Goal: Task Accomplishment & Management: Manage account settings

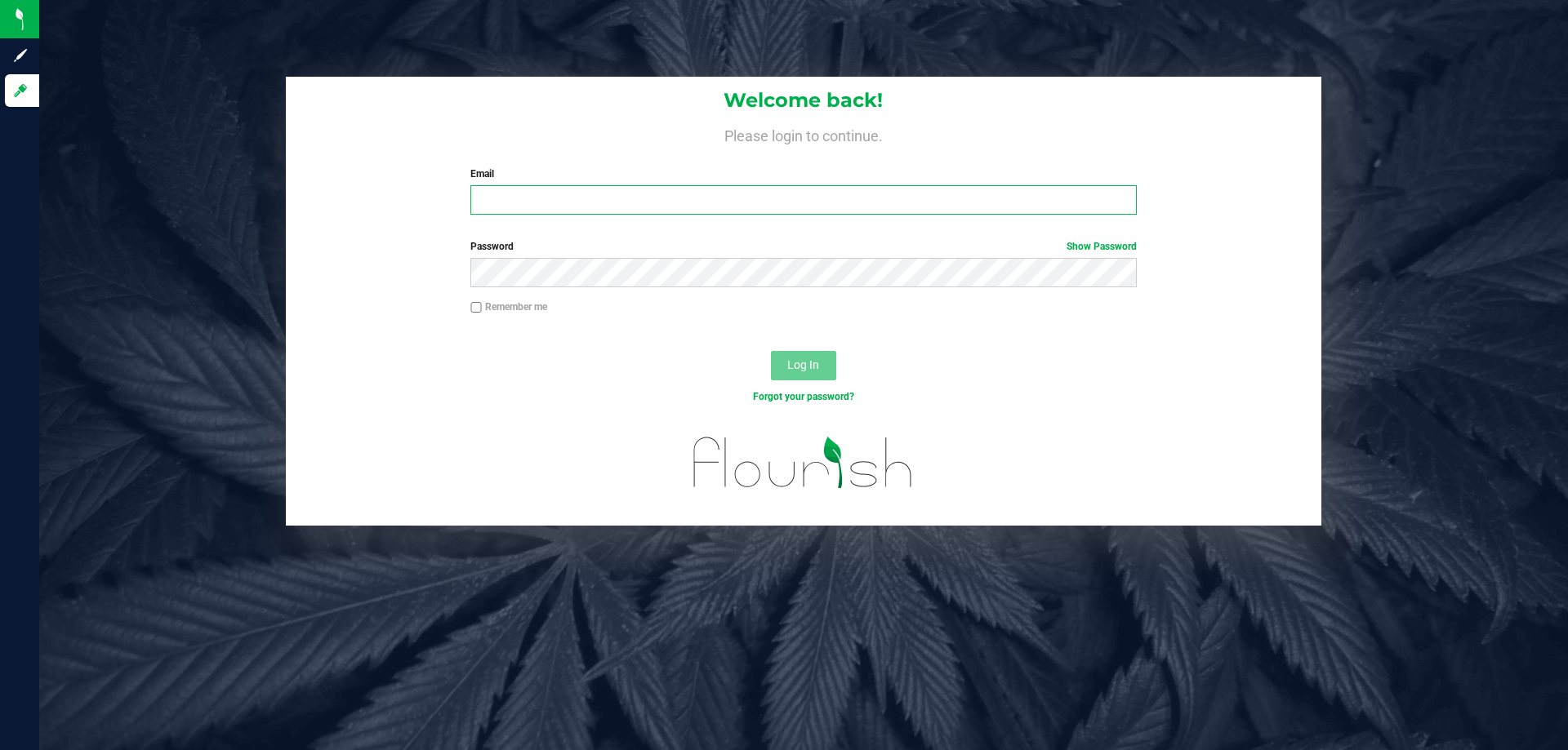
click at [533, 198] on input "Email" at bounding box center [803, 200] width 665 height 30
type input "[EMAIL_ADDRESS][DOMAIN_NAME]"
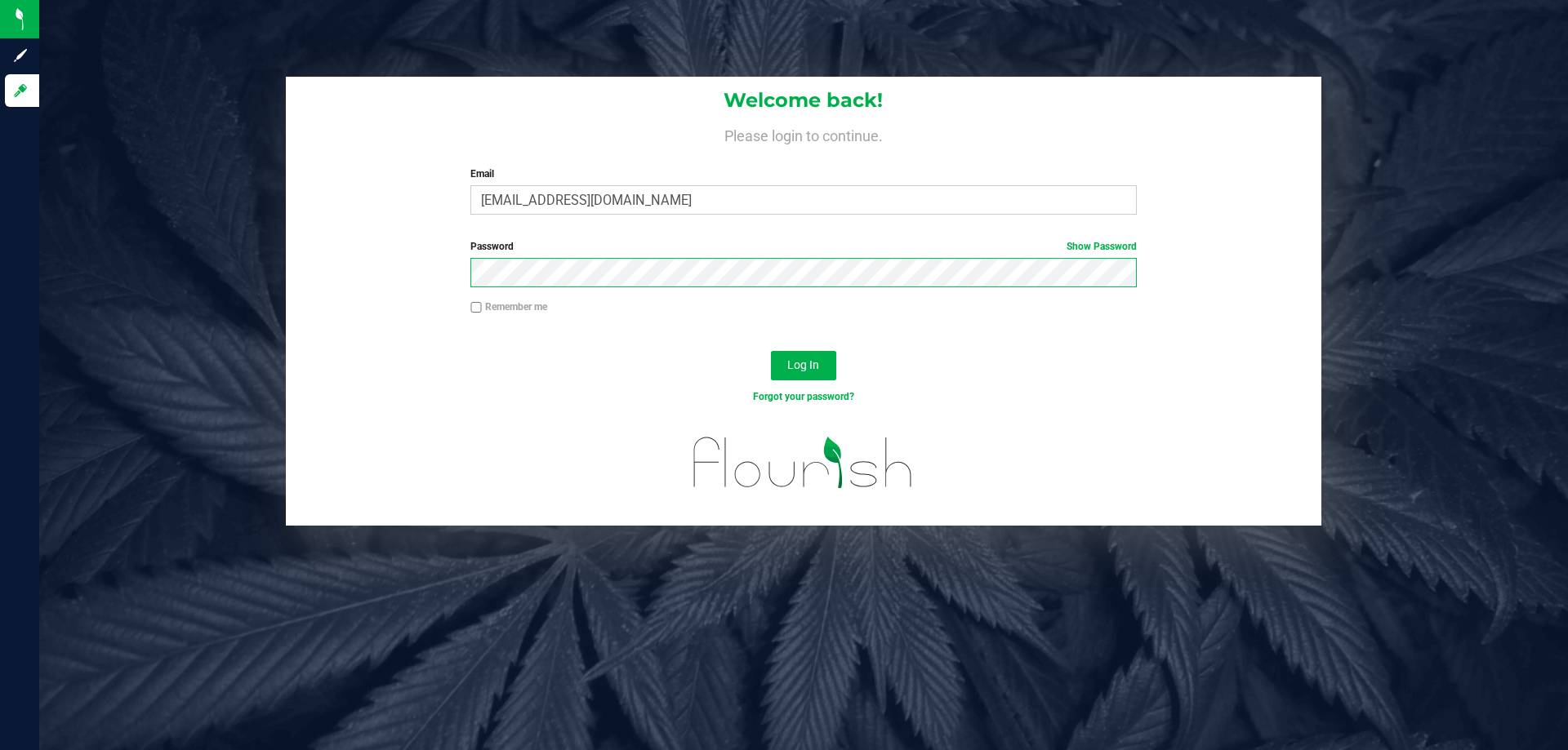
click at [771, 351] on button "Log In" at bounding box center [803, 365] width 65 height 30
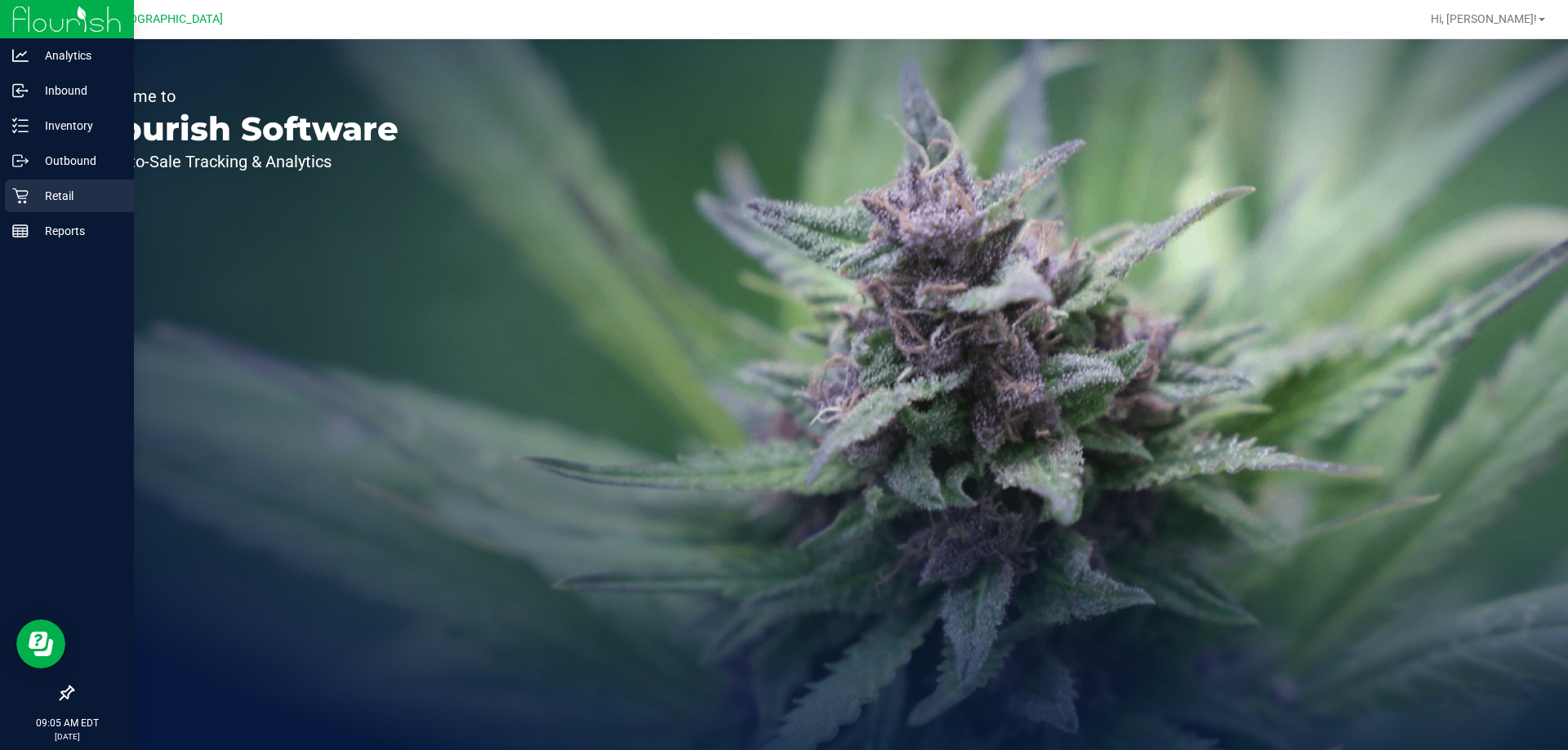
click at [20, 196] on icon at bounding box center [20, 196] width 15 height 15
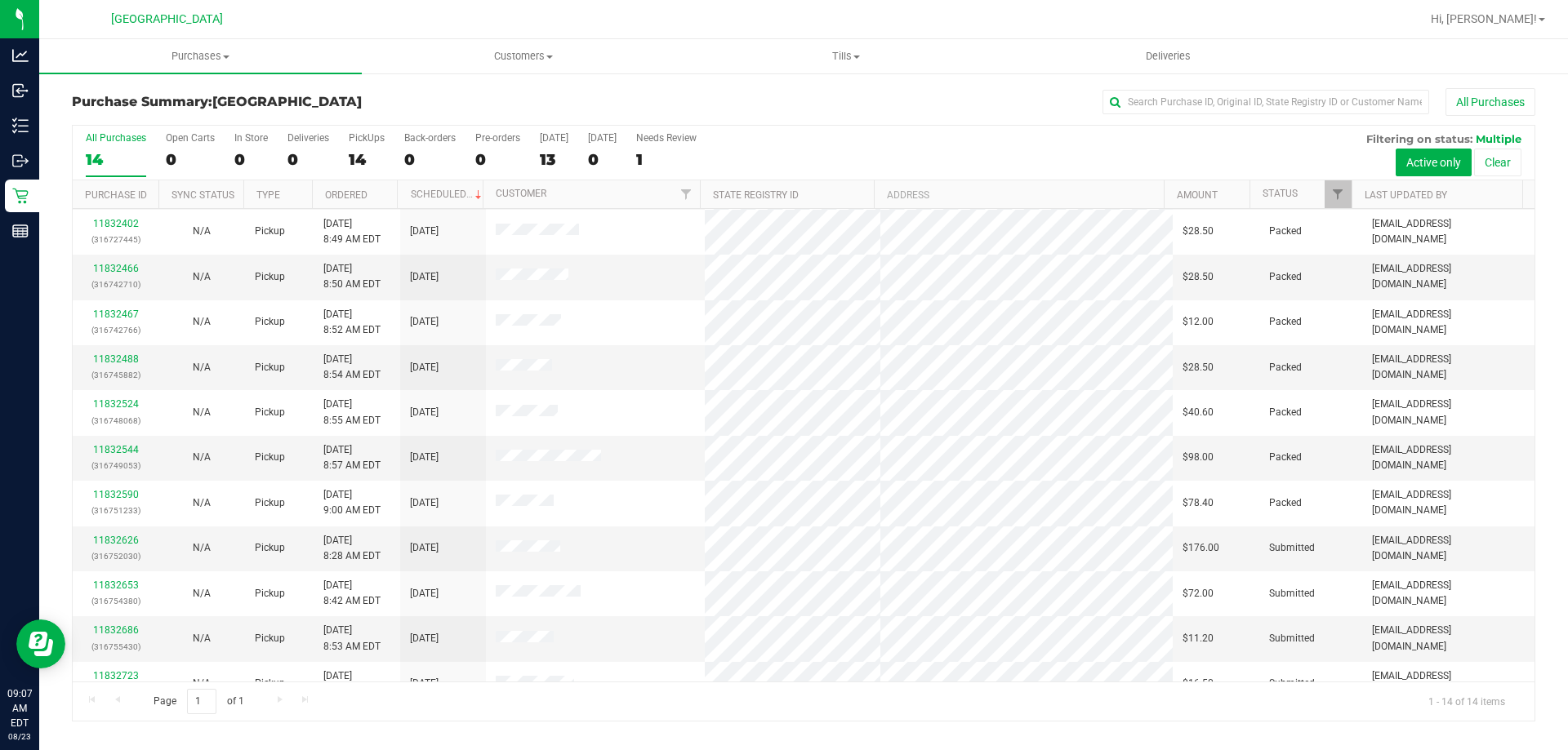
scroll to position [160, 0]
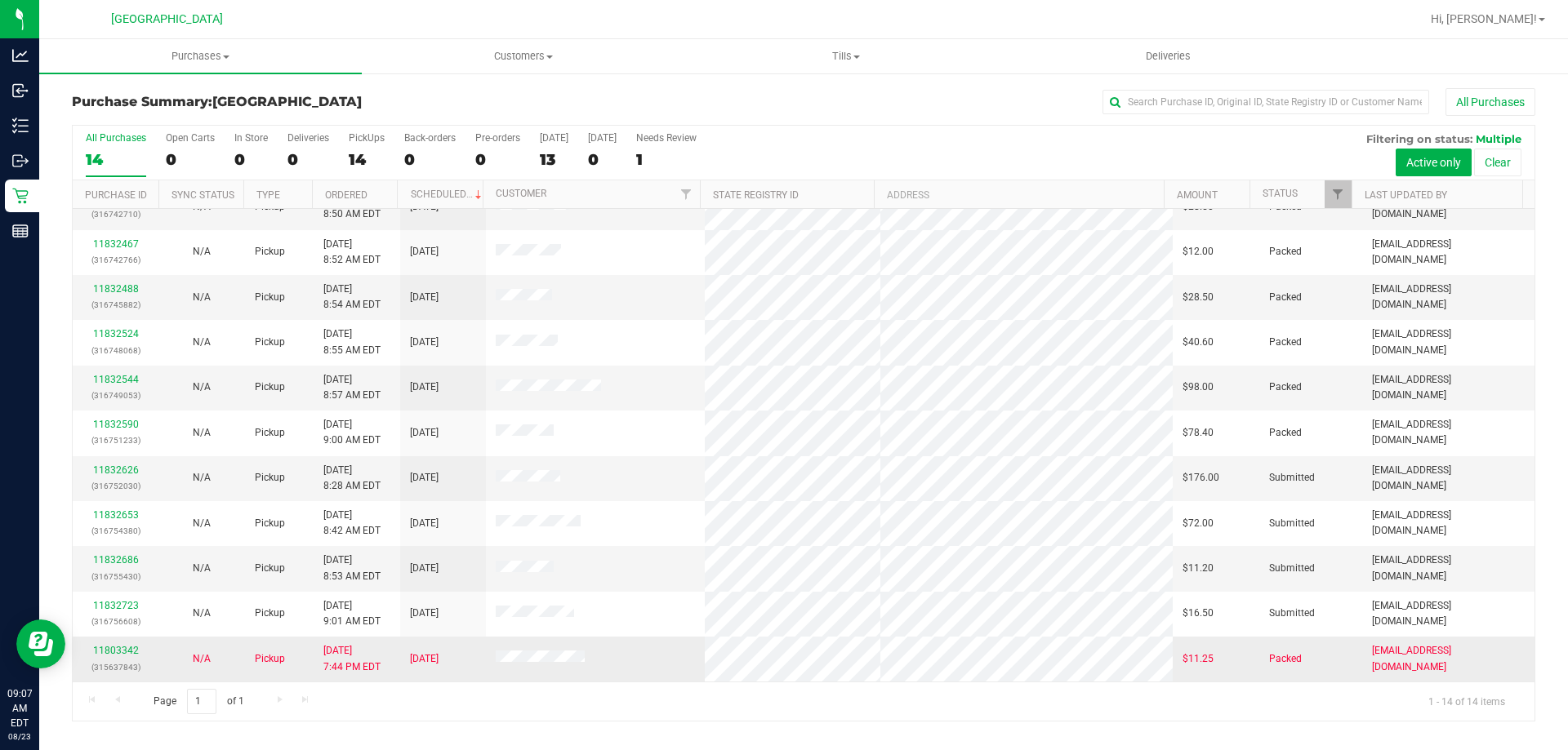
click at [105, 660] on p "(315637843)" at bounding box center [115, 667] width 66 height 15
click at [114, 655] on link "11803342" at bounding box center [115, 651] width 46 height 12
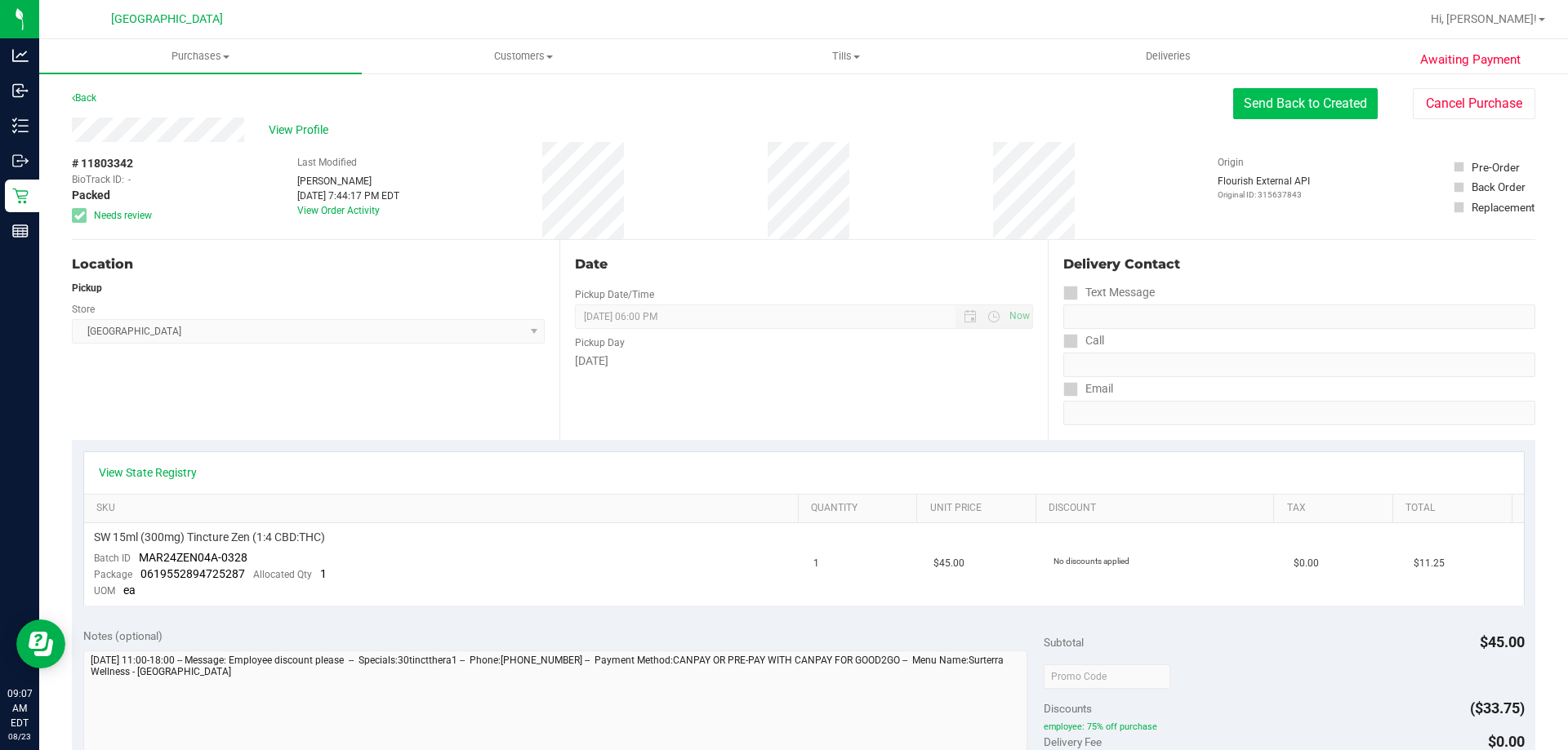
click at [1305, 115] on button "Send Back to Created" at bounding box center [1306, 104] width 144 height 31
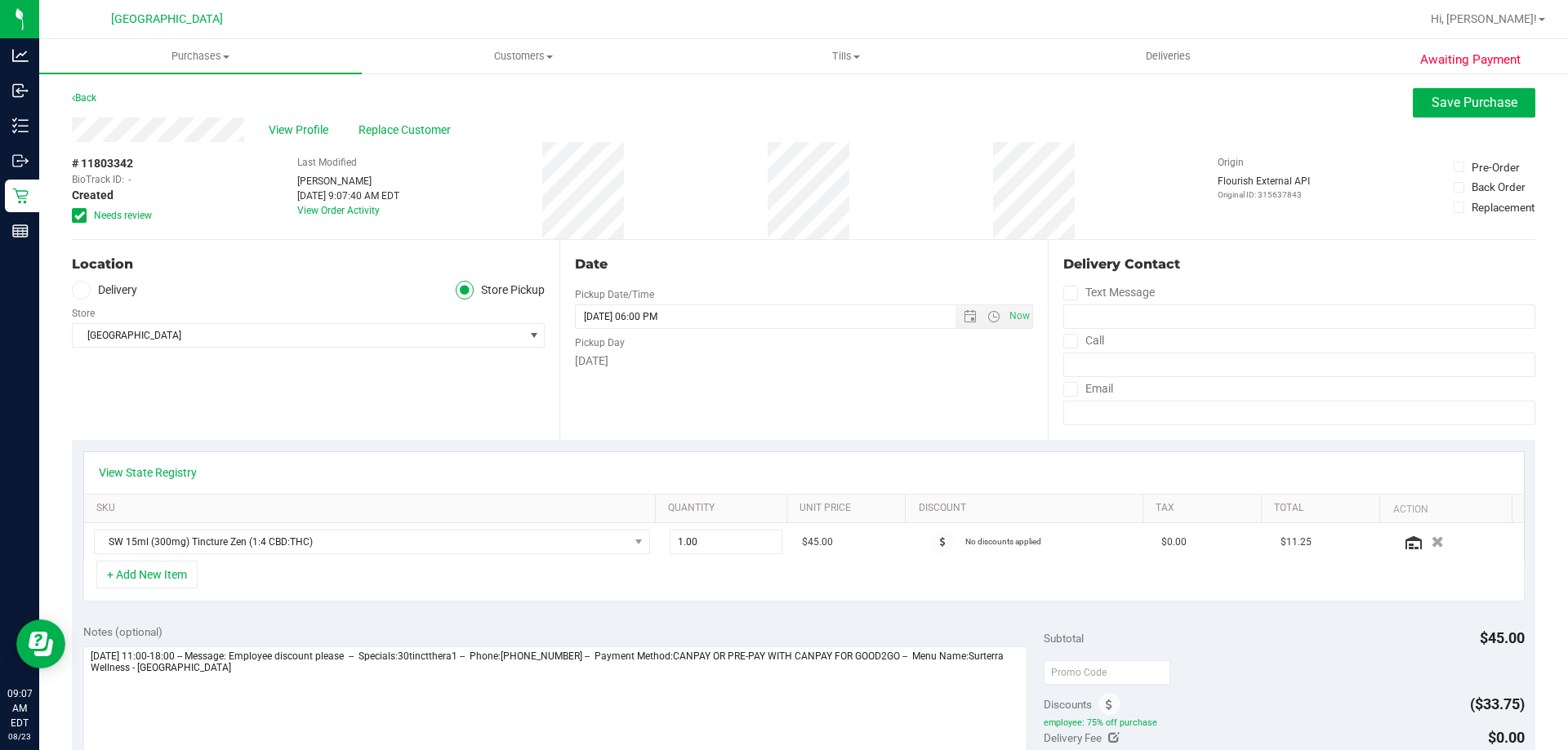
click at [68, 205] on div "Awaiting Payment Back Save Purchase View Profile Replace Customer # 11803342 Bi…" at bounding box center [803, 696] width 1529 height 1248
click at [74, 215] on span at bounding box center [79, 215] width 14 height 14
click at [74, 212] on span at bounding box center [79, 215] width 14 height 14
click at [0, 0] on input "Needs review" at bounding box center [0, 0] width 0 height 0
click at [1424, 109] on button "Save Purchase" at bounding box center [1474, 103] width 123 height 30
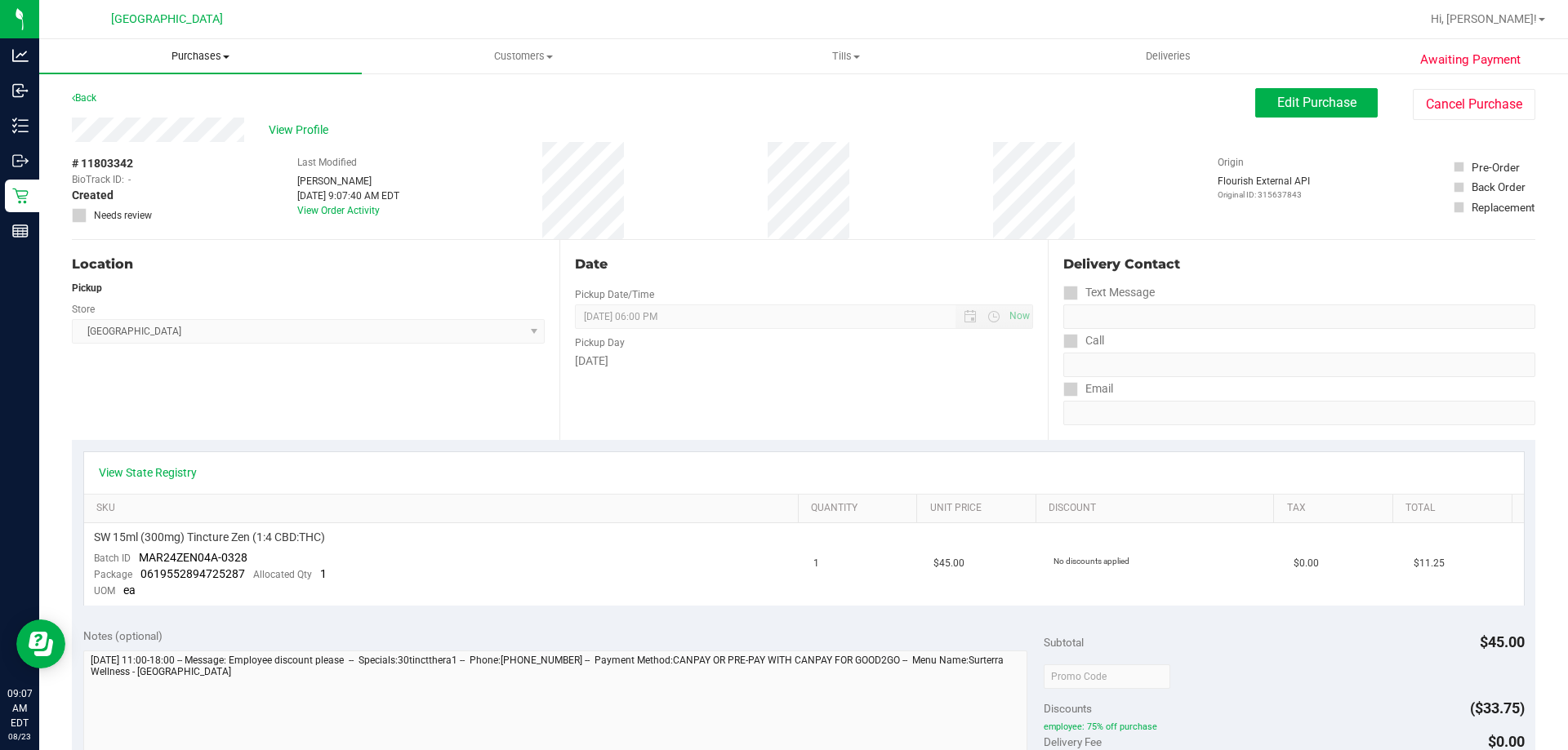
click at [188, 57] on span "Purchases" at bounding box center [200, 56] width 323 height 14
click at [89, 117] on span "Fulfillment" at bounding box center [89, 117] width 101 height 14
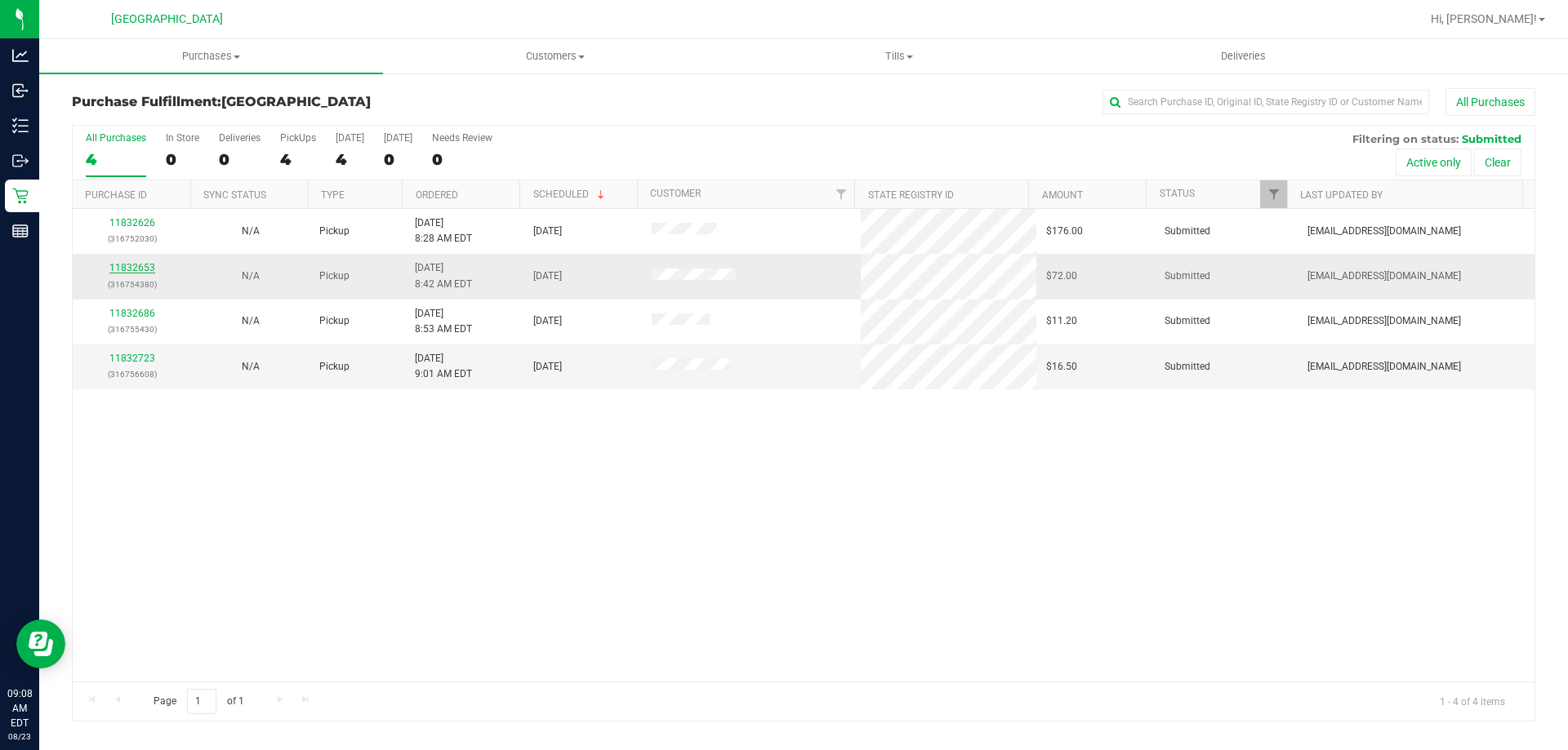
click at [124, 265] on link "11832653" at bounding box center [132, 268] width 46 height 12
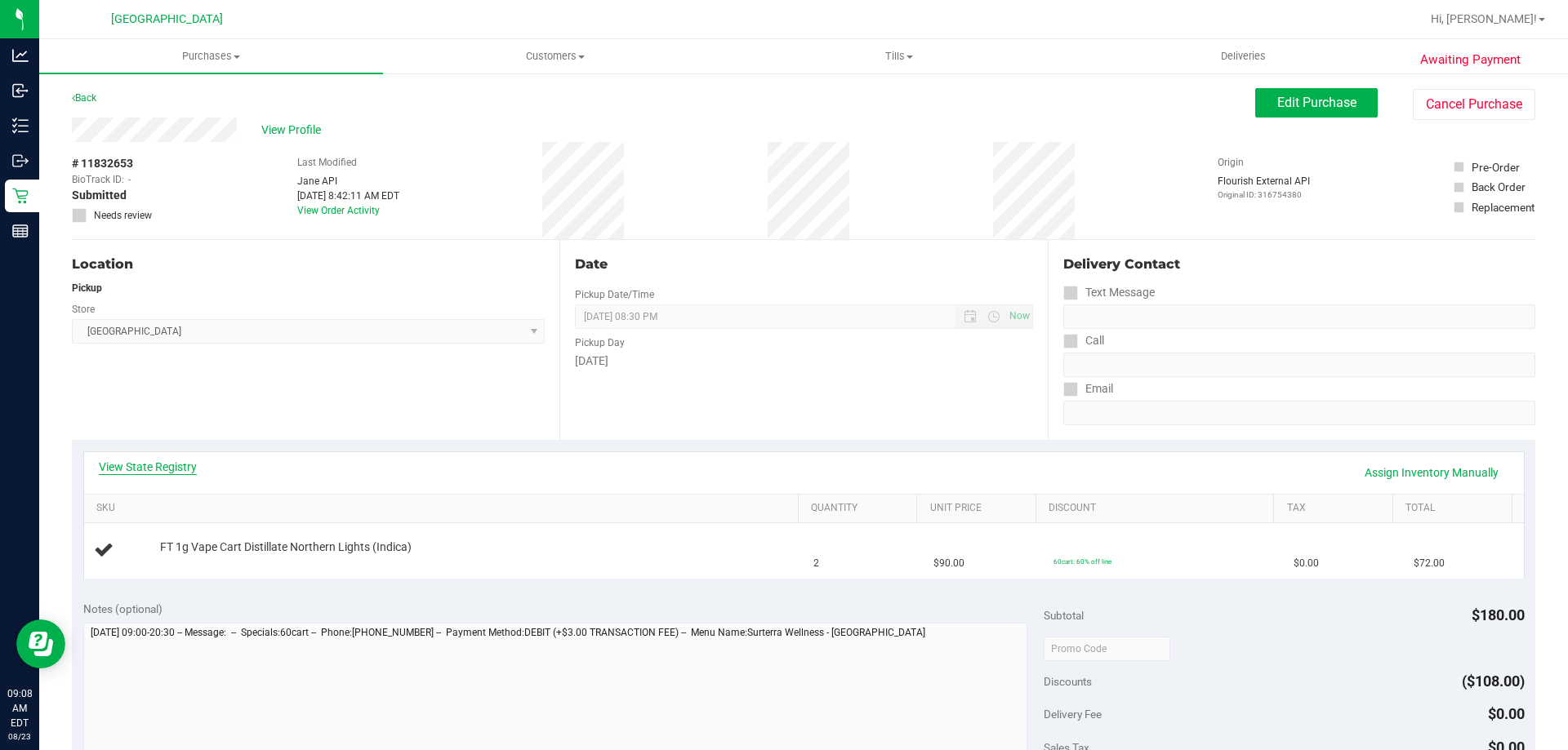
click at [151, 463] on link "View State Registry" at bounding box center [148, 467] width 98 height 16
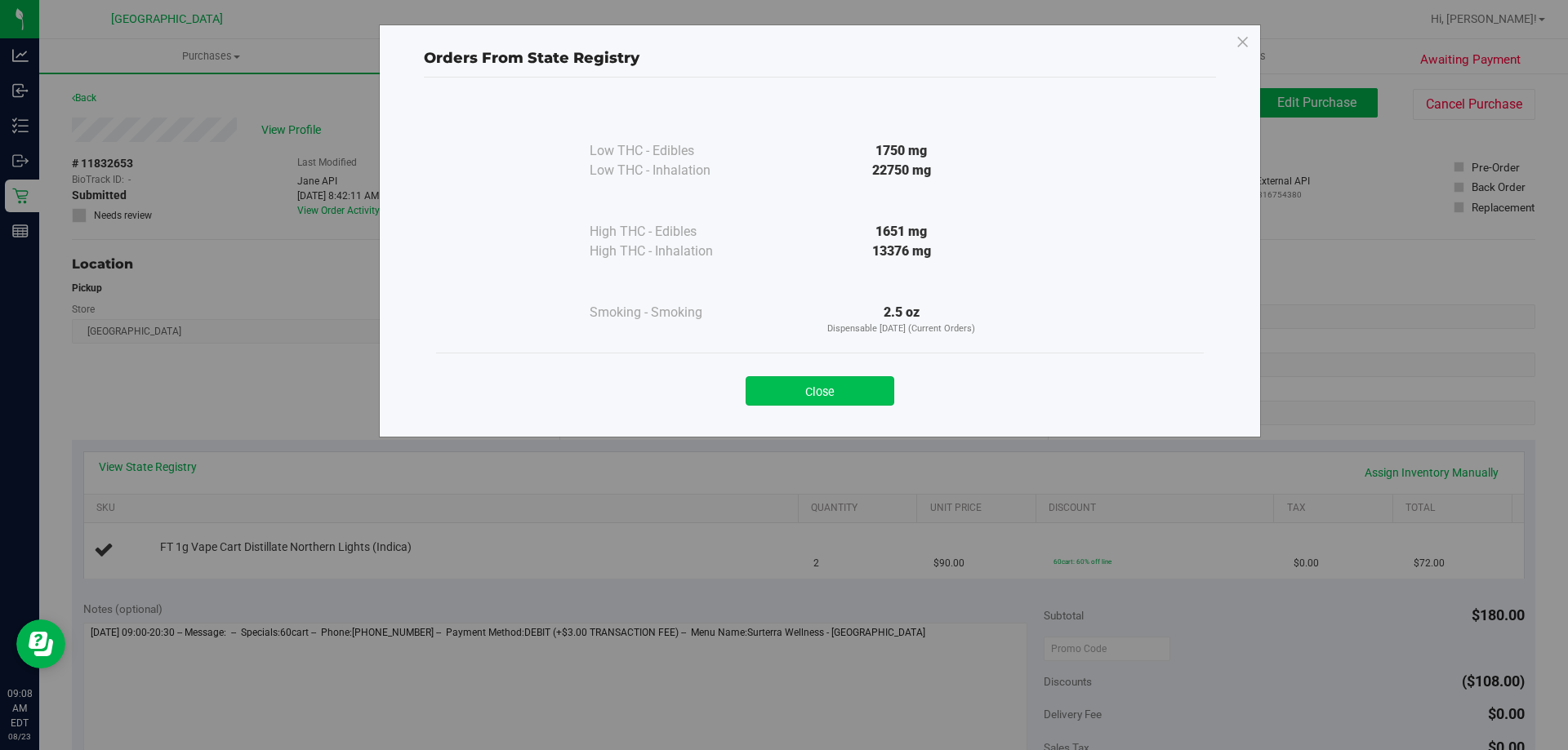
click at [839, 386] on button "Close" at bounding box center [820, 391] width 149 height 30
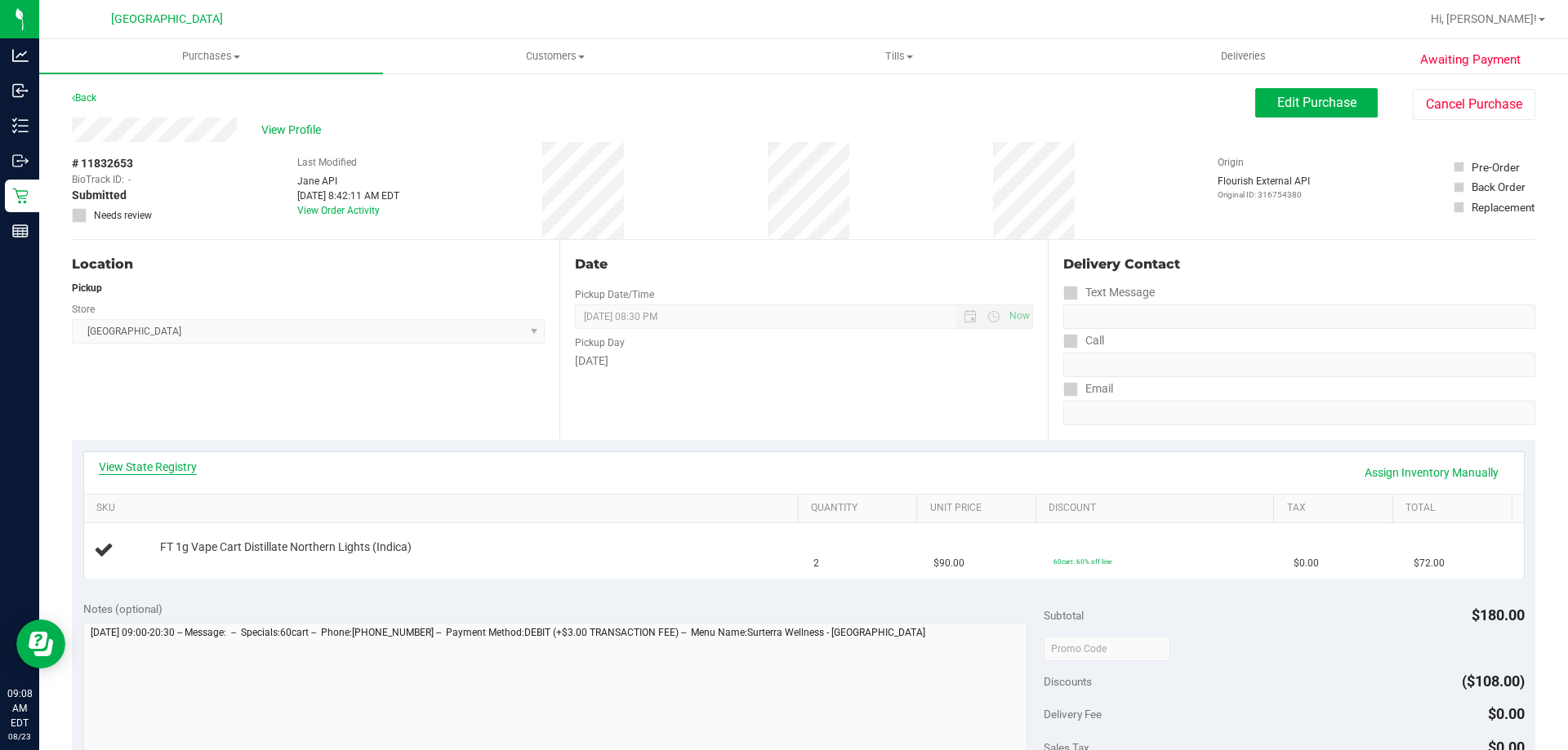
click at [153, 469] on link "View State Registry" at bounding box center [148, 467] width 98 height 16
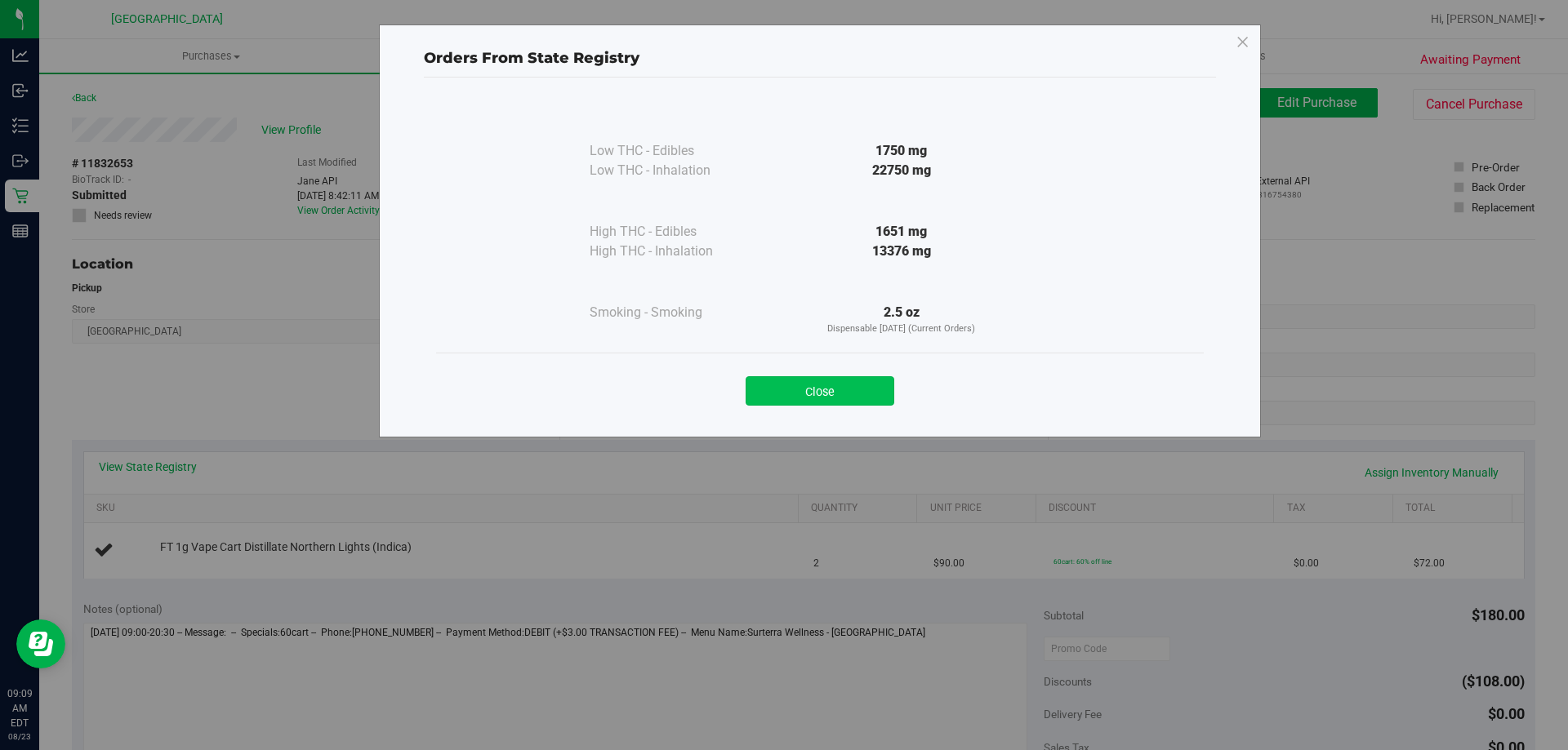
click at [850, 381] on button "Close" at bounding box center [820, 391] width 149 height 30
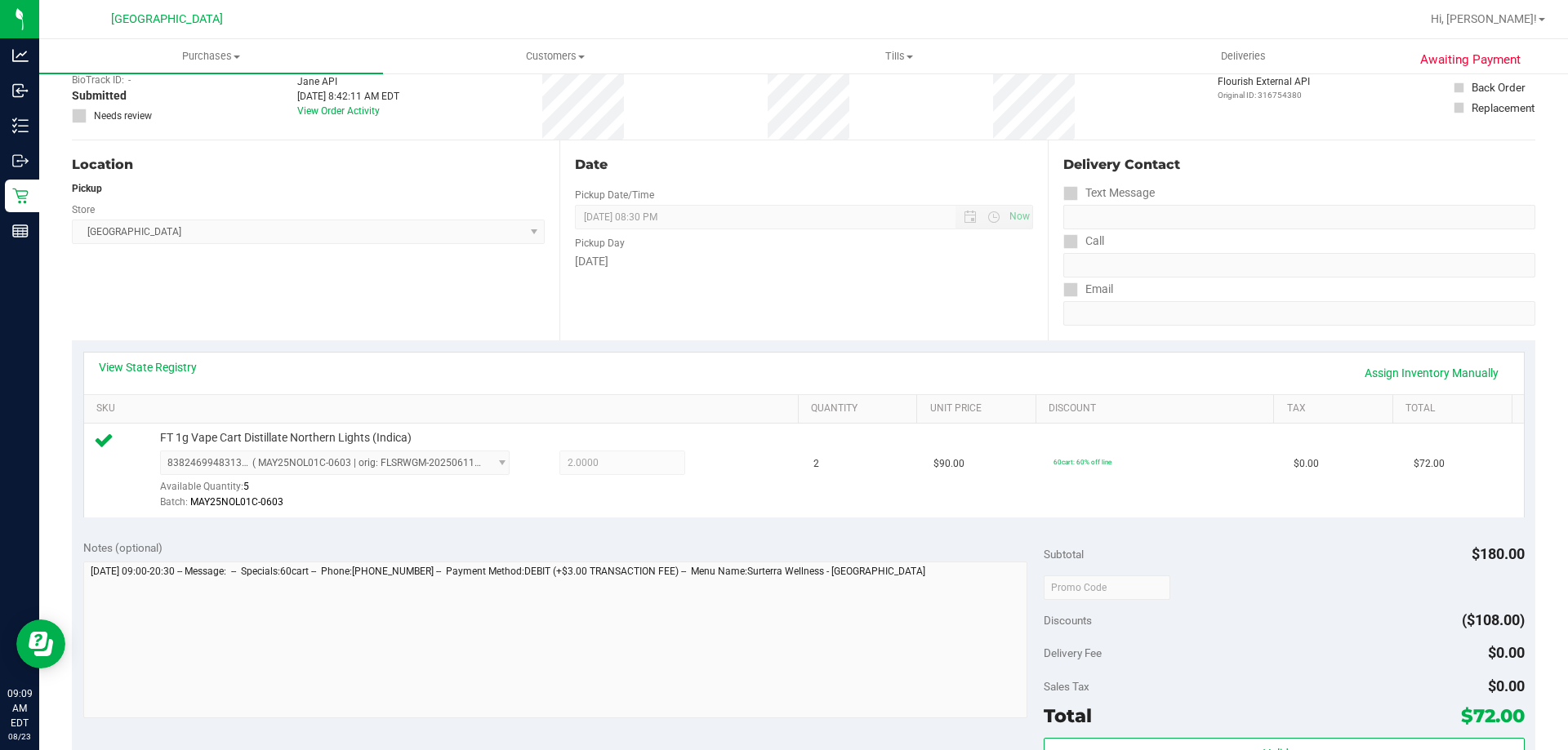
scroll to position [316, 0]
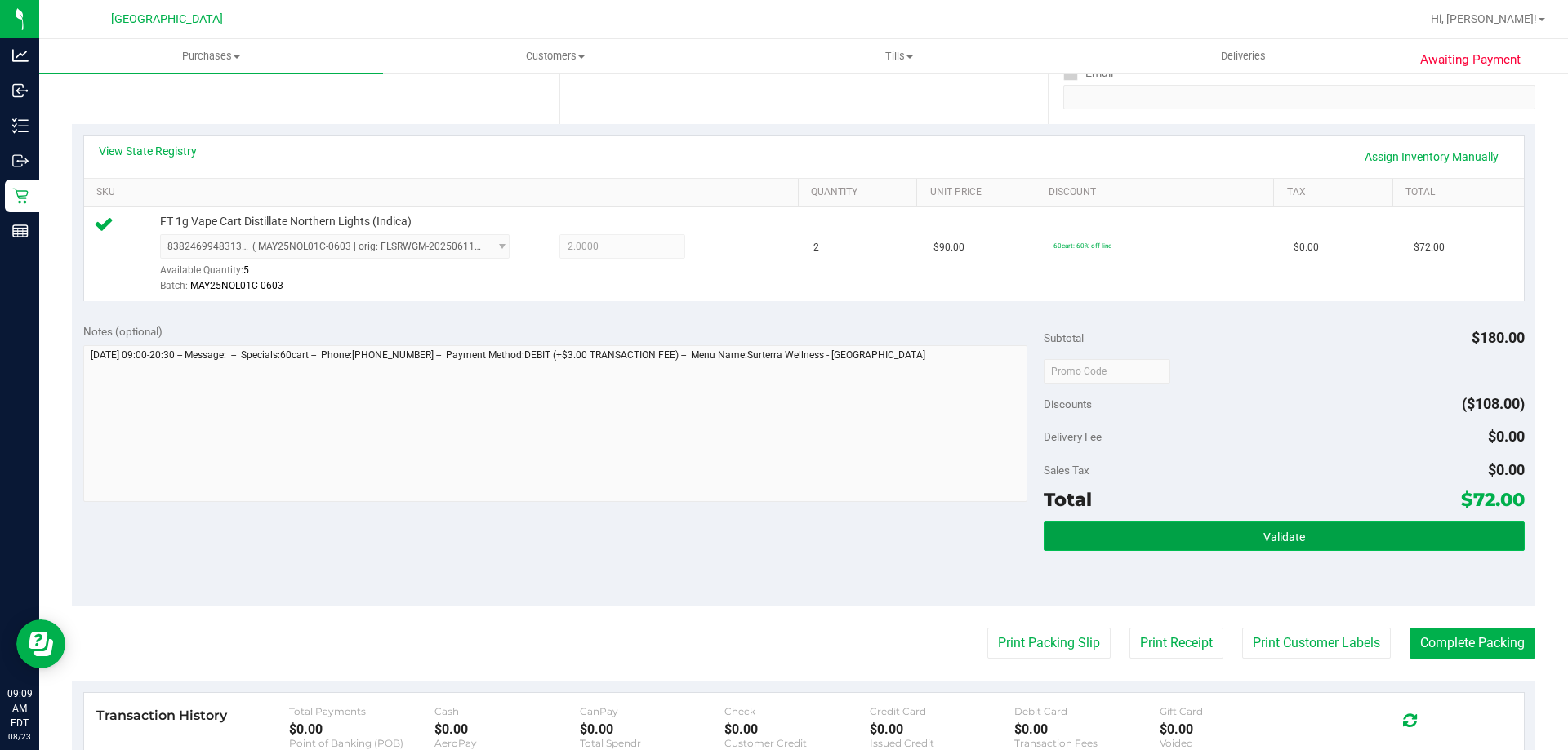
click at [1307, 525] on button "Validate" at bounding box center [1284, 536] width 481 height 30
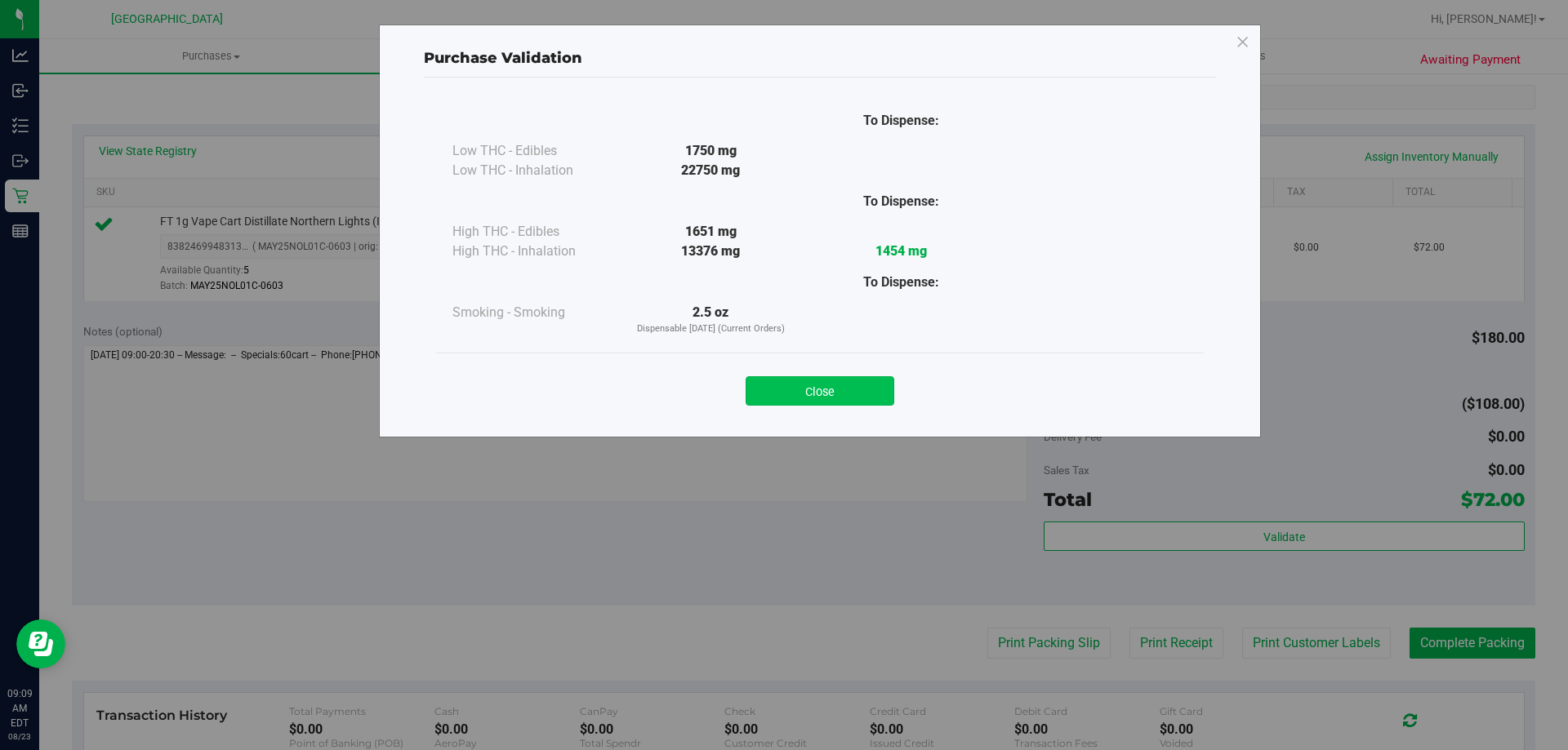
click at [827, 400] on button "Close" at bounding box center [820, 391] width 149 height 30
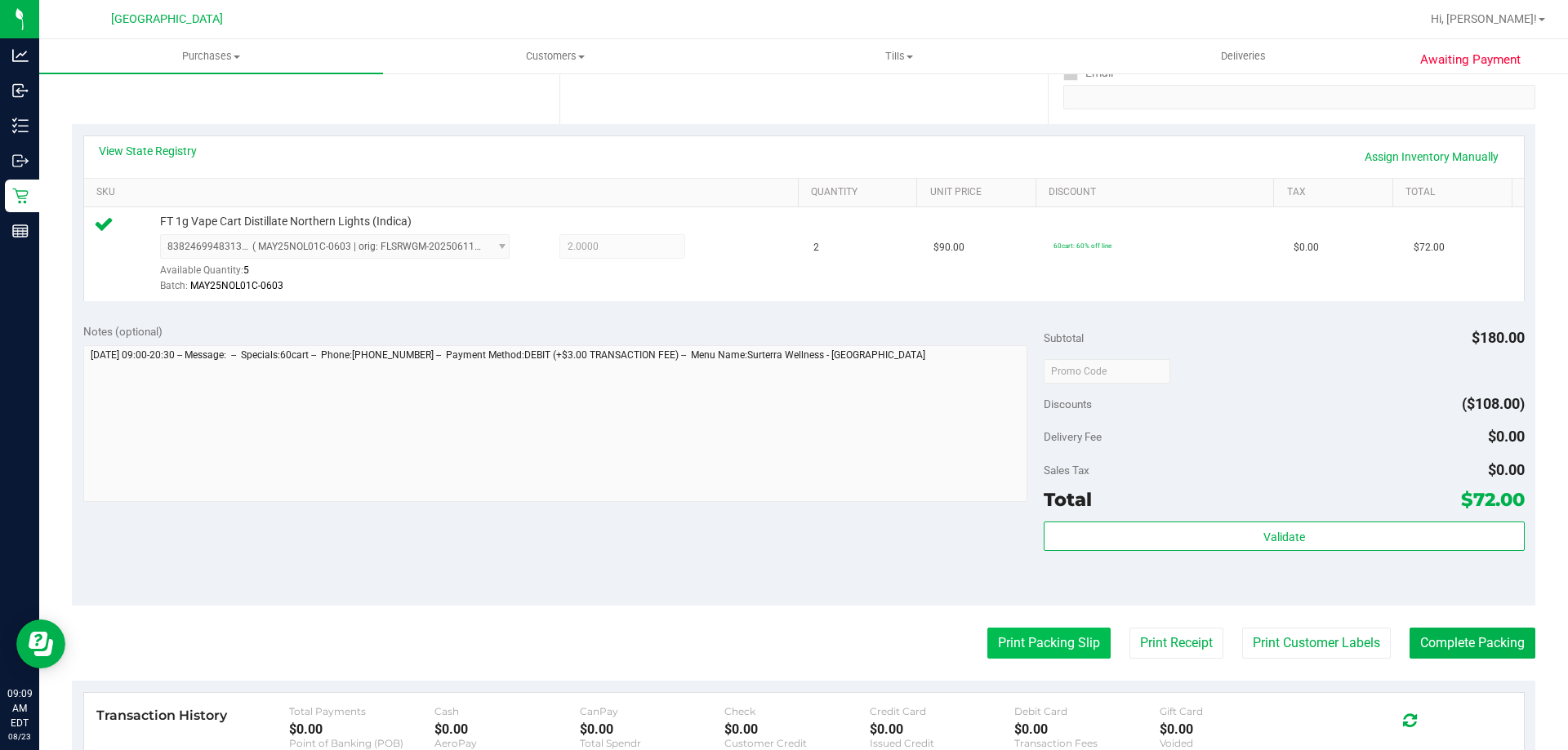
click at [1071, 634] on button "Print Packing Slip" at bounding box center [1049, 644] width 124 height 31
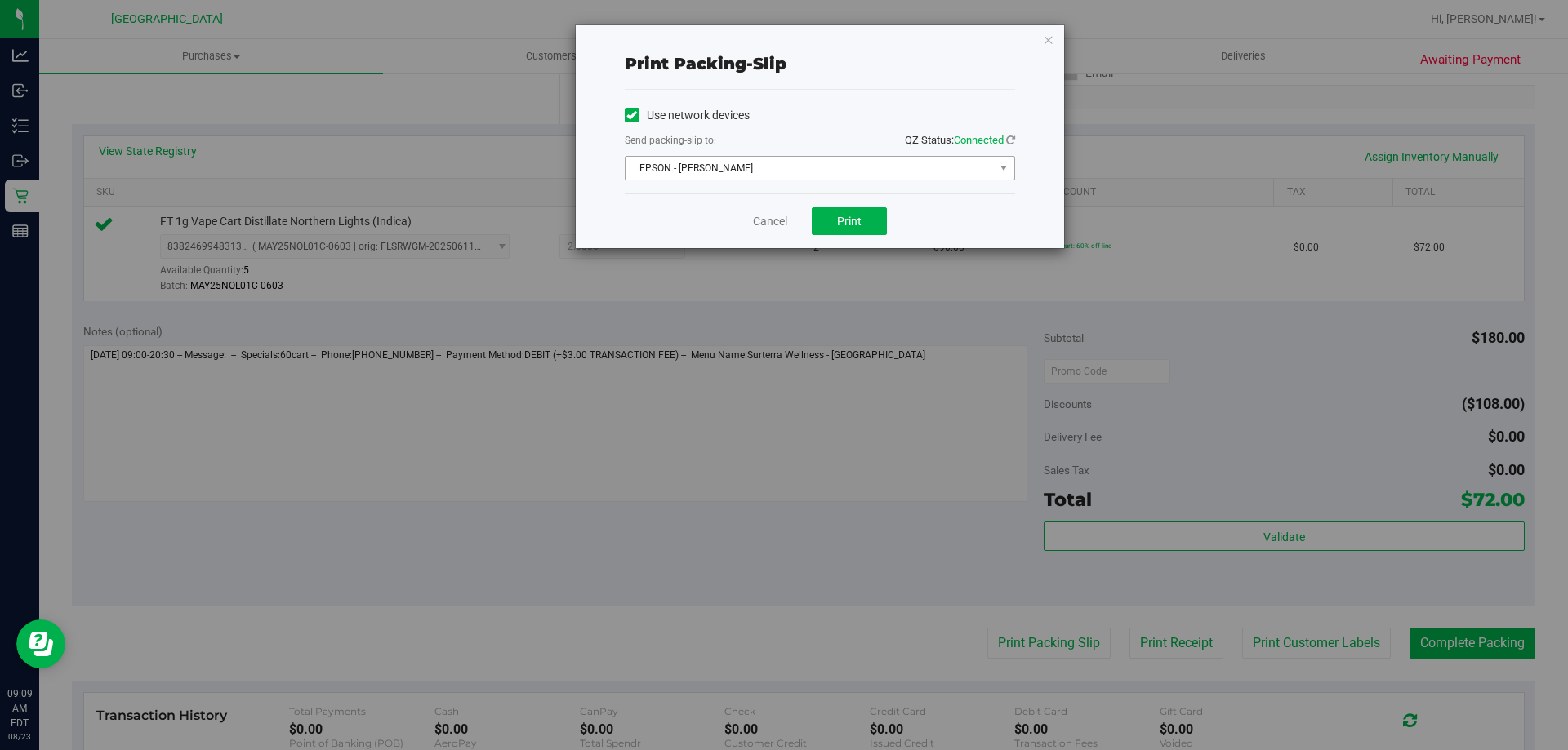
click at [741, 166] on span "EPSON - [PERSON_NAME]" at bounding box center [810, 168] width 369 height 23
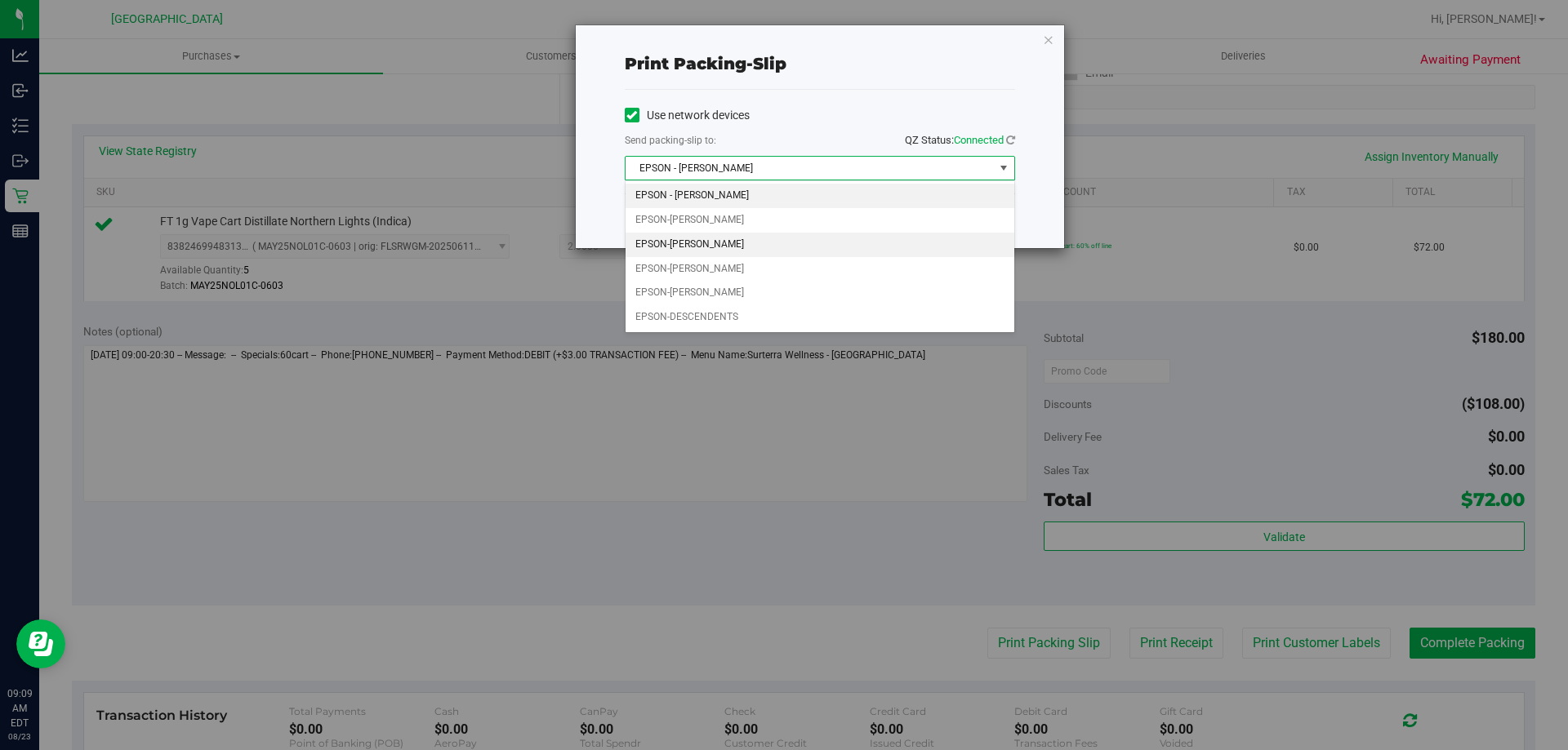
click at [724, 243] on li "EPSON-[PERSON_NAME]" at bounding box center [820, 244] width 389 height 24
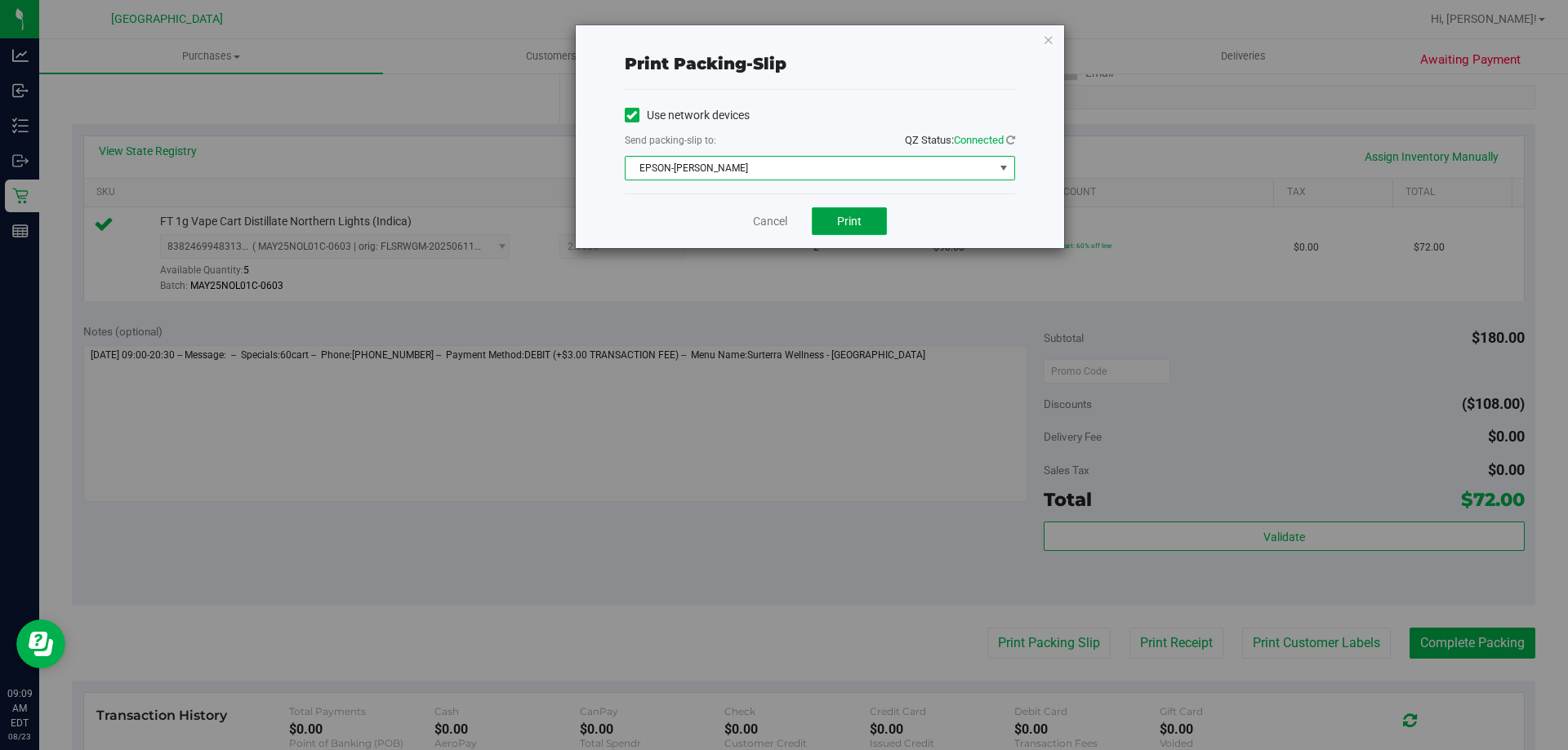
click at [861, 213] on button "Print" at bounding box center [848, 221] width 75 height 28
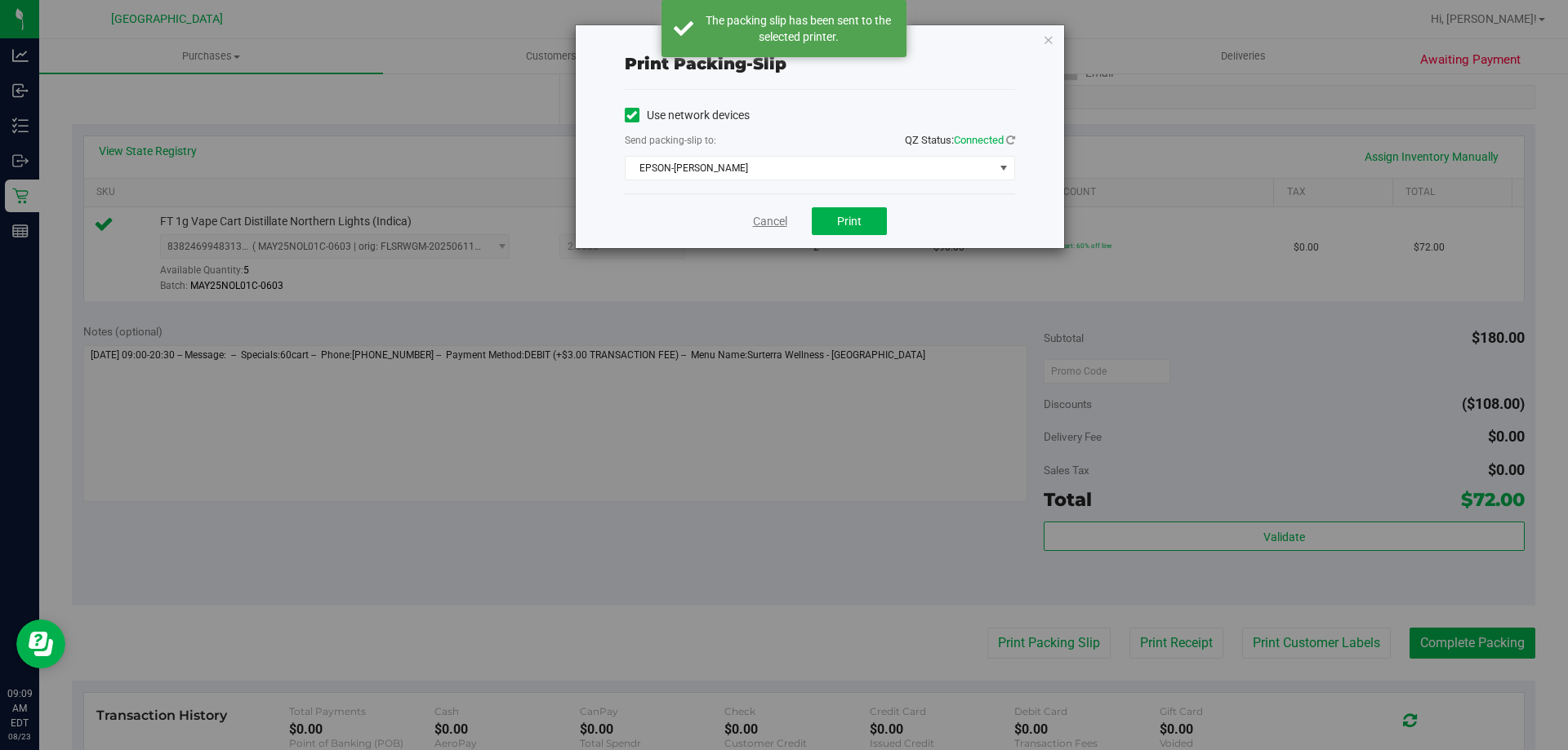
click at [765, 220] on link "Cancel" at bounding box center [770, 221] width 34 height 17
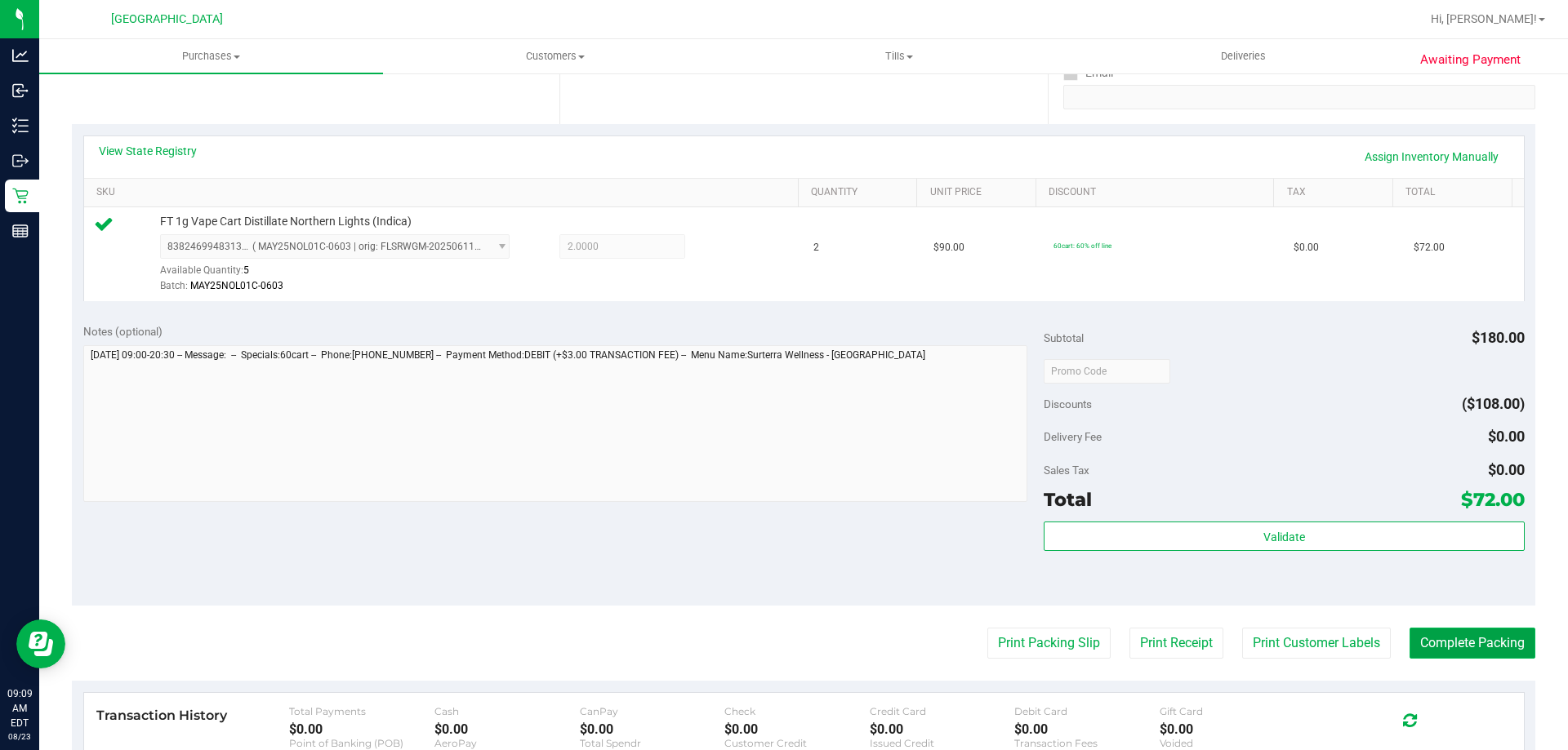
click at [1487, 642] on button "Complete Packing" at bounding box center [1472, 644] width 125 height 31
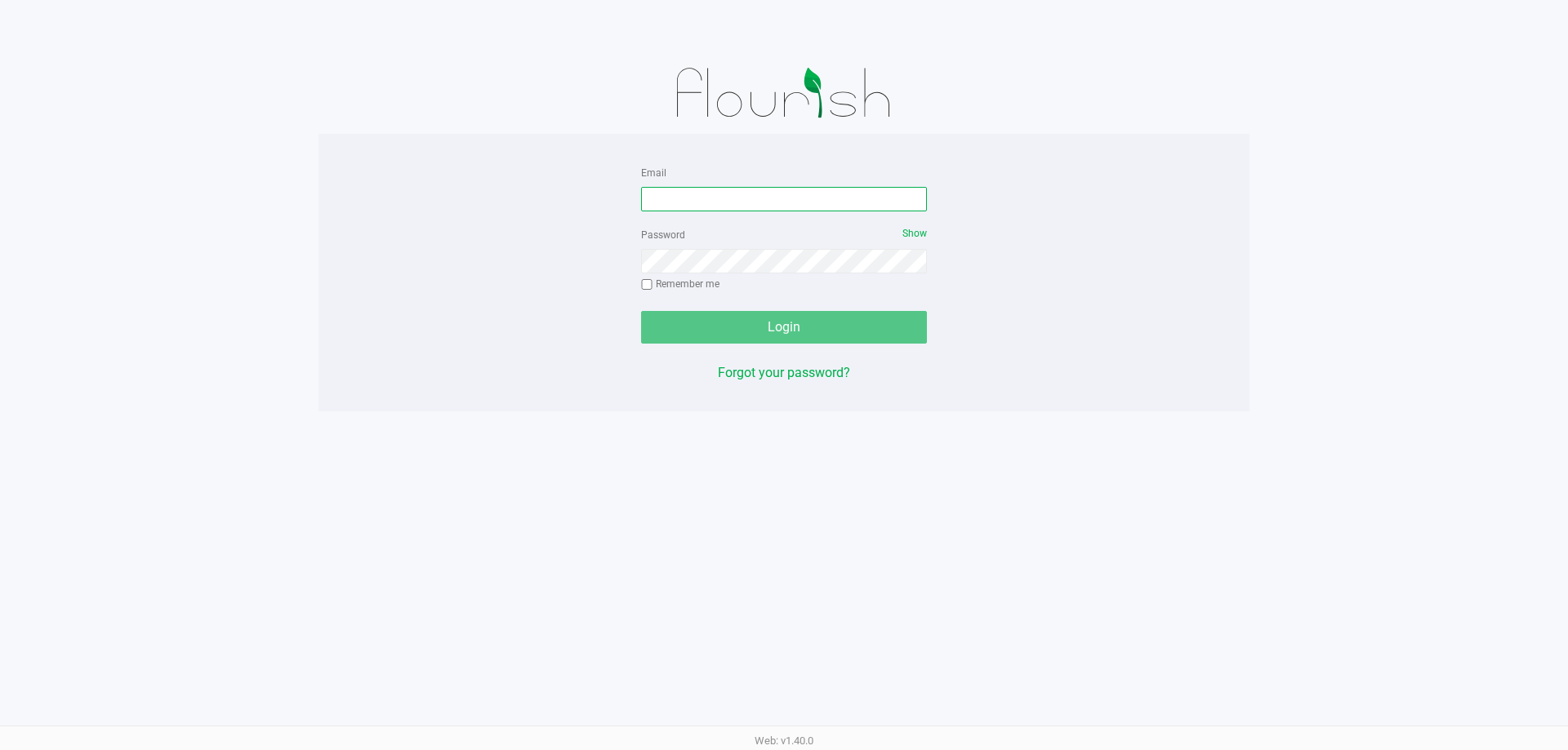
click at [693, 195] on input "Email" at bounding box center [784, 198] width 286 height 24
type input "[EMAIL_ADDRESS][DOMAIN_NAME]"
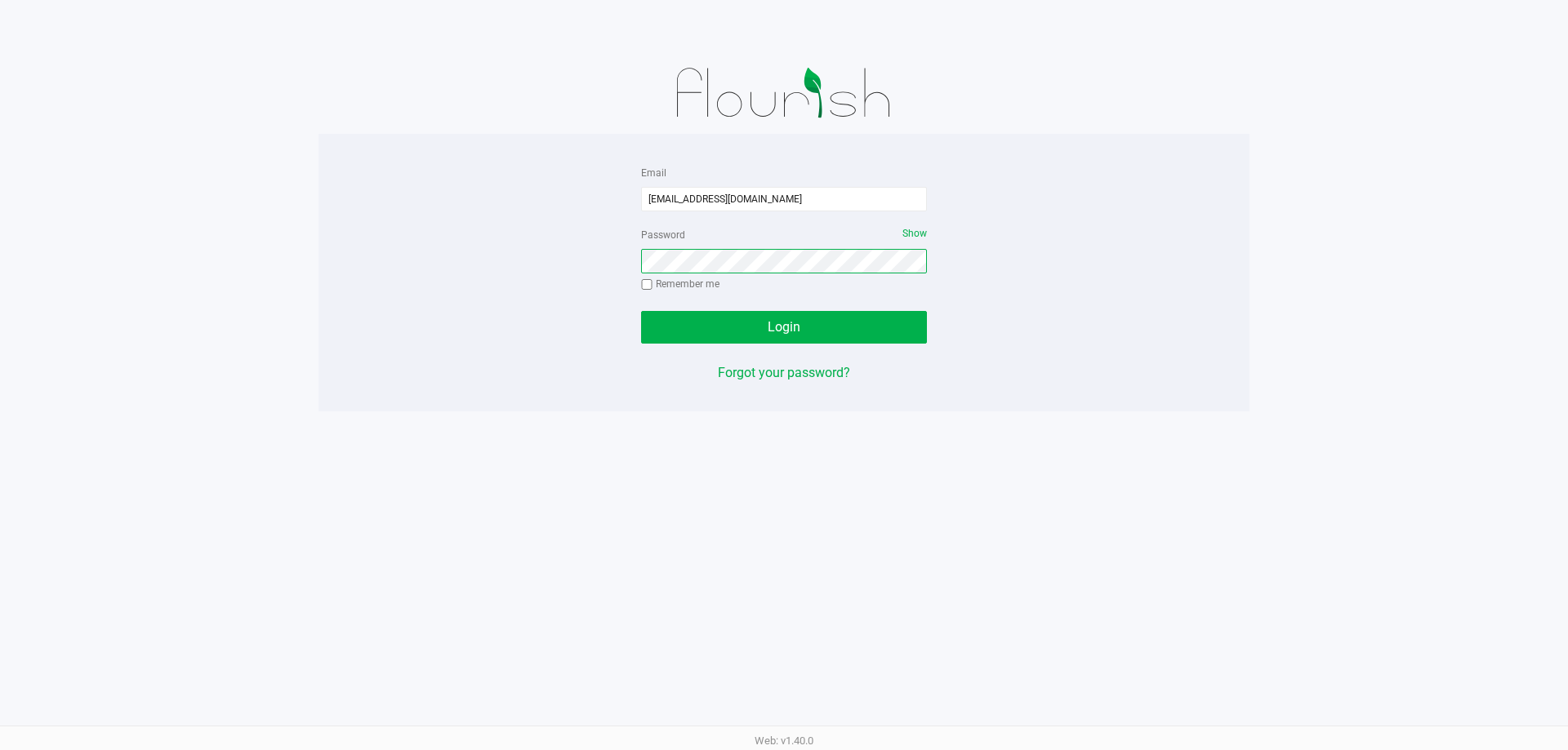
click at [641, 311] on button "Login" at bounding box center [784, 327] width 286 height 32
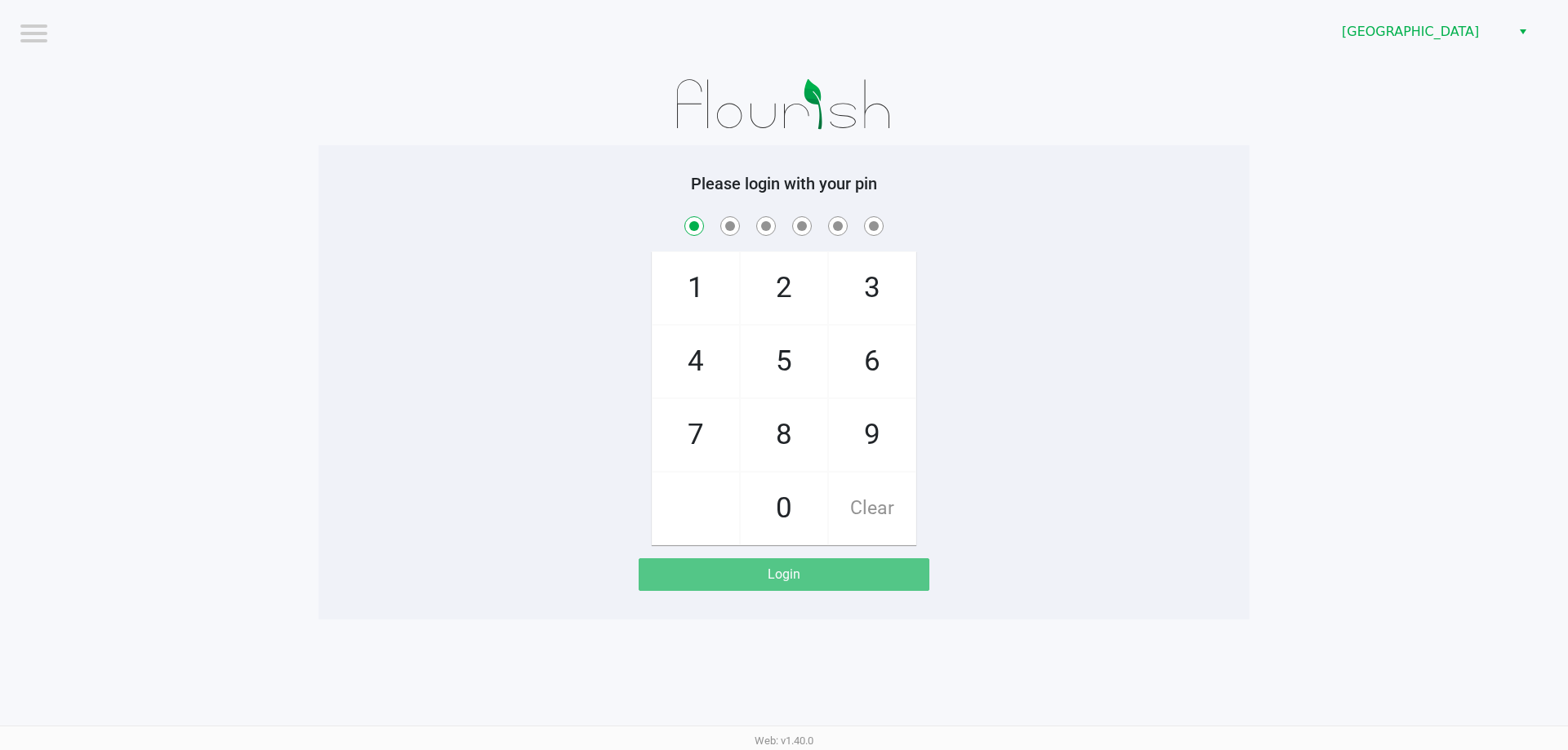
checkbox input "true"
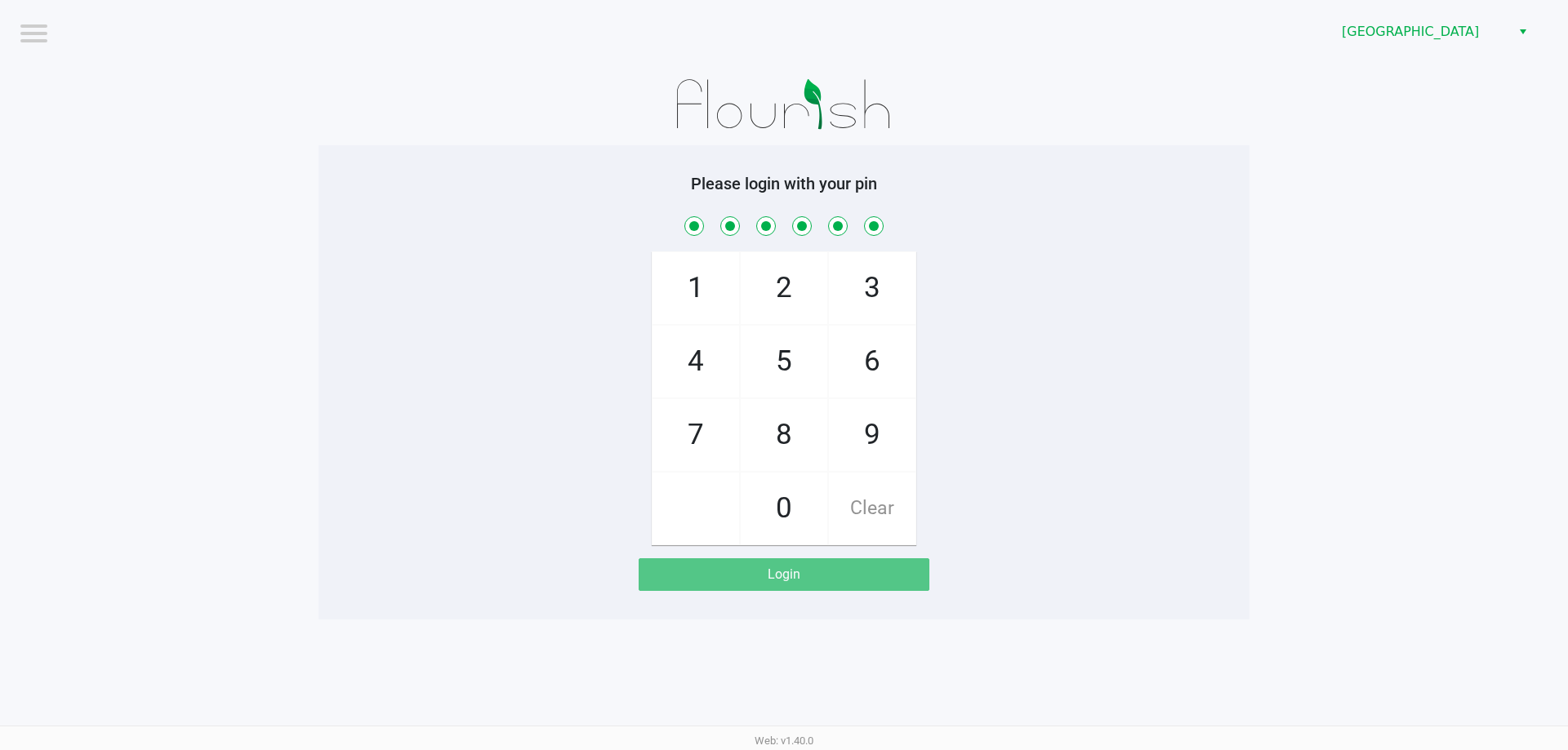
checkbox input "true"
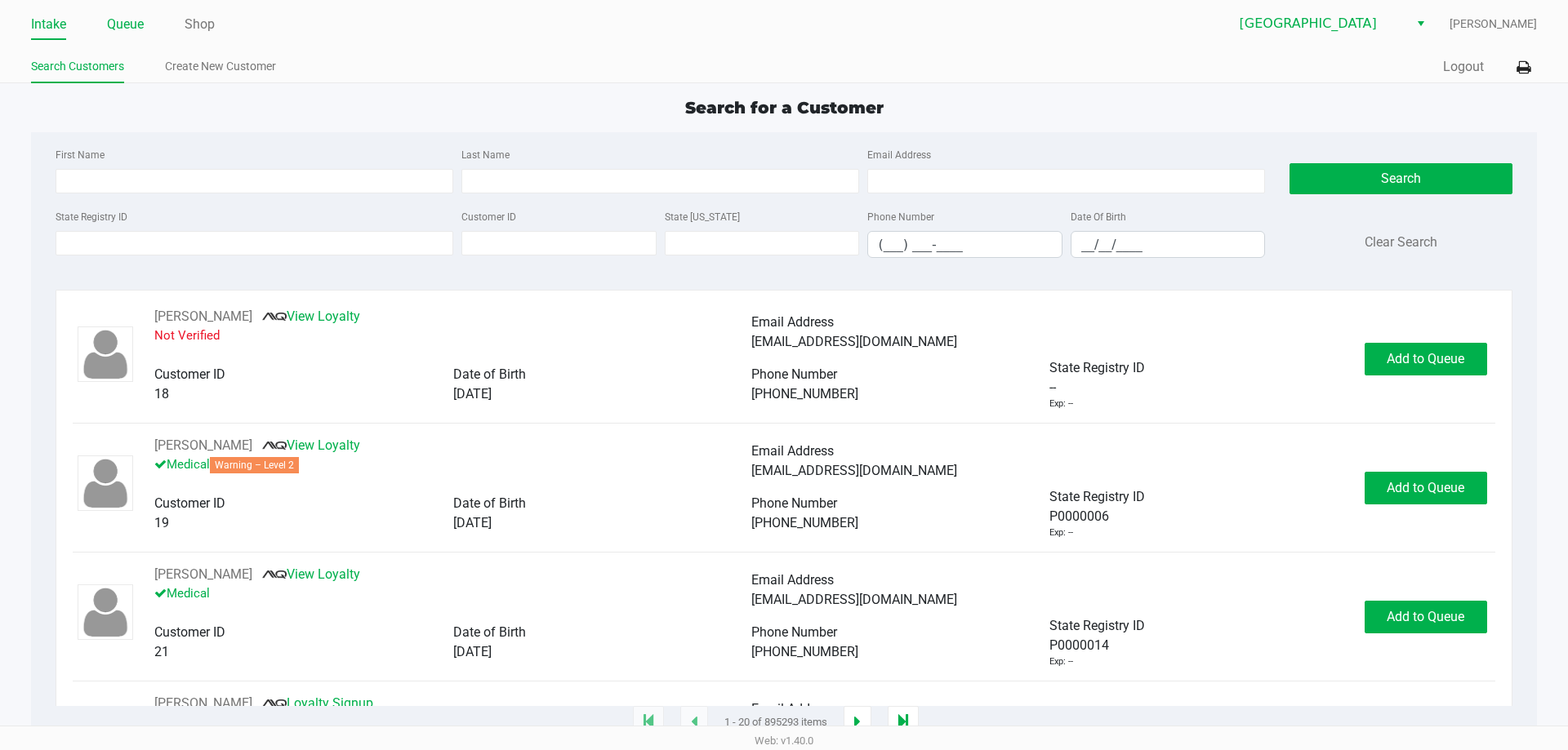
click at [117, 21] on link "Queue" at bounding box center [125, 23] width 37 height 23
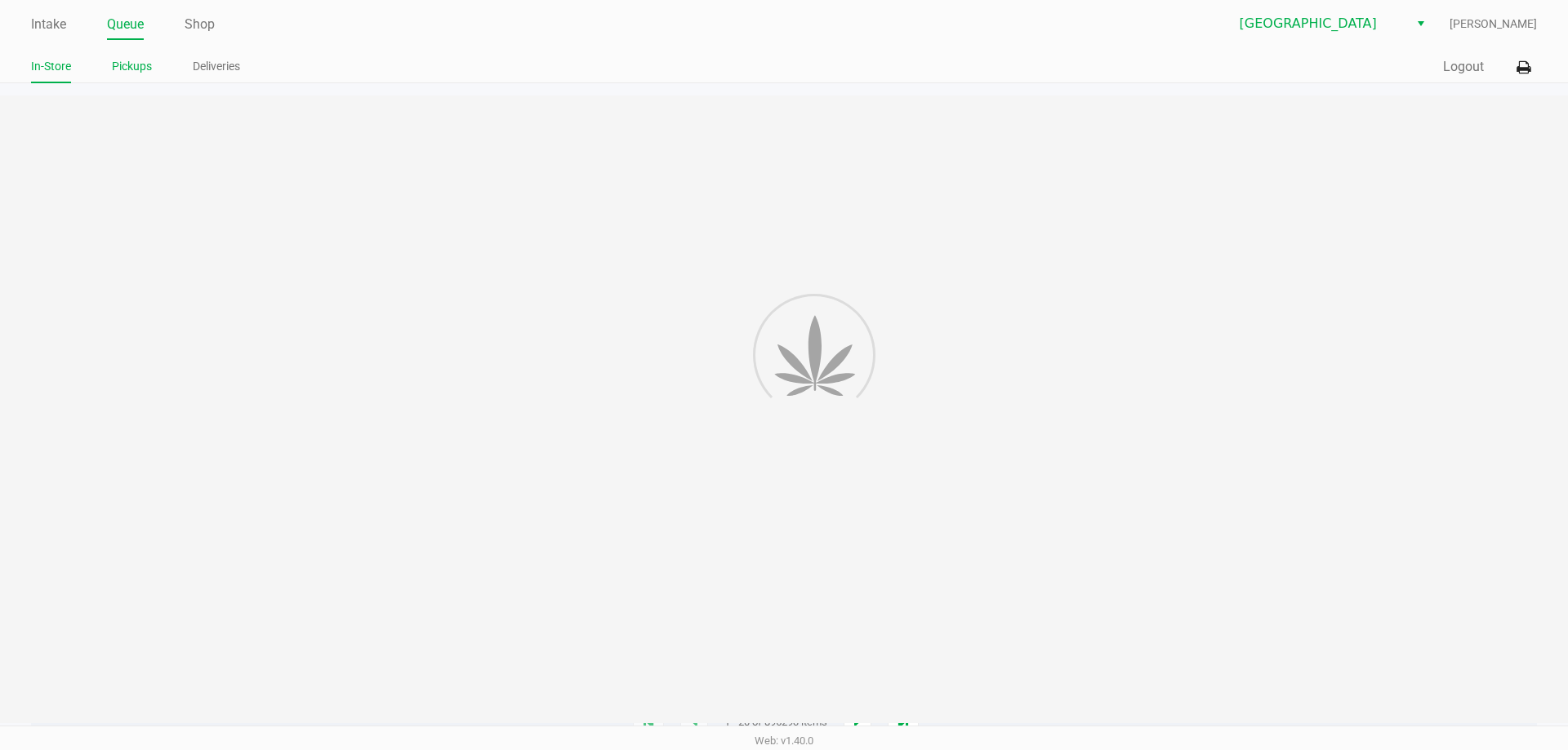
click at [142, 65] on link "Pickups" at bounding box center [132, 67] width 40 height 21
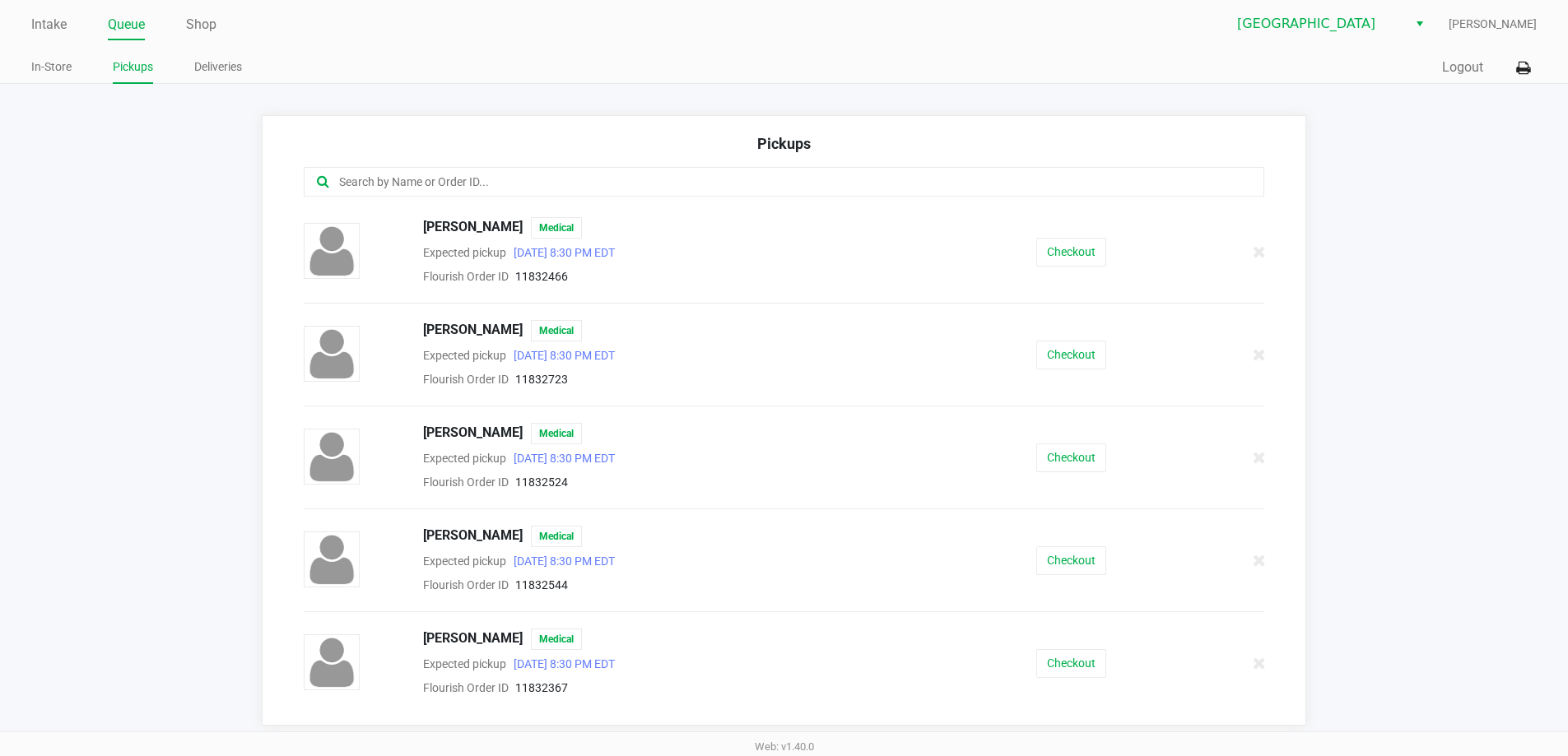
click at [508, 180] on input "text" at bounding box center [758, 182] width 841 height 19
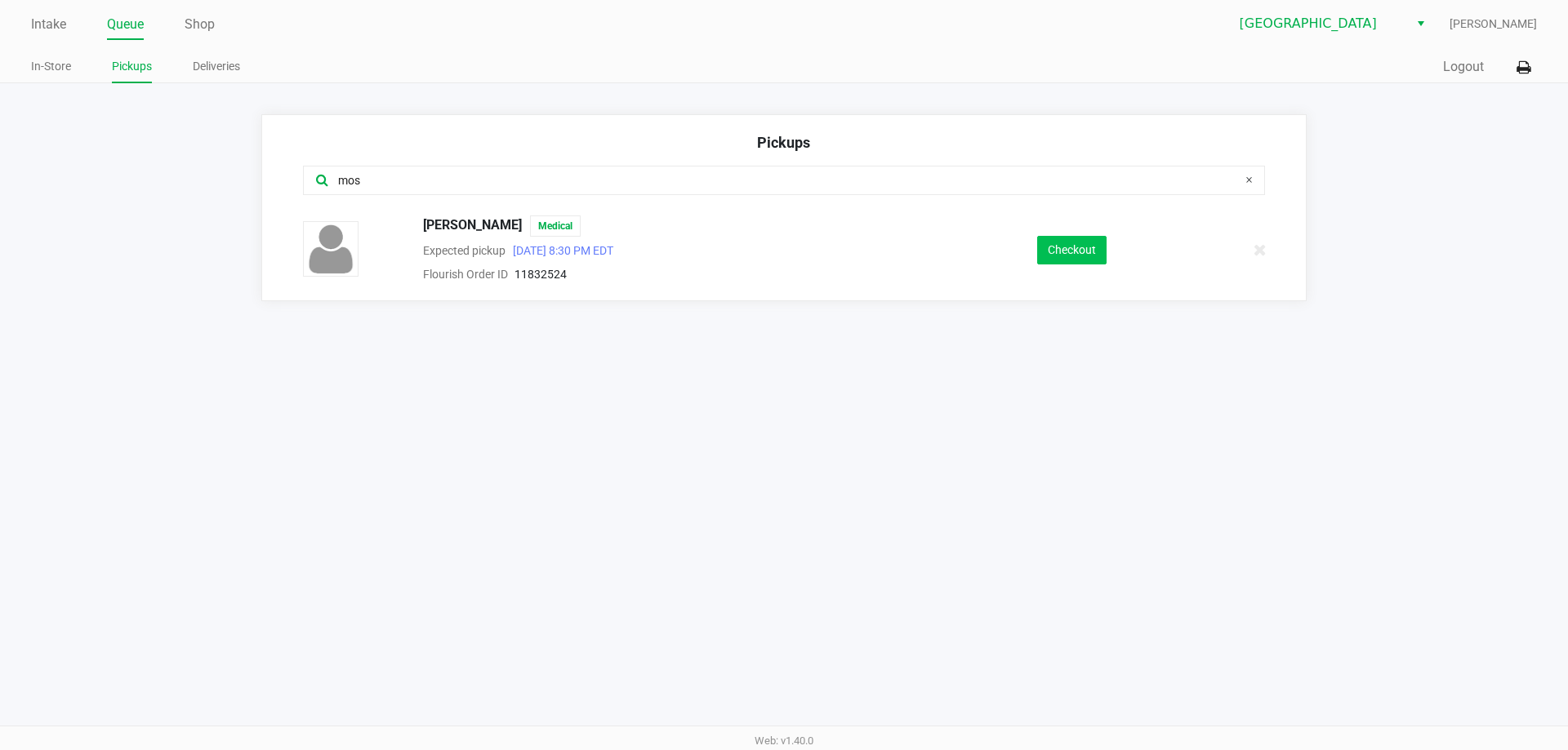
type input "mos"
click at [1096, 256] on button "Checkout" at bounding box center [1071, 251] width 69 height 29
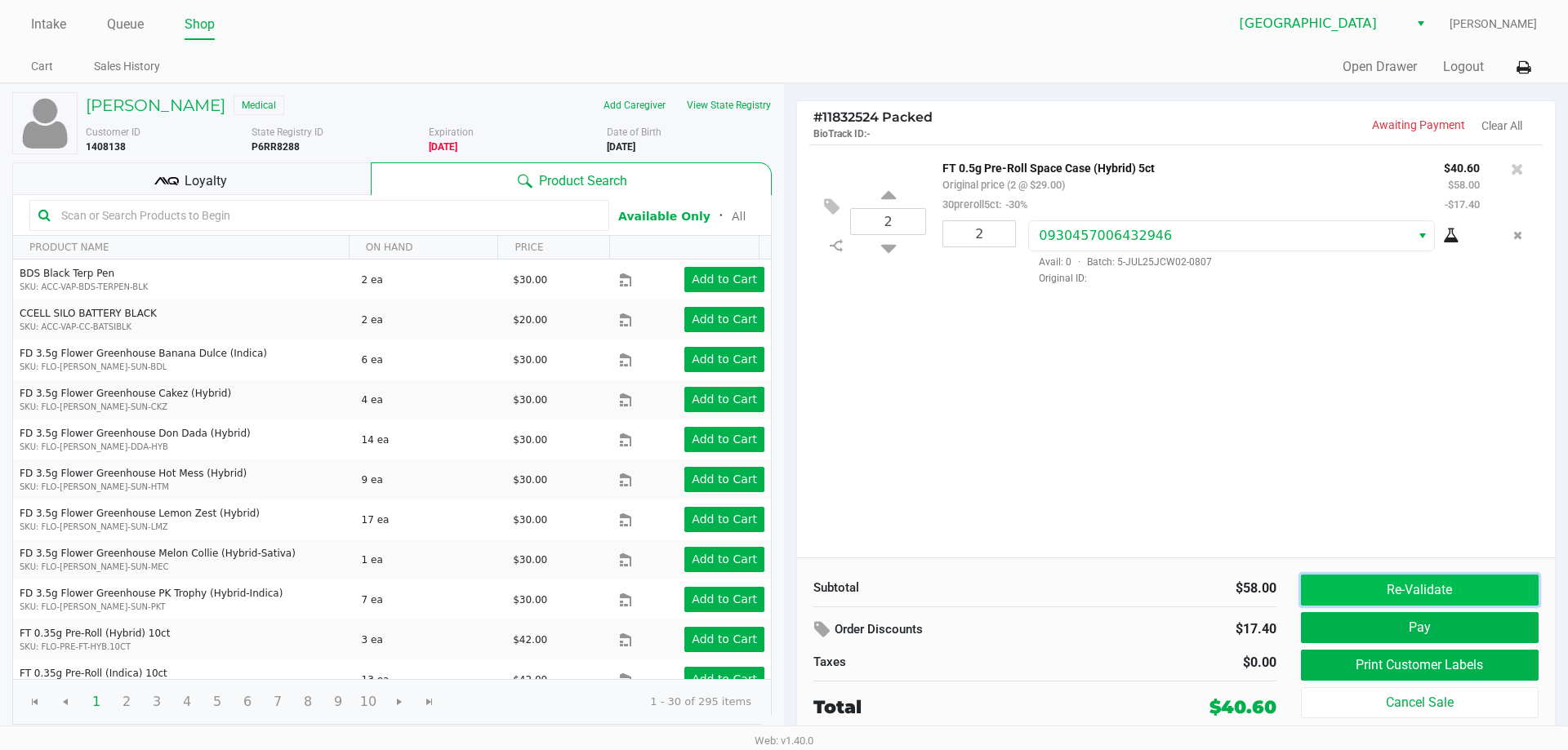
click at [1460, 589] on button "Re-Validate" at bounding box center [1420, 590] width 238 height 31
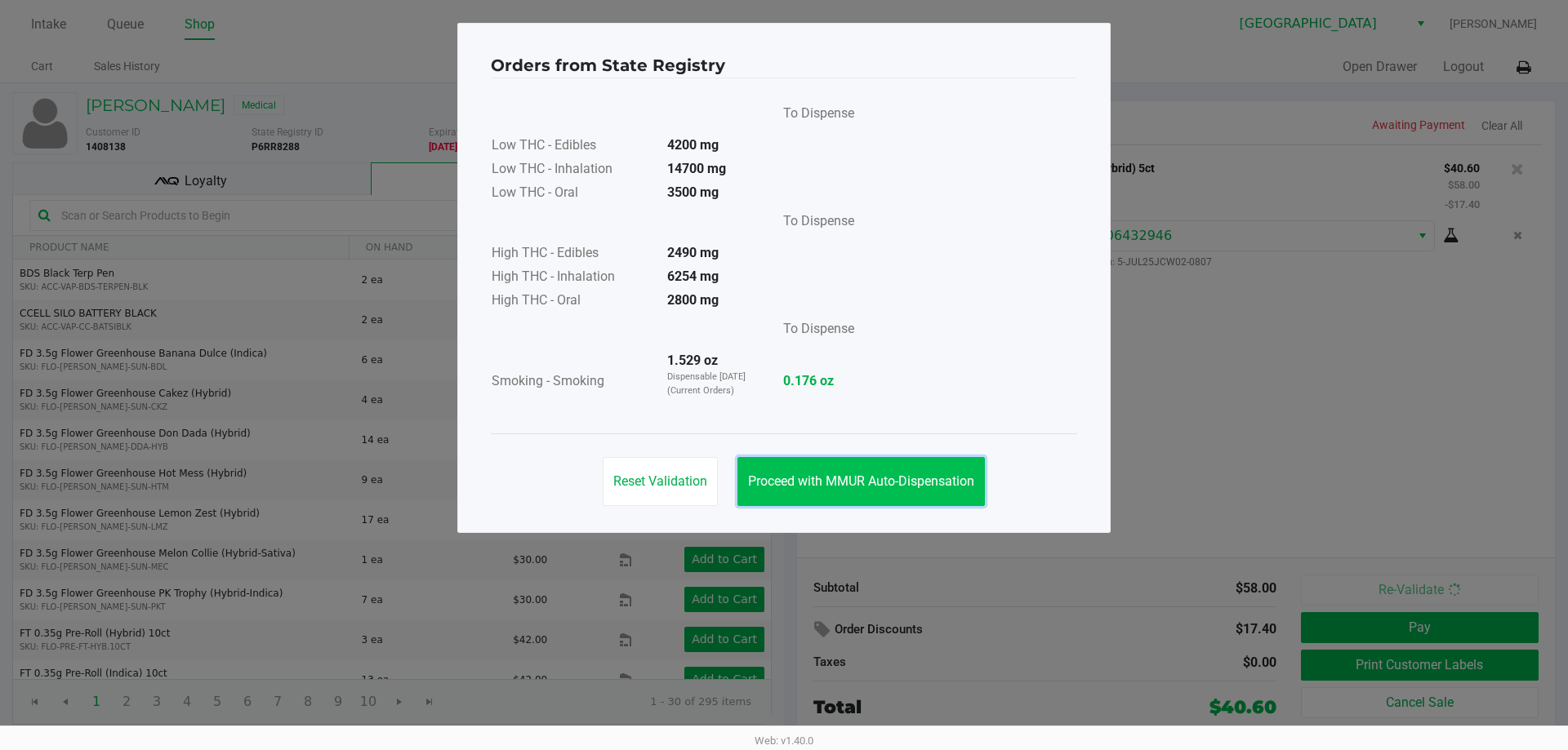
click at [893, 477] on span "Proceed with MMUR Auto-Dispensation" at bounding box center [861, 480] width 226 height 15
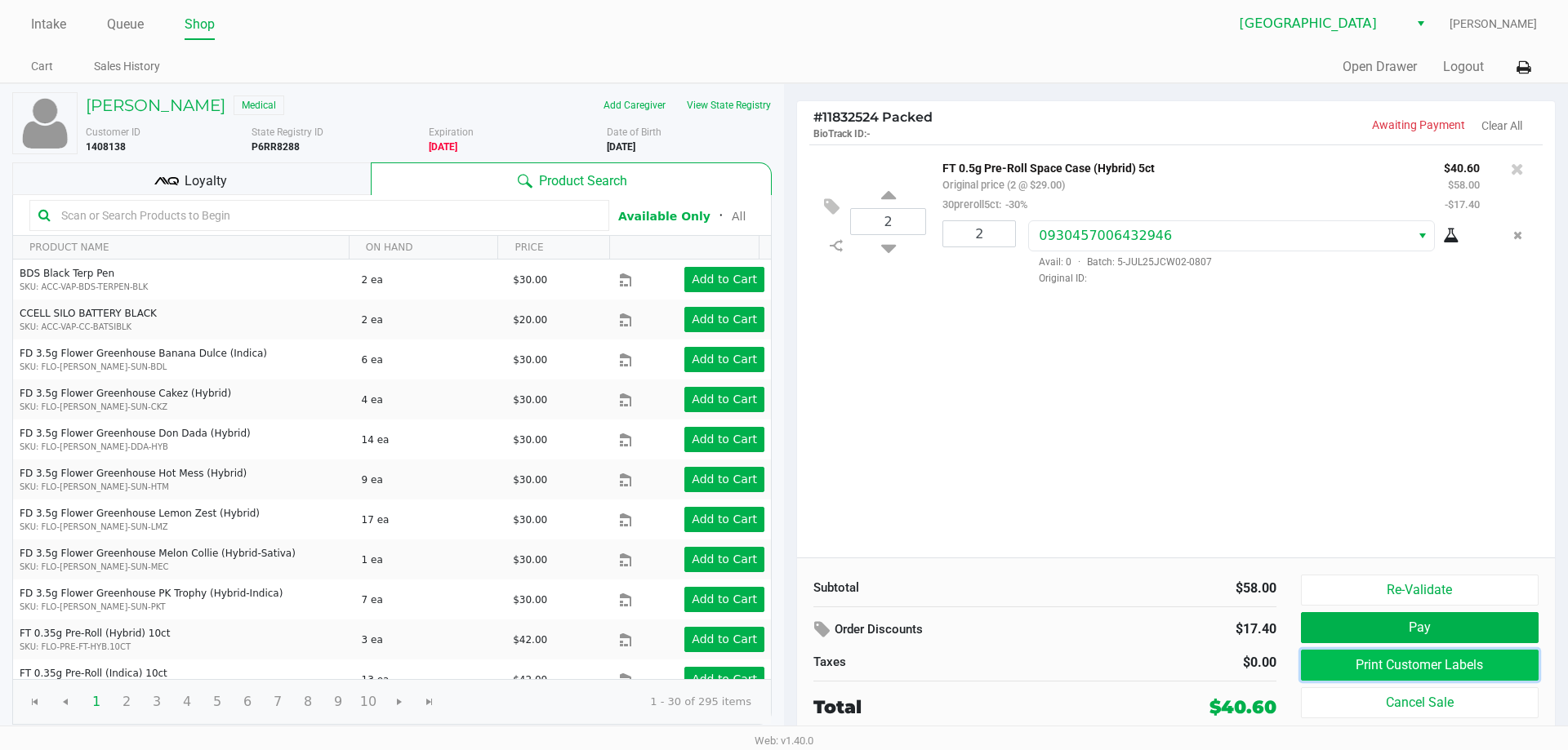
click at [1441, 661] on button "Print Customer Labels" at bounding box center [1420, 665] width 238 height 31
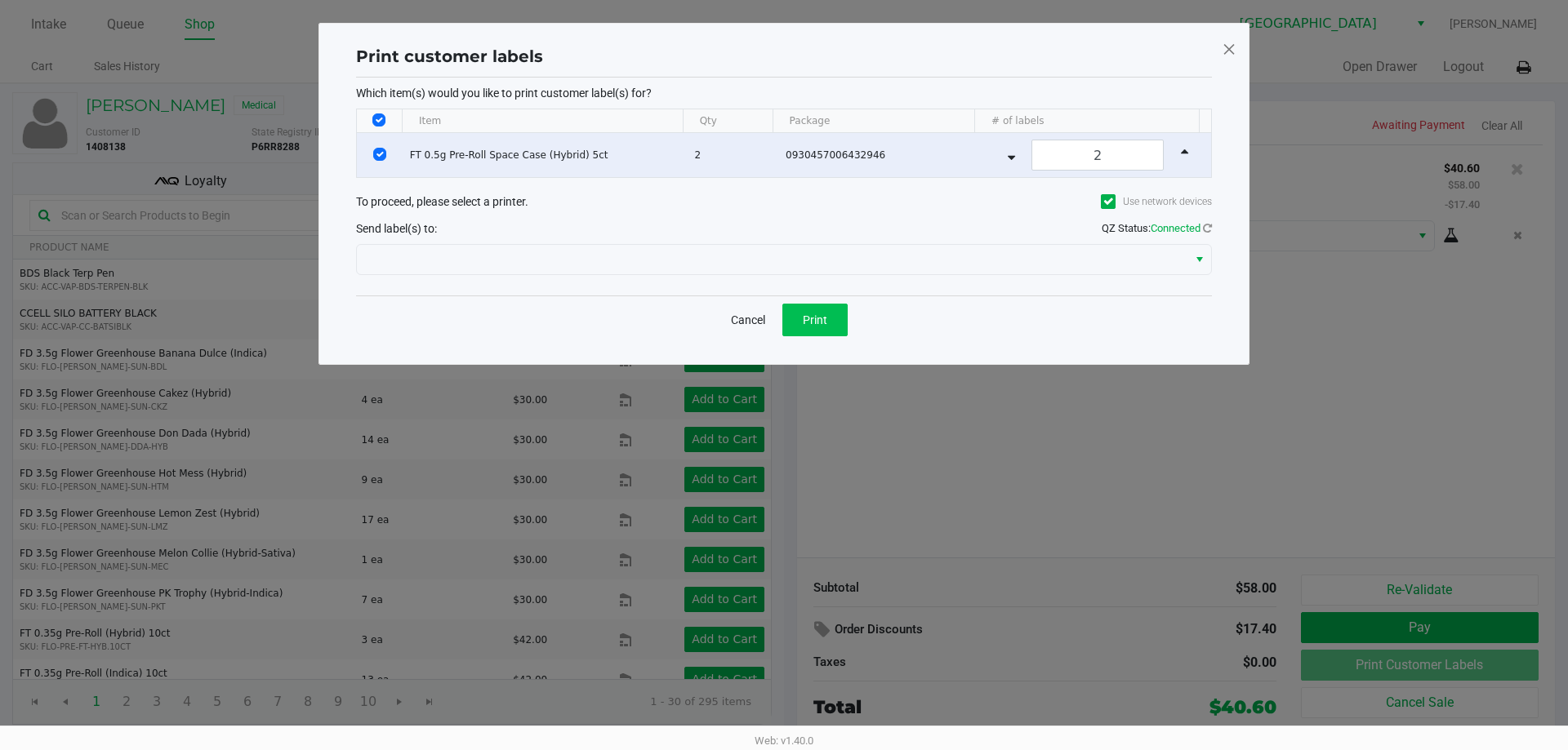
click at [820, 319] on span "Print" at bounding box center [814, 320] width 24 height 13
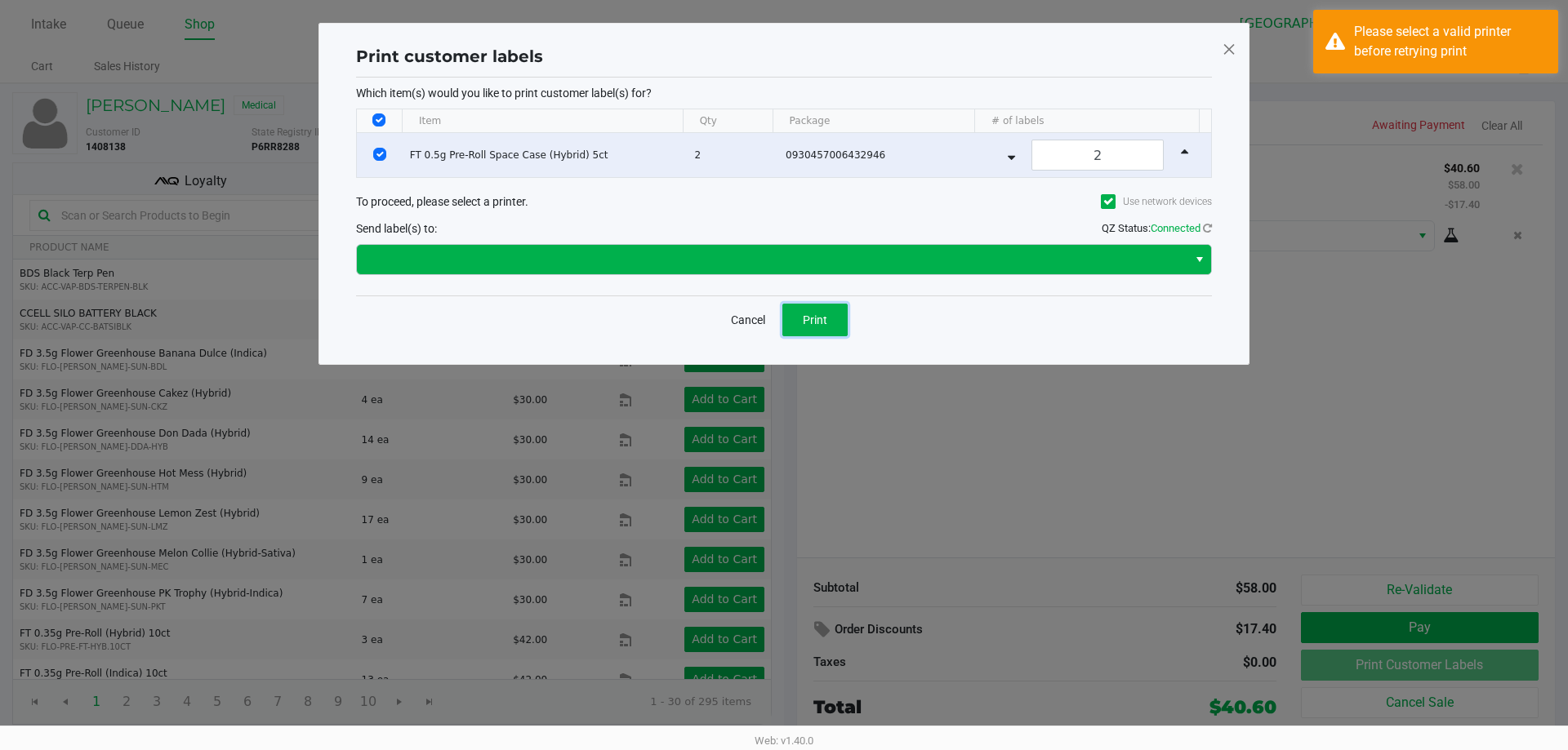
click at [1204, 259] on span "Select" at bounding box center [1199, 260] width 13 height 20
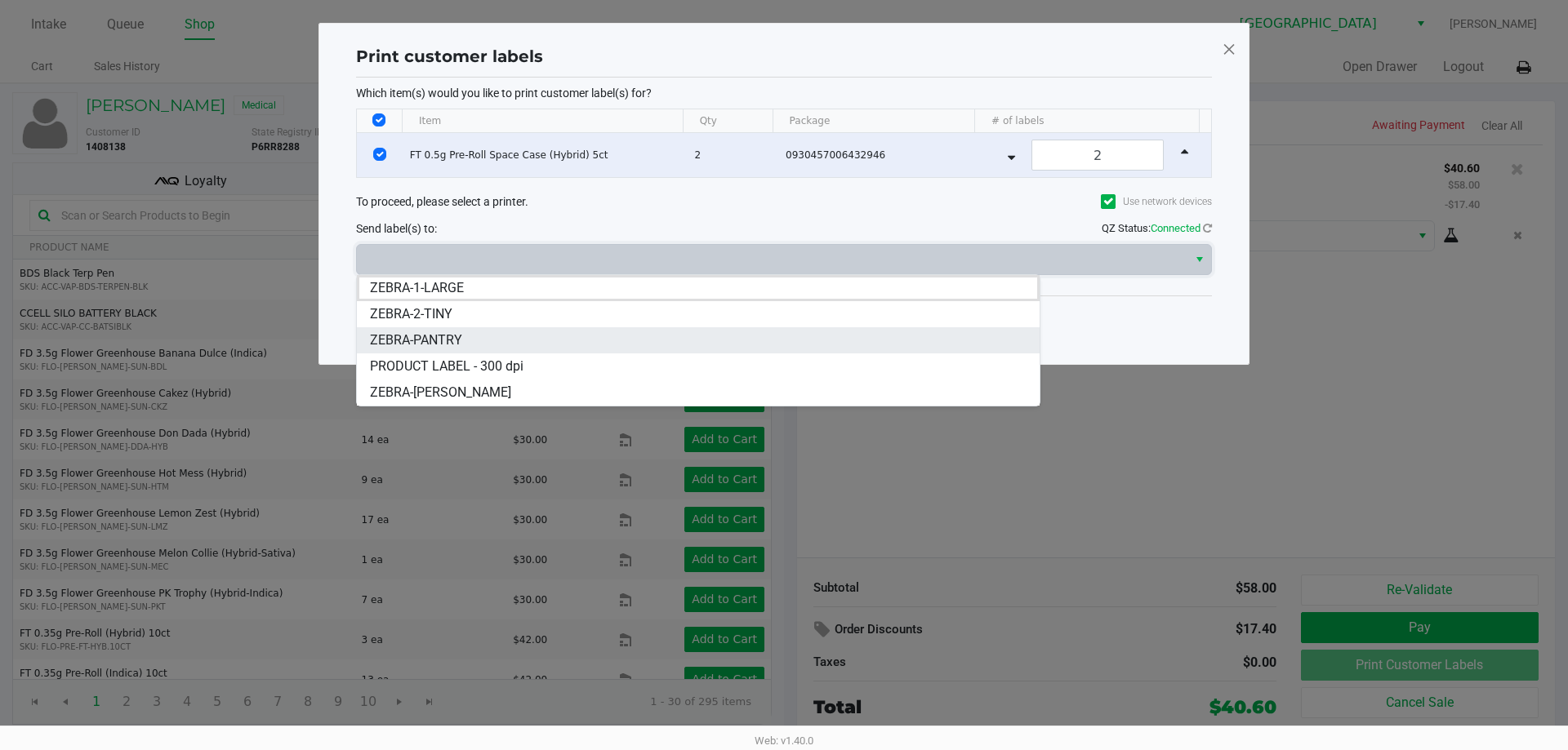
click at [431, 344] on span "ZEBRA-PANTRY" at bounding box center [416, 341] width 92 height 20
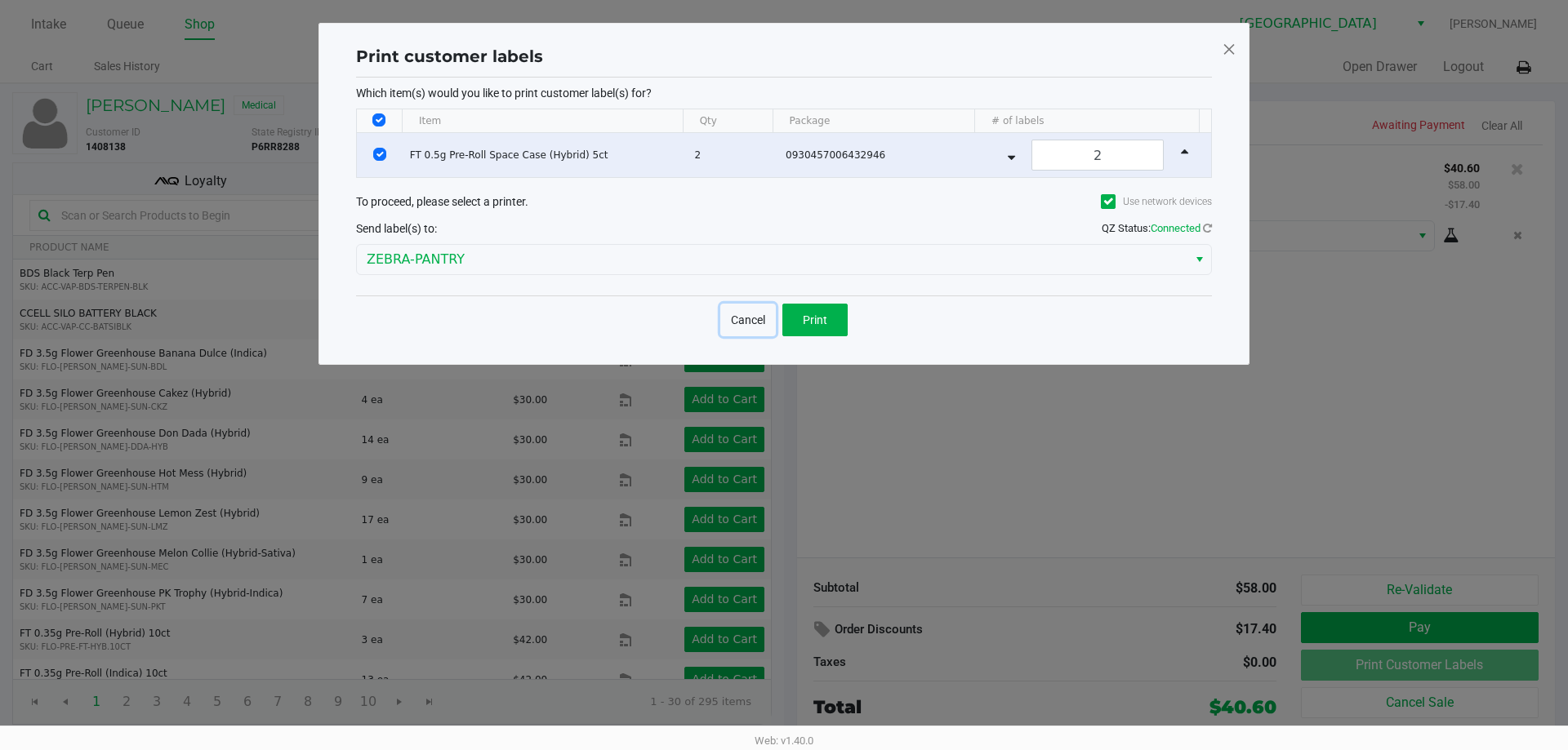
click at [753, 321] on button "Cancel" at bounding box center [748, 320] width 56 height 32
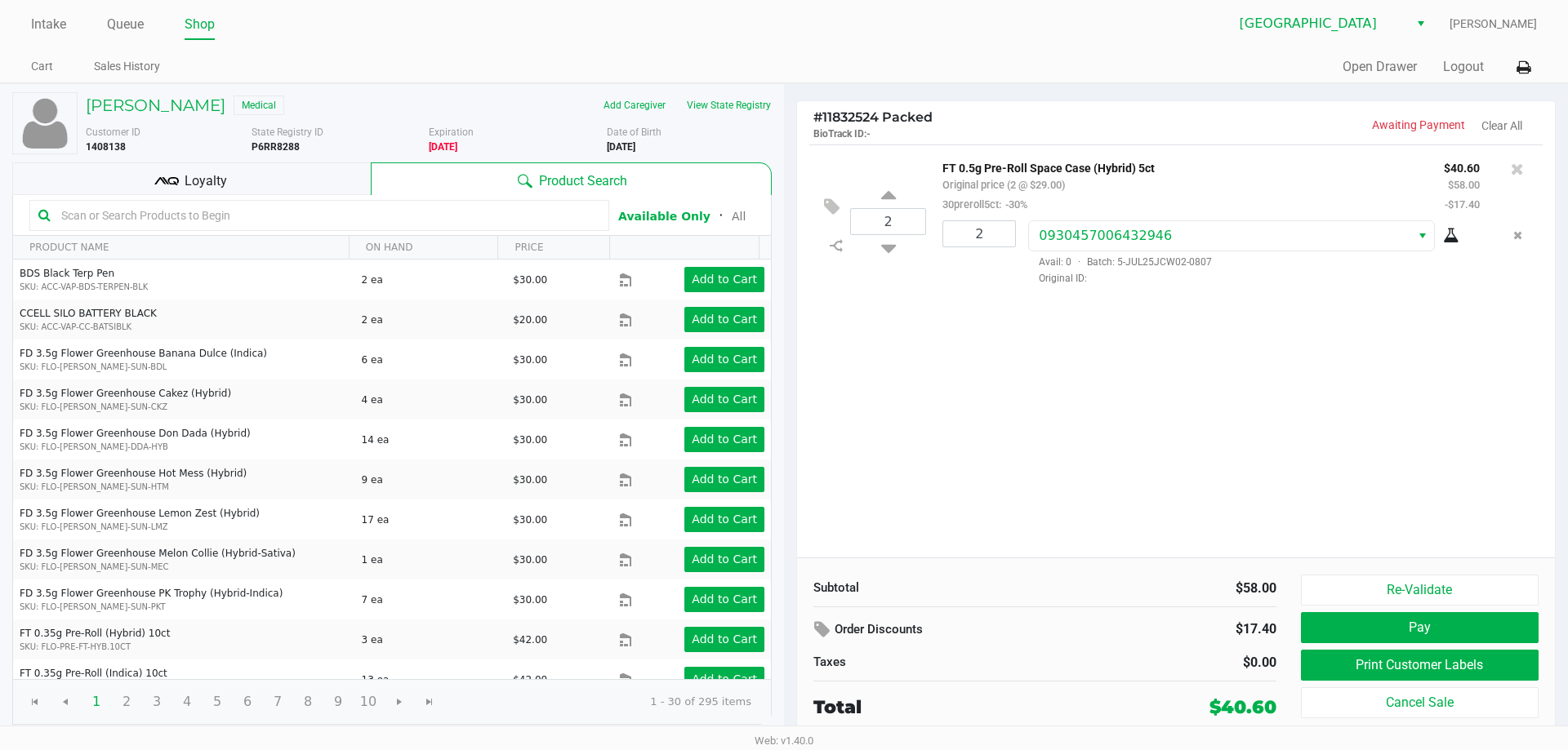
click at [181, 169] on div "Loyalty" at bounding box center [192, 178] width 359 height 32
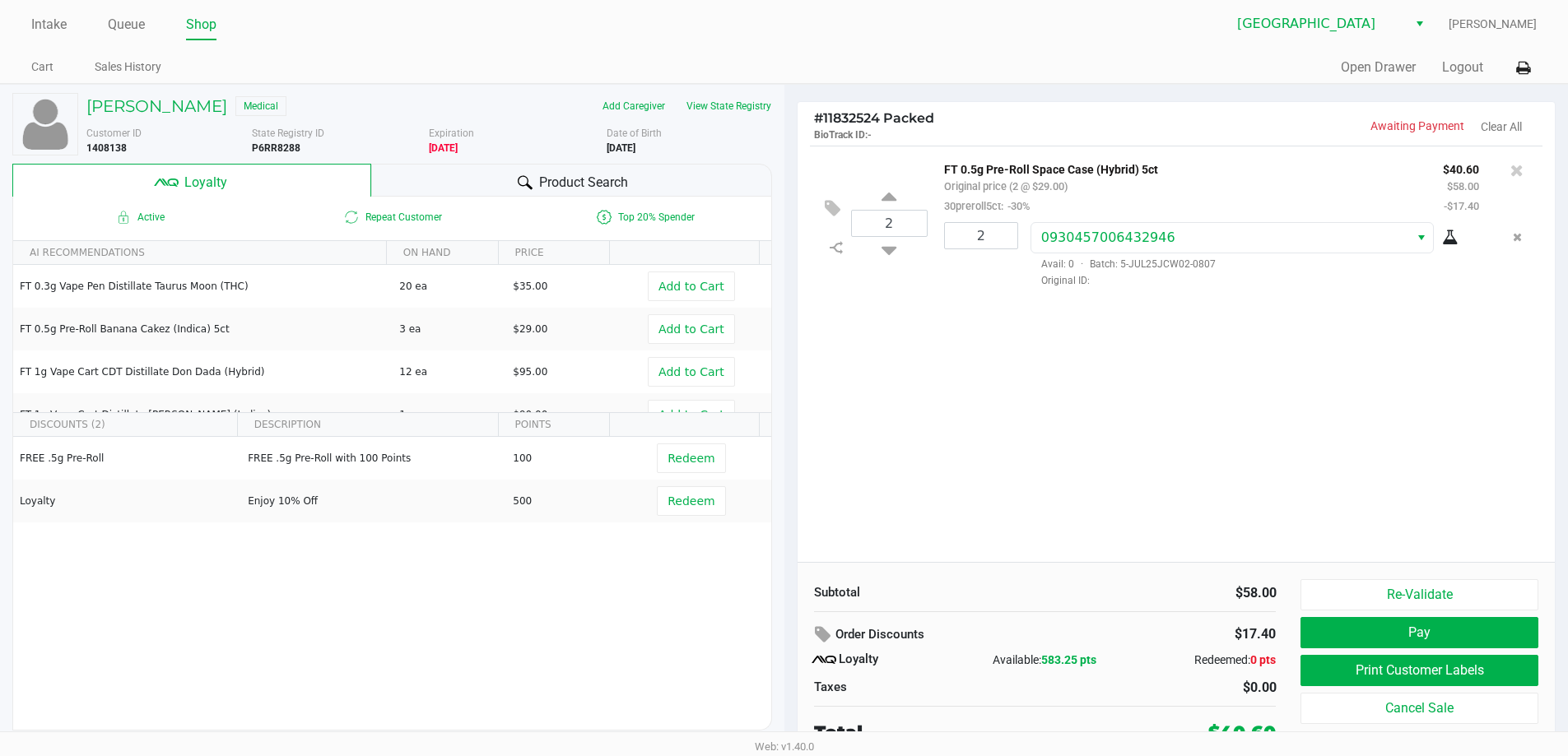
scroll to position [7, 0]
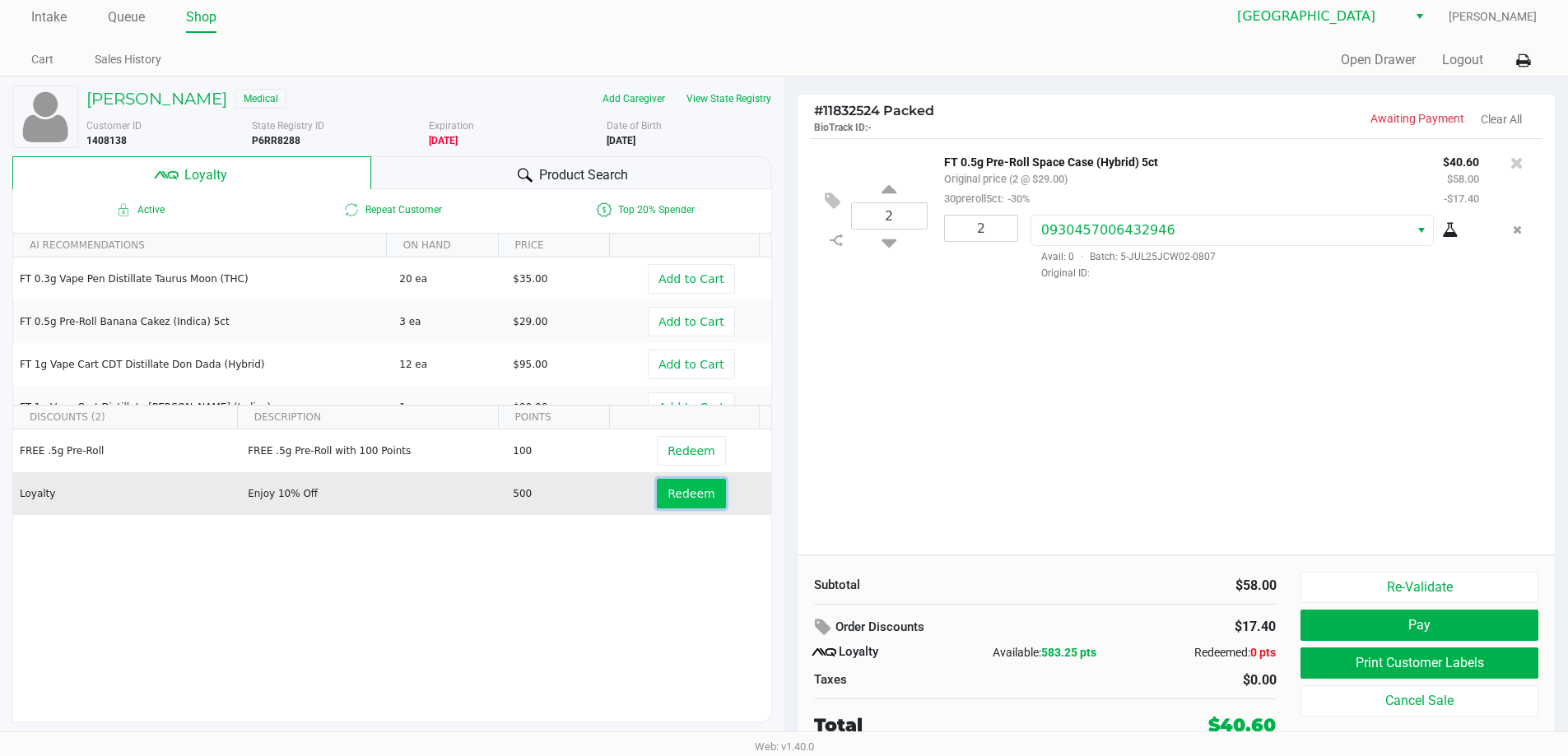
click at [680, 507] on button "Redeem" at bounding box center [690, 493] width 68 height 30
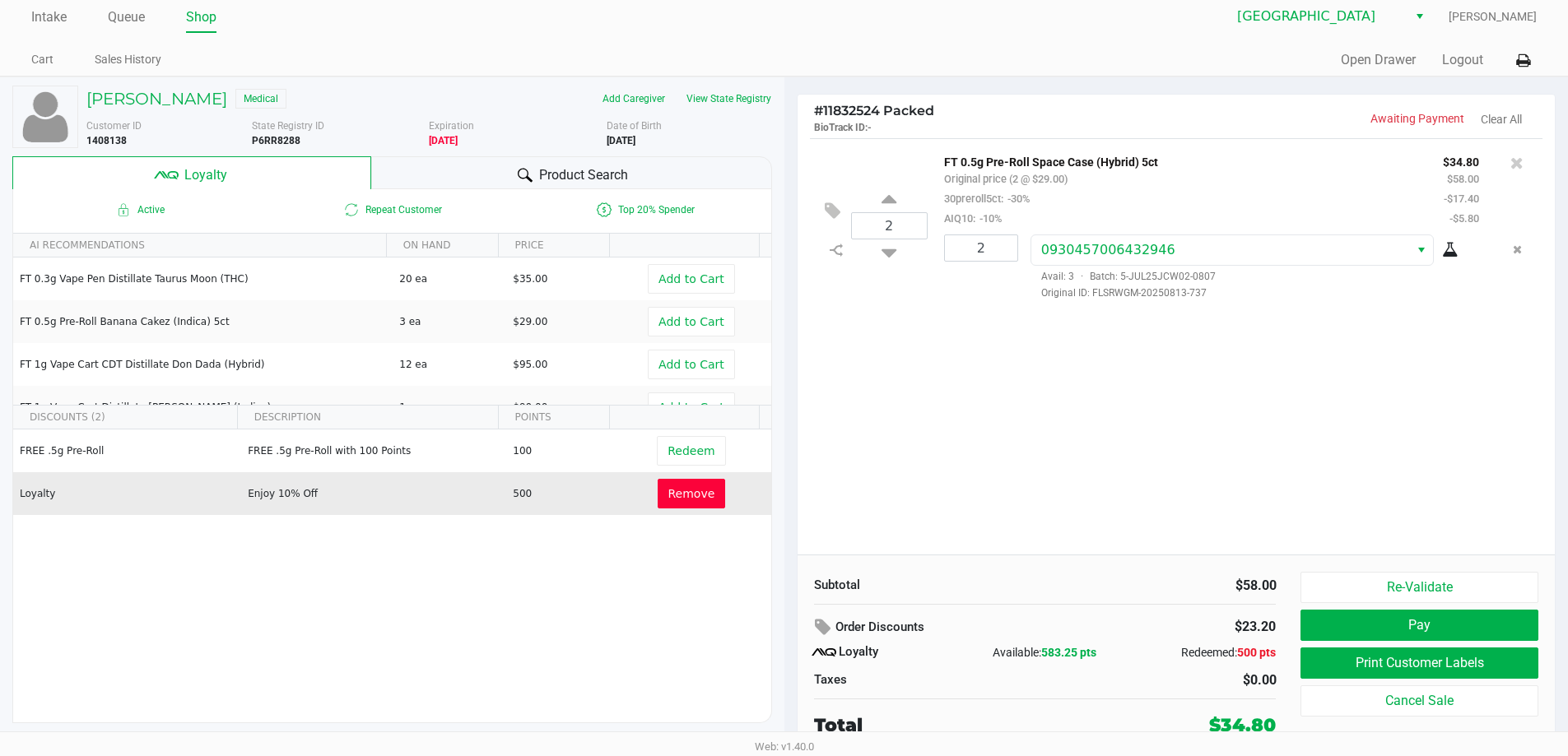
click at [685, 507] on button "Remove" at bounding box center [691, 493] width 68 height 30
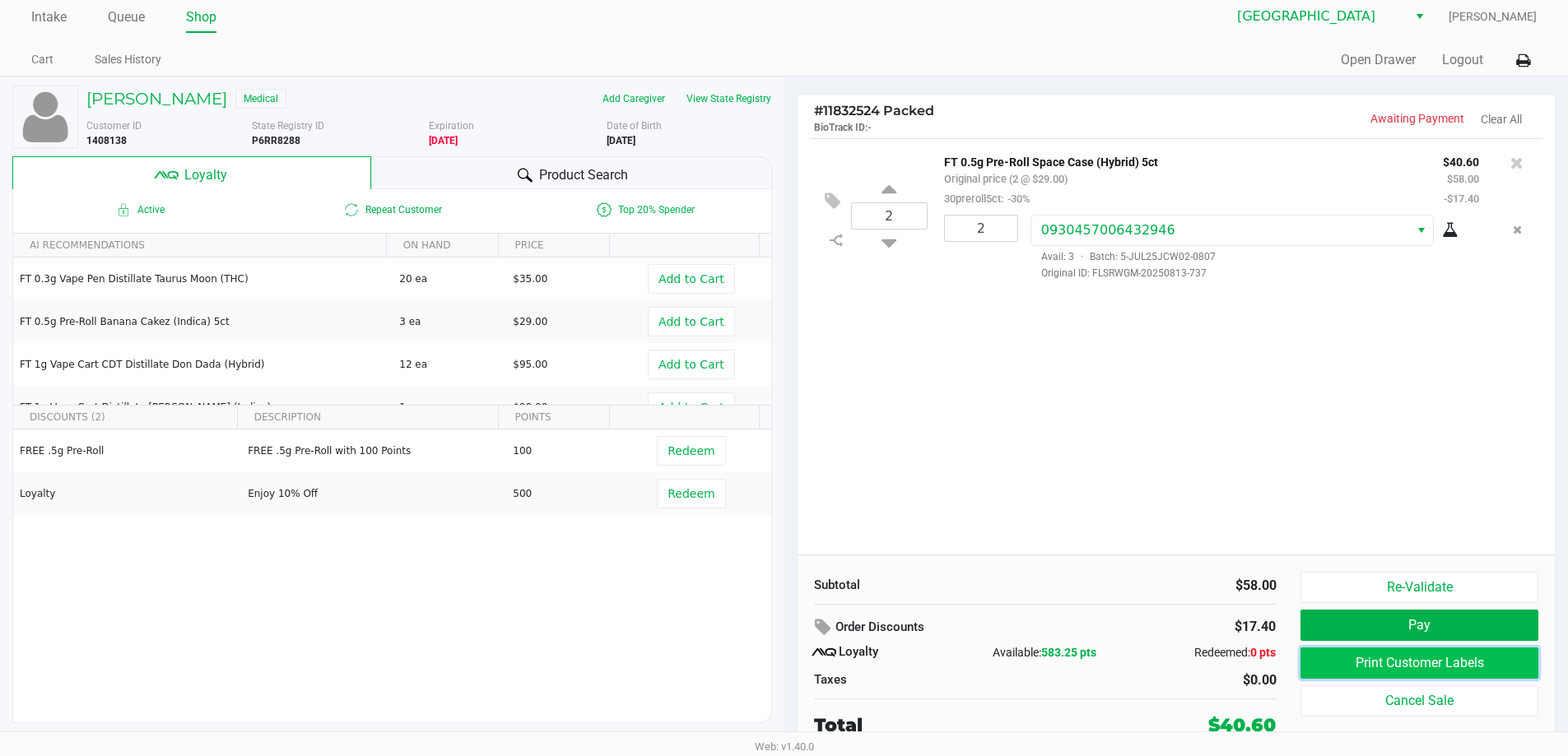
click at [1421, 664] on button "Print Customer Labels" at bounding box center [1418, 663] width 237 height 31
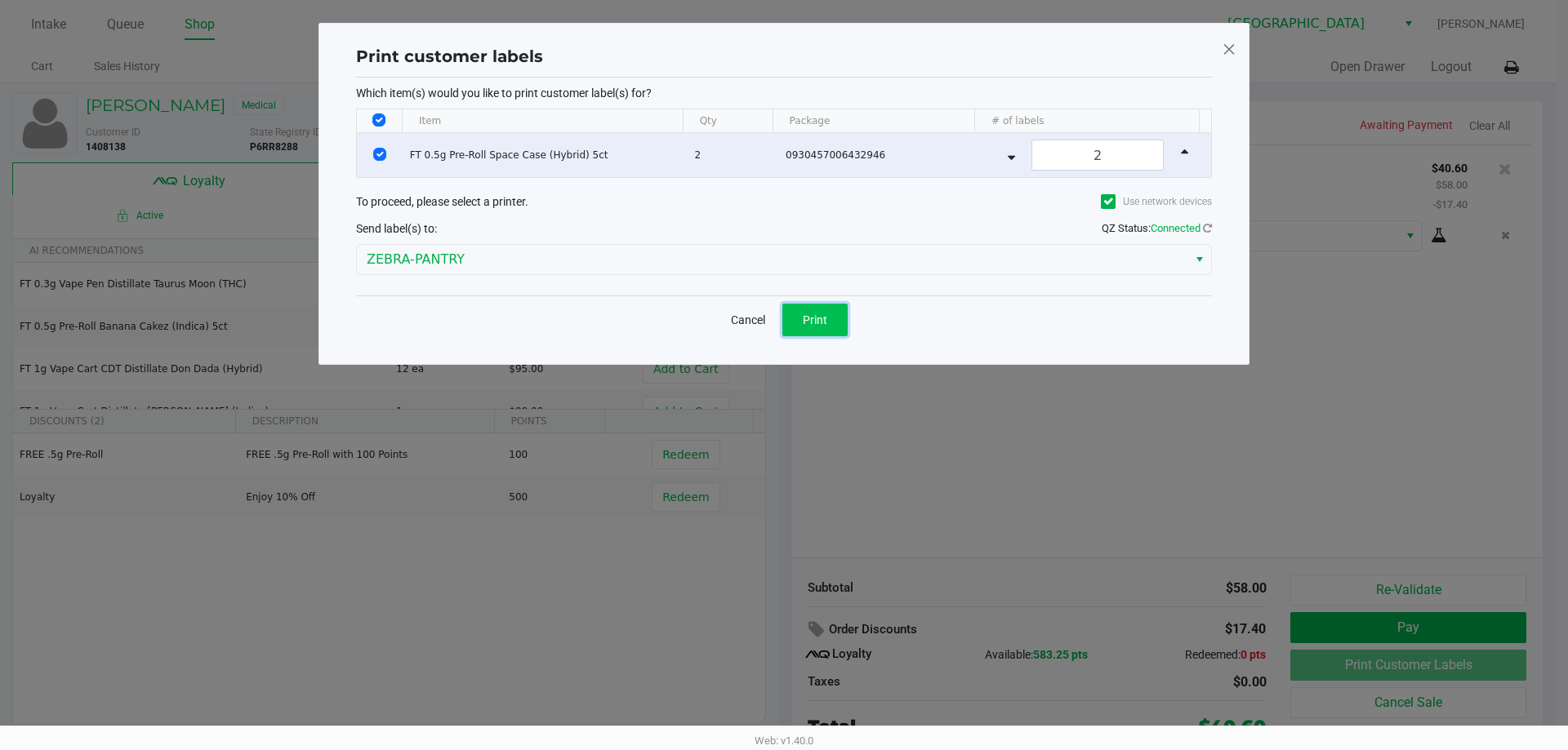
click at [827, 319] on span "Print" at bounding box center [814, 320] width 24 height 13
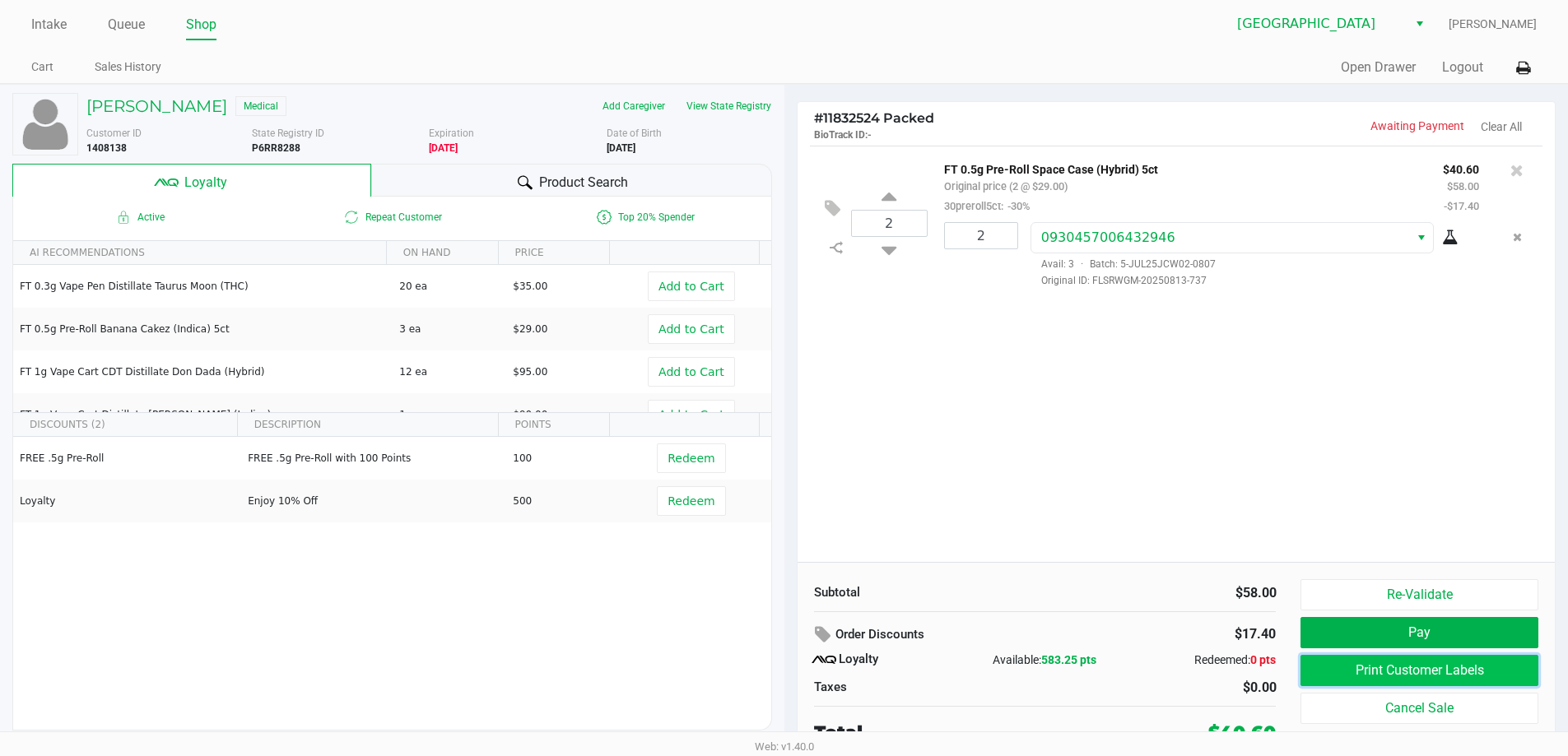
click at [1444, 672] on button "Print Customer Labels" at bounding box center [1418, 671] width 237 height 31
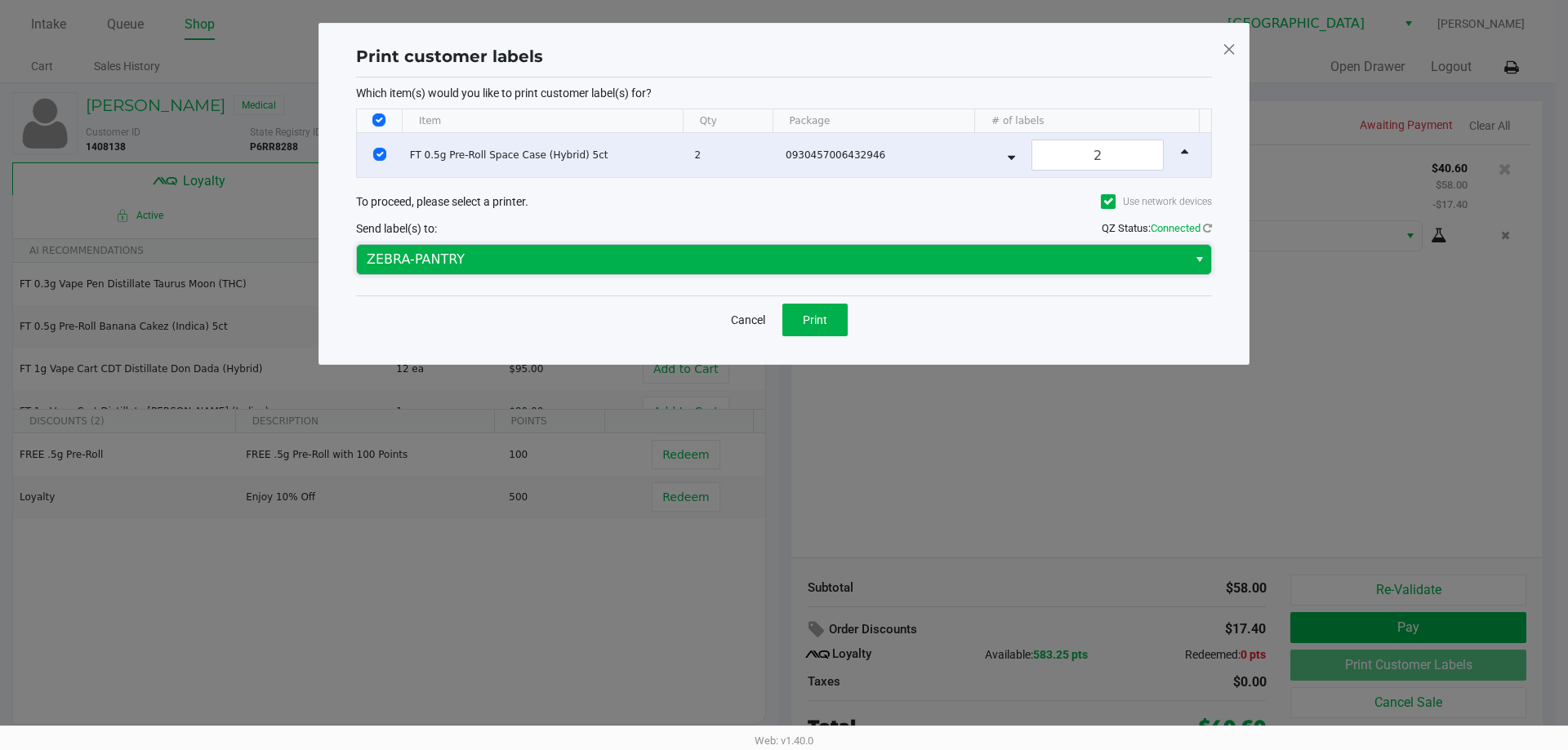
click at [472, 250] on span "ZEBRA-PANTRY" at bounding box center [772, 260] width 811 height 20
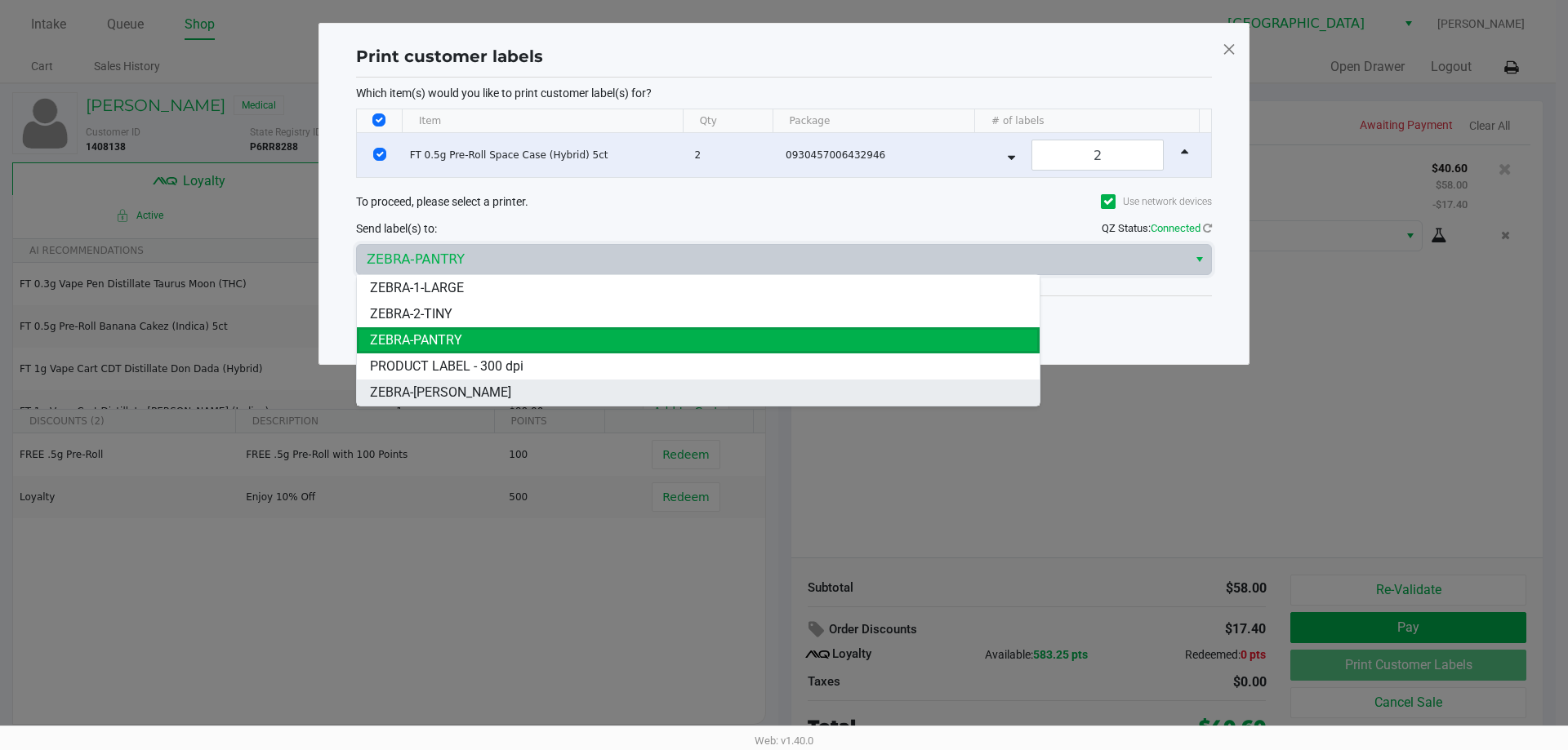
click at [429, 392] on span "ZEBRA-CELIA" at bounding box center [440, 393] width 142 height 20
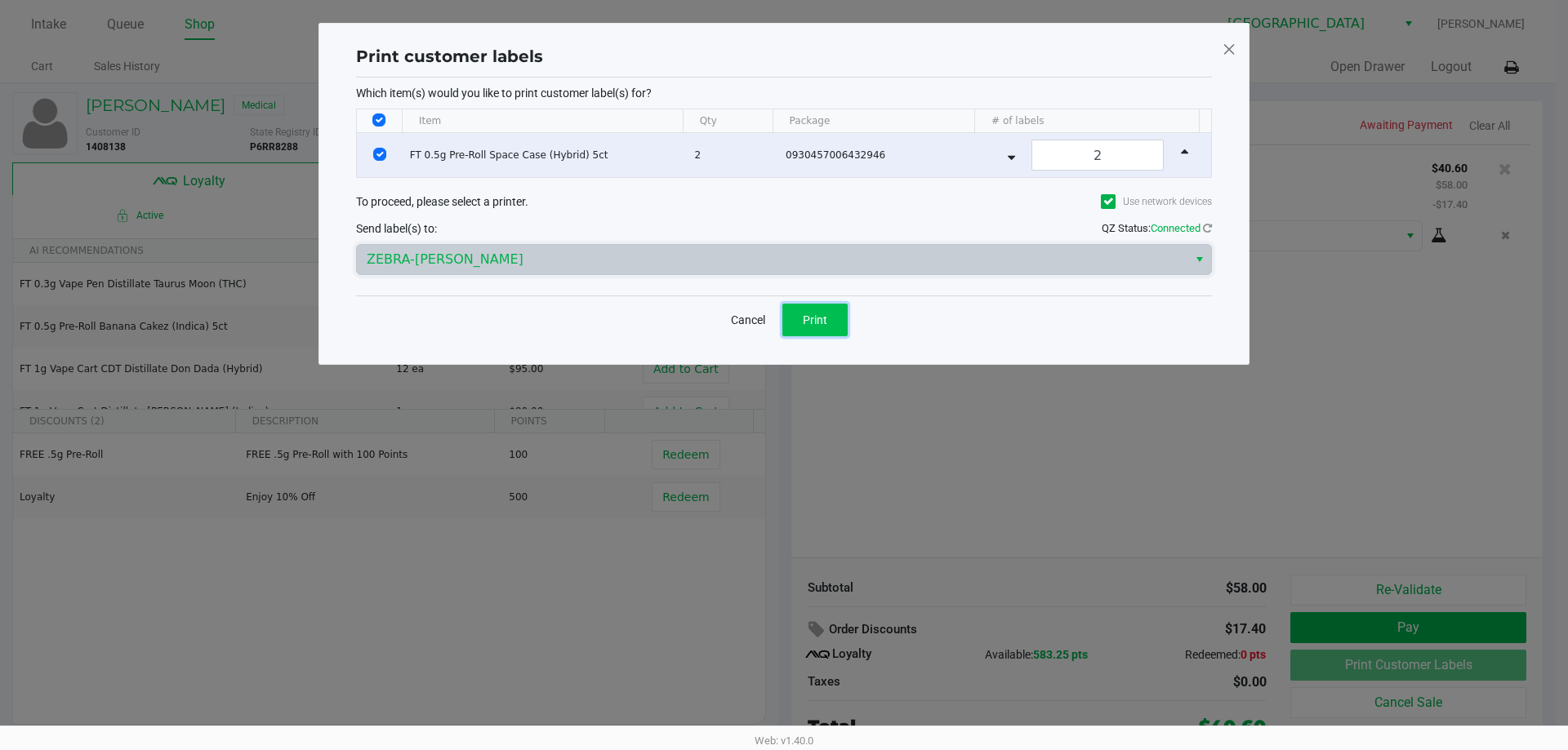
click at [810, 317] on span "Print" at bounding box center [814, 320] width 24 height 13
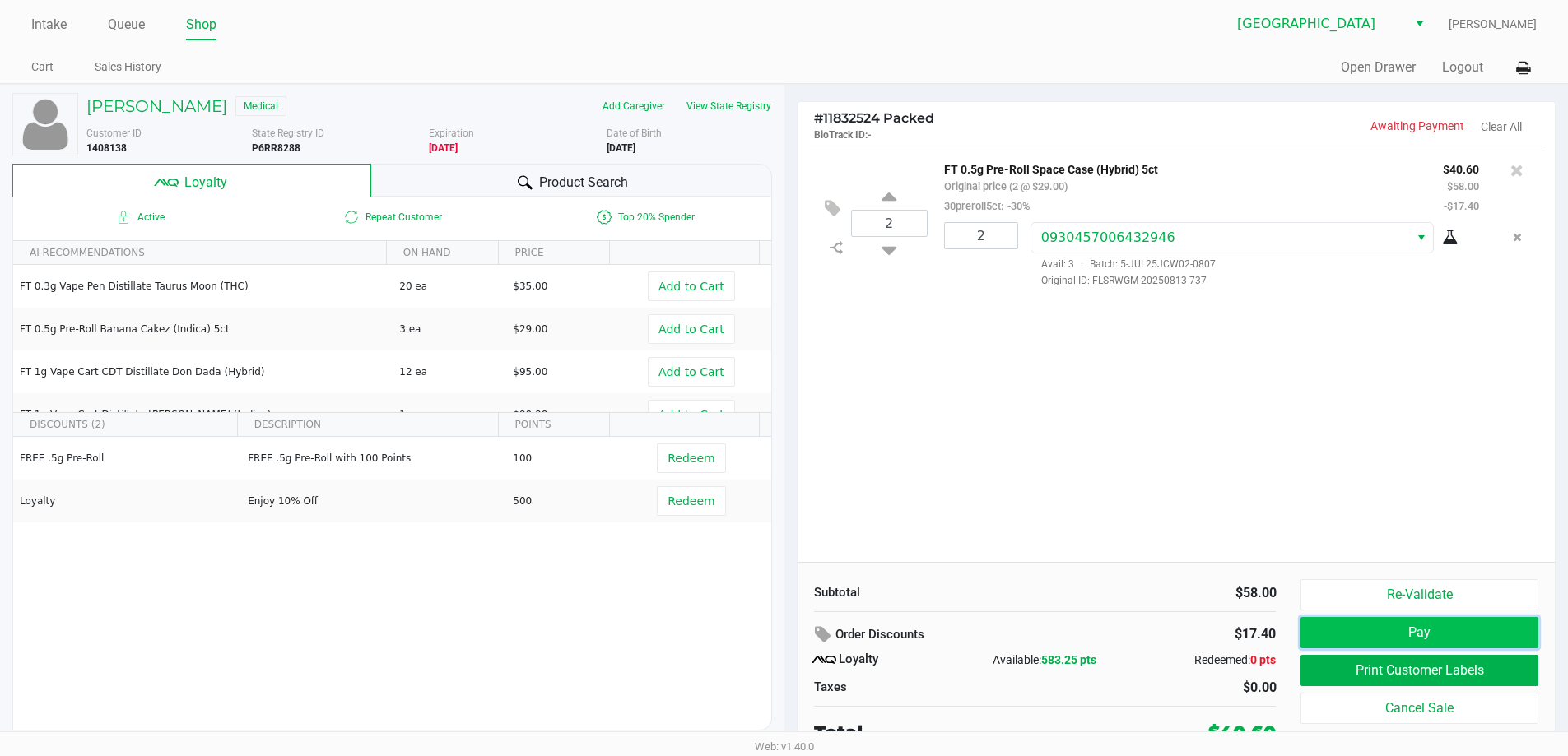
click at [1462, 620] on button "Pay" at bounding box center [1418, 632] width 237 height 31
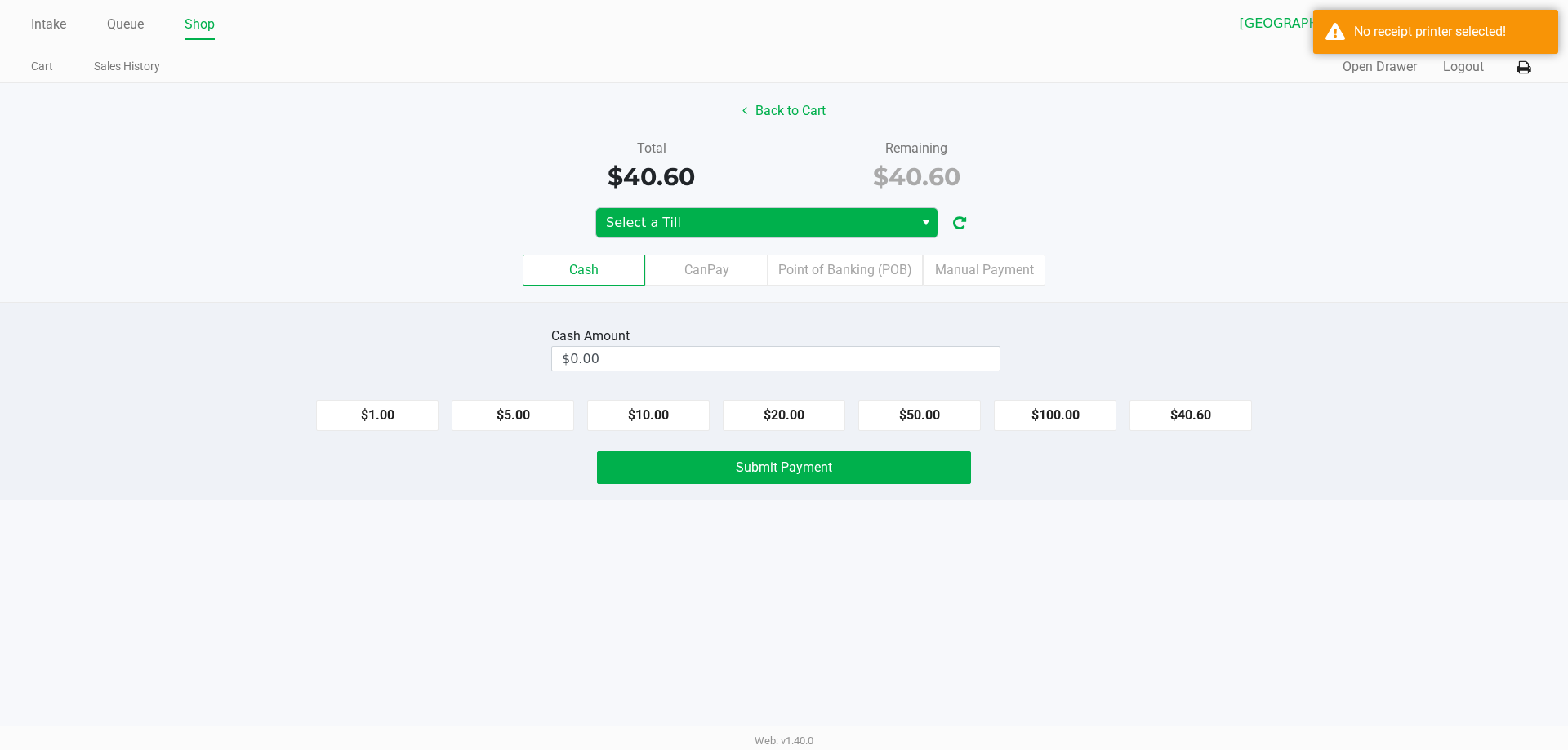
click at [796, 216] on span "Select a Till" at bounding box center [755, 223] width 298 height 20
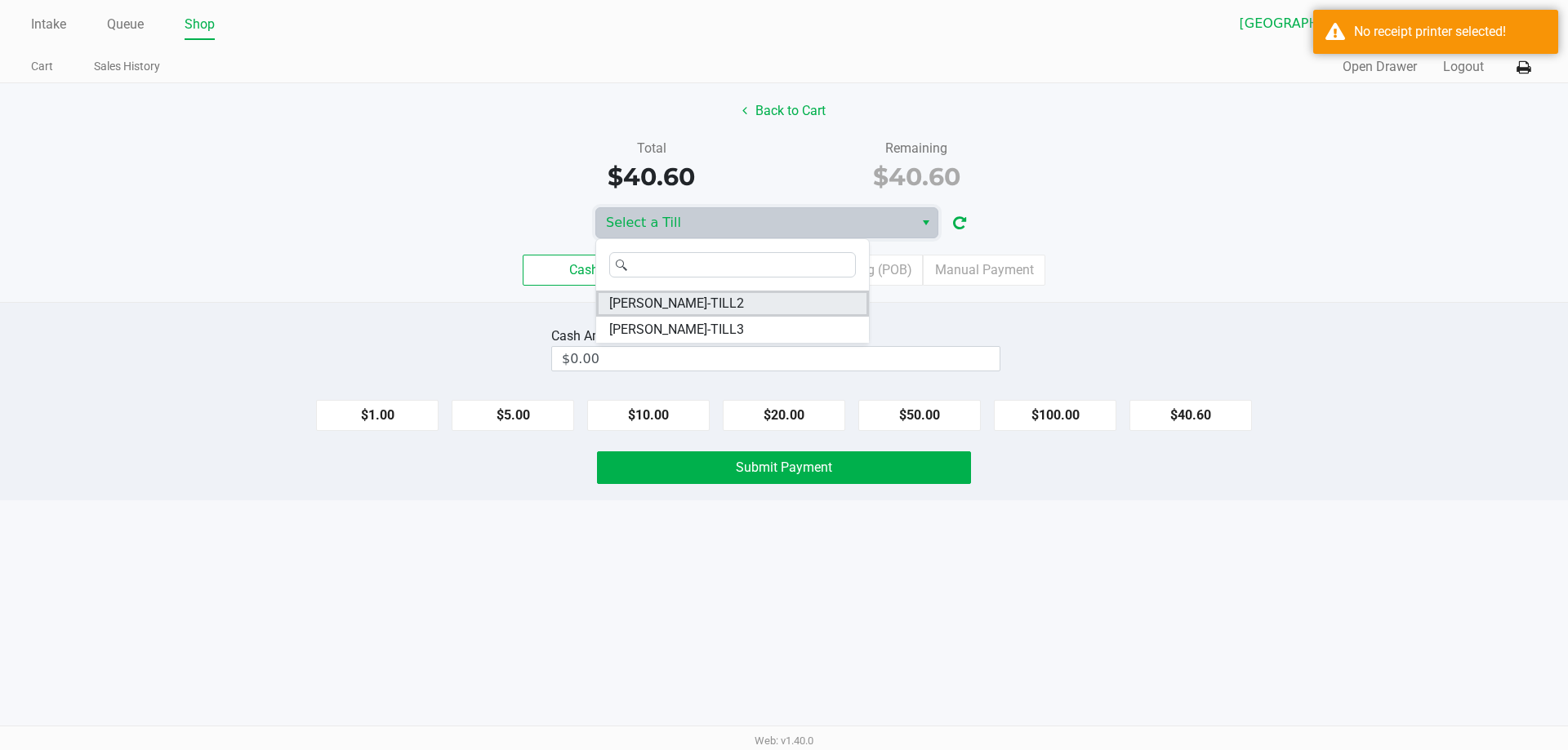
click at [688, 297] on span "DENNIS-BROWN-TILL2" at bounding box center [676, 304] width 134 height 20
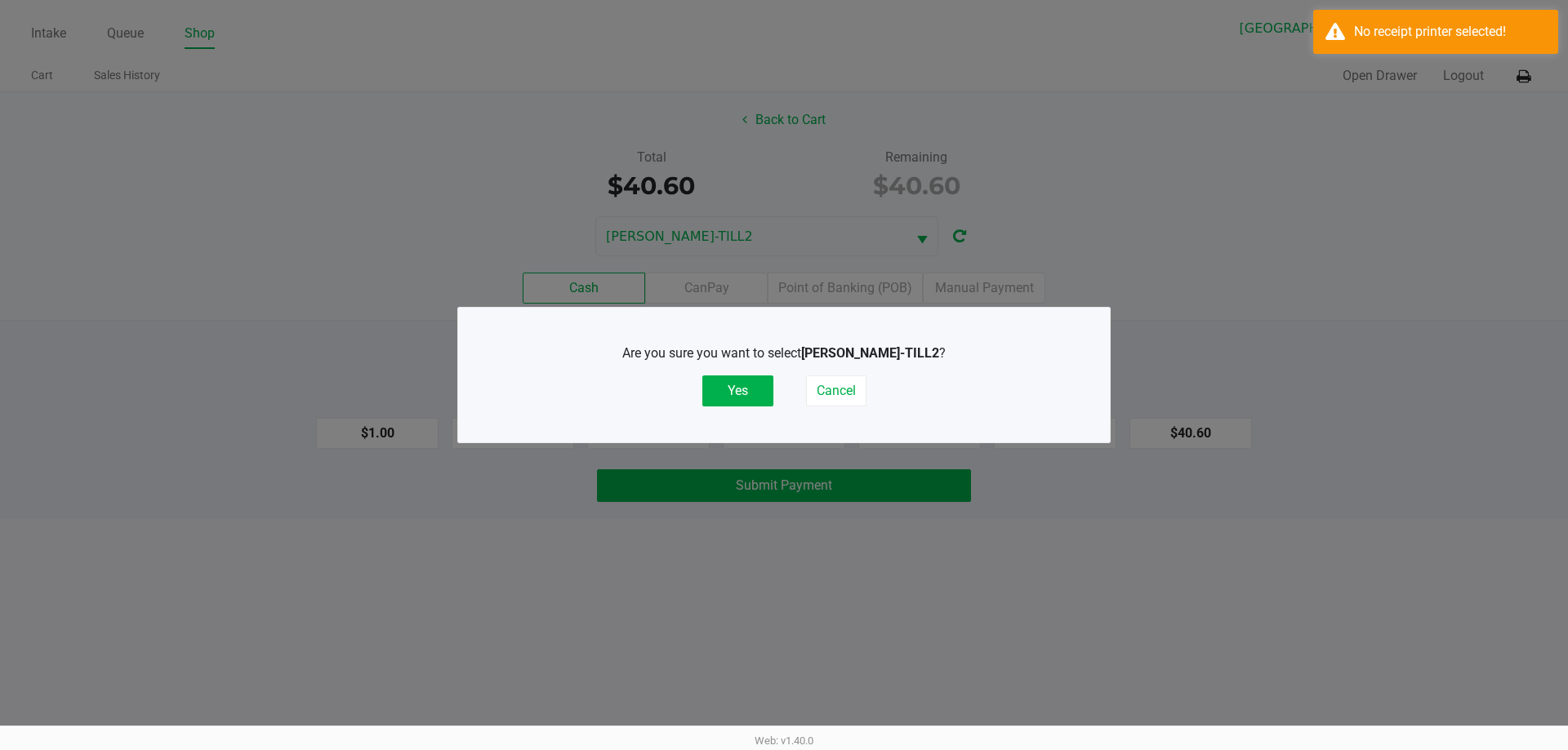
click at [758, 387] on button "Yes" at bounding box center [738, 391] width 71 height 31
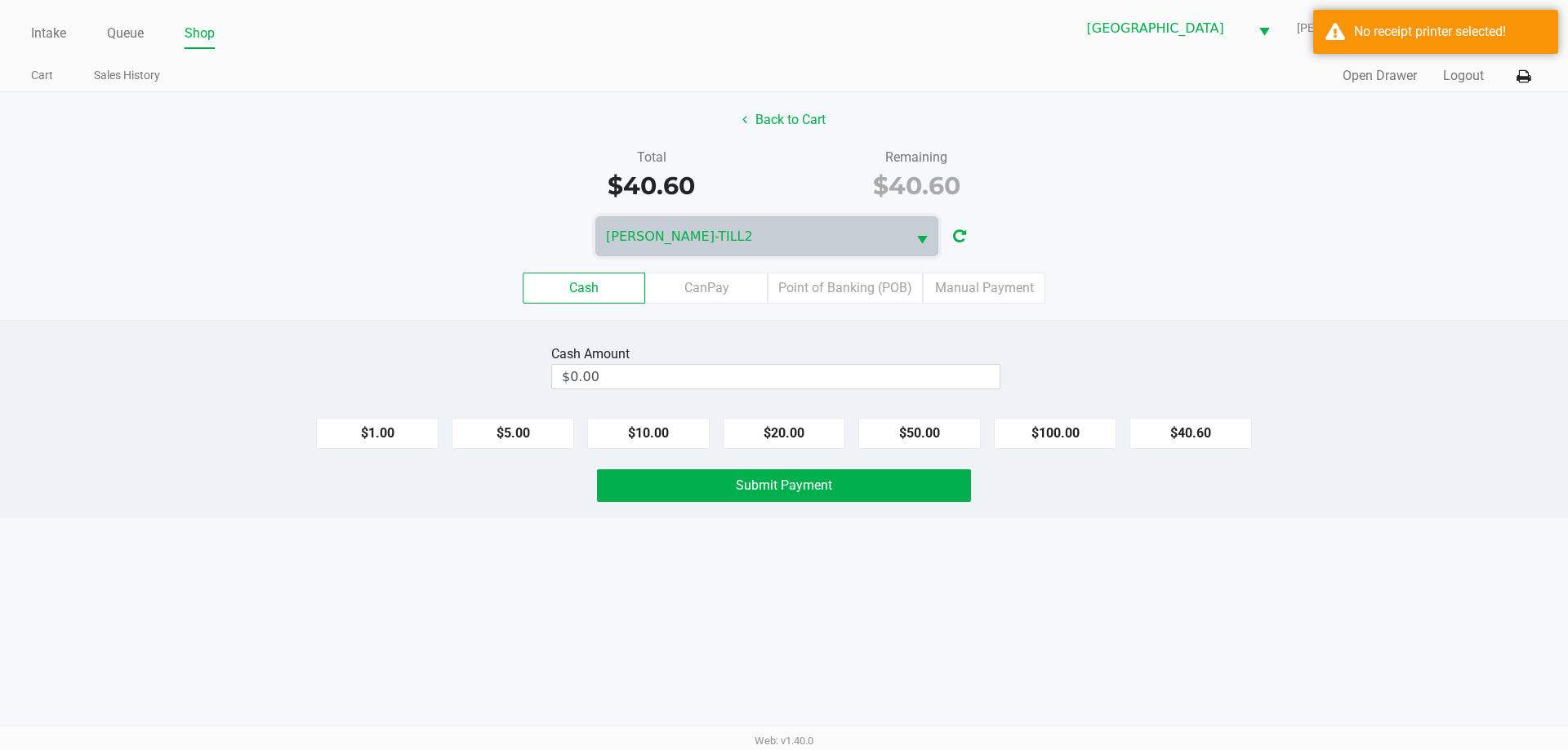
click at [1329, 169] on div "Total $40.60 Remaining $40.60" at bounding box center [784, 176] width 1592 height 57
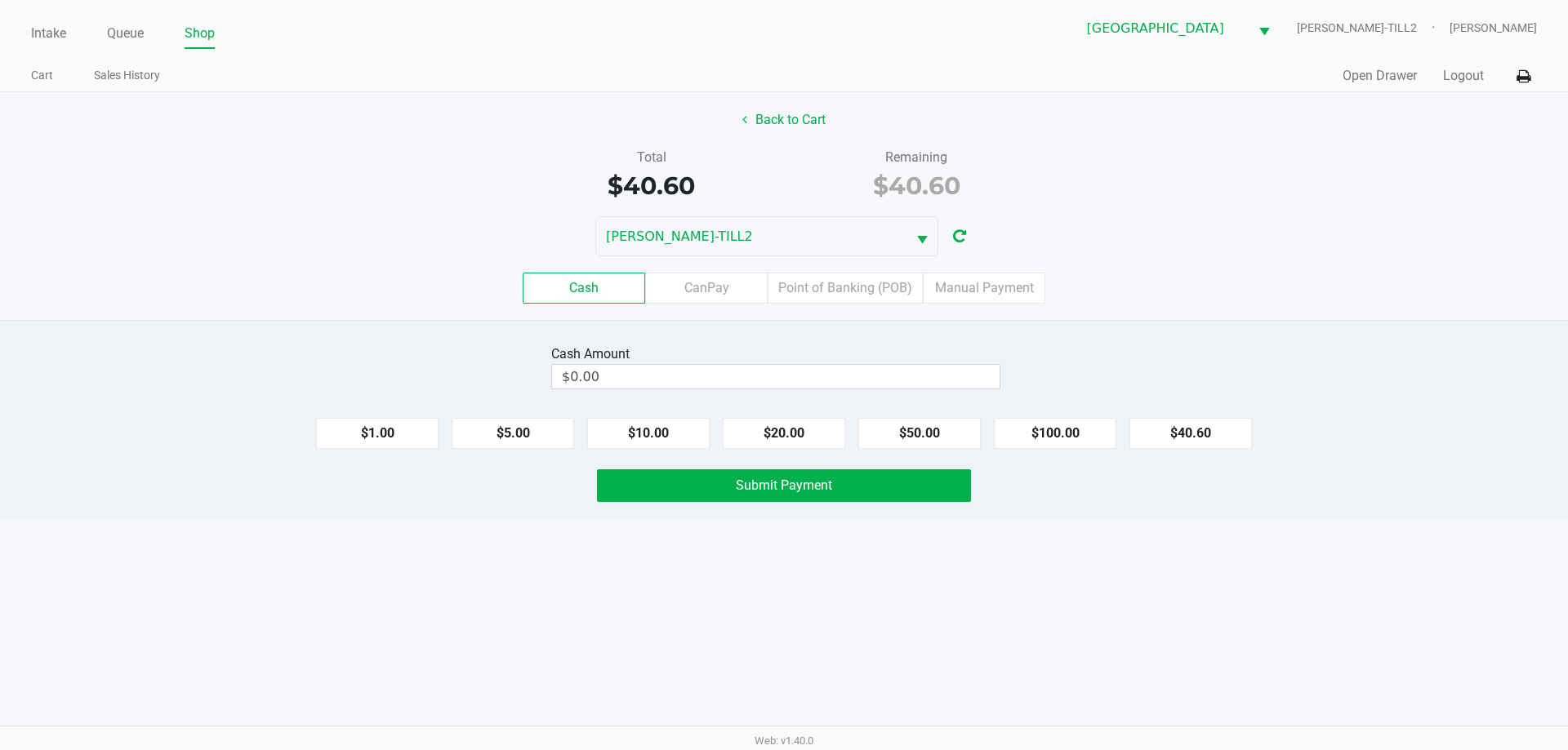
click at [1524, 62] on button at bounding box center [1524, 77] width 27 height 31
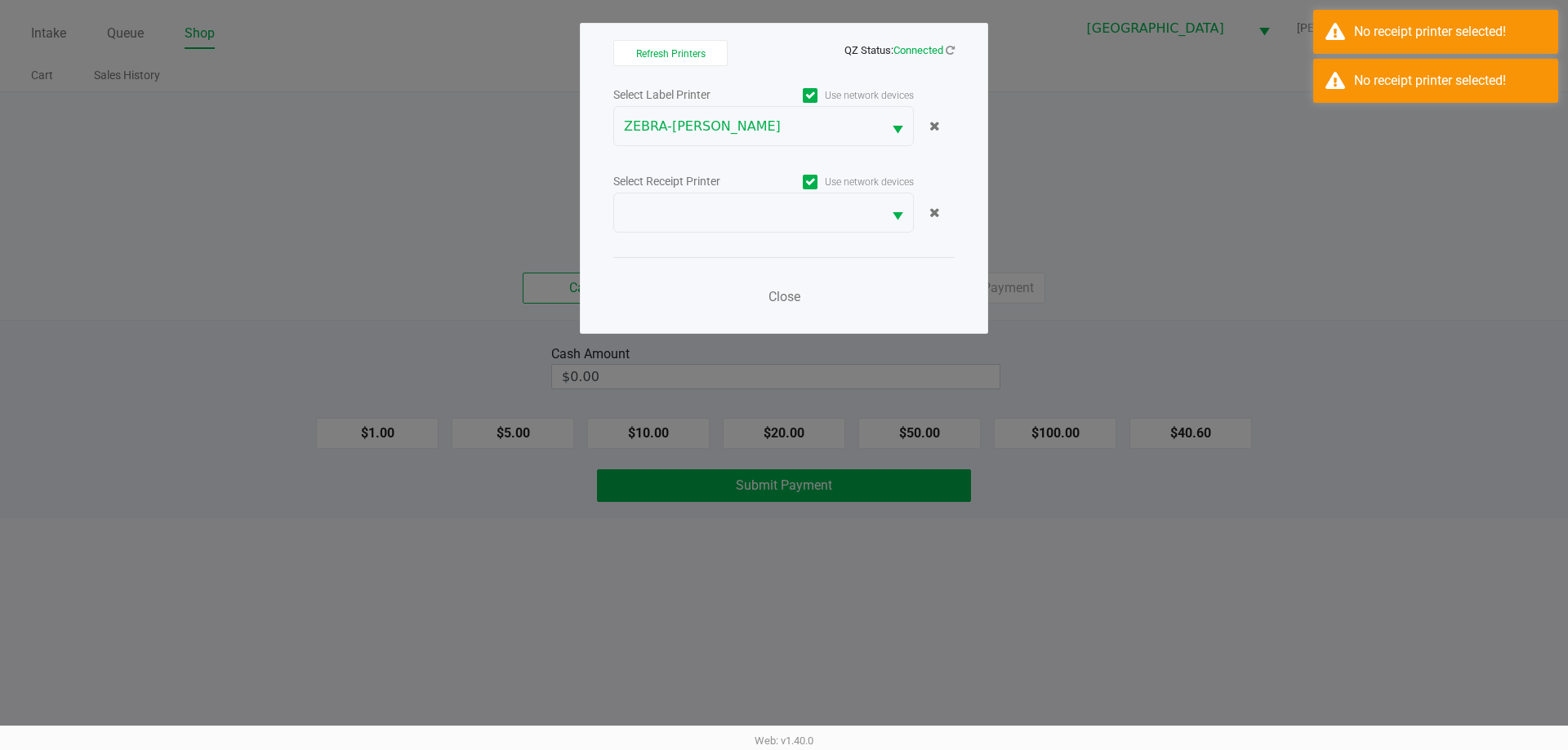
click at [899, 221] on span "Select" at bounding box center [898, 216] width 21 height 21
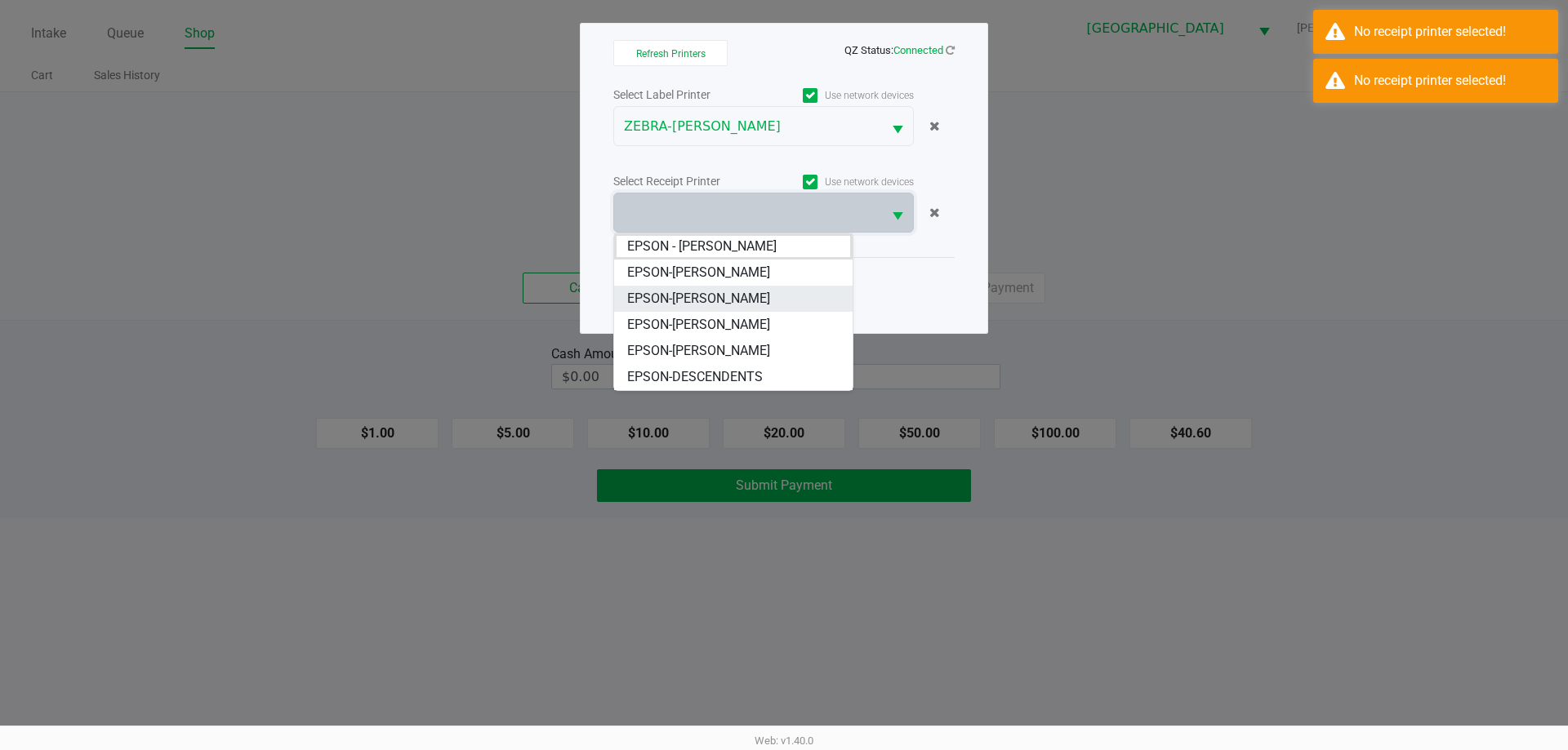
click at [758, 295] on span "EPSON-DENNIS-BROWN" at bounding box center [699, 299] width 143 height 20
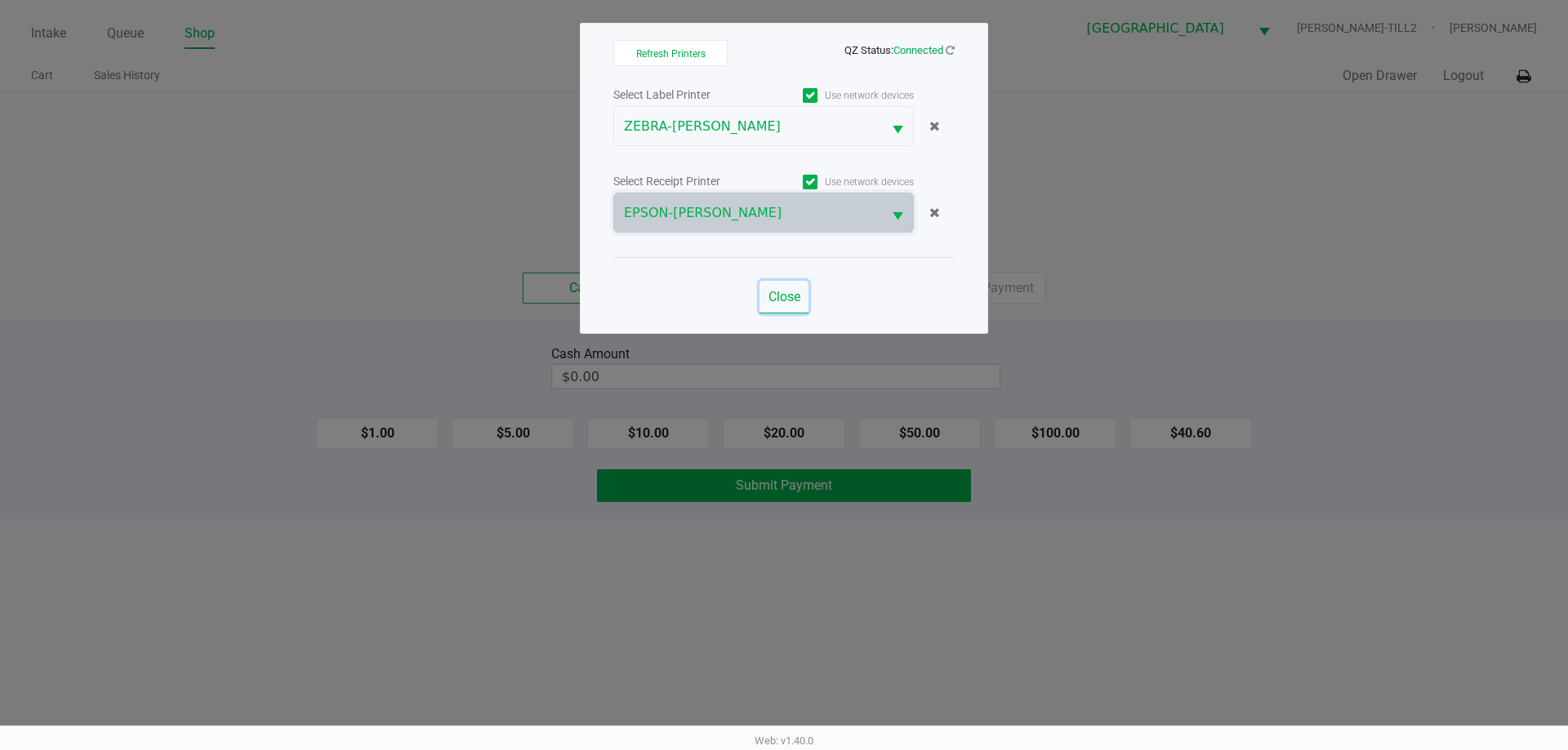
click at [793, 292] on span "Close" at bounding box center [784, 297] width 32 height 15
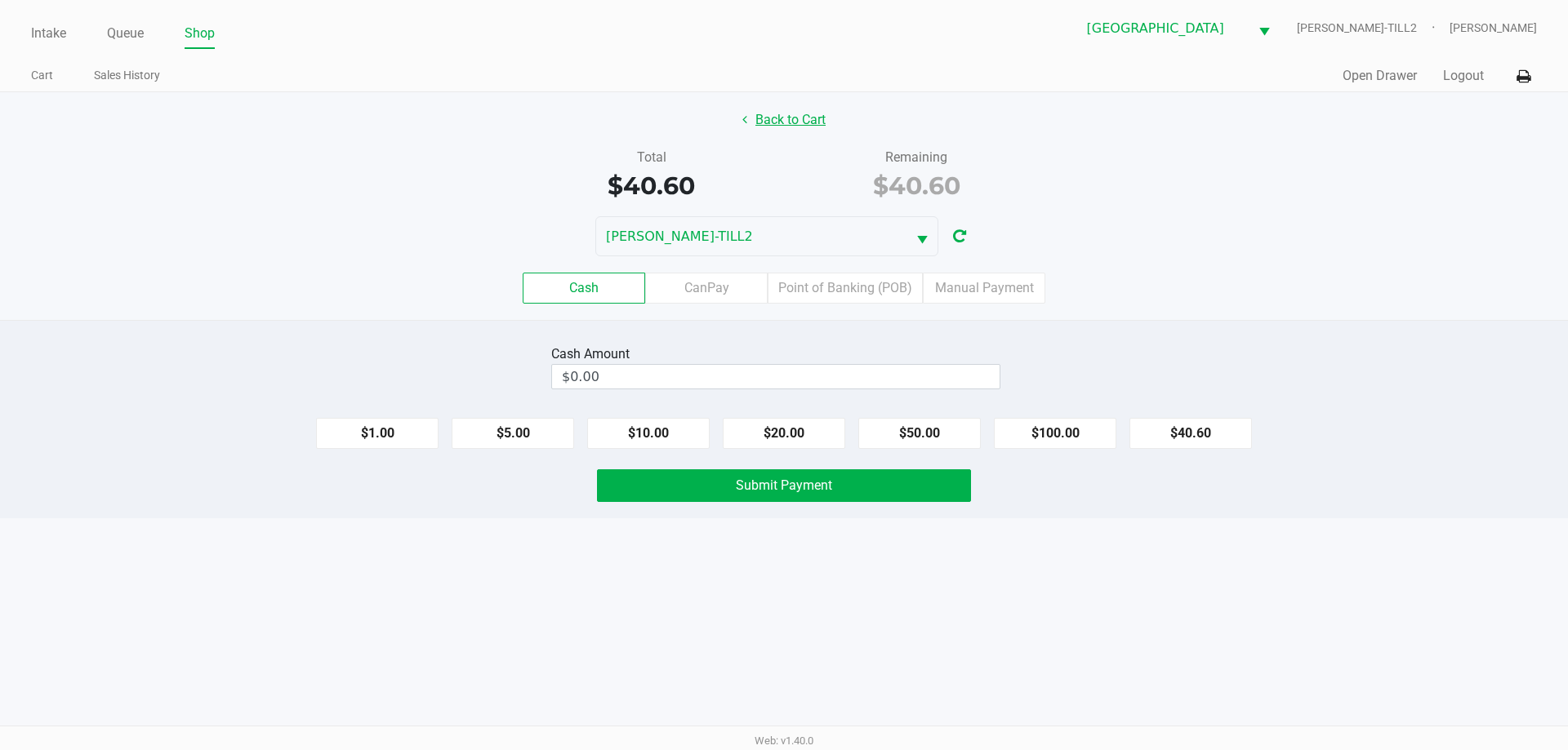
click at [785, 109] on button "Back to Cart" at bounding box center [784, 120] width 105 height 31
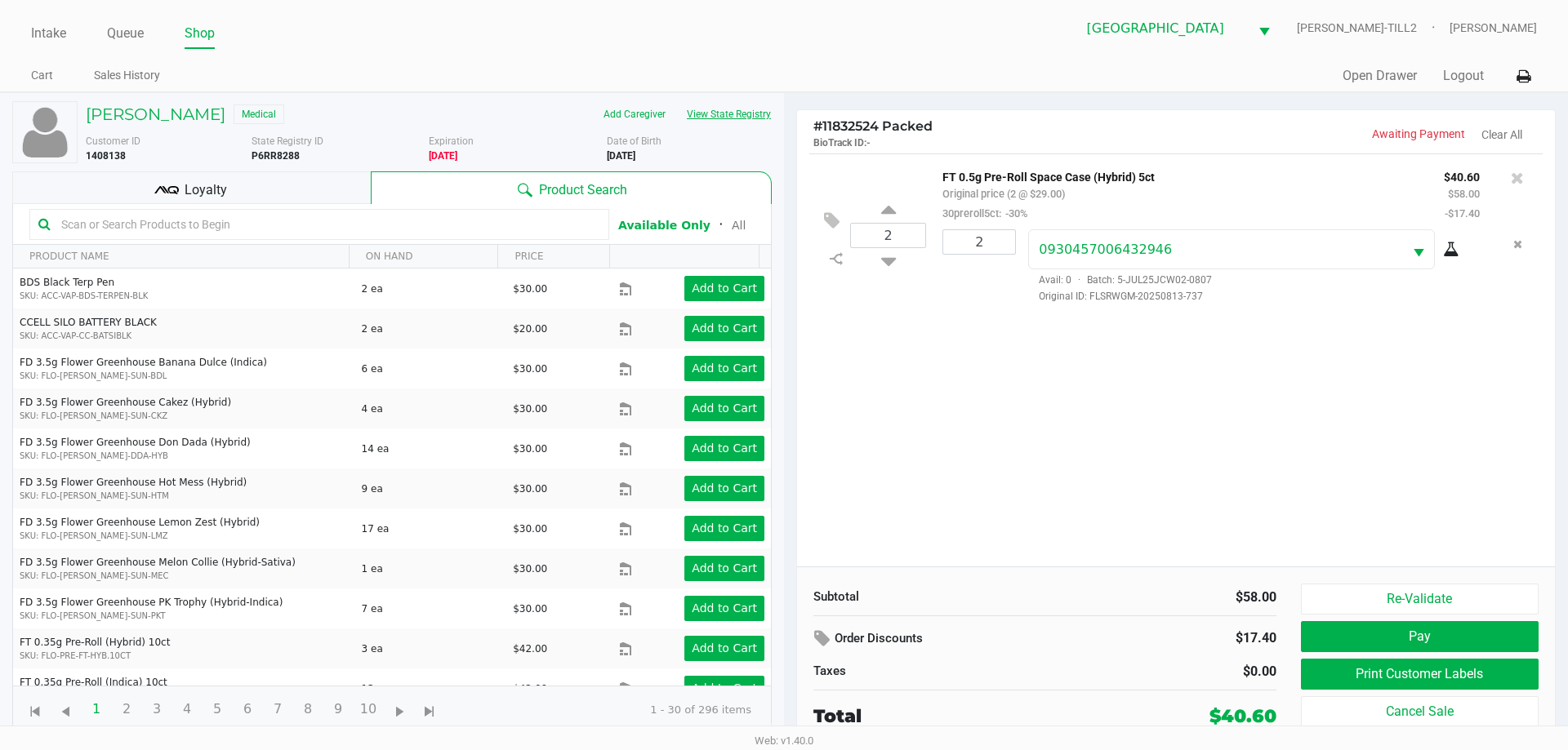
click at [737, 119] on button "View State Registry" at bounding box center [724, 114] width 96 height 26
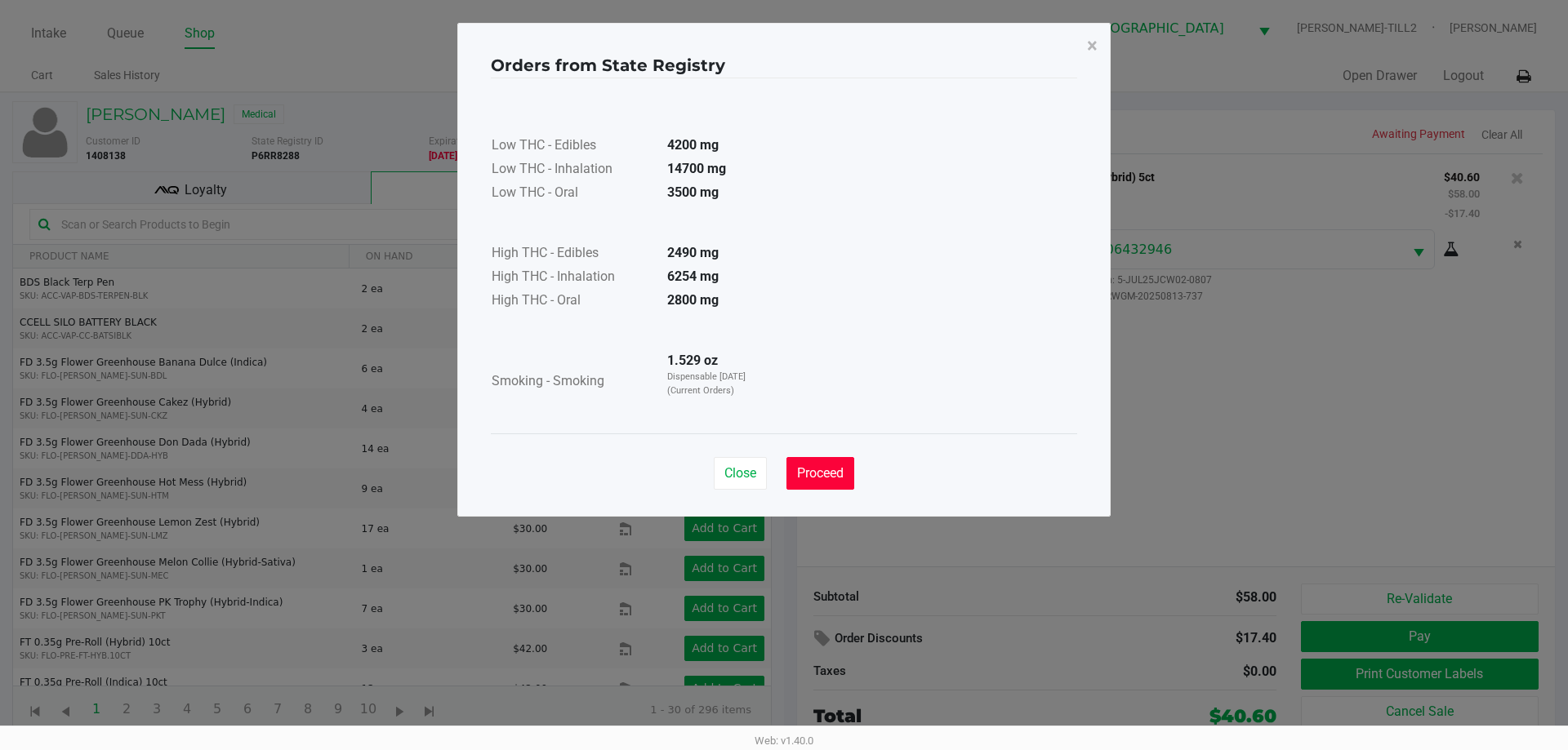
click at [839, 463] on button "Proceed" at bounding box center [820, 473] width 68 height 32
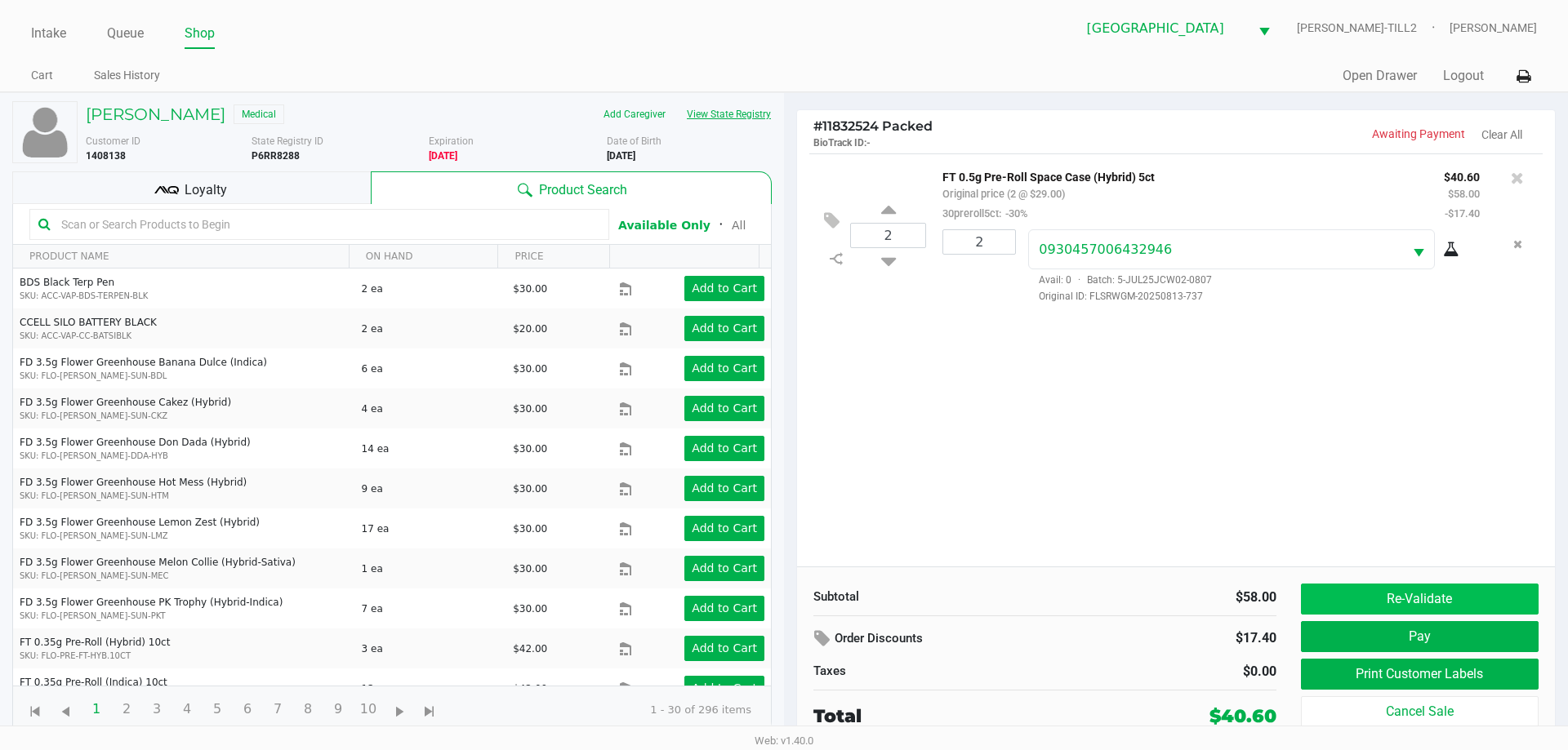
click at [1442, 586] on button "Re-Validate" at bounding box center [1420, 599] width 238 height 31
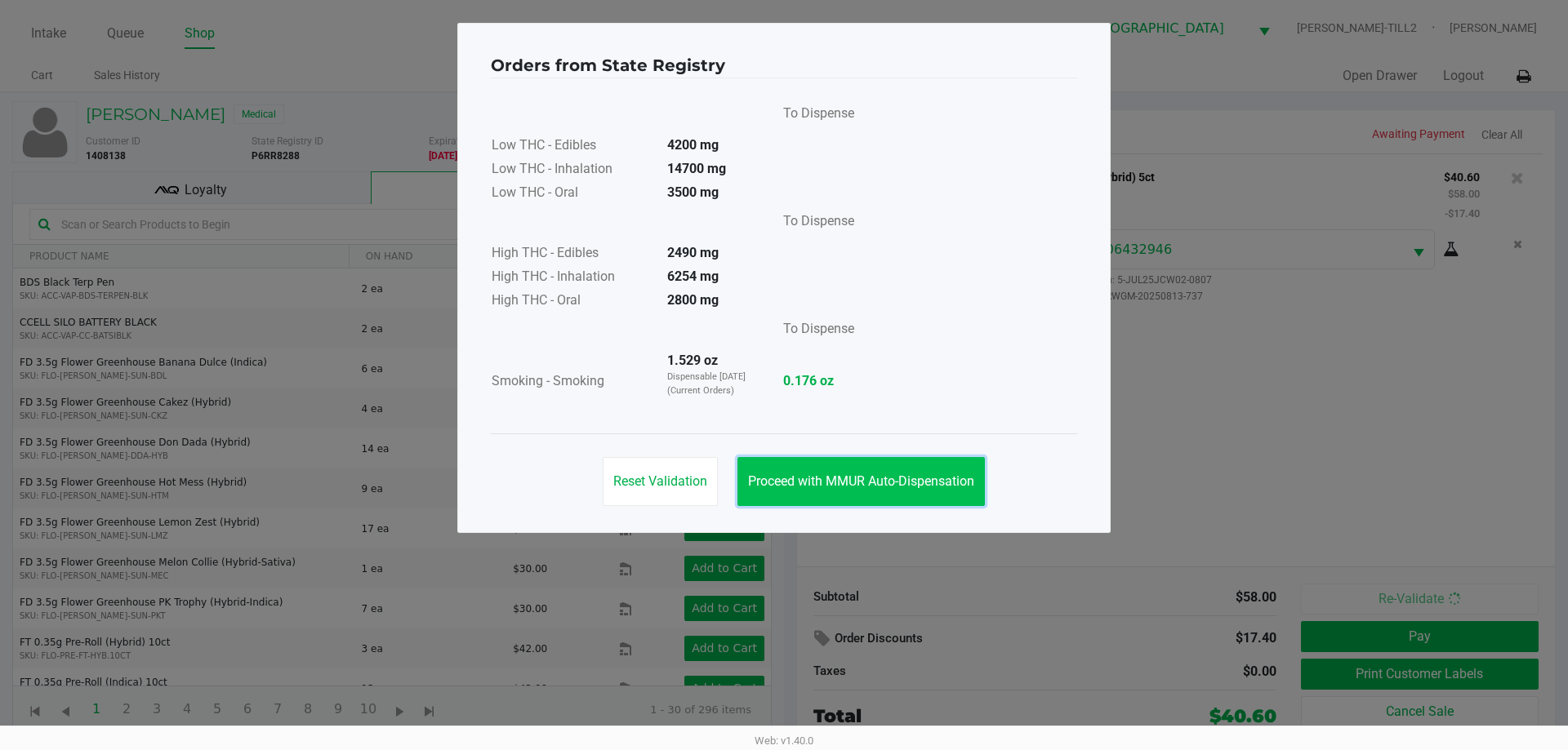
click at [864, 478] on span "Proceed with MMUR Auto-Dispensation" at bounding box center [861, 480] width 226 height 15
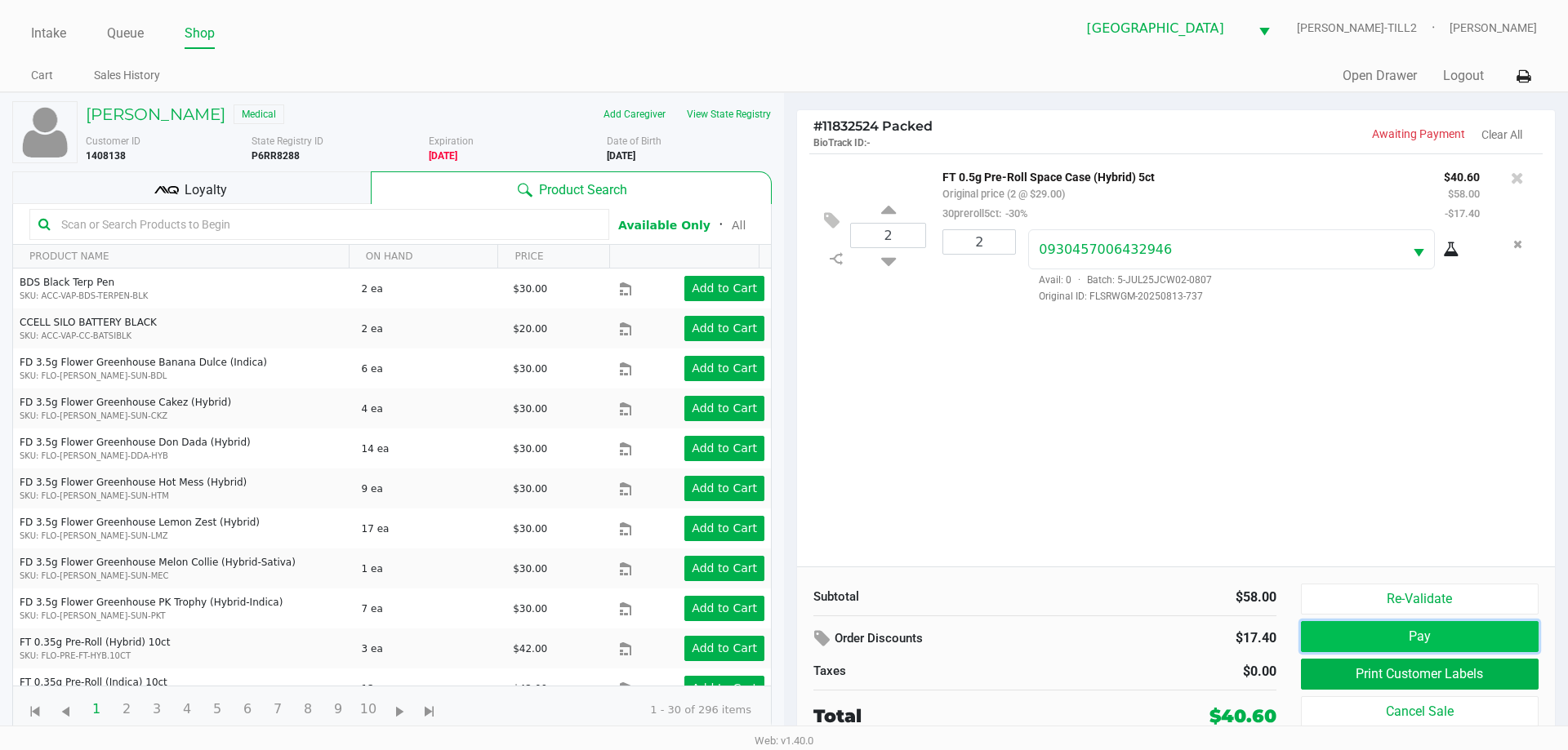
click at [1446, 634] on button "Pay" at bounding box center [1420, 636] width 238 height 31
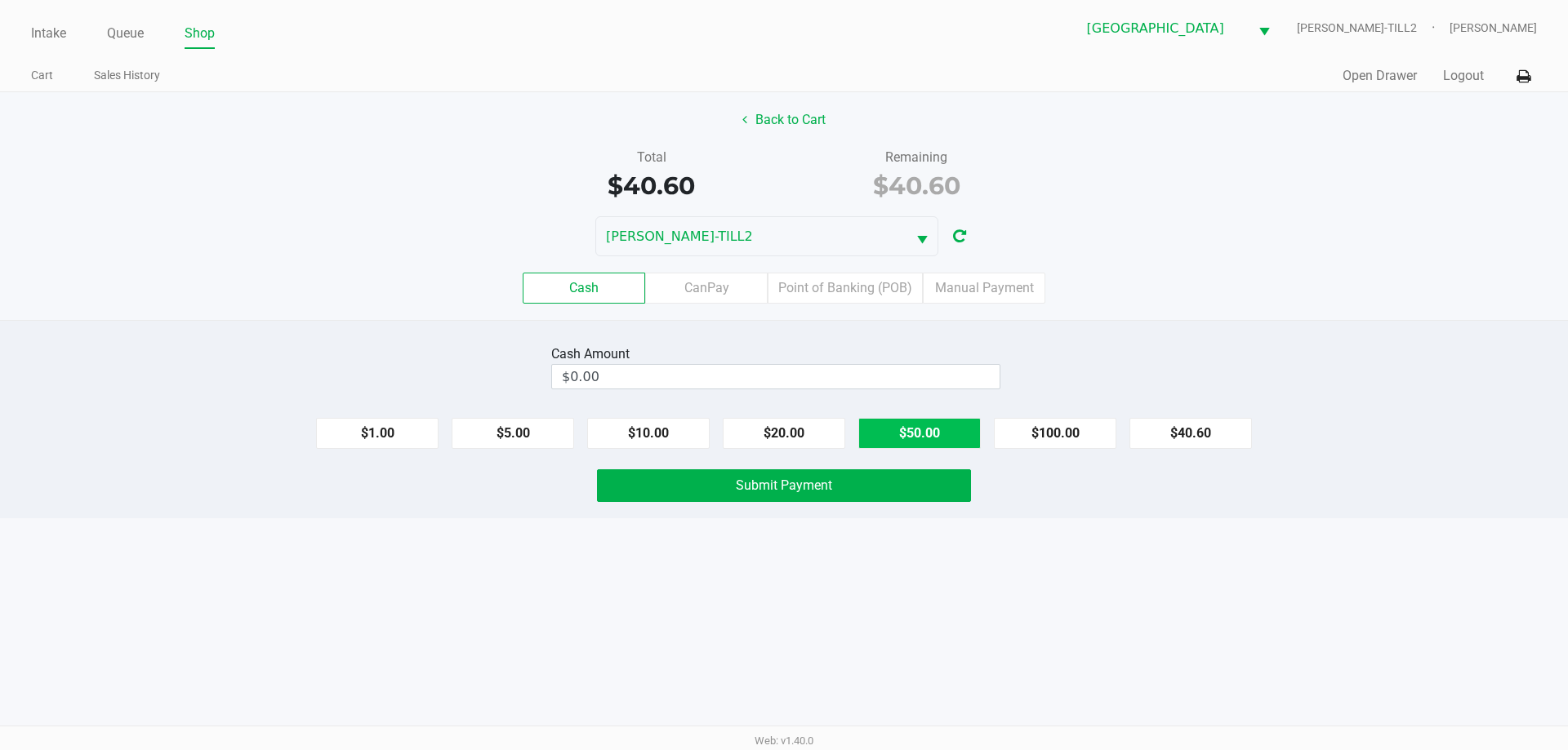
click at [888, 436] on button "$50.00" at bounding box center [920, 434] width 123 height 31
type input "$50.00"
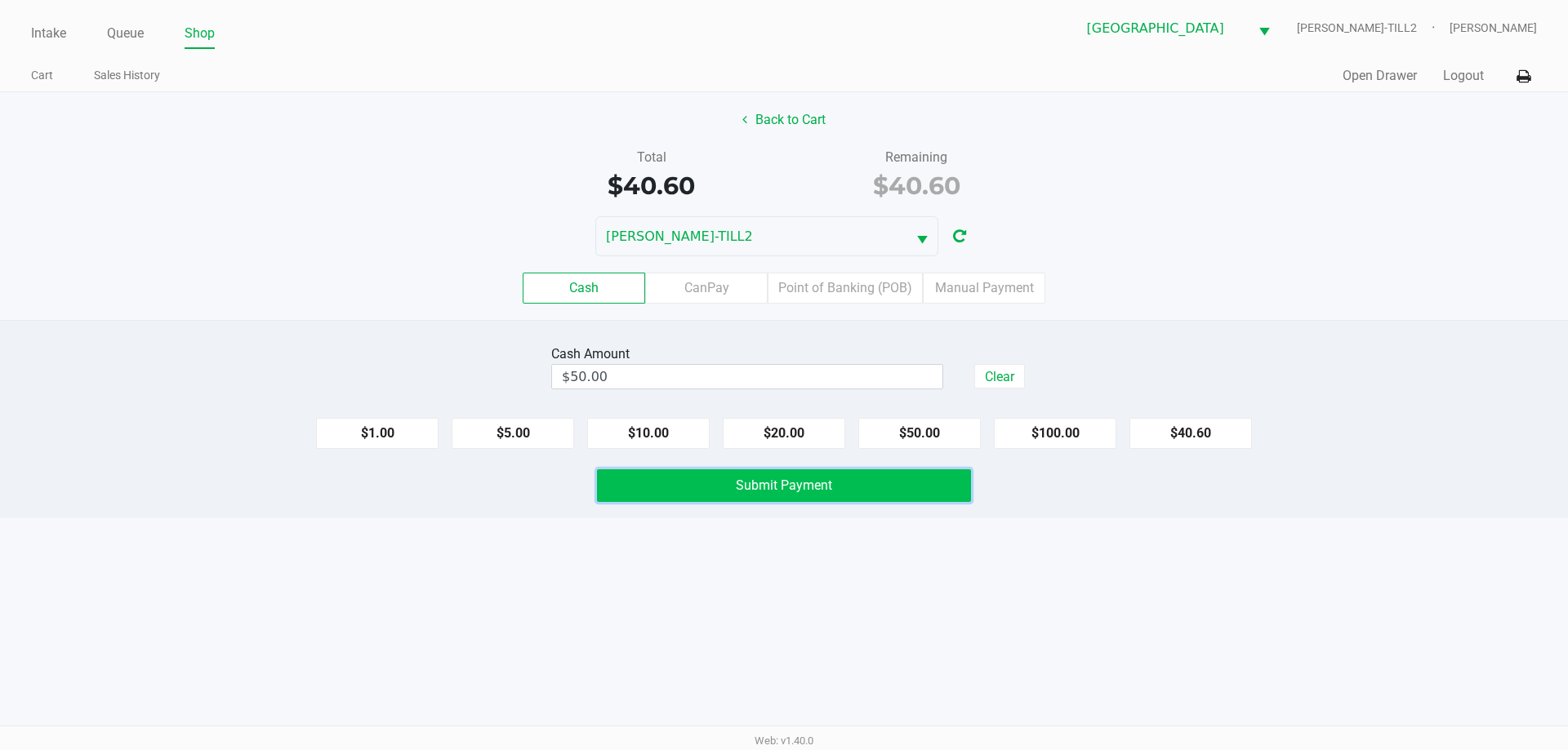
click at [753, 492] on span "Submit Payment" at bounding box center [784, 485] width 96 height 15
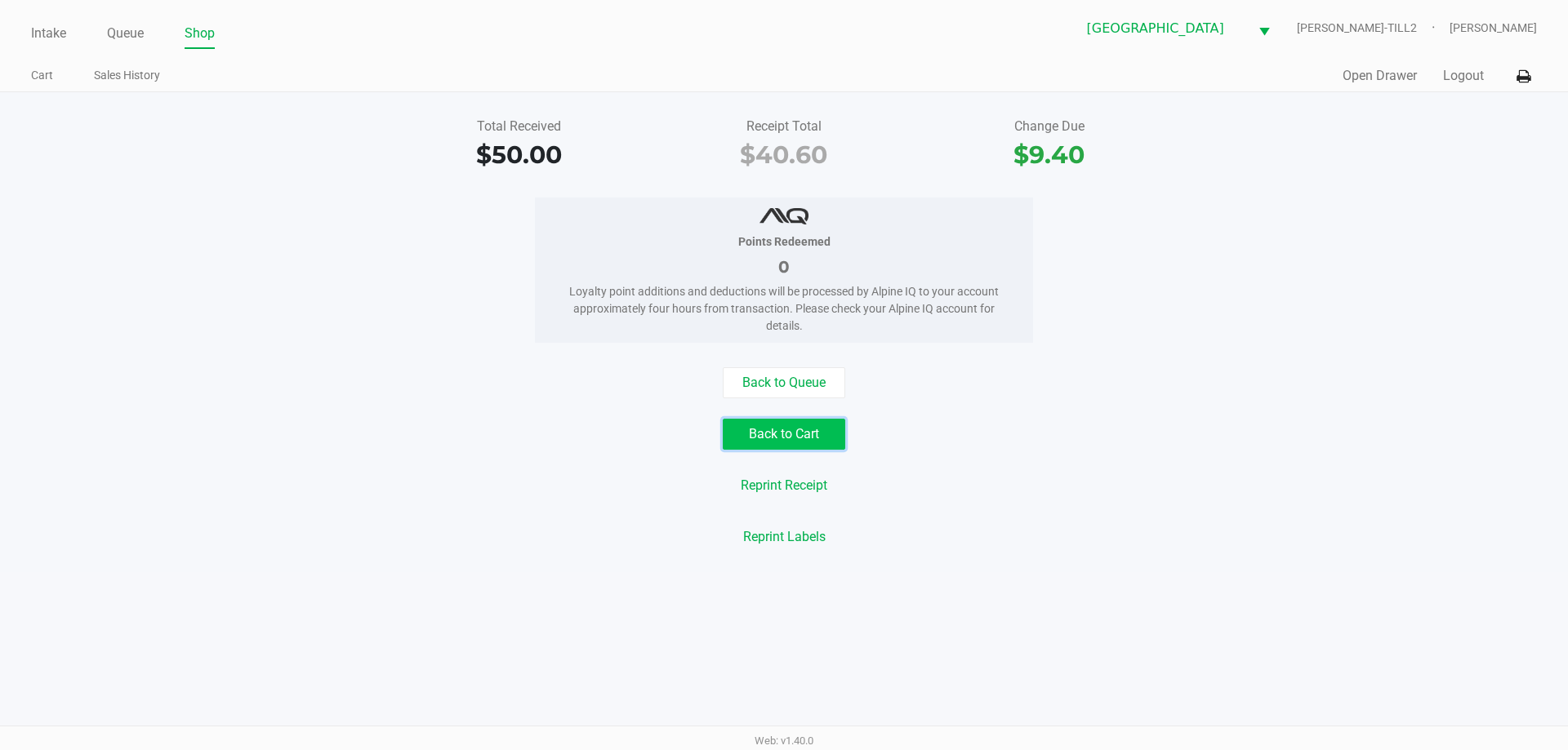
click at [759, 441] on button "Back to Cart" at bounding box center [784, 434] width 123 height 31
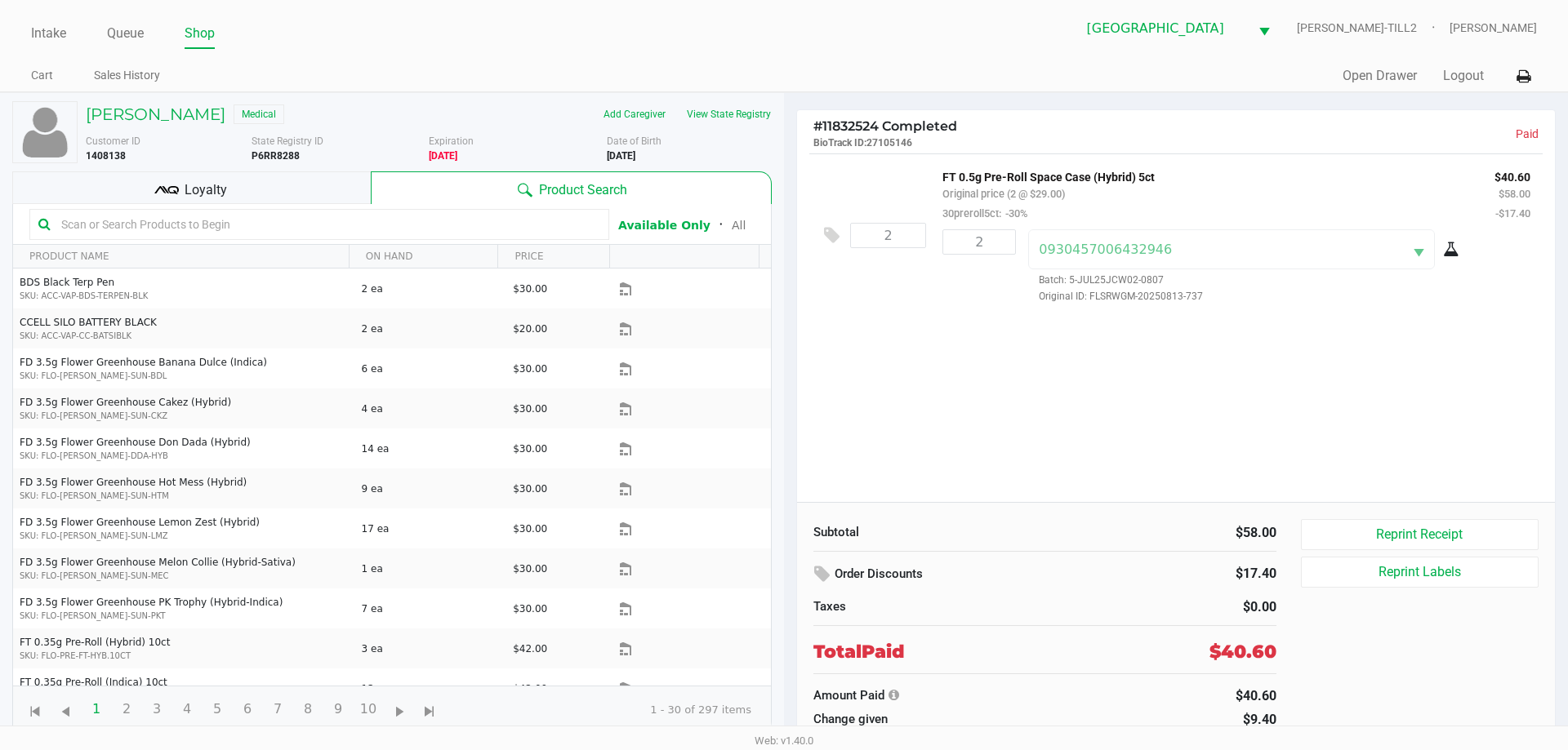
click at [267, 156] on b "P6RR8288" at bounding box center [275, 156] width 48 height 12
copy b "P6RR8288"
drag, startPoint x: 656, startPoint y: 159, endPoint x: 606, endPoint y: 160, distance: 50.0
click at [607, 160] on div "Date of Birth 3/16/1957" at bounding box center [695, 149] width 178 height 30
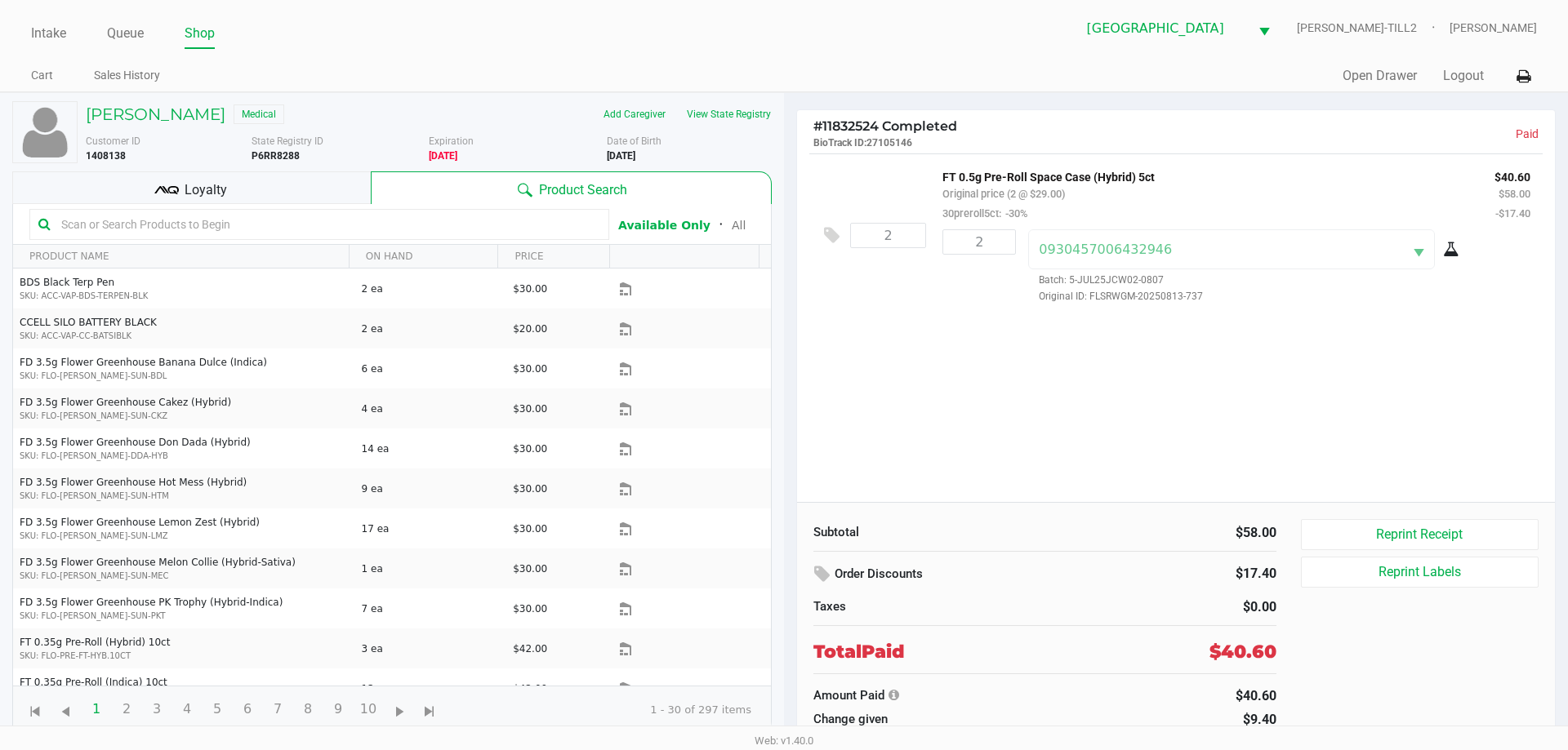
copy b "3/16/1957"
click at [157, 117] on h5 "DONALD MOS" at bounding box center [155, 114] width 140 height 20
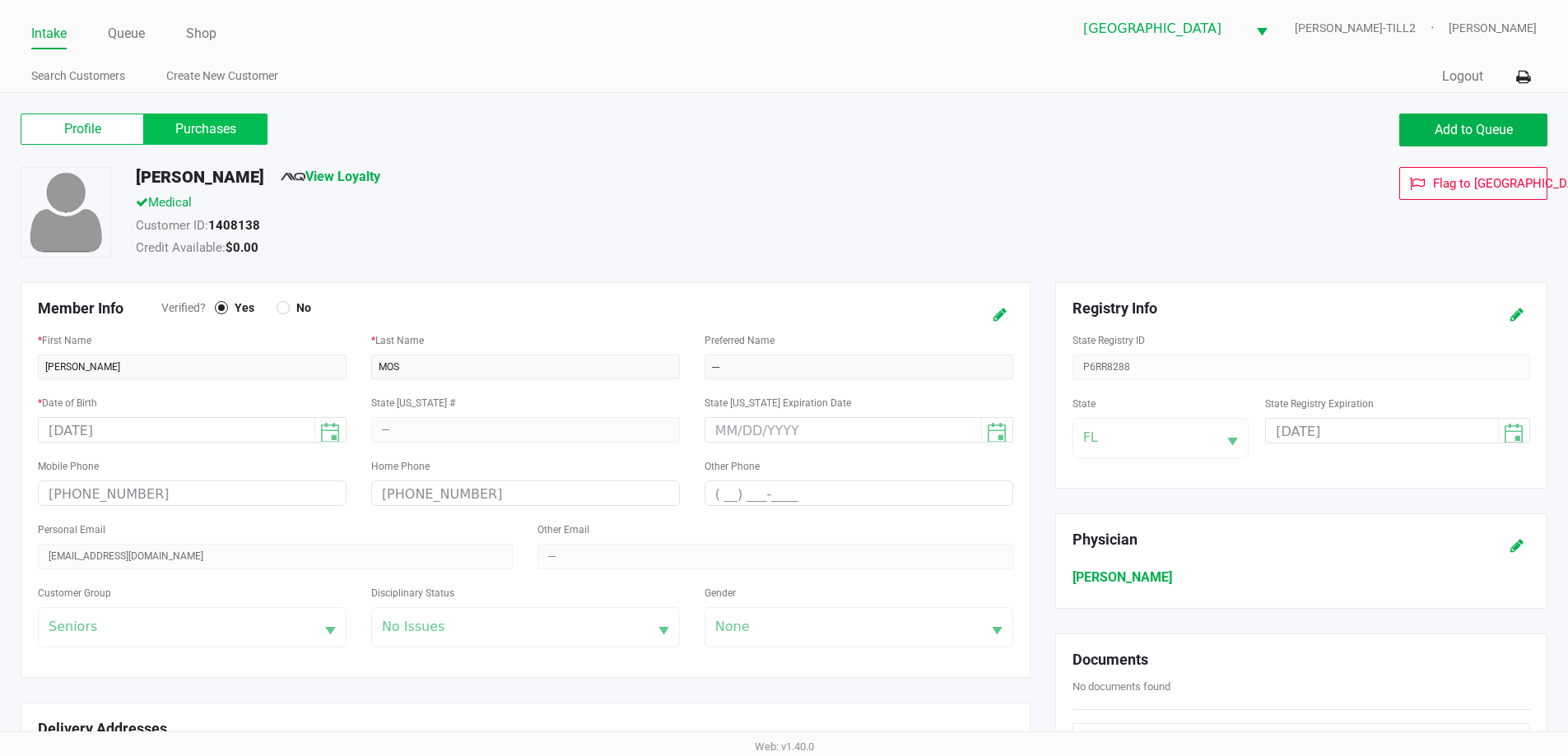
click at [220, 127] on label "Purchases" at bounding box center [206, 129] width 124 height 31
click at [0, 0] on 1 "Purchases" at bounding box center [0, 0] width 0 height 0
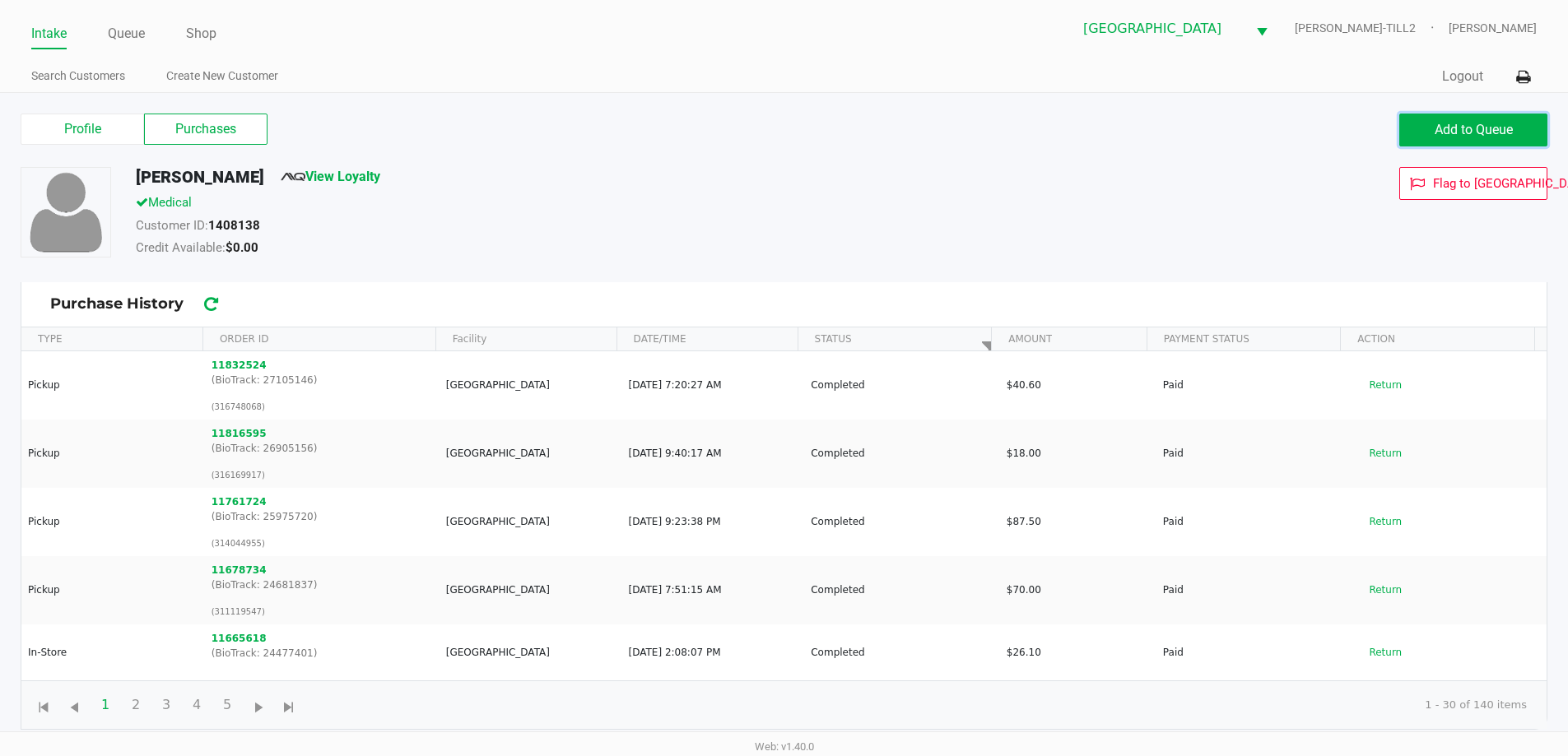
drag, startPoint x: 1473, startPoint y: 129, endPoint x: 1462, endPoint y: 131, distance: 11.2
click at [1472, 129] on span "Add to Queue" at bounding box center [1474, 129] width 78 height 15
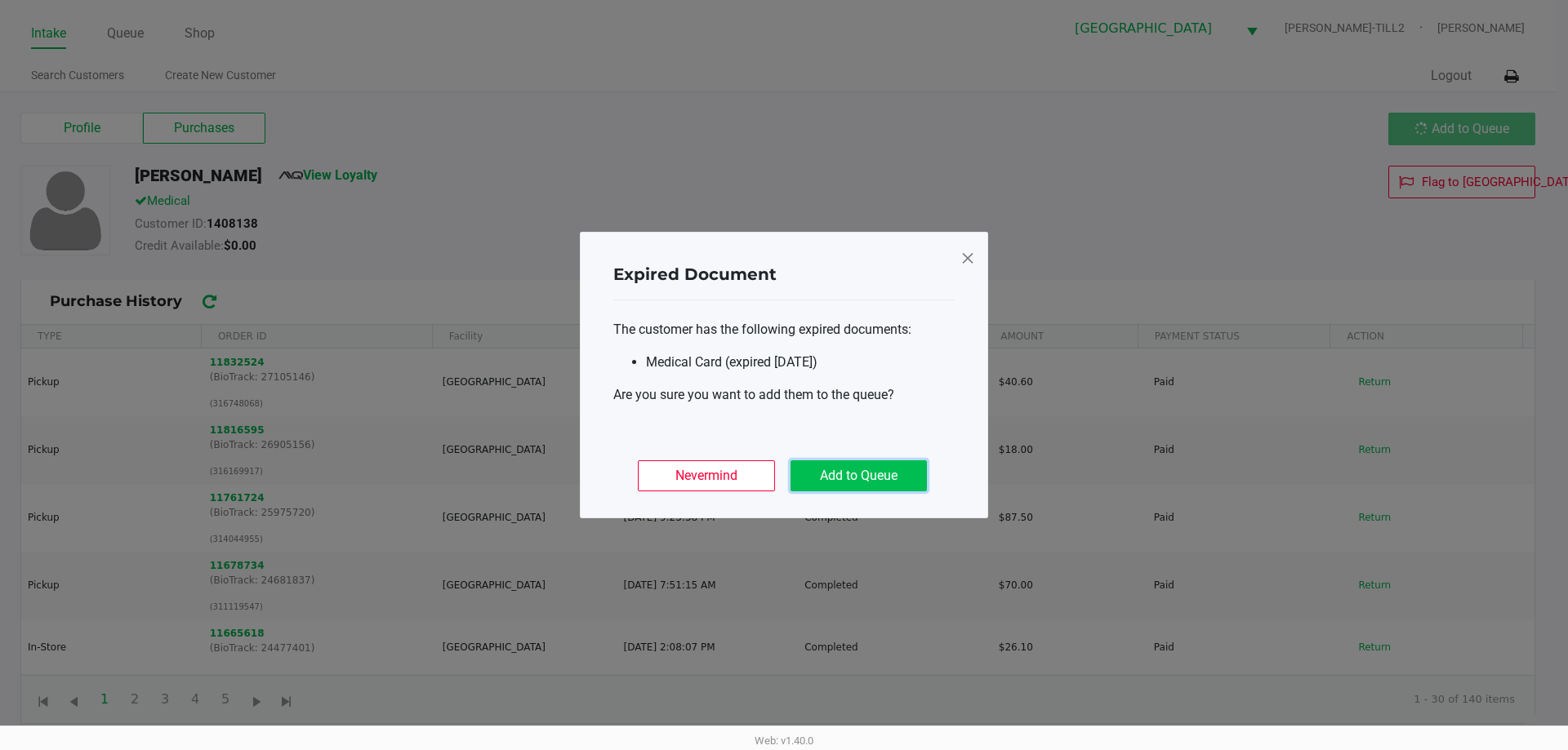
click at [856, 471] on button "Add to Queue" at bounding box center [858, 476] width 136 height 31
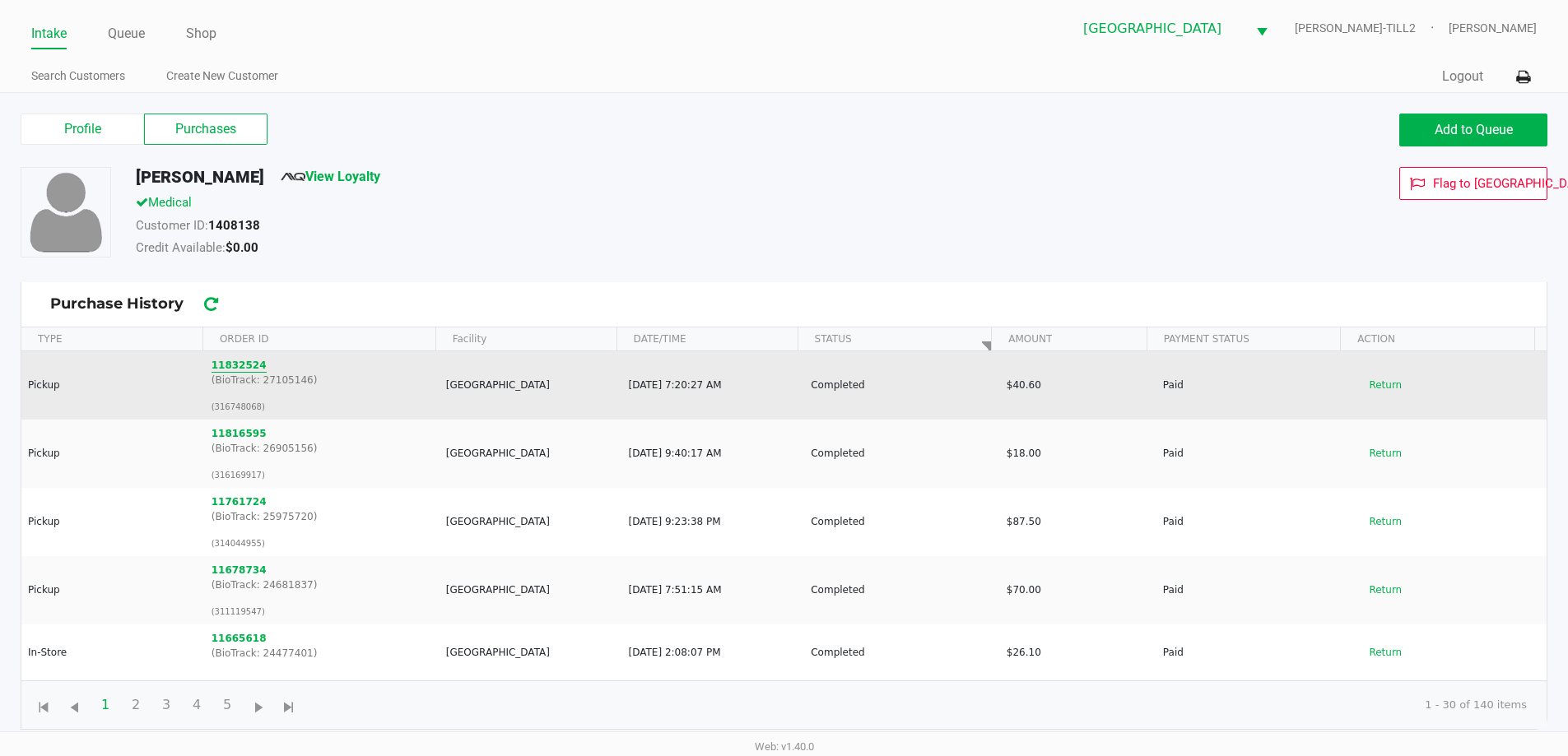
click at [240, 363] on button "11832524" at bounding box center [239, 365] width 55 height 15
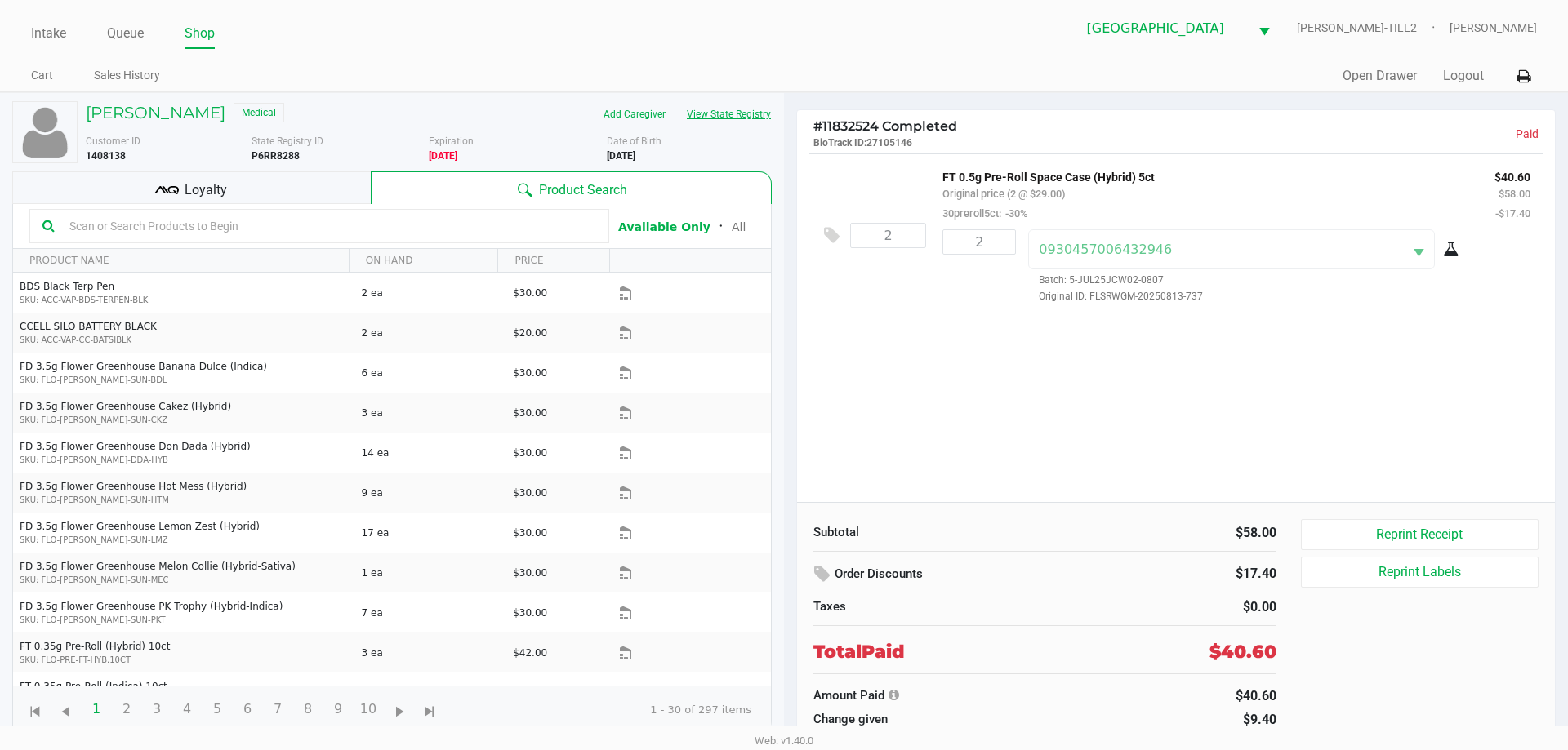
click at [725, 114] on button "View State Registry" at bounding box center [724, 114] width 96 height 26
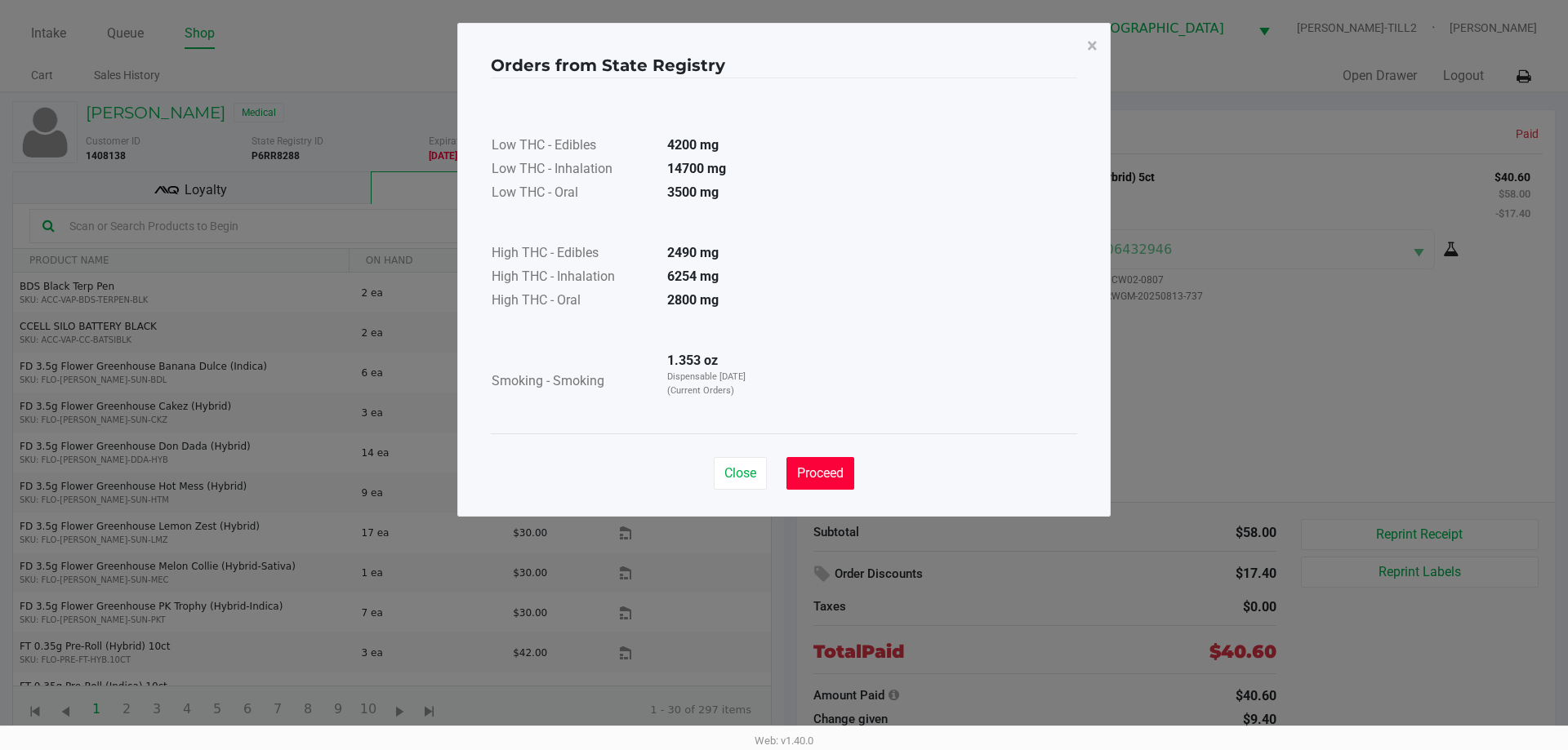
click at [837, 479] on span "Proceed" at bounding box center [821, 472] width 47 height 15
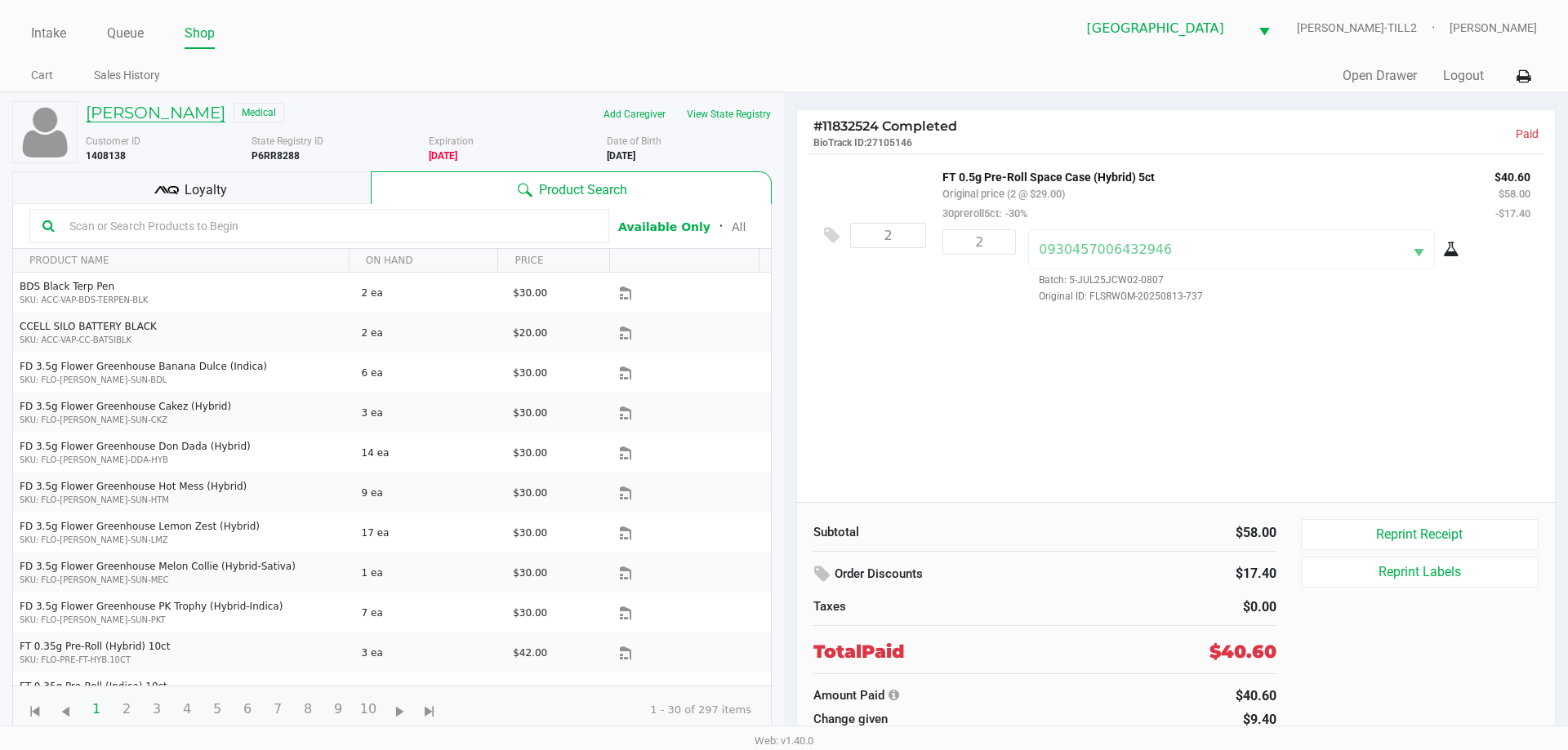
click at [192, 110] on h5 "DONALD MOS" at bounding box center [155, 113] width 140 height 20
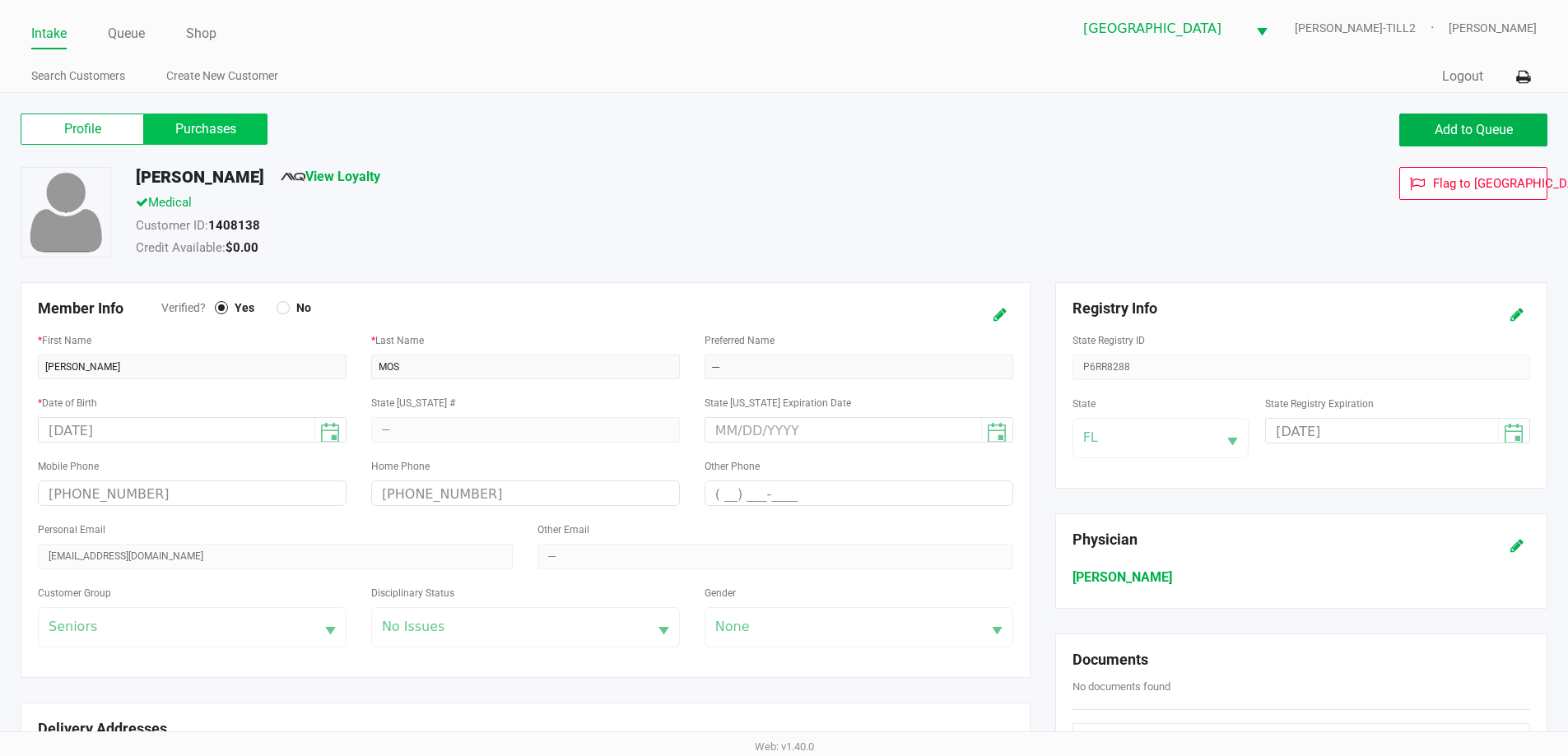
click at [219, 125] on label "Purchases" at bounding box center [206, 129] width 124 height 31
click at [0, 0] on 1 "Purchases" at bounding box center [0, 0] width 0 height 0
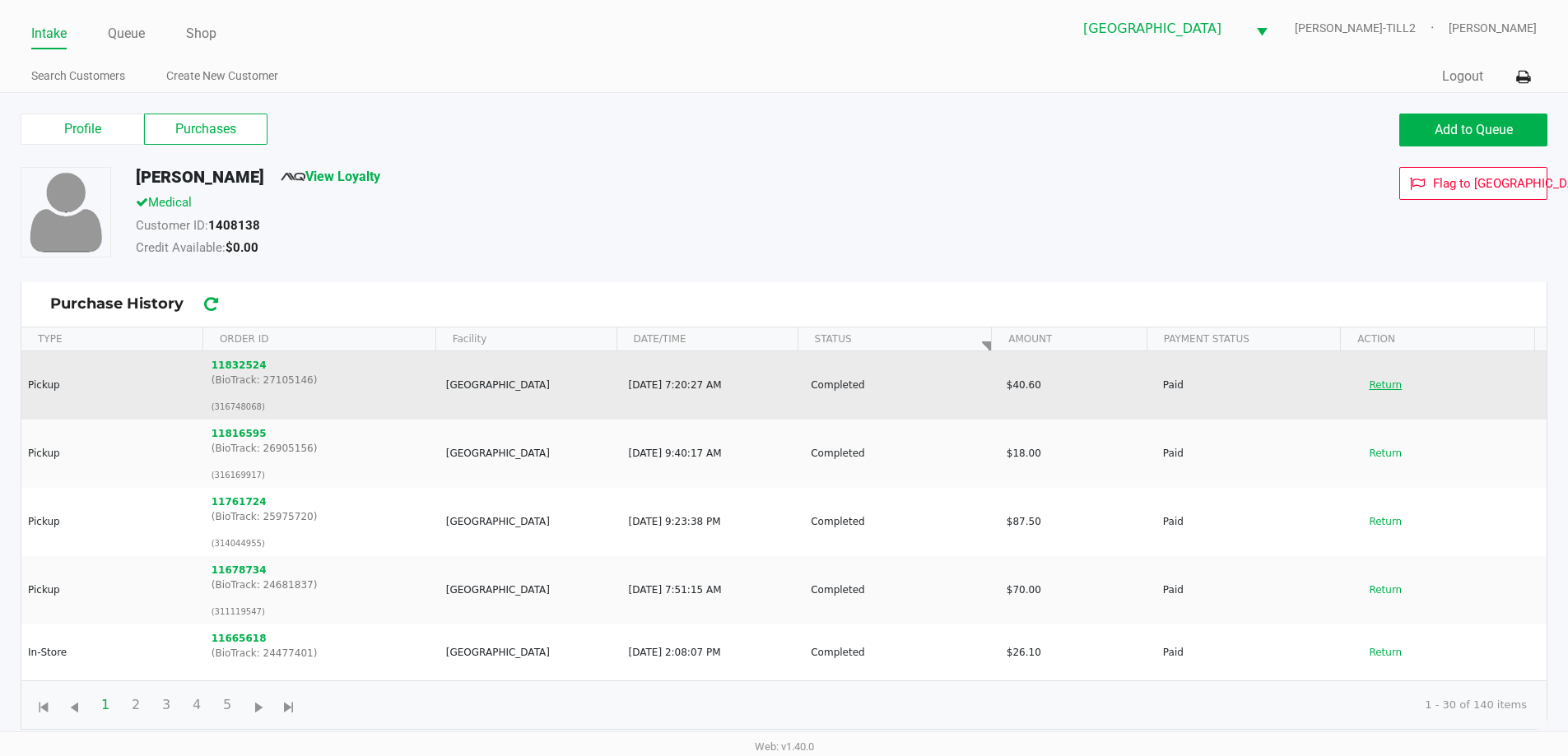
click at [1373, 386] on button "Return" at bounding box center [1385, 384] width 55 height 26
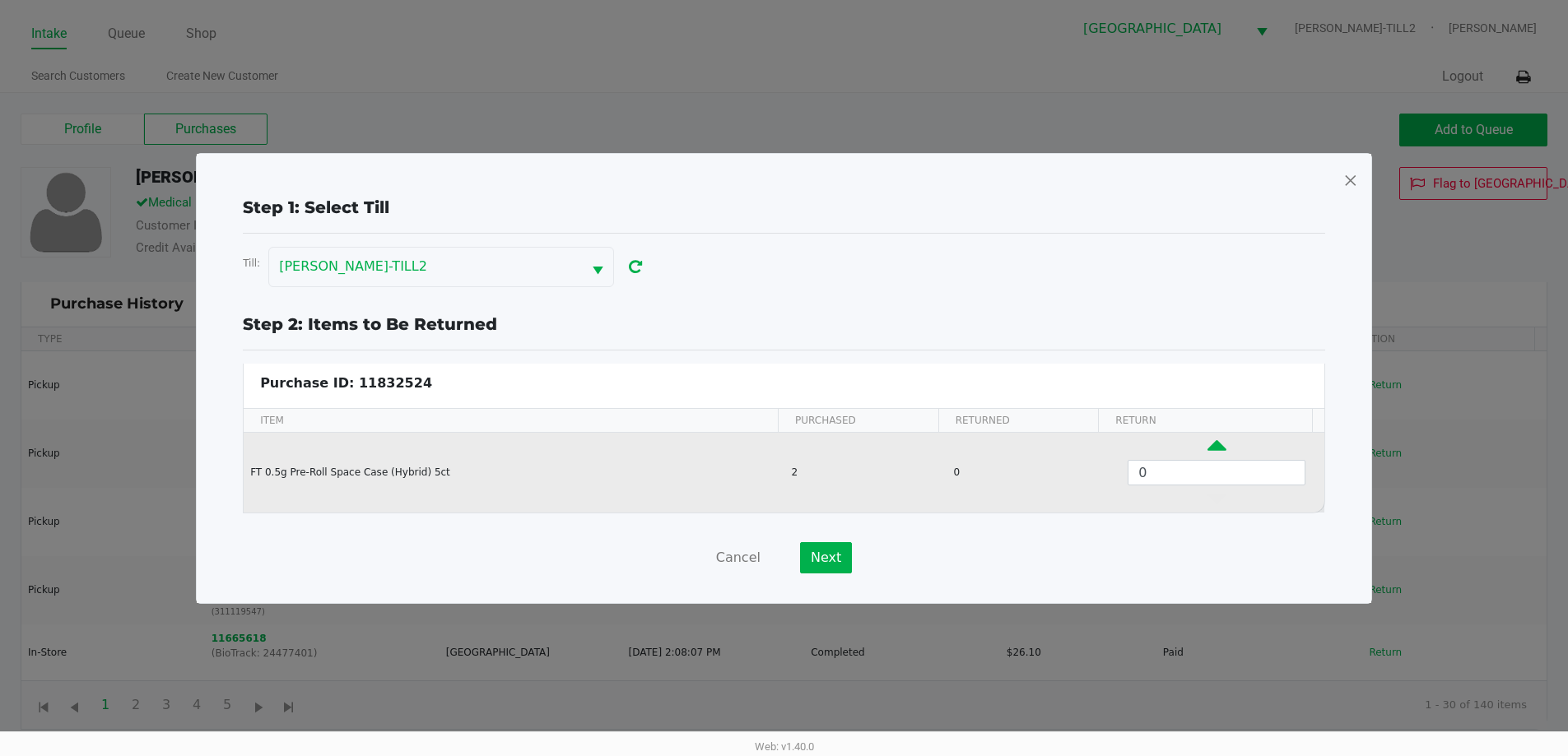
click at [1207, 443] on icon "Data table" at bounding box center [1216, 450] width 19 height 21
type input "2"
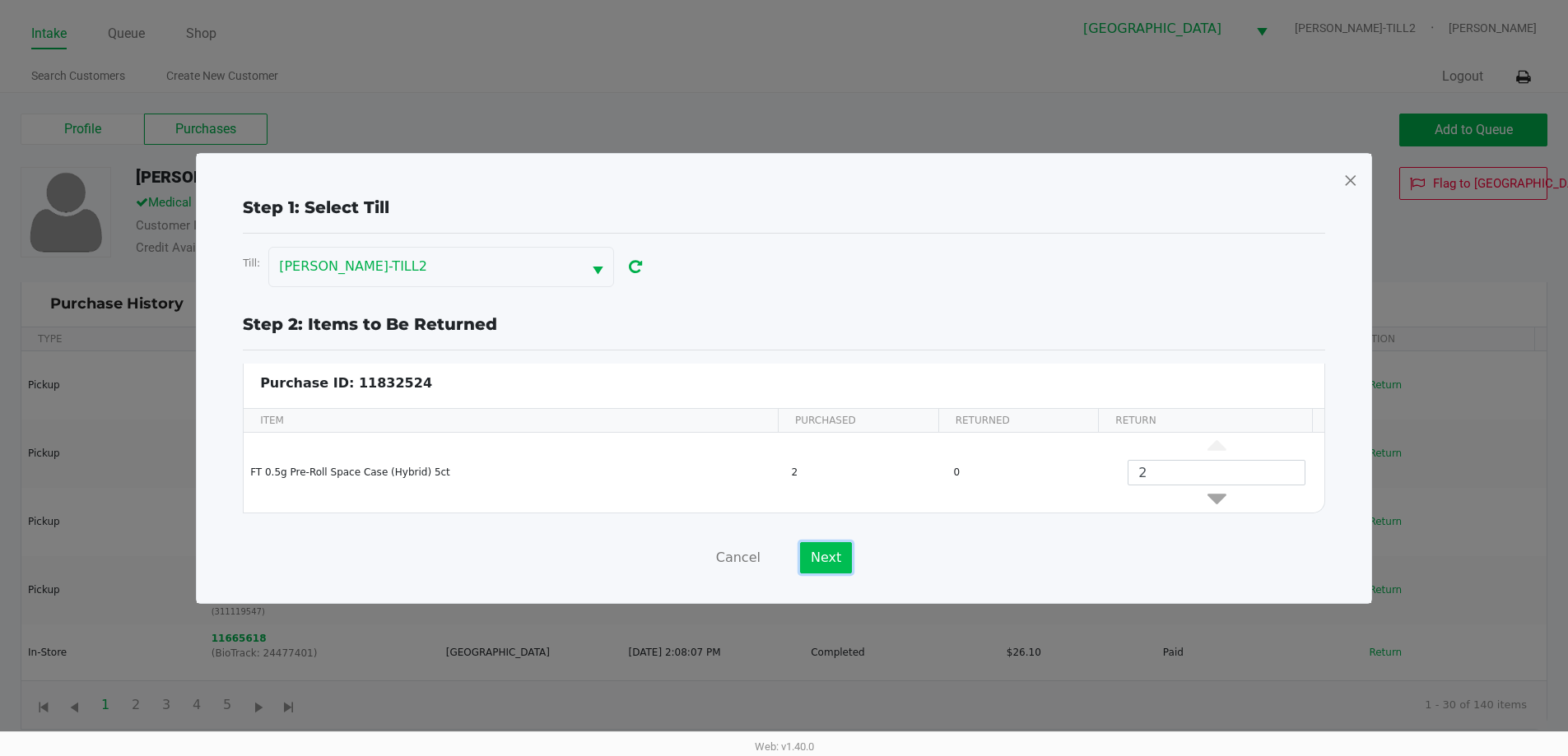
click at [816, 562] on button "Next" at bounding box center [825, 558] width 52 height 31
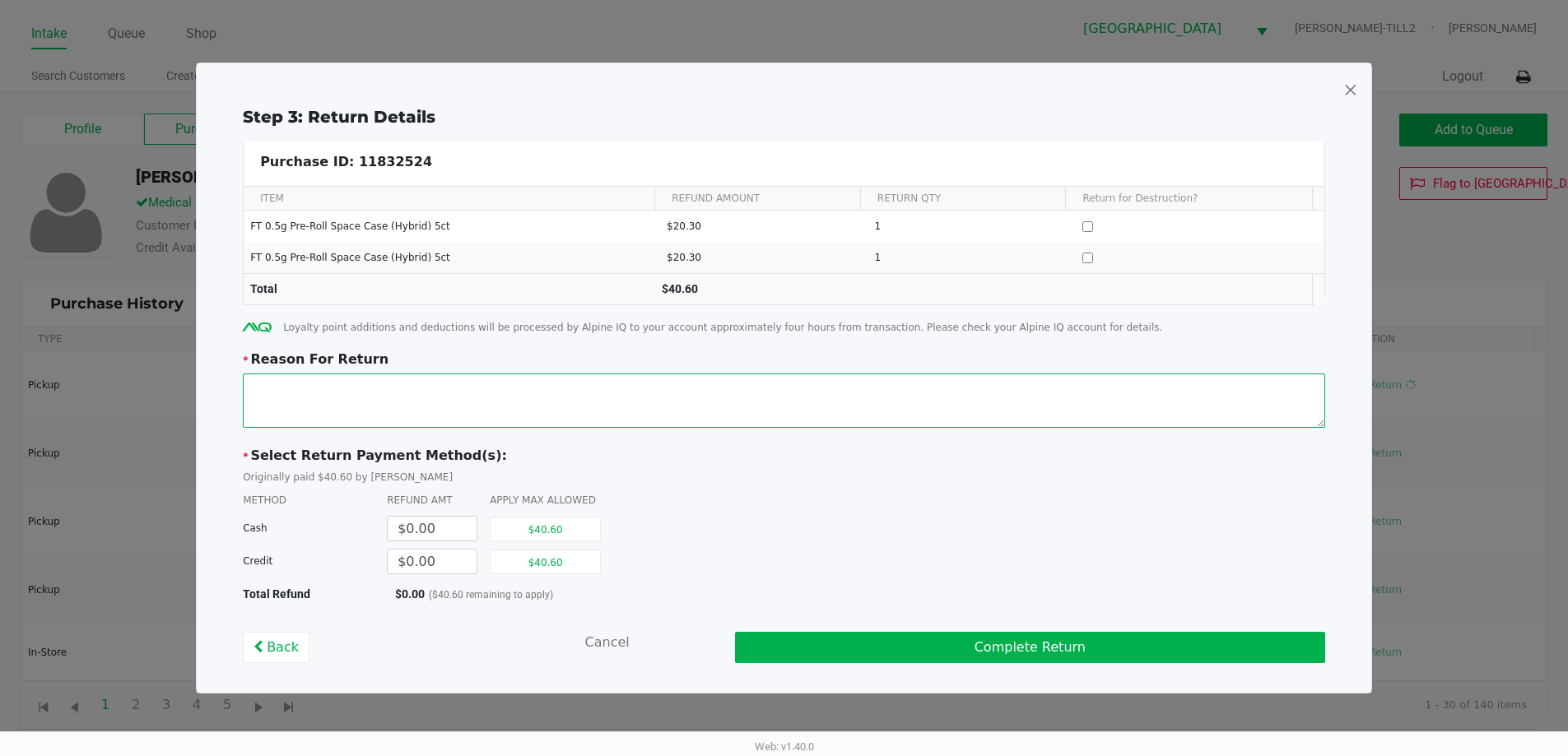
click at [368, 390] on textarea at bounding box center [783, 401] width 1082 height 55
click at [299, 387] on textarea at bounding box center [783, 401] width 1082 height 55
click at [311, 386] on textarea at bounding box center [783, 401] width 1082 height 55
click at [493, 380] on textarea at bounding box center [783, 401] width 1082 height 55
click at [756, 373] on textarea at bounding box center [783, 401] width 1082 height 55
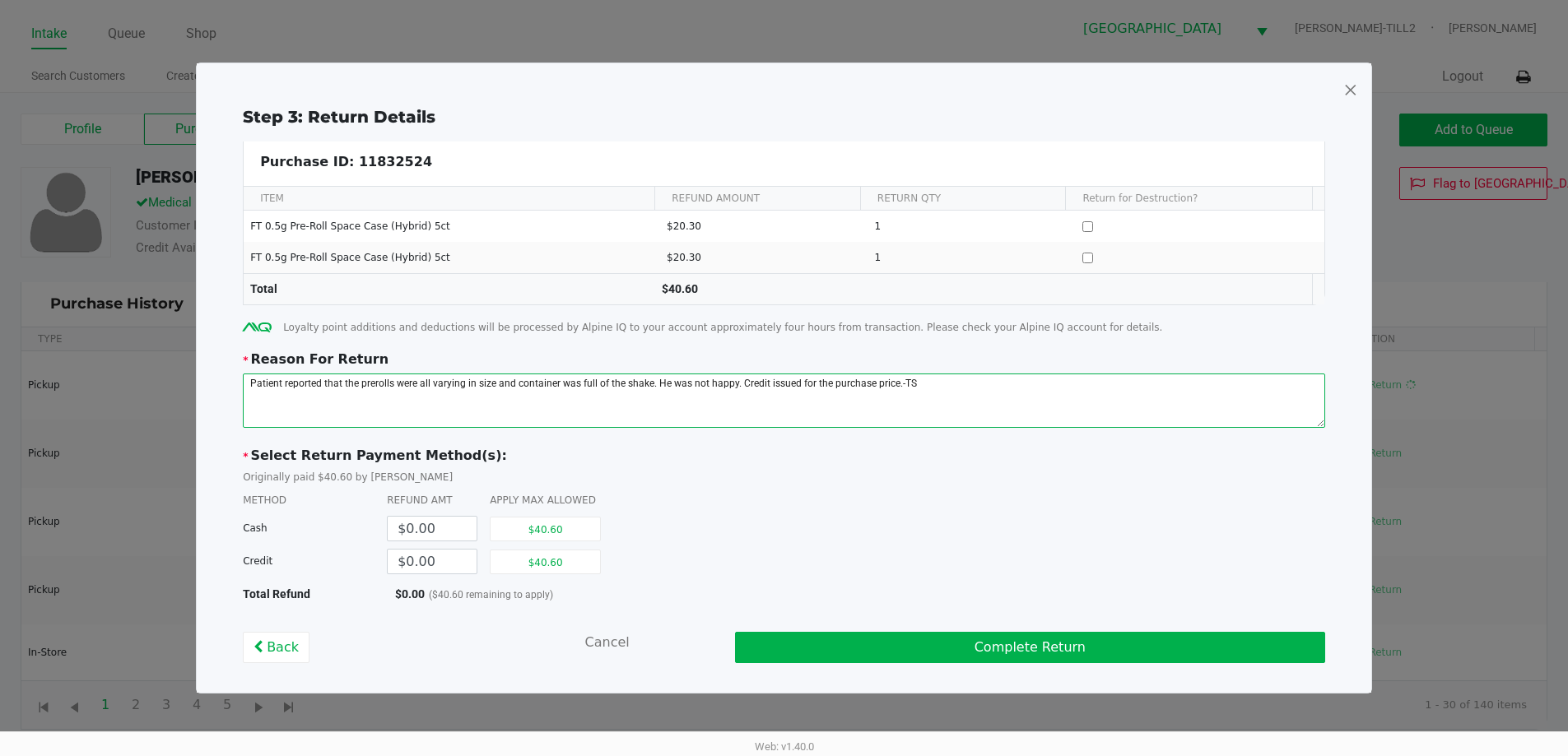
drag, startPoint x: 922, startPoint y: 385, endPoint x: 221, endPoint y: 413, distance: 701.6
click at [221, 413] on div "Step 3: Return Details Purchase ID: 11832524 ITEM REFUND AMOUNT RETURN QTY Retu…" at bounding box center [784, 383] width 1148 height 559
type textarea "Patient reported that the prerolls were all varying in size and container was f…"
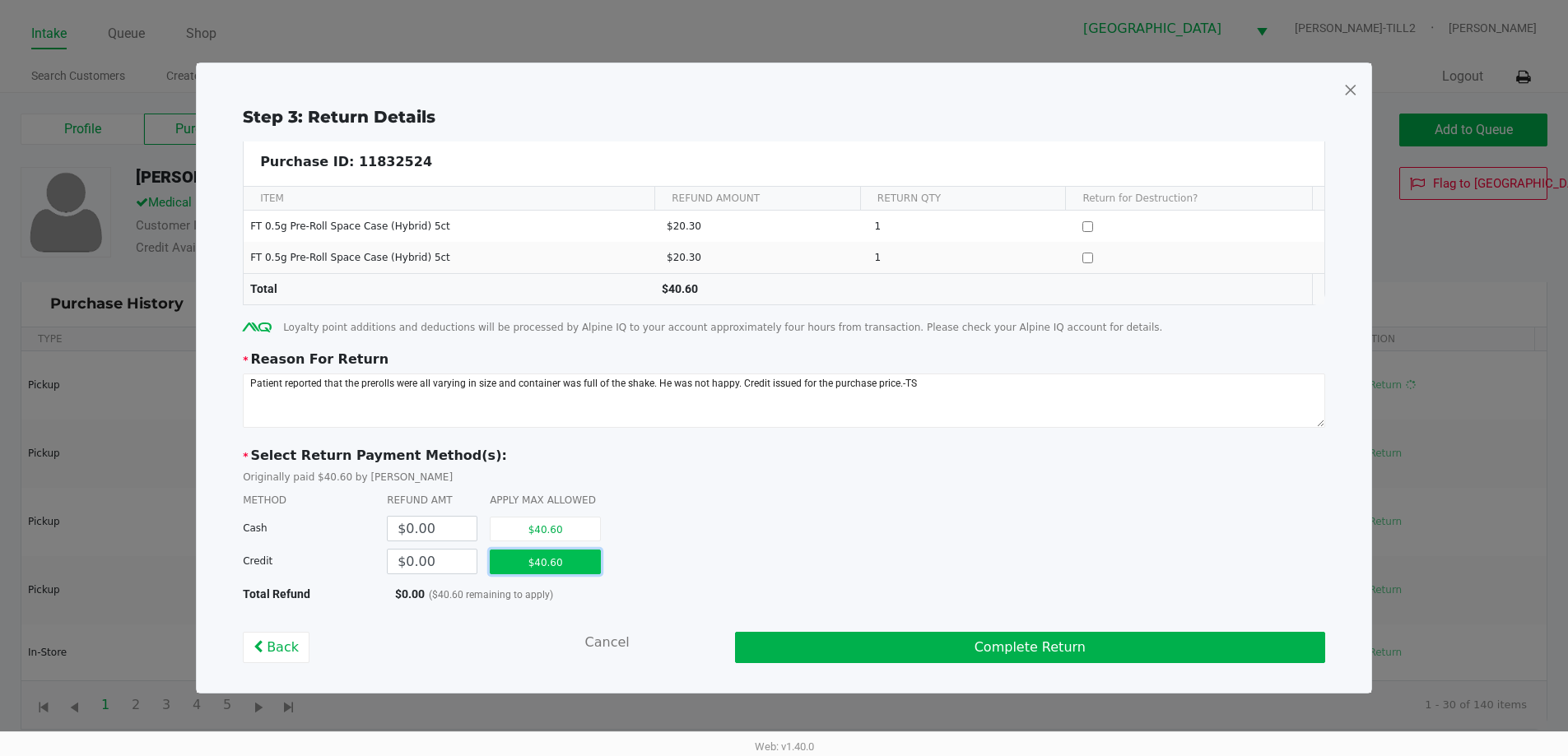
click at [581, 560] on button "$40.60" at bounding box center [545, 562] width 111 height 25
type input "$40.60"
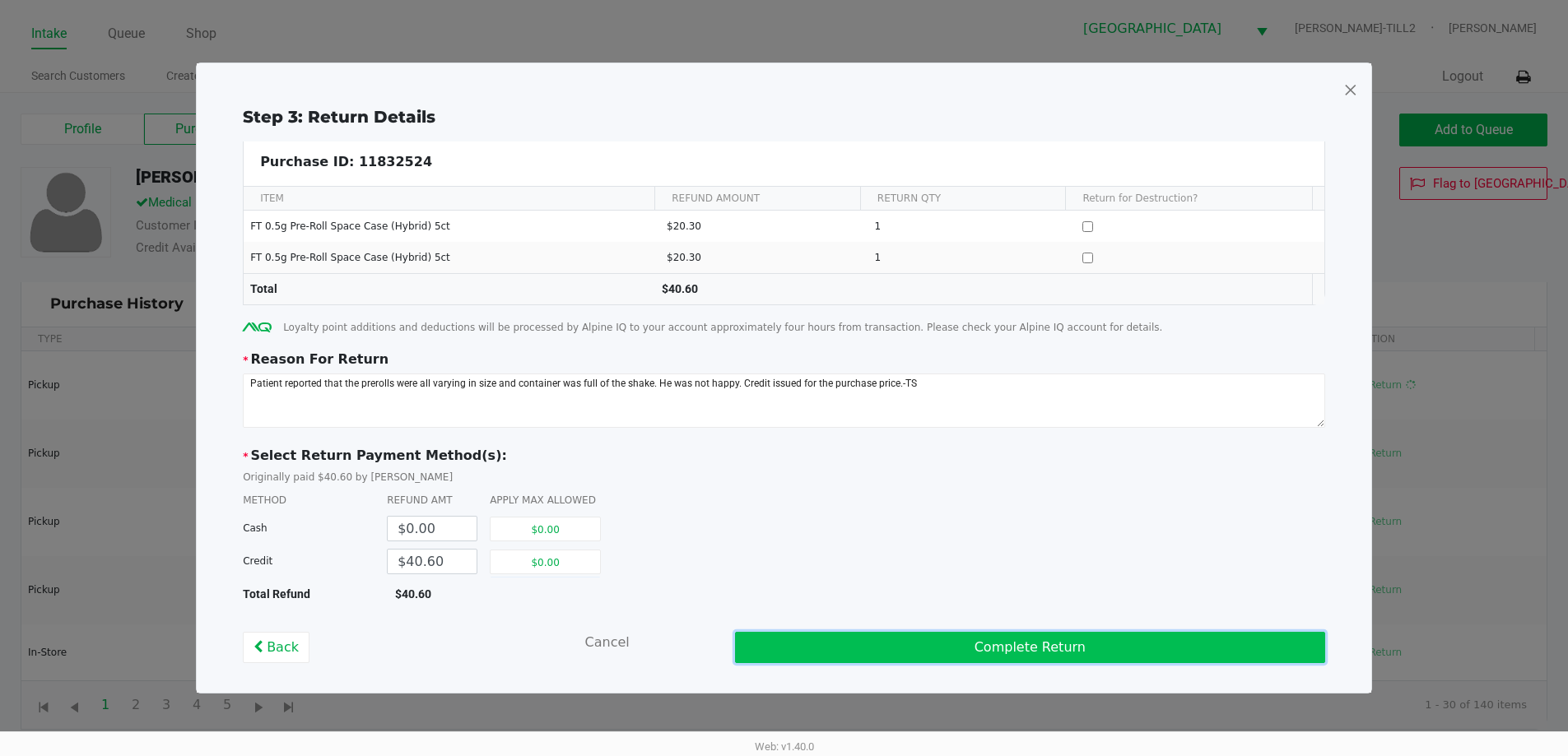
click at [1039, 642] on button "Complete Return" at bounding box center [1029, 648] width 590 height 31
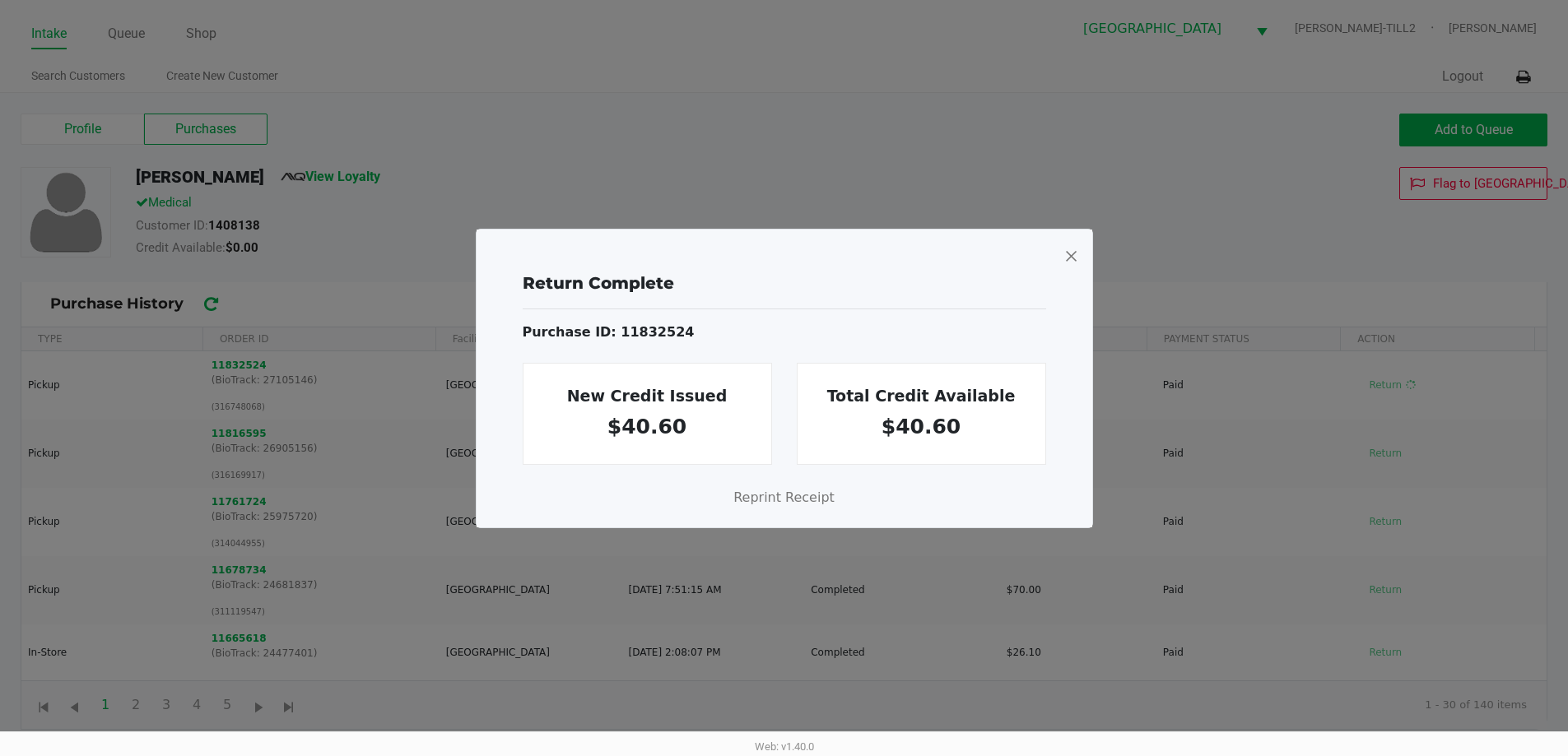
click at [1071, 258] on span at bounding box center [1070, 255] width 15 height 26
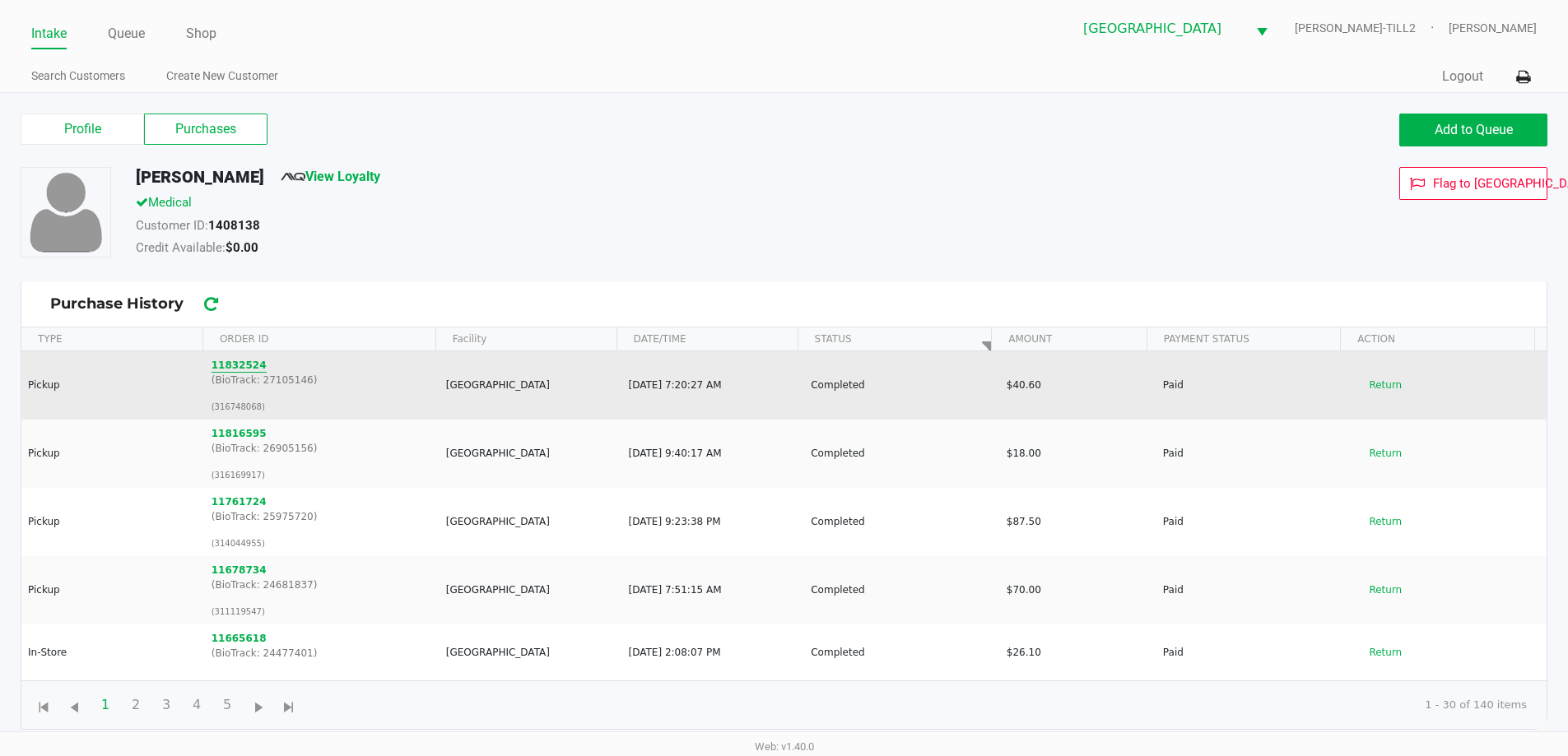
click at [233, 372] on button "11832524" at bounding box center [239, 365] width 55 height 15
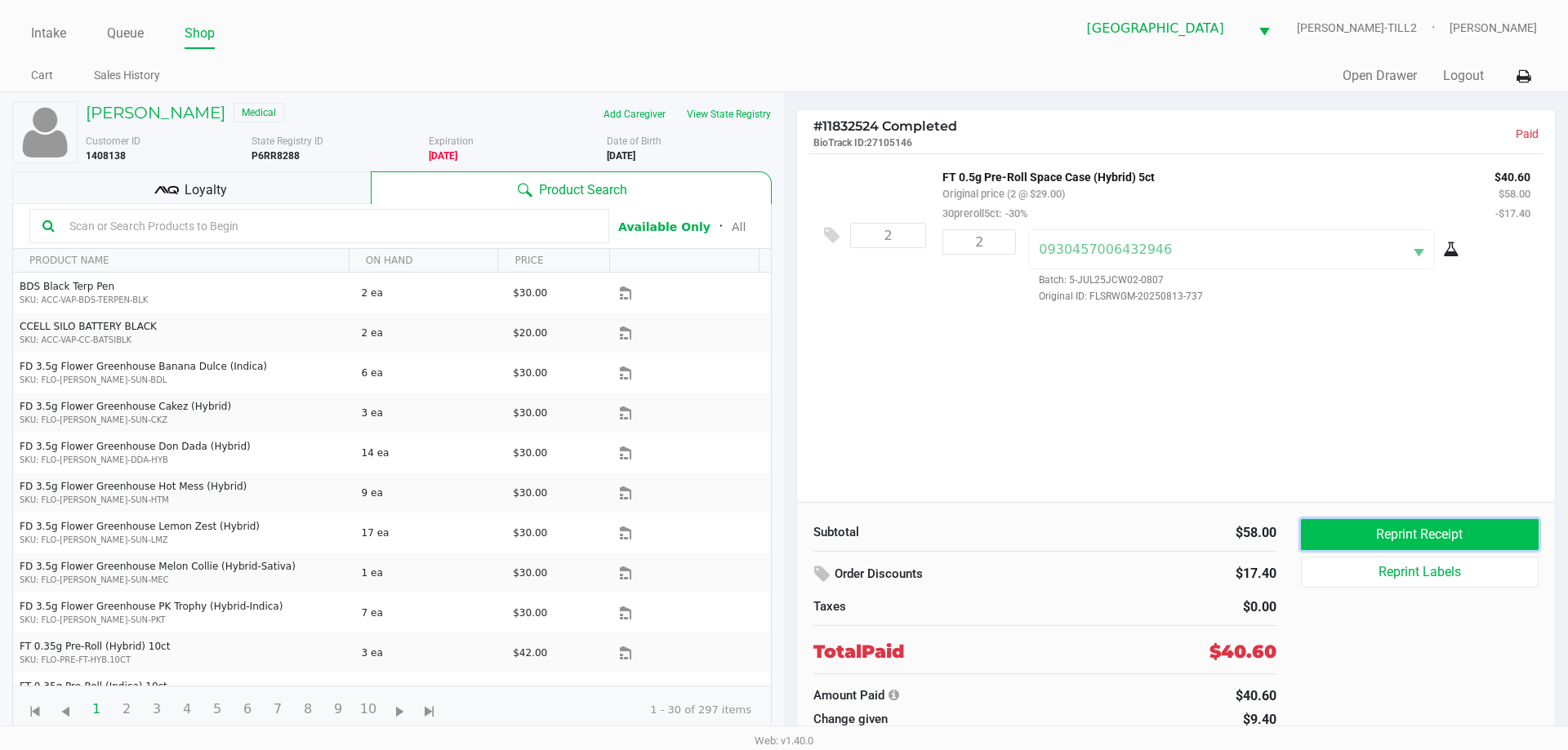
click at [1455, 528] on button "Reprint Receipt" at bounding box center [1420, 535] width 238 height 31
click at [119, 31] on link "Queue" at bounding box center [125, 32] width 37 height 23
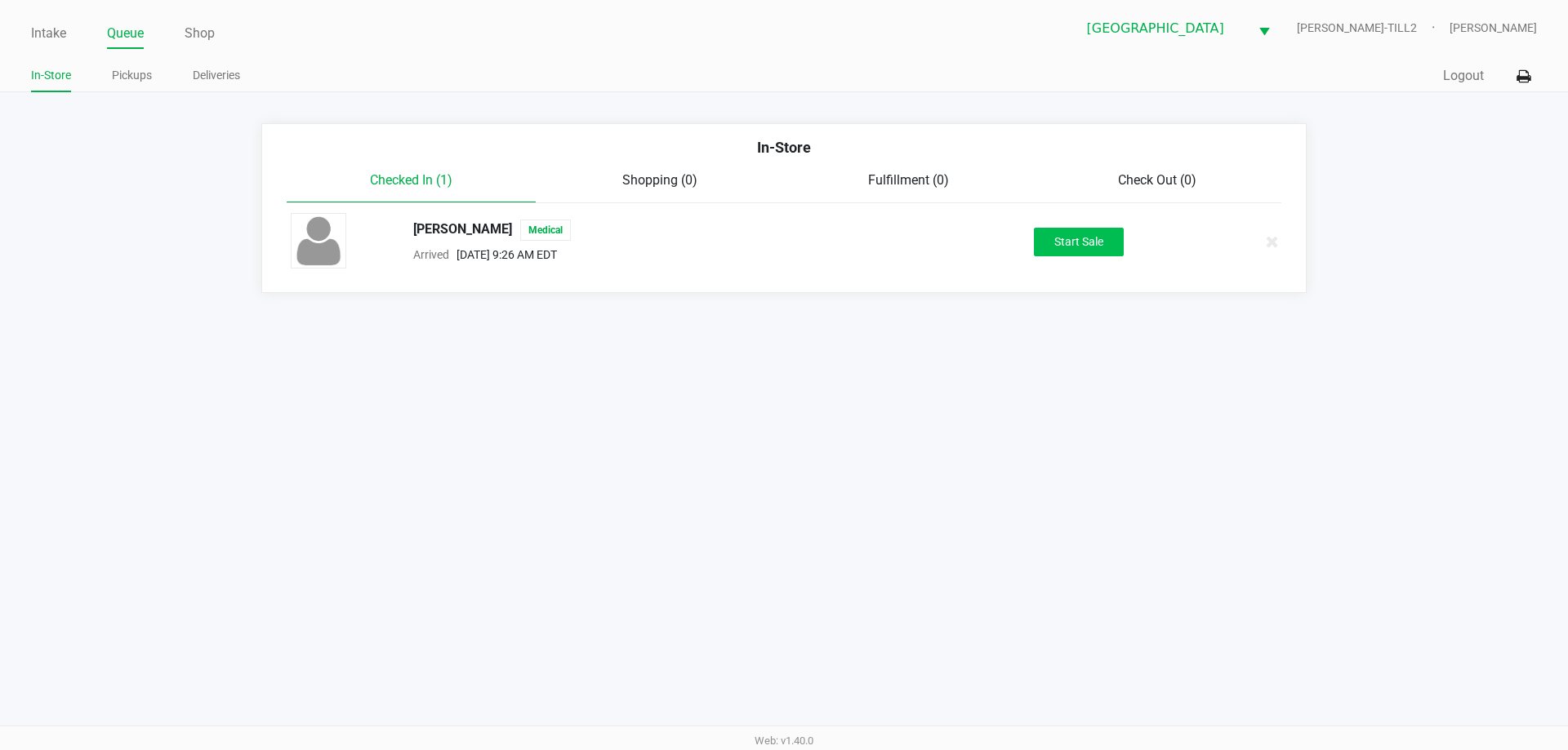
click at [1082, 238] on button "Start Sale" at bounding box center [1079, 242] width 90 height 29
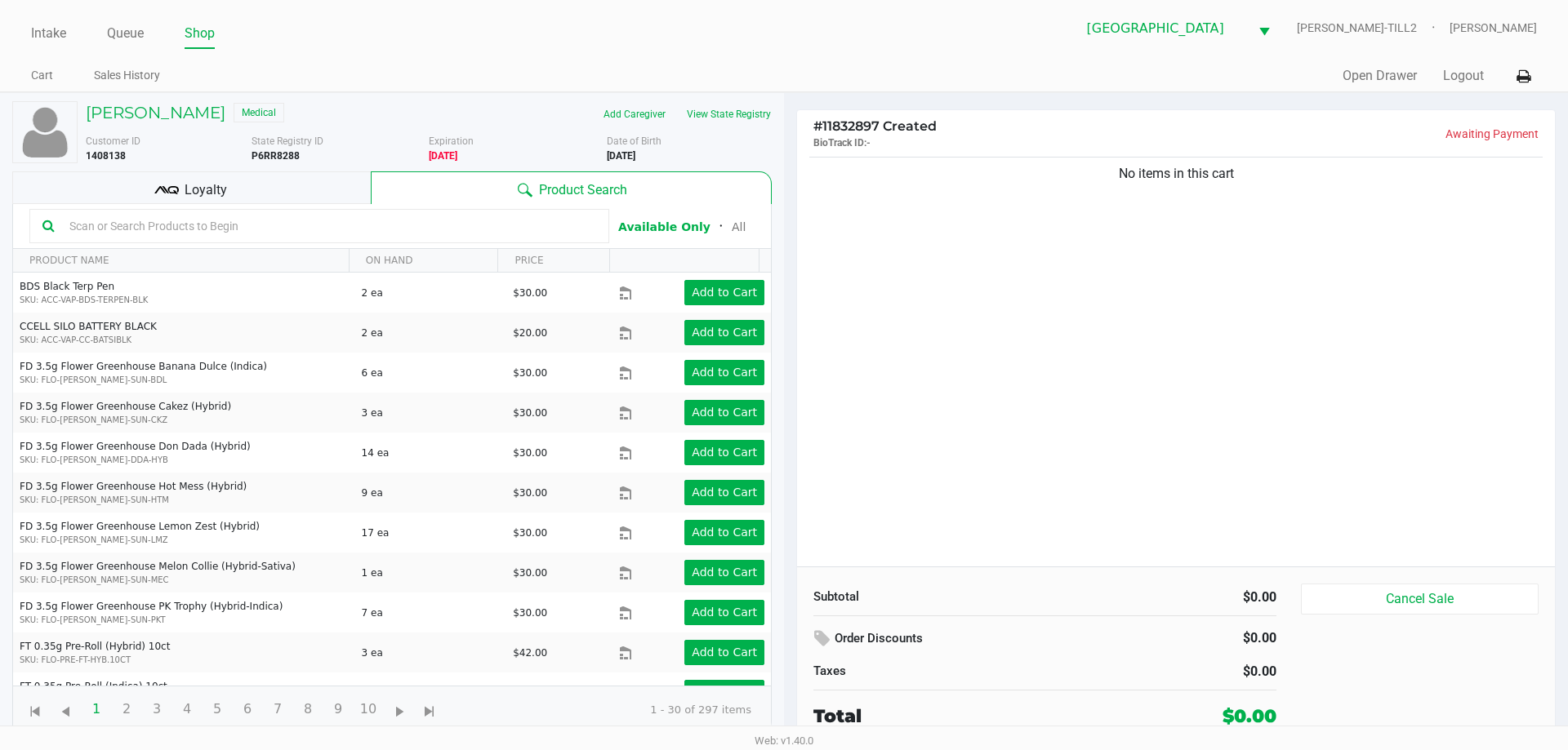
click at [99, 224] on input "text" at bounding box center [329, 225] width 533 height 24
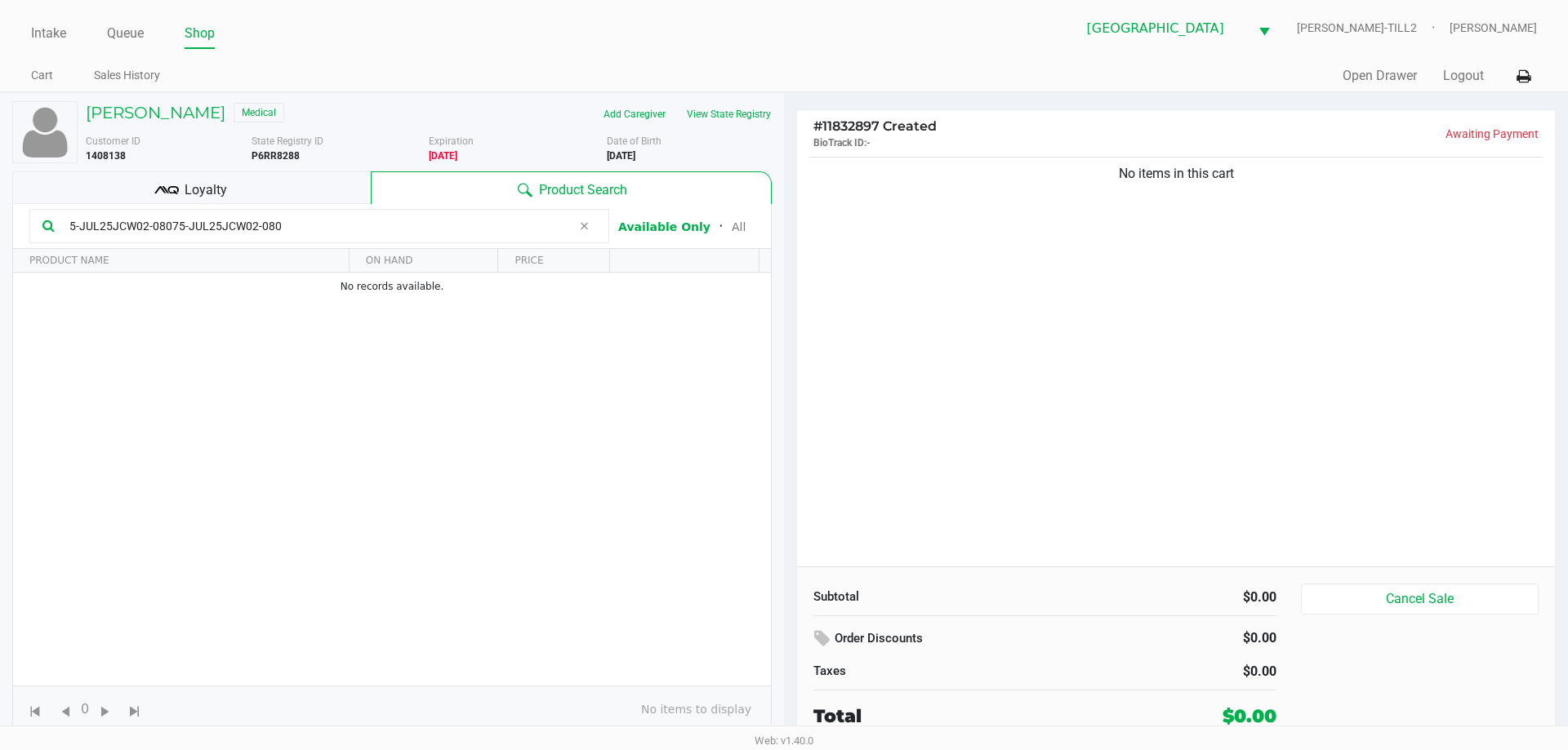
type input "5-JUL25JCW02-08075-JUL25JCW02-0807"
click at [207, 189] on span "Loyalty" at bounding box center [206, 190] width 42 height 20
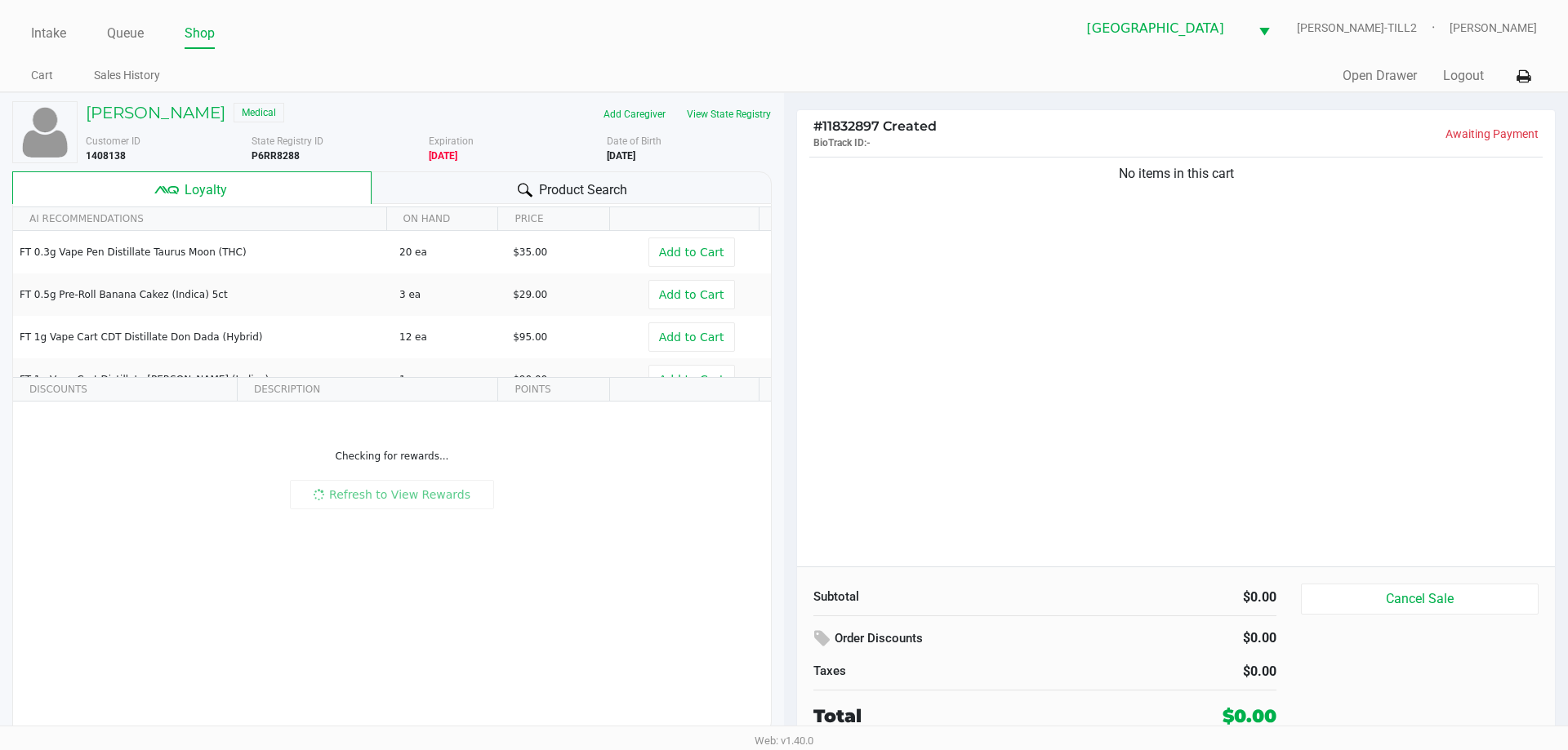
click at [583, 184] on span "Product Search" at bounding box center [583, 190] width 88 height 20
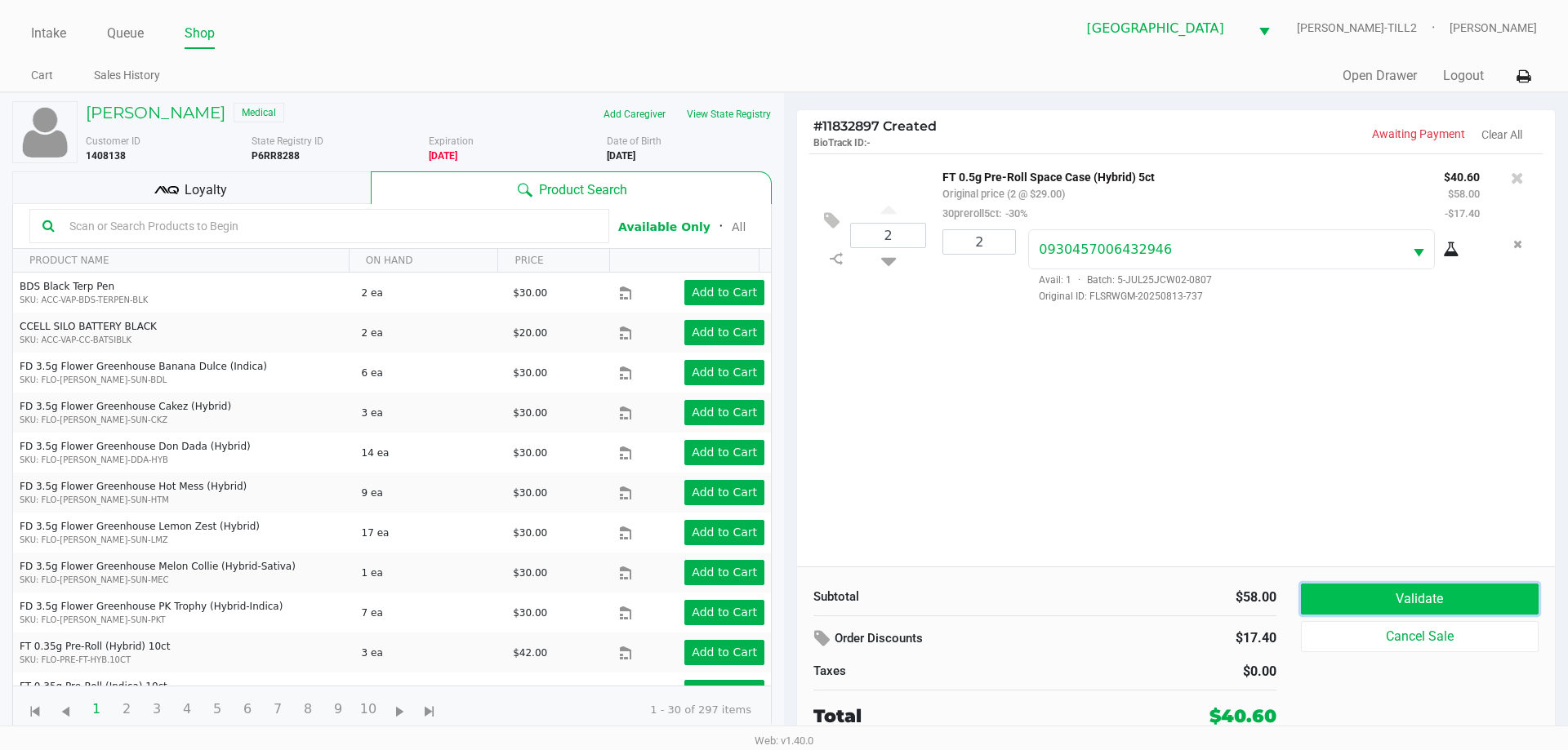
click at [1402, 591] on button "Validate" at bounding box center [1420, 599] width 238 height 31
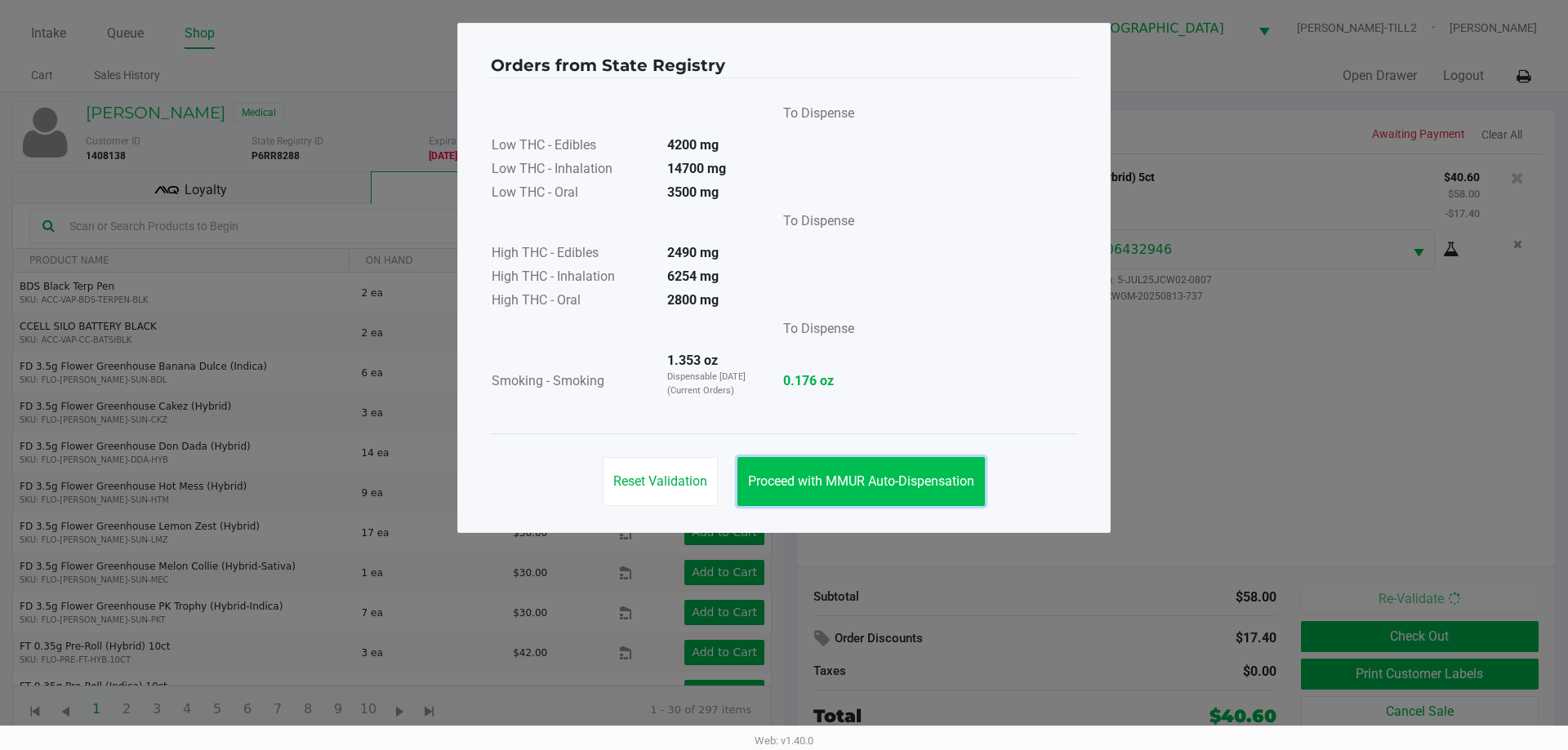
click at [886, 486] on span "Proceed with MMUR Auto-Dispensation" at bounding box center [861, 480] width 226 height 15
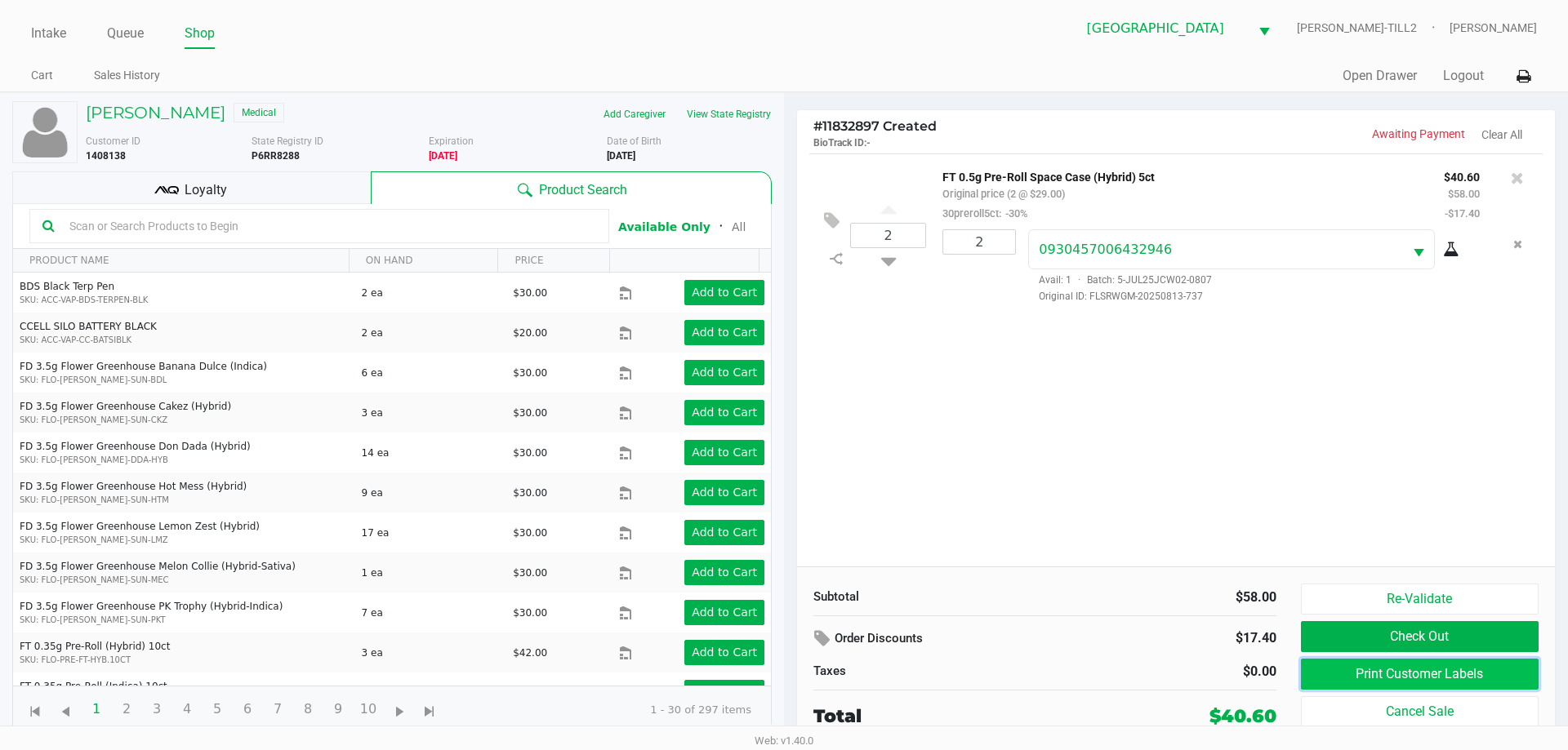
click at [1437, 690] on button "Print Customer Labels" at bounding box center [1420, 674] width 238 height 31
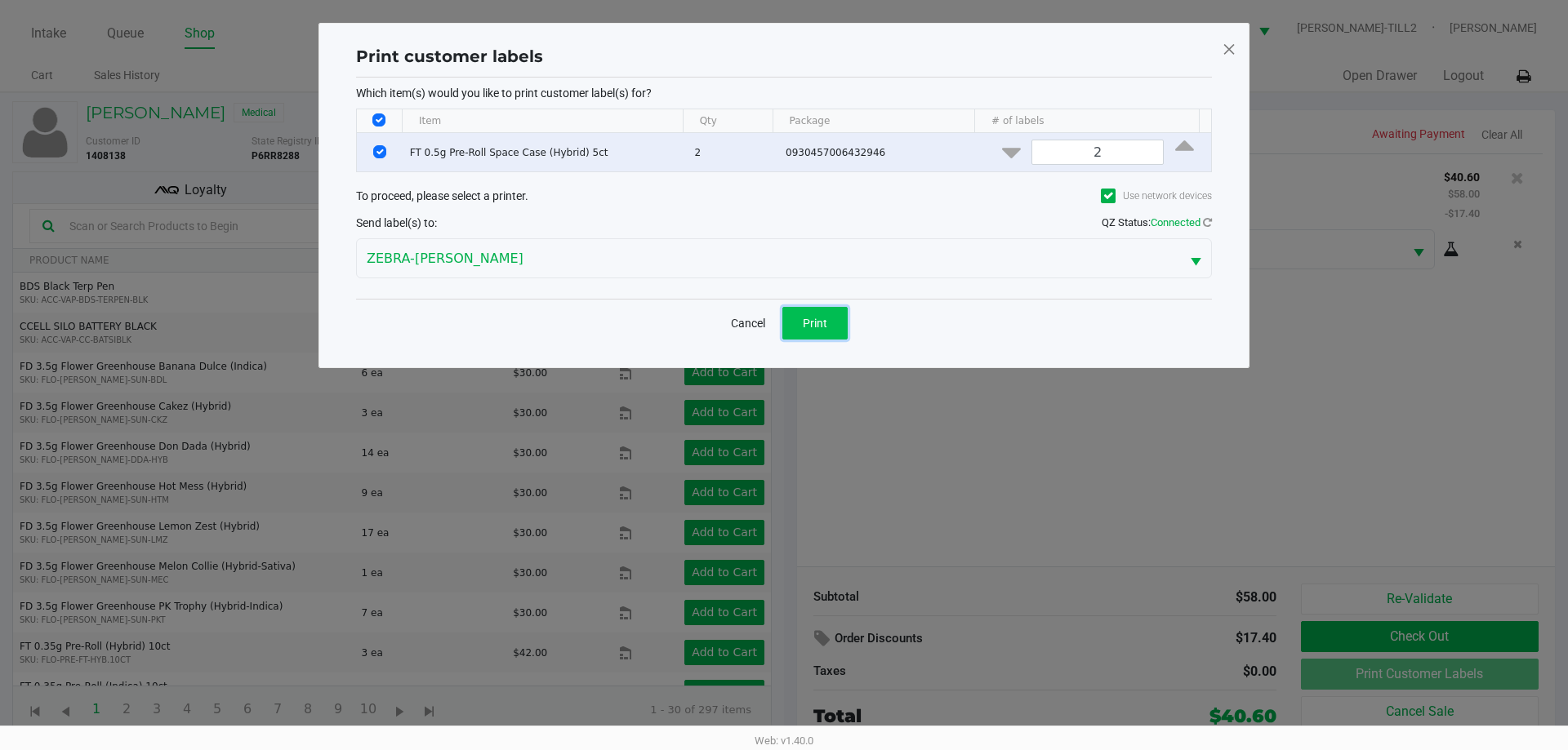
click at [828, 317] on button "Print" at bounding box center [815, 324] width 65 height 32
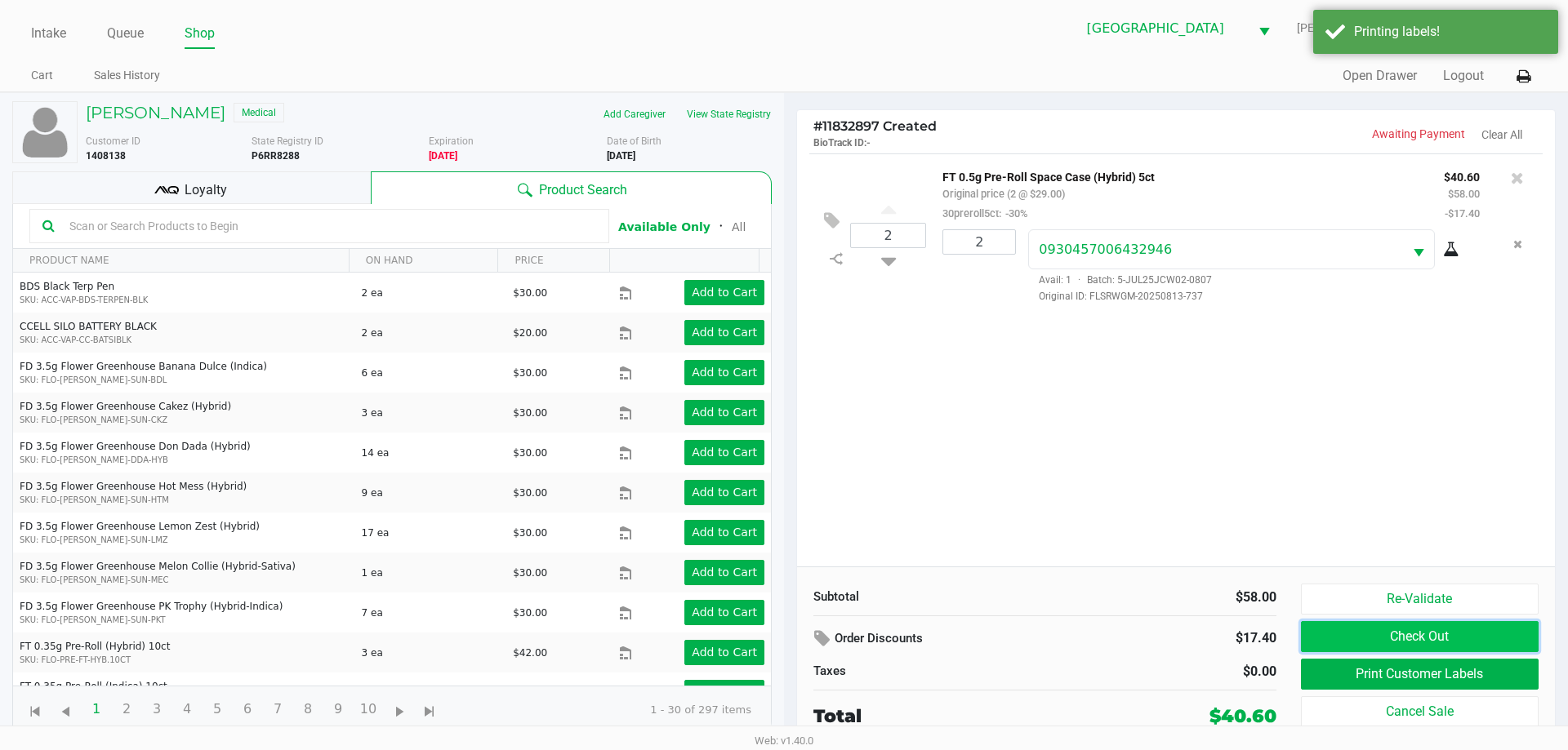
click at [1462, 635] on button "Check Out" at bounding box center [1420, 636] width 238 height 31
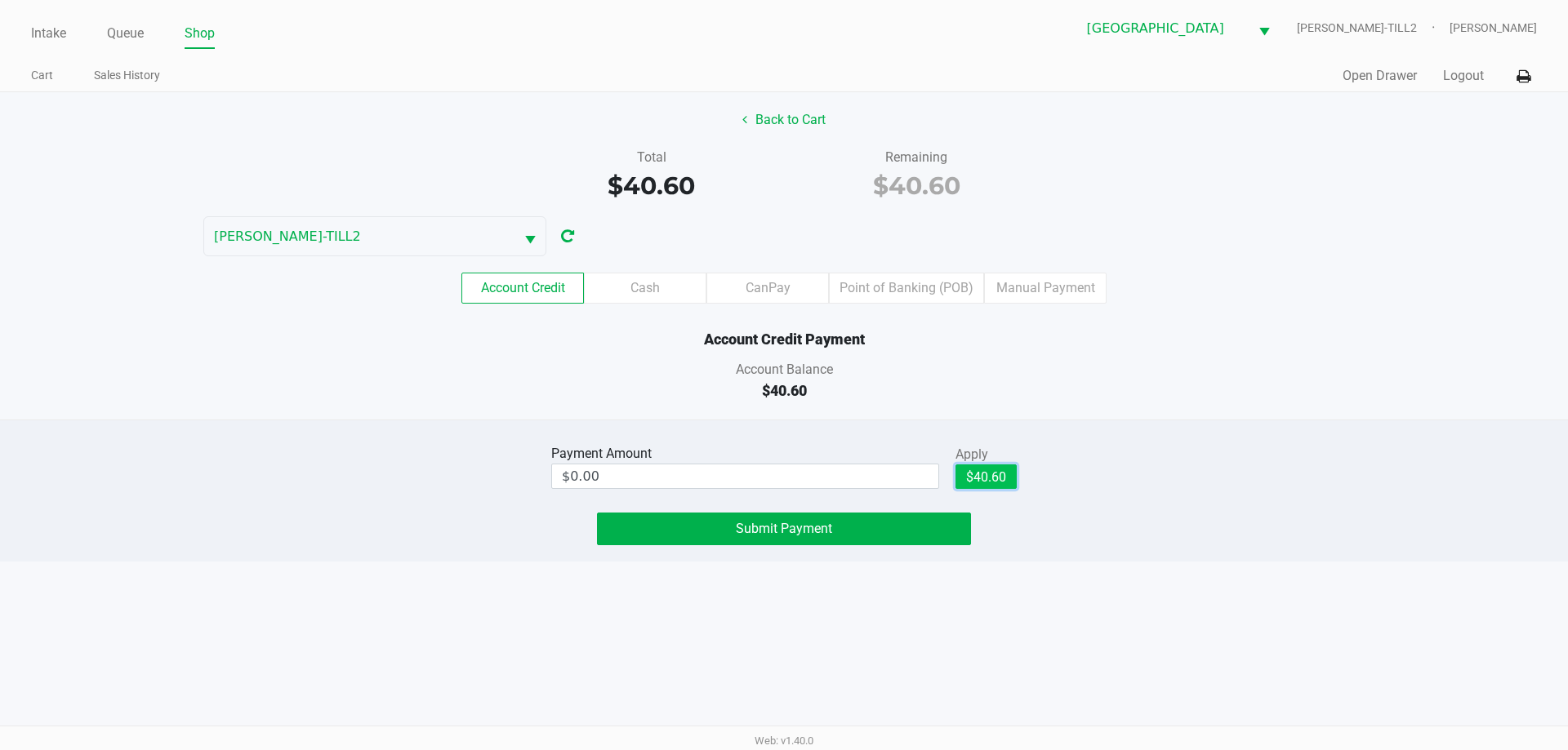
click at [1002, 475] on button "$40.60" at bounding box center [986, 476] width 61 height 24
type input "$40.60"
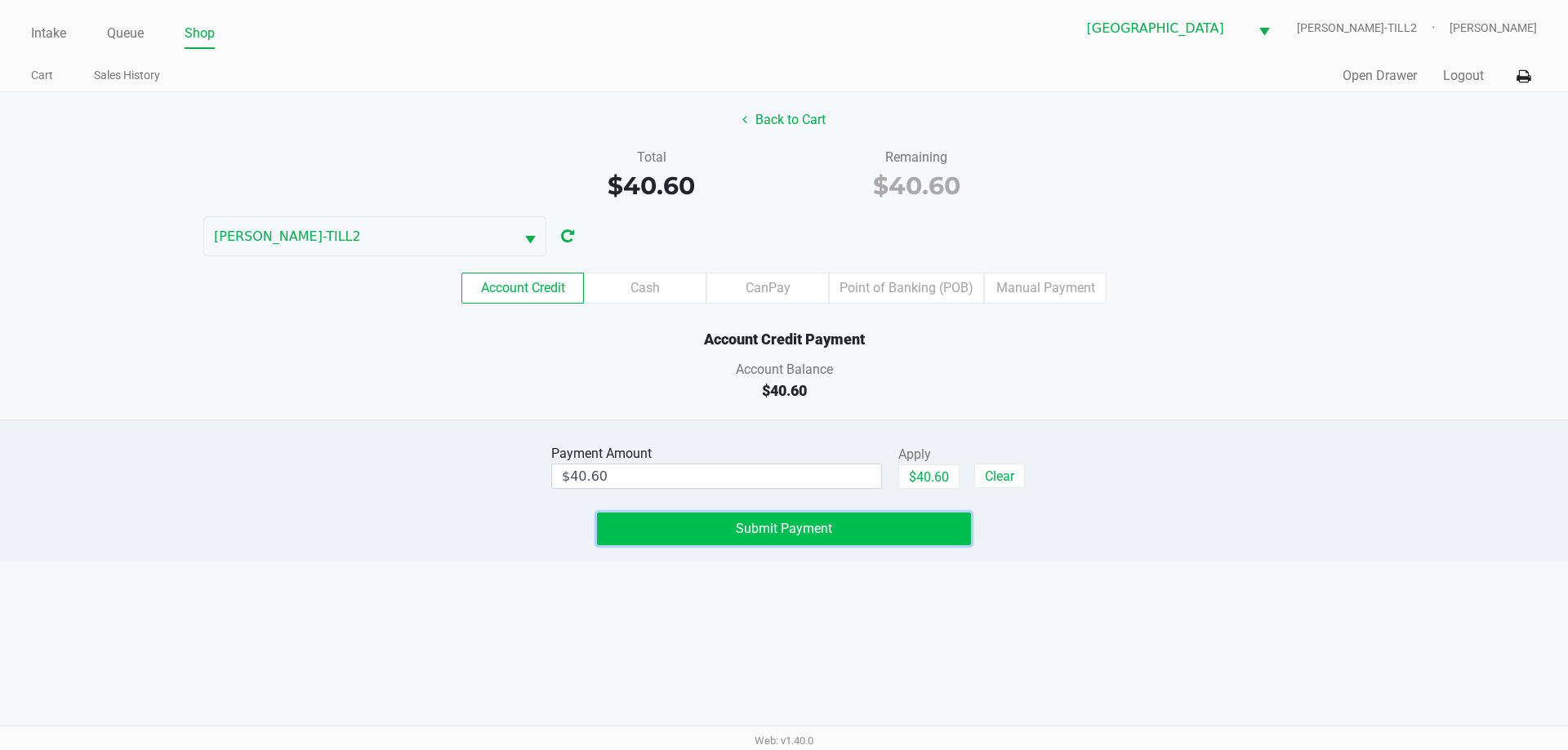
click at [820, 535] on span "Submit Payment" at bounding box center [784, 528] width 96 height 15
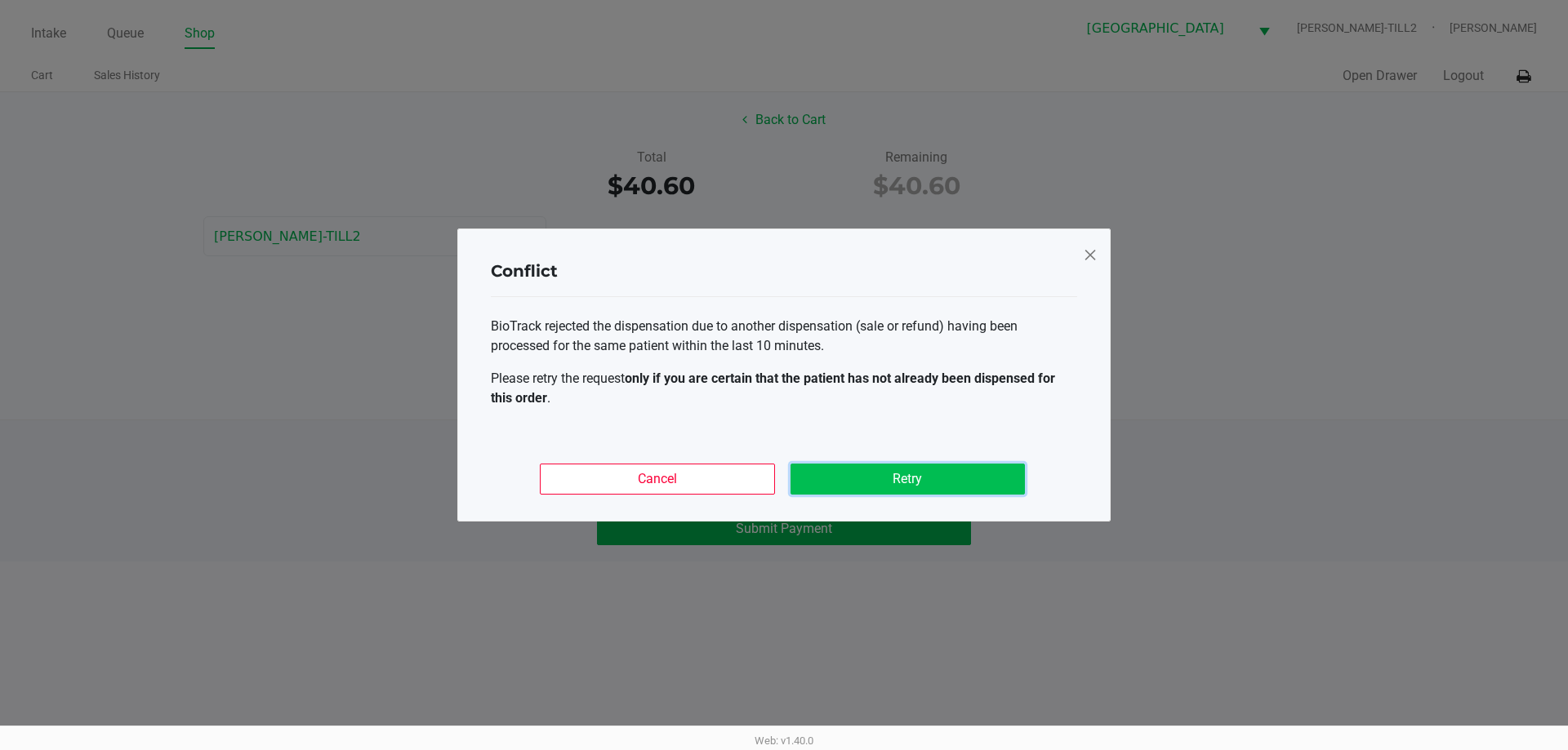
click at [942, 472] on button "Retry" at bounding box center [908, 479] width 234 height 31
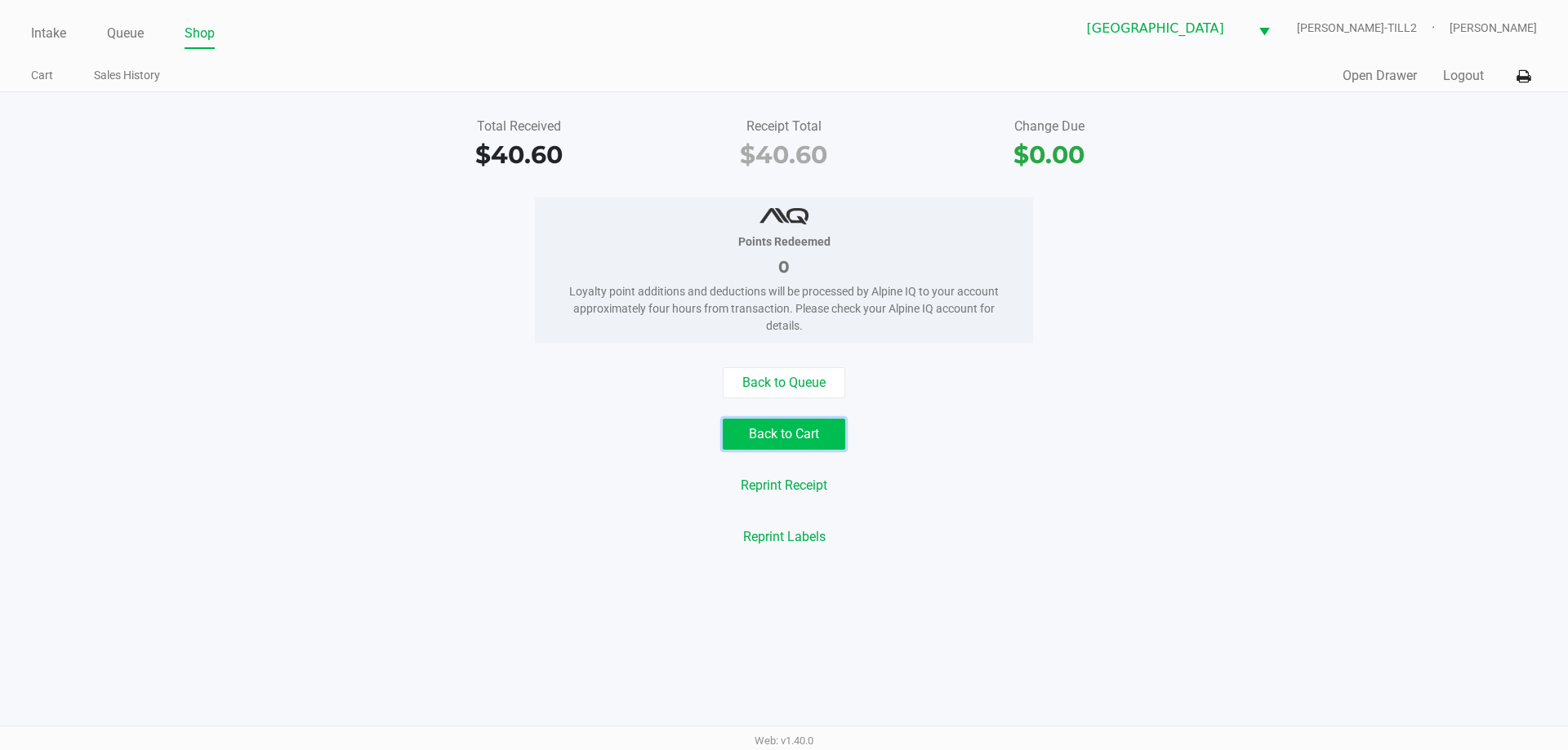
click at [791, 438] on button "Back to Cart" at bounding box center [784, 434] width 123 height 31
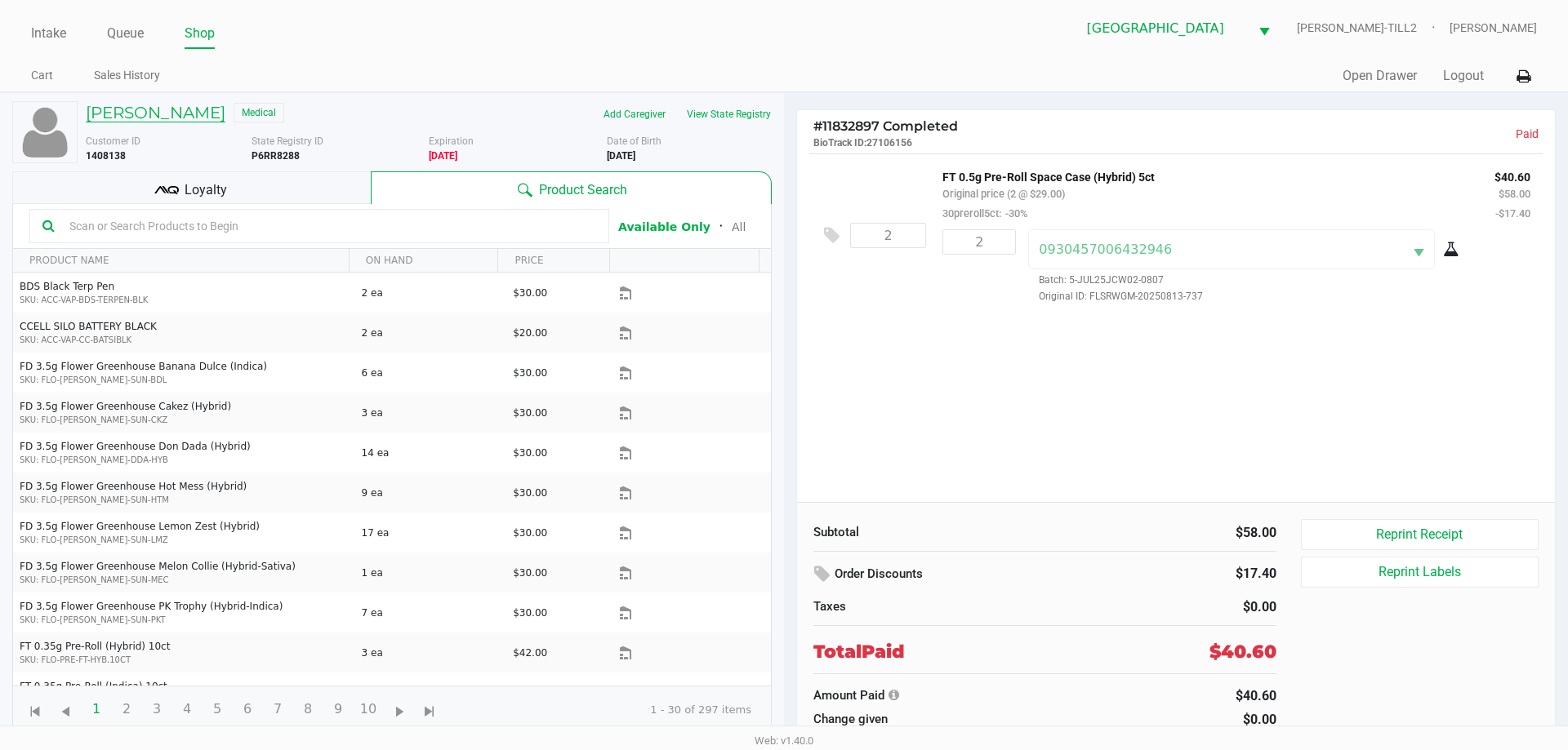
click at [160, 106] on h5 "DONALD MOS" at bounding box center [155, 113] width 140 height 20
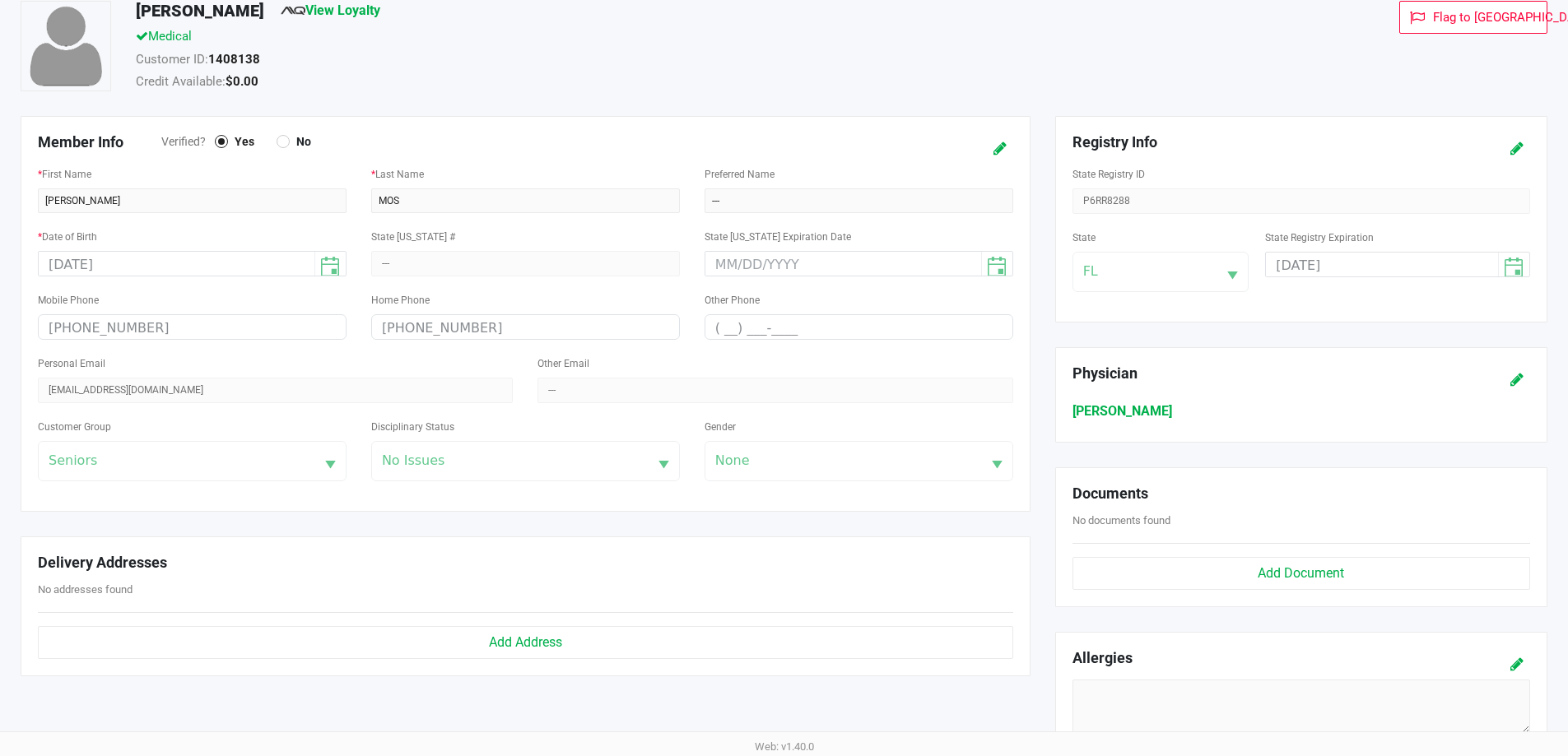
scroll to position [329, 0]
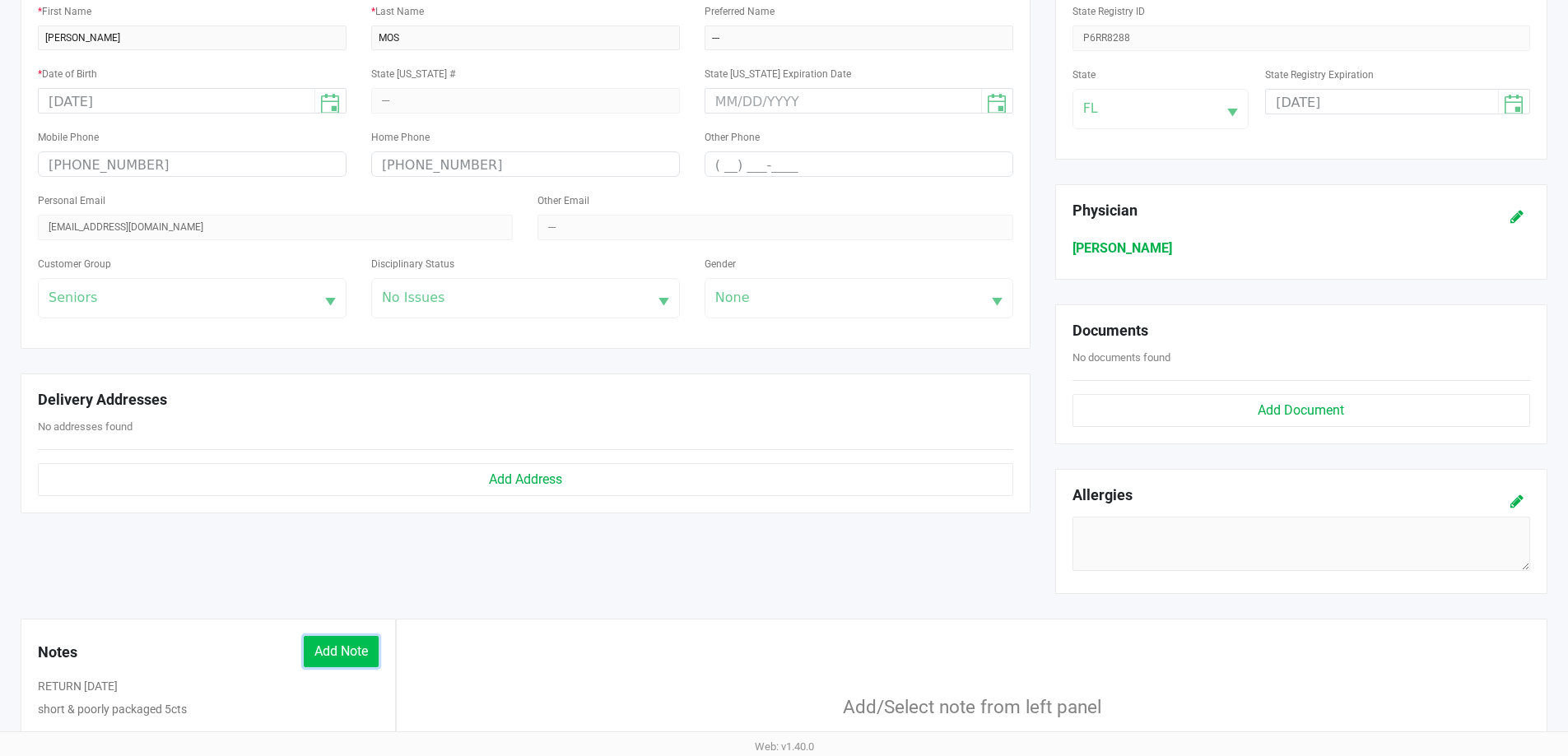
click at [351, 647] on button "Add Note" at bounding box center [341, 652] width 74 height 31
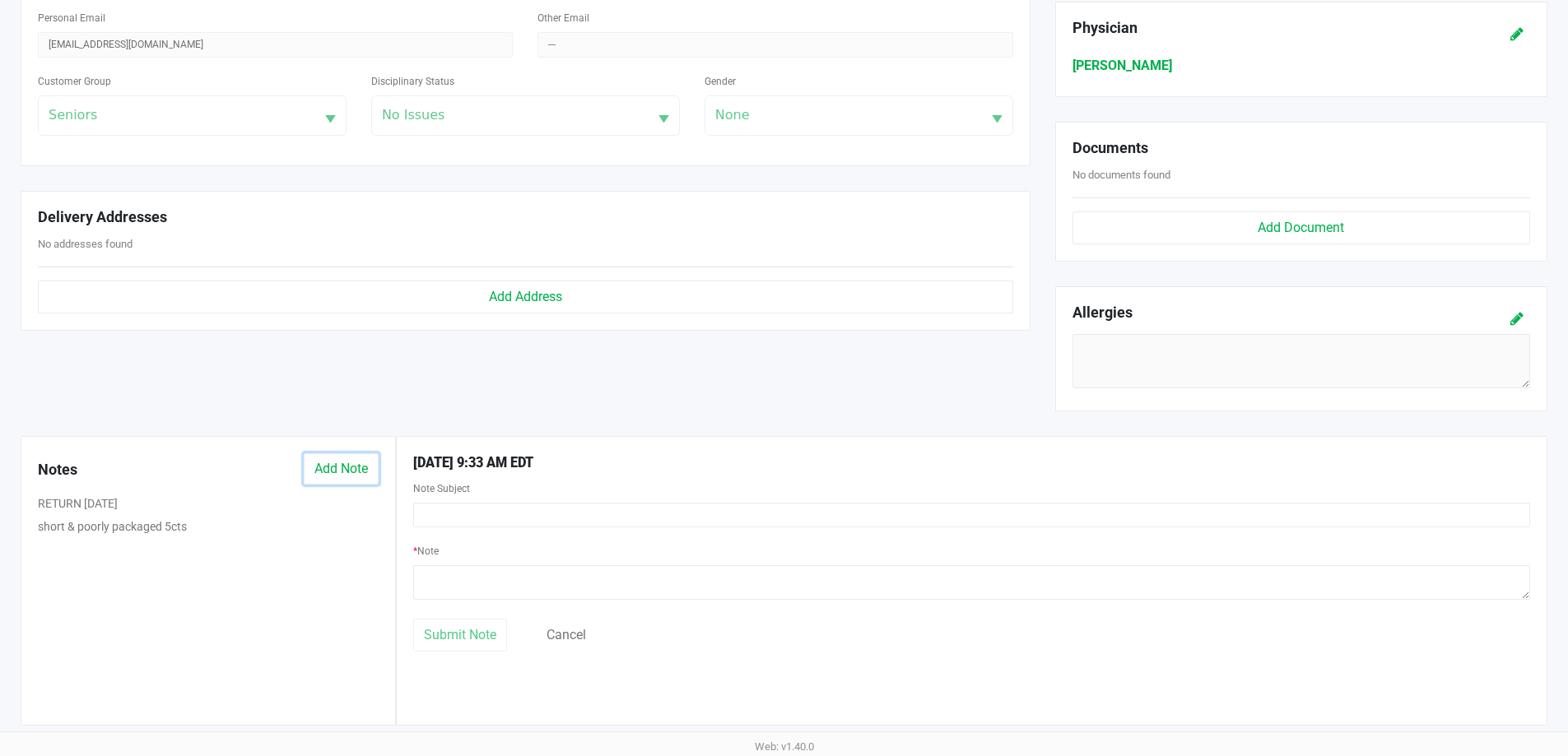
scroll to position [514, 0]
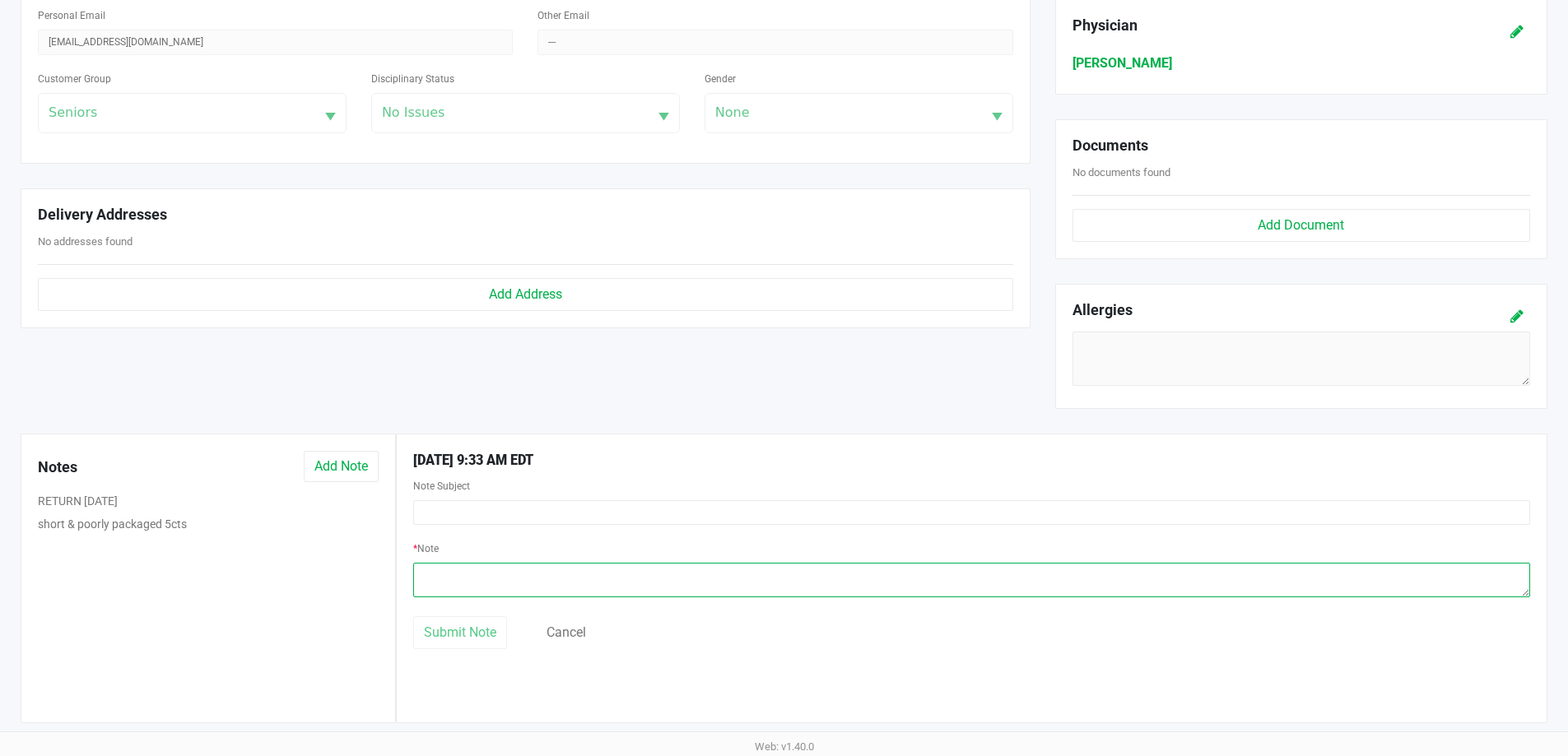
click at [425, 578] on textarea at bounding box center [971, 581] width 1116 height 35
paste textarea "Patient reported that the prerolls were all varying in size and container was f…"
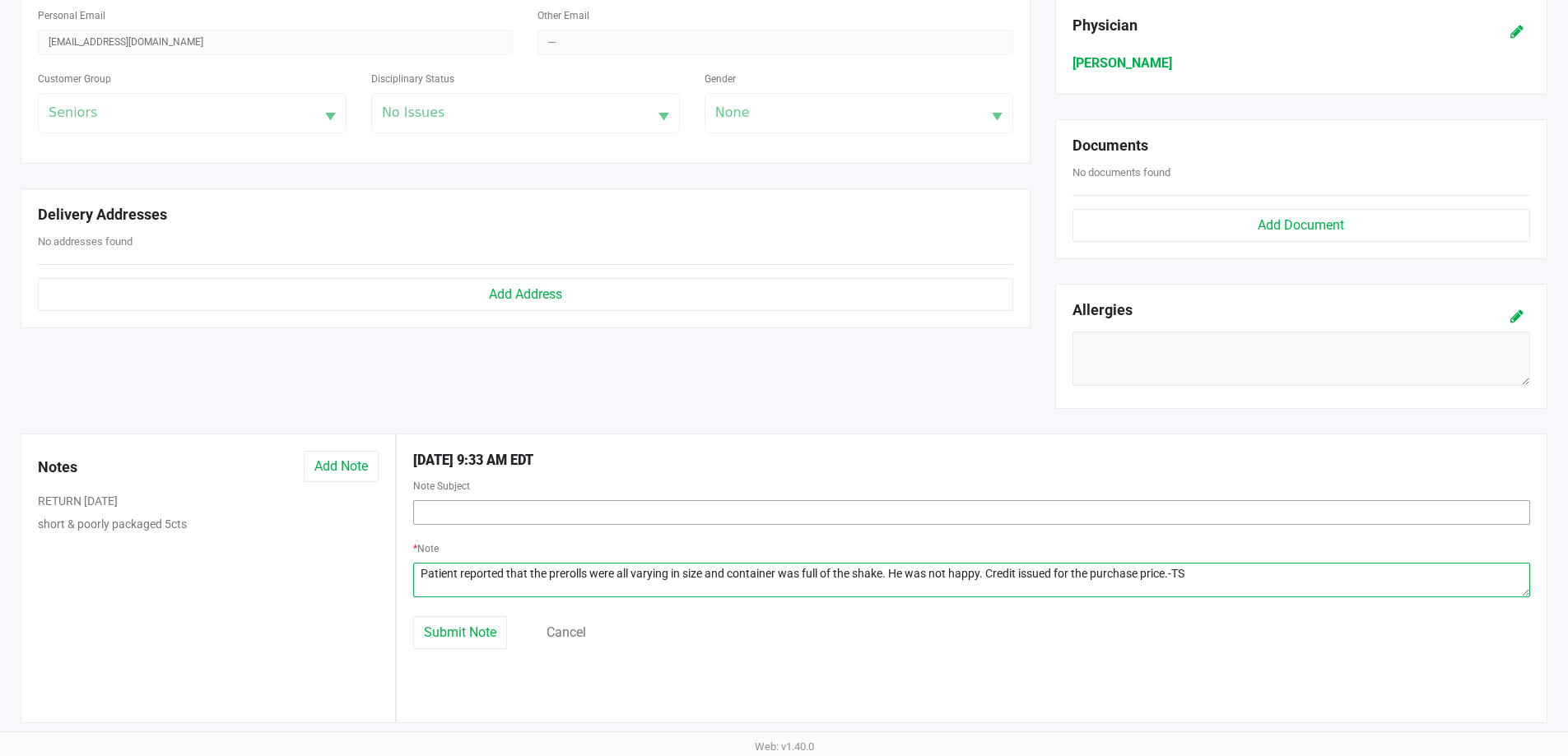
type textarea "Patient reported that the prerolls were all varying in size and container was f…"
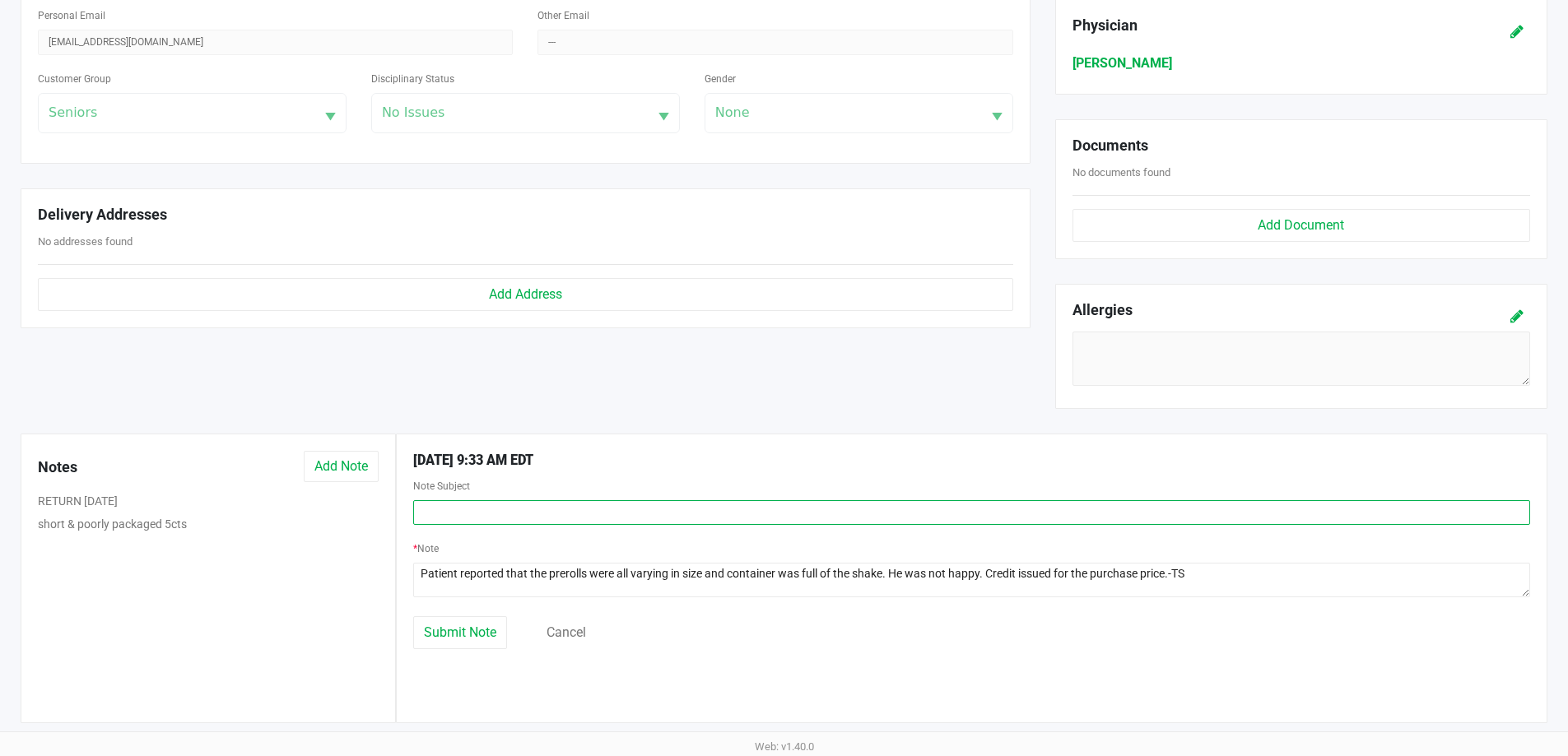
click at [462, 512] on input "text" at bounding box center [971, 512] width 1116 height 25
type input "RETURN 08/23/2025"
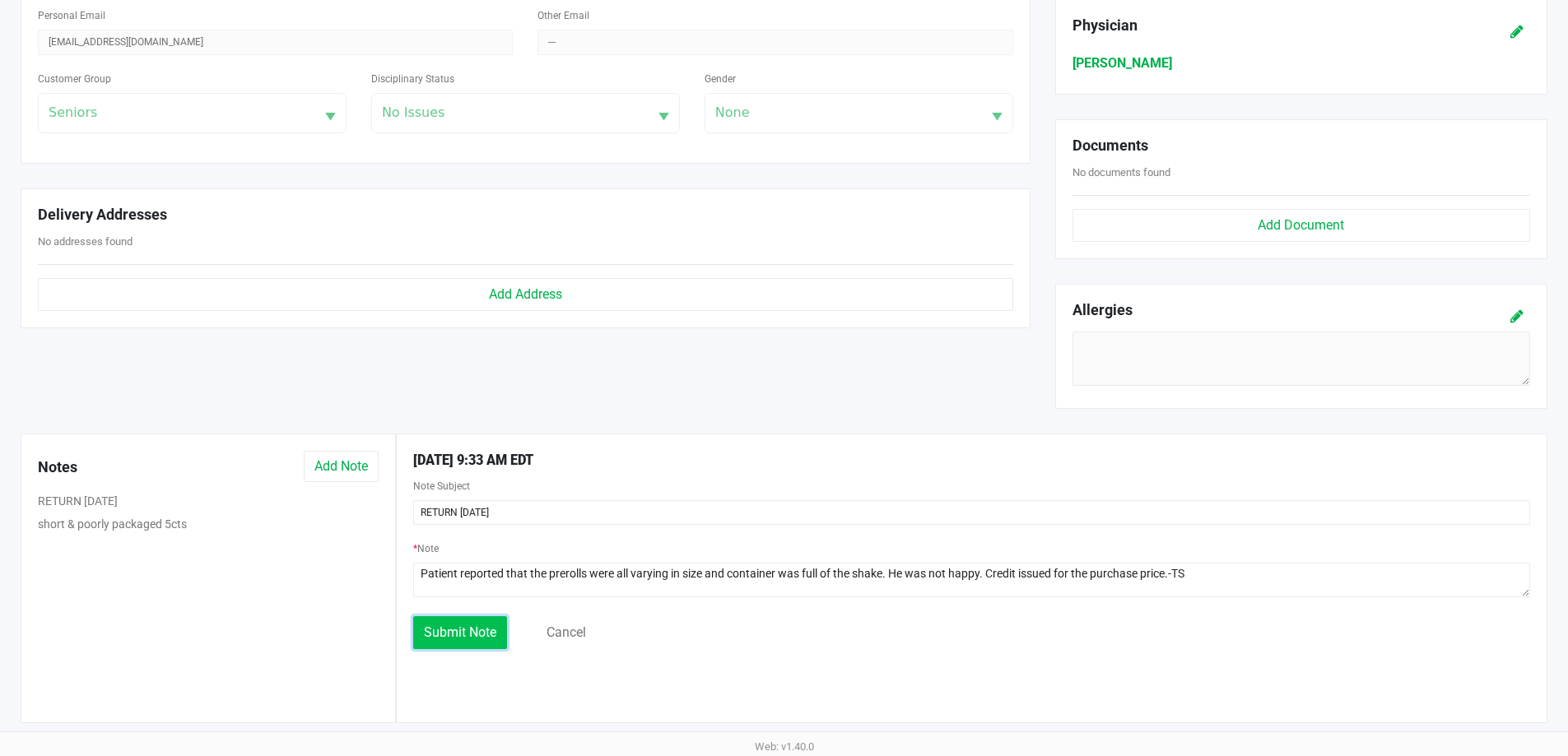
click at [449, 638] on span "Submit Note" at bounding box center [460, 632] width 73 height 15
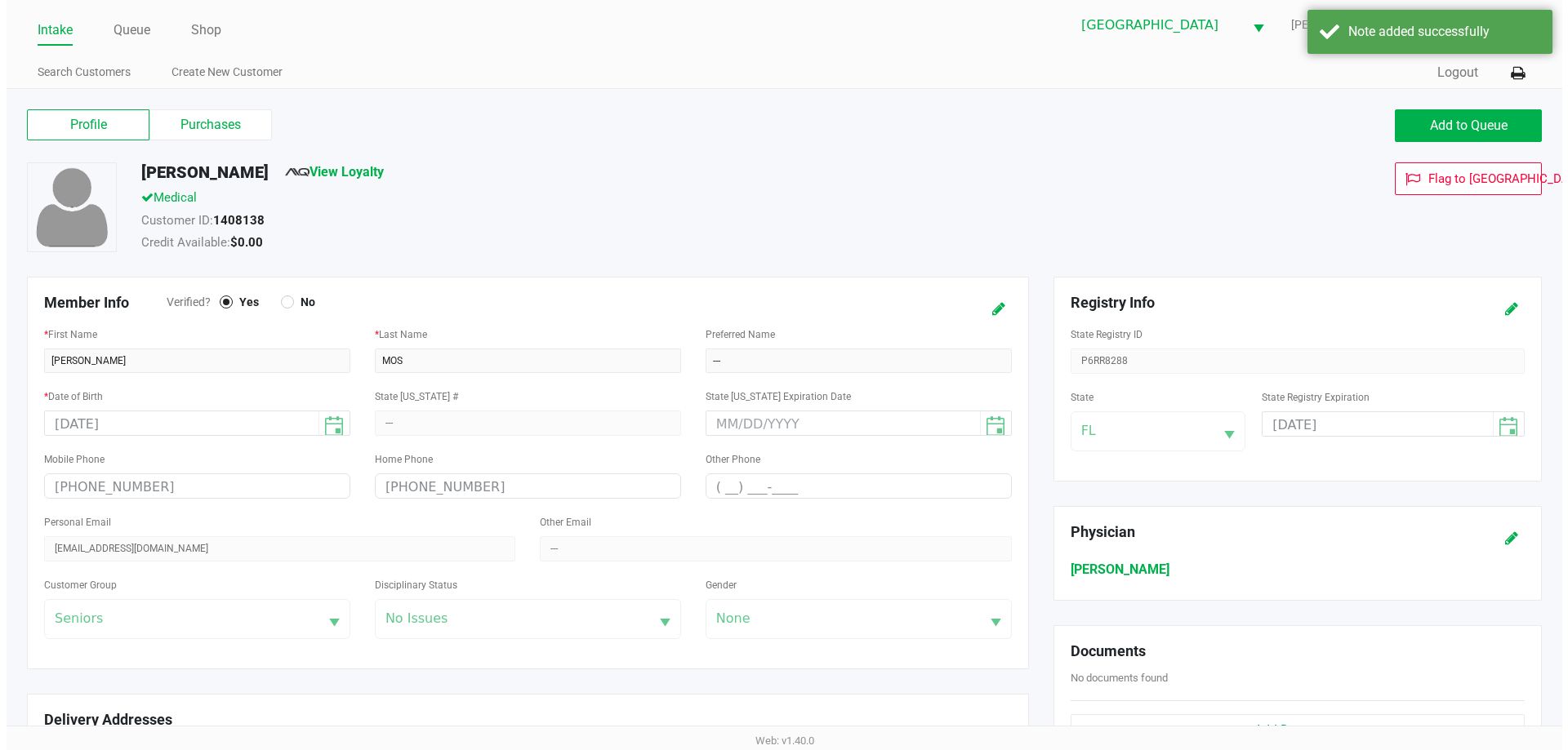
scroll to position [0, 0]
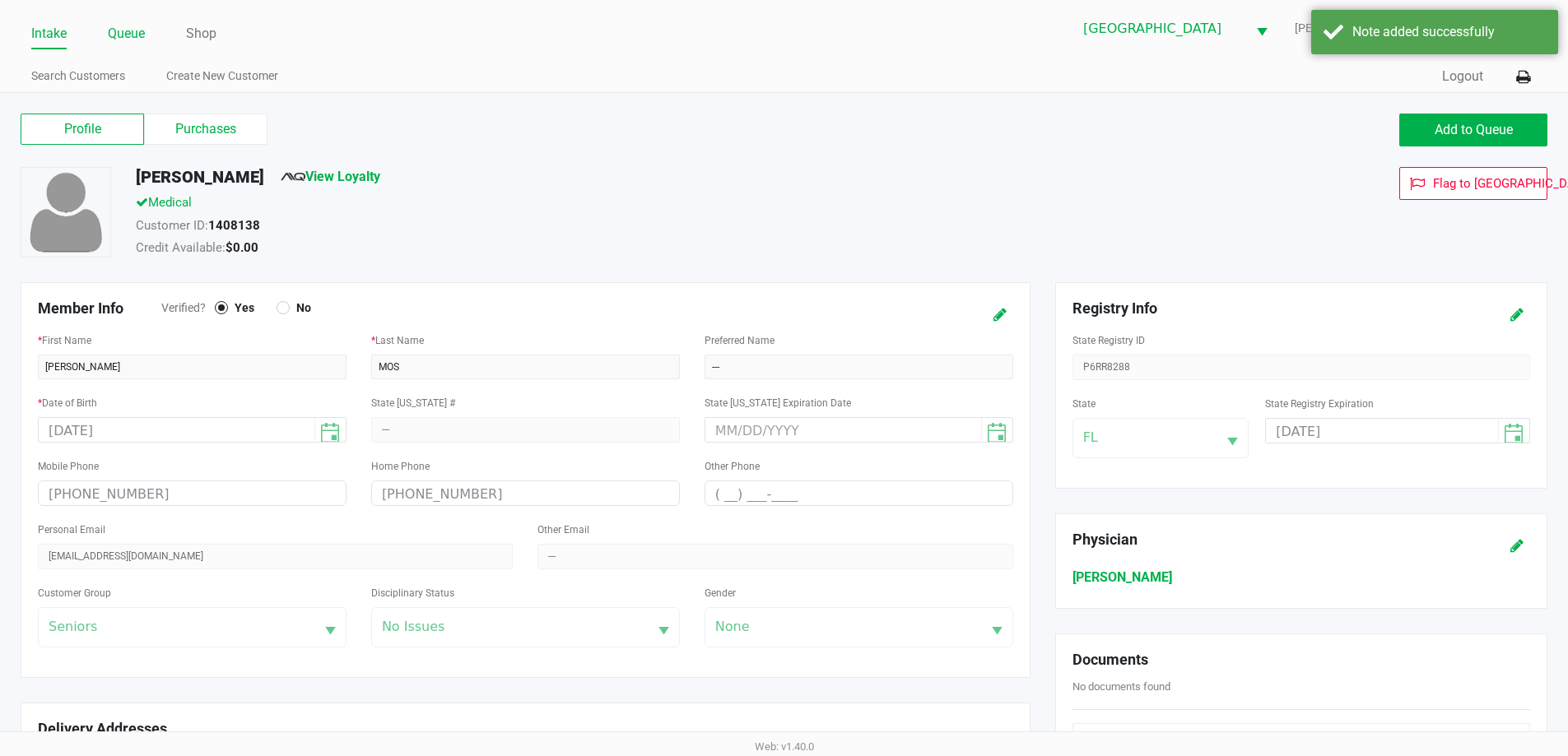
click at [113, 31] on link "Queue" at bounding box center [126, 33] width 37 height 23
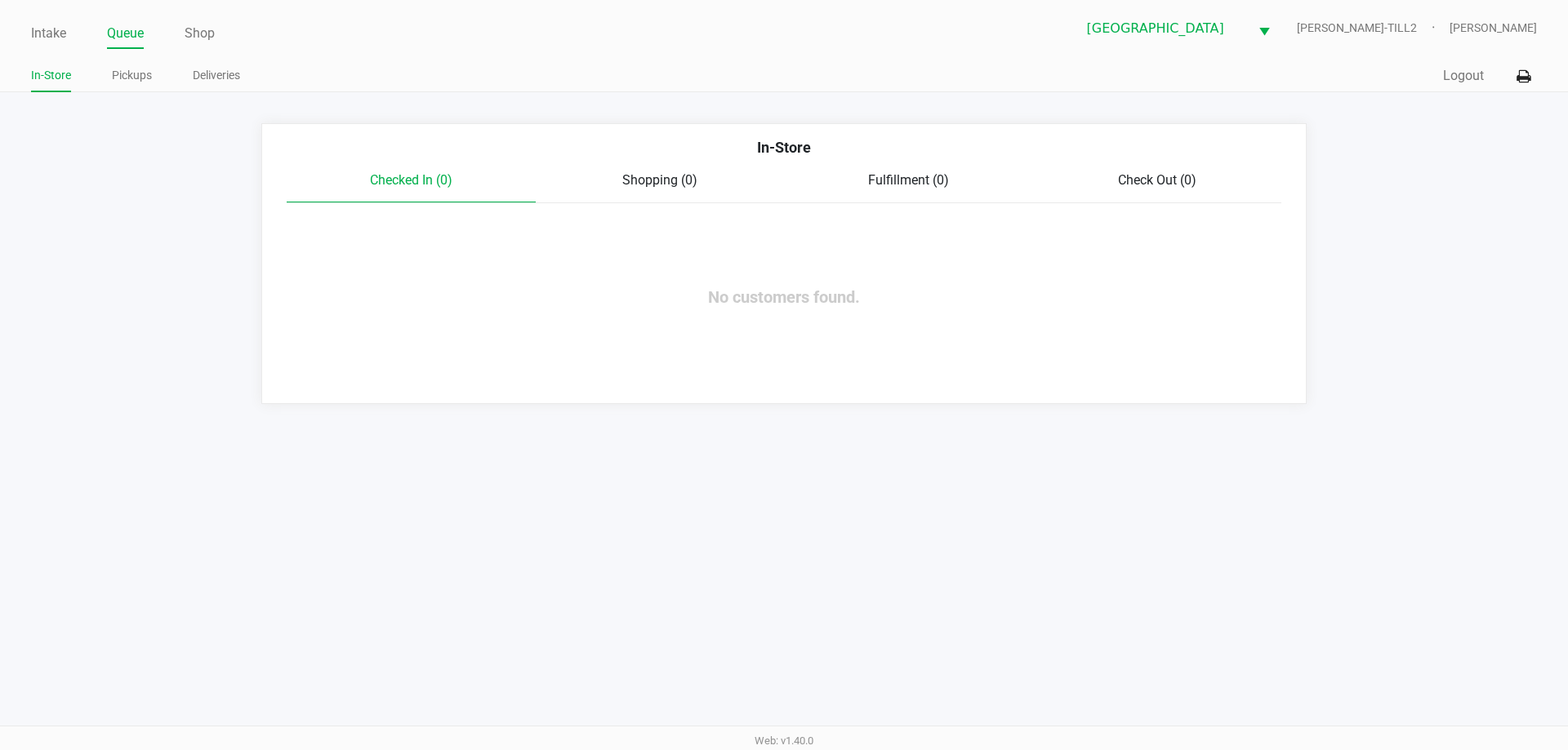
click at [31, 30] on div "Intake Queue Shop Palm Bay WC DENNIS-BROWN-TILL2 Tammy Schuchardt In-Store Pick…" at bounding box center [784, 46] width 1568 height 92
click at [43, 27] on link "Intake" at bounding box center [48, 32] width 35 height 23
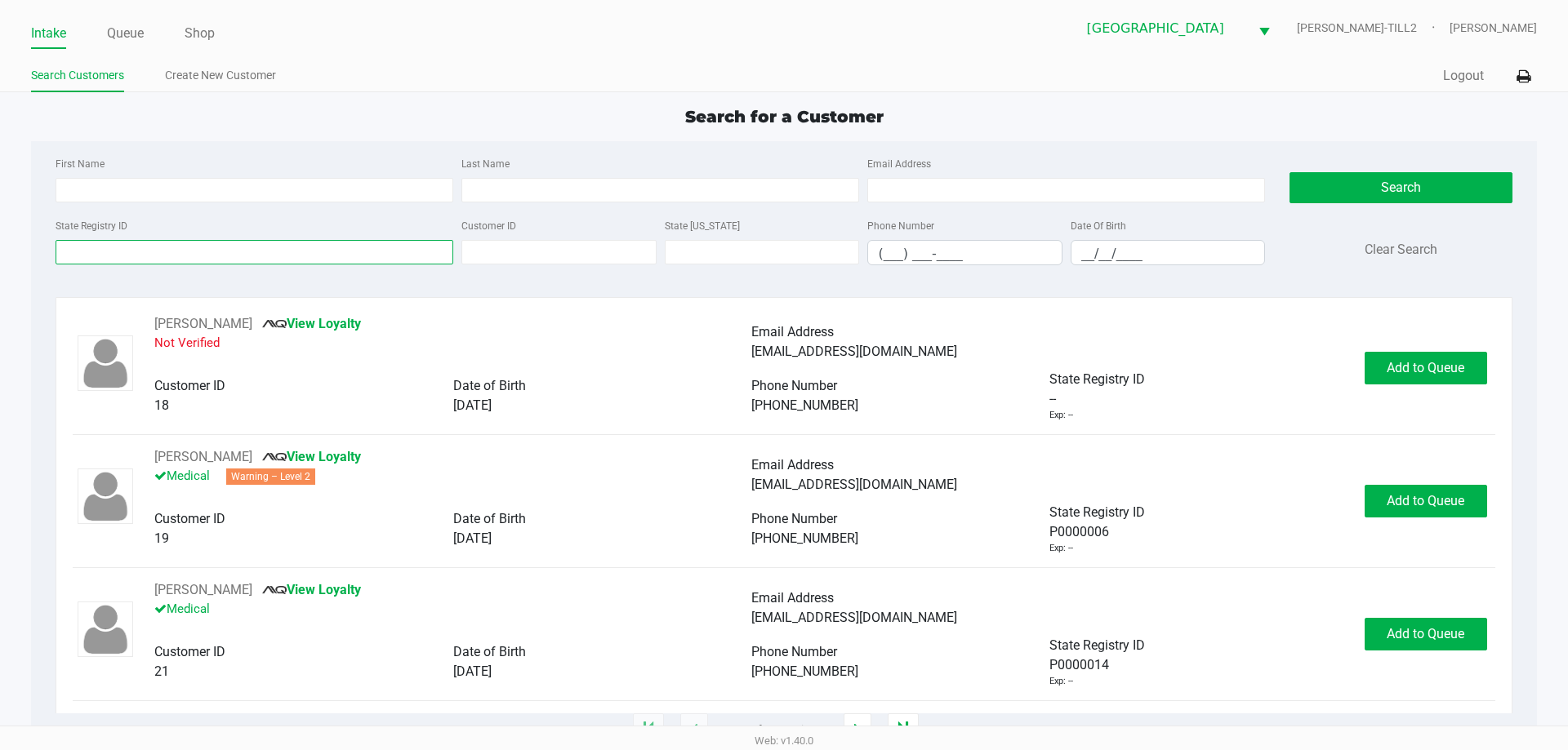
click at [98, 261] on input "State Registry ID" at bounding box center [254, 252] width 398 height 24
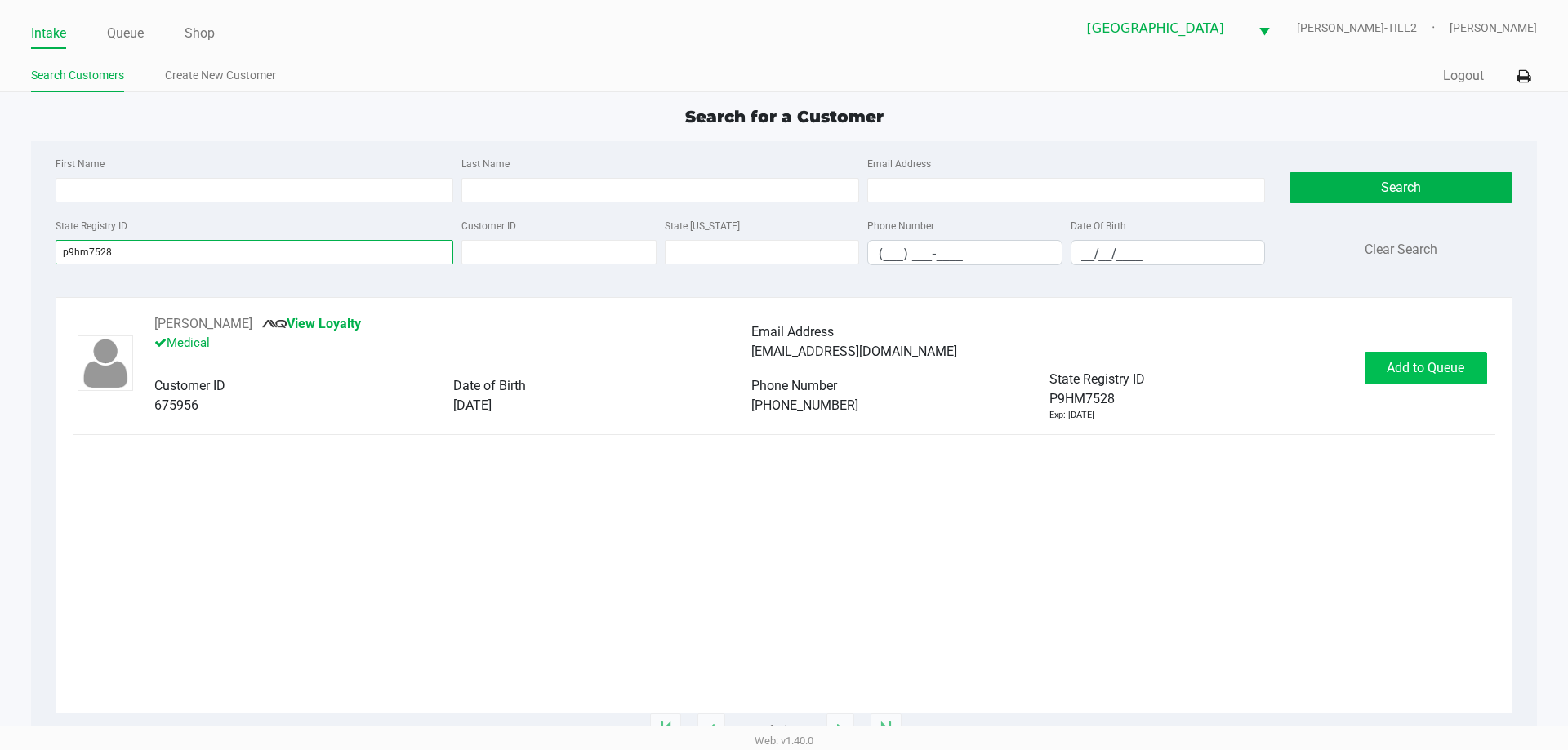
type input "p9hm7528"
click at [1449, 378] on button "Add to Queue" at bounding box center [1426, 368] width 123 height 32
click at [1445, 378] on button "In Queue" at bounding box center [1424, 368] width 115 height 32
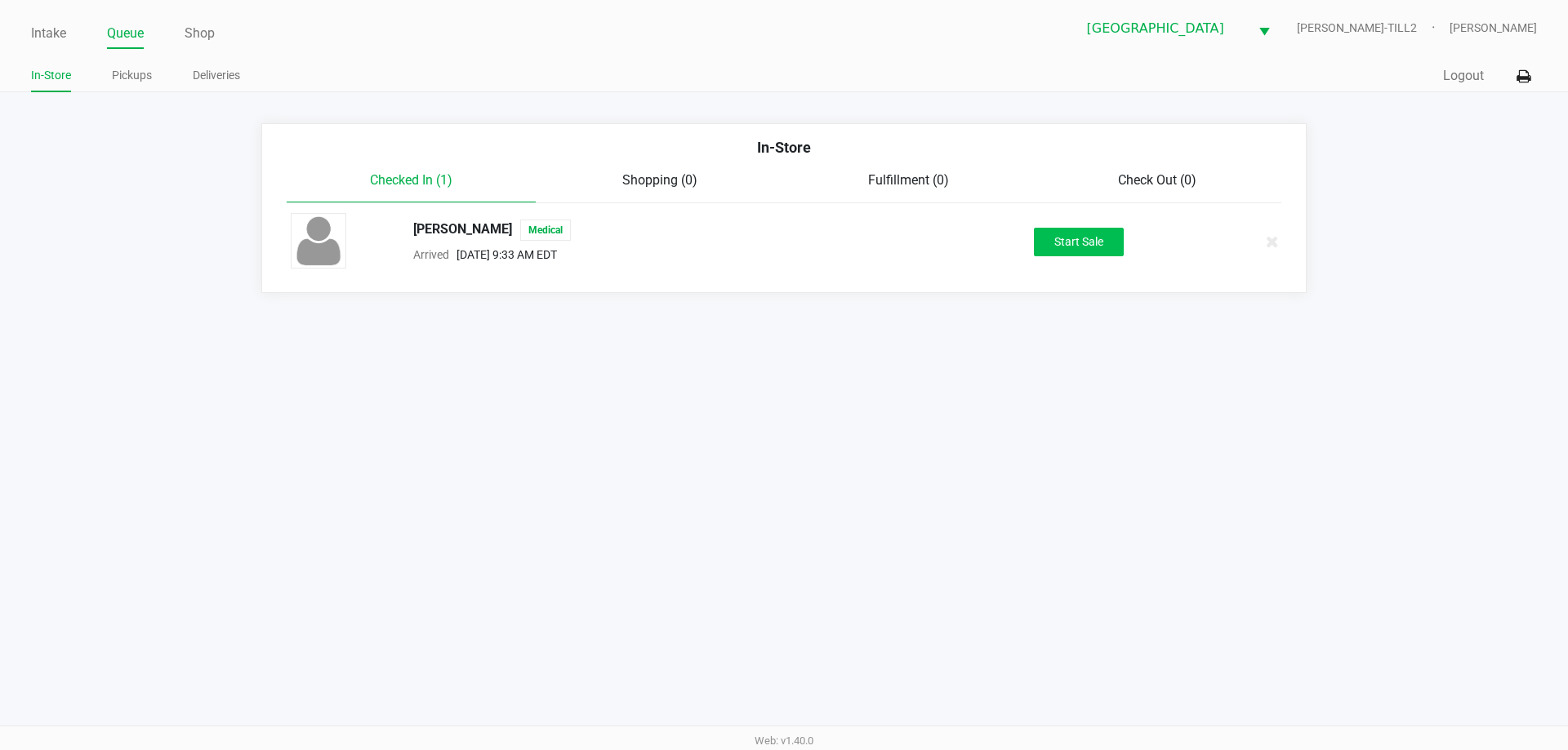
click at [1107, 242] on button "Start Sale" at bounding box center [1079, 242] width 90 height 29
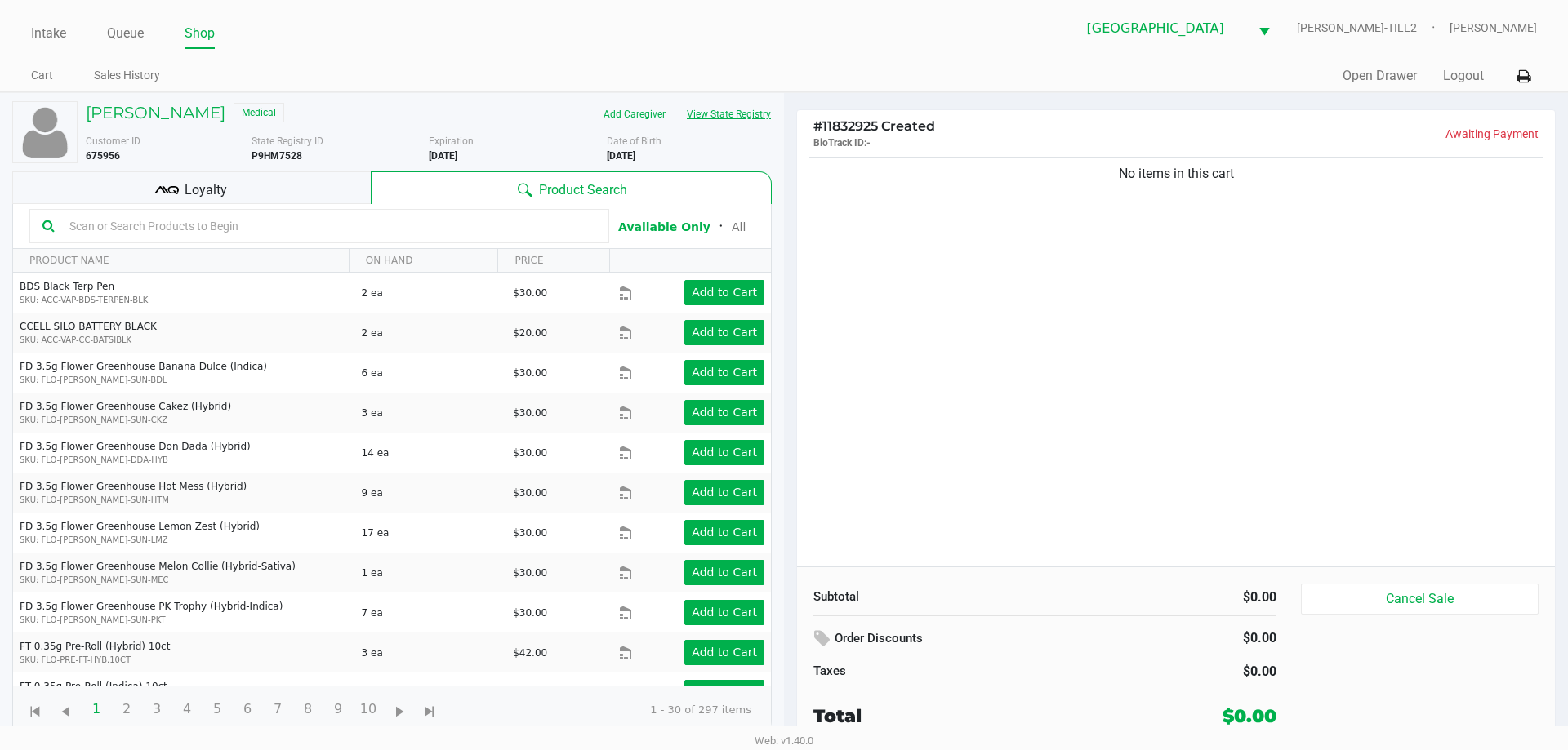
click at [733, 101] on button "View State Registry" at bounding box center [724, 114] width 96 height 26
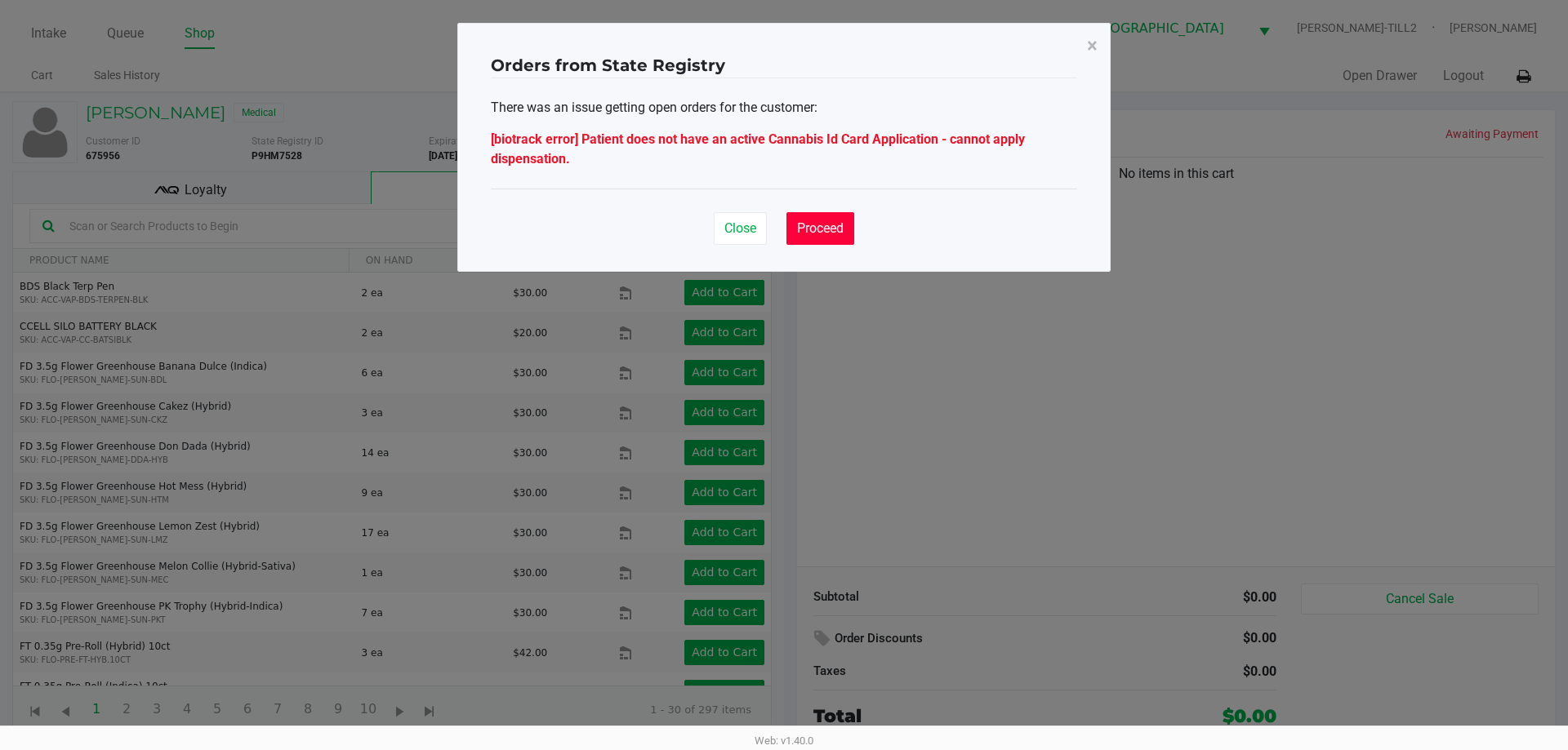
click at [837, 230] on span "Proceed" at bounding box center [821, 228] width 47 height 15
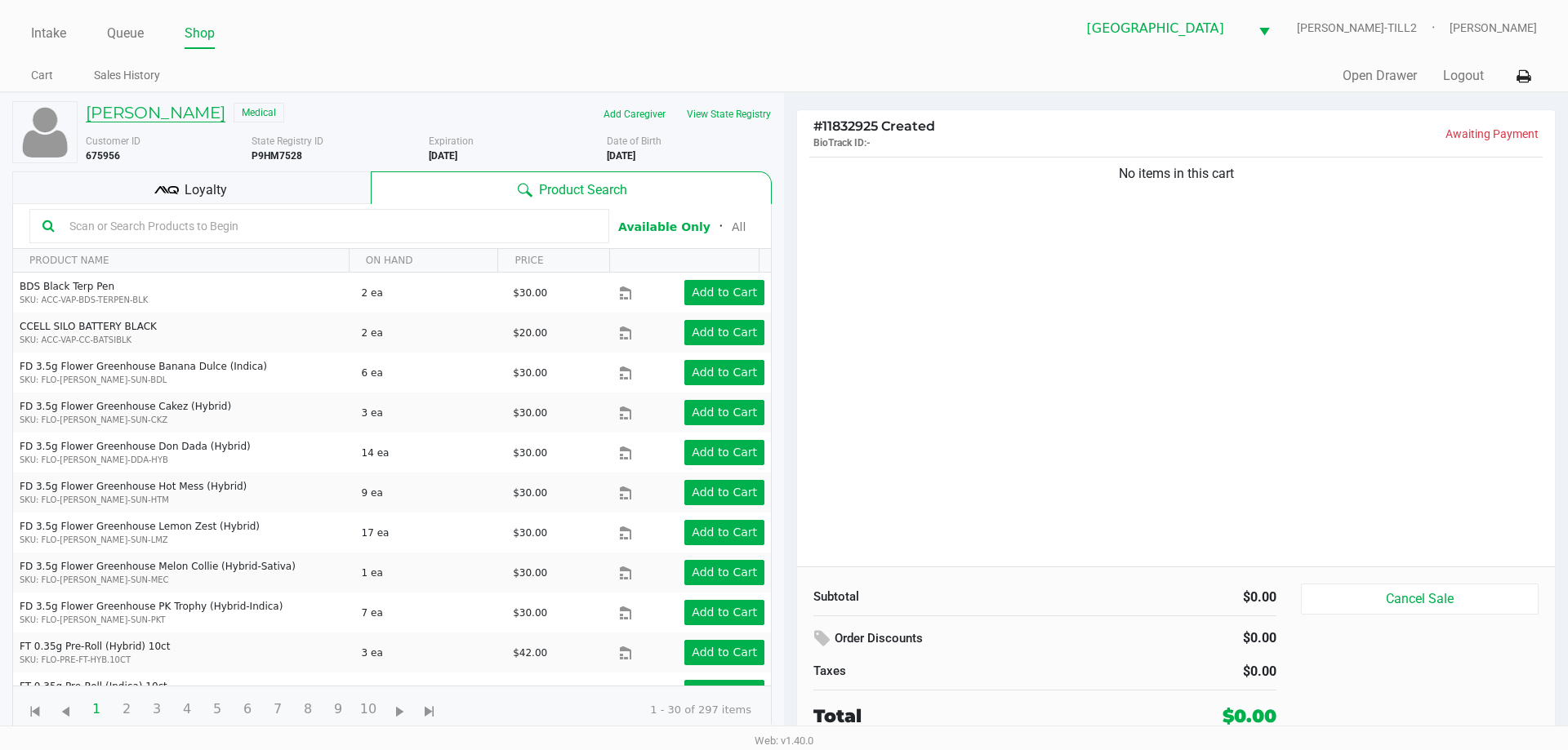
click at [174, 113] on h5 "WILLIAM NORTON" at bounding box center [155, 113] width 140 height 20
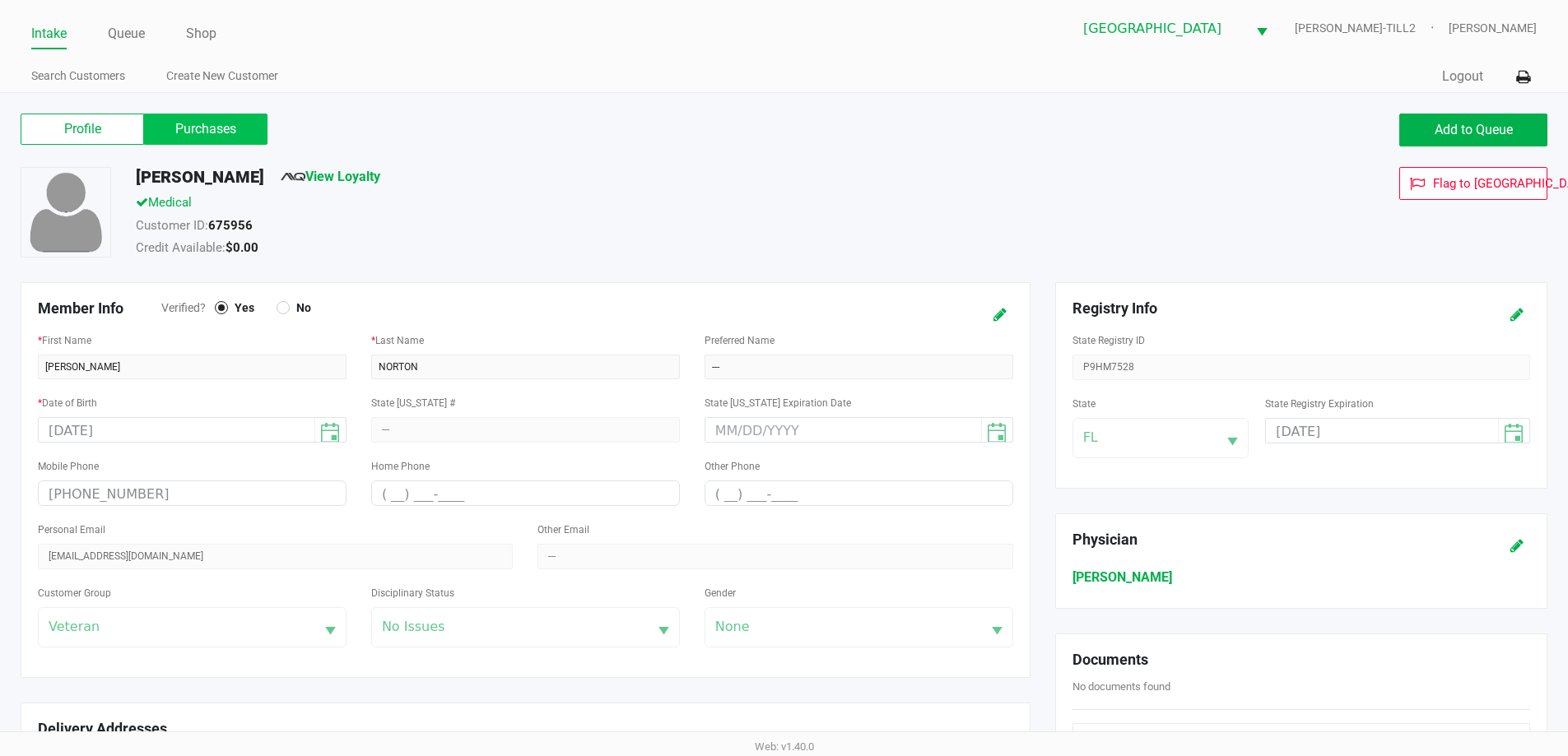
click at [202, 135] on label "Purchases" at bounding box center [206, 129] width 124 height 31
click at [0, 0] on 1 "Purchases" at bounding box center [0, 0] width 0 height 0
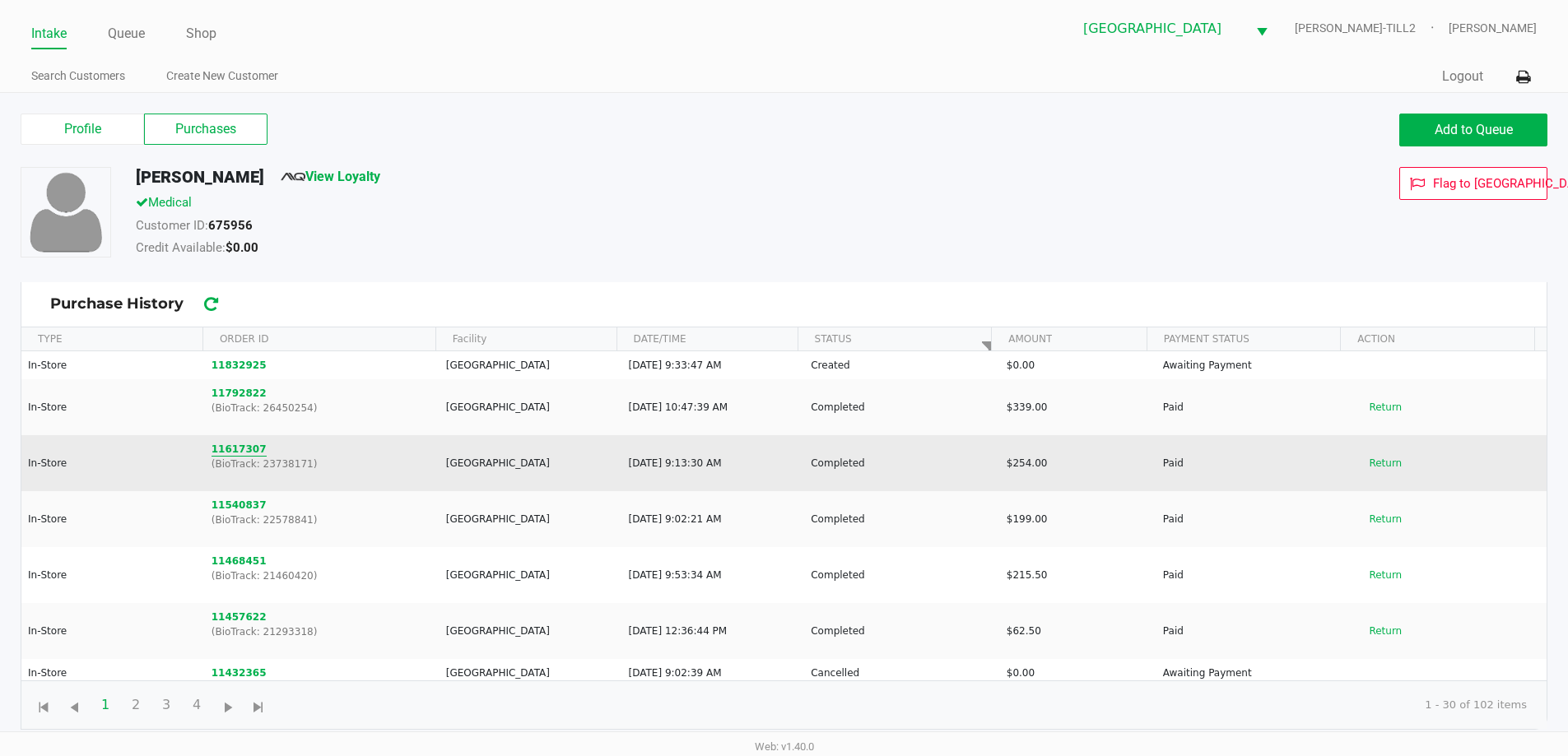
click at [241, 447] on button "11617307" at bounding box center [239, 449] width 55 height 15
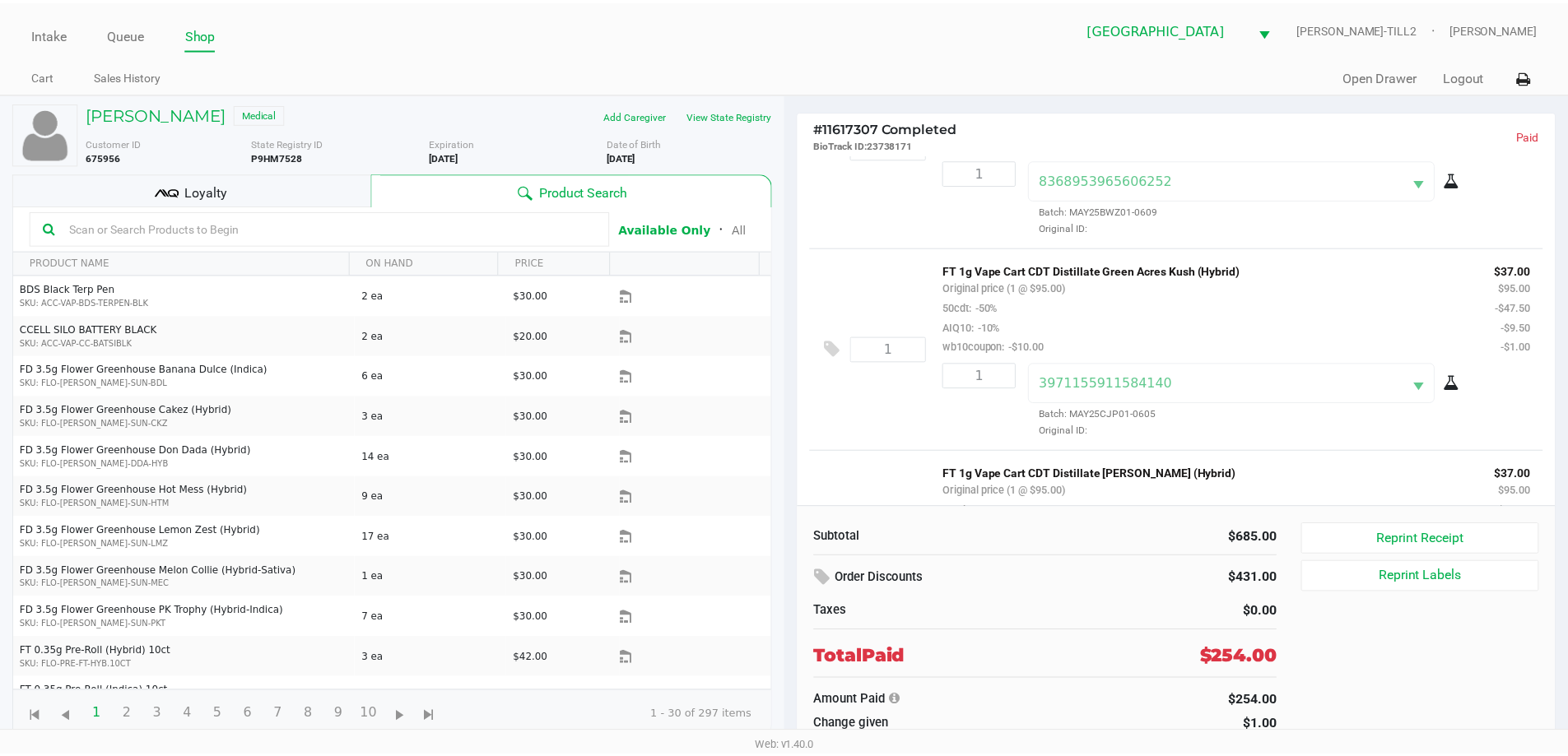
scroll to position [1157, 0]
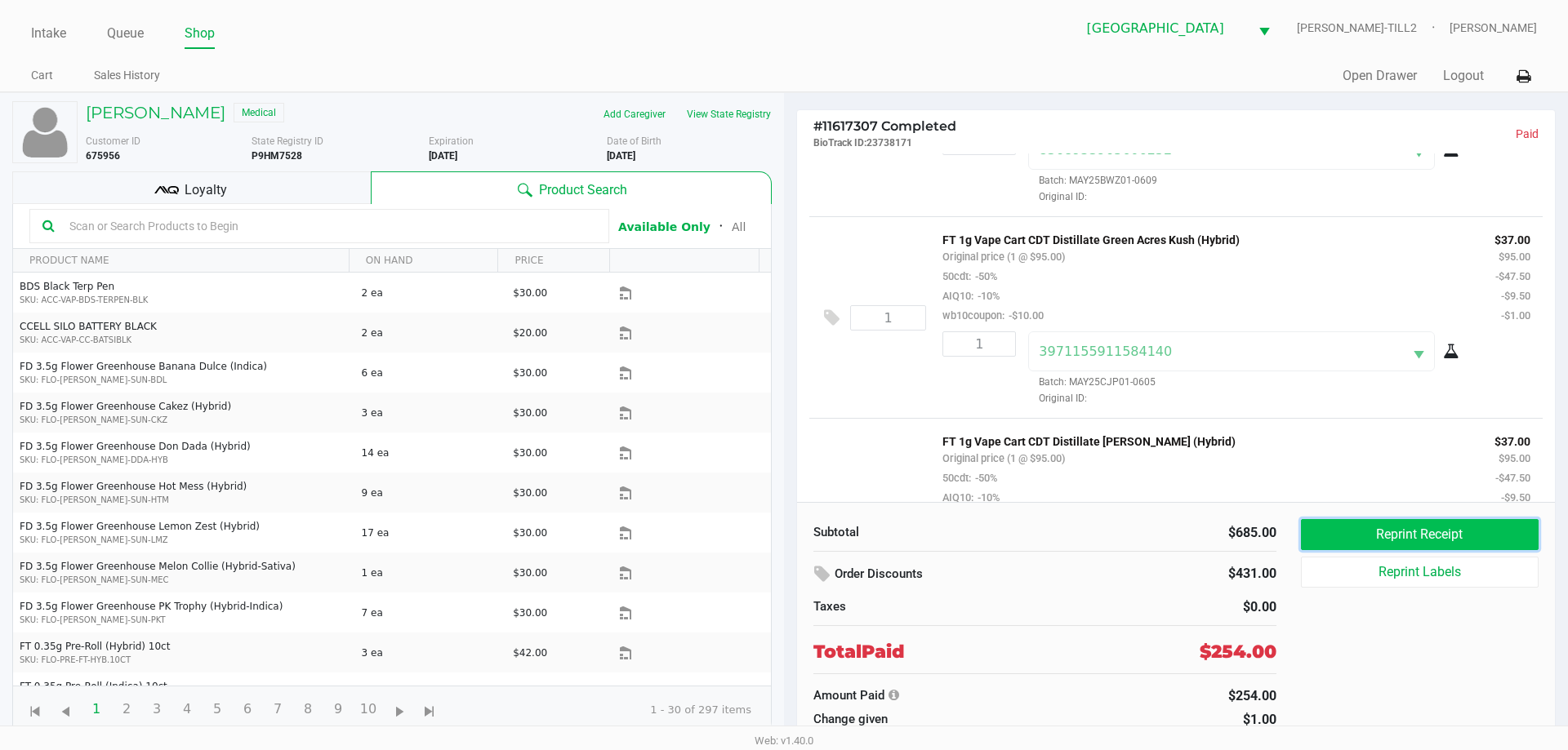
click at [1436, 540] on button "Reprint Receipt" at bounding box center [1420, 535] width 238 height 31
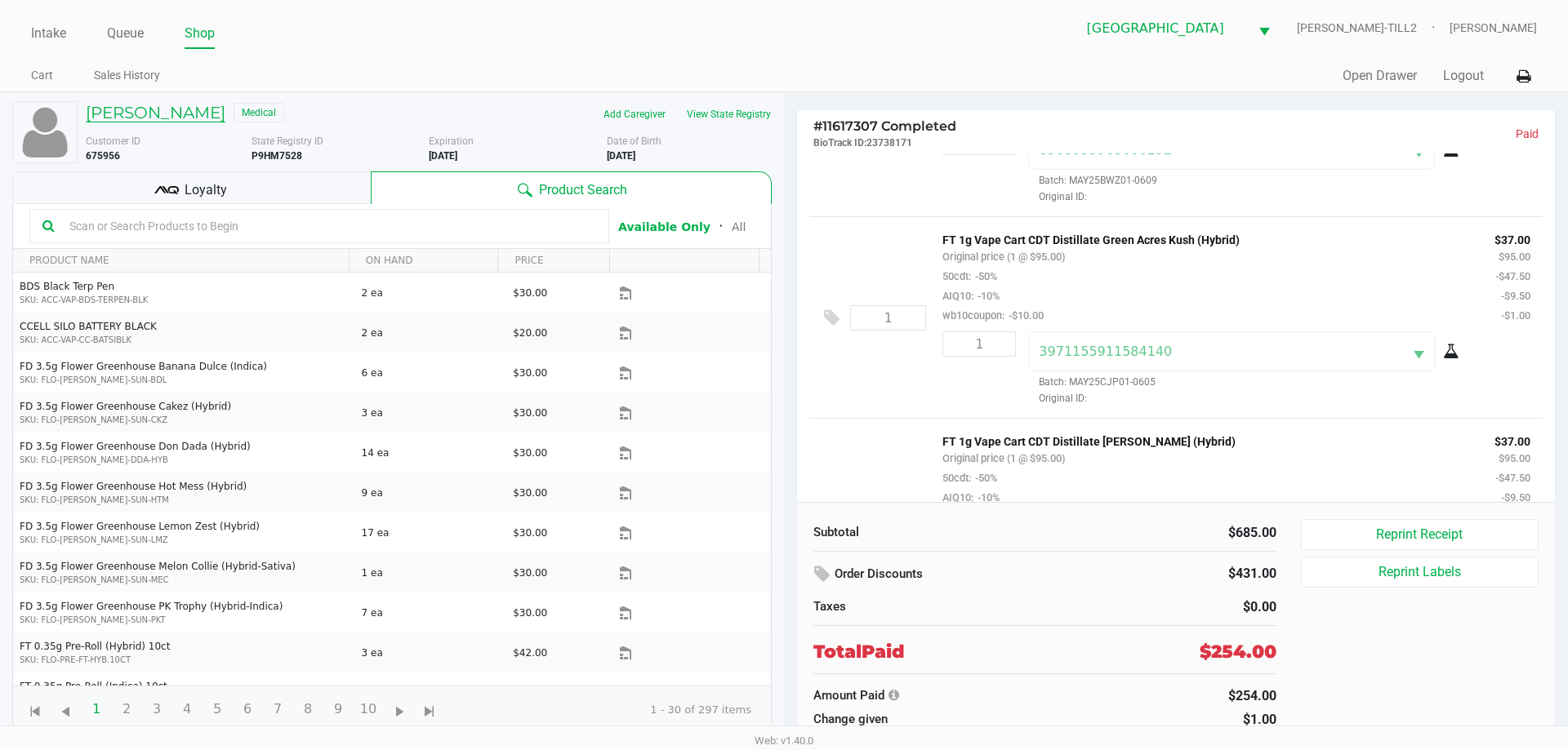
click at [197, 107] on h5 "WILLIAM NORTON" at bounding box center [155, 113] width 140 height 20
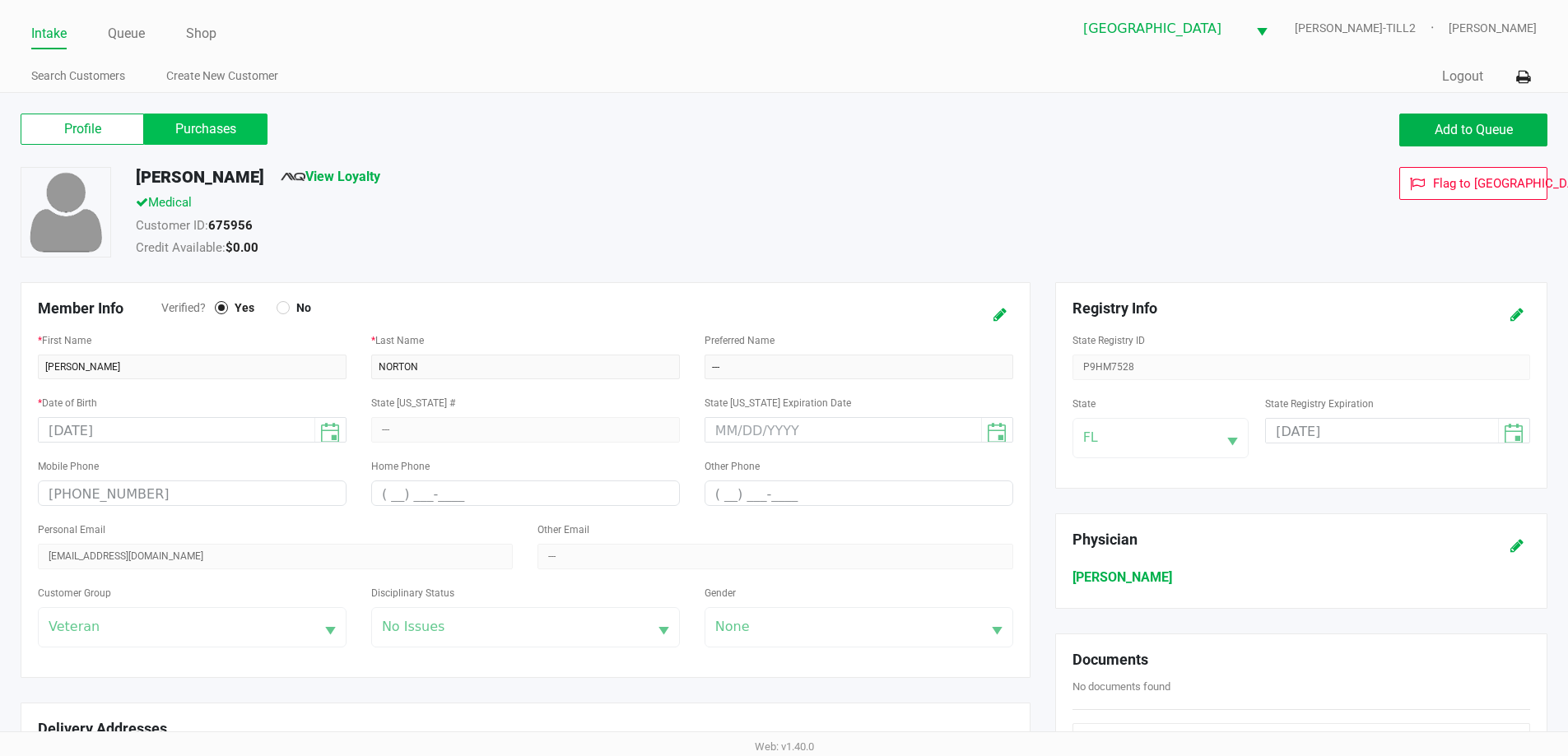
click at [206, 128] on label "Purchases" at bounding box center [206, 129] width 124 height 31
click at [0, 0] on 1 "Purchases" at bounding box center [0, 0] width 0 height 0
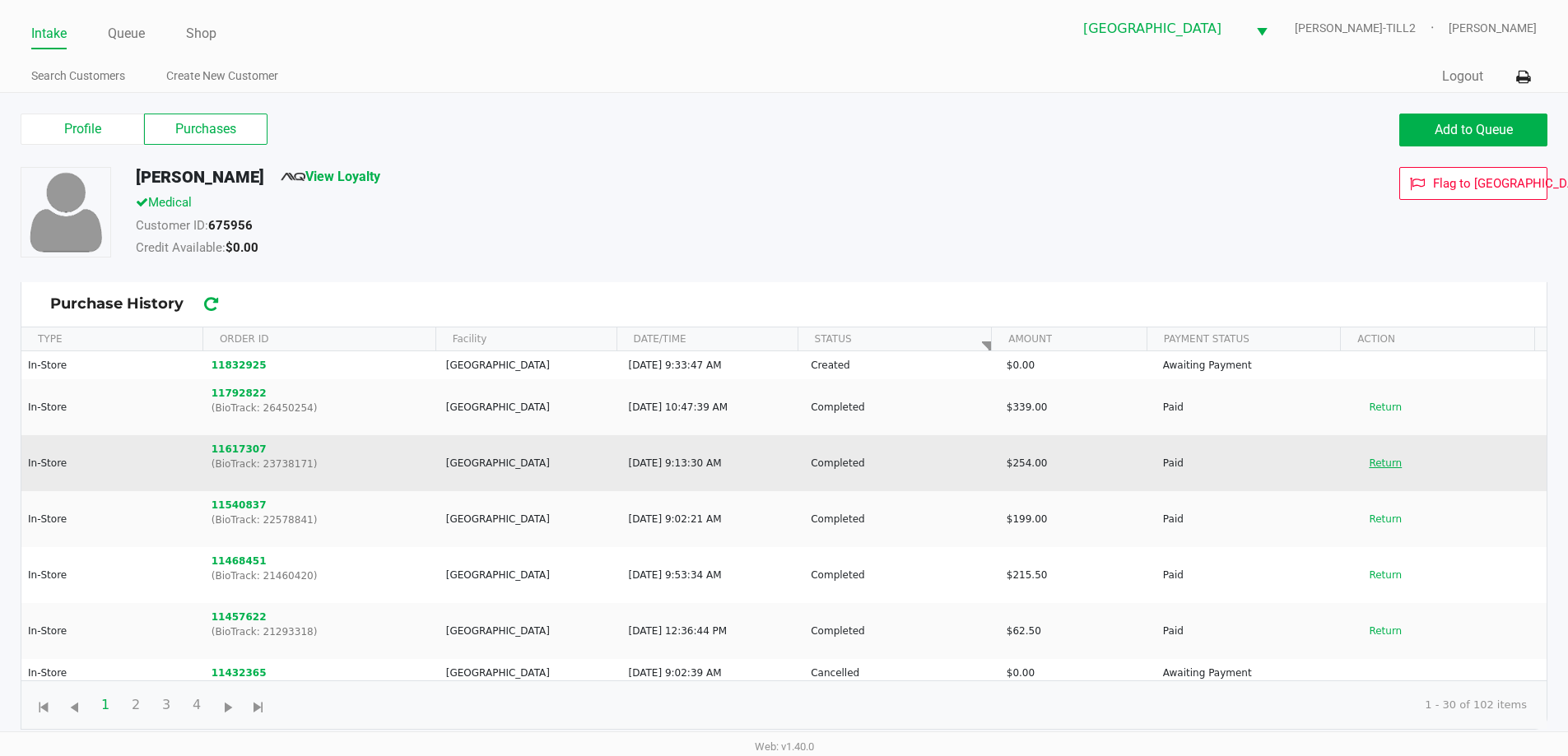
click at [1371, 464] on button "Return" at bounding box center [1385, 463] width 55 height 26
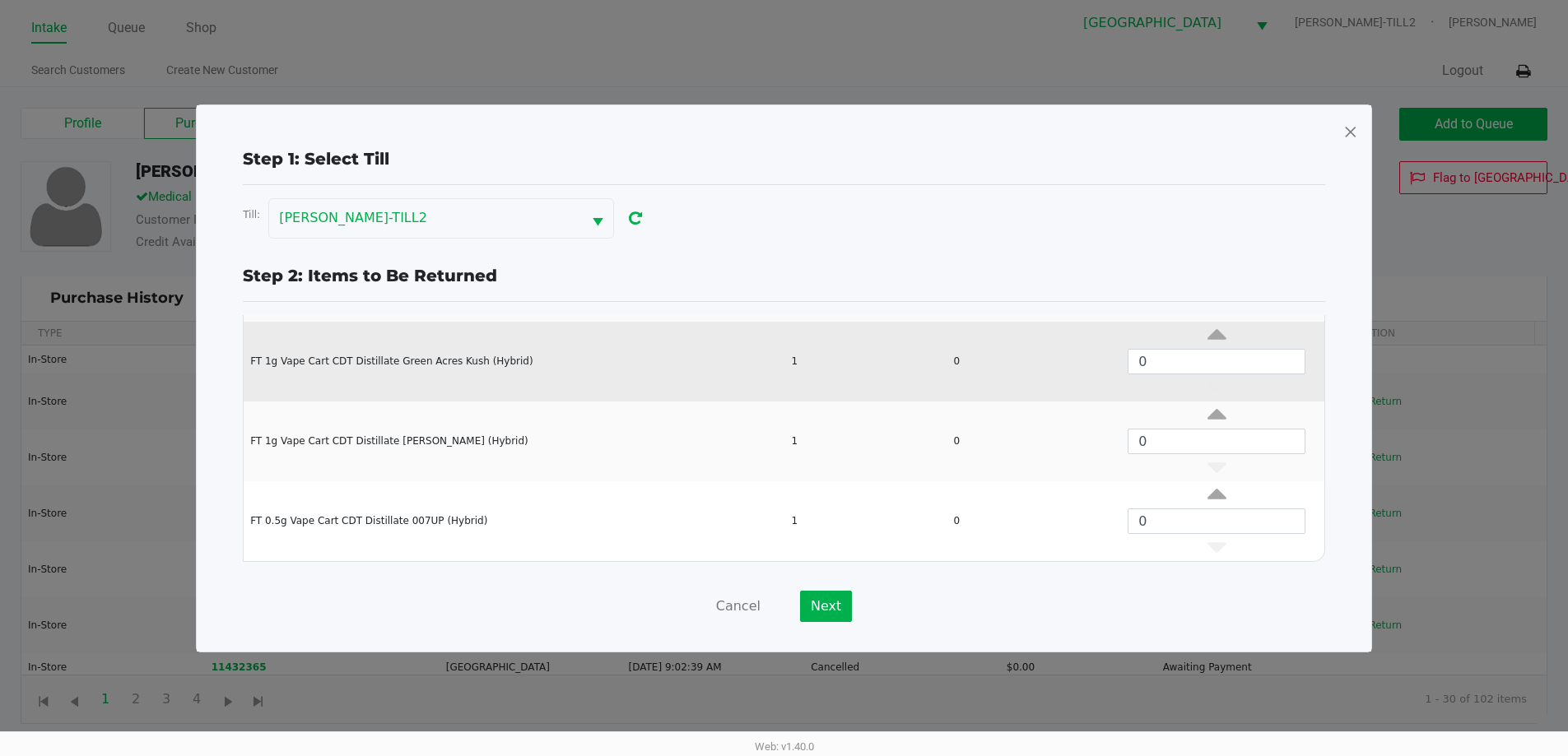
scroll to position [6, 0]
click at [1207, 333] on icon "Data table" at bounding box center [1216, 338] width 19 height 21
type input "1"
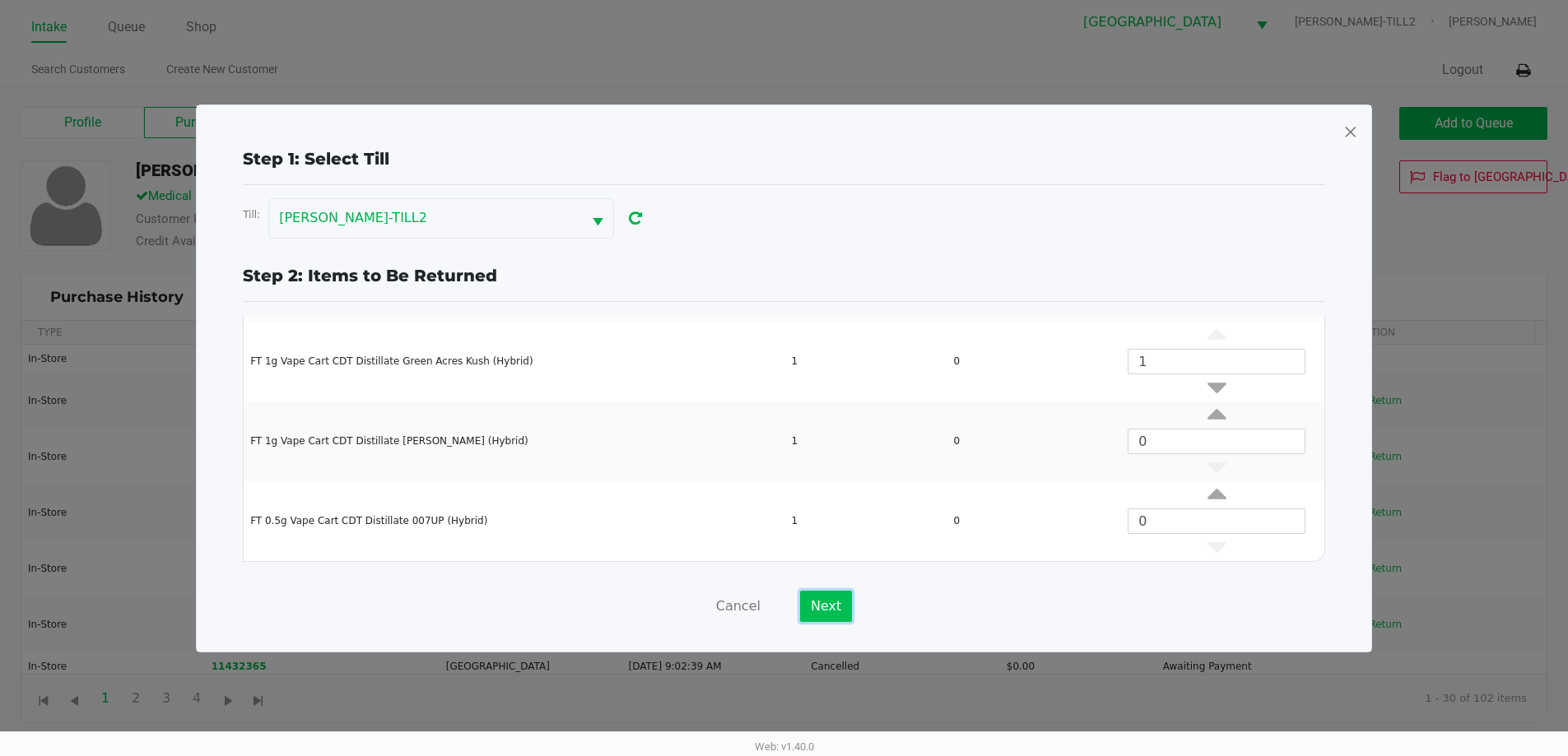
click at [826, 595] on button "Next" at bounding box center [825, 606] width 52 height 31
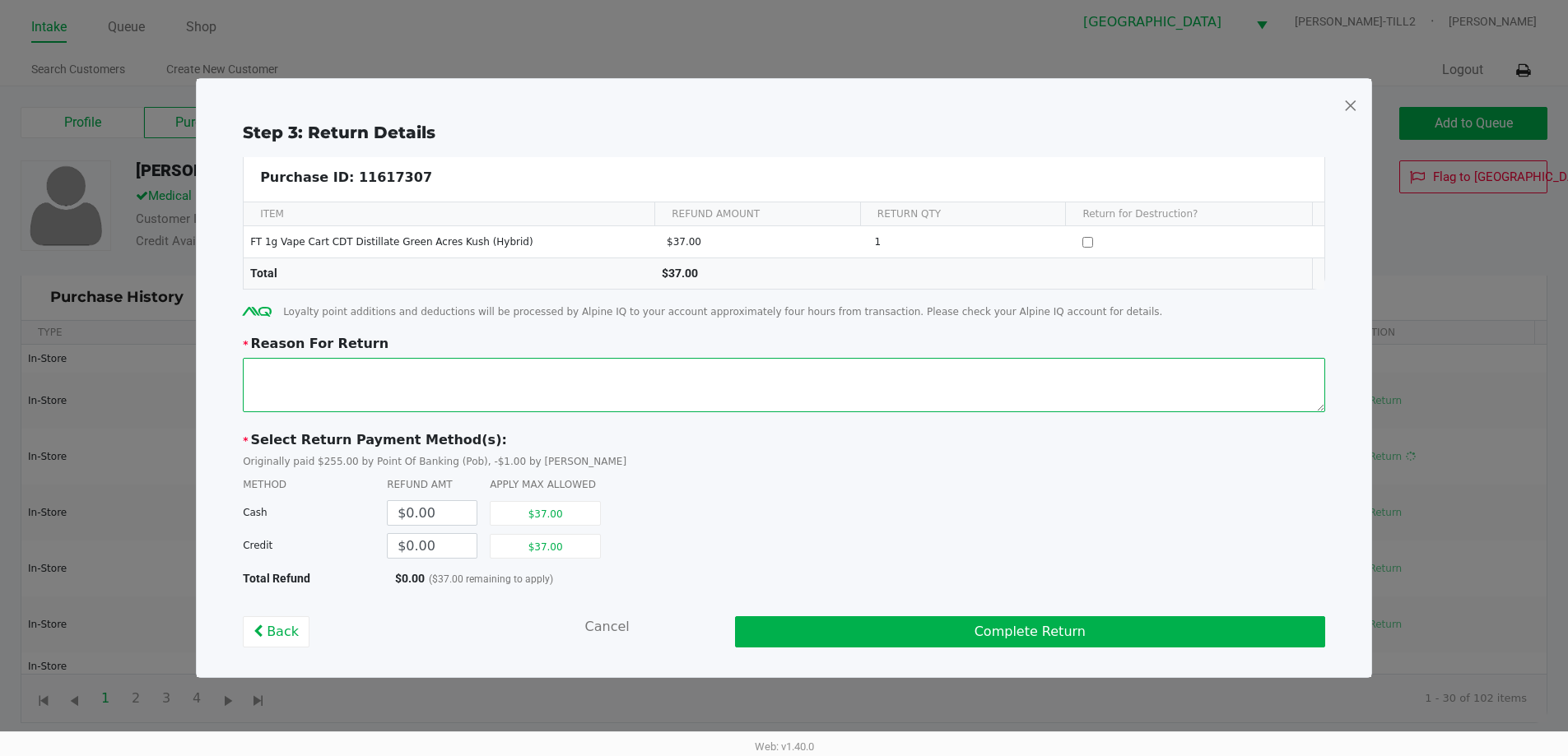
click at [262, 380] on textarea at bounding box center [783, 385] width 1082 height 55
drag, startPoint x: 828, startPoint y: 364, endPoint x: 226, endPoint y: 369, distance: 602.0
click at [226, 369] on div "Step 3: Return Details Purchase ID: 11617307 ITEM REFUND AMOUNT RETURN QTY Retu…" at bounding box center [784, 383] width 1148 height 528
type textarea "Patient reported that the cartridge would not work. Tried on multiple batteries…"
click at [573, 545] on button "$37.00" at bounding box center [545, 546] width 111 height 25
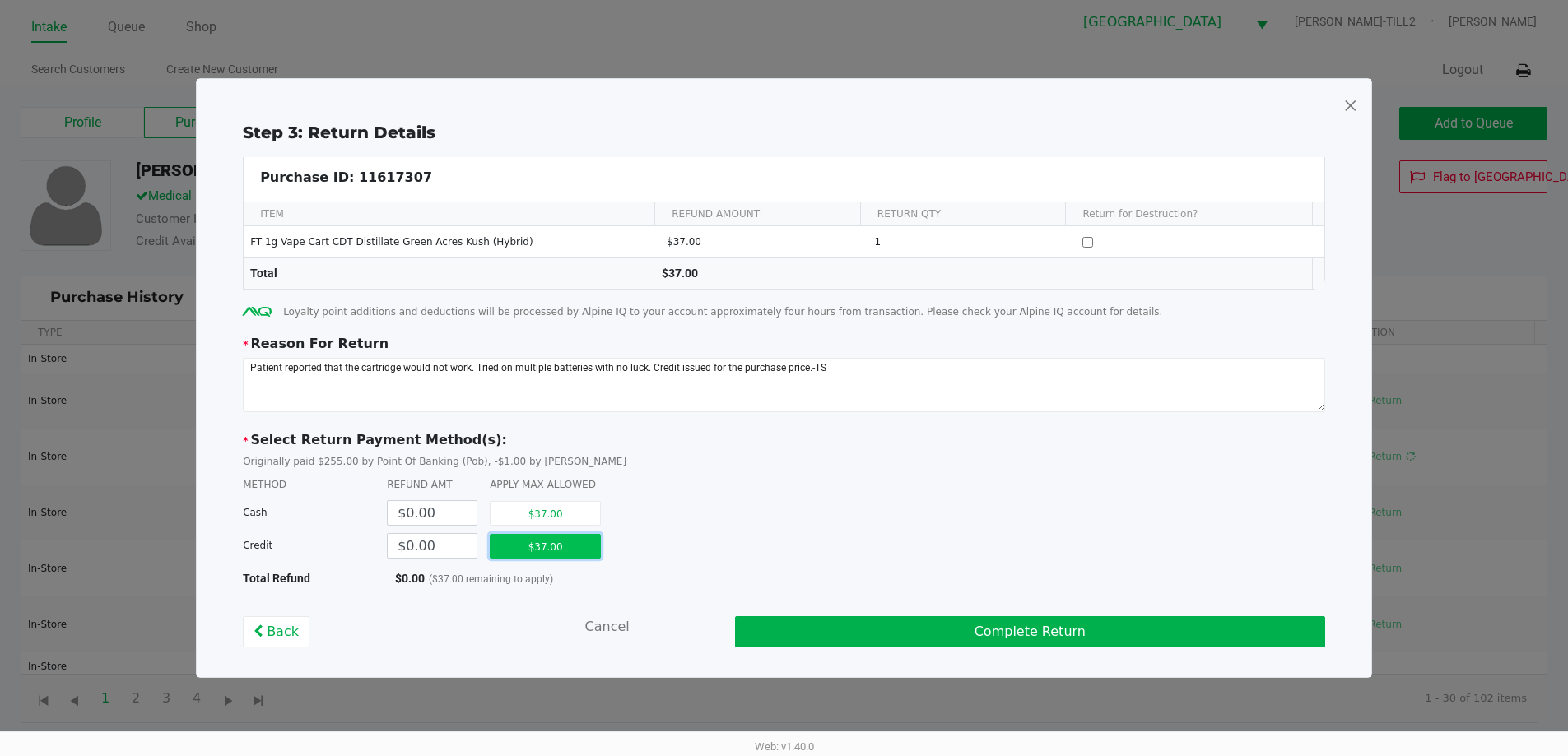
type input "$37.00"
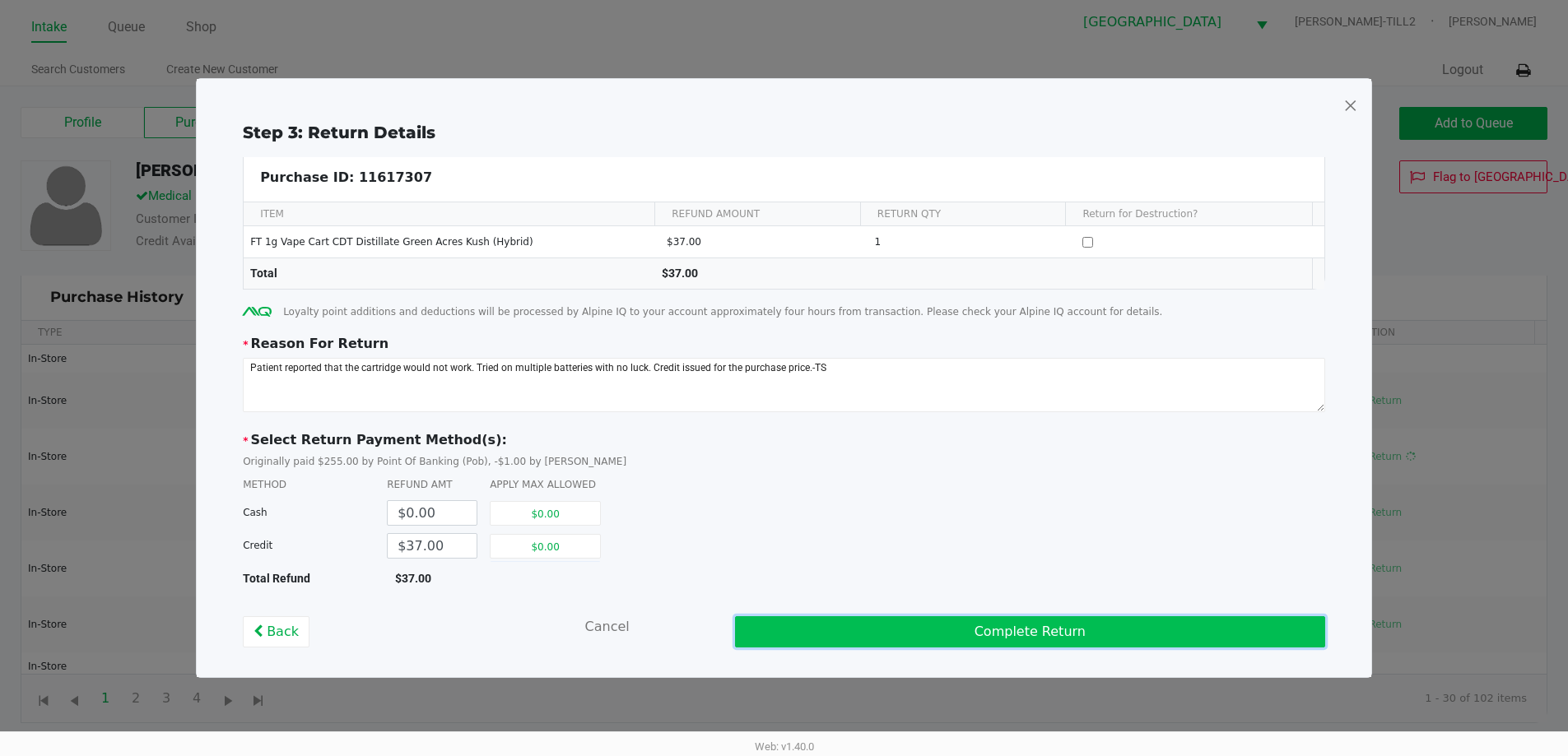
click at [982, 626] on button "Complete Return" at bounding box center [1029, 632] width 590 height 31
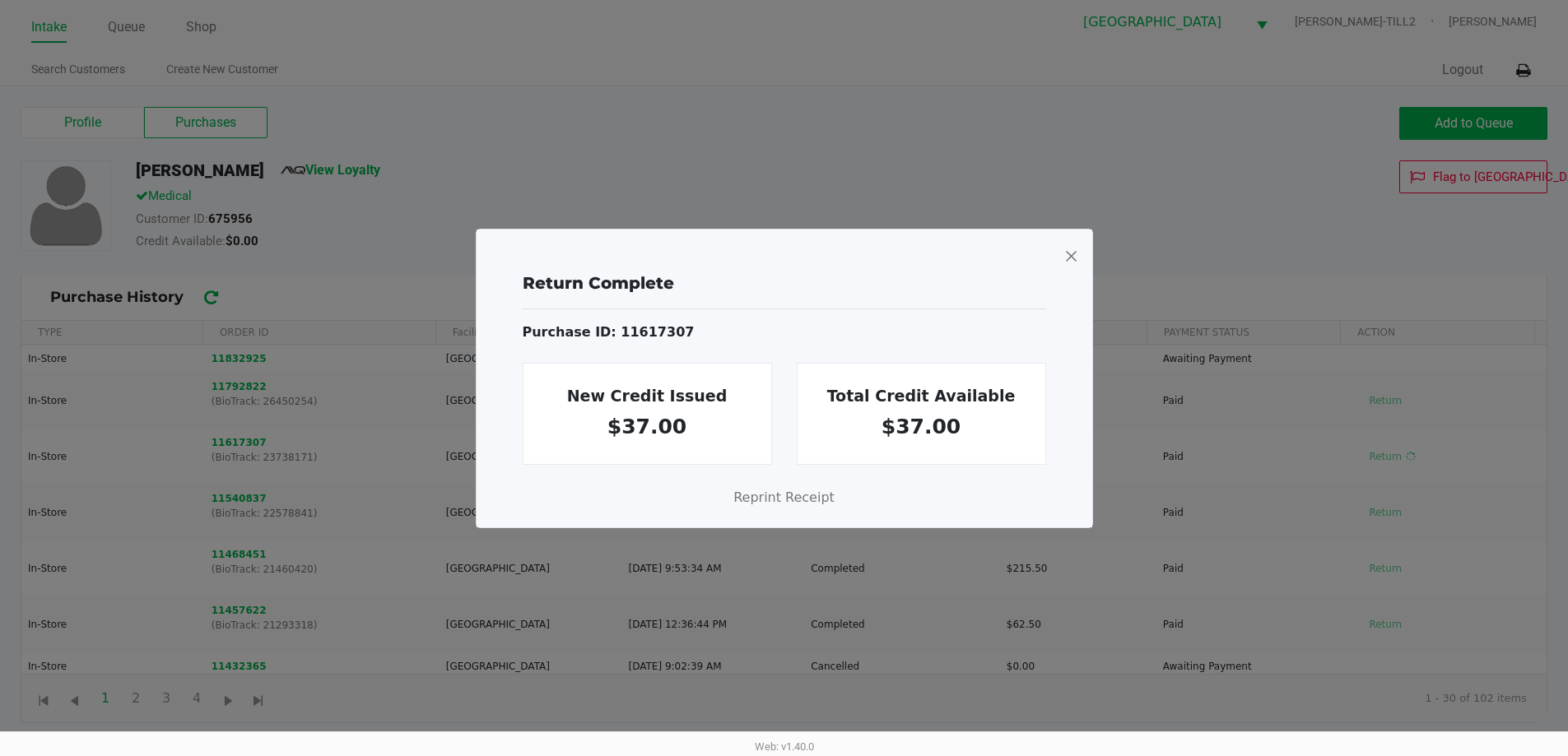
click at [1071, 254] on span at bounding box center [1070, 255] width 15 height 26
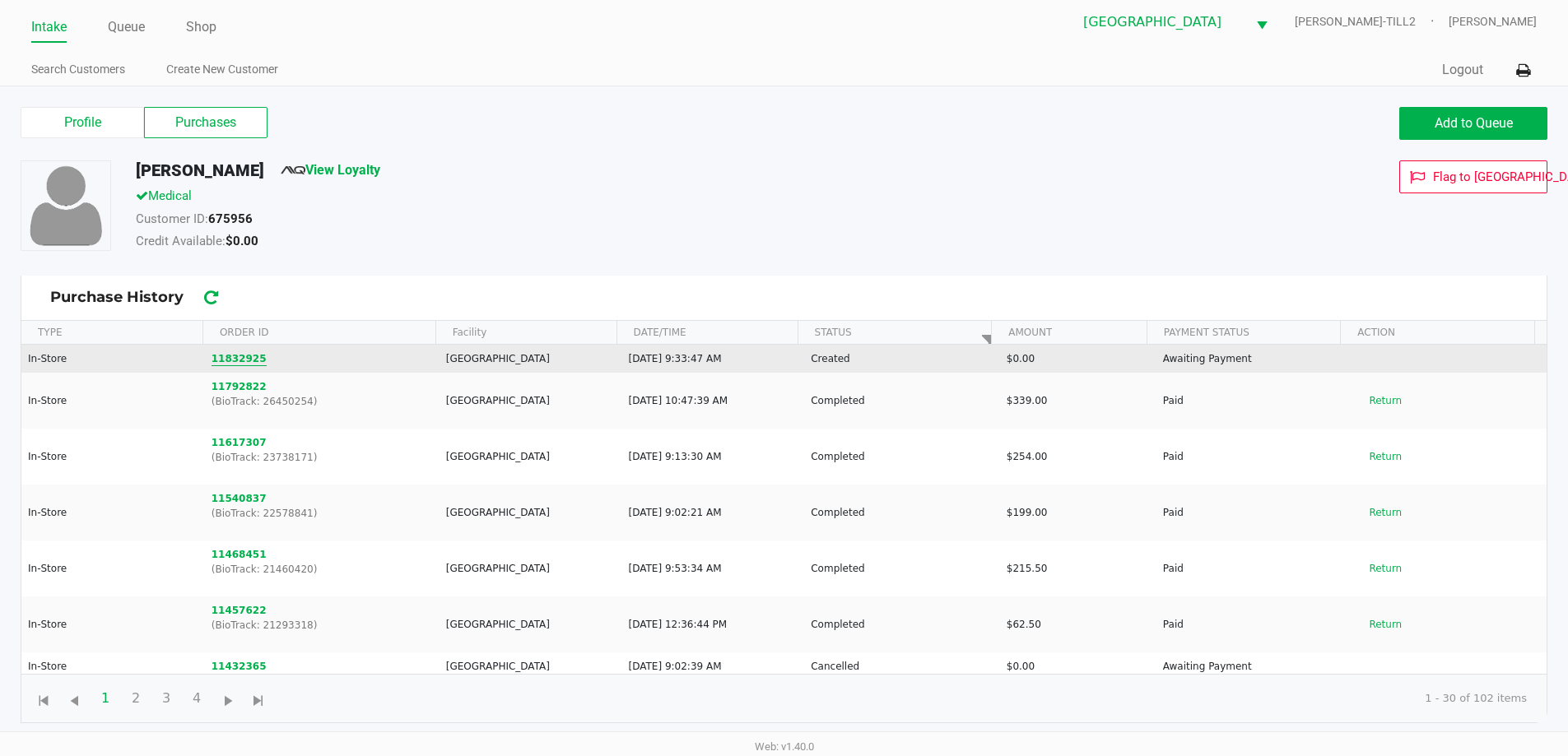
click at [245, 363] on button "11832925" at bounding box center [239, 359] width 55 height 15
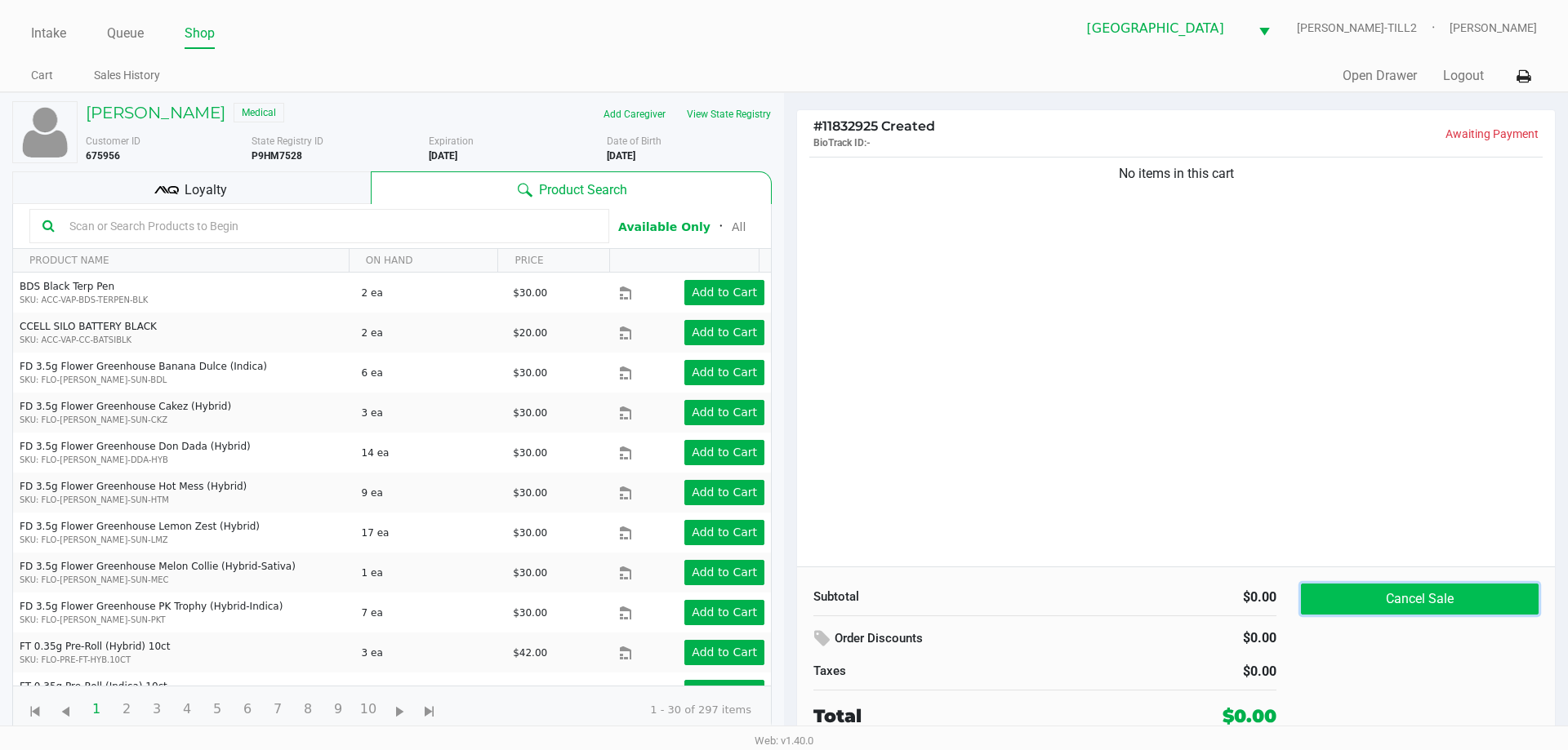
click at [1434, 594] on button "Cancel Sale" at bounding box center [1420, 599] width 238 height 31
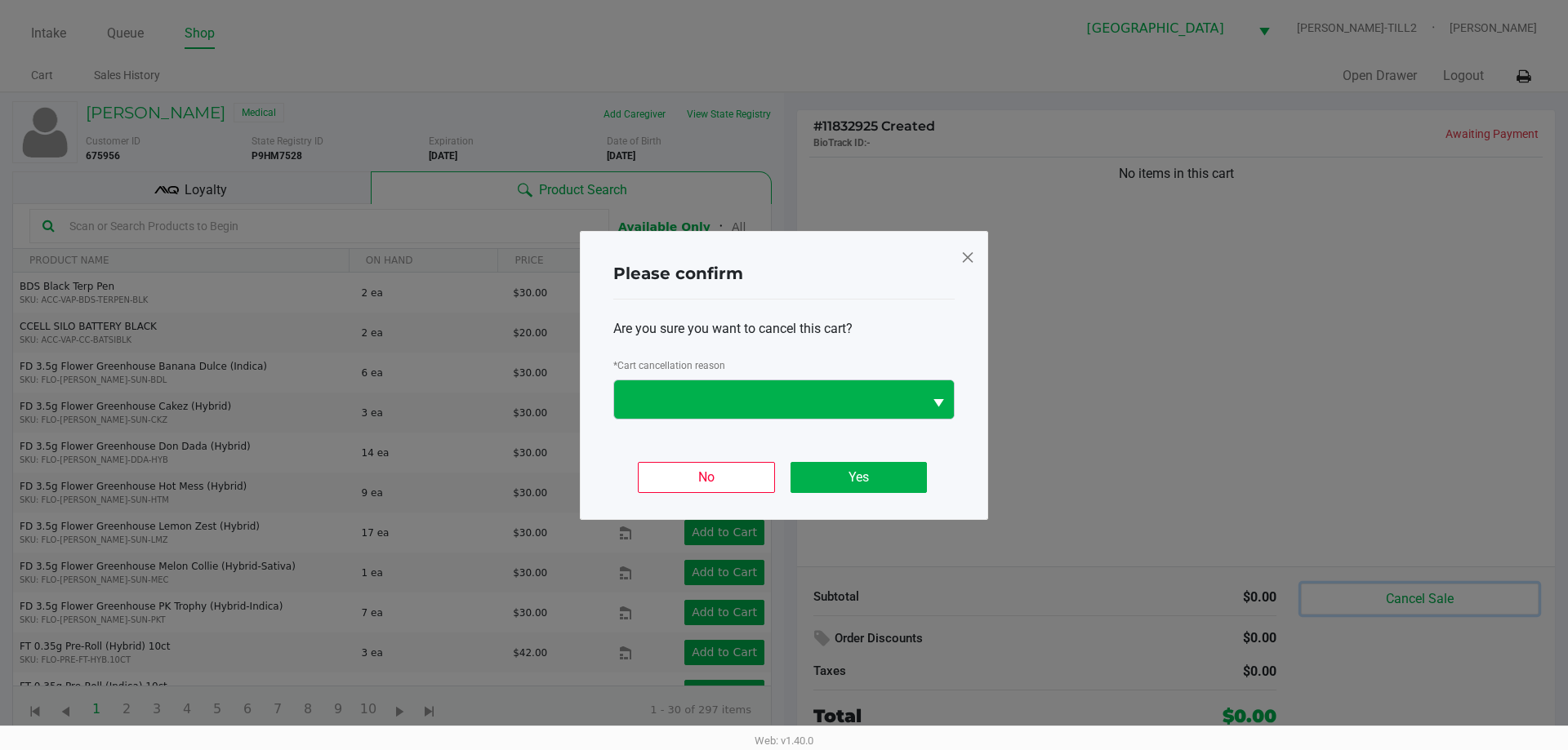
click at [947, 402] on span "Select" at bounding box center [939, 404] width 21 height 21
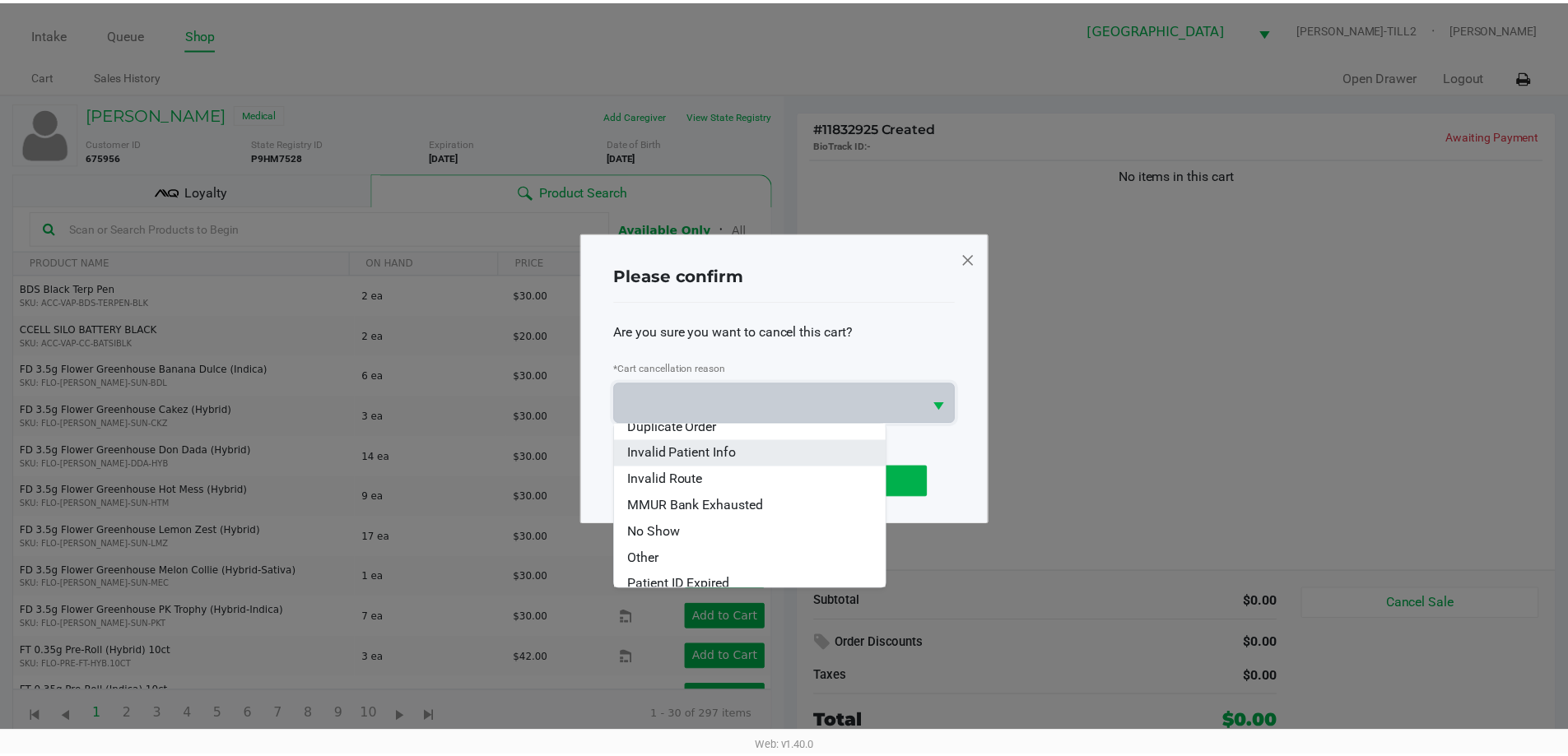
scroll to position [73, 0]
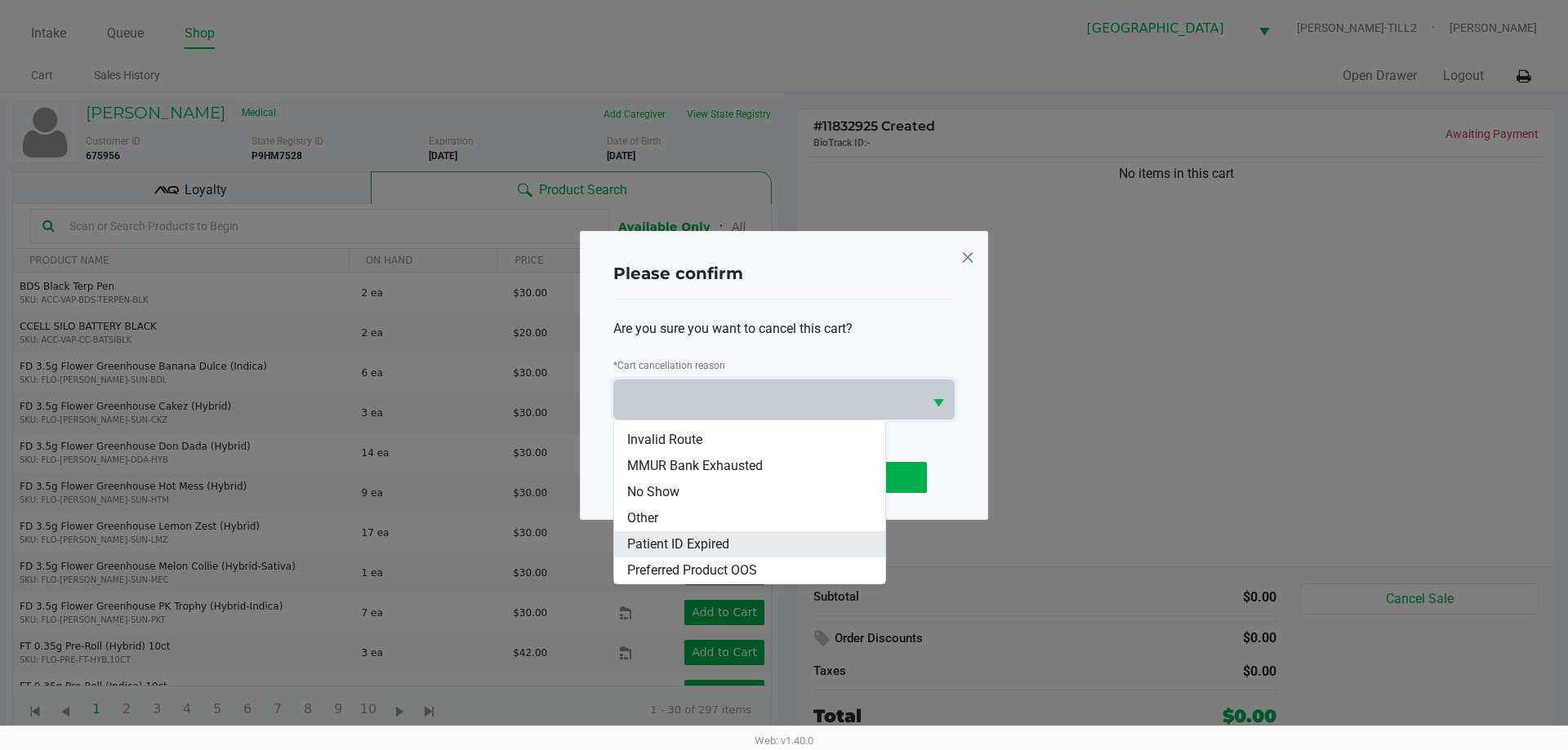
click at [689, 543] on span "Patient ID Expired" at bounding box center [678, 544] width 102 height 20
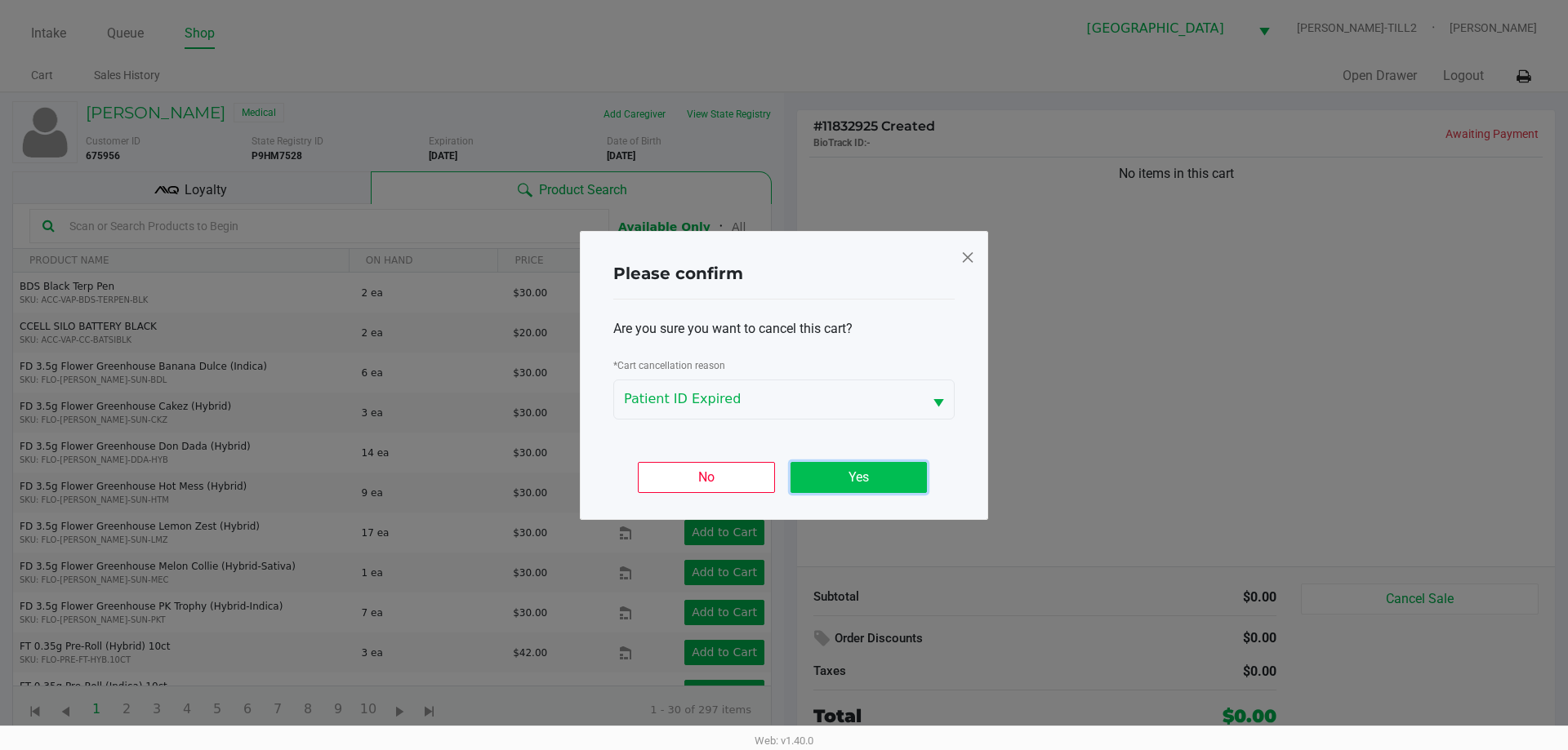
click at [848, 481] on button "Yes" at bounding box center [858, 478] width 136 height 31
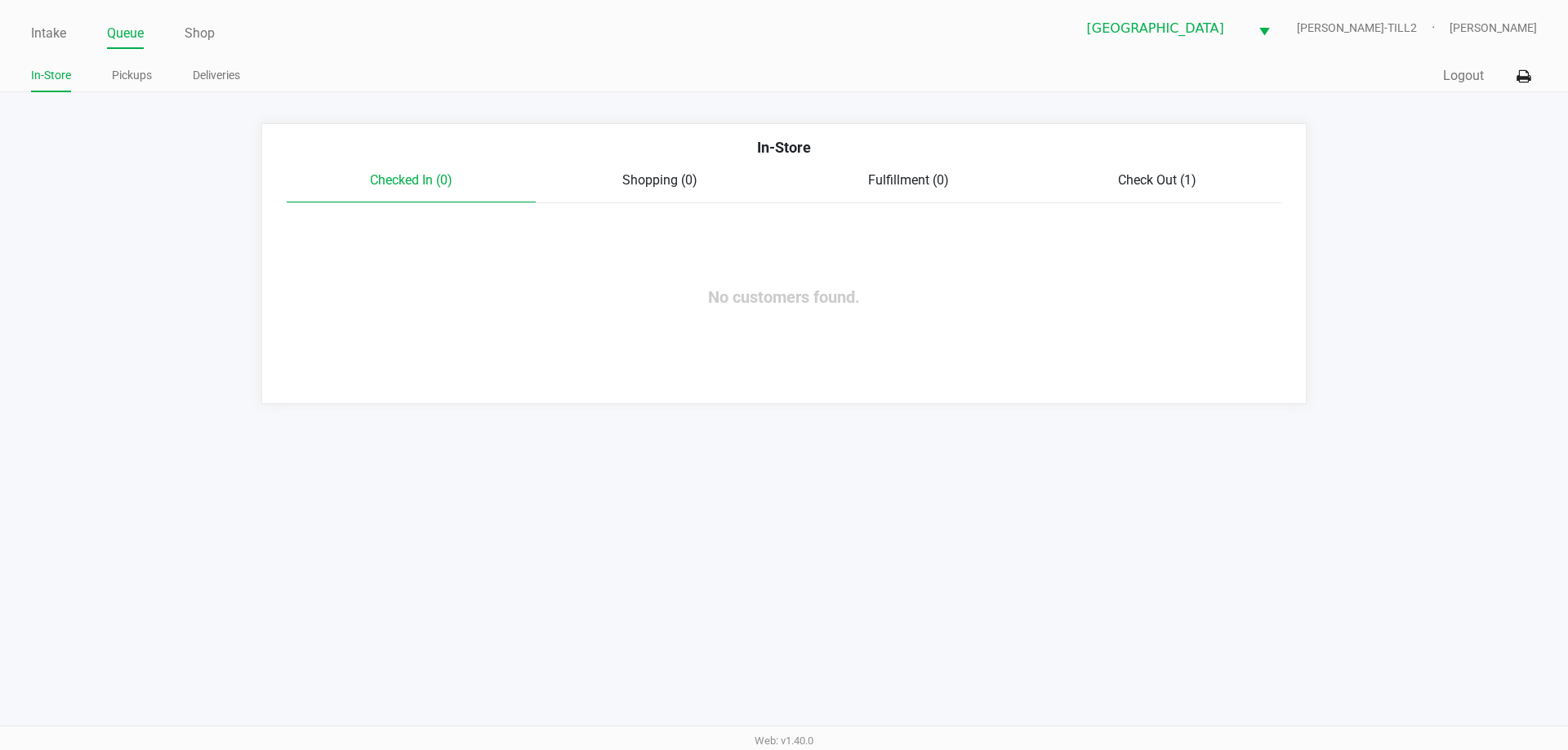
click at [1171, 178] on span "Check Out (1)" at bounding box center [1157, 179] width 78 height 15
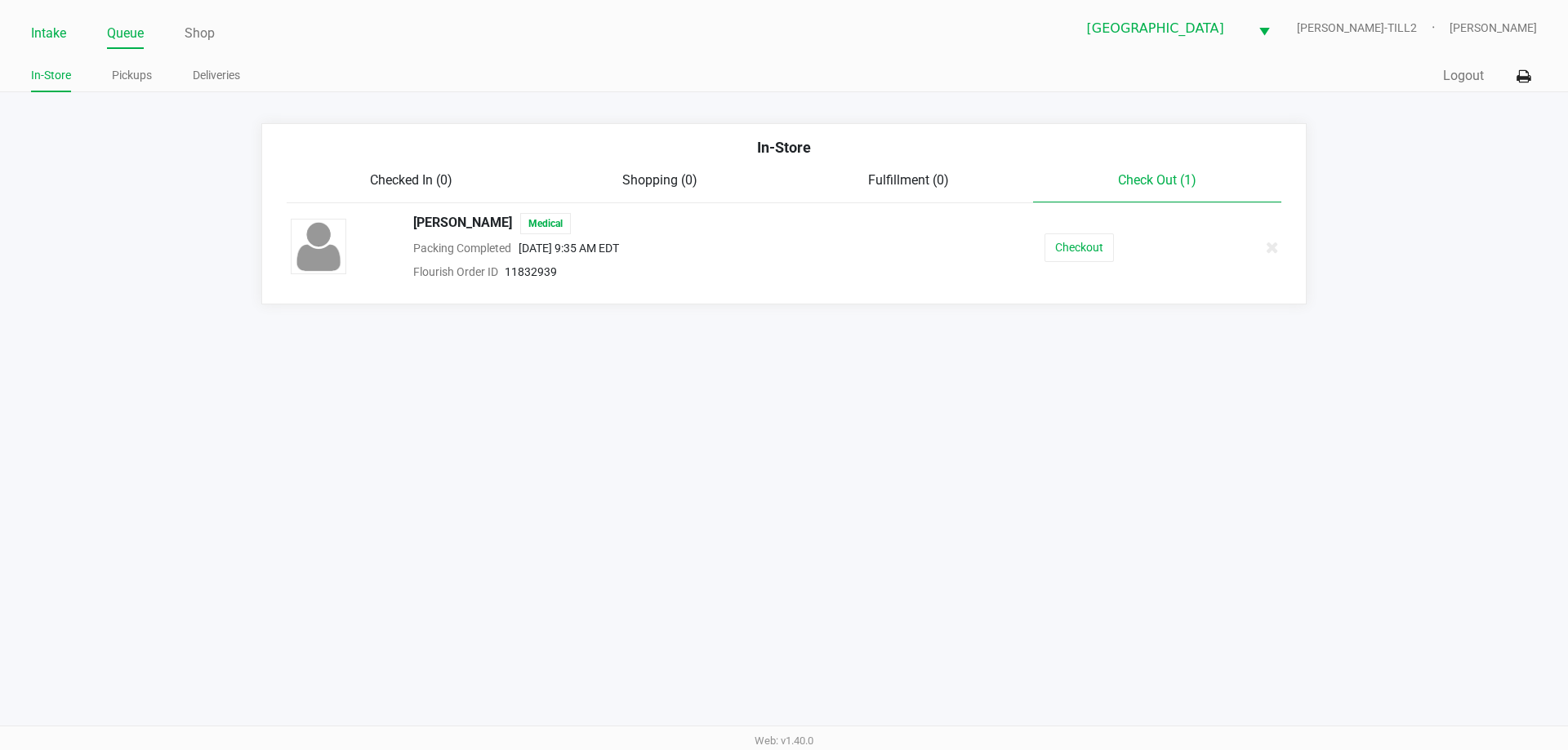
click at [51, 25] on link "Intake" at bounding box center [48, 32] width 35 height 23
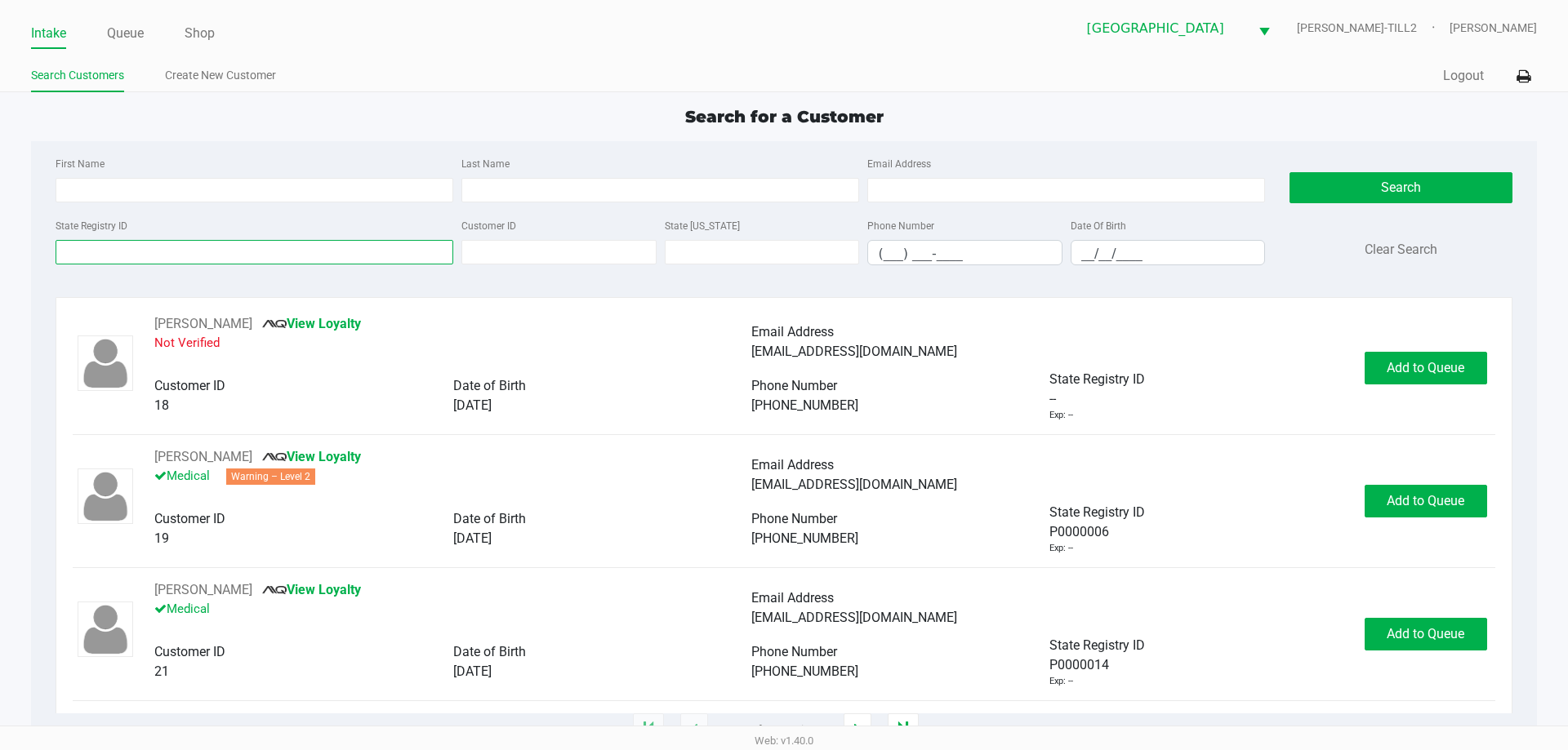
click at [101, 249] on input "State Registry ID" at bounding box center [254, 252] width 398 height 24
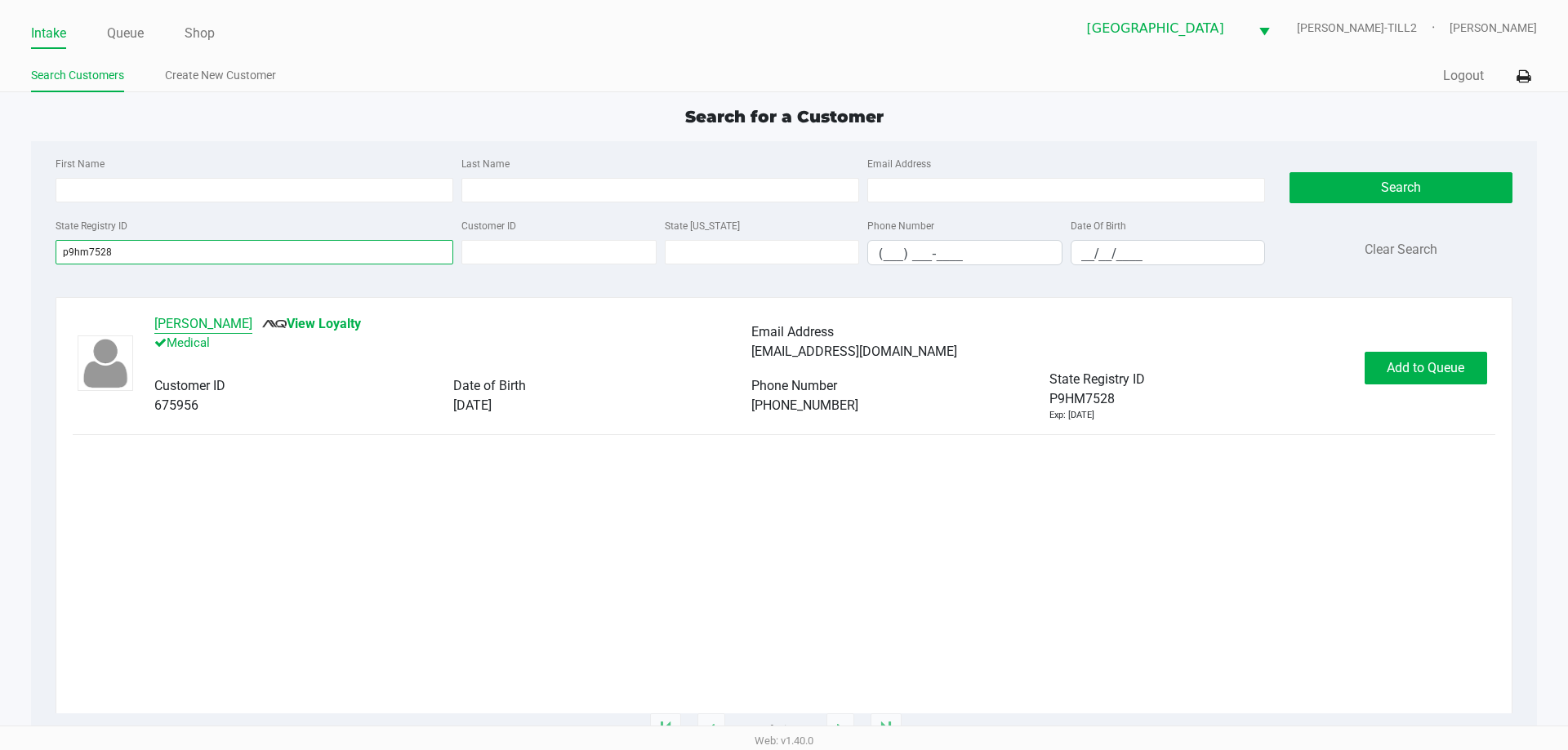
type input "p9hm7528"
click at [212, 316] on button "WILLIAM NORTON" at bounding box center [203, 325] width 98 height 20
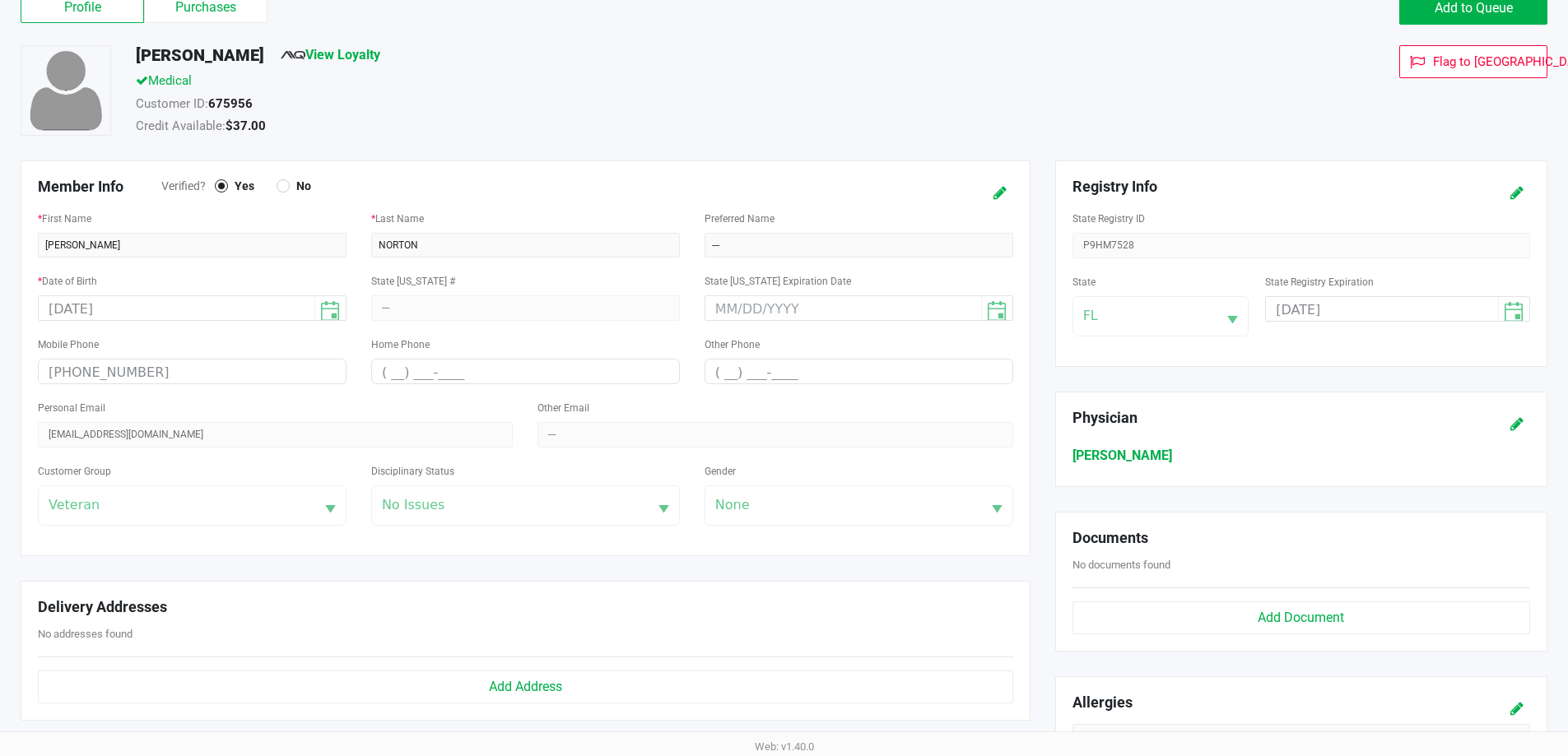
scroll to position [329, 0]
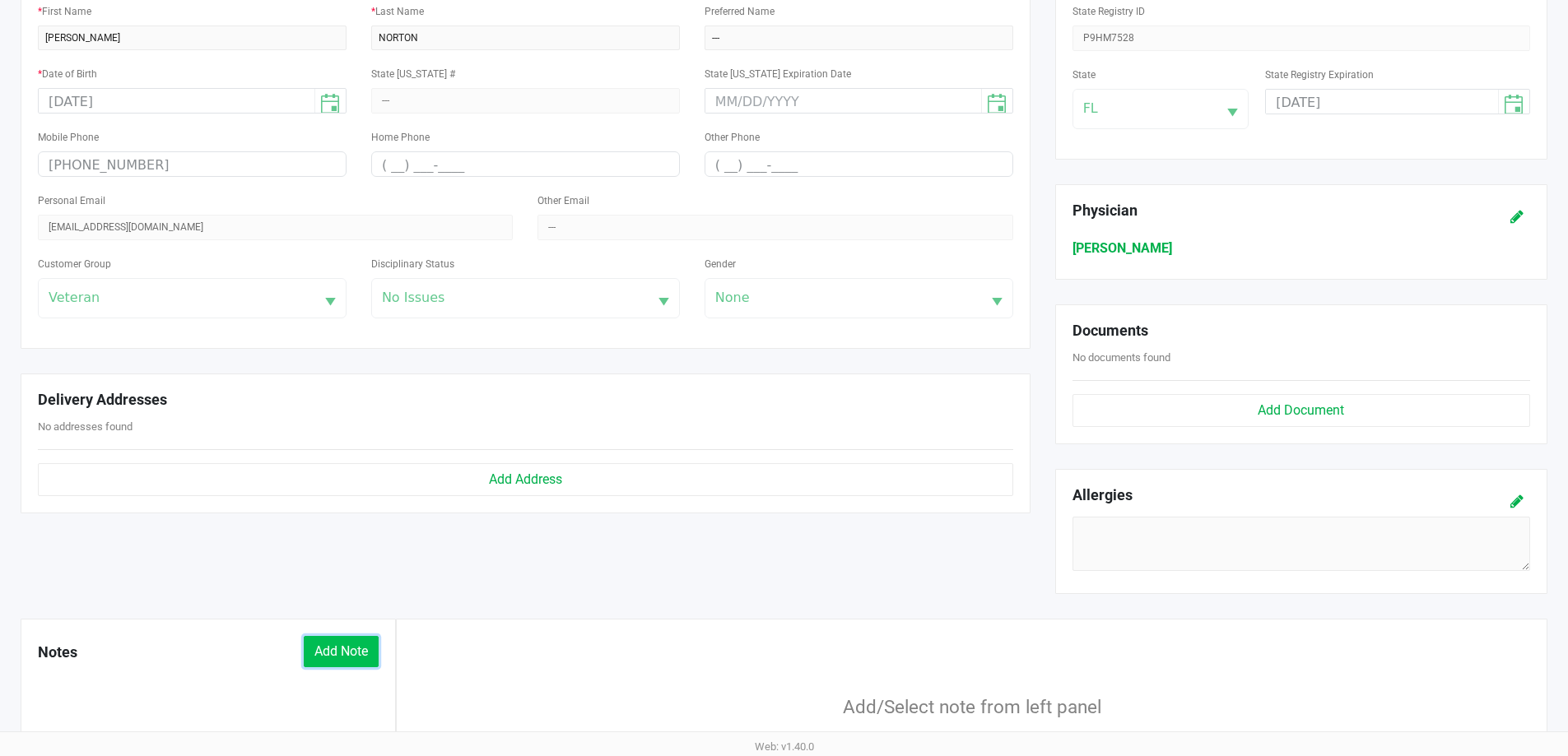
click at [362, 644] on button "Add Note" at bounding box center [341, 652] width 74 height 31
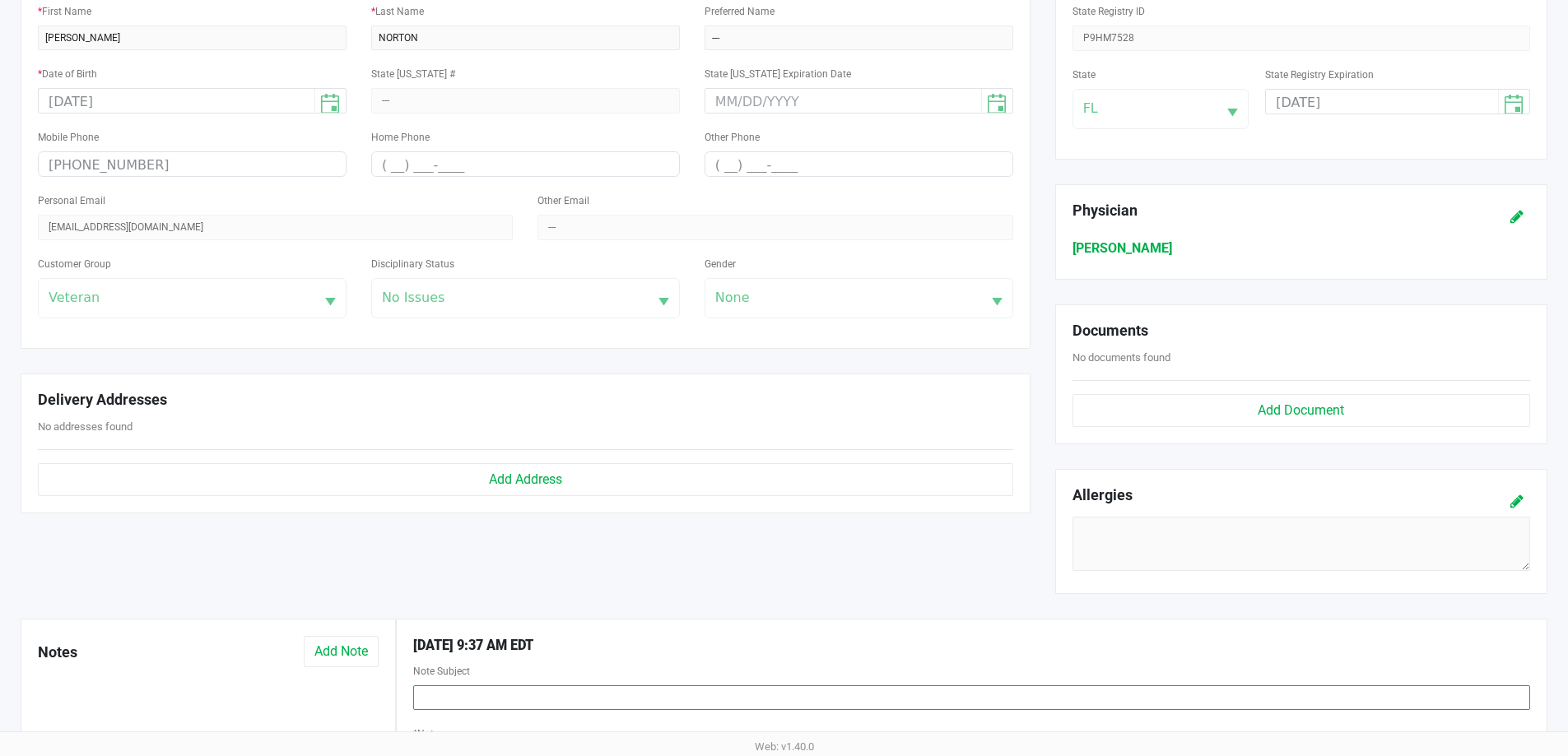
click at [490, 701] on input "text" at bounding box center [971, 698] width 1116 height 25
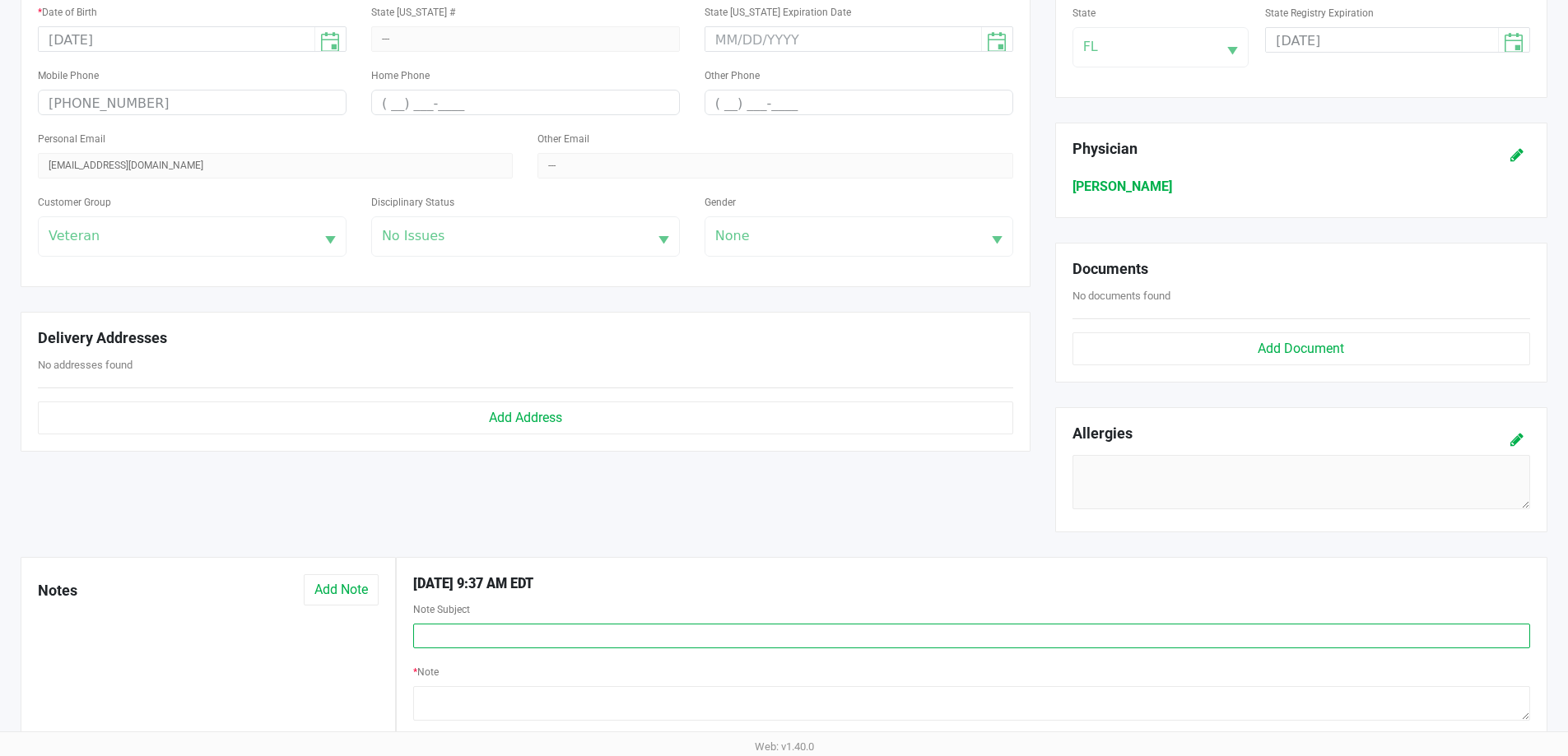
scroll to position [493, 0]
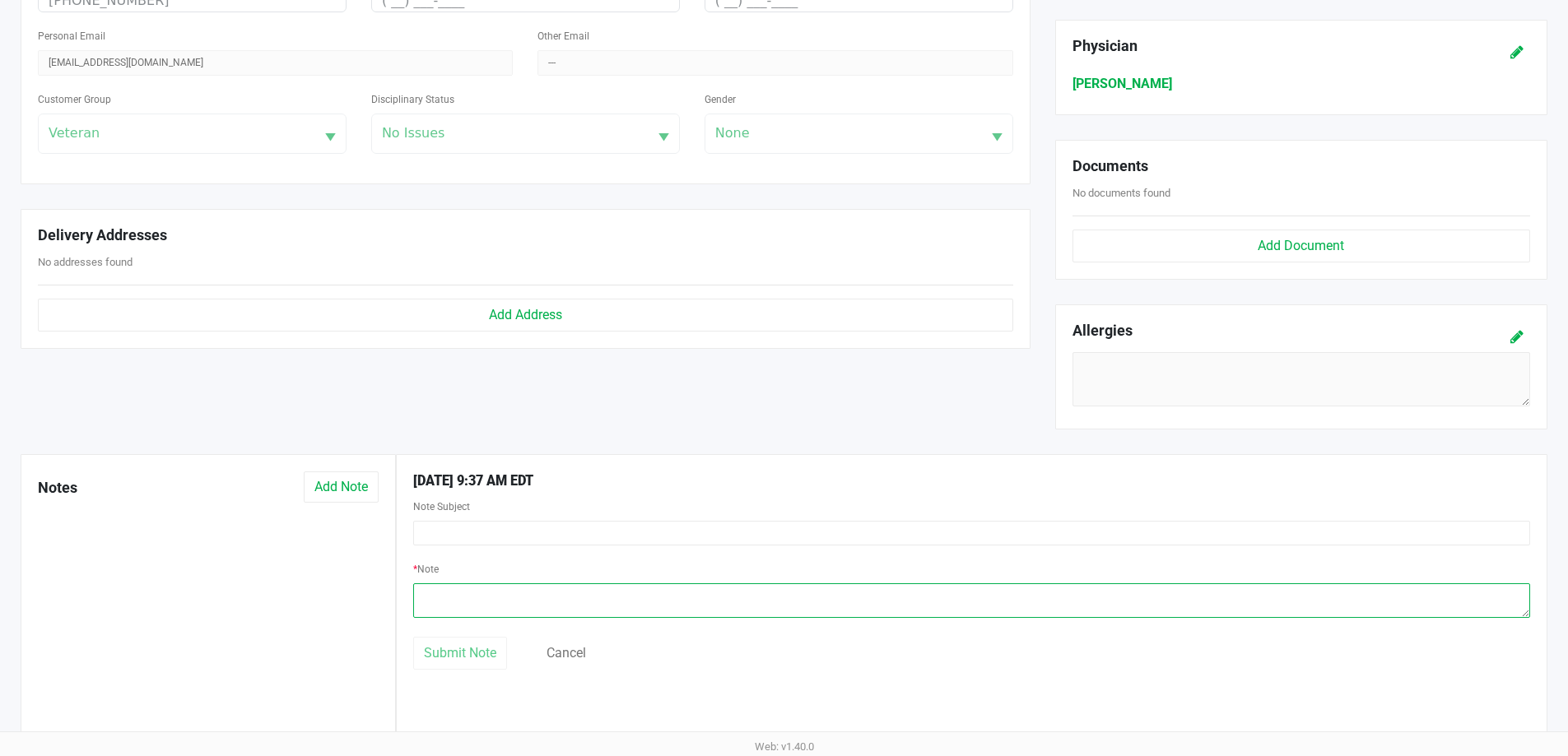
click at [434, 601] on textarea at bounding box center [971, 601] width 1116 height 35
paste textarea "Patient reported that the cartridge would not work. Tried on multiple batteries…"
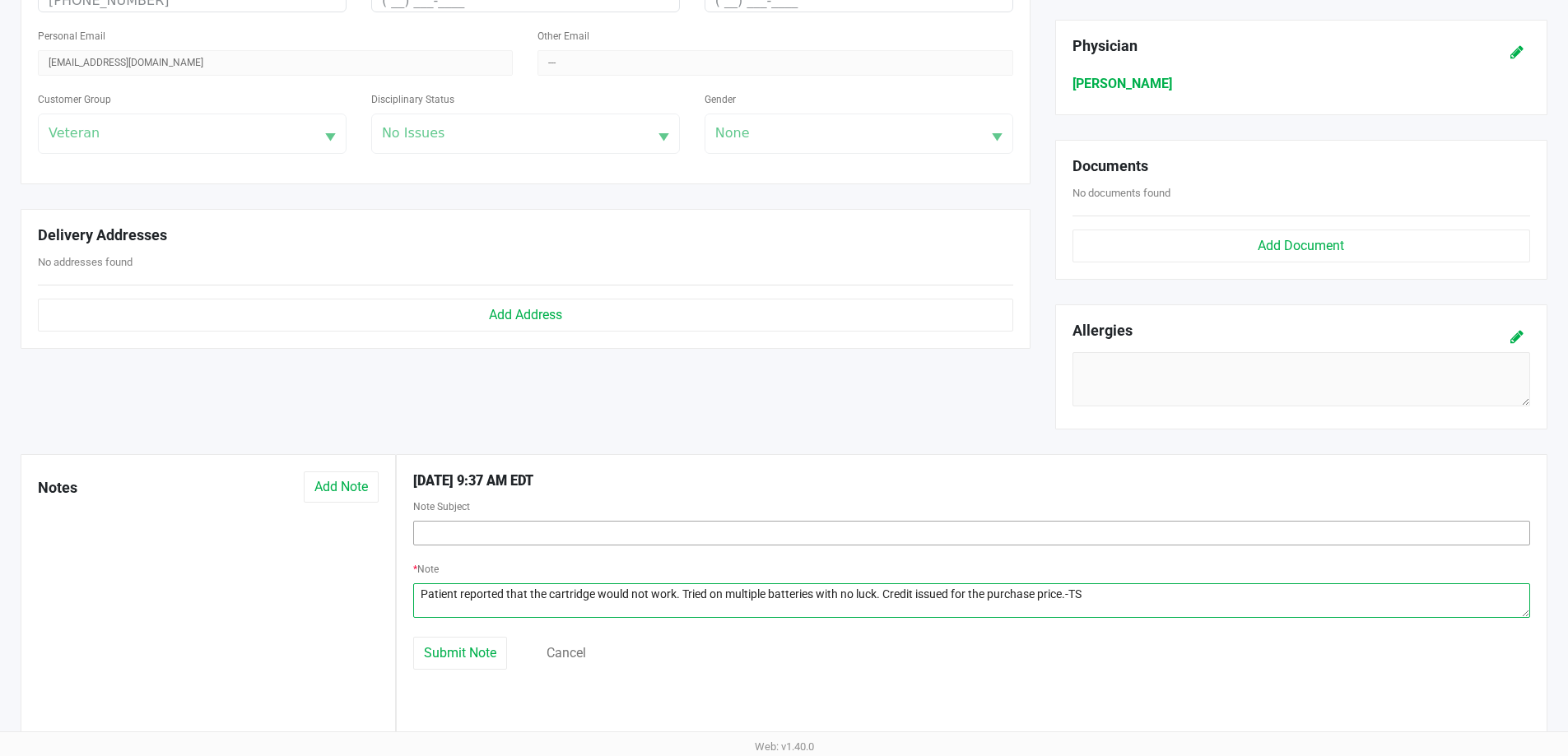
type textarea "Patient reported that the cartridge would not work. Tried on multiple batteries…"
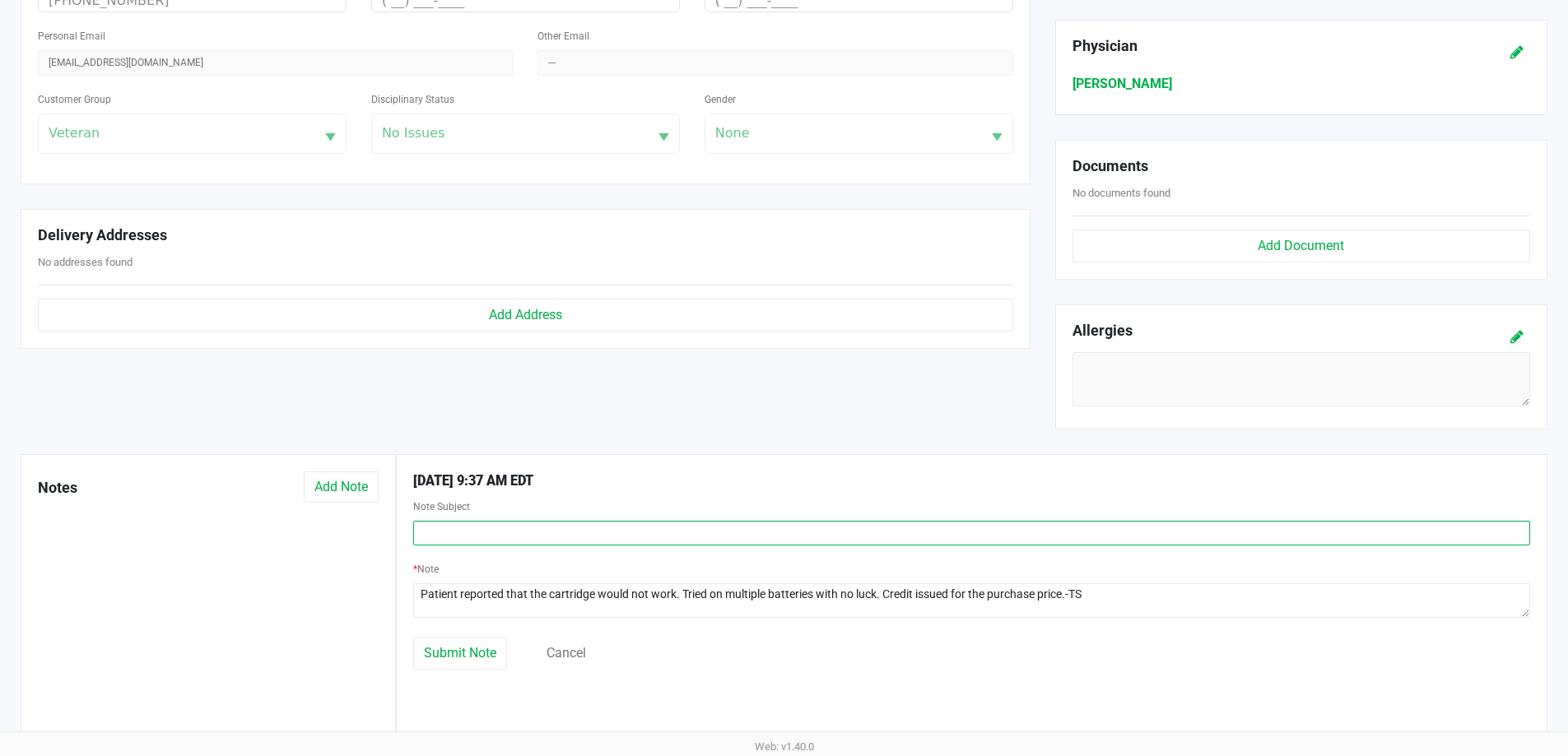
click at [454, 540] on input "text" at bounding box center [971, 532] width 1116 height 25
type input "RETURN-08/23/2025"
click at [471, 653] on span "Submit Note" at bounding box center [460, 652] width 73 height 15
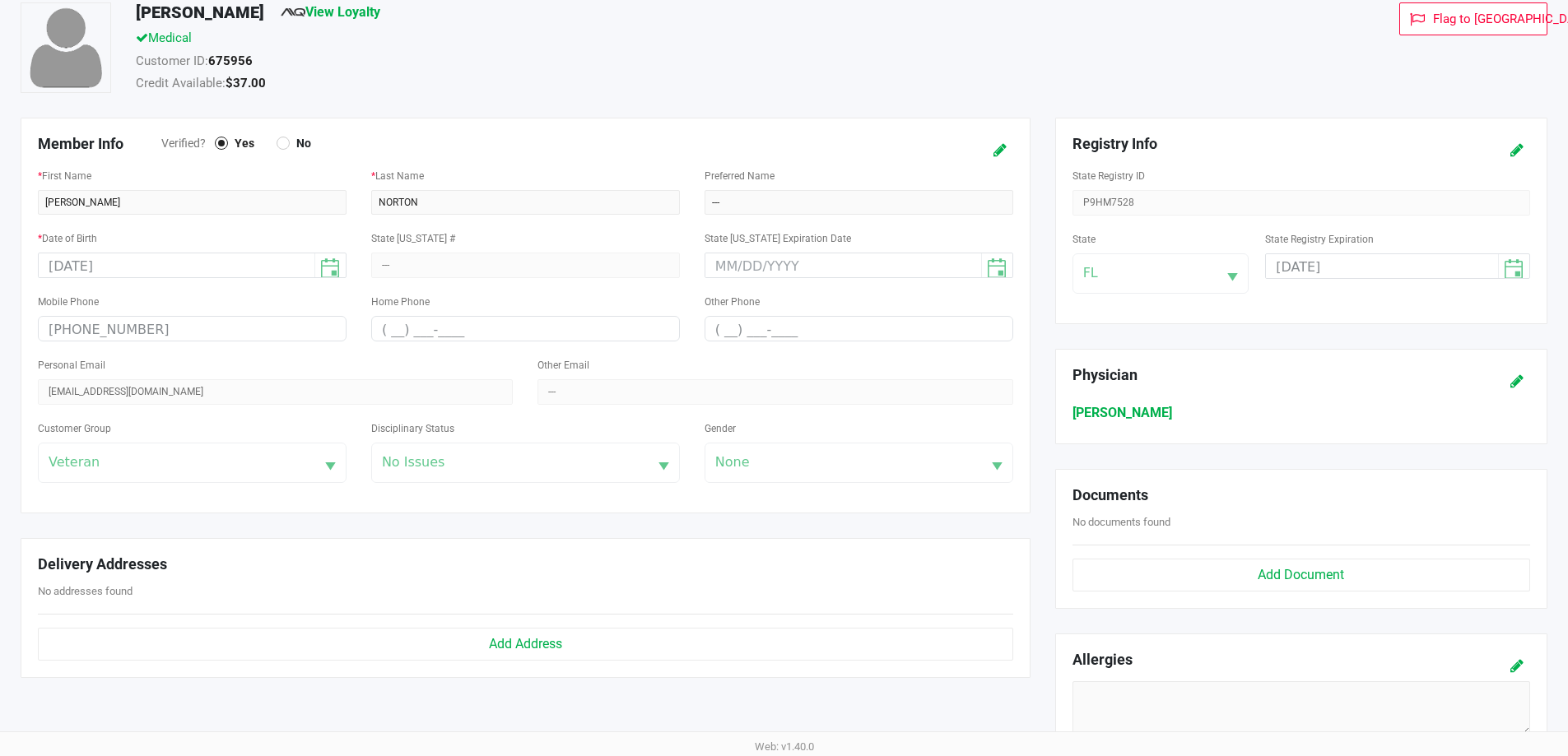
scroll to position [0, 0]
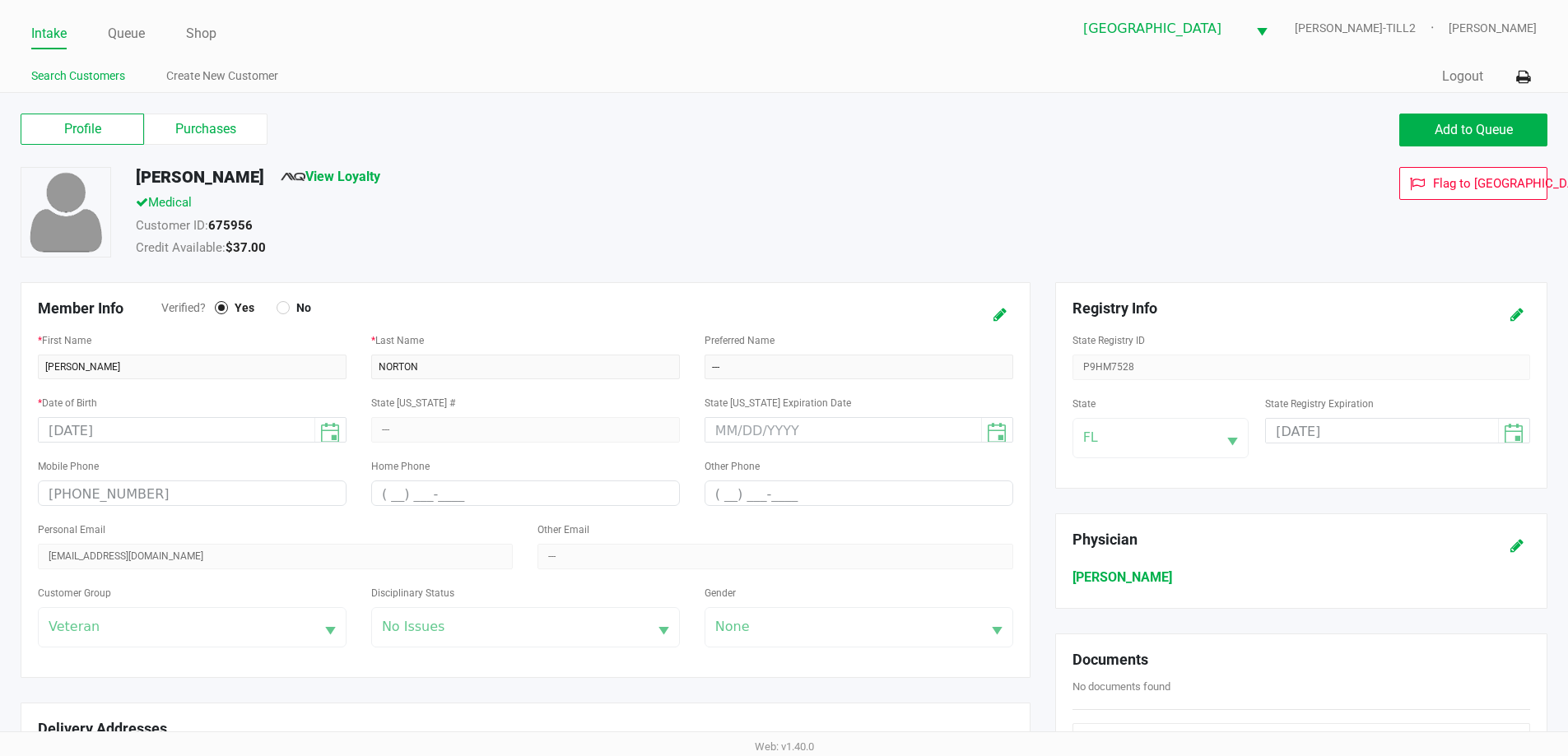
click at [92, 76] on link "Search Customers" at bounding box center [77, 75] width 94 height 21
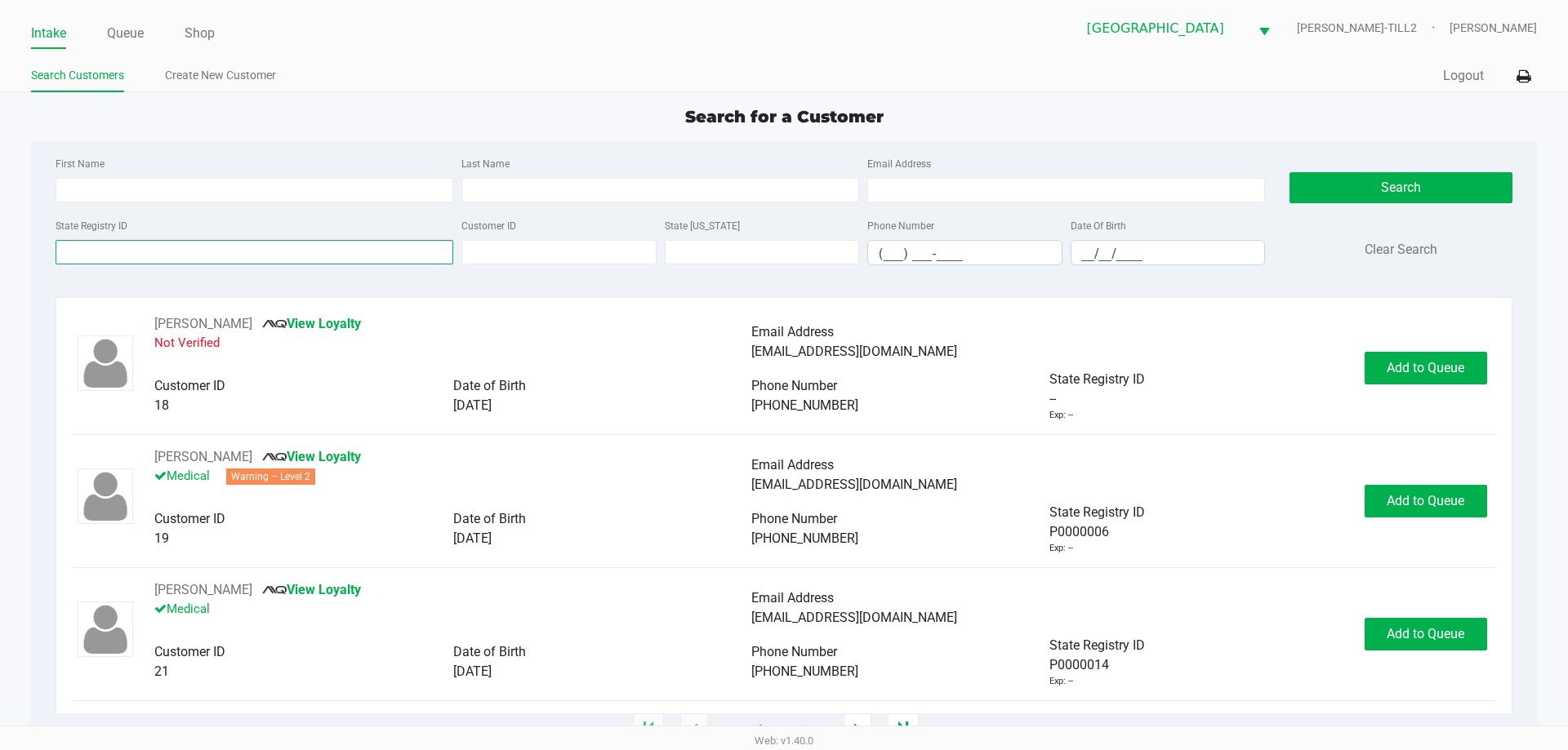
click at [141, 248] on input "State Registry ID" at bounding box center [254, 252] width 398 height 24
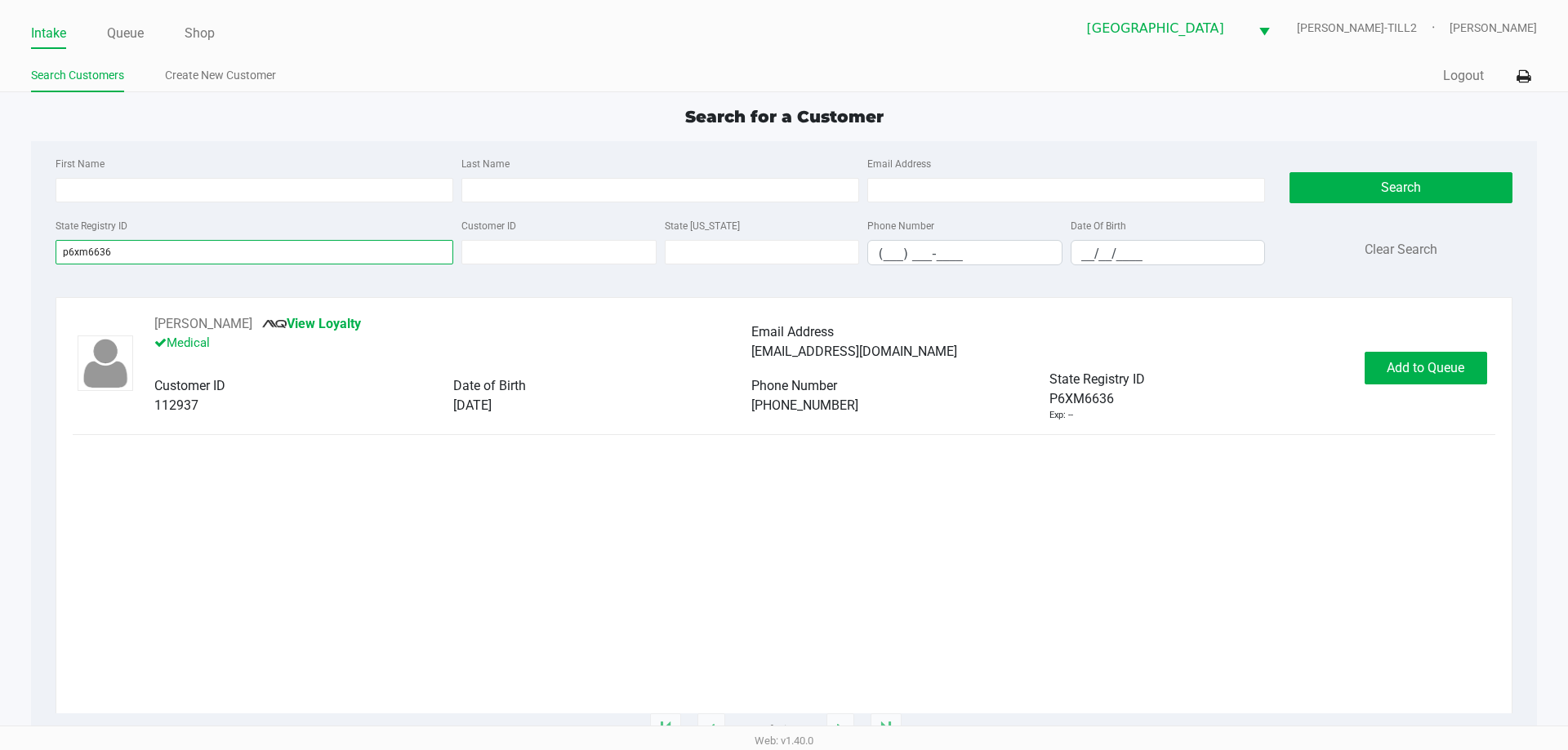
type input "p6xm6636"
click at [1437, 376] on button "Add to Queue" at bounding box center [1426, 368] width 123 height 32
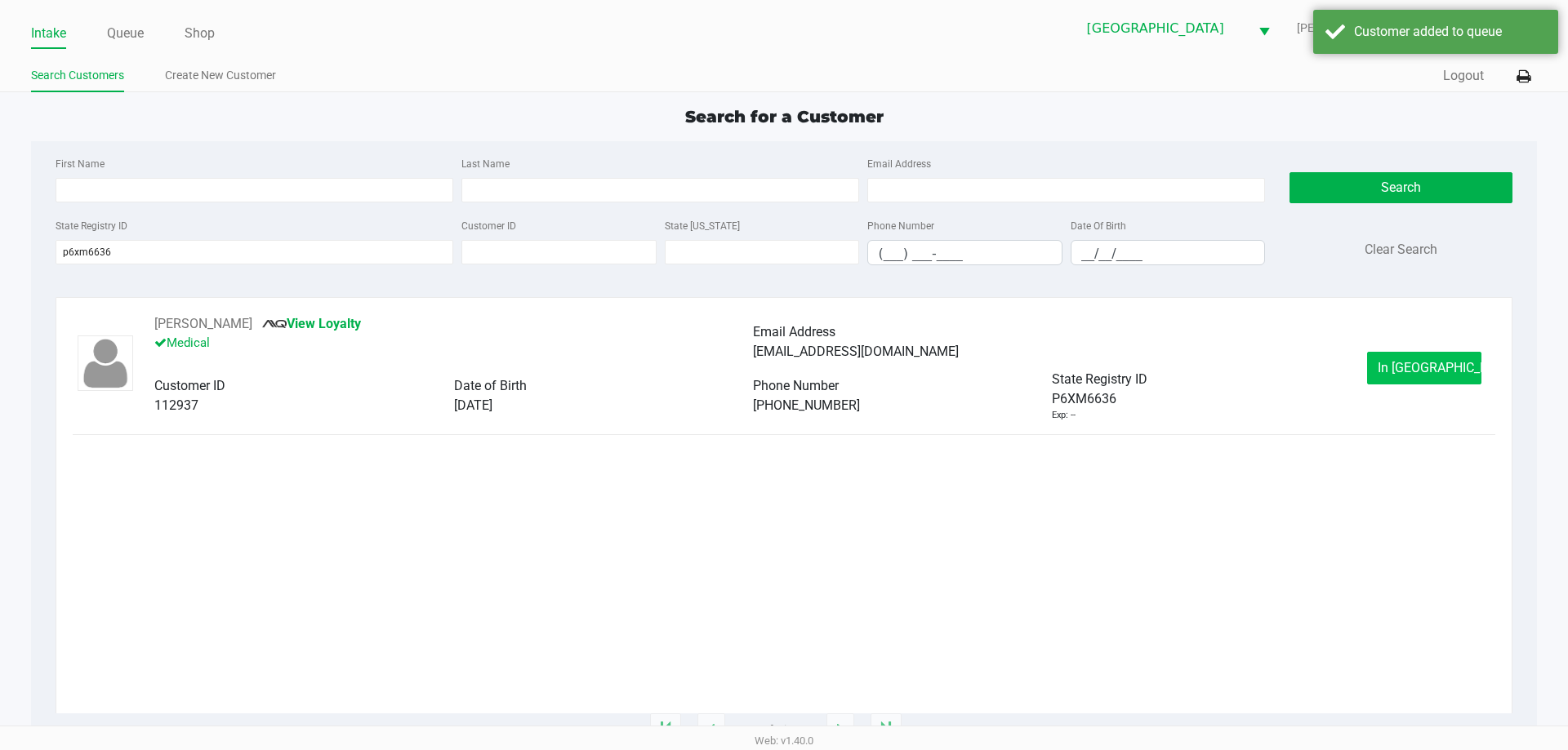
click at [1428, 369] on span "In Queue" at bounding box center [1446, 367] width 137 height 15
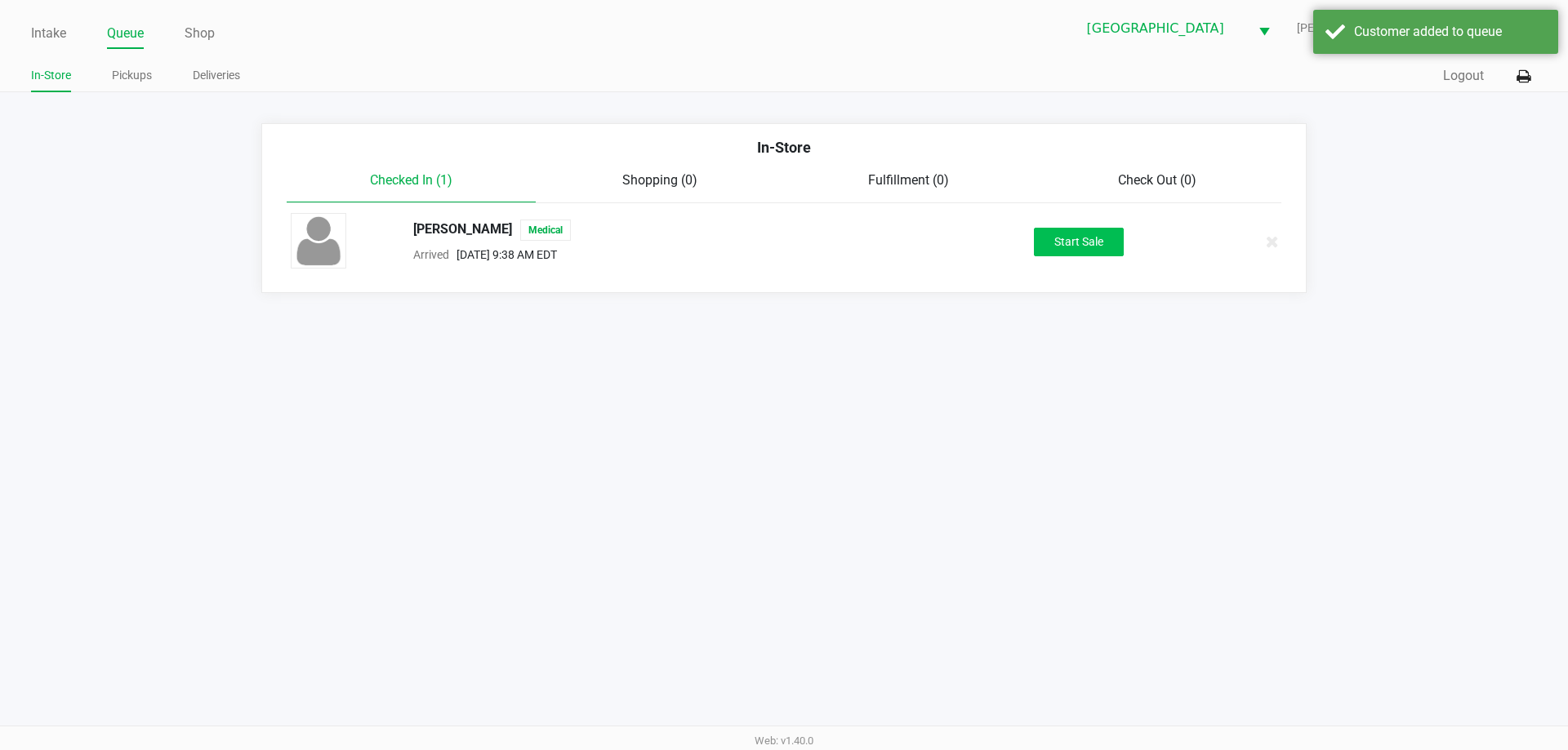
click at [1083, 243] on button "Start Sale" at bounding box center [1079, 242] width 90 height 29
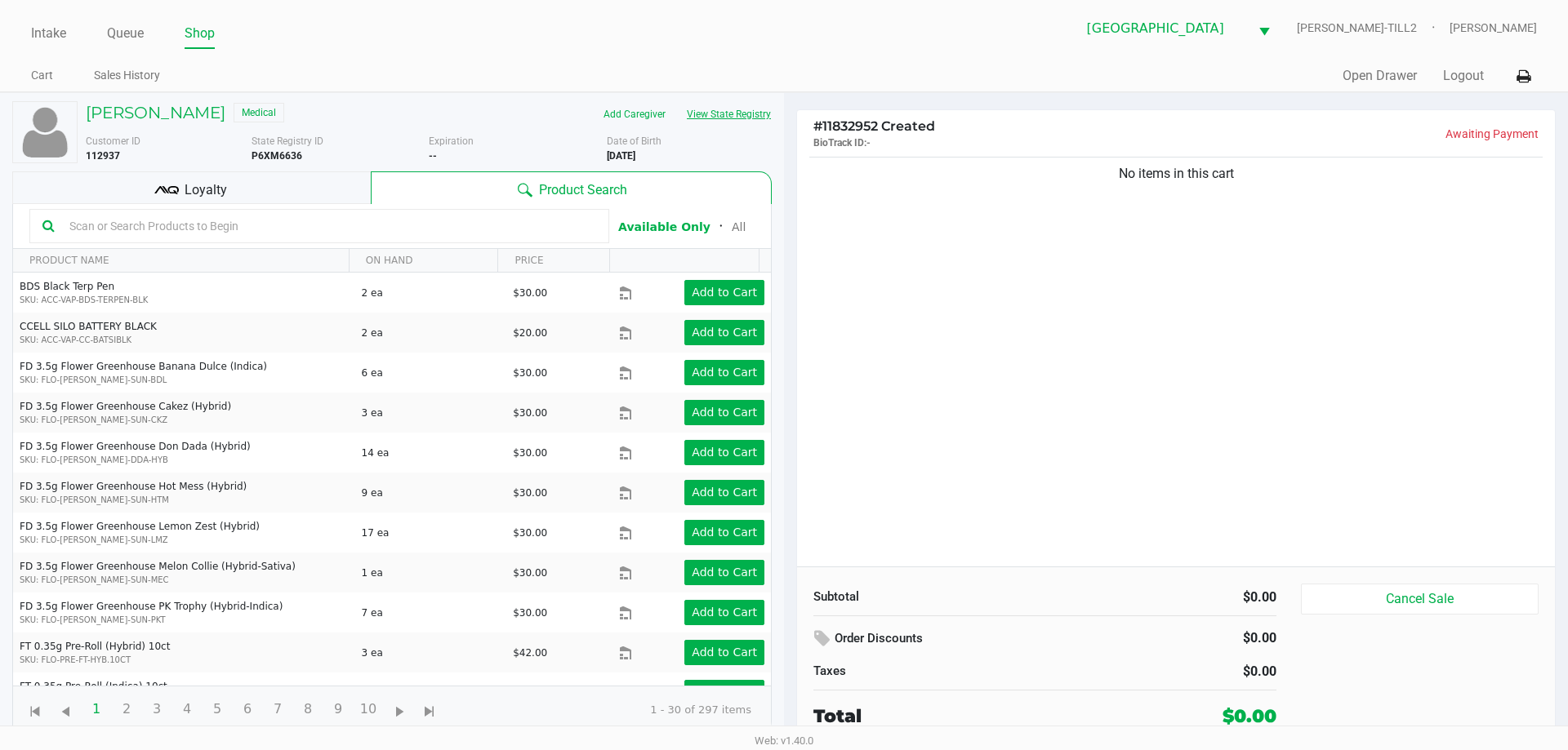
click at [770, 110] on button "View State Registry" at bounding box center [724, 114] width 96 height 26
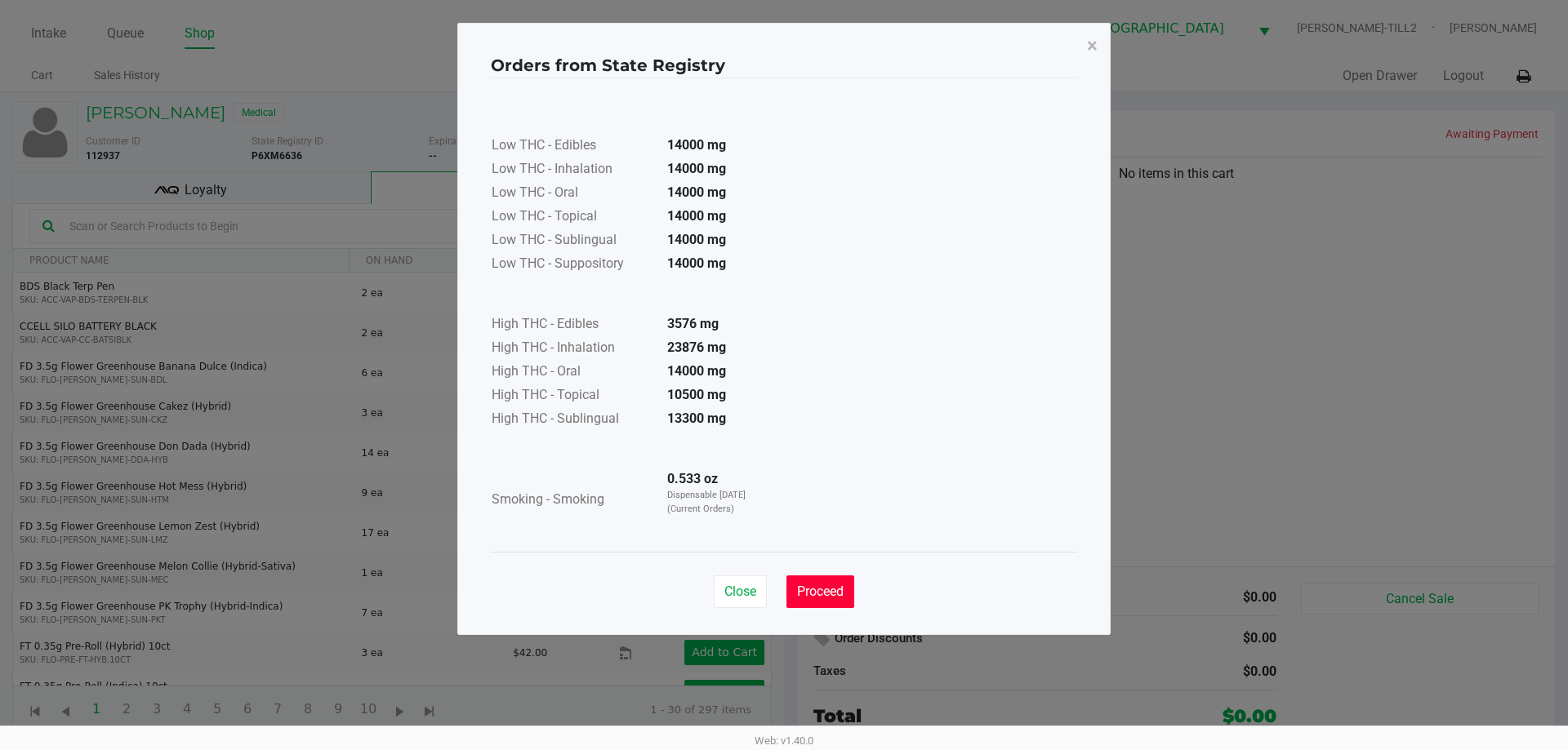
click at [812, 583] on button "Proceed" at bounding box center [820, 592] width 68 height 32
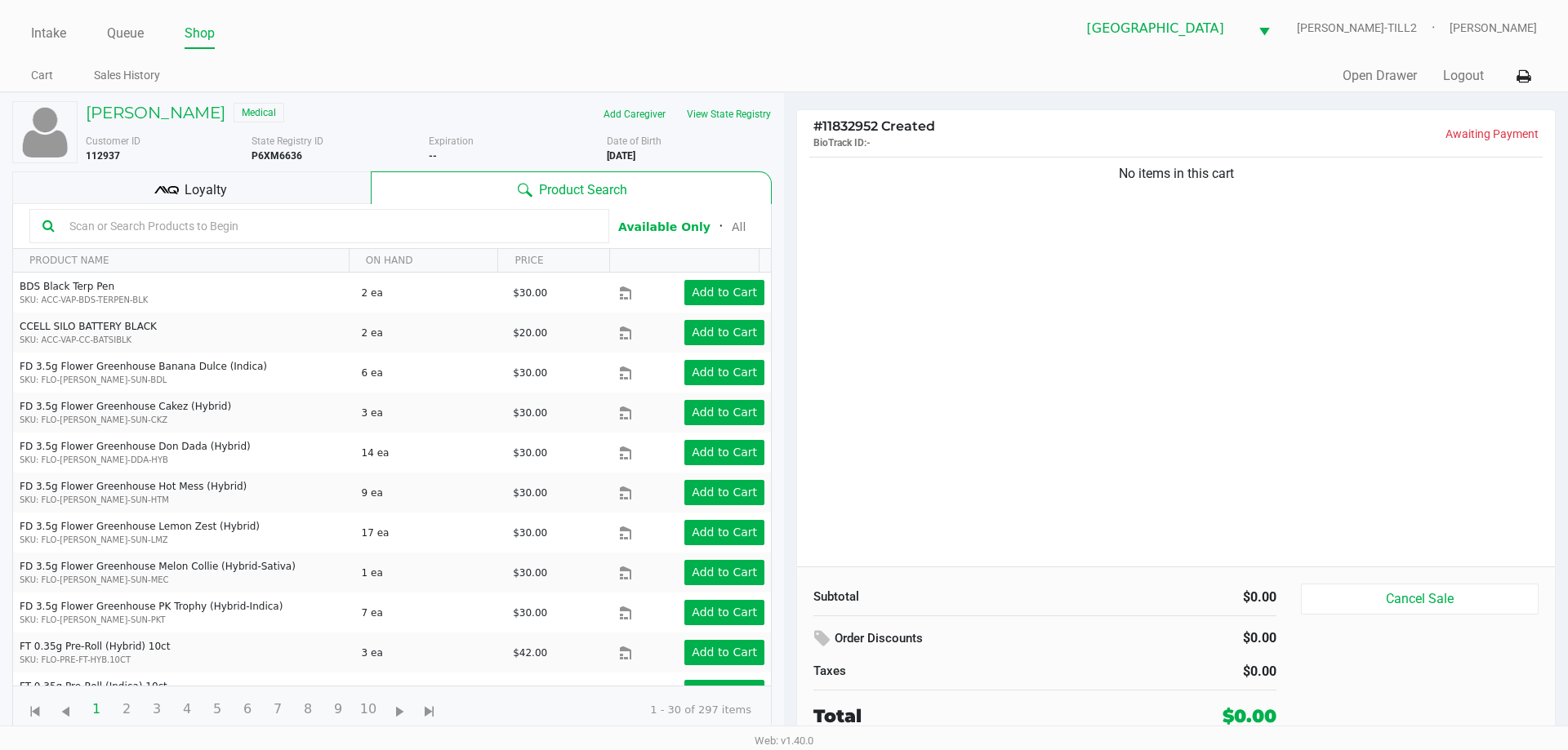
click at [90, 230] on input "text" at bounding box center [329, 225] width 533 height 24
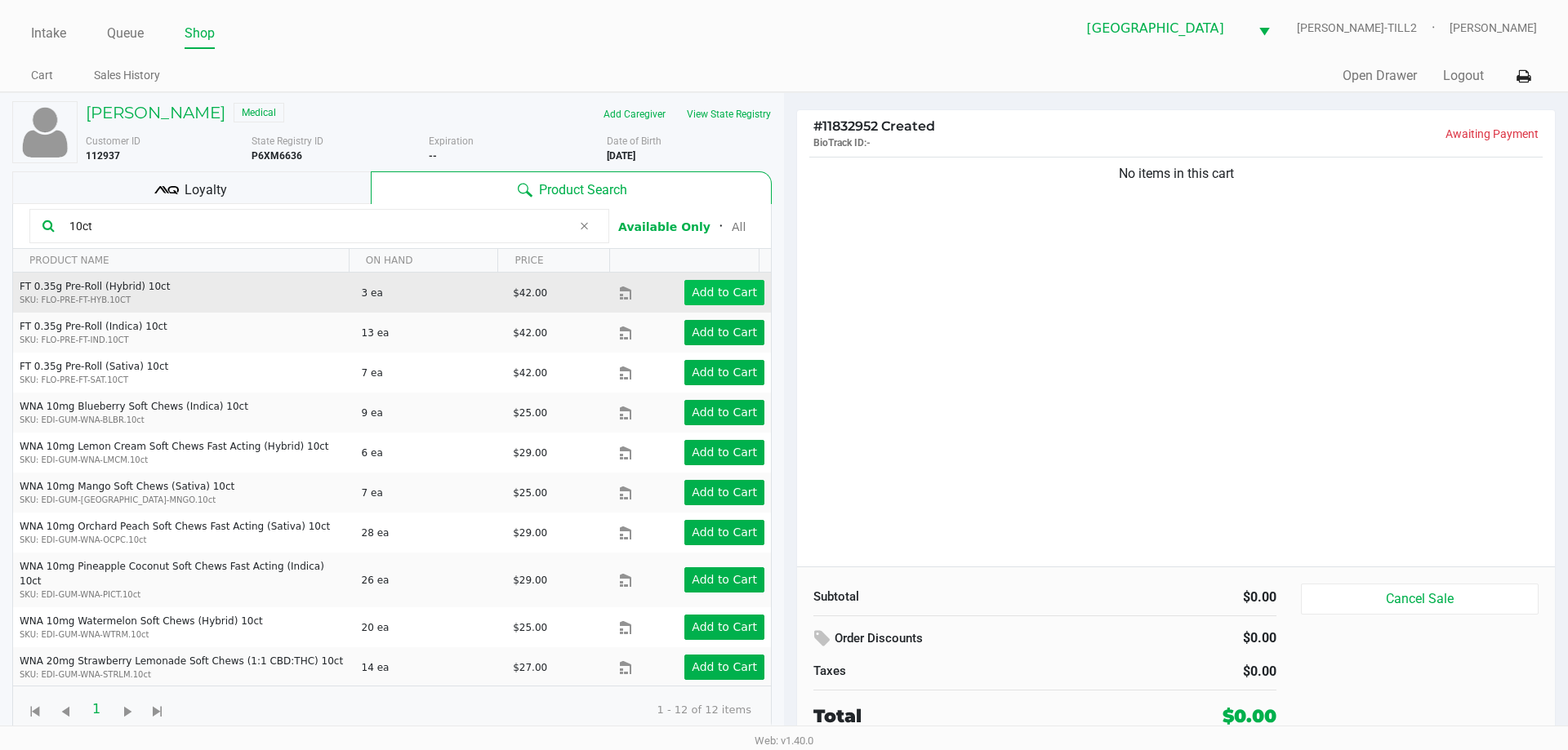
type input "10ct"
click at [698, 290] on app-button-loader "Add to Cart" at bounding box center [724, 292] width 65 height 13
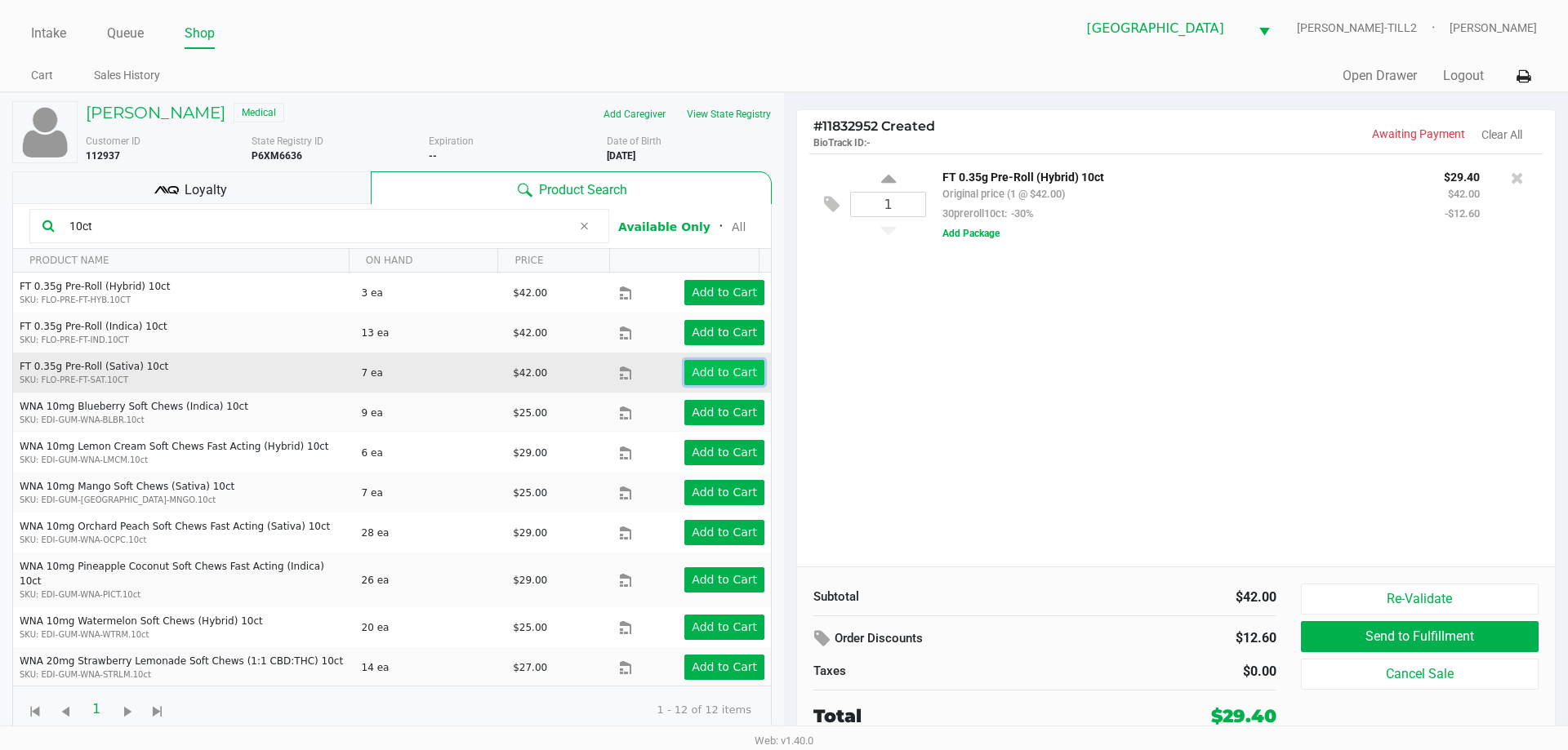
click at [707, 382] on button "Add to Cart" at bounding box center [724, 372] width 80 height 25
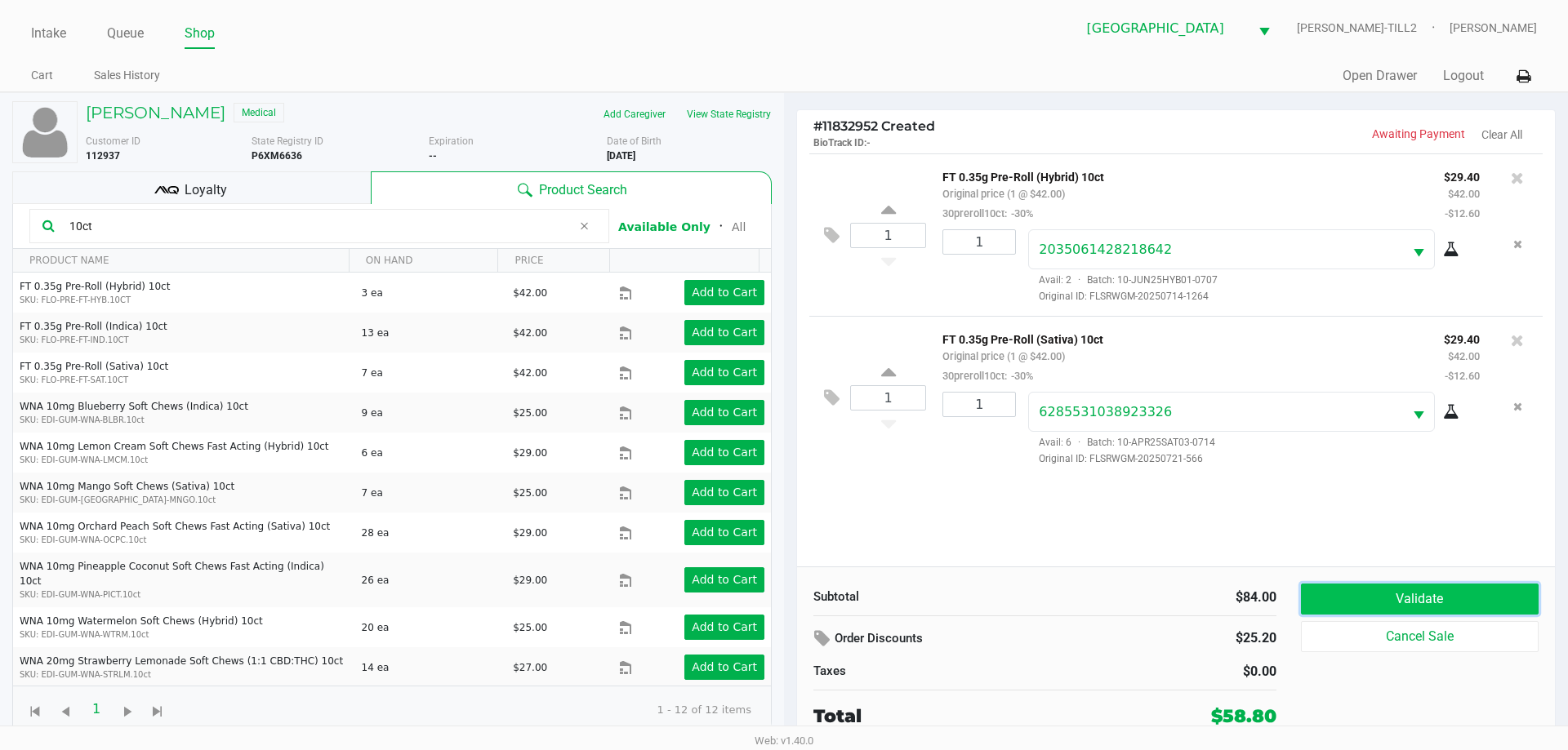
click at [1417, 599] on button "Validate" at bounding box center [1420, 599] width 238 height 31
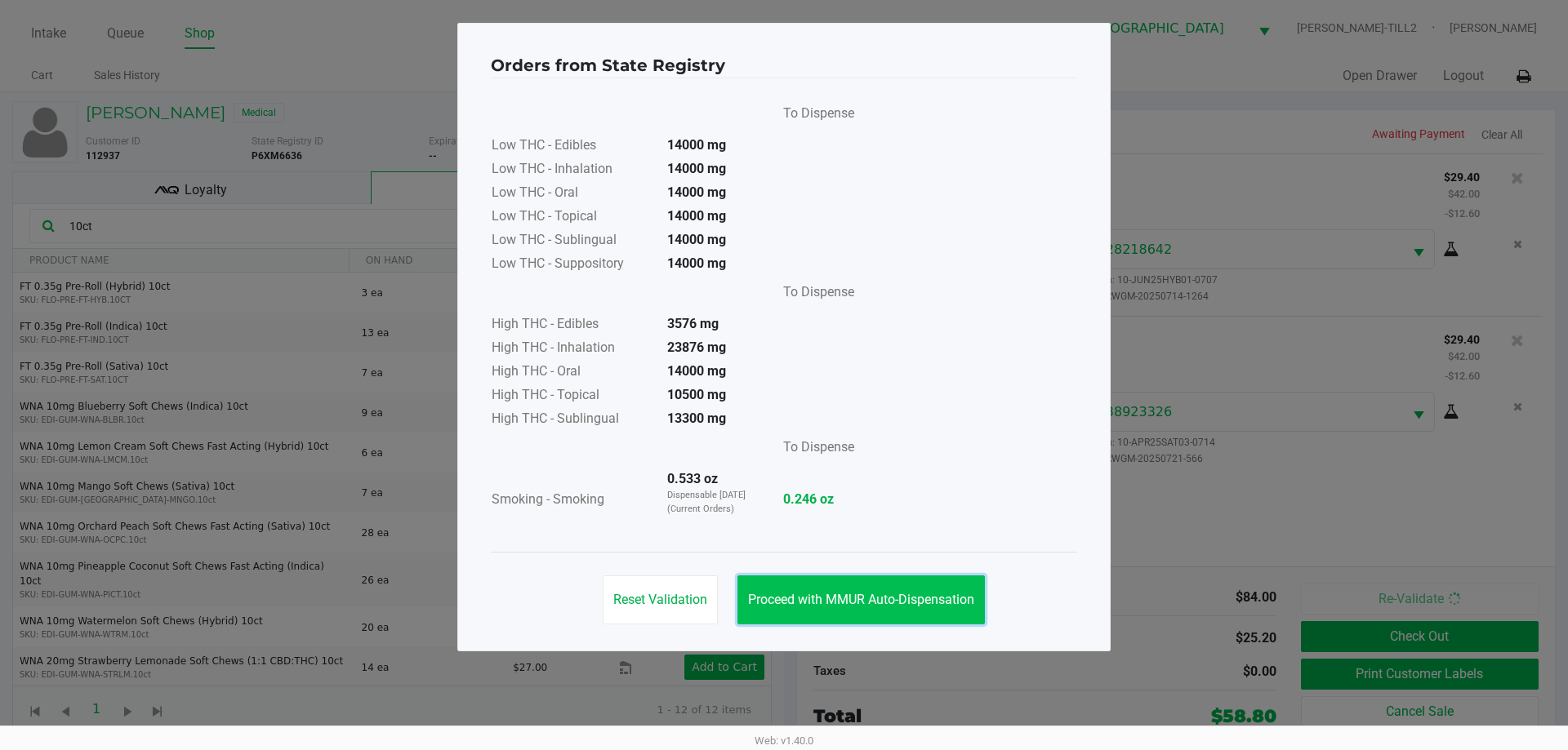
click at [897, 581] on button "Proceed with MMUR Auto-Dispensation" at bounding box center [861, 600] width 247 height 49
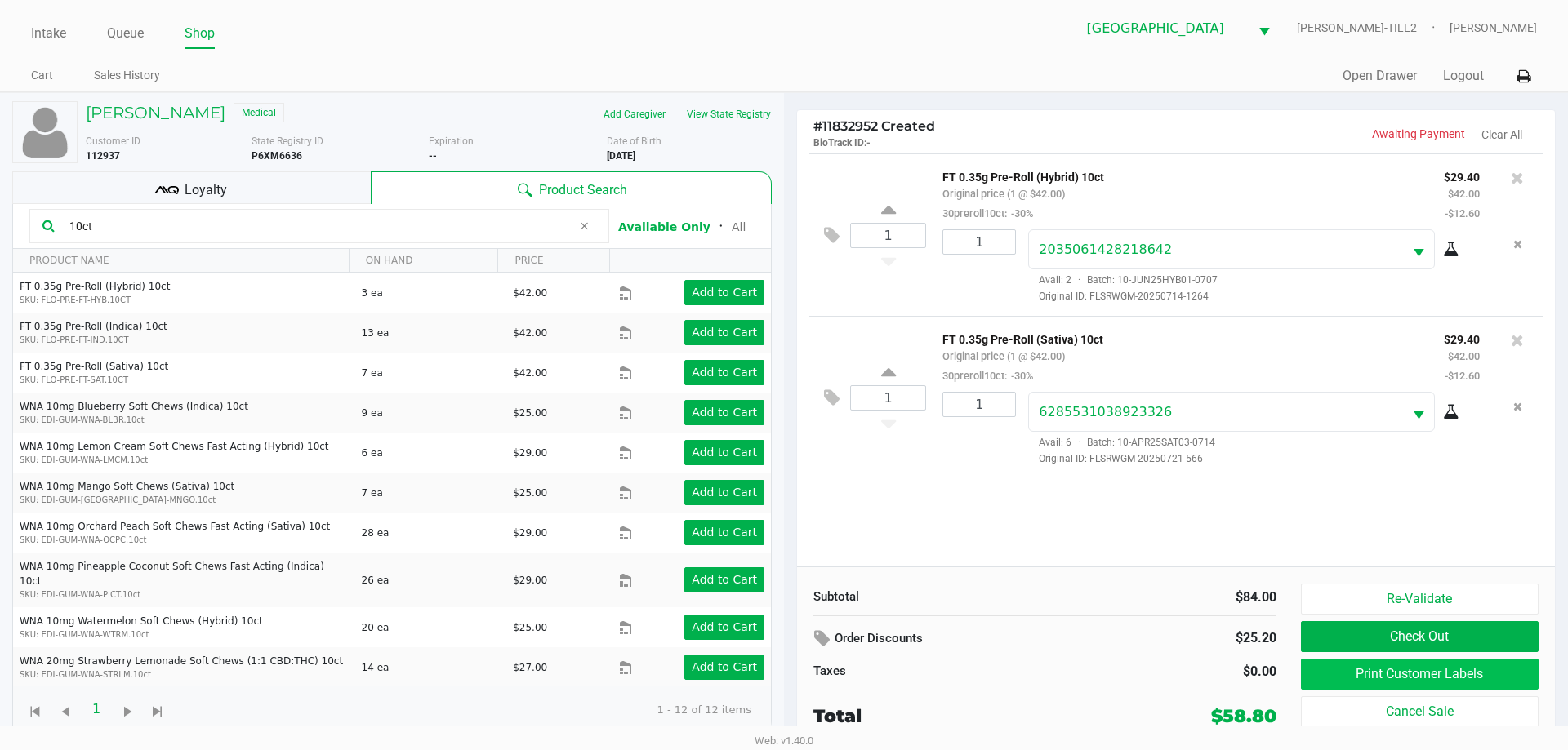
click at [1392, 681] on button "Print Customer Labels" at bounding box center [1420, 674] width 238 height 31
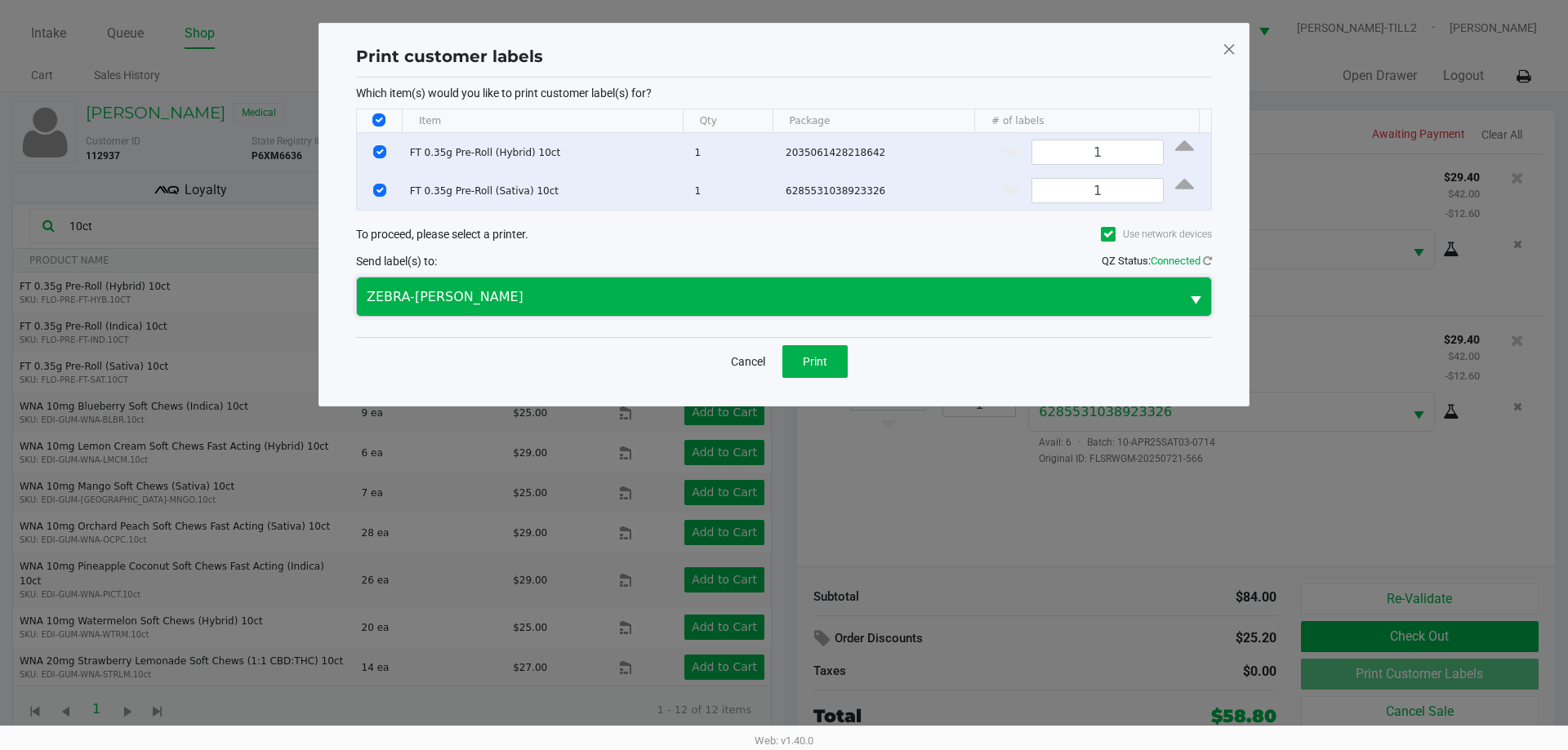
click at [778, 313] on span "ZEBRA-CELIA" at bounding box center [768, 297] width 823 height 39
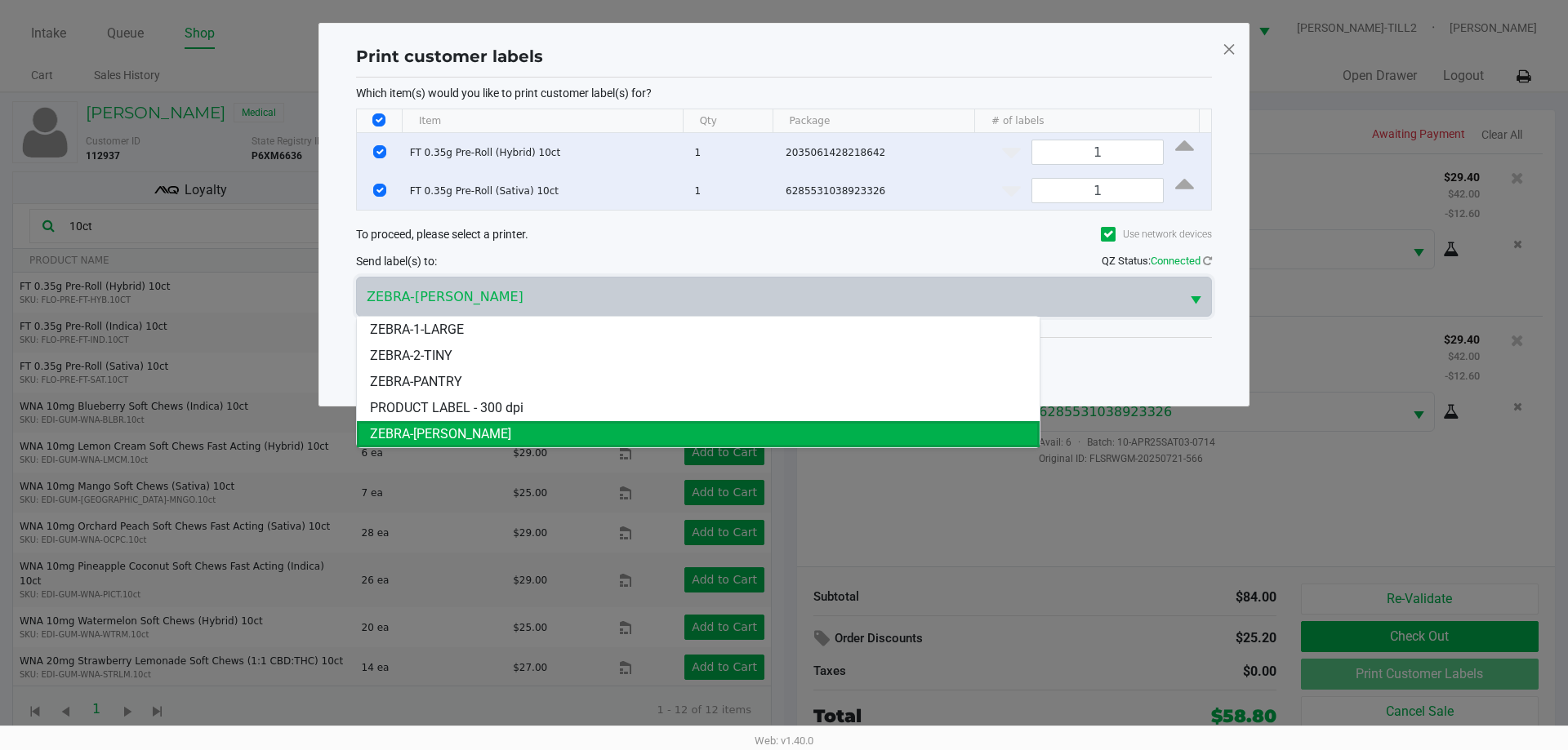
click at [990, 533] on ngb-modal-window "Print customer labels Which item(s) would you like to print customer label(s) f…" at bounding box center [784, 375] width 1568 height 750
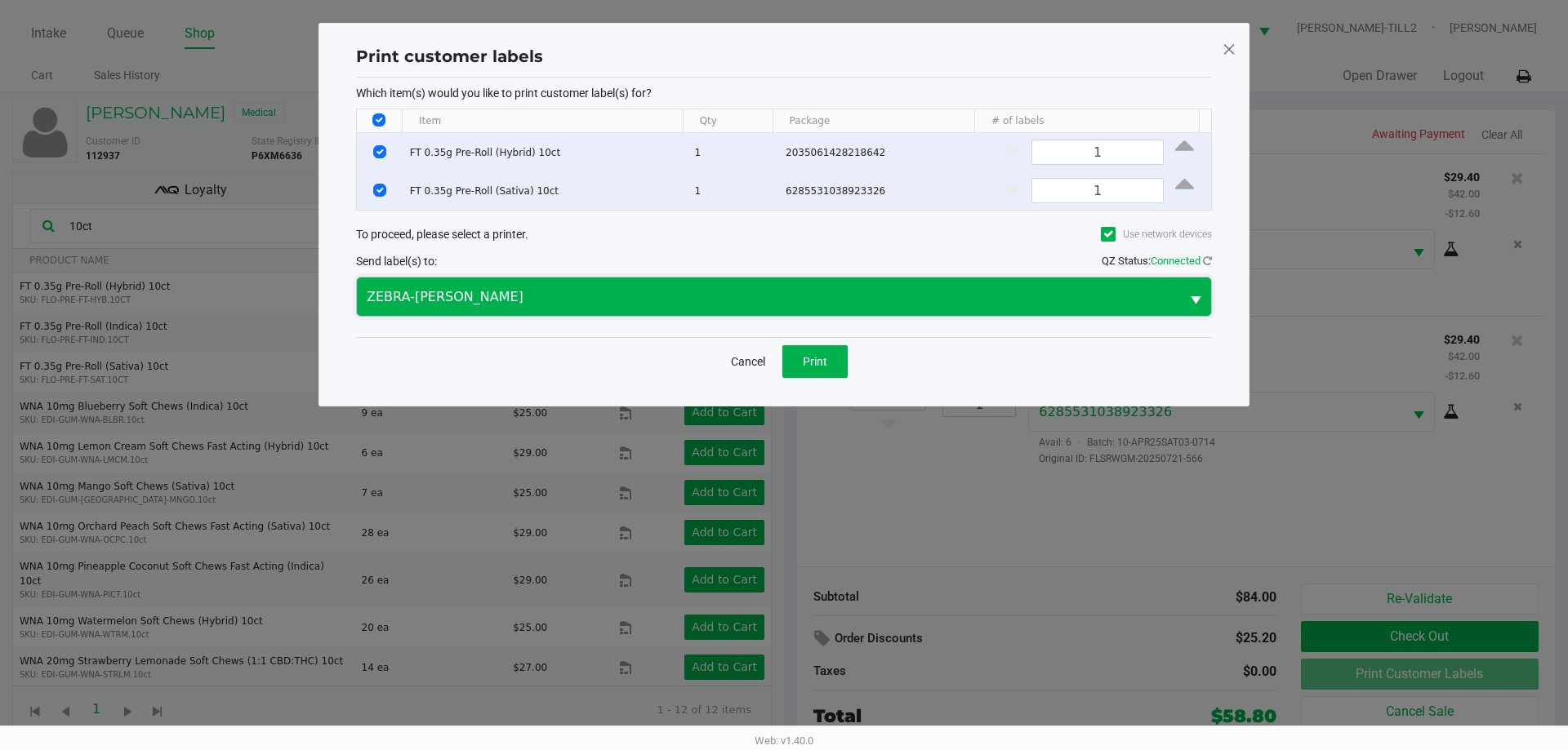
click at [684, 309] on span "ZEBRA-CELIA" at bounding box center [768, 297] width 823 height 39
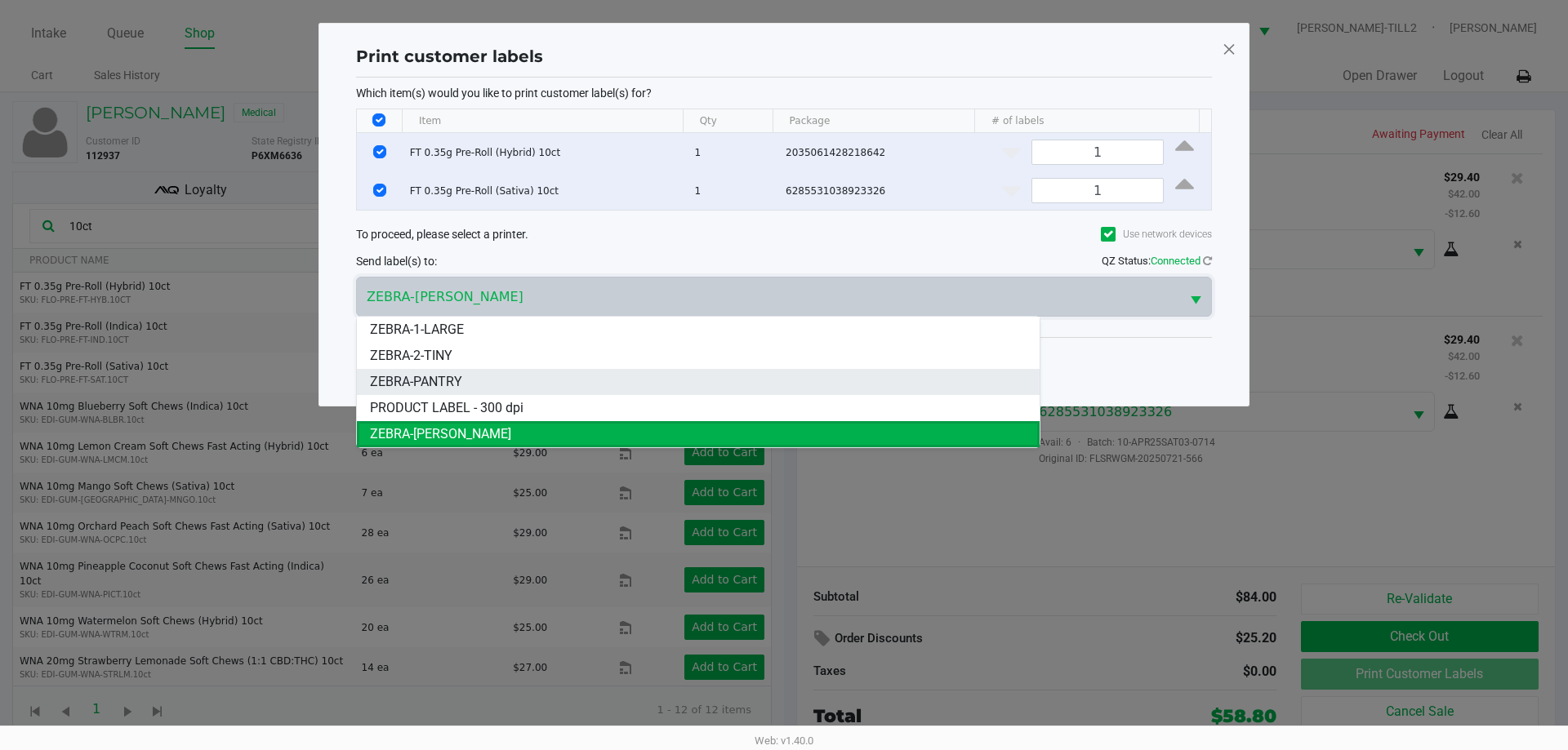
click at [422, 382] on span "ZEBRA-PANTRY" at bounding box center [416, 382] width 92 height 20
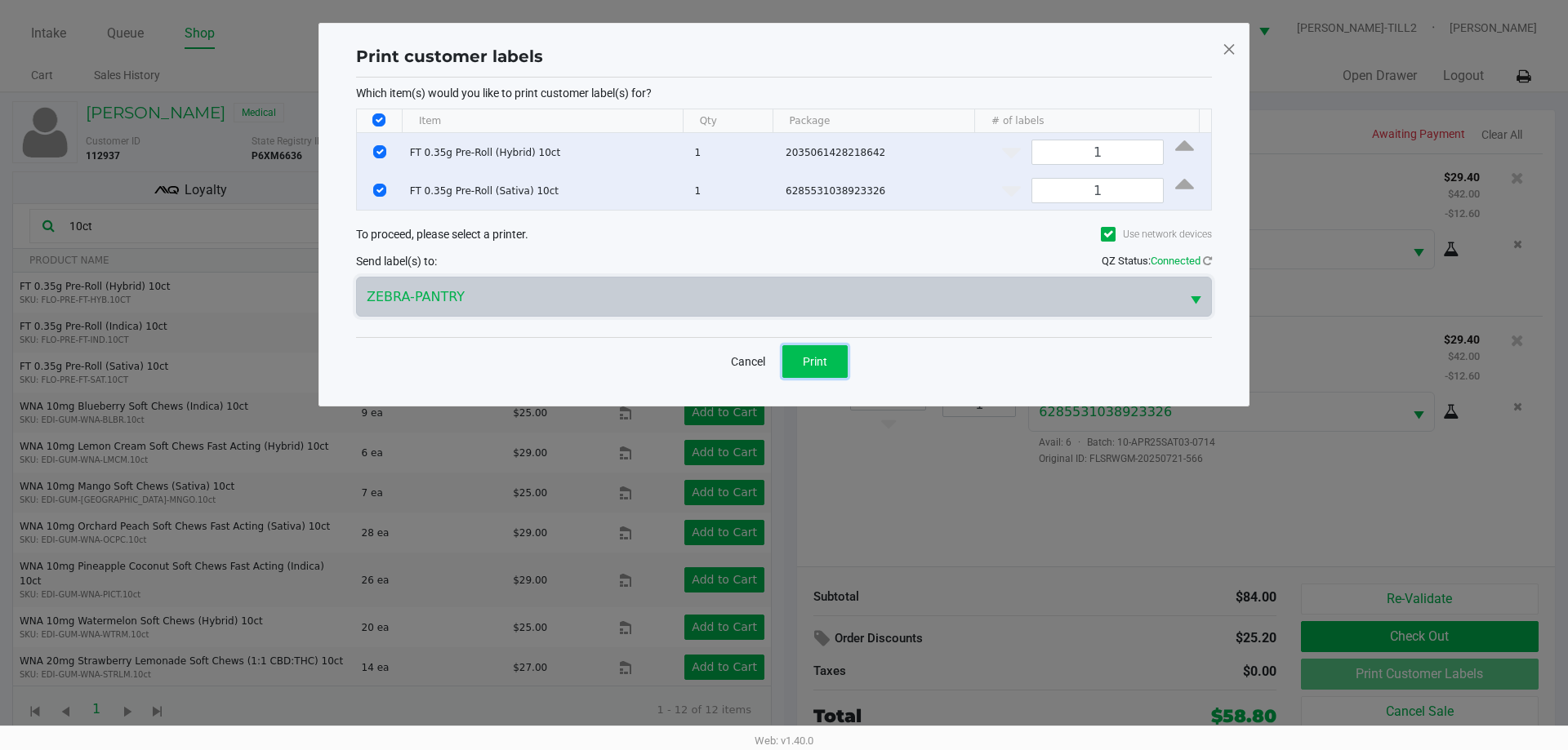
click at [821, 365] on span "Print" at bounding box center [814, 361] width 24 height 13
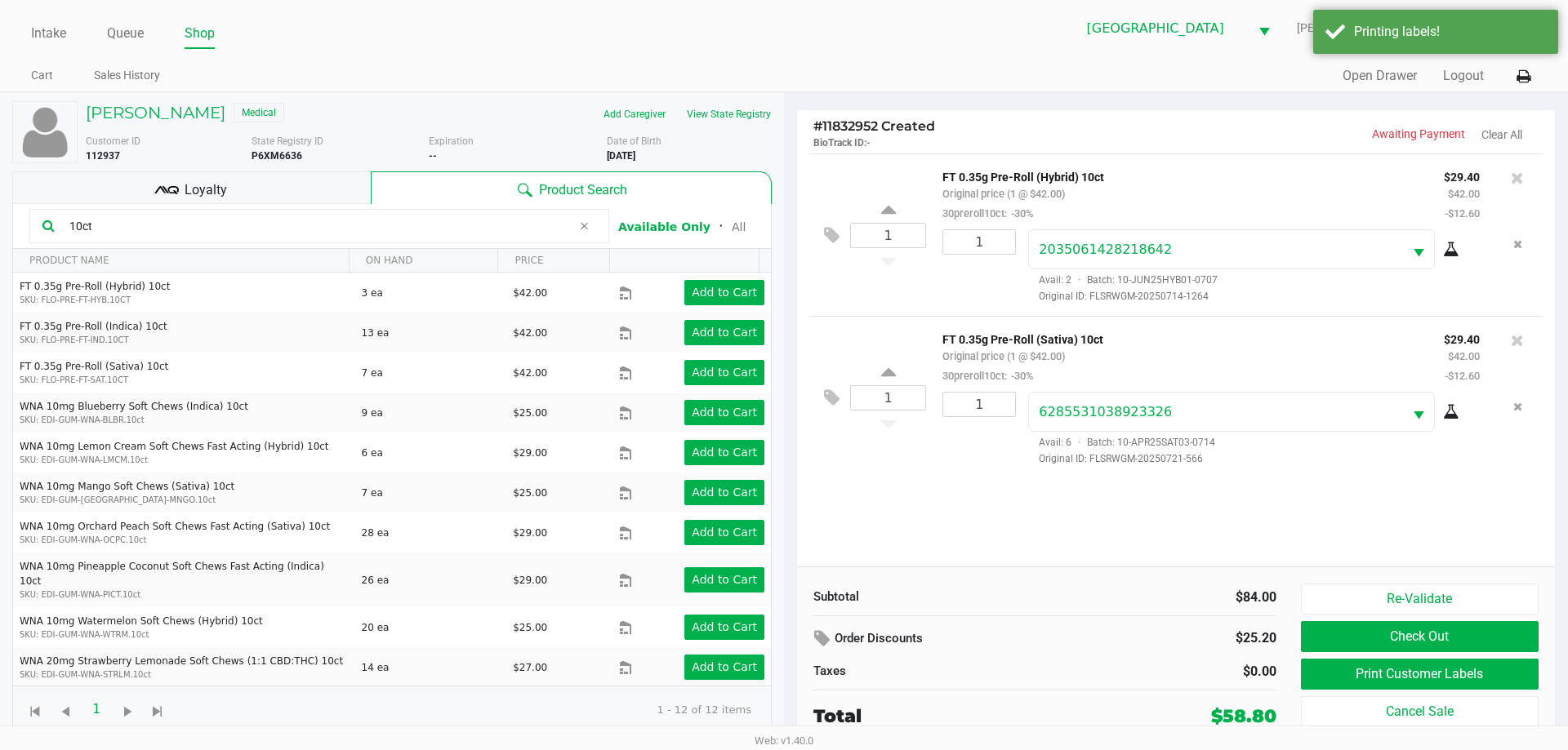
click at [154, 187] on icon at bounding box center [166, 189] width 24 height 24
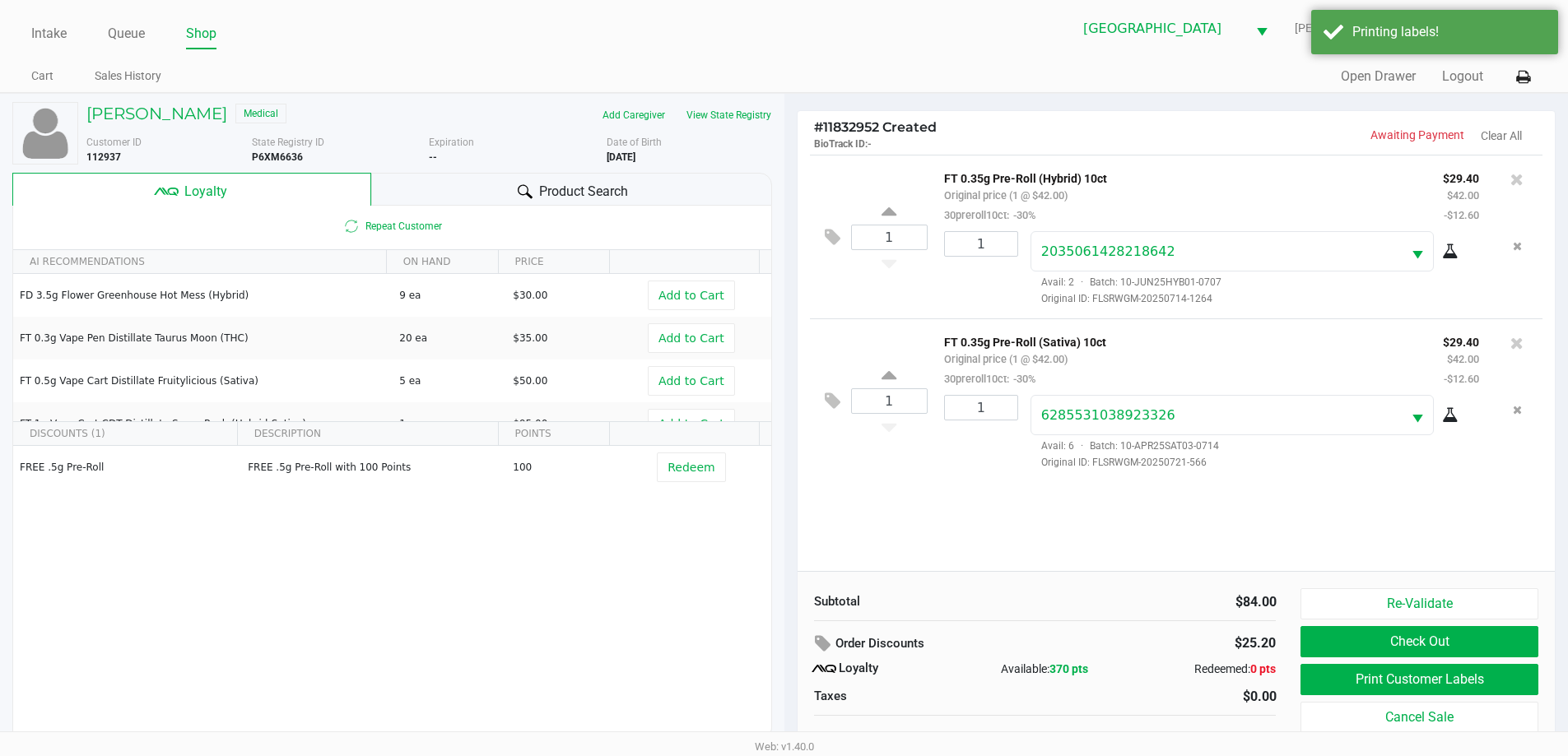
scroll to position [16, 0]
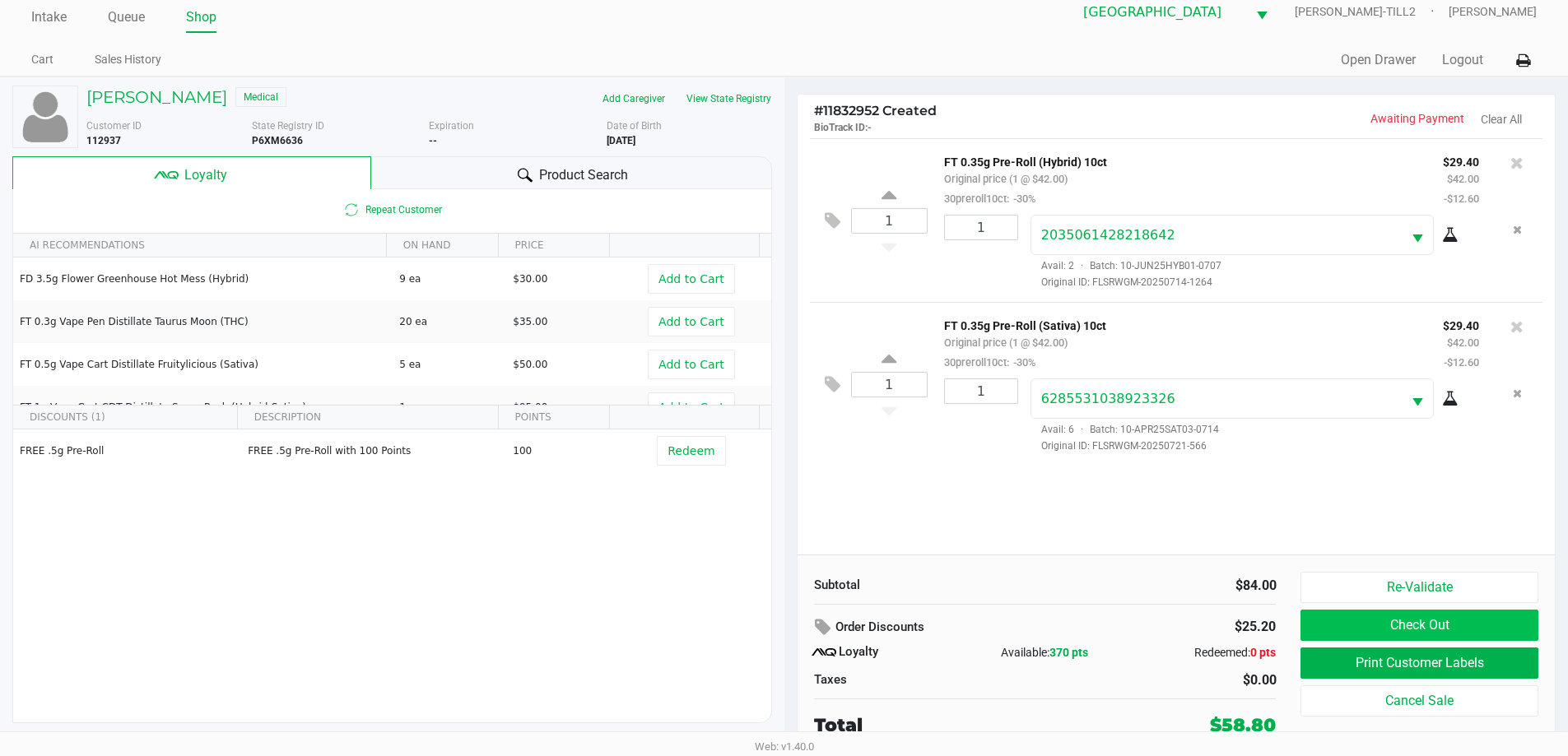
click at [1457, 624] on button "Check Out" at bounding box center [1418, 625] width 237 height 31
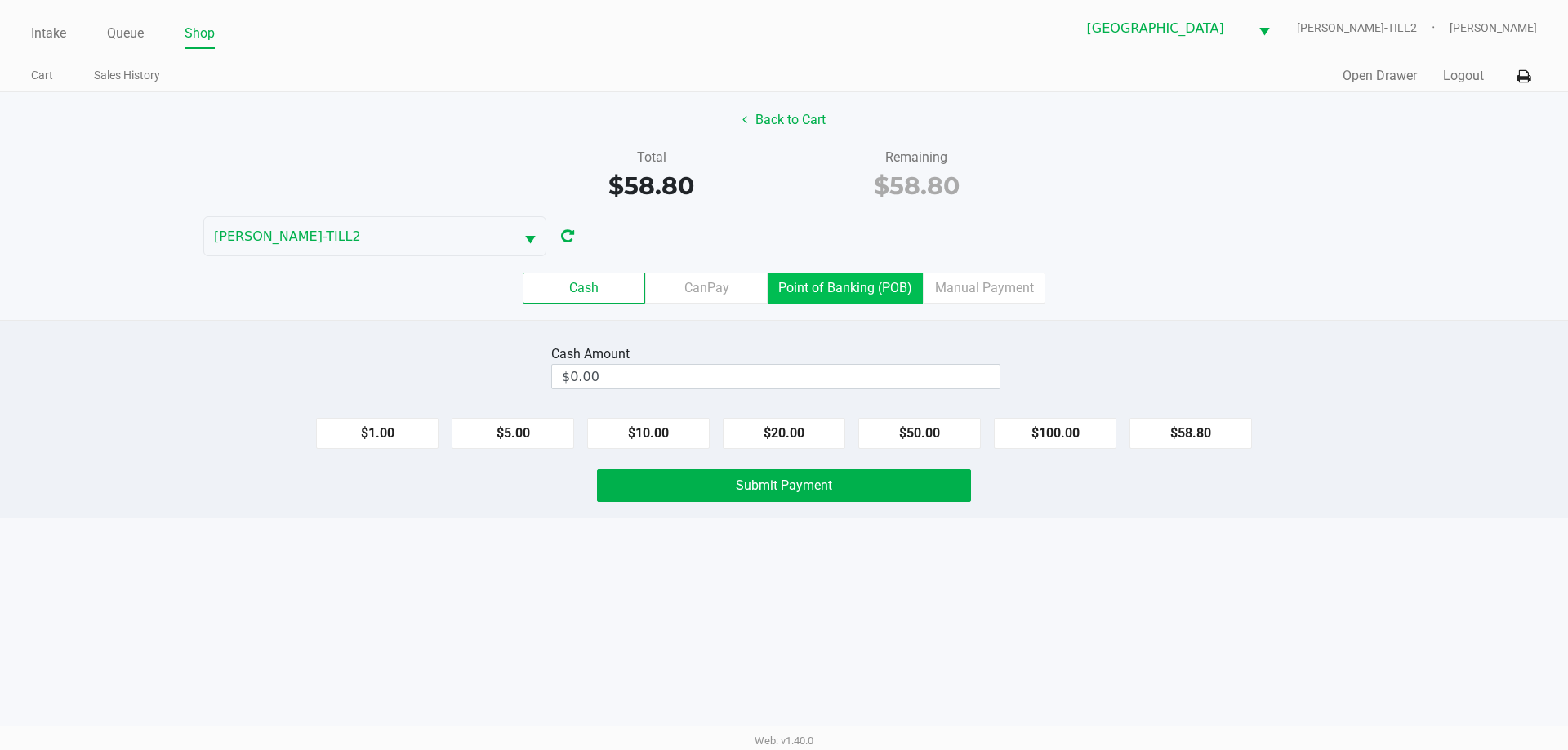
click at [841, 302] on label "Point of Banking (POB)" at bounding box center [845, 288] width 155 height 31
click at [0, 0] on 7 "Point of Banking (POB)" at bounding box center [0, 0] width 0 height 0
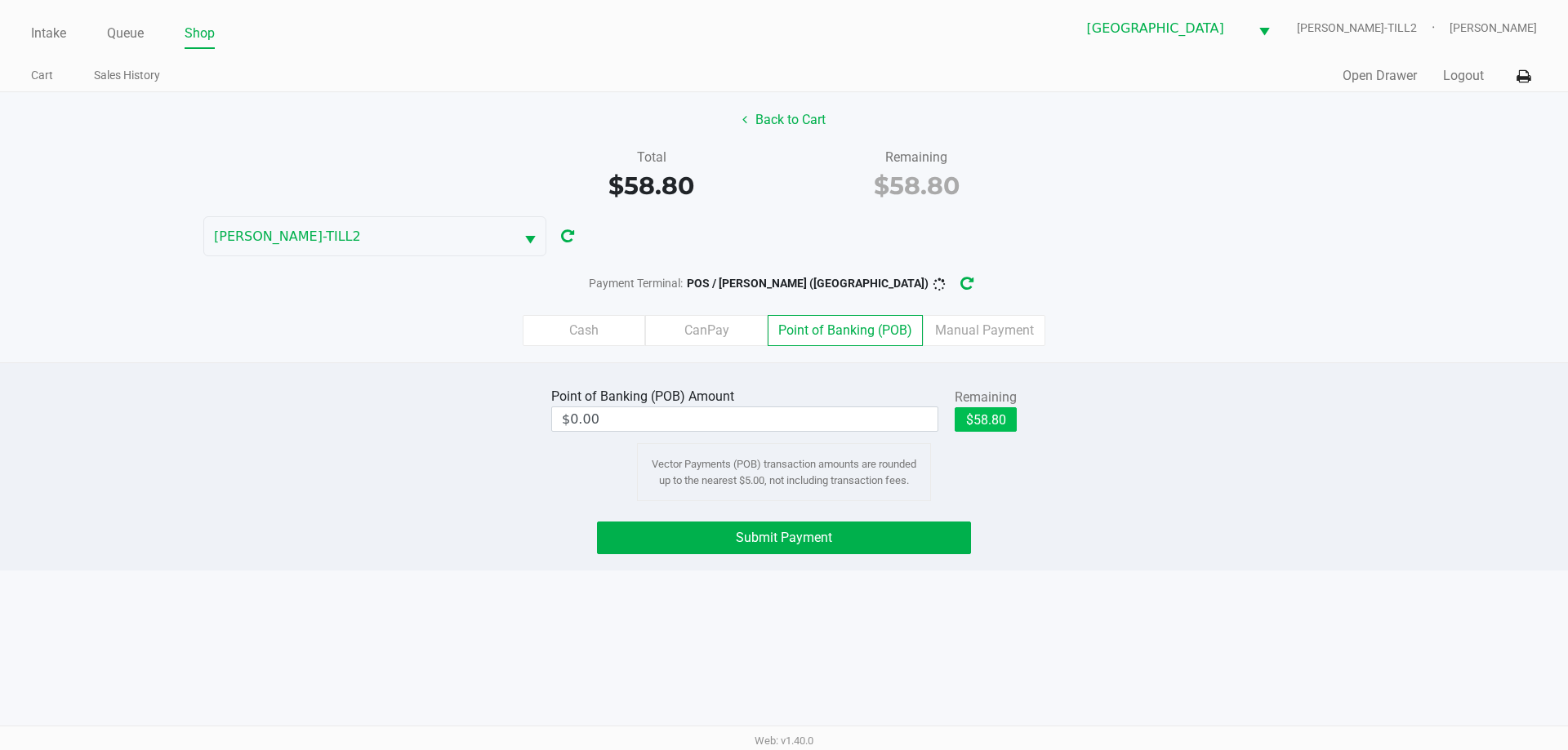
click at [995, 425] on button "$58.80" at bounding box center [986, 419] width 62 height 24
type input "$58.80"
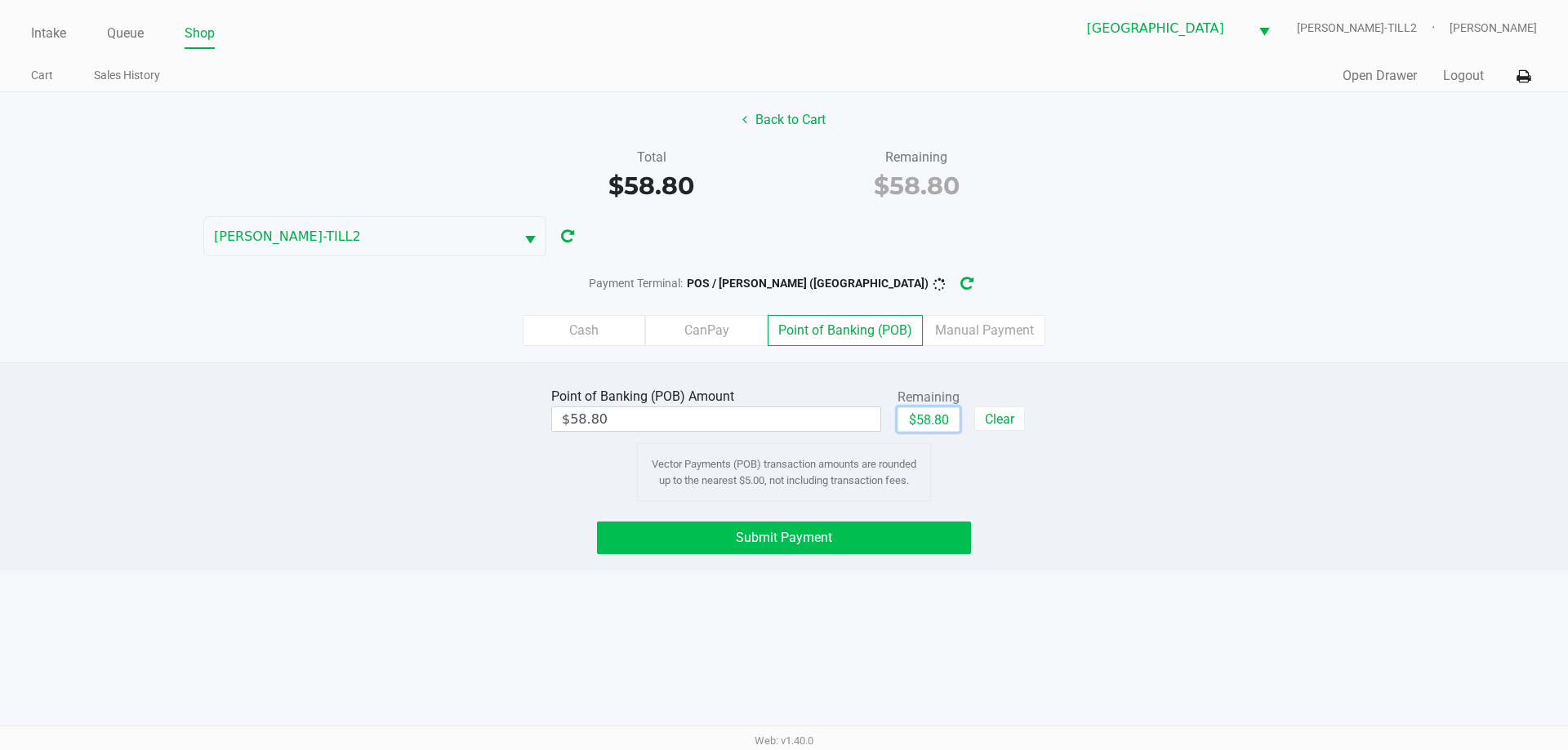
click at [793, 545] on button "Submit Payment" at bounding box center [784, 538] width 374 height 32
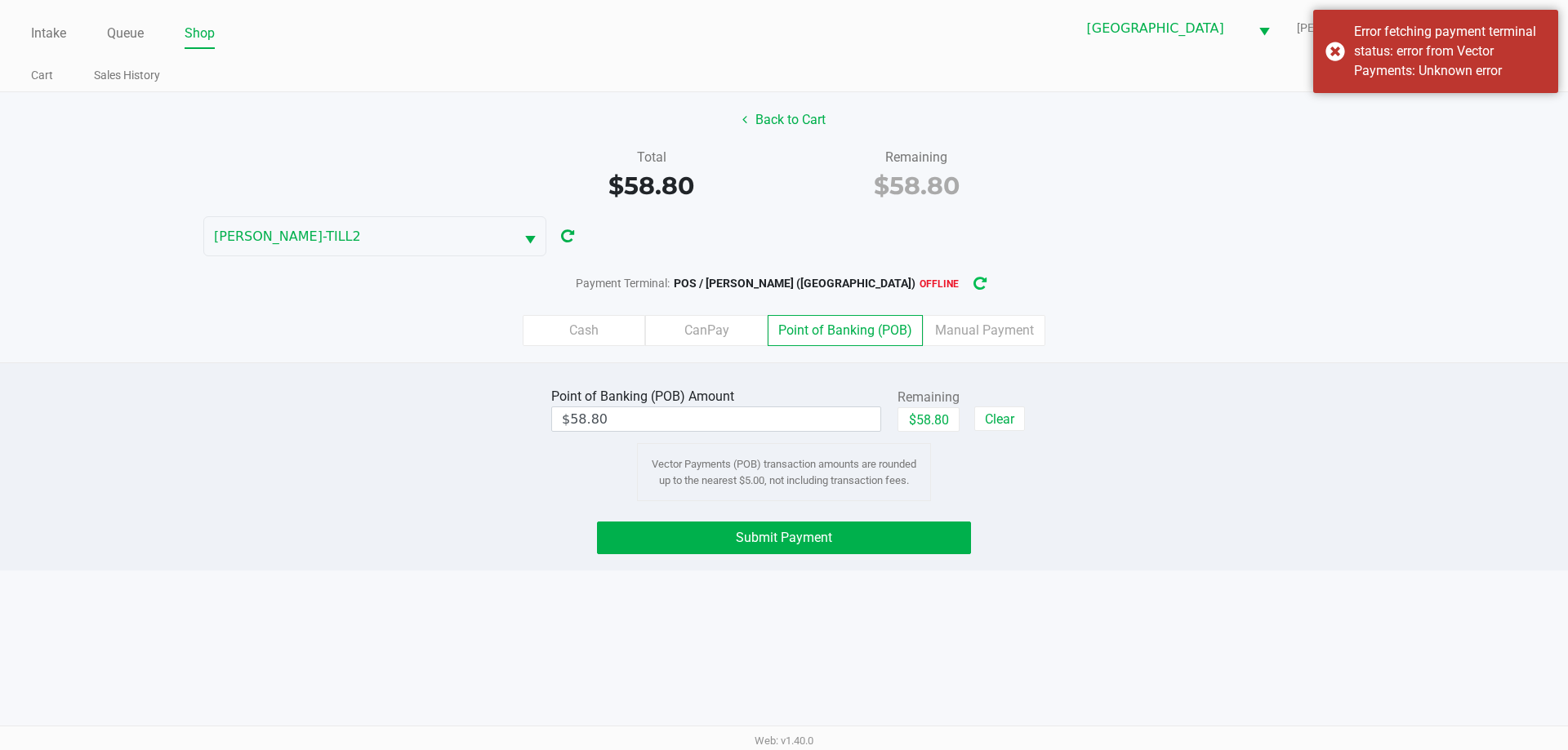
click at [974, 281] on icon "button" at bounding box center [980, 284] width 13 height 12
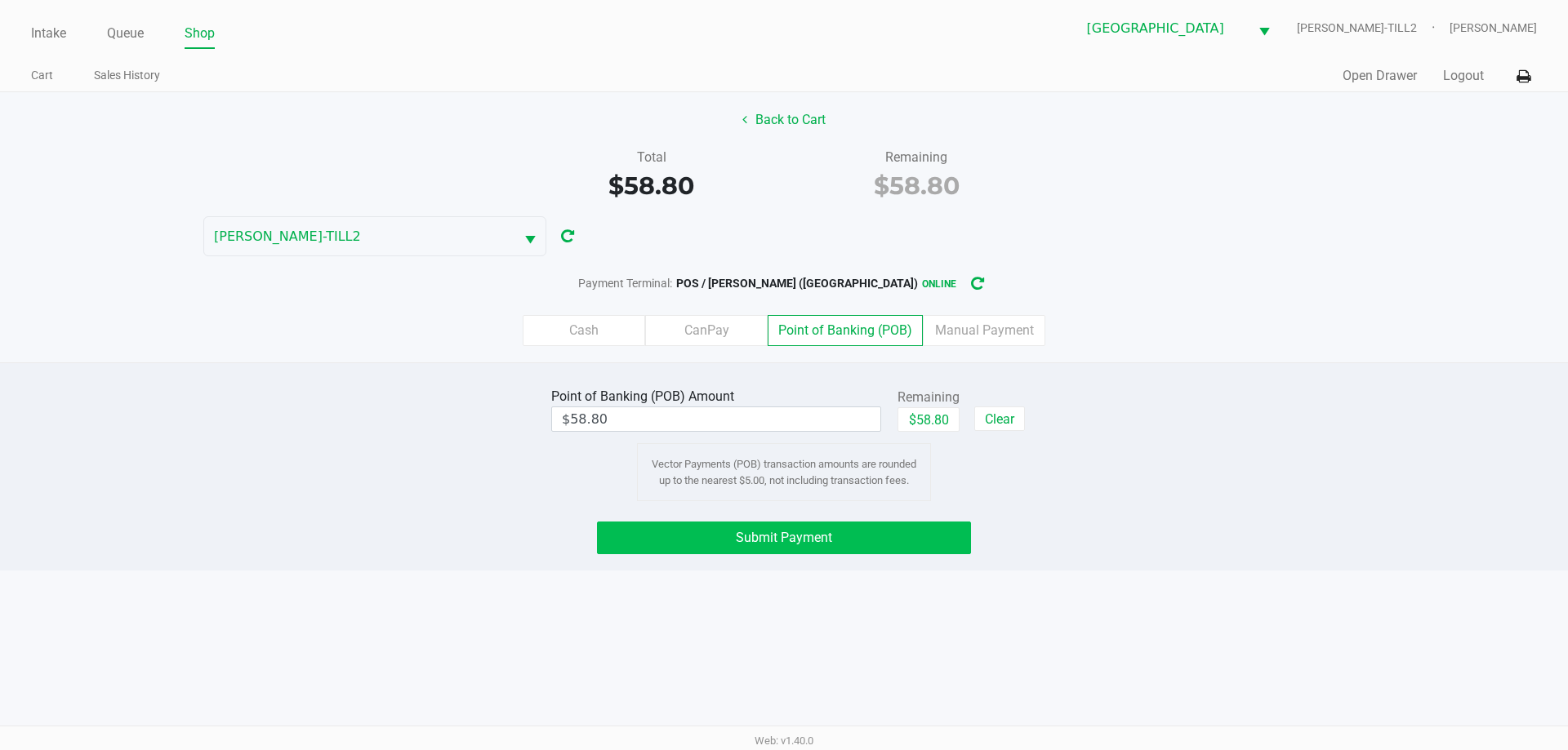
click at [884, 543] on button "Submit Payment" at bounding box center [784, 538] width 374 height 32
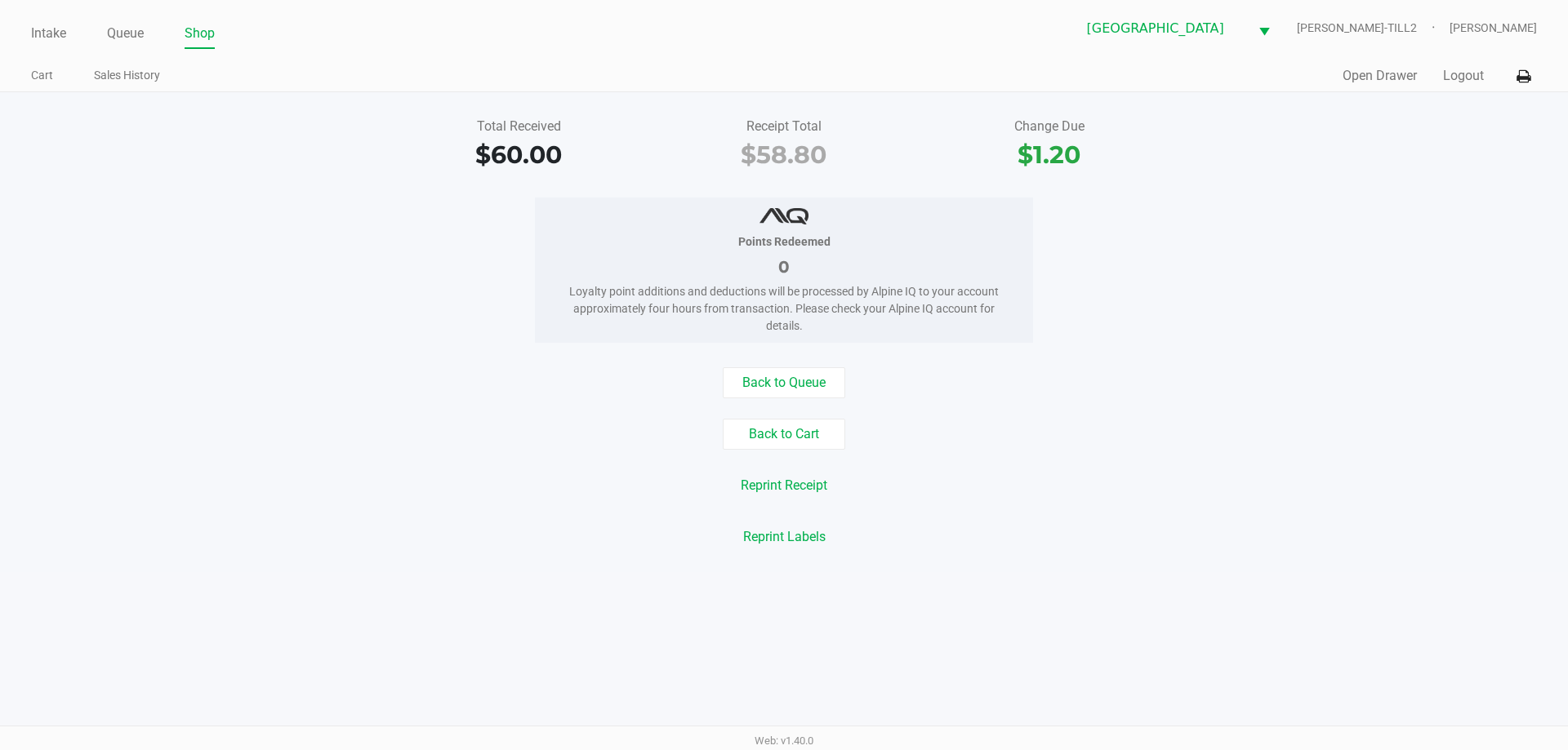
click at [1457, 86] on div "Quick Sale Open Drawer Logout" at bounding box center [1160, 77] width 753 height 31
click at [1458, 72] on button "Logout" at bounding box center [1463, 76] width 41 height 20
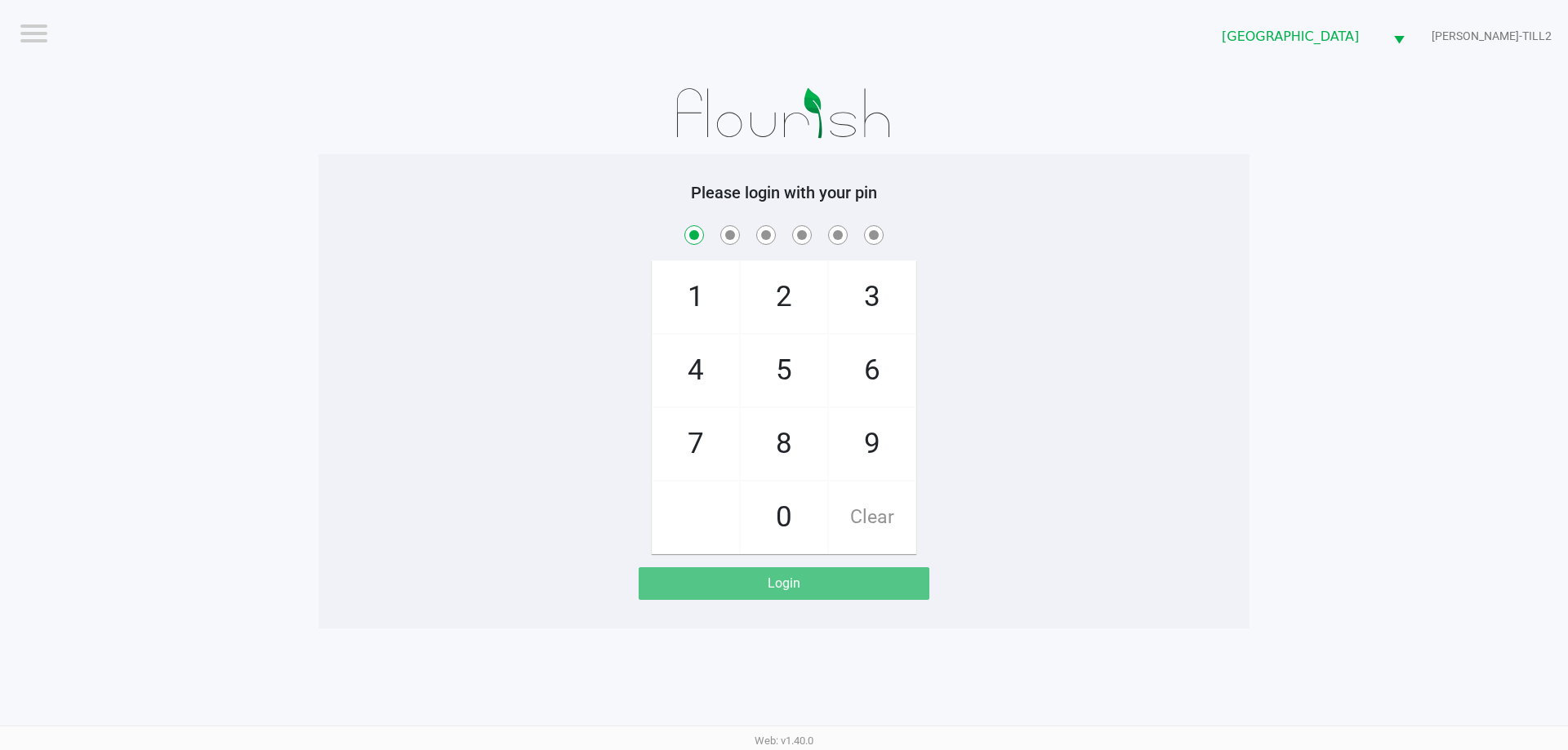
checkbox input "true"
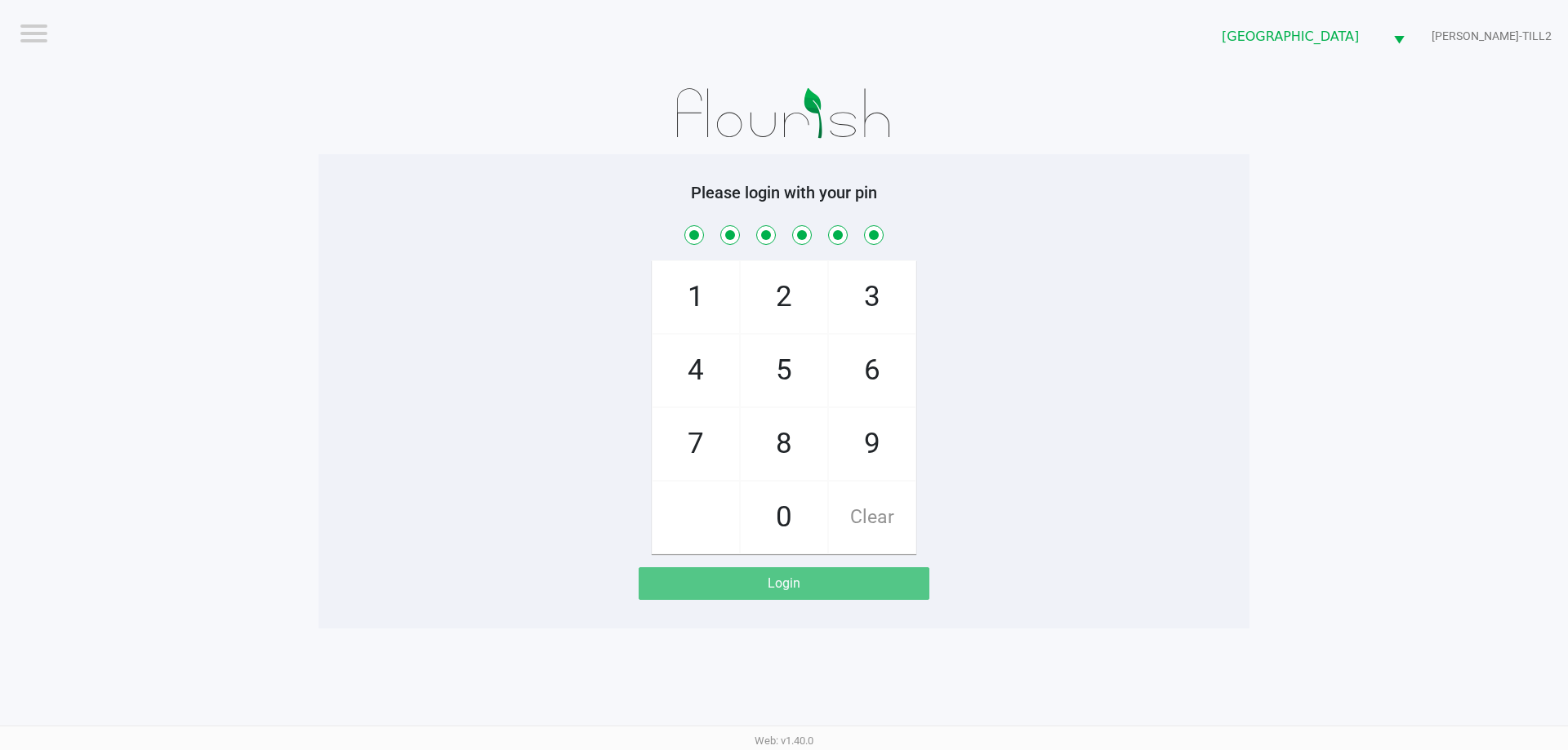
checkbox input "true"
checkbox input "false"
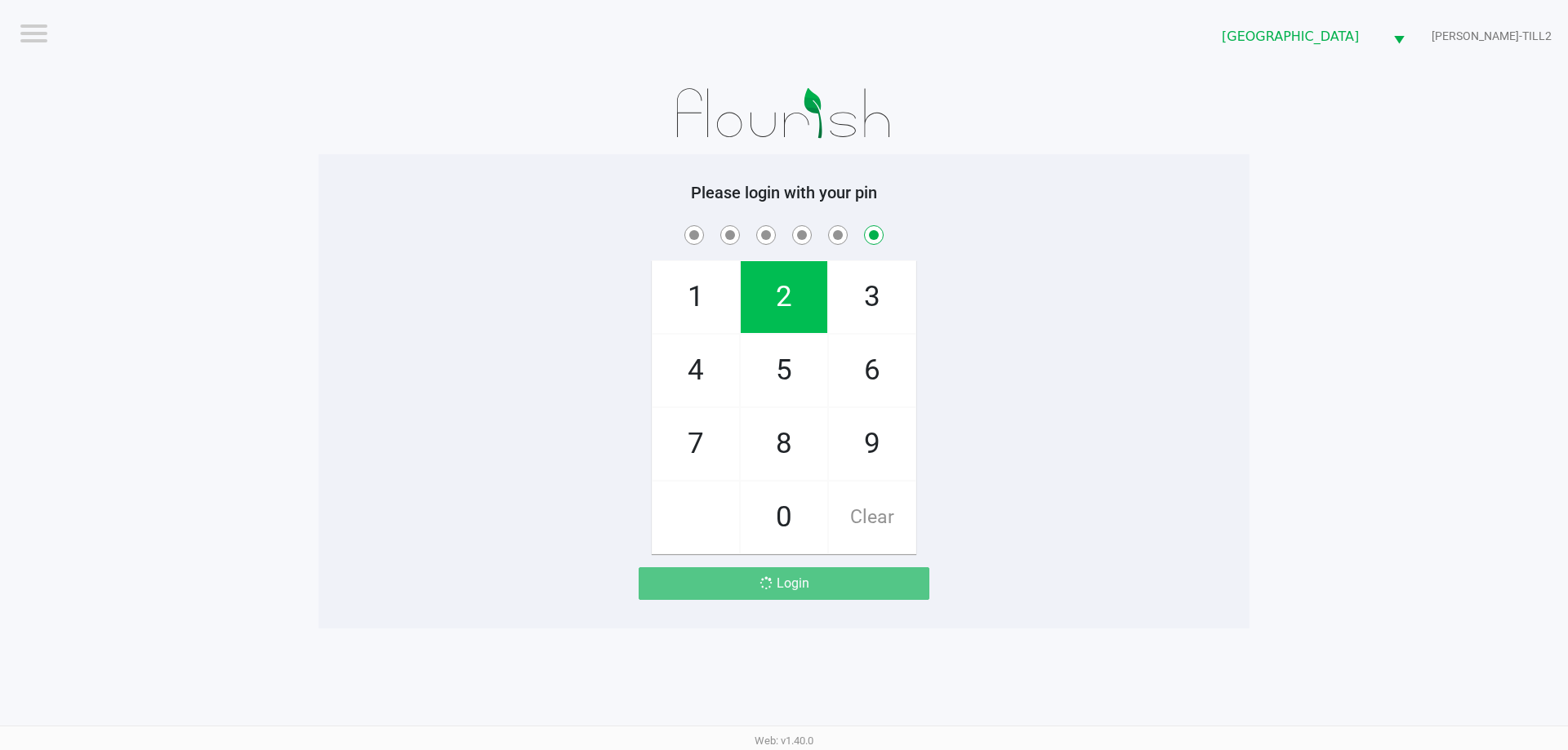
checkbox input "false"
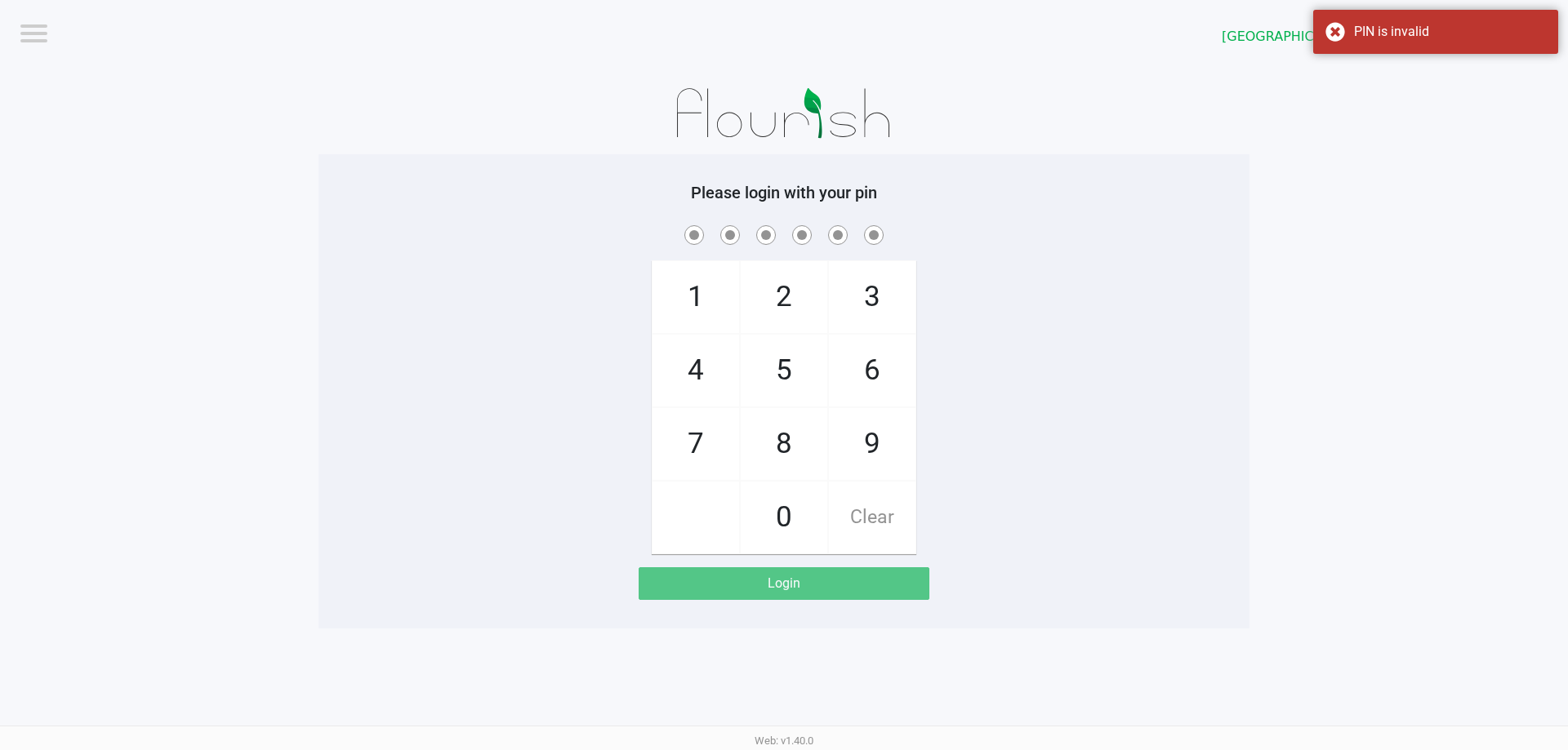
checkbox input "true"
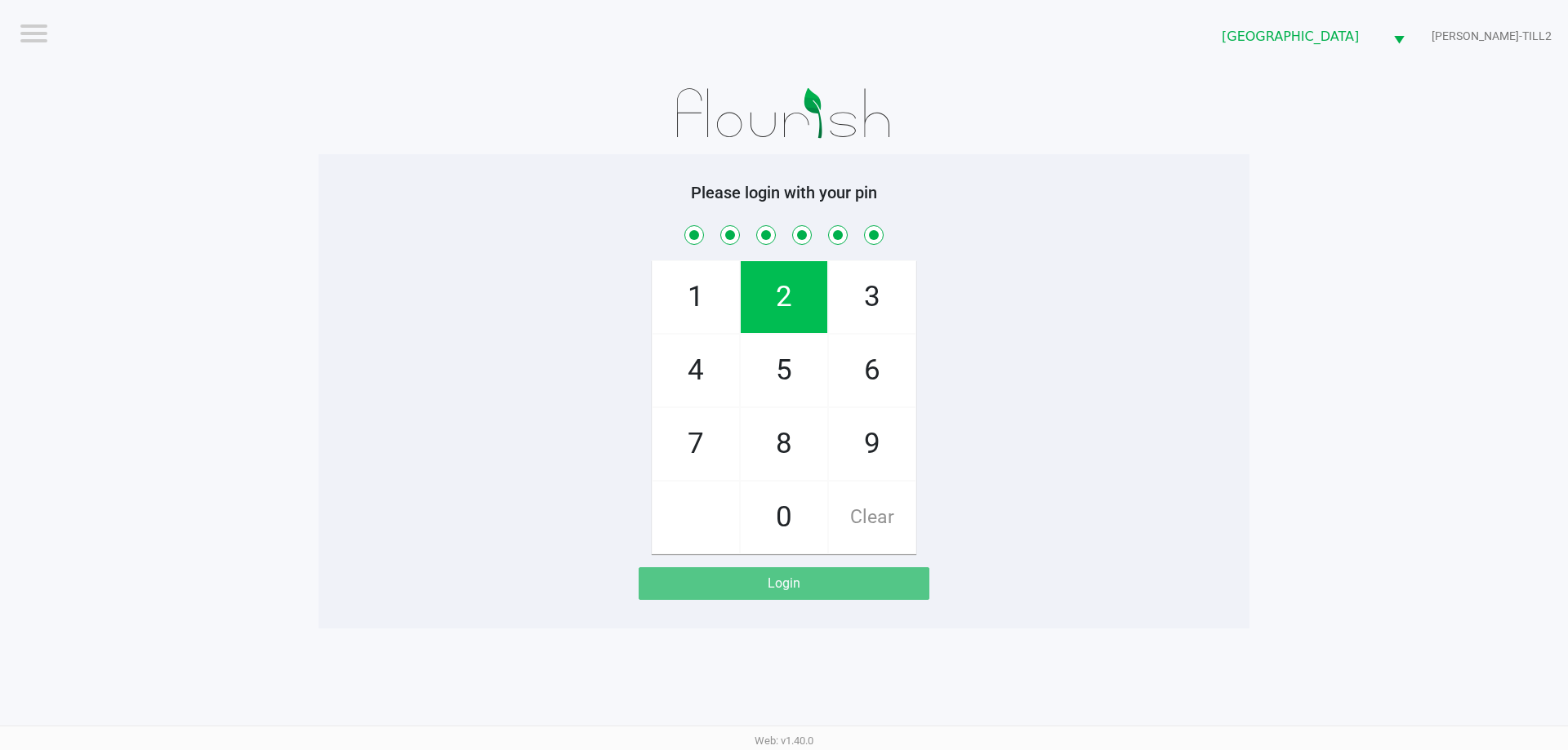
checkbox input "true"
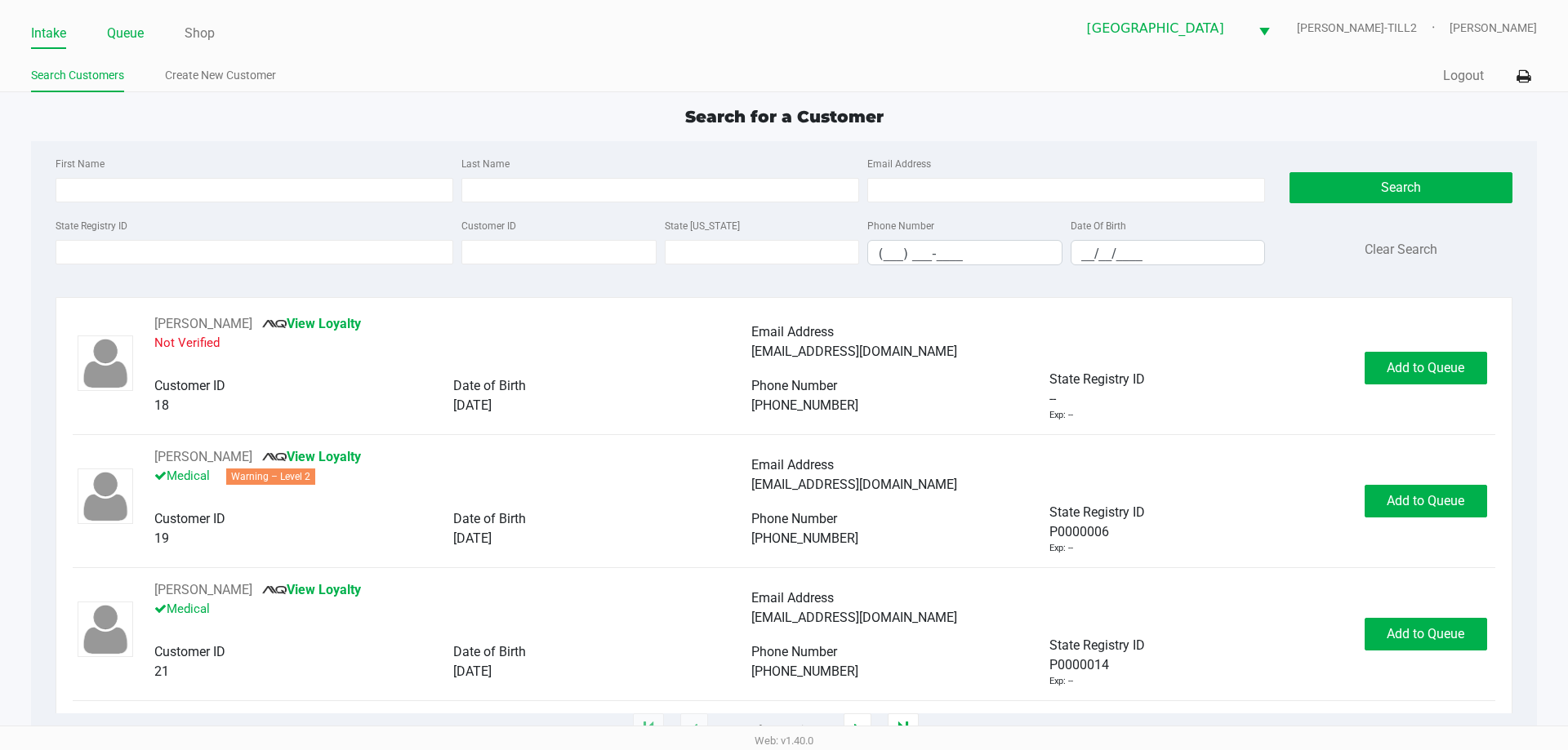
click at [133, 39] on link "Queue" at bounding box center [125, 32] width 37 height 23
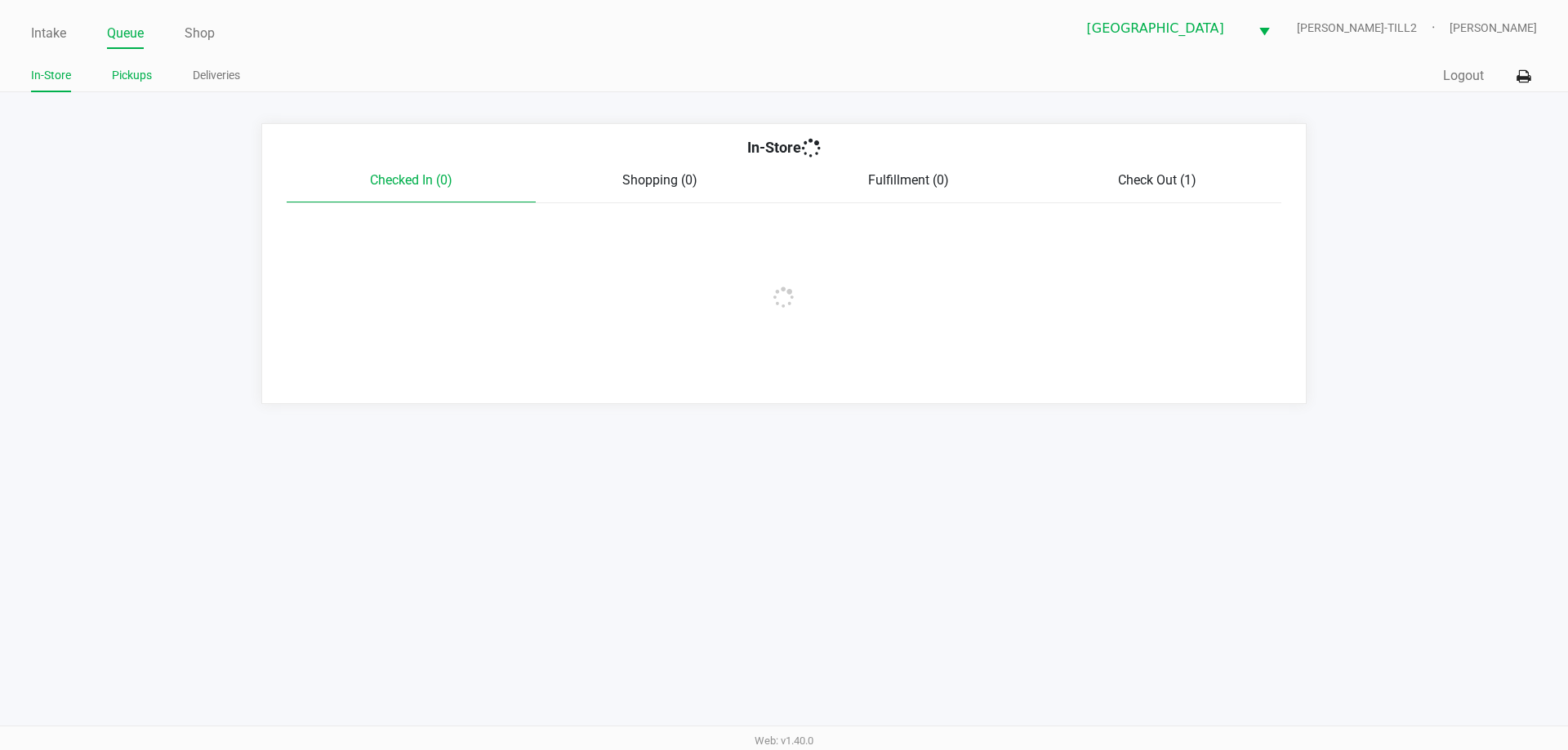
click at [146, 69] on link "Pickups" at bounding box center [132, 75] width 40 height 21
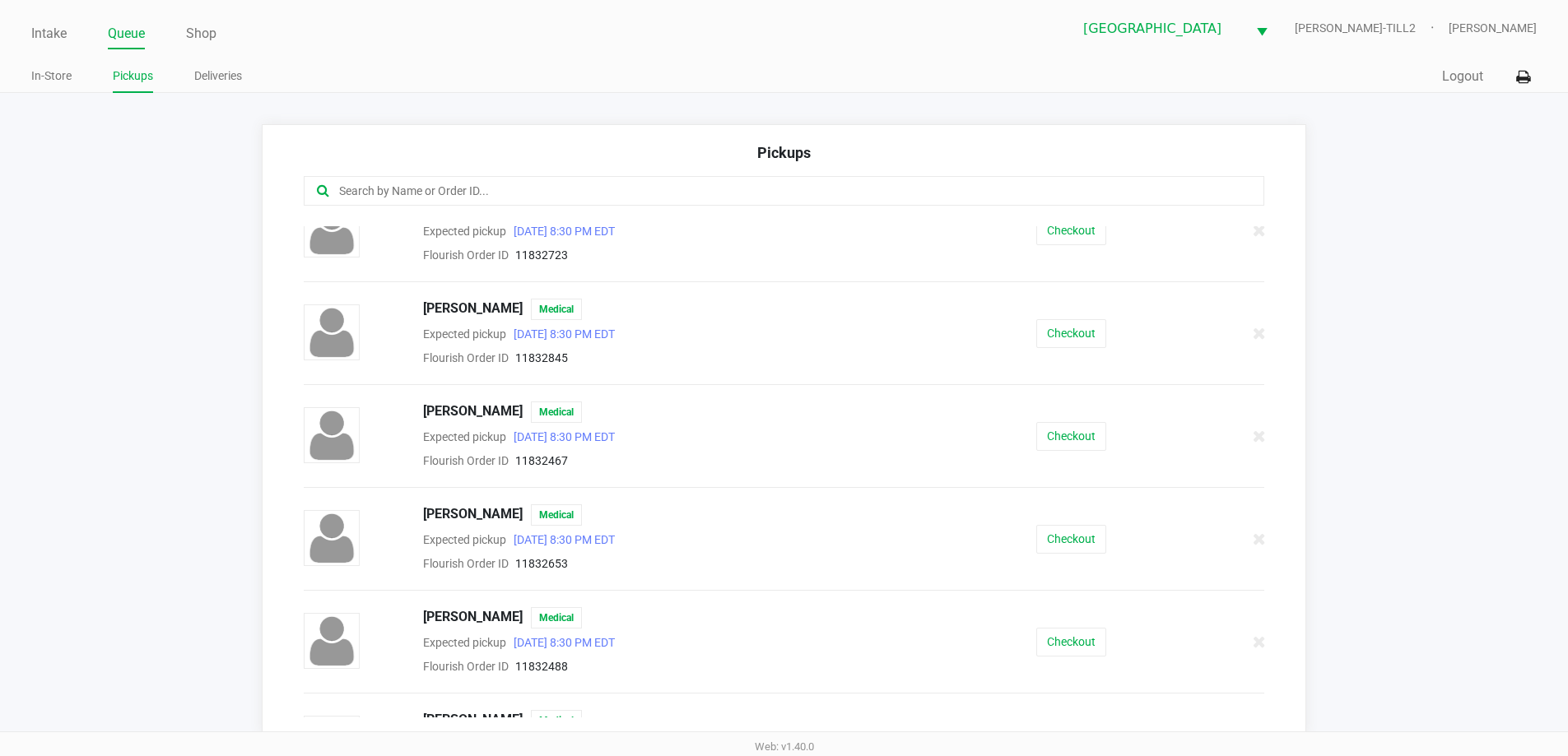
scroll to position [281, 0]
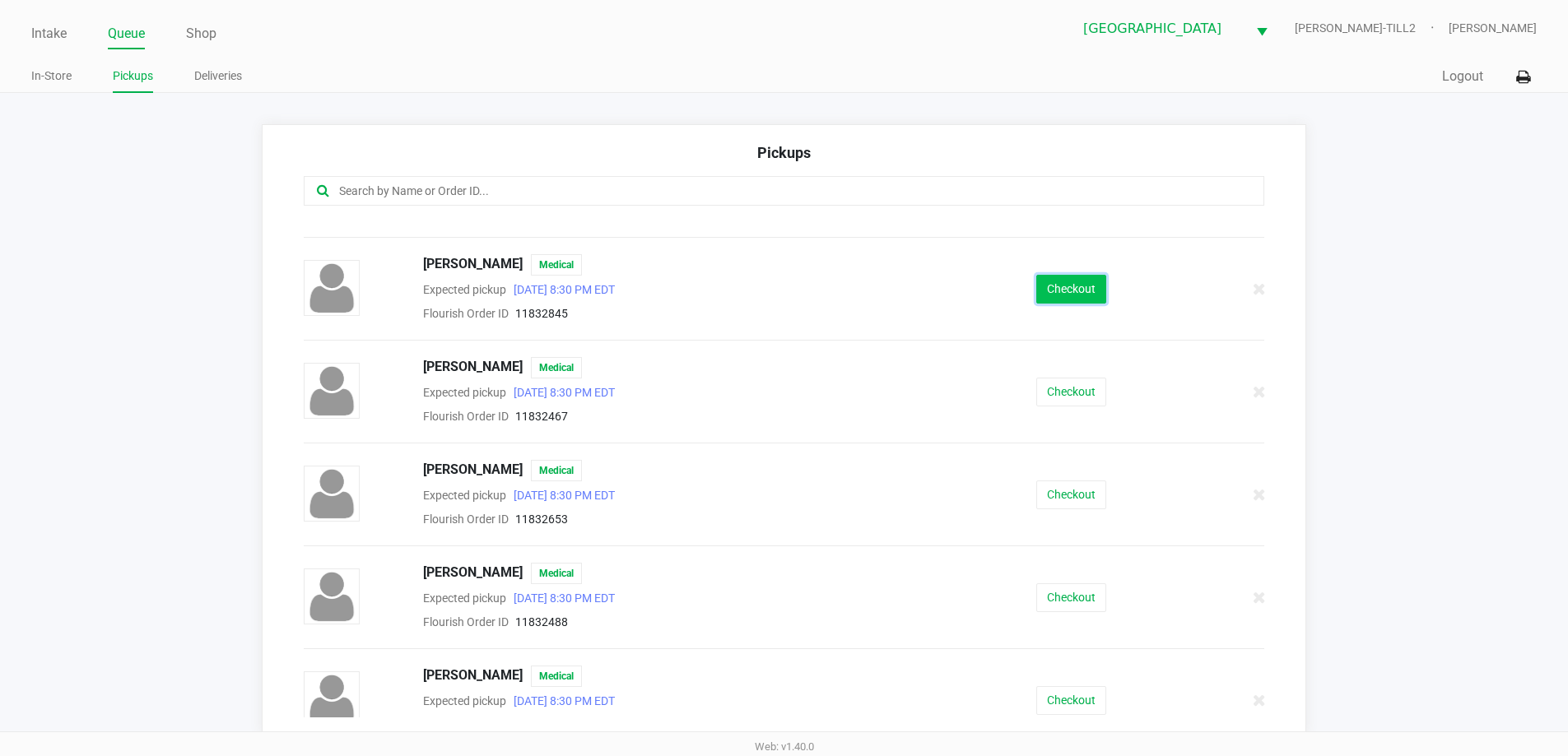
click at [1063, 293] on button "Checkout" at bounding box center [1070, 290] width 70 height 29
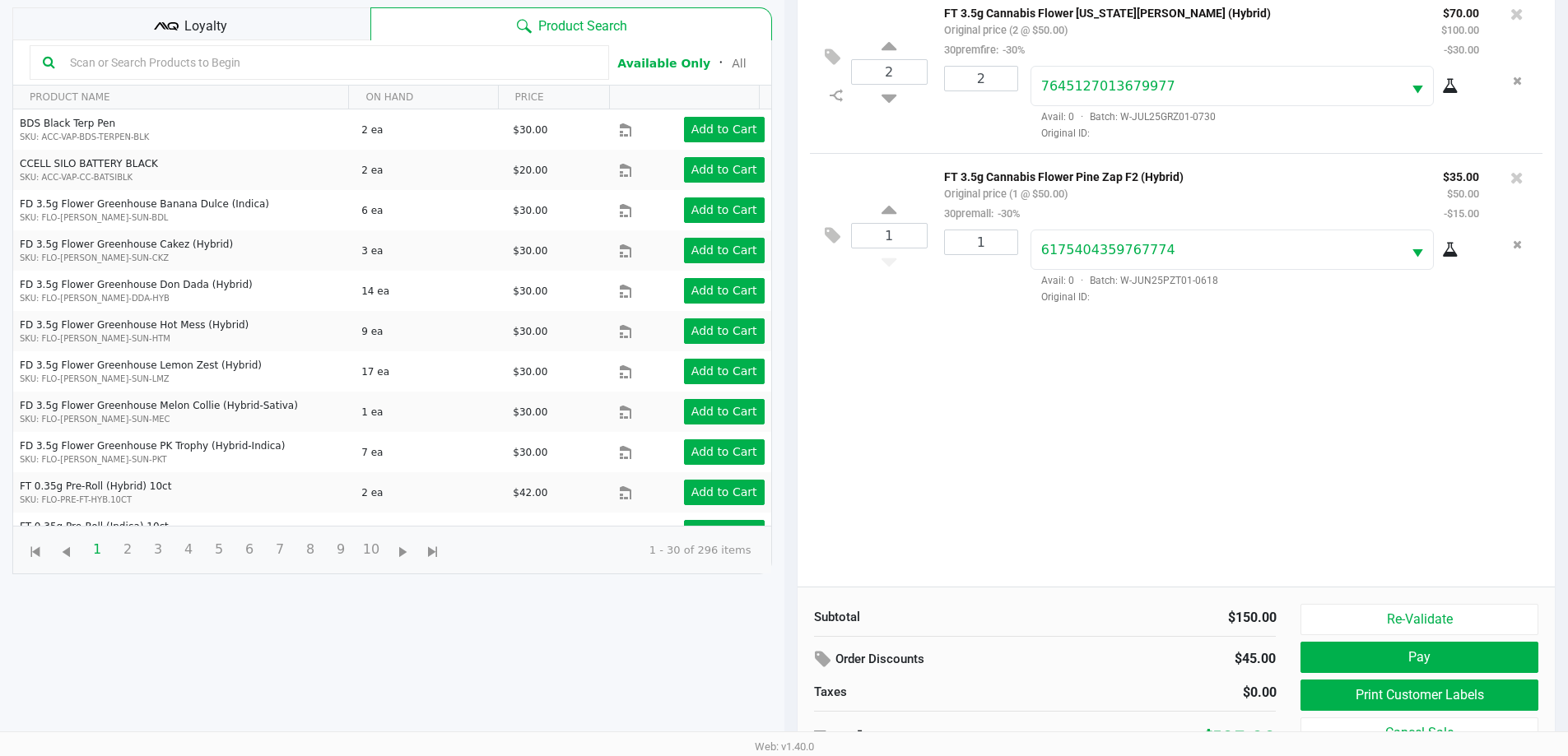
scroll to position [178, 0]
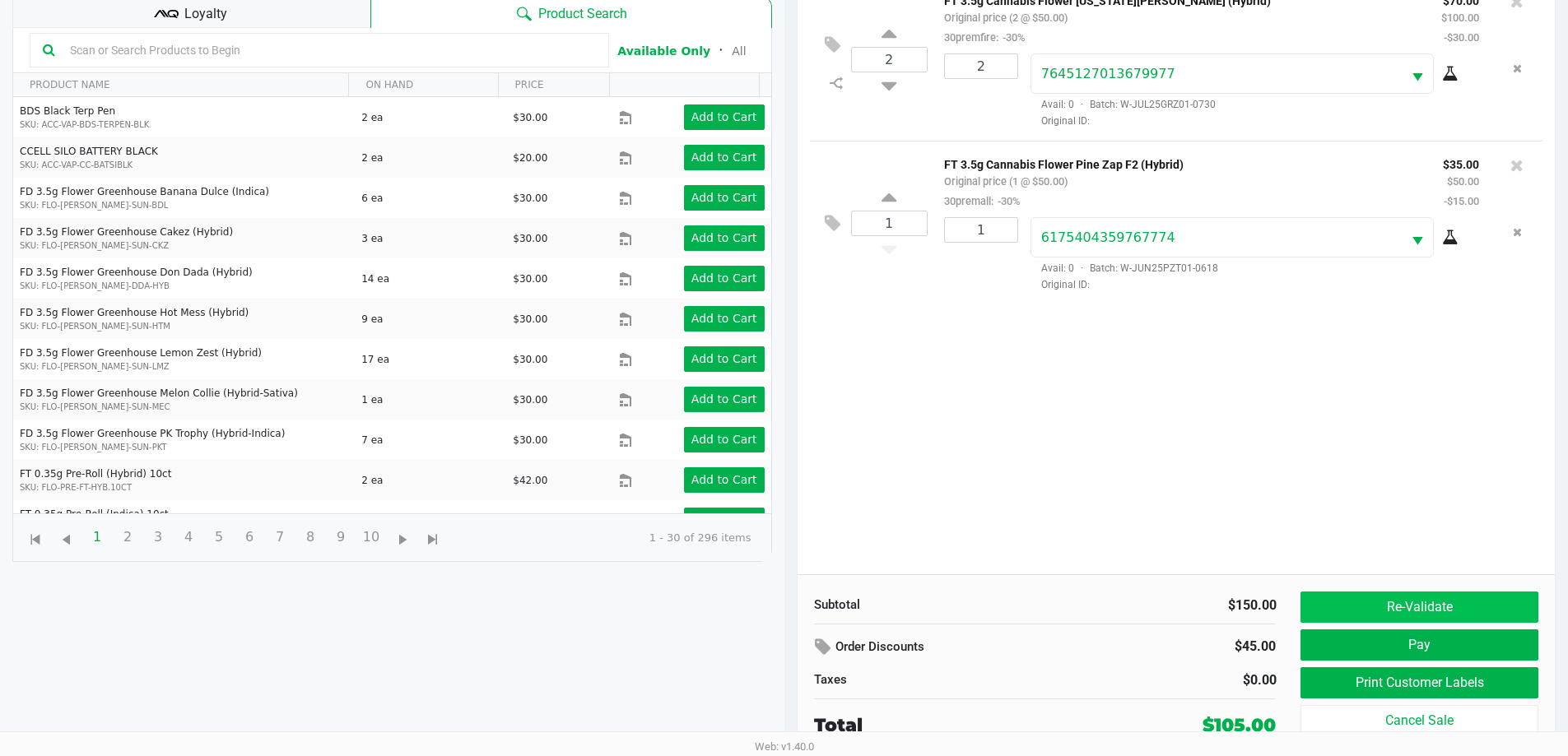
click at [1454, 595] on button "Re-Validate" at bounding box center [1418, 607] width 237 height 31
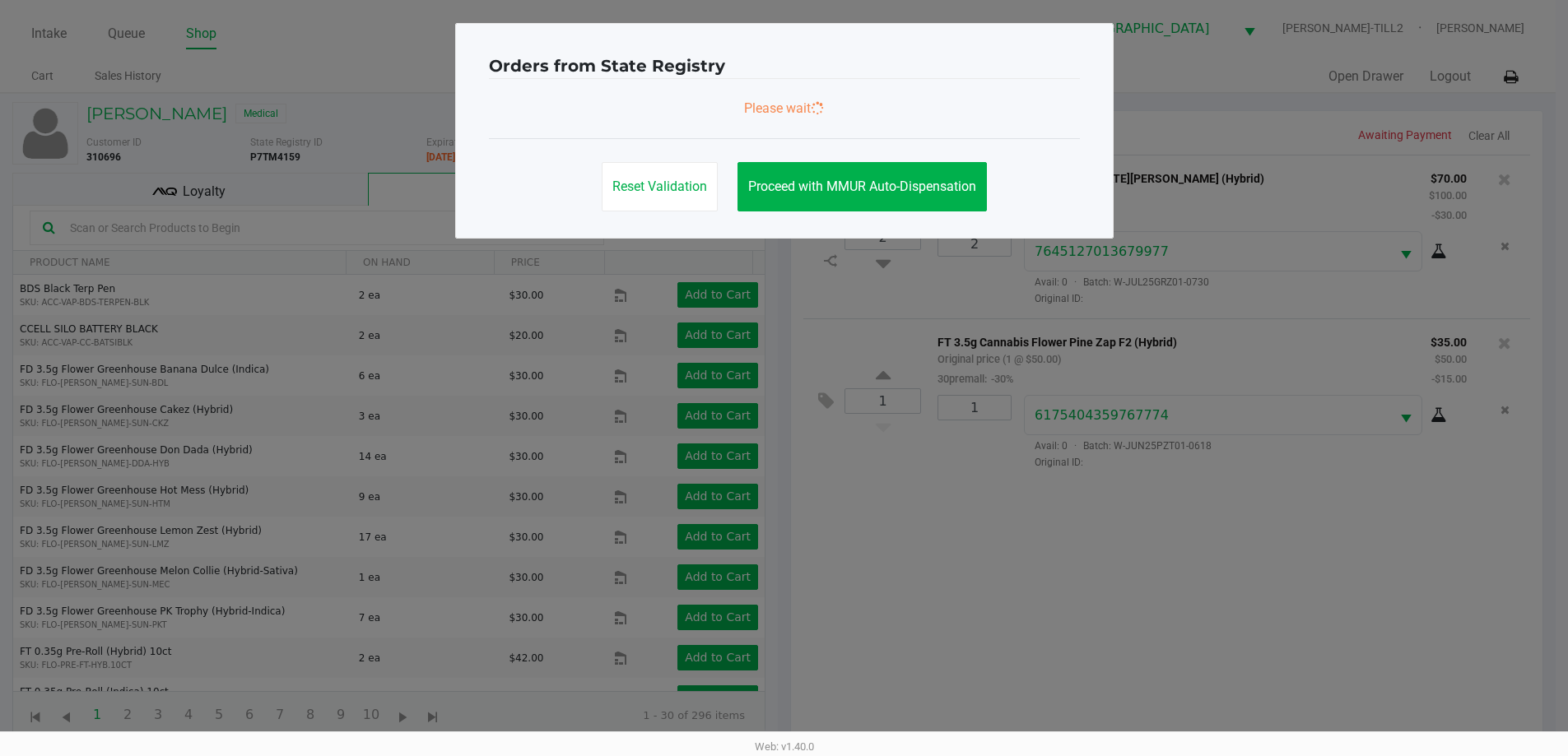
scroll to position [0, 0]
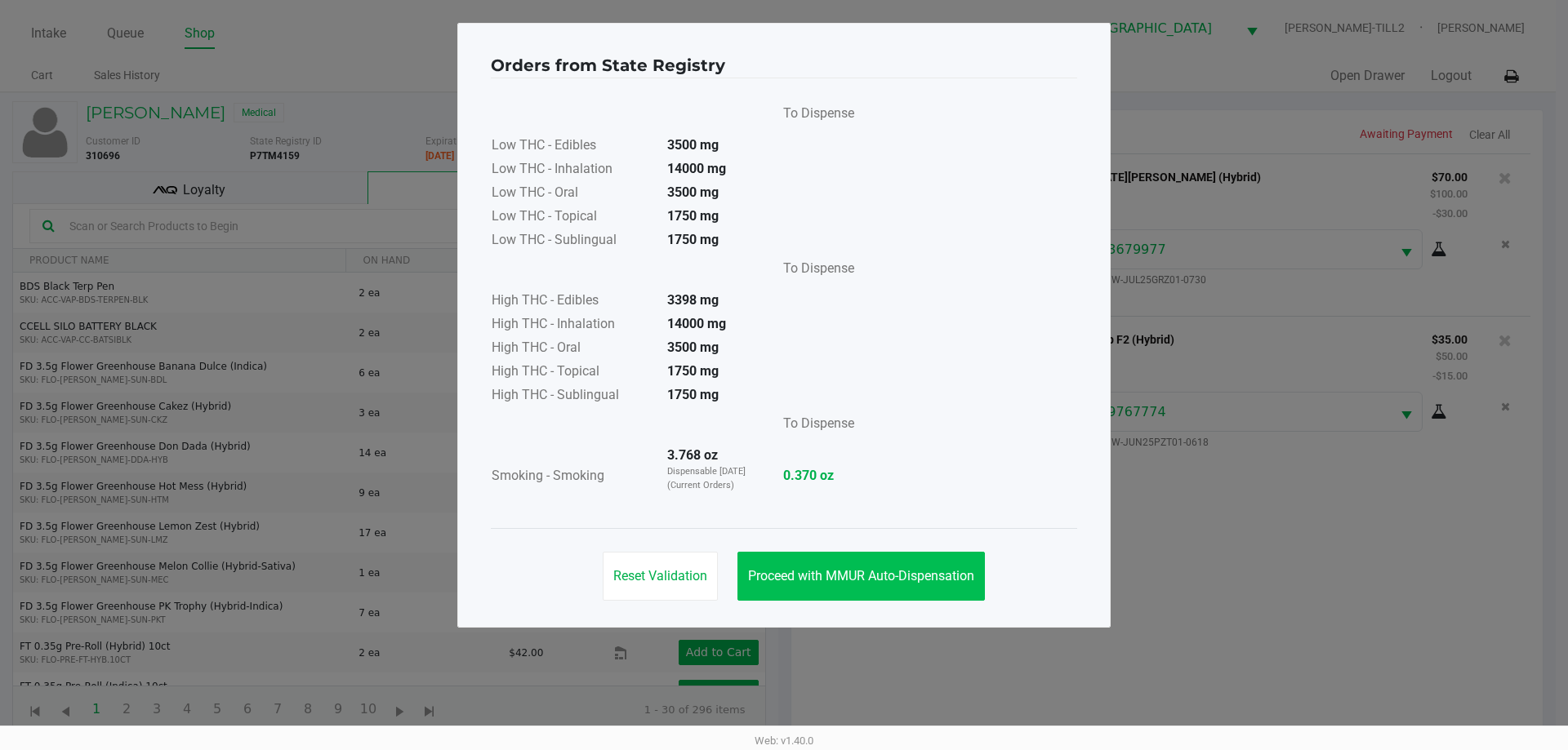
click at [845, 557] on button "Proceed with MMUR Auto-Dispensation" at bounding box center [861, 576] width 247 height 49
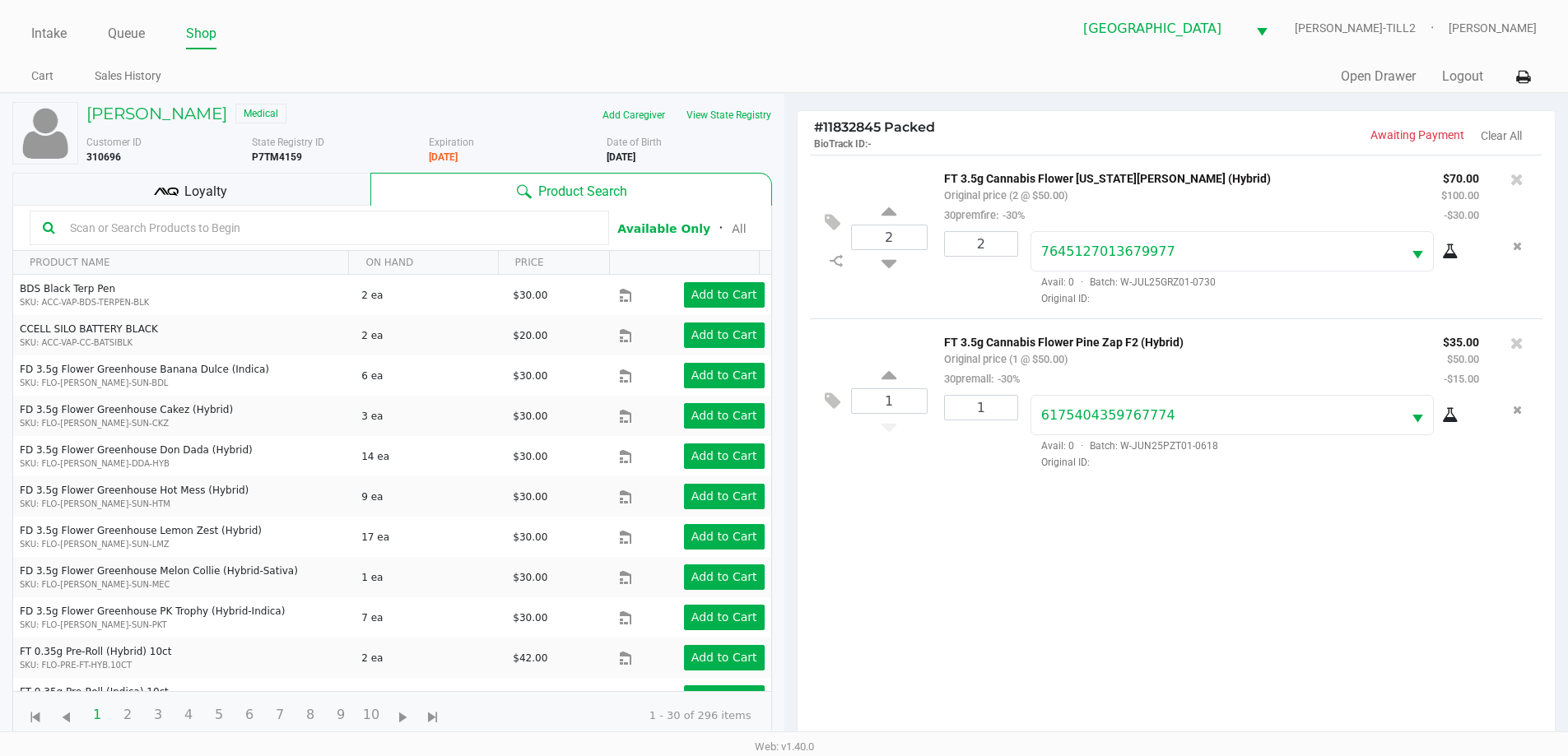
click at [210, 182] on span "Loyalty" at bounding box center [205, 192] width 43 height 20
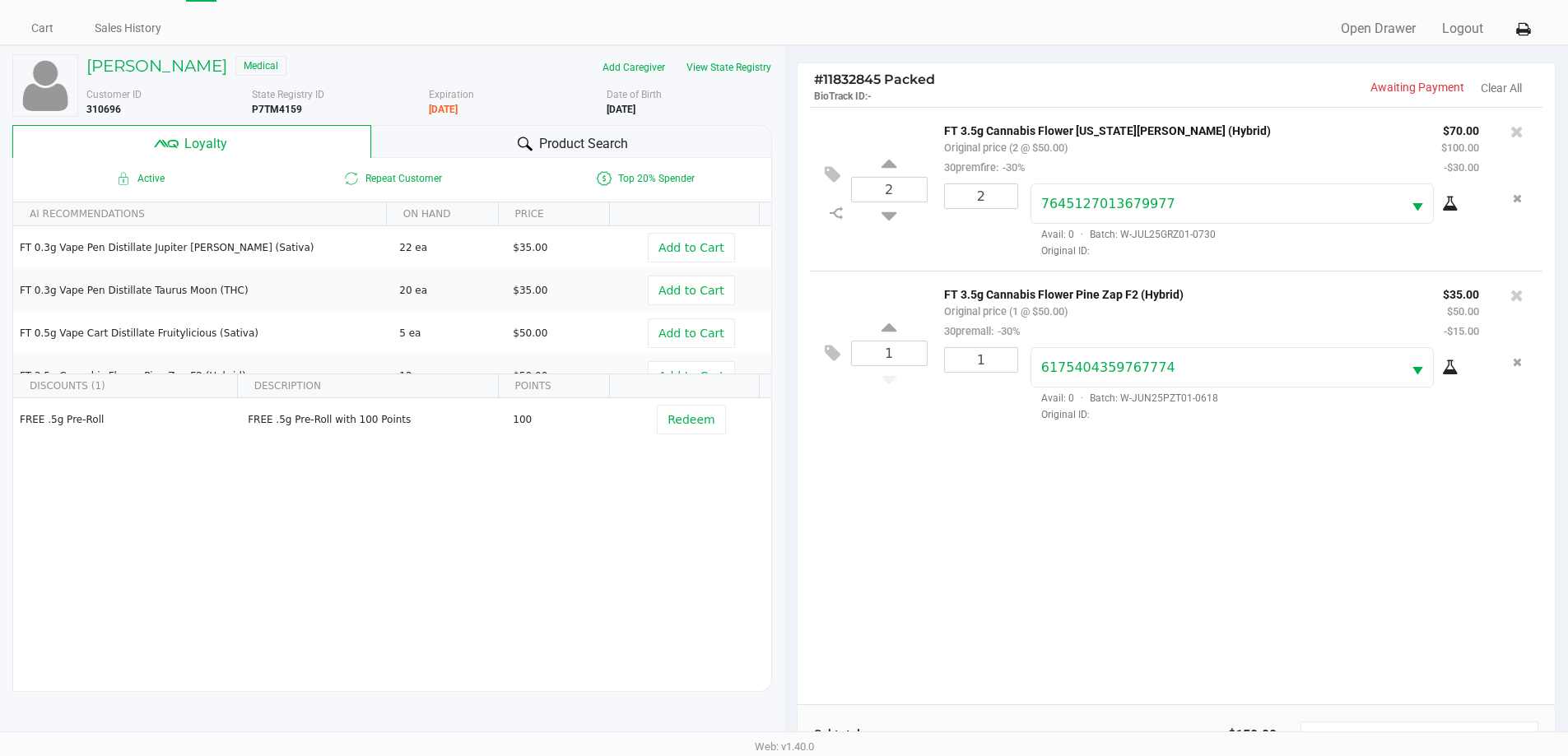
scroll to position [197, 0]
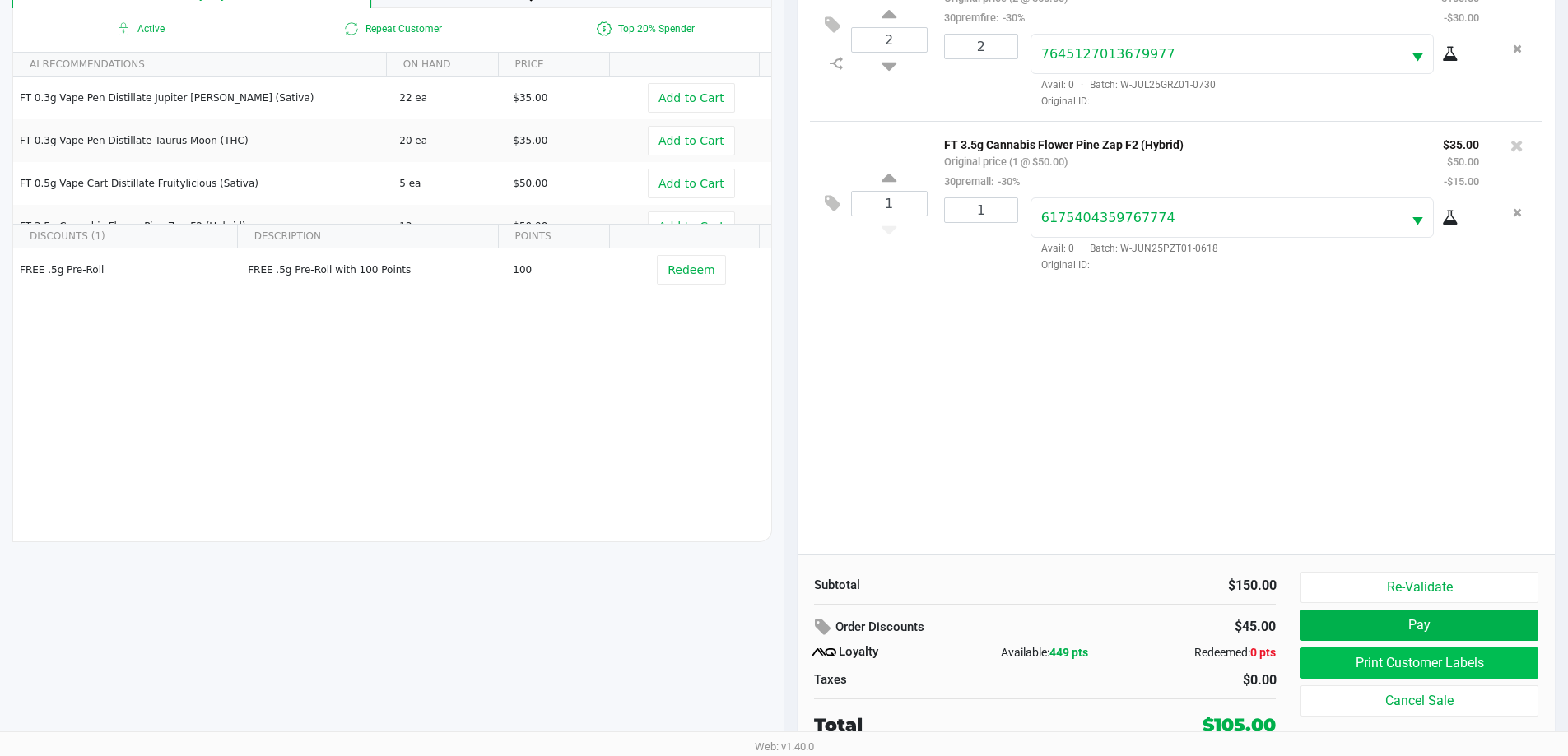
click at [1406, 662] on button "Print Customer Labels" at bounding box center [1418, 663] width 237 height 31
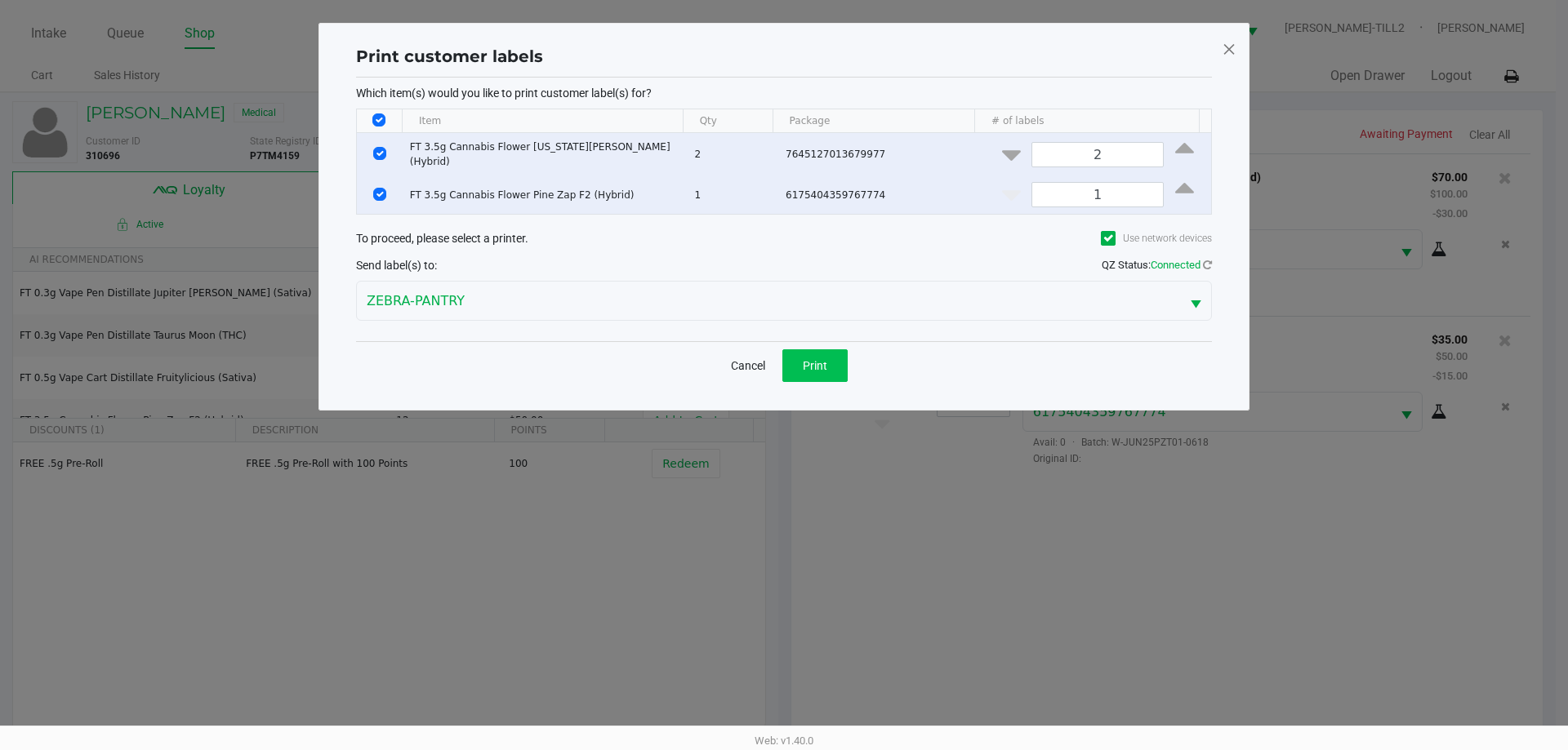
click at [827, 360] on span "Print" at bounding box center [814, 366] width 24 height 13
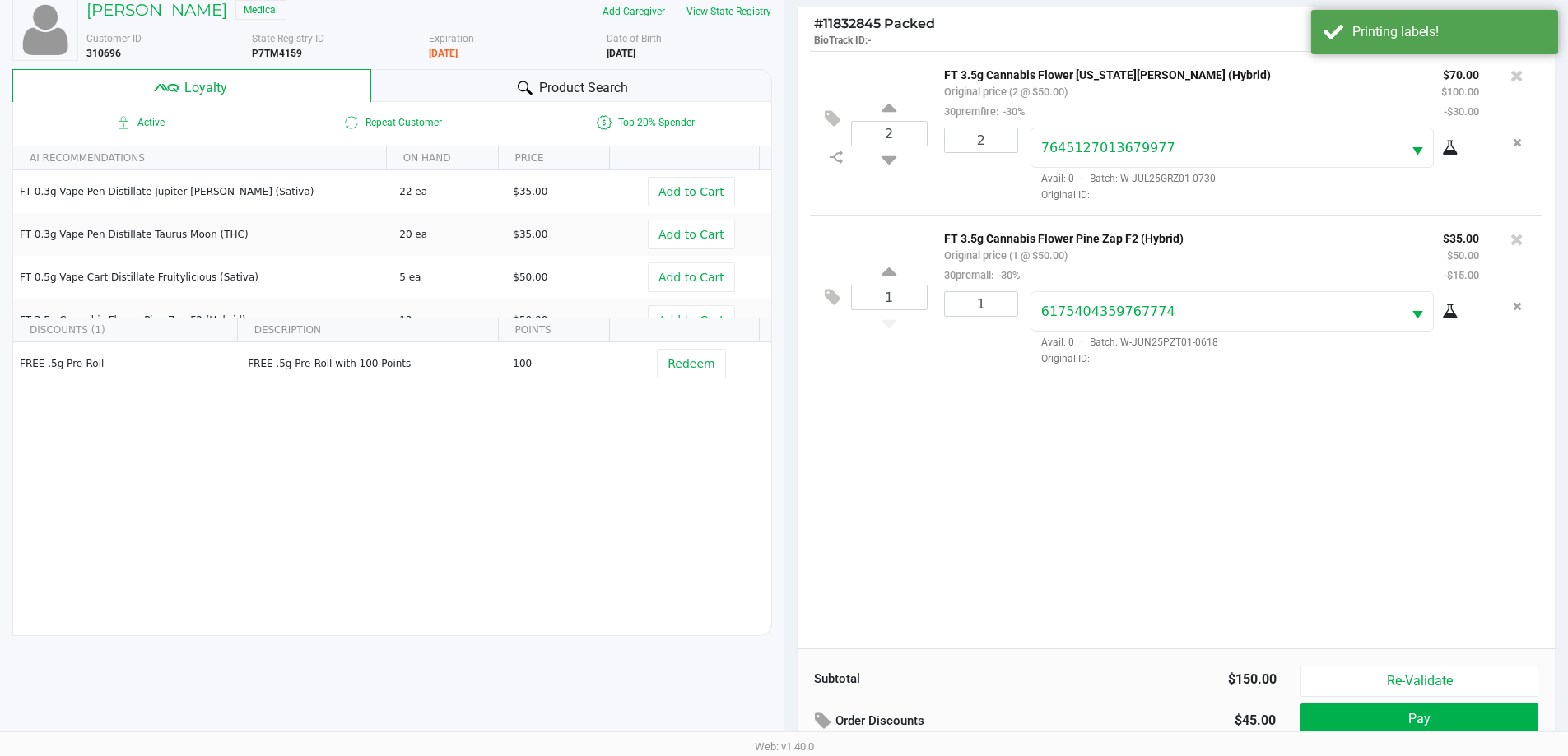
scroll to position [197, 0]
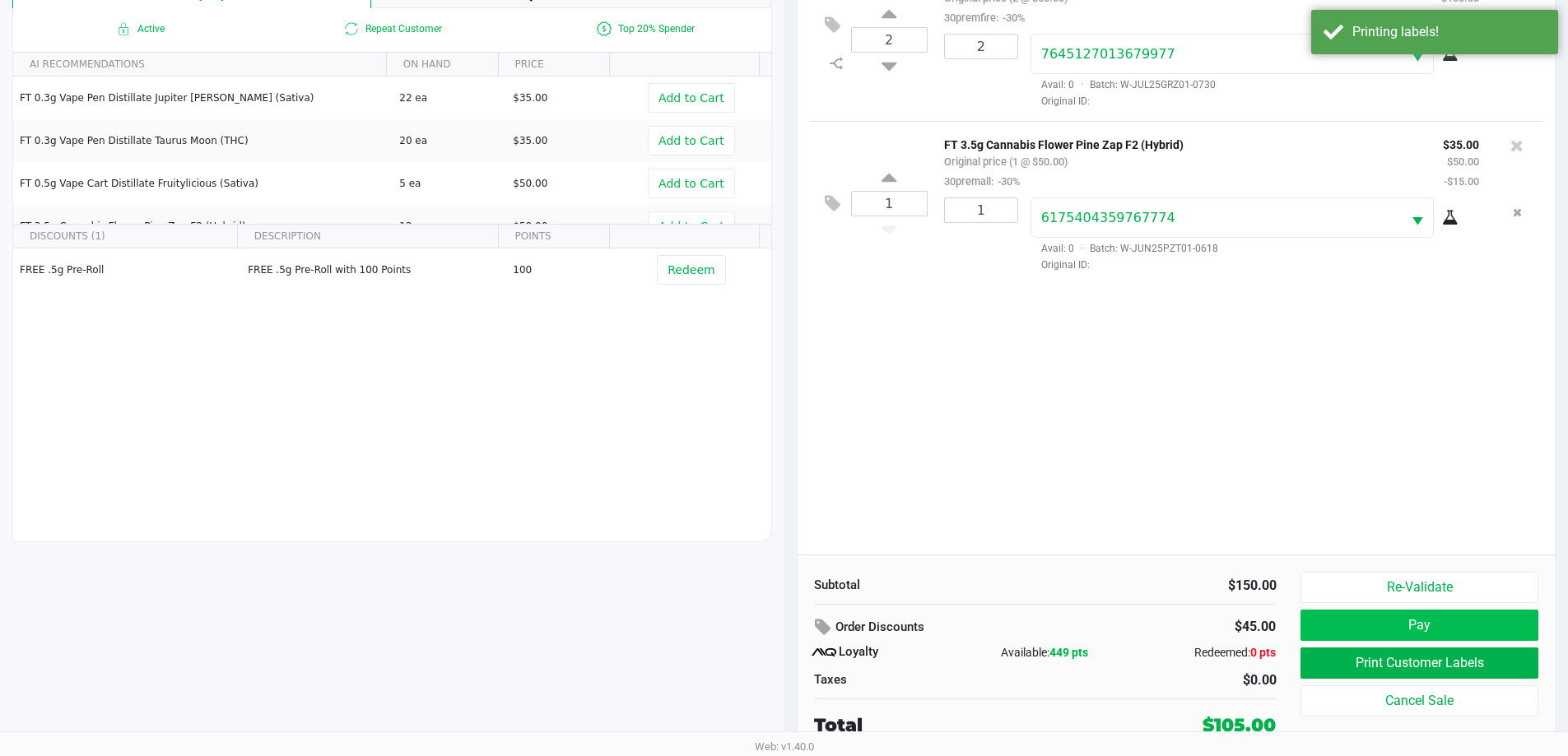
click at [1457, 625] on button "Pay" at bounding box center [1418, 625] width 237 height 31
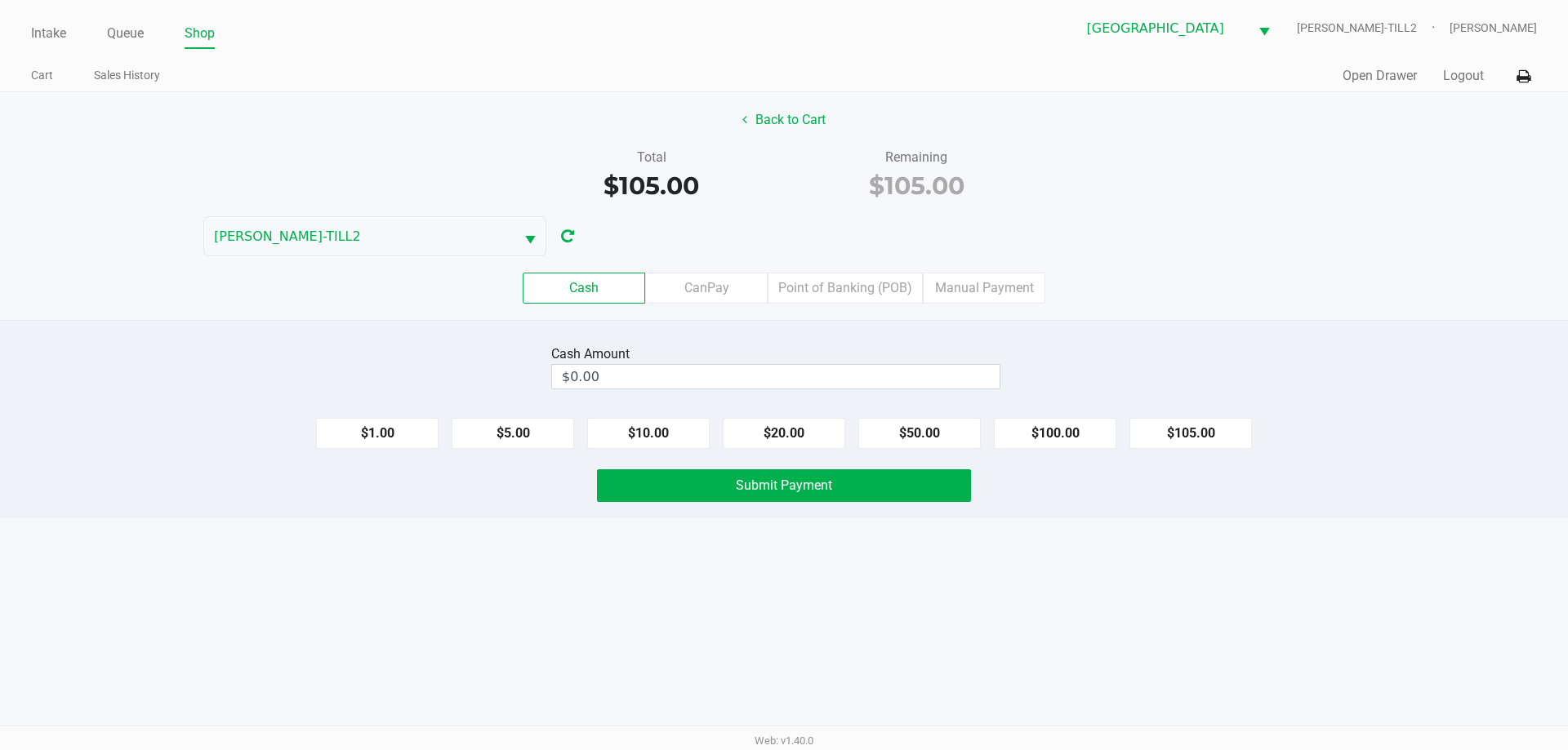
click at [1193, 427] on button "$105.00" at bounding box center [1191, 434] width 123 height 31
type input "$105.00"
click at [767, 483] on span "Submit Payment" at bounding box center [784, 485] width 96 height 15
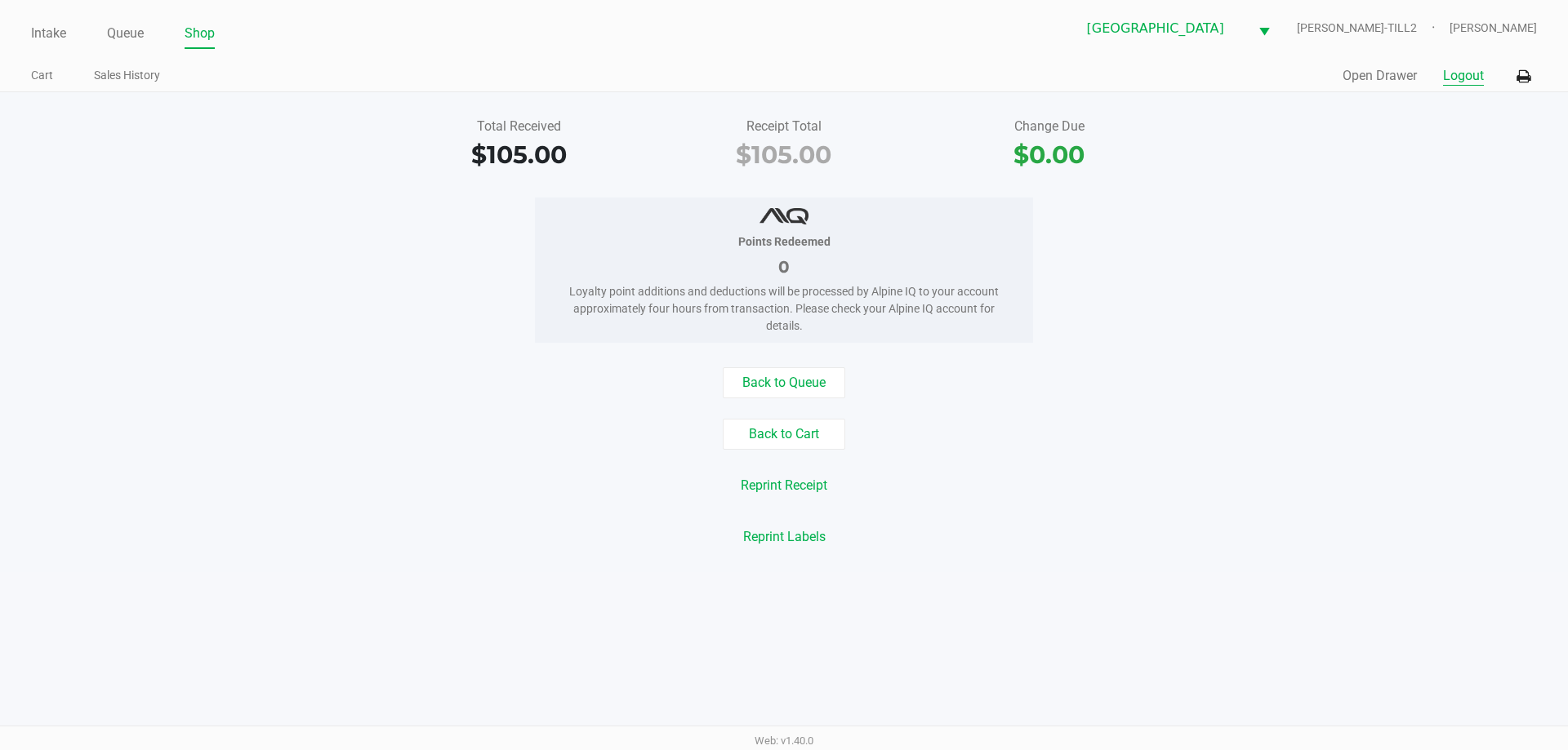
click at [1445, 74] on button "Logout" at bounding box center [1463, 76] width 41 height 20
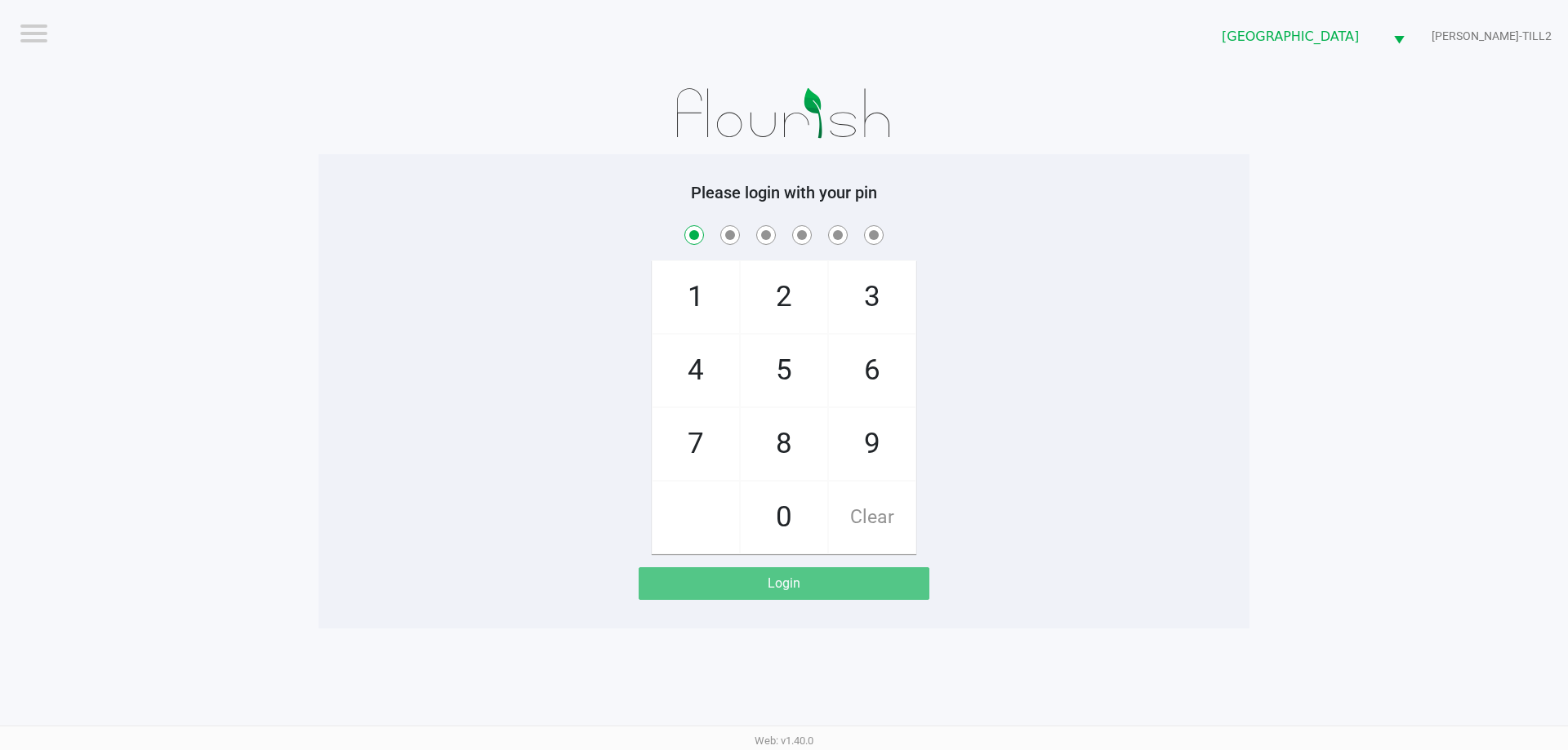
checkbox input "true"
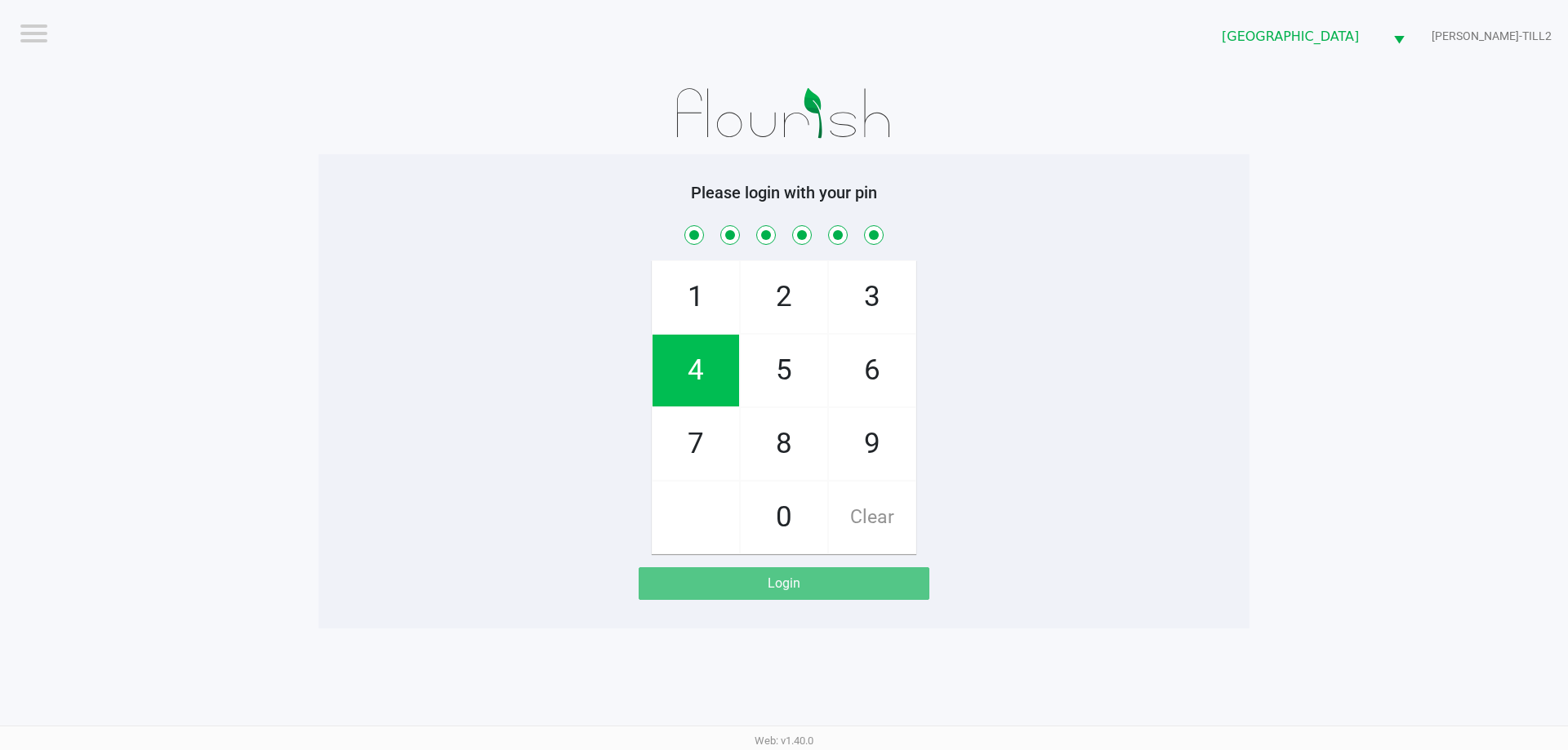
checkbox input "true"
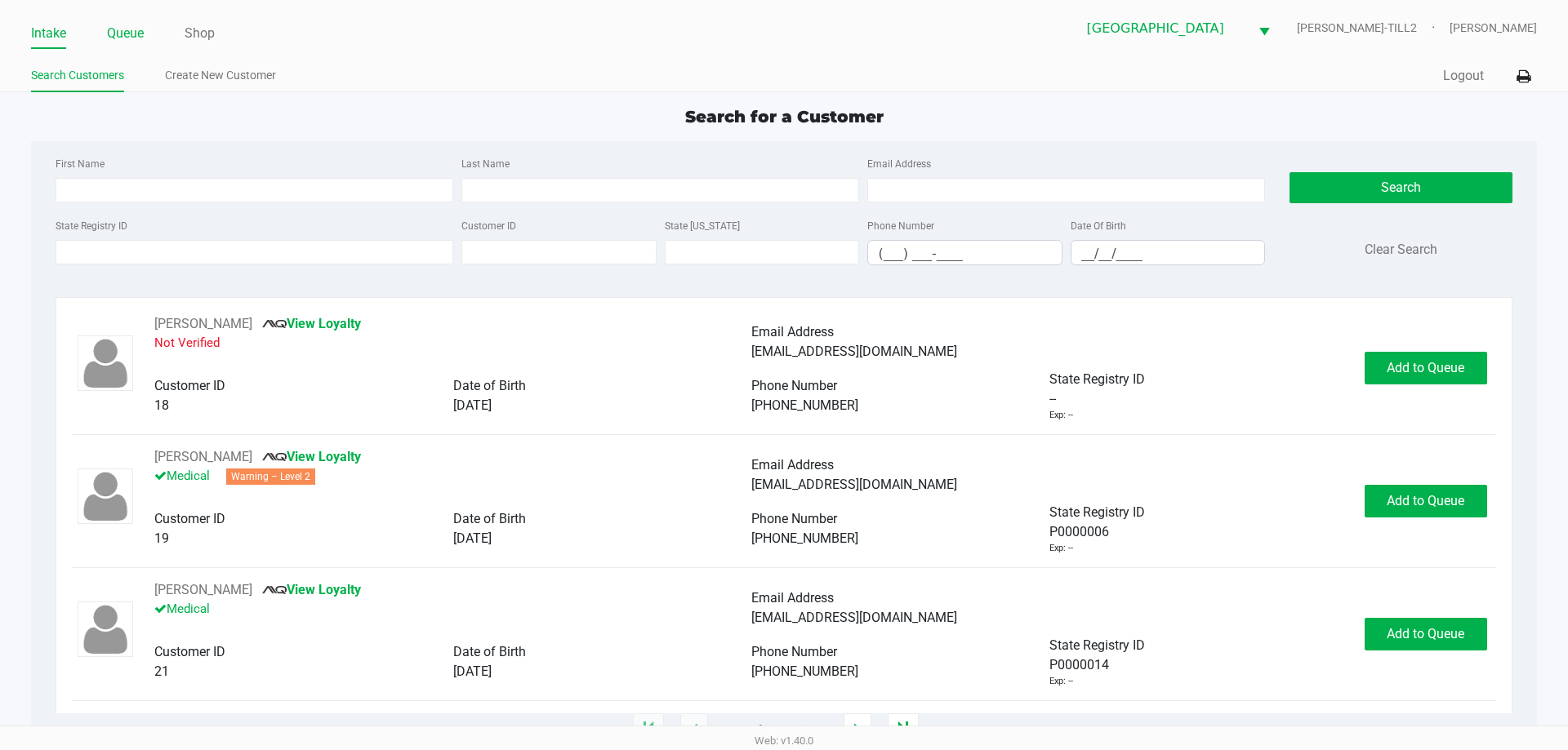
click at [134, 32] on link "Queue" at bounding box center [125, 32] width 37 height 23
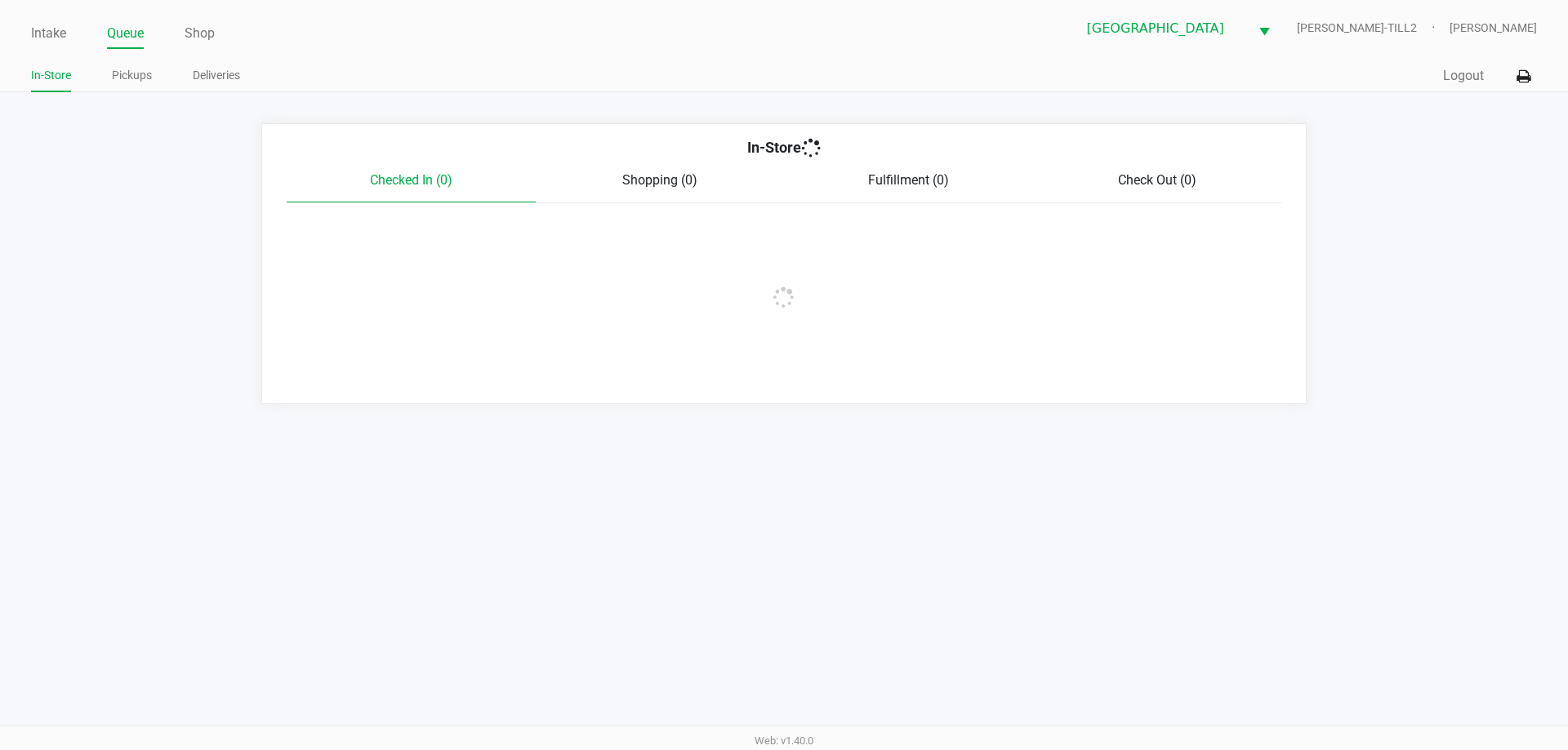
click at [138, 76] on link "Pickups" at bounding box center [132, 75] width 40 height 21
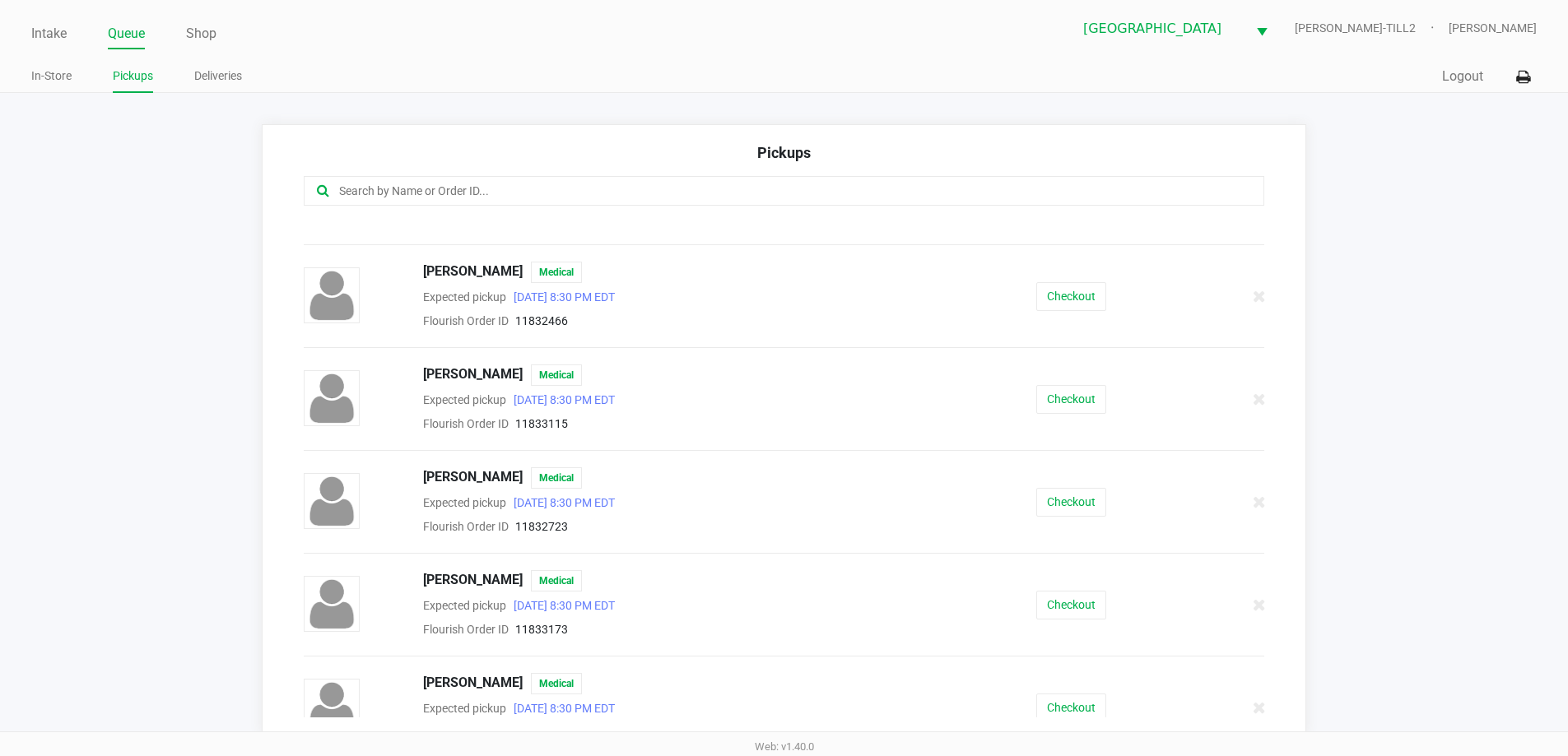
scroll to position [102, 0]
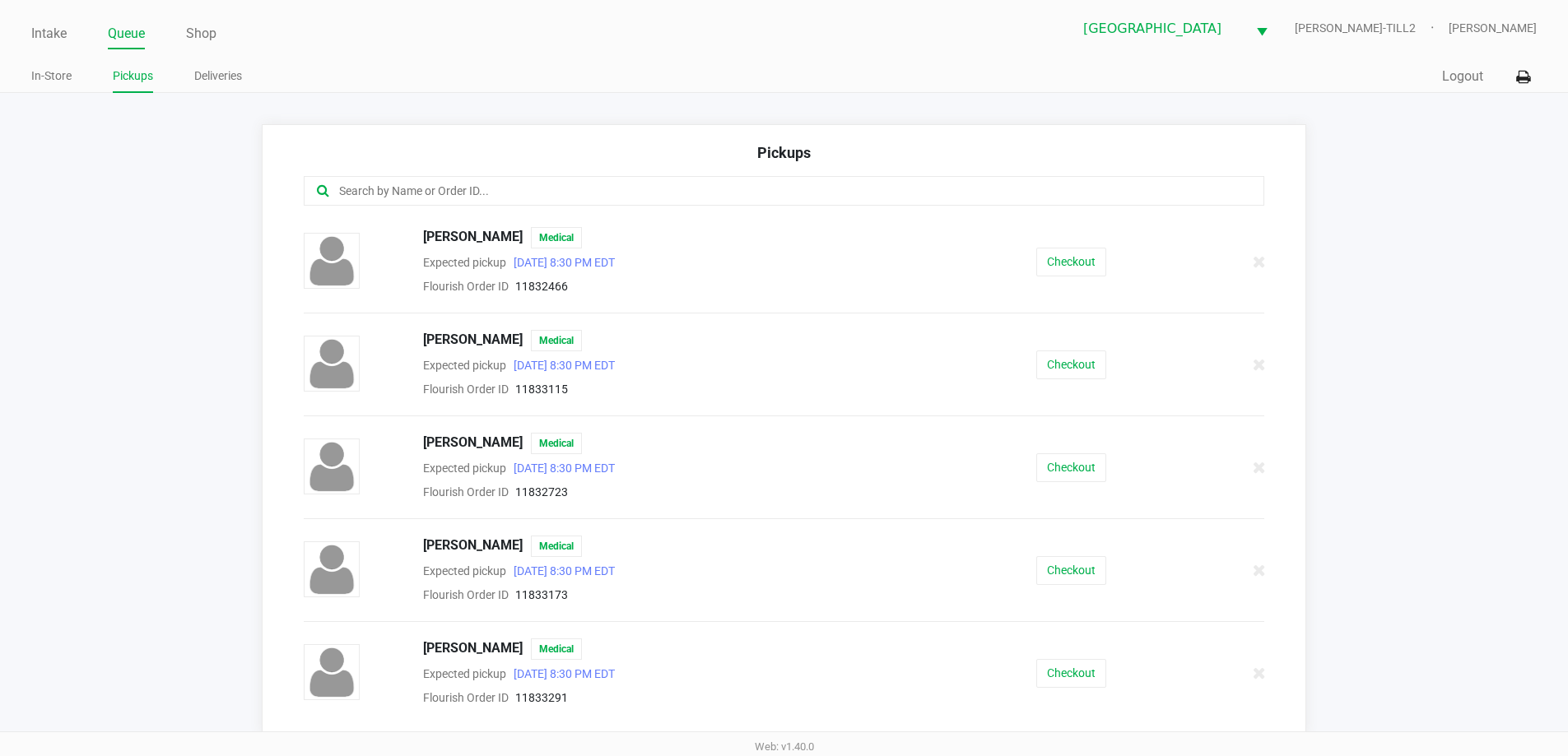
click at [1058, 369] on button "Checkout" at bounding box center [1070, 365] width 70 height 29
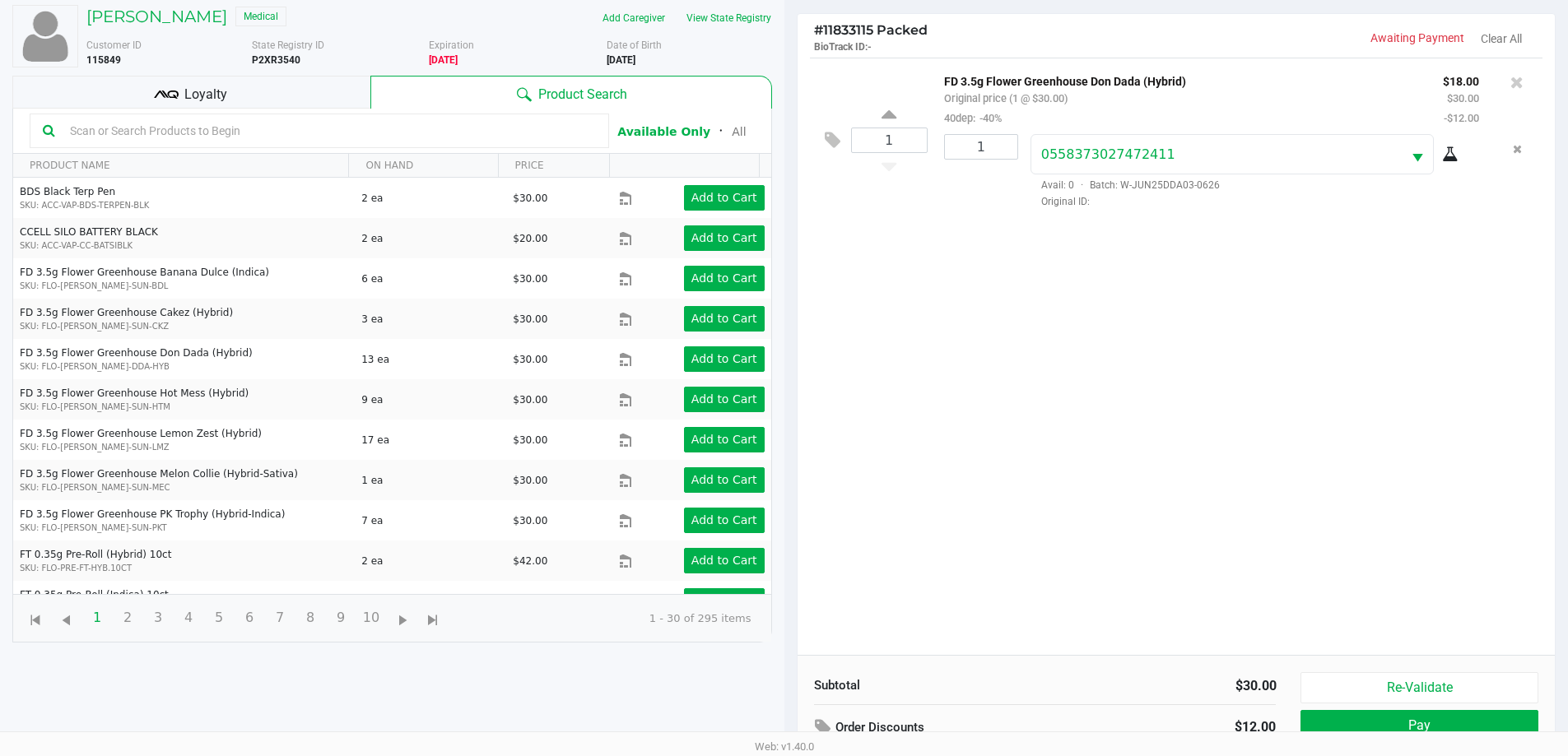
scroll to position [178, 0]
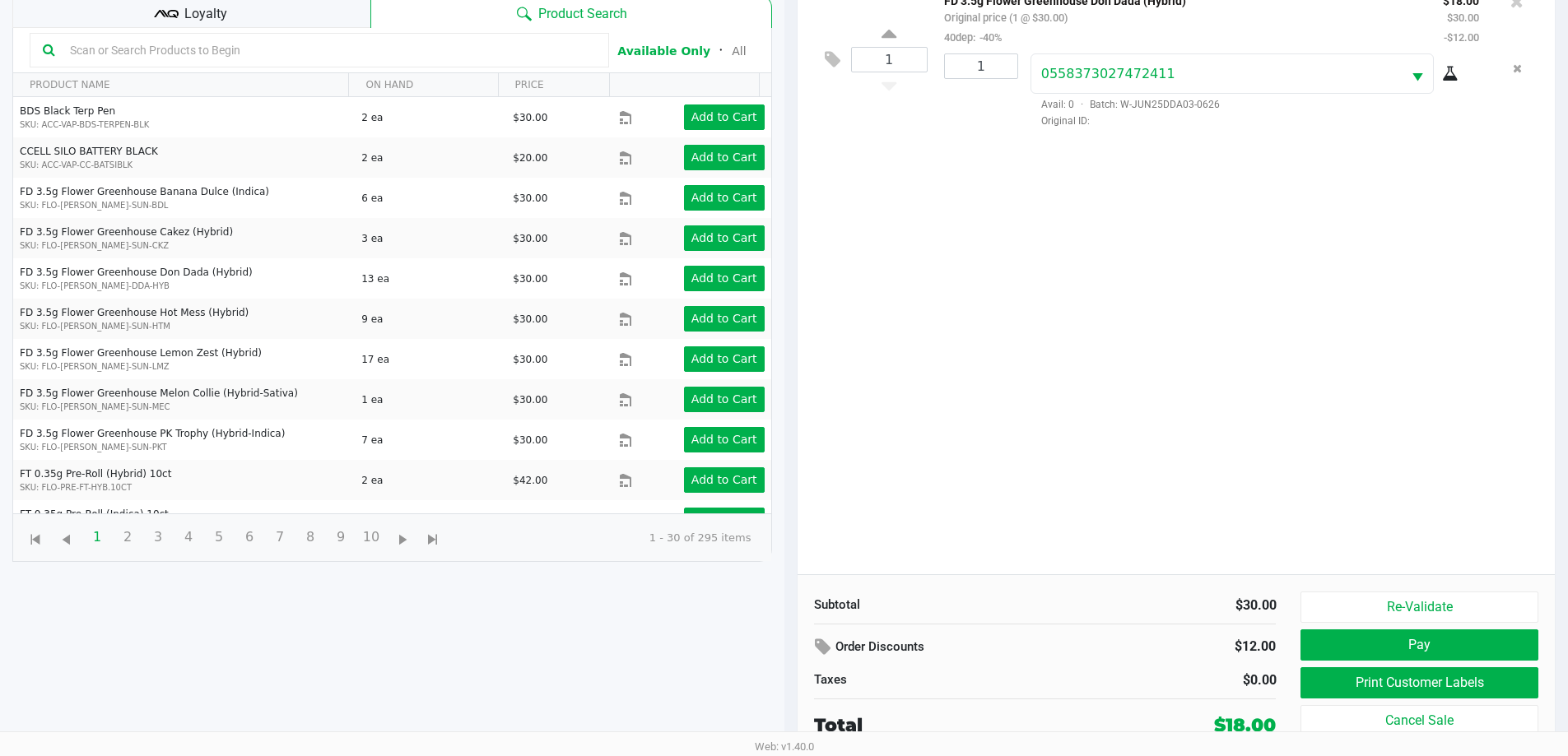
click at [1455, 595] on button "Re-Validate" at bounding box center [1418, 607] width 237 height 31
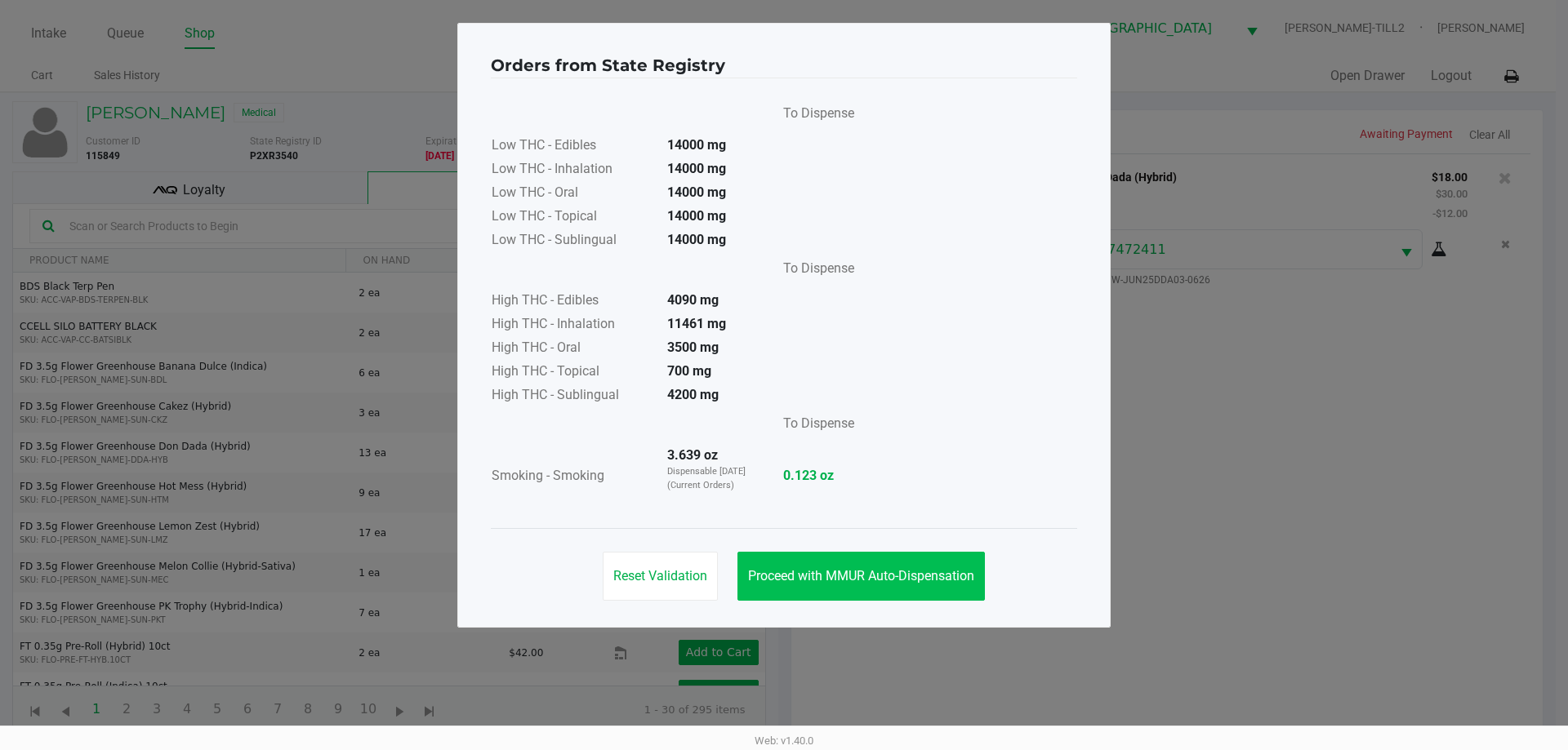
click at [850, 556] on button "Proceed with MMUR Auto-Dispensation" at bounding box center [861, 576] width 247 height 49
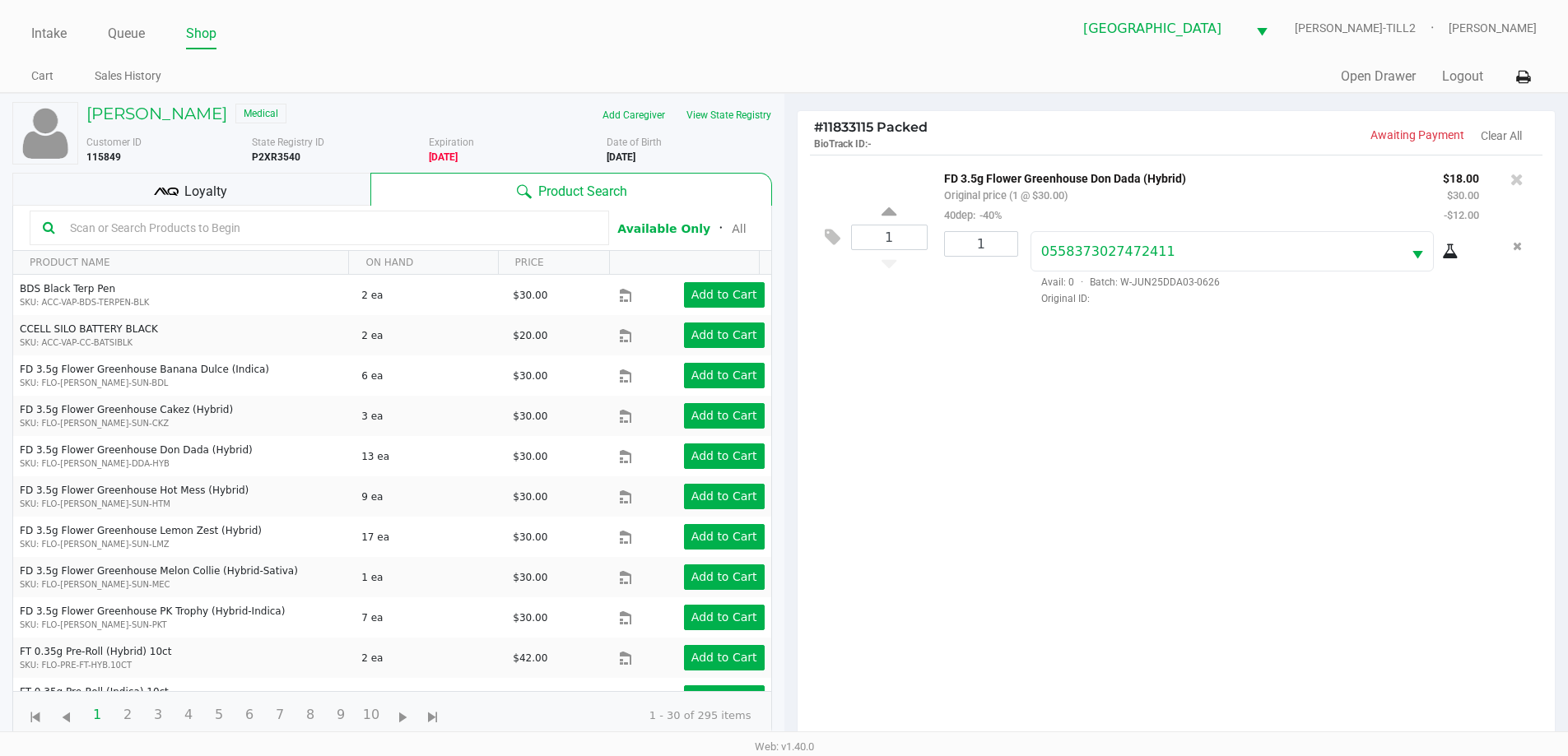
scroll to position [178, 0]
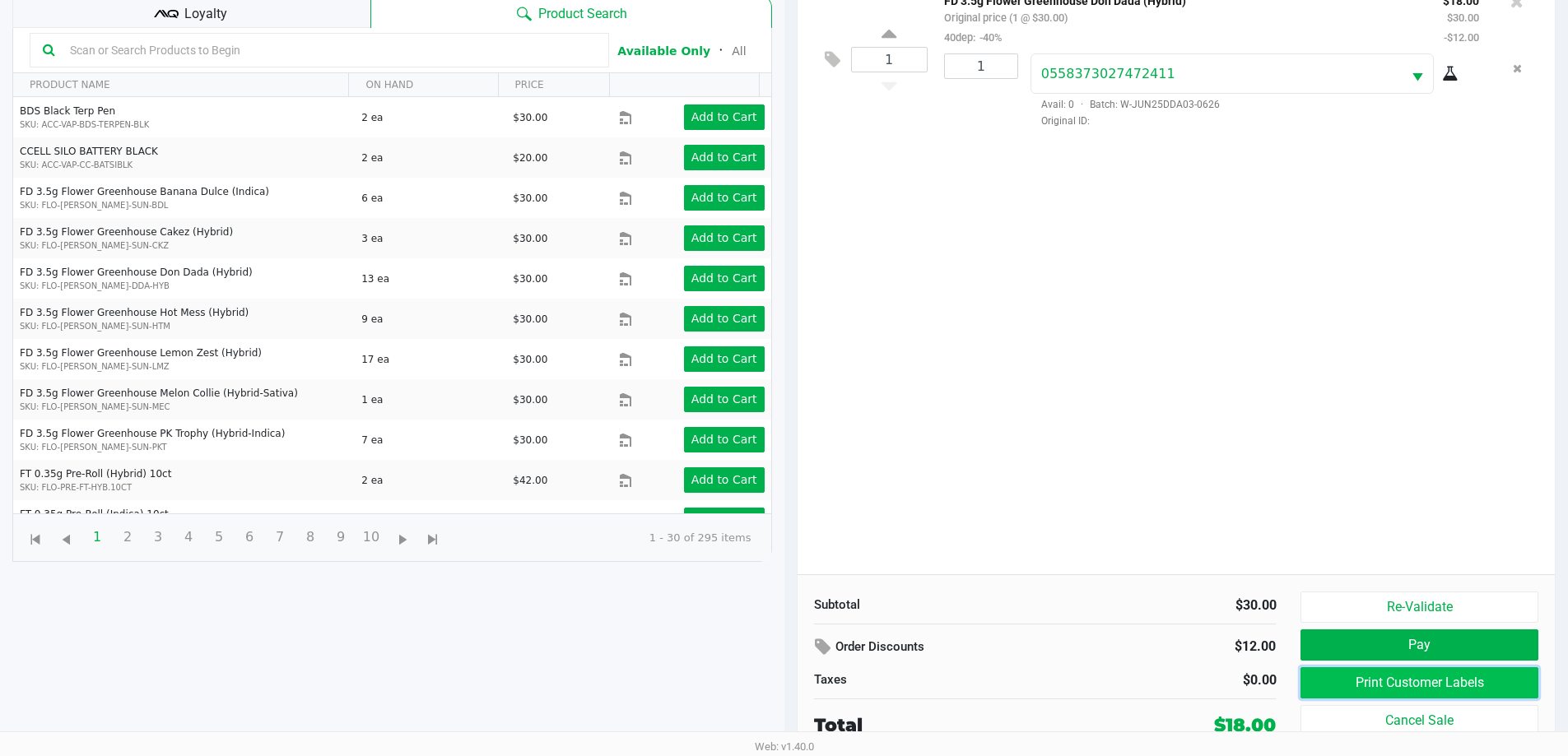
click at [1463, 674] on button "Print Customer Labels" at bounding box center [1418, 683] width 237 height 31
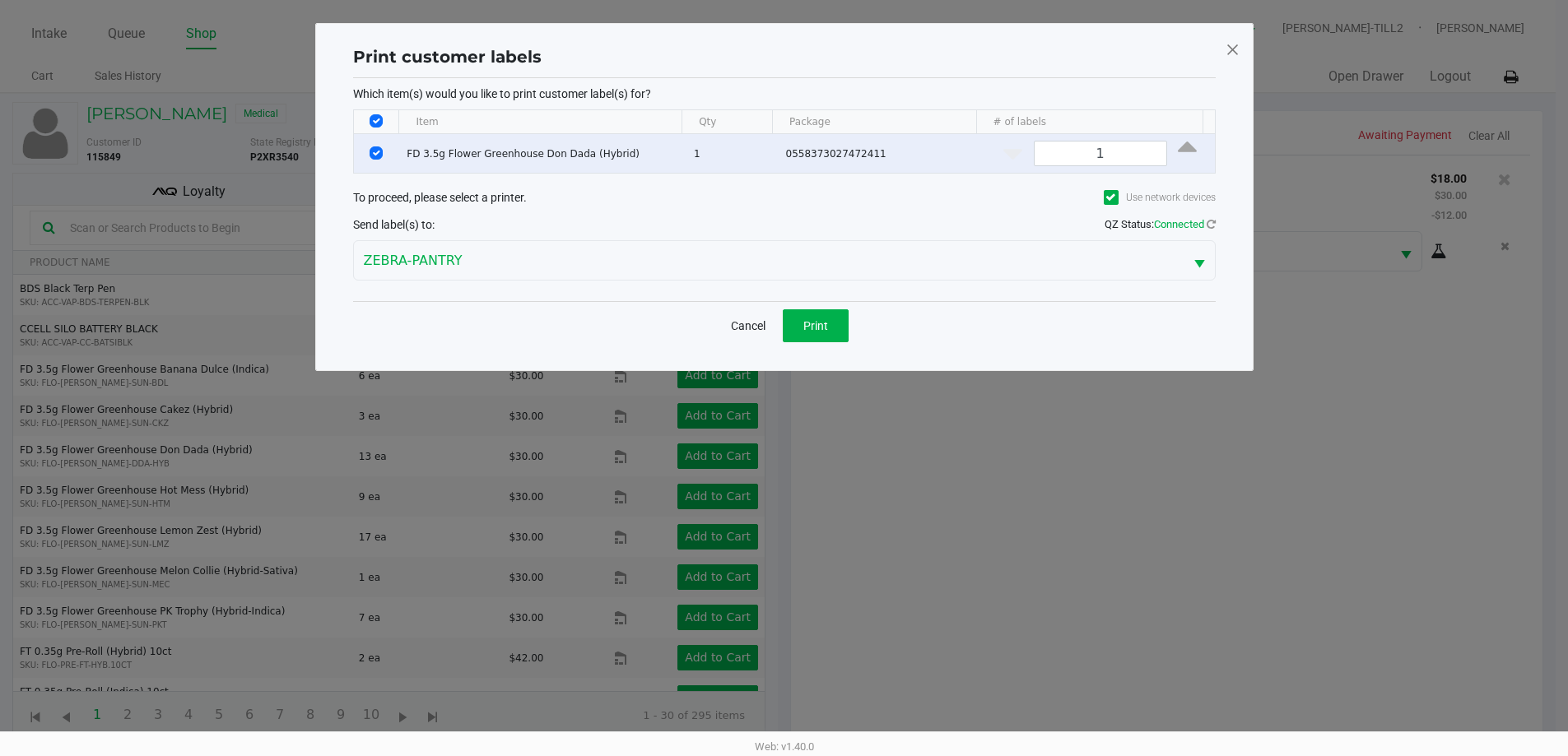
scroll to position [0, 0]
click at [836, 332] on button "Print" at bounding box center [821, 326] width 65 height 33
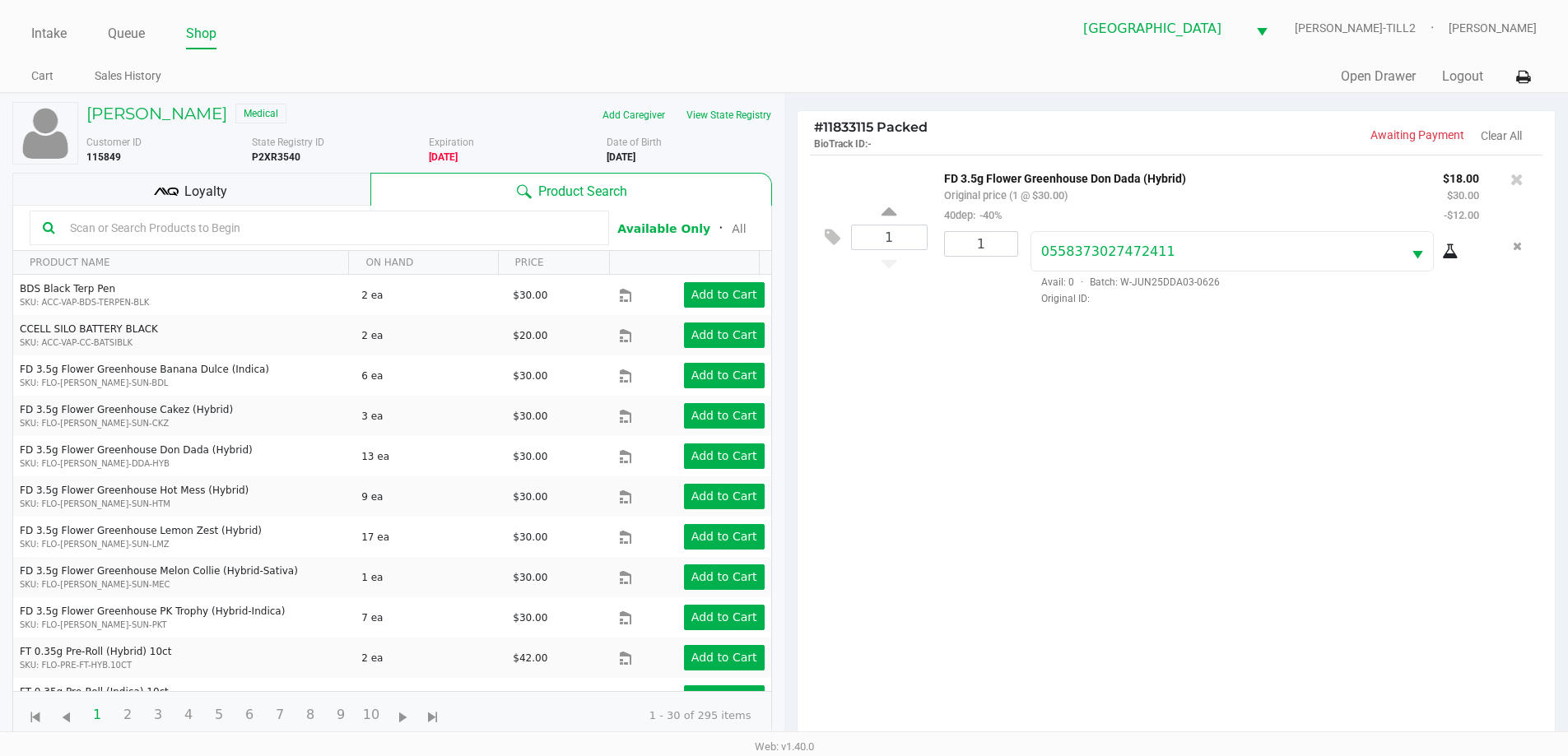
click at [152, 181] on div "Loyalty" at bounding box center [192, 189] width 358 height 33
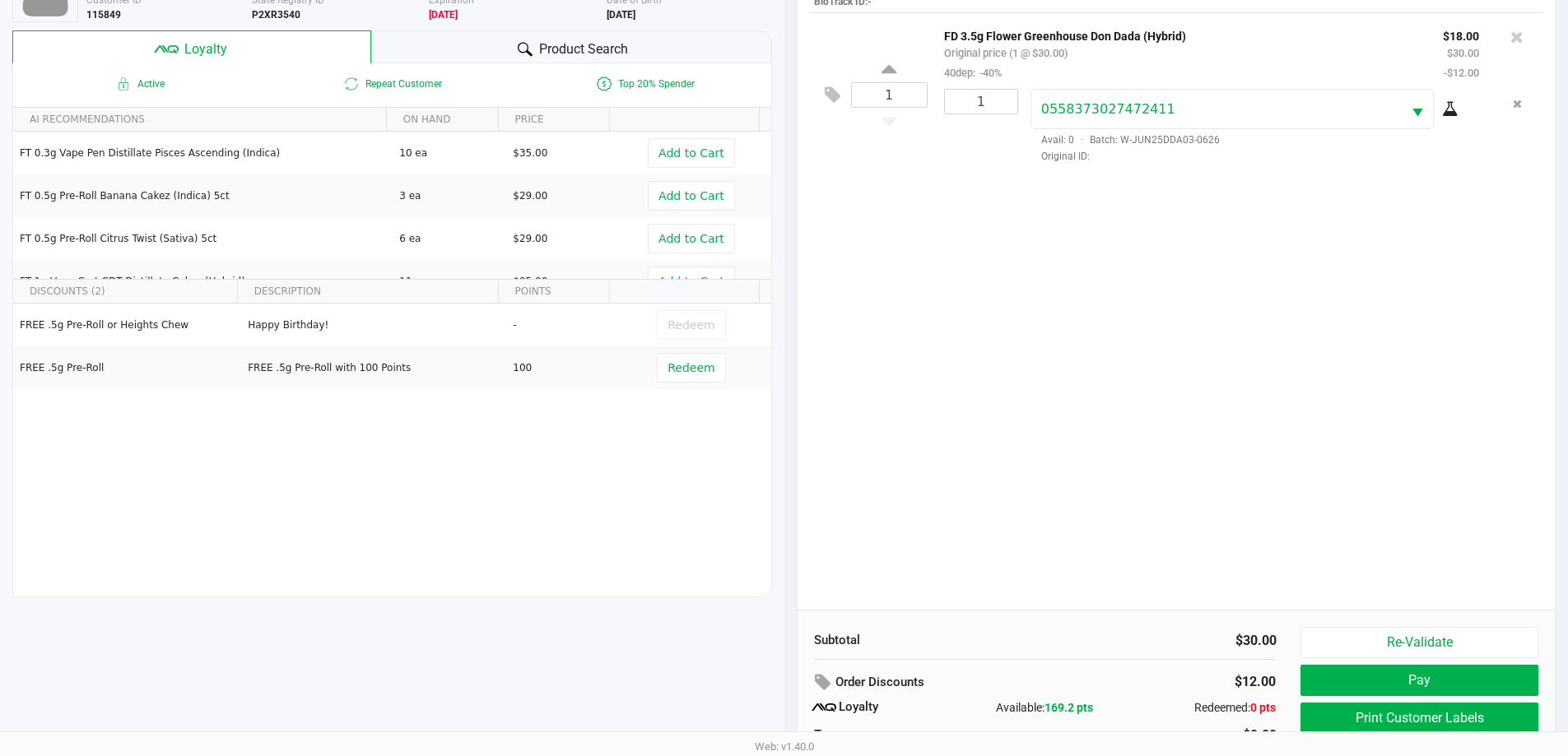
scroll to position [136, 0]
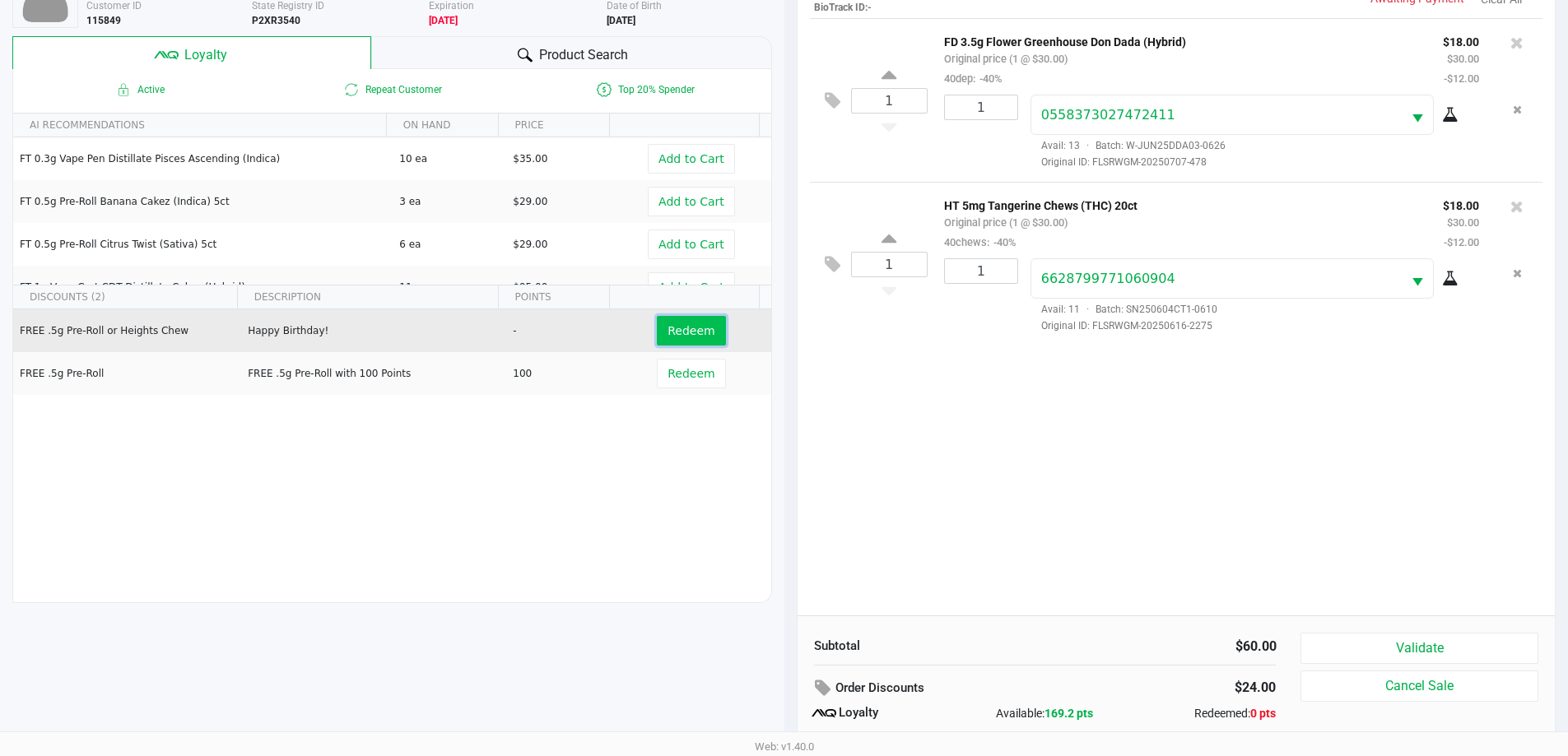
click at [690, 330] on span "Redeem" at bounding box center [691, 331] width 47 height 13
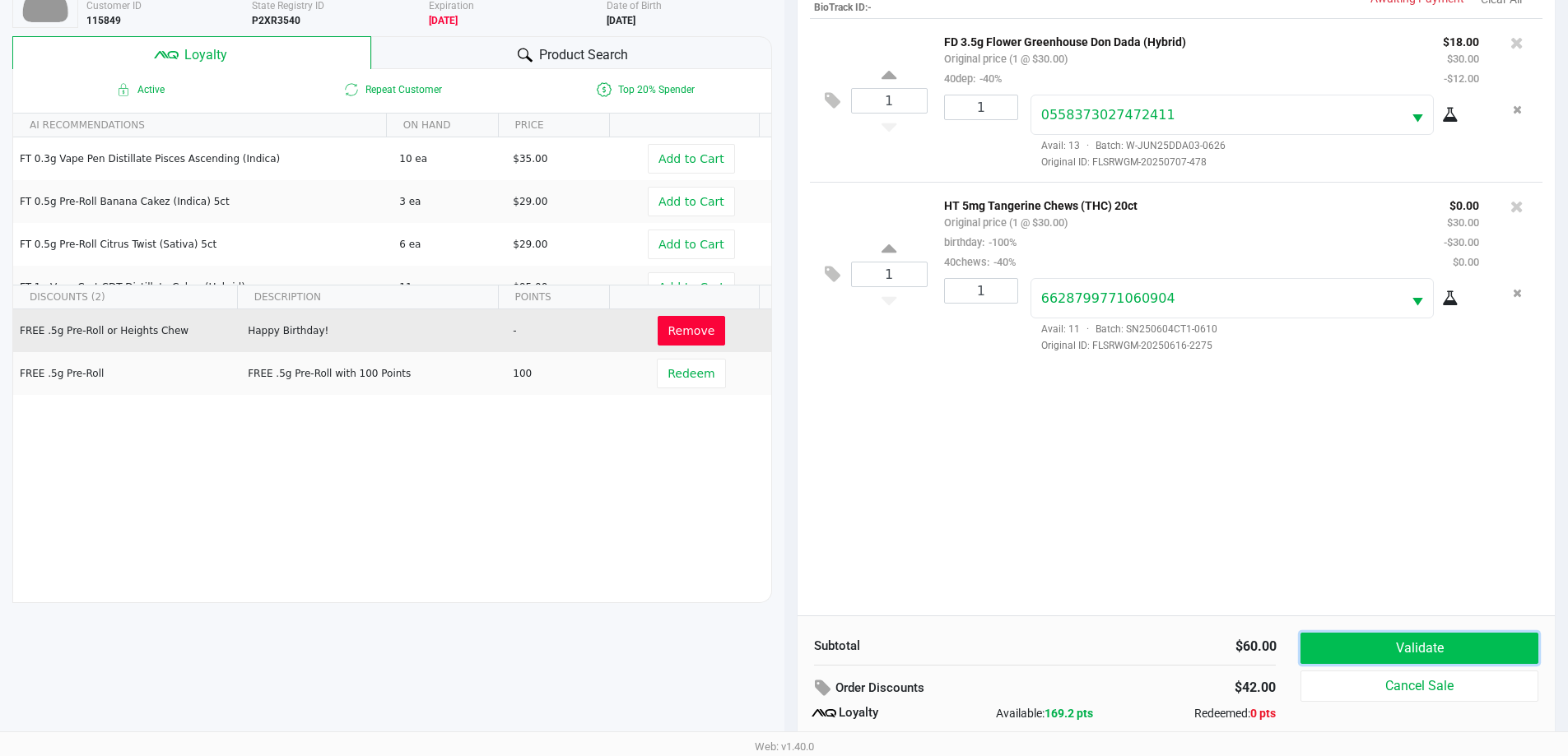
click at [1463, 650] on button "Validate" at bounding box center [1418, 649] width 237 height 31
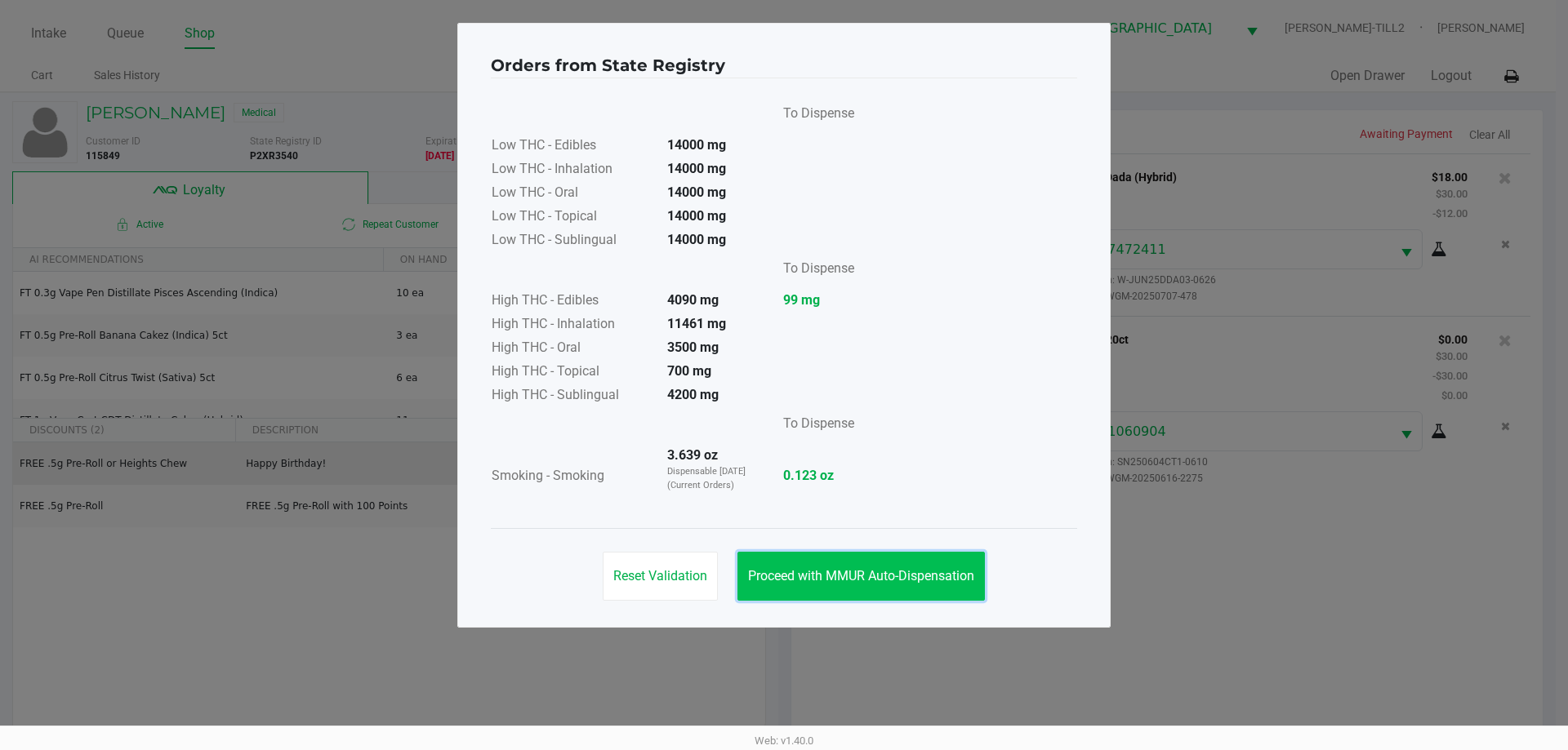
click at [871, 586] on button "Proceed with MMUR Auto-Dispensation" at bounding box center [861, 576] width 247 height 49
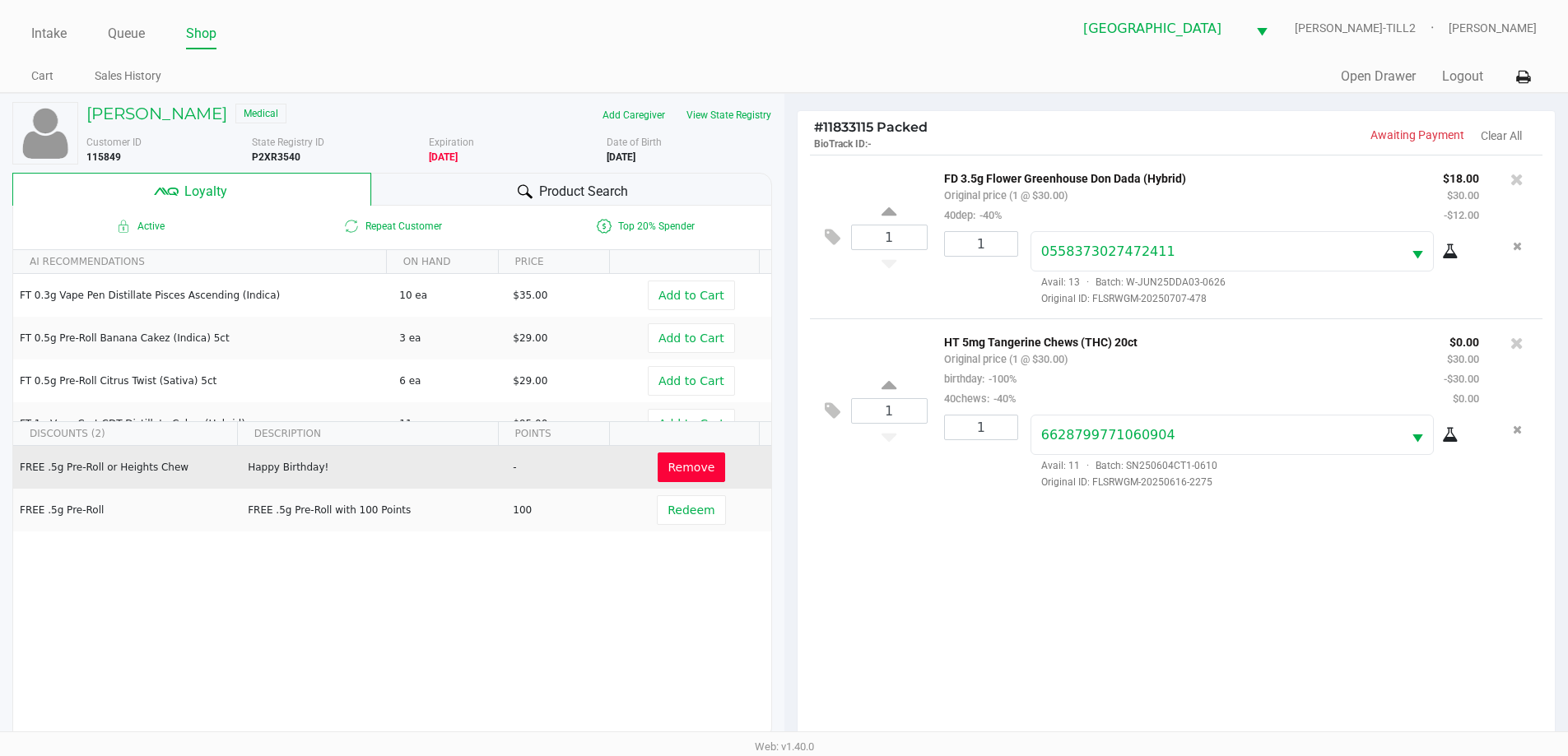
scroll to position [197, 0]
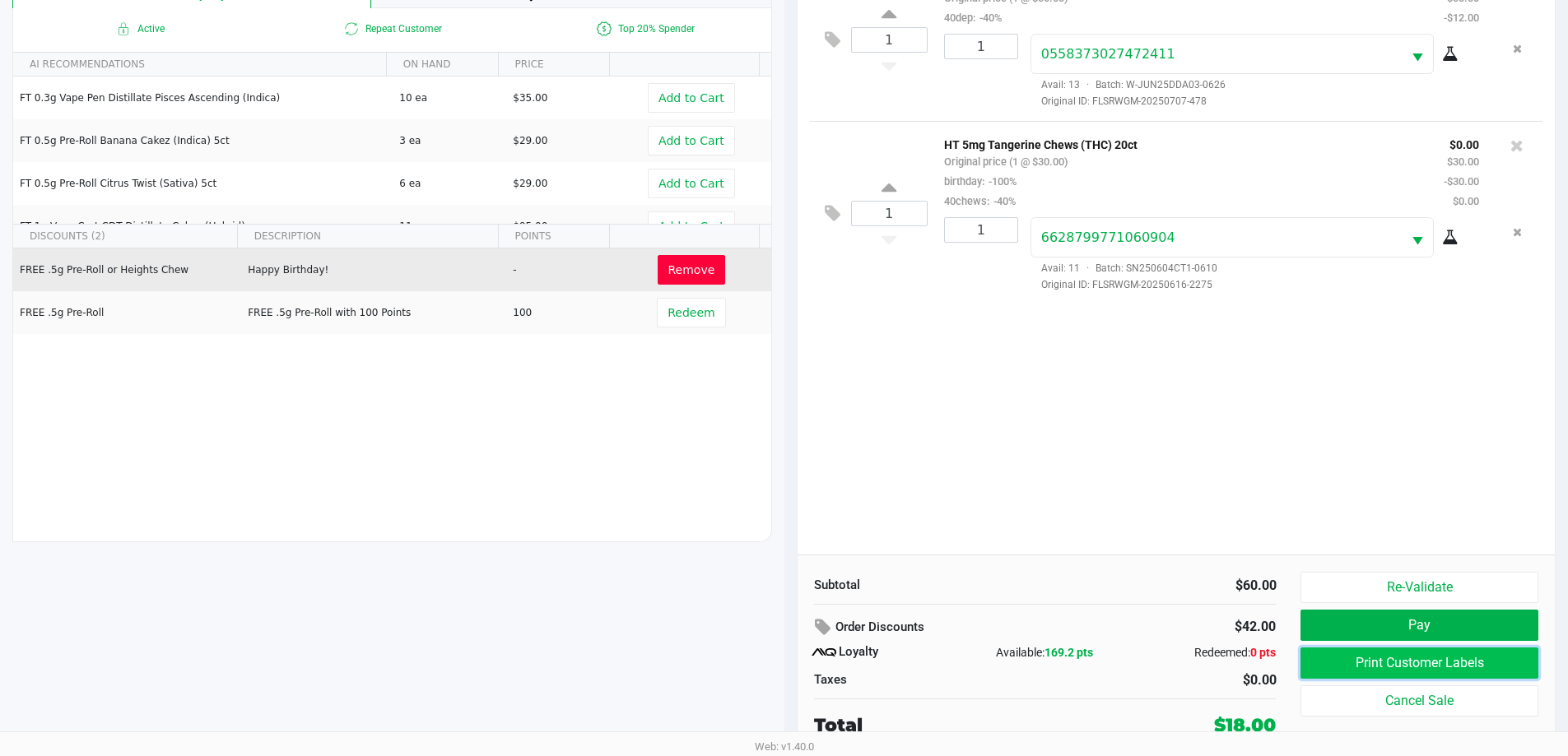
click at [1415, 669] on button "Print Customer Labels" at bounding box center [1418, 663] width 237 height 31
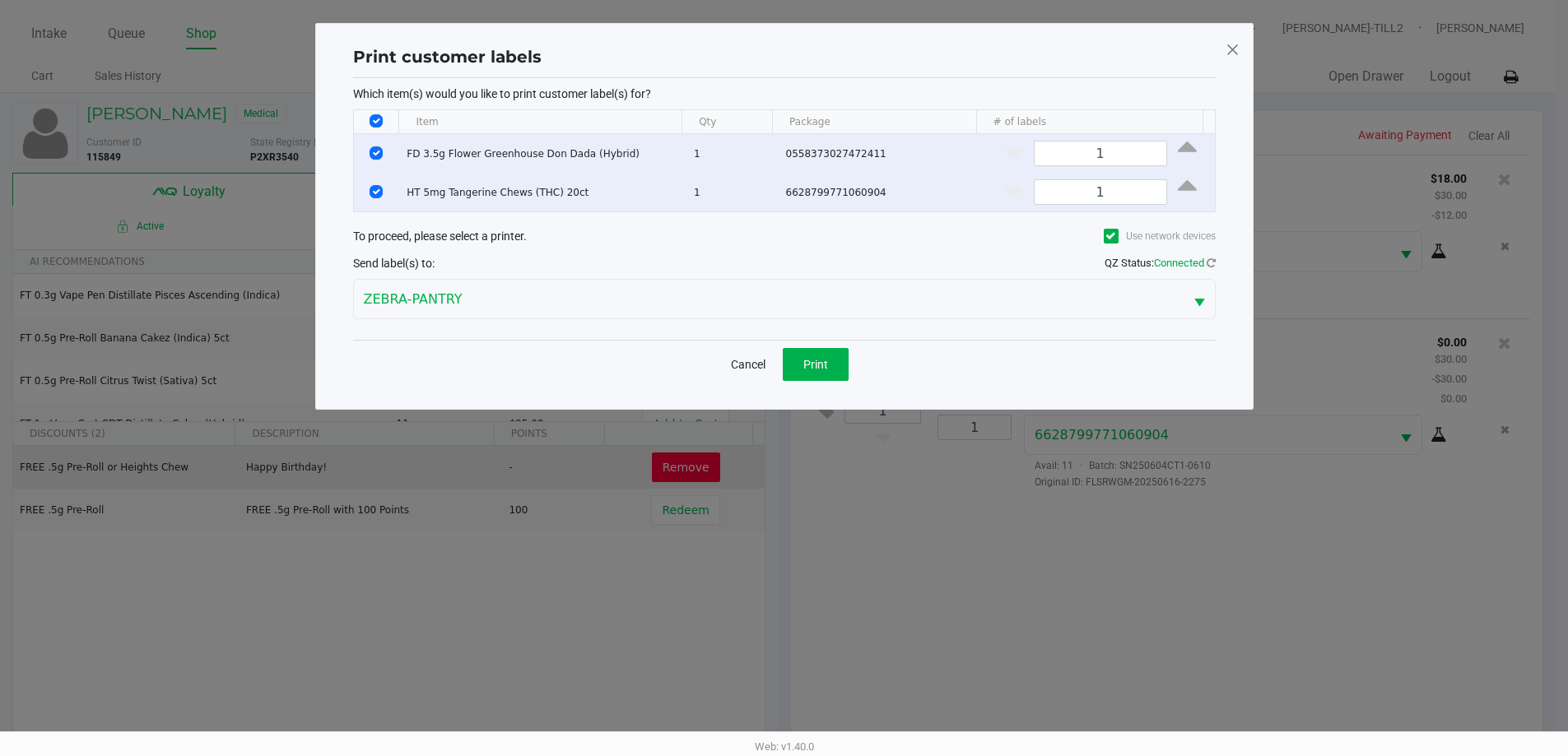
scroll to position [0, 0]
click at [385, 145] on td "Data table" at bounding box center [382, 154] width 46 height 39
click at [380, 151] on input "Select Row" at bounding box center [382, 153] width 13 height 13
checkbox input "false"
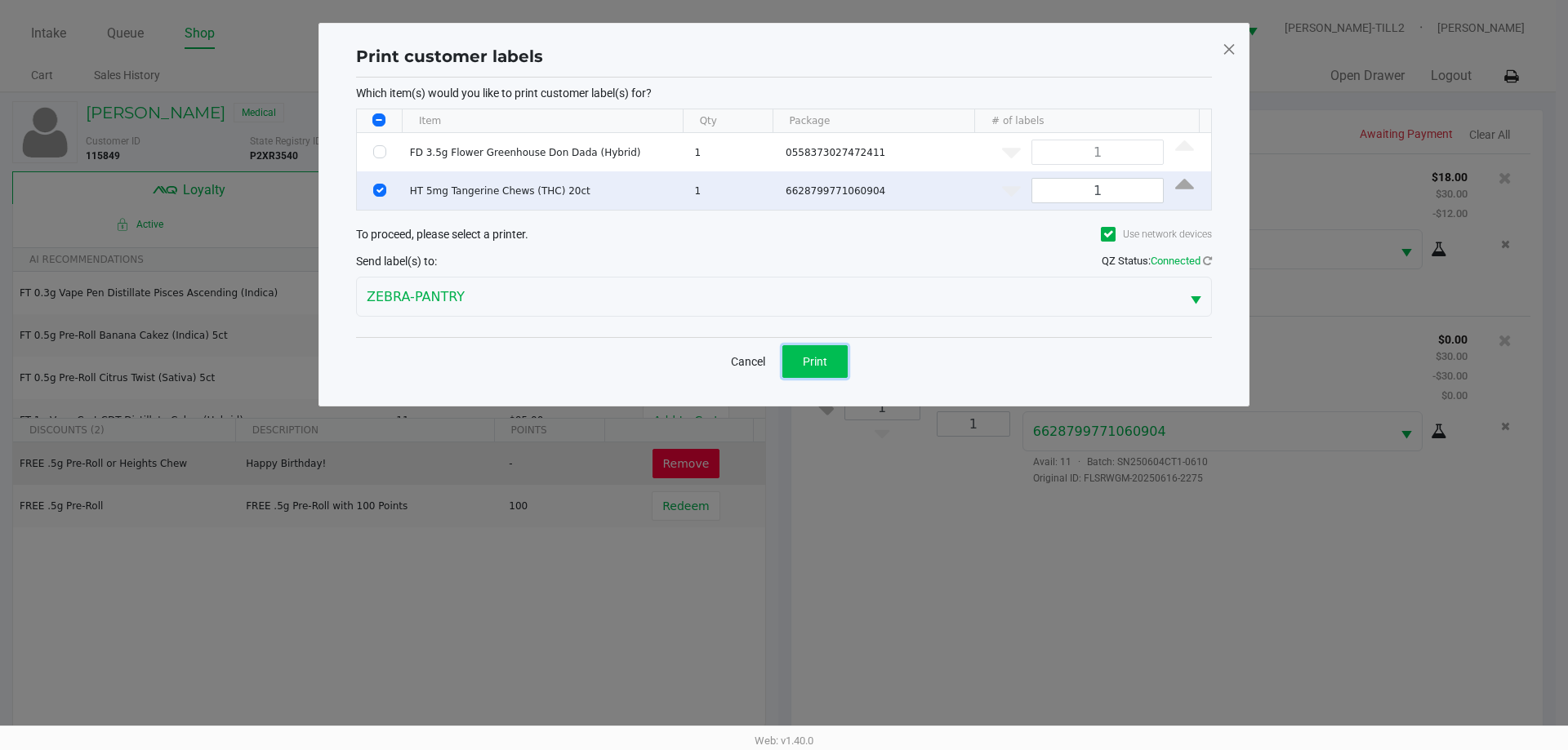
click at [838, 354] on button "Print" at bounding box center [815, 361] width 65 height 32
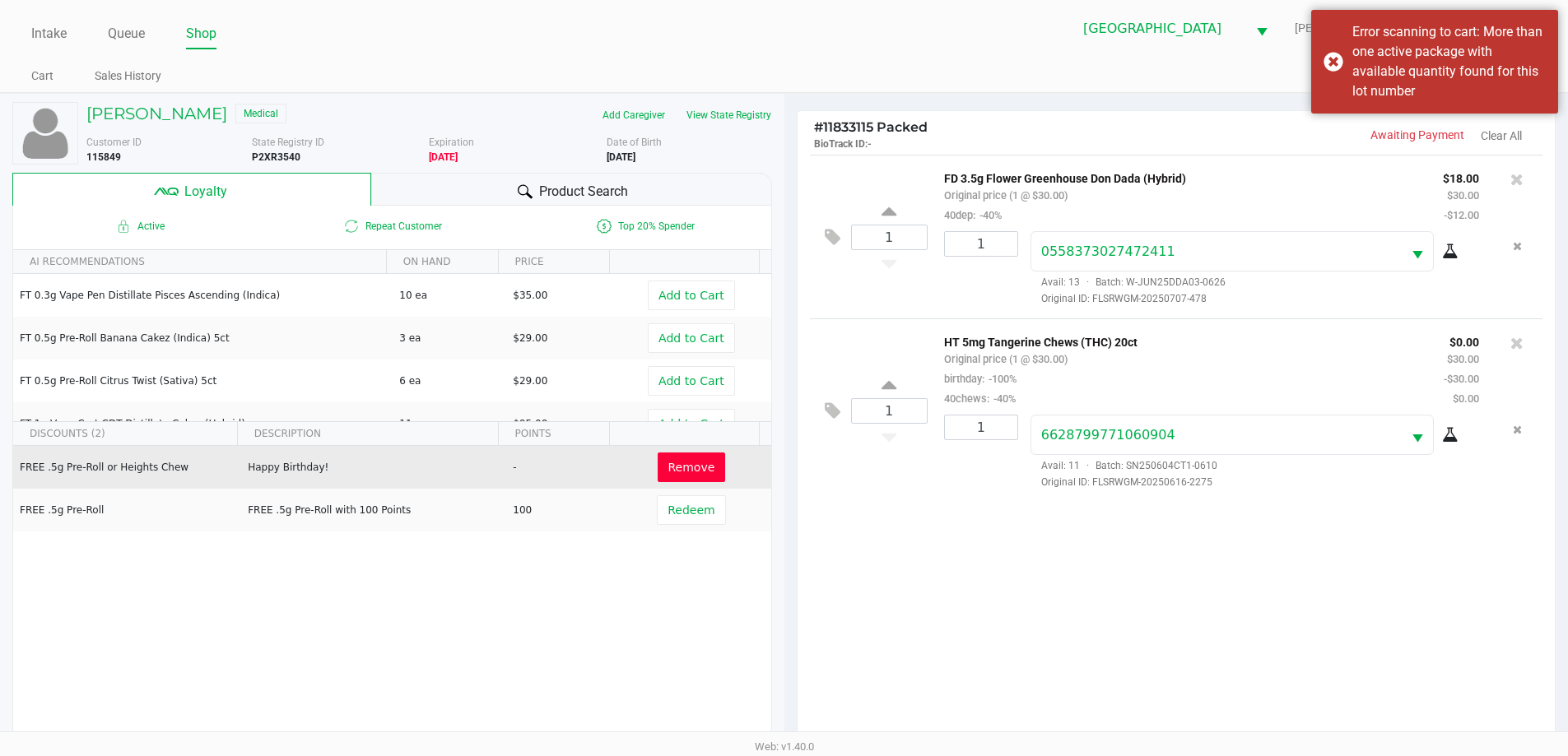
click at [511, 179] on div "Product Search" at bounding box center [571, 189] width 401 height 33
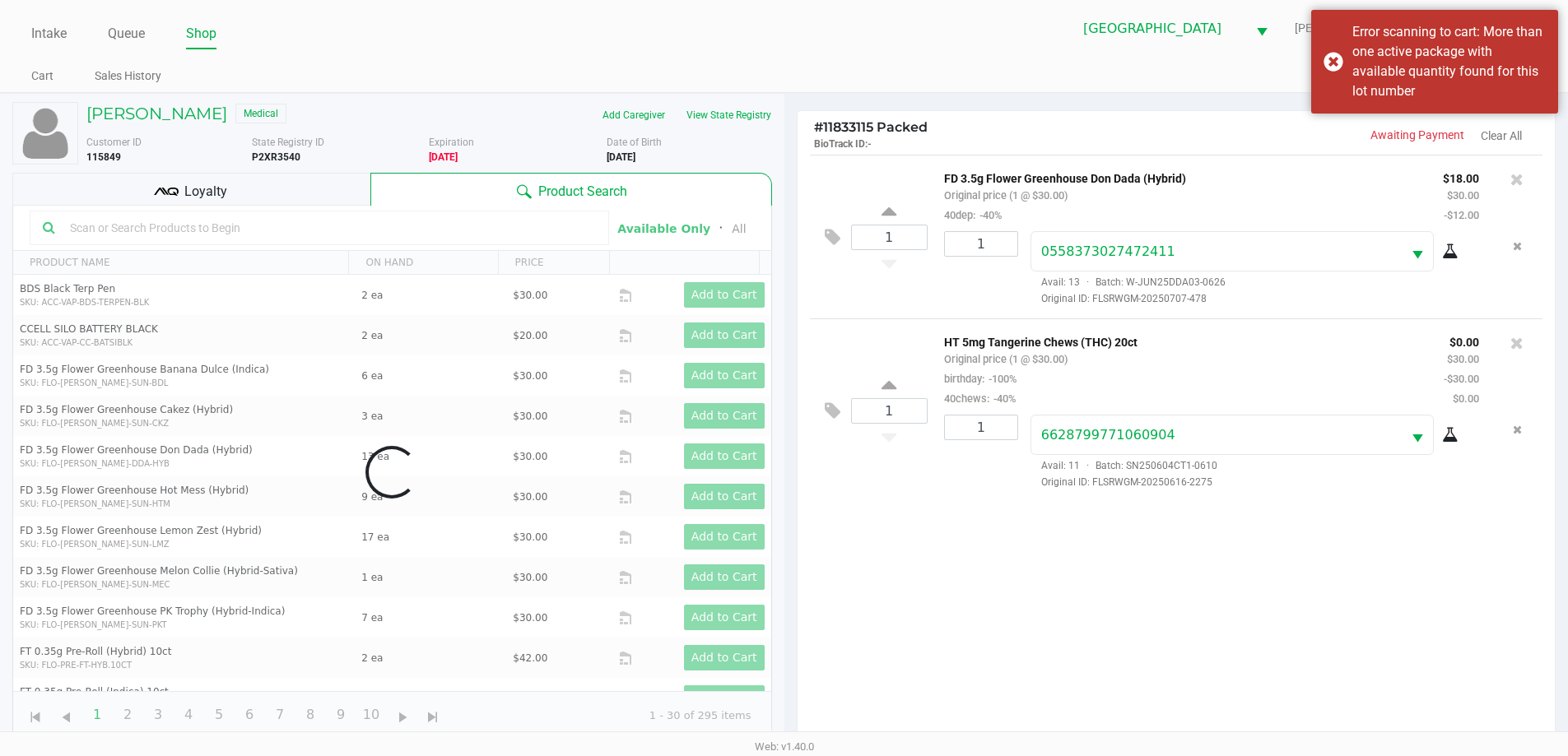
click at [135, 231] on input "text" at bounding box center [330, 227] width 532 height 25
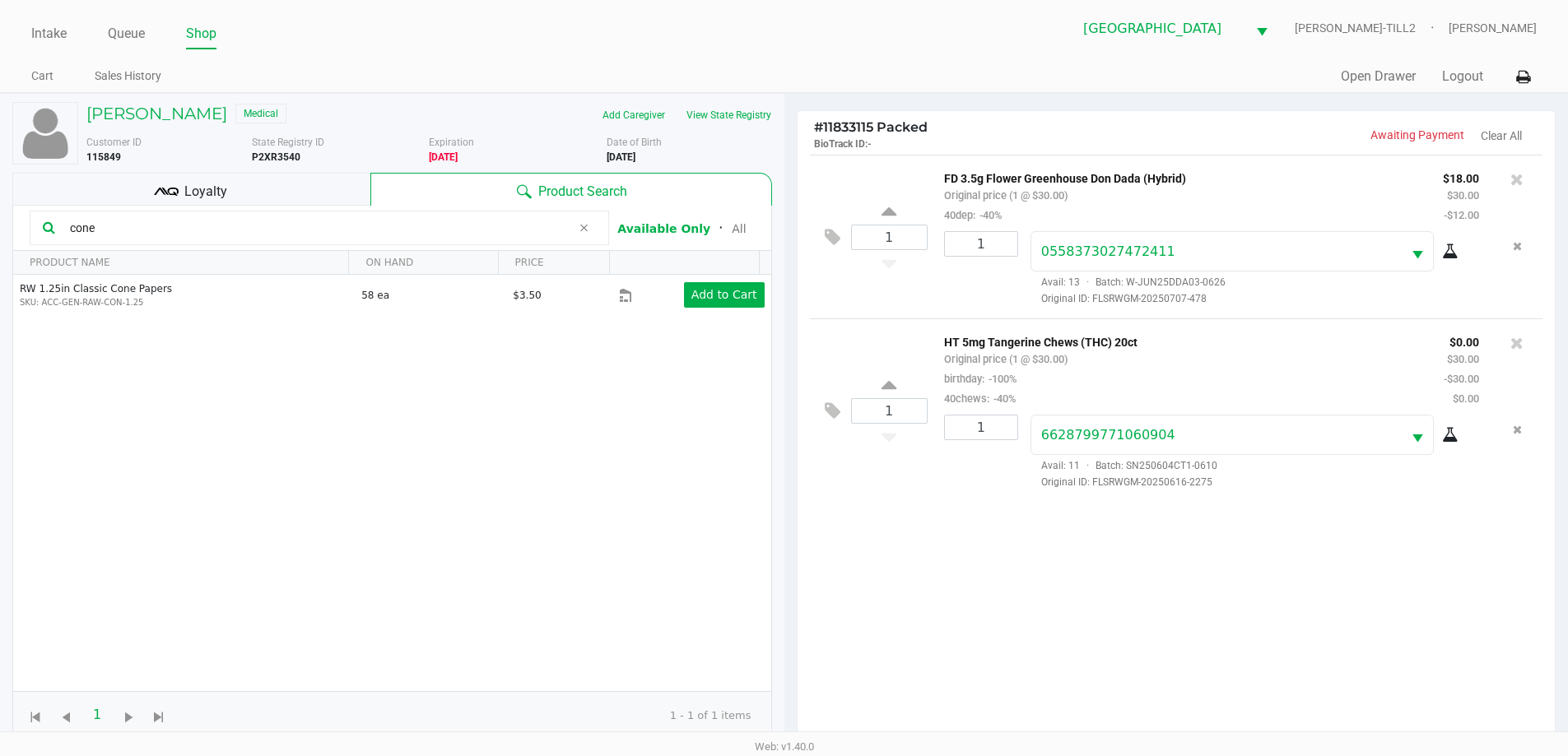
type input "cone"
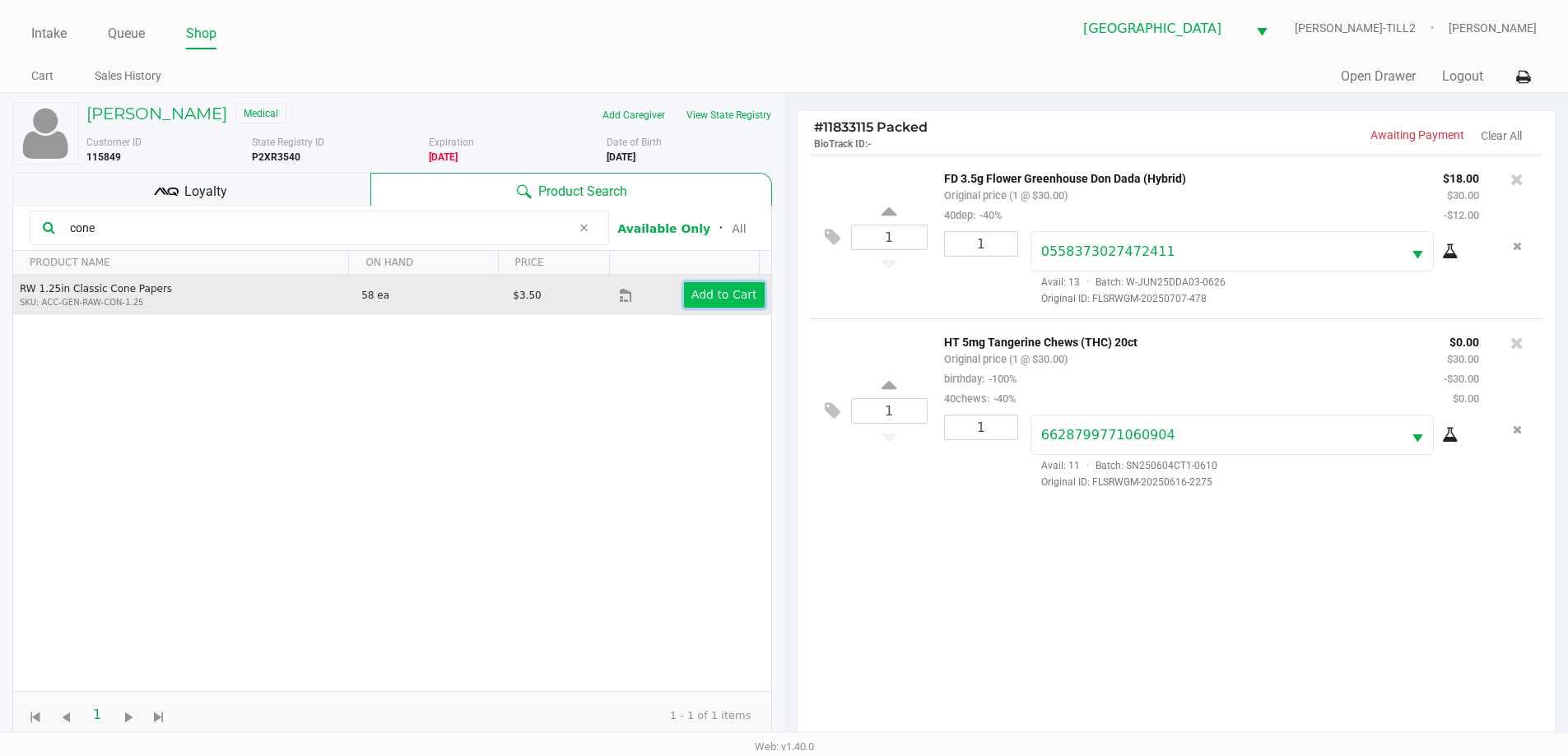
click at [706, 300] on app-button-loader "Add to Cart" at bounding box center [724, 294] width 65 height 13
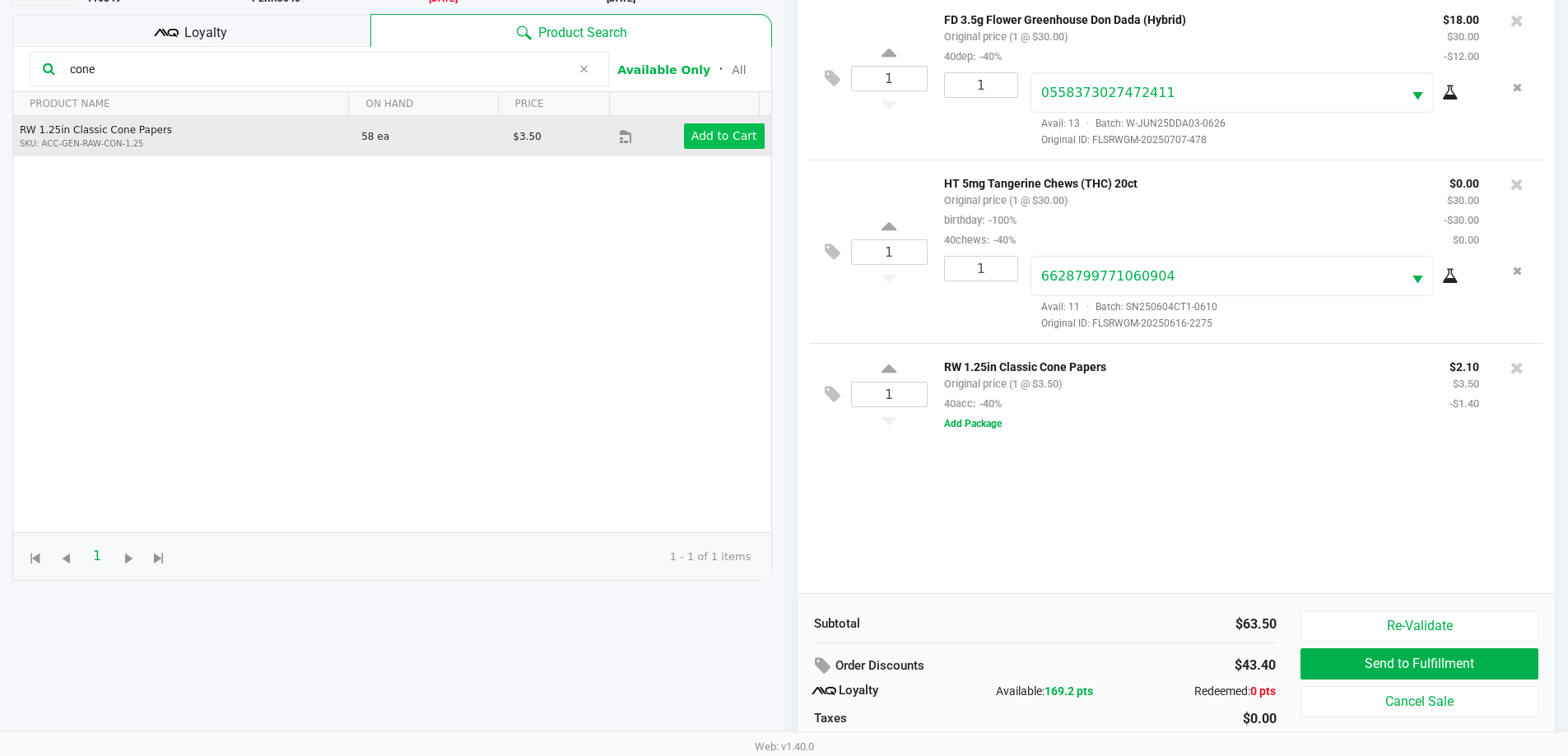
scroll to position [197, 0]
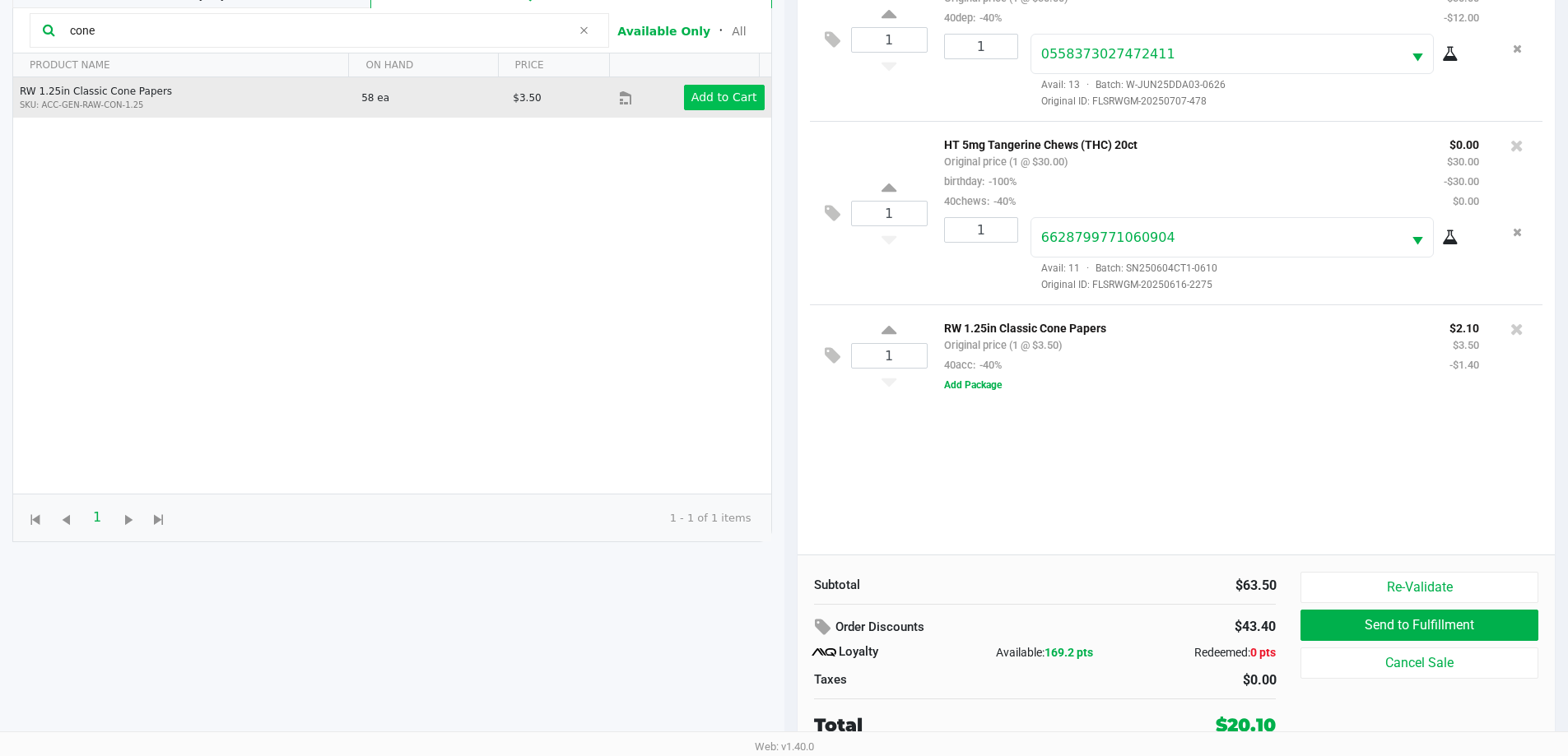
click at [952, 383] on button "Add Package" at bounding box center [972, 385] width 57 height 15
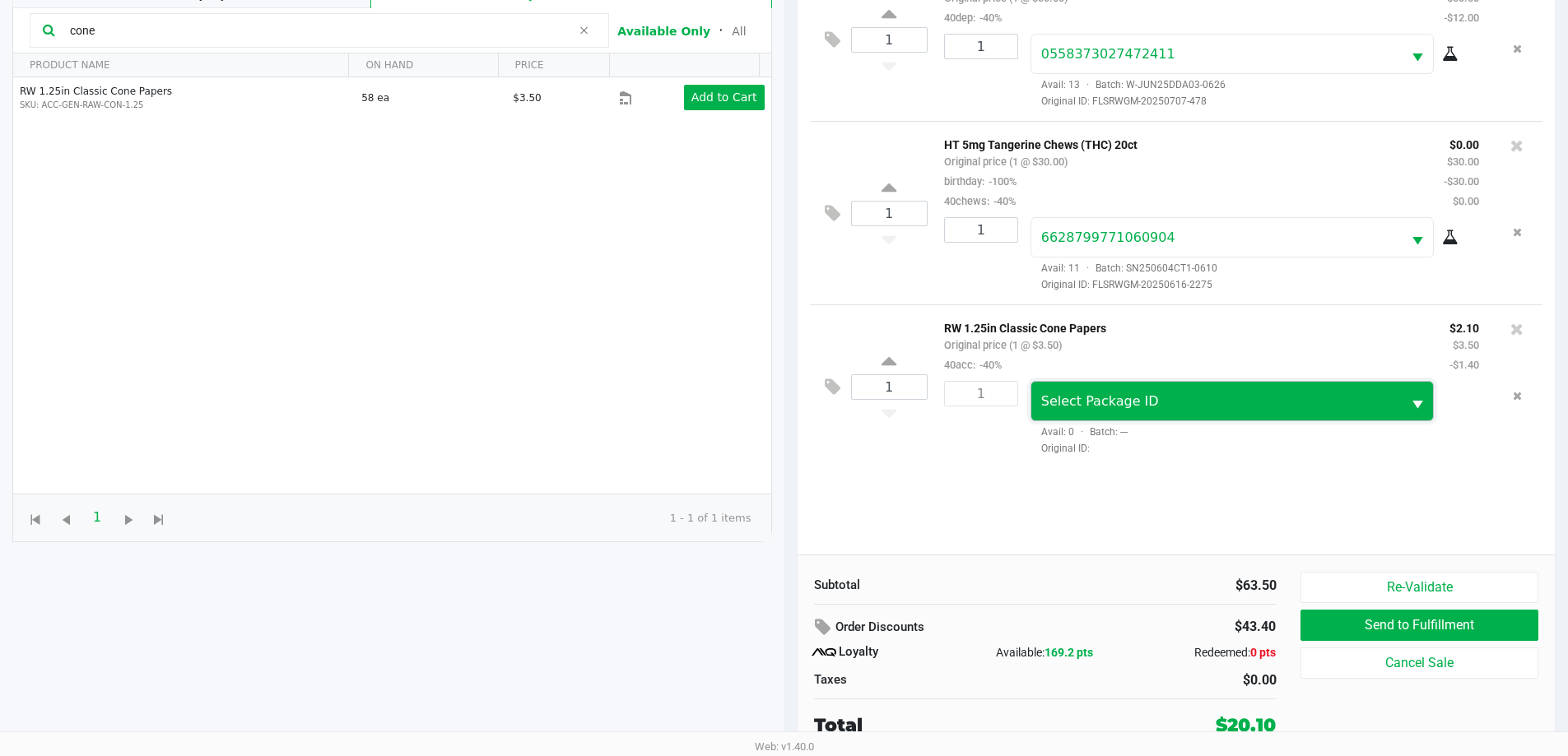
click at [1180, 410] on span "Select Package ID" at bounding box center [1216, 402] width 352 height 20
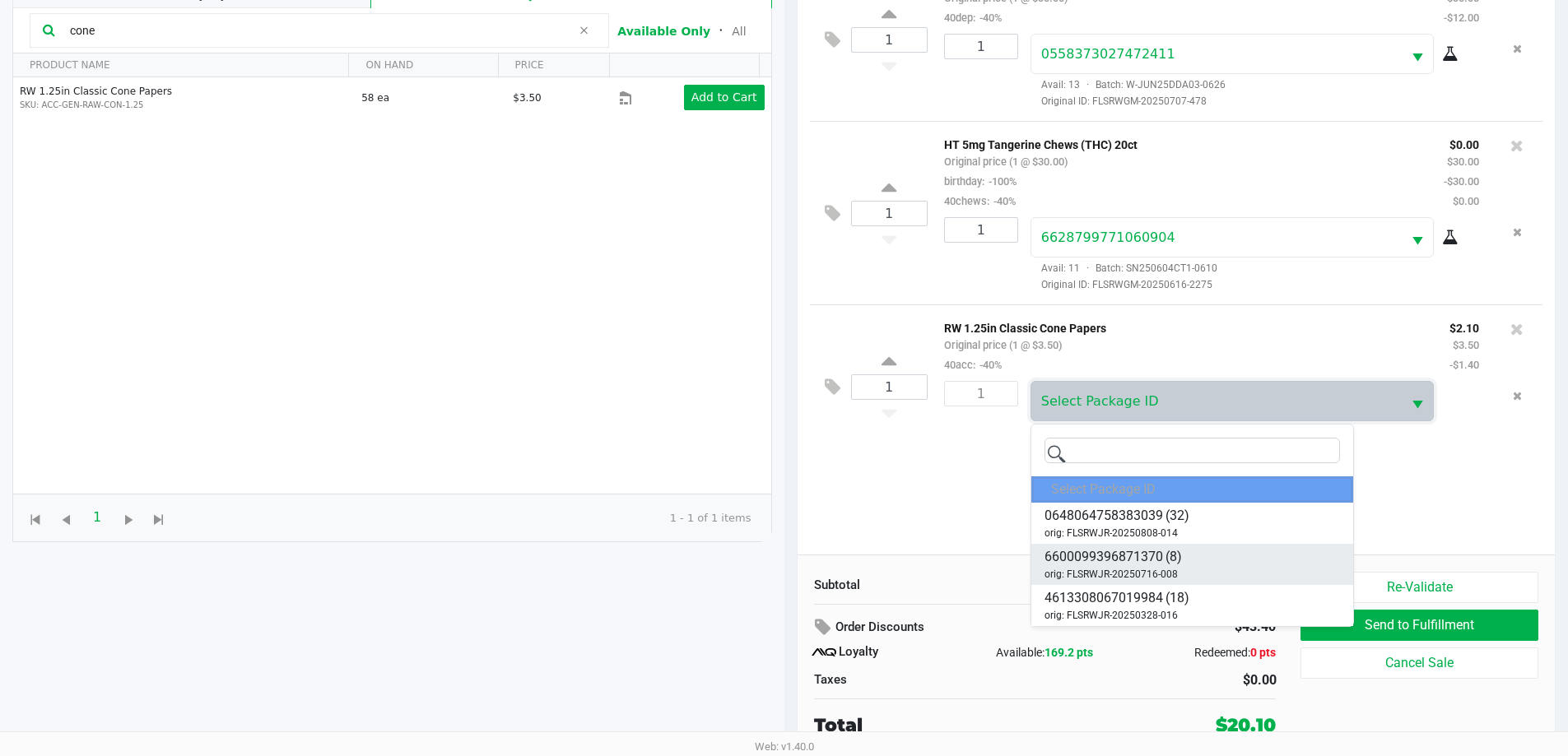
click at [1150, 561] on span "6600099396871370" at bounding box center [1103, 557] width 118 height 20
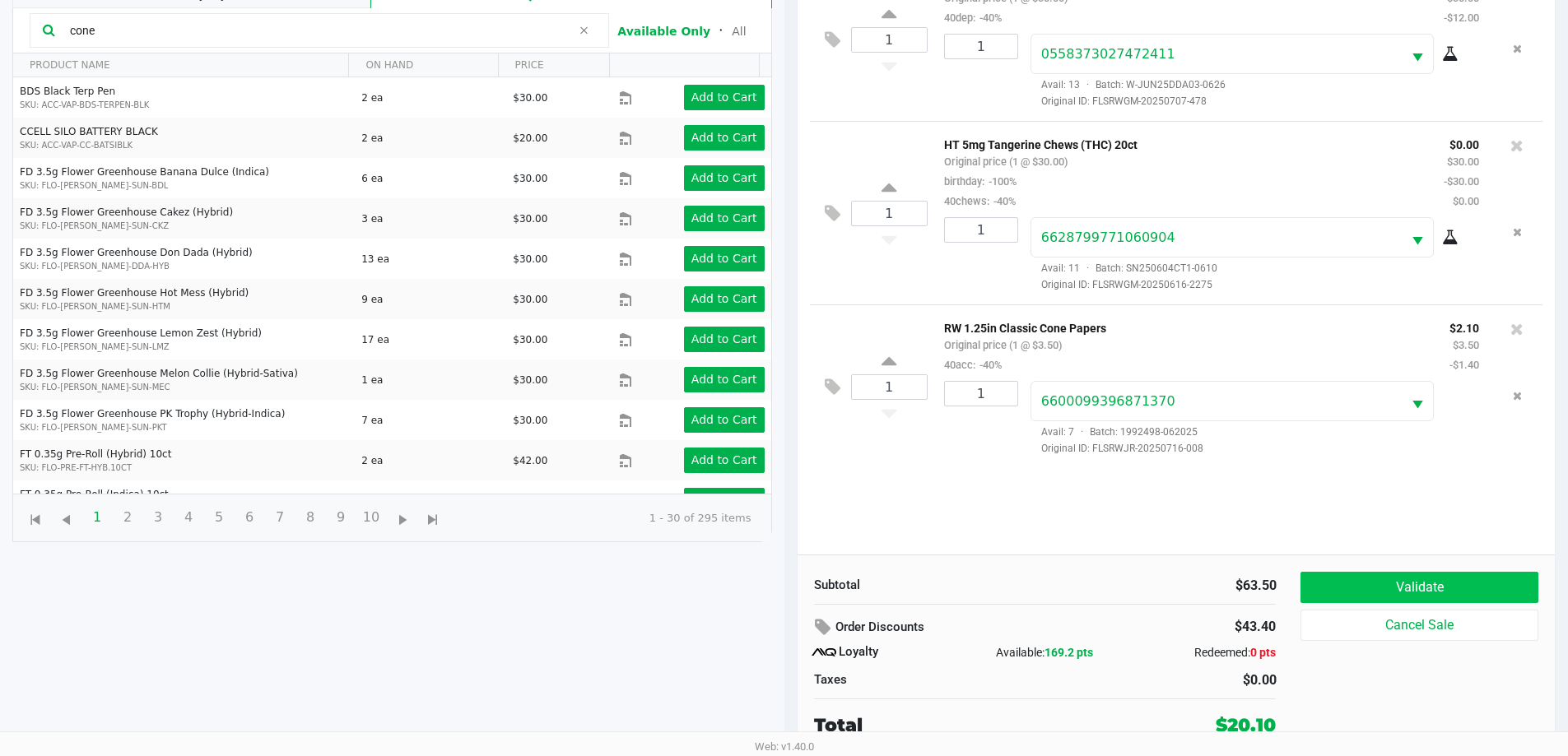
click at [1444, 579] on button "Validate" at bounding box center [1418, 588] width 237 height 31
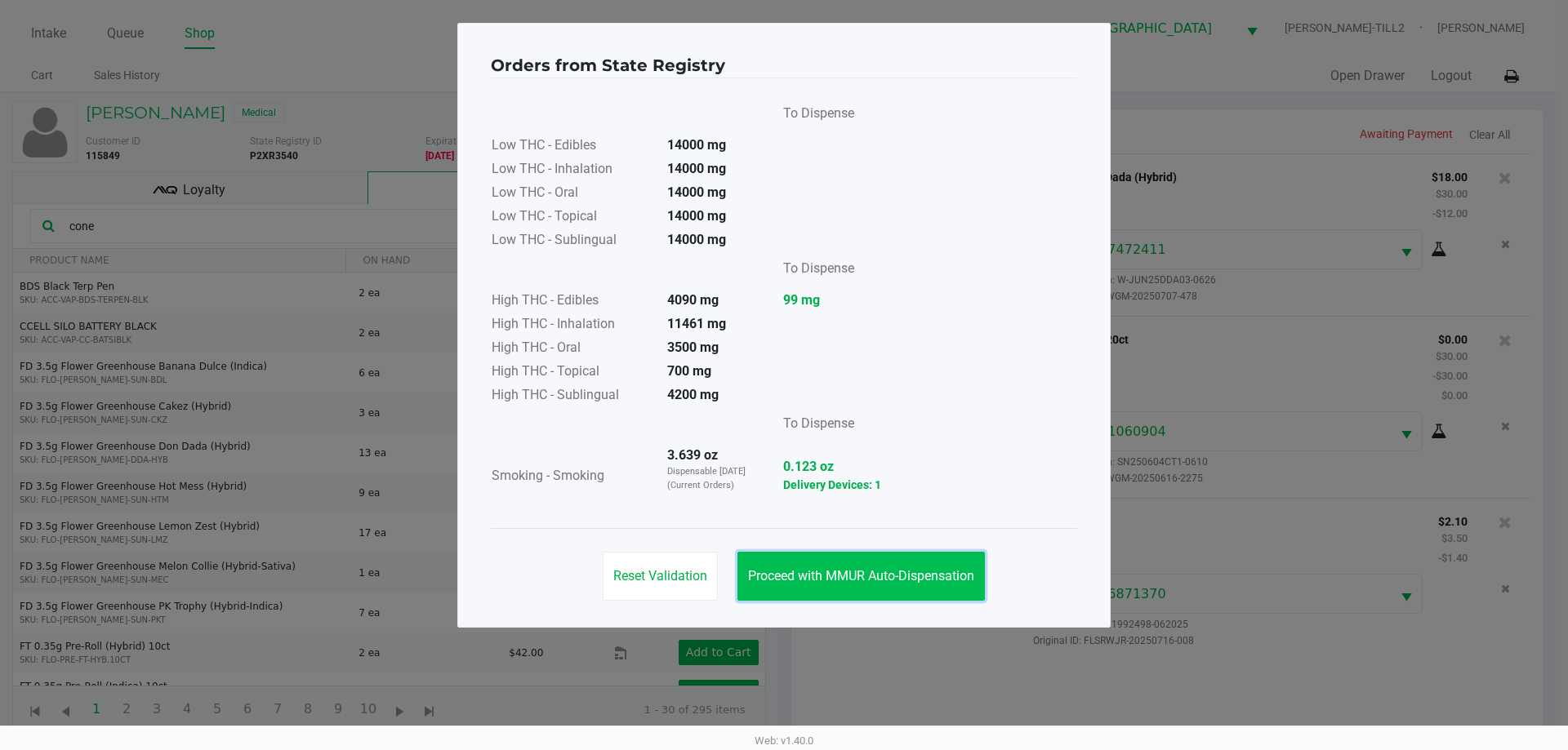
click at [949, 590] on button "Proceed with MMUR Auto-Dispensation" at bounding box center [861, 576] width 247 height 49
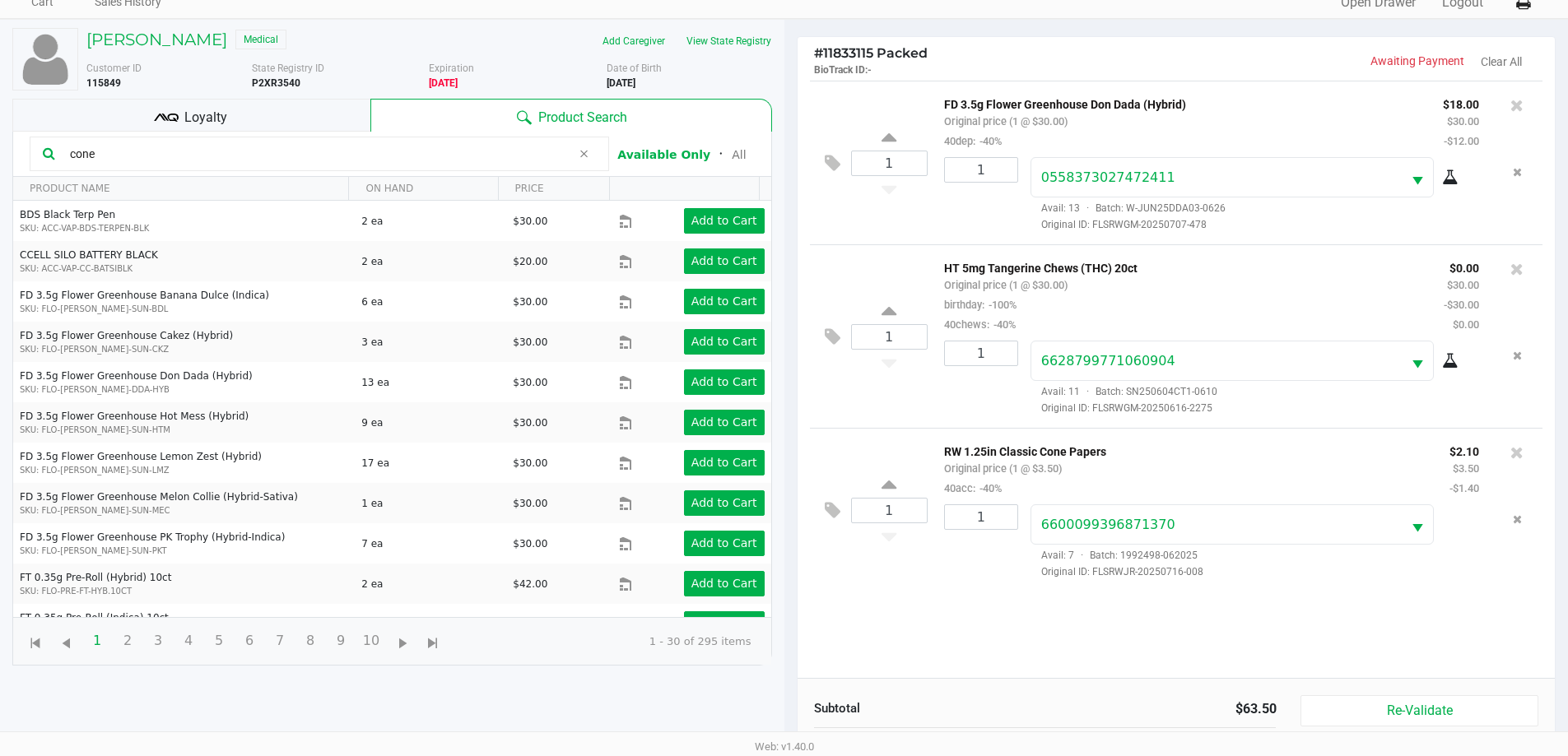
scroll to position [197, 0]
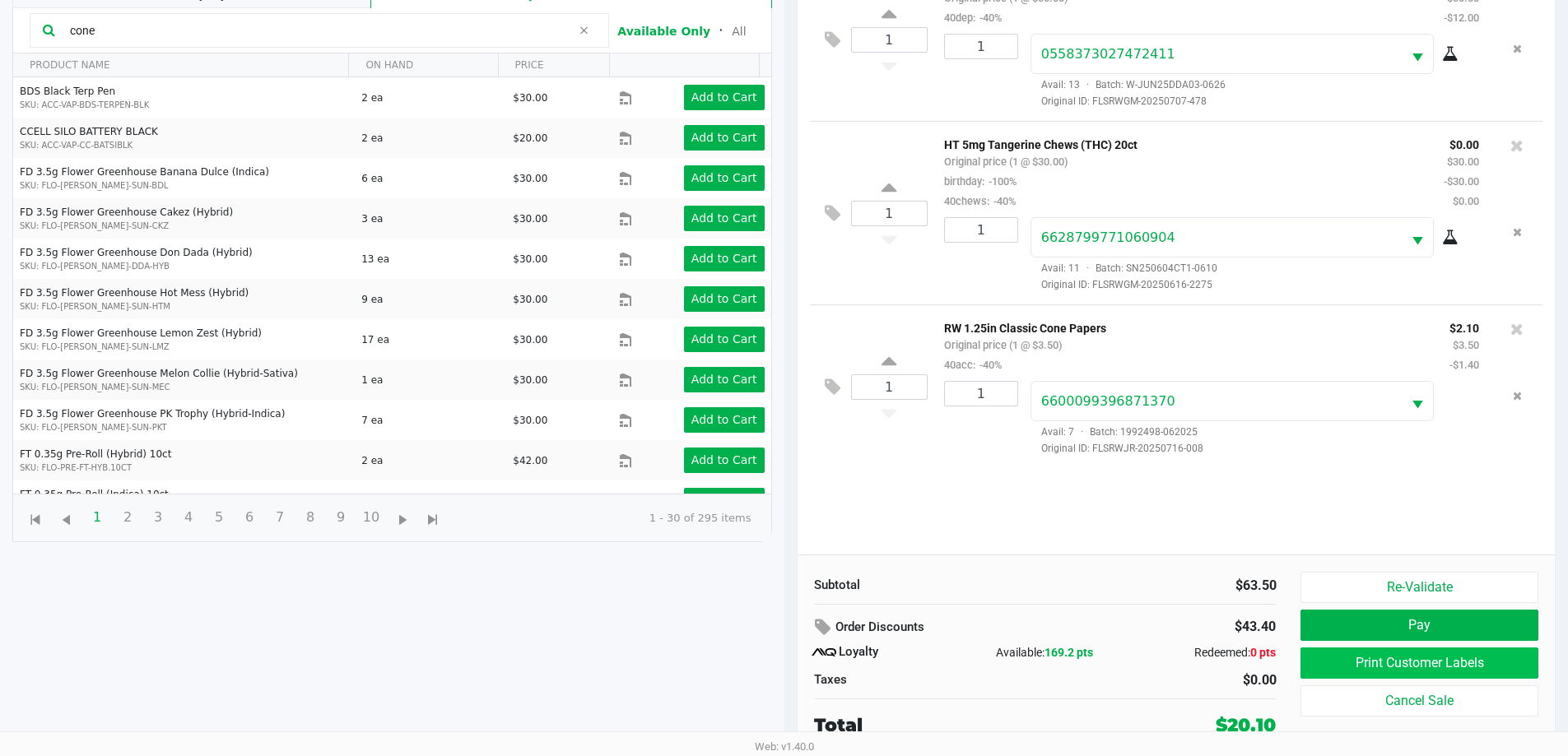
click at [1444, 663] on button "Print Customer Labels" at bounding box center [1418, 663] width 237 height 31
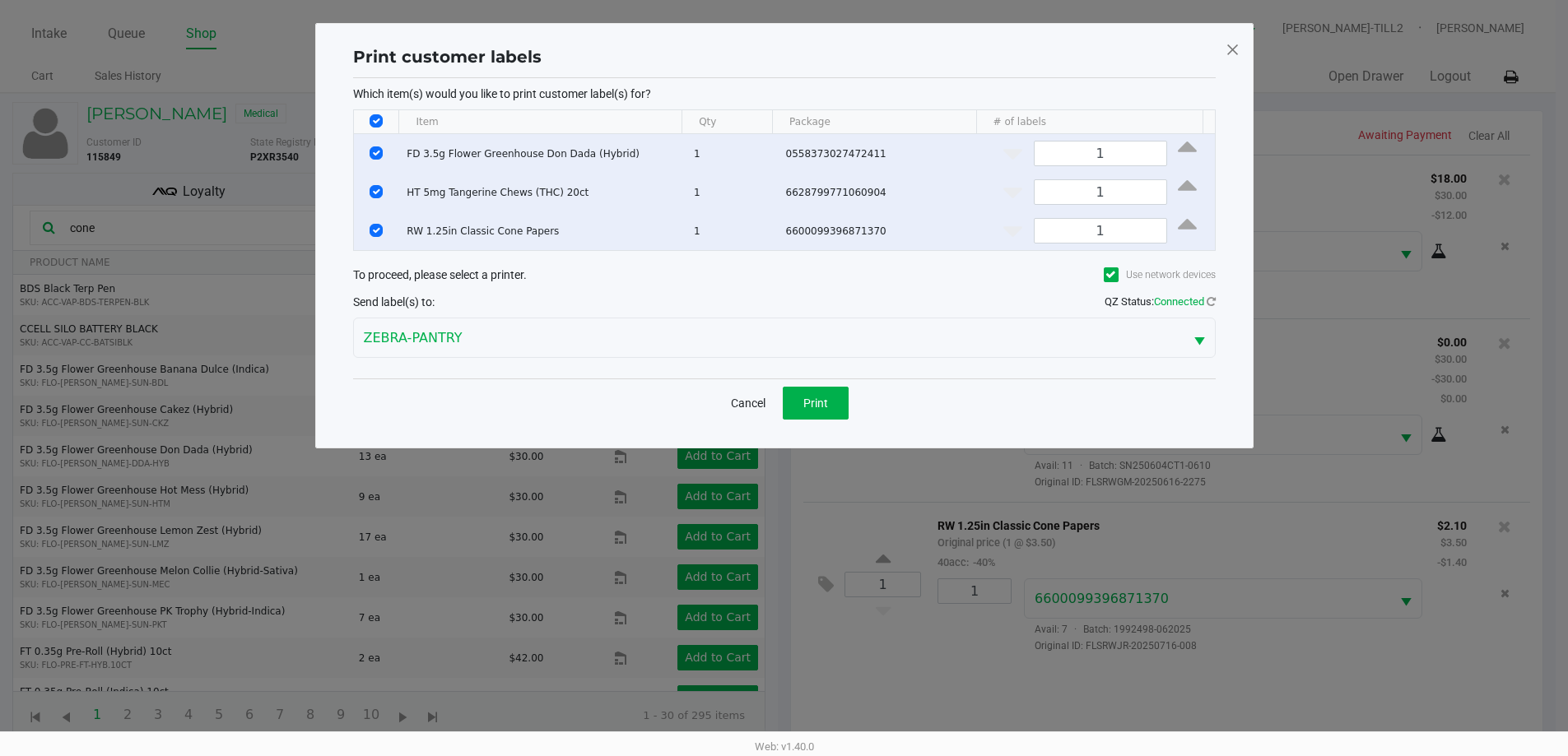
scroll to position [0, 0]
click at [382, 191] on input "Select Row" at bounding box center [382, 192] width 13 height 13
checkbox input "false"
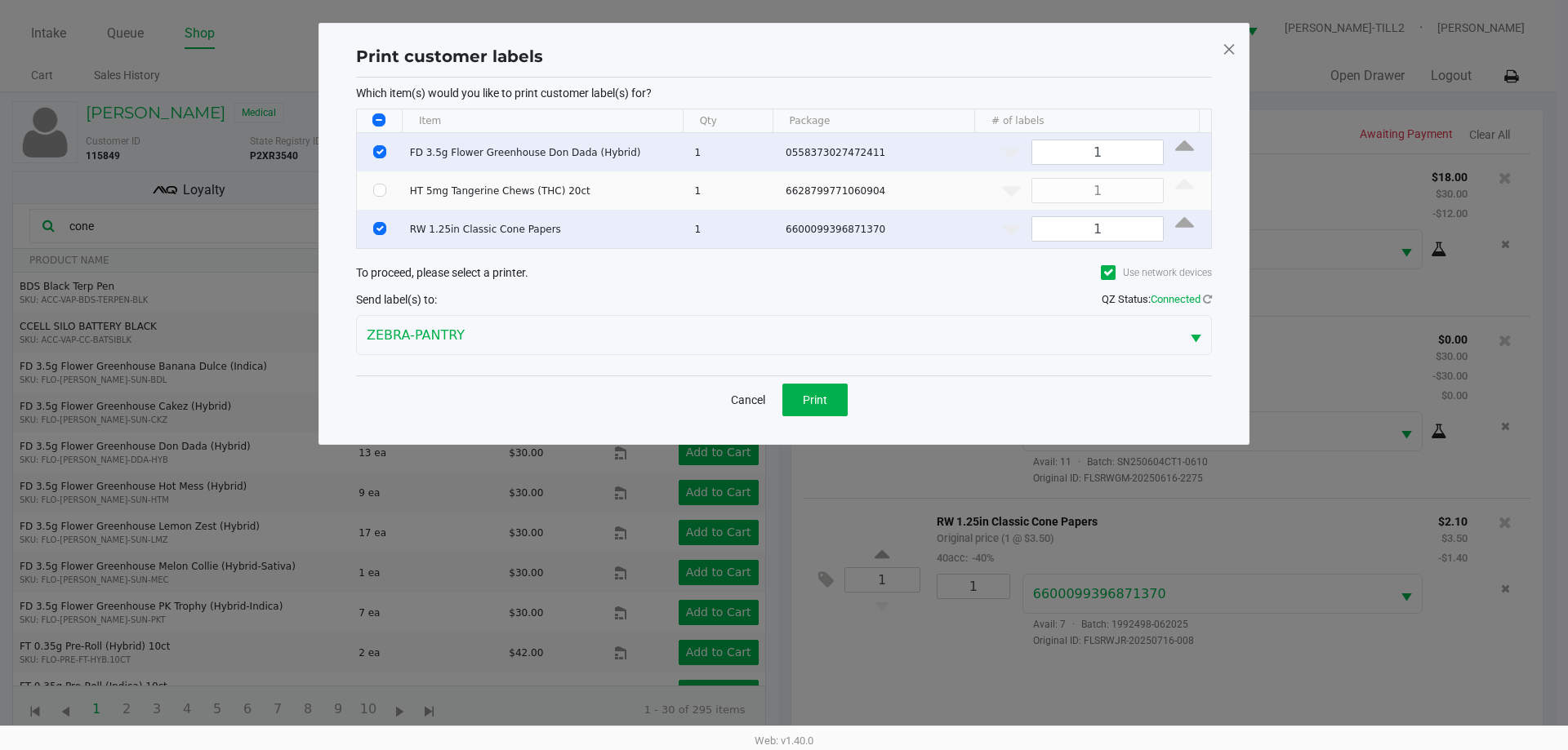
click at [378, 151] on input "Select Row" at bounding box center [380, 151] width 13 height 13
checkbox input "false"
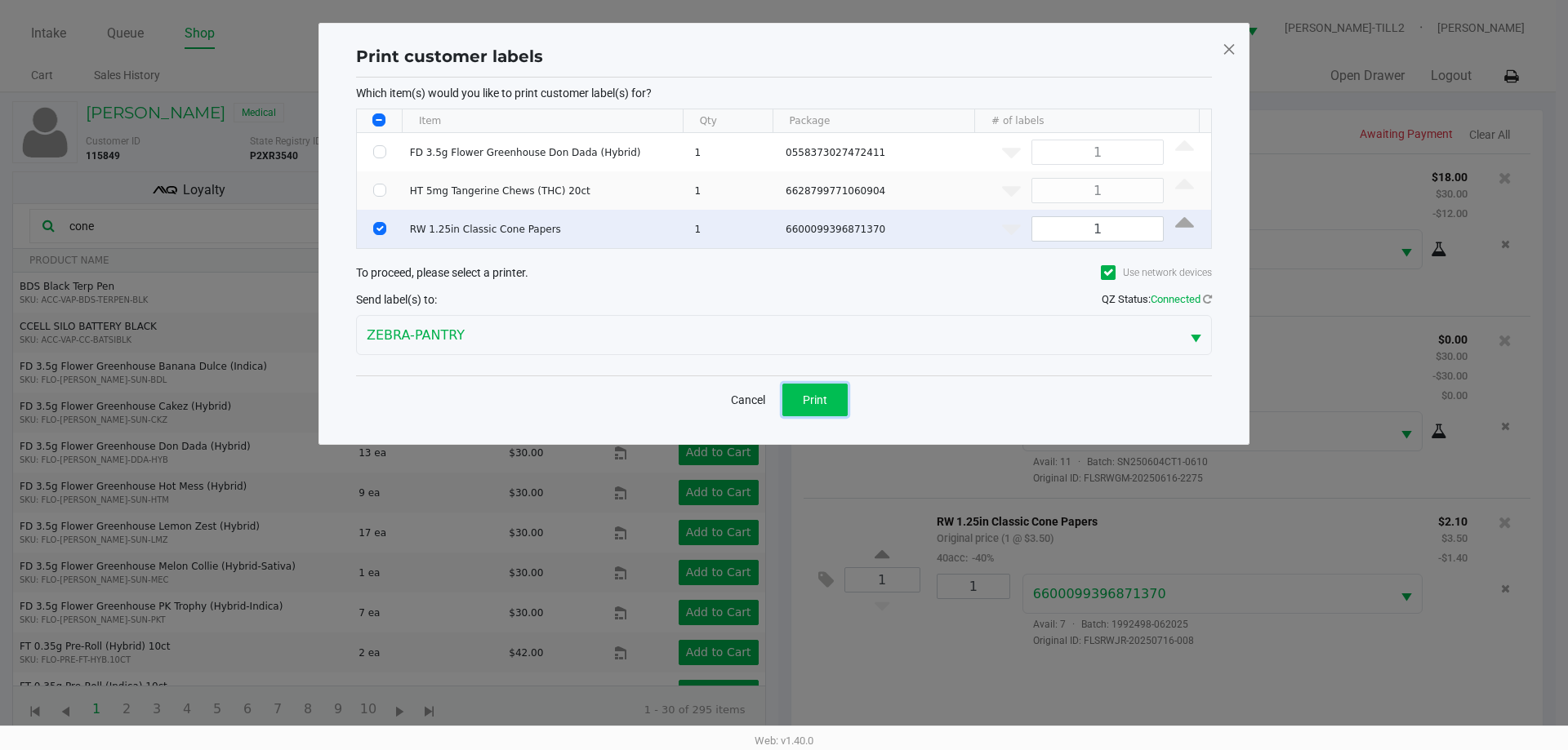
click at [831, 393] on button "Print" at bounding box center [815, 400] width 65 height 32
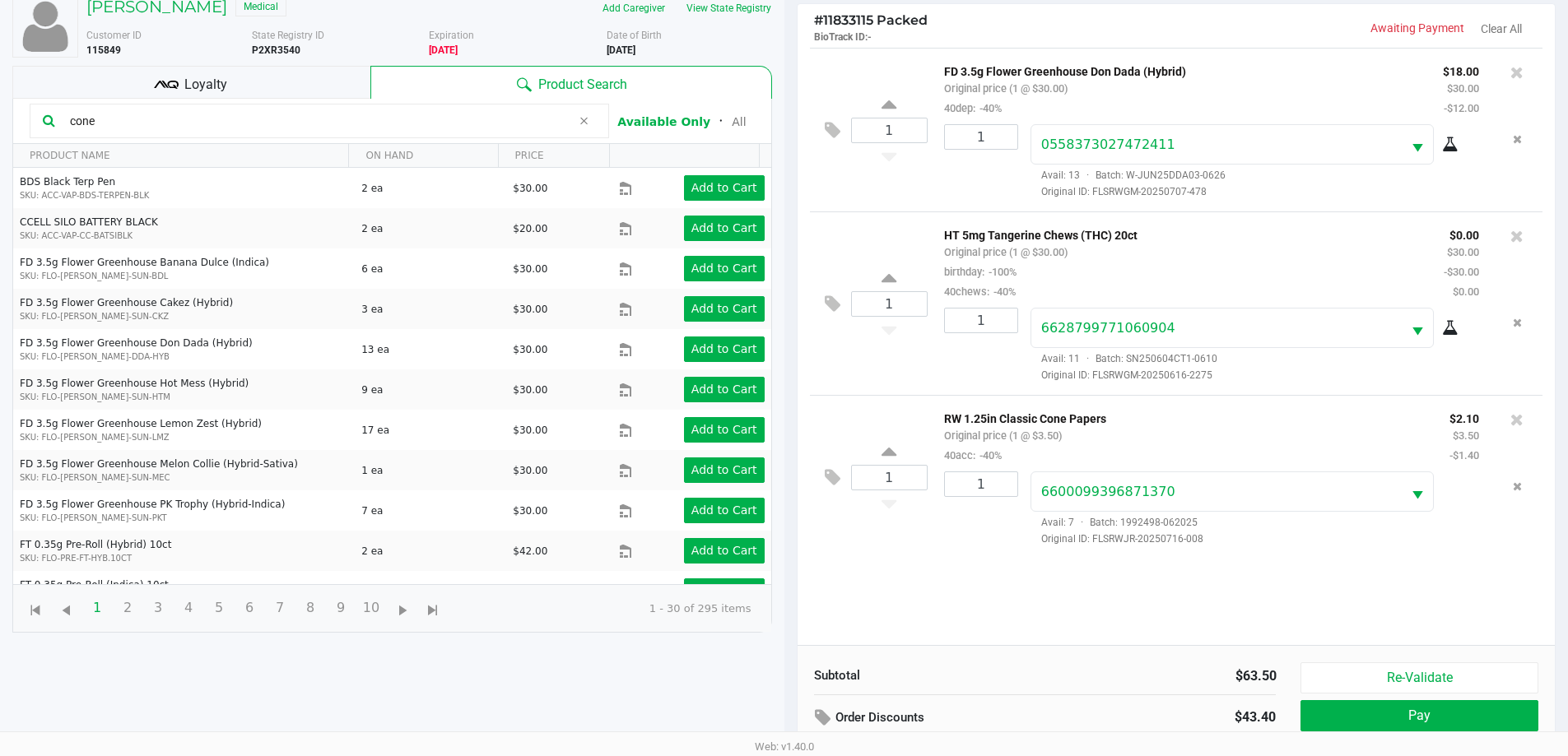
scroll to position [197, 0]
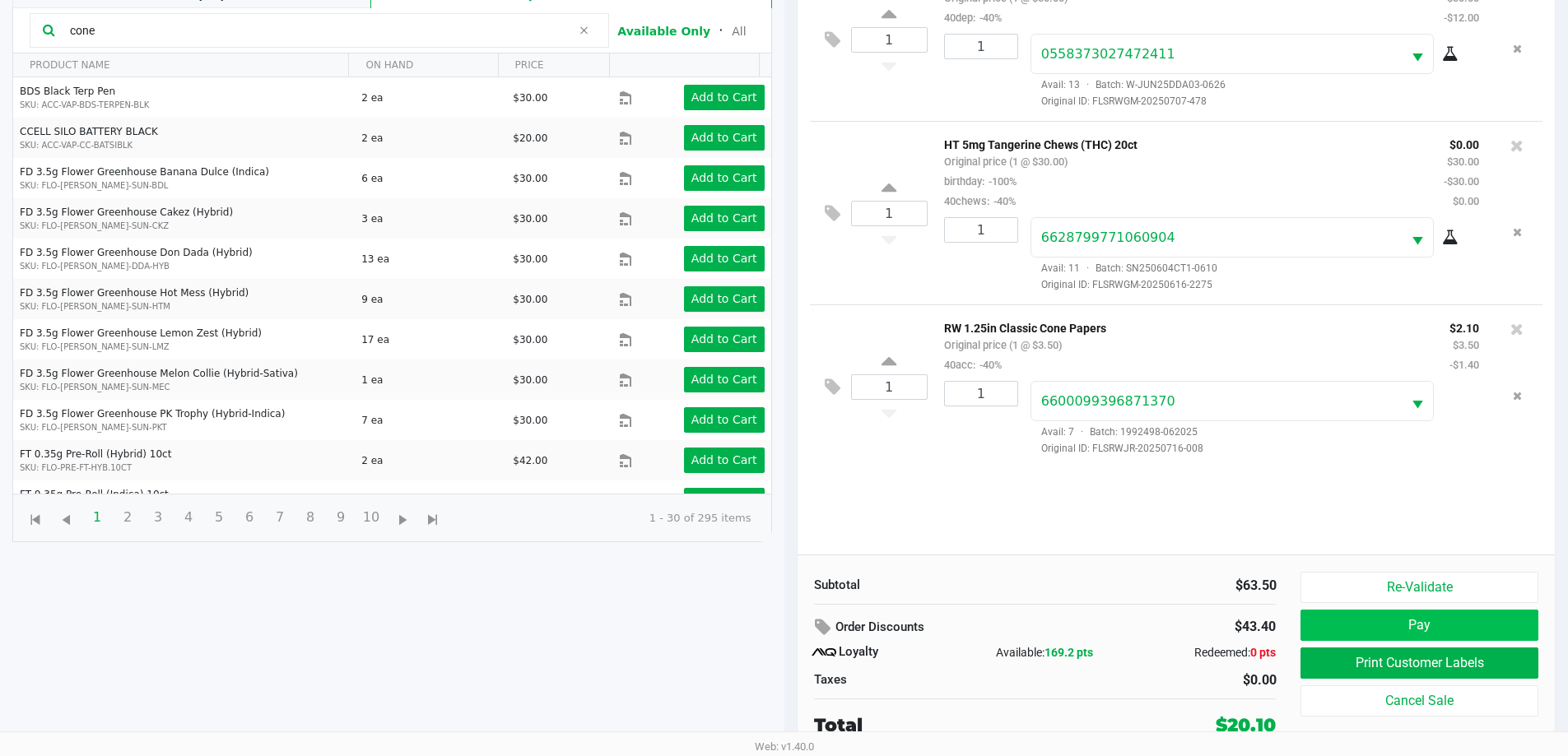
click at [1434, 625] on button "Pay" at bounding box center [1418, 625] width 237 height 31
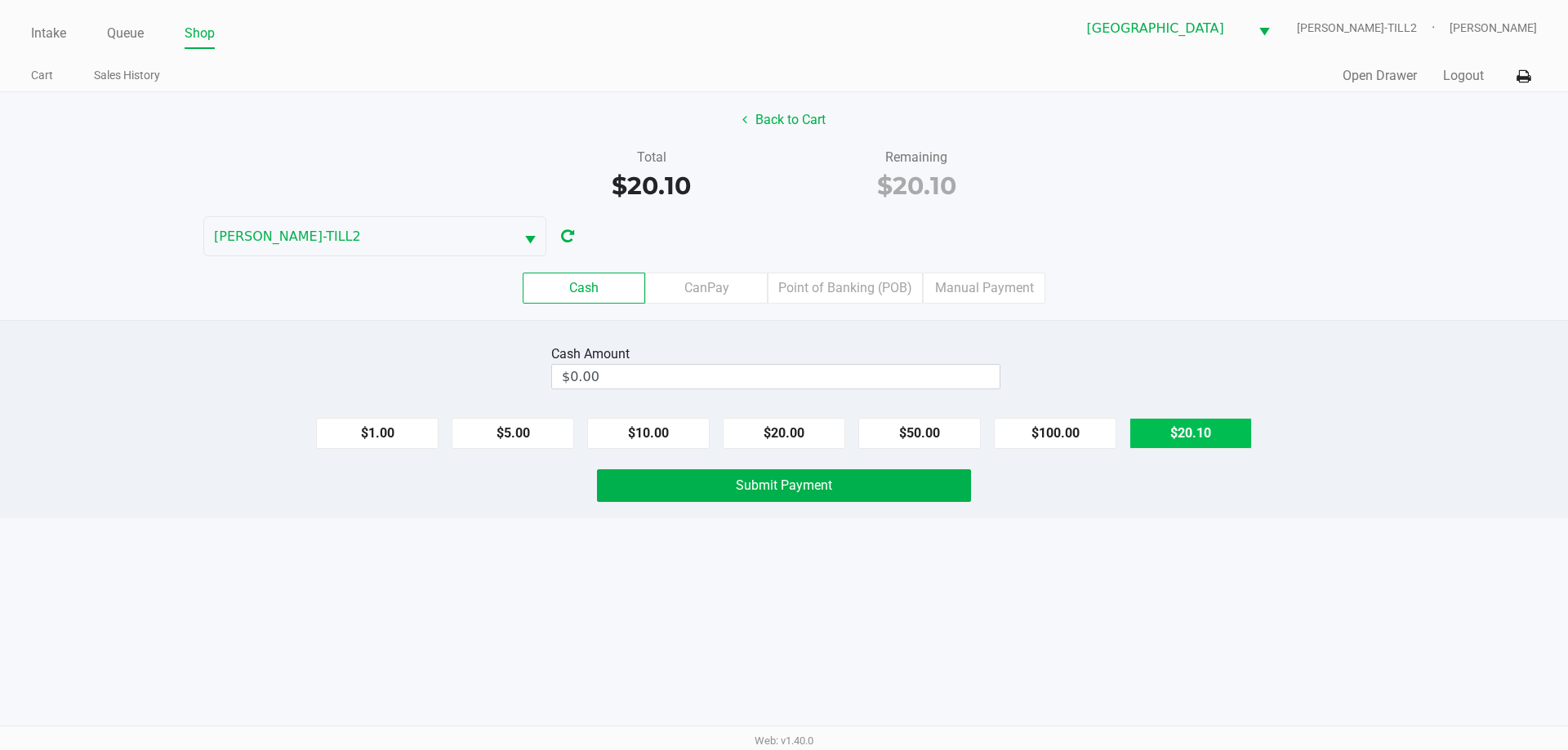
click at [1194, 434] on button "$20.10" at bounding box center [1191, 434] width 123 height 31
type input "$20.10"
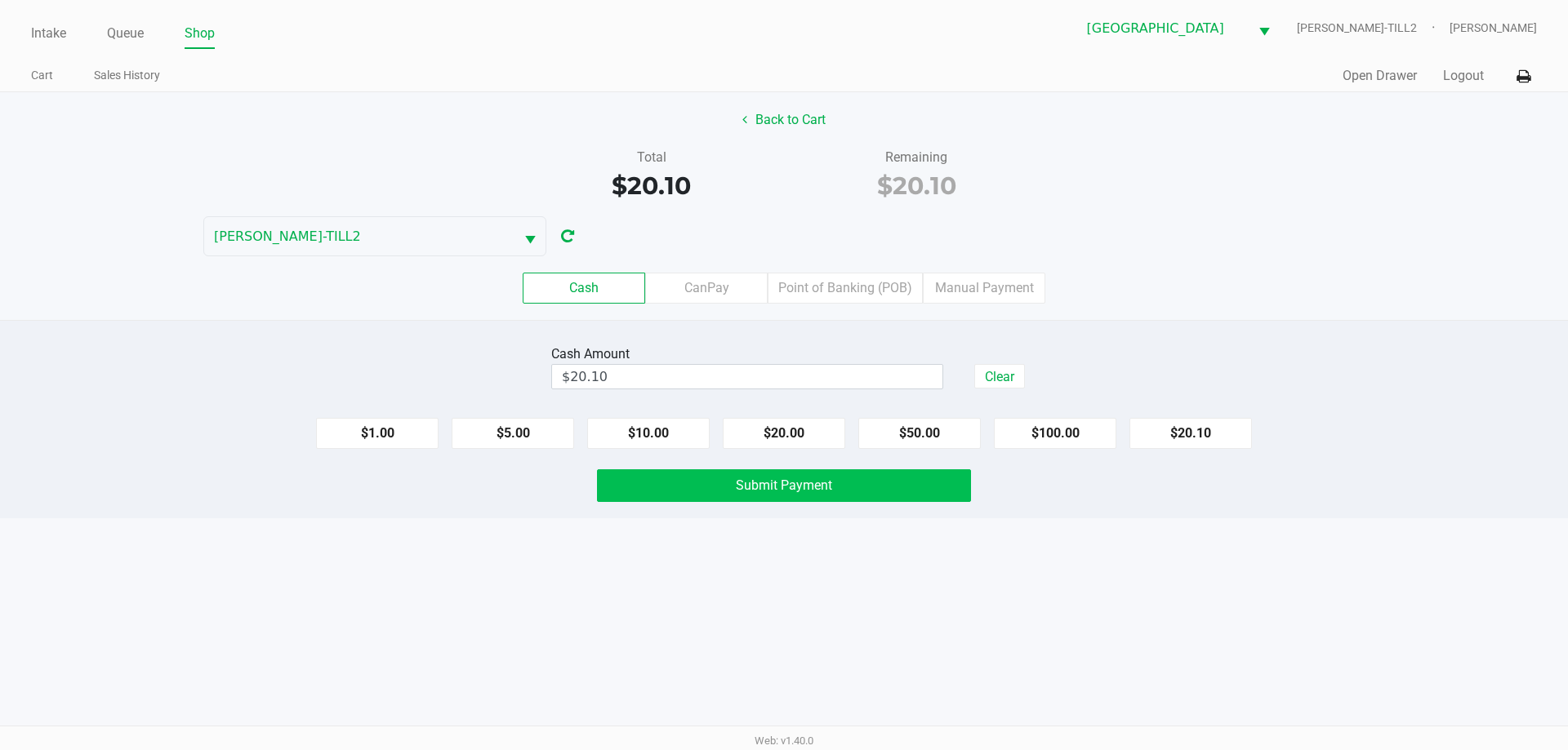
click at [763, 481] on span "Submit Payment" at bounding box center [784, 485] width 96 height 15
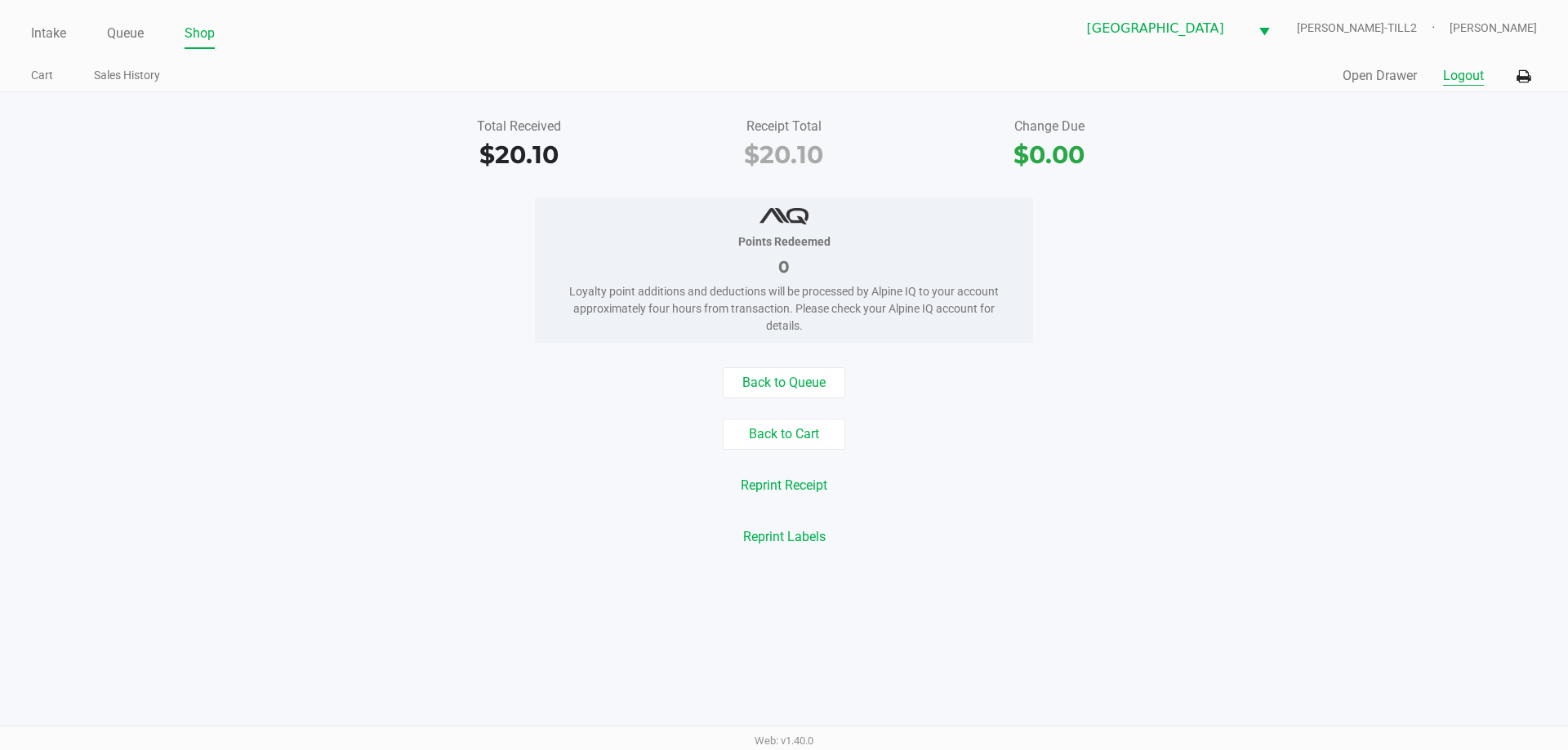
click at [1465, 82] on button "Logout" at bounding box center [1463, 76] width 41 height 20
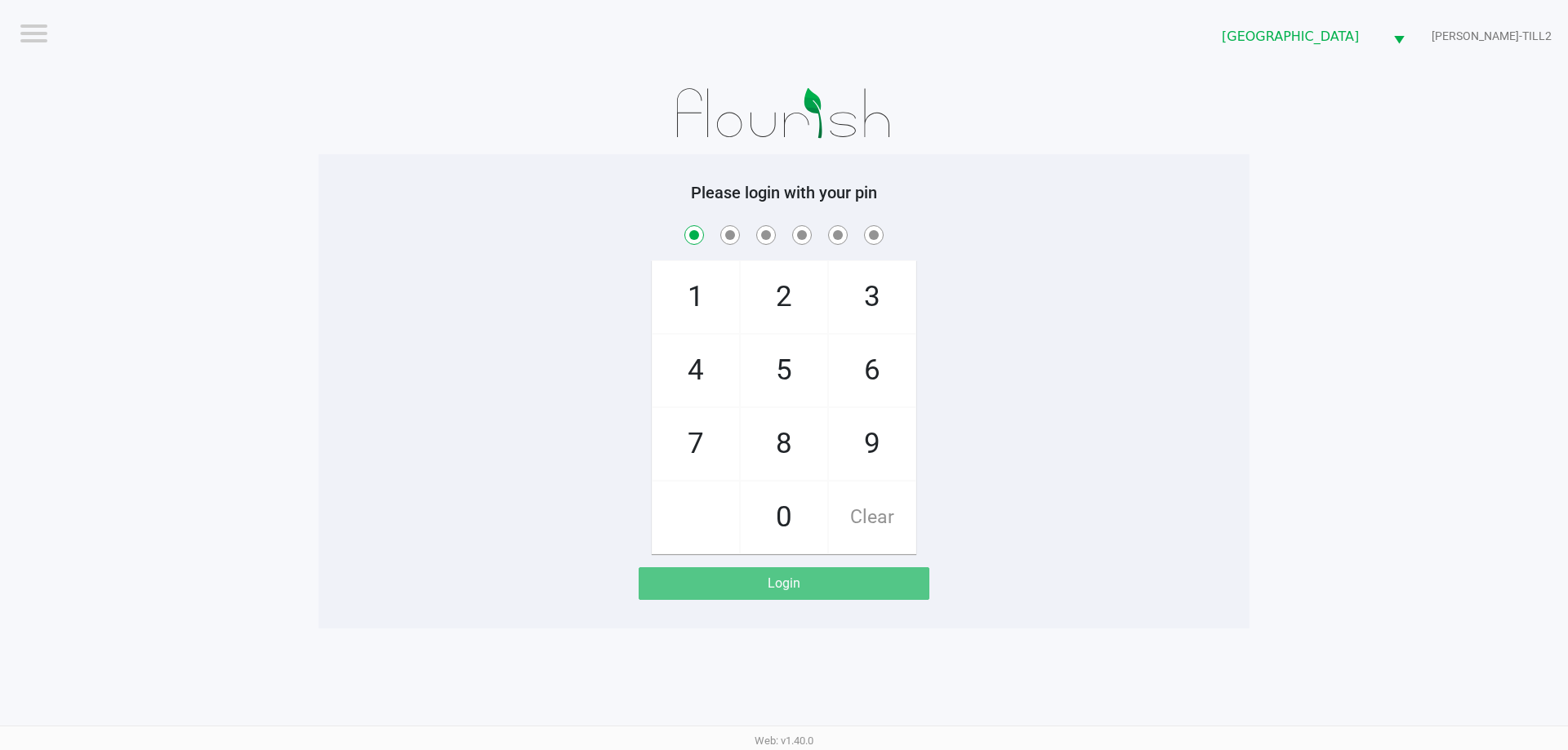
checkbox input "true"
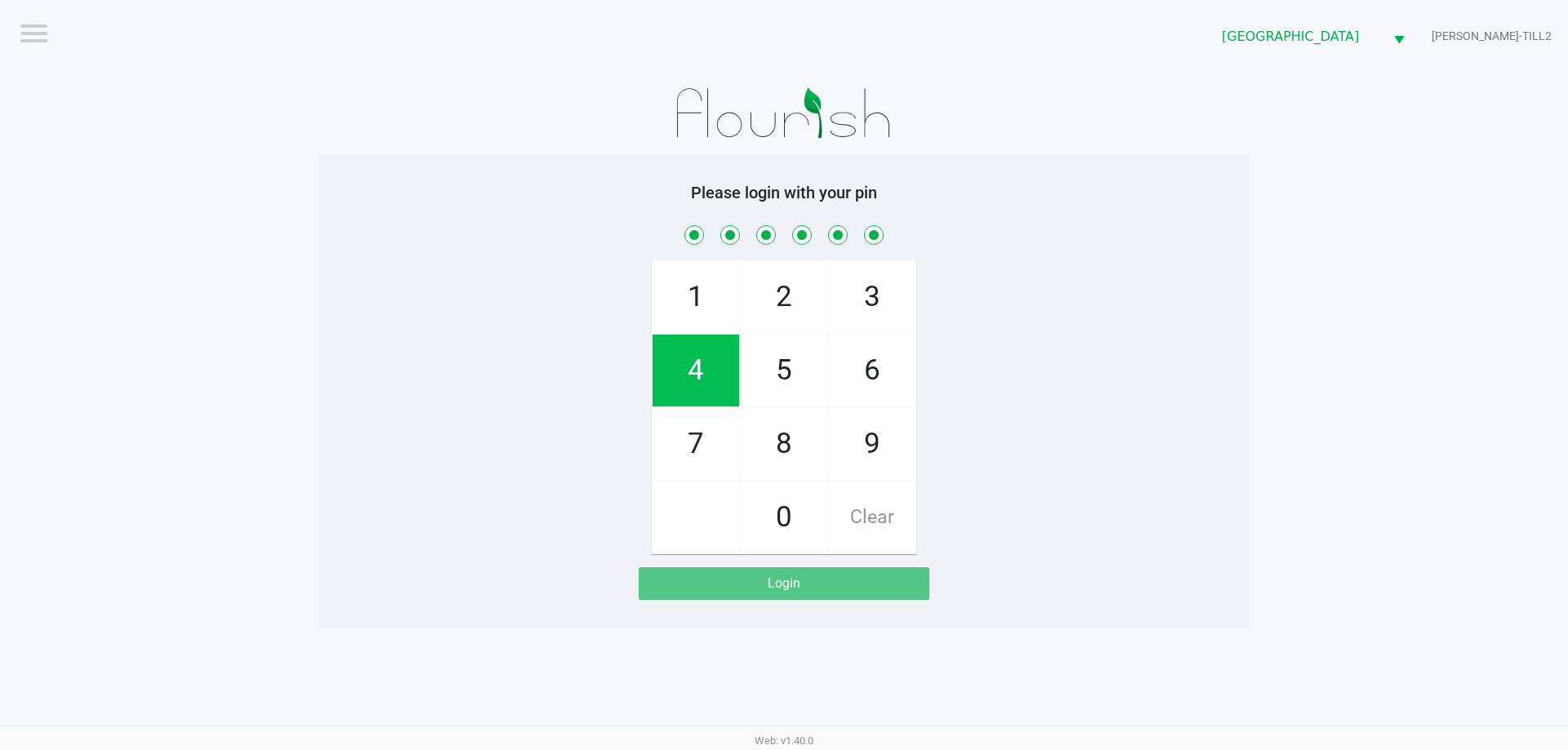
checkbox input "true"
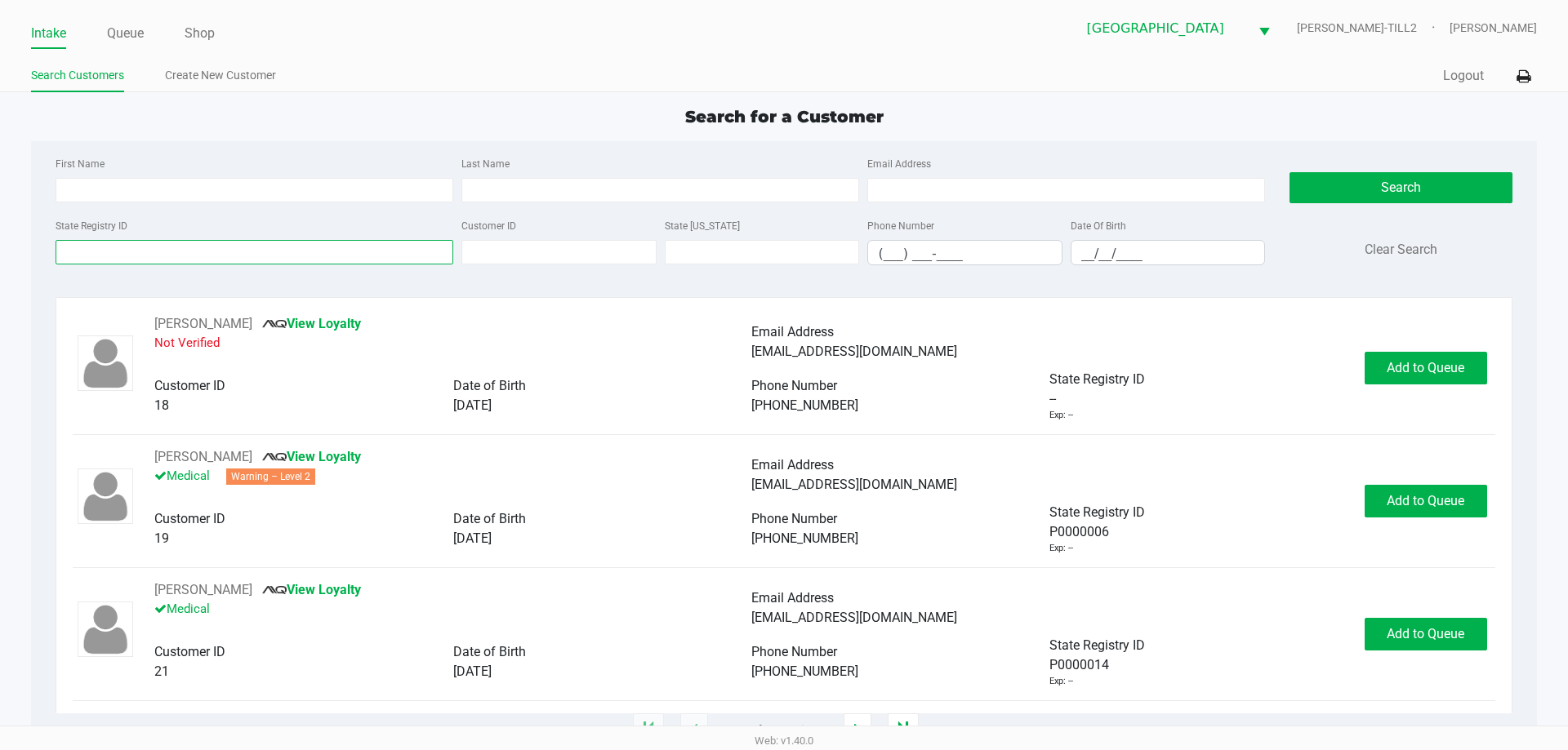
click at [122, 252] on input "State Registry ID" at bounding box center [254, 252] width 398 height 24
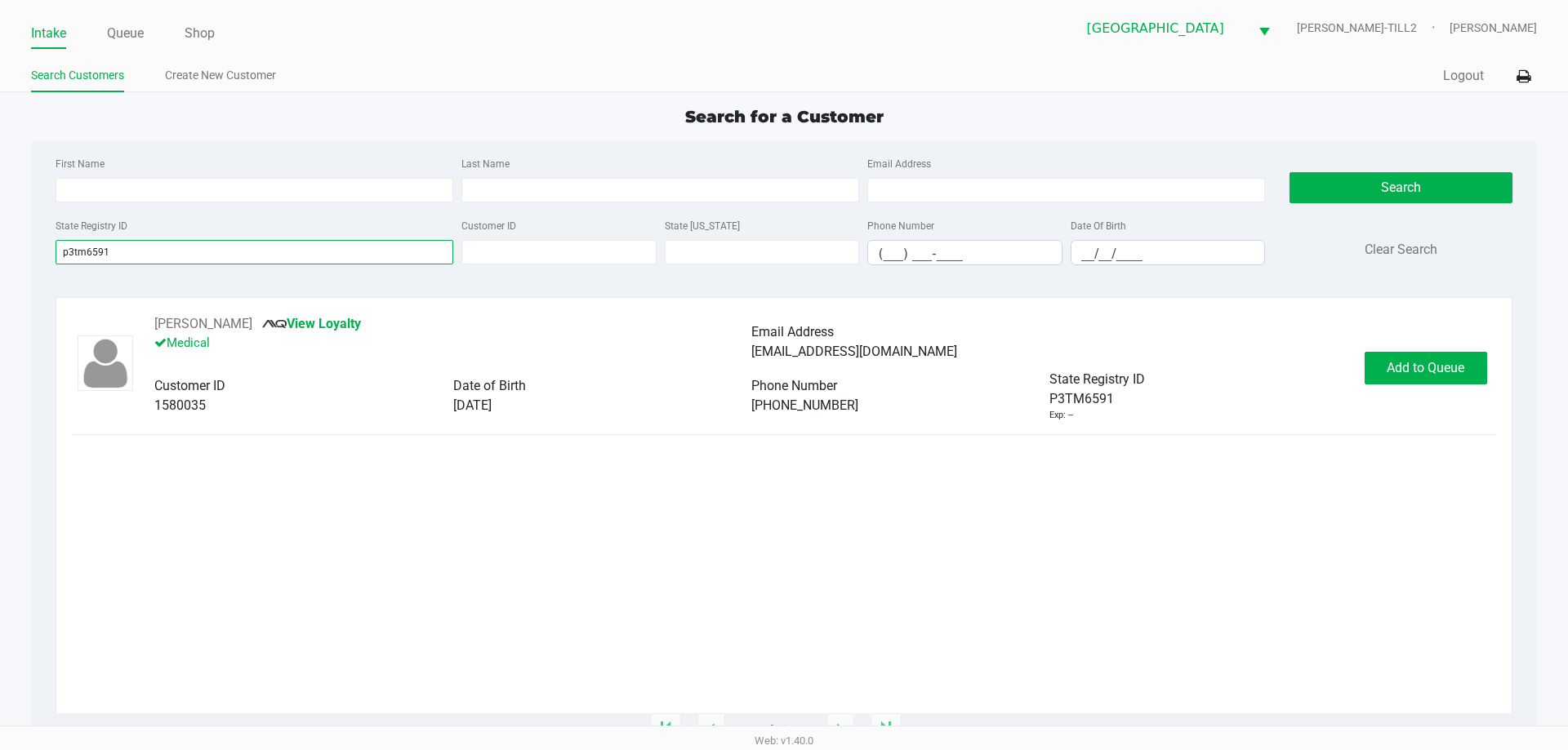
type input "p3tm6591"
click at [1445, 369] on span "Add to Queue" at bounding box center [1426, 367] width 78 height 15
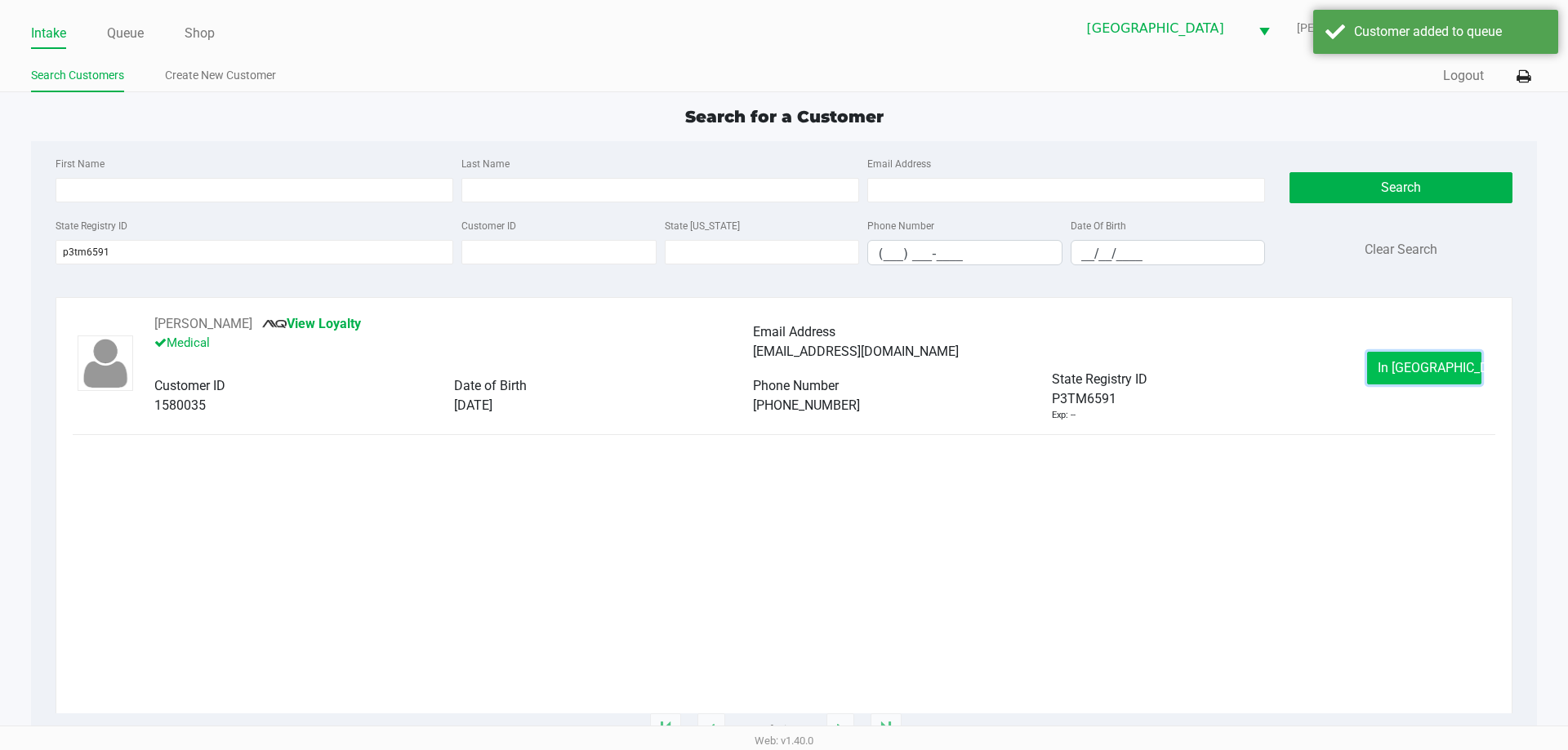
click at [1433, 355] on button "In Queue" at bounding box center [1424, 368] width 115 height 32
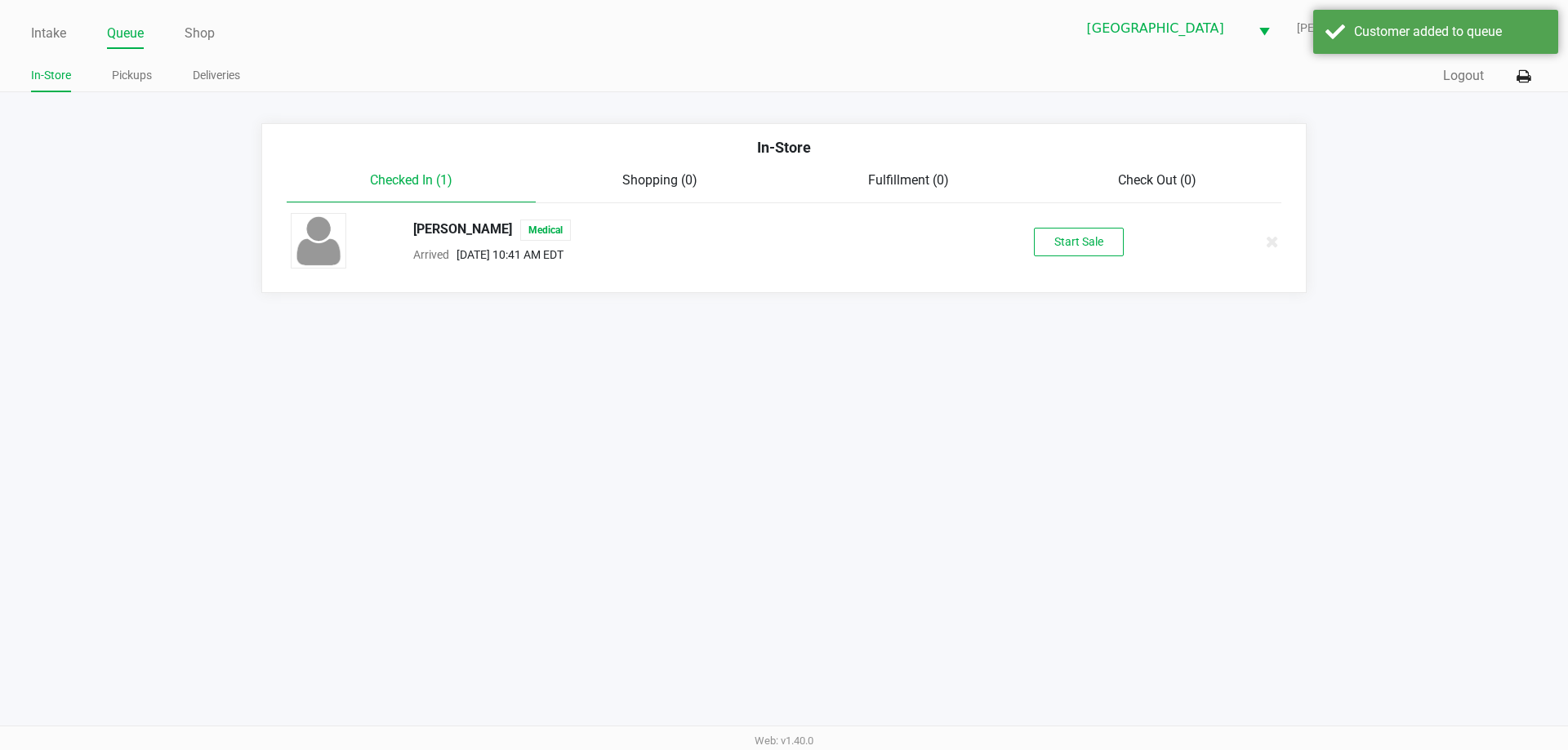
click at [1076, 244] on button "Start Sale" at bounding box center [1079, 242] width 90 height 29
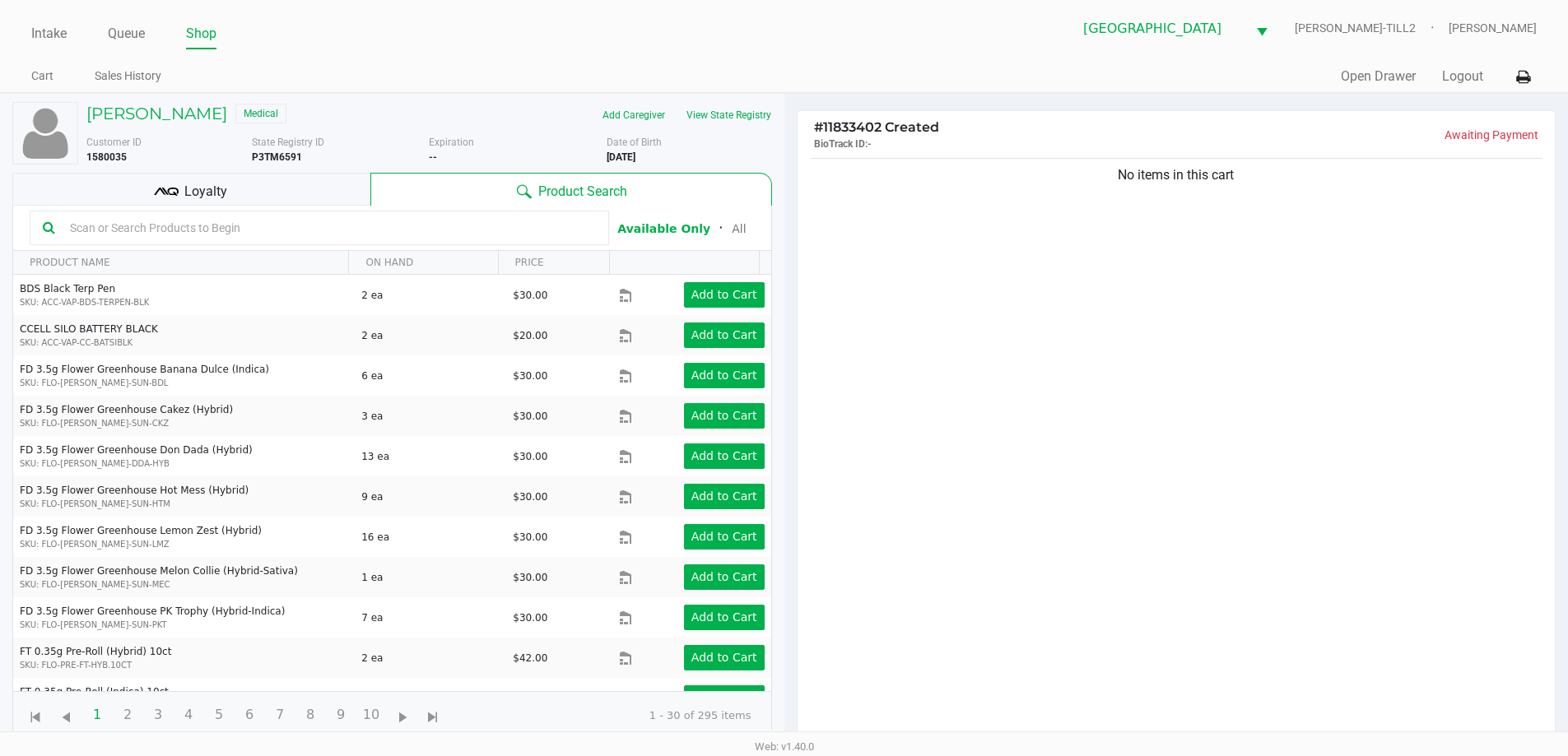
click at [124, 229] on input "text" at bounding box center [330, 227] width 532 height 25
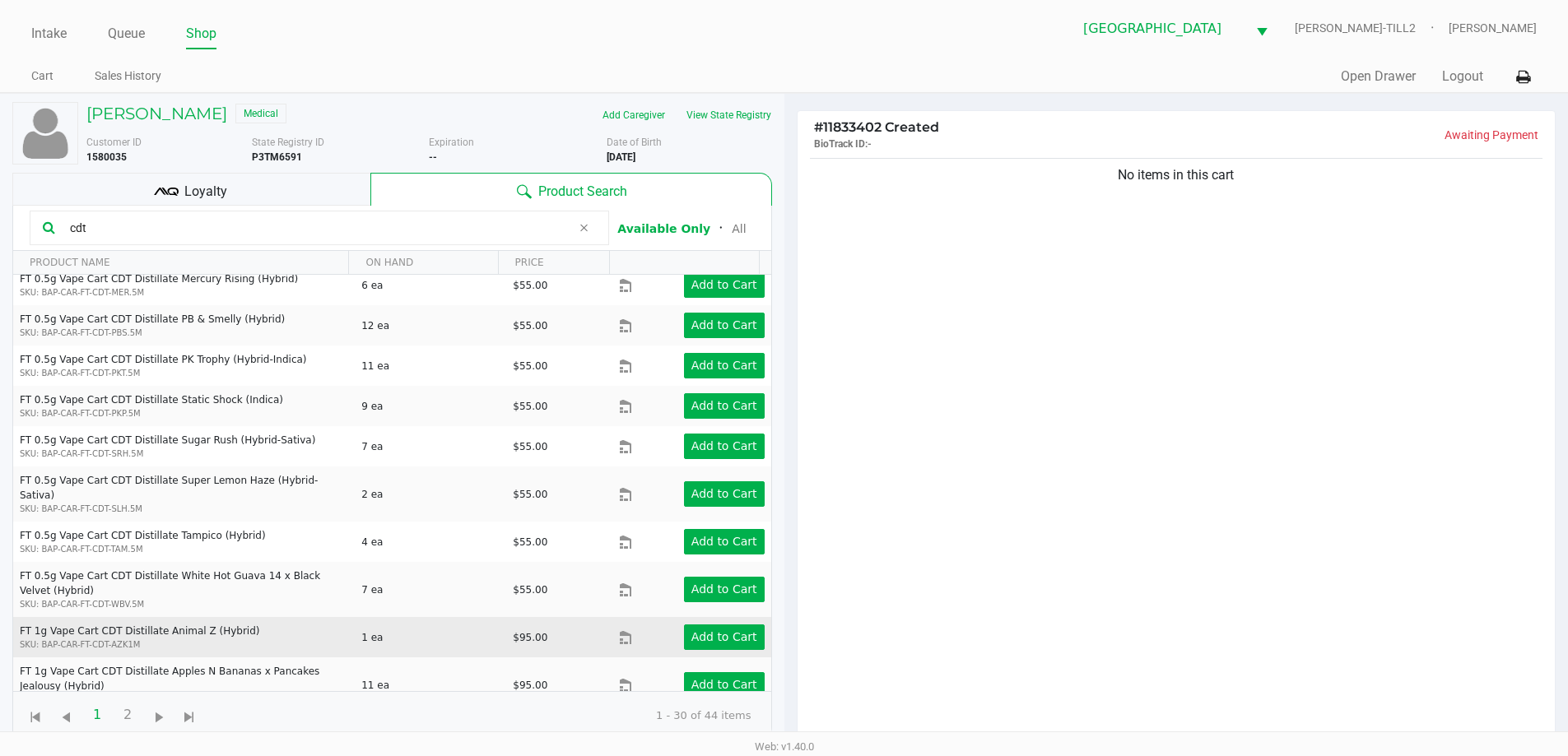
scroll to position [822, 0]
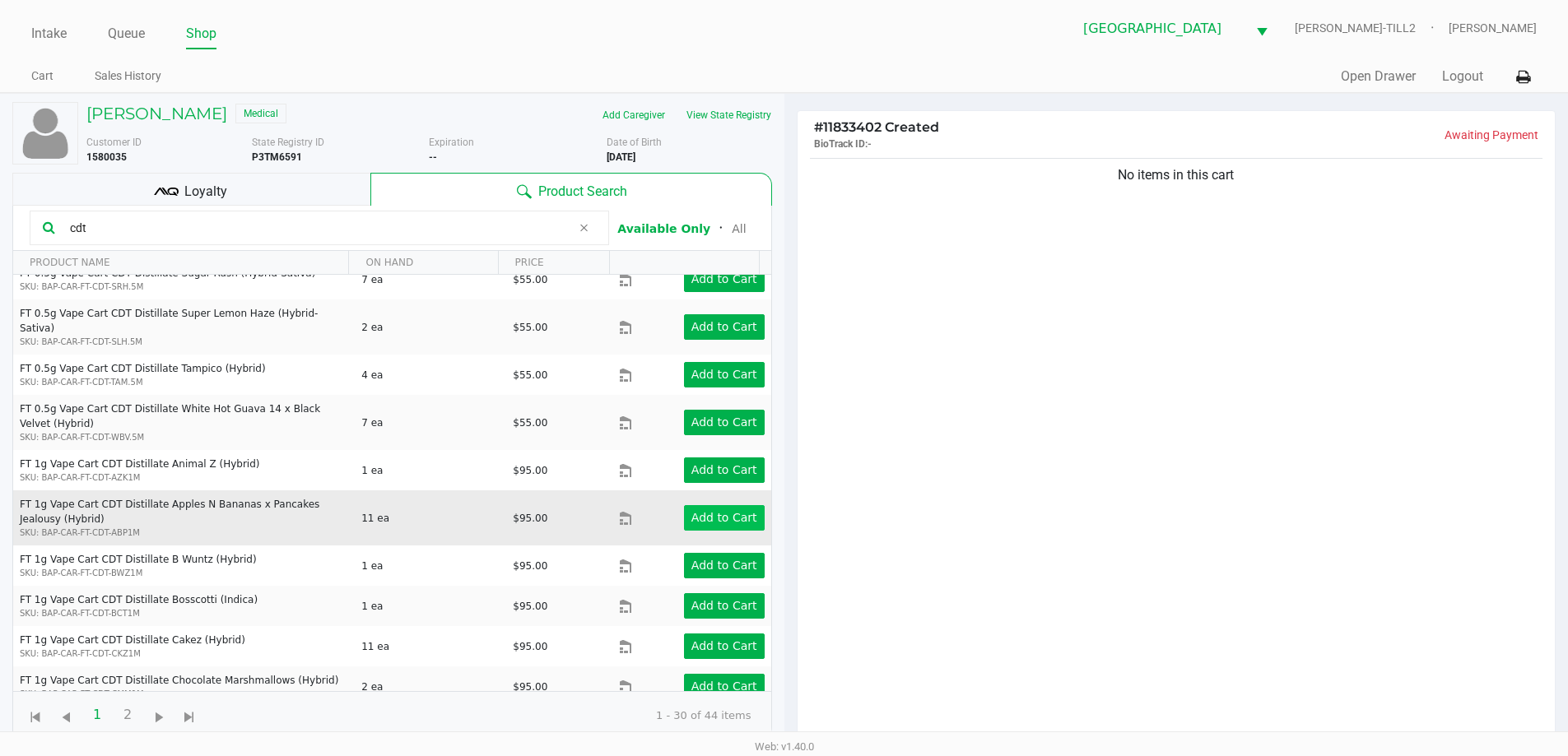
type input "cdt"
click at [727, 512] on button "Add to Cart" at bounding box center [724, 518] width 81 height 25
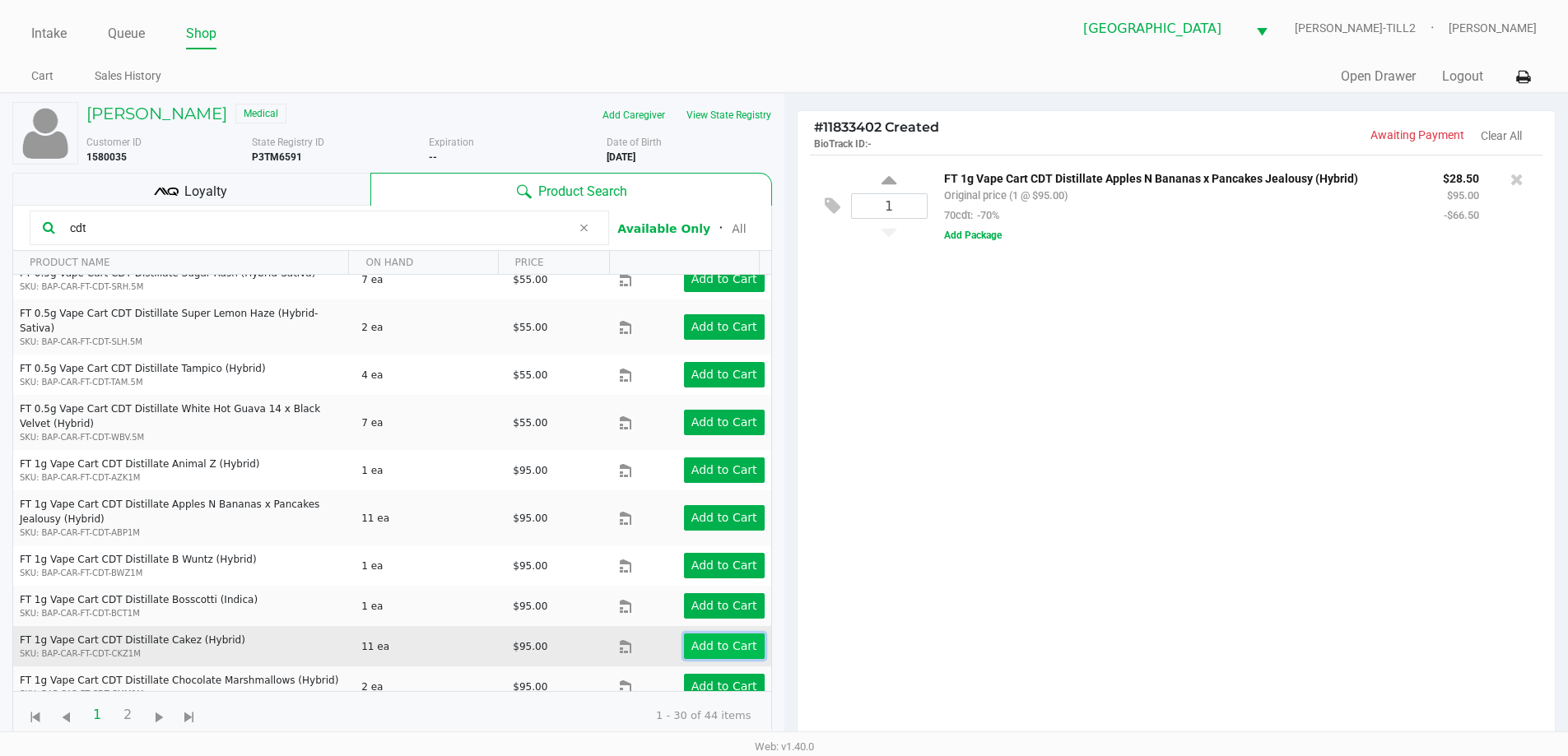
click at [717, 640] on app-button-loader "Add to Cart" at bounding box center [724, 646] width 65 height 13
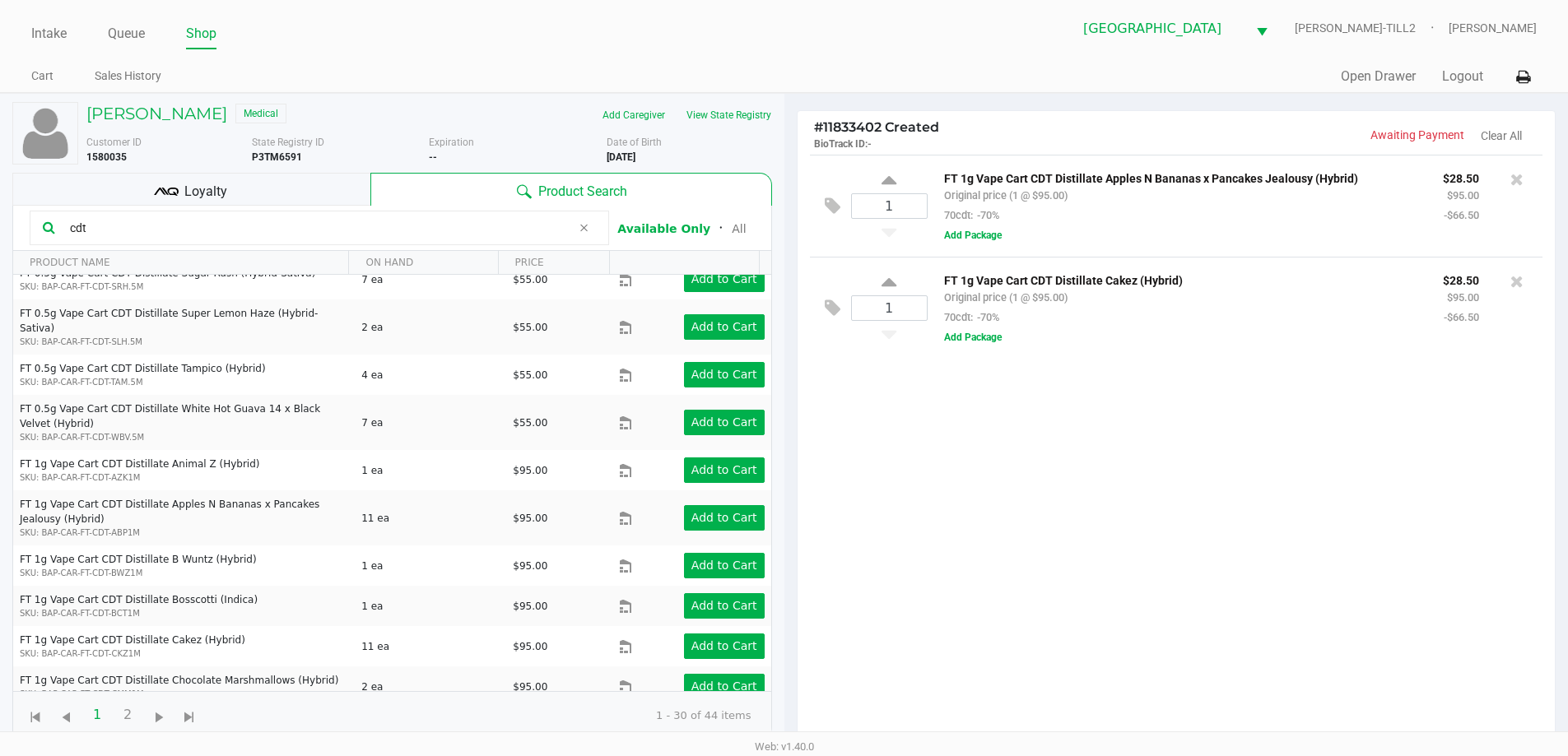
scroll to position [178, 0]
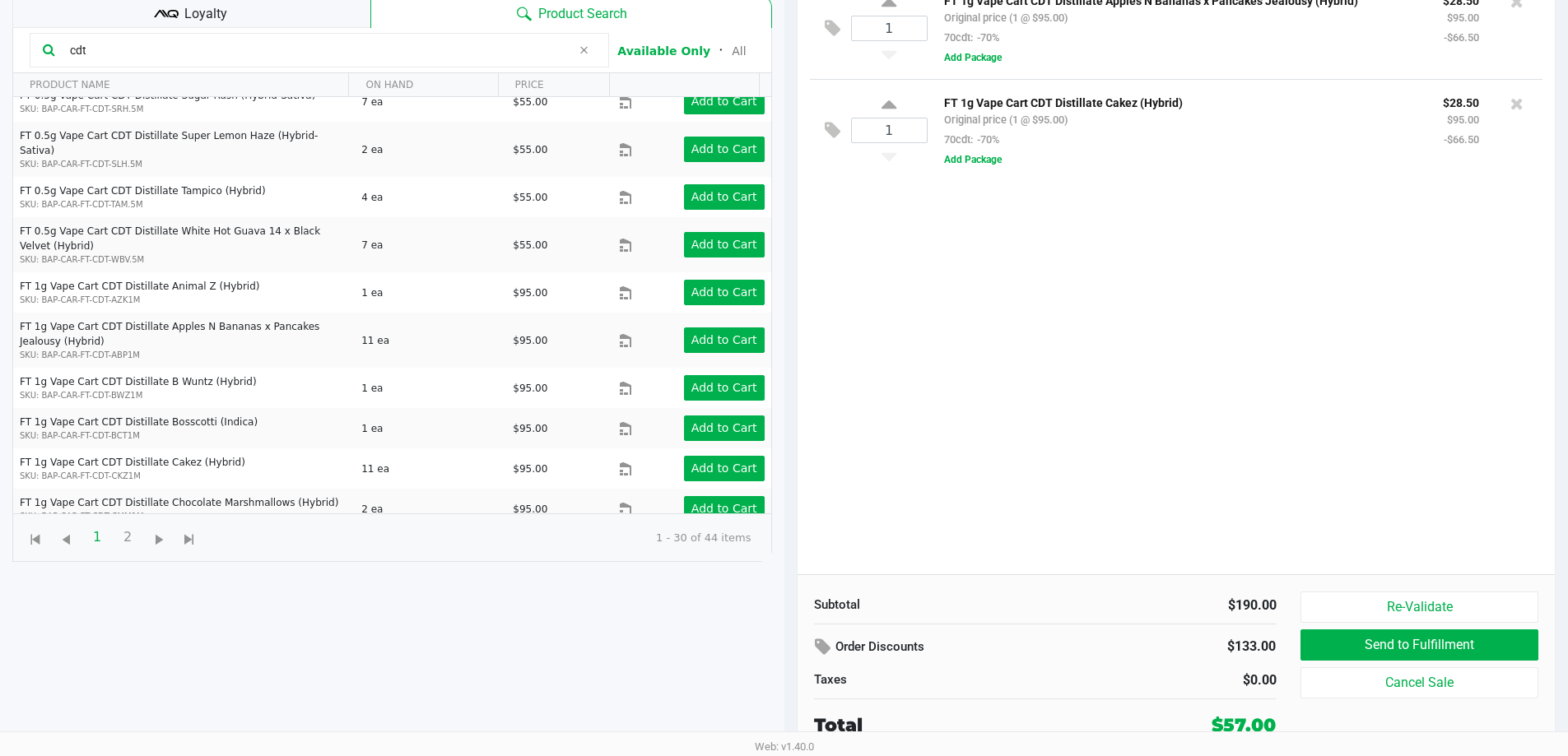
click at [263, 15] on div "Loyalty" at bounding box center [192, 12] width 358 height 33
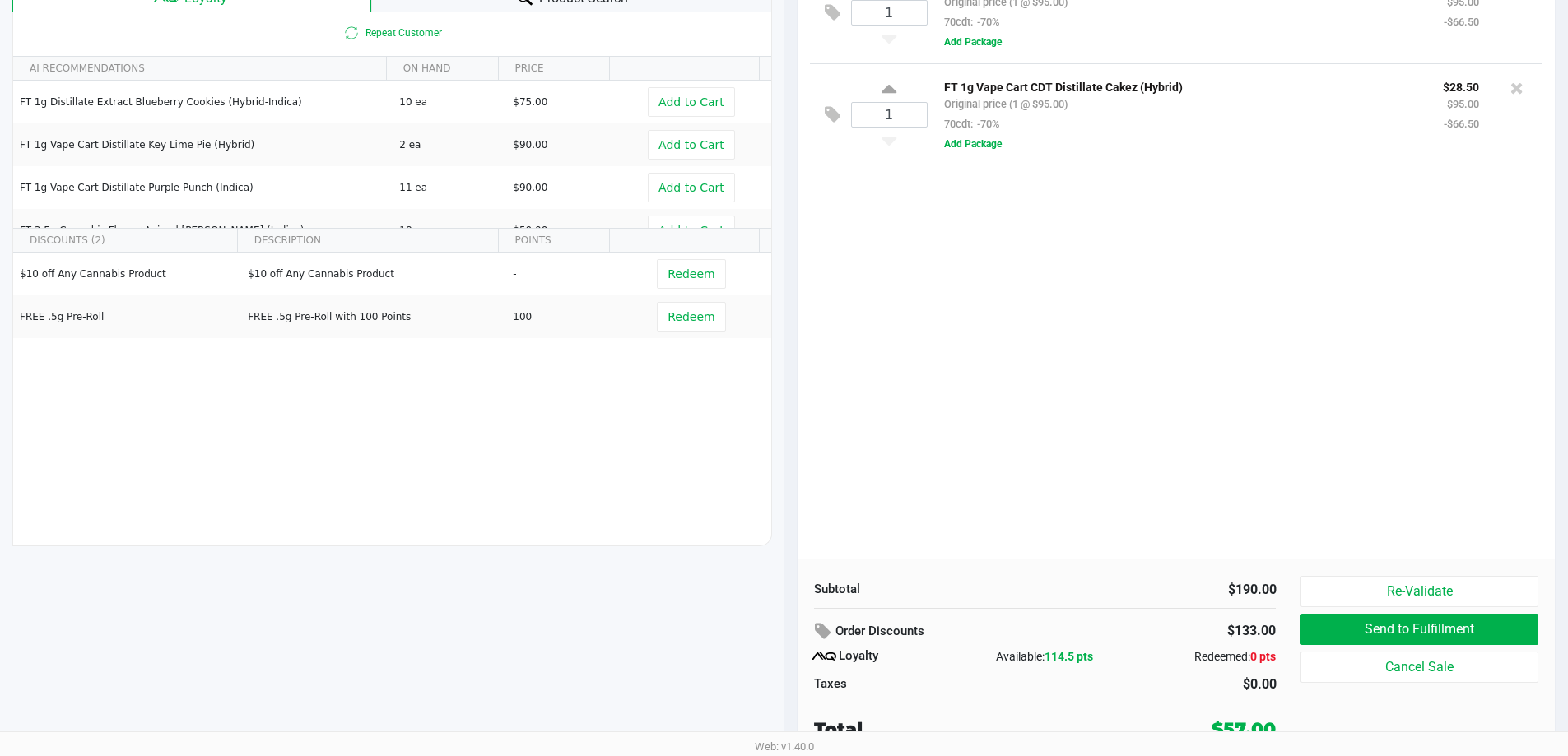
scroll to position [197, 0]
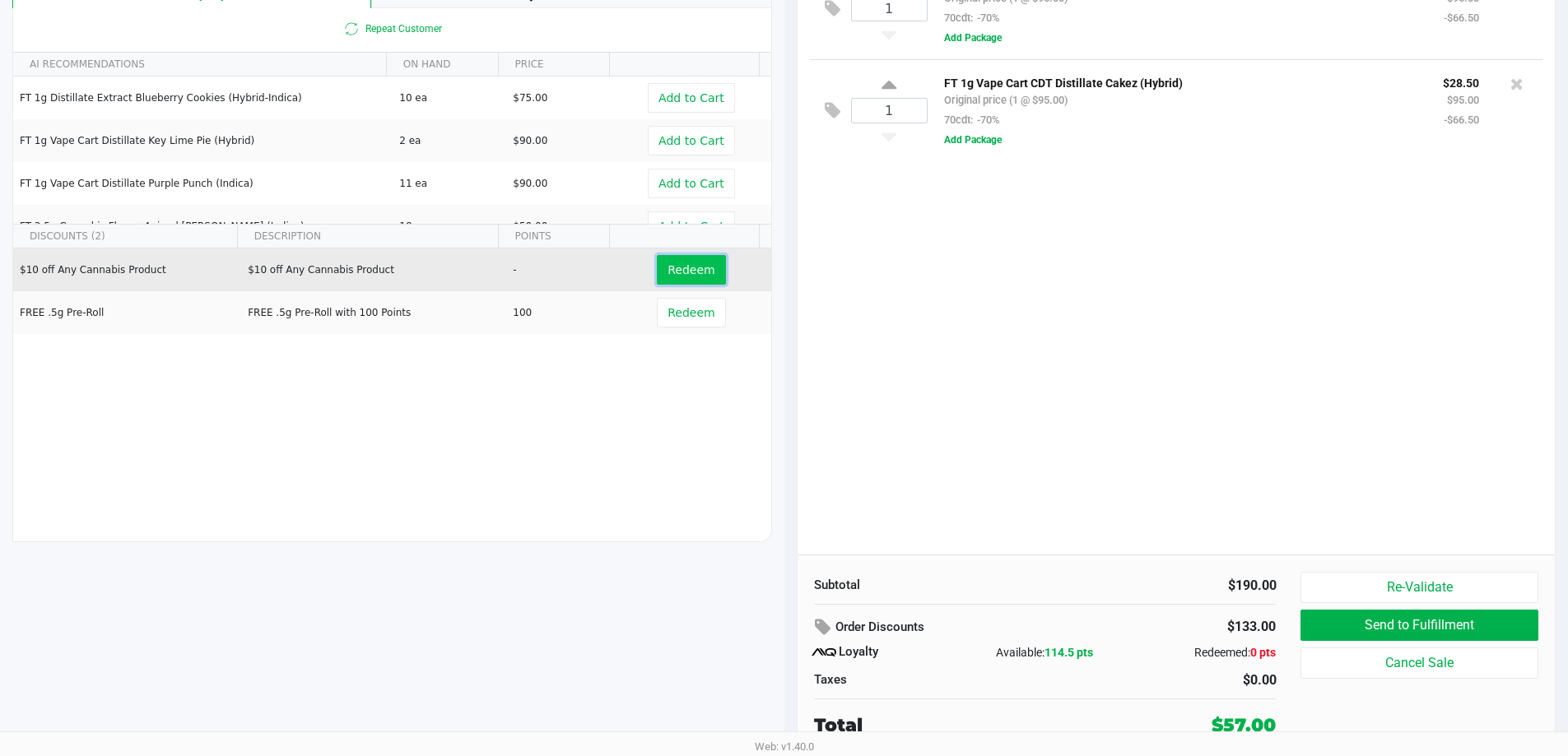
click at [686, 266] on span "Redeem" at bounding box center [691, 270] width 47 height 13
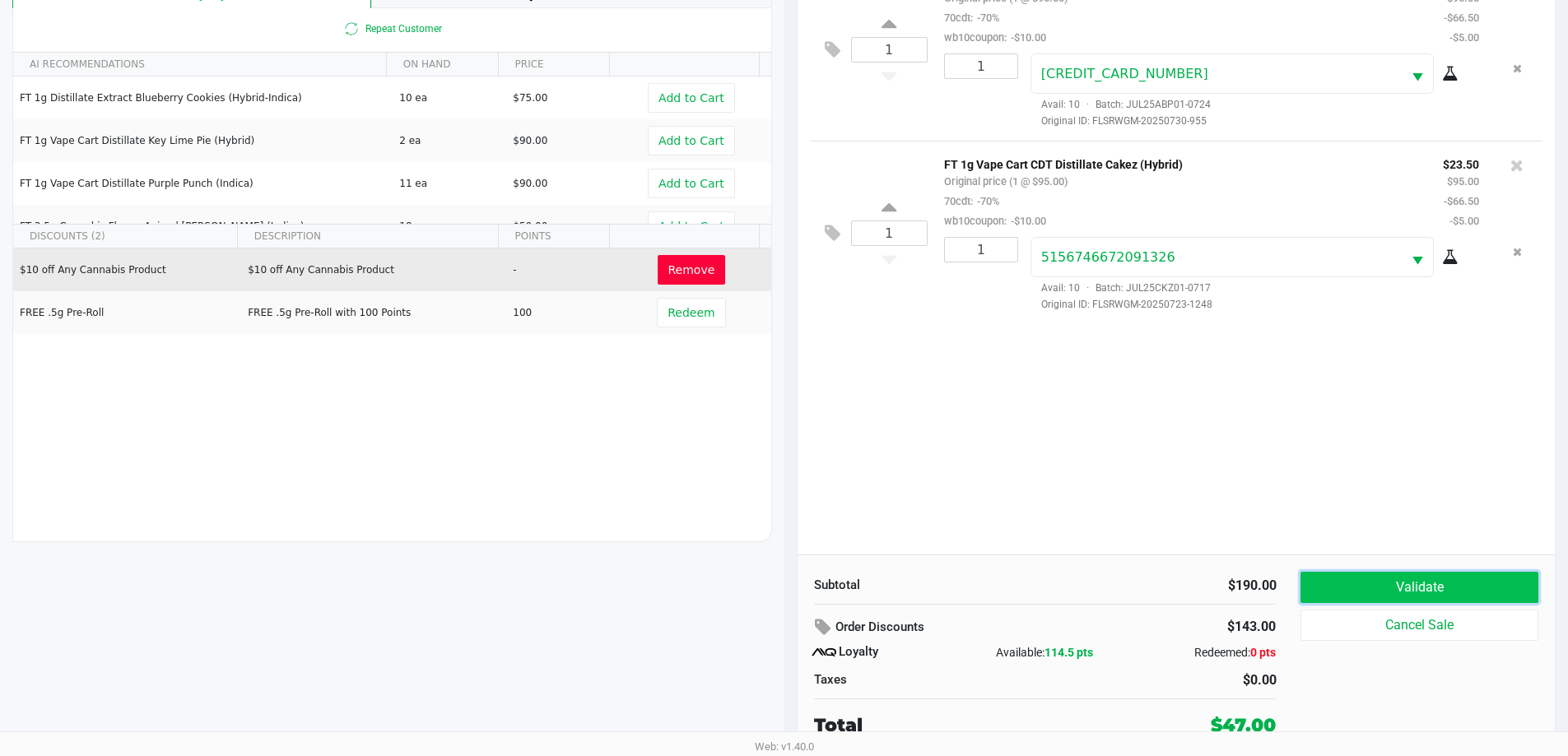
click at [1420, 590] on button "Validate" at bounding box center [1418, 588] width 237 height 31
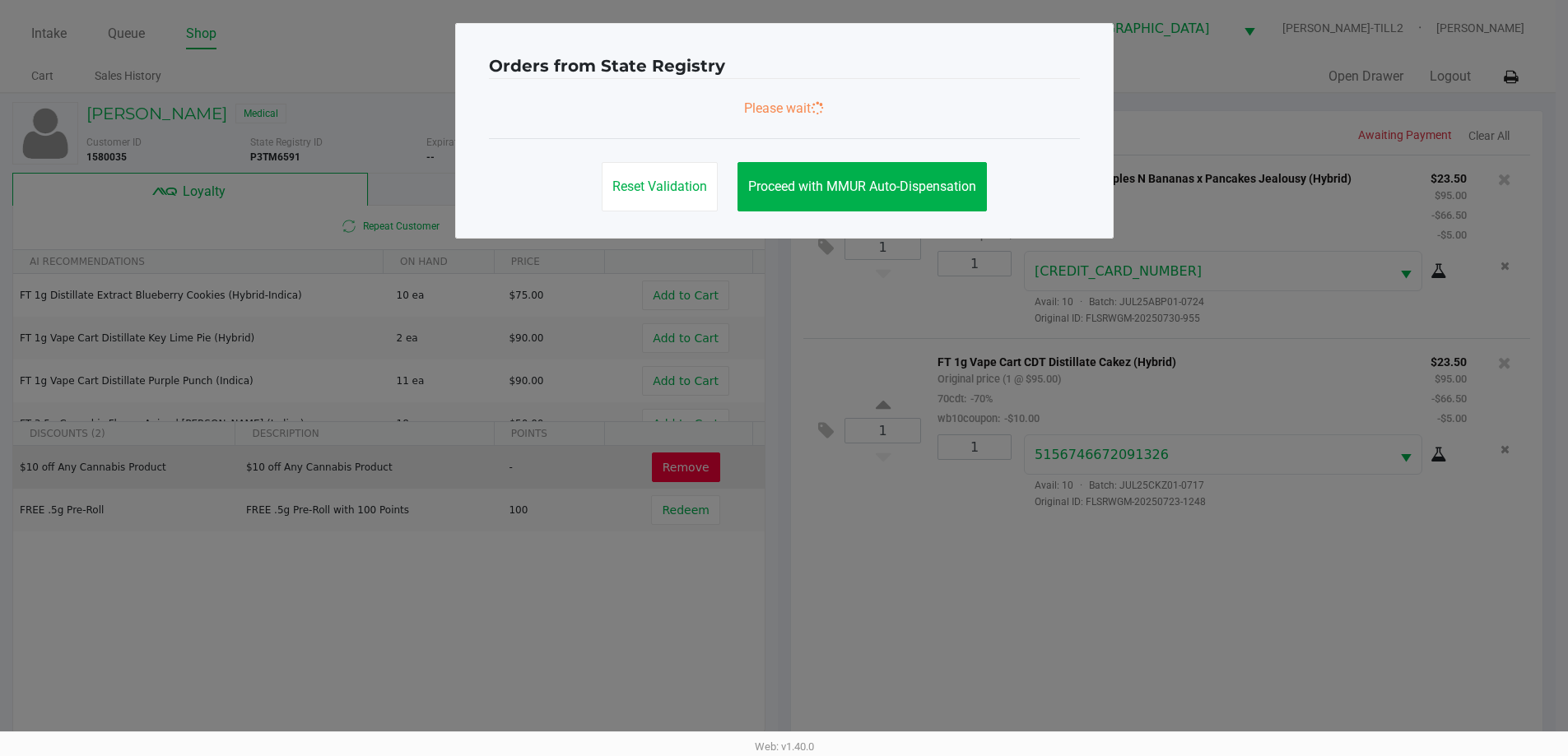
scroll to position [0, 0]
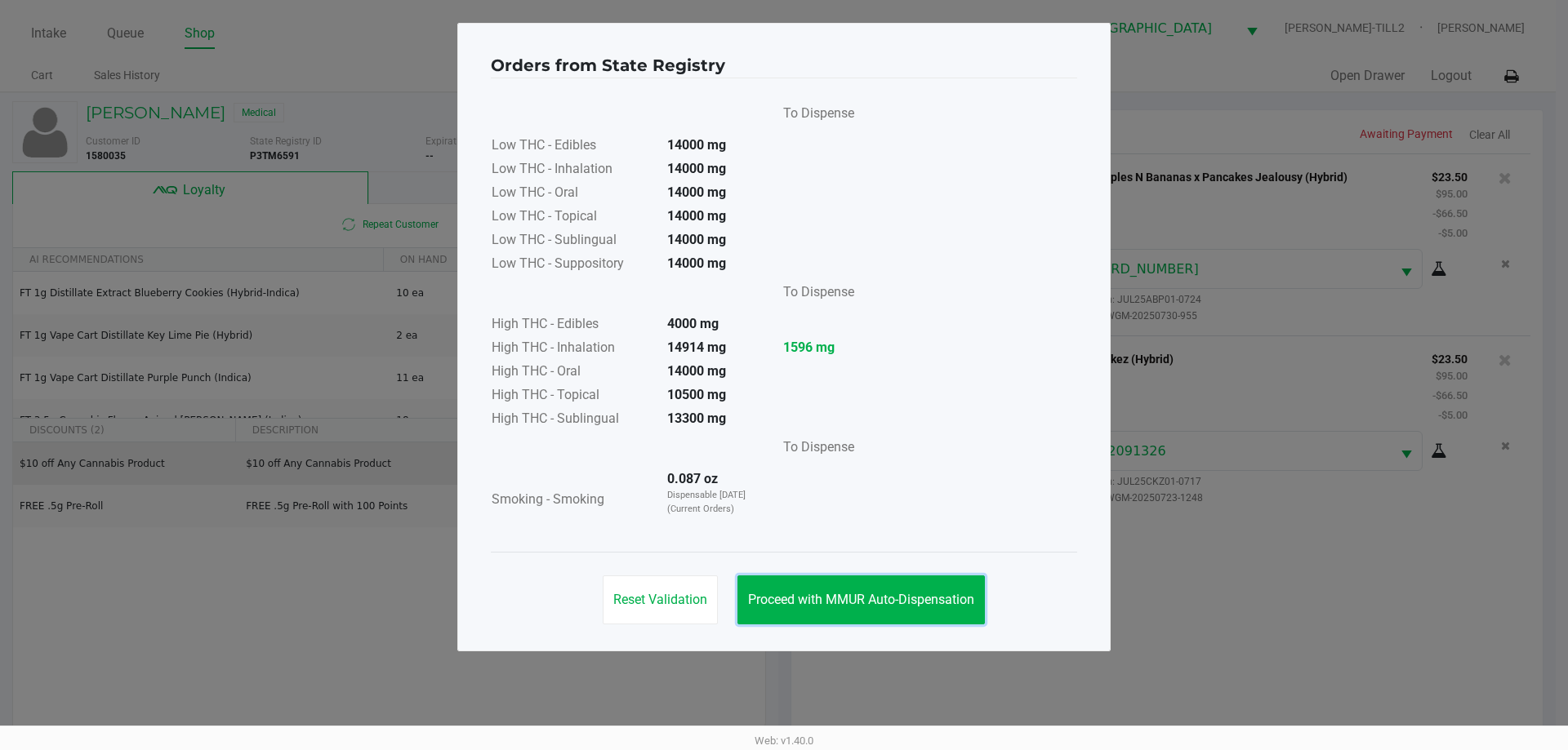
drag, startPoint x: 828, startPoint y: 602, endPoint x: 1293, endPoint y: 602, distance: 465.0
click at [835, 602] on span "Proceed with MMUR Auto-Dispensation" at bounding box center [861, 599] width 226 height 15
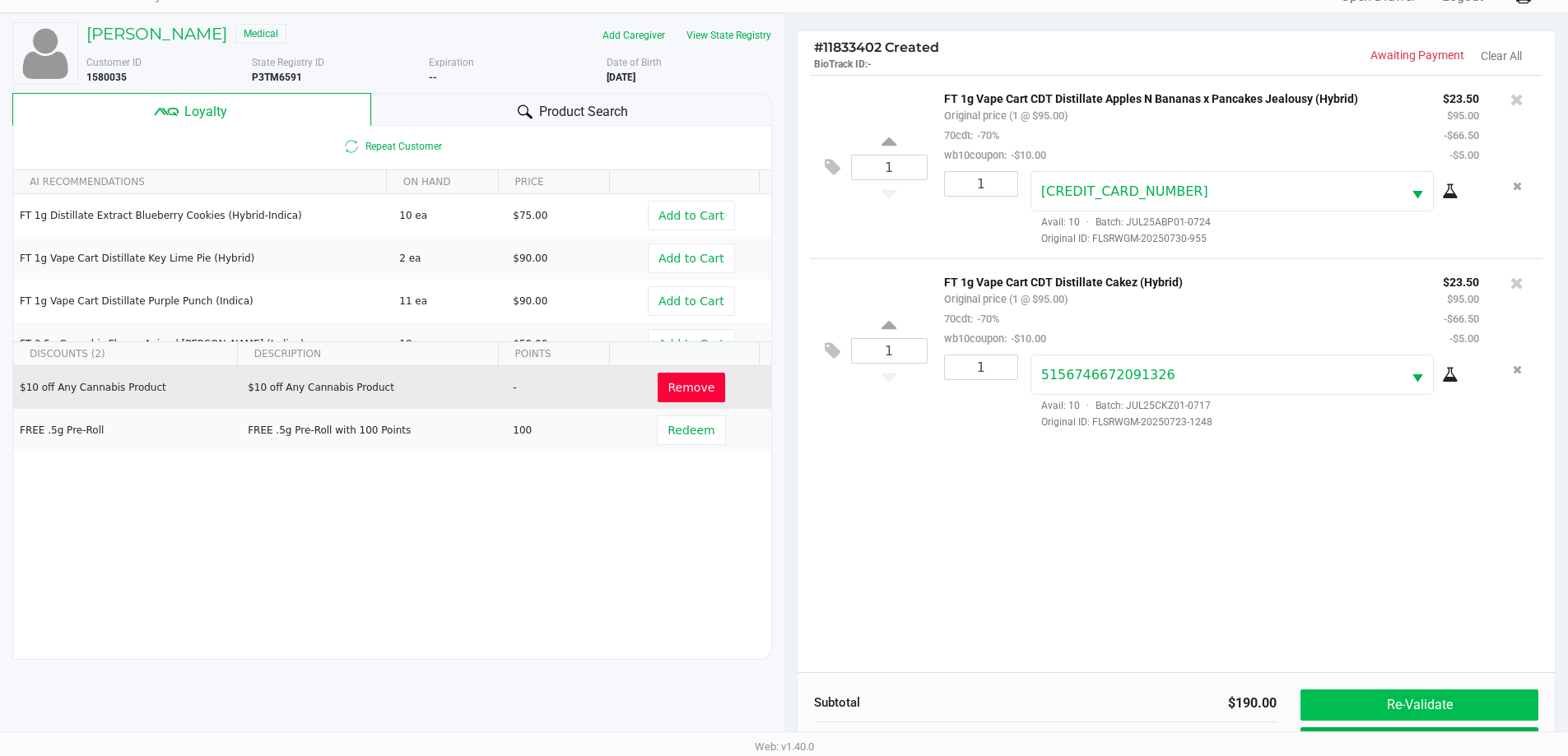
scroll to position [197, 0]
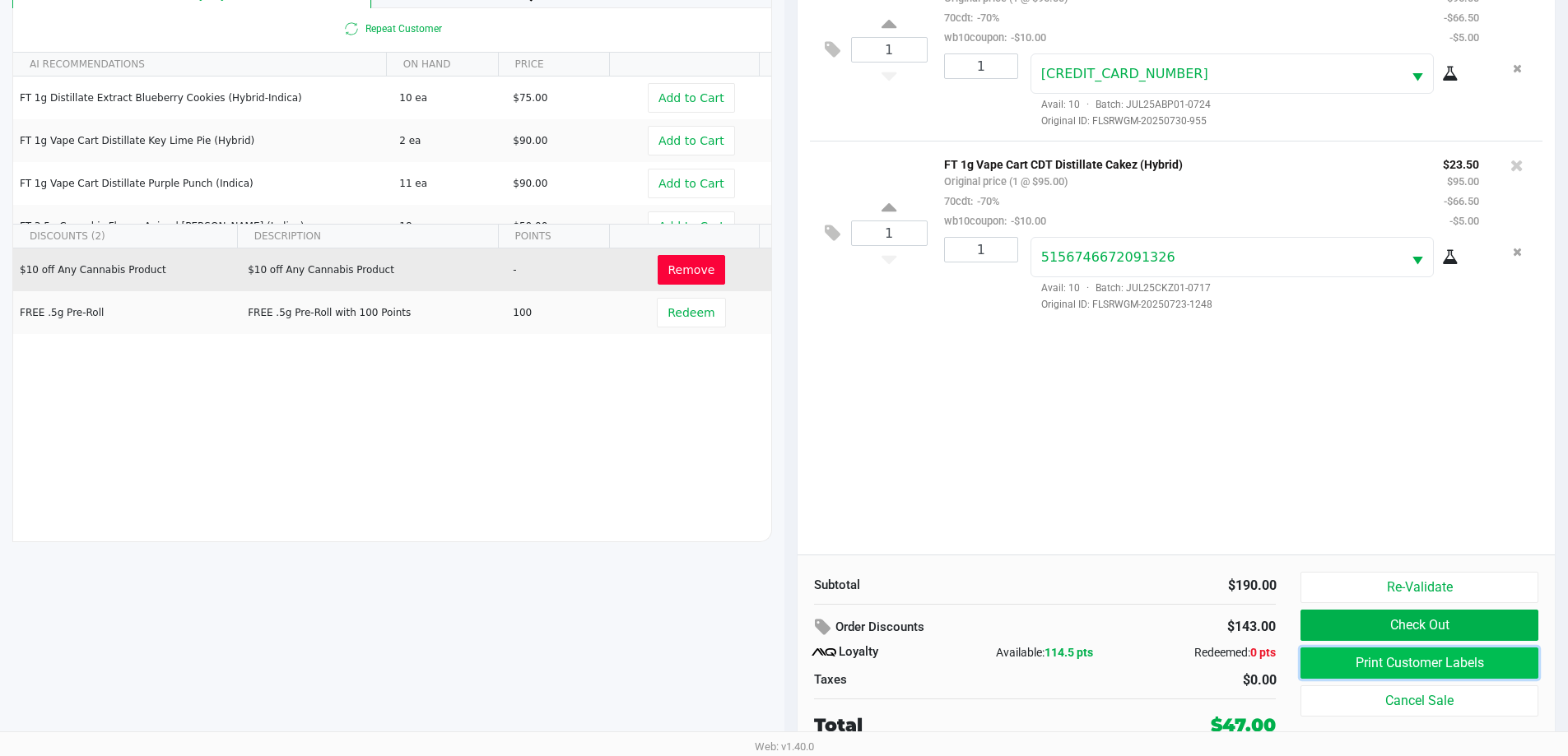
click at [1368, 660] on button "Print Customer Labels" at bounding box center [1418, 663] width 237 height 31
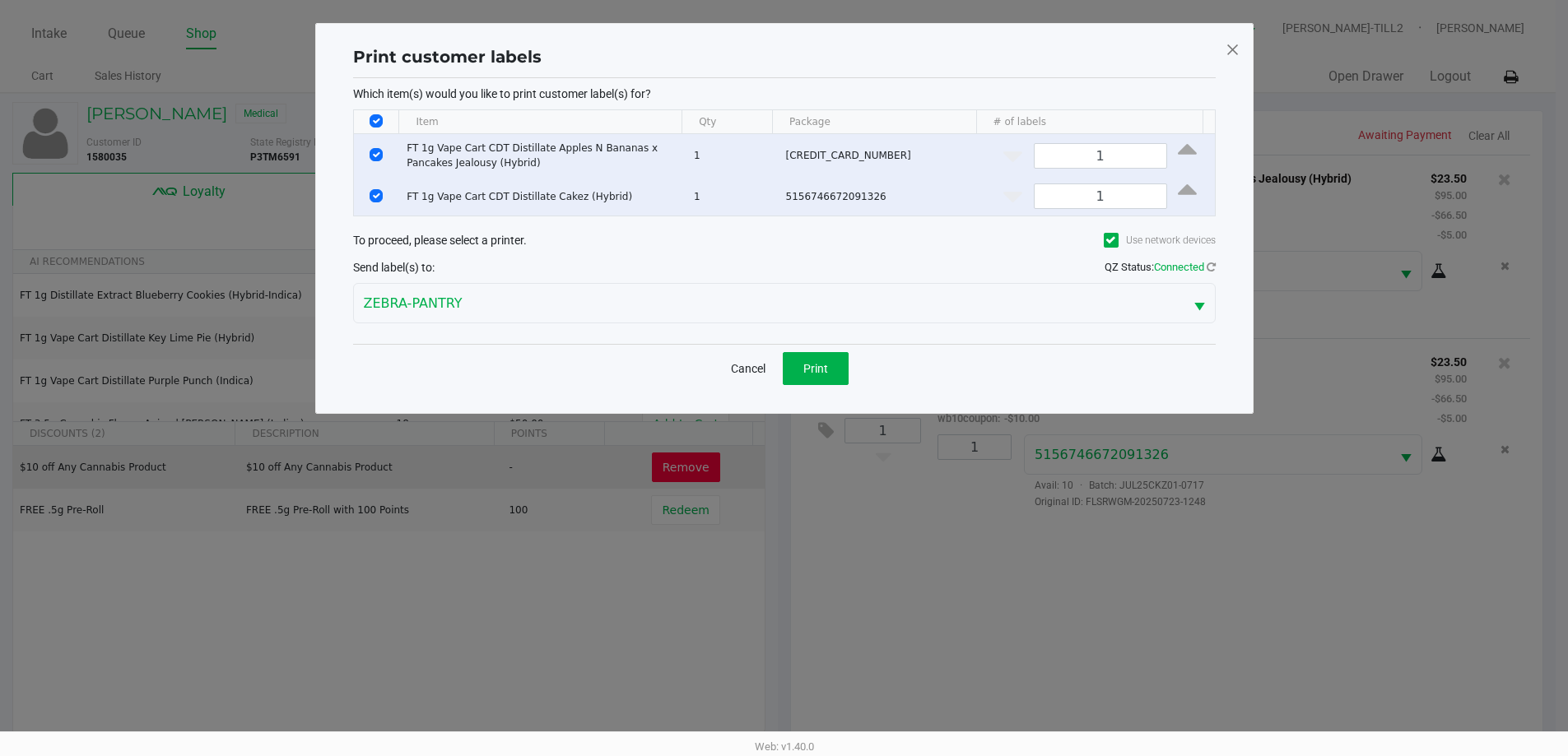
scroll to position [0, 0]
click at [819, 368] on span "Print" at bounding box center [820, 369] width 25 height 13
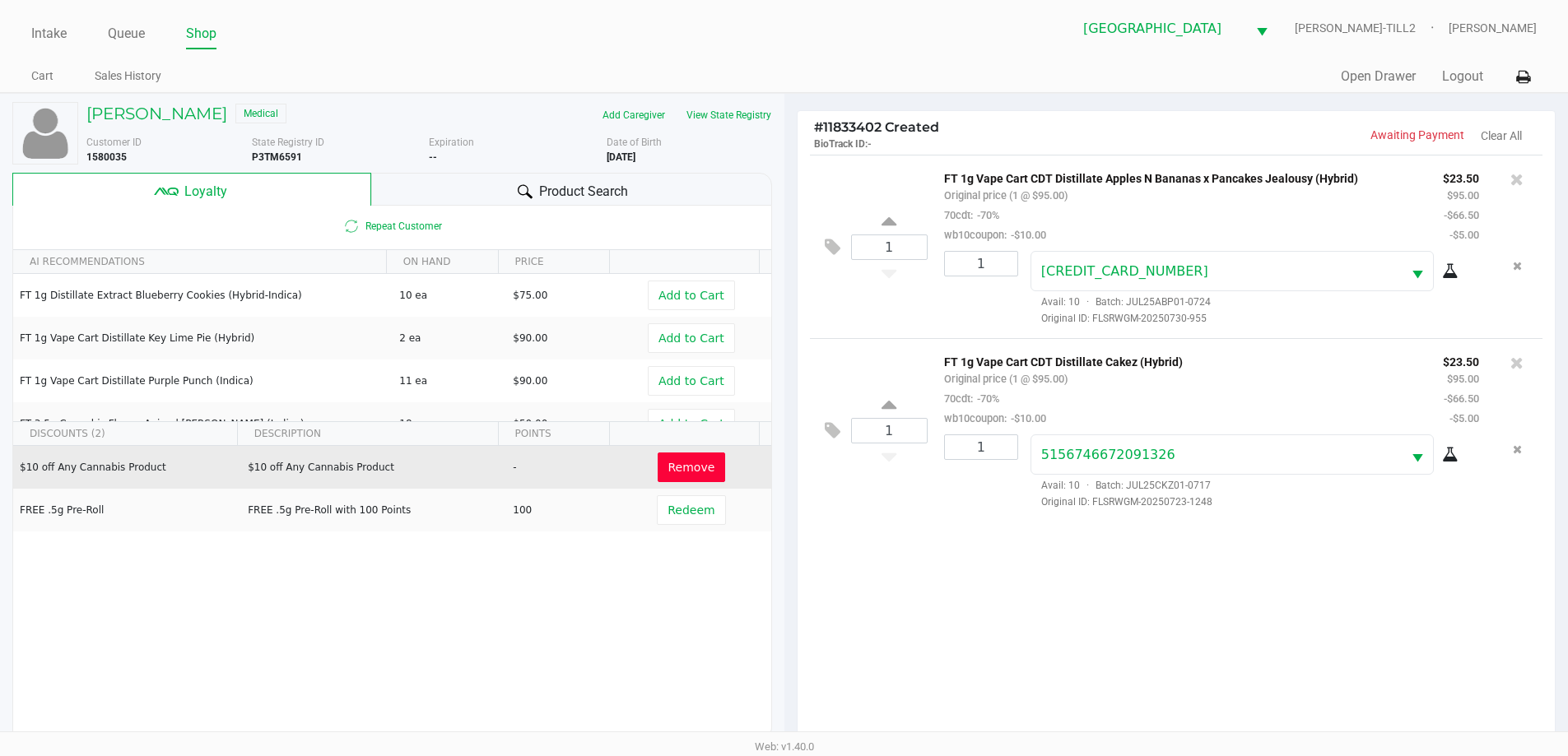
scroll to position [197, 0]
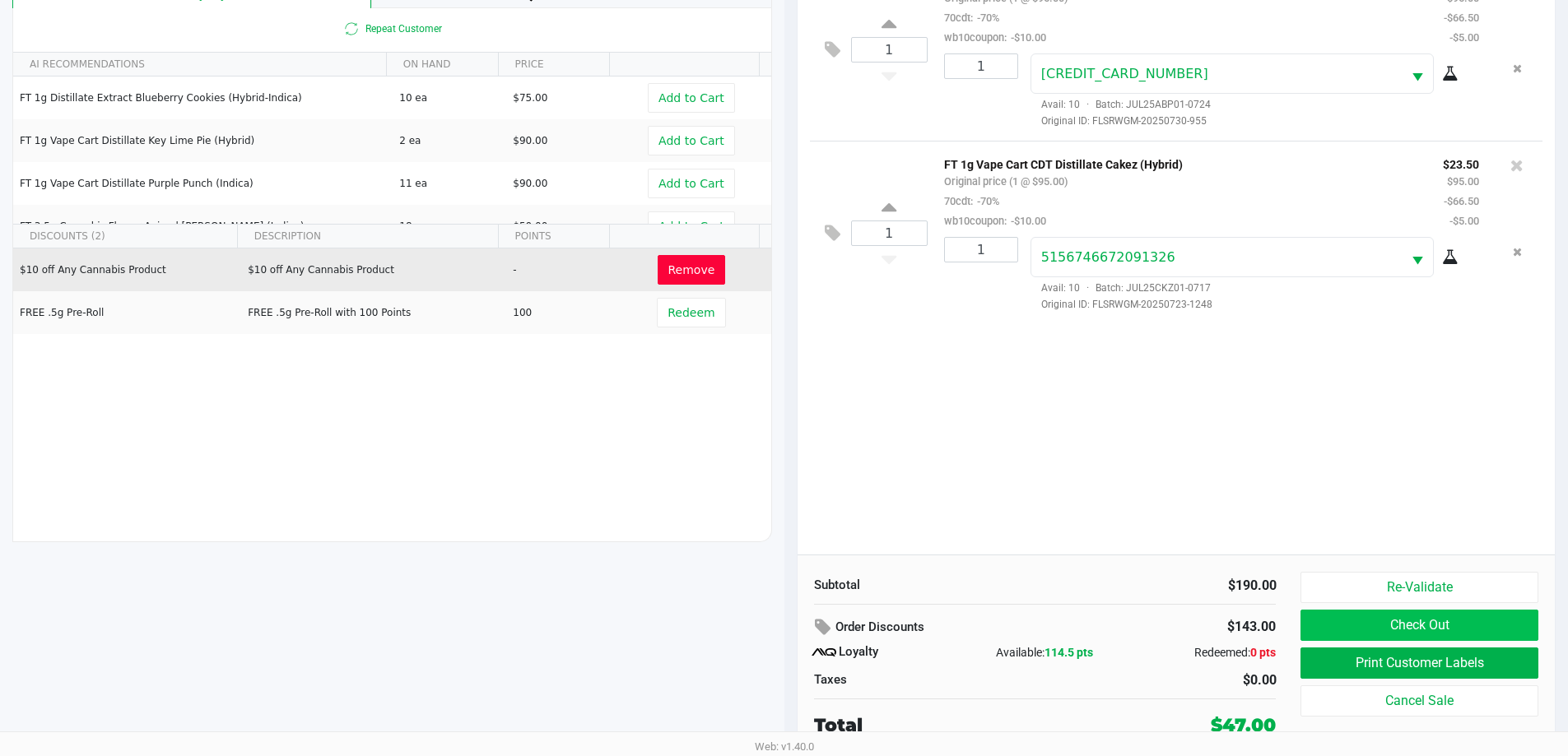
click at [1445, 622] on button "Check Out" at bounding box center [1418, 625] width 237 height 31
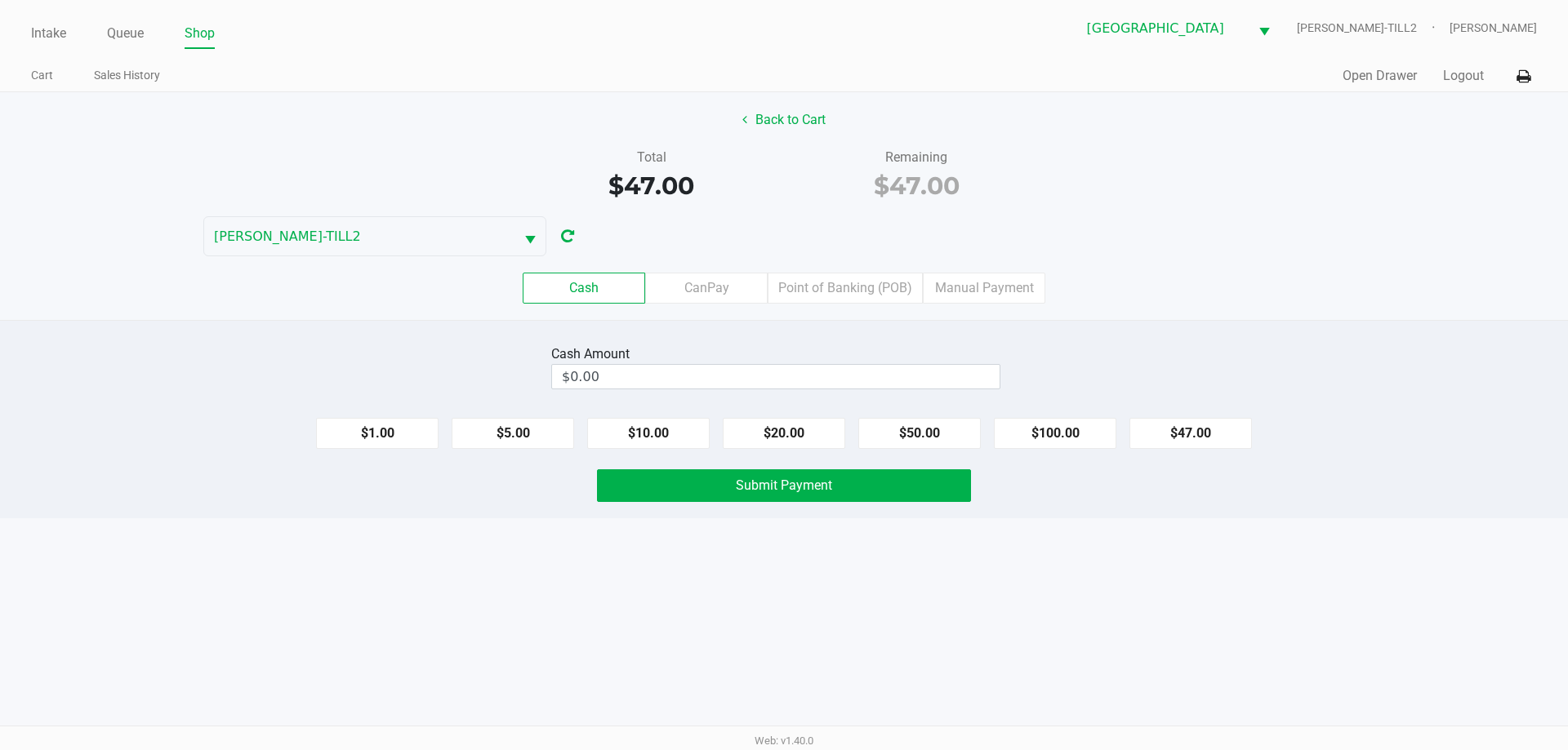
click at [848, 295] on label "Point of Banking (POB)" at bounding box center [845, 288] width 155 height 31
click at [0, 0] on 7 "Point of Banking (POB)" at bounding box center [0, 0] width 0 height 0
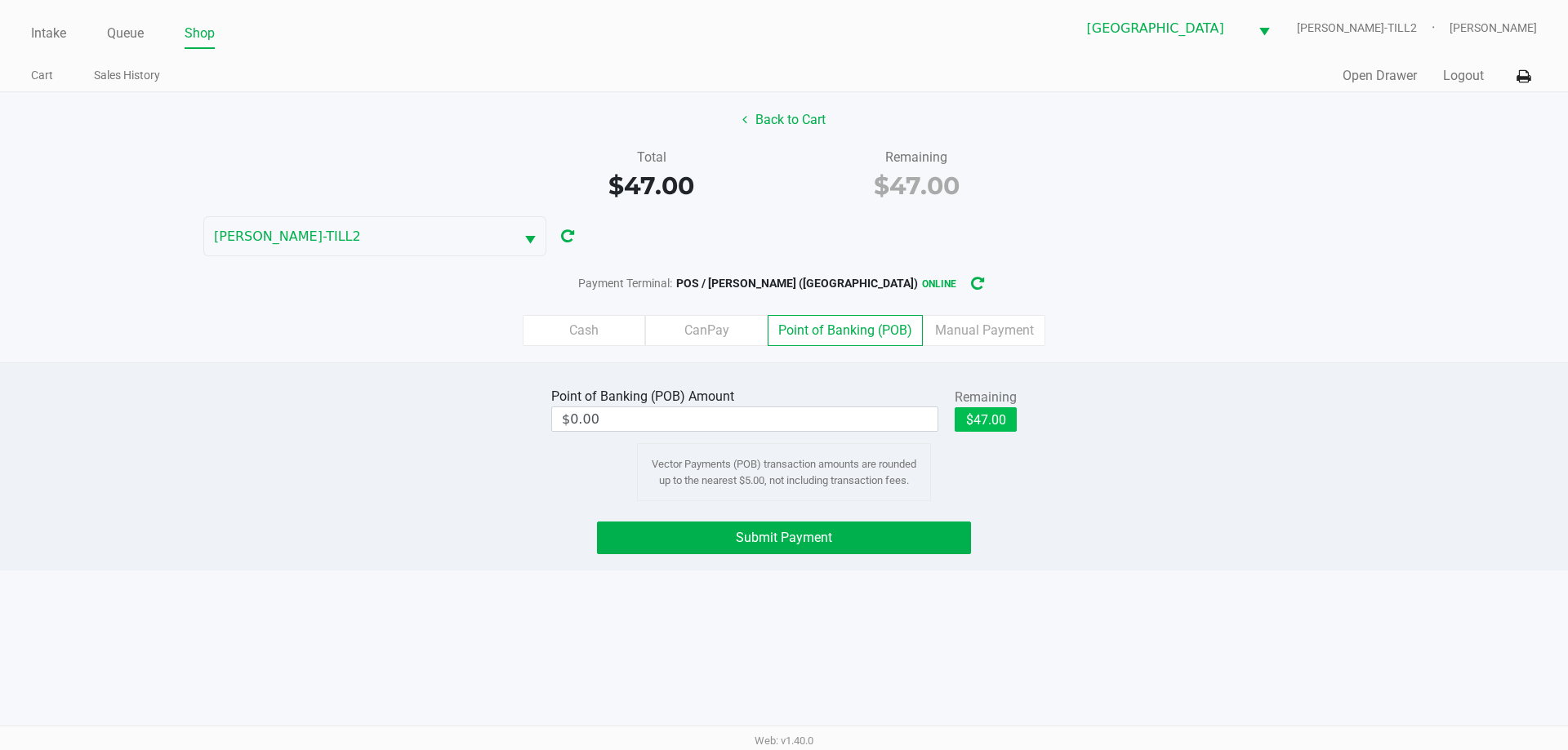
click at [998, 425] on button "$47.00" at bounding box center [986, 419] width 62 height 24
type input "$47.00"
click at [763, 553] on button "Submit Payment" at bounding box center [784, 538] width 374 height 32
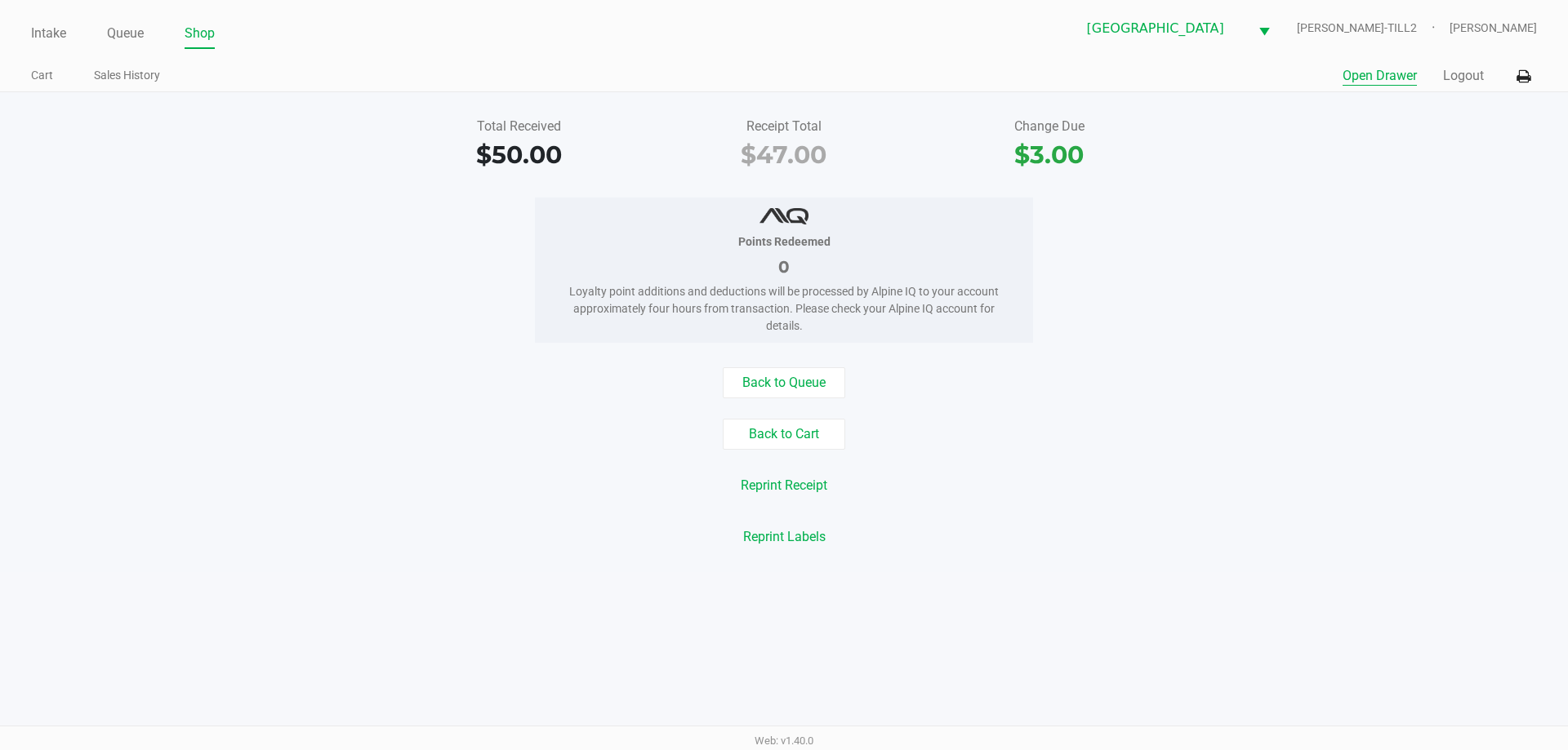
click at [1345, 71] on button "Open Drawer" at bounding box center [1380, 76] width 74 height 20
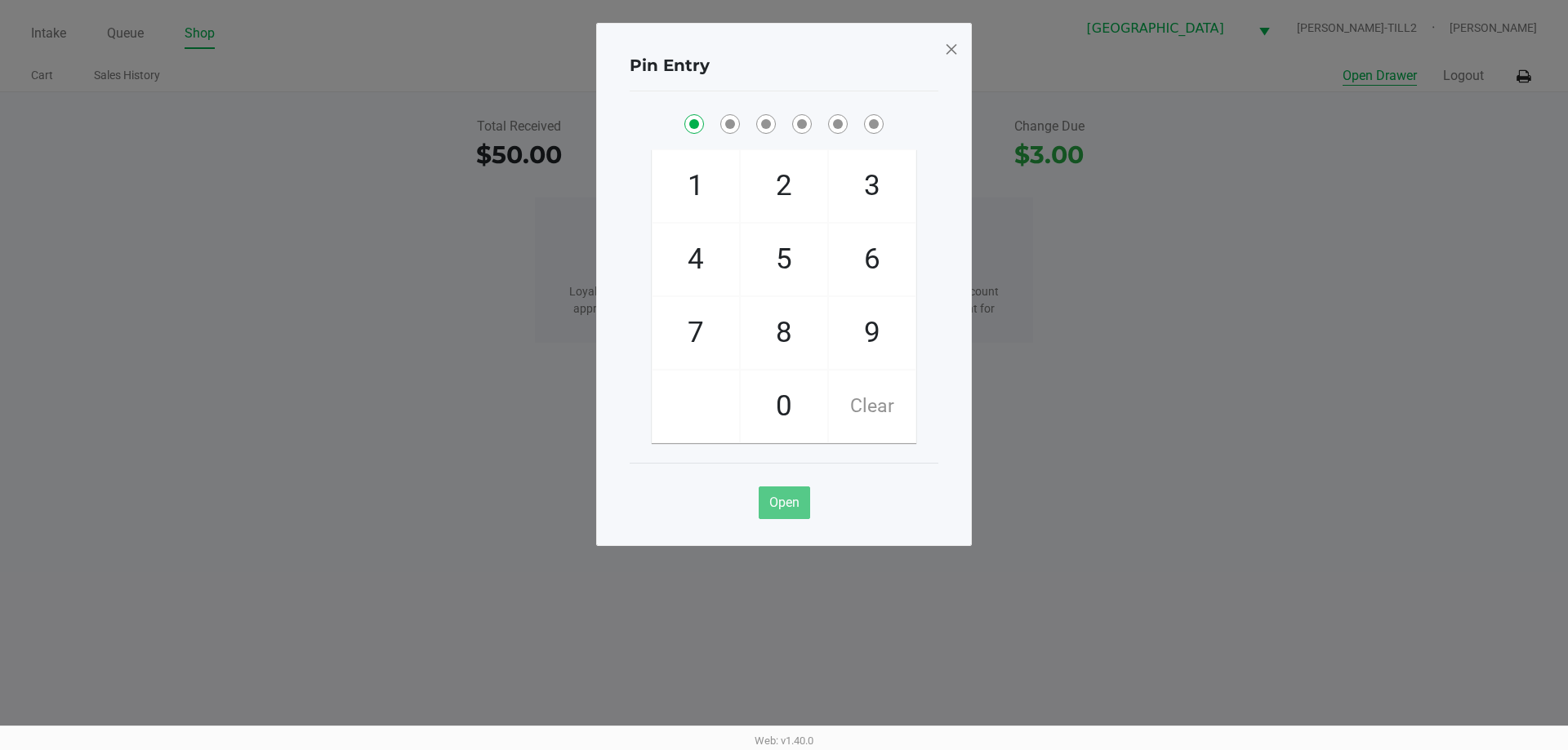
checkbox input "true"
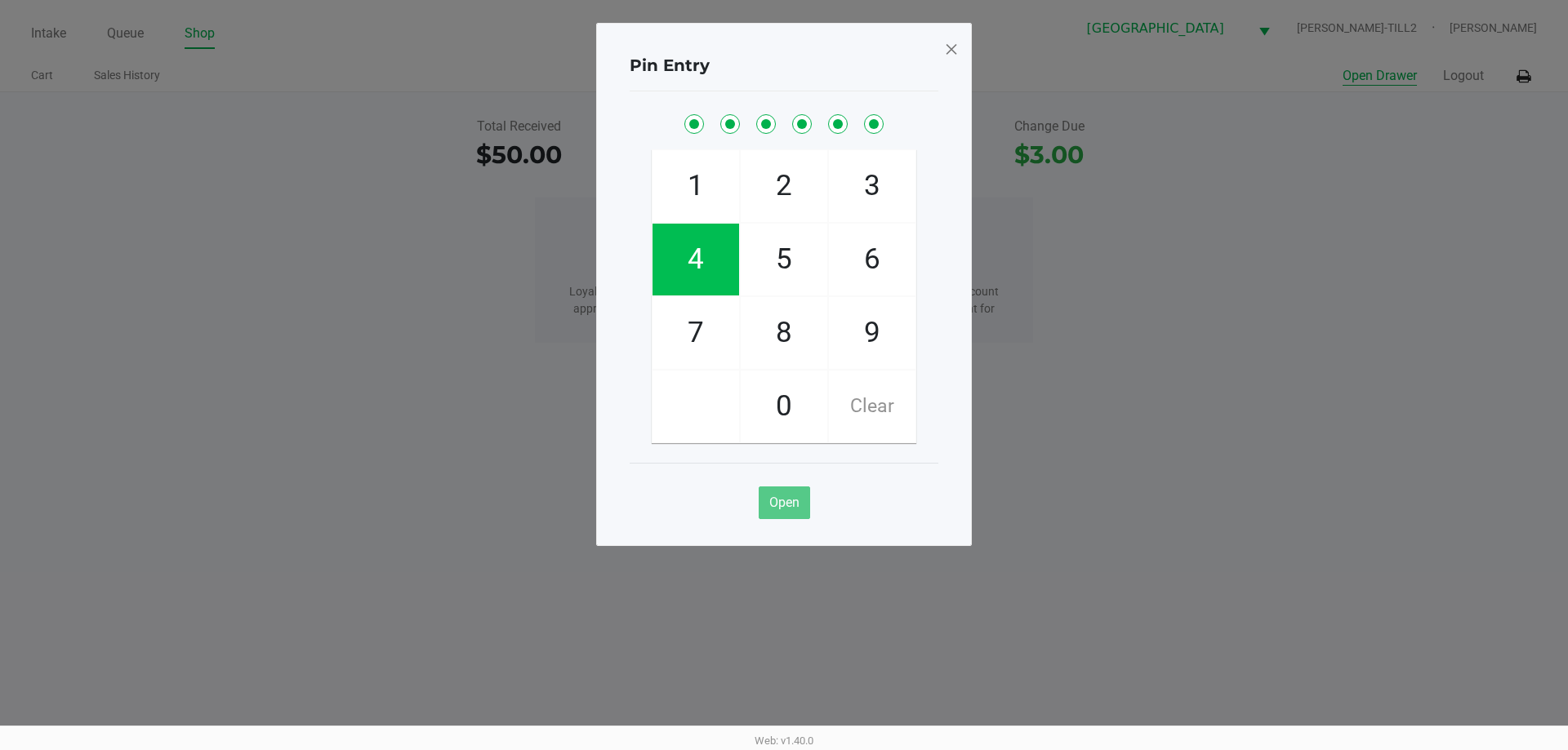
checkbox input "true"
click at [958, 52] on span at bounding box center [951, 49] width 14 height 26
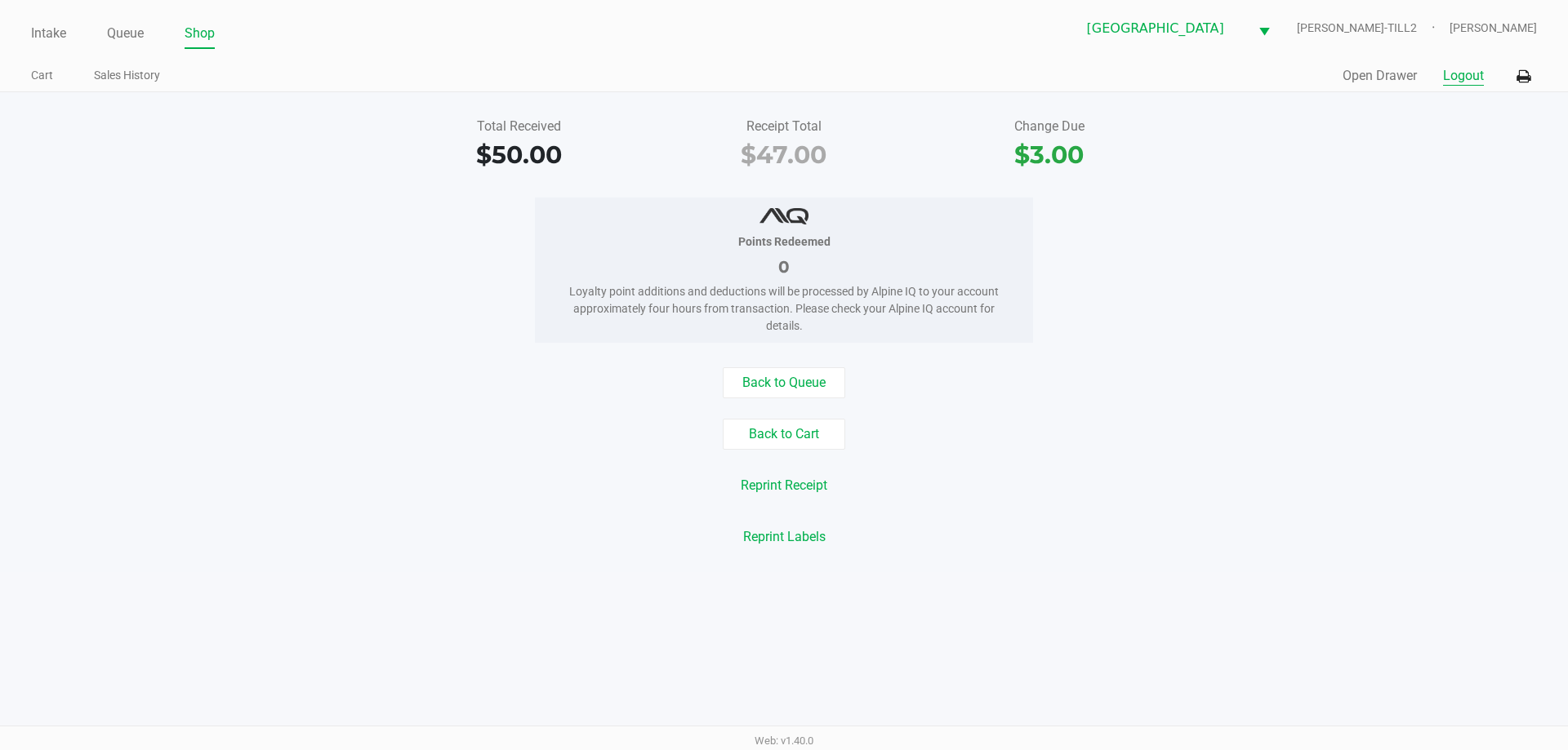
click at [1472, 77] on button "Logout" at bounding box center [1463, 76] width 41 height 20
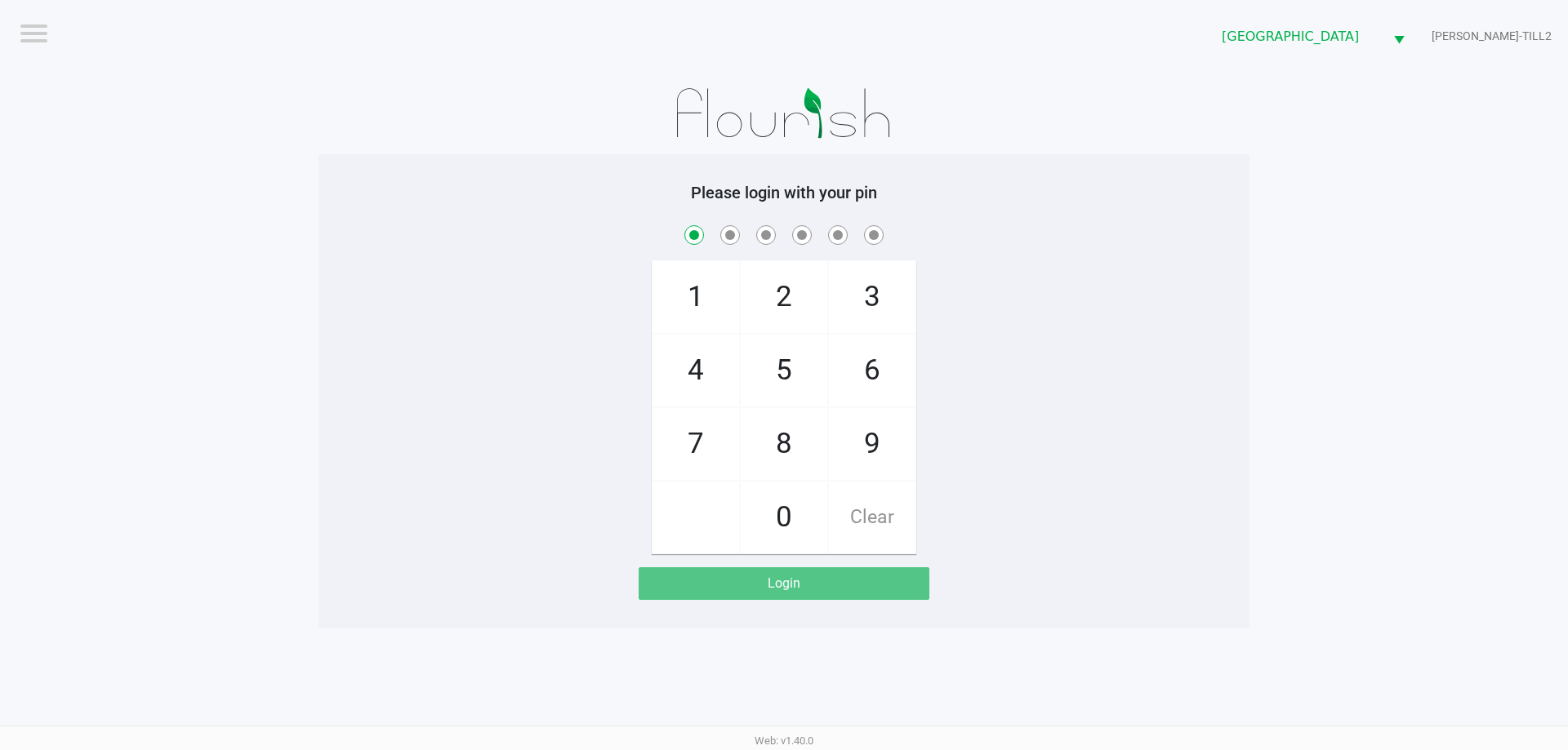
checkbox input "true"
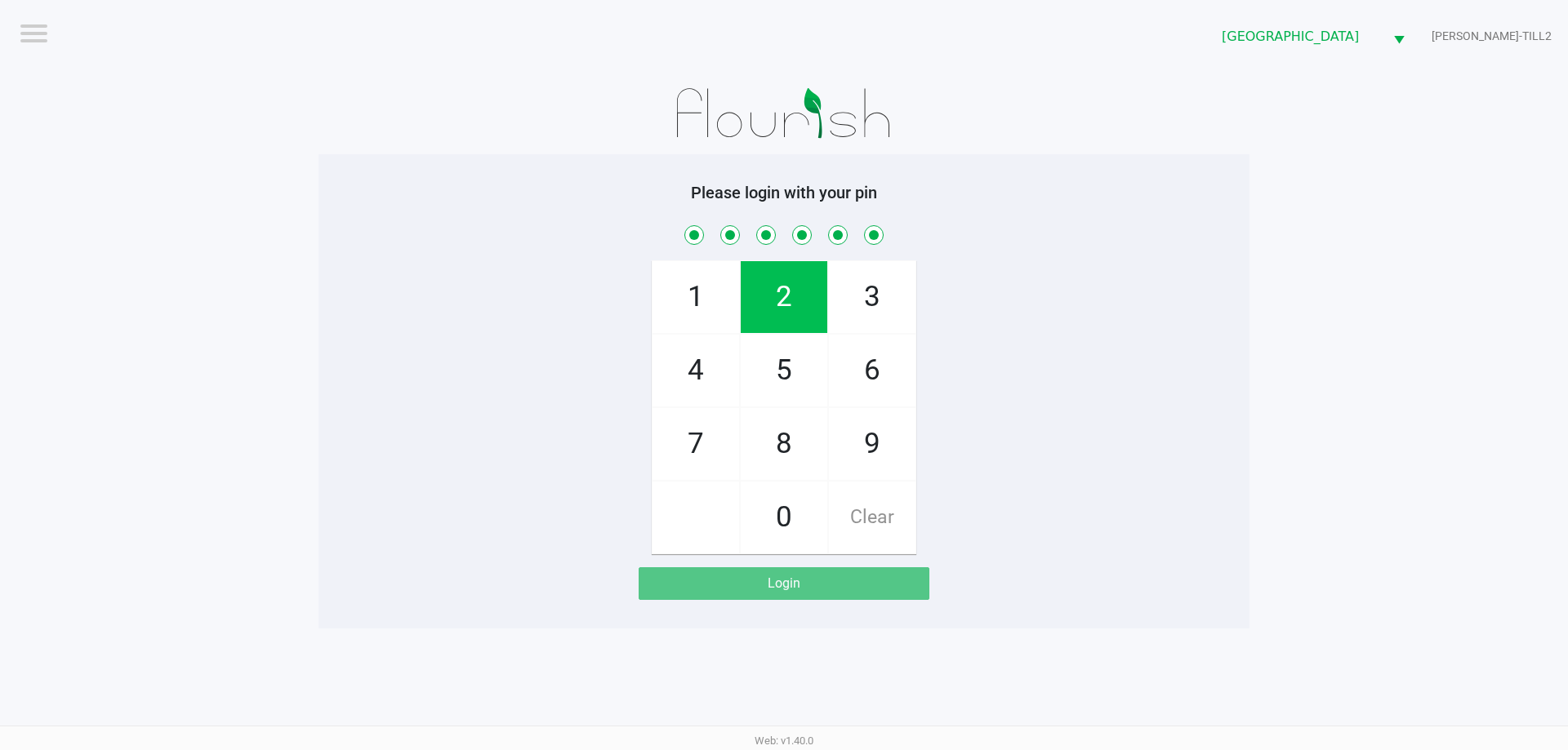
checkbox input "true"
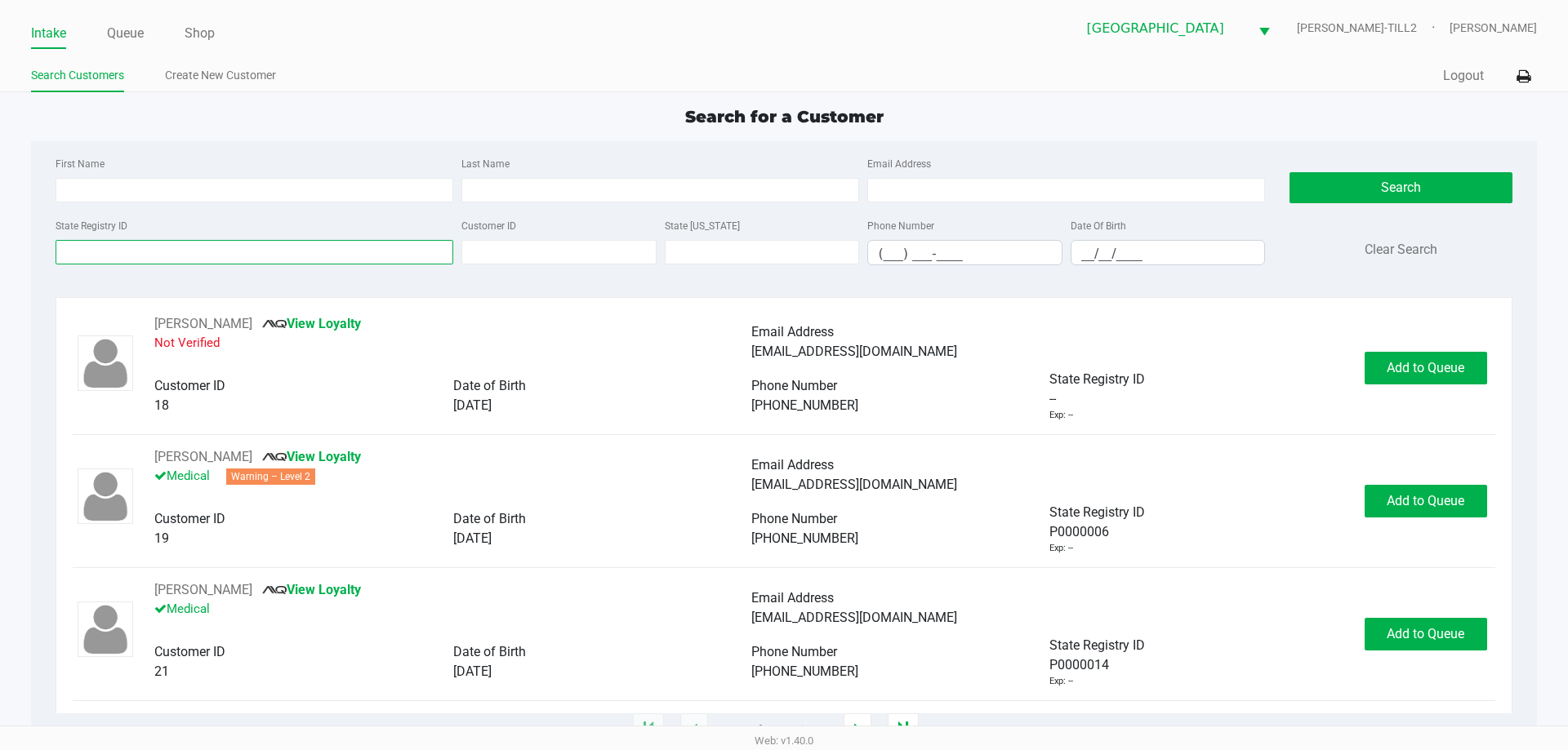
click at [102, 252] on input "State Registry ID" at bounding box center [254, 252] width 398 height 24
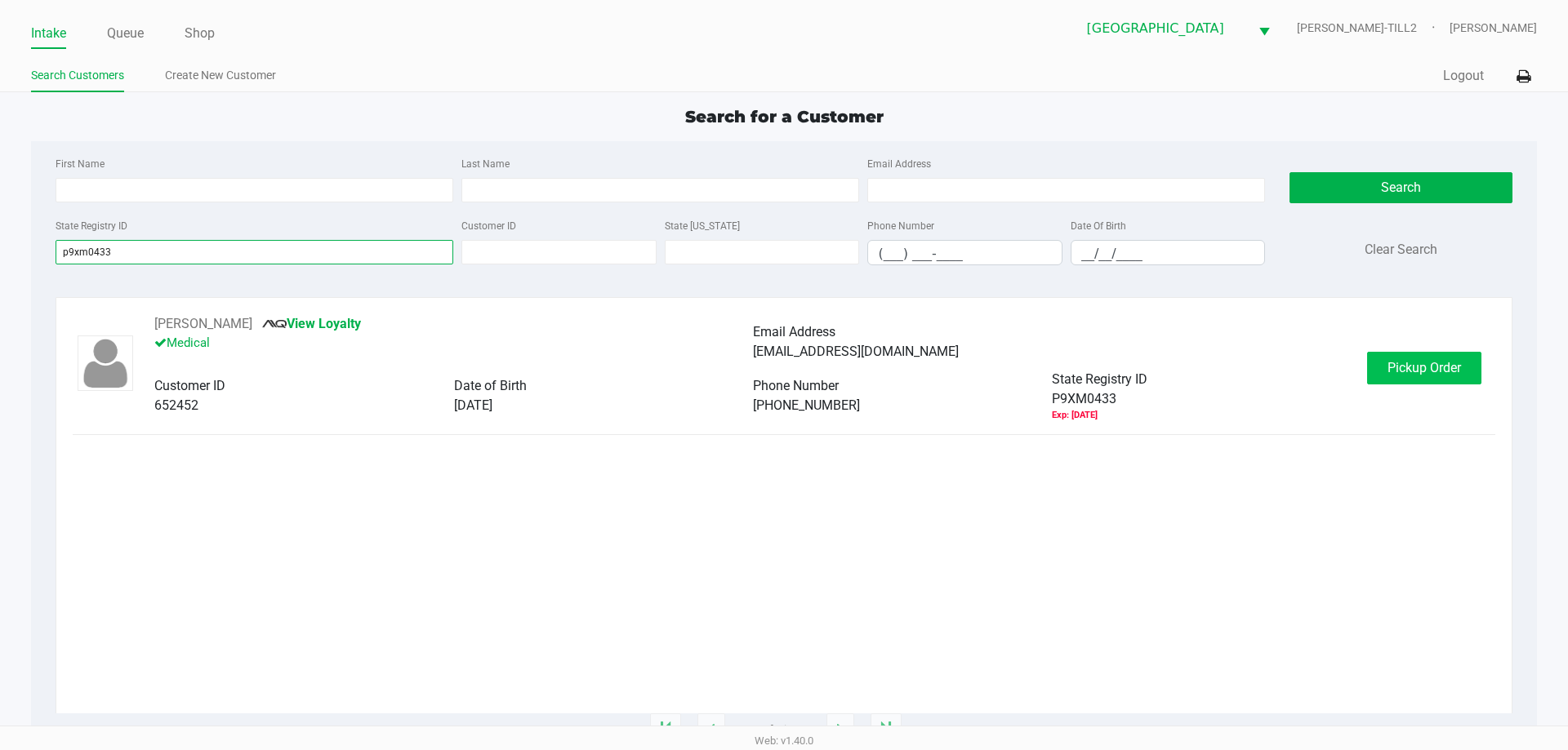
type input "p9xm0433"
click at [1440, 362] on span "Pickup Order" at bounding box center [1425, 367] width 74 height 15
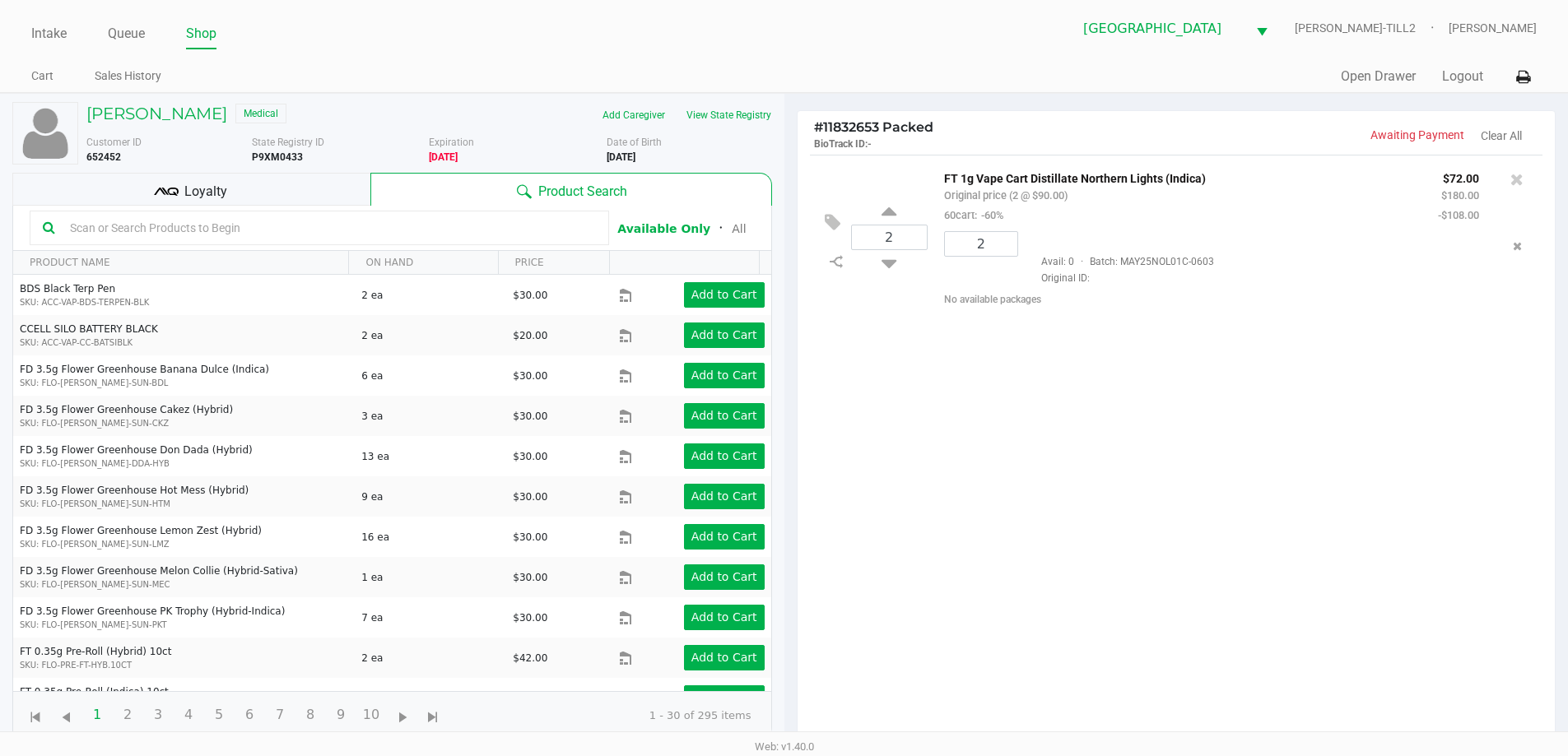
drag, startPoint x: 138, startPoint y: 218, endPoint x: 0, endPoint y: 158, distance: 150.5
click at [118, 213] on div at bounding box center [320, 228] width 580 height 35
type input "s"
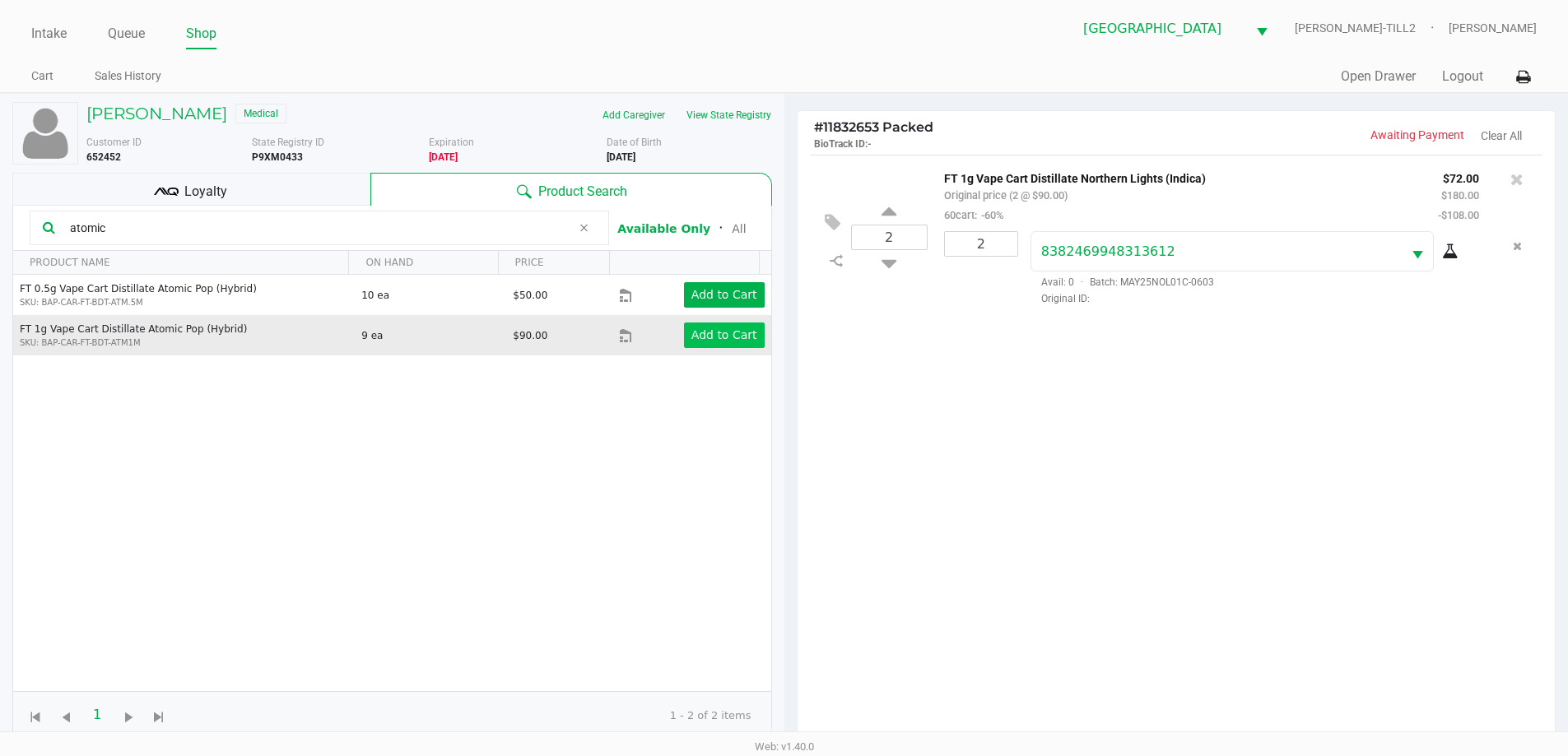
type input "atomic"
click at [717, 336] on app-button-loader "Add to Cart" at bounding box center [724, 334] width 65 height 13
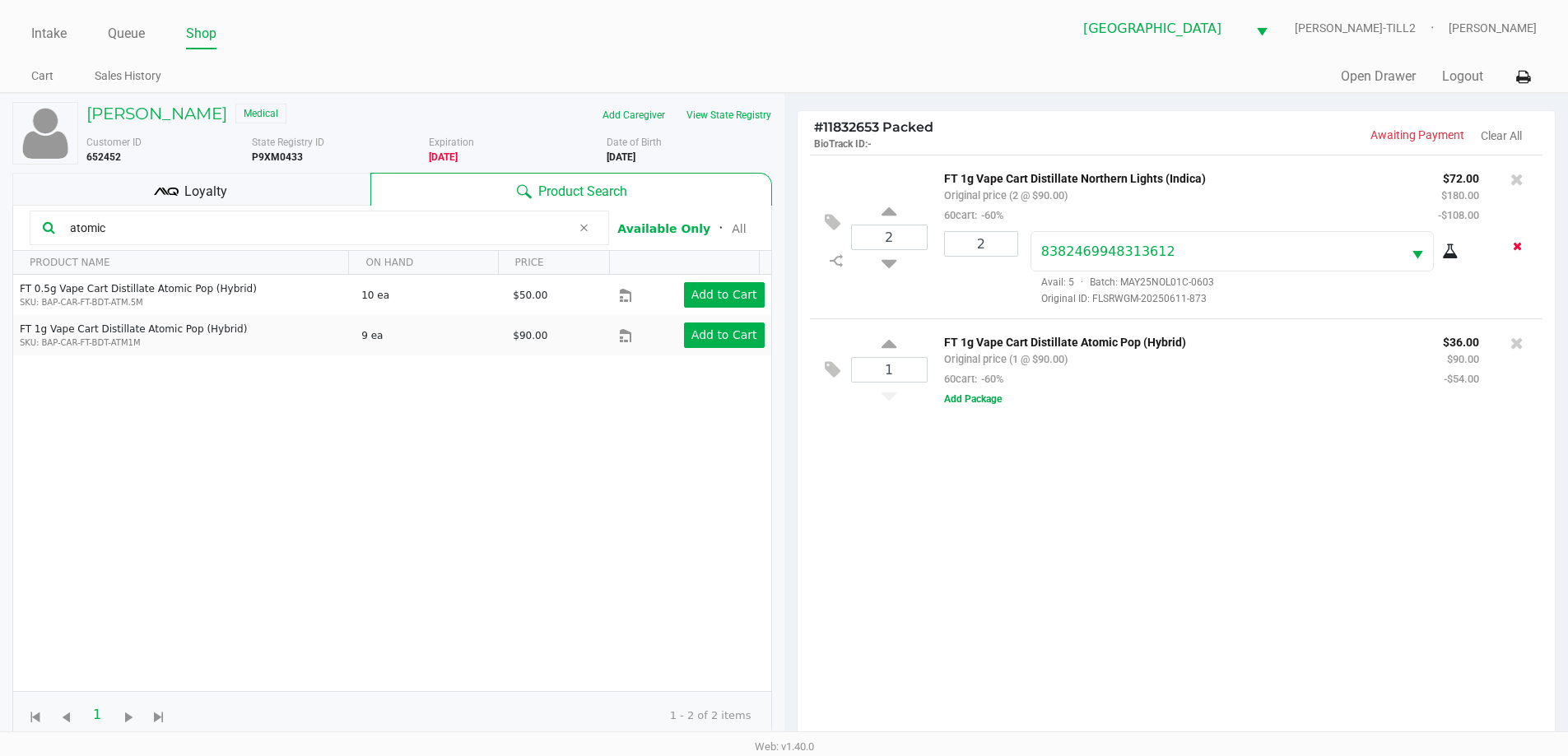
click at [1517, 247] on icon "Remove the package from the orderLine" at bounding box center [1517, 245] width 9 height 12
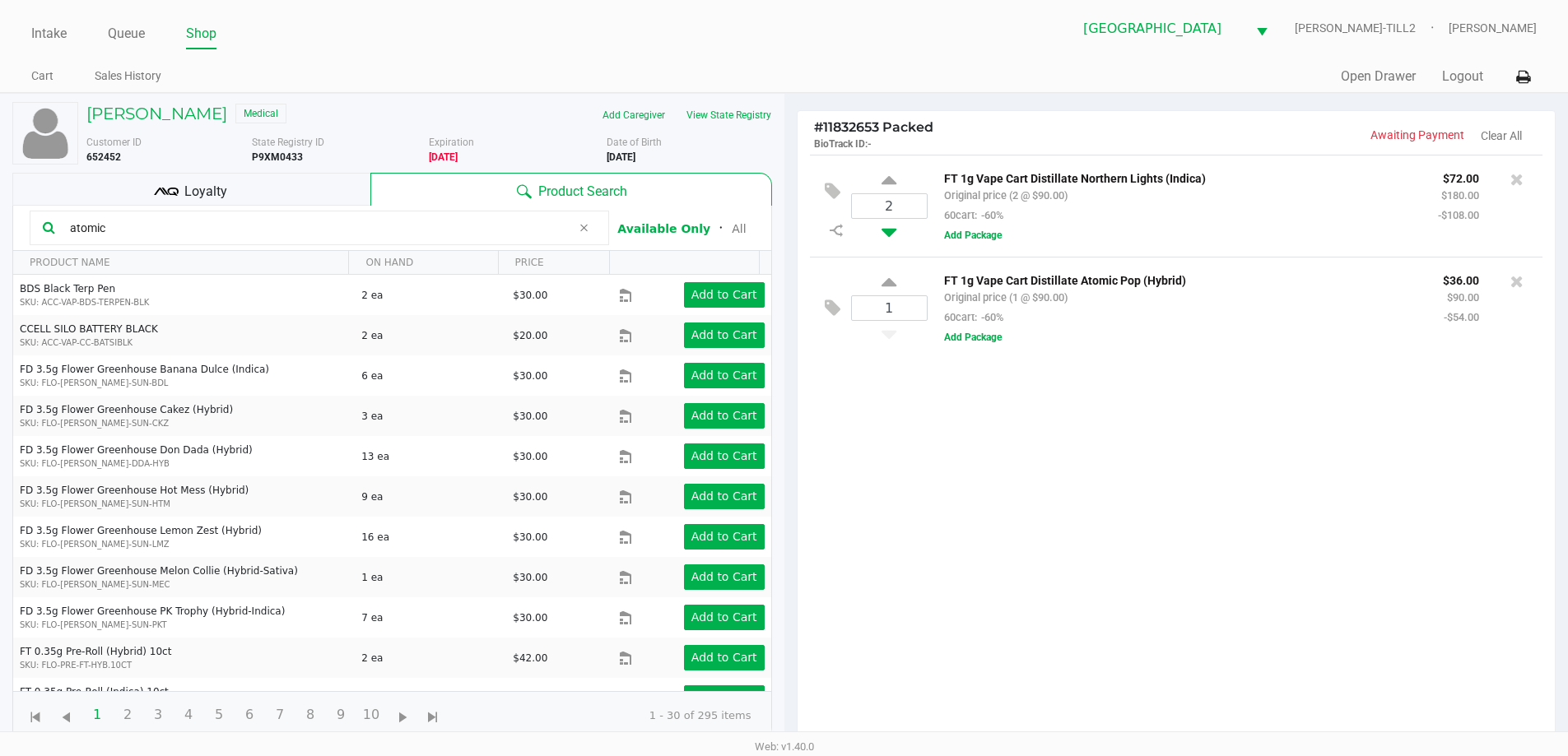
click at [888, 232] on icon at bounding box center [888, 229] width 15 height 21
type input "1"
click at [261, 184] on div "Loyalty" at bounding box center [192, 189] width 358 height 33
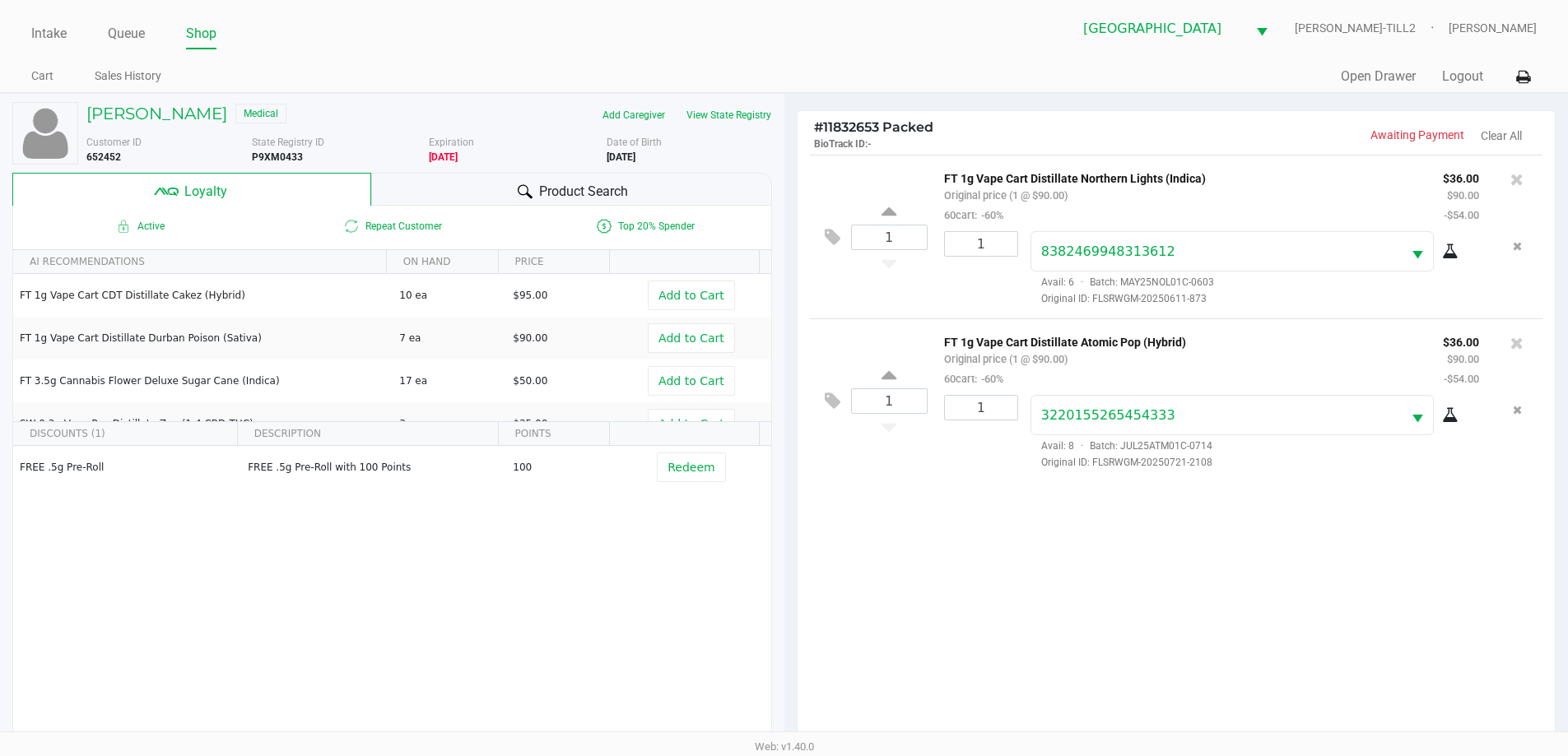
scroll to position [197, 0]
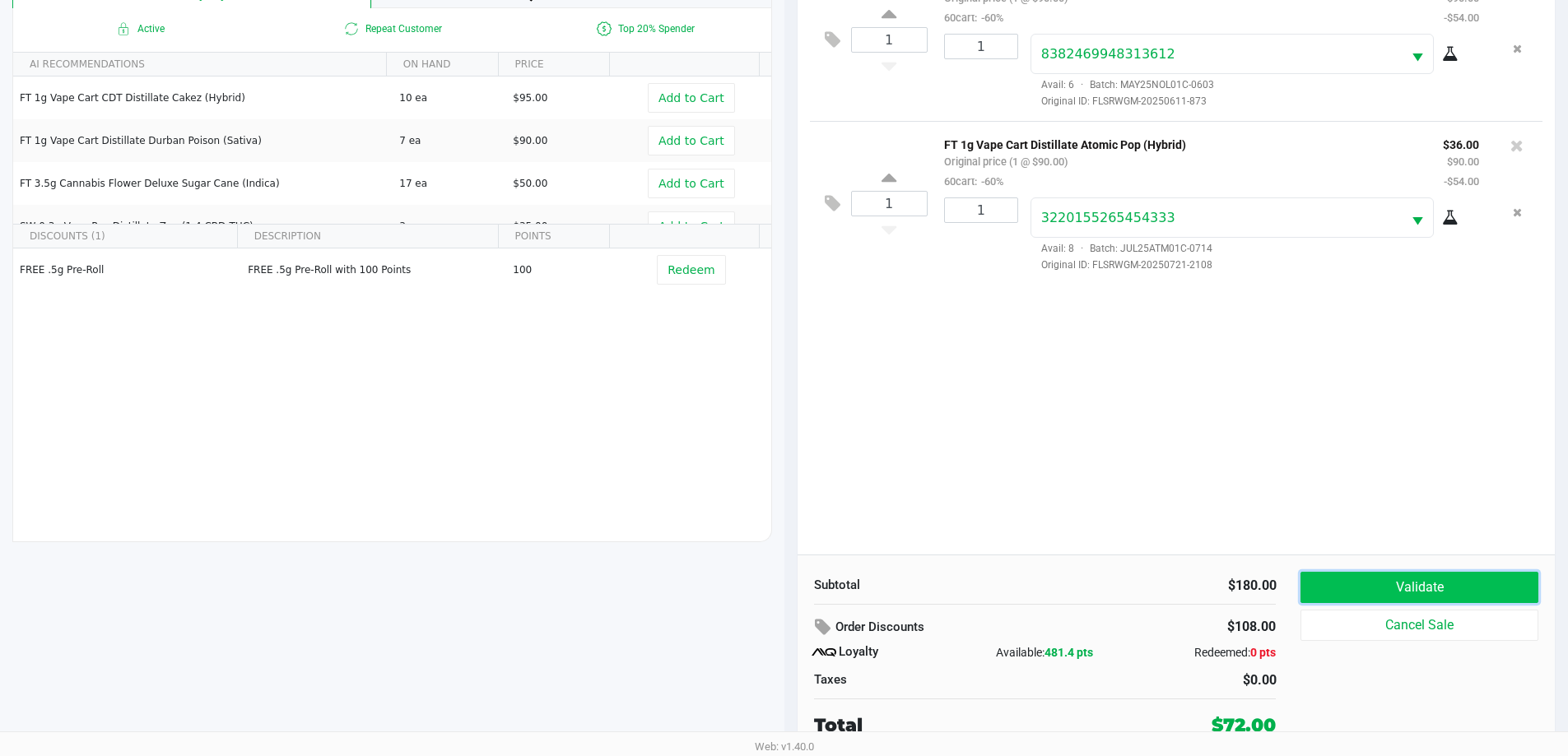
click at [1399, 582] on button "Validate" at bounding box center [1418, 588] width 237 height 31
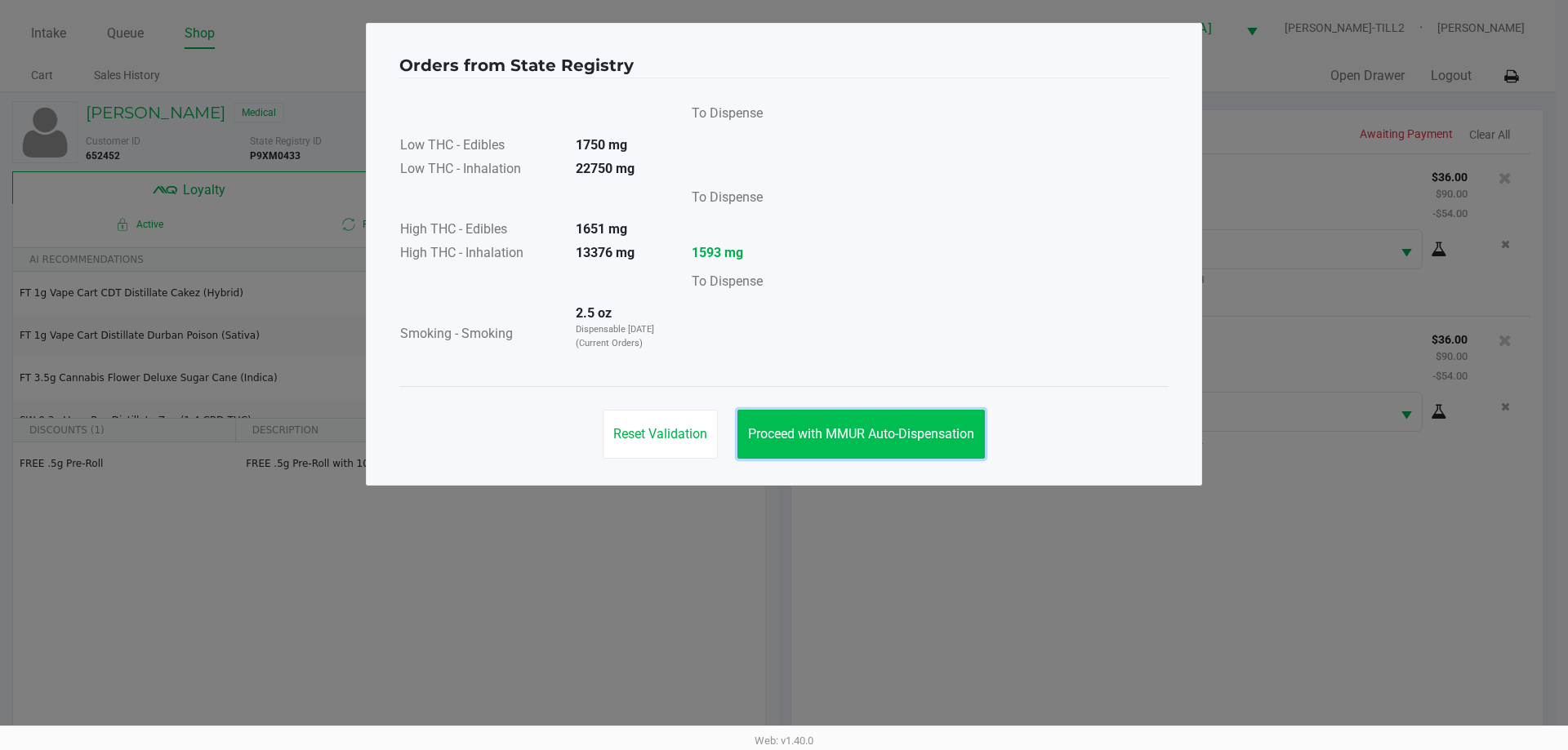
click at [896, 440] on span "Proceed with MMUR Auto-Dispensation" at bounding box center [861, 434] width 226 height 15
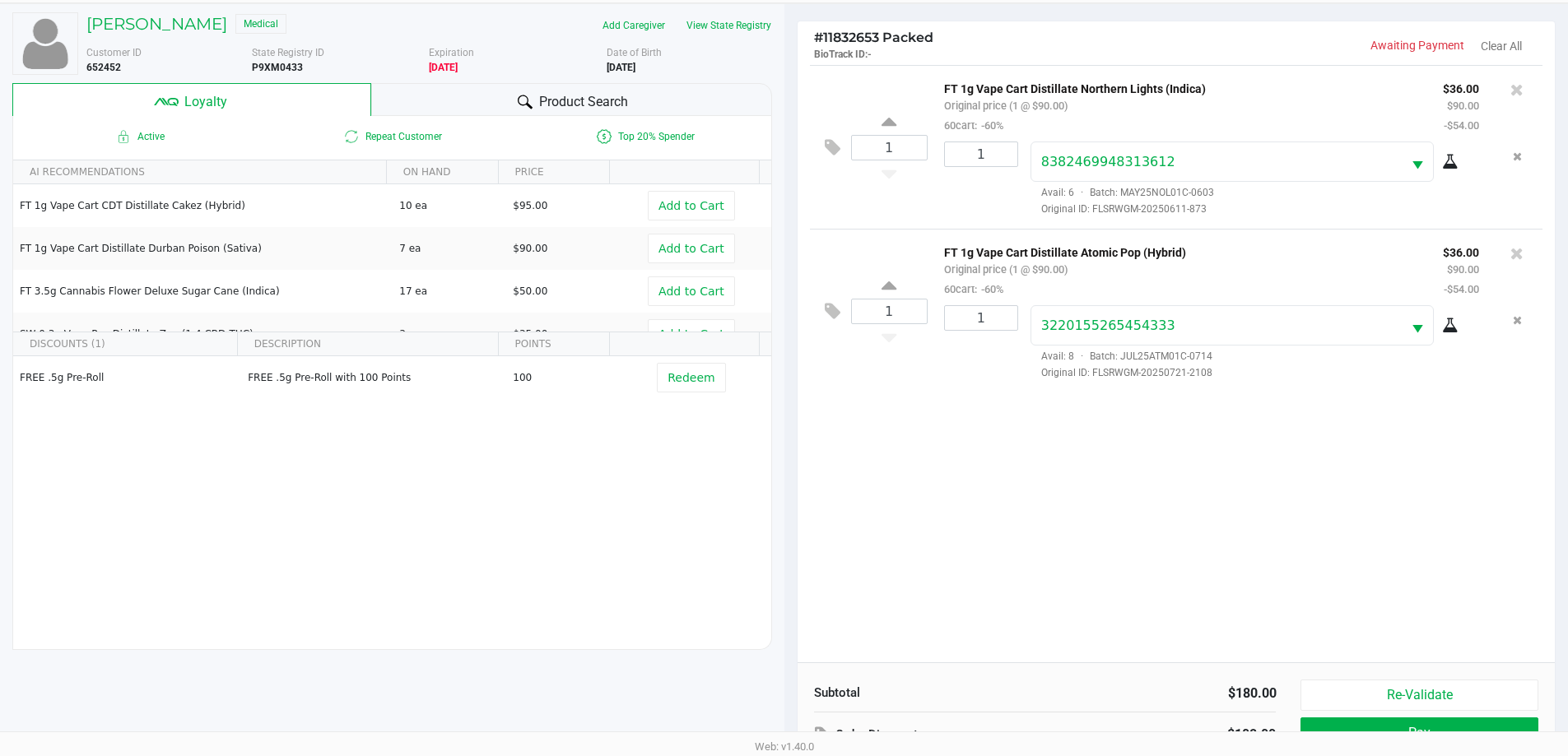
scroll to position [197, 0]
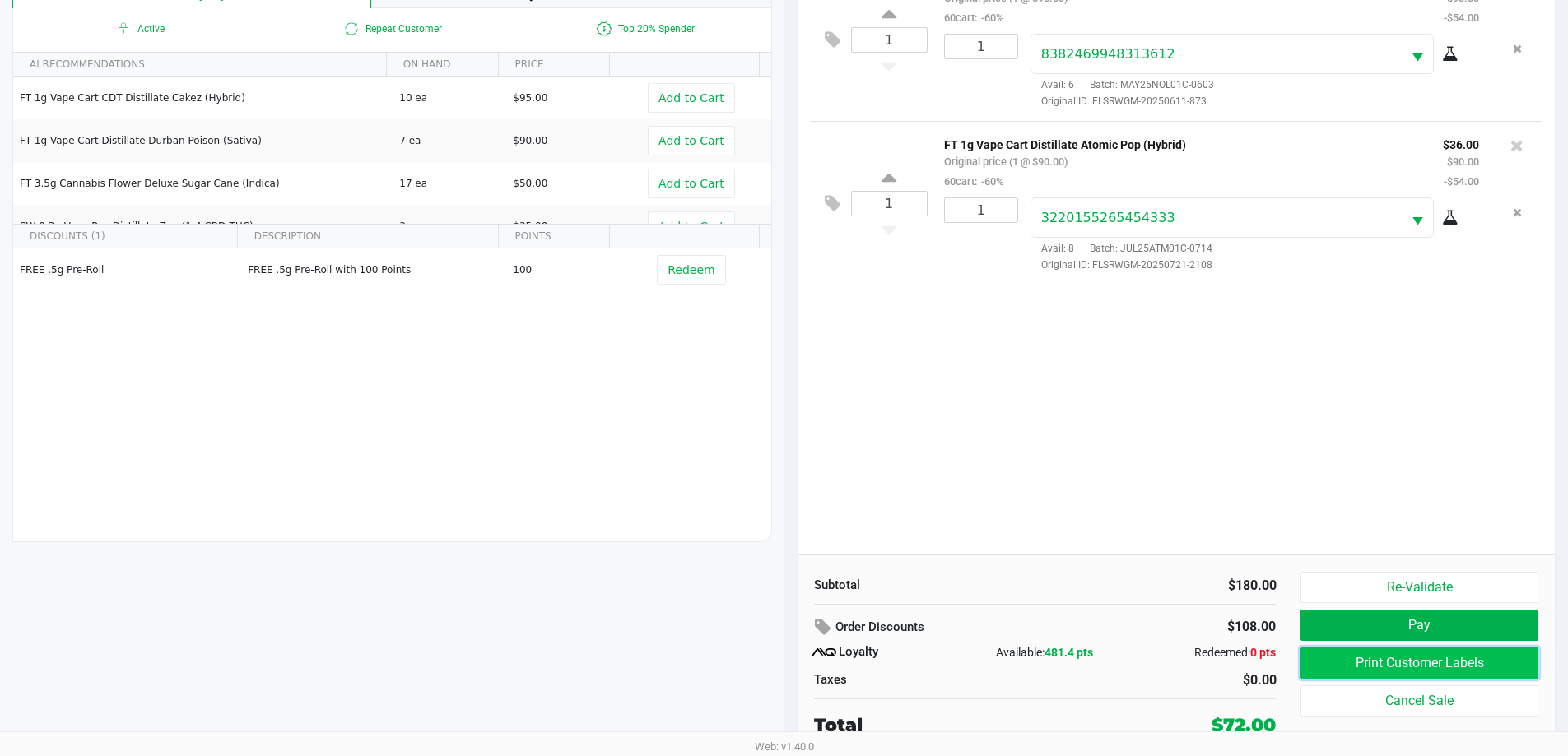
click at [1417, 660] on button "Print Customer Labels" at bounding box center [1418, 663] width 237 height 31
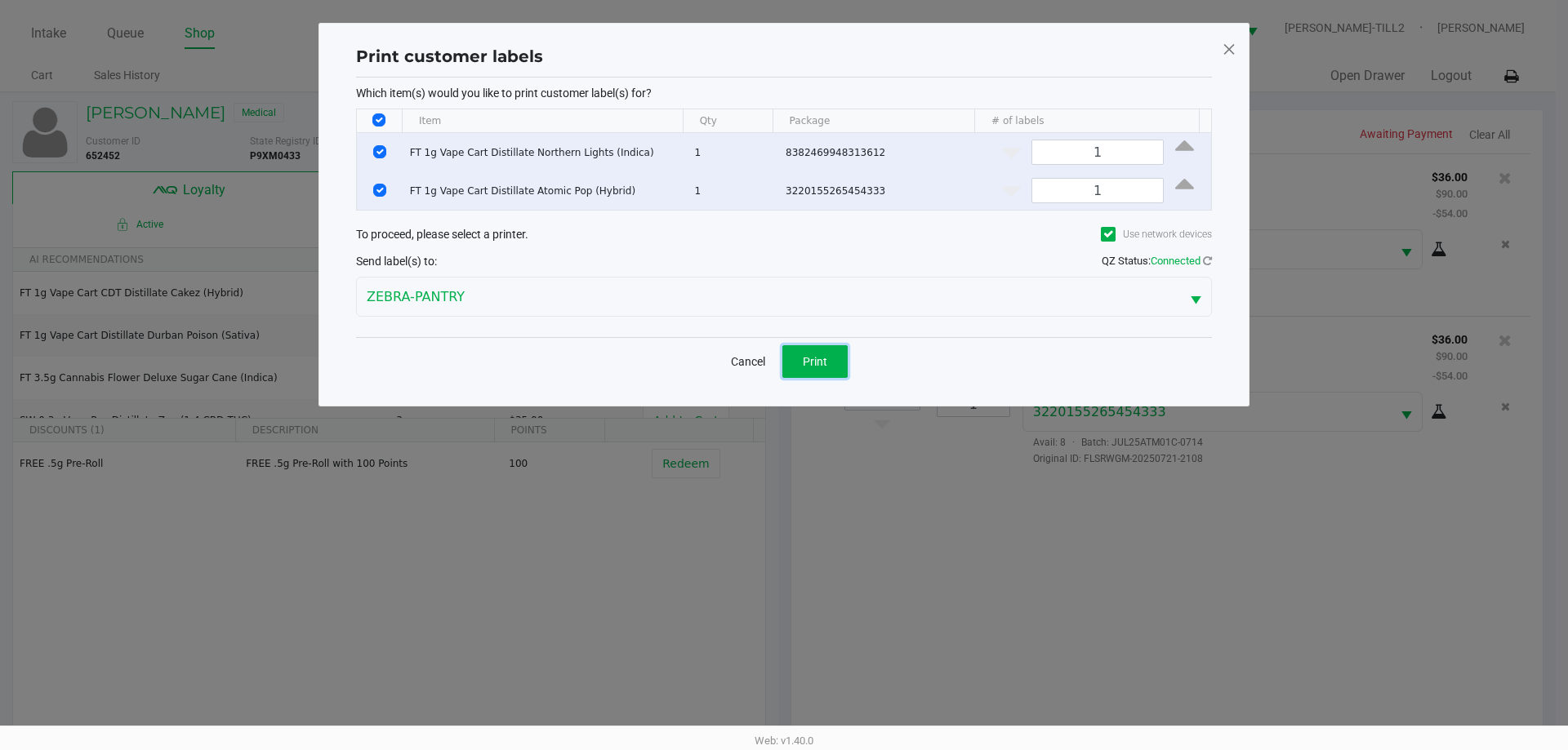
click at [812, 360] on span "Print" at bounding box center [814, 361] width 24 height 13
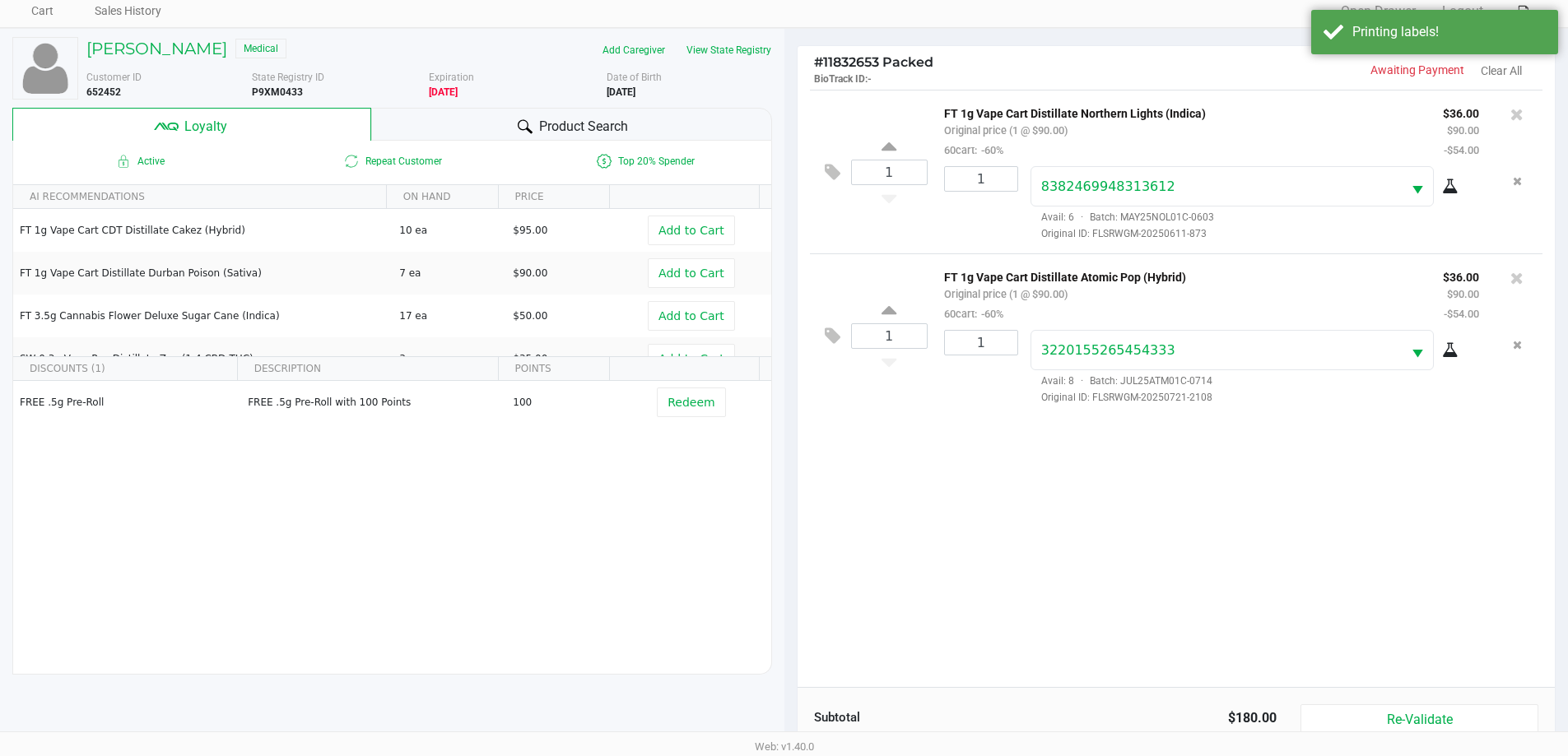
scroll to position [197, 0]
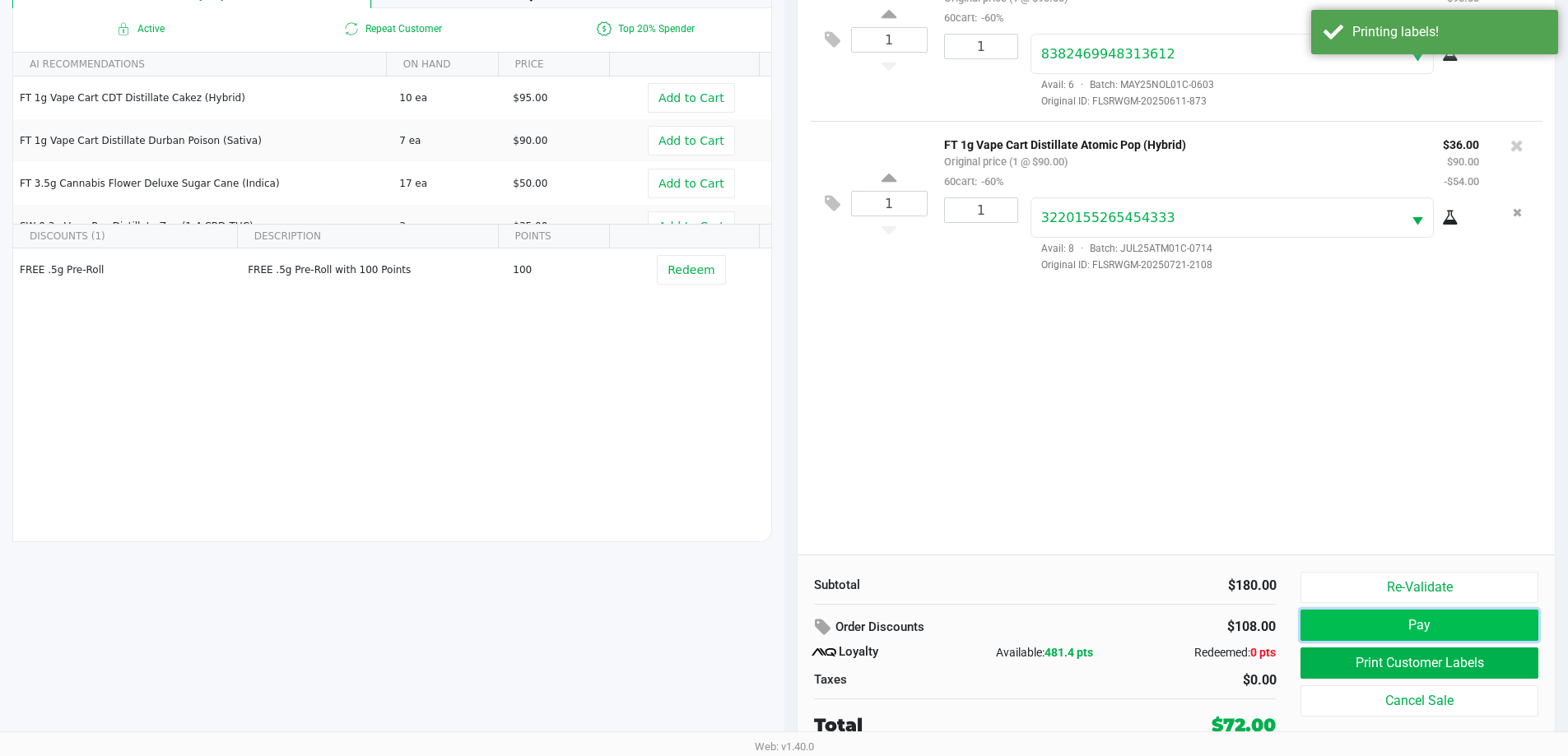
click at [1432, 632] on button "Pay" at bounding box center [1418, 625] width 237 height 31
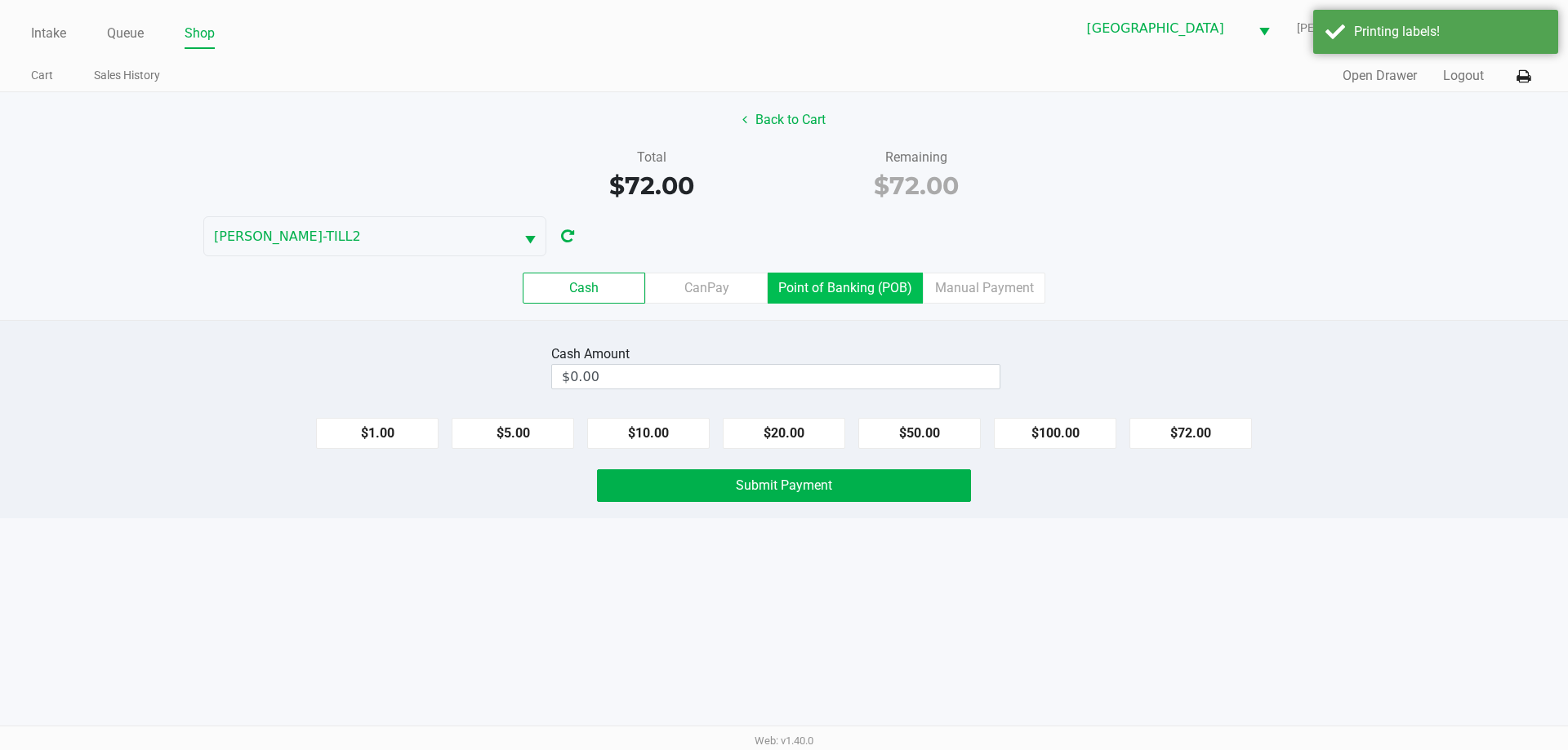
click at [899, 279] on label "Point of Banking (POB)" at bounding box center [845, 288] width 155 height 31
click at [0, 0] on 7 "Point of Banking (POB)" at bounding box center [0, 0] width 0 height 0
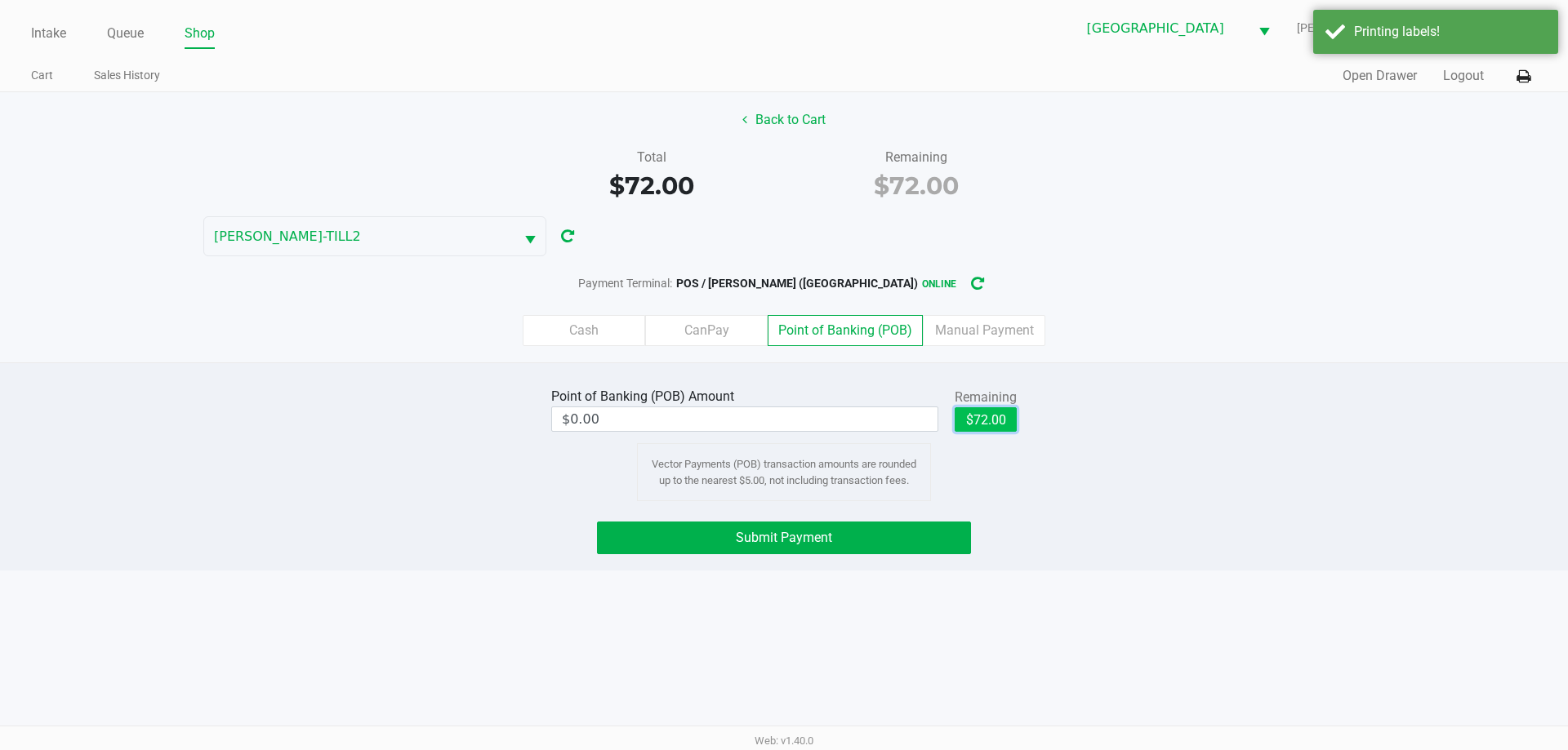
click at [1000, 429] on button "$72.00" at bounding box center [986, 419] width 62 height 24
type input "$72.00"
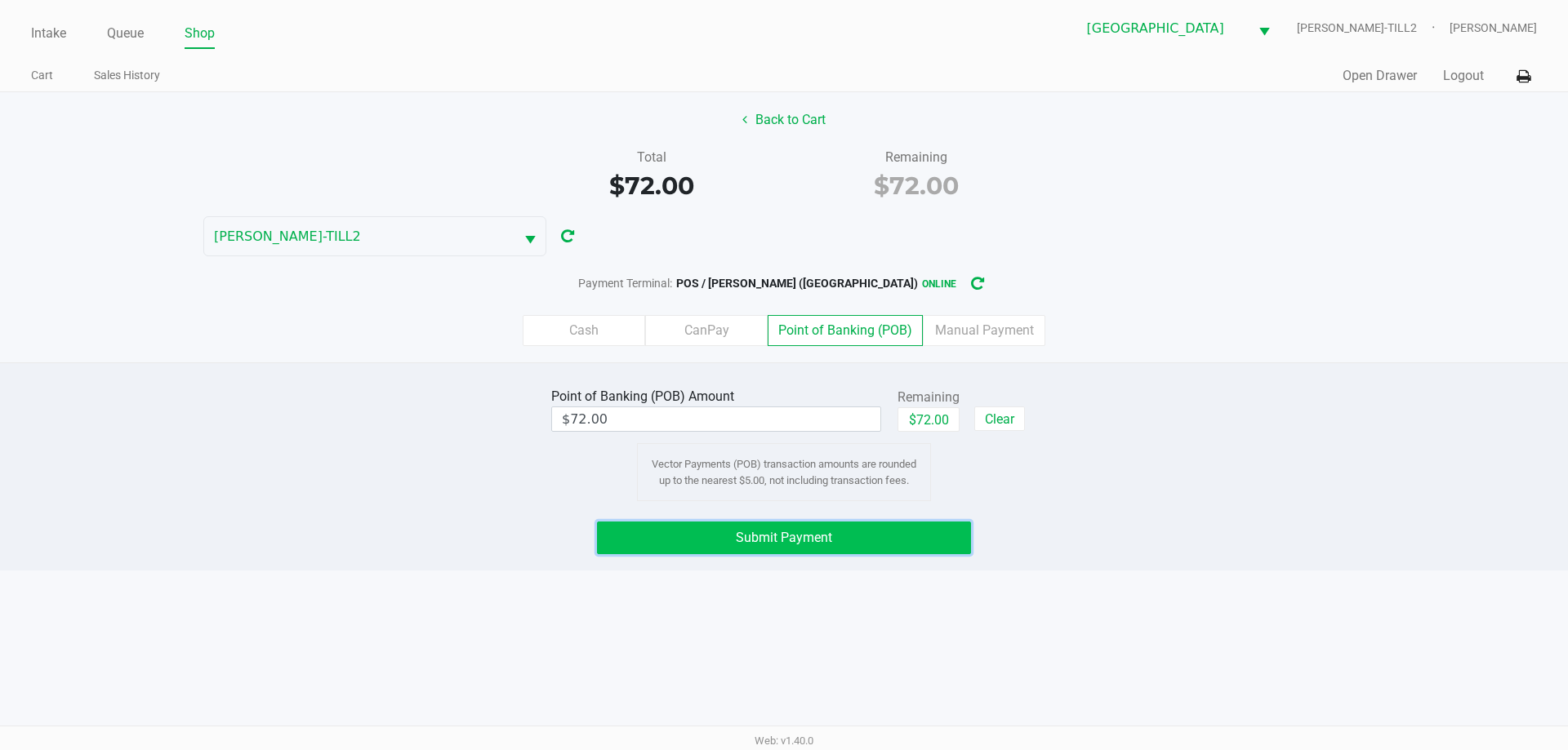
click at [793, 545] on button "Submit Payment" at bounding box center [784, 538] width 374 height 32
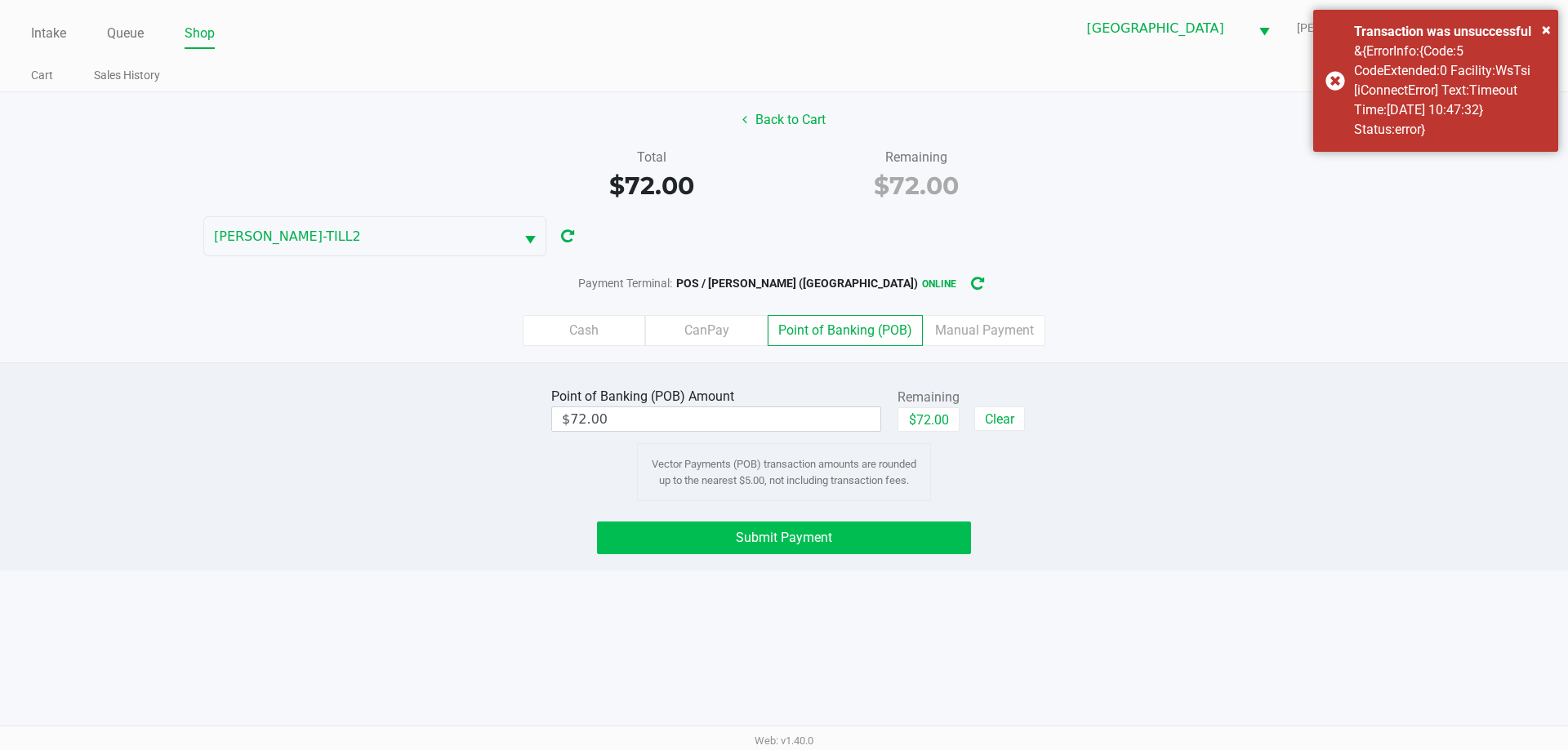
click at [1014, 320] on label "Manual Payment" at bounding box center [985, 331] width 123 height 31
click at [0, 0] on 8 "Manual Payment" at bounding box center [0, 0] width 0 height 0
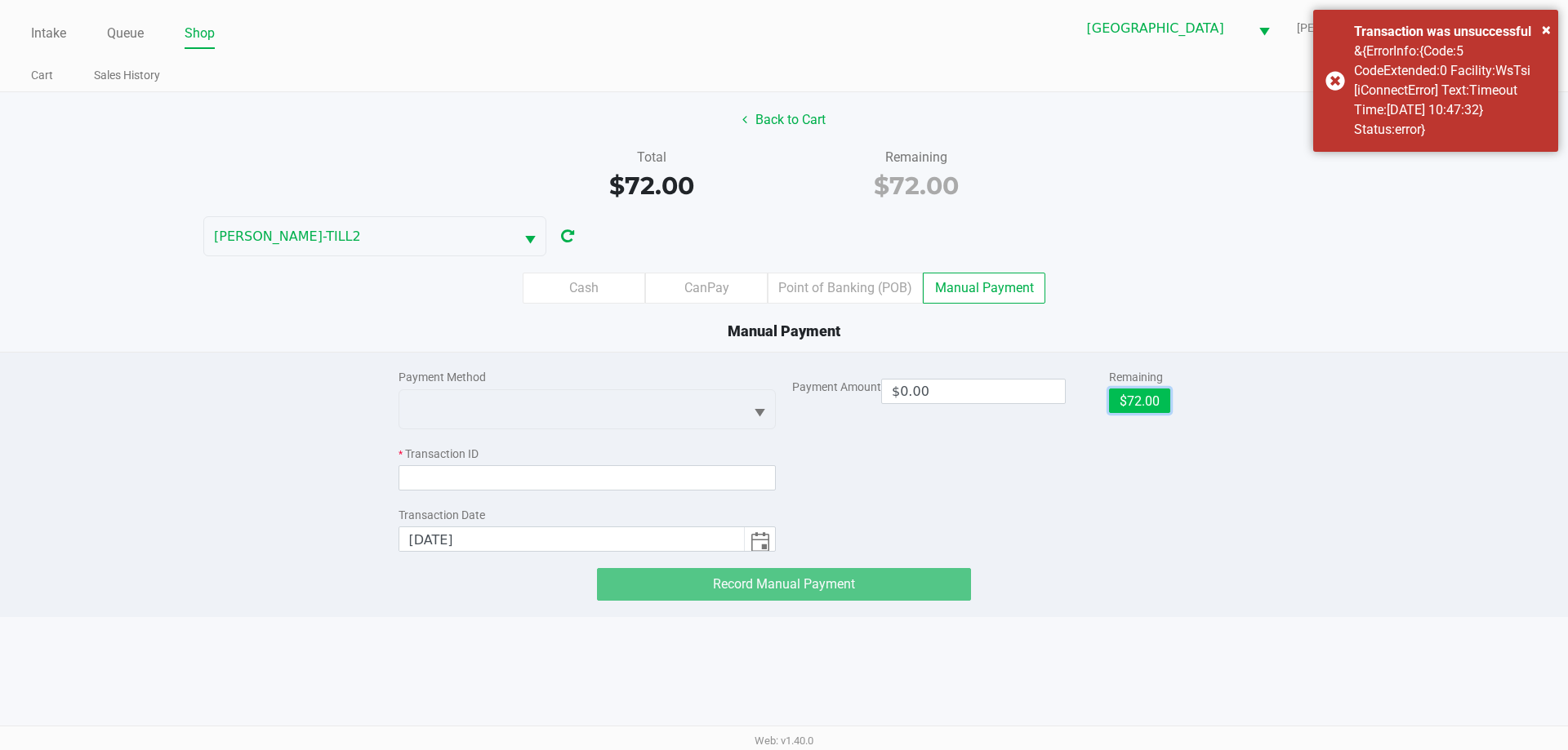
click at [1155, 389] on button "$72.00" at bounding box center [1140, 400] width 61 height 24
type input "$72.00"
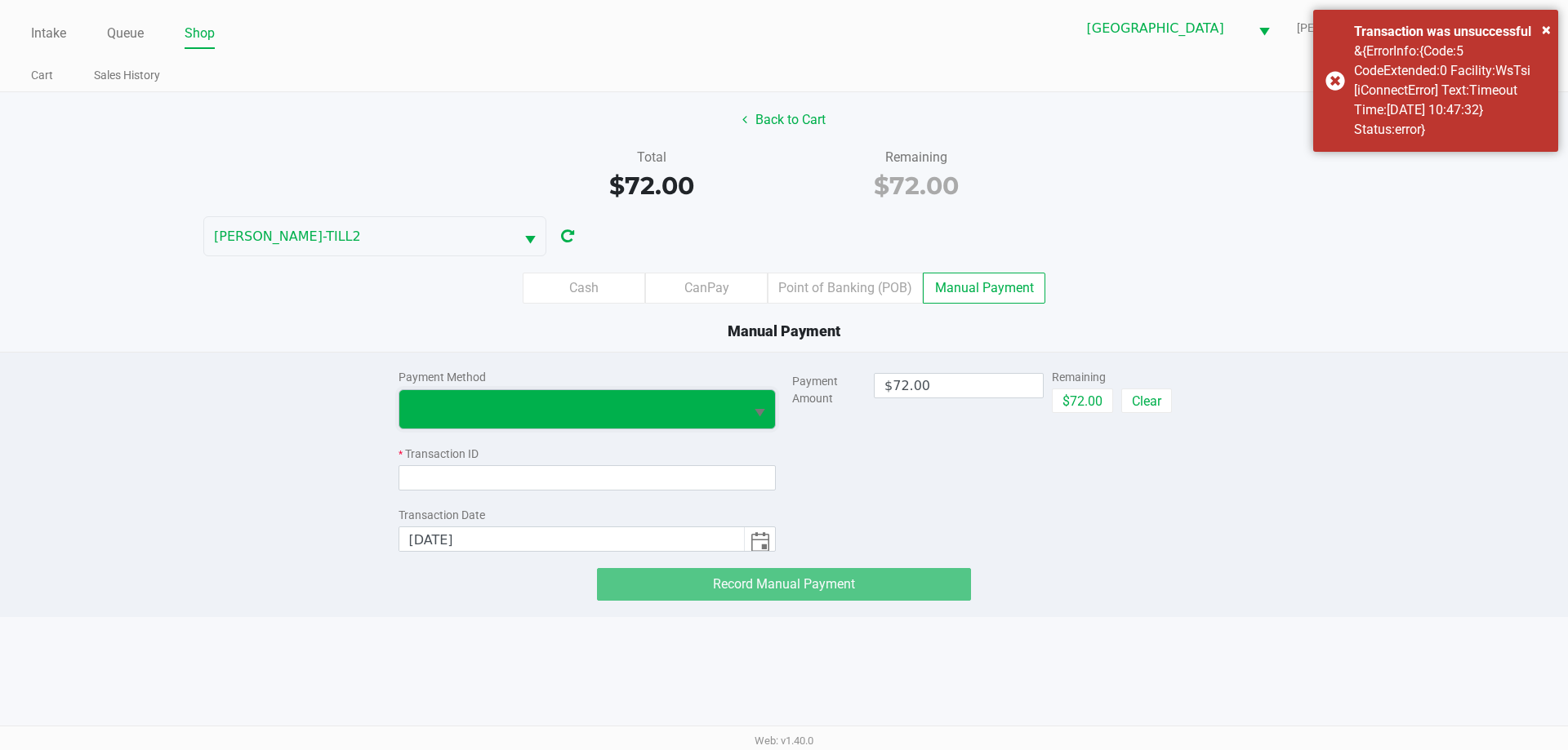
click at [683, 403] on span at bounding box center [572, 409] width 326 height 20
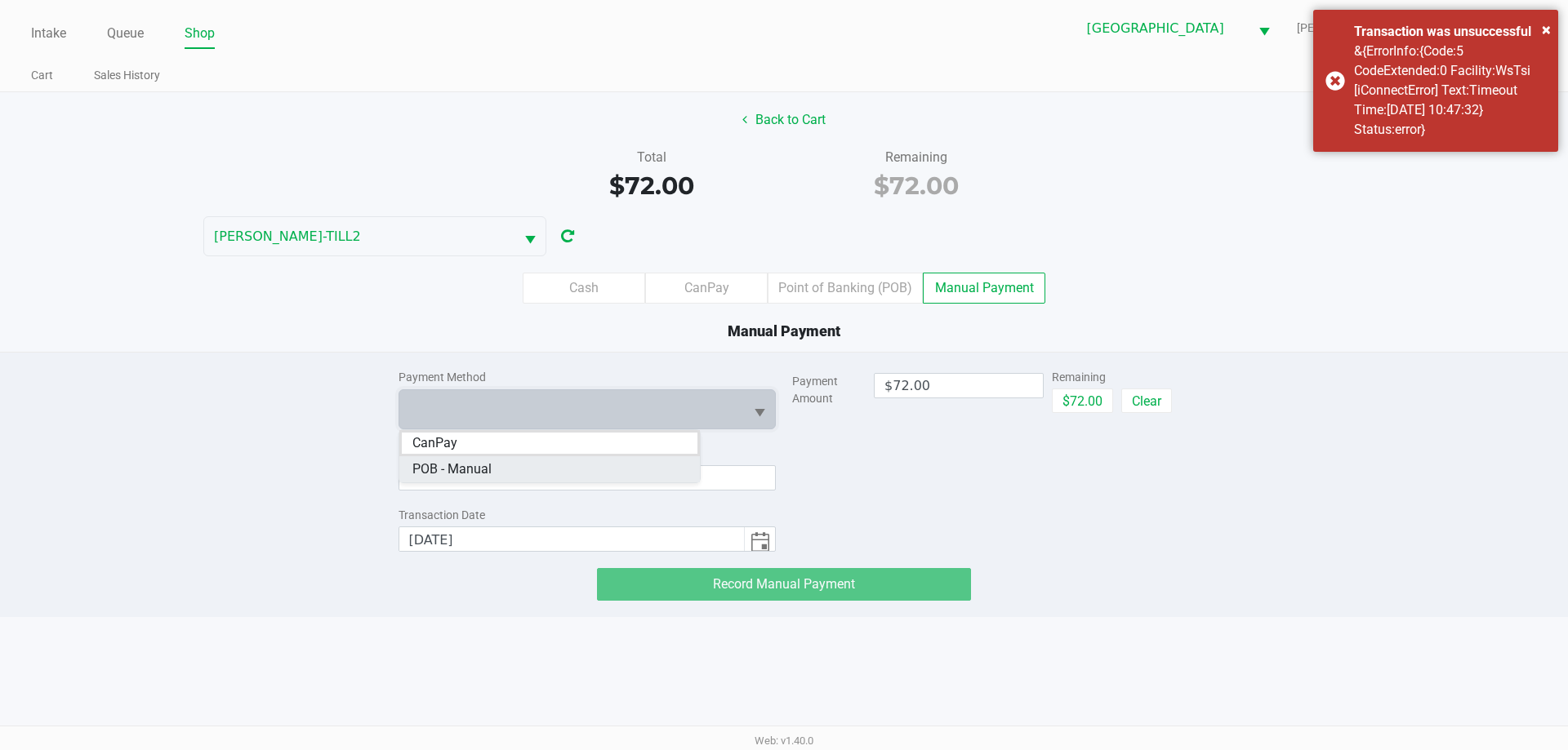
click at [462, 464] on span "POB - Manual" at bounding box center [452, 470] width 79 height 20
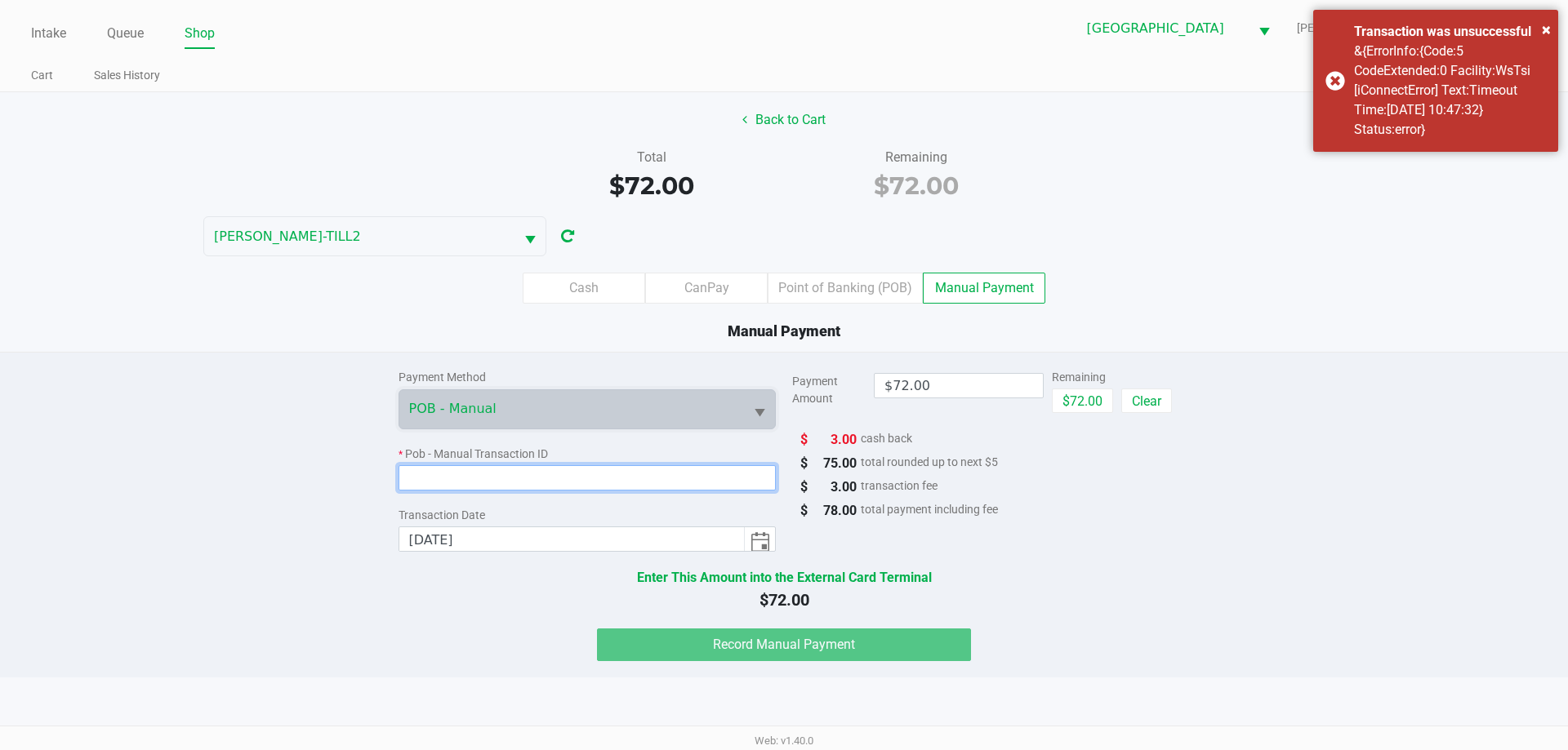
click at [534, 472] on input at bounding box center [587, 478] width 378 height 25
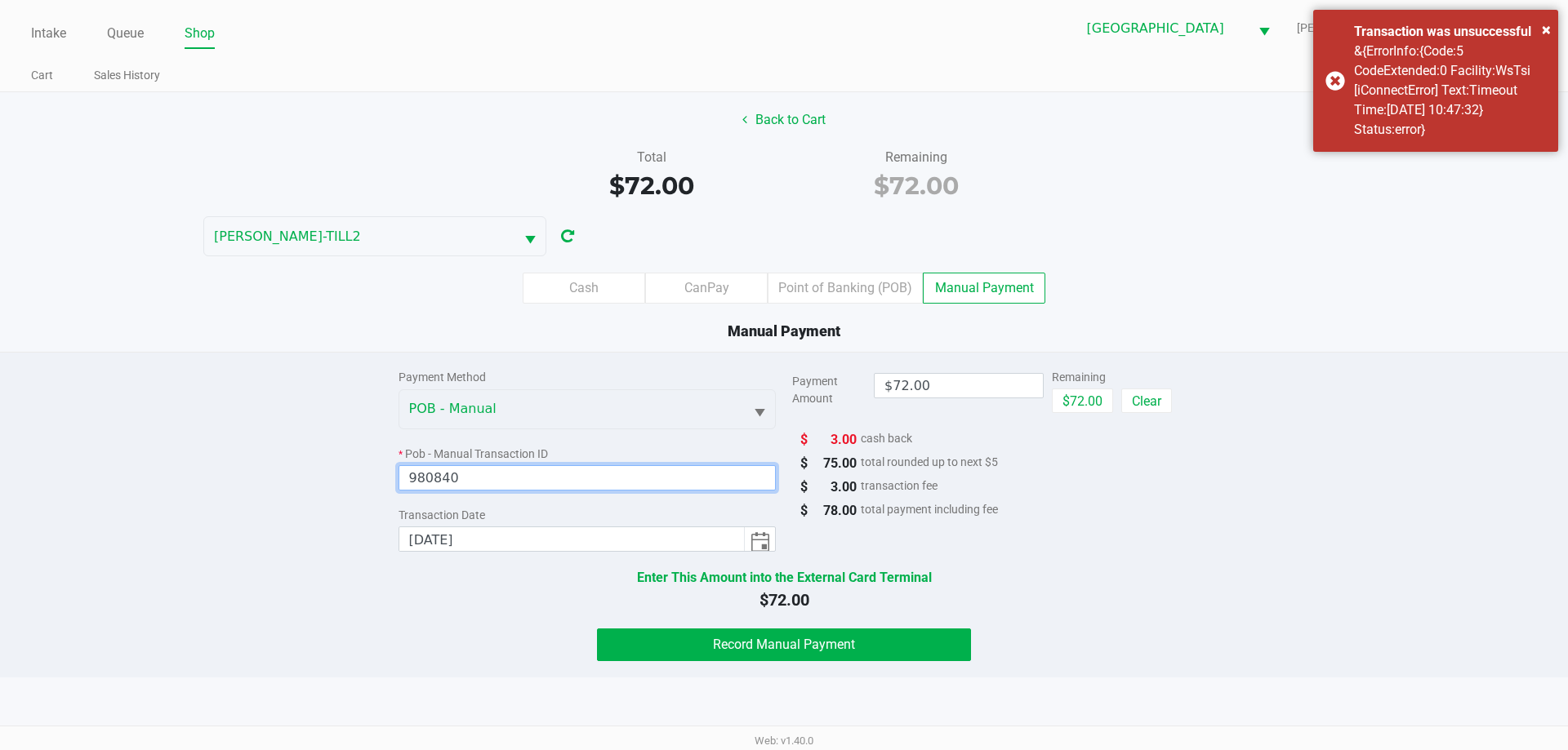
type input "980840"
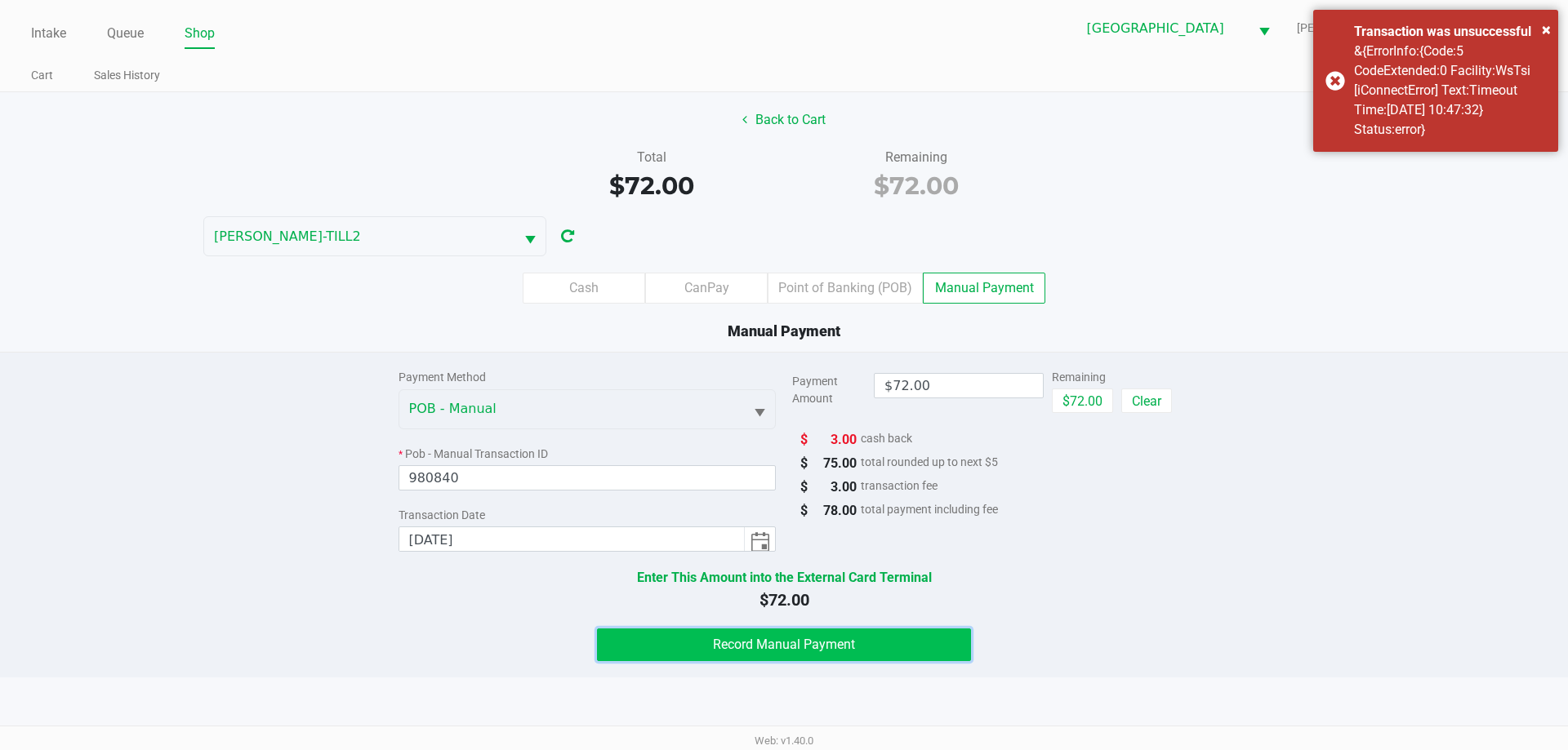
click at [898, 637] on button "Record Manual Payment" at bounding box center [784, 645] width 374 height 32
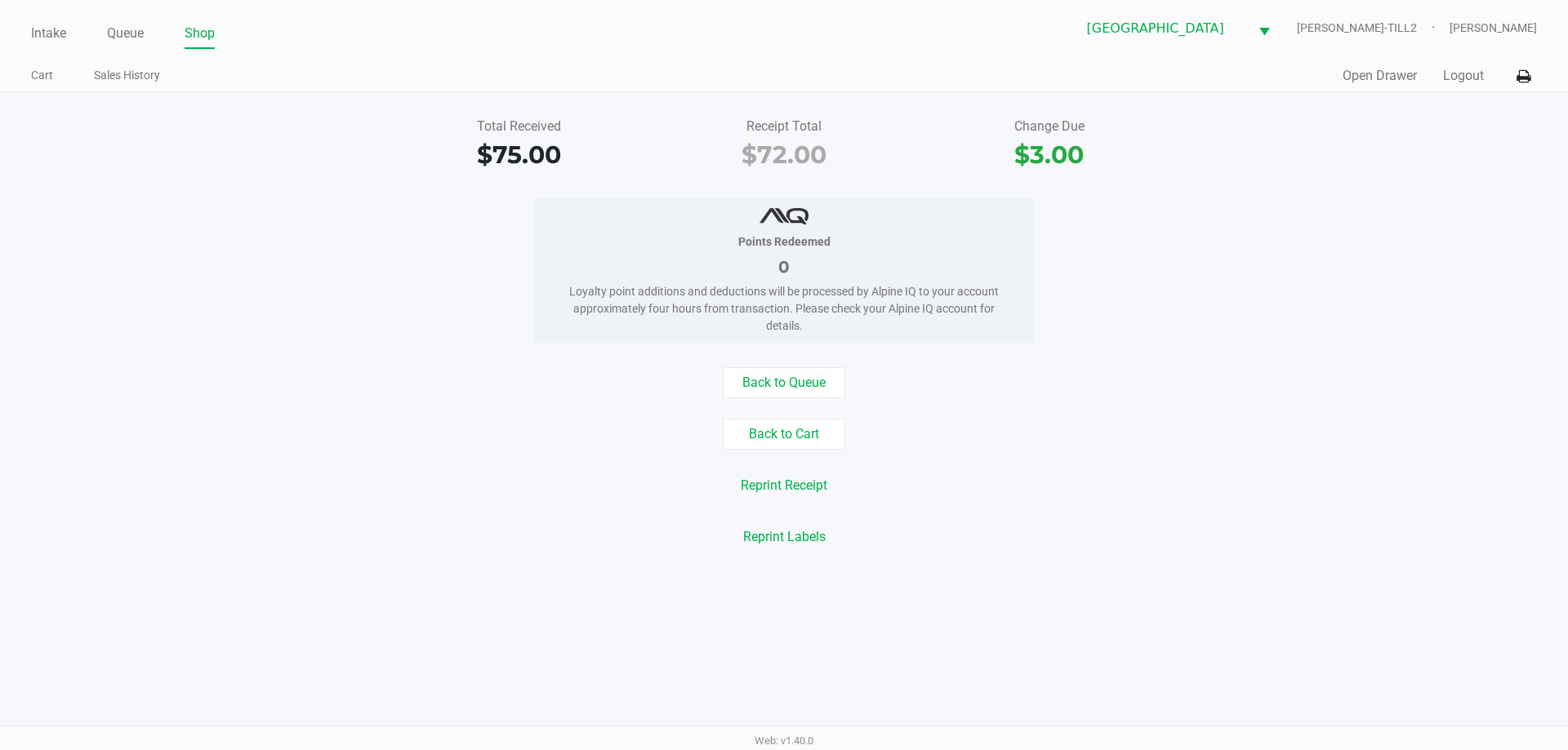
click at [46, 33] on link "Intake" at bounding box center [48, 32] width 35 height 23
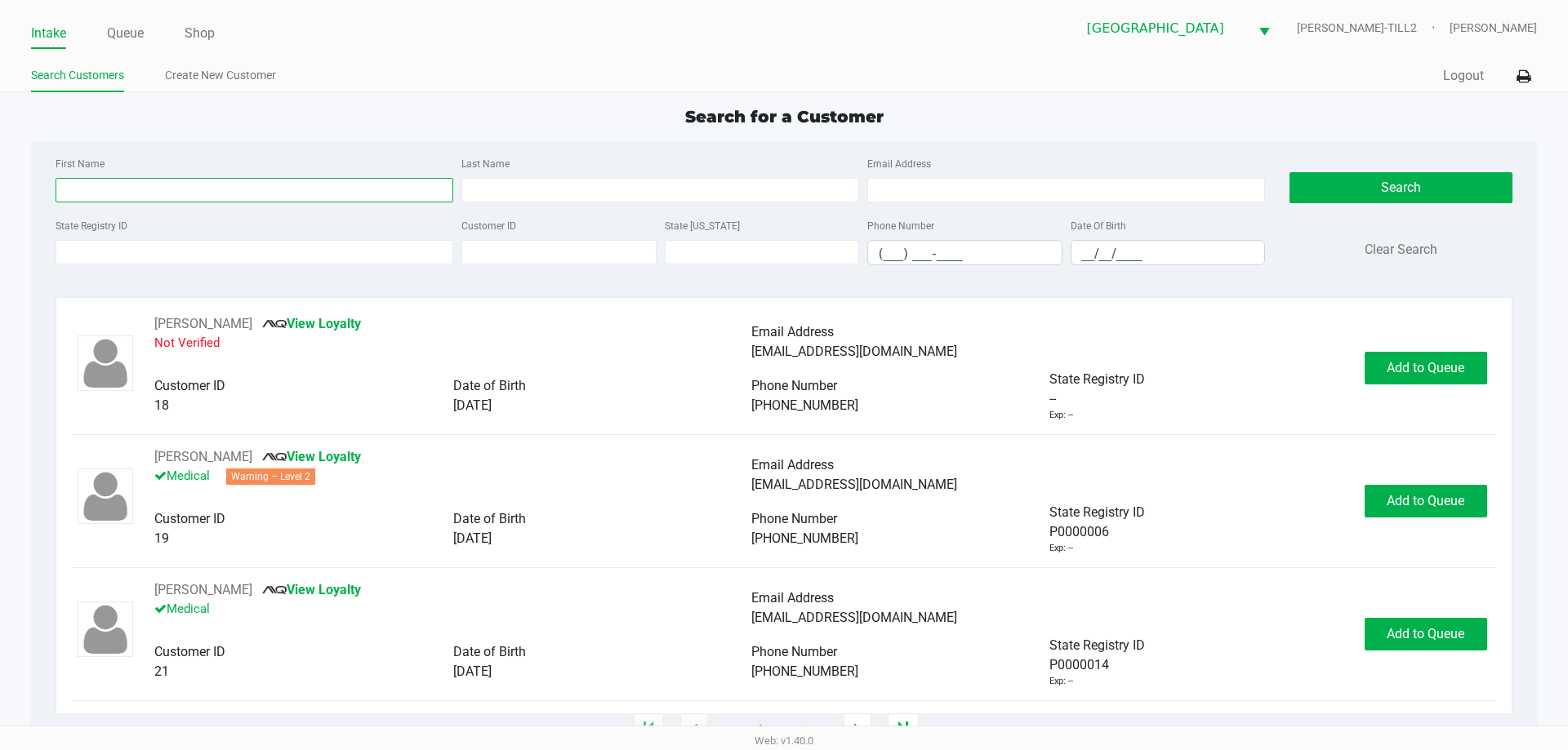
click at [122, 179] on input "First Name" at bounding box center [254, 189] width 398 height 24
type input "adam"
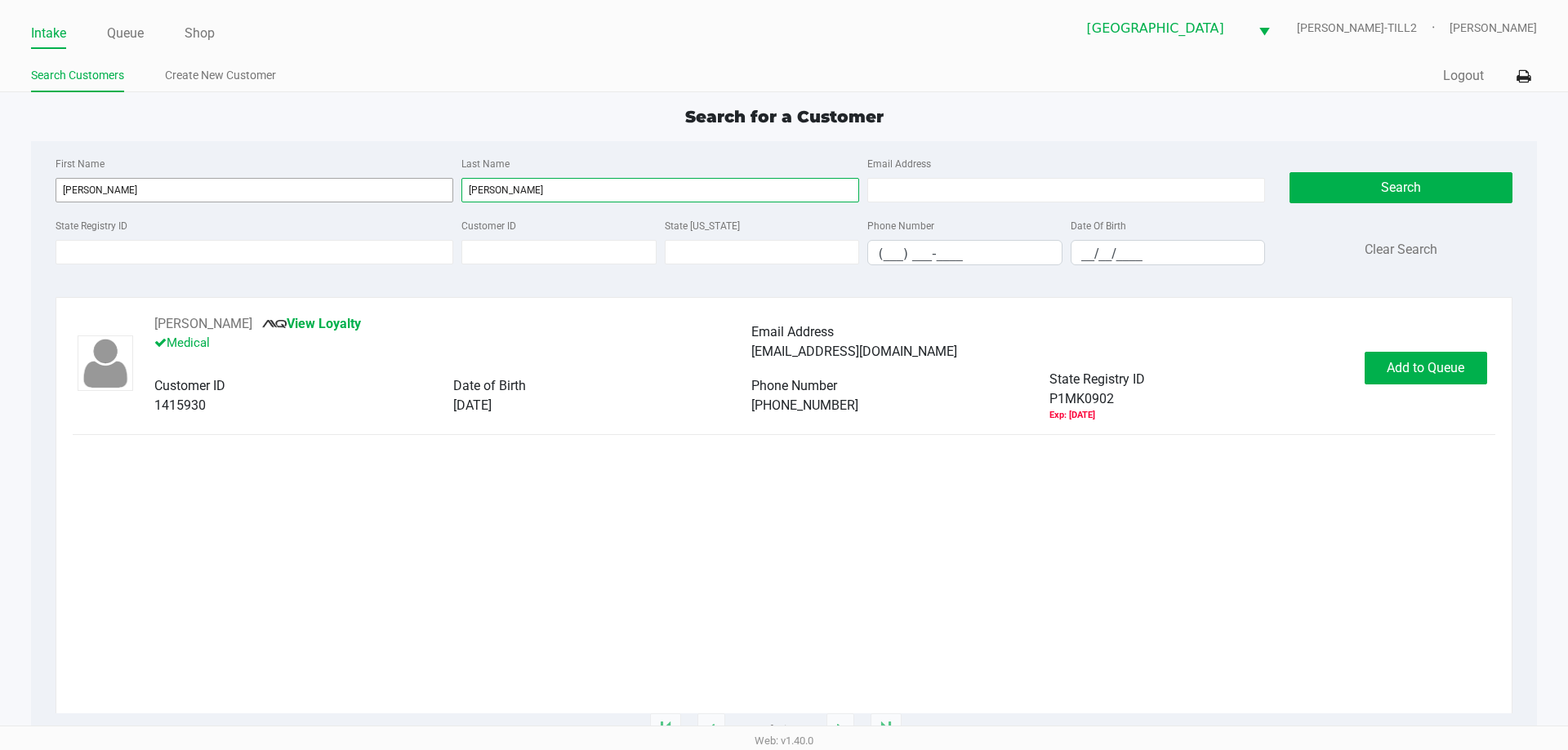
type input "belanger"
click at [1408, 359] on button "Add to Queue" at bounding box center [1426, 368] width 123 height 32
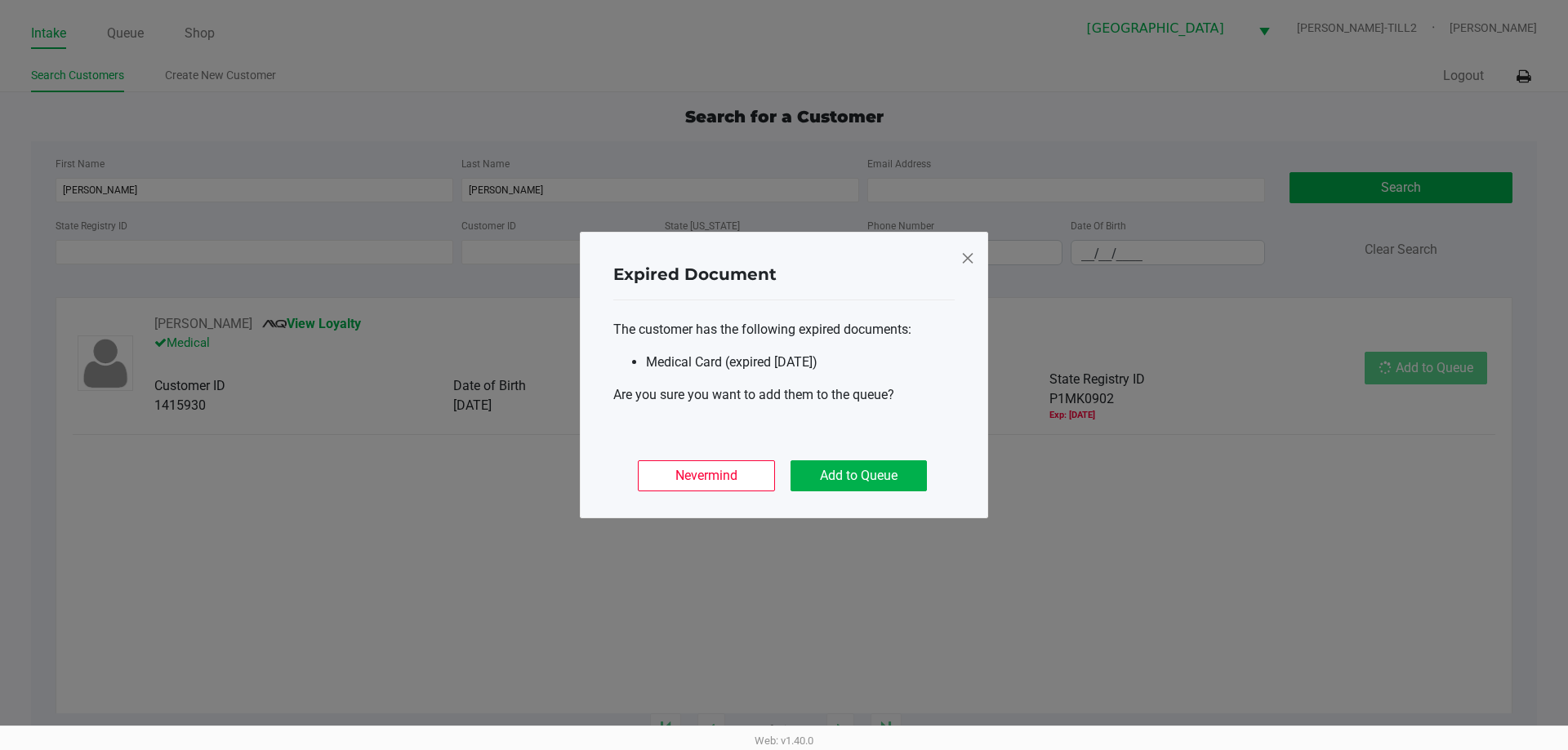
click at [898, 475] on button "Add to Queue" at bounding box center [858, 476] width 136 height 31
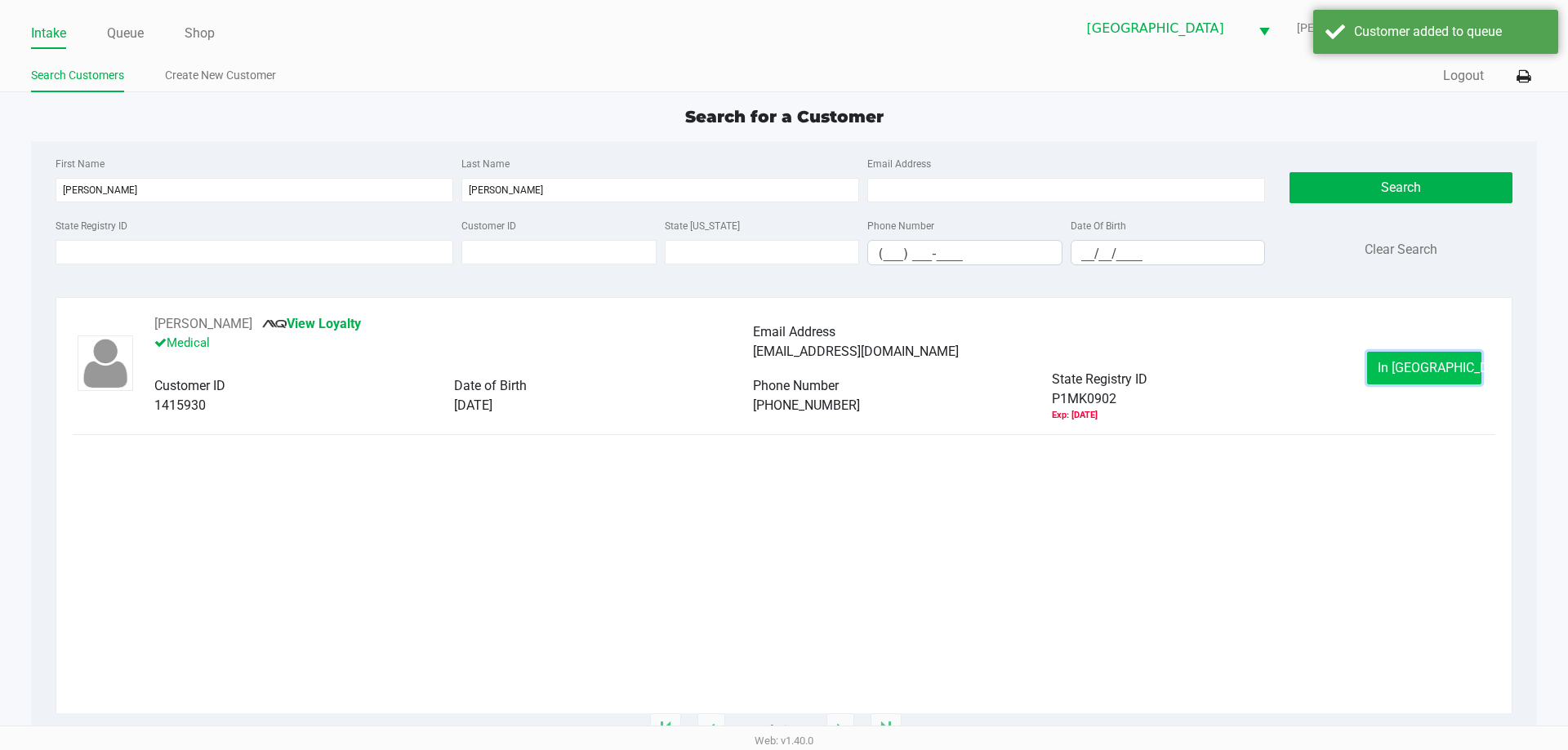
click at [1440, 365] on span "In Queue" at bounding box center [1446, 367] width 137 height 15
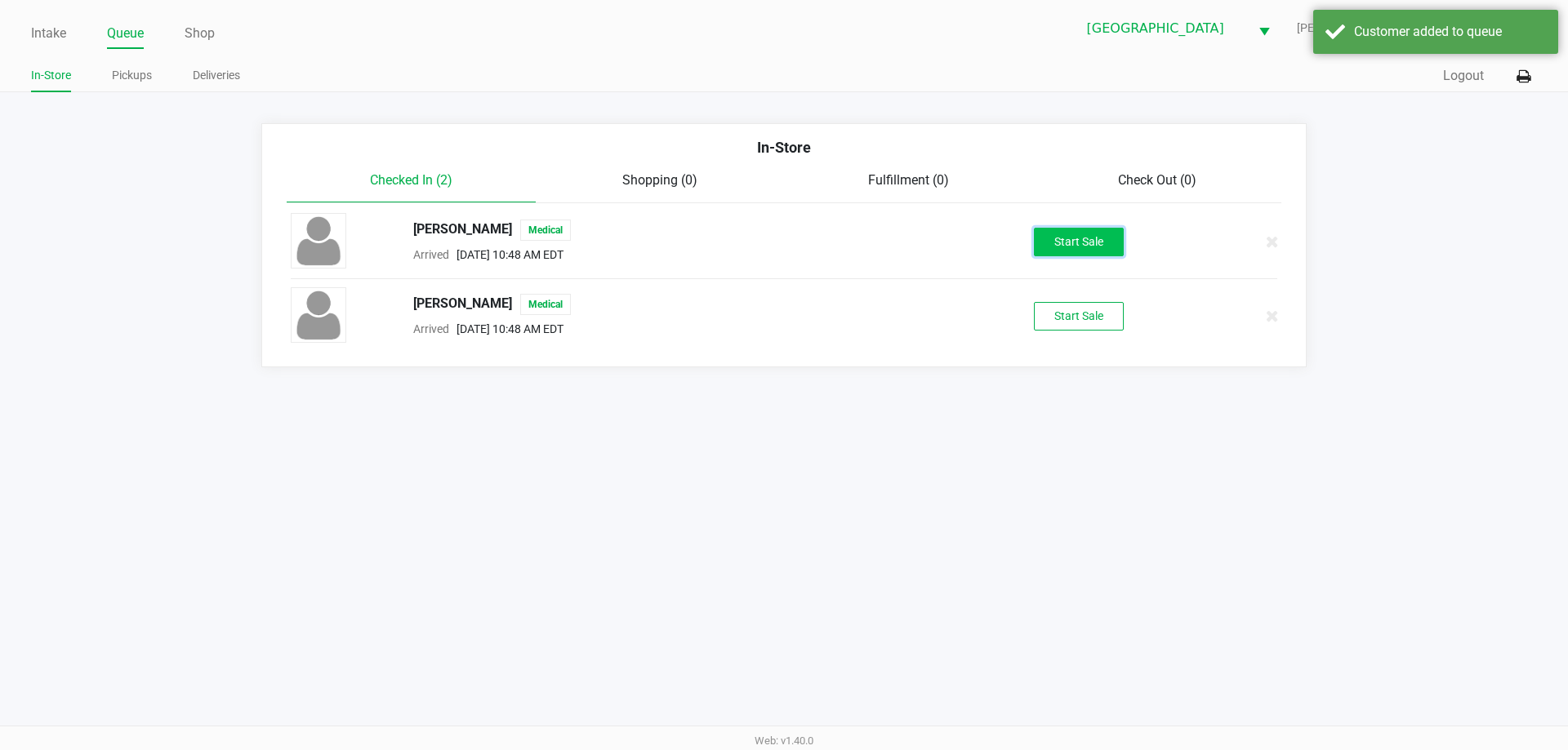
click at [1088, 236] on button "Start Sale" at bounding box center [1079, 242] width 90 height 29
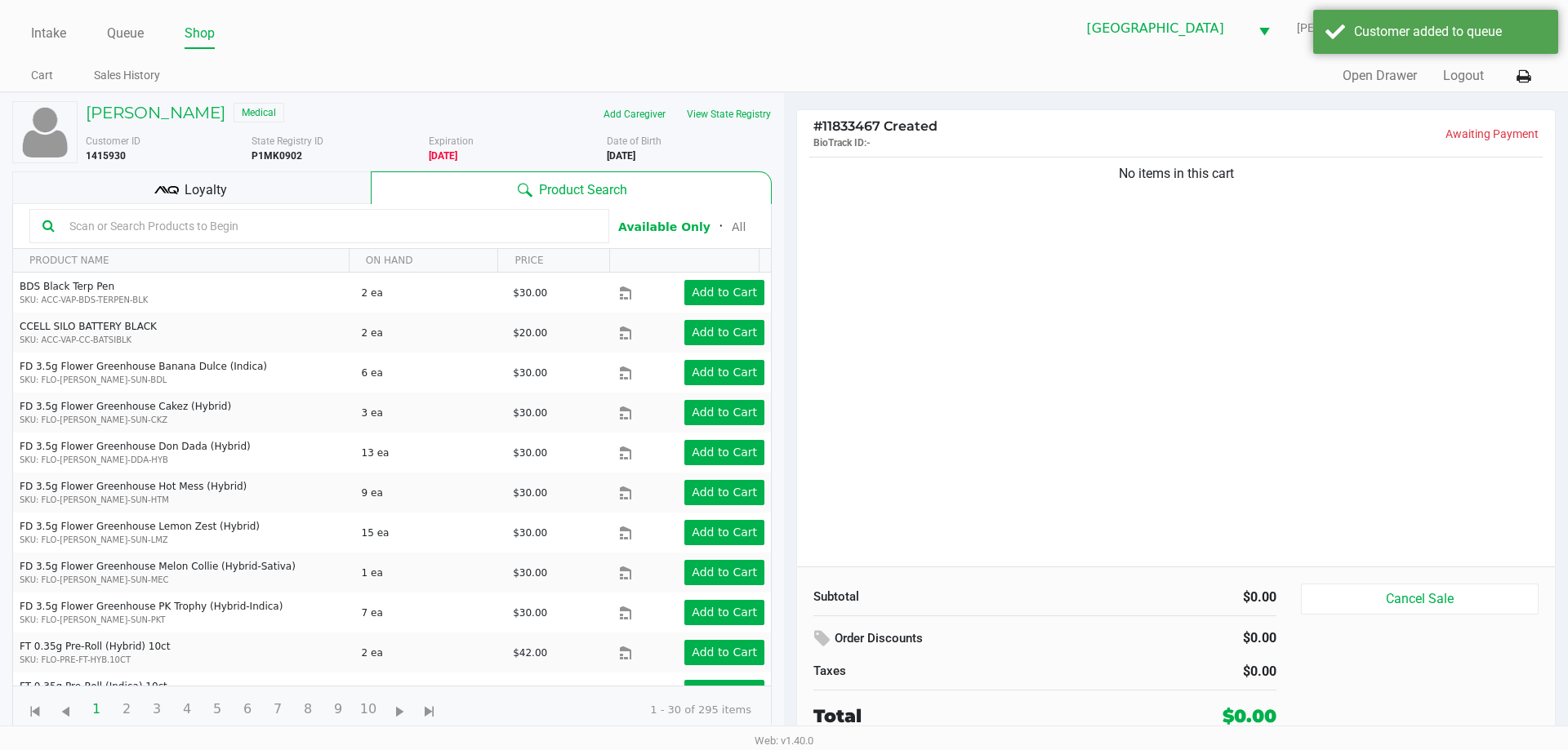
click at [103, 224] on input "text" at bounding box center [329, 225] width 533 height 24
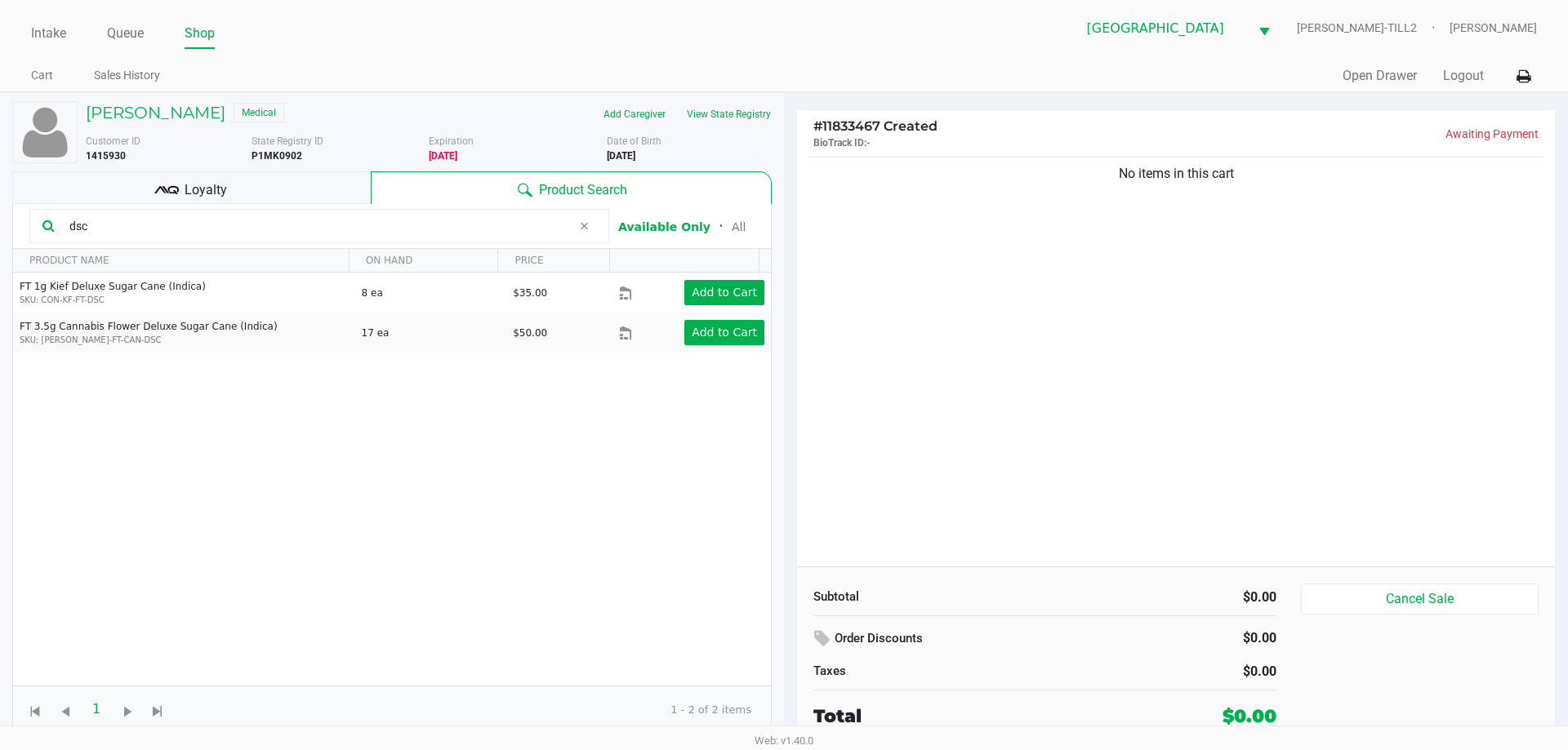
type input "dsc"
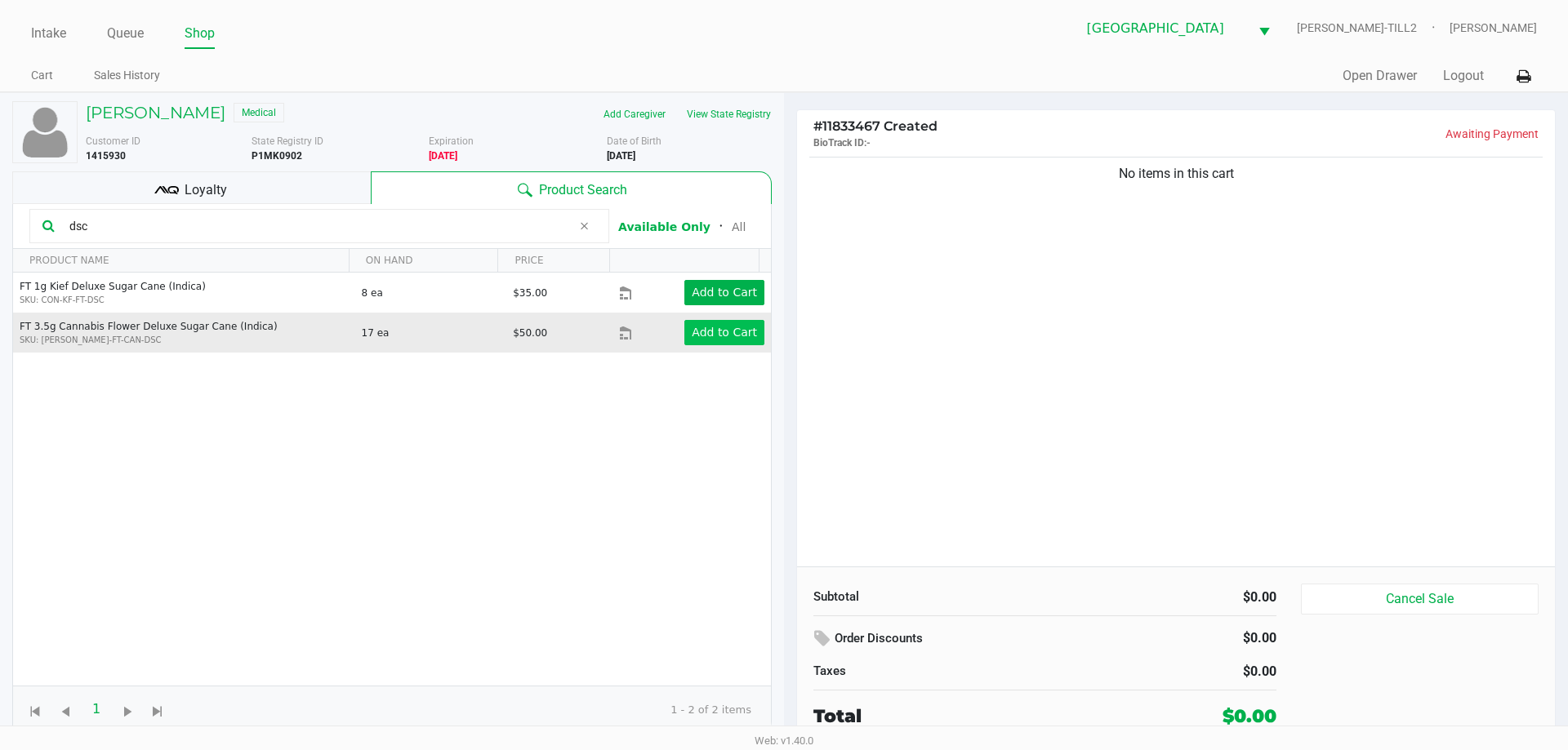
click at [734, 332] on app-button-loader "Add to Cart" at bounding box center [724, 332] width 65 height 13
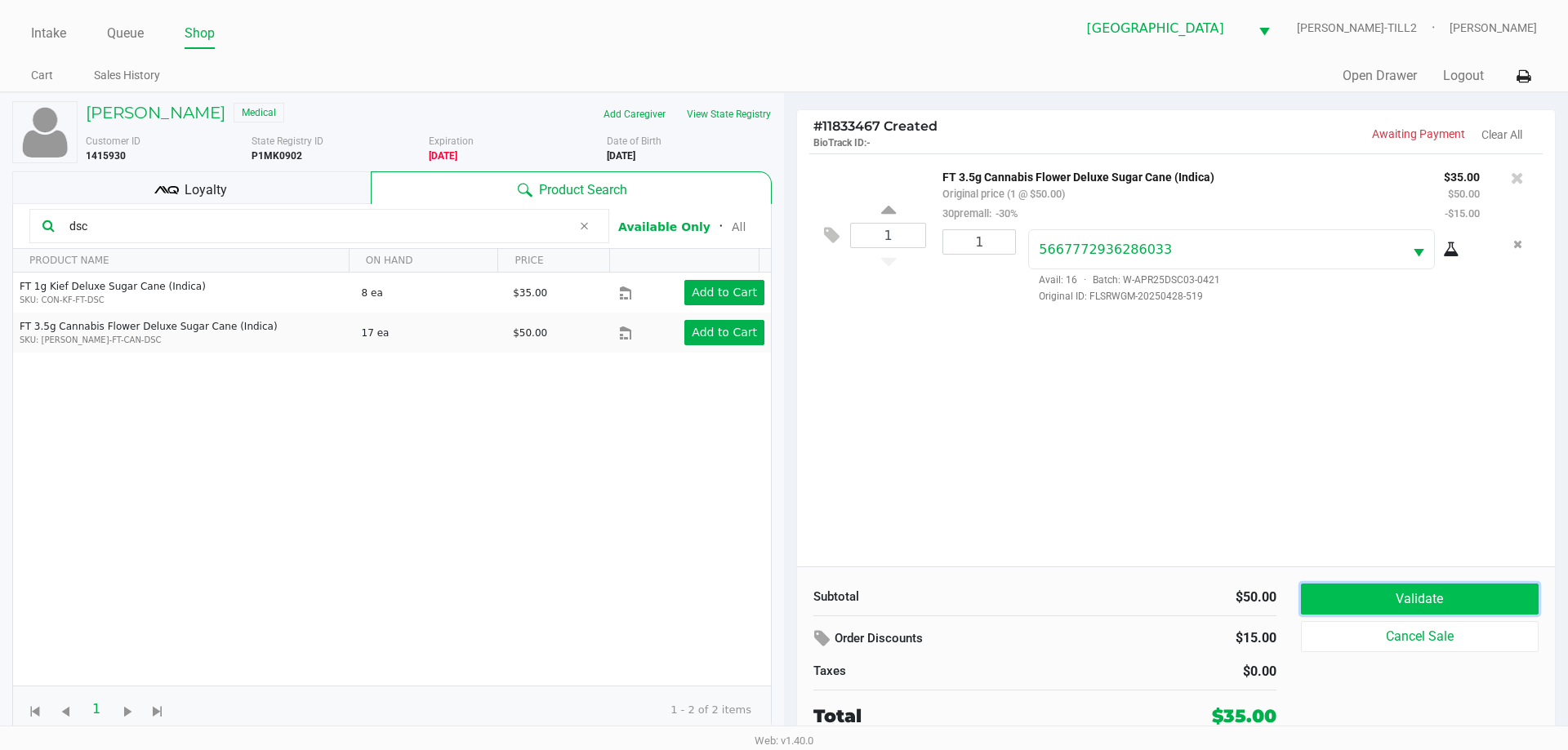
click at [1433, 593] on button "Validate" at bounding box center [1420, 599] width 238 height 31
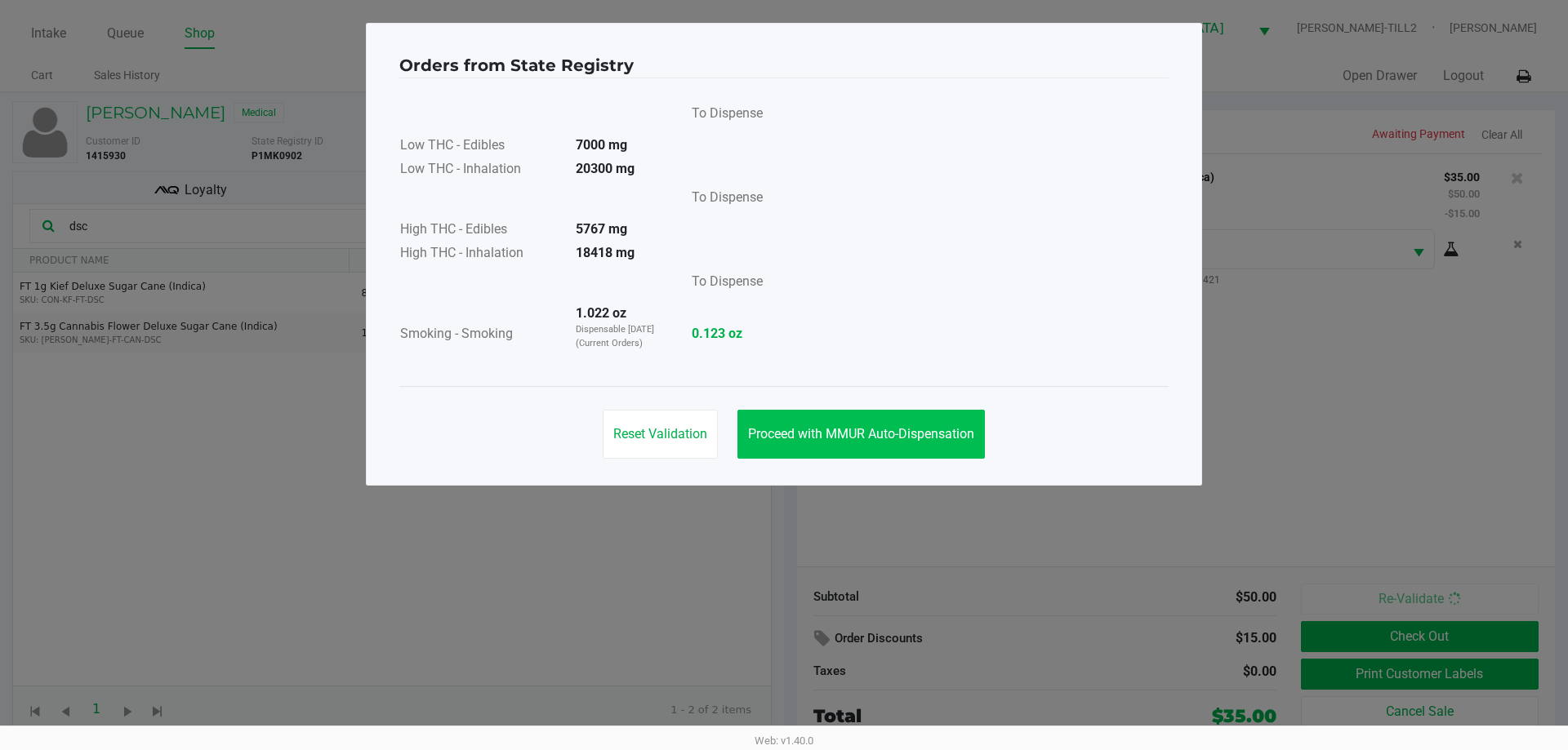
click at [881, 417] on button "Proceed with MMUR Auto-Dispensation" at bounding box center [861, 434] width 247 height 49
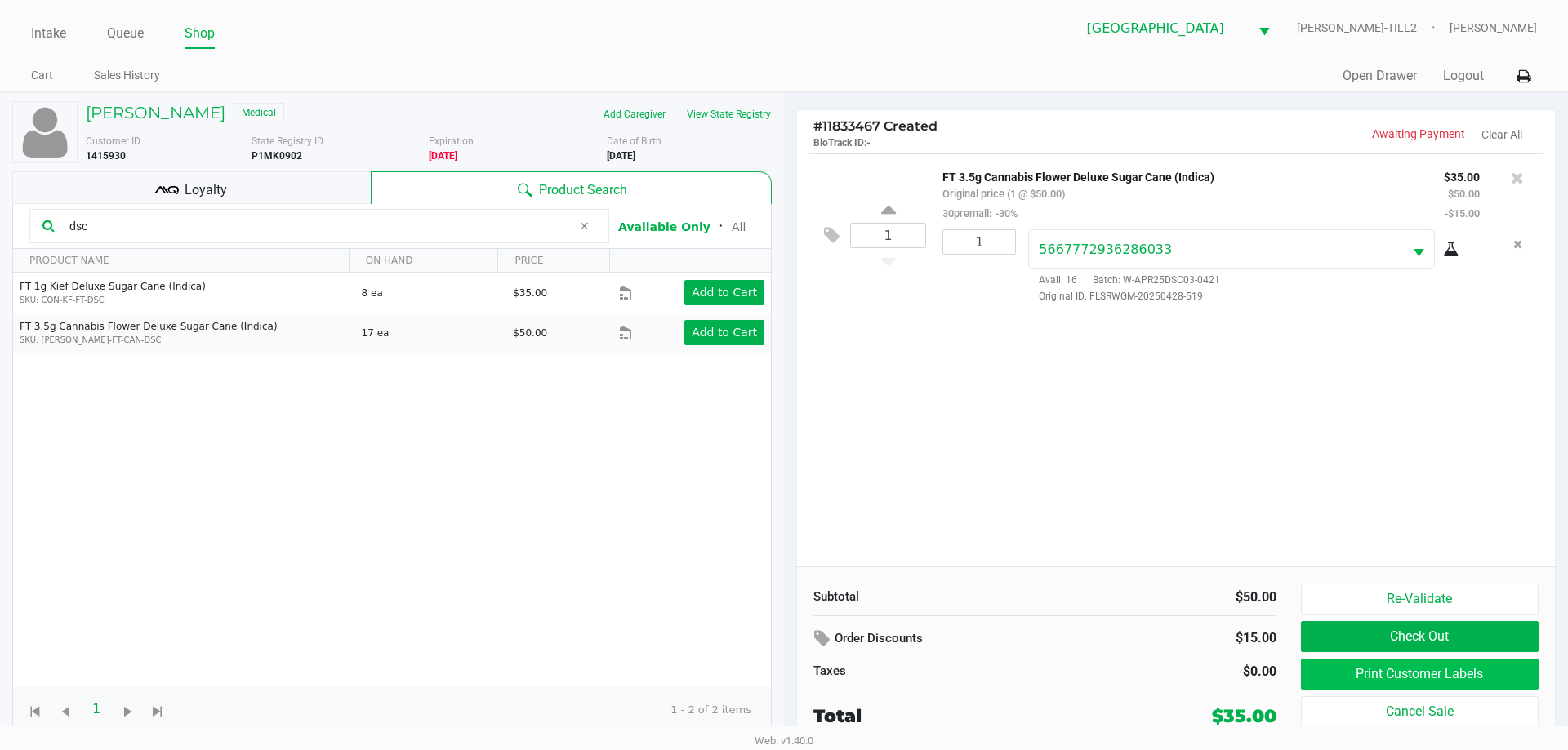
click at [1443, 671] on button "Print Customer Labels" at bounding box center [1420, 674] width 238 height 31
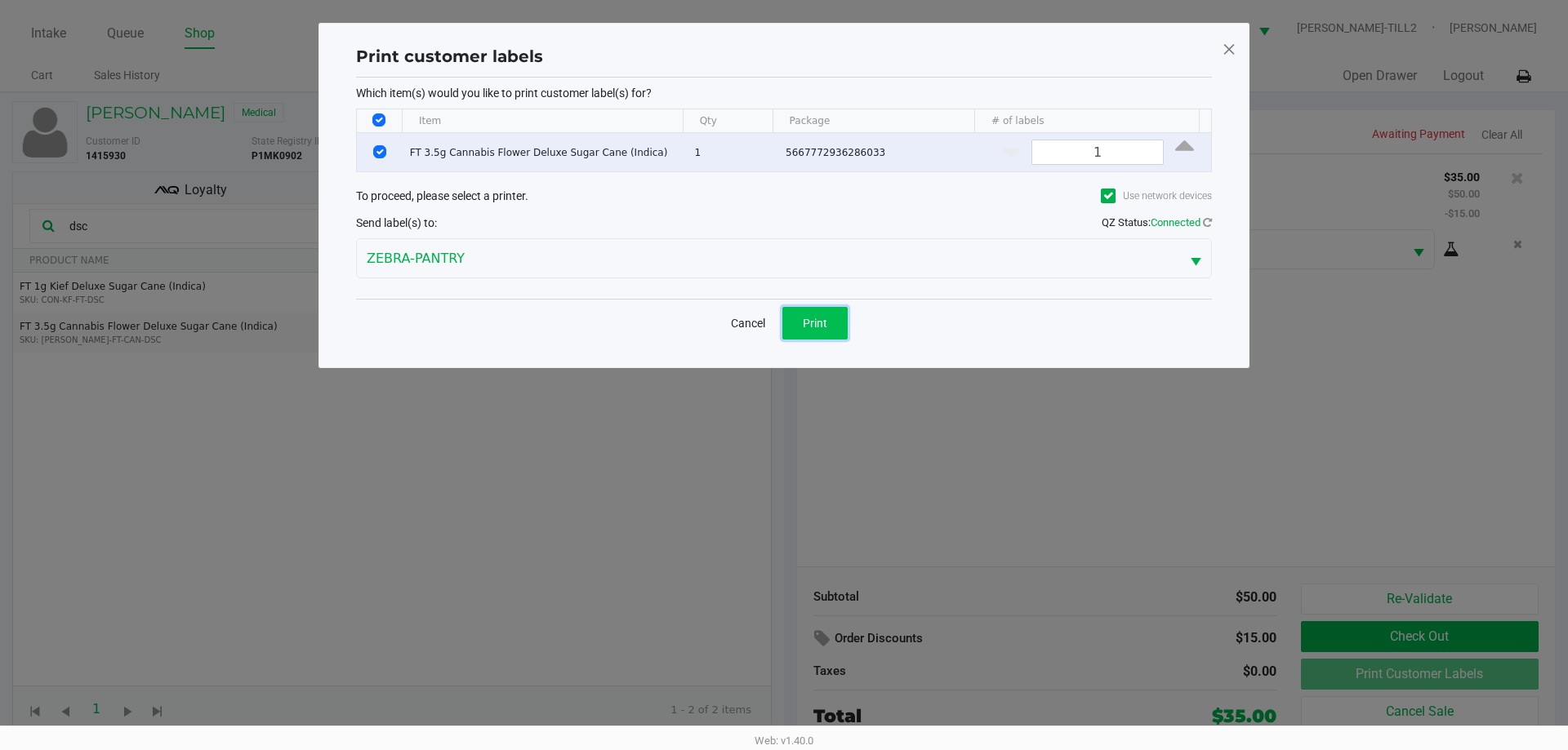
click at [810, 314] on button "Print" at bounding box center [815, 324] width 65 height 32
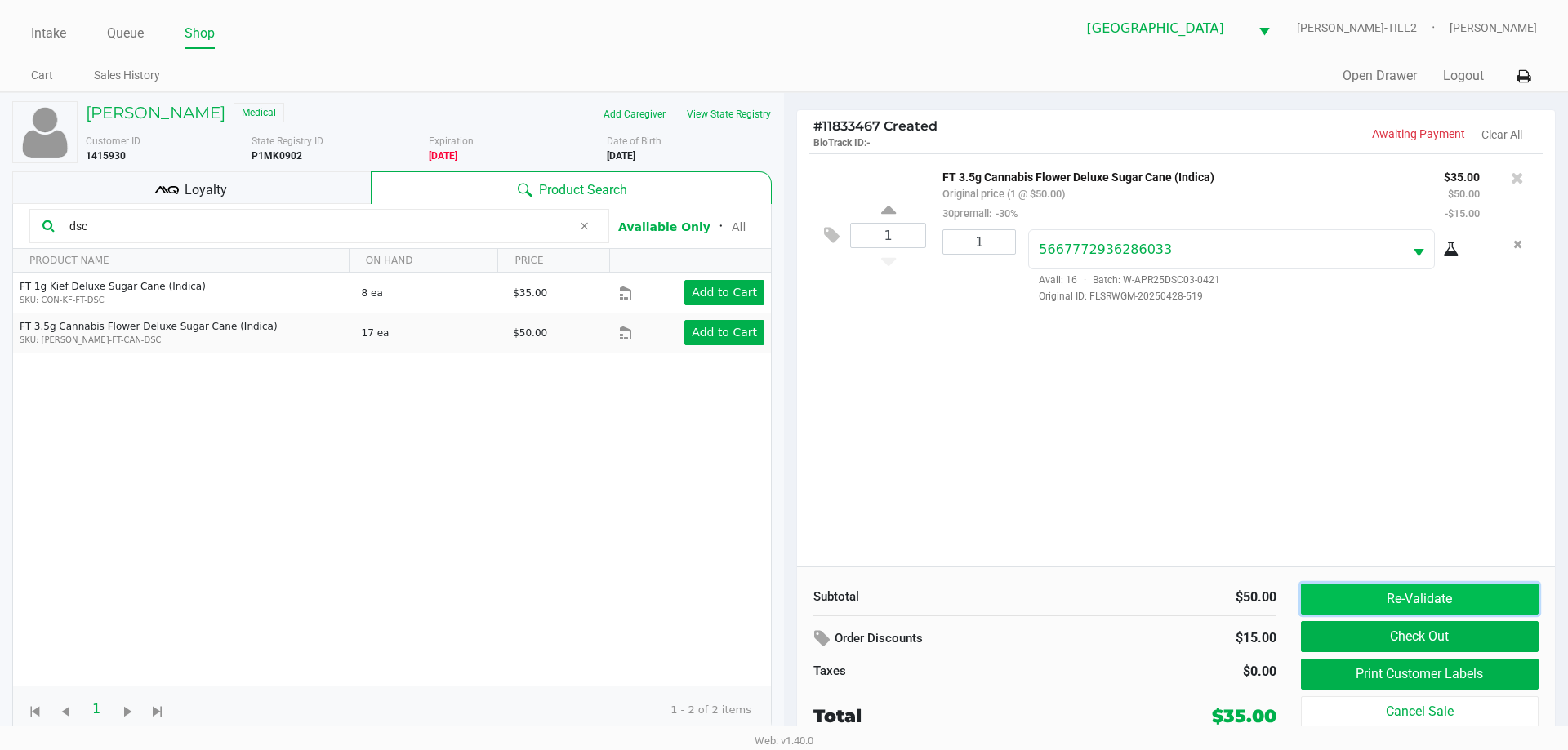
click at [1453, 615] on button "Re-Validate" at bounding box center [1420, 599] width 238 height 31
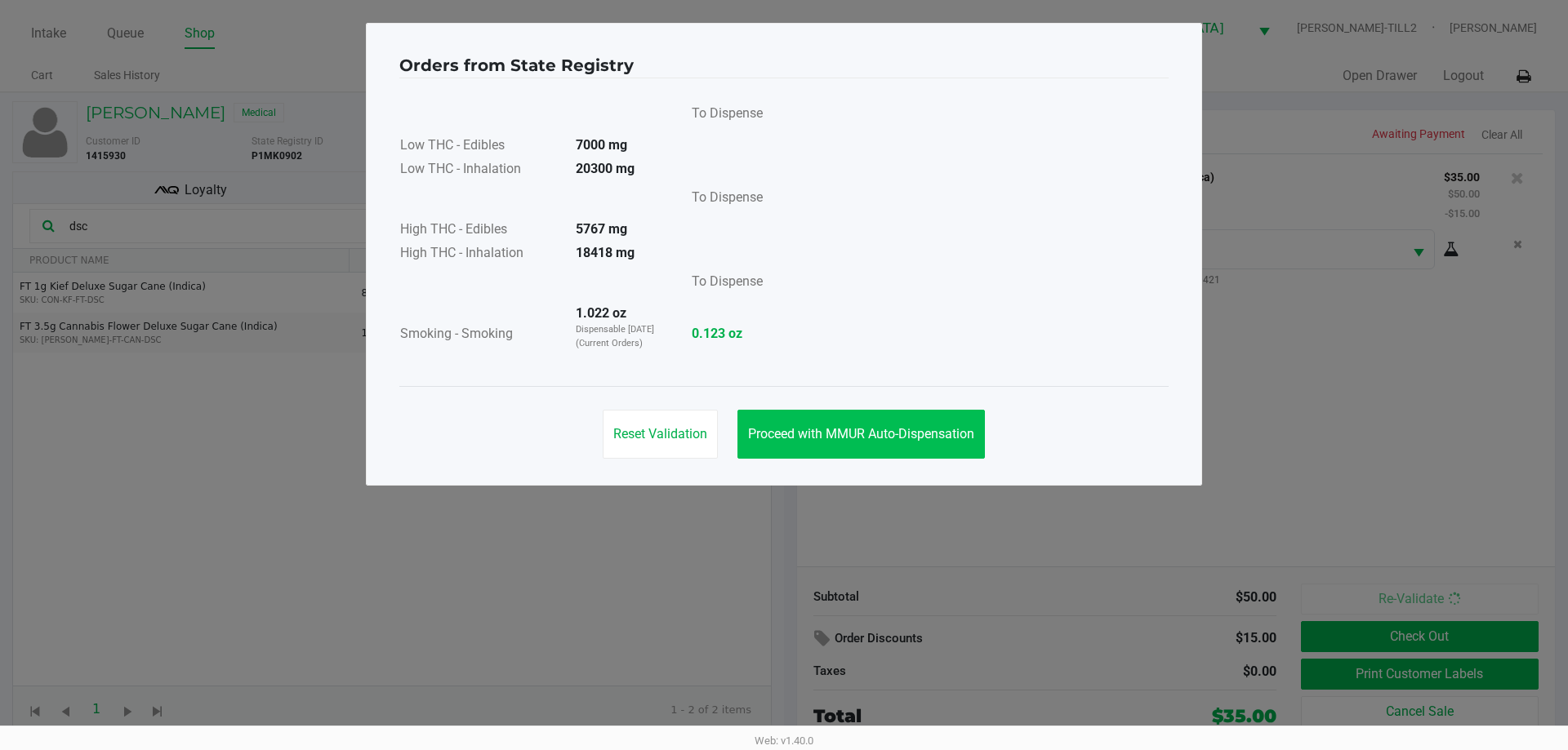
click at [893, 448] on button "Proceed with MMUR Auto-Dispensation" at bounding box center [861, 434] width 247 height 49
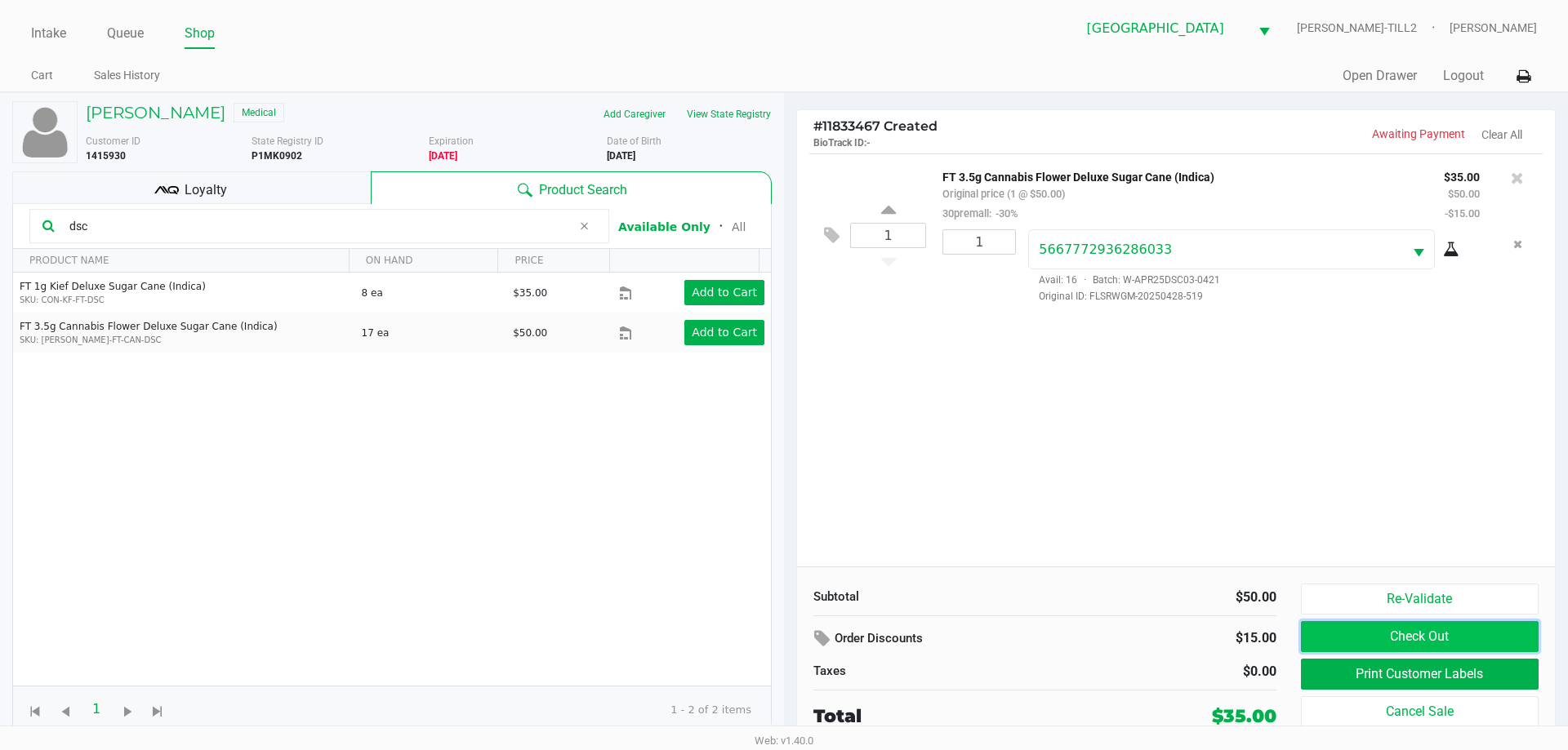
click at [1467, 642] on button "Check Out" at bounding box center [1420, 636] width 238 height 31
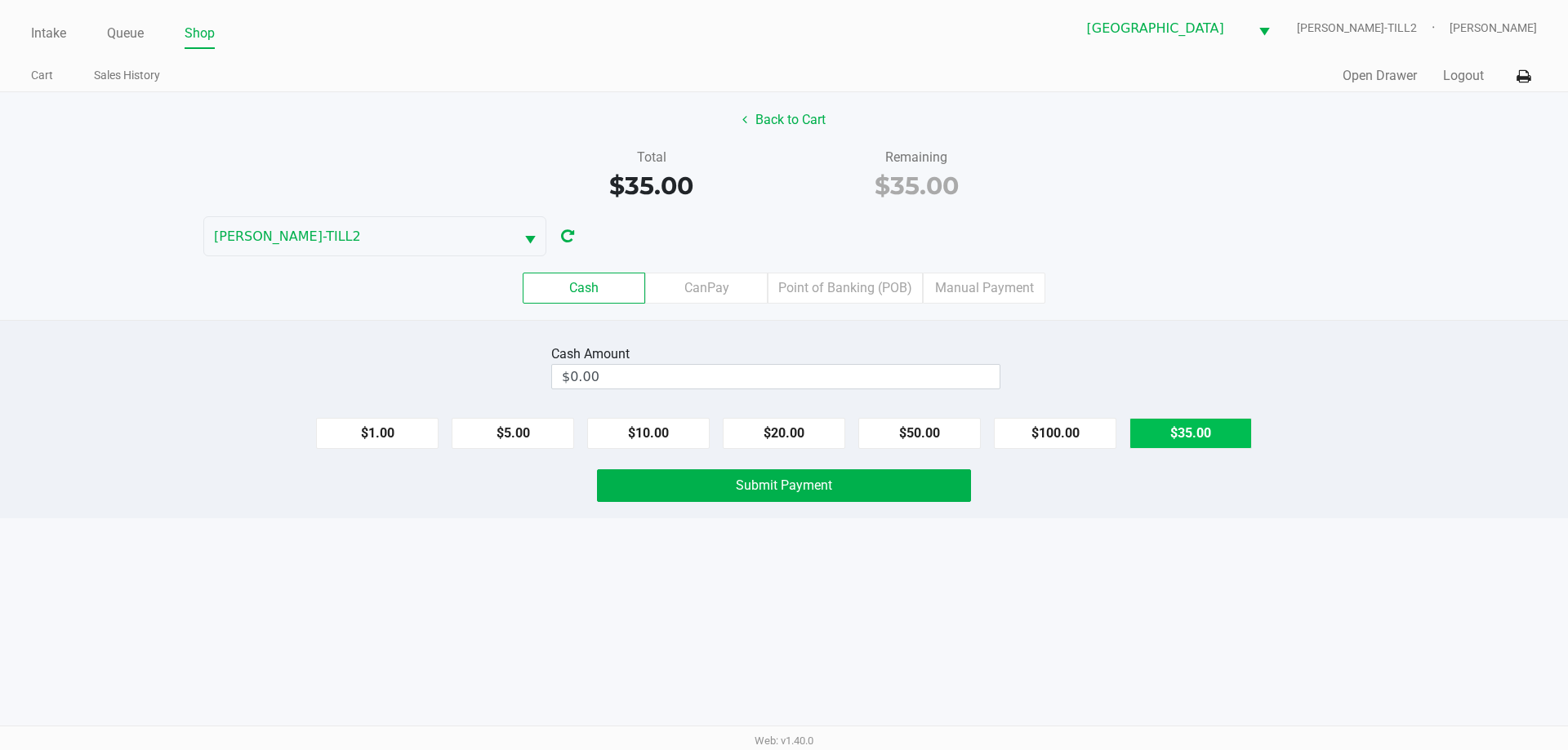
click at [1198, 438] on button "$35.00" at bounding box center [1191, 434] width 123 height 31
type input "$35.00"
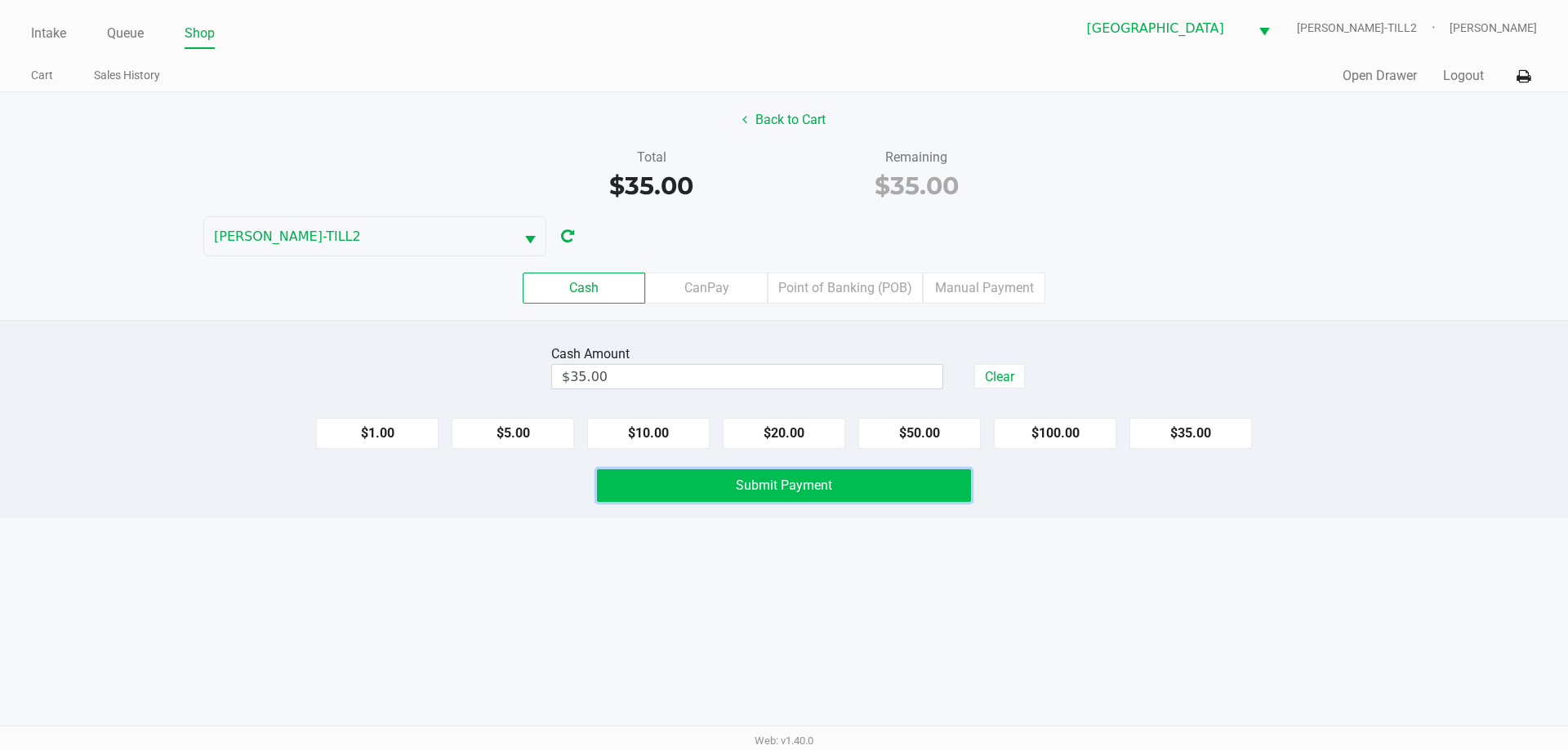
click at [840, 487] on button "Submit Payment" at bounding box center [784, 486] width 374 height 32
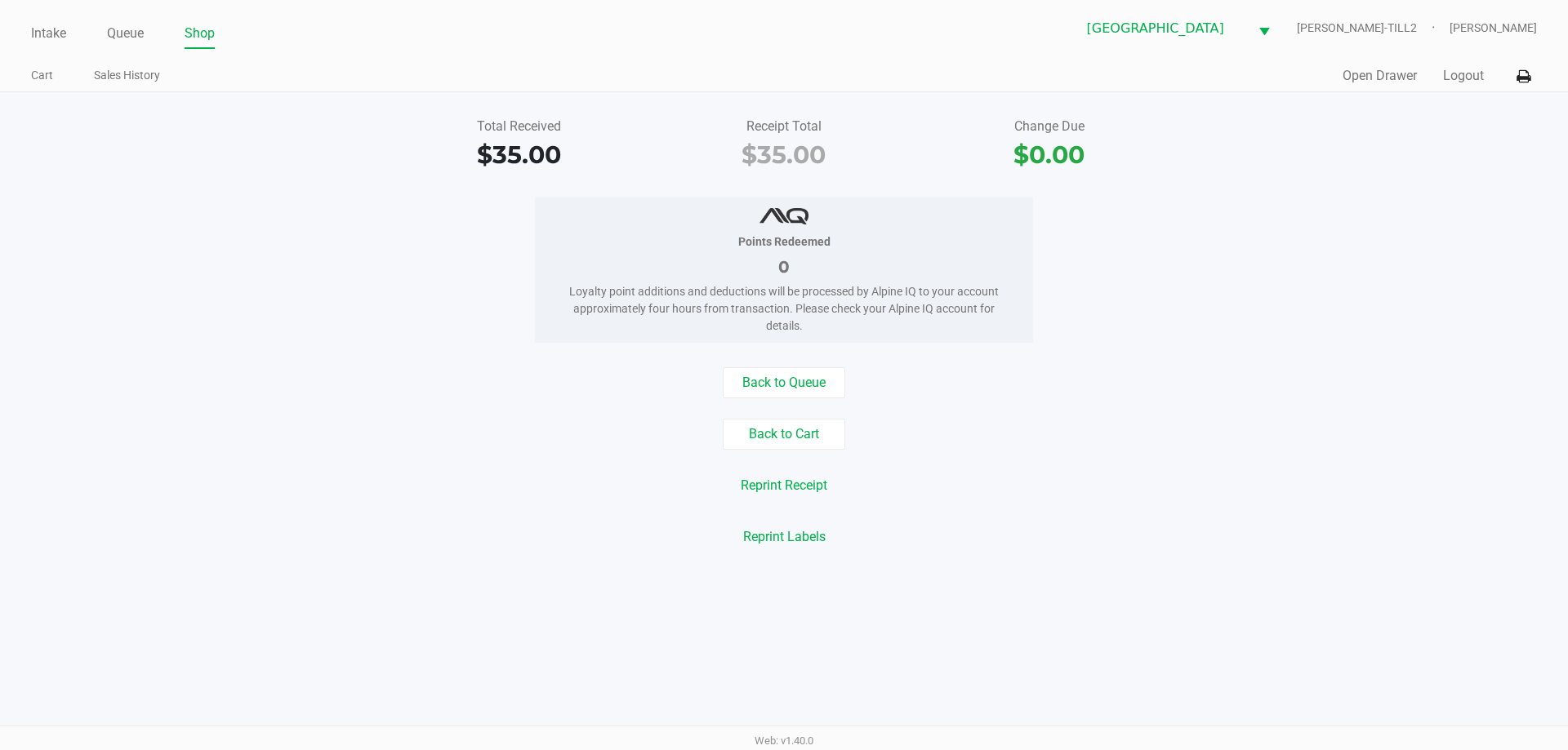
click at [117, 28] on link "Queue" at bounding box center [125, 32] width 37 height 23
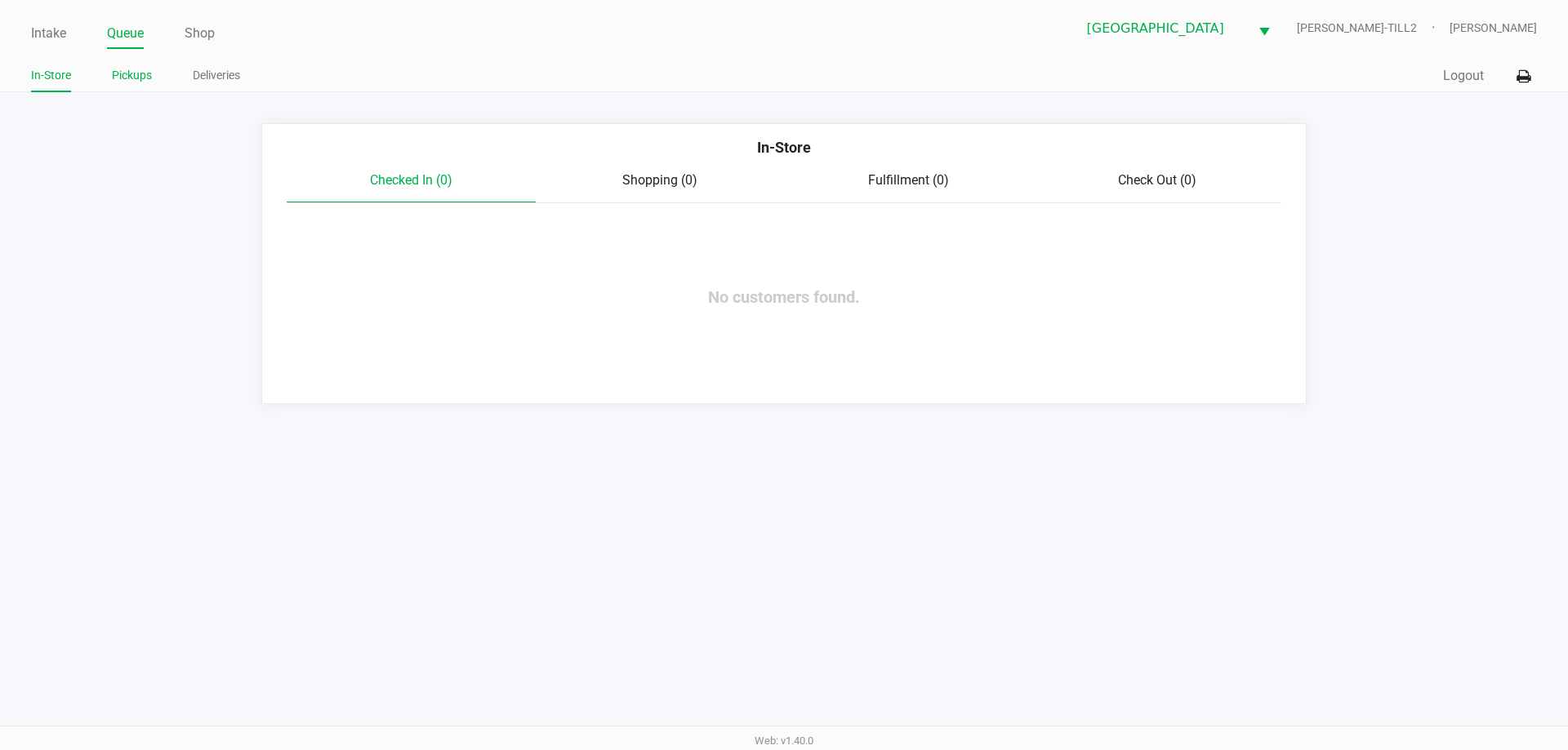
click at [138, 75] on link "Pickups" at bounding box center [132, 75] width 40 height 21
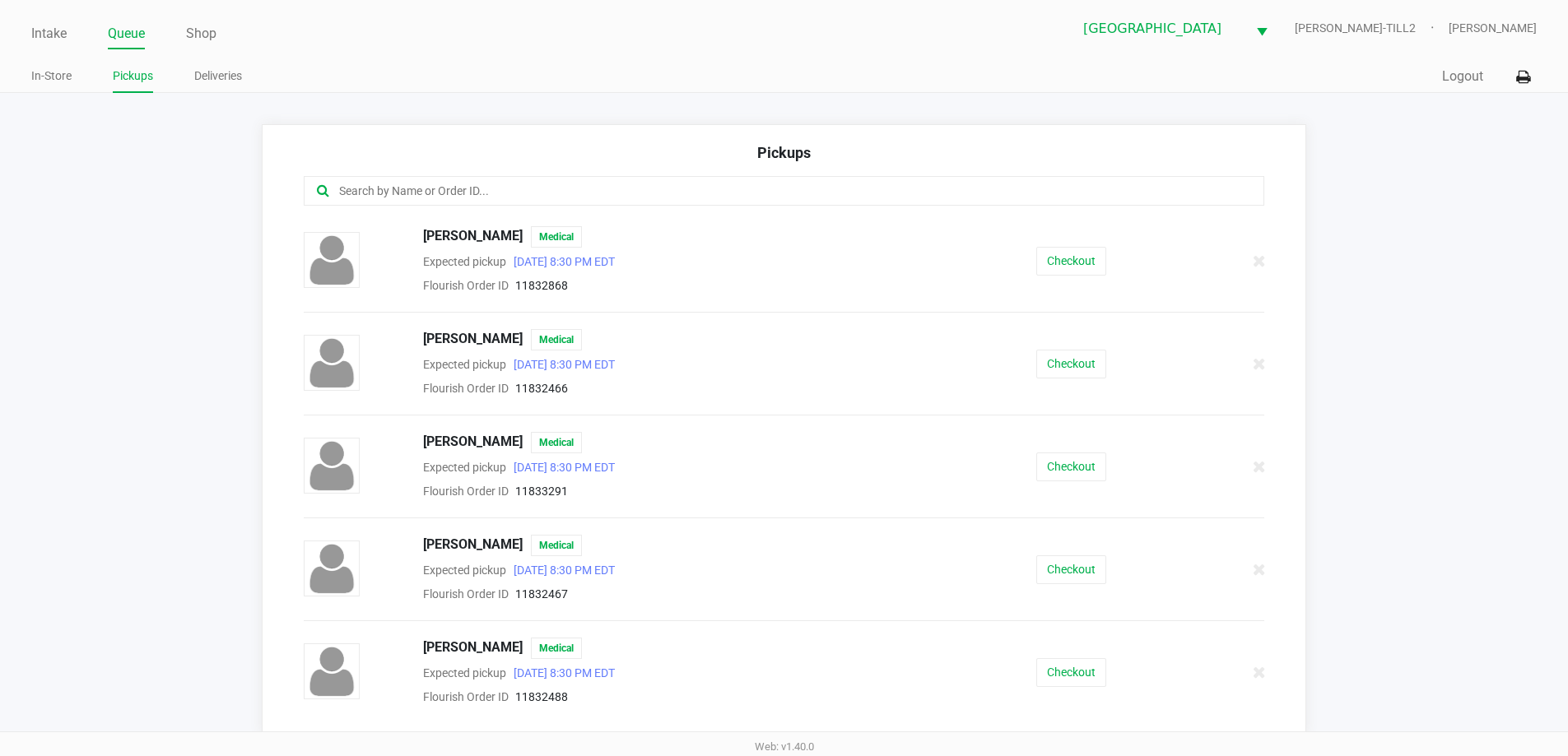
click at [419, 195] on input "text" at bounding box center [758, 191] width 841 height 19
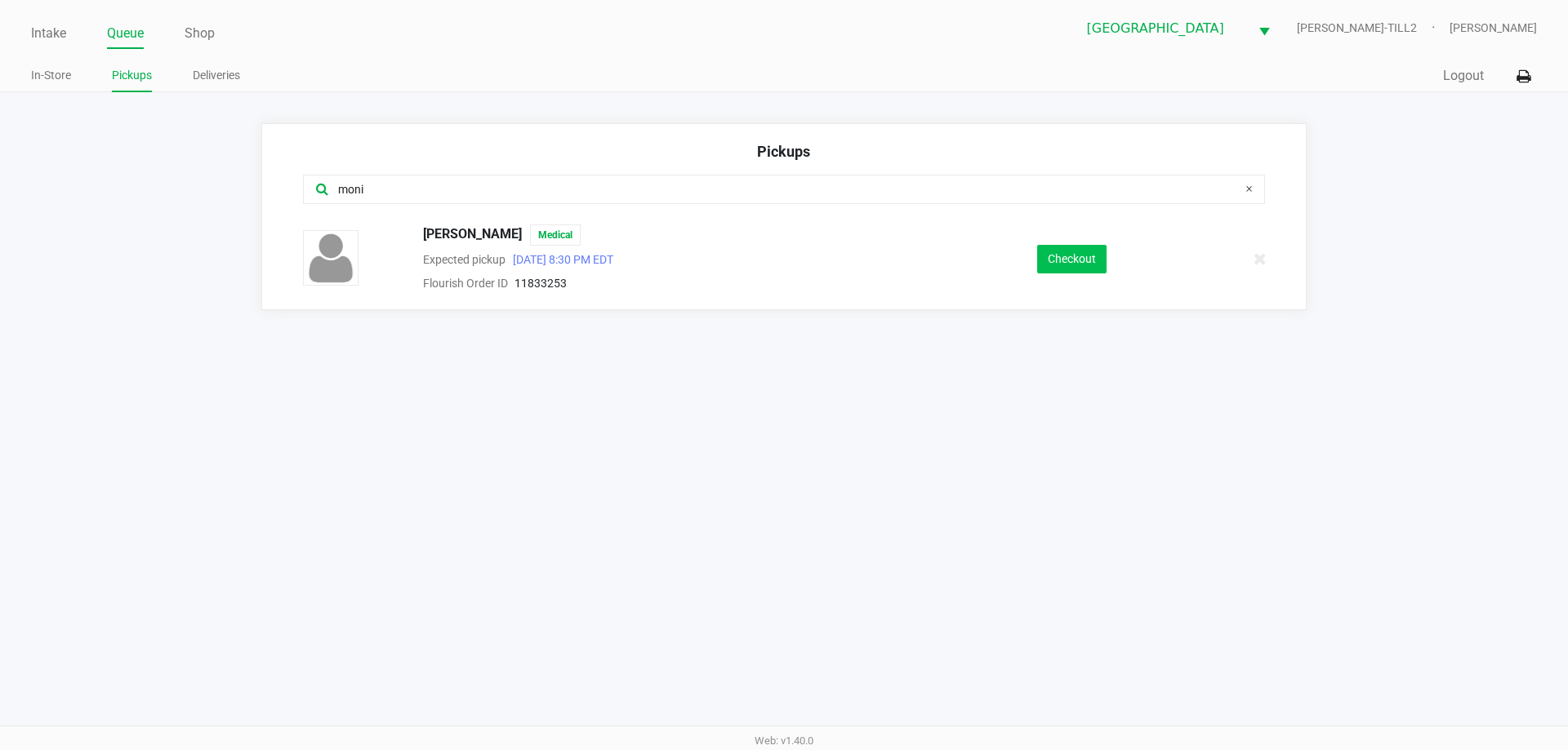
type input "moni"
click at [1073, 253] on button "Checkout" at bounding box center [1071, 260] width 69 height 29
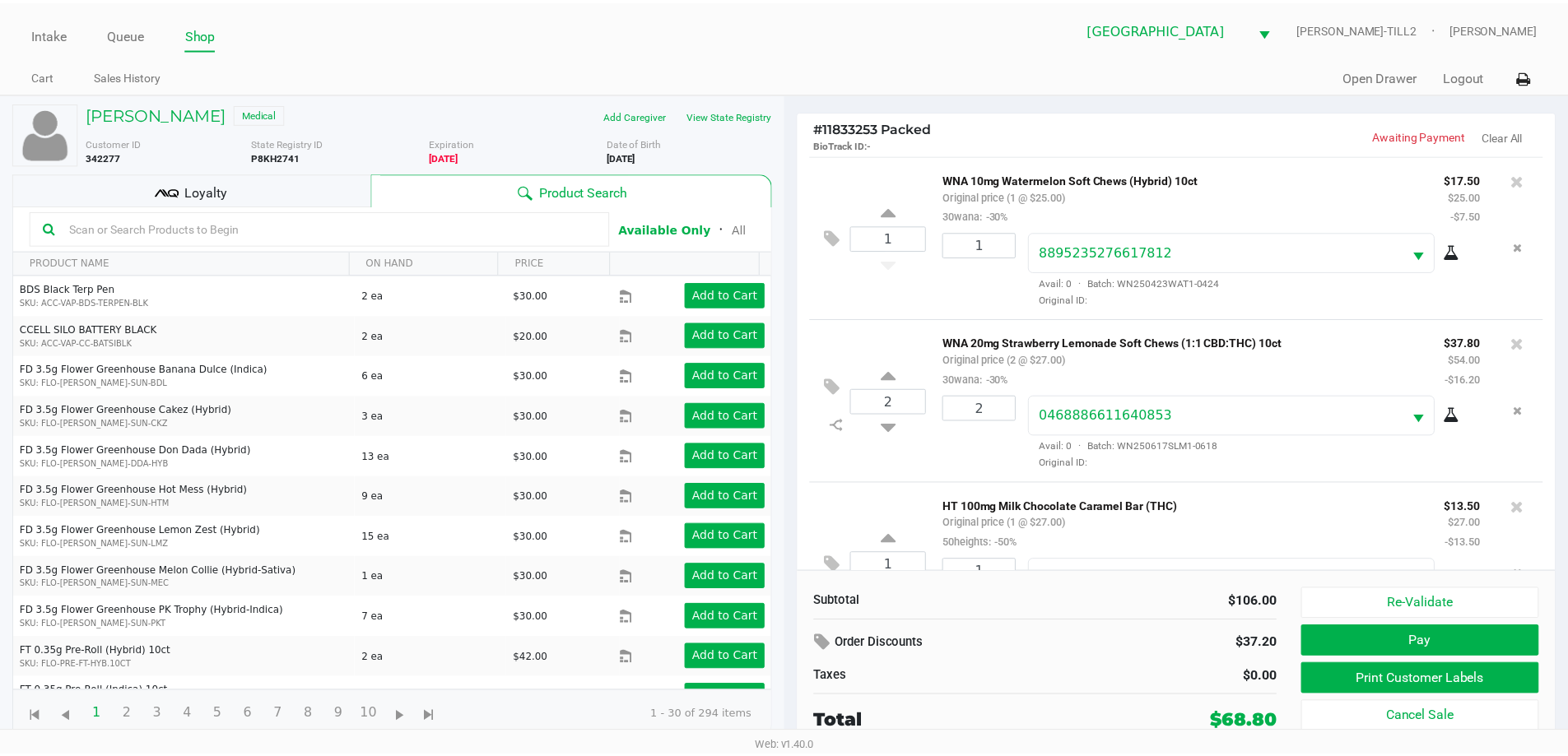
scroll to position [77, 0]
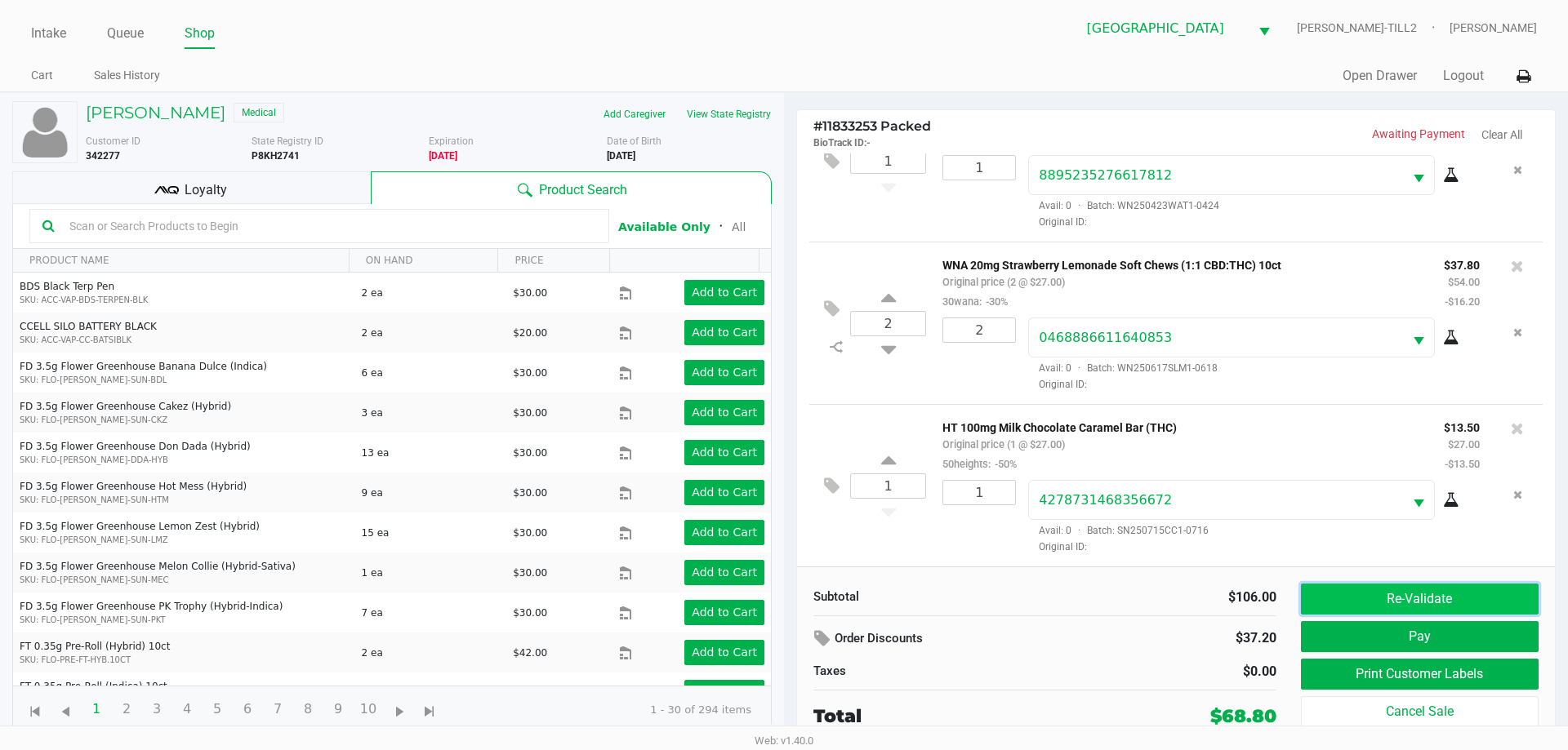
click at [1449, 599] on button "Re-Validate" at bounding box center [1420, 599] width 238 height 31
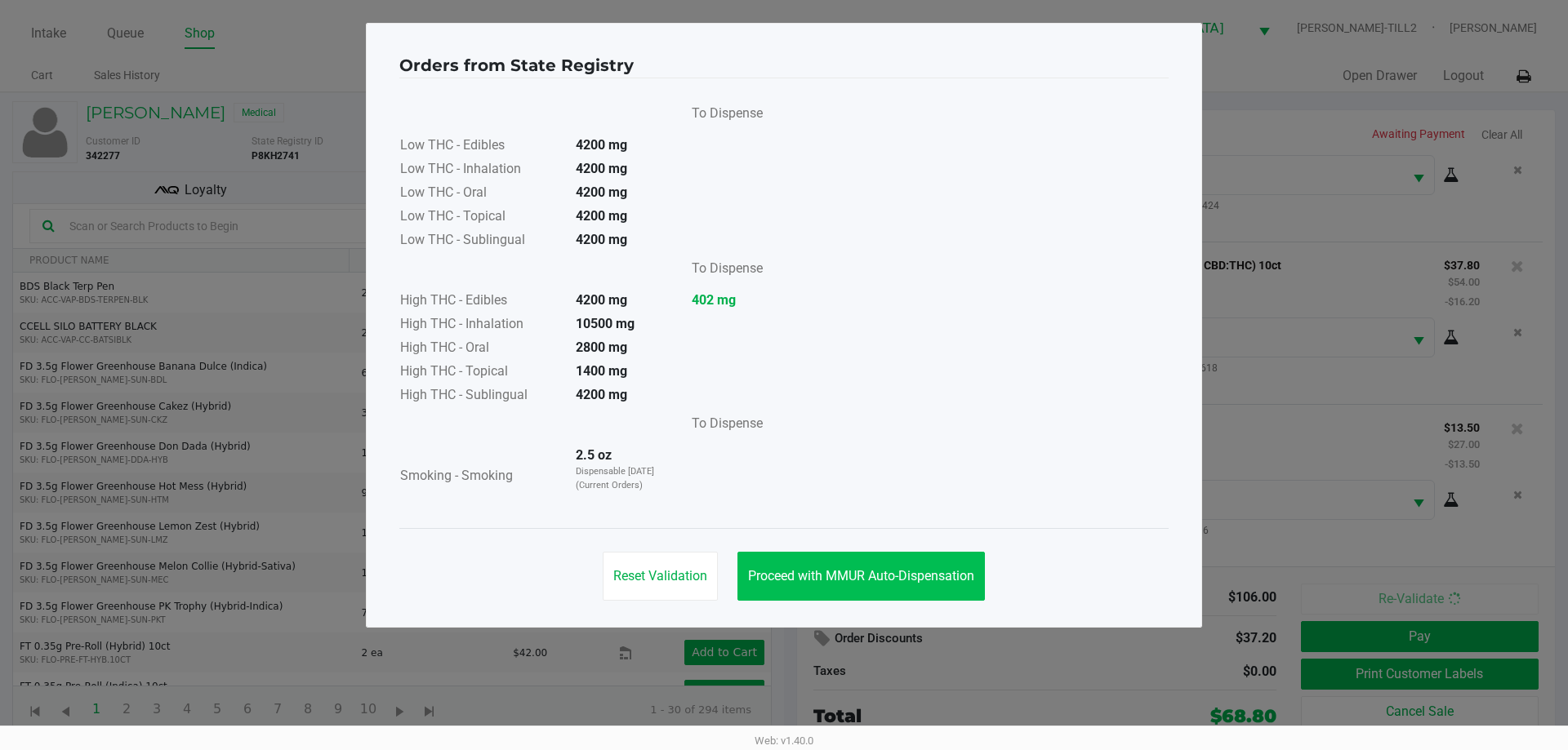
click at [860, 575] on span "Proceed with MMUR Auto-Dispensation" at bounding box center [861, 575] width 226 height 15
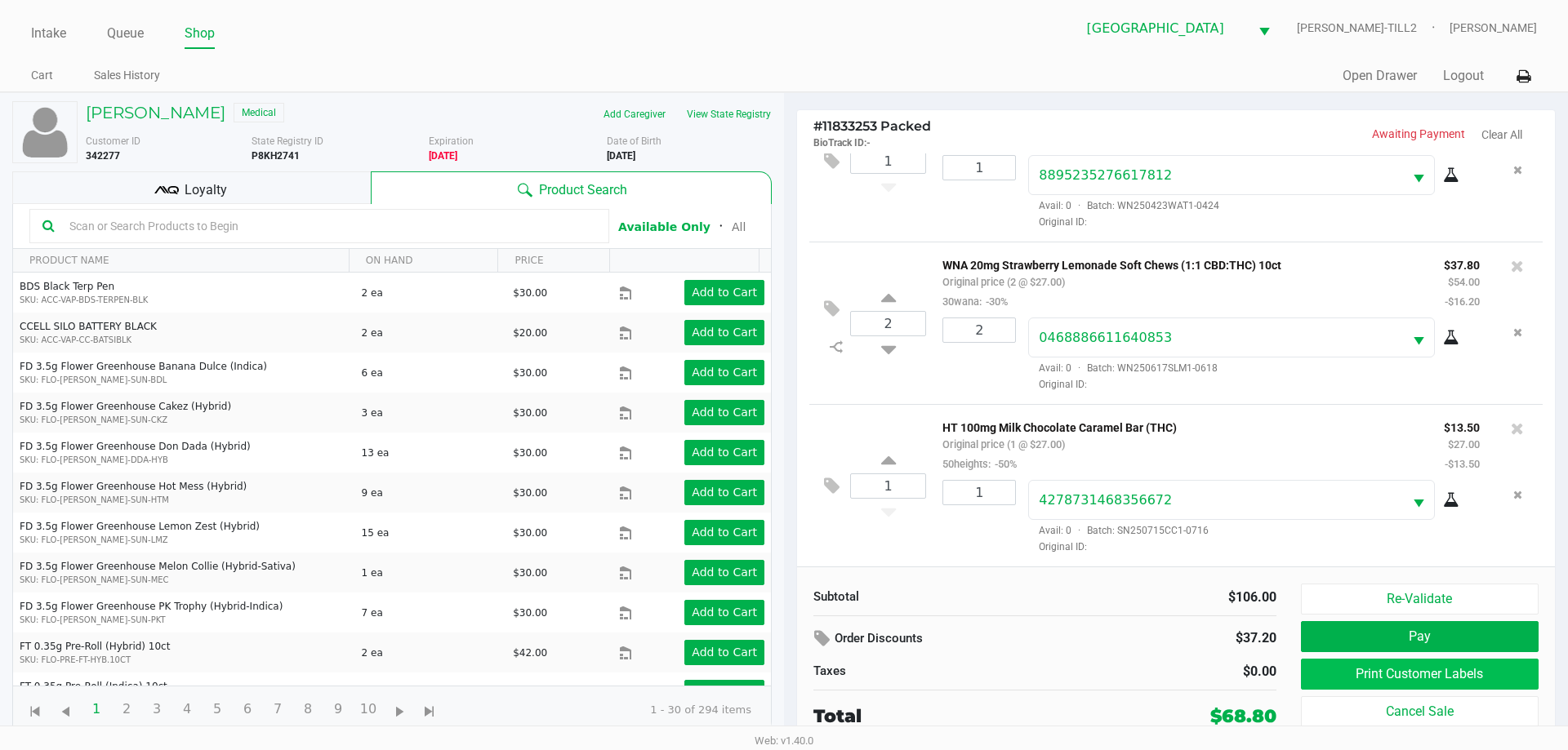
click at [1446, 678] on button "Print Customer Labels" at bounding box center [1420, 674] width 238 height 31
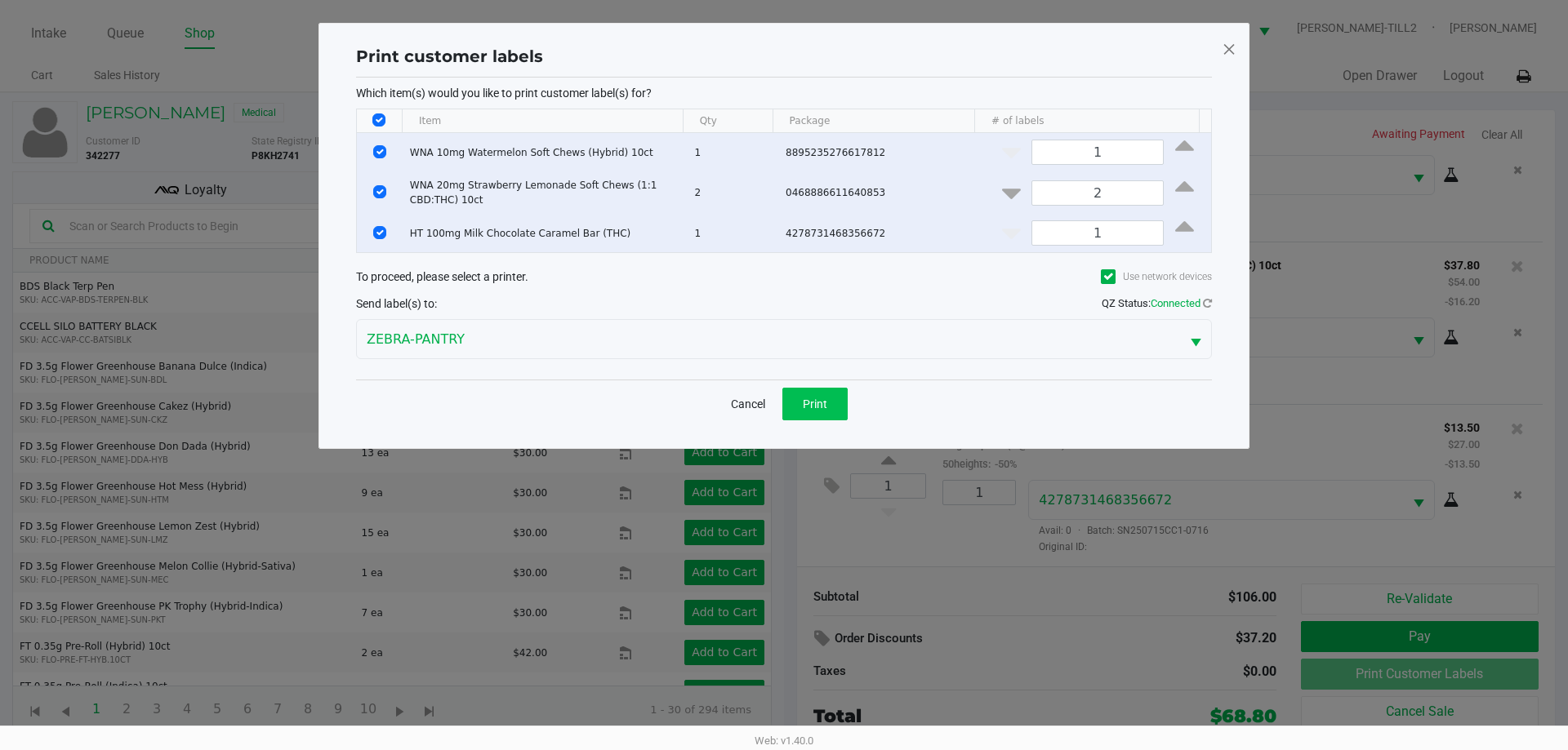
click at [800, 393] on button "Print" at bounding box center [815, 404] width 65 height 32
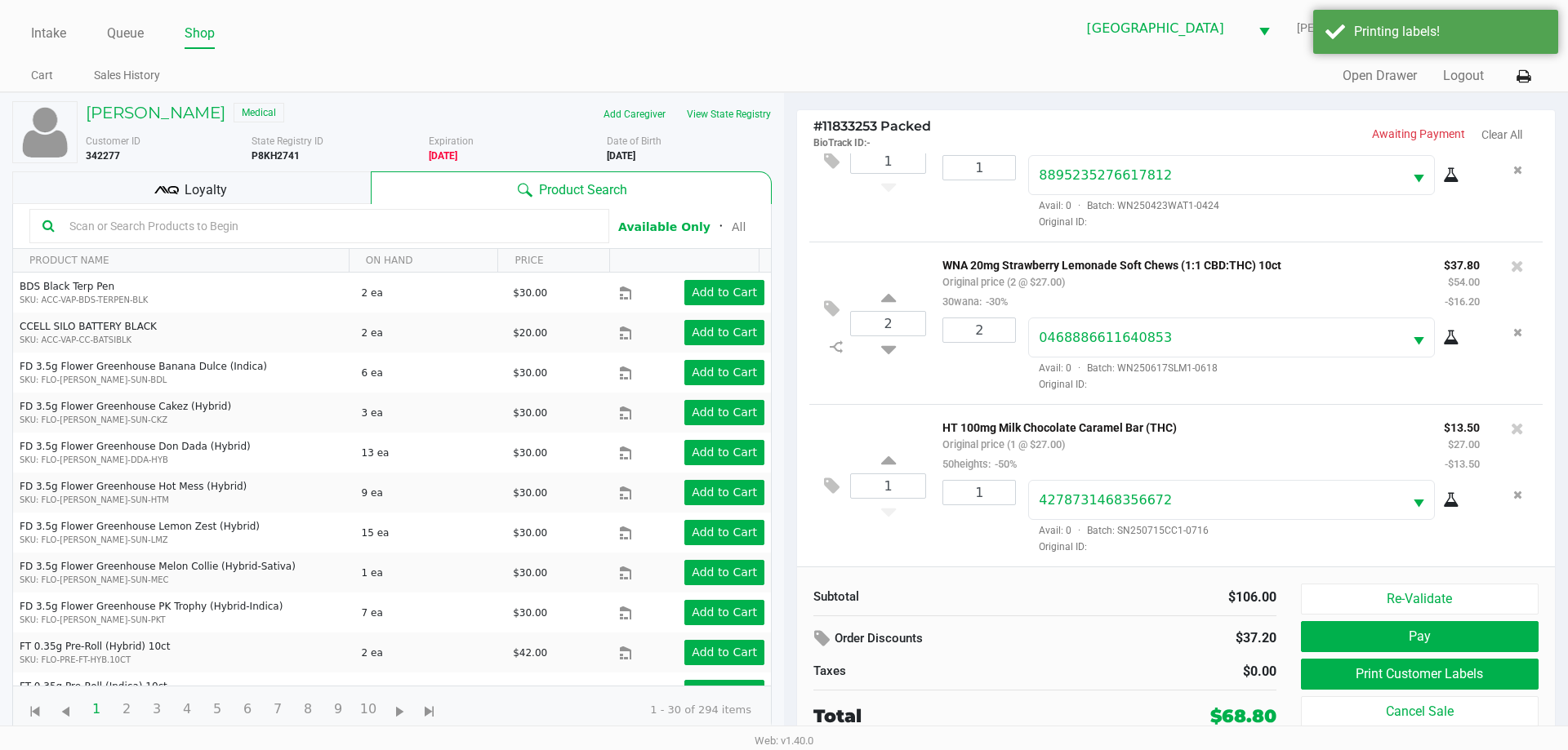
click at [214, 185] on span "Loyalty" at bounding box center [206, 190] width 42 height 20
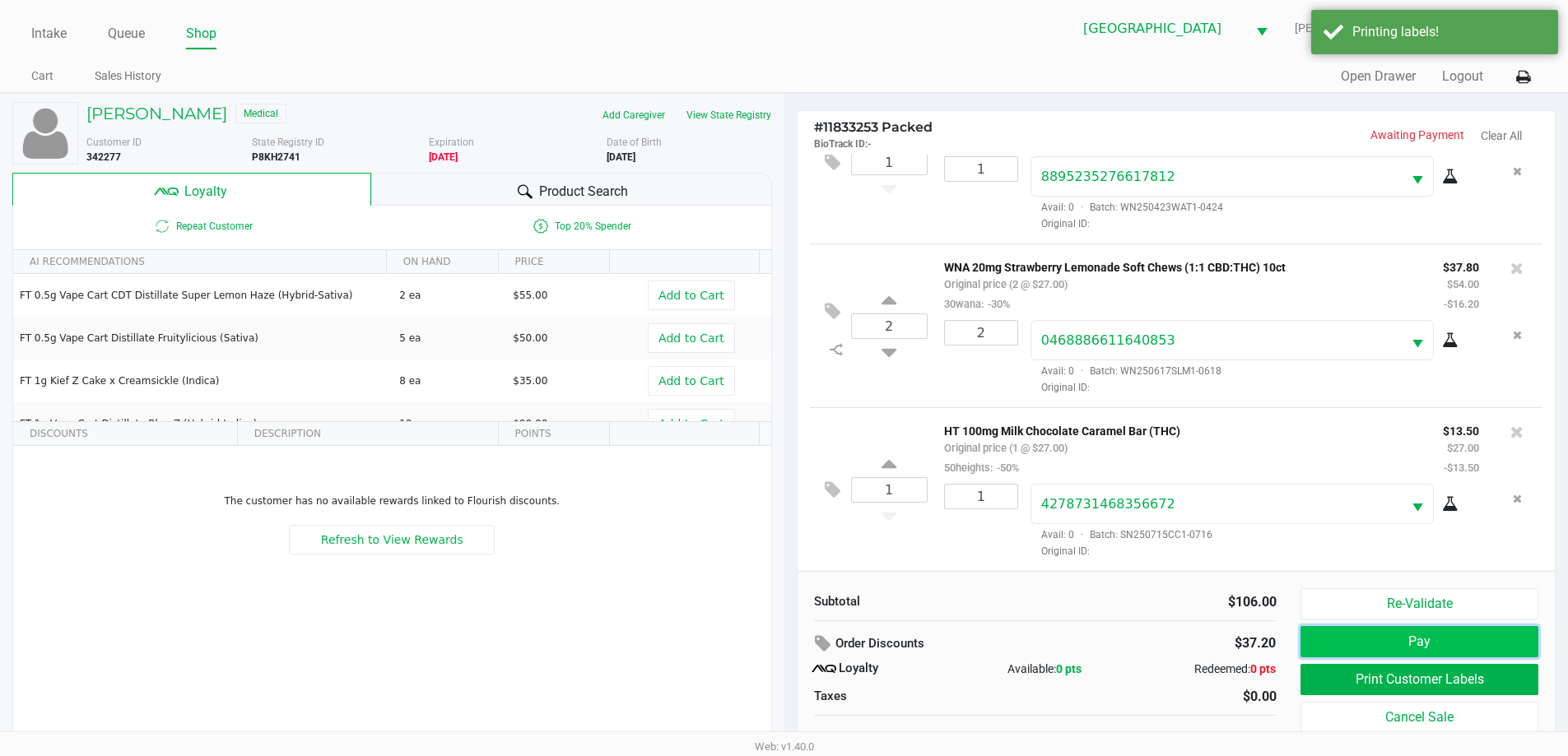
click at [1463, 631] on button "Pay" at bounding box center [1418, 642] width 237 height 31
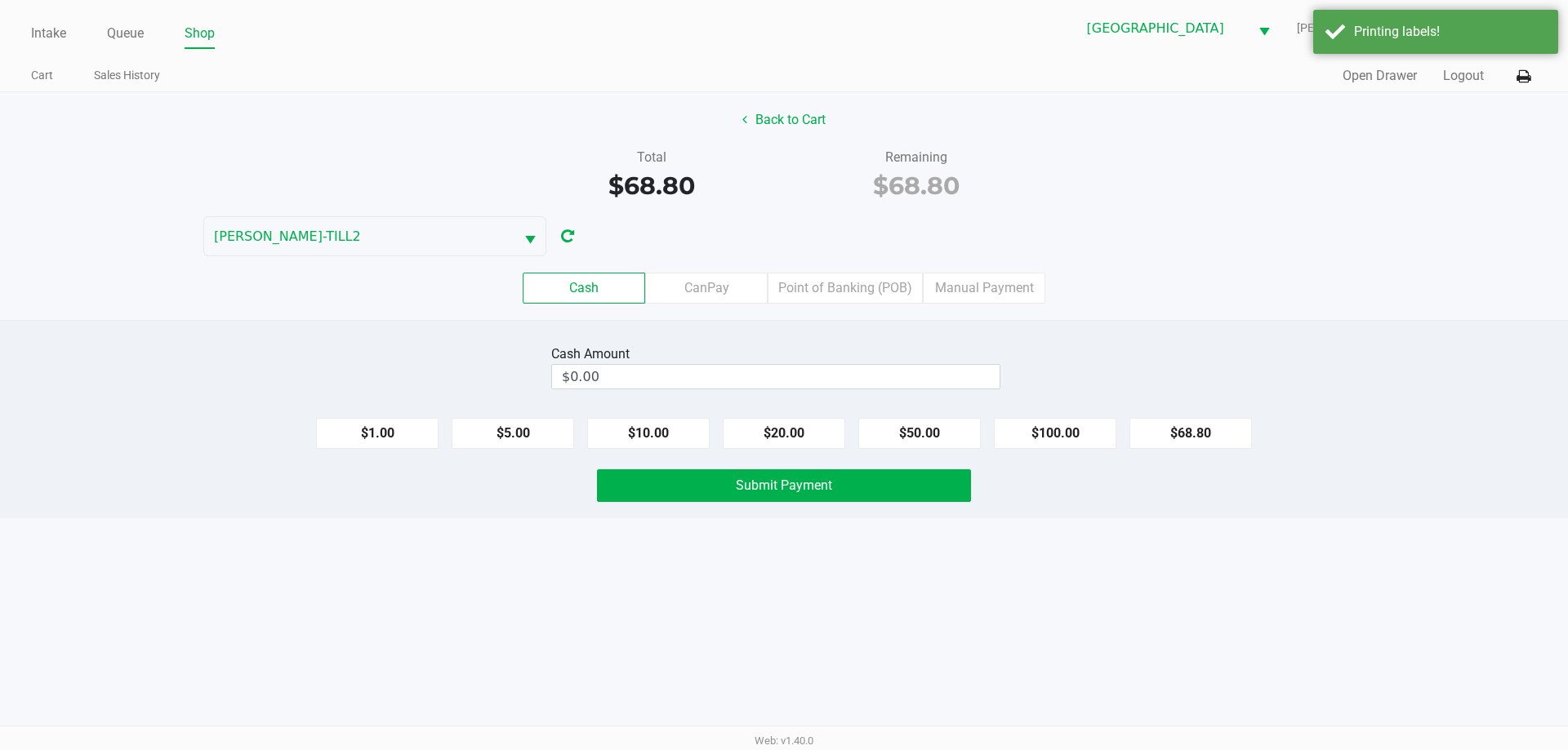
click at [848, 289] on label "Point of Banking (POB)" at bounding box center [845, 288] width 155 height 31
click at [0, 0] on 7 "Point of Banking (POB)" at bounding box center [0, 0] width 0 height 0
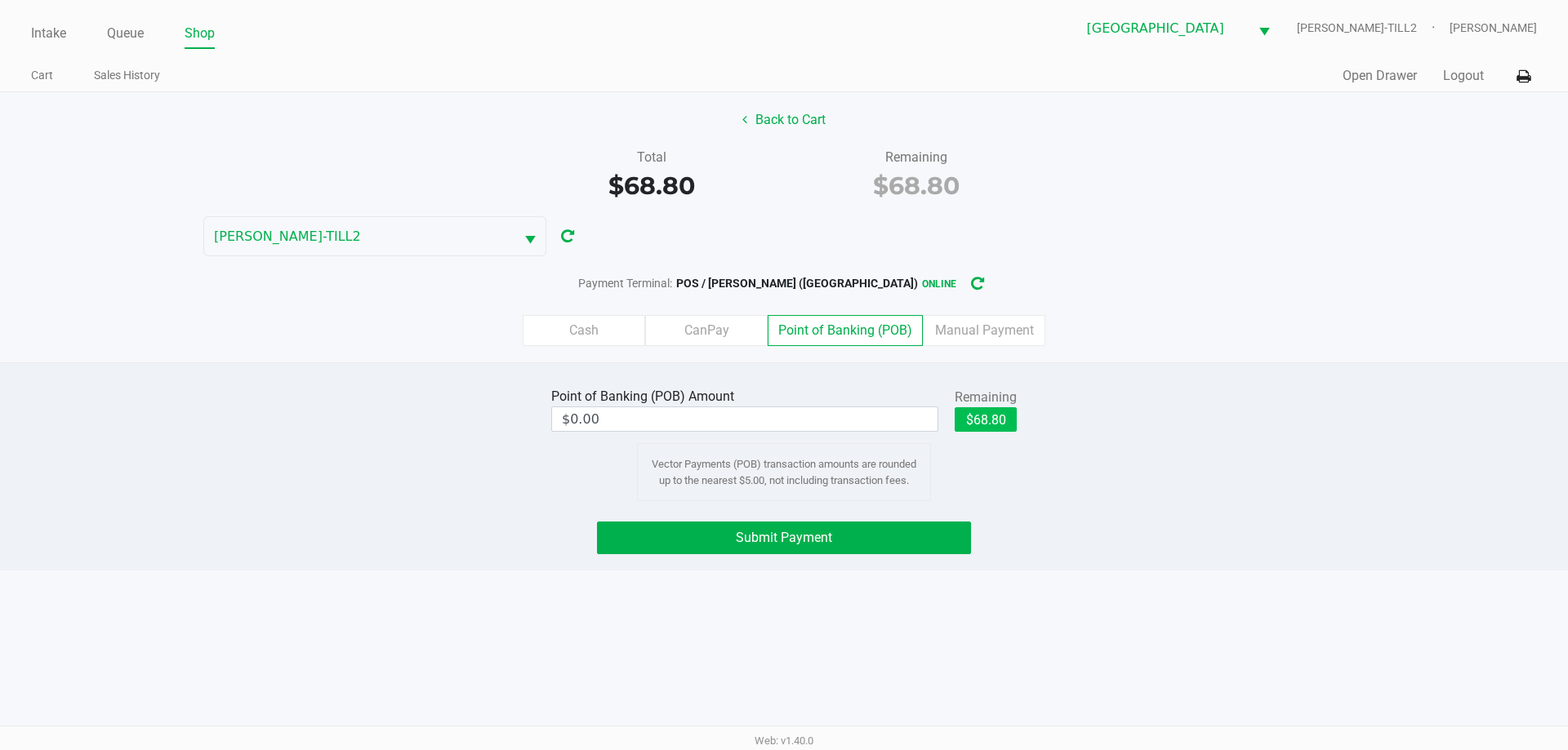
click at [993, 421] on button "$68.80" at bounding box center [986, 419] width 62 height 24
type input "$68.80"
click at [802, 124] on button "Back to Cart" at bounding box center [784, 120] width 105 height 31
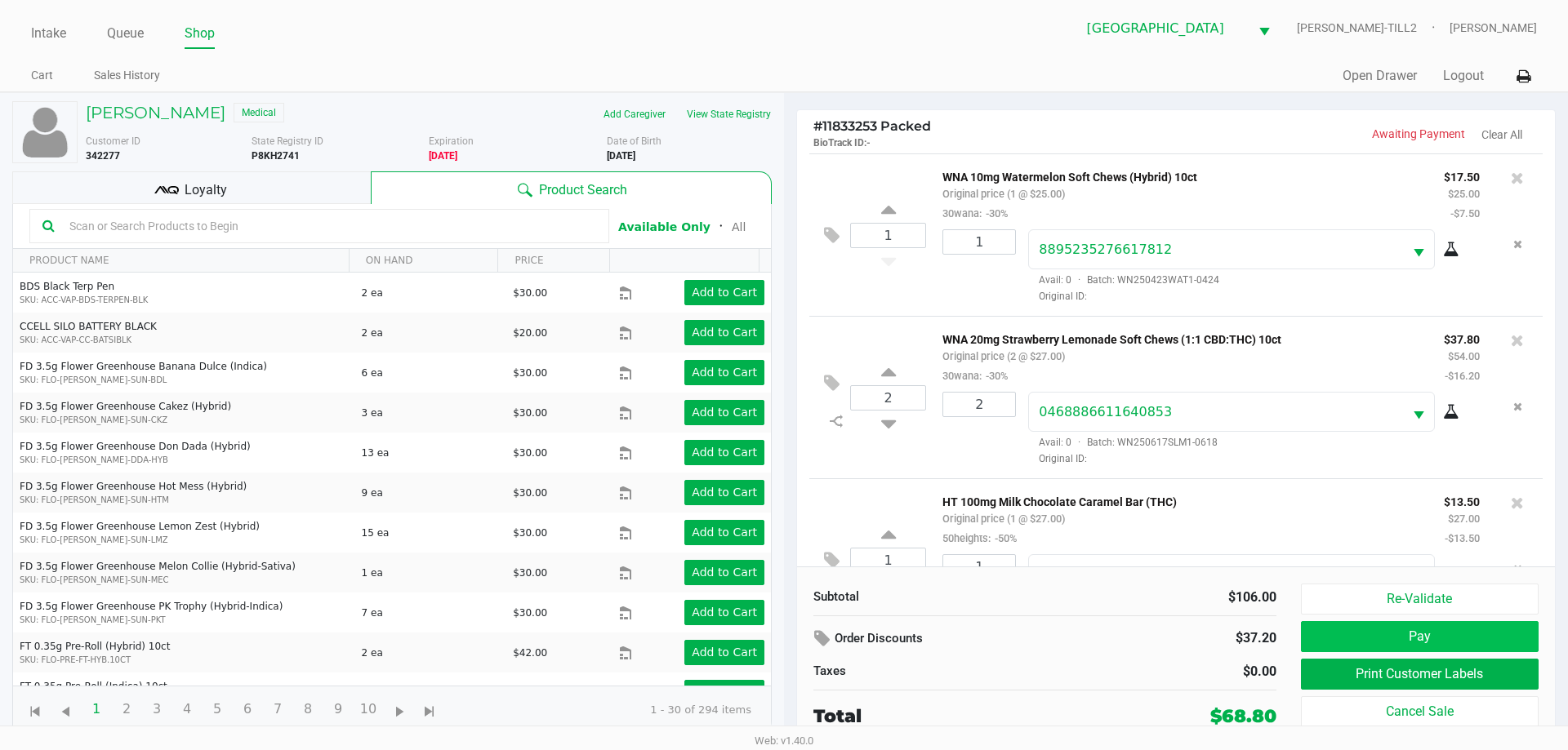
click at [1448, 634] on button "Pay" at bounding box center [1420, 636] width 238 height 31
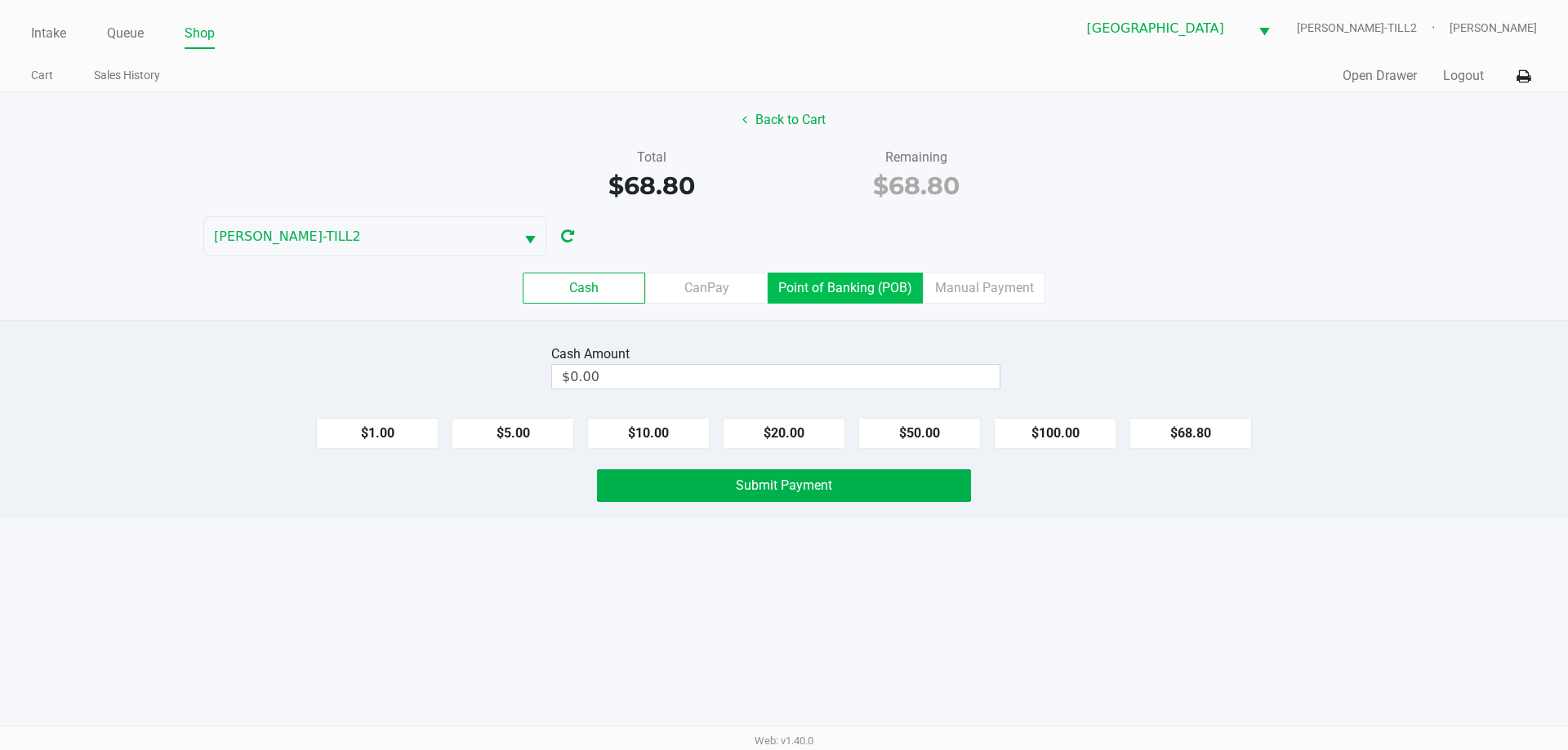
click at [864, 289] on label "Point of Banking (POB)" at bounding box center [845, 288] width 155 height 31
click at [0, 0] on 7 "Point of Banking (POB)" at bounding box center [0, 0] width 0 height 0
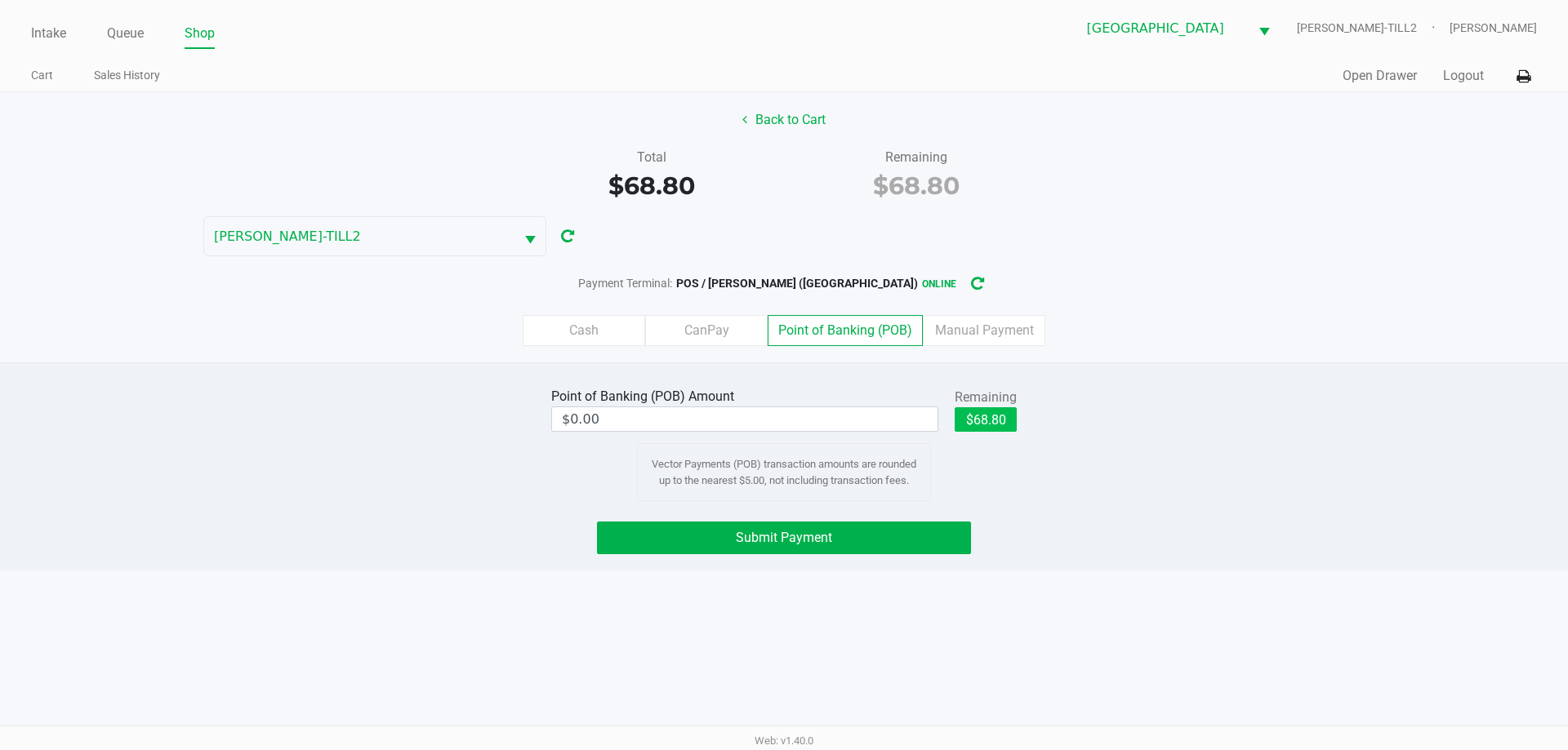
click at [1008, 429] on button "$68.80" at bounding box center [986, 419] width 62 height 24
type input "$68.80"
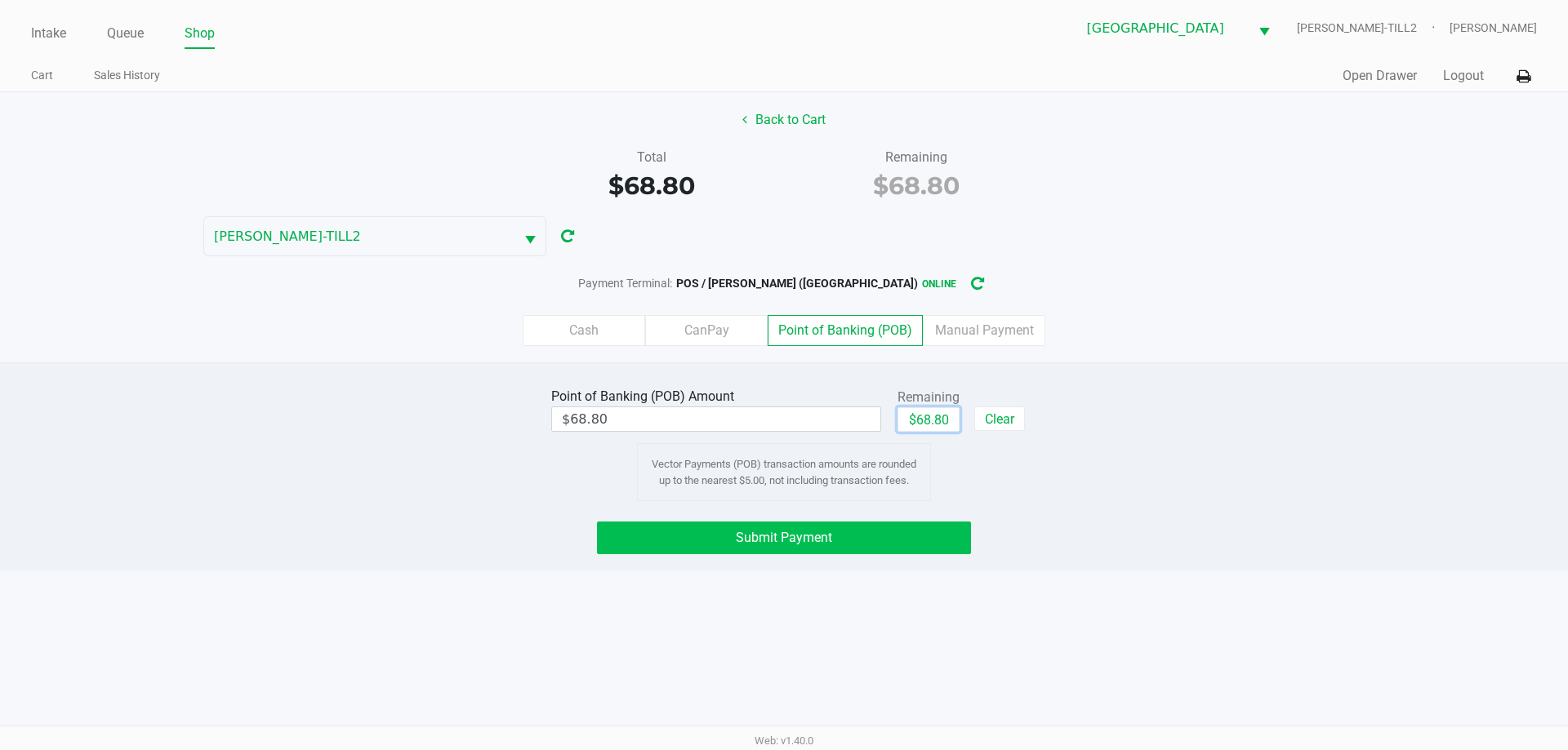
click at [779, 537] on span "Submit Payment" at bounding box center [784, 537] width 96 height 15
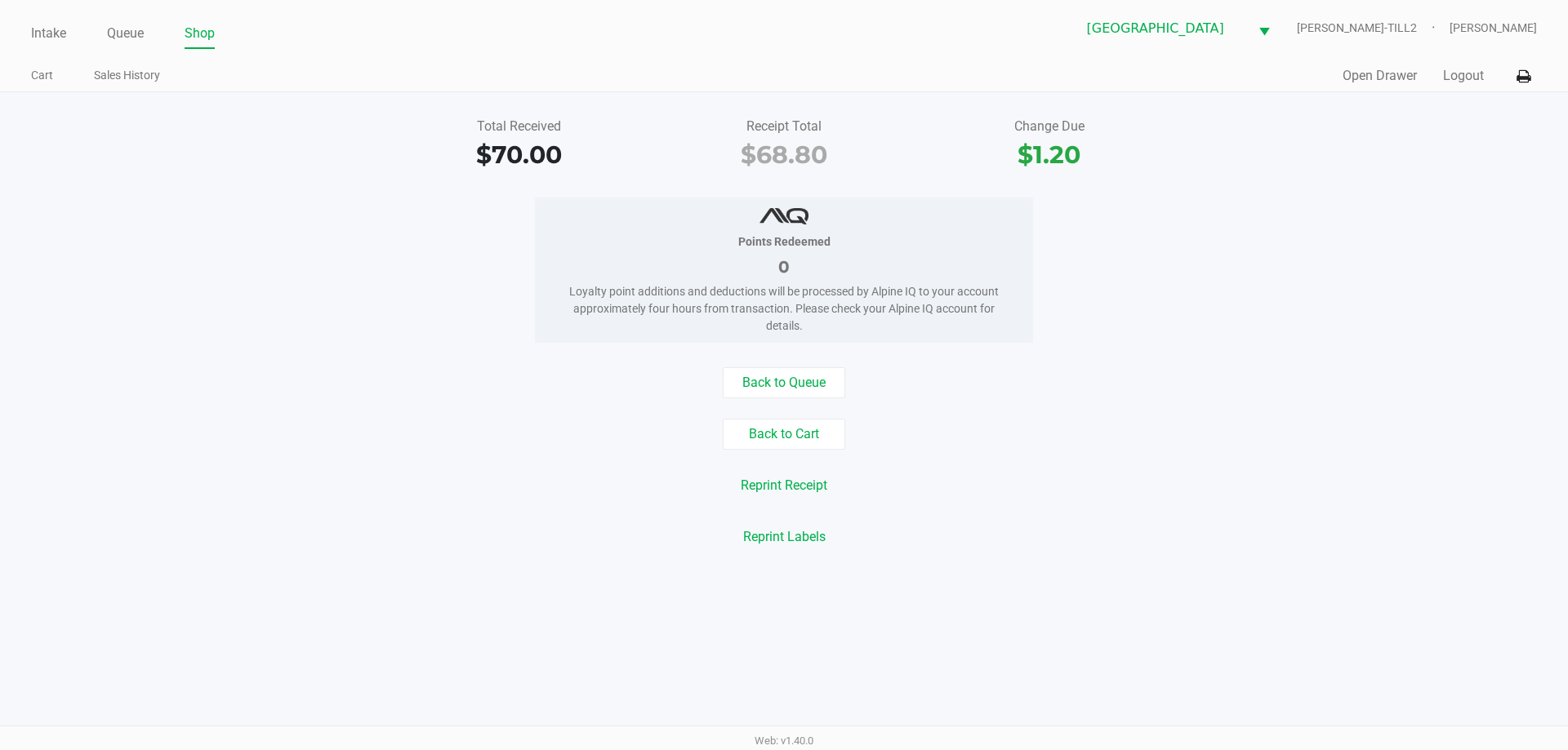
click at [1469, 82] on button "Logout" at bounding box center [1463, 76] width 41 height 20
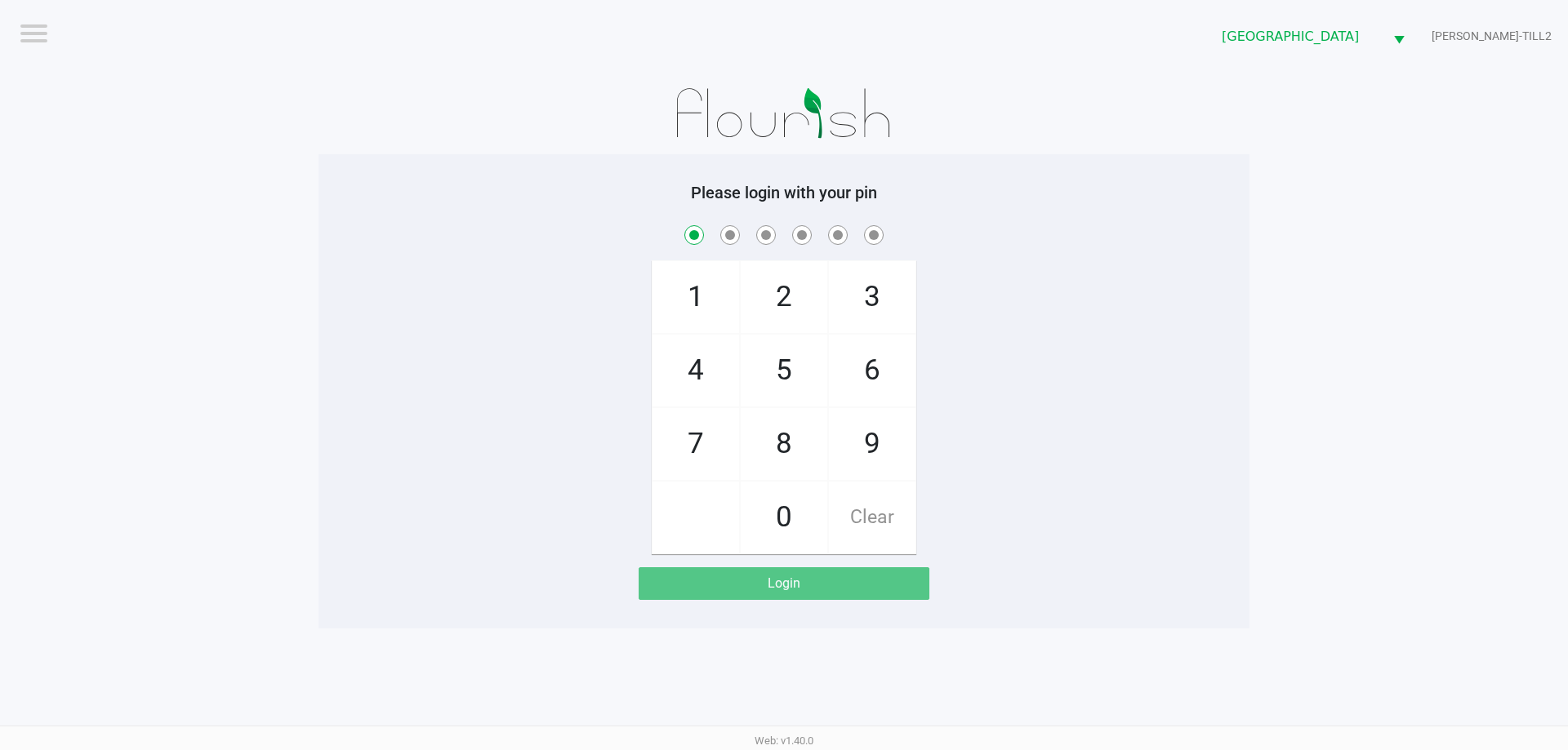
checkbox input "true"
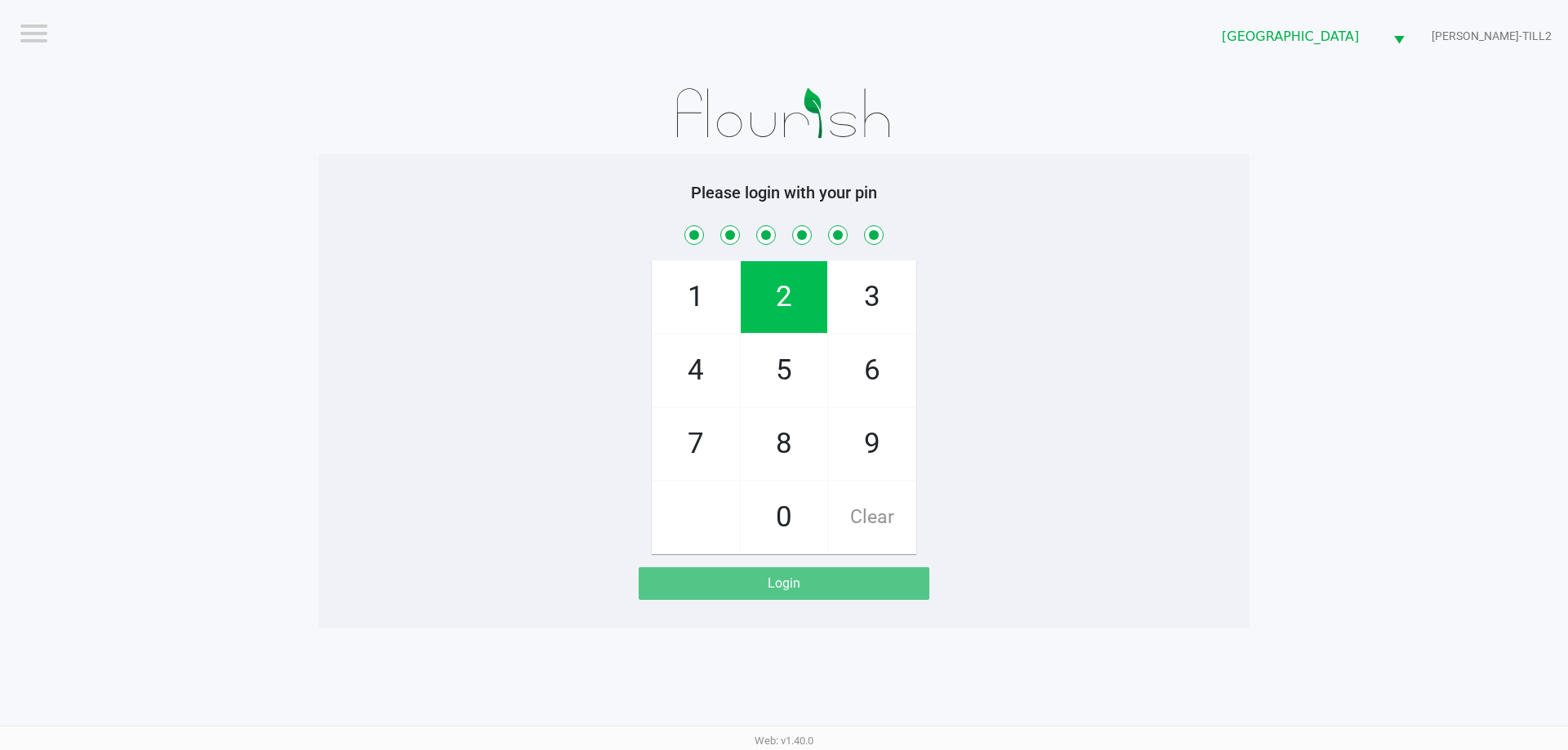
checkbox input "true"
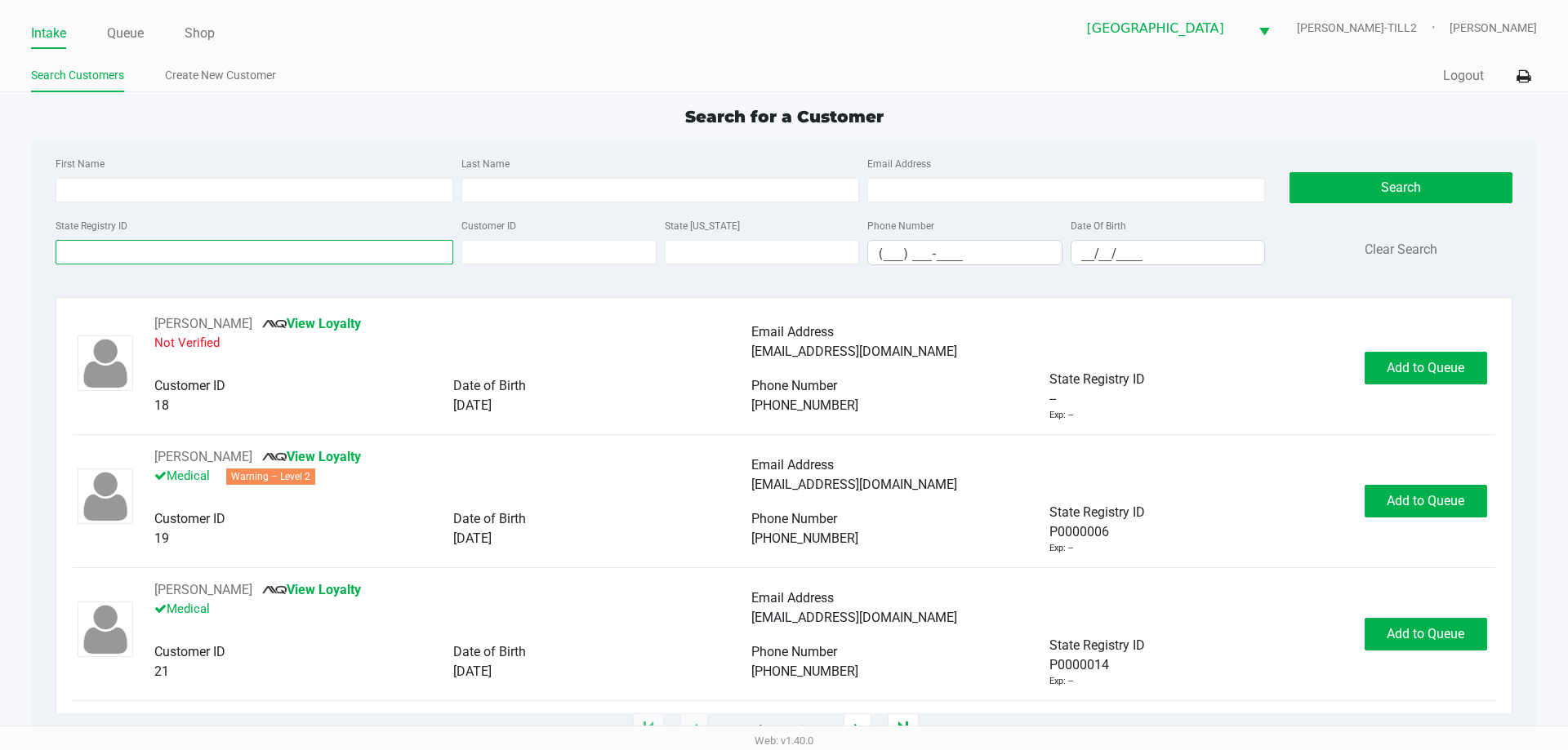
click at [114, 252] on input "State Registry ID" at bounding box center [254, 252] width 398 height 24
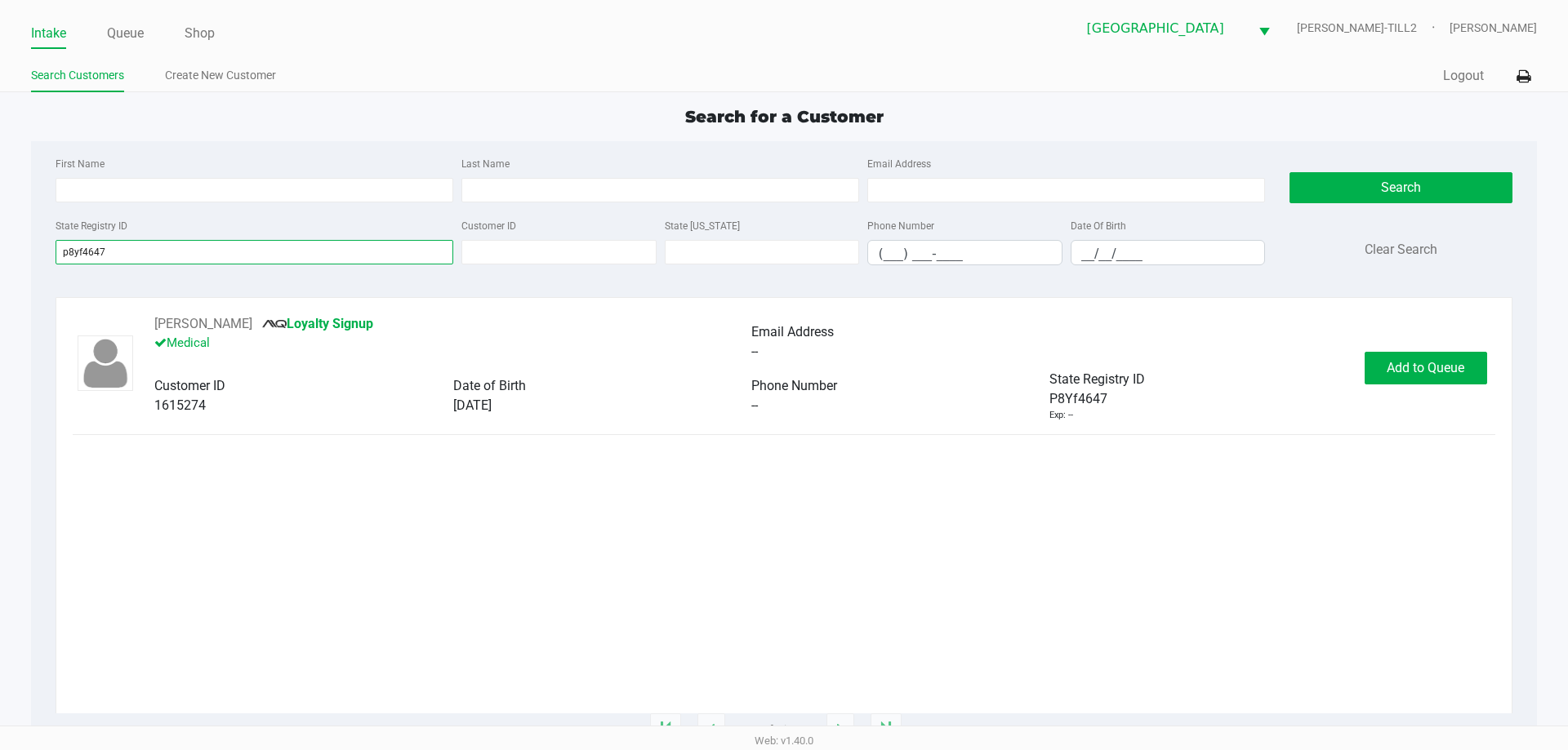
type input "p8yf4647"
click at [1409, 379] on button "Add to Queue" at bounding box center [1426, 368] width 123 height 32
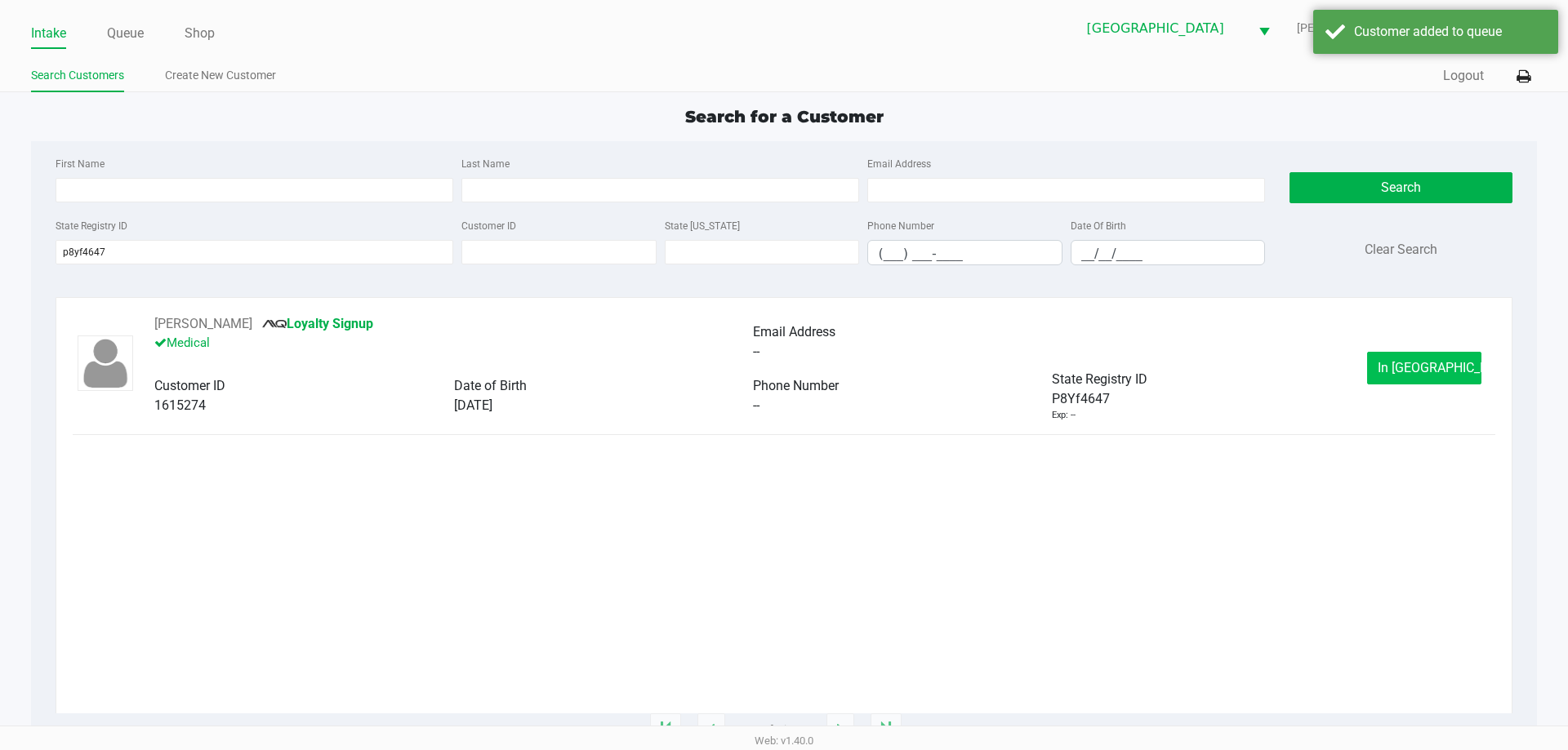
click at [1439, 378] on button "In Queue" at bounding box center [1424, 368] width 115 height 32
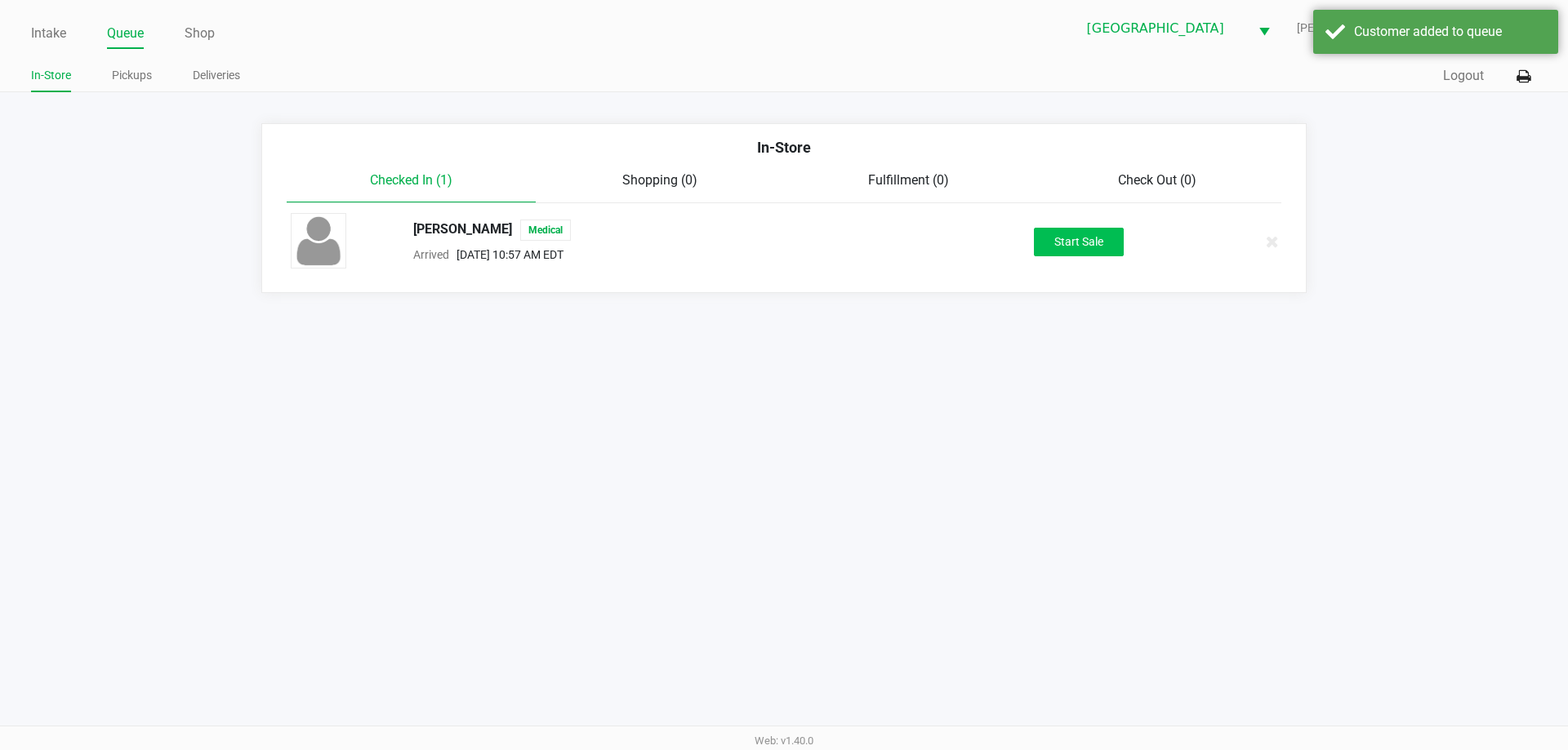
click at [1074, 246] on button "Start Sale" at bounding box center [1079, 242] width 90 height 29
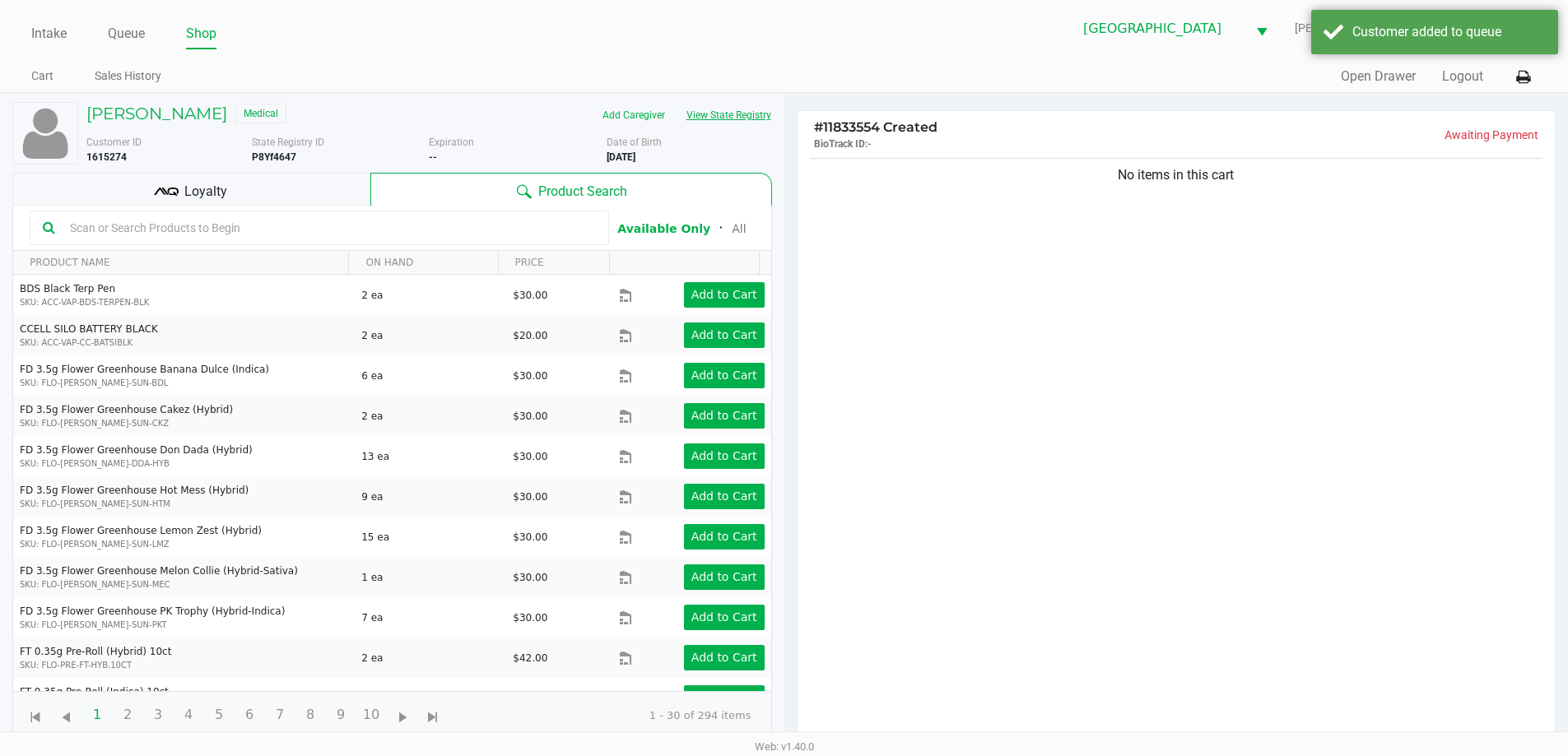
click at [741, 110] on button "View State Registry" at bounding box center [724, 114] width 96 height 26
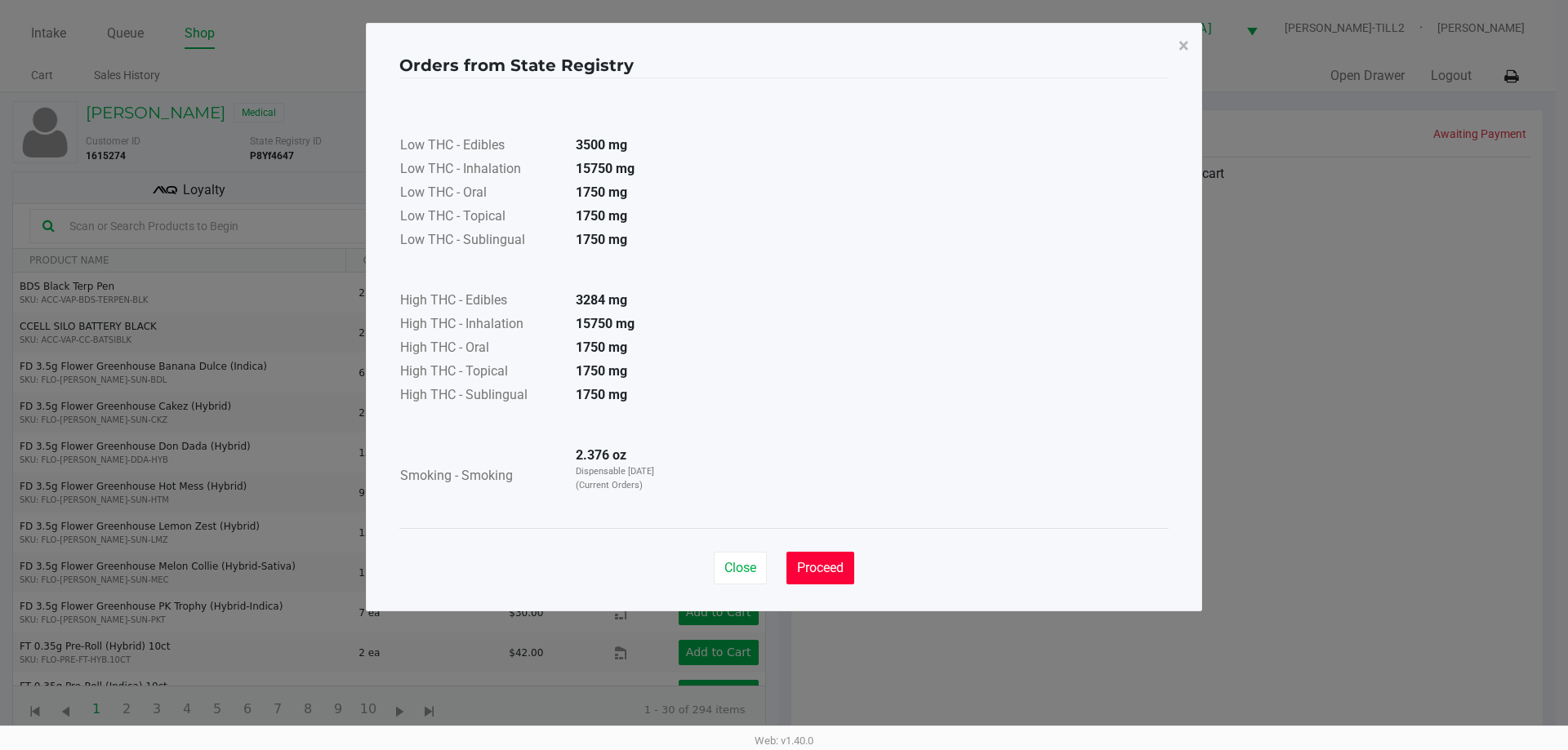
click at [822, 556] on button "Proceed" at bounding box center [820, 568] width 68 height 32
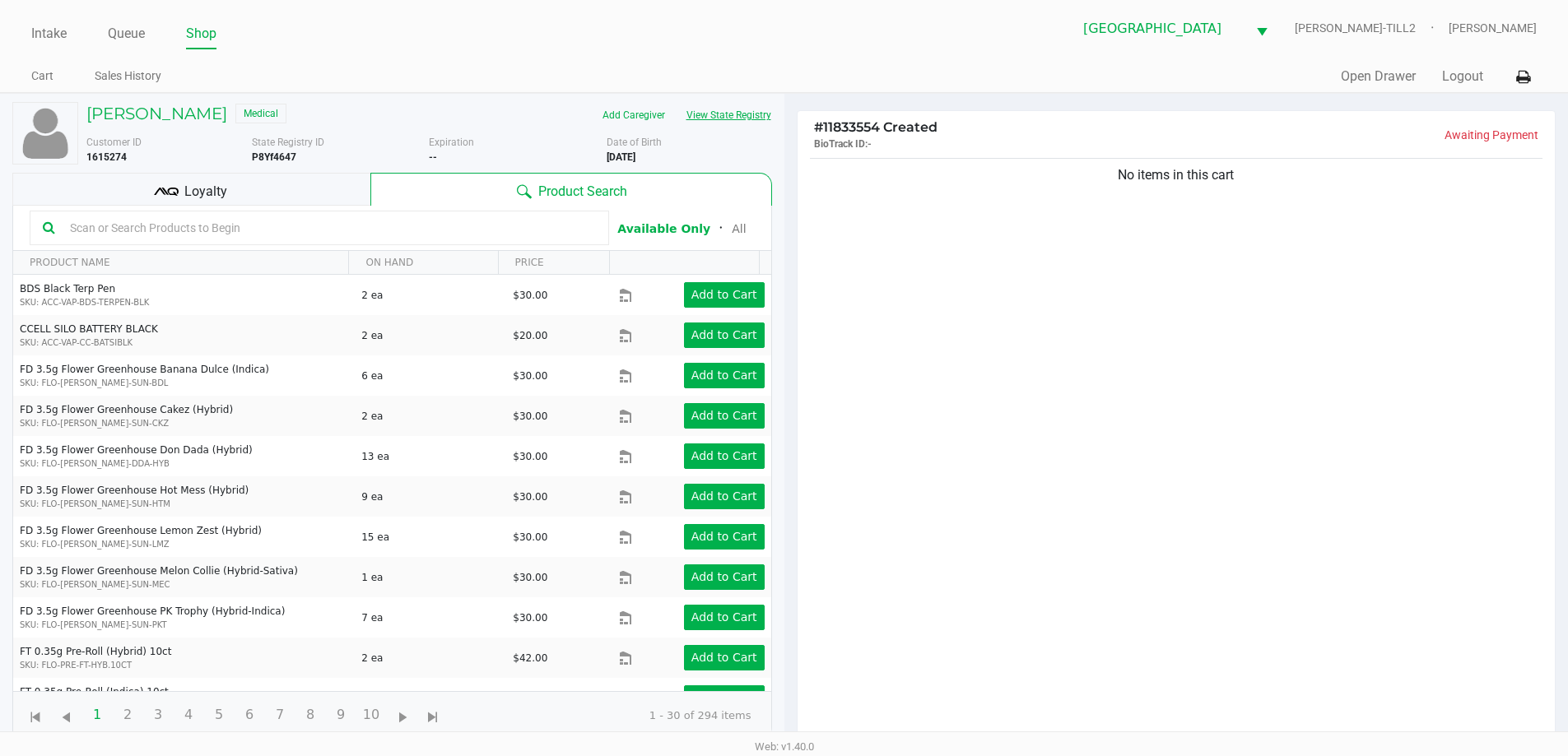
click at [713, 112] on button "View State Registry" at bounding box center [724, 114] width 96 height 26
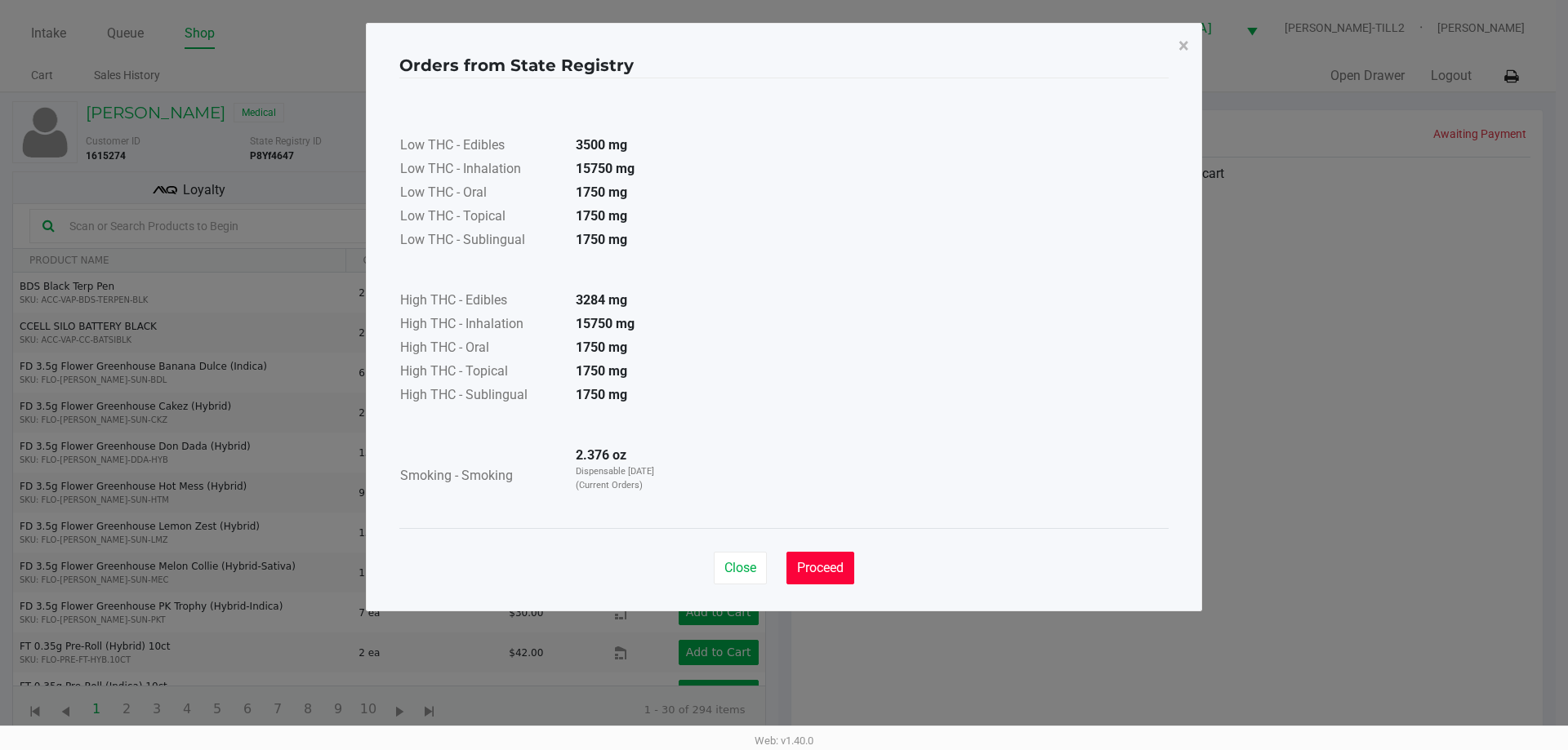
click at [808, 556] on button "Proceed" at bounding box center [820, 568] width 68 height 32
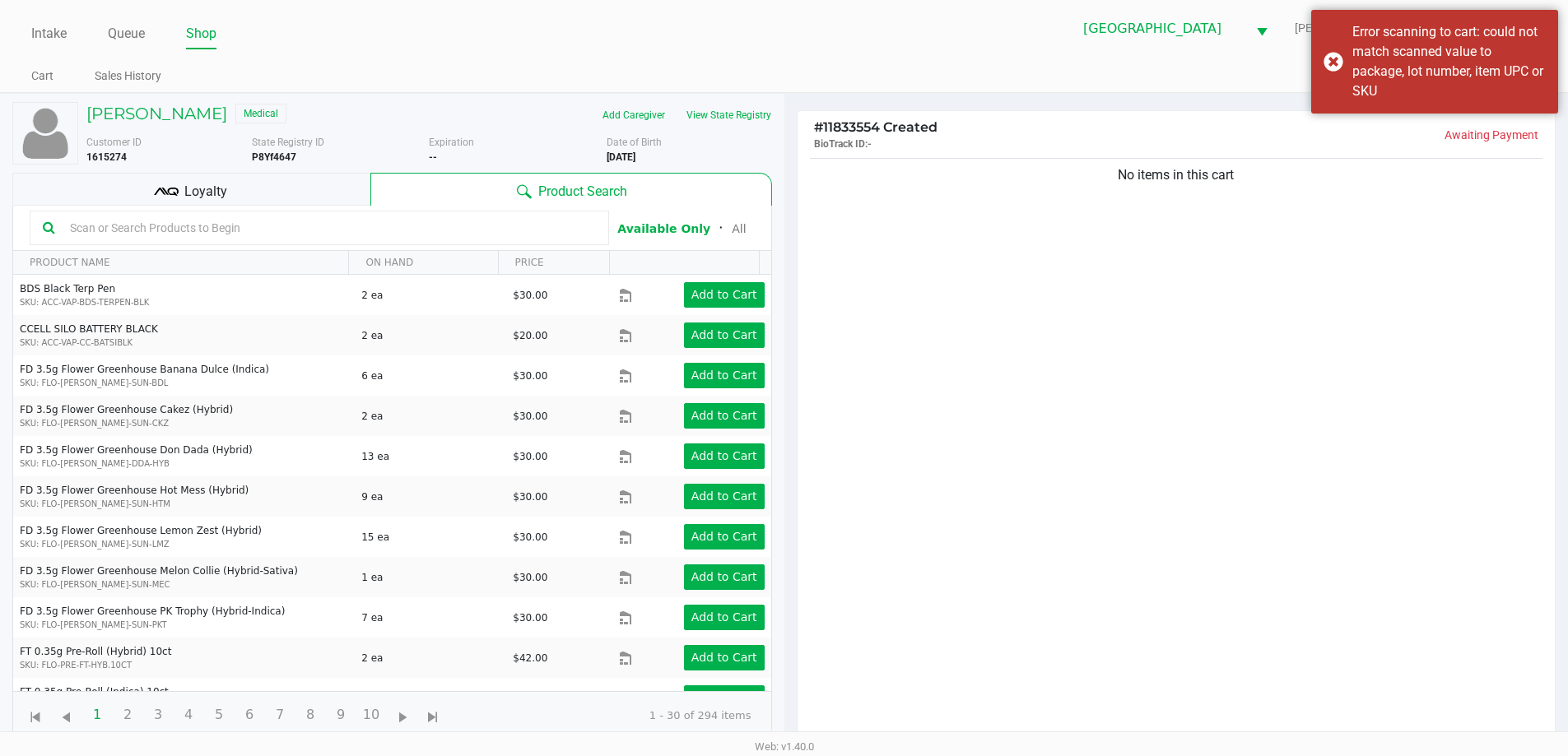
click at [113, 230] on input "text" at bounding box center [330, 227] width 532 height 25
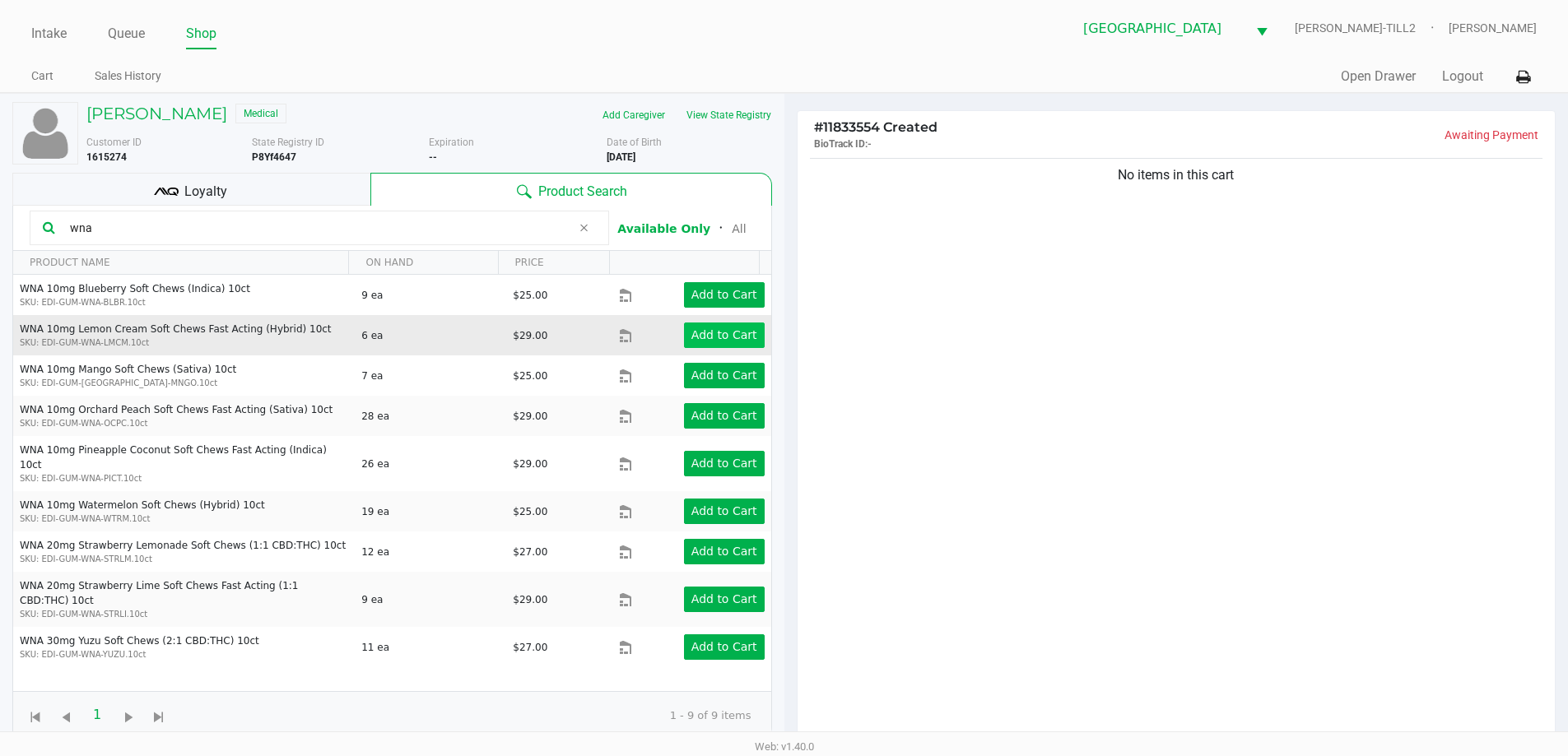
type input "wna"
click at [734, 346] on button "Add to Cart" at bounding box center [724, 335] width 81 height 25
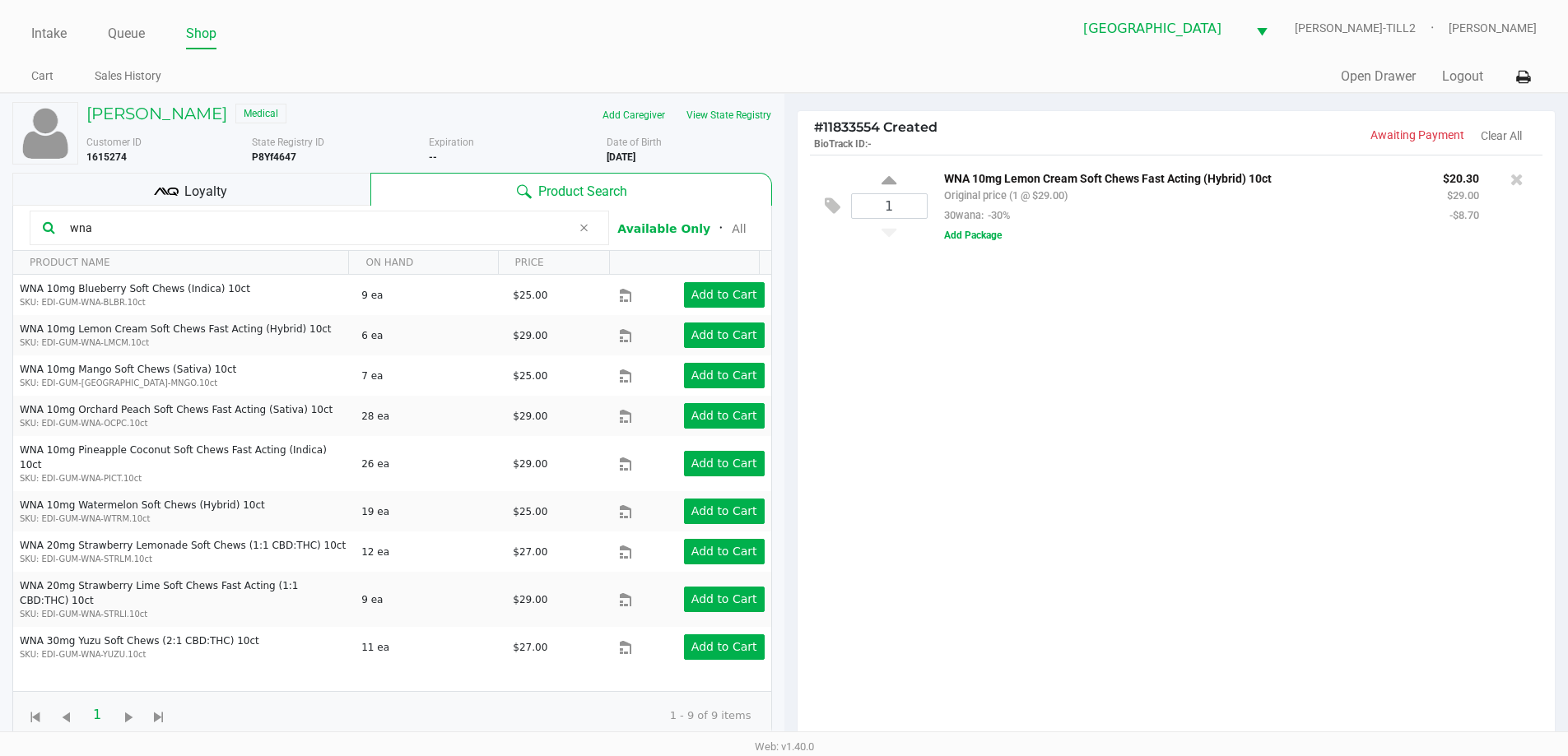
click at [100, 203] on div "Loyalty" at bounding box center [192, 189] width 358 height 33
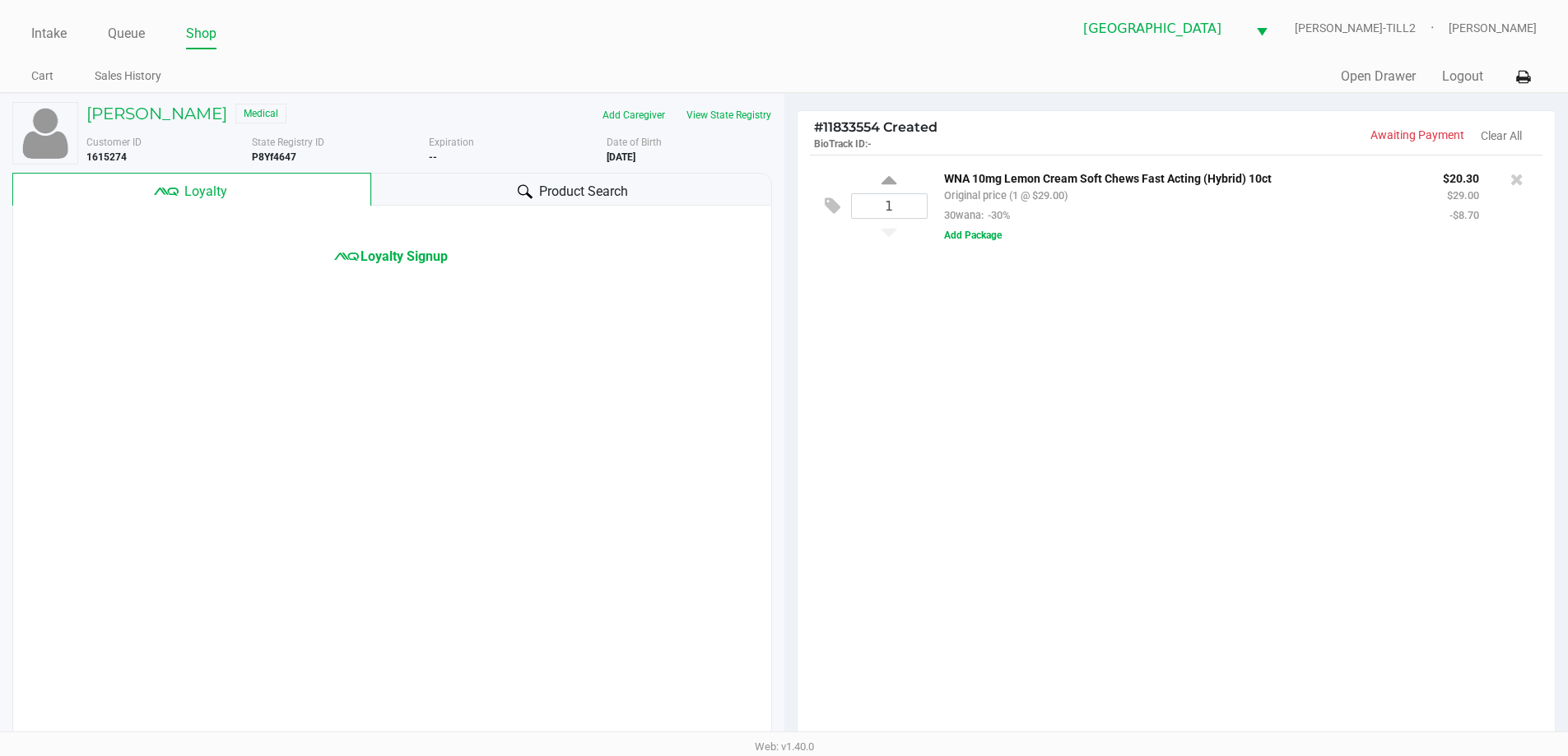
click at [455, 179] on div "Product Search" at bounding box center [571, 189] width 401 height 33
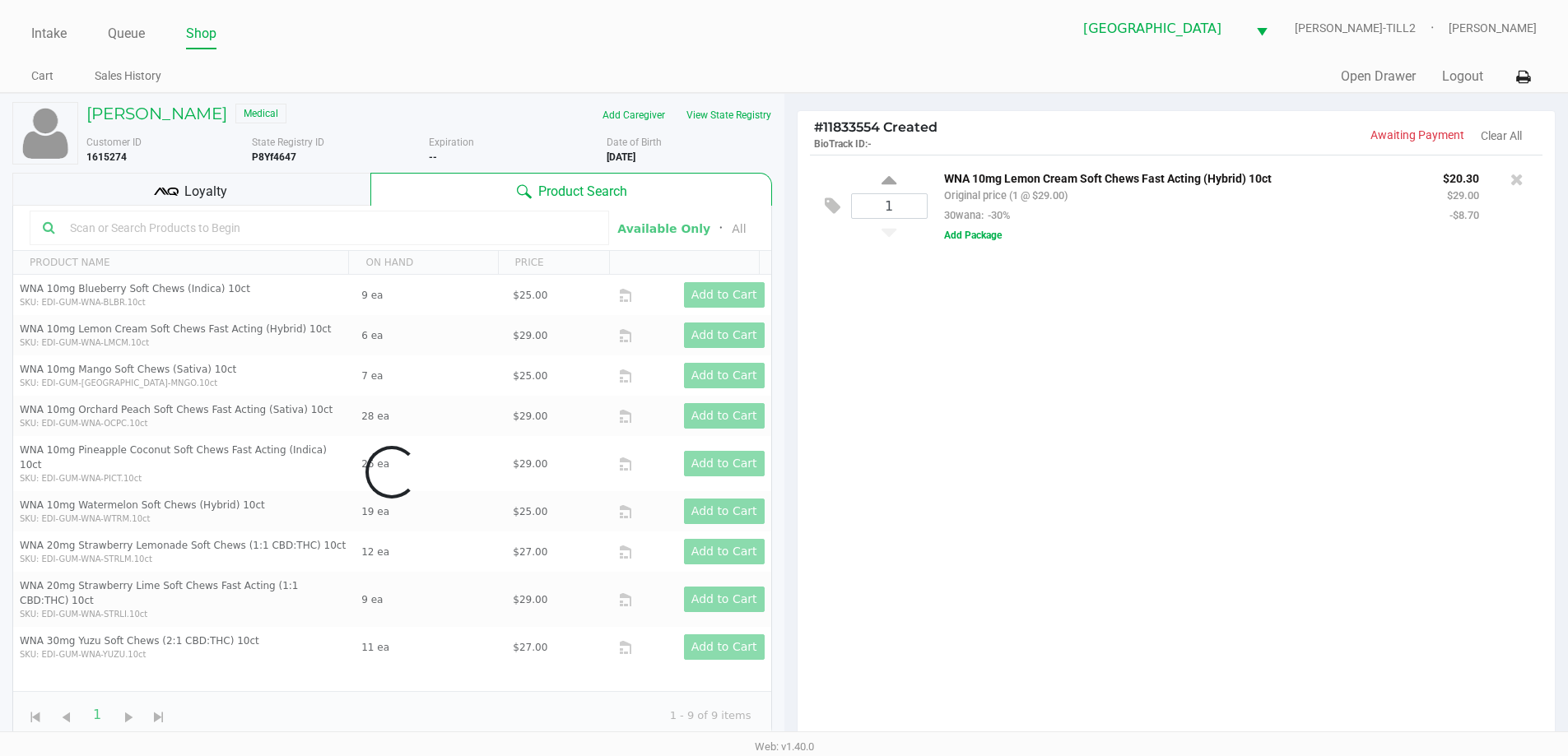
click at [101, 230] on input "text" at bounding box center [330, 227] width 532 height 25
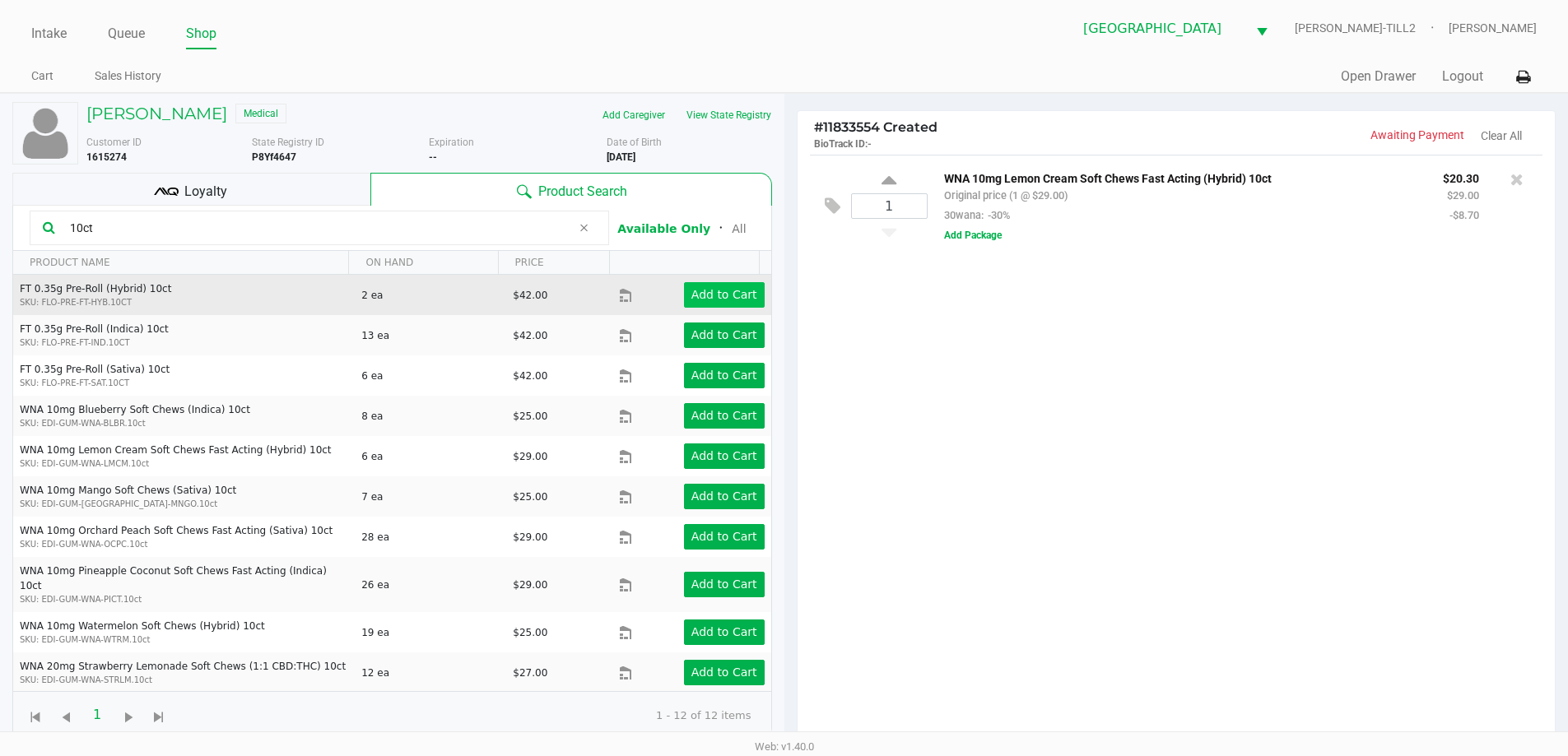
type input "10ct"
click at [730, 298] on app-button-loader "Add to Cart" at bounding box center [724, 294] width 65 height 13
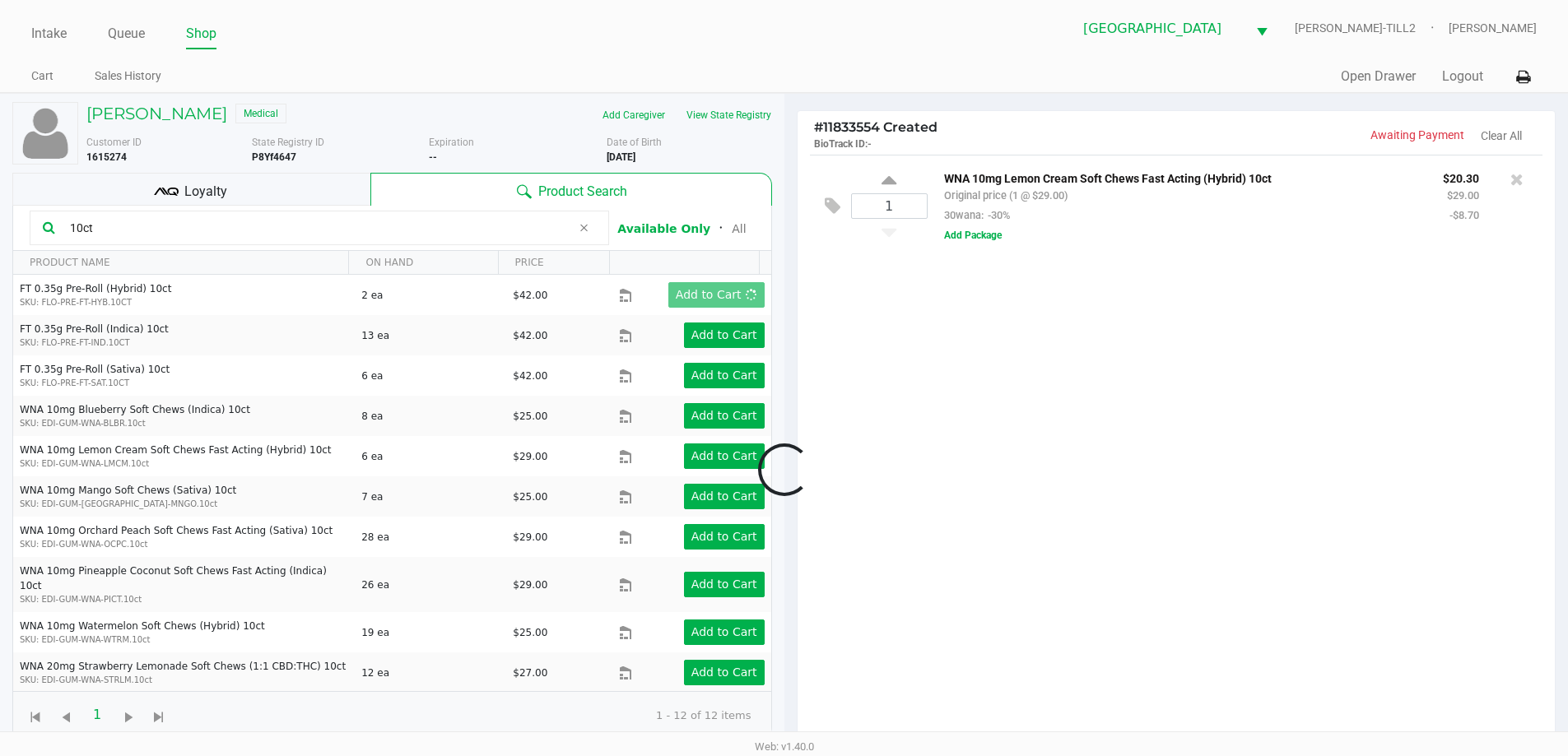
click at [224, 184] on div at bounding box center [784, 470] width 1568 height 589
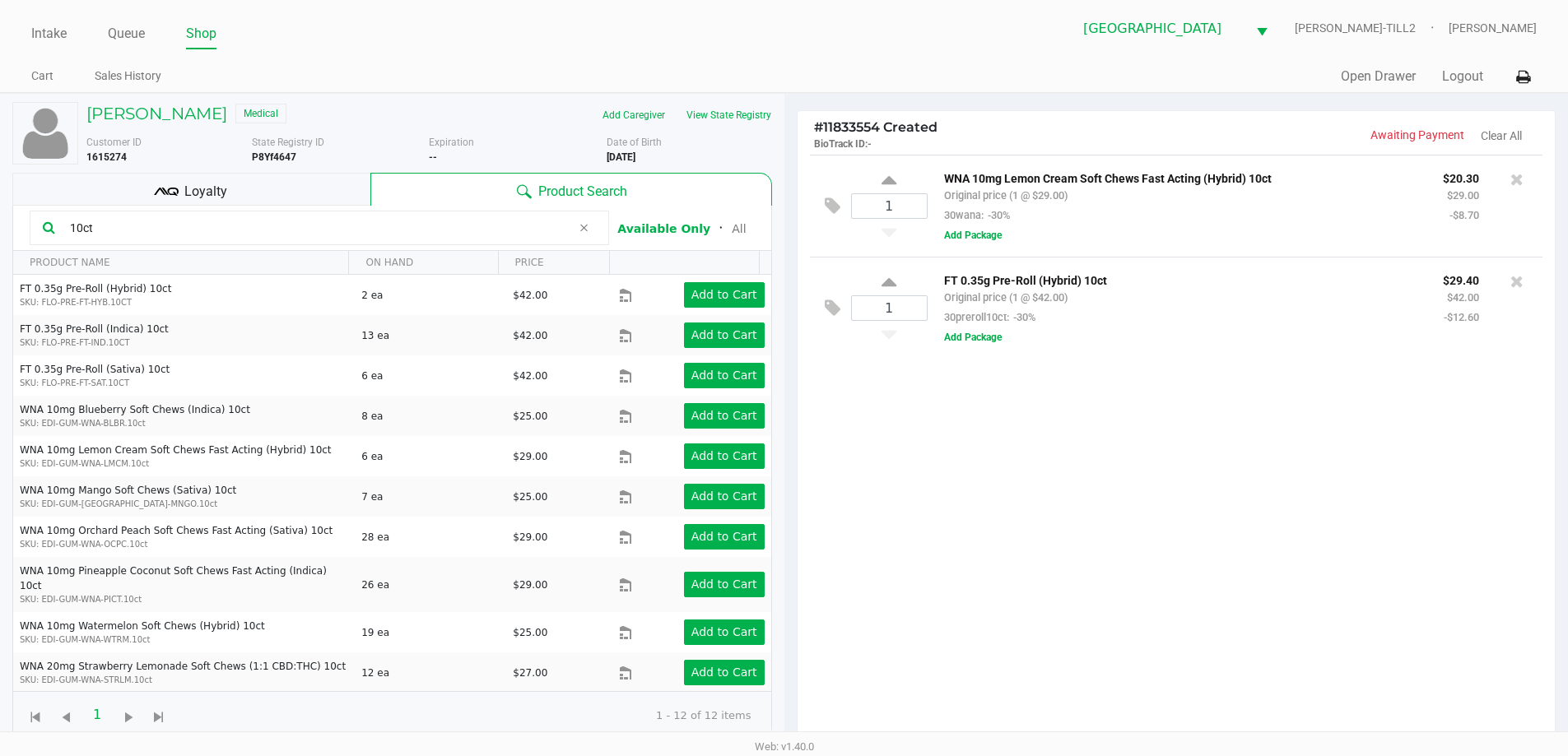
click at [194, 187] on span "Loyalty" at bounding box center [205, 192] width 43 height 20
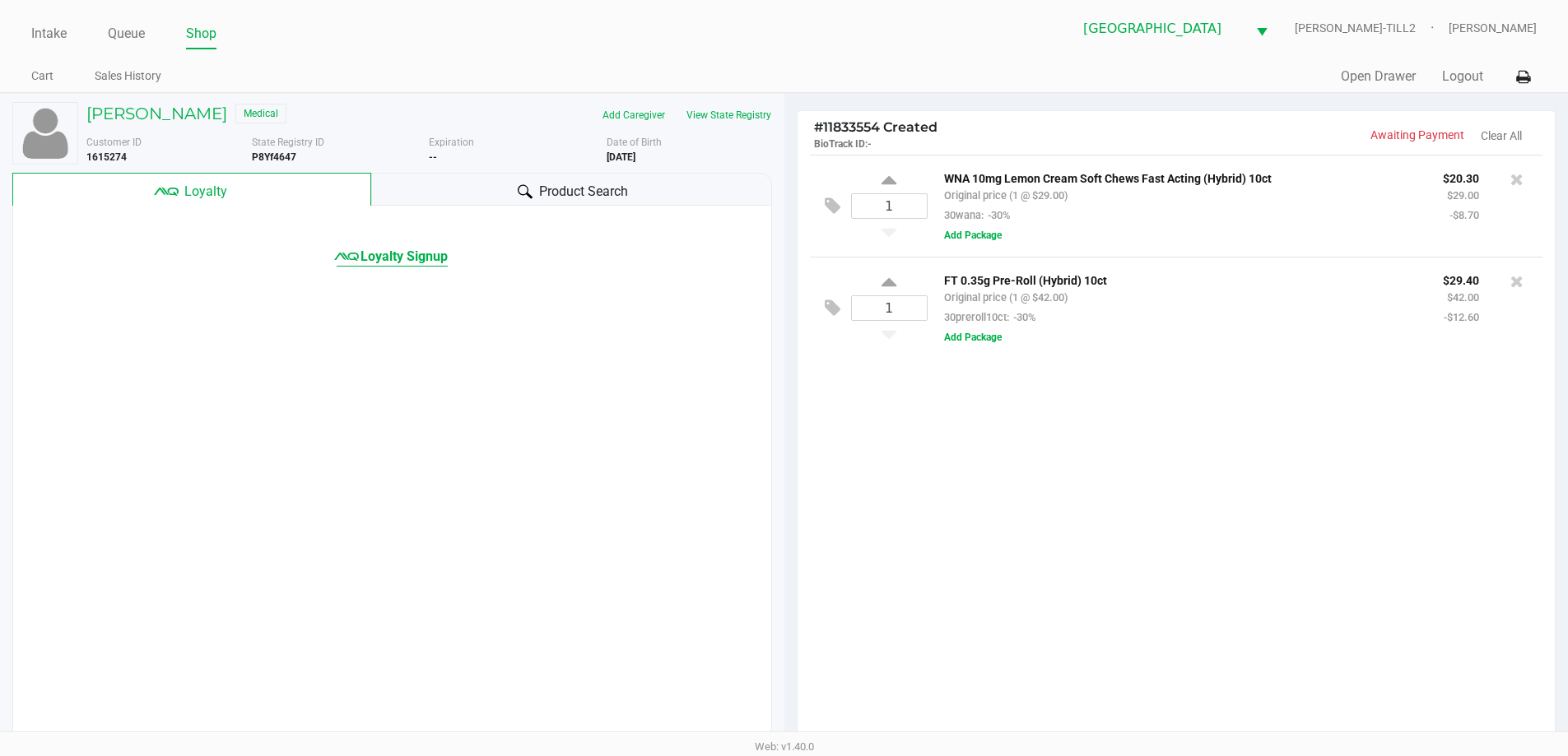
click at [432, 256] on span "Loyalty Signup" at bounding box center [404, 257] width 87 height 20
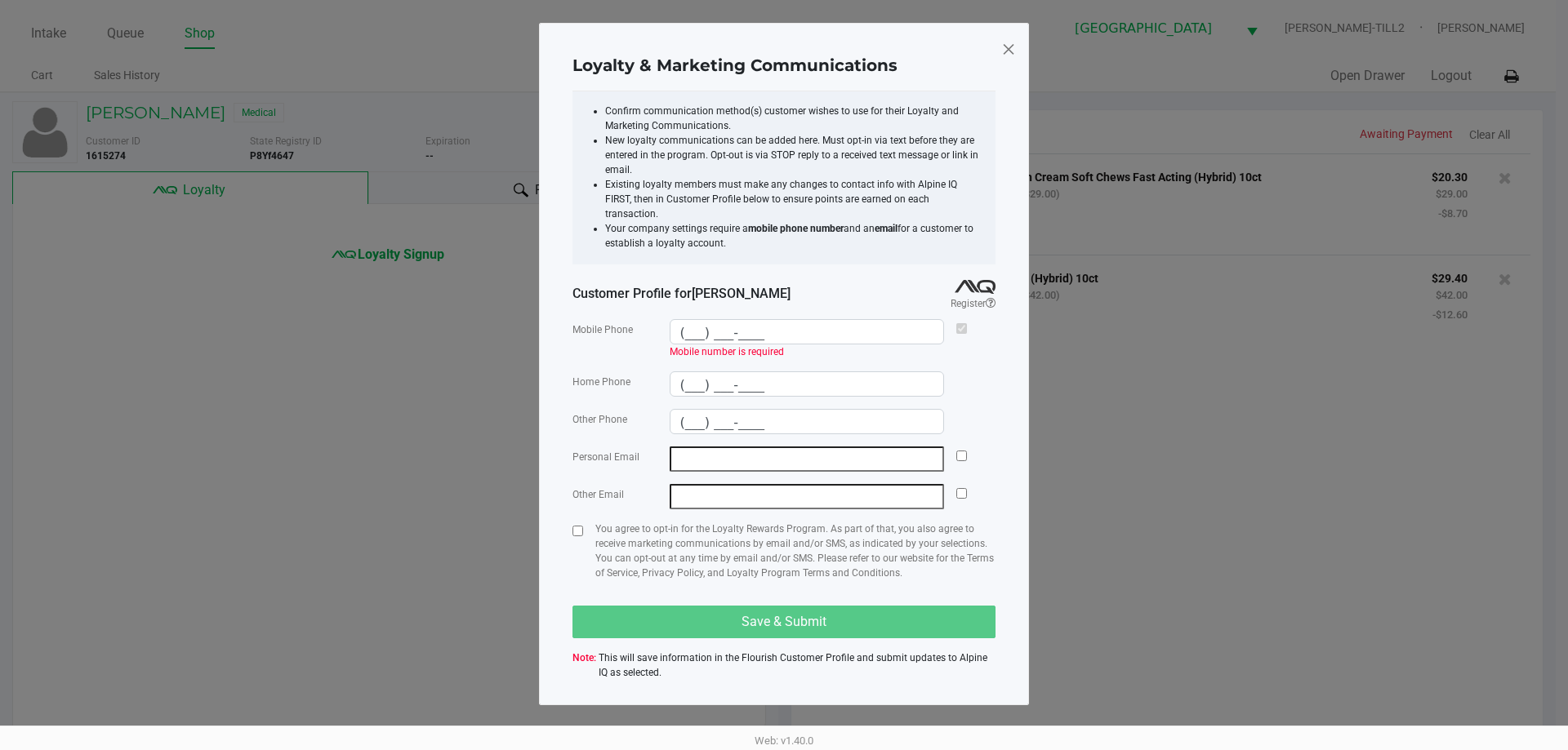
click at [1011, 59] on span at bounding box center [1009, 49] width 14 height 26
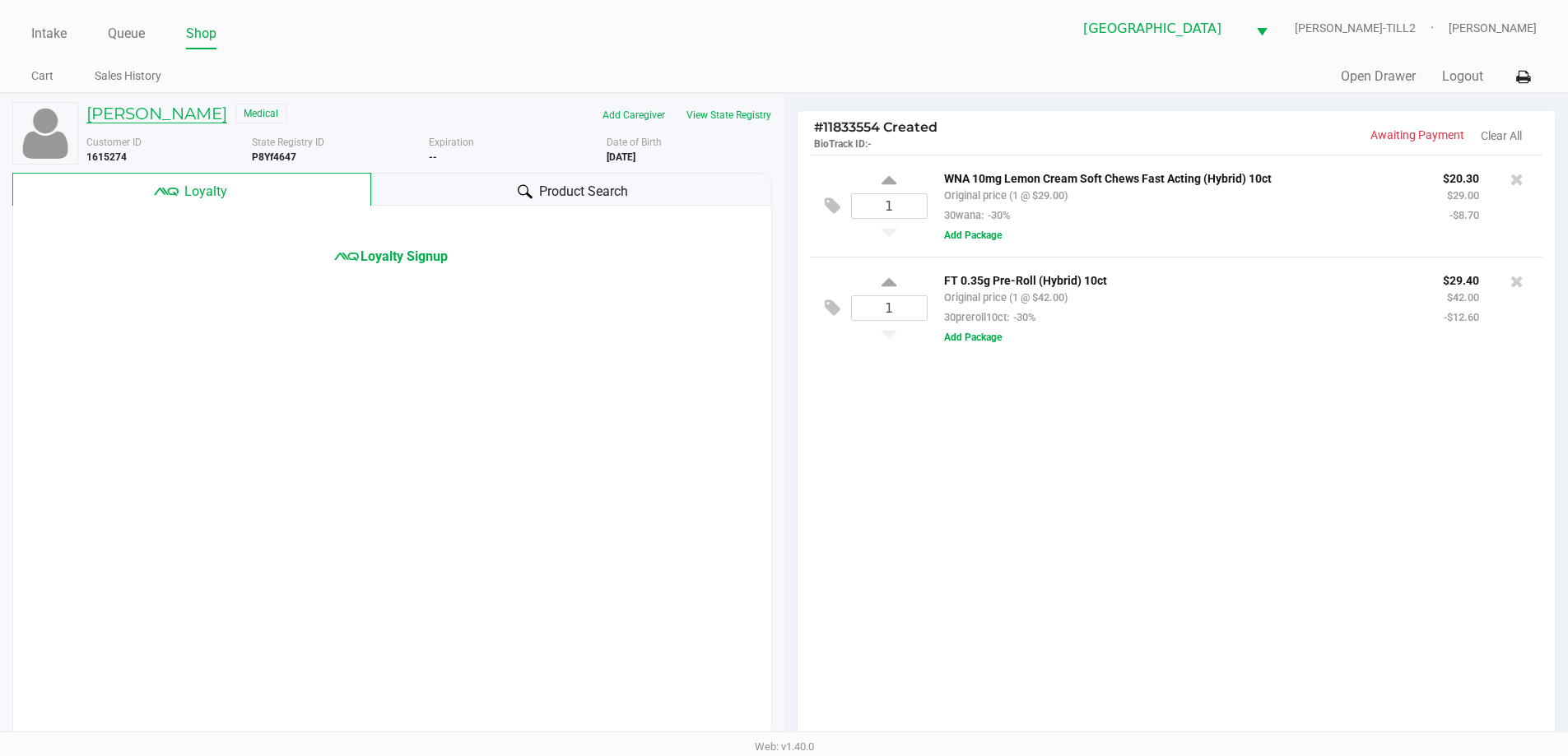
click at [140, 116] on h5 "Peyton Smith" at bounding box center [156, 114] width 141 height 20
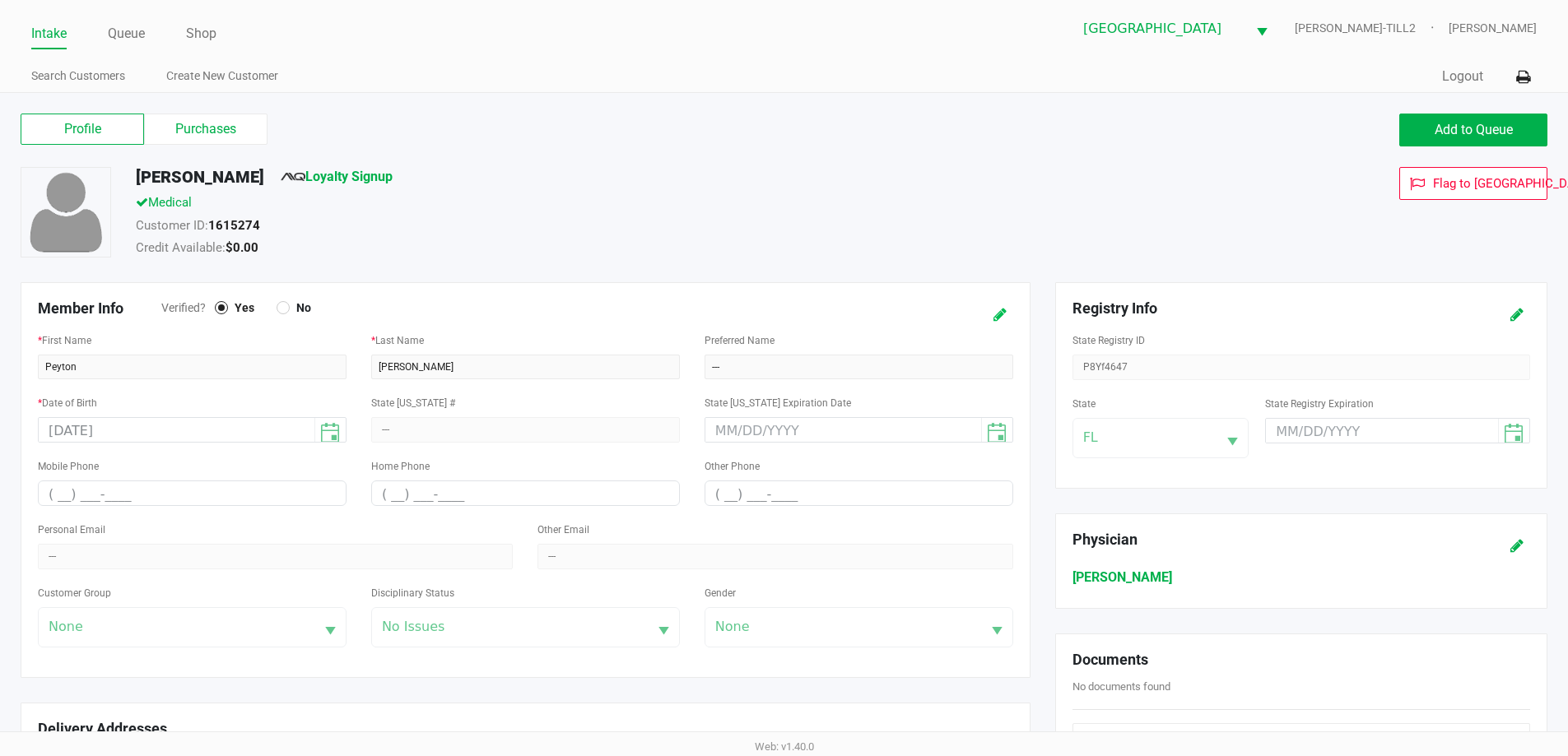
click at [999, 313] on icon at bounding box center [999, 315] width 13 height 12
click at [59, 488] on input "(___) ___-____" at bounding box center [193, 494] width 307 height 25
type input "(321) 890-9158"
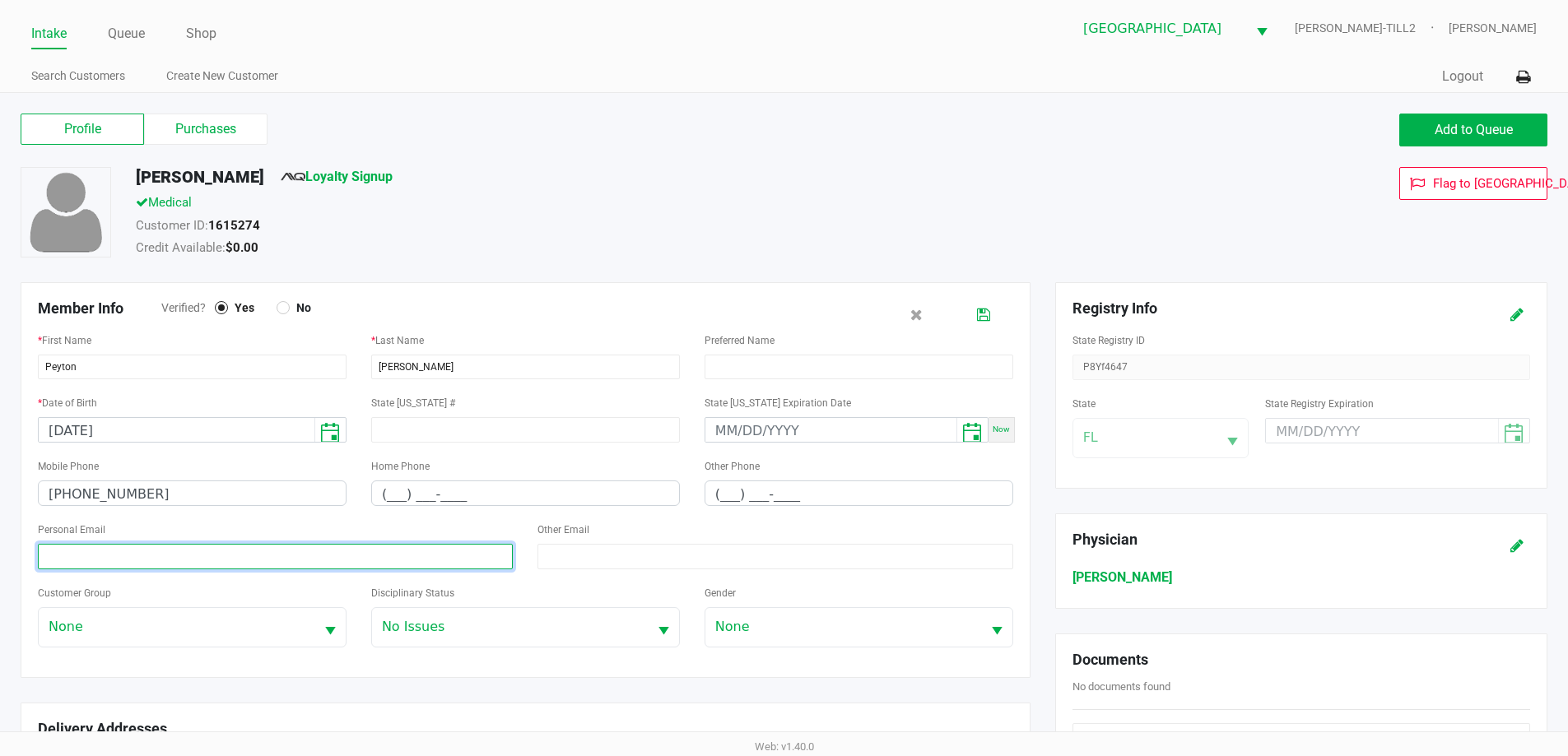
click at [78, 552] on input at bounding box center [275, 557] width 475 height 25
type input "pesm25210@gmail.com"
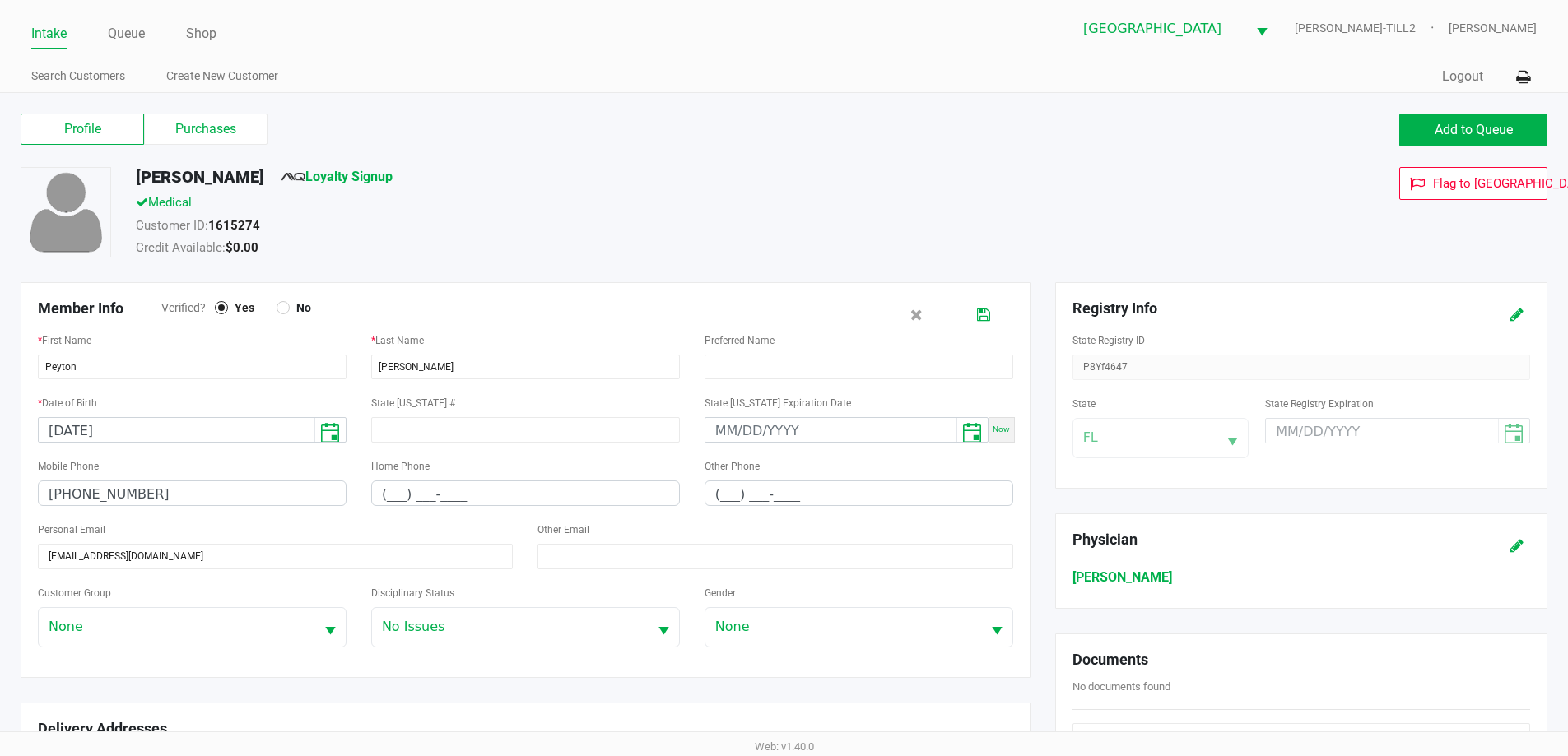
click at [981, 295] on div "Member Info Verified? Yes No * First Name Peyton * Last Name Smith Preferred Na…" at bounding box center [525, 481] width 1009 height 396
click at [984, 318] on icon at bounding box center [983, 315] width 13 height 12
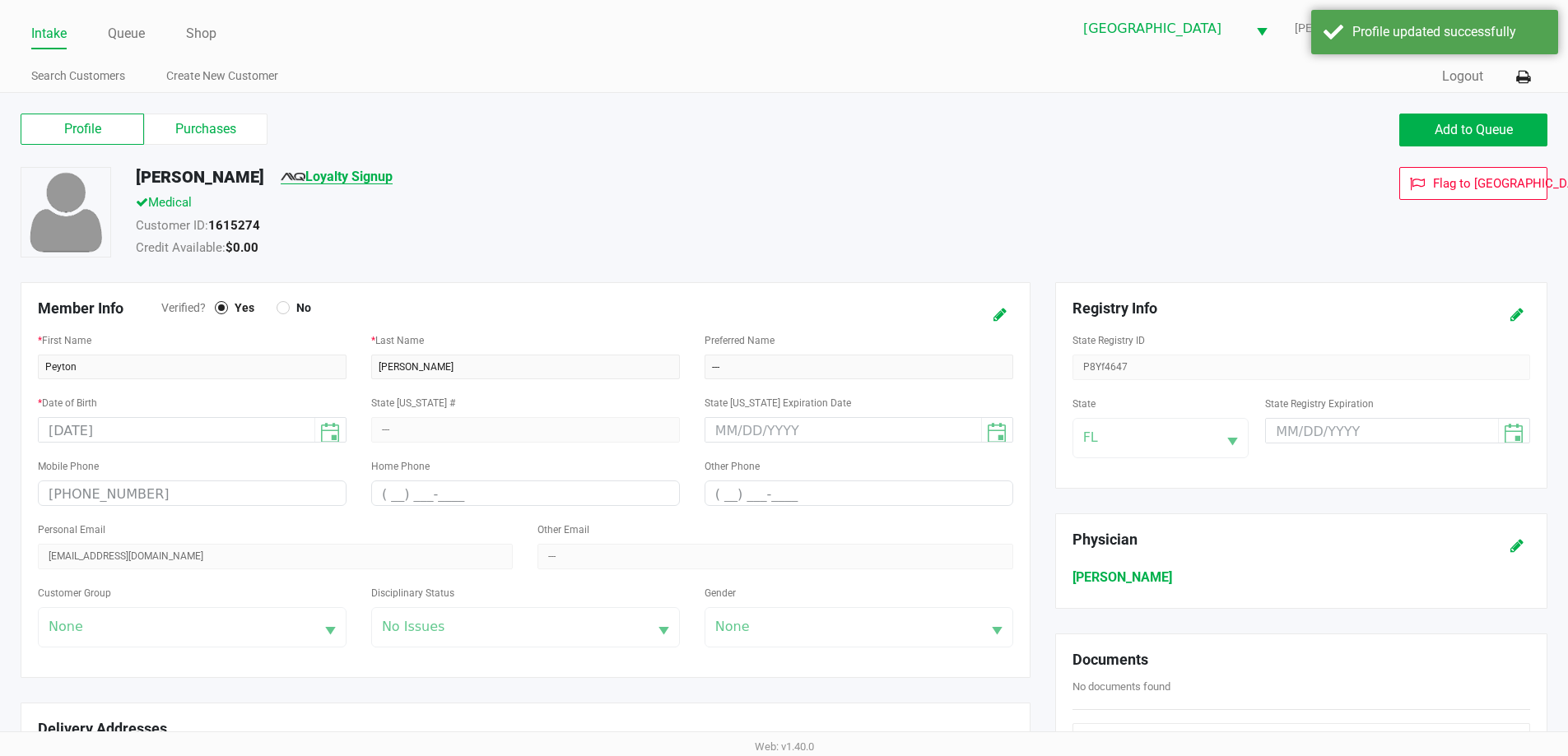
click at [342, 182] on link "Loyalty Signup" at bounding box center [336, 176] width 112 height 15
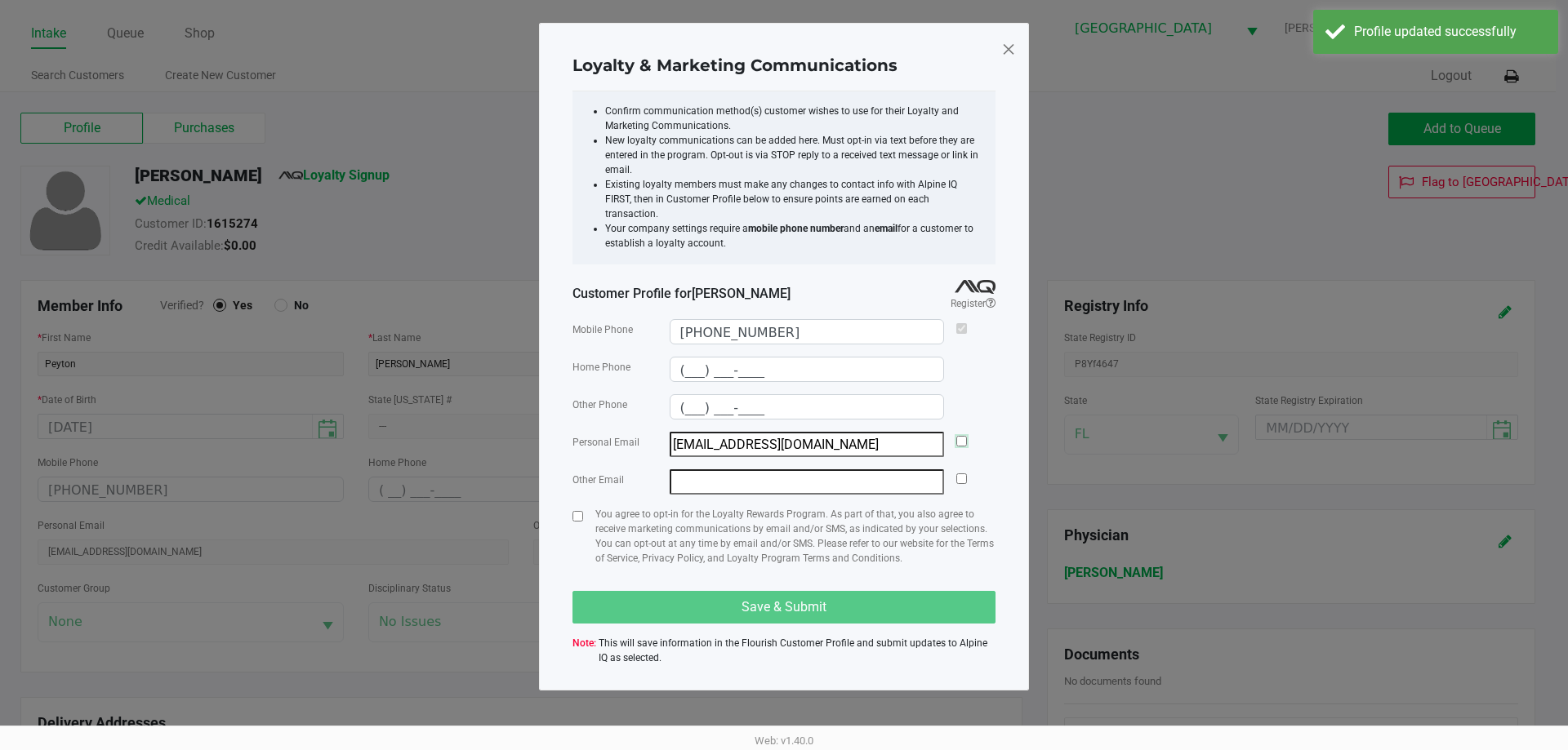
click at [967, 436] on input "checkbox" at bounding box center [962, 442] width 11 height 11
checkbox input "true"
click at [578, 511] on input "checkbox" at bounding box center [578, 517] width 11 height 11
checkbox input "true"
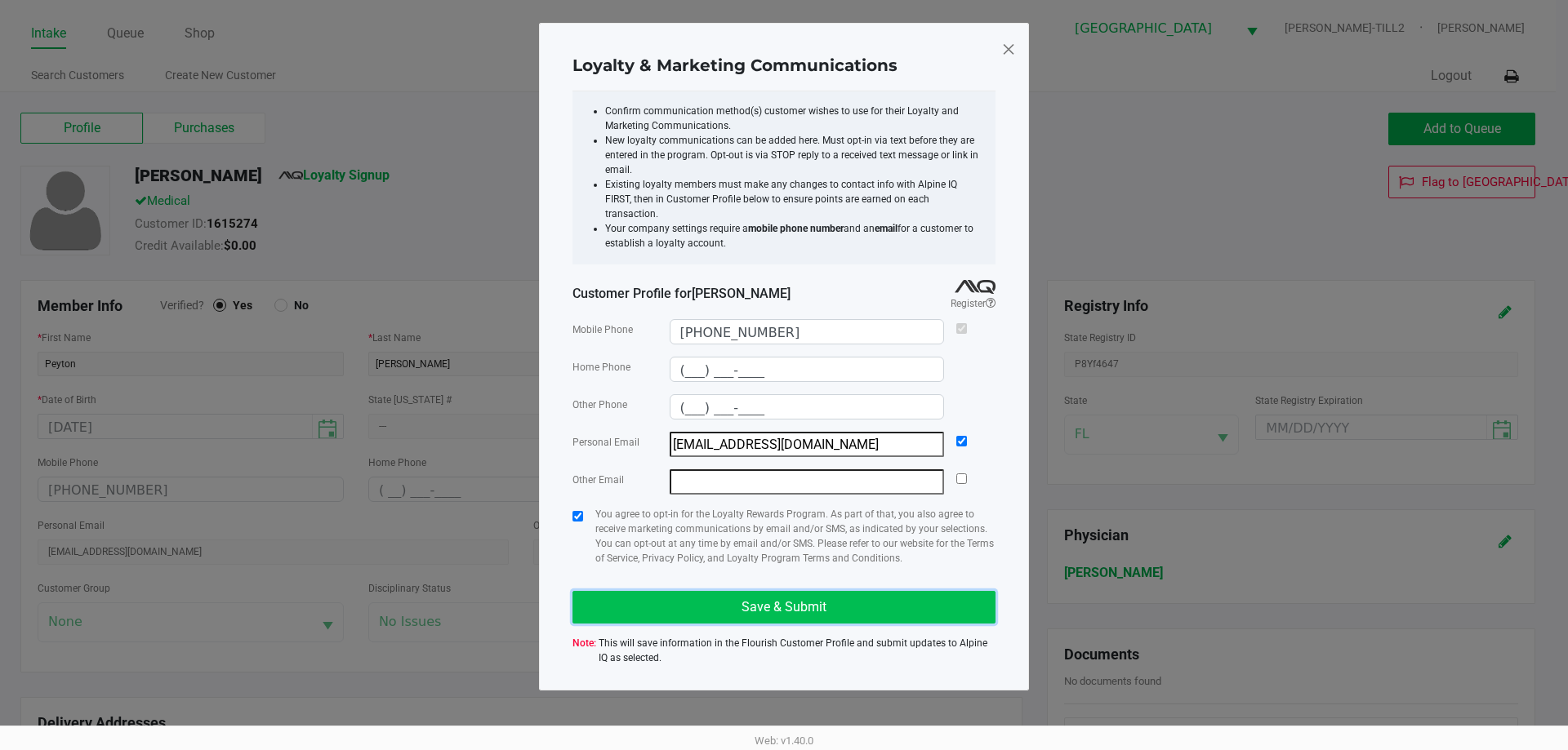
click at [770, 600] on button "Save & Submit" at bounding box center [784, 608] width 423 height 32
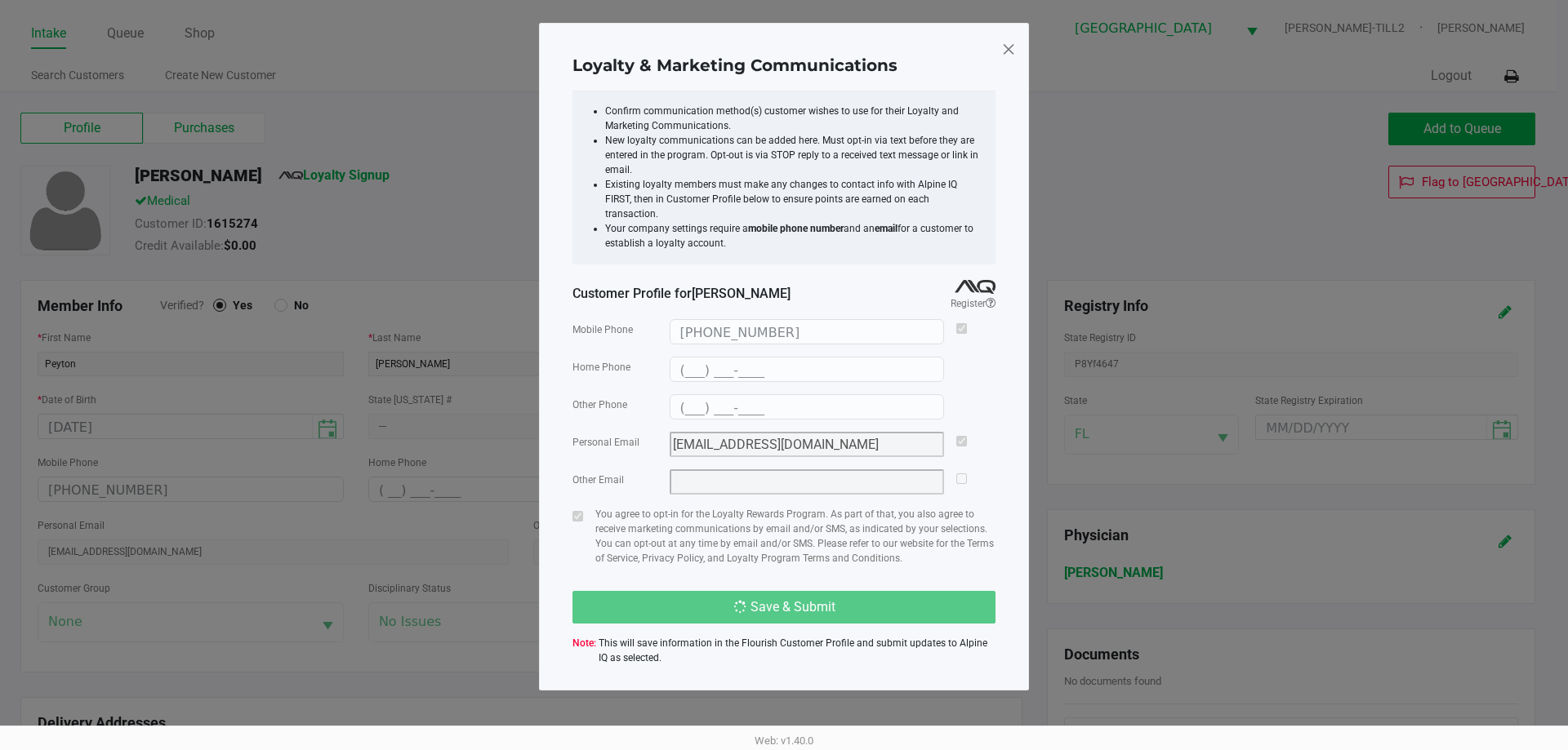
type input "(___) ___-____"
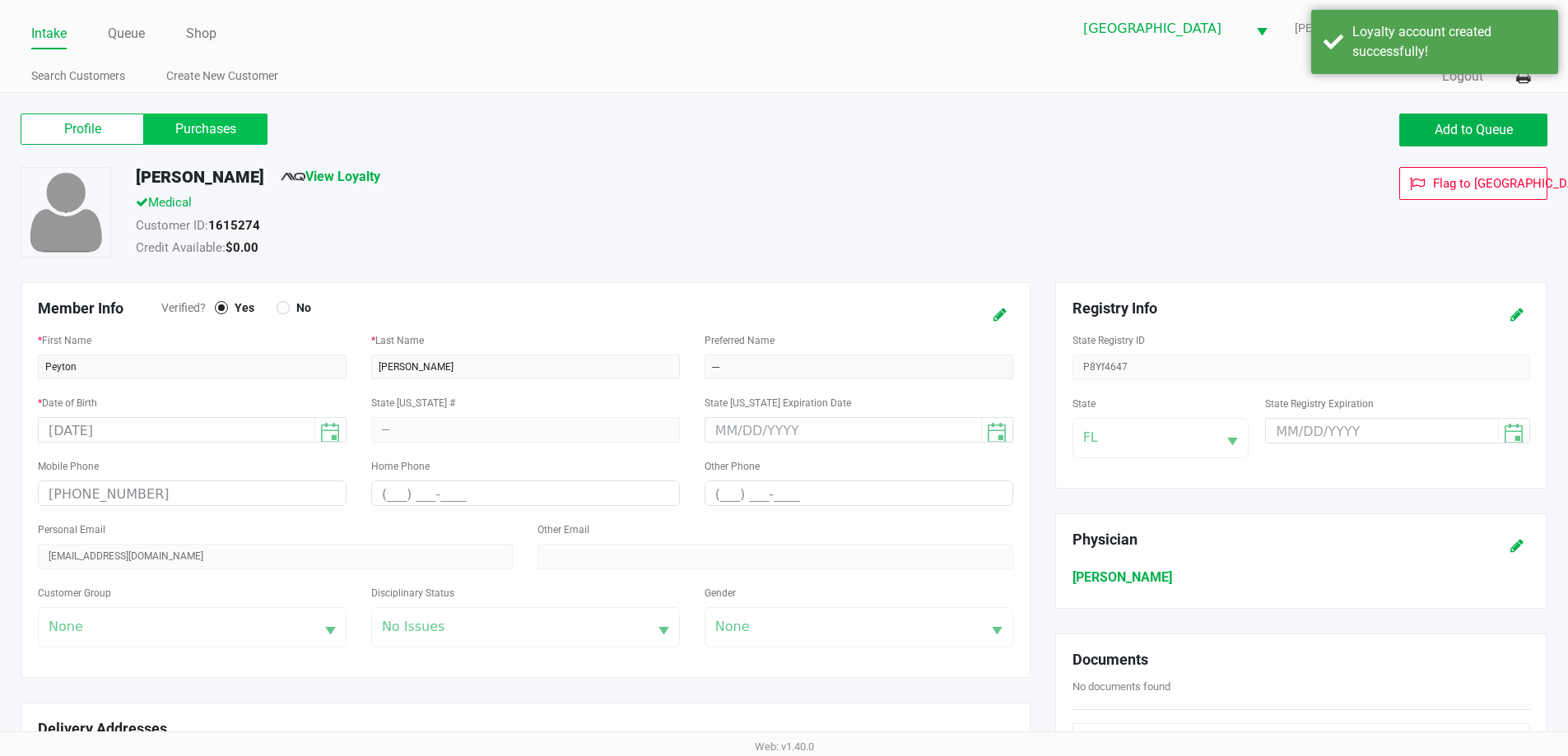
click at [240, 119] on label "Purchases" at bounding box center [206, 129] width 124 height 31
click at [0, 0] on 1 "Purchases" at bounding box center [0, 0] width 0 height 0
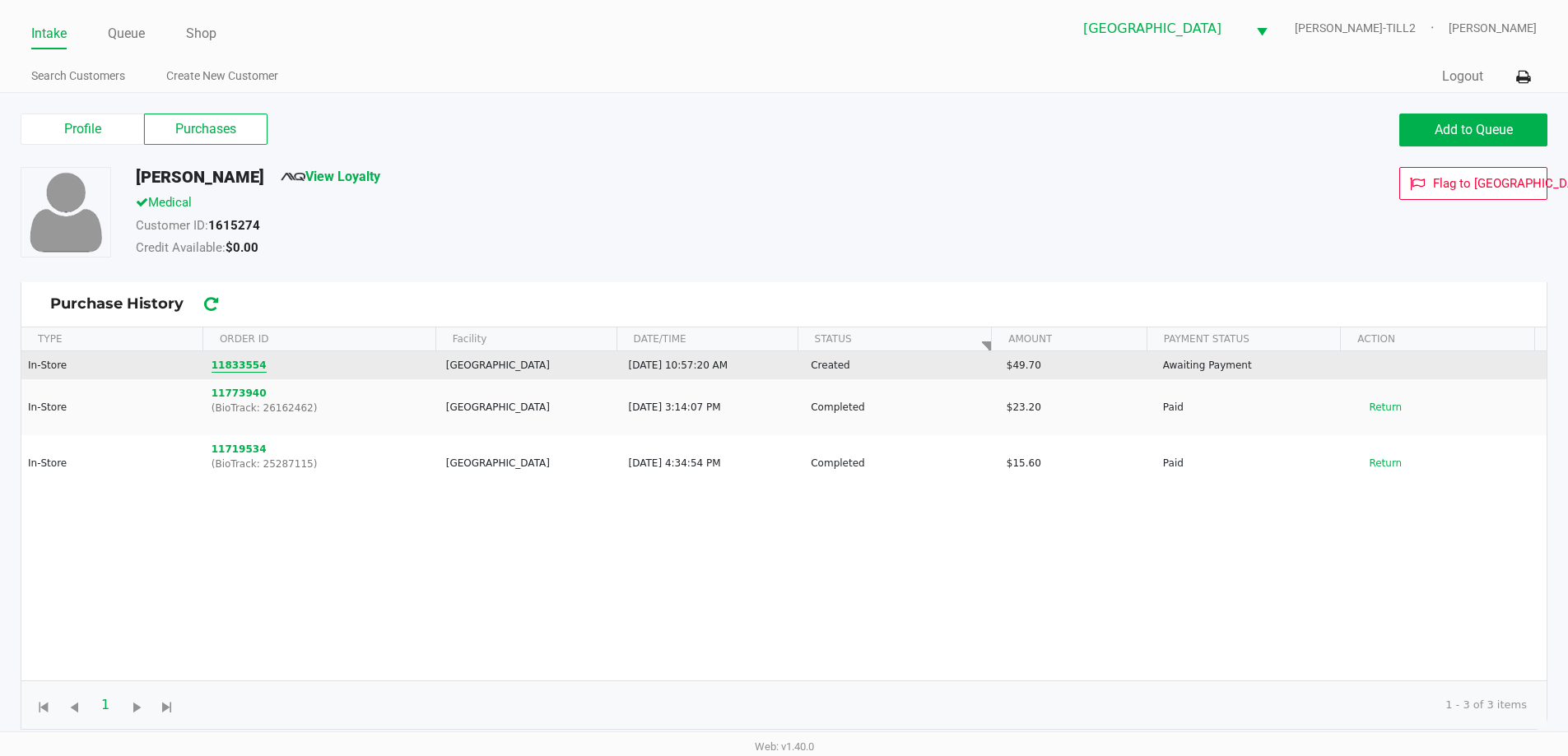
click at [237, 363] on button "11833554" at bounding box center [239, 365] width 55 height 15
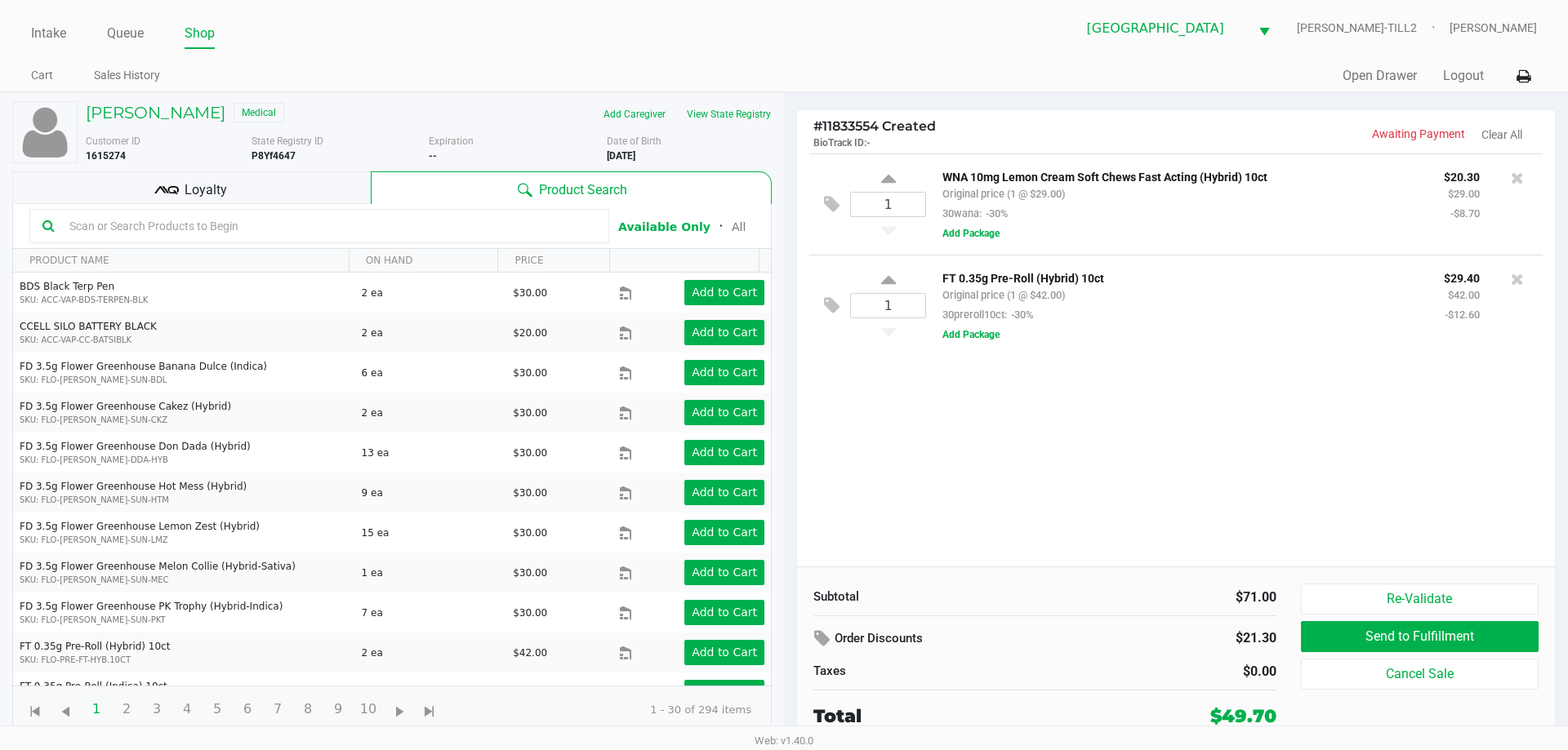
click at [238, 184] on div "Loyalty" at bounding box center [192, 188] width 359 height 32
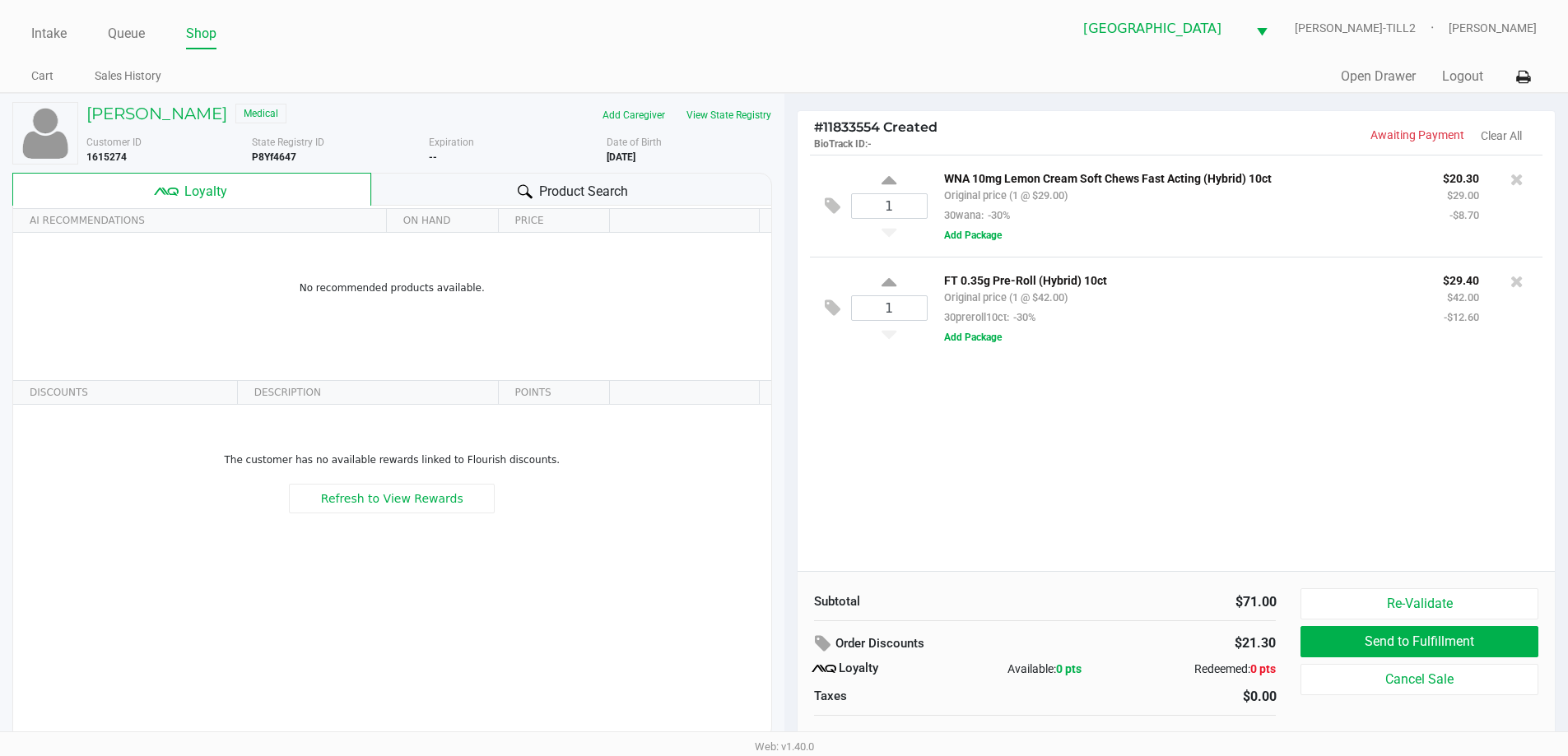
click at [581, 186] on span "Product Search" at bounding box center [583, 192] width 89 height 20
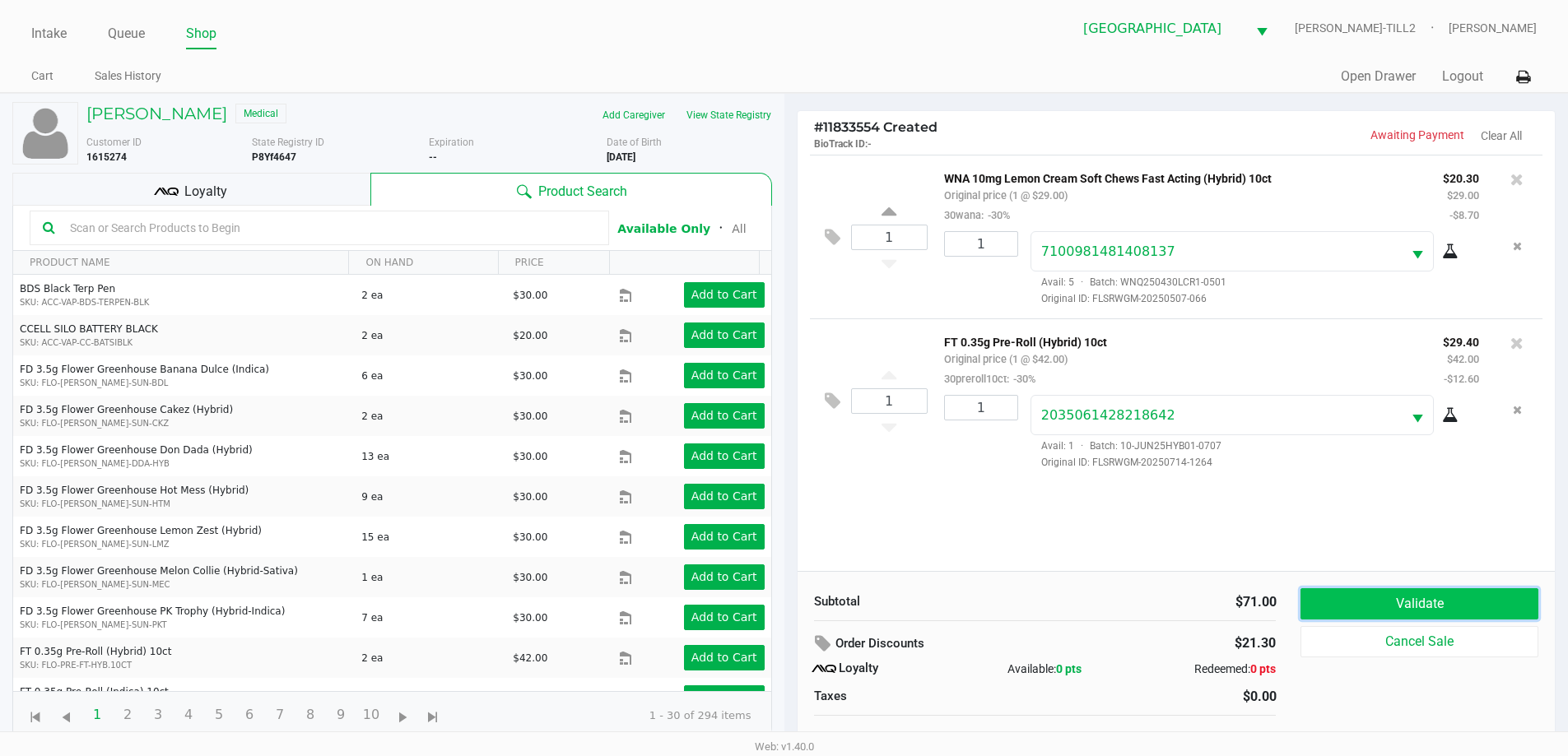
click at [1470, 612] on button "Validate" at bounding box center [1418, 604] width 237 height 31
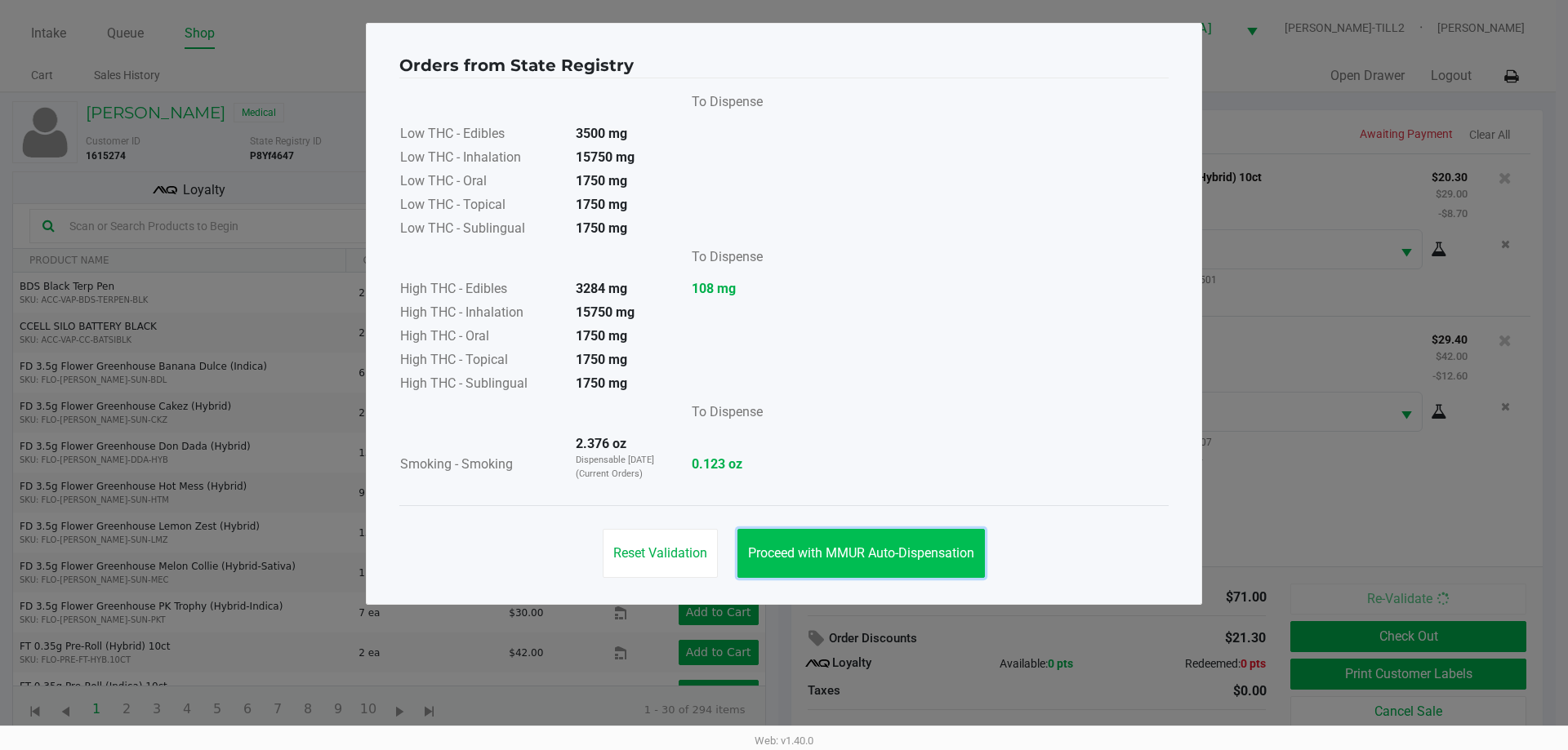
click at [910, 563] on button "Proceed with MMUR Auto-Dispensation" at bounding box center [861, 553] width 247 height 49
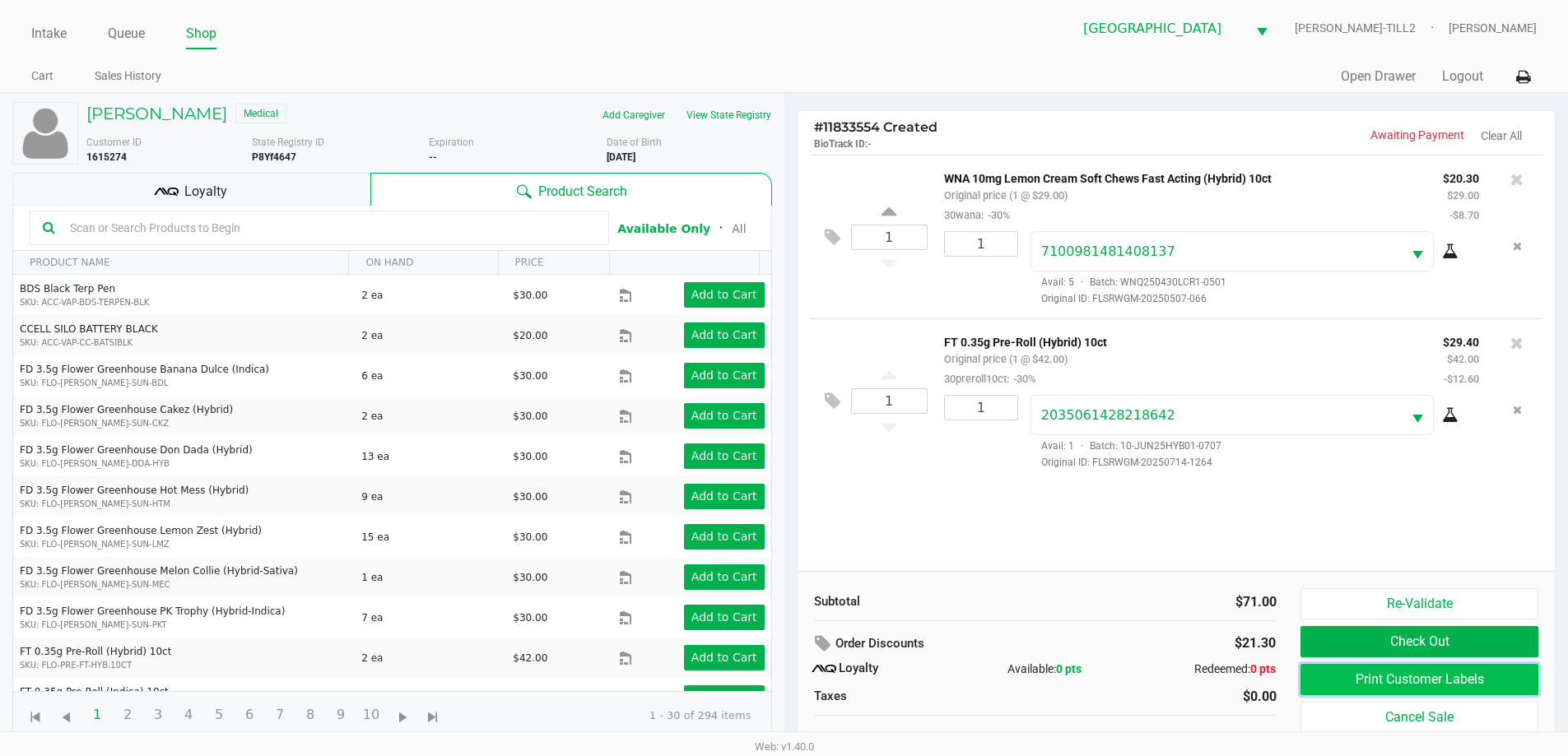
click at [1368, 678] on button "Print Customer Labels" at bounding box center [1418, 680] width 237 height 31
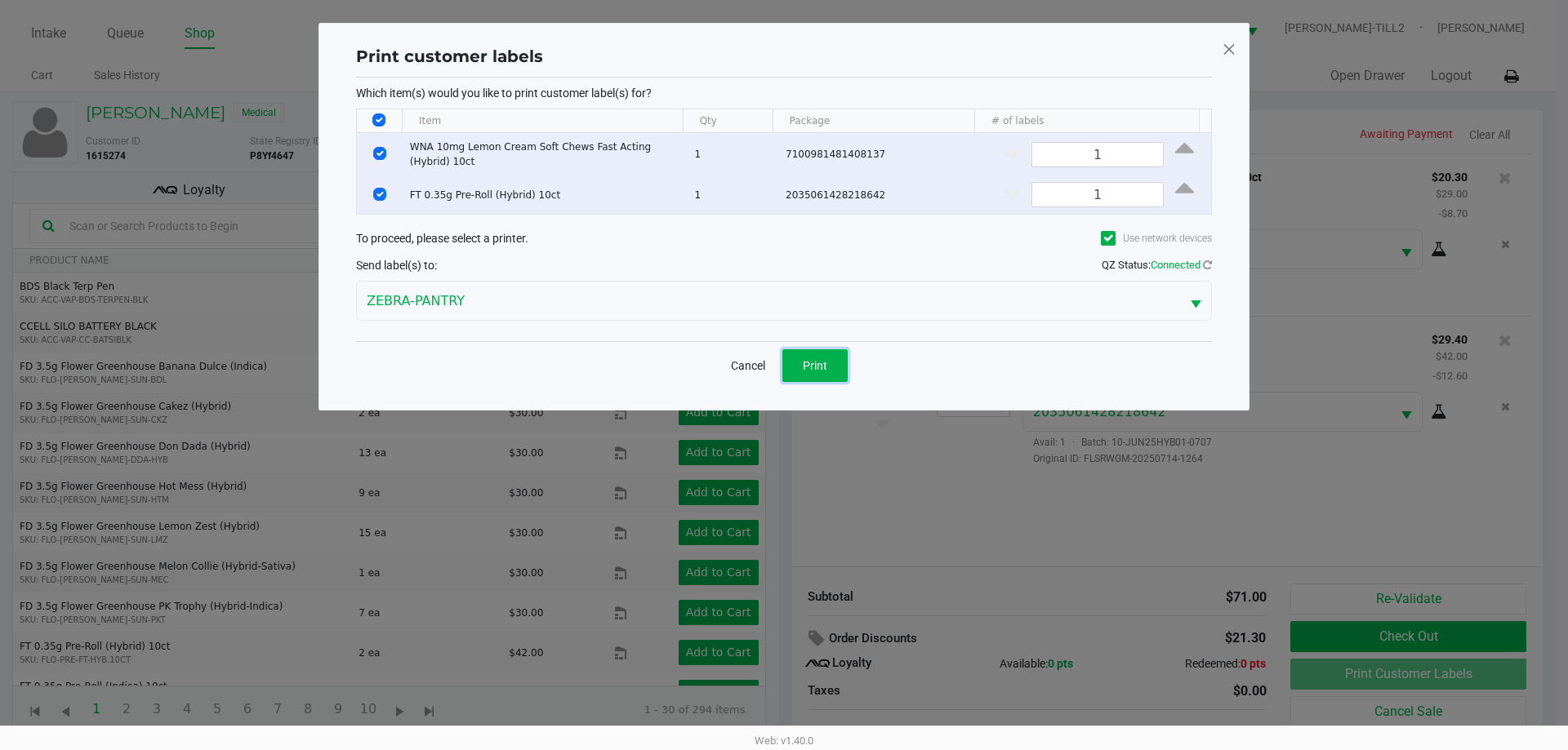
click at [810, 362] on span "Print" at bounding box center [814, 366] width 24 height 13
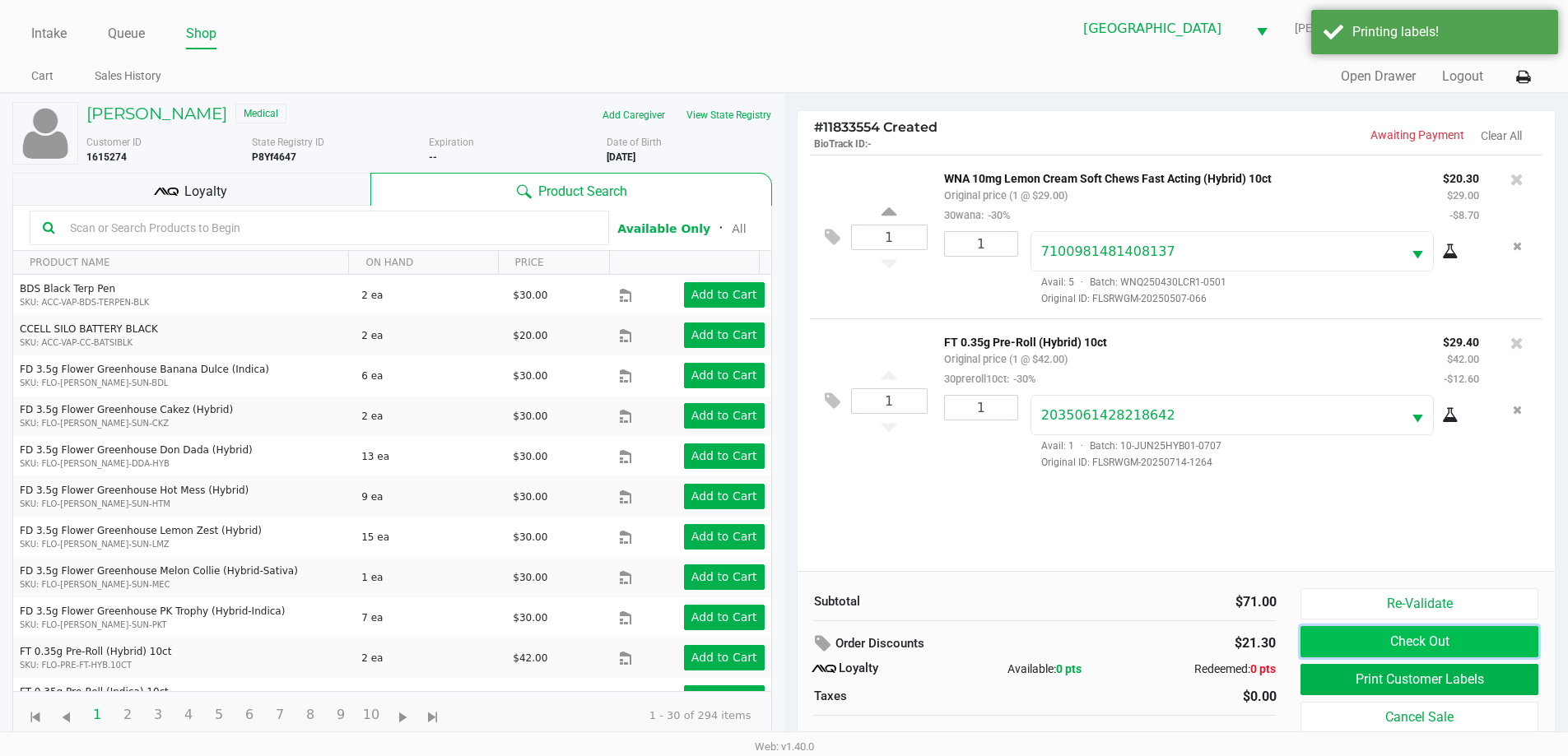
click at [1441, 639] on button "Check Out" at bounding box center [1418, 642] width 237 height 31
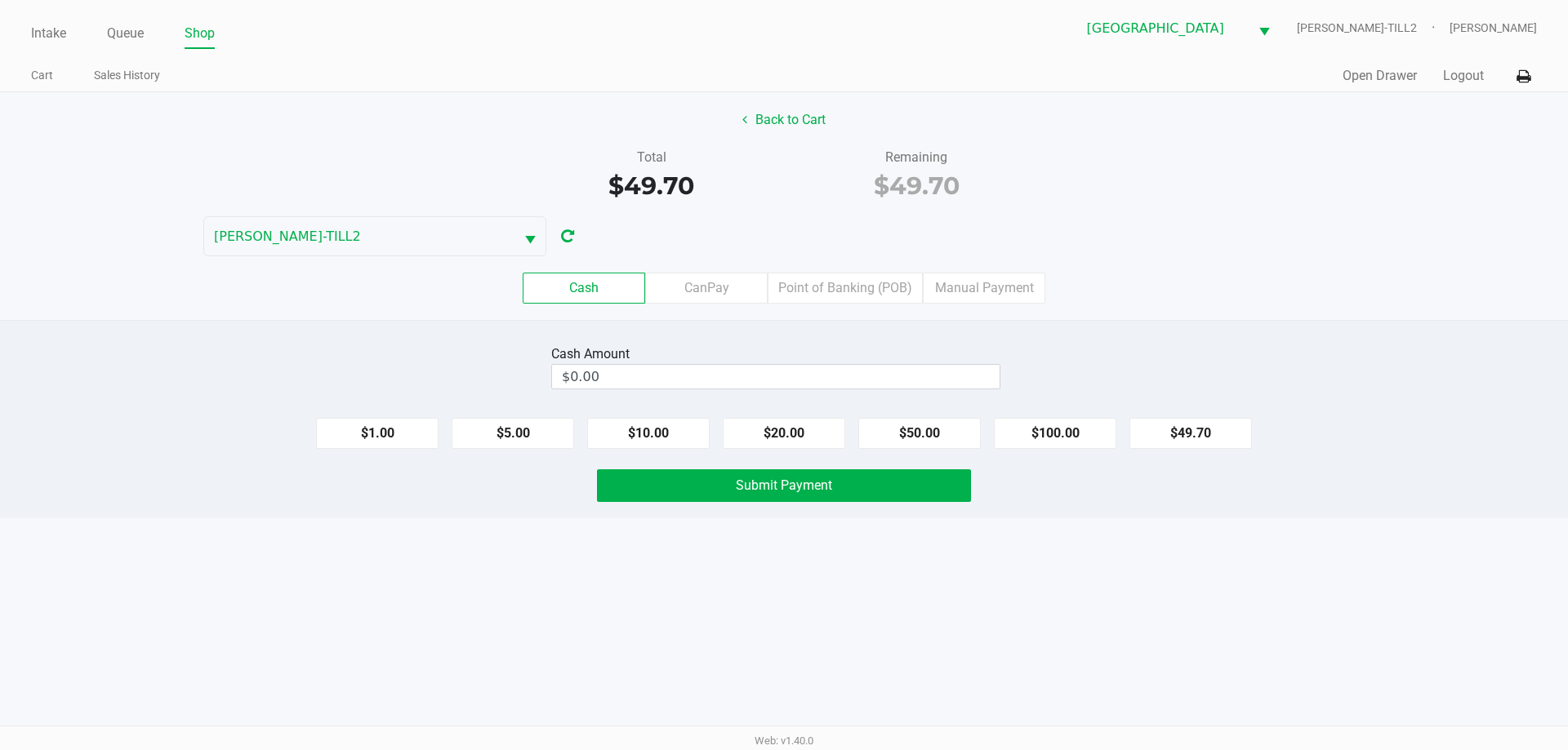
click at [941, 439] on button "$50.00" at bounding box center [920, 434] width 123 height 31
type input "$50.00"
click at [808, 478] on span "Submit Payment" at bounding box center [784, 485] width 96 height 15
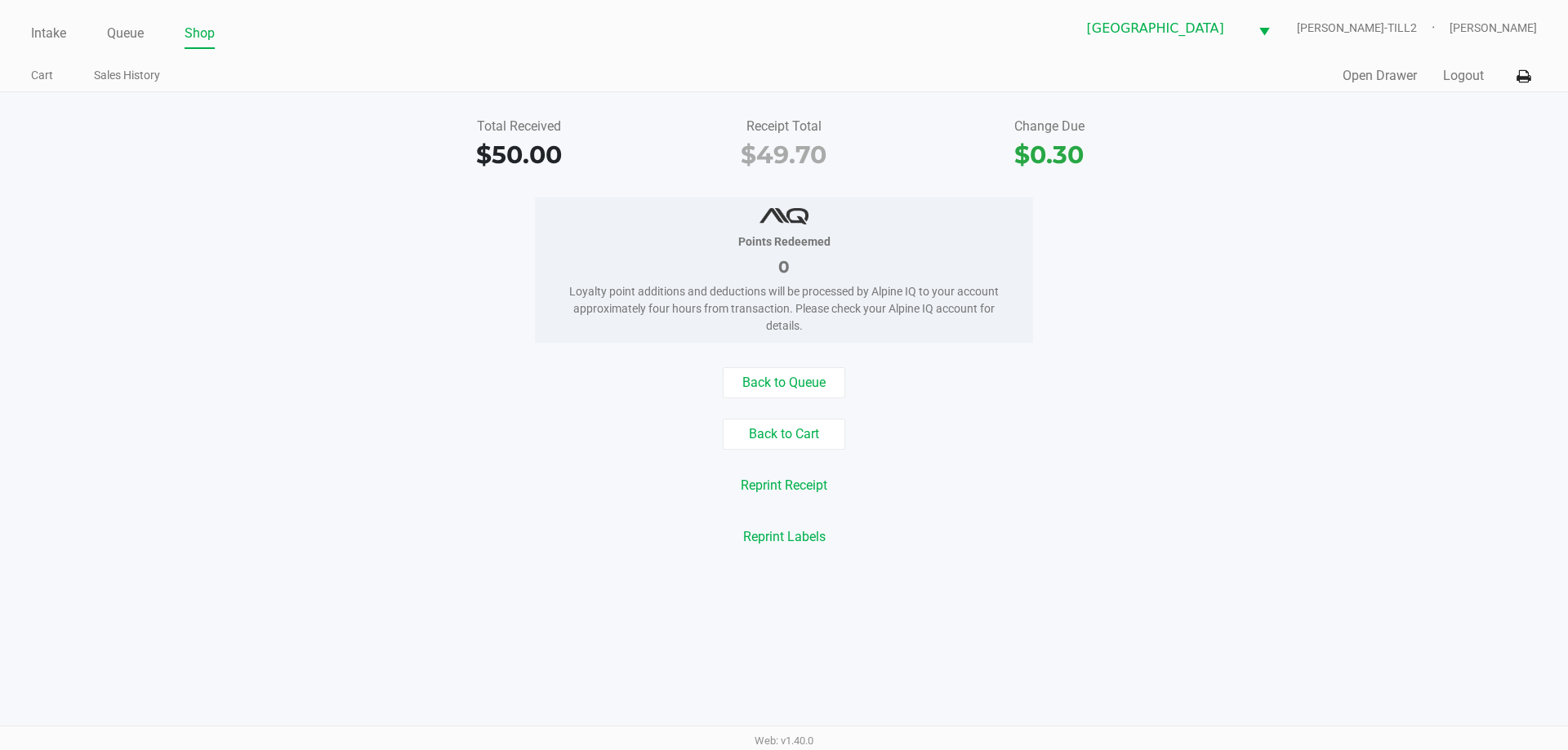
click at [39, 34] on link "Intake" at bounding box center [48, 32] width 35 height 23
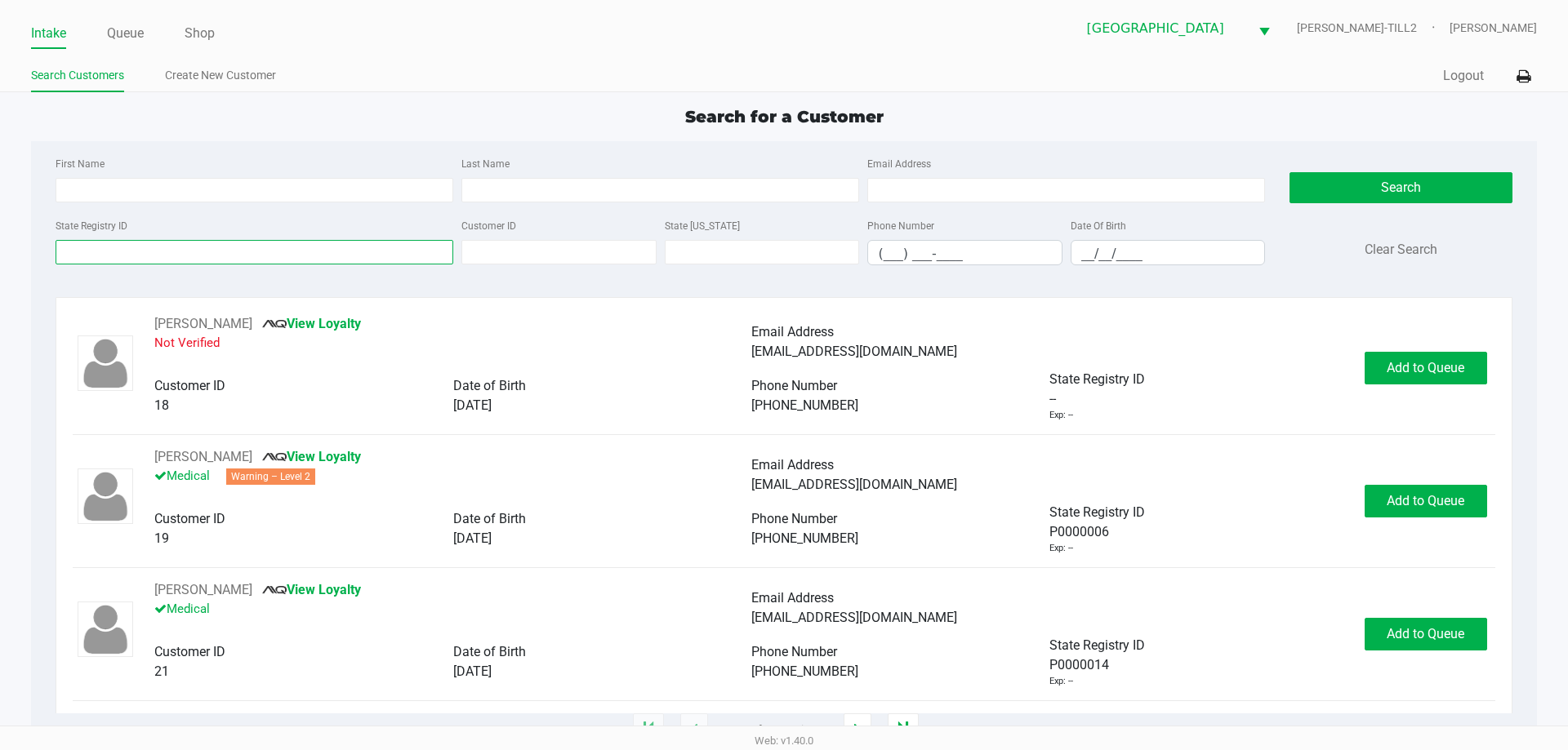
click at [123, 250] on input "State Registry ID" at bounding box center [254, 252] width 398 height 24
click at [117, 251] on input "State Registry ID" at bounding box center [254, 252] width 398 height 24
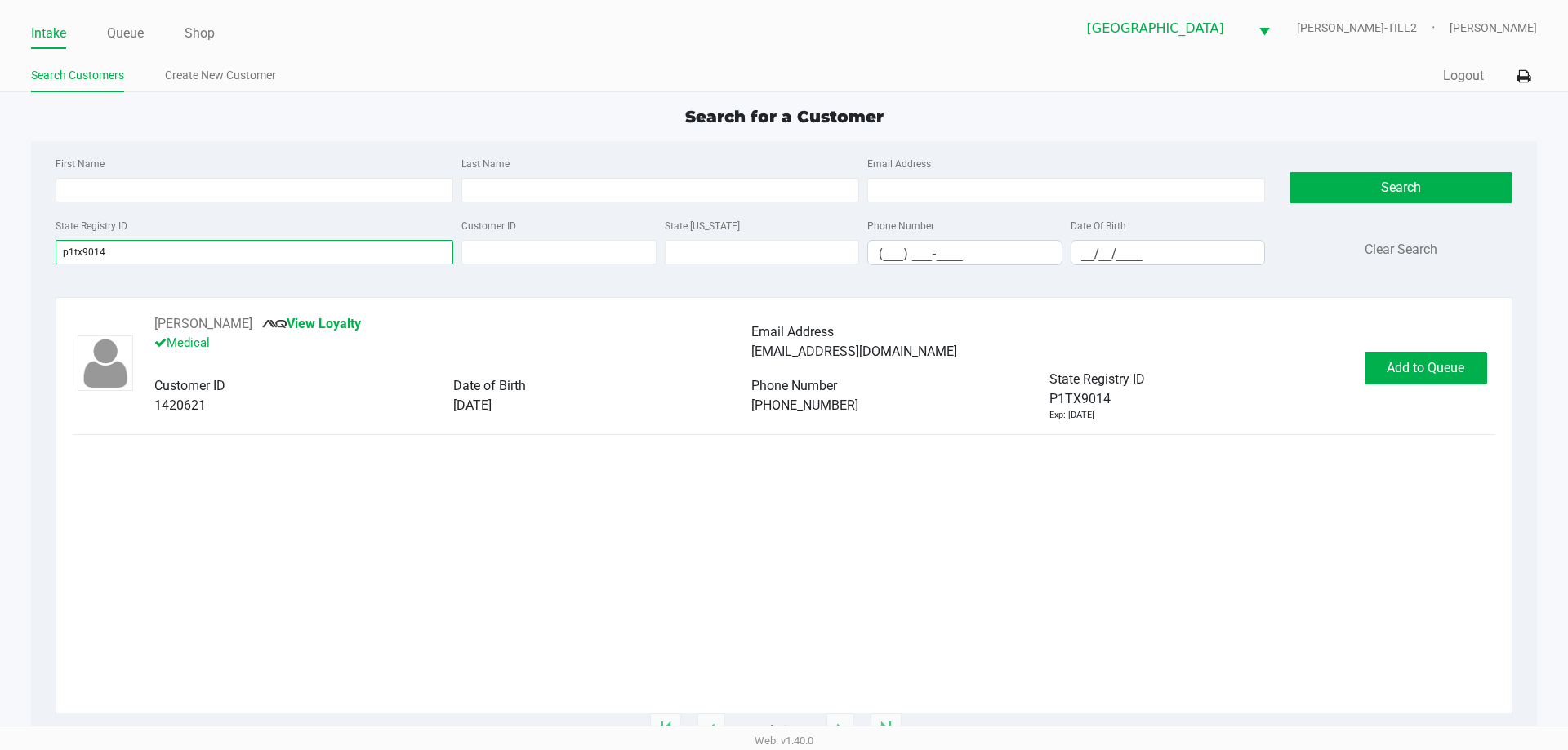
type input "p1tx9014"
click at [1455, 363] on span "Add to Queue" at bounding box center [1426, 367] width 78 height 15
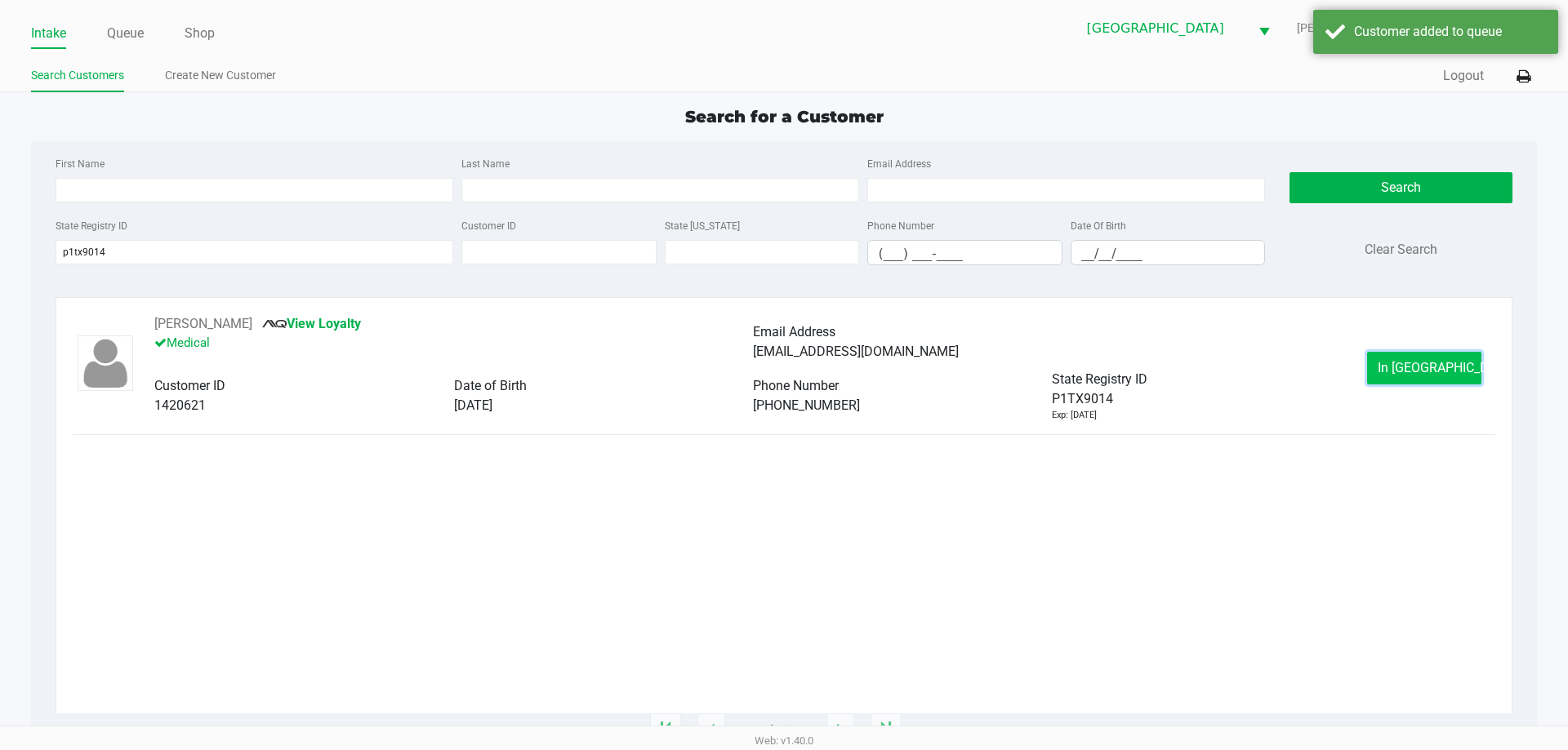
click at [1438, 364] on span "In Queue" at bounding box center [1446, 367] width 137 height 15
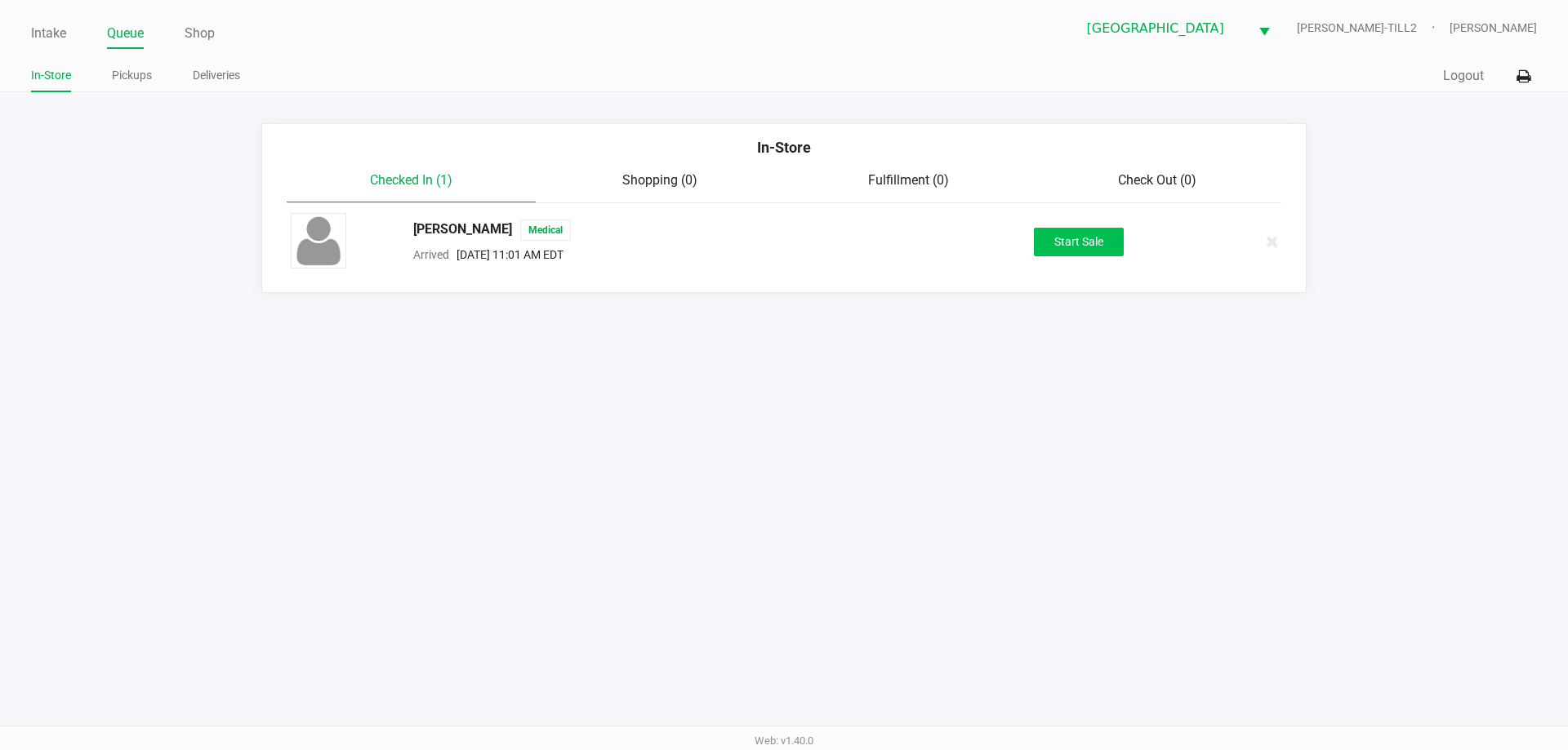
click at [1079, 255] on button "Start Sale" at bounding box center [1079, 242] width 90 height 29
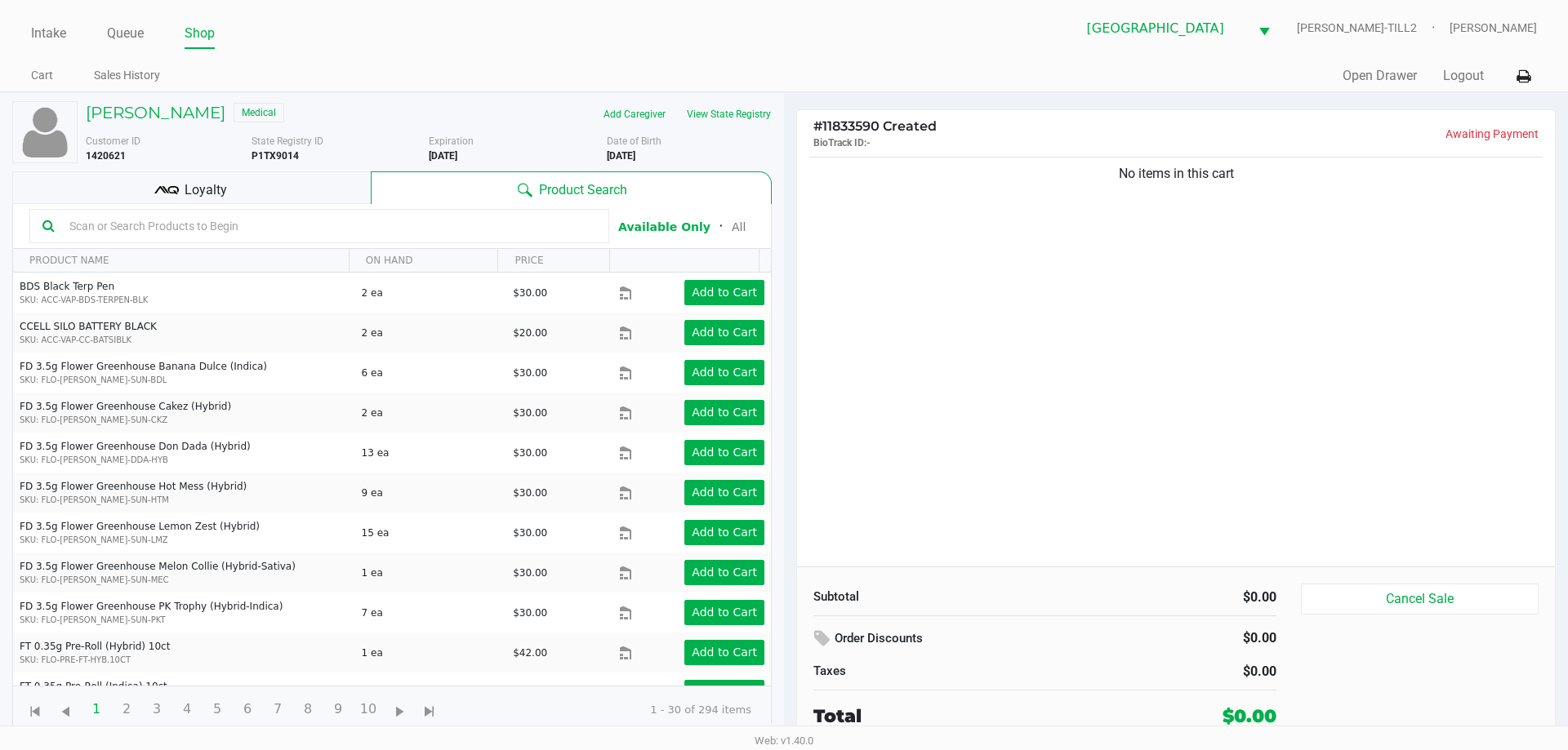
click at [741, 116] on button "View State Registry" at bounding box center [724, 114] width 96 height 26
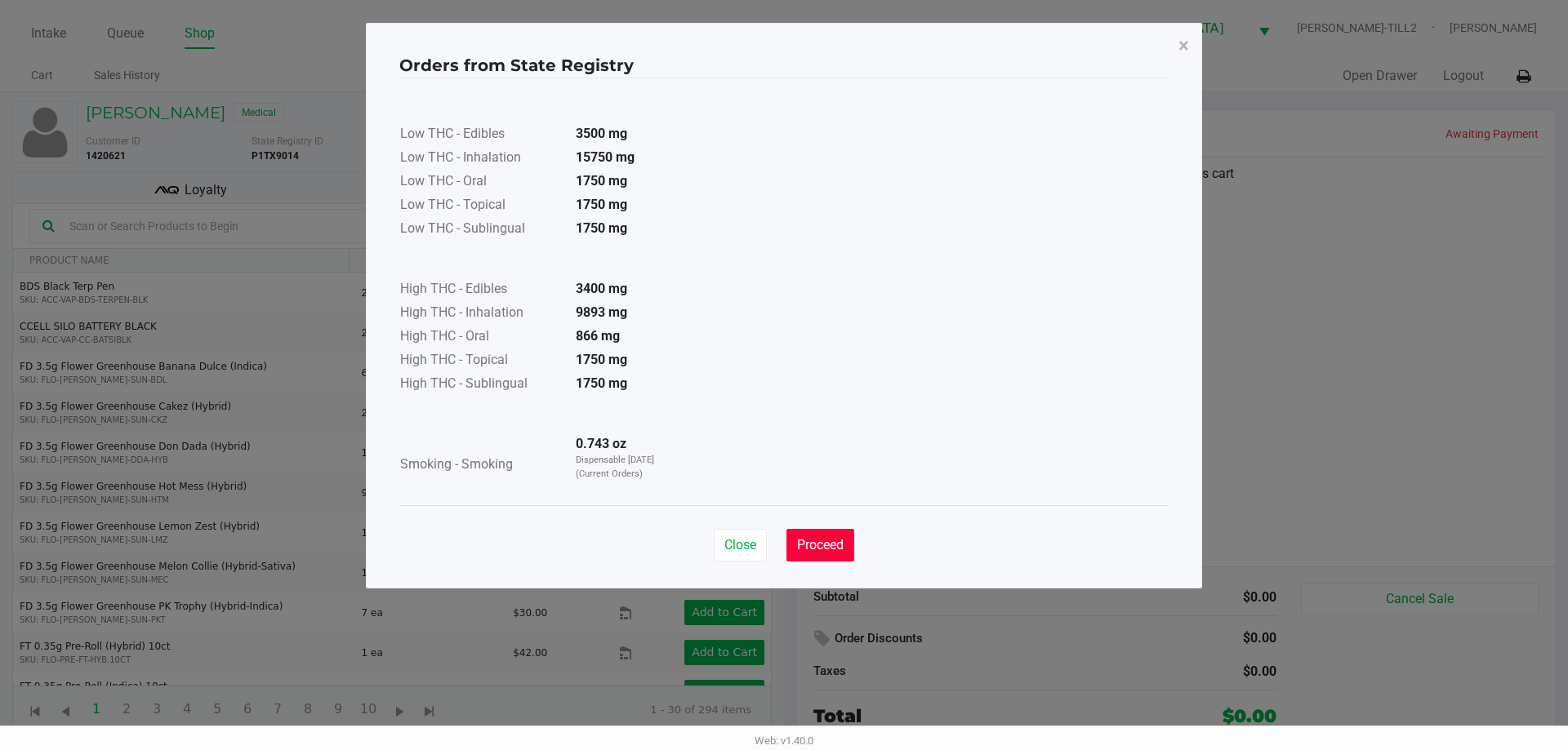
click at [817, 536] on button "Proceed" at bounding box center [820, 545] width 68 height 32
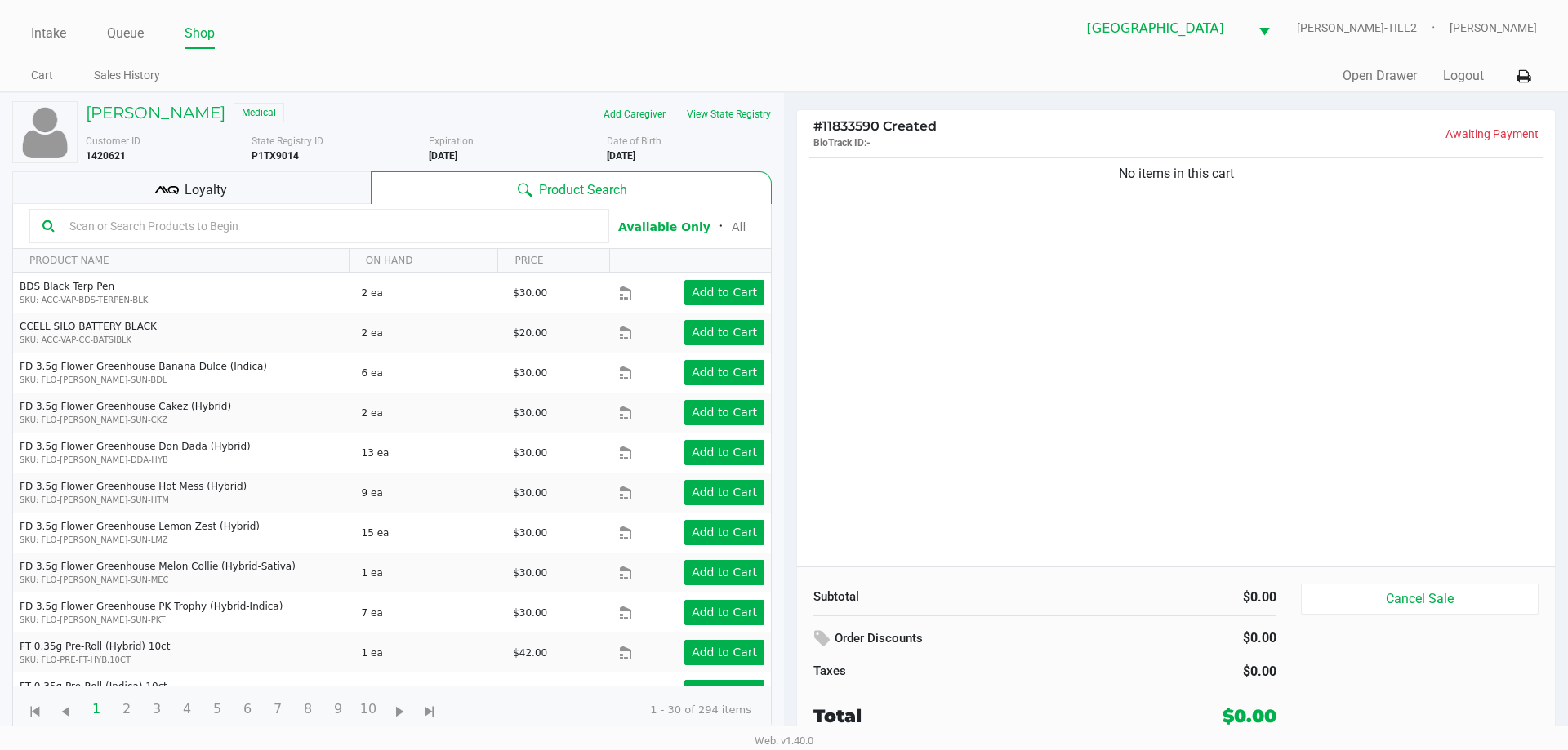
click at [87, 223] on input "text" at bounding box center [329, 225] width 533 height 24
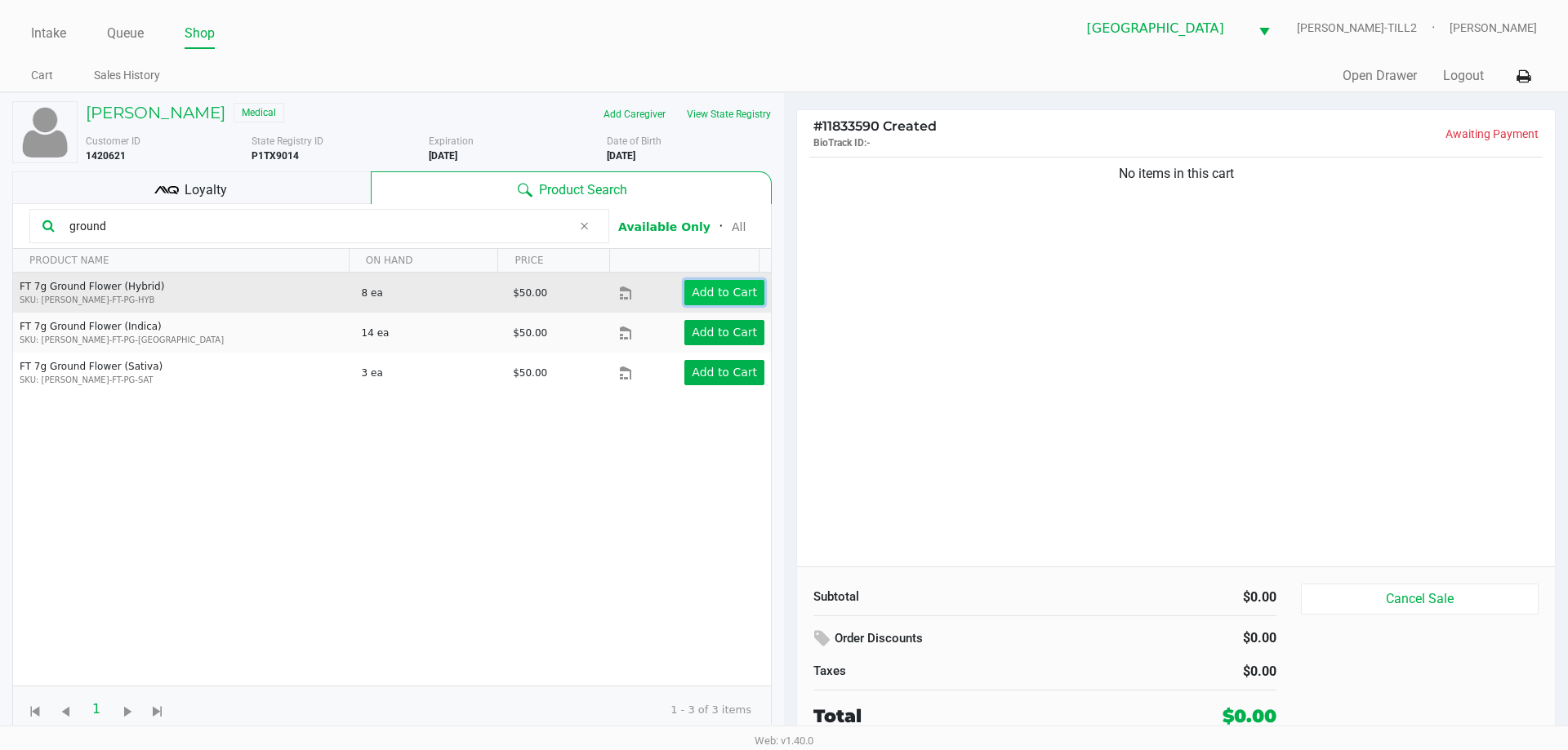
click at [712, 291] on app-button-loader "Add to Cart" at bounding box center [724, 292] width 65 height 13
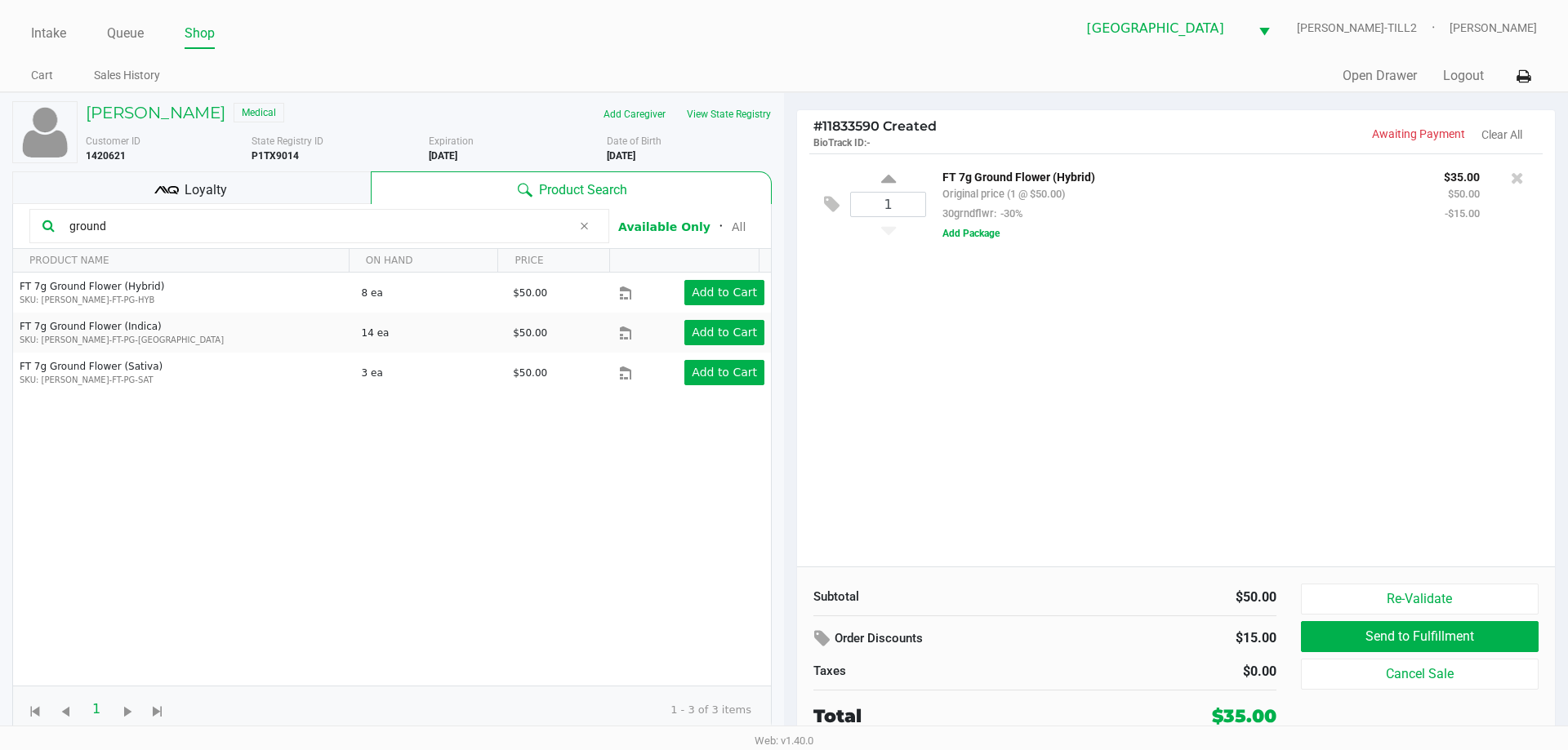
drag, startPoint x: 134, startPoint y: 224, endPoint x: 59, endPoint y: 227, distance: 75.1
click at [59, 227] on div "ground" at bounding box center [319, 226] width 580 height 34
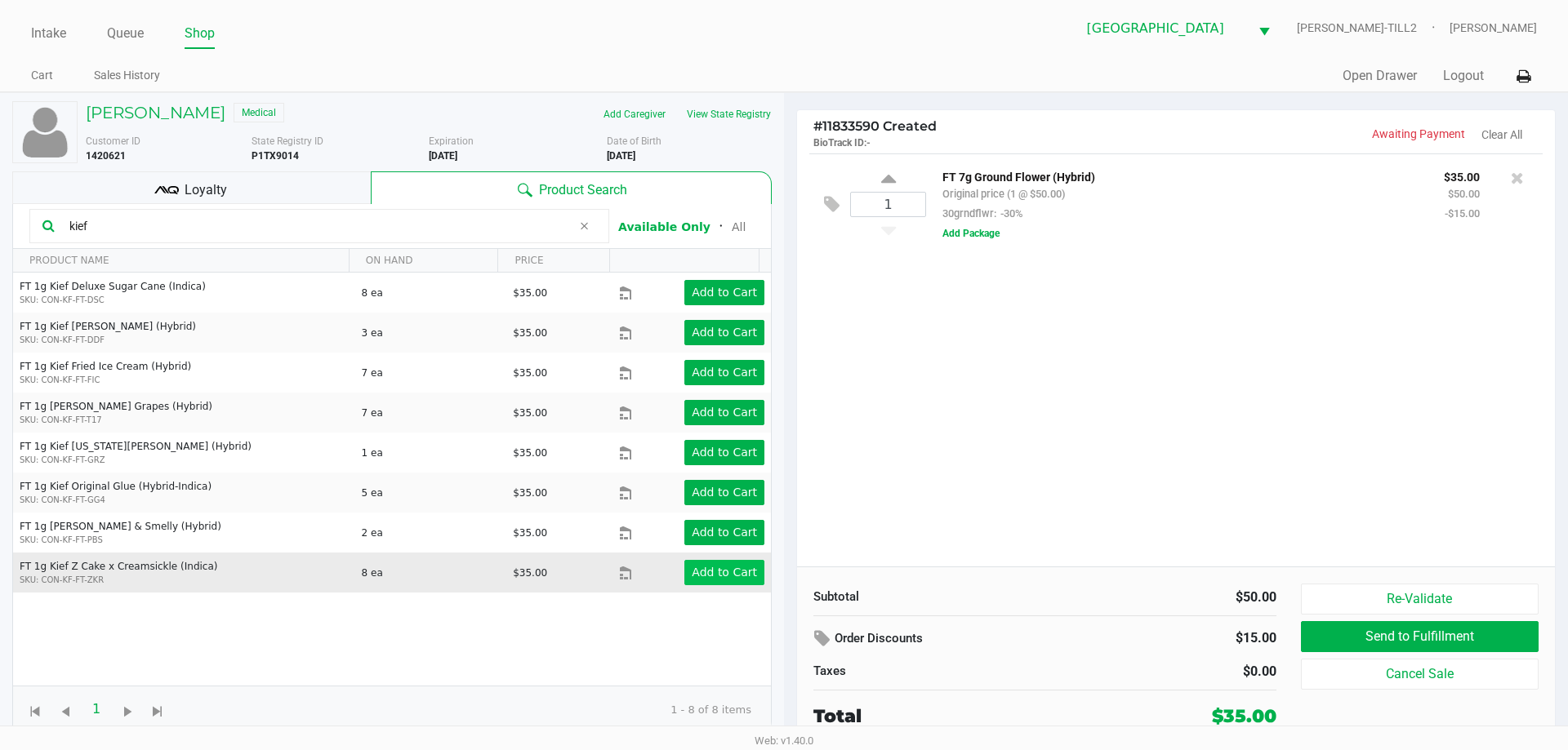
type input "kief"
click at [719, 577] on app-button-loader "Add to Cart" at bounding box center [724, 572] width 65 height 13
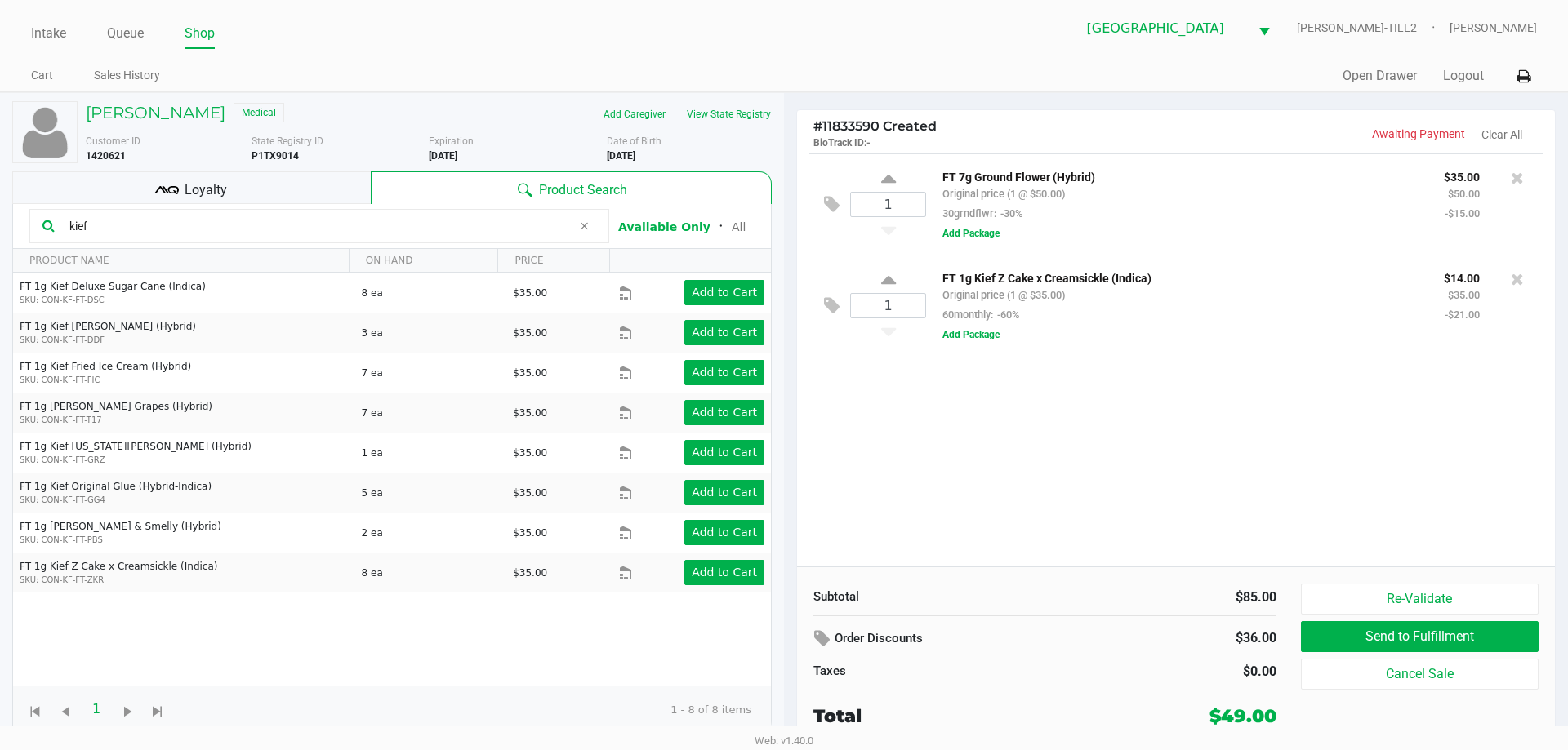
click at [256, 199] on div "Loyalty" at bounding box center [192, 188] width 359 height 32
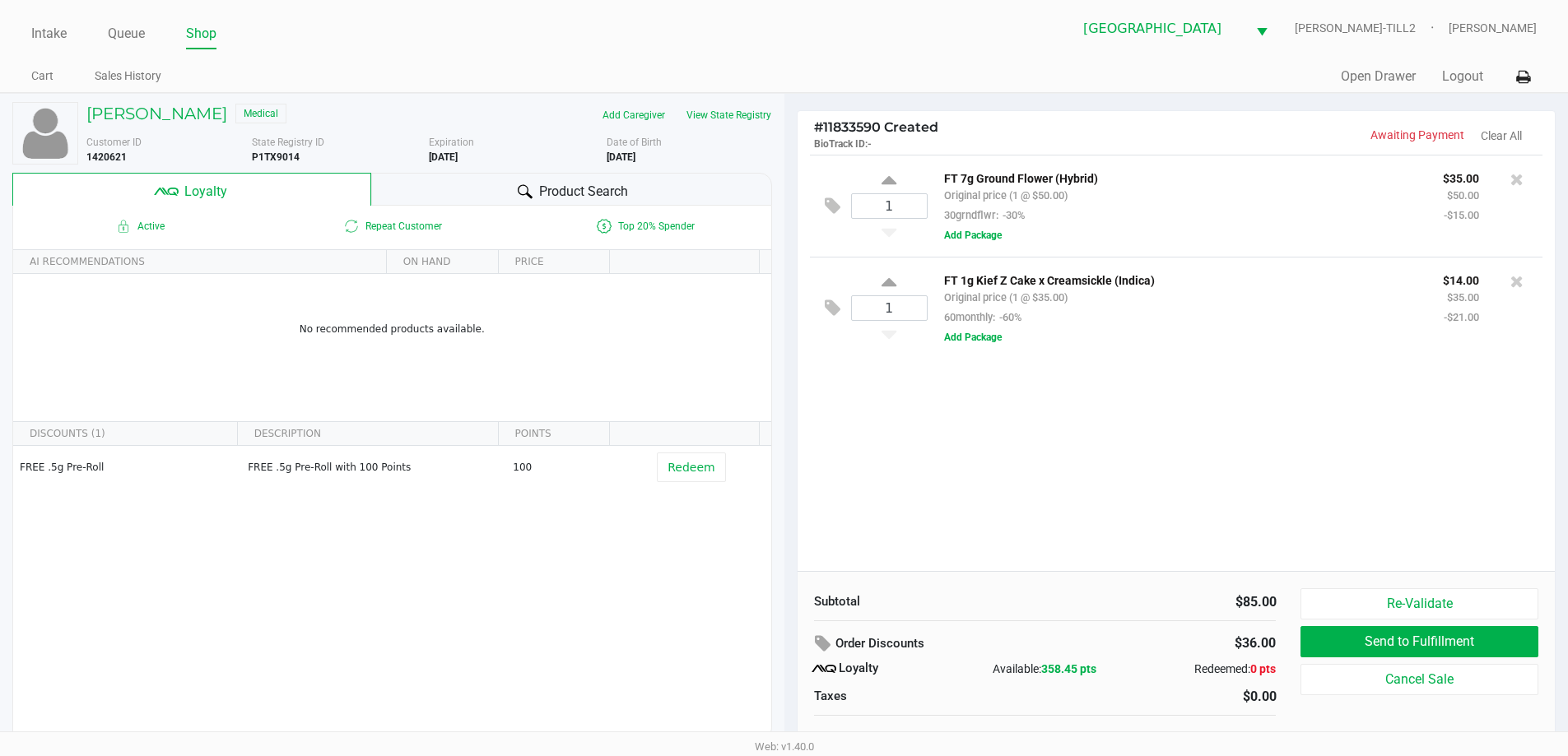
click at [396, 182] on div "Product Search" at bounding box center [571, 189] width 401 height 33
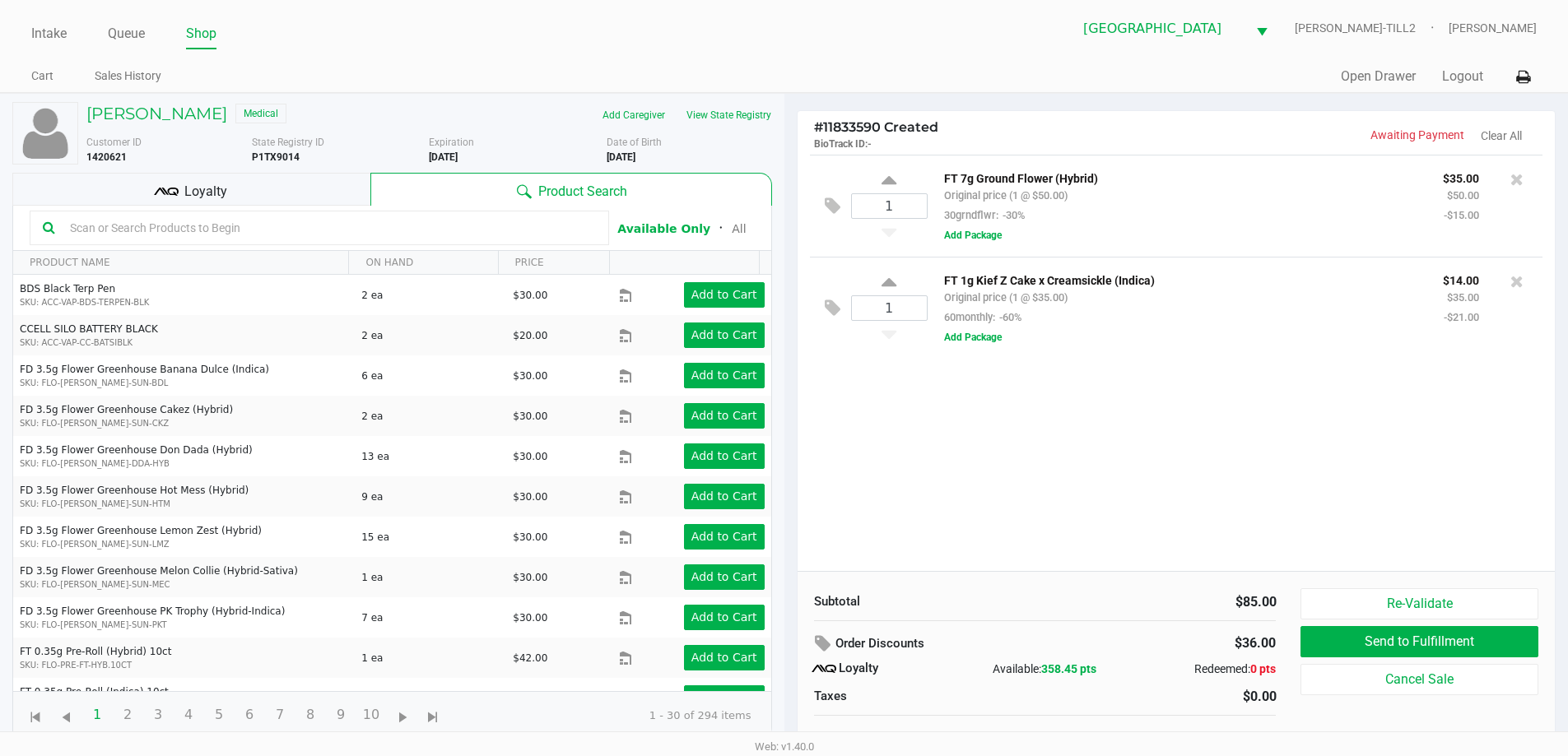
click at [123, 226] on input "text" at bounding box center [330, 227] width 532 height 25
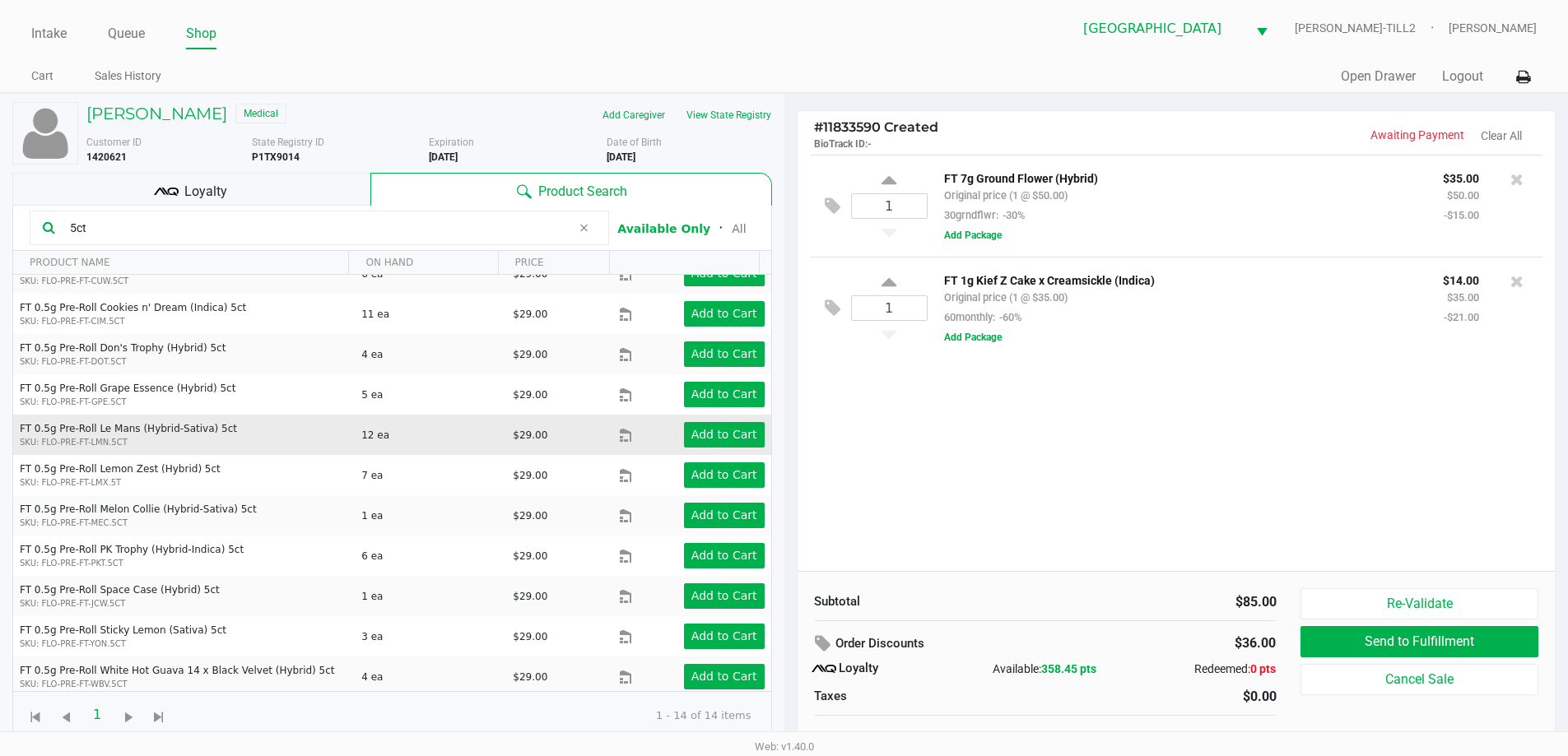
scroll to position [147, 0]
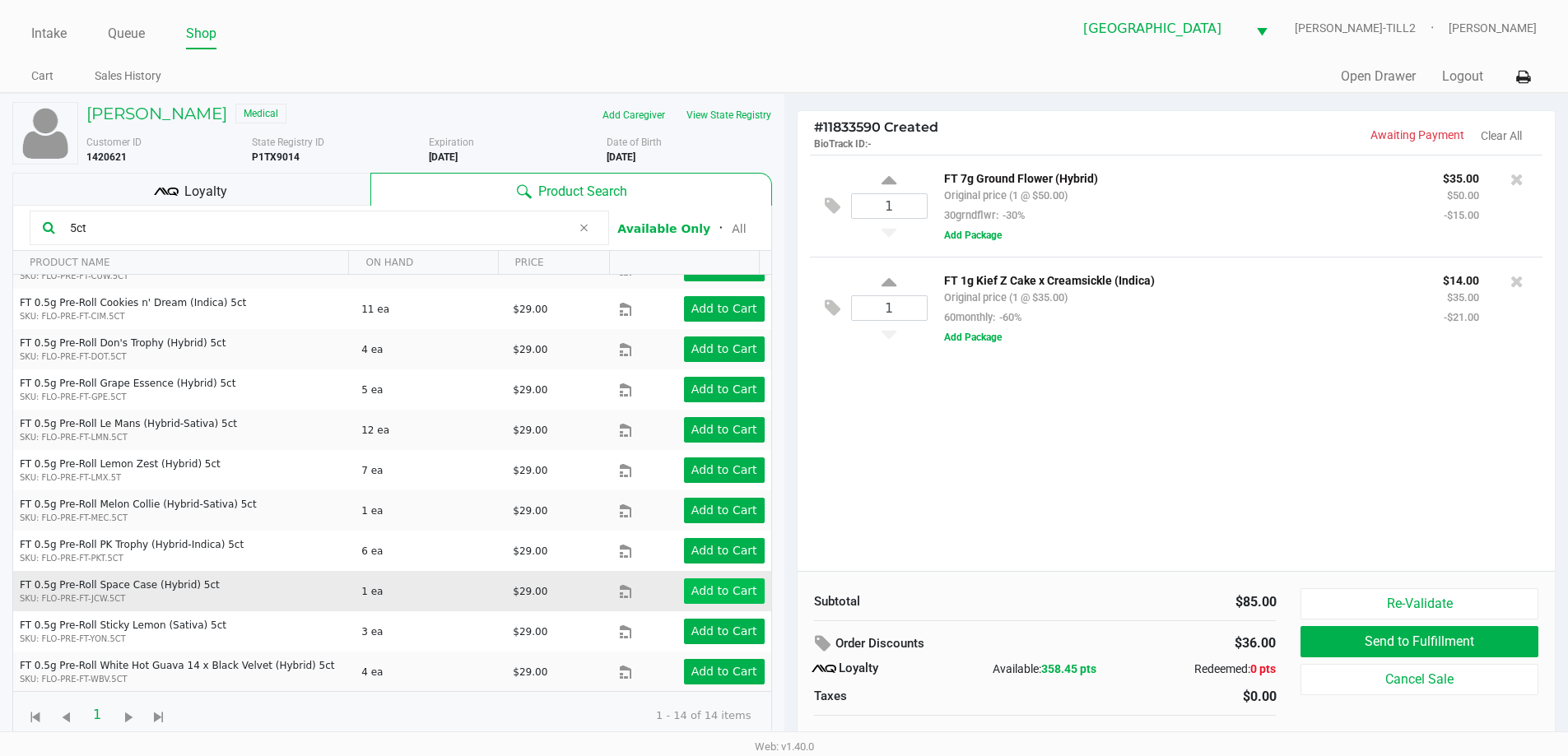
type input "5ct"
click at [722, 590] on app-button-loader "Add to Cart" at bounding box center [724, 591] width 65 height 13
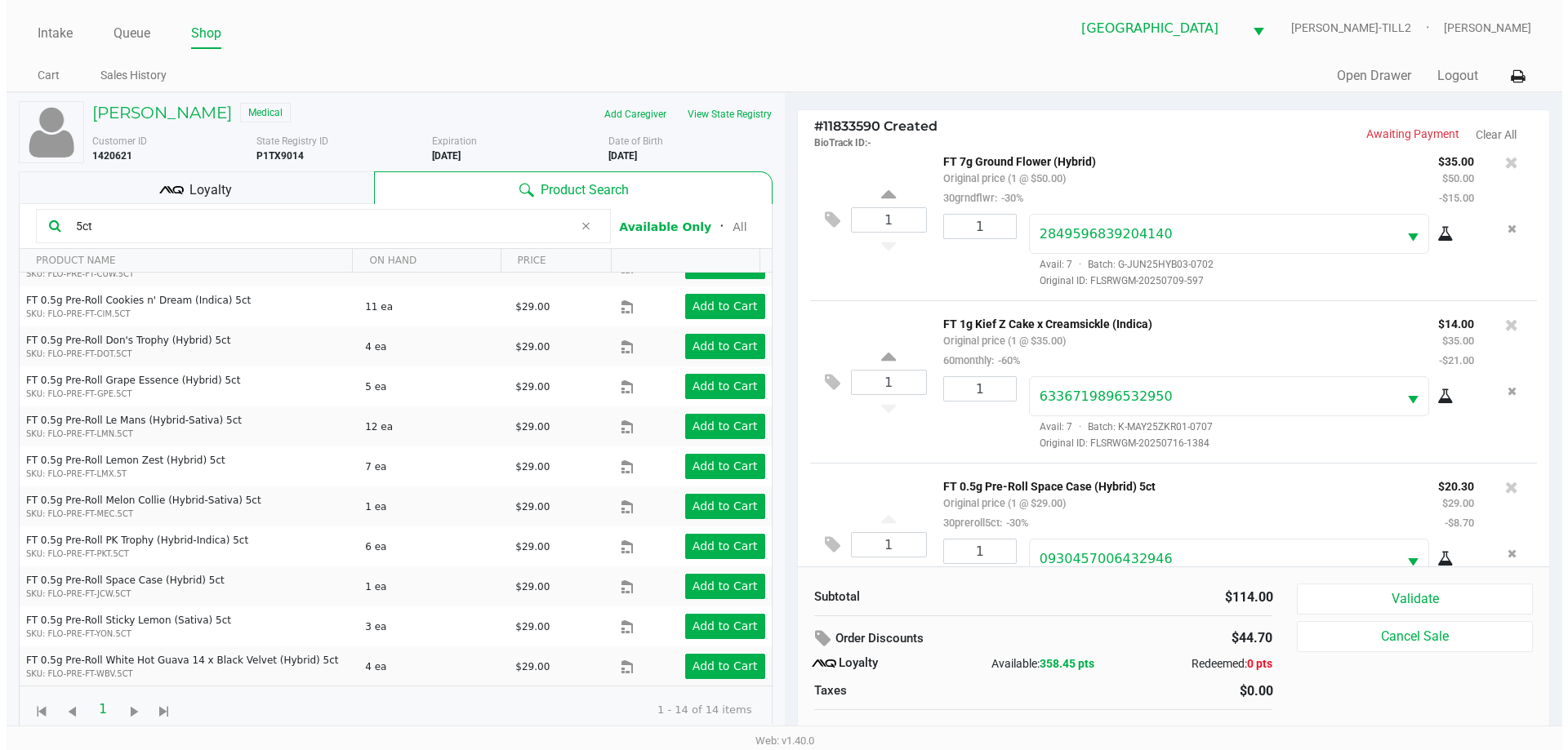
scroll to position [77, 0]
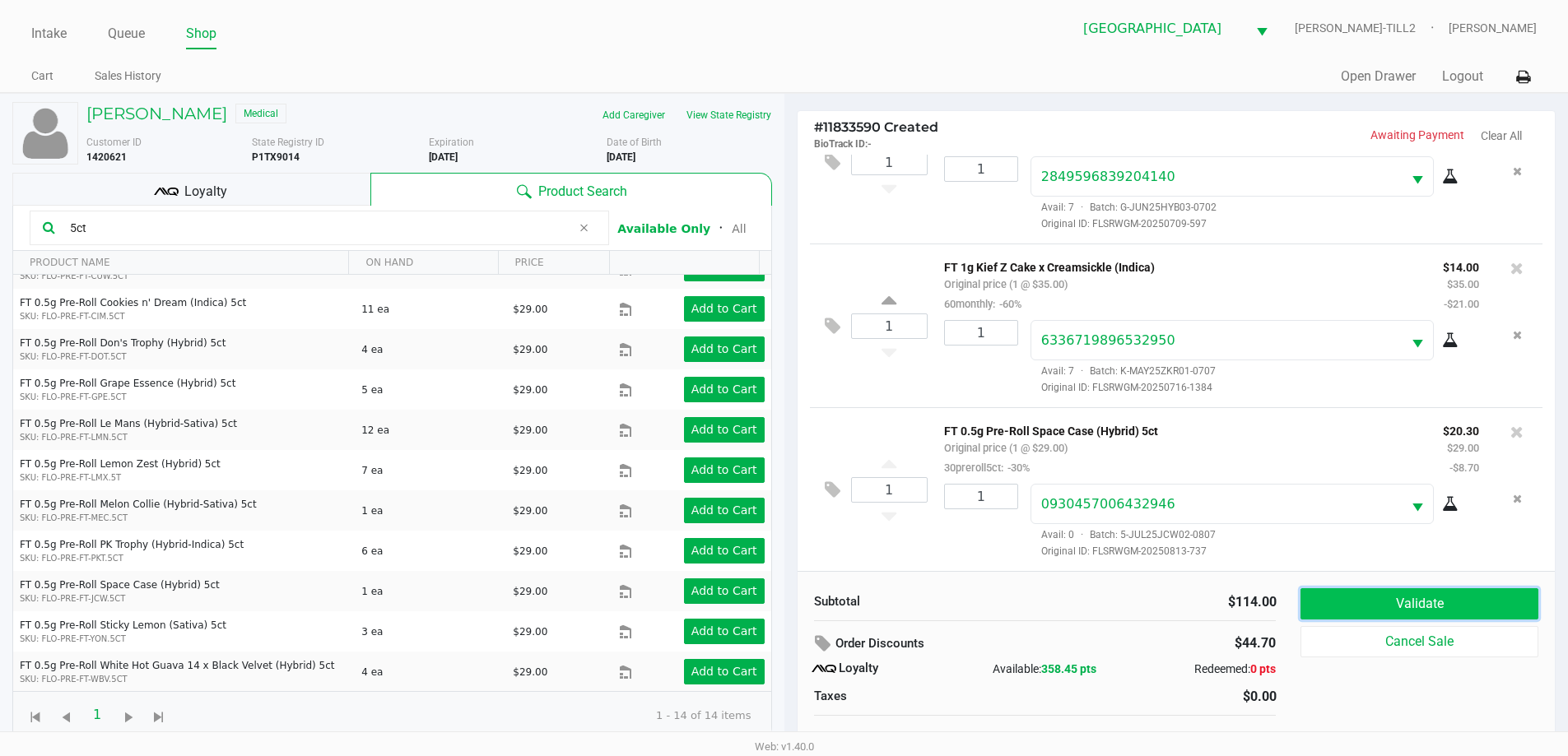
click at [1454, 595] on button "Validate" at bounding box center [1418, 604] width 237 height 31
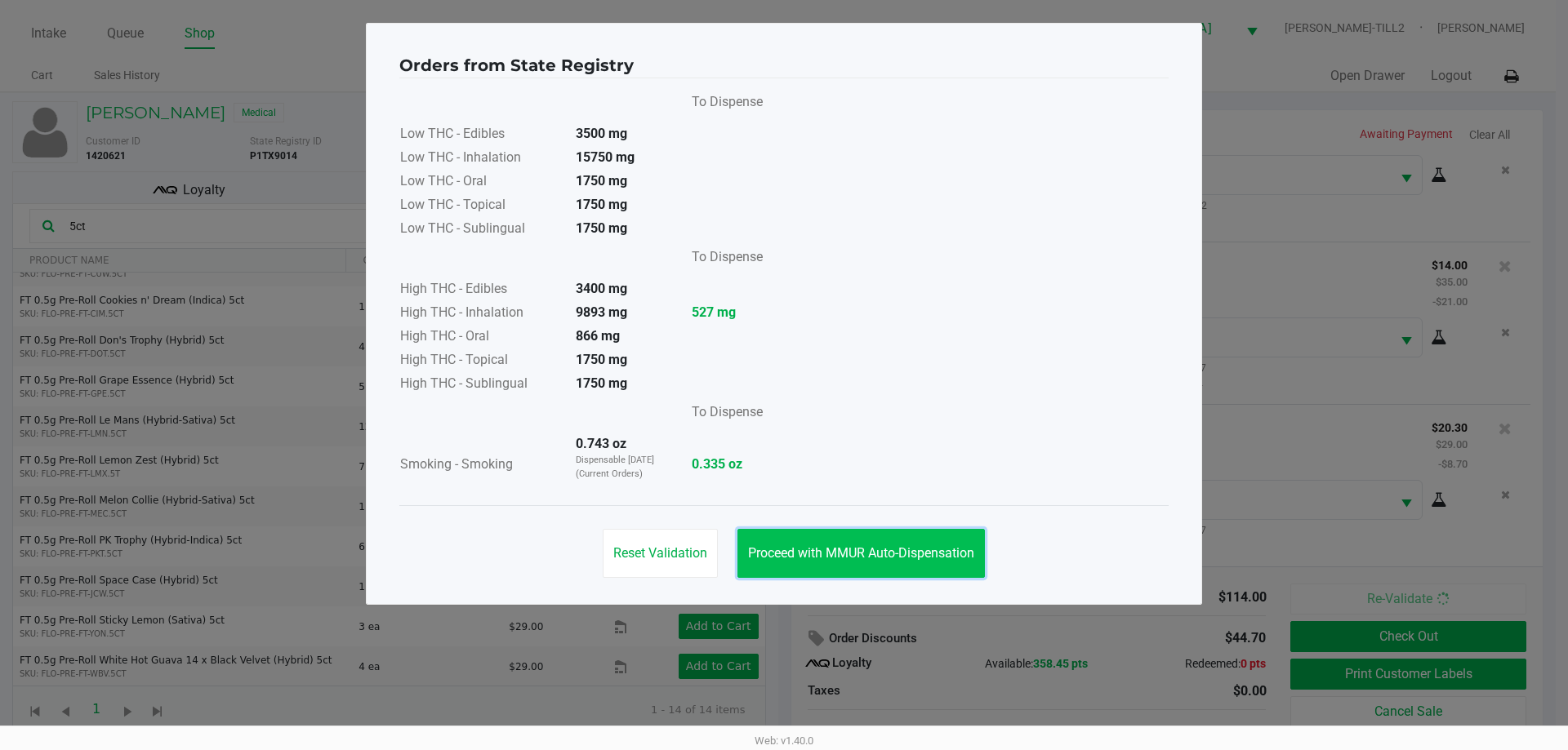
click at [920, 554] on span "Proceed with MMUR Auto-Dispensation" at bounding box center [861, 553] width 226 height 15
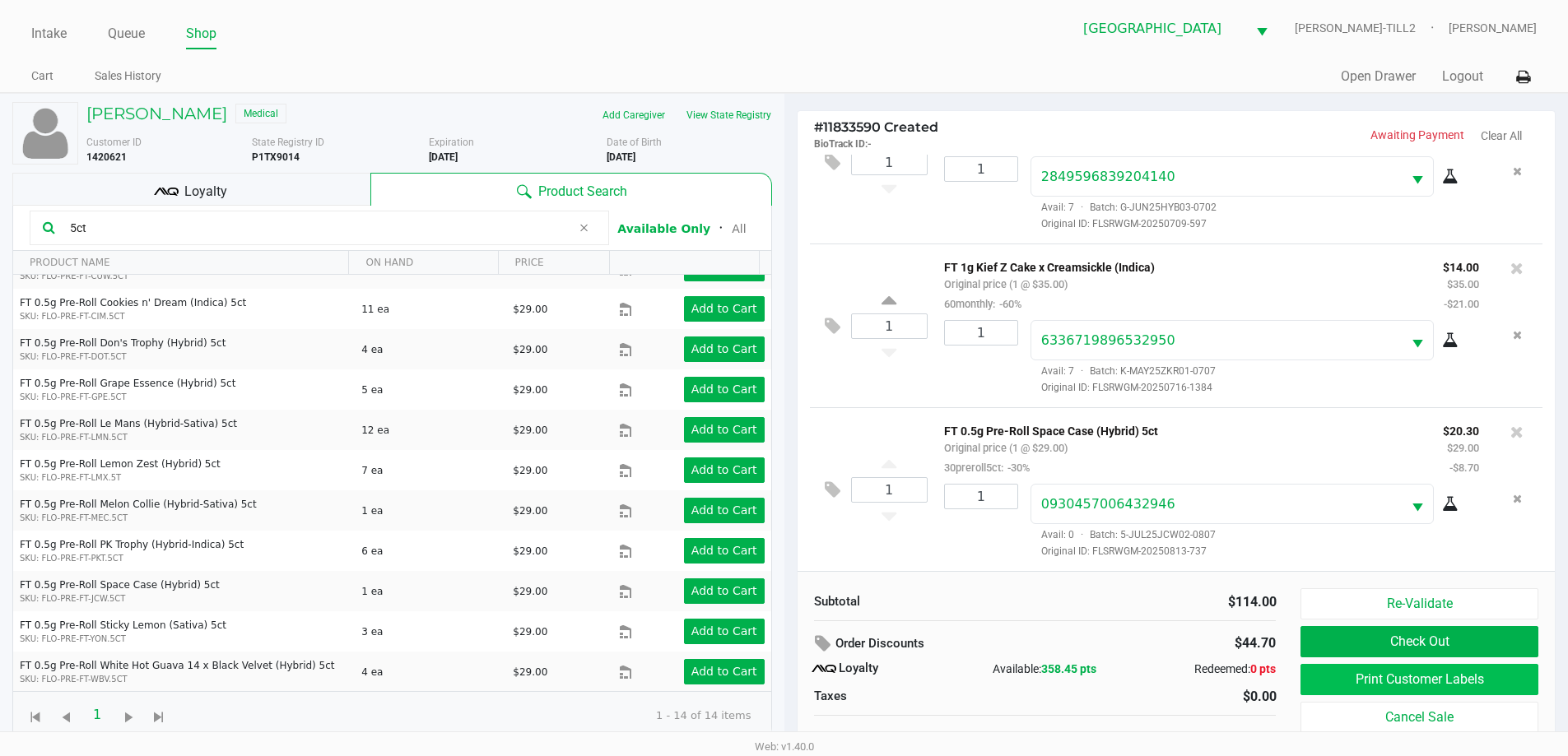
click at [1428, 681] on button "Print Customer Labels" at bounding box center [1418, 680] width 237 height 31
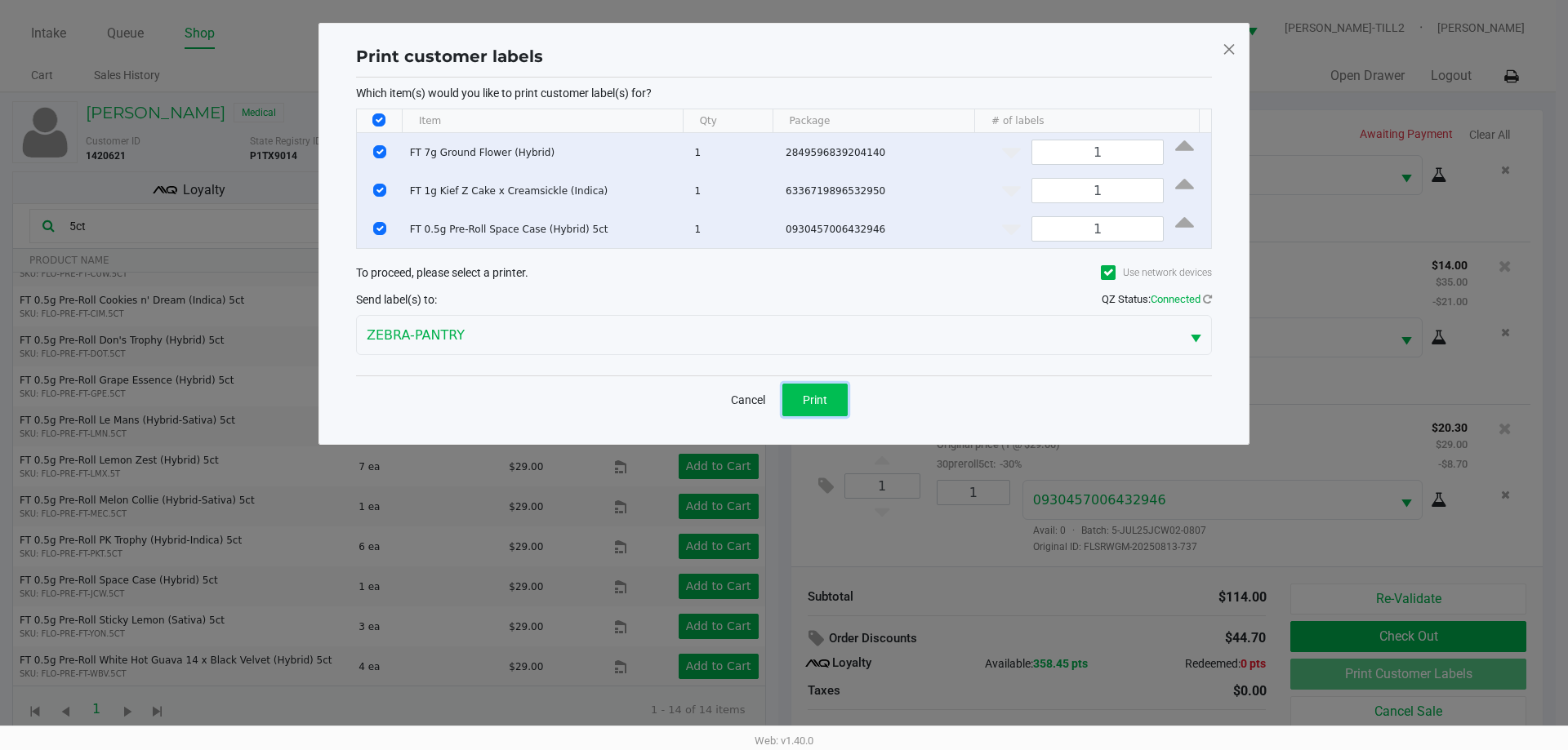
click at [818, 394] on span "Print" at bounding box center [814, 400] width 24 height 13
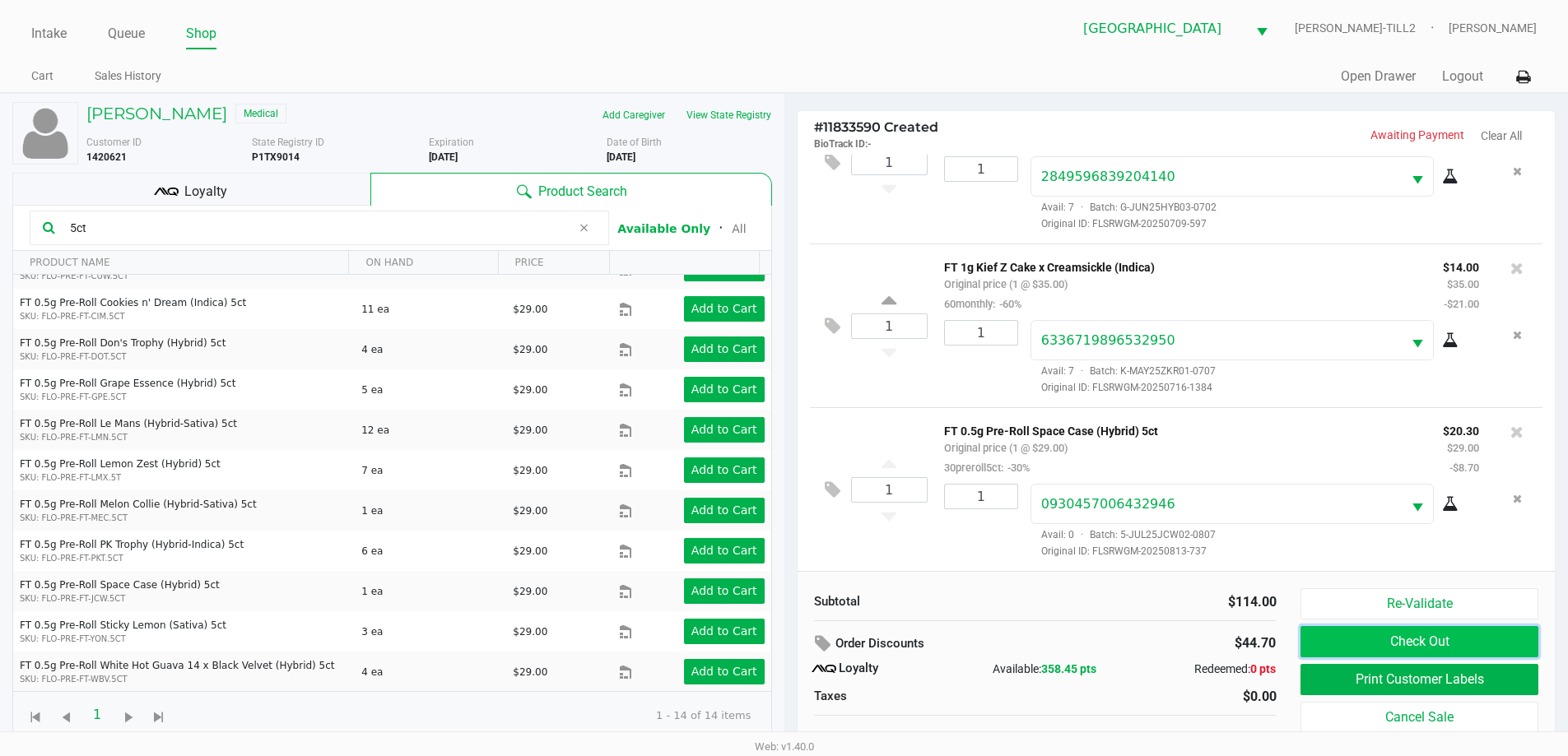
click at [1444, 633] on button "Check Out" at bounding box center [1418, 642] width 237 height 31
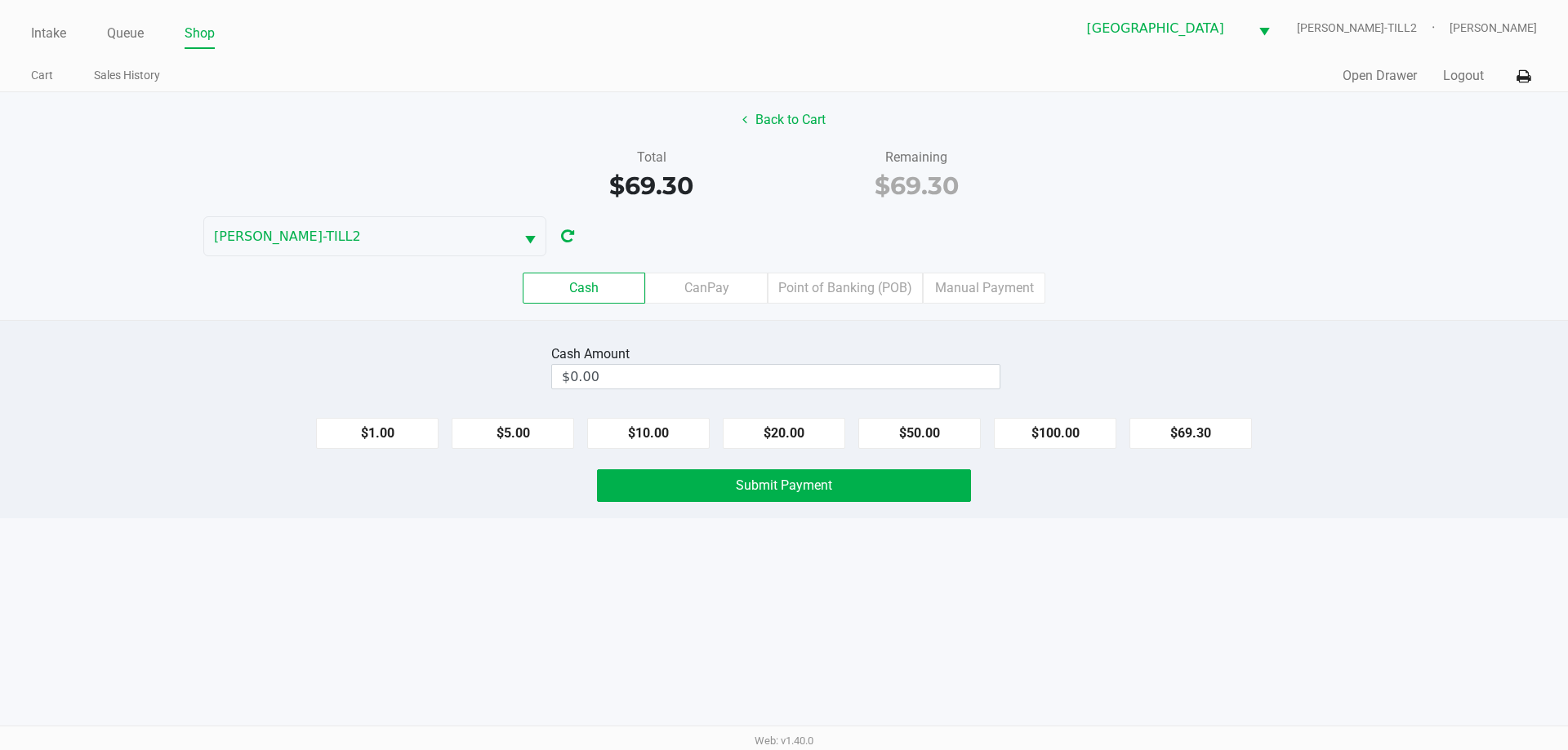
click at [812, 211] on div "Back to Cart Total $69.30 Remaining $69.30 DENNIS-BROWN-TILL2 Cash CanPay Point…" at bounding box center [784, 206] width 1568 height 228
click at [627, 384] on input "$0.00" at bounding box center [775, 377] width 447 height 23
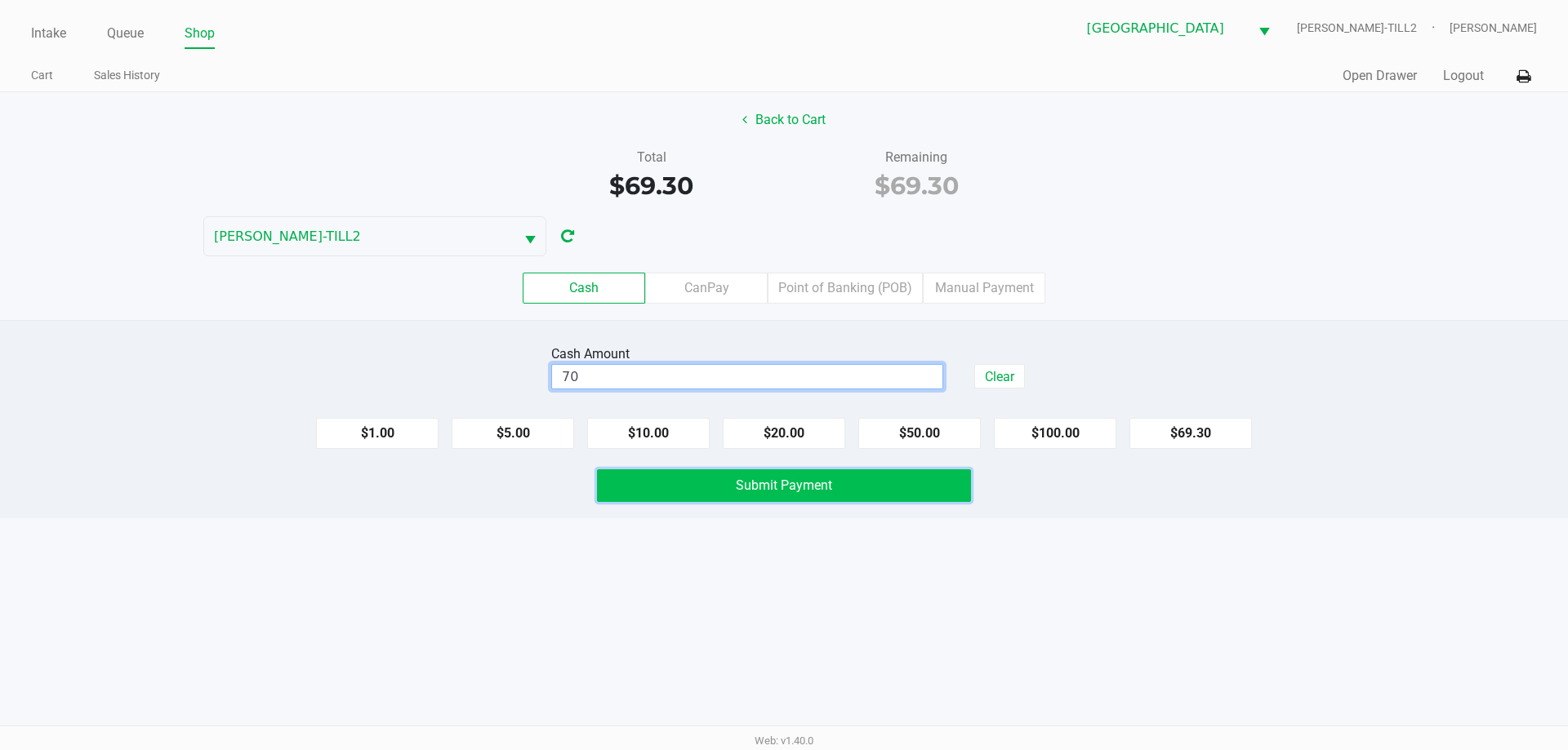
click at [716, 483] on button "Submit Payment" at bounding box center [784, 486] width 374 height 32
type input "$70.00"
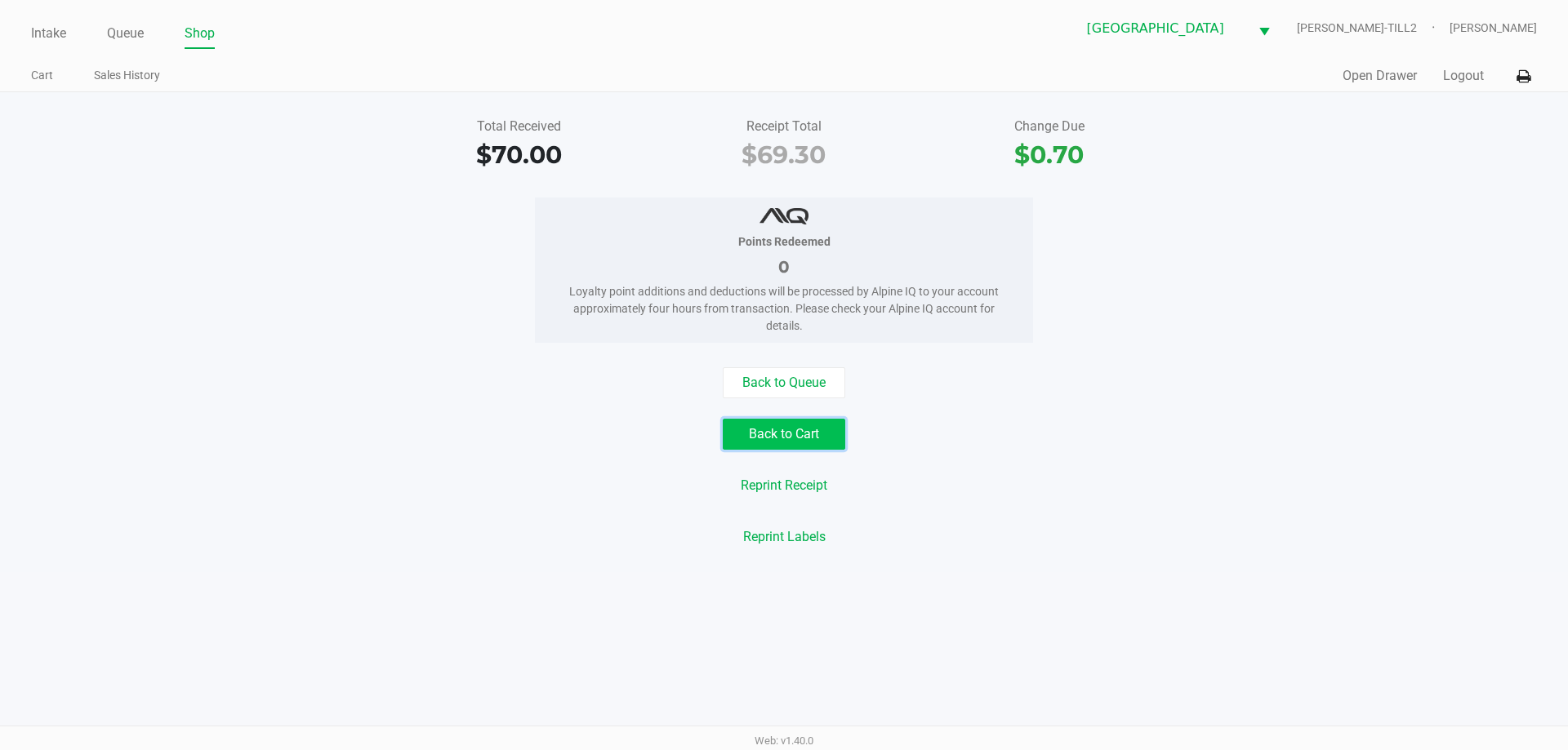
click at [793, 429] on button "Back to Cart" at bounding box center [784, 434] width 123 height 31
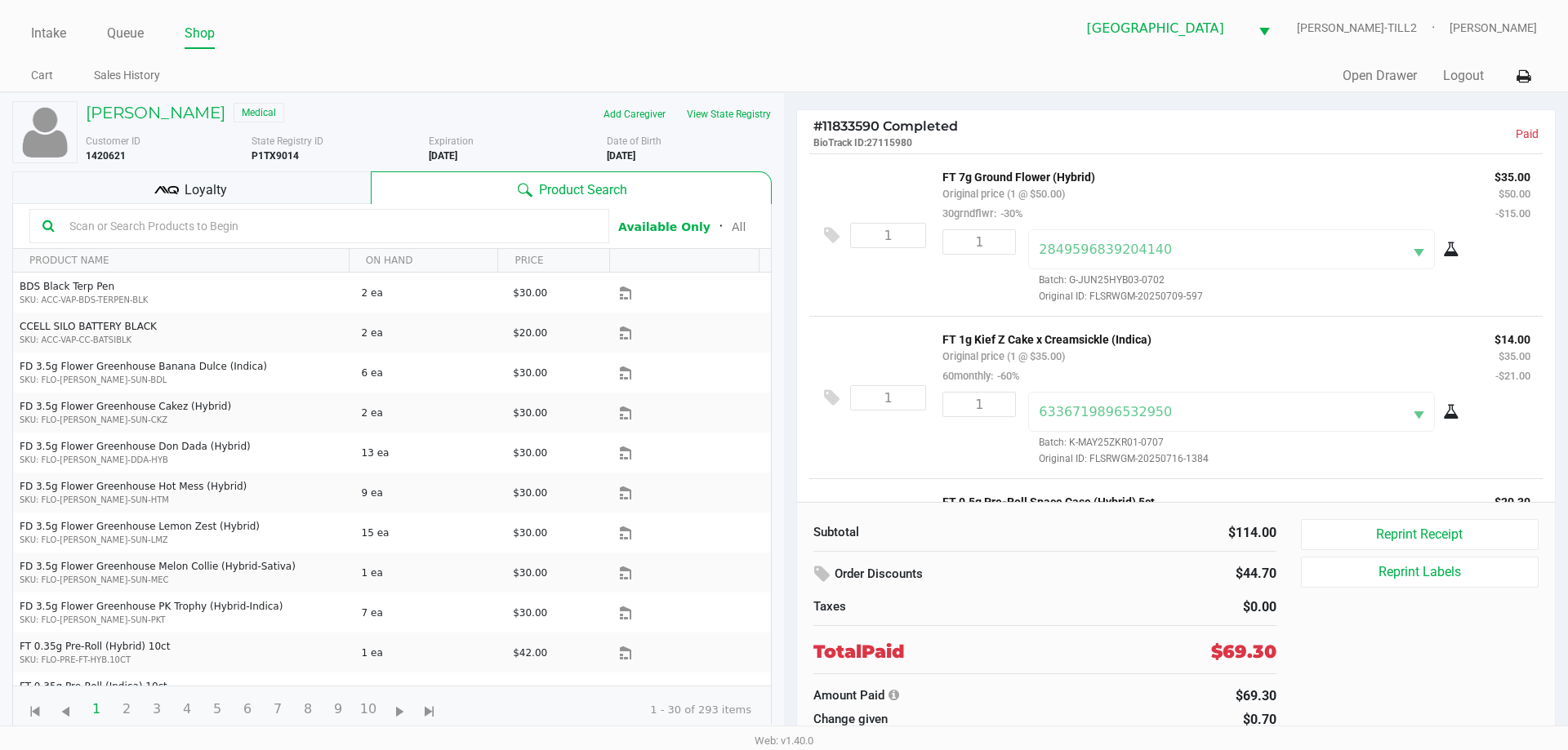
click at [278, 153] on b "P1TX9014" at bounding box center [275, 156] width 48 height 12
copy b "P1TX9014"
click at [46, 32] on link "Intake" at bounding box center [48, 32] width 35 height 23
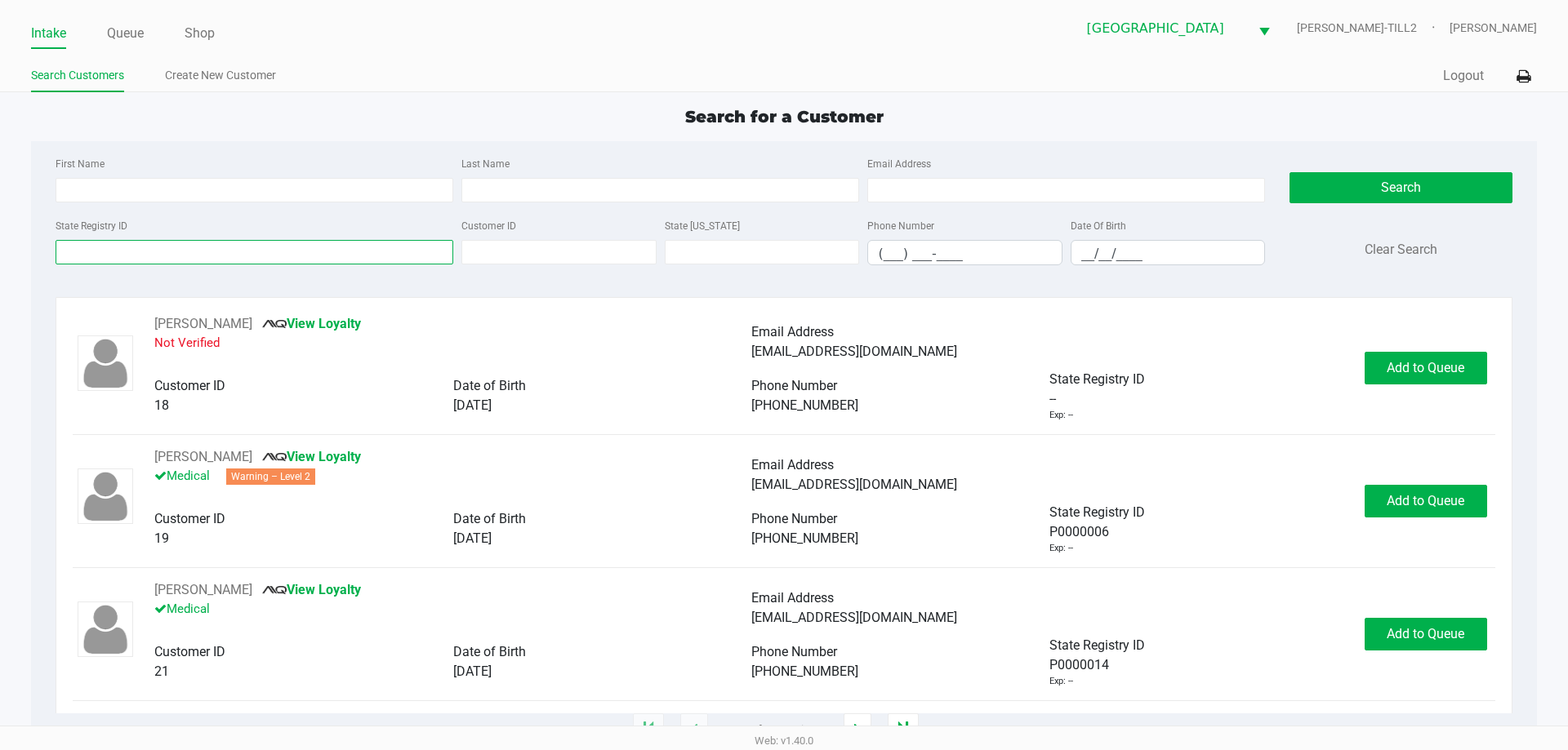
click at [86, 259] on input "State Registry ID" at bounding box center [254, 252] width 398 height 24
paste input "P1TX9014"
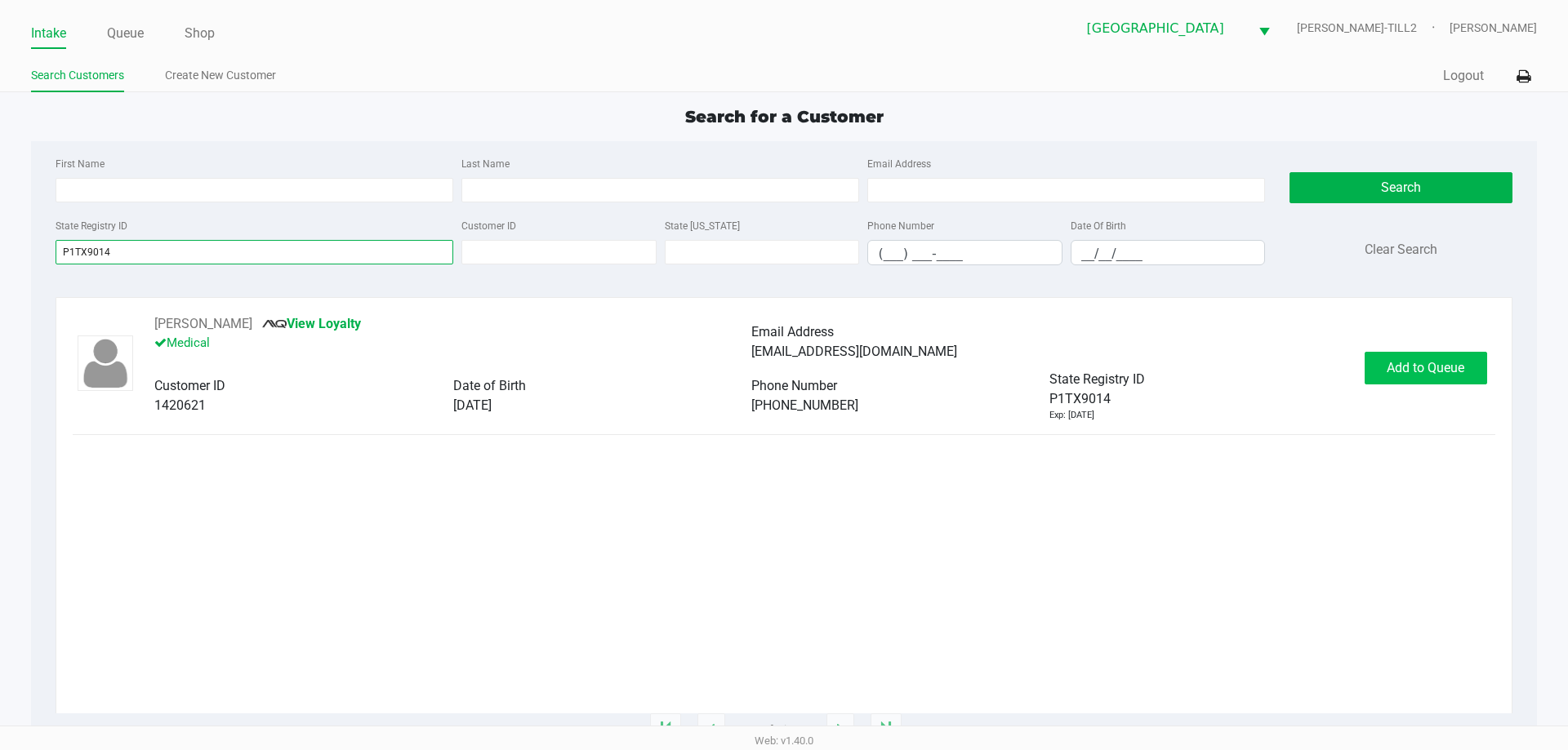
type input "P1TX9014"
click at [1407, 369] on span "Add to Queue" at bounding box center [1426, 367] width 78 height 15
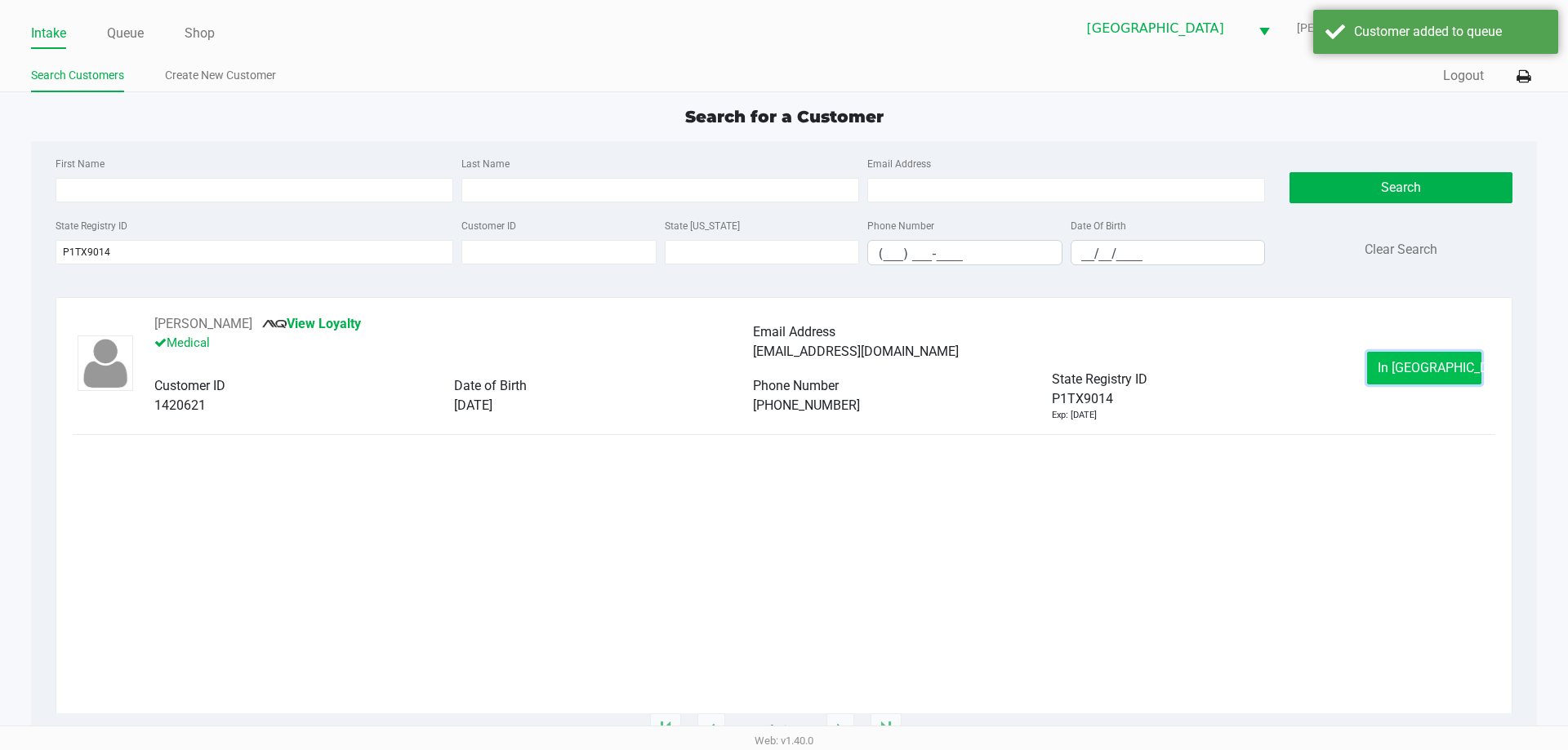
click at [1422, 365] on span "In Queue" at bounding box center [1446, 367] width 137 height 15
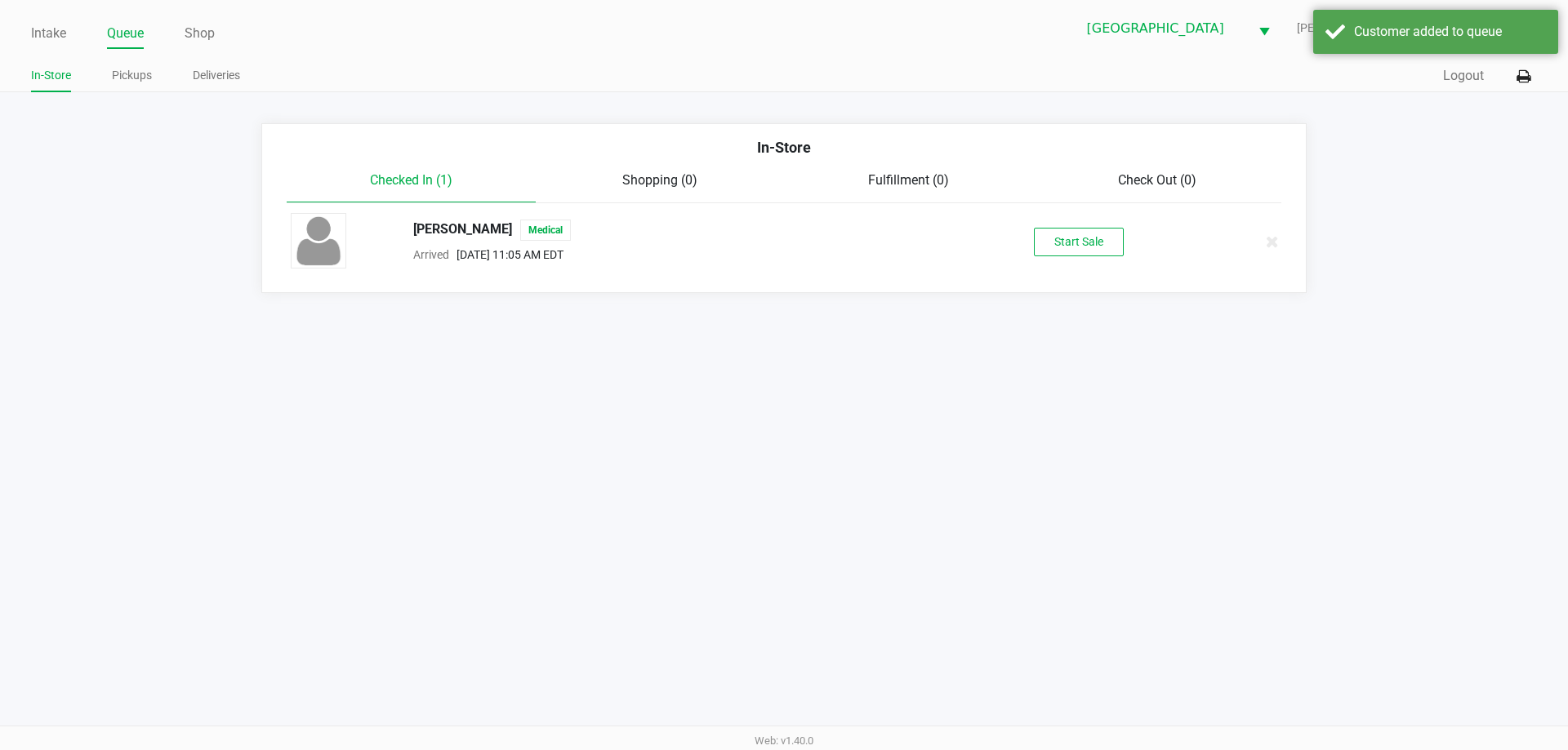
click at [1071, 240] on button "Start Sale" at bounding box center [1079, 242] width 90 height 29
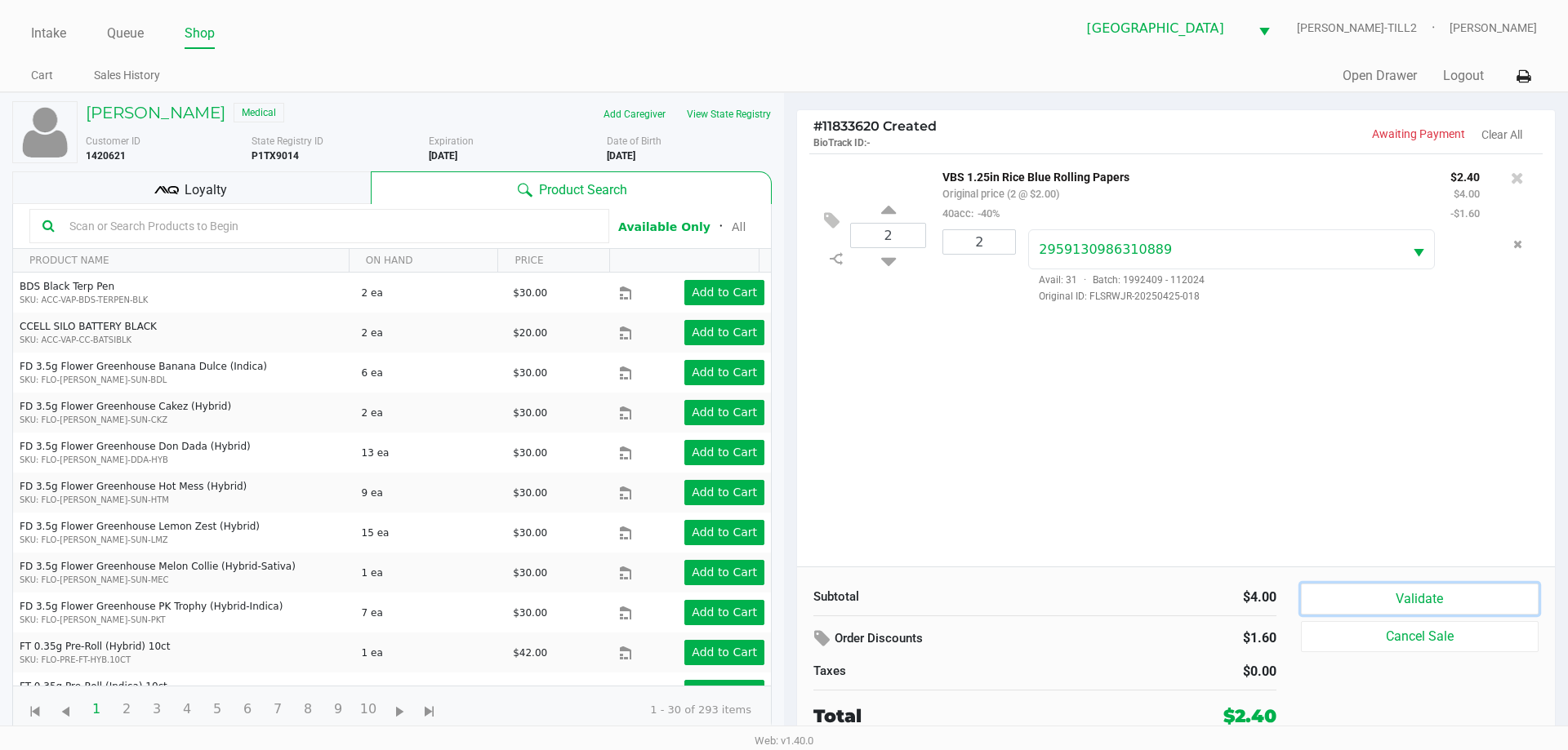
click at [1429, 602] on button "Validate" at bounding box center [1420, 599] width 238 height 31
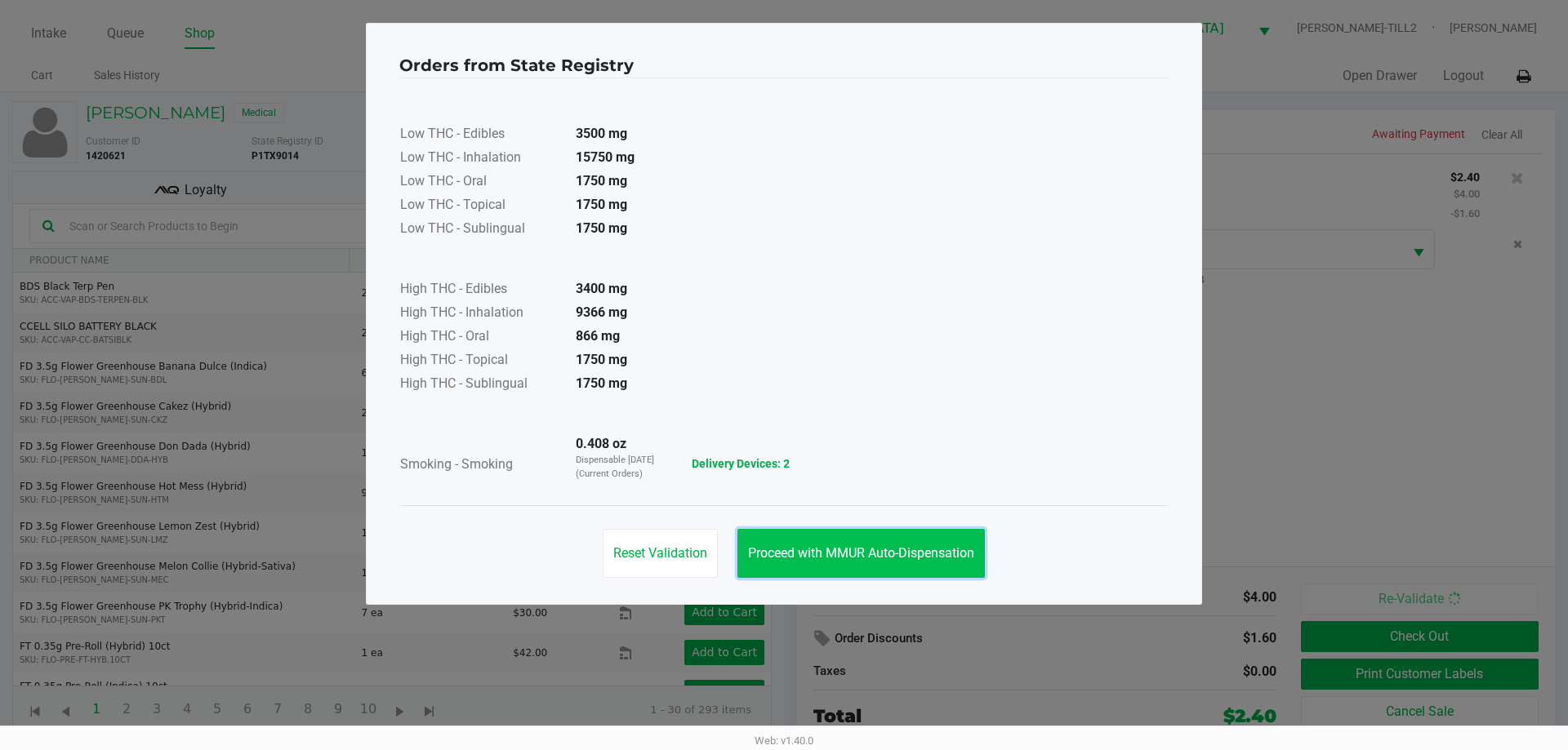
click at [898, 550] on span "Proceed with MMUR Auto-Dispensation" at bounding box center [861, 553] width 226 height 15
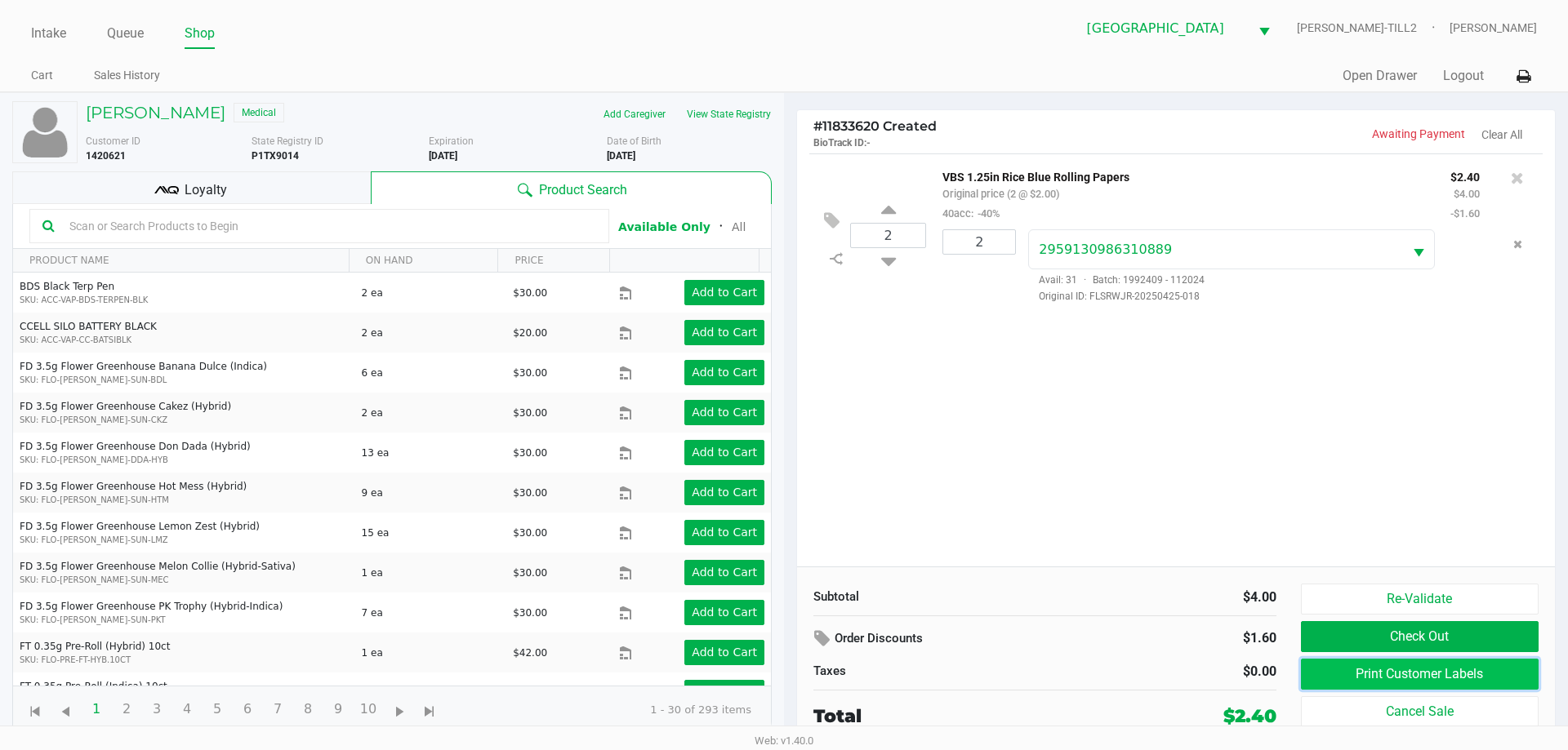
click at [1391, 674] on button "Print Customer Labels" at bounding box center [1420, 674] width 238 height 31
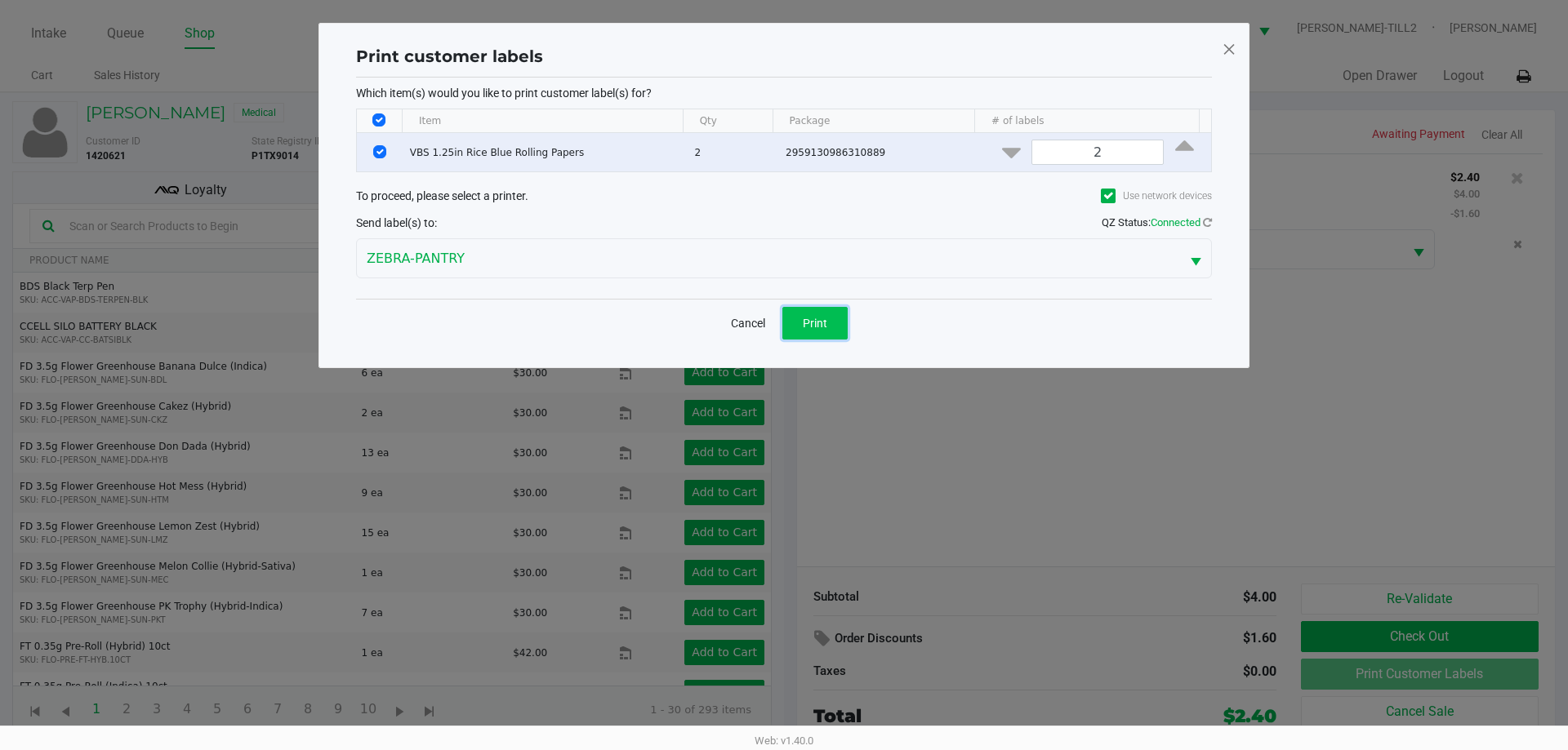
click at [817, 325] on span "Print" at bounding box center [814, 323] width 24 height 13
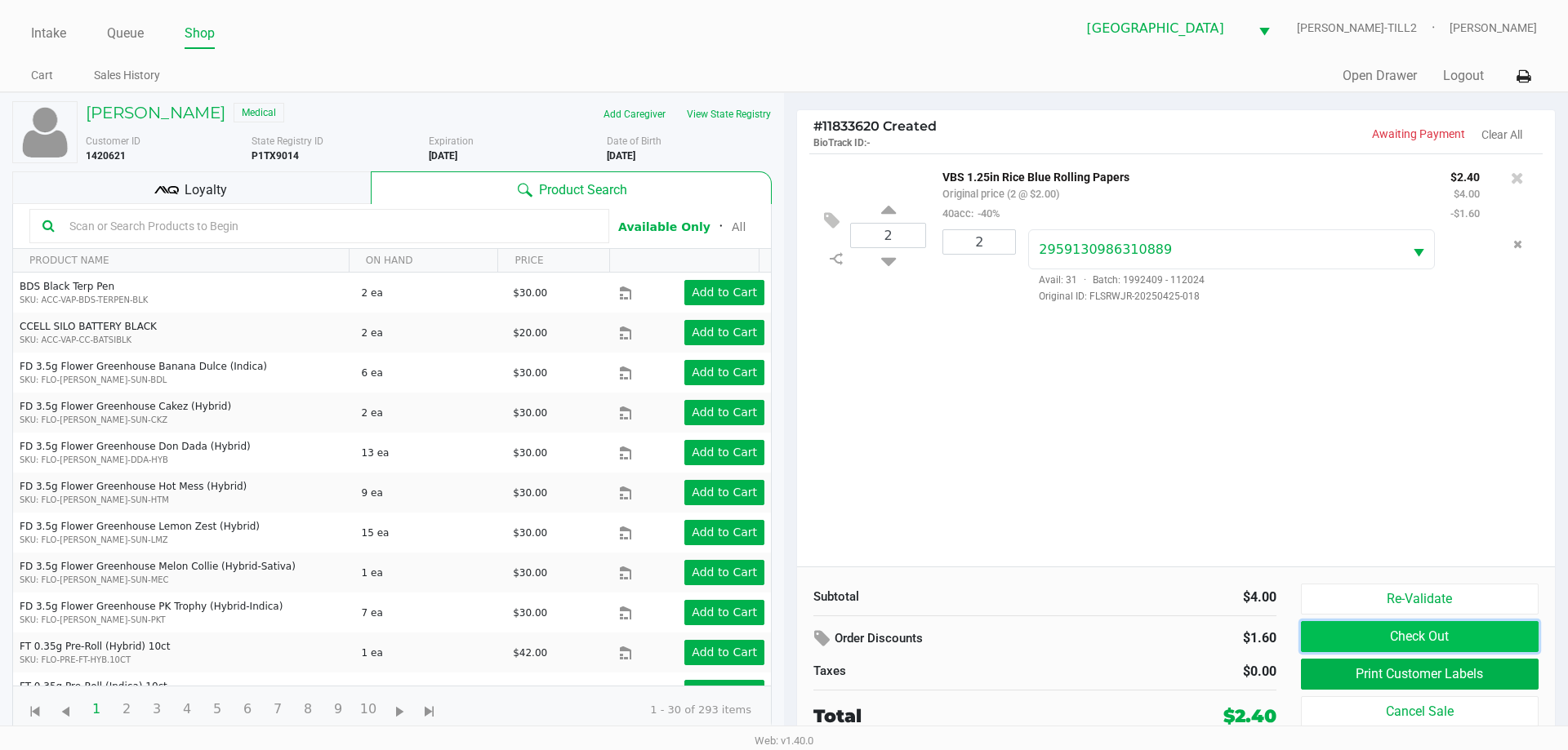
click at [1452, 633] on button "Check Out" at bounding box center [1420, 636] width 238 height 31
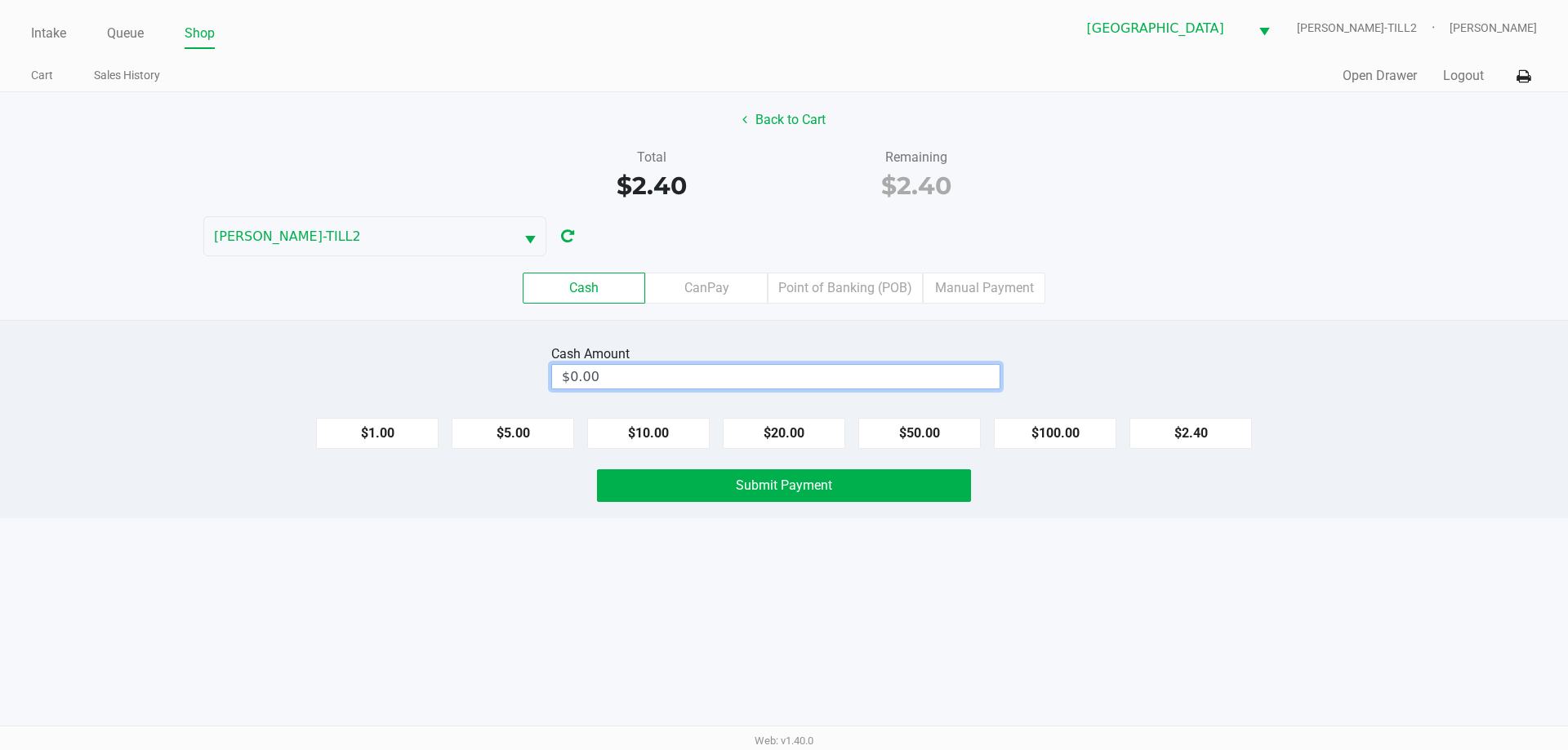
click at [611, 370] on input "$0.00" at bounding box center [775, 377] width 447 height 23
click at [799, 481] on span "Submit Payment" at bounding box center [784, 485] width 96 height 15
type input "$2.50"
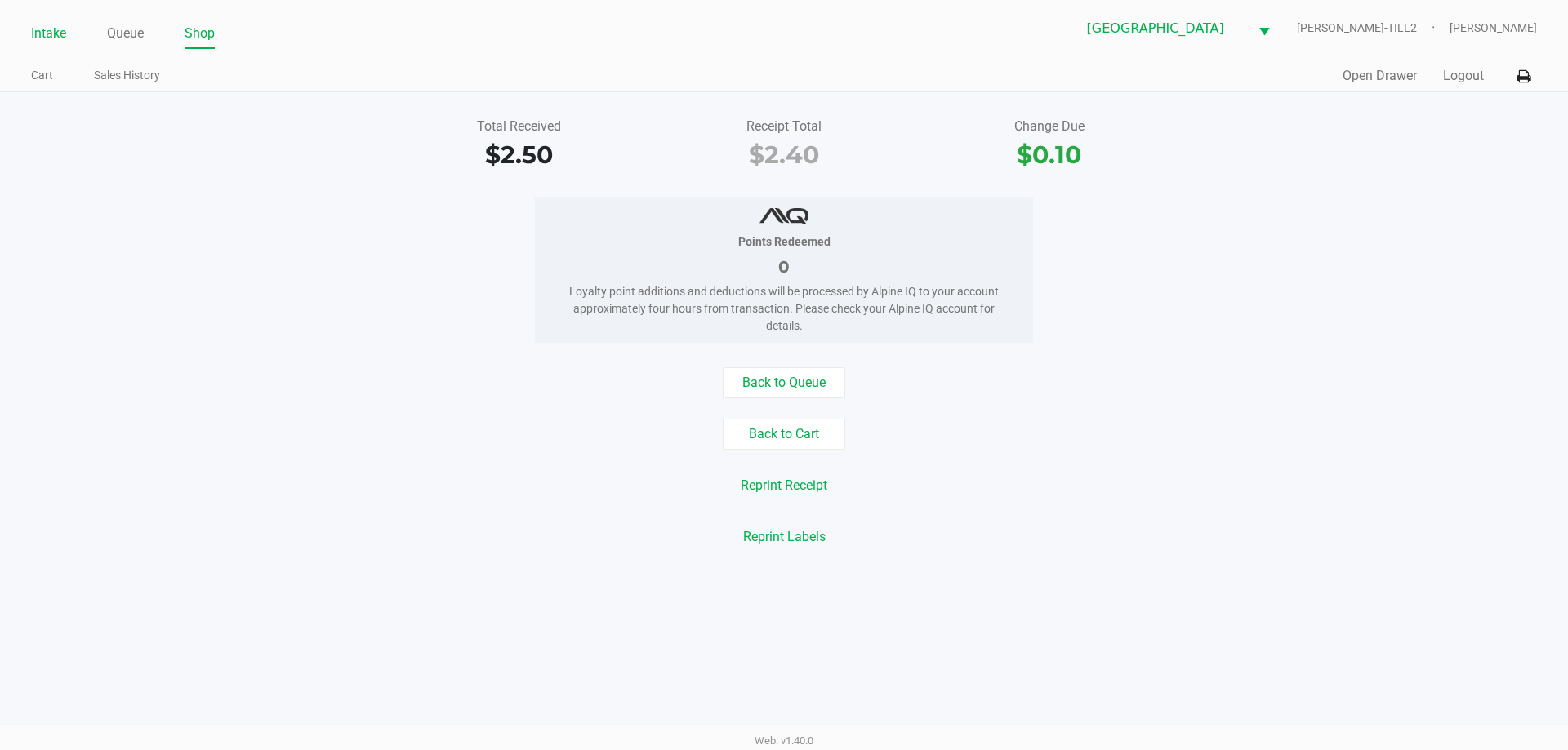
click at [39, 33] on link "Intake" at bounding box center [48, 32] width 35 height 23
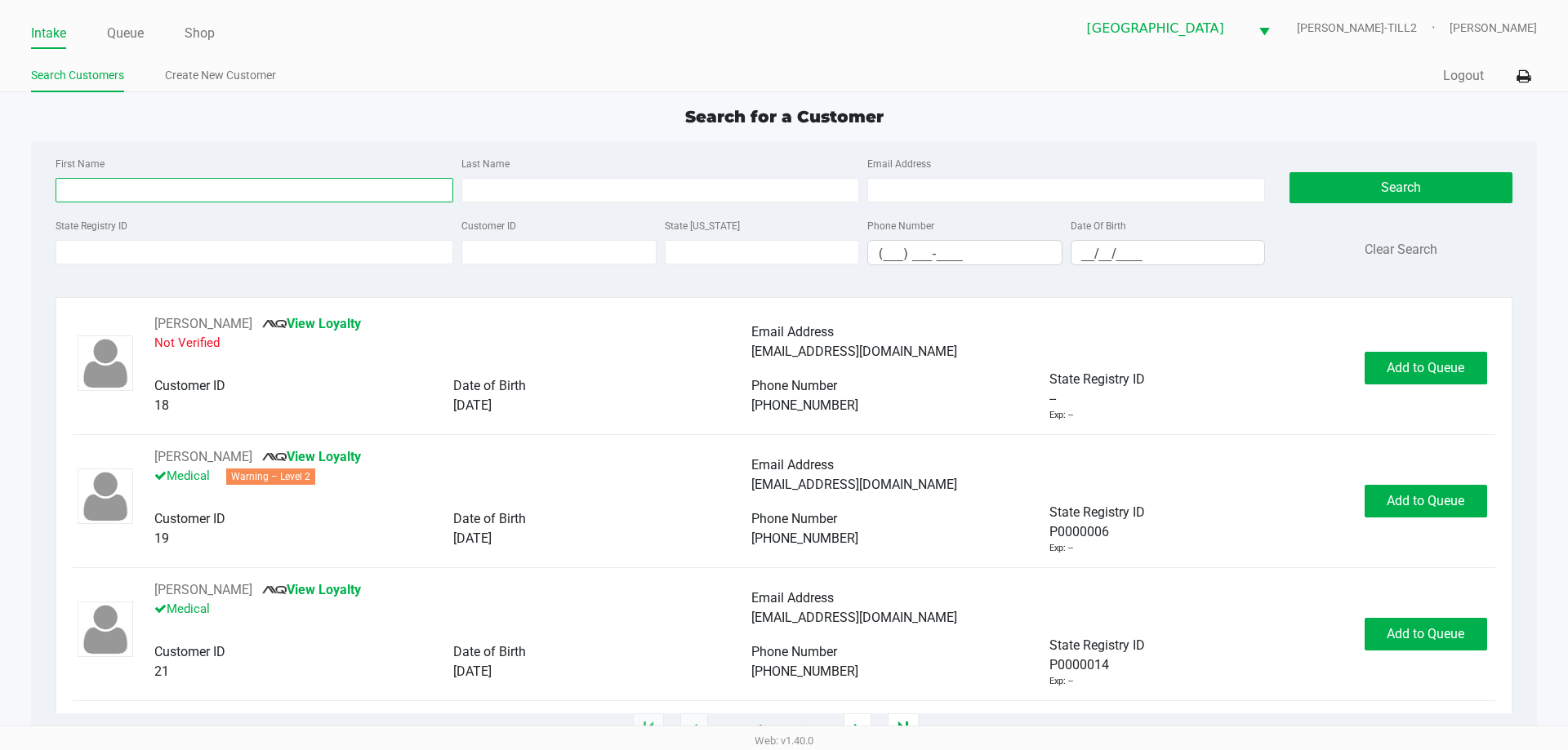
click at [156, 188] on input "First Name" at bounding box center [254, 189] width 398 height 24
type input "sara"
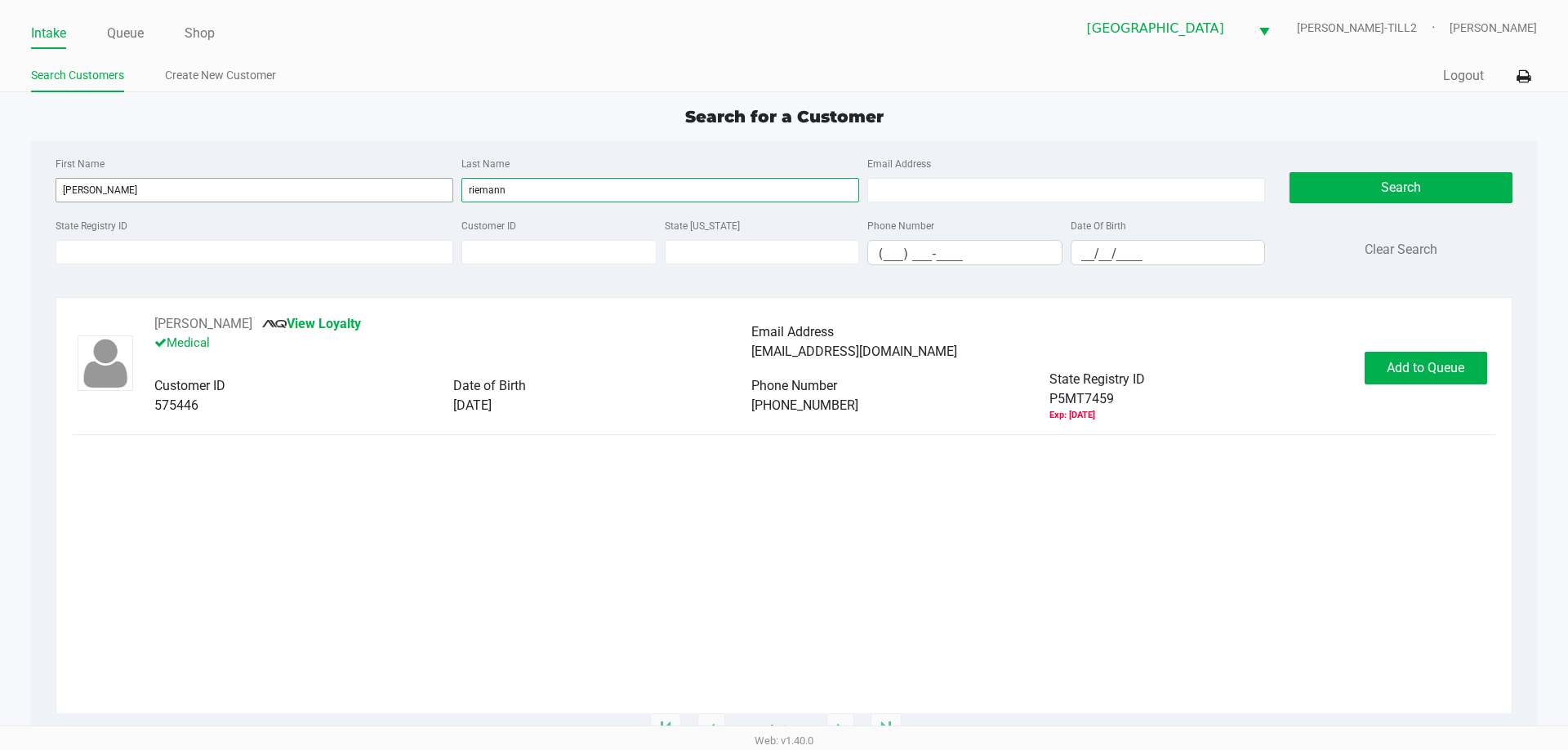
type input "riemann"
click at [1434, 380] on button "Add to Queue" at bounding box center [1426, 368] width 123 height 32
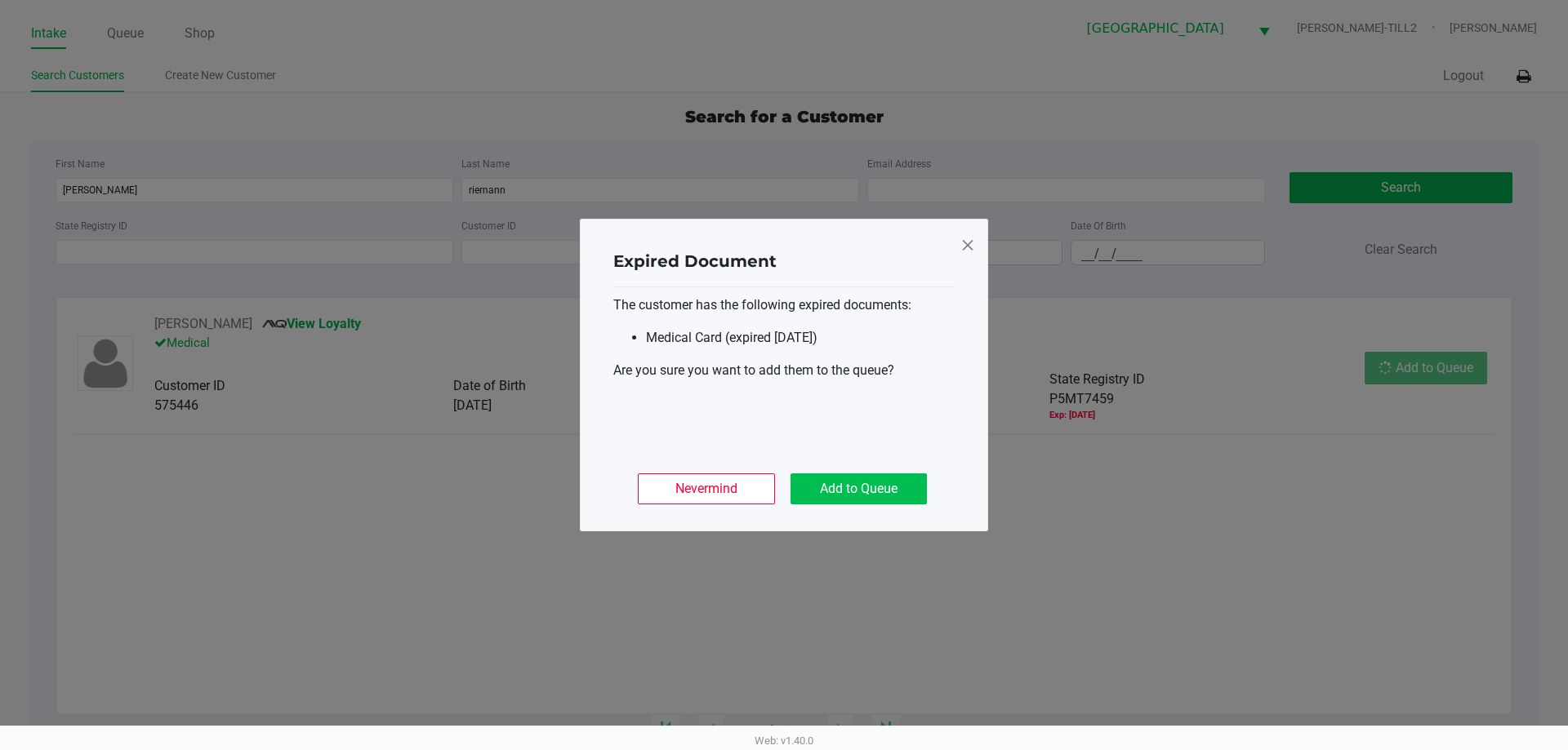
click at [882, 481] on button "Add to Queue" at bounding box center [858, 489] width 136 height 31
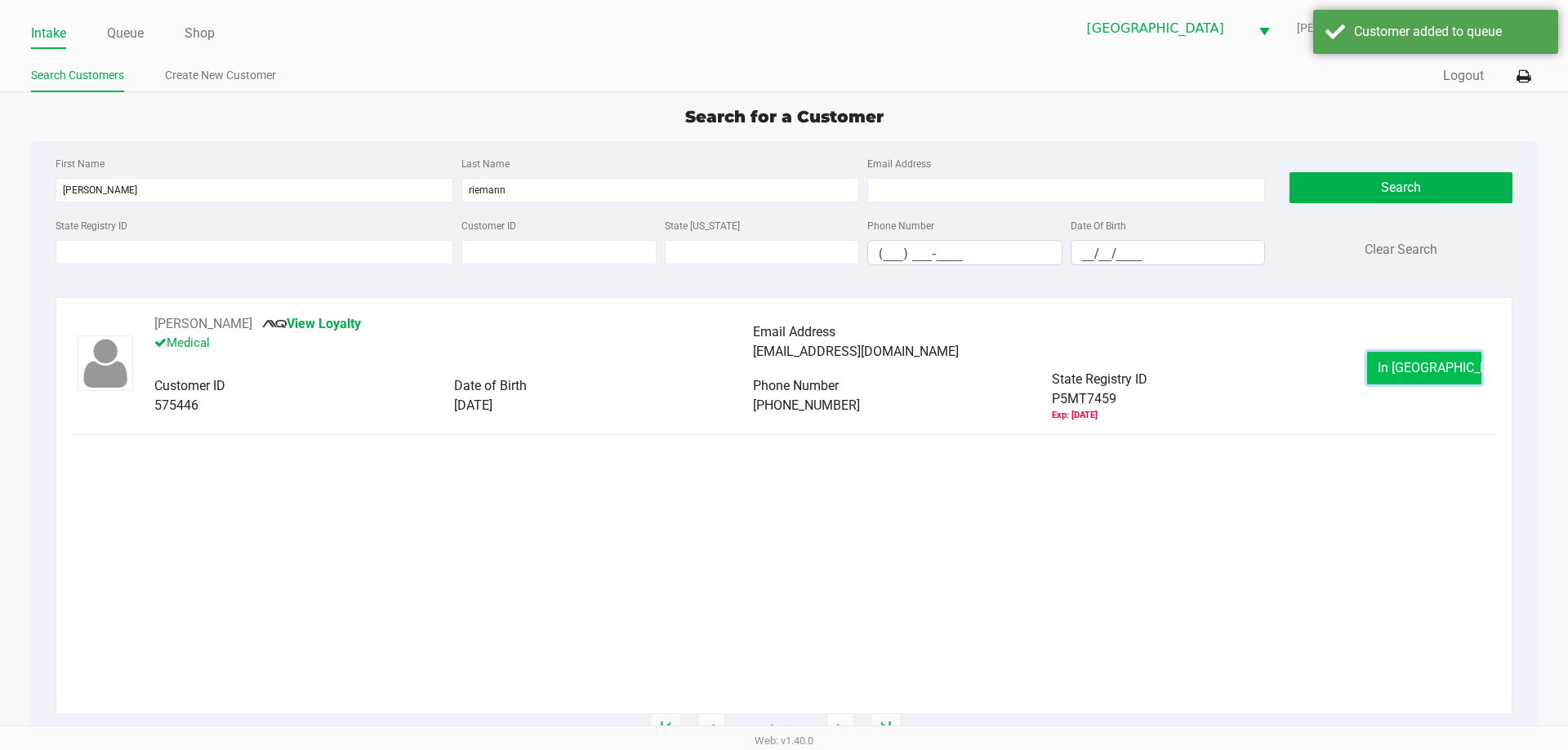
click at [1432, 364] on span "In Queue" at bounding box center [1446, 367] width 137 height 15
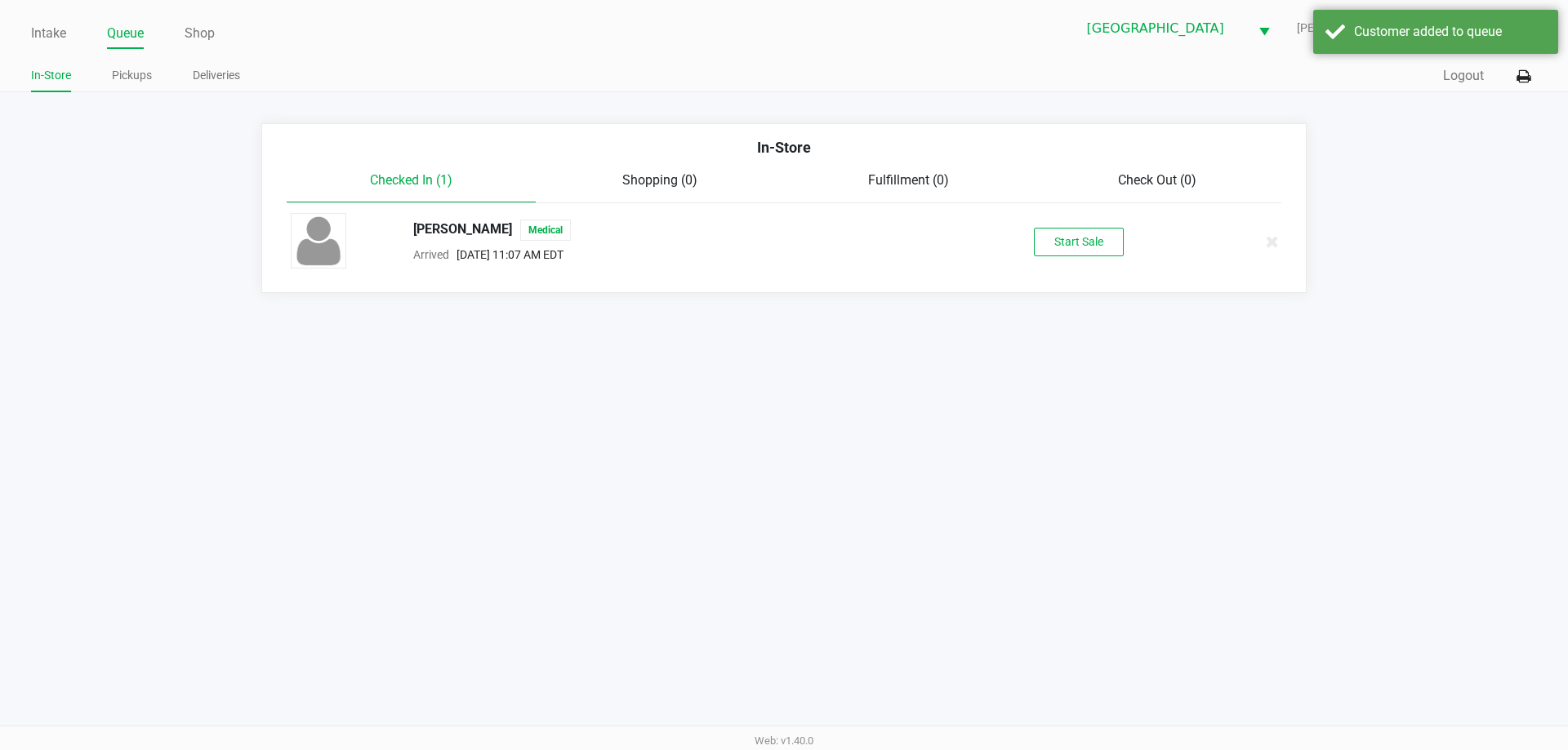
click at [1105, 253] on button "Start Sale" at bounding box center [1079, 242] width 90 height 29
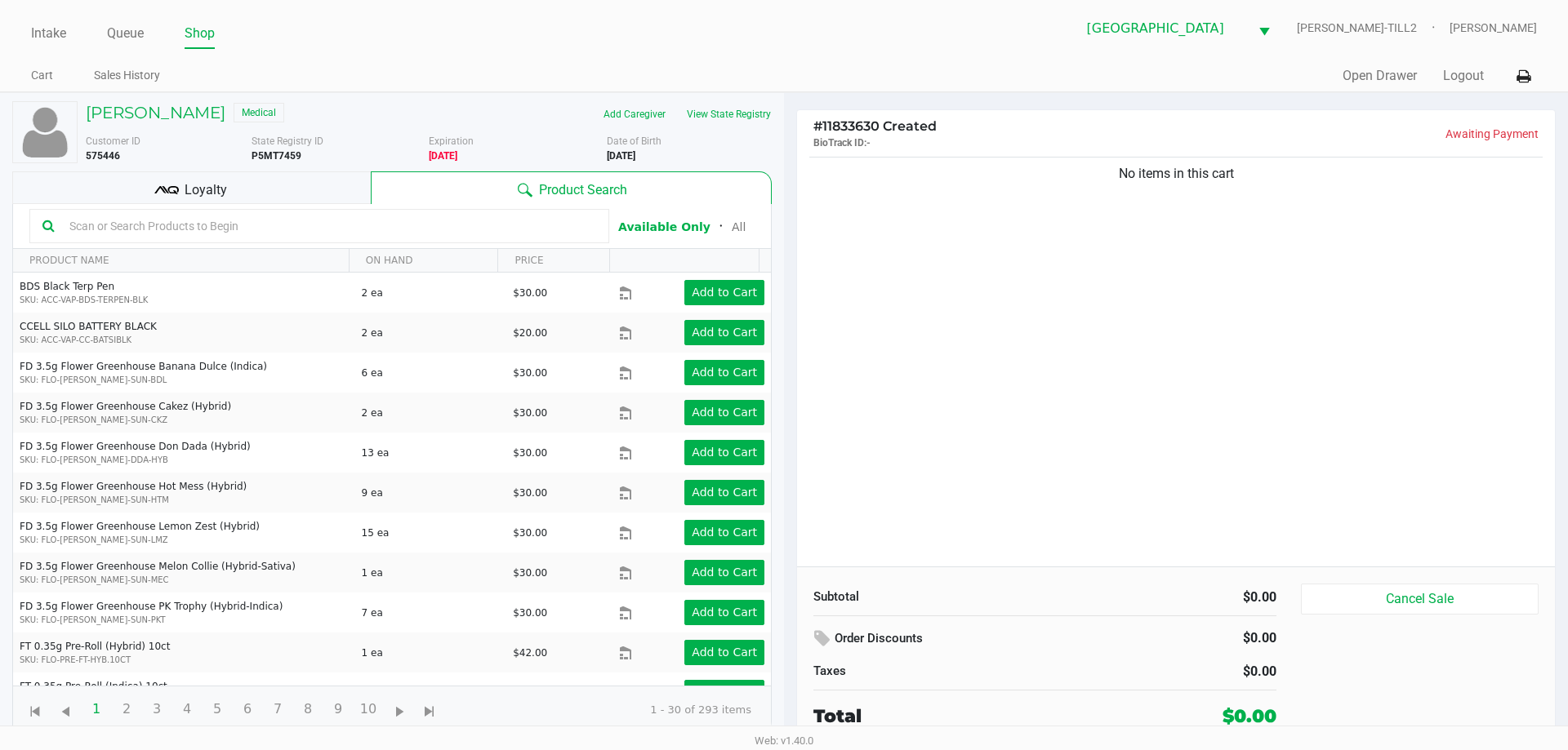
click at [115, 223] on input "text" at bounding box center [329, 225] width 533 height 24
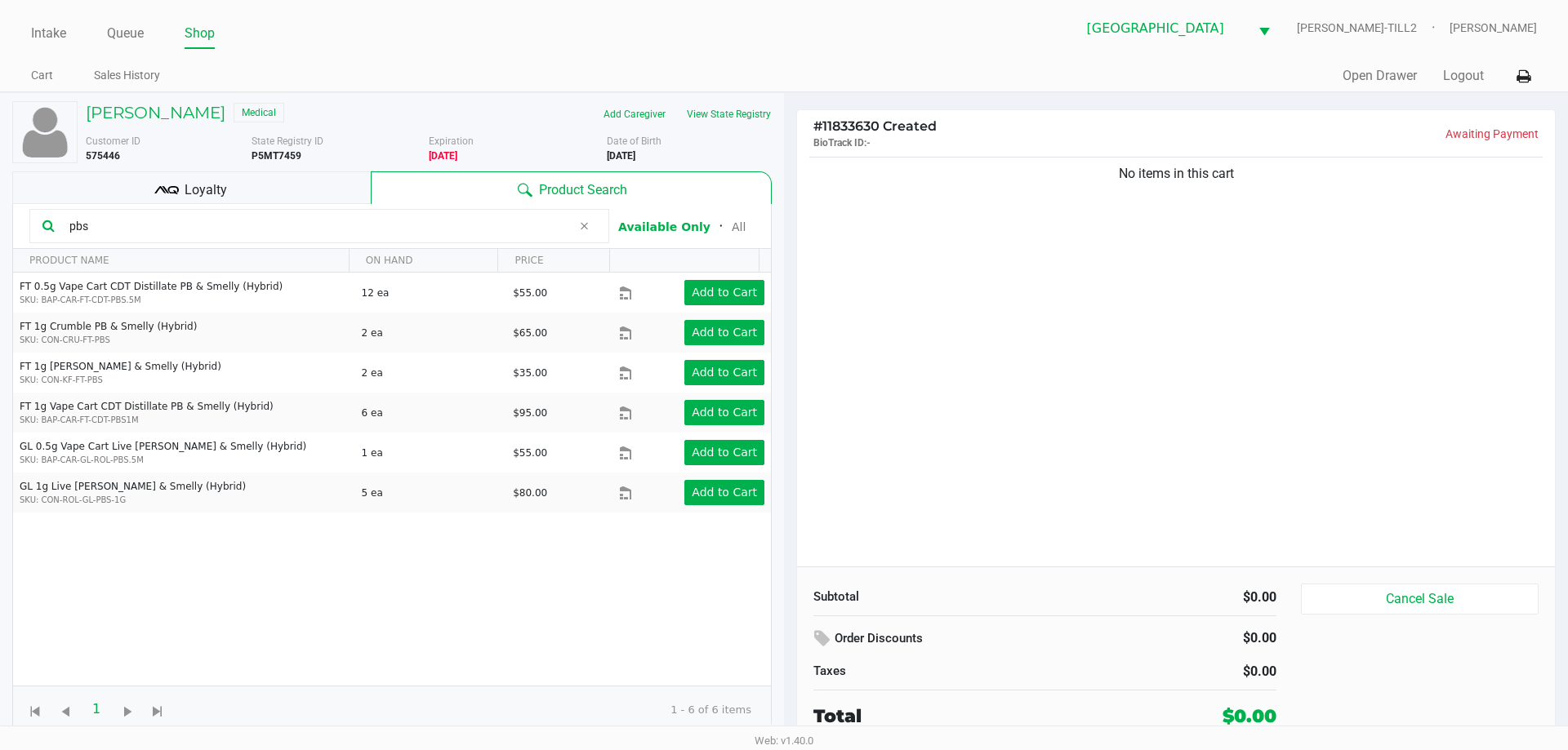
type input "pbs"
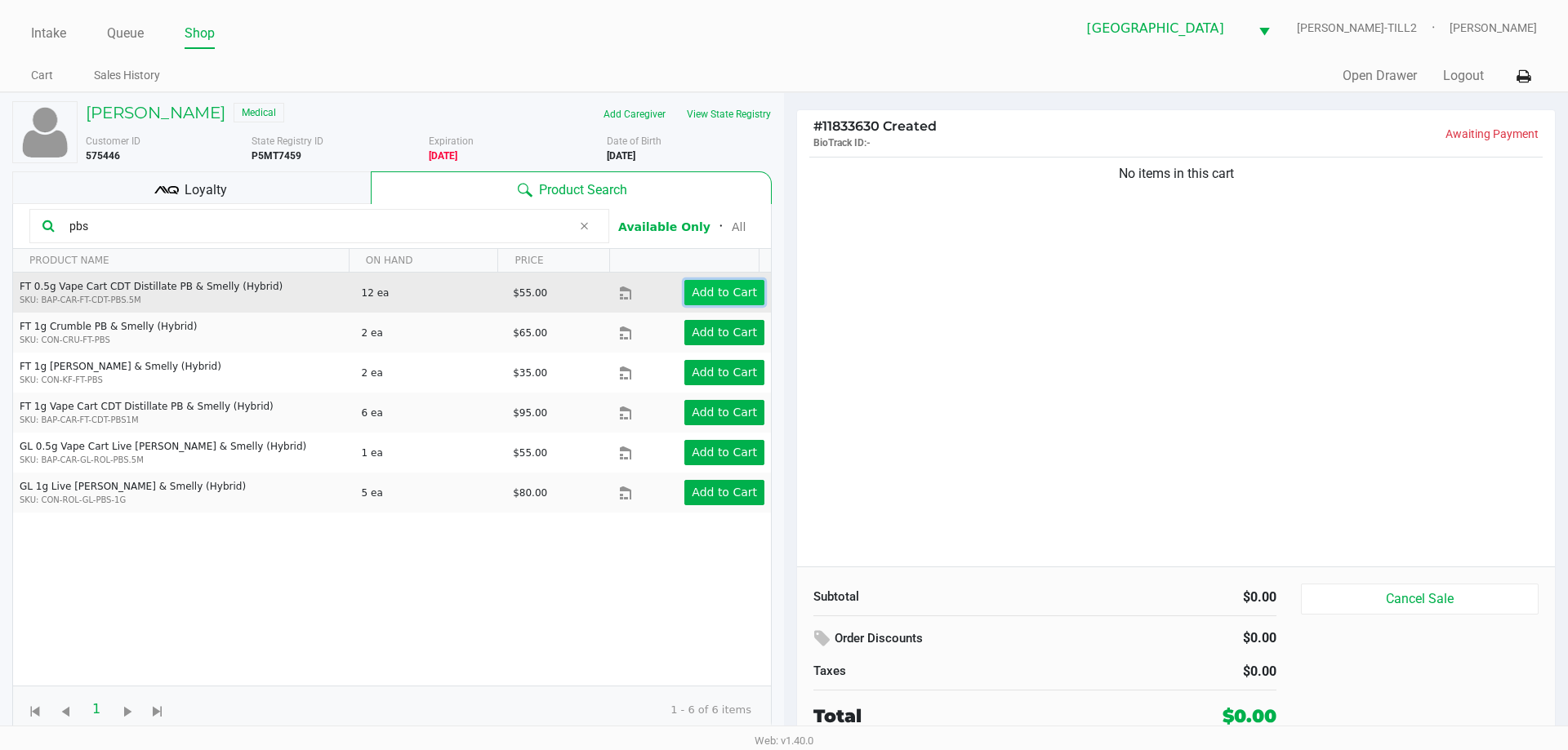
click at [715, 288] on app-button-loader "Add to Cart" at bounding box center [724, 292] width 65 height 13
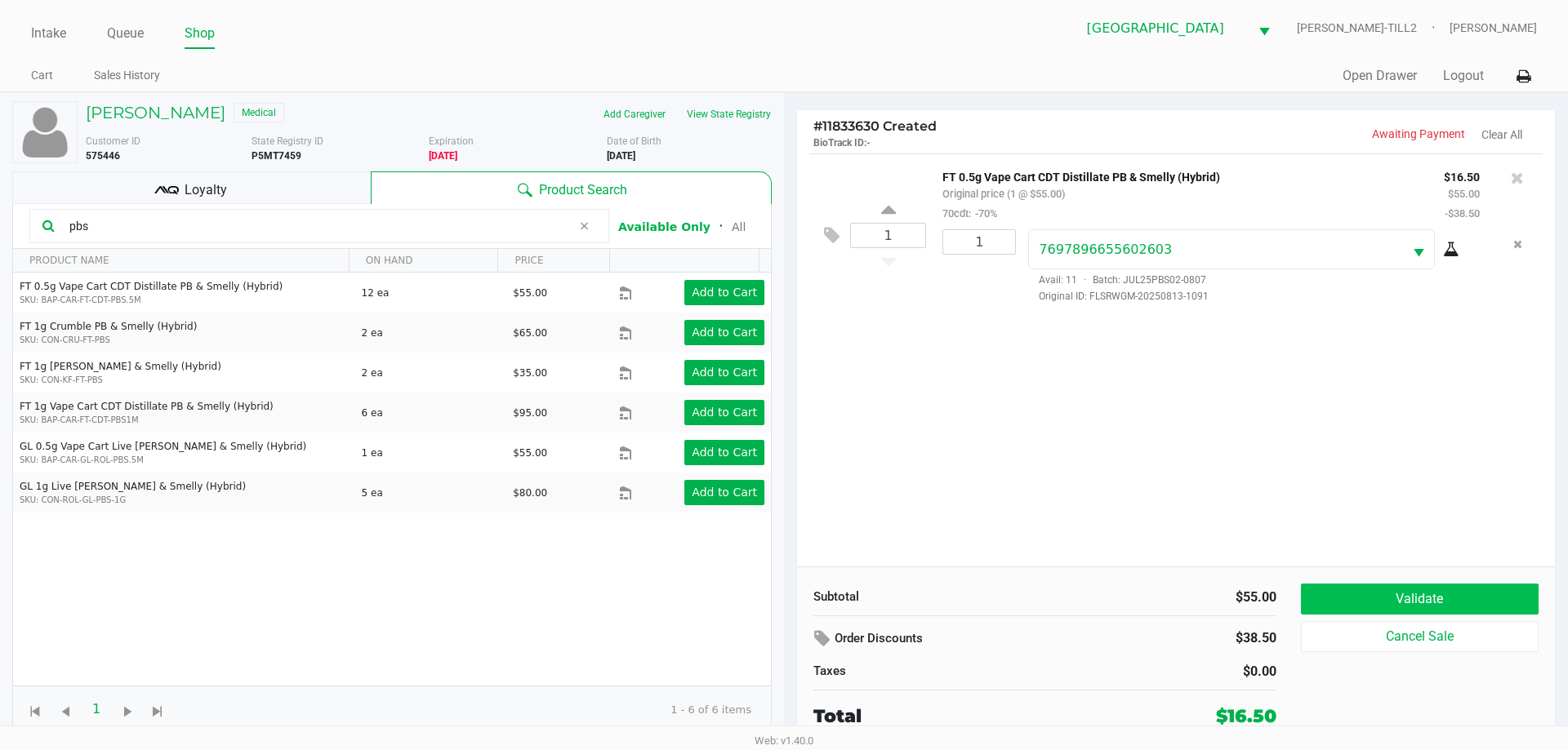
click at [1413, 602] on button "Validate" at bounding box center [1420, 599] width 238 height 31
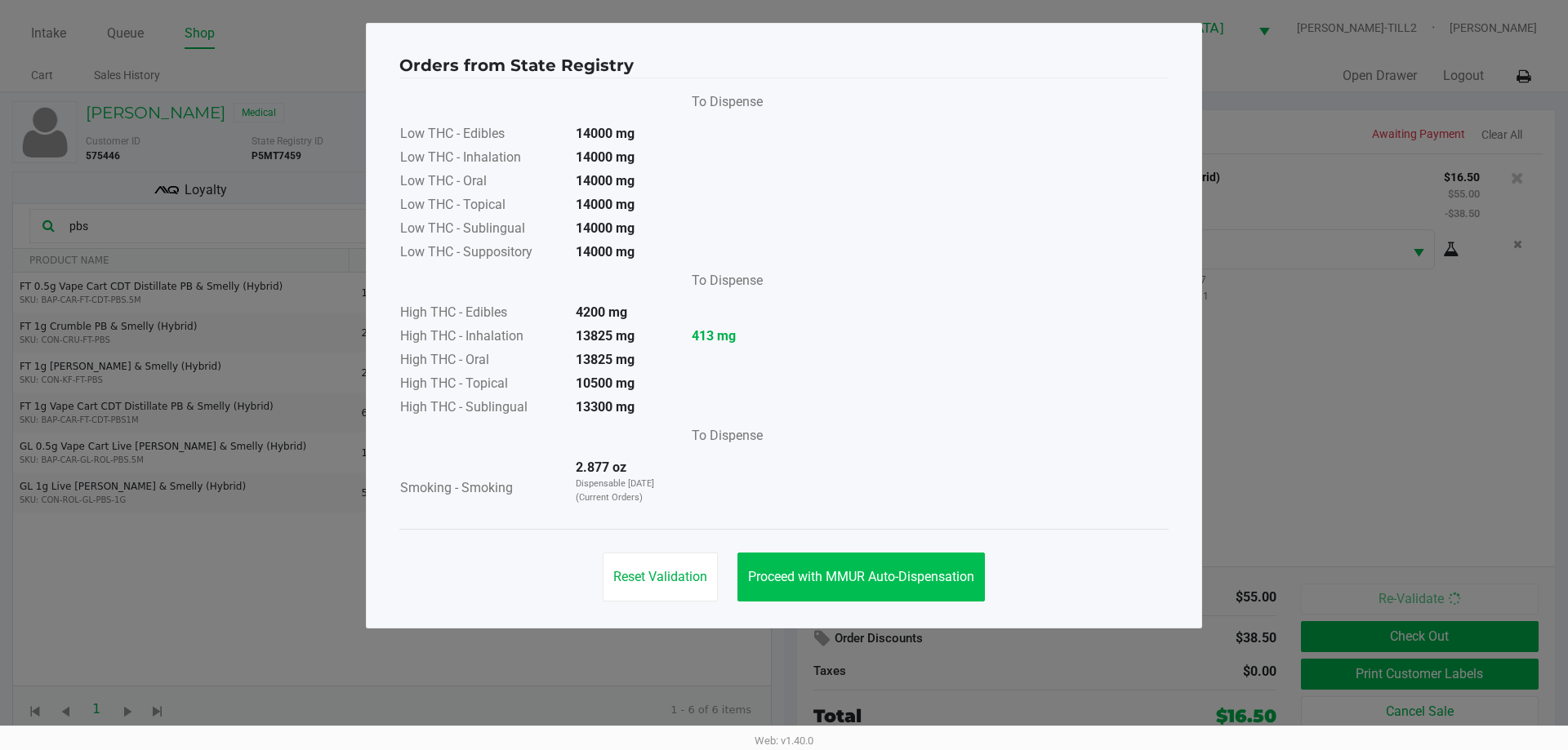
click at [866, 568] on button "Proceed with MMUR Auto-Dispensation" at bounding box center [861, 577] width 247 height 49
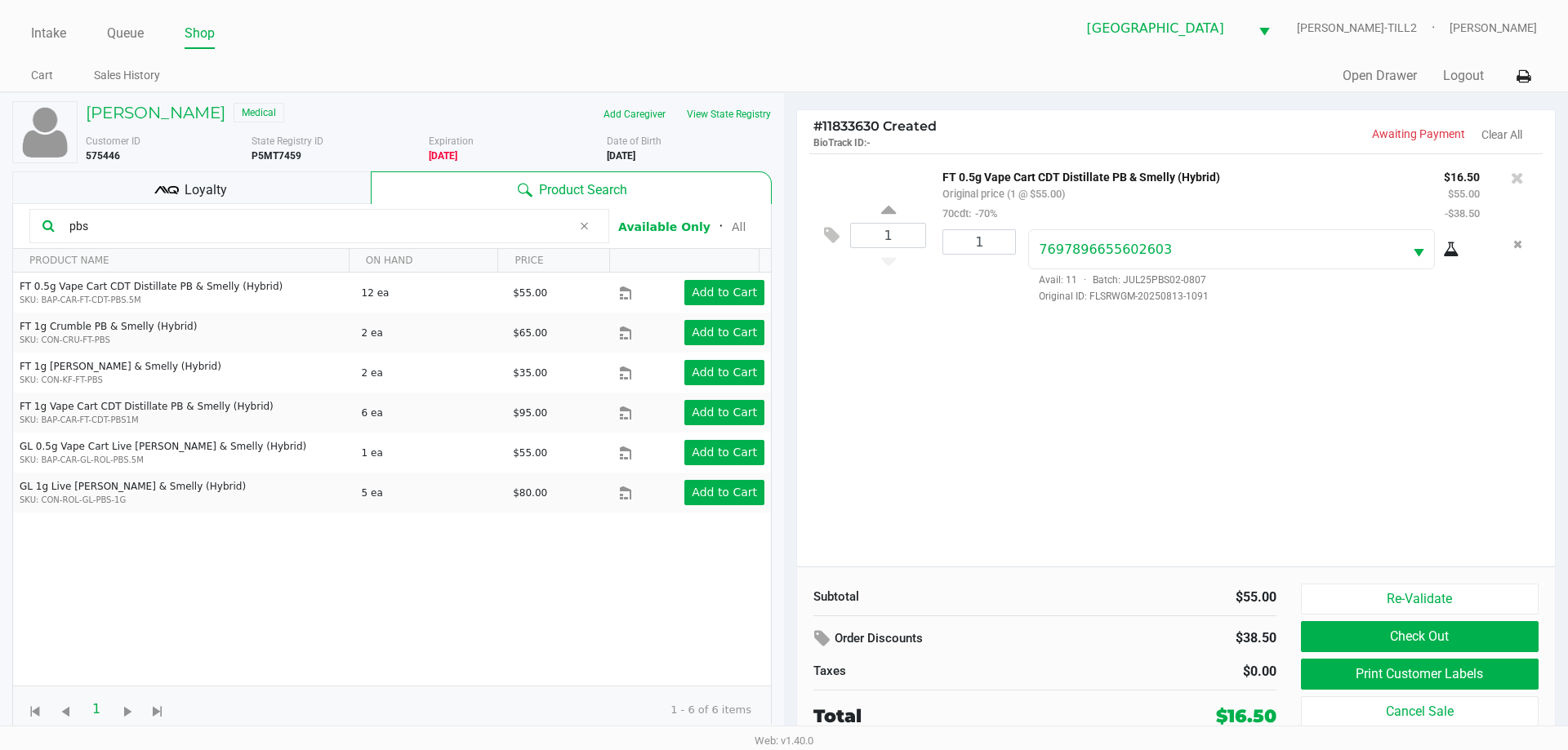
click at [1482, 671] on button "Print Customer Labels" at bounding box center [1420, 674] width 238 height 31
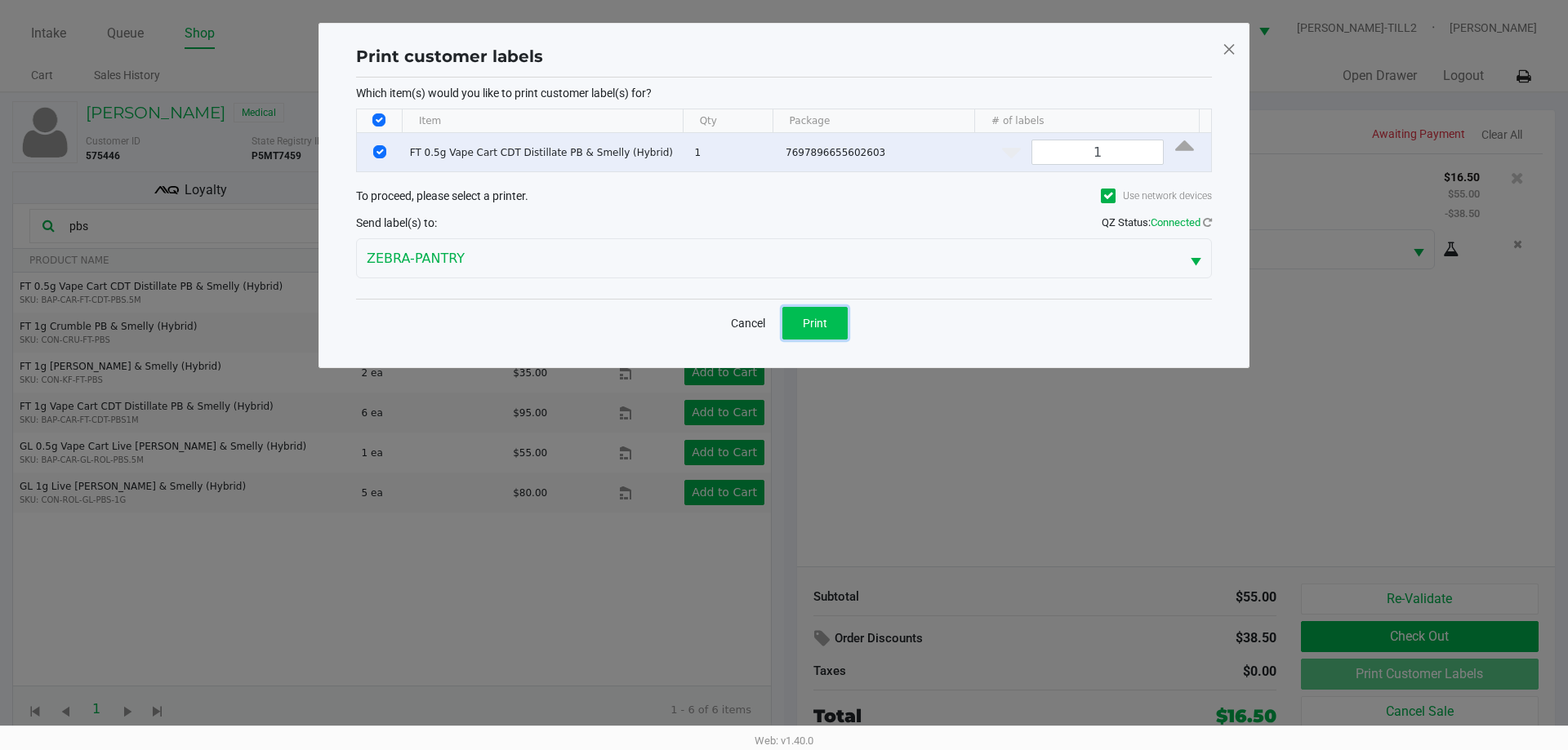
click at [814, 334] on button "Print" at bounding box center [815, 324] width 65 height 32
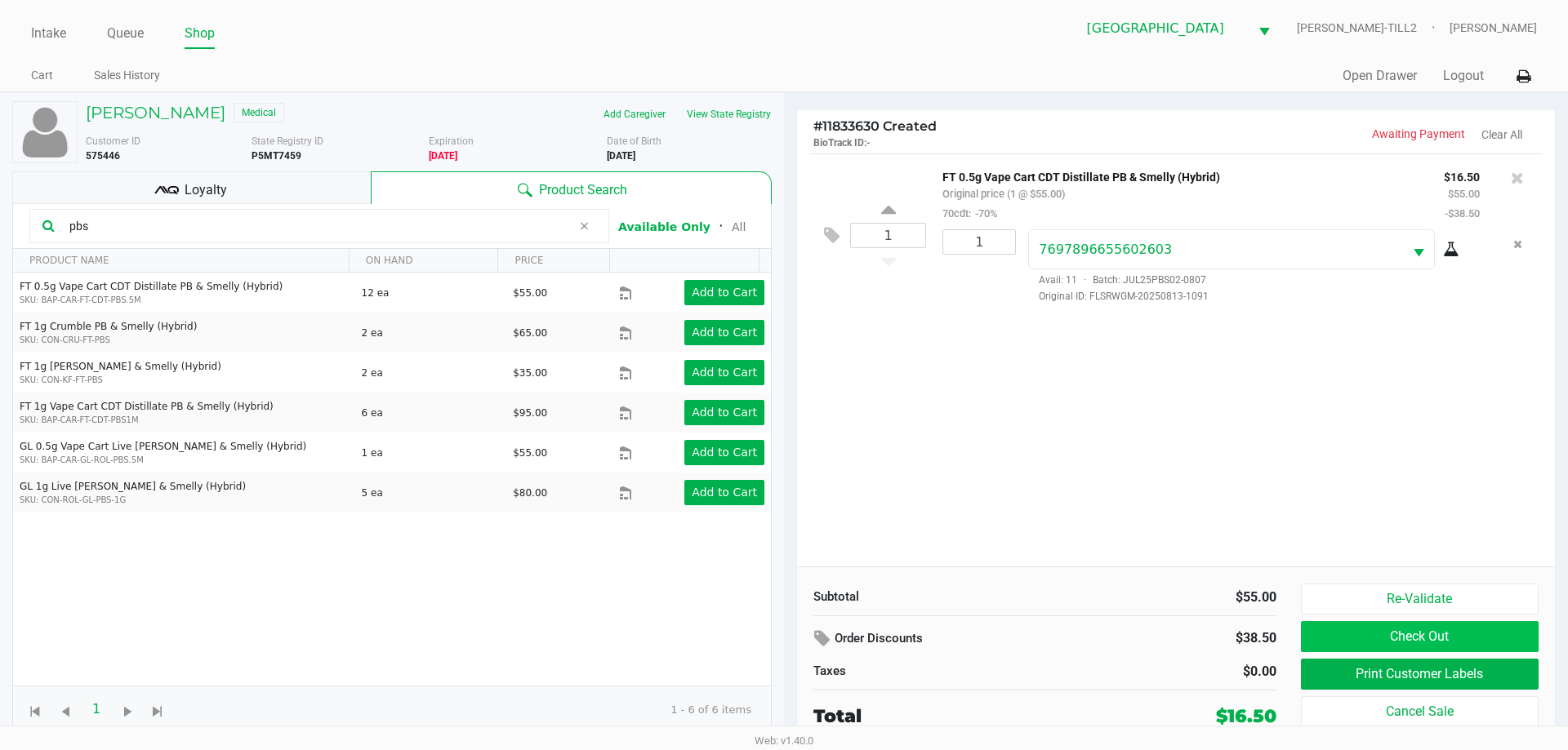
click at [1468, 636] on button "Check Out" at bounding box center [1420, 636] width 238 height 31
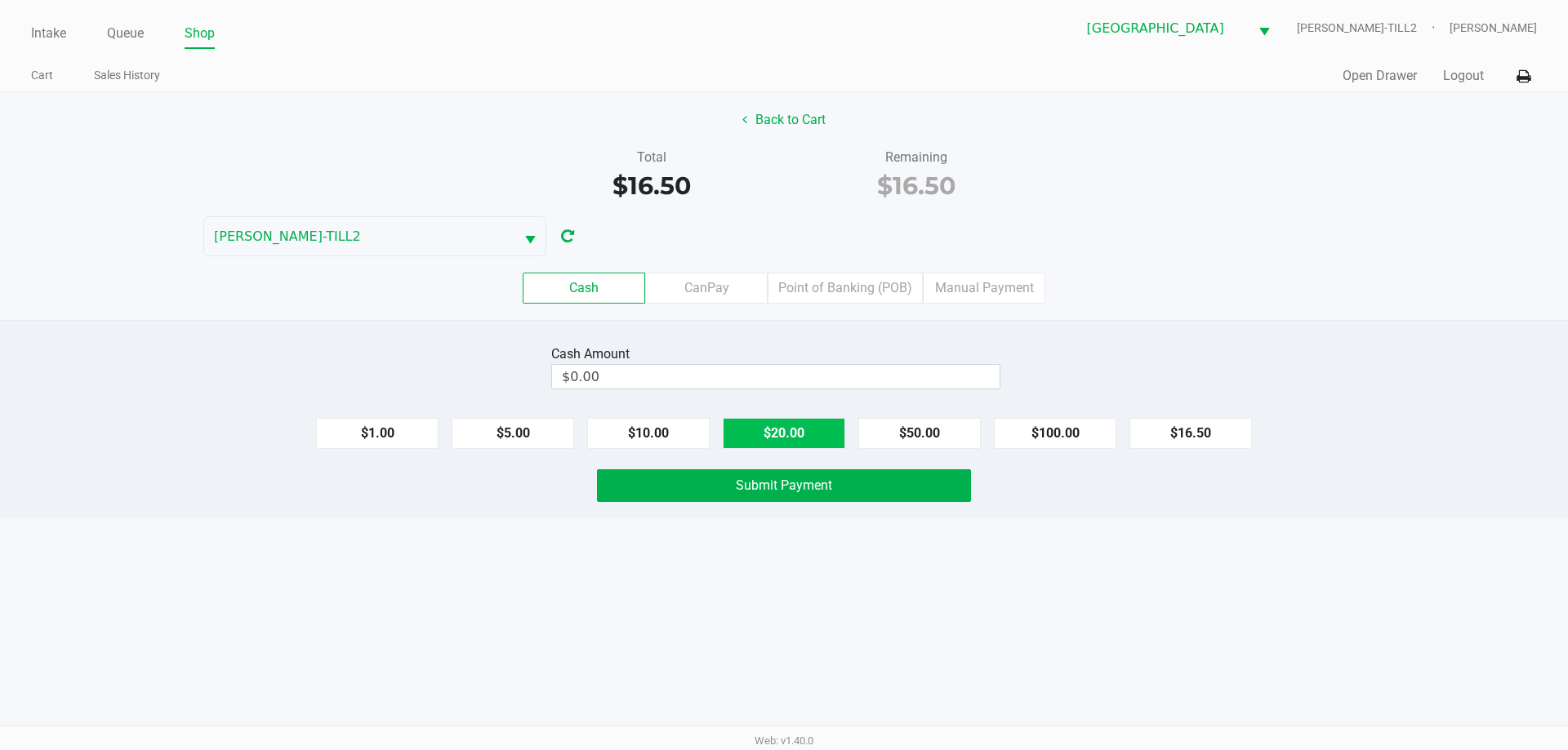
click at [797, 439] on button "$20.00" at bounding box center [784, 434] width 123 height 31
type input "$20.00"
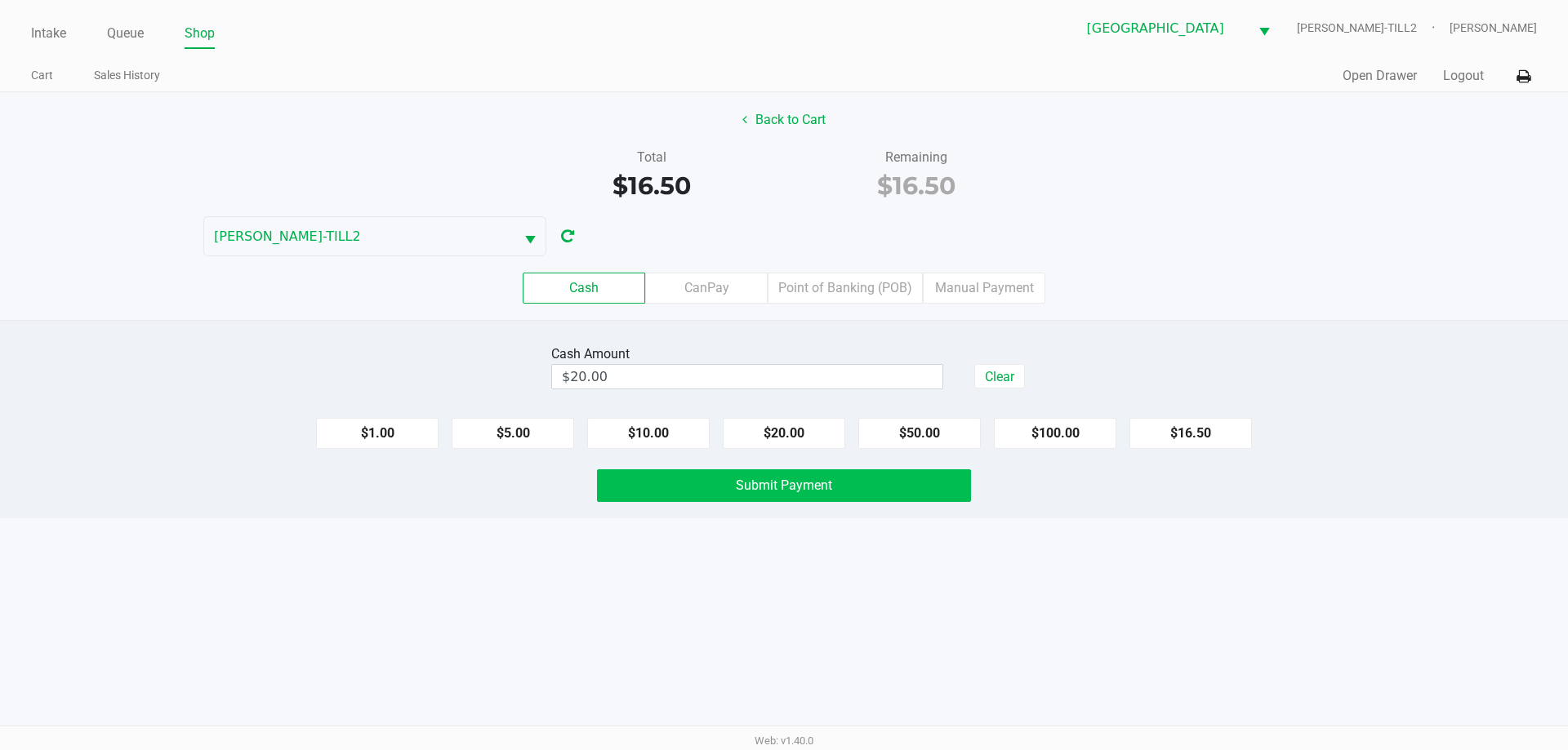
click at [789, 489] on span "Submit Payment" at bounding box center [784, 485] width 96 height 15
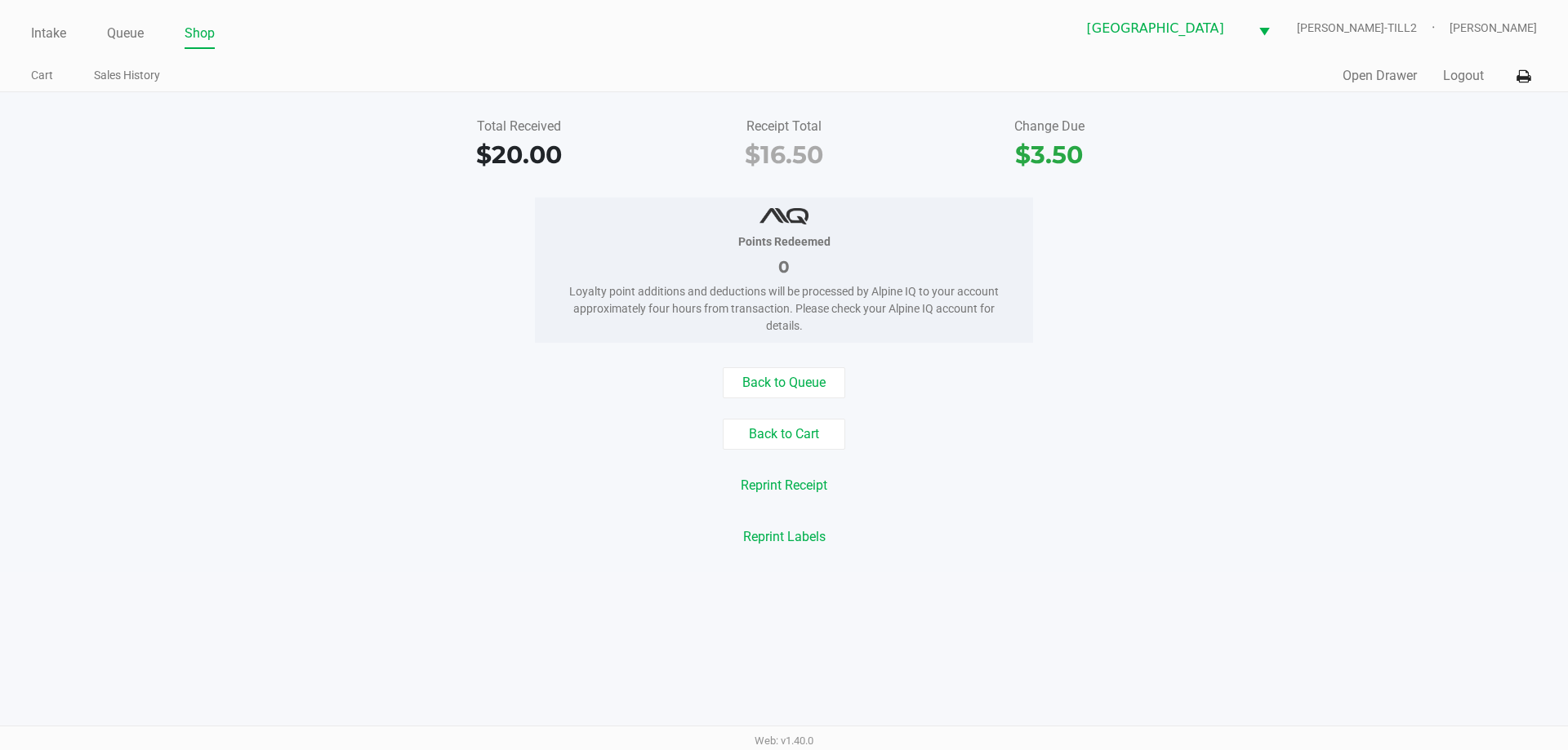
click at [1451, 78] on button "Logout" at bounding box center [1463, 76] width 41 height 20
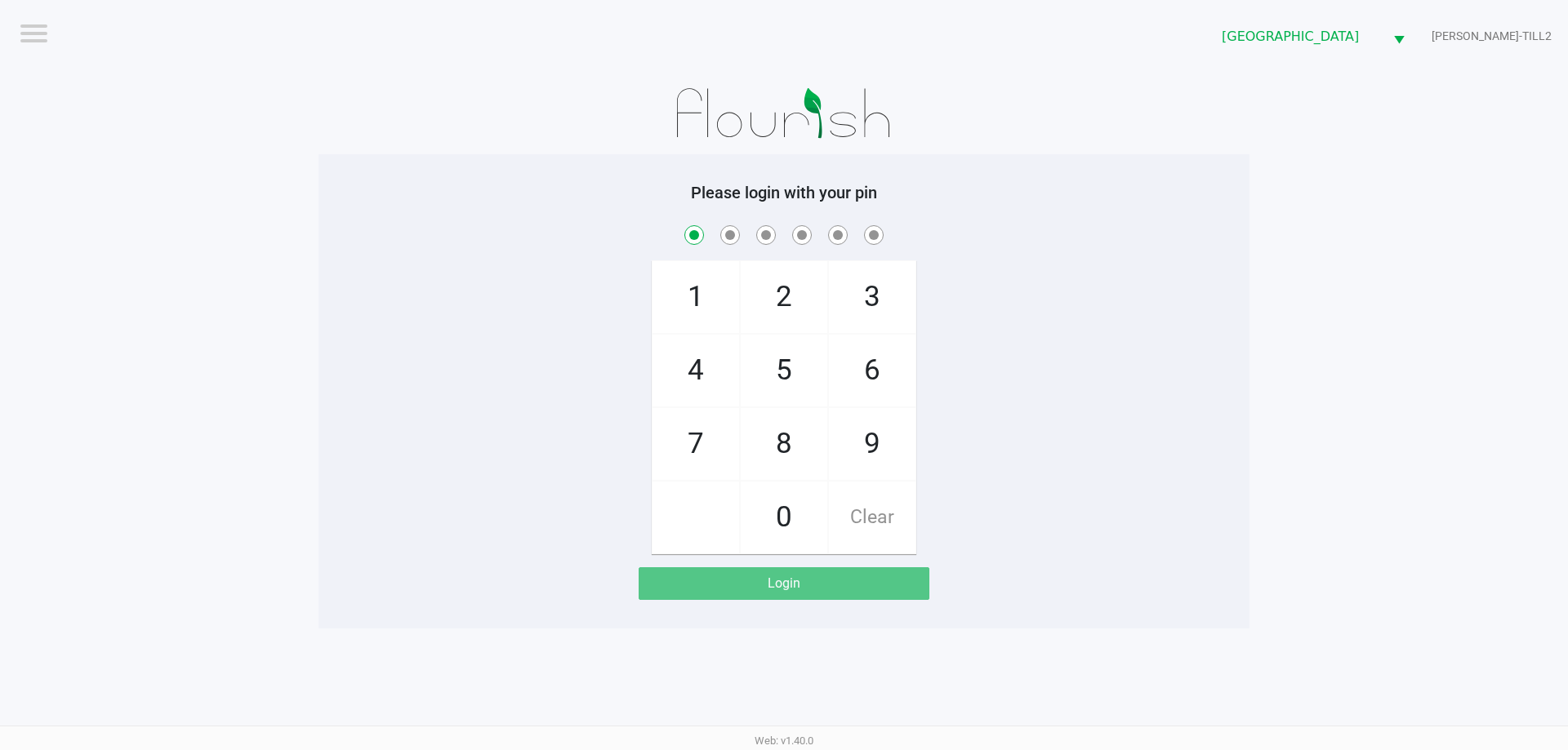
checkbox input "true"
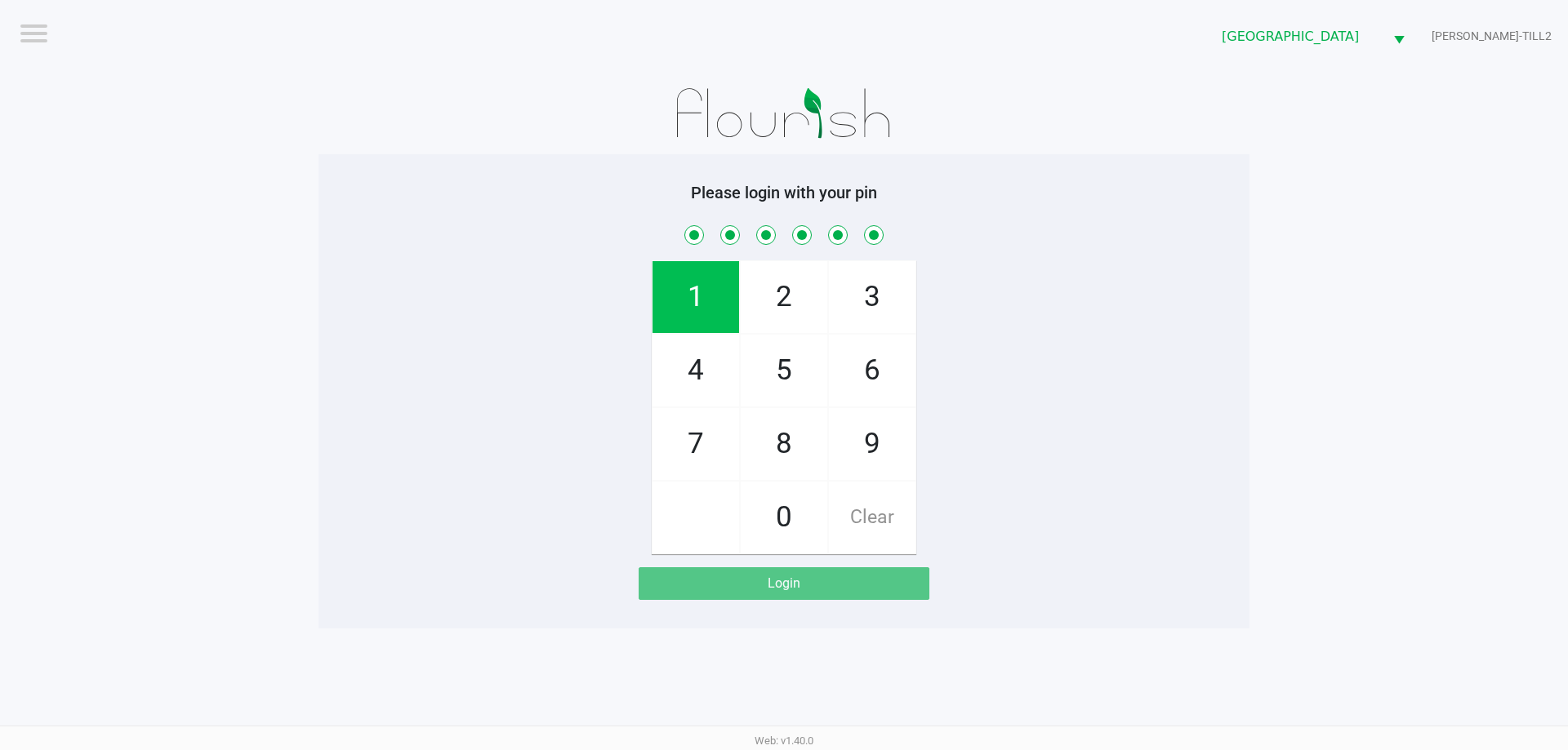
checkbox input "true"
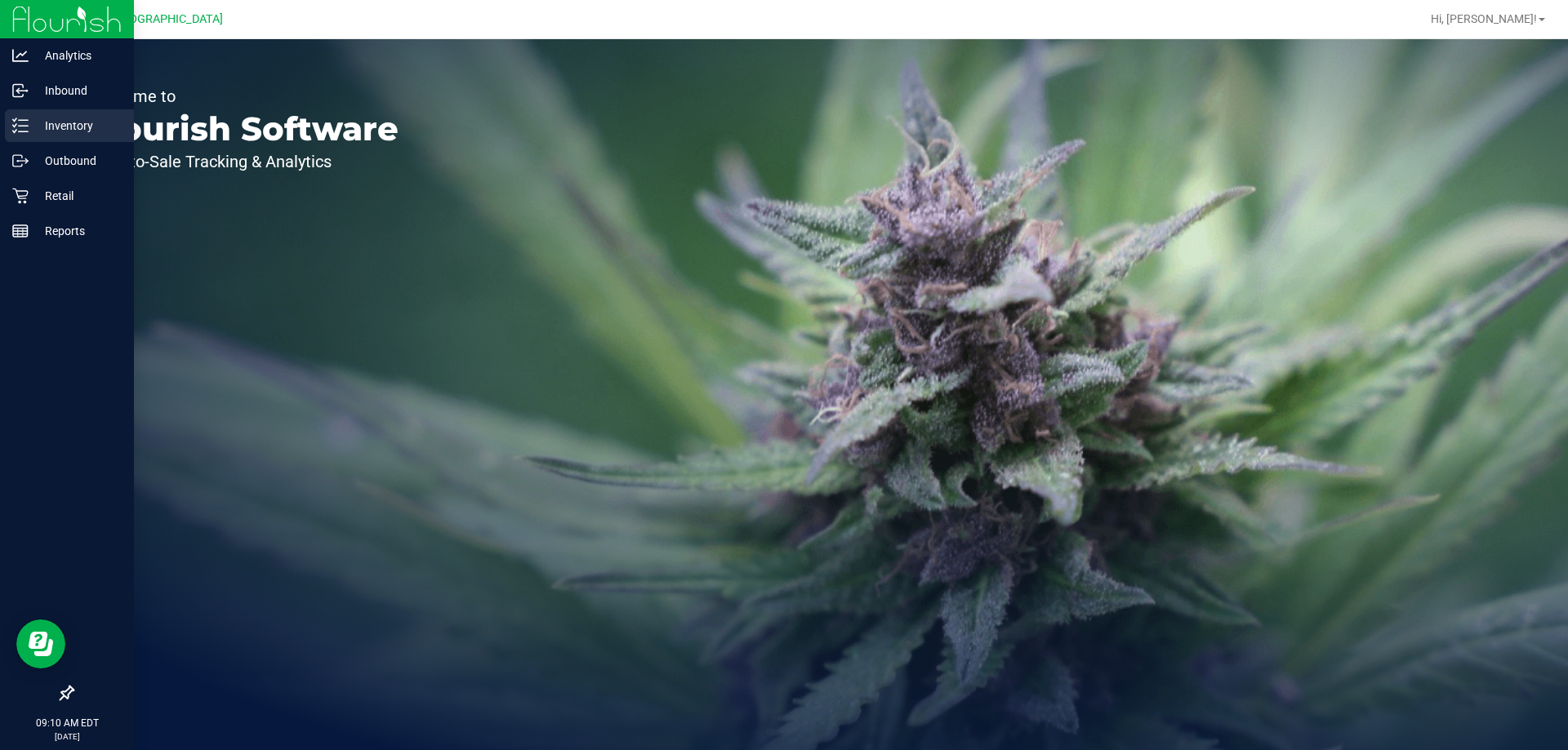
click at [36, 117] on p "Inventory" at bounding box center [78, 126] width 98 height 20
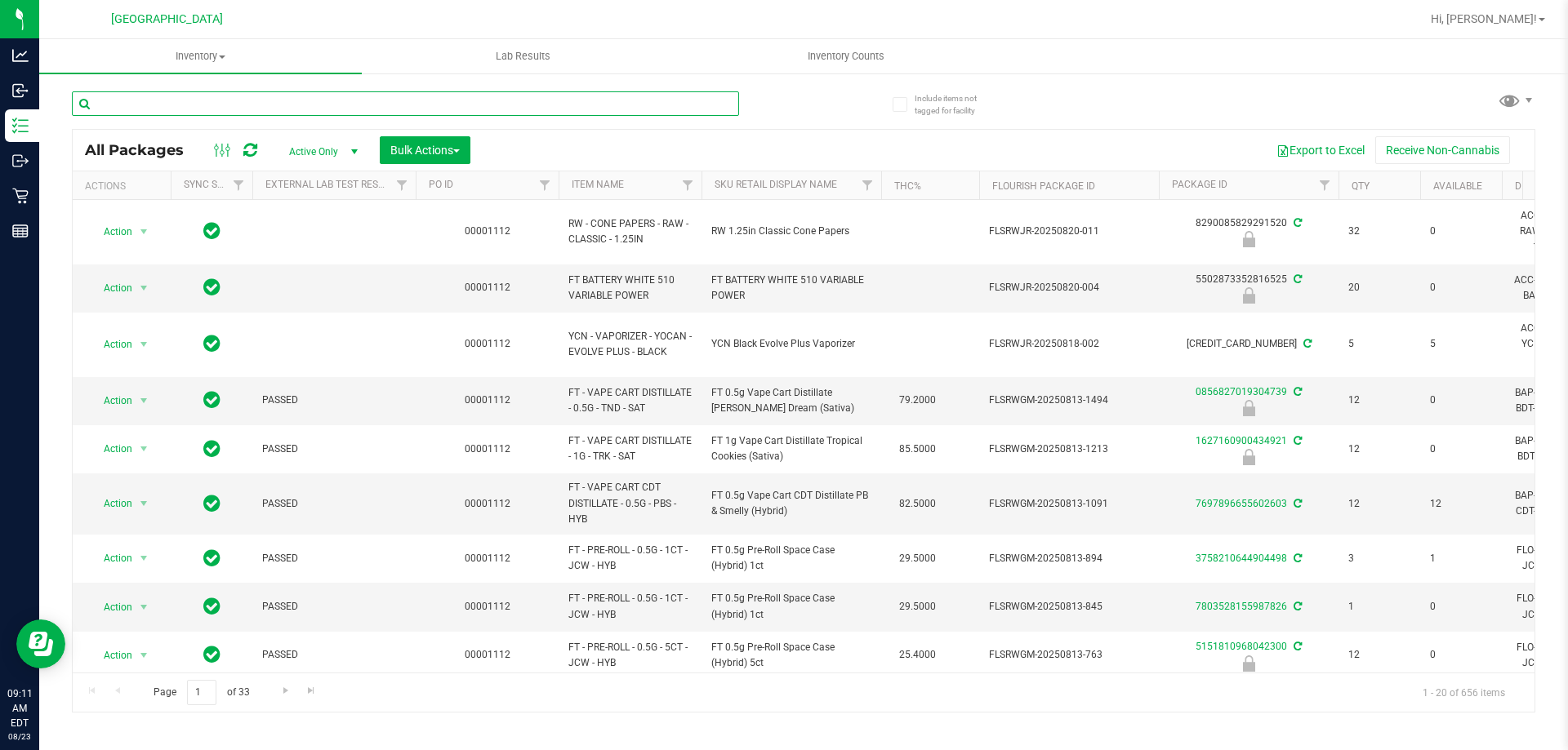
click at [142, 104] on input "text" at bounding box center [406, 103] width 667 height 24
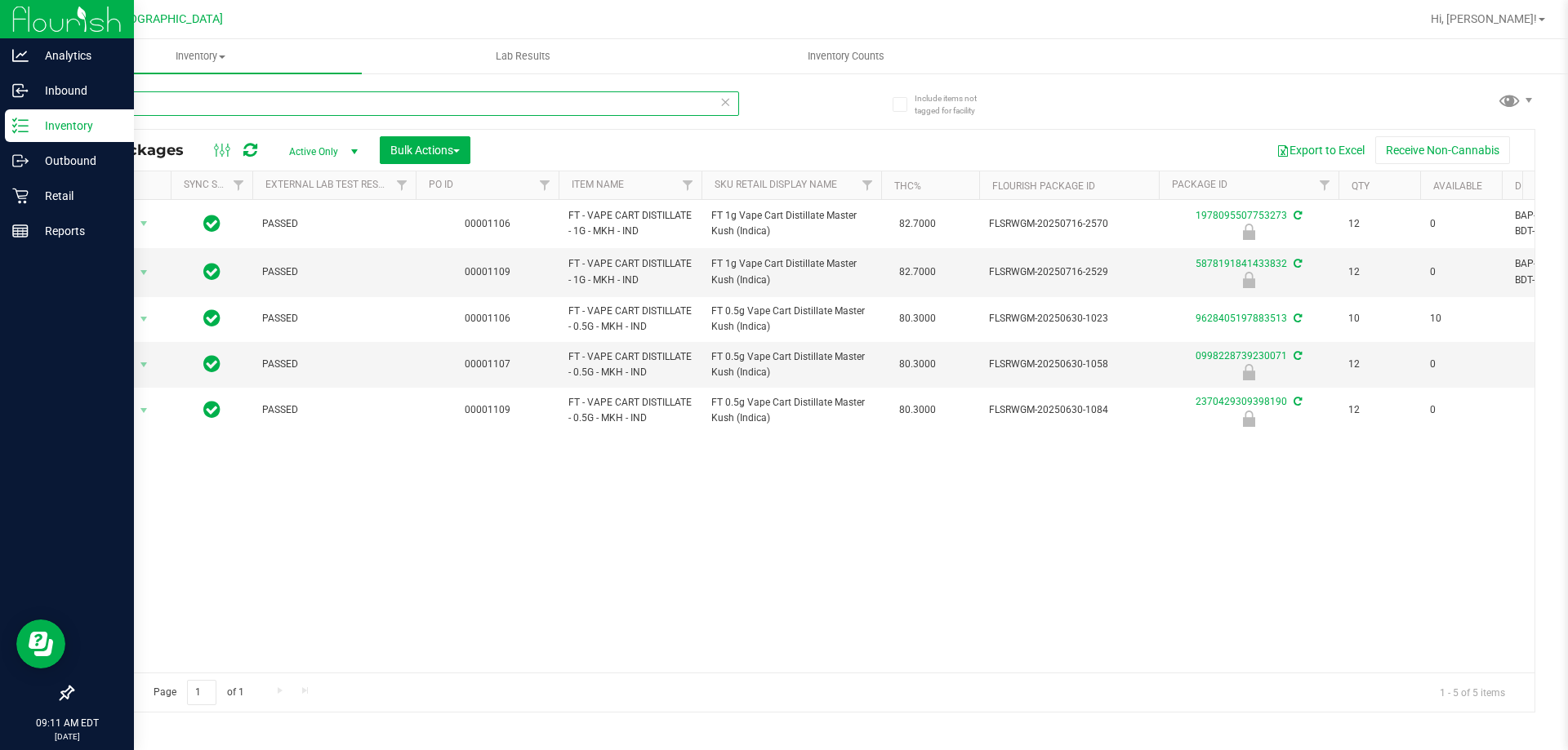
drag, startPoint x: 143, startPoint y: 101, endPoint x: 30, endPoint y: 119, distance: 114.4
click at [30, 119] on div "Analytics Inbound Inventory Outbound Retail Reports 09:11 AM EDT 08/23/2025 08/…" at bounding box center [784, 375] width 1568 height 750
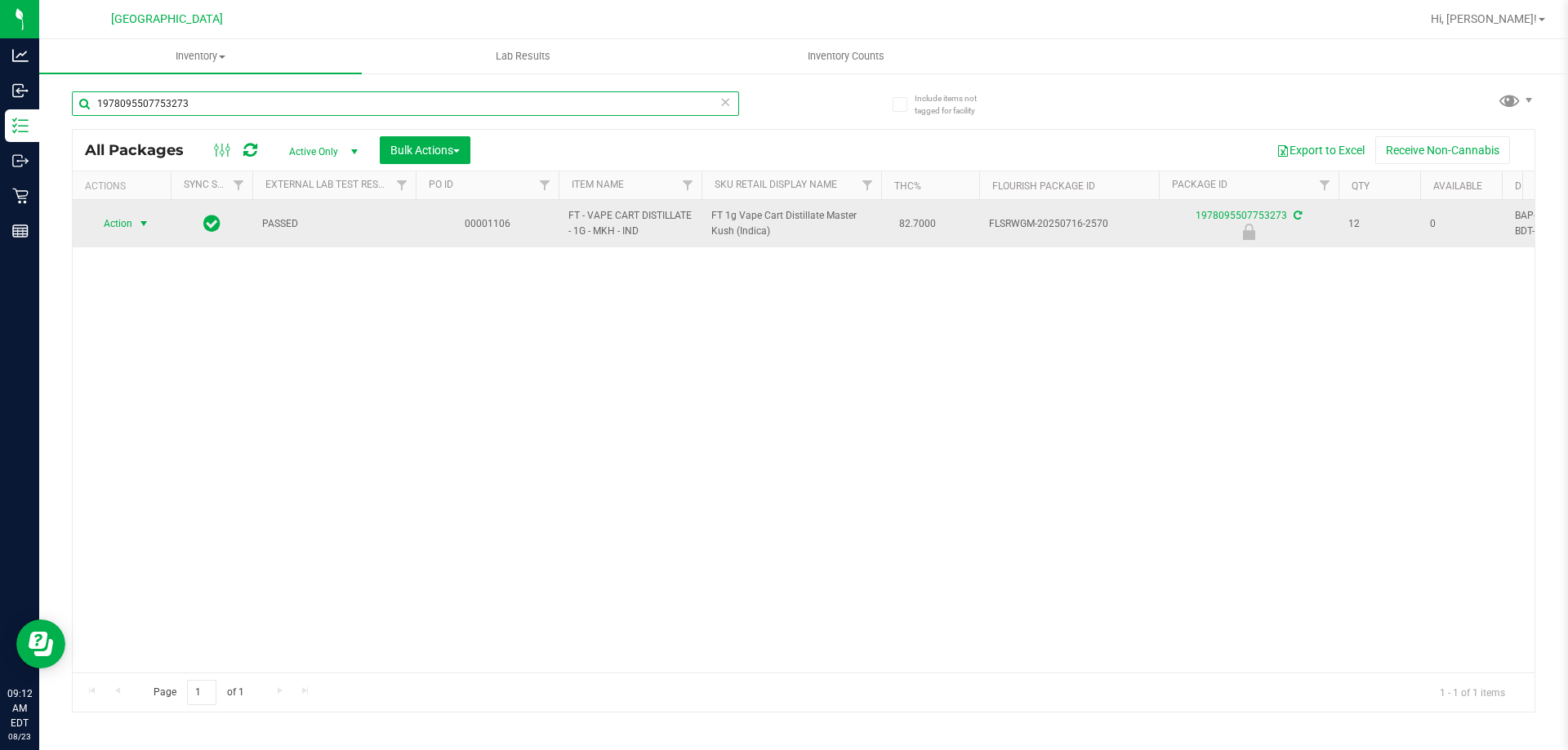
type input "1978095507753273"
click at [132, 224] on span "Action" at bounding box center [111, 224] width 44 height 23
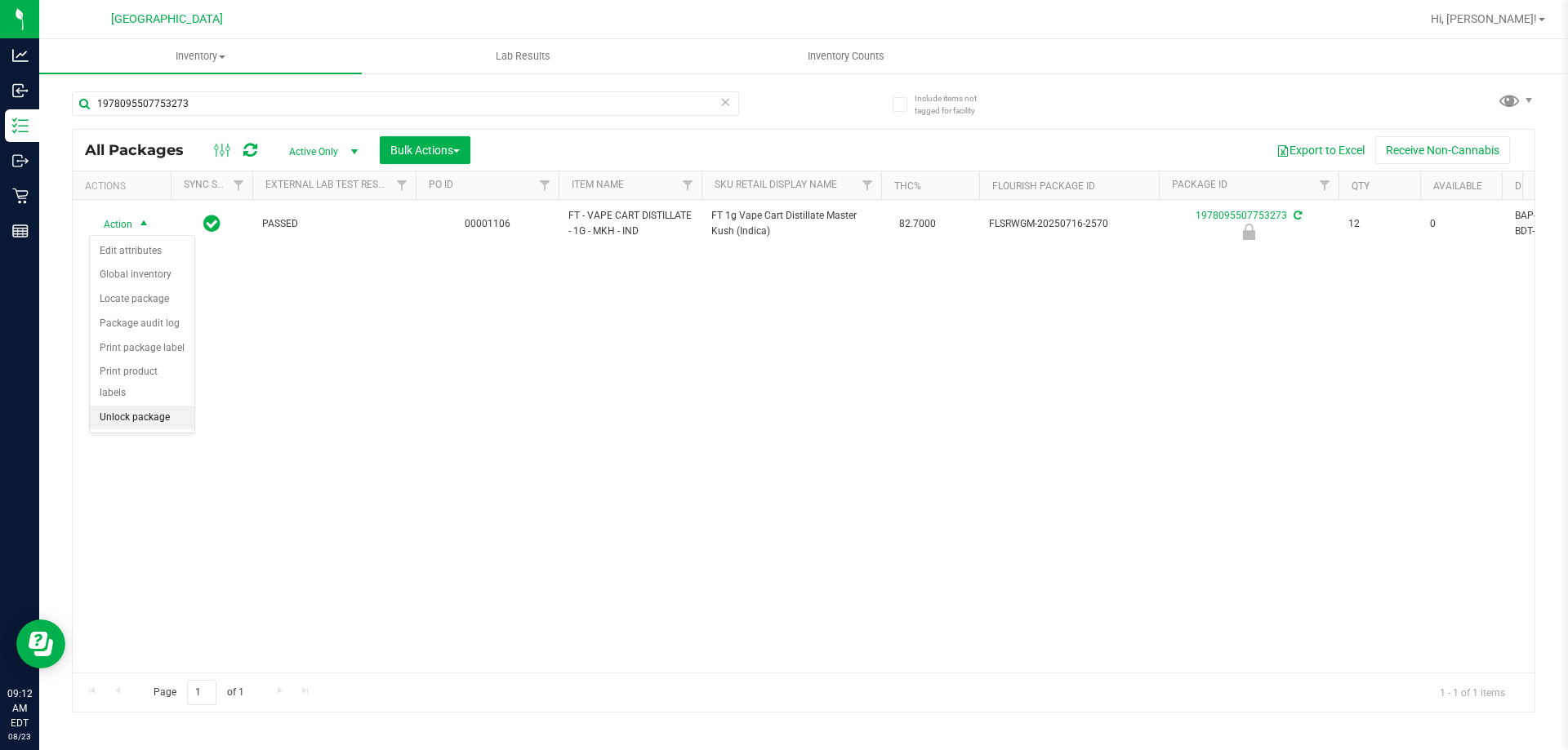
click at [142, 406] on li "Unlock package" at bounding box center [142, 417] width 105 height 24
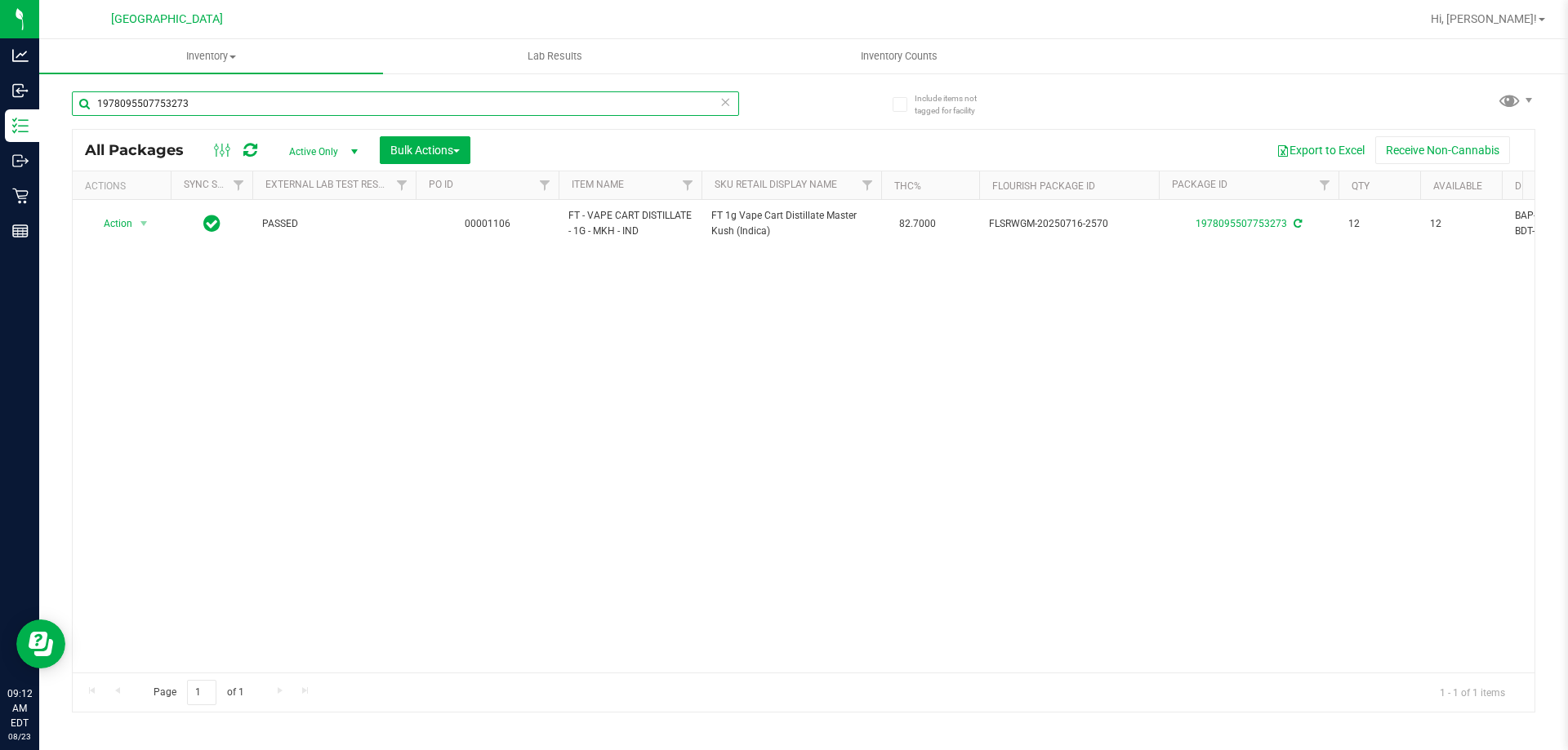
click at [239, 105] on input "1978095507753273" at bounding box center [406, 103] width 667 height 24
type input "1"
type input "0648064758383039"
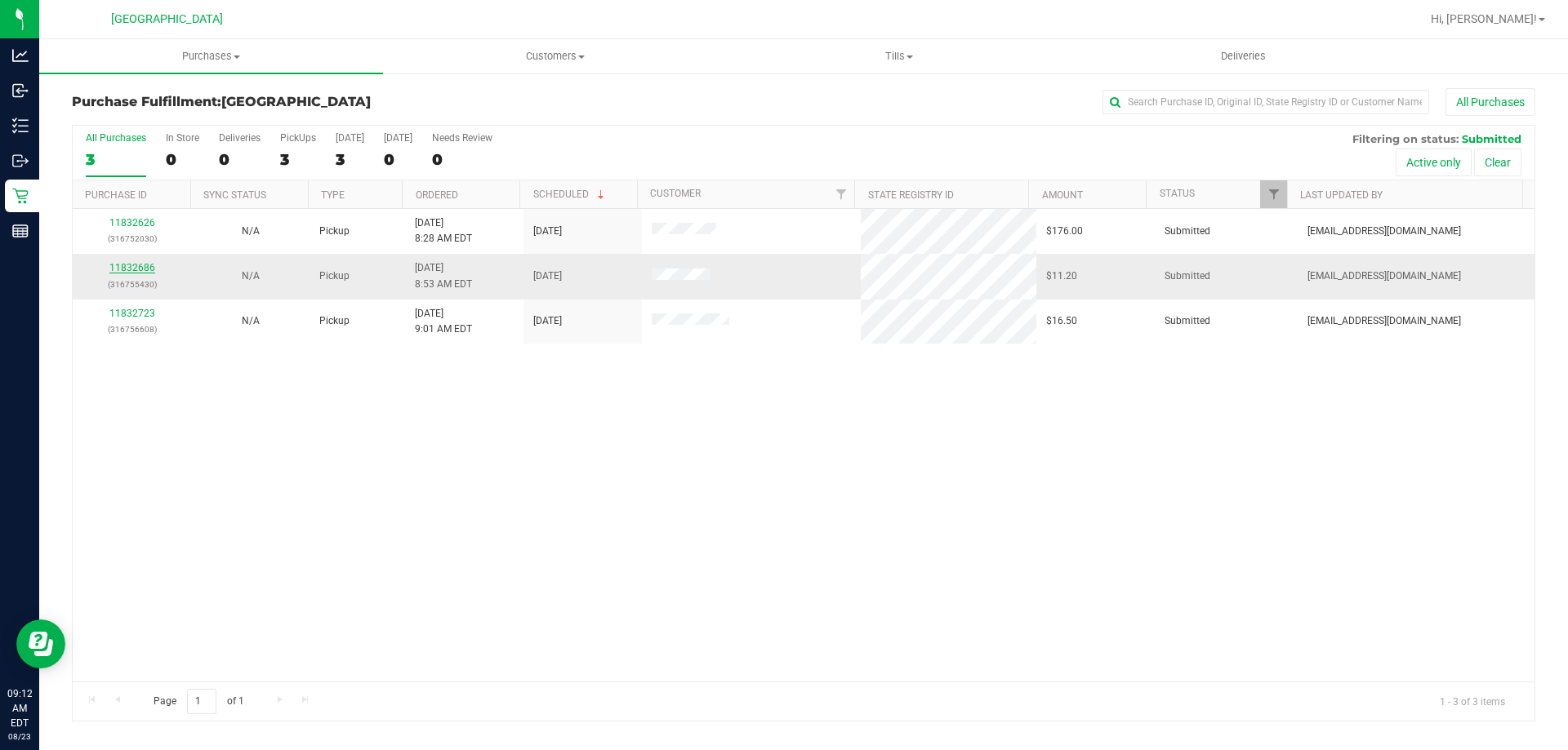
click at [125, 264] on link "11832686" at bounding box center [132, 268] width 46 height 12
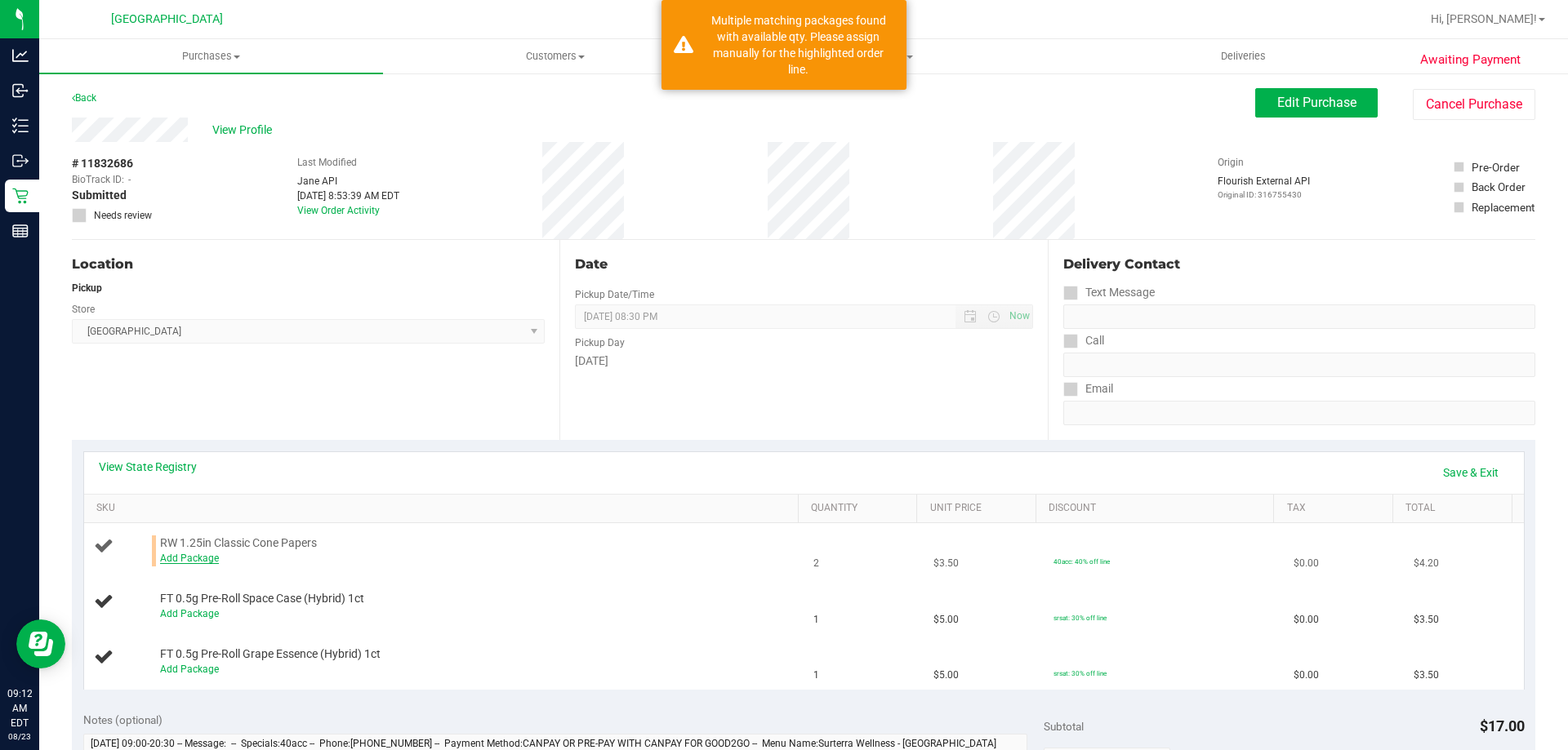
click at [179, 558] on link "Add Package" at bounding box center [189, 558] width 59 height 12
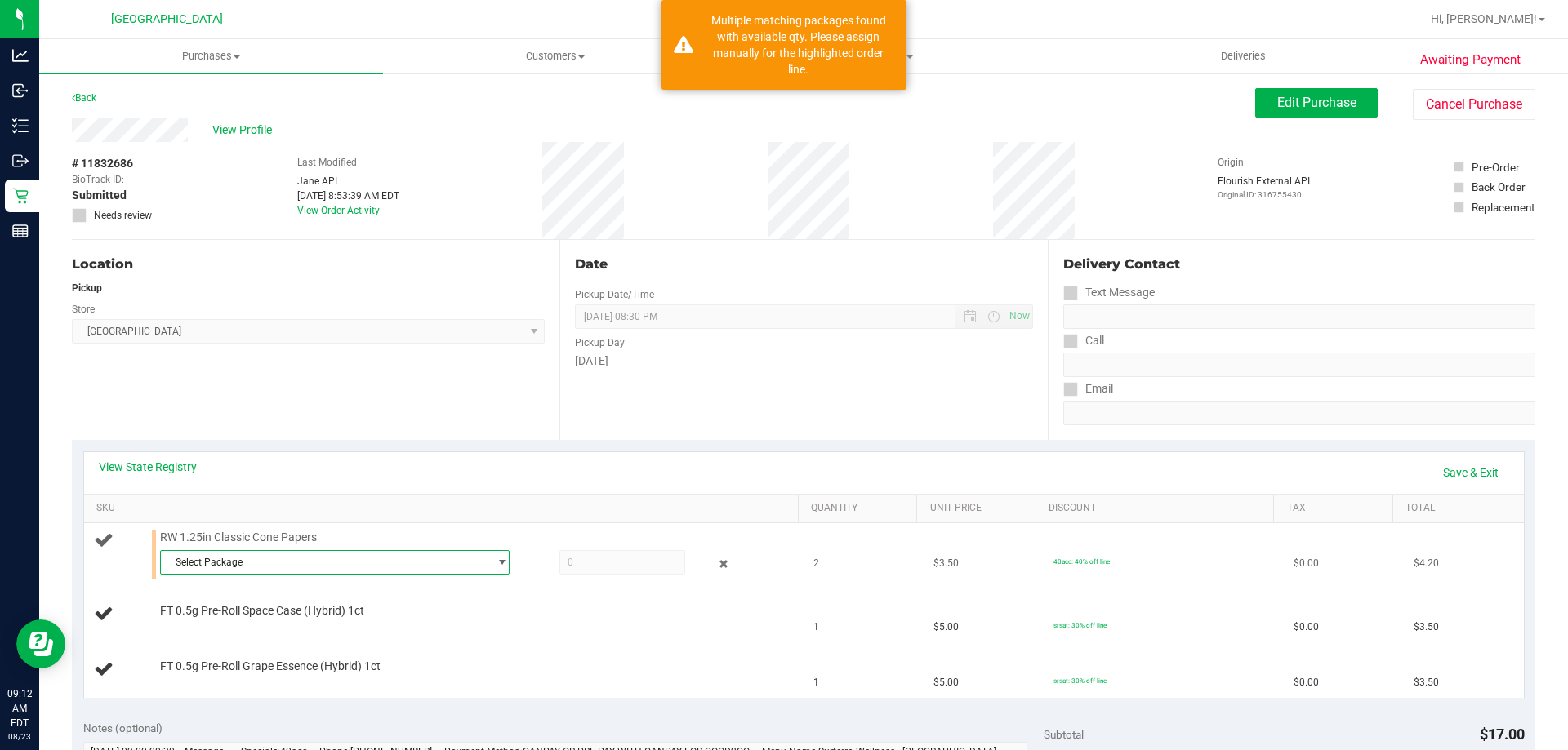
click at [475, 565] on span "Select Package" at bounding box center [324, 562] width 327 height 23
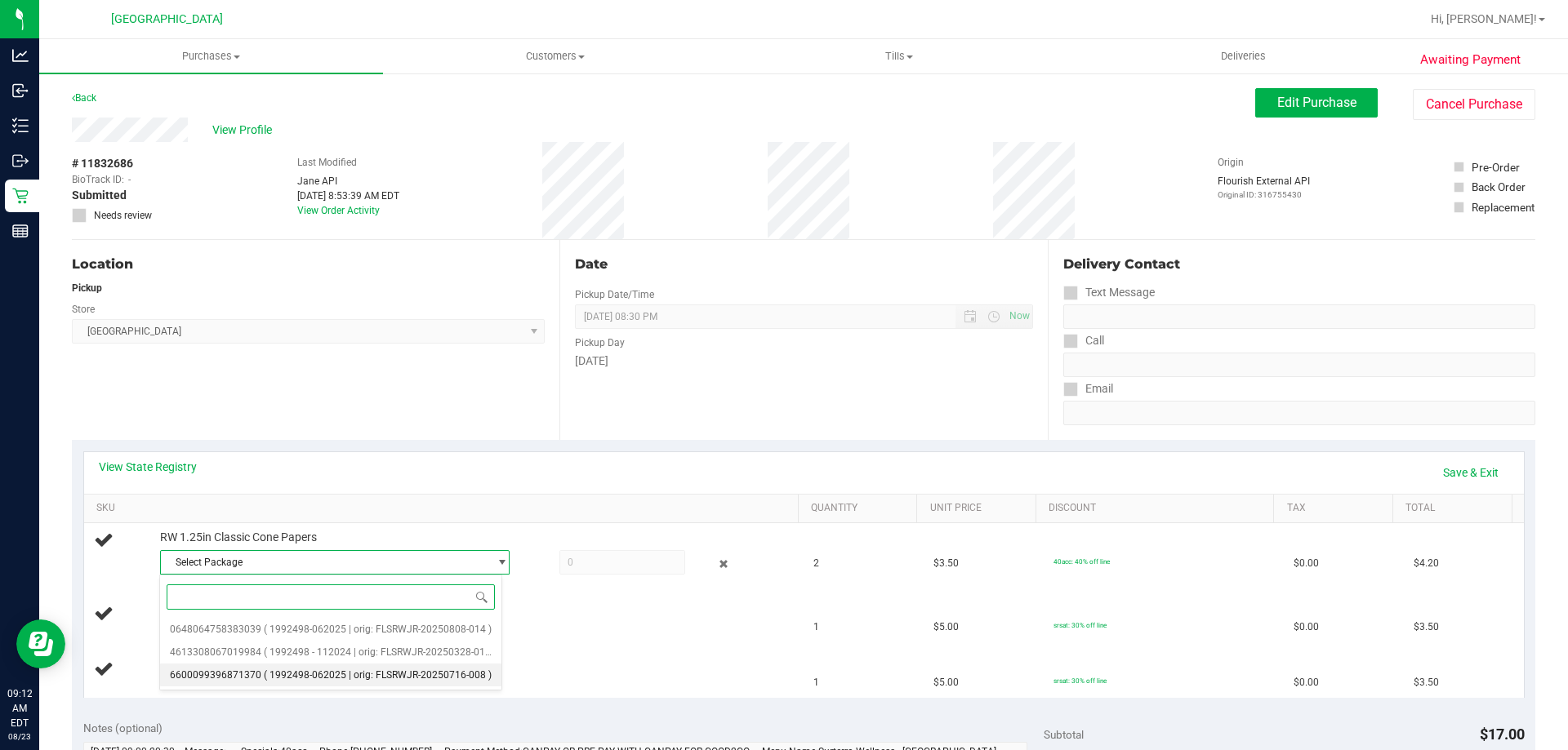
click at [436, 679] on span "( 1992498-062025 | orig: FLSRWJR-20250716-008 )" at bounding box center [378, 675] width 228 height 12
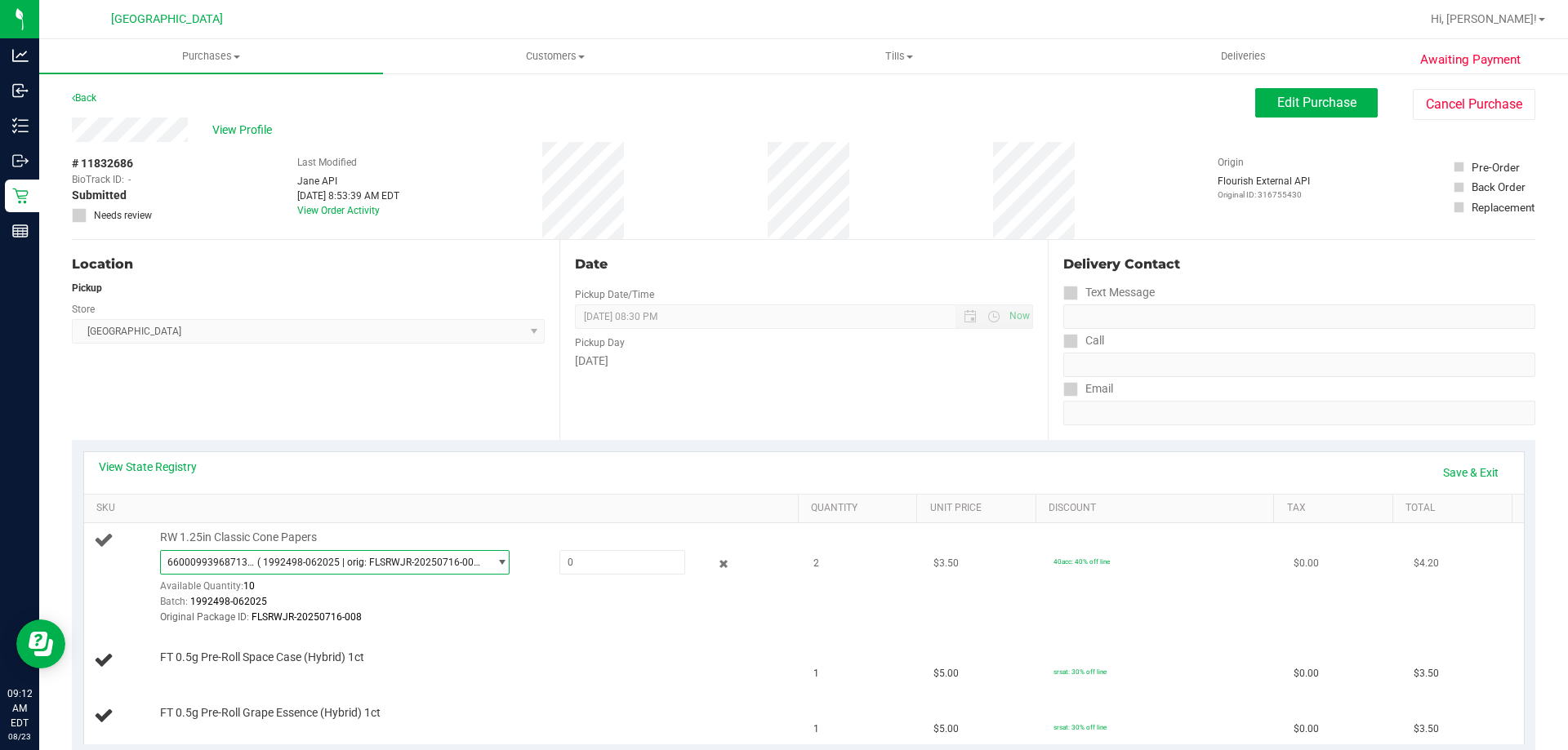
click at [455, 558] on span "( 1992498-062025 | orig: FLSRWJR-20250716-008 )" at bounding box center [369, 562] width 224 height 12
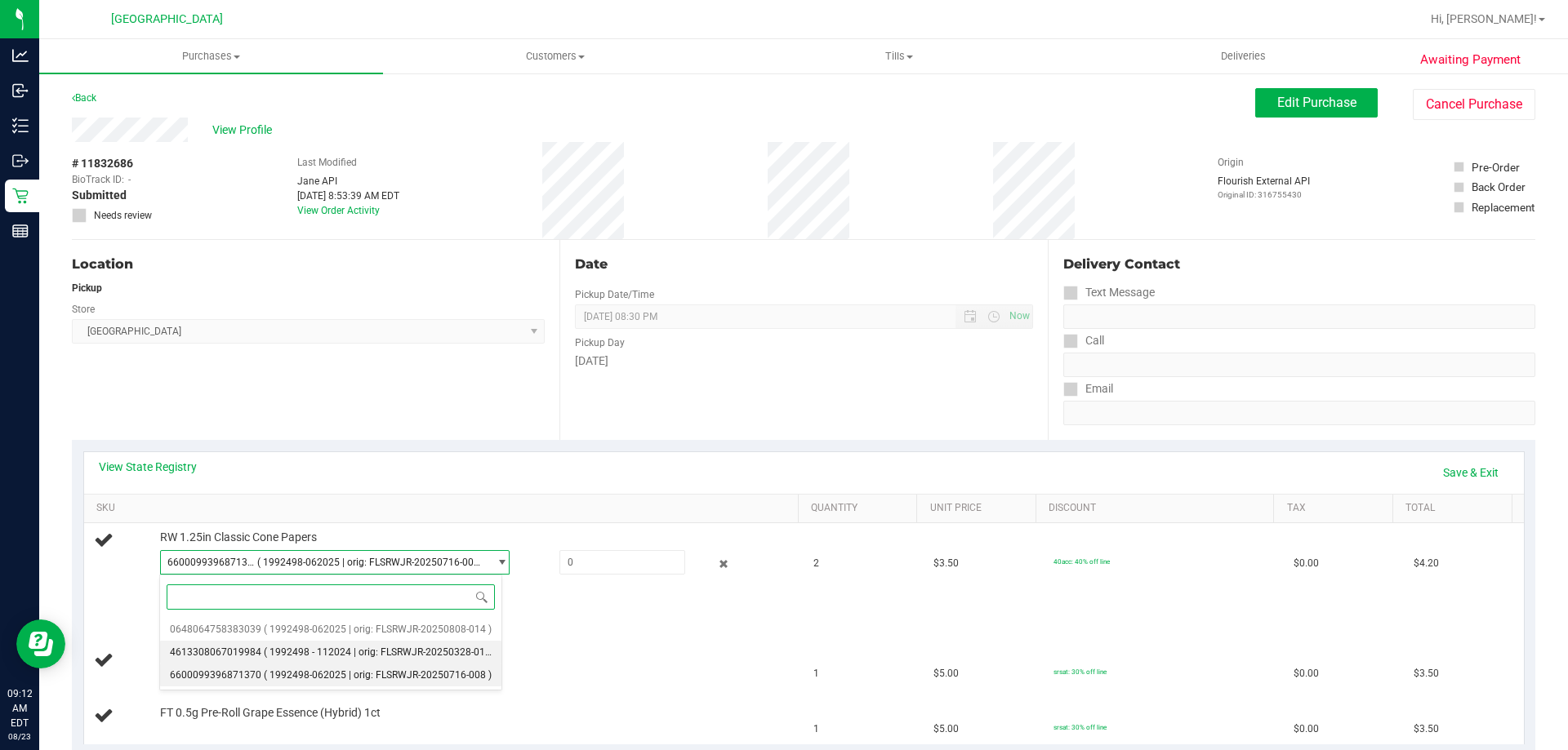
click at [373, 650] on span "( 1992498 - 112024 | orig: FLSRWJR-20250328-016 )" at bounding box center [381, 652] width 233 height 12
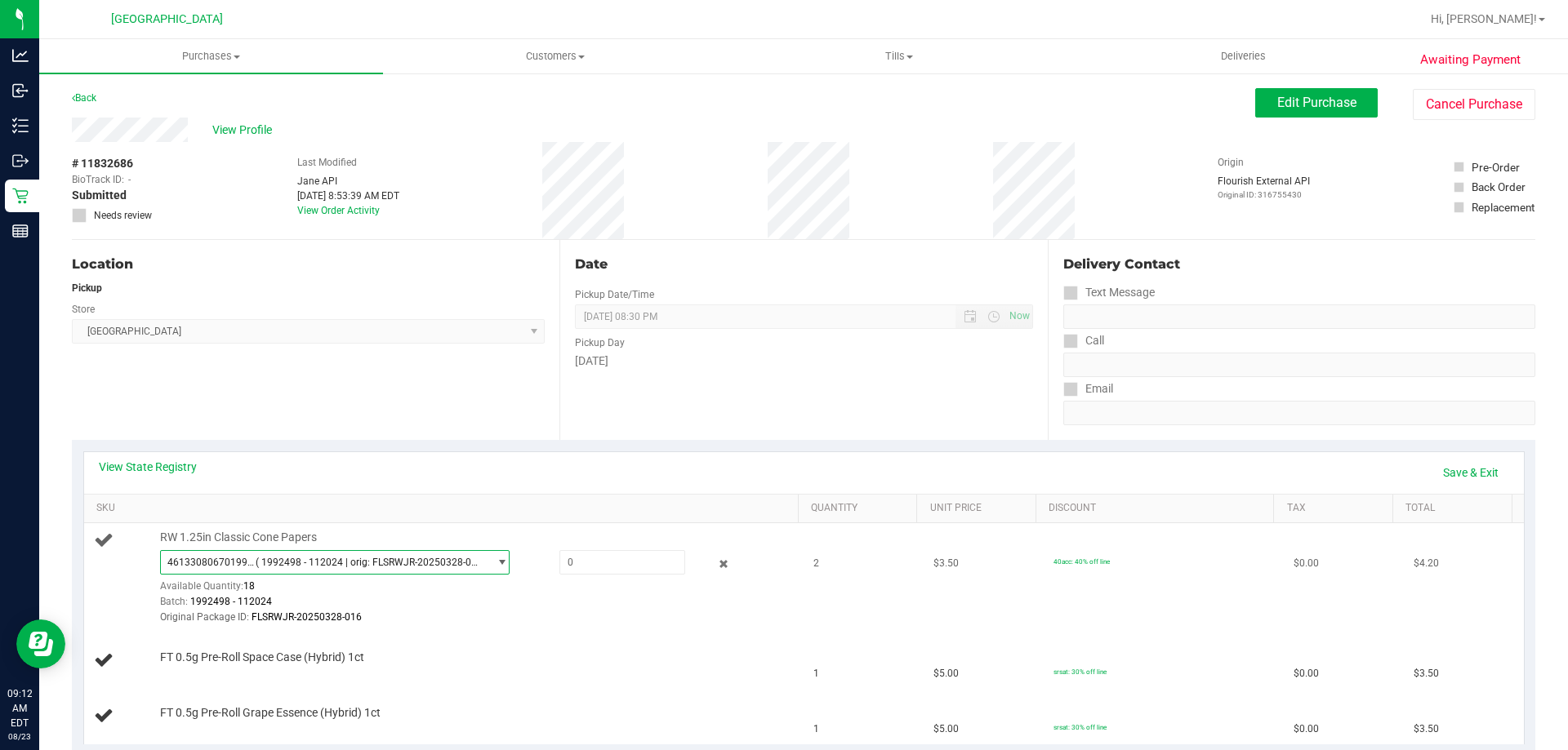
click at [381, 572] on span "4613308067019984 ( 1992498 - 112024 | orig: FLSRWJR-20250328-016 )" at bounding box center [324, 562] width 327 height 23
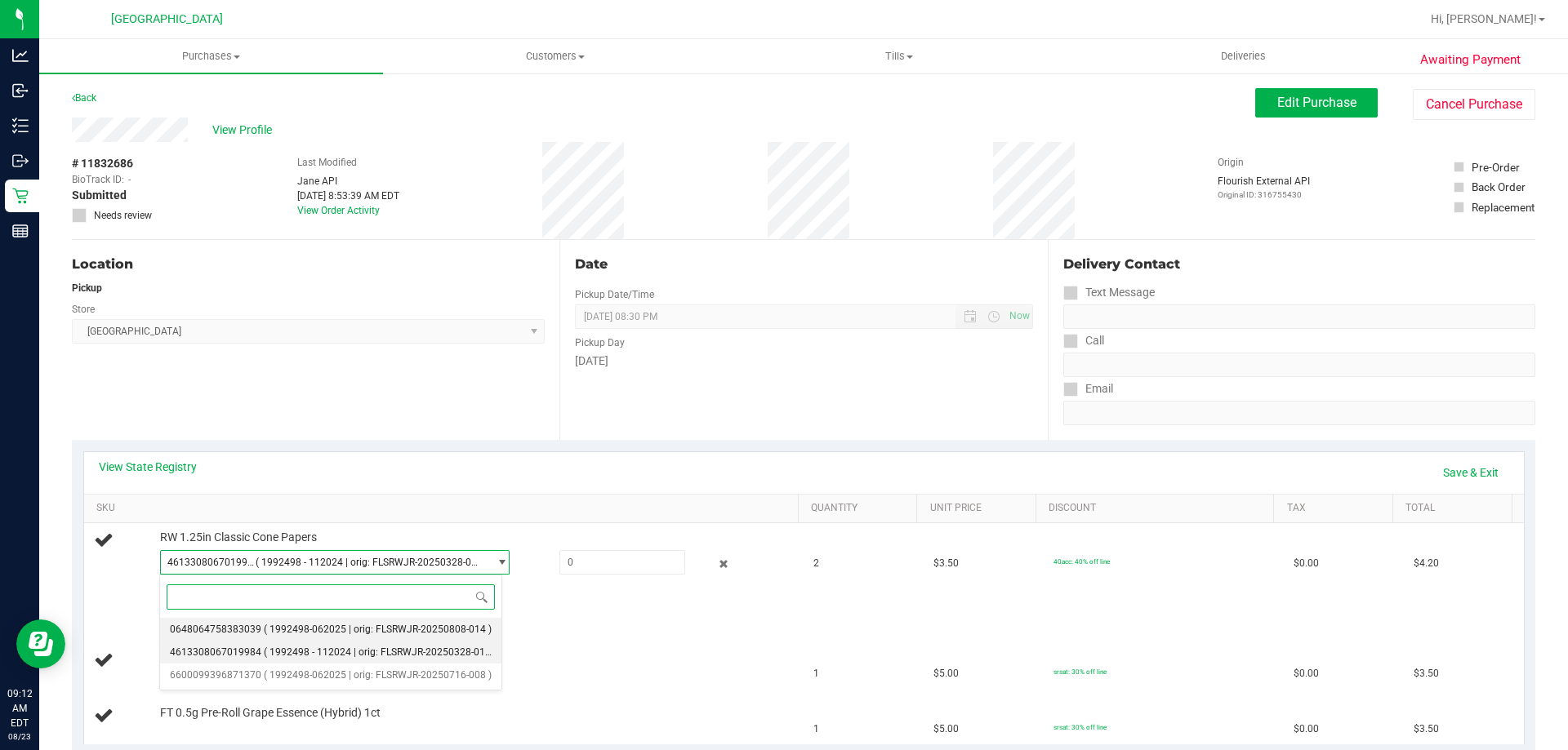
click at [364, 635] on span "( 1992498-062025 | orig: FLSRWJR-20250808-014 )" at bounding box center [378, 629] width 228 height 12
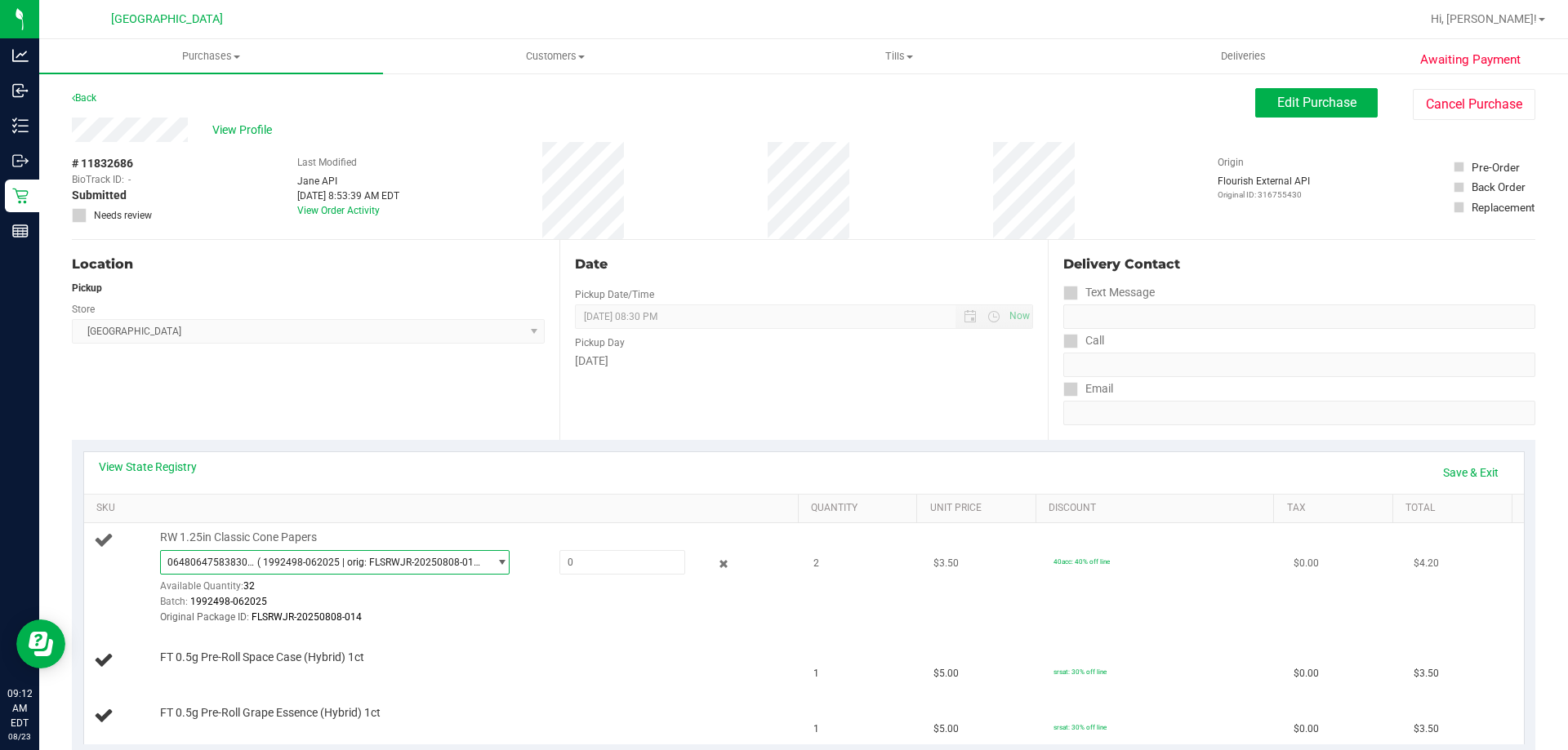
click at [388, 567] on span "( 1992498-062025 | orig: FLSRWJR-20250808-014 )" at bounding box center [369, 562] width 224 height 12
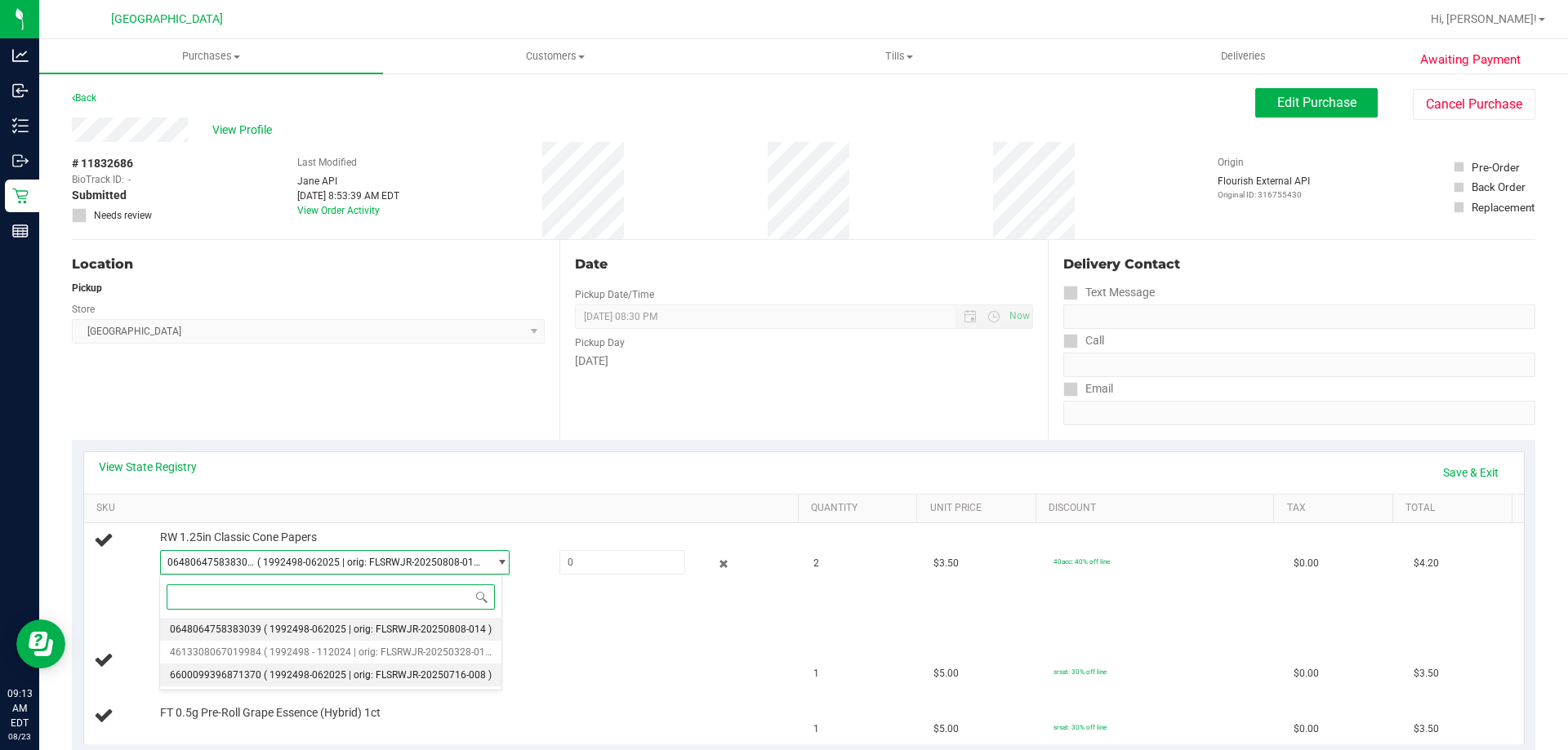
click at [408, 667] on li "6600099396871370 ( 1992498-062025 | orig: FLSRWJR-20250716-008 )" at bounding box center [331, 674] width 342 height 23
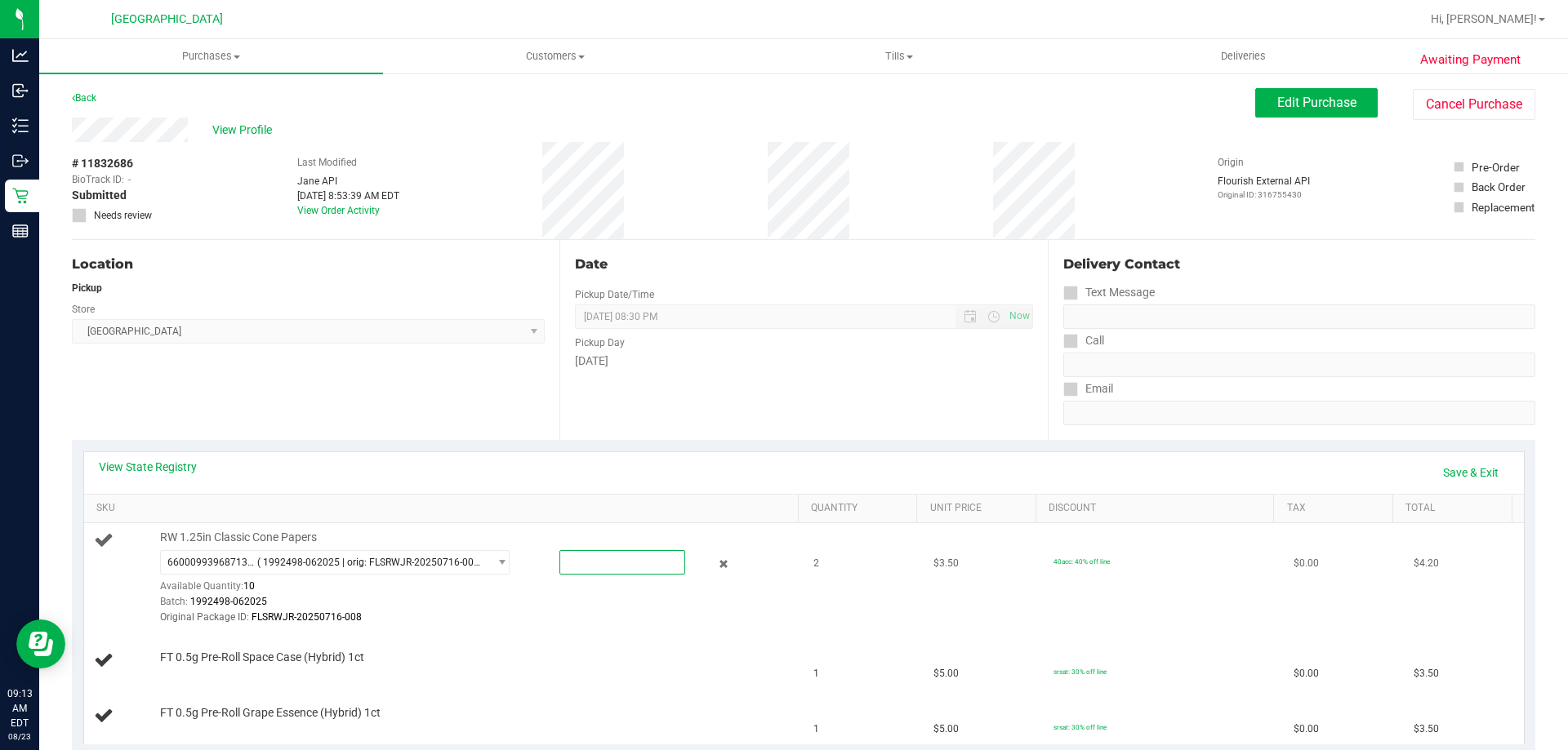
drag, startPoint x: 583, startPoint y: 562, endPoint x: 540, endPoint y: 559, distance: 43.1
click at [540, 559] on div at bounding box center [606, 562] width 158 height 24
type input "2"
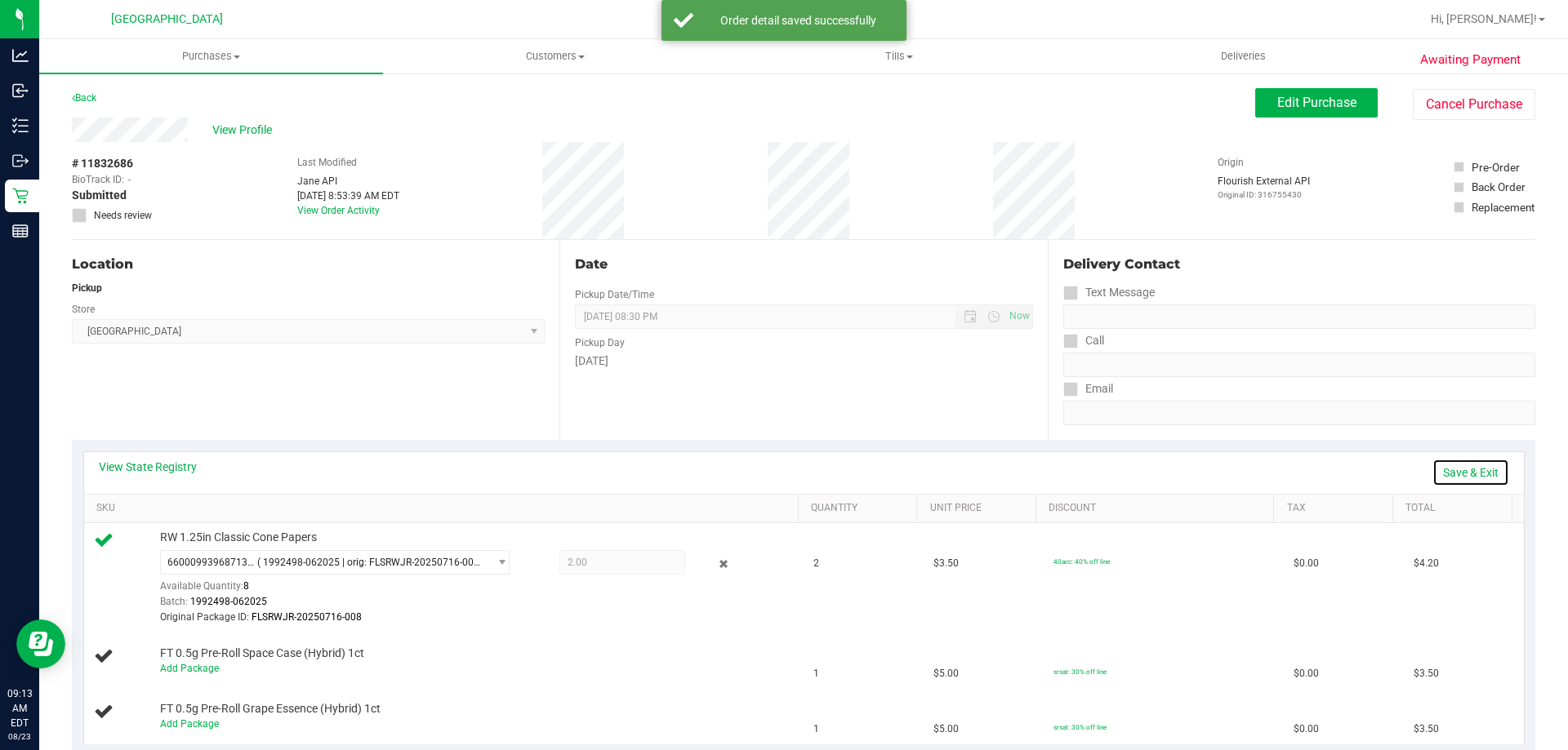
click at [1465, 463] on link "Save & Exit" at bounding box center [1471, 472] width 77 height 28
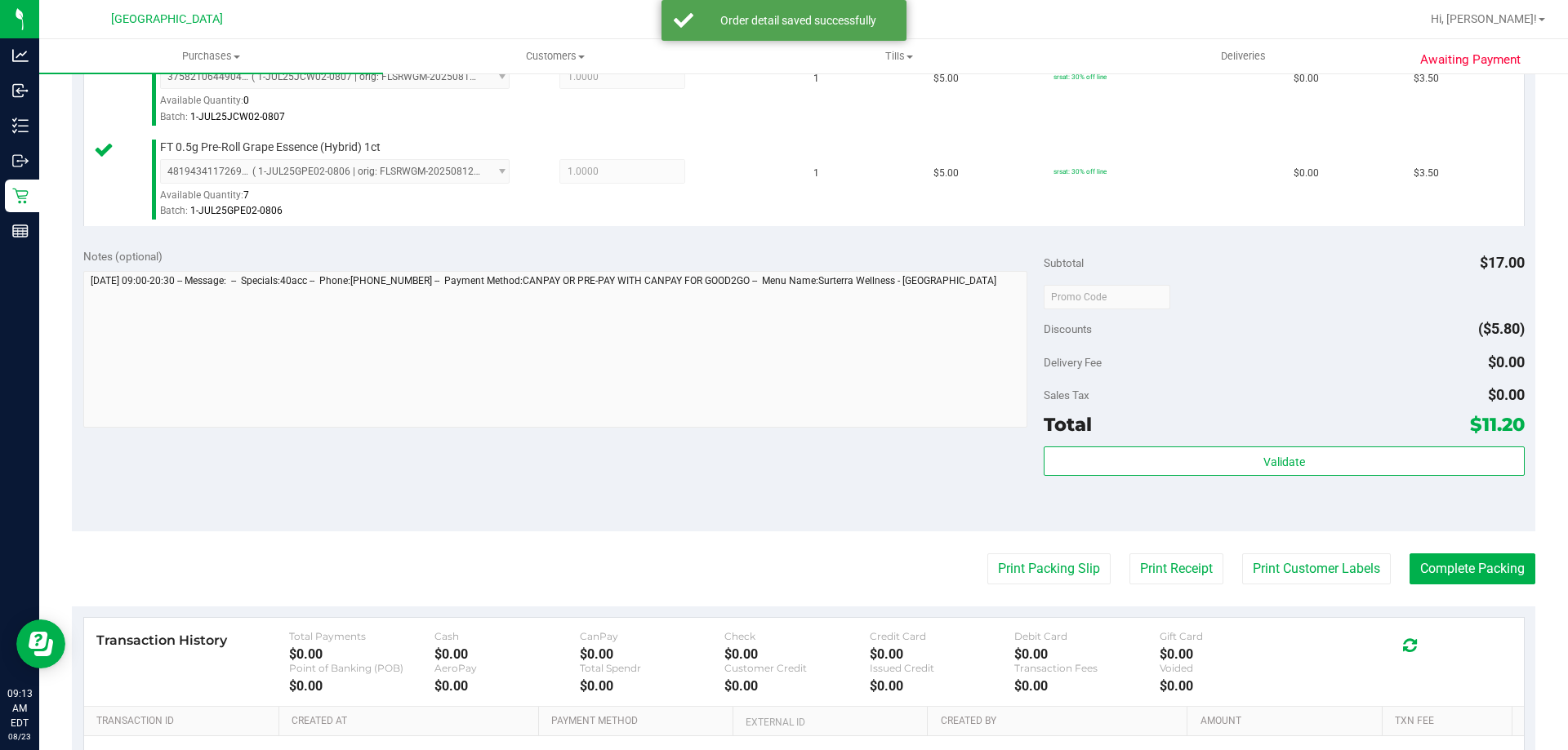
scroll to position [606, 0]
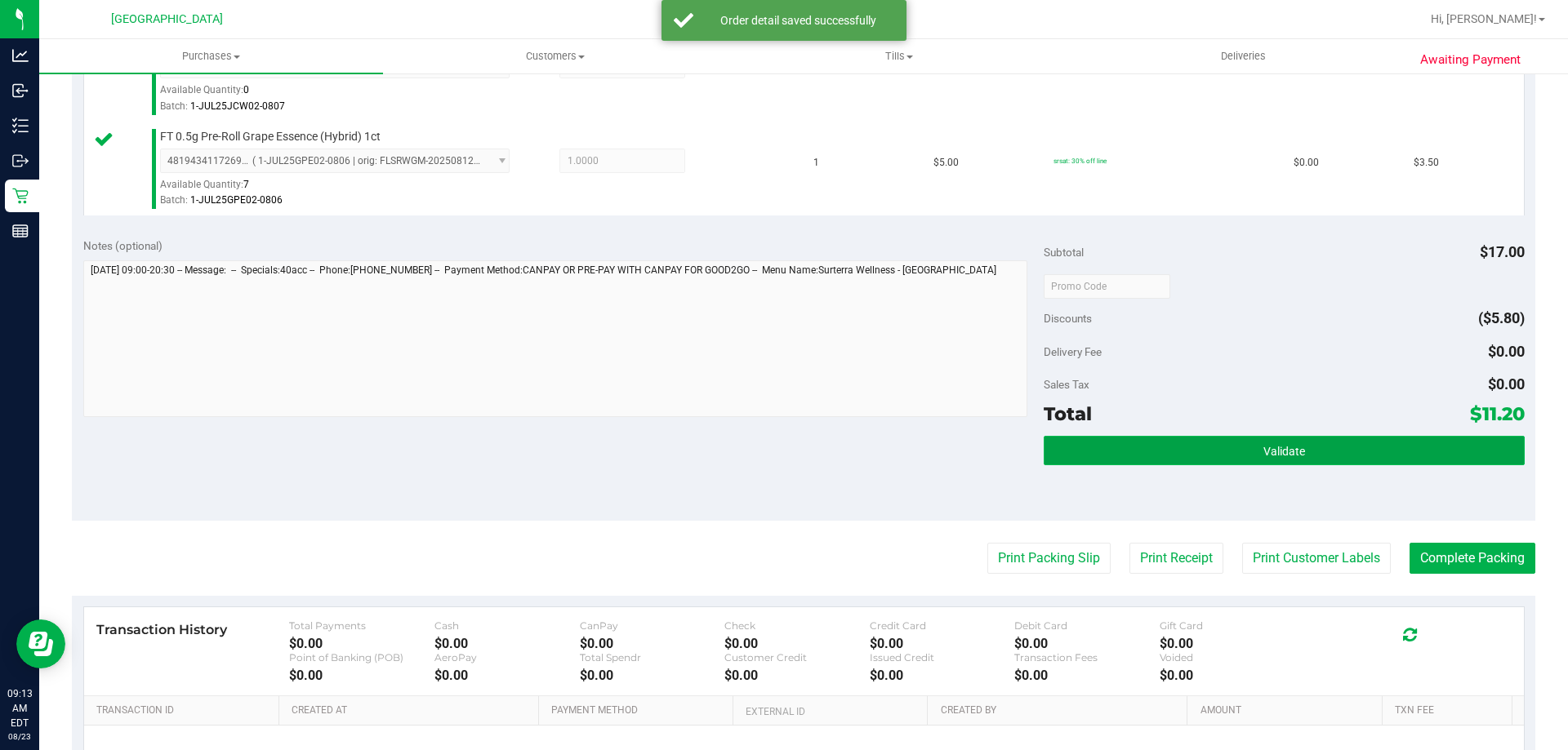
click at [1360, 456] on button "Validate" at bounding box center [1284, 451] width 481 height 30
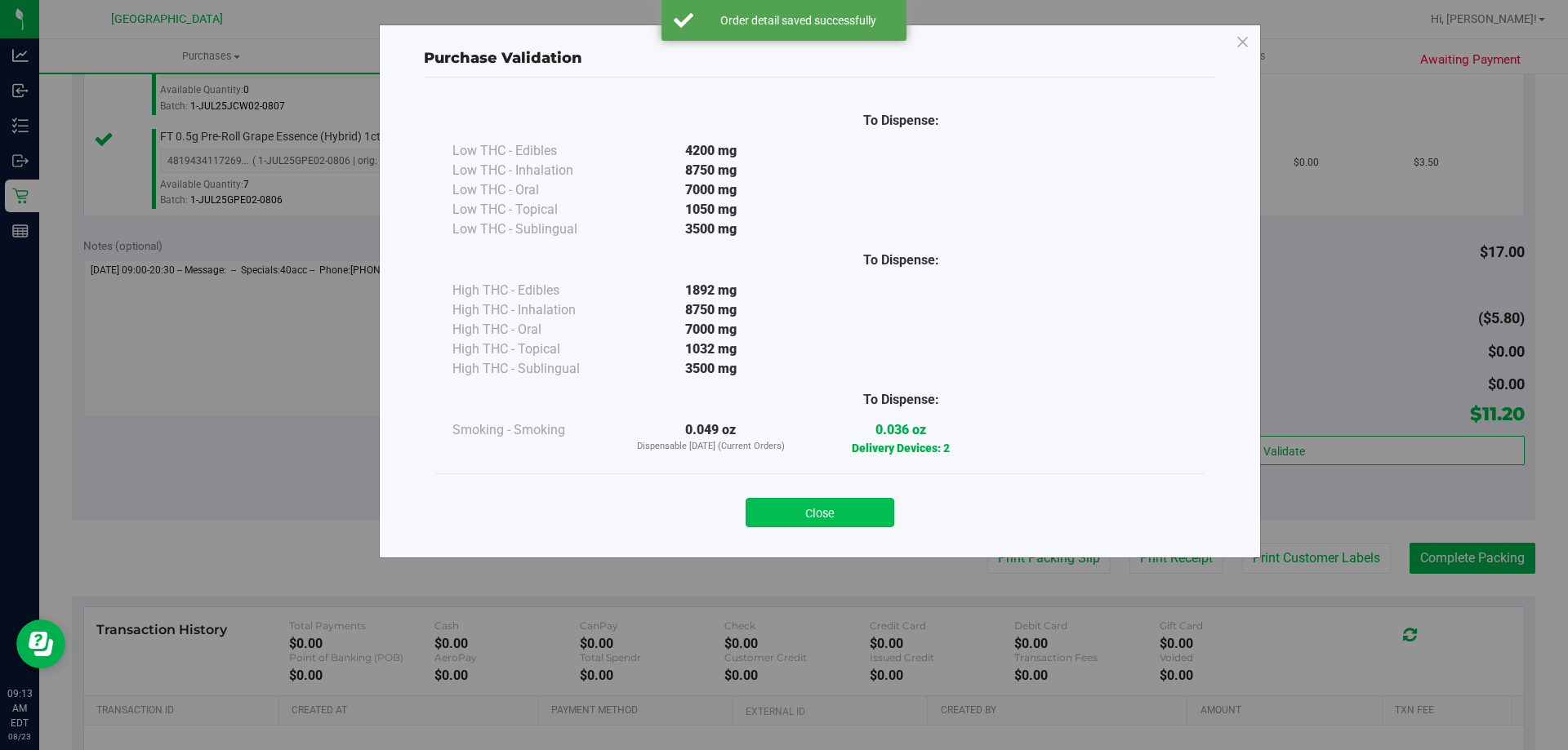
click at [832, 508] on button "Close" at bounding box center [820, 513] width 149 height 30
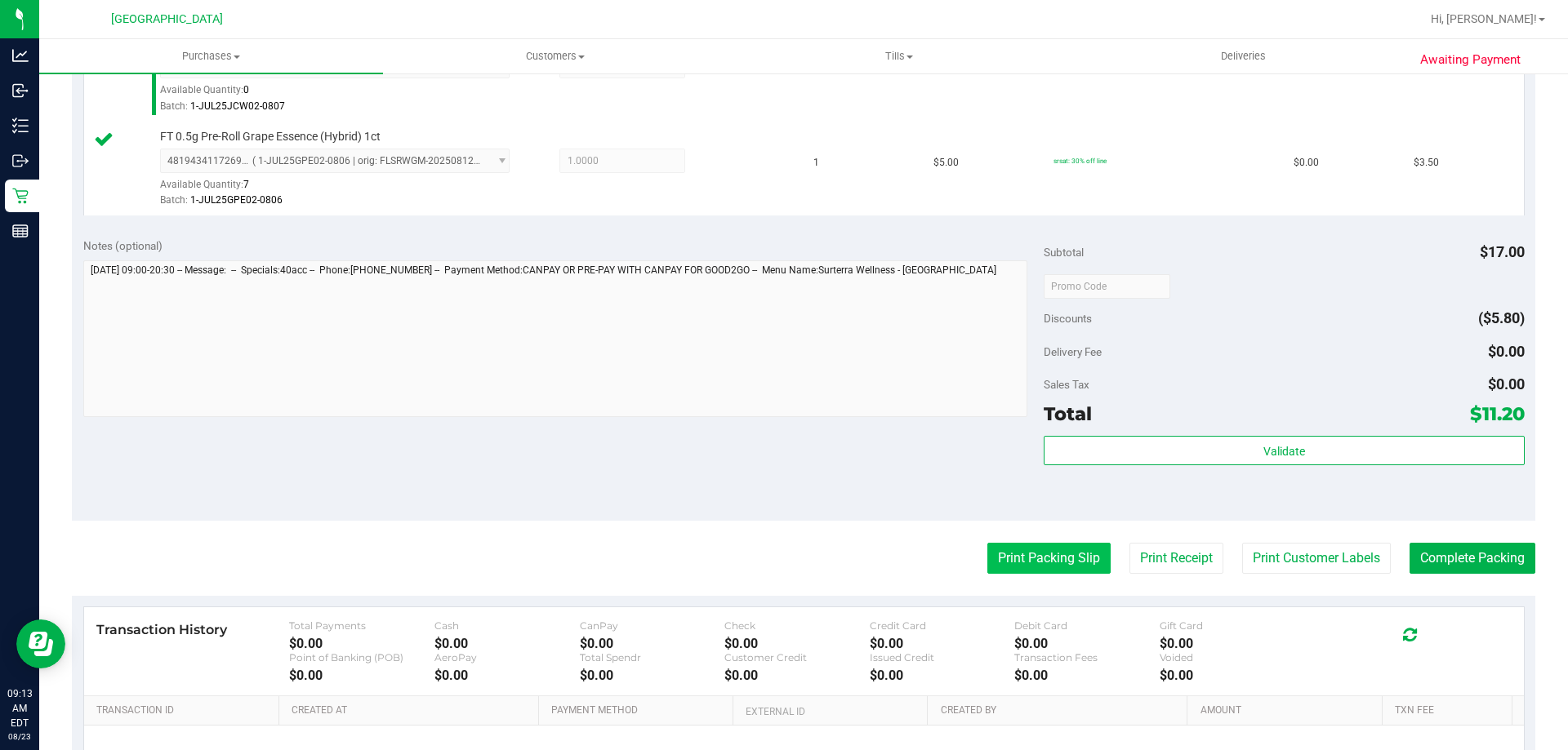
click at [1088, 546] on button "Print Packing Slip" at bounding box center [1049, 558] width 124 height 31
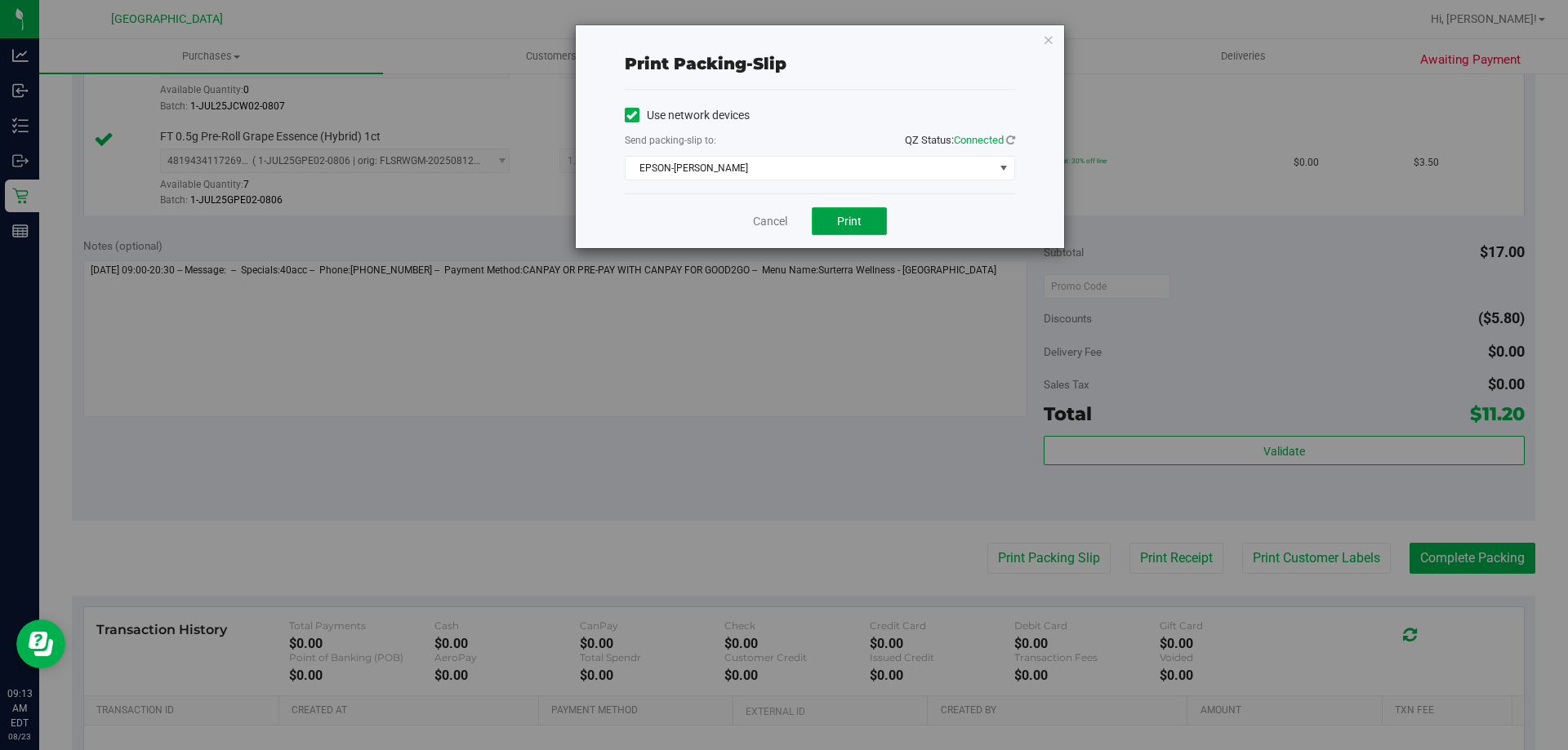
click at [837, 213] on button "Print" at bounding box center [848, 221] width 75 height 28
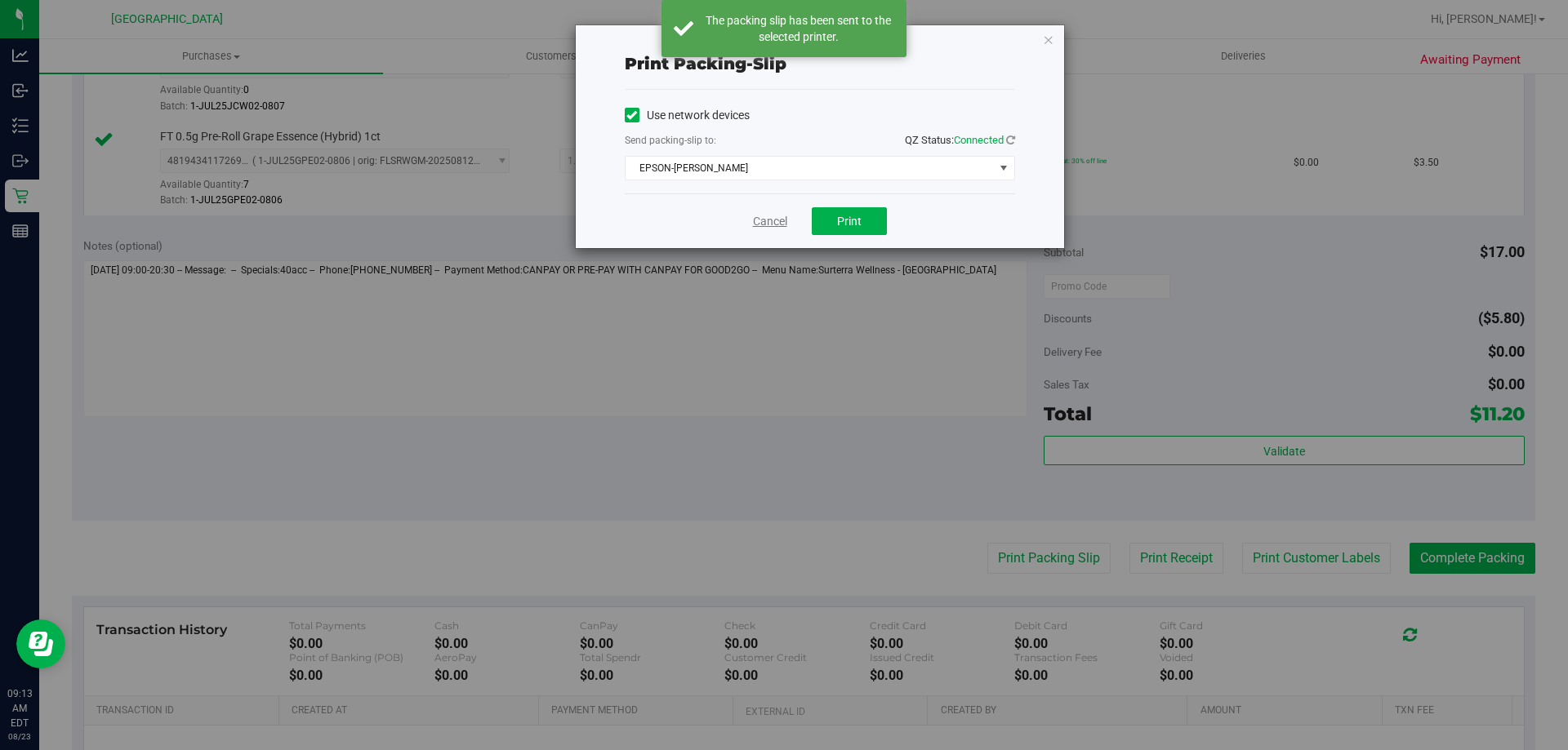
click at [772, 213] on link "Cancel" at bounding box center [770, 221] width 34 height 17
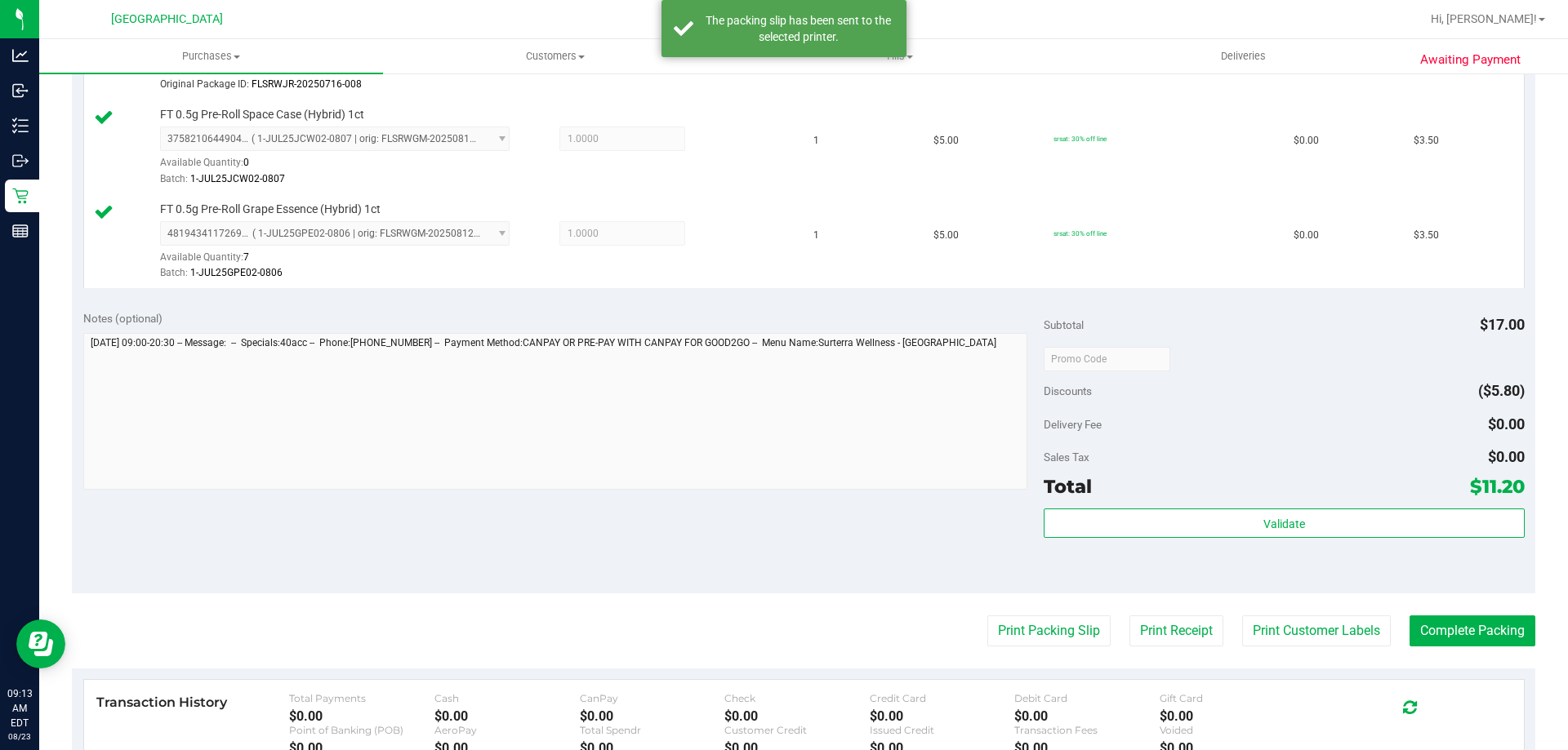
scroll to position [568, 0]
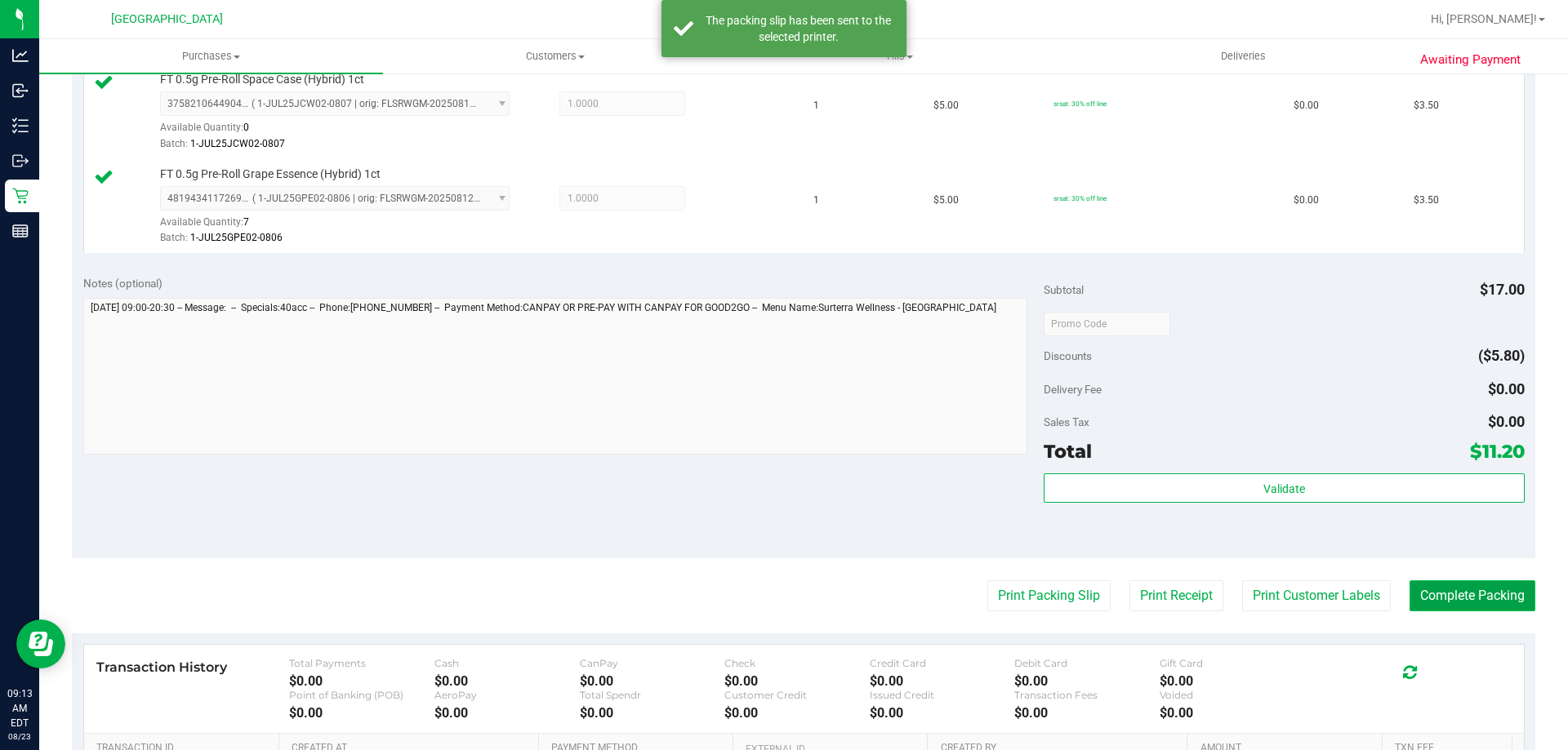
click at [1484, 599] on button "Complete Packing" at bounding box center [1472, 596] width 125 height 31
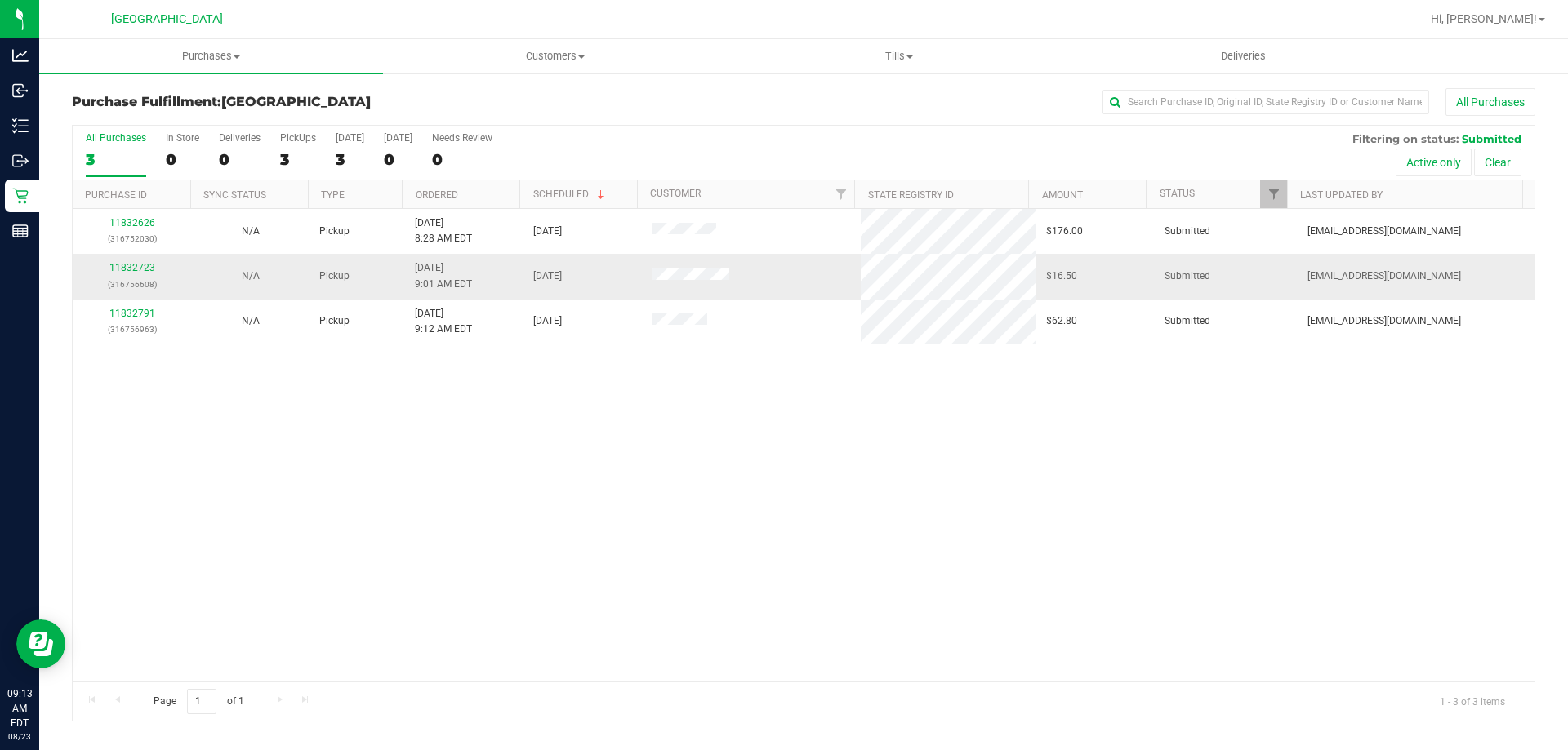
click at [136, 273] on link "11832723" at bounding box center [132, 268] width 46 height 12
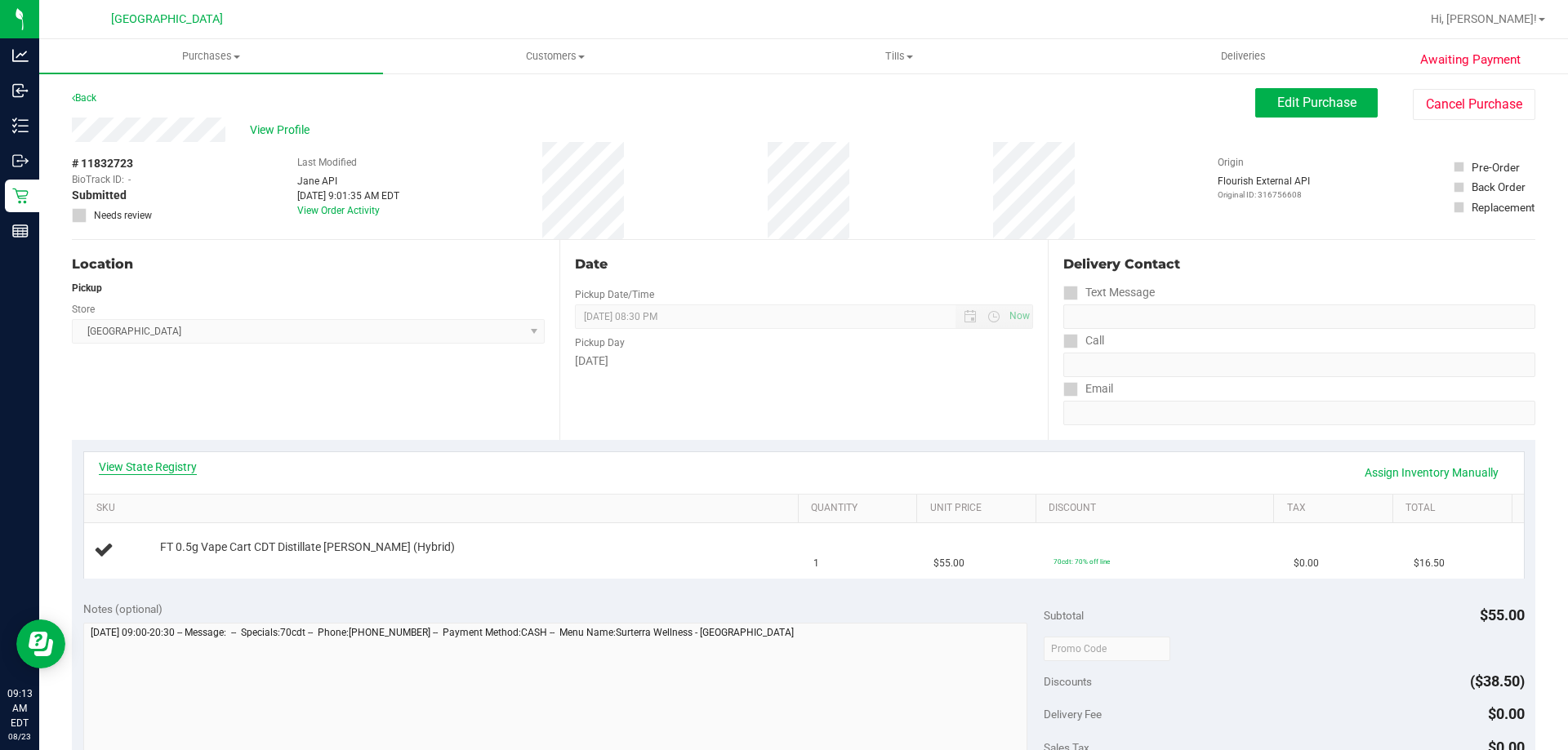
click at [130, 464] on link "View State Registry" at bounding box center [148, 467] width 98 height 16
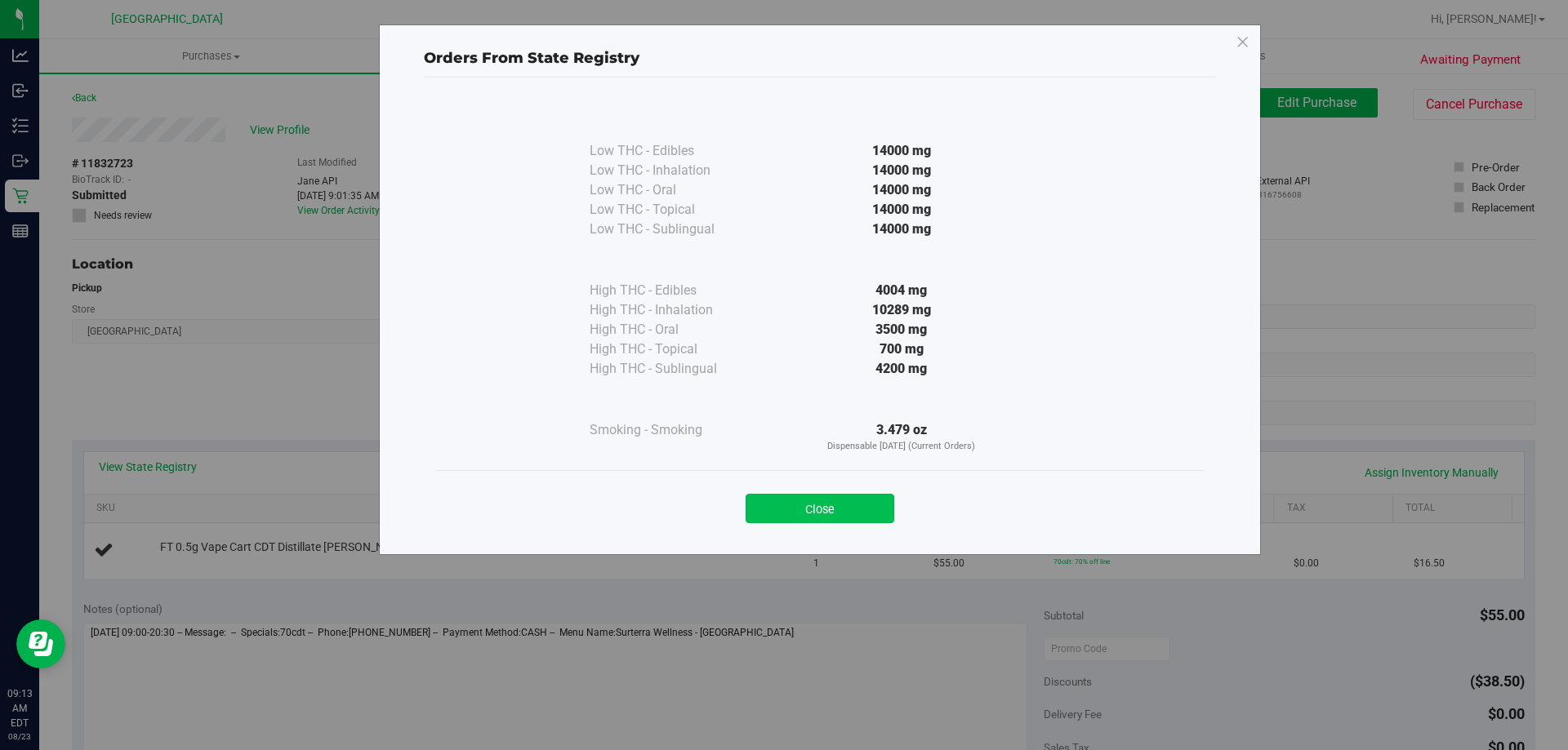
click at [874, 522] on button "Close" at bounding box center [820, 508] width 149 height 30
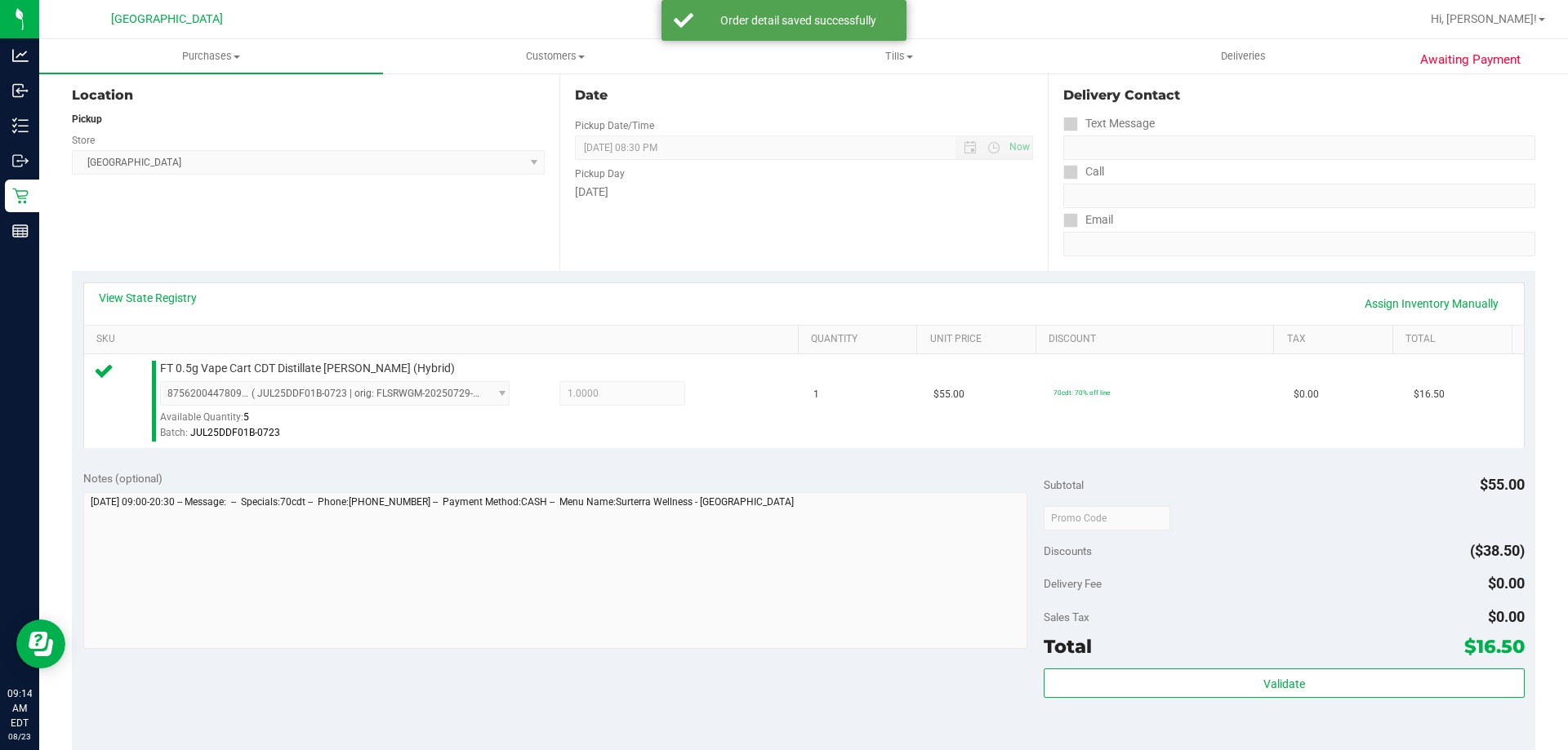
scroll to position [360, 0]
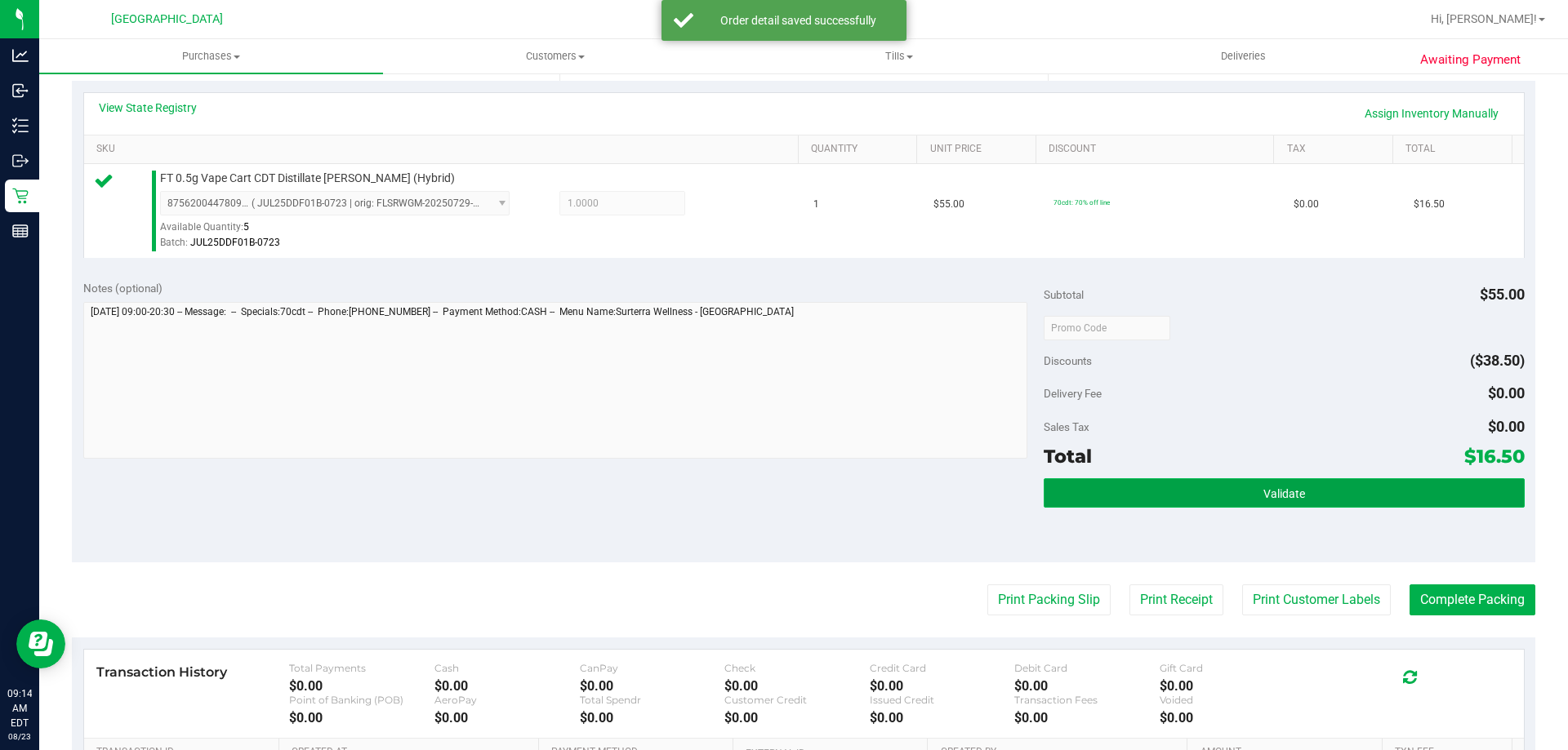
click at [1310, 495] on button "Validate" at bounding box center [1284, 493] width 481 height 30
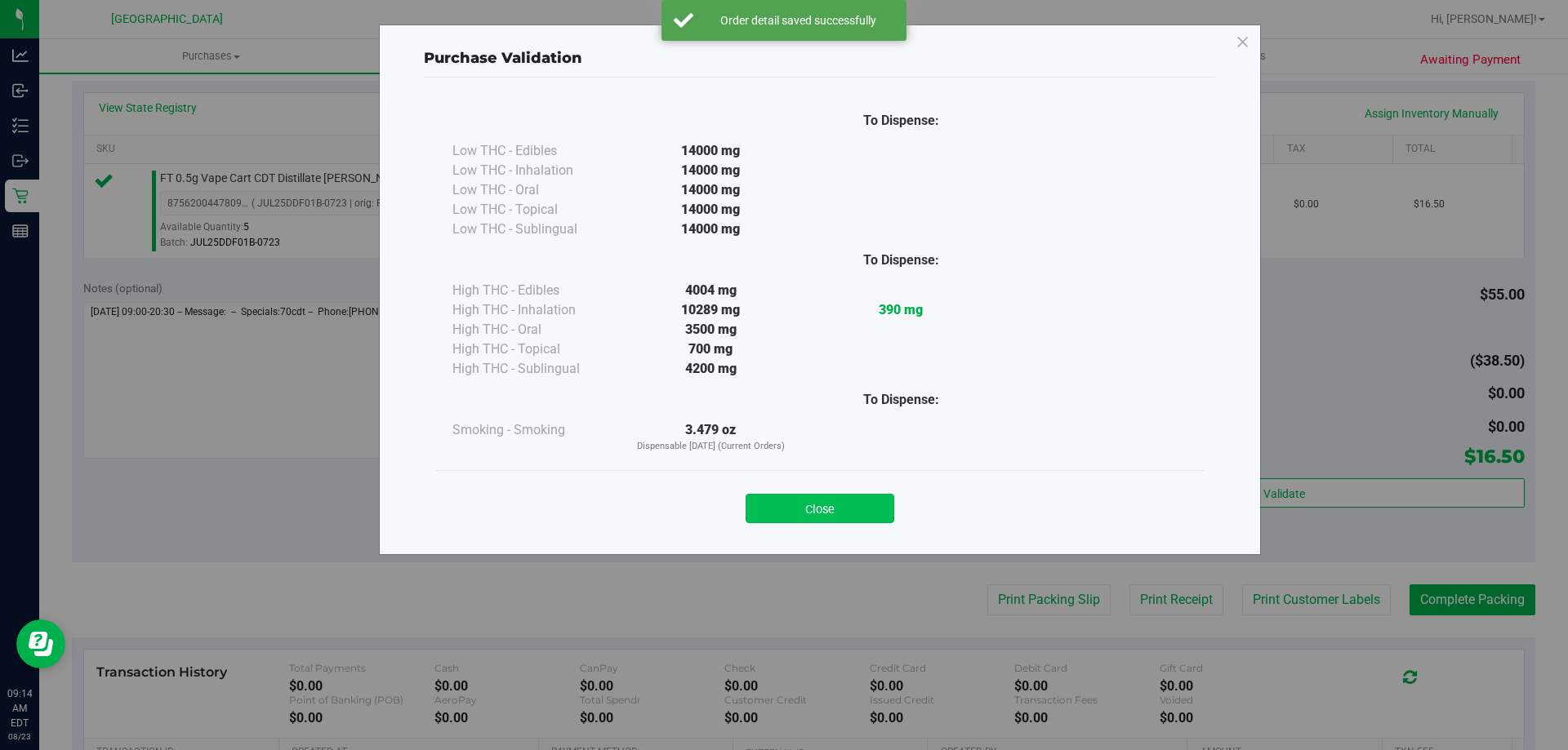
click at [832, 517] on button "Close" at bounding box center [820, 508] width 149 height 30
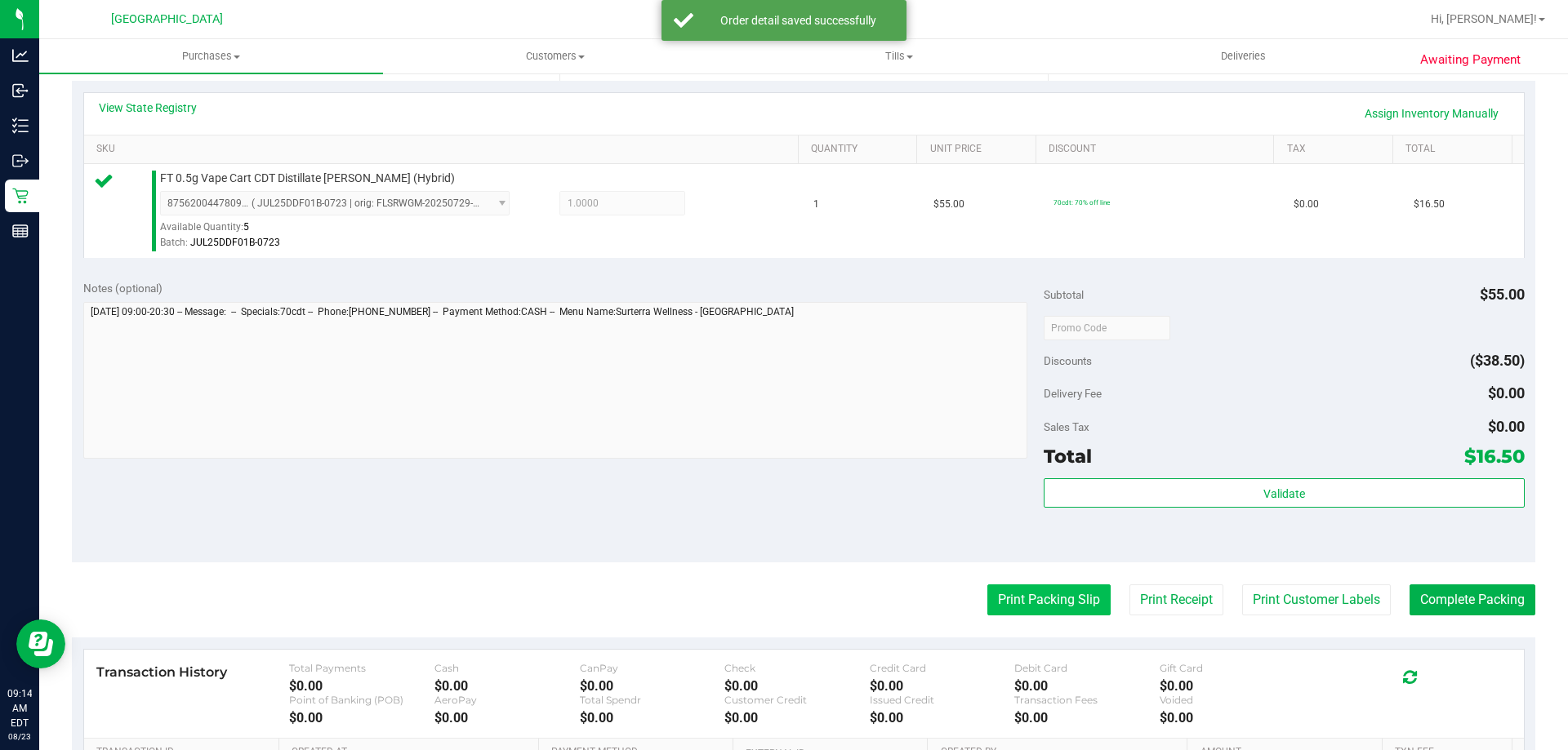
click at [1035, 608] on button "Print Packing Slip" at bounding box center [1049, 600] width 124 height 31
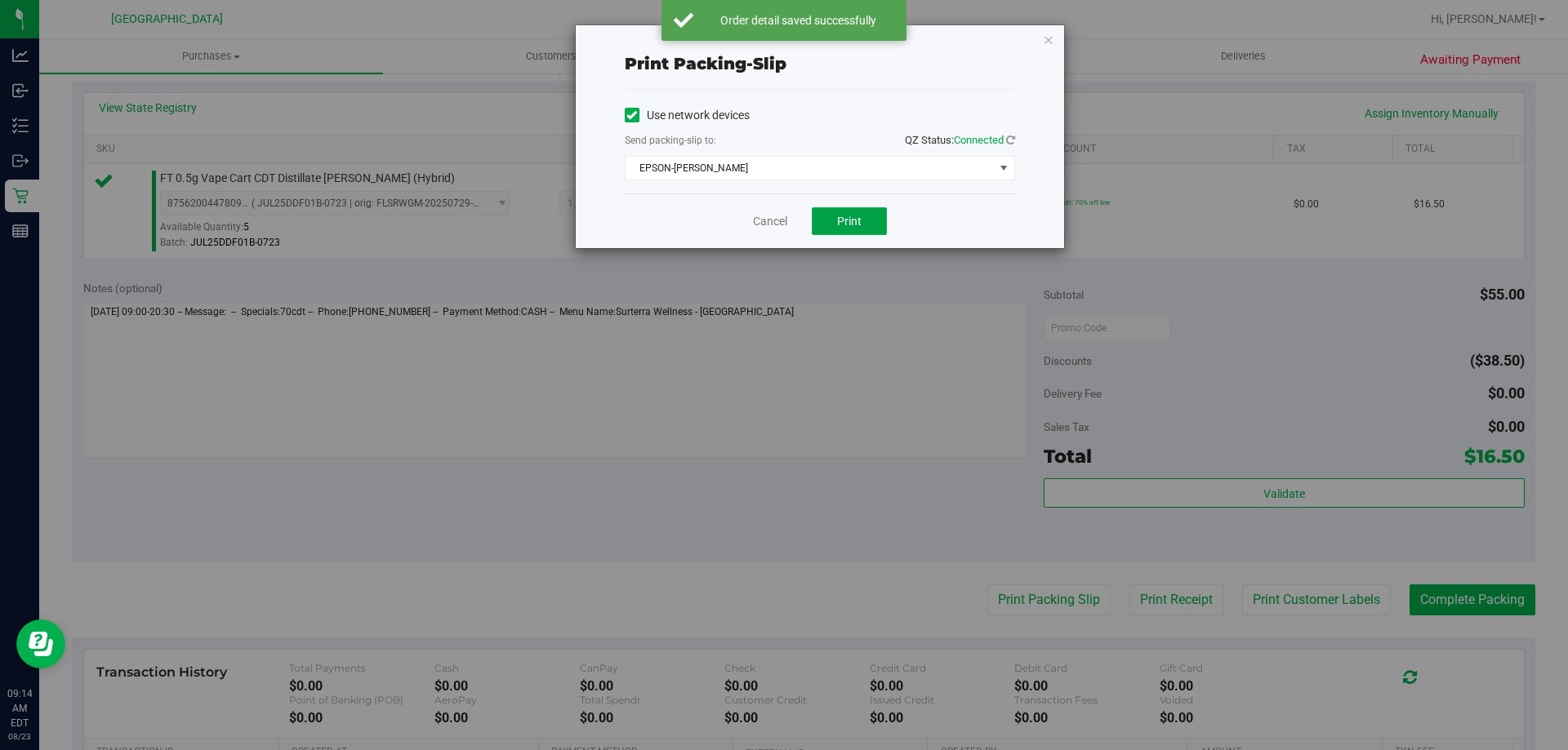
click at [846, 217] on span "Print" at bounding box center [848, 221] width 24 height 13
click at [765, 216] on link "Cancel" at bounding box center [770, 221] width 34 height 17
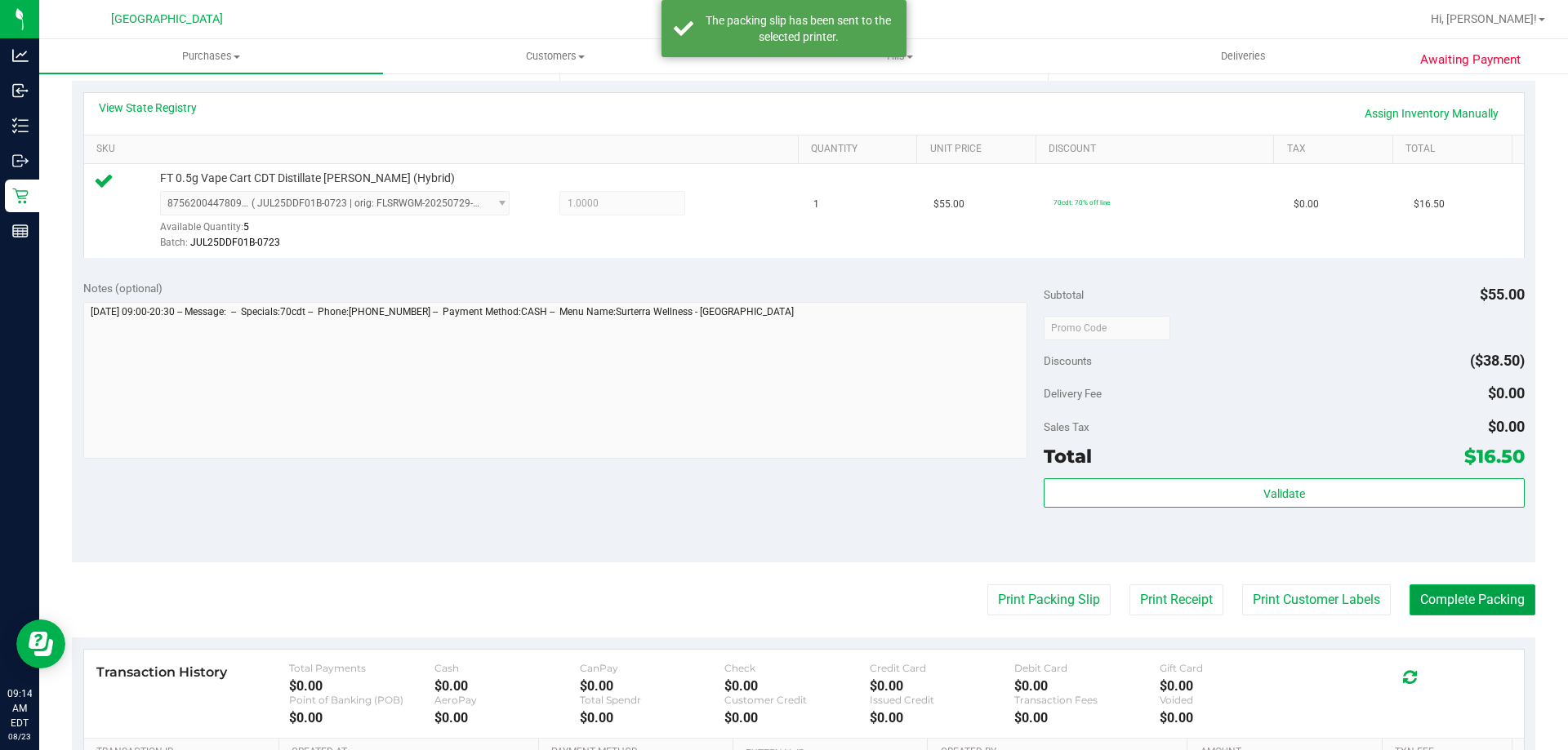
click at [1493, 610] on button "Complete Packing" at bounding box center [1472, 600] width 125 height 31
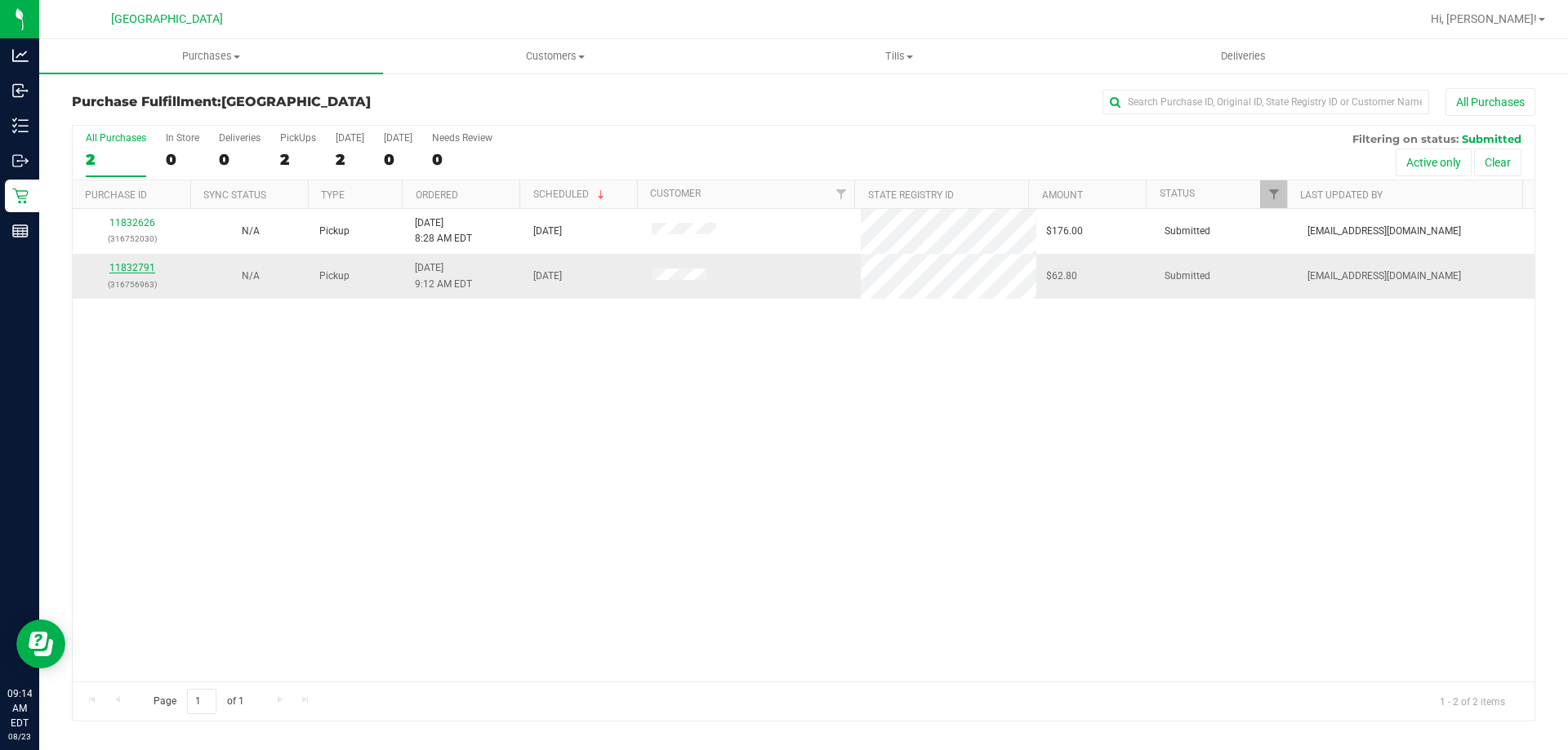
click at [133, 273] on link "11832791" at bounding box center [132, 268] width 46 height 12
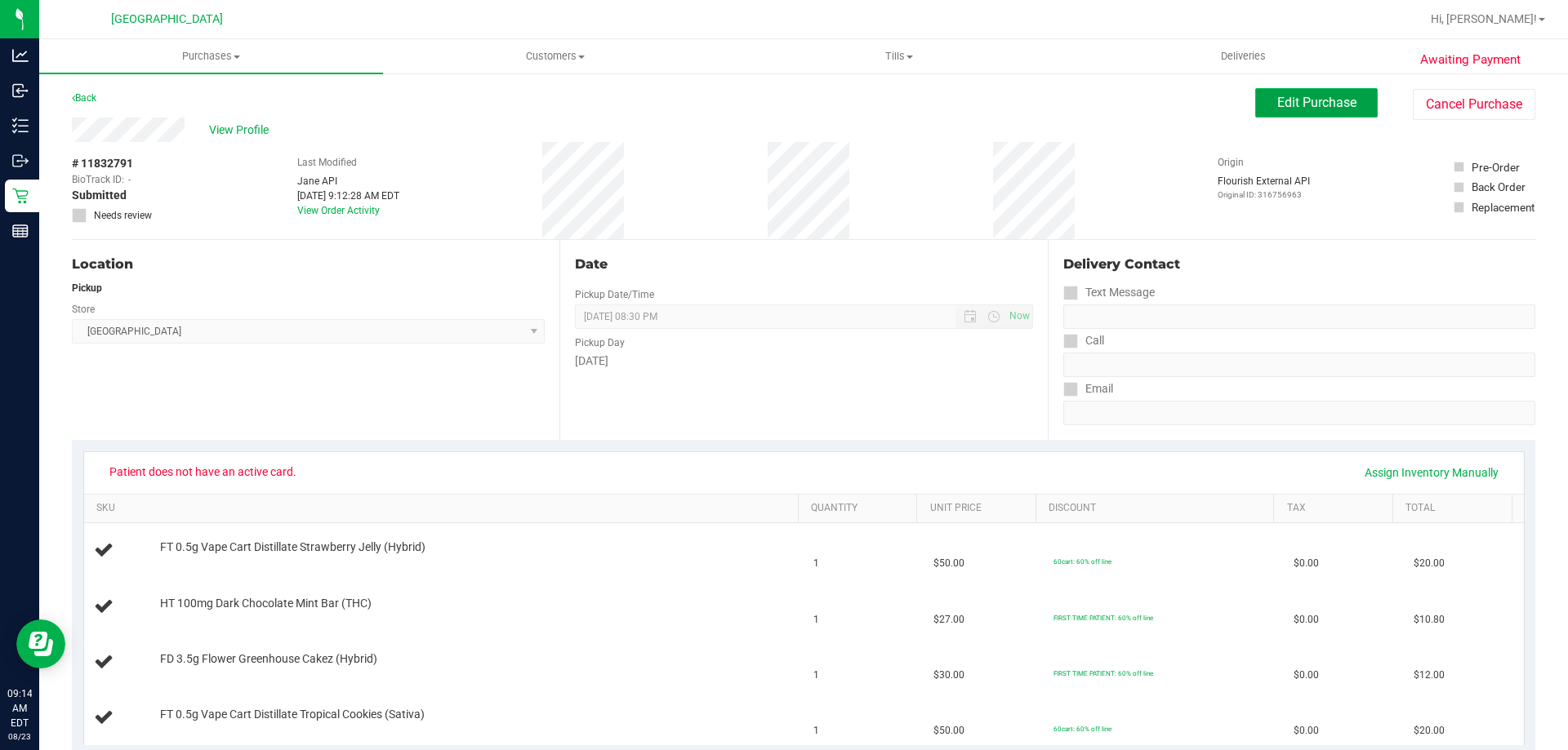
click at [1278, 105] on span "Edit Purchase" at bounding box center [1317, 102] width 79 height 15
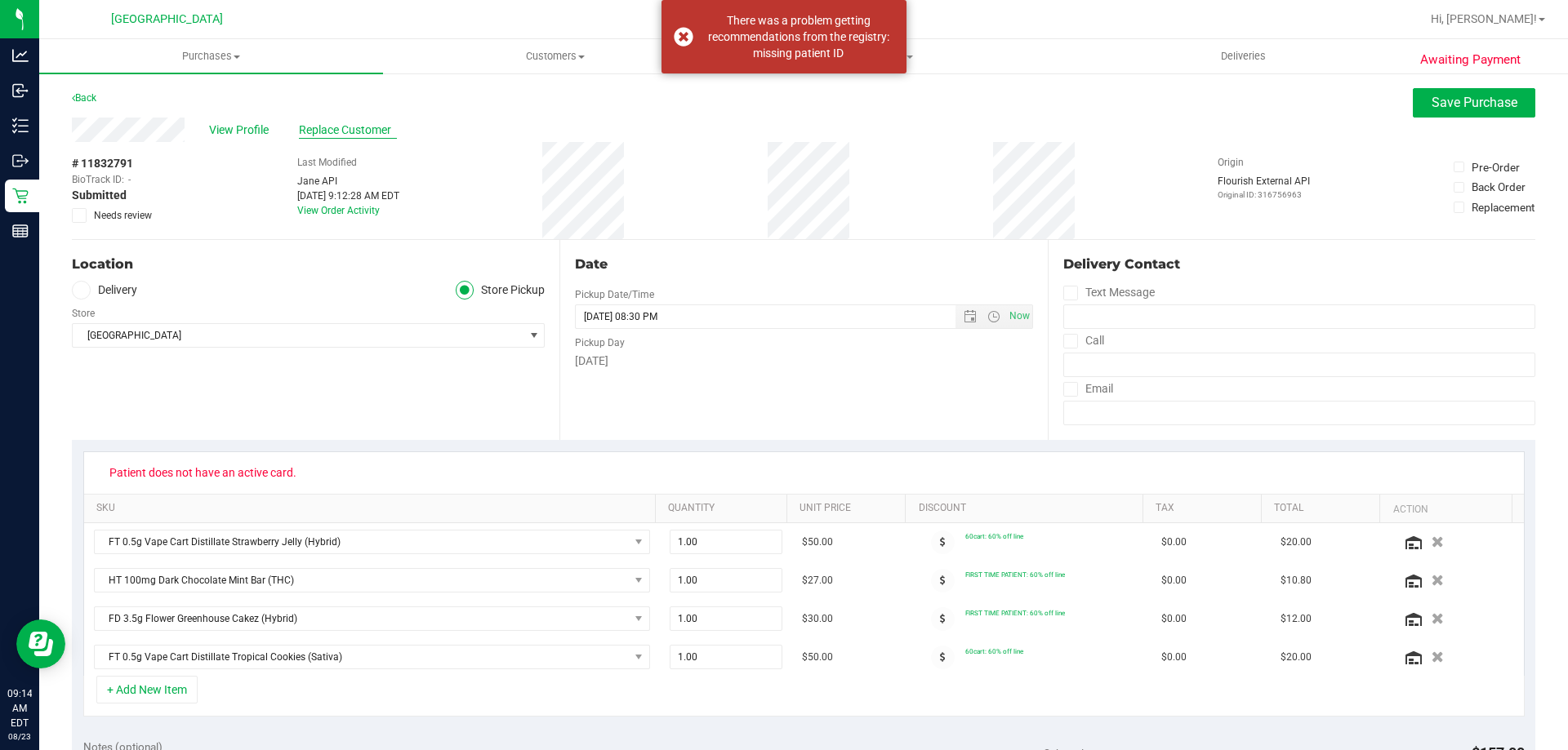
click at [334, 125] on span "Replace Customer" at bounding box center [348, 130] width 98 height 17
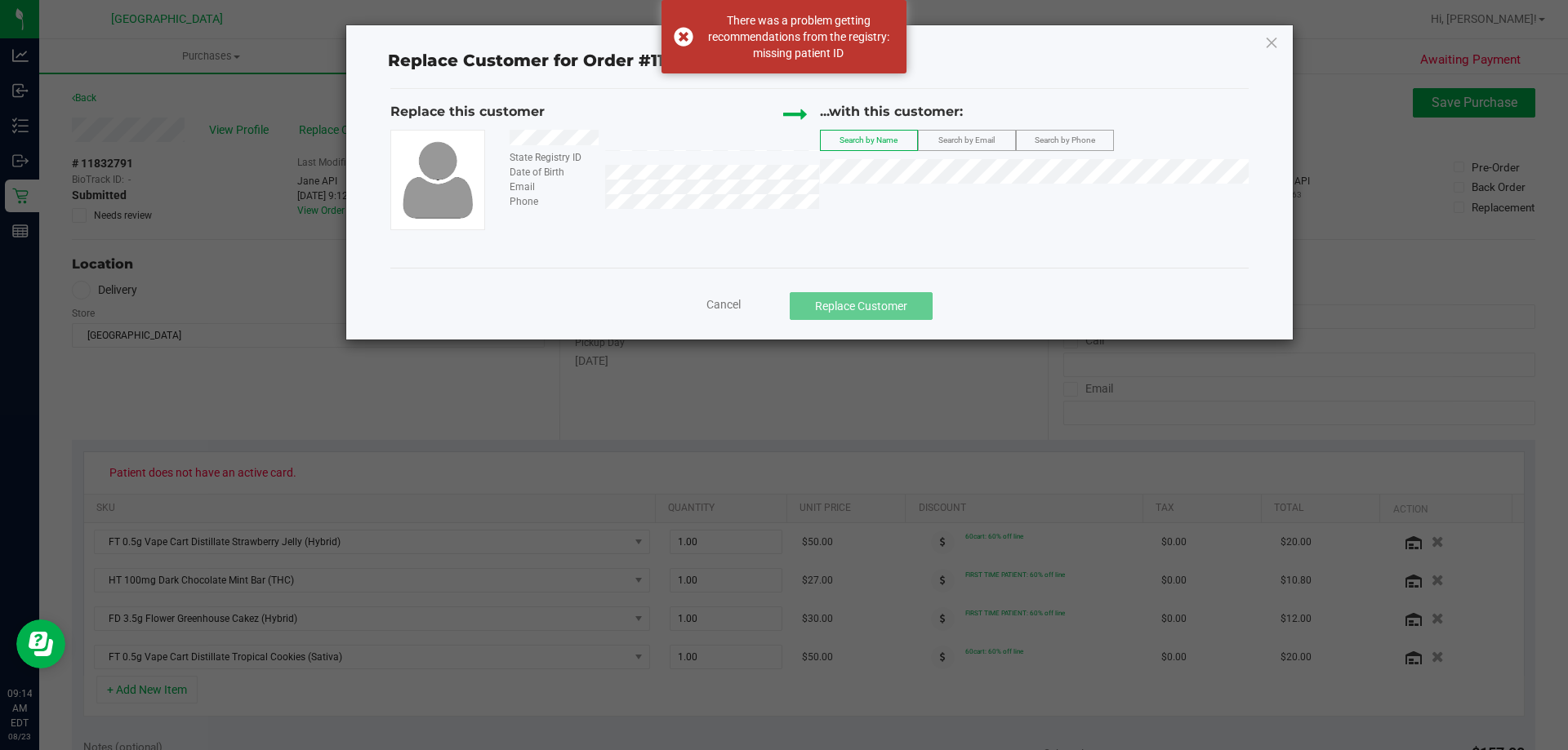
click at [1070, 136] on span "Search by Phone" at bounding box center [1065, 140] width 60 height 9
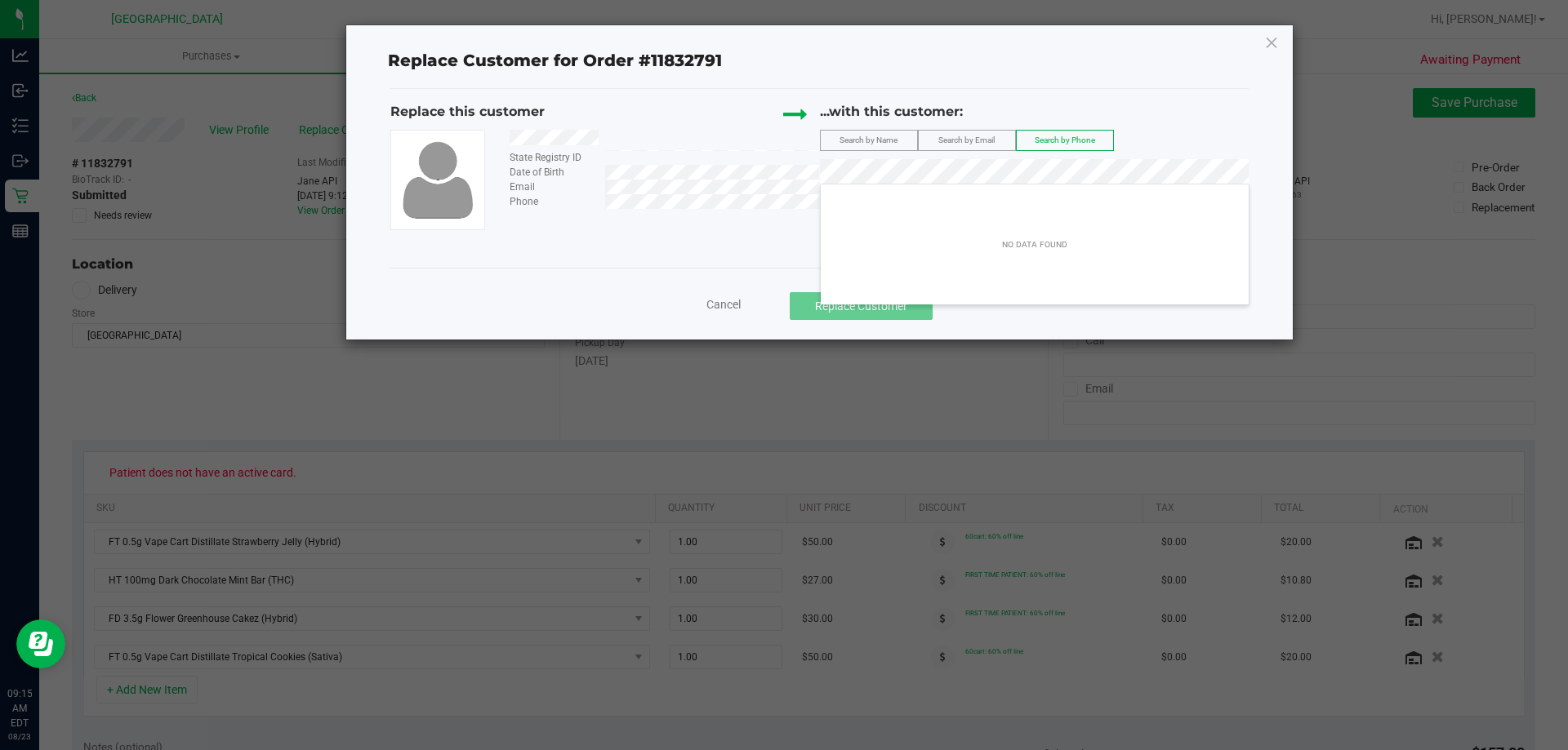
click at [956, 143] on span "Search by Email" at bounding box center [967, 140] width 57 height 9
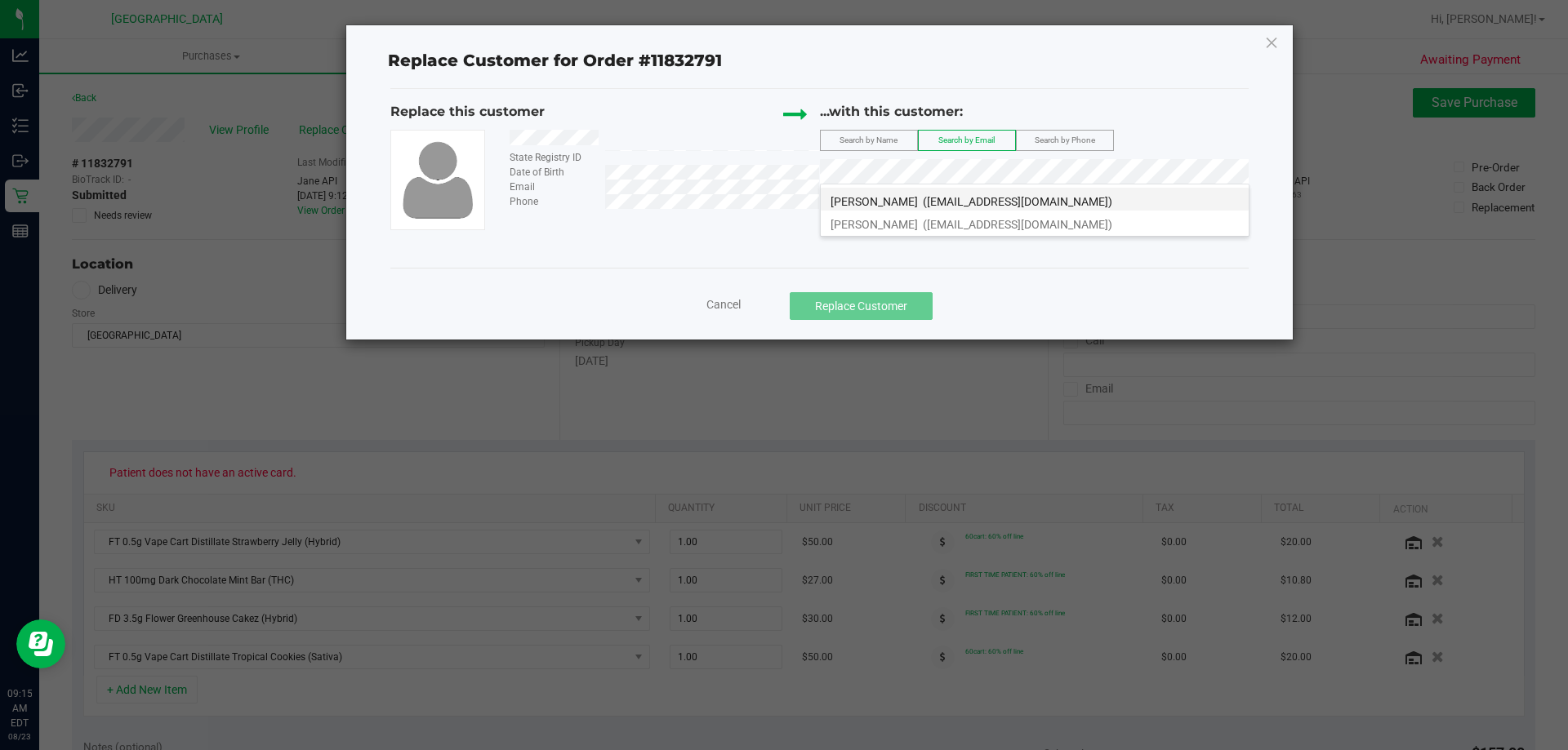
click at [923, 196] on span "(marilugentile5@gmail.com)" at bounding box center [1018, 201] width 189 height 13
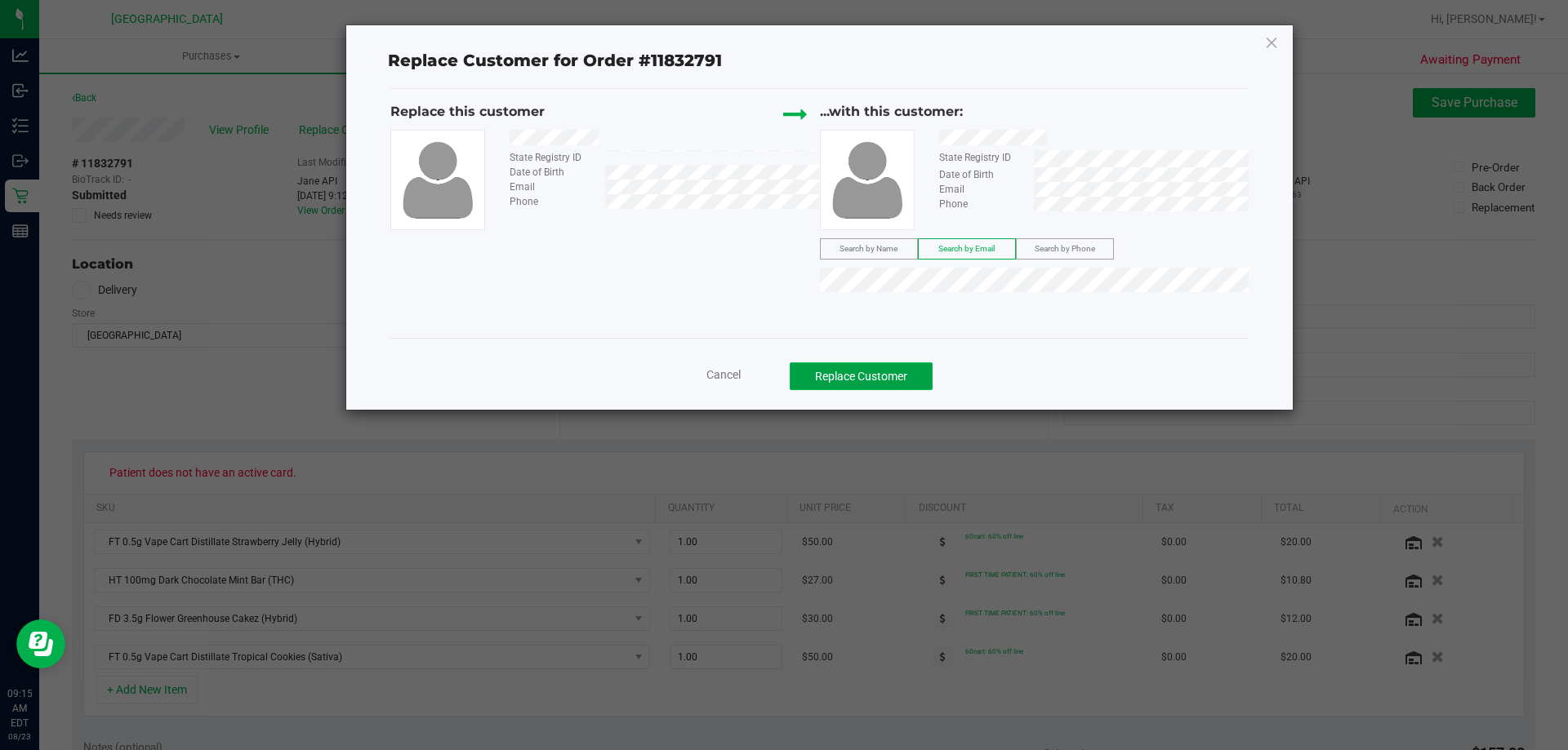
click at [873, 386] on button "Replace Customer" at bounding box center [861, 376] width 143 height 28
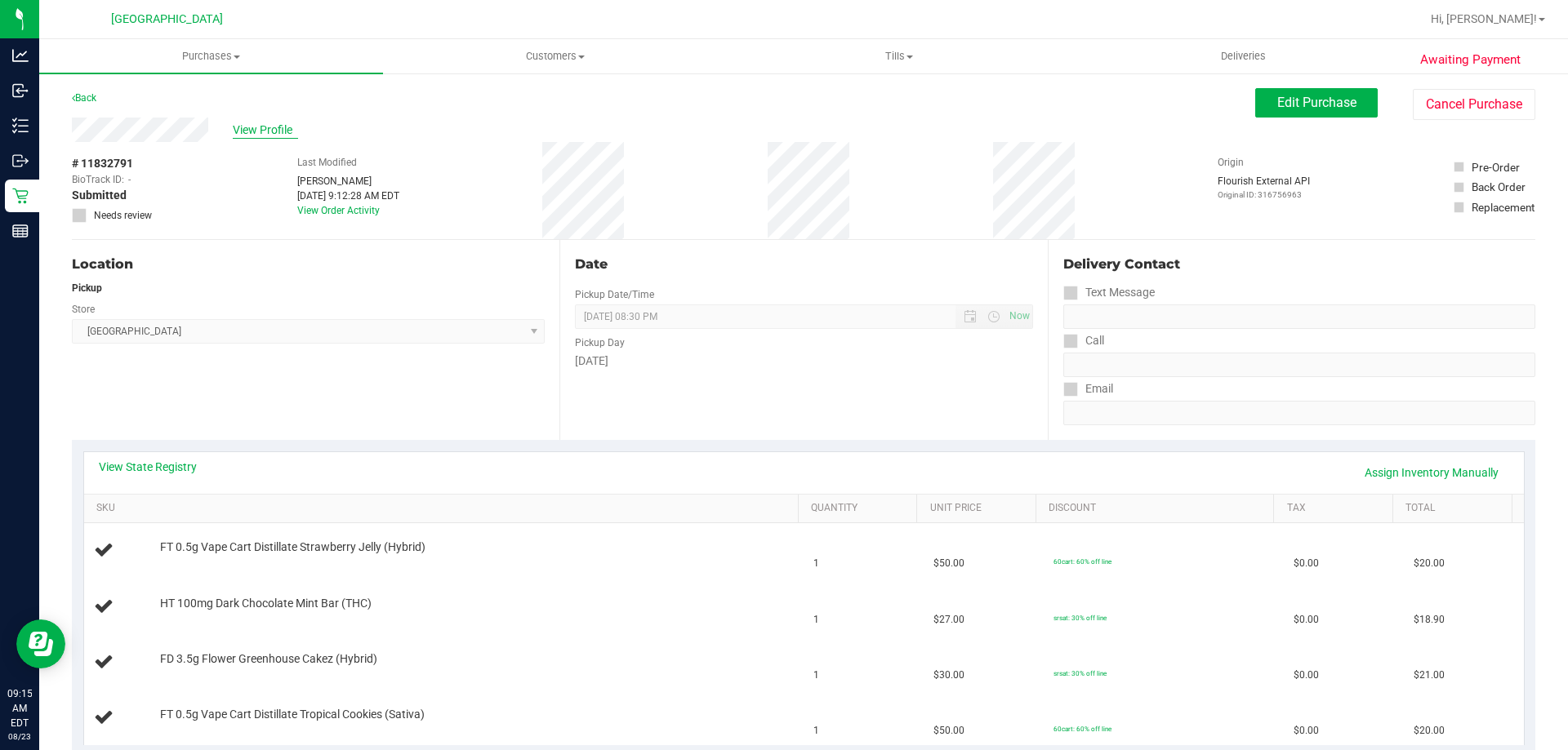
click at [275, 124] on span "View Profile" at bounding box center [265, 130] width 65 height 17
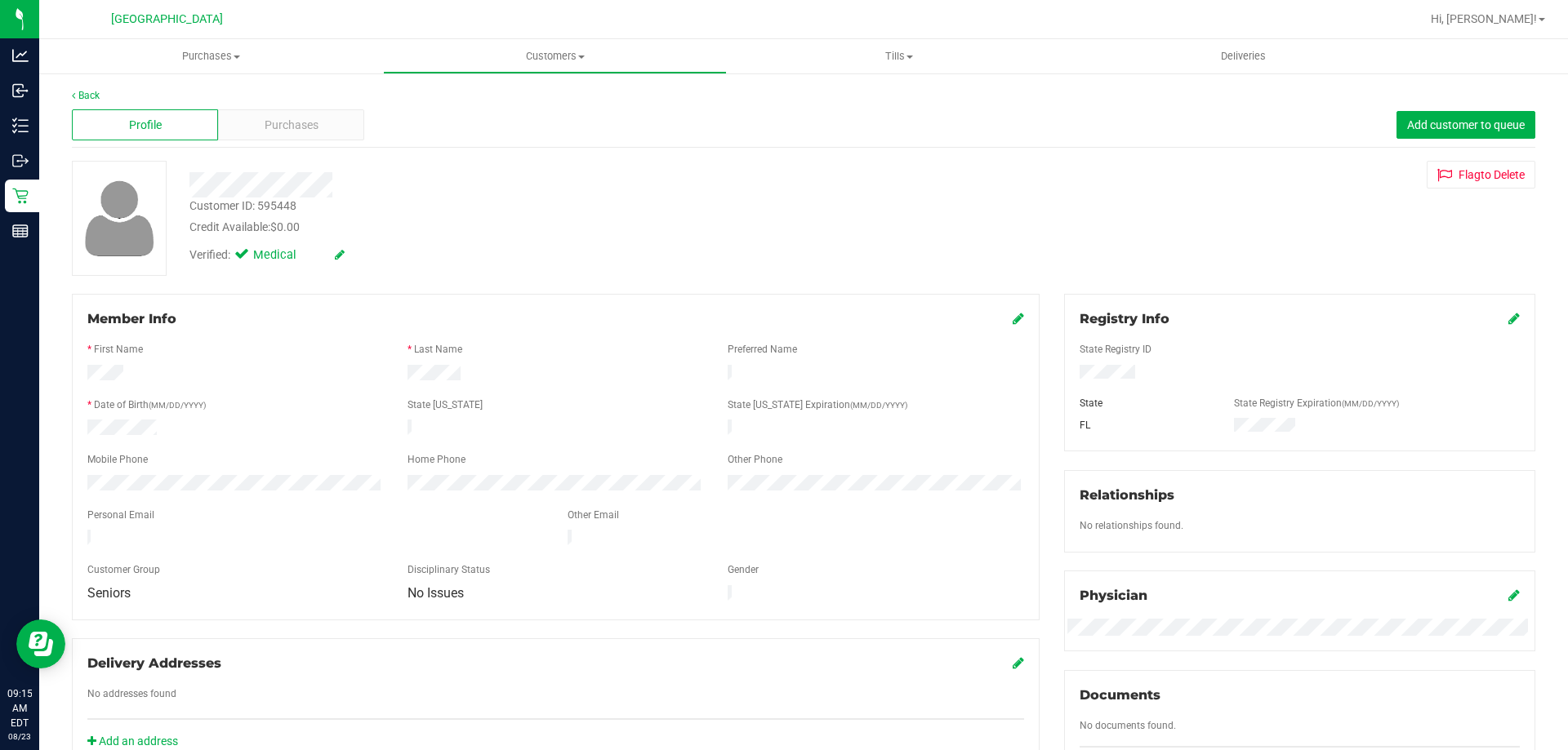
click at [297, 108] on div "Profile Purchases Add customer to queue" at bounding box center [803, 125] width 1463 height 45
click at [293, 123] on span "Purchases" at bounding box center [291, 125] width 54 height 17
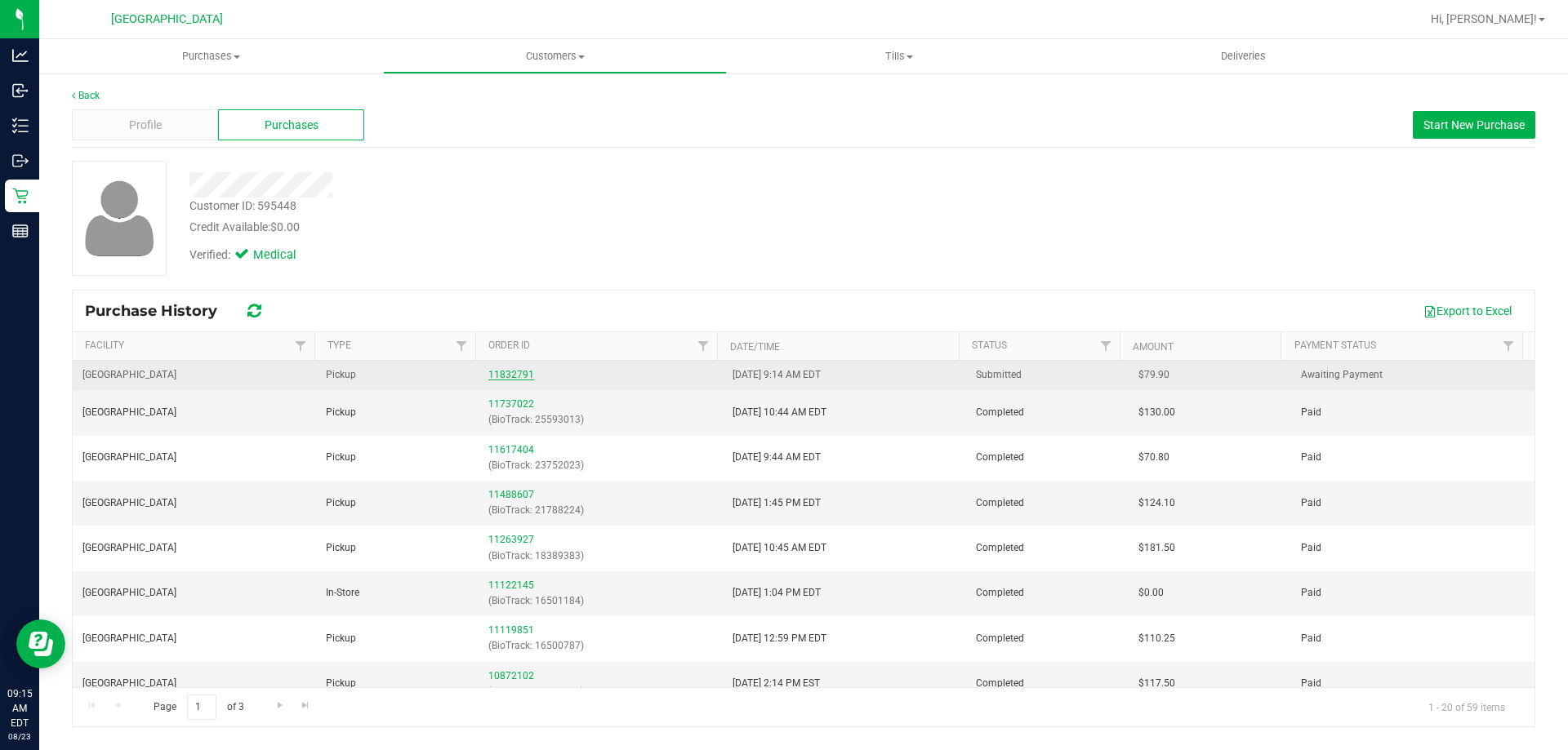
click at [522, 373] on link "11832791" at bounding box center [511, 374] width 46 height 12
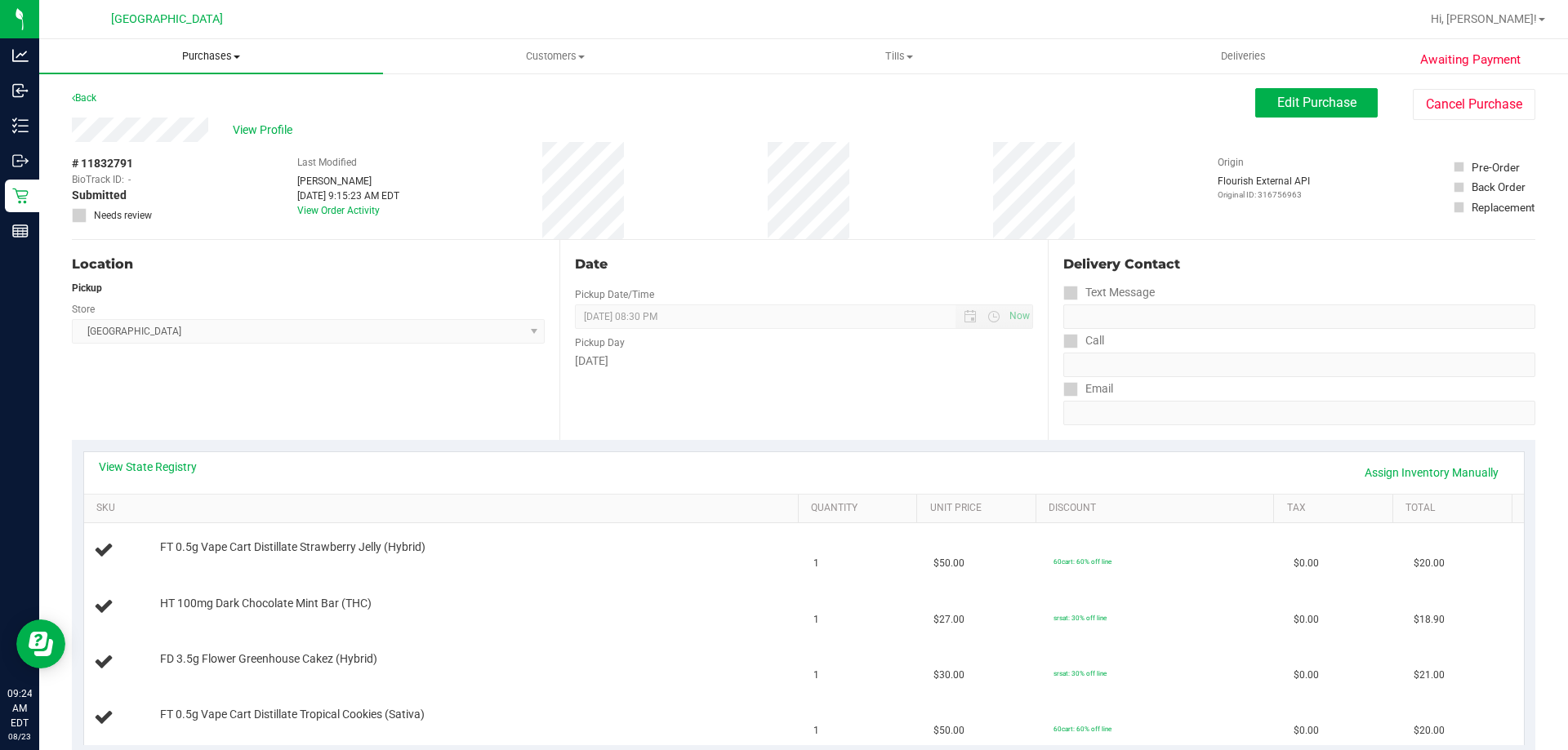
click at [216, 59] on span "Purchases" at bounding box center [210, 56] width 344 height 14
click at [136, 116] on span "Fulfillment" at bounding box center [89, 117] width 101 height 14
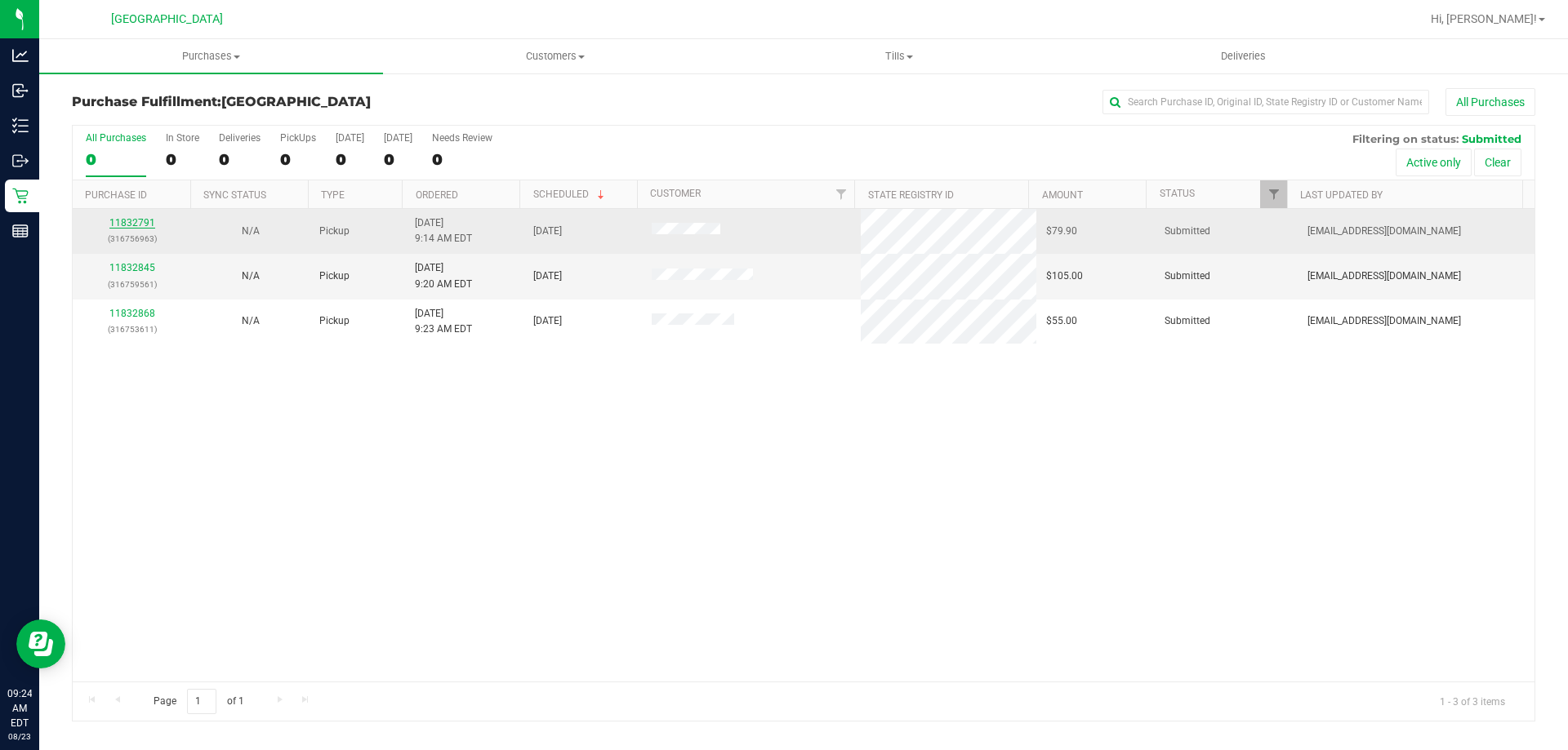
click at [119, 219] on link "11832791" at bounding box center [132, 223] width 46 height 12
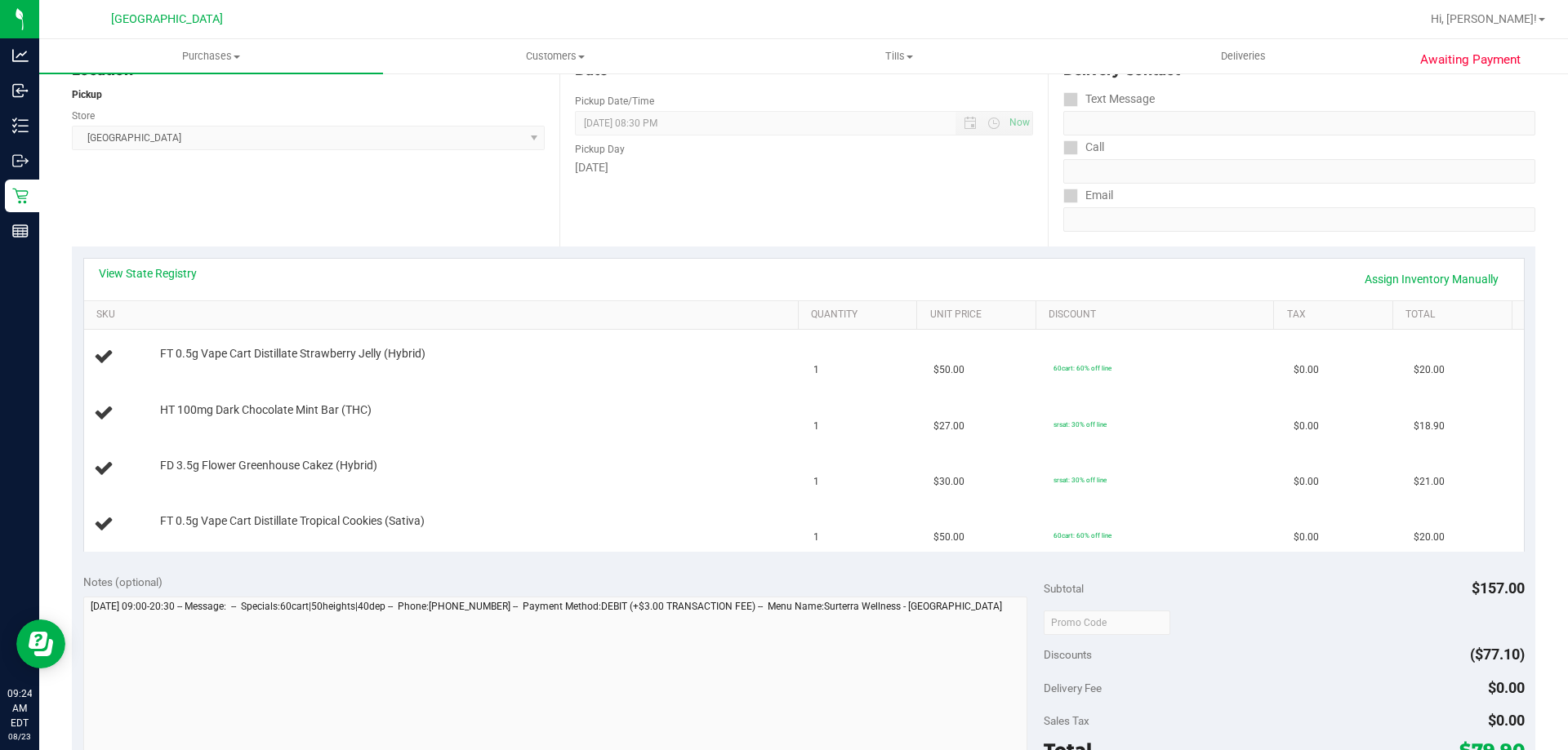
scroll to position [206, 0]
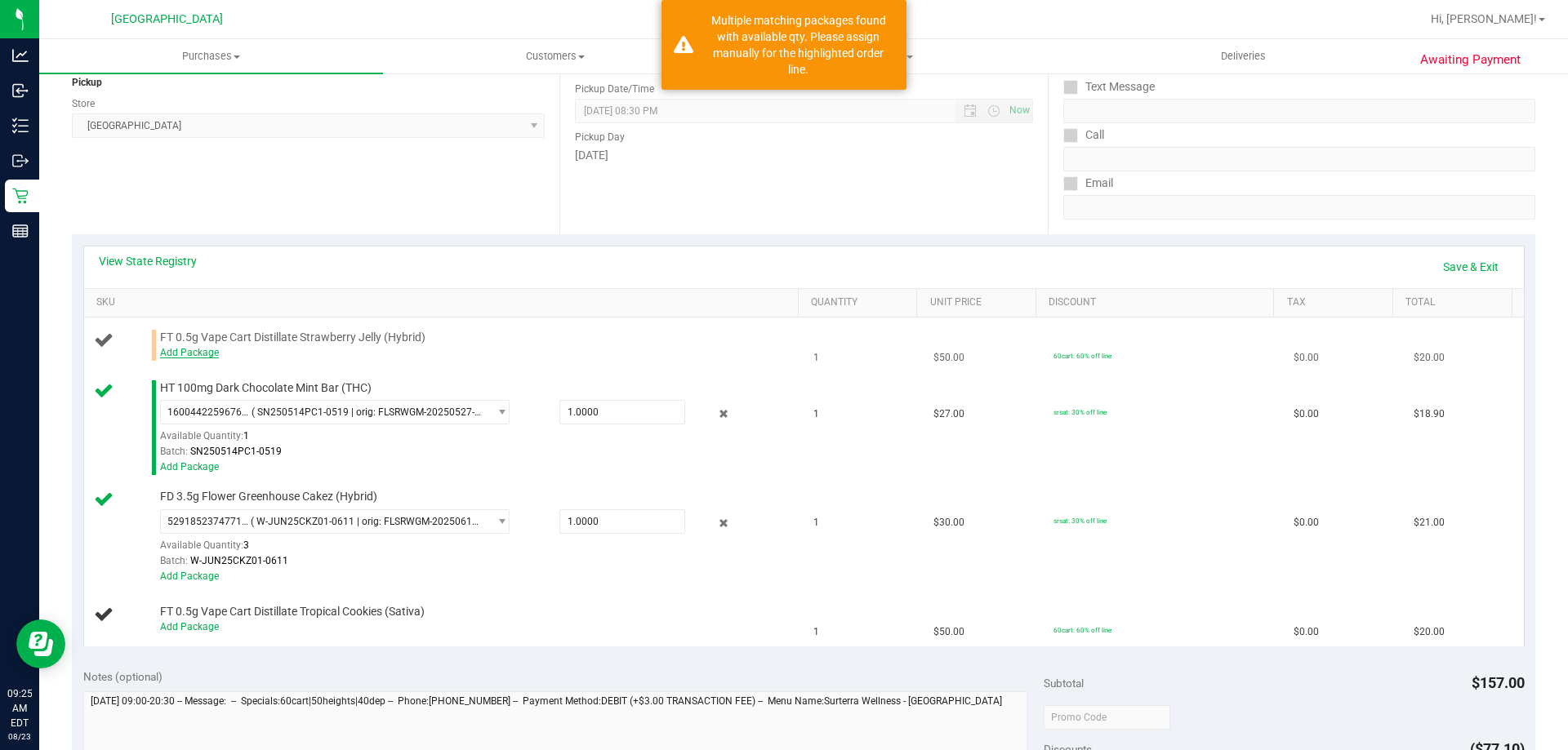
click at [191, 350] on link "Add Package" at bounding box center [189, 352] width 59 height 12
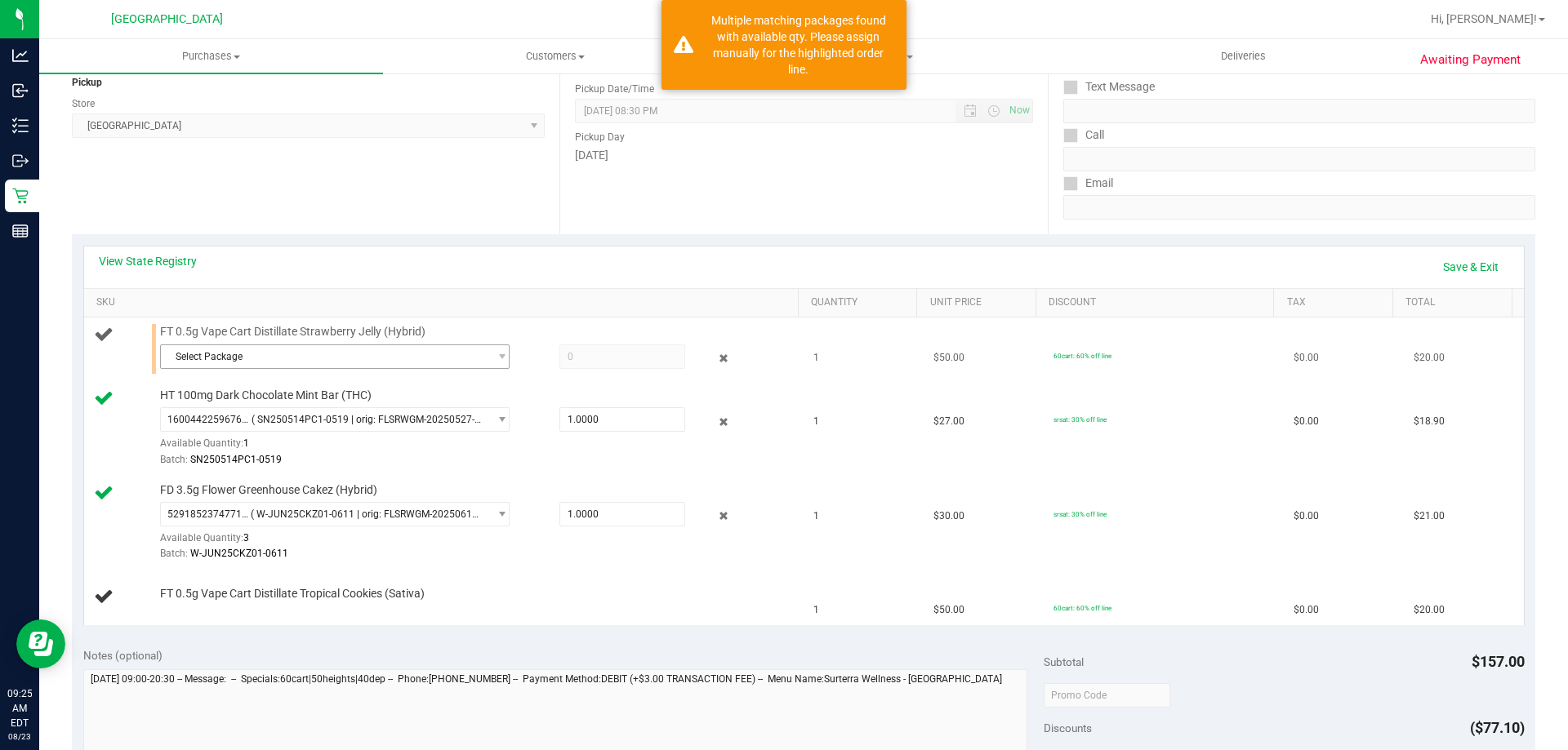
click at [297, 360] on span "Select Package" at bounding box center [324, 356] width 327 height 23
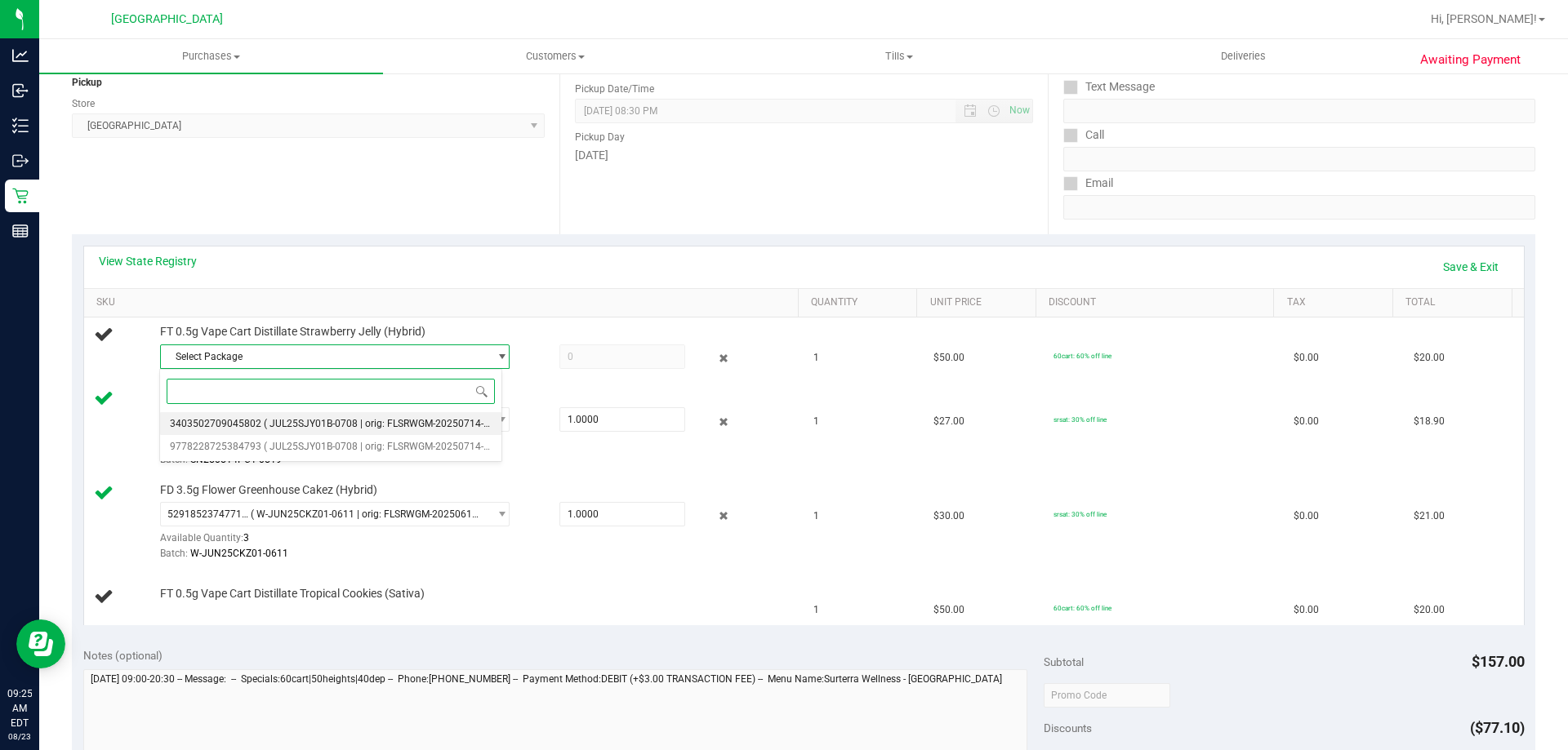
click at [293, 426] on span "( JUL25SJY01B-0708 | orig: FLSRWGM-20250714-3349 )" at bounding box center [388, 424] width 248 height 12
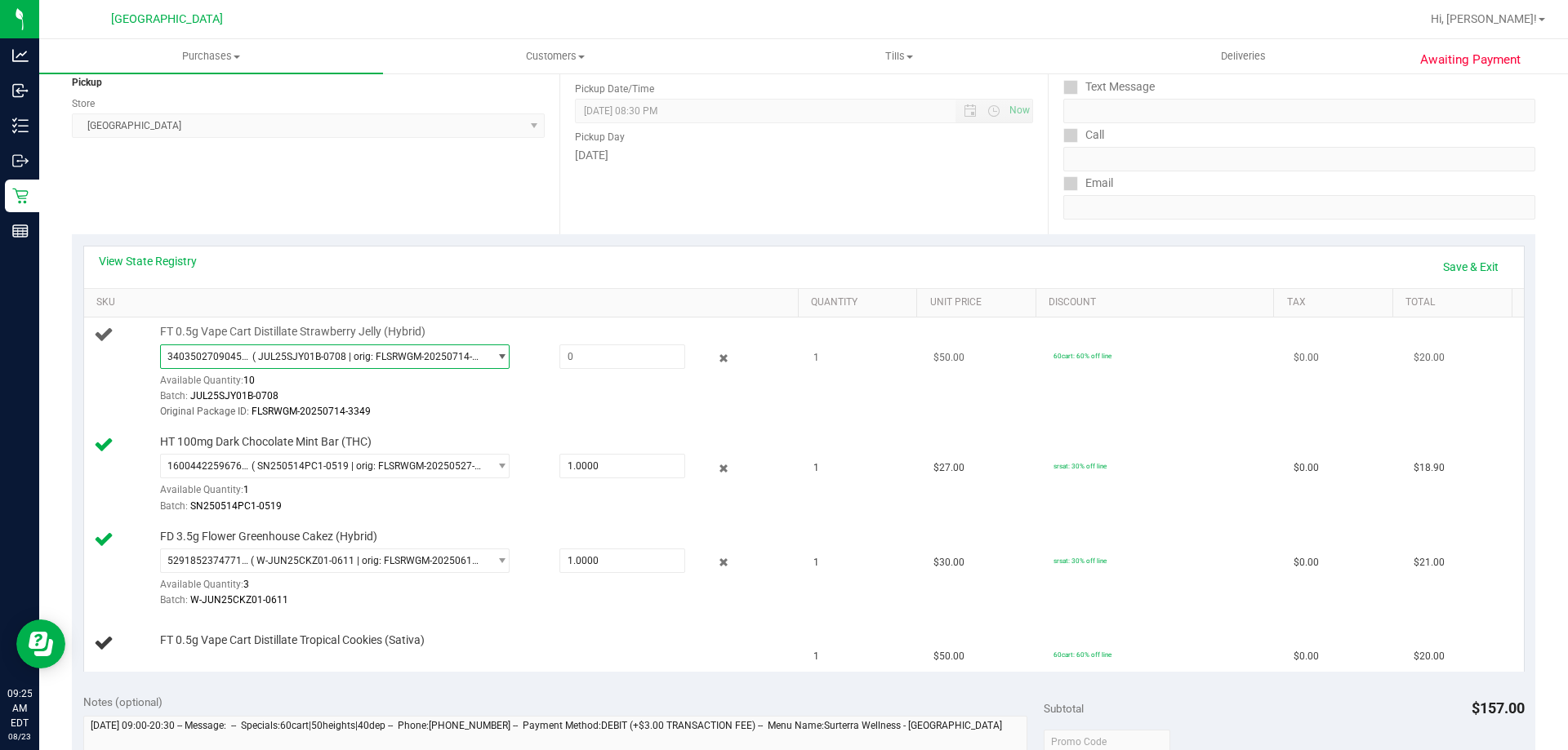
click at [497, 360] on span "select" at bounding box center [502, 357] width 13 height 13
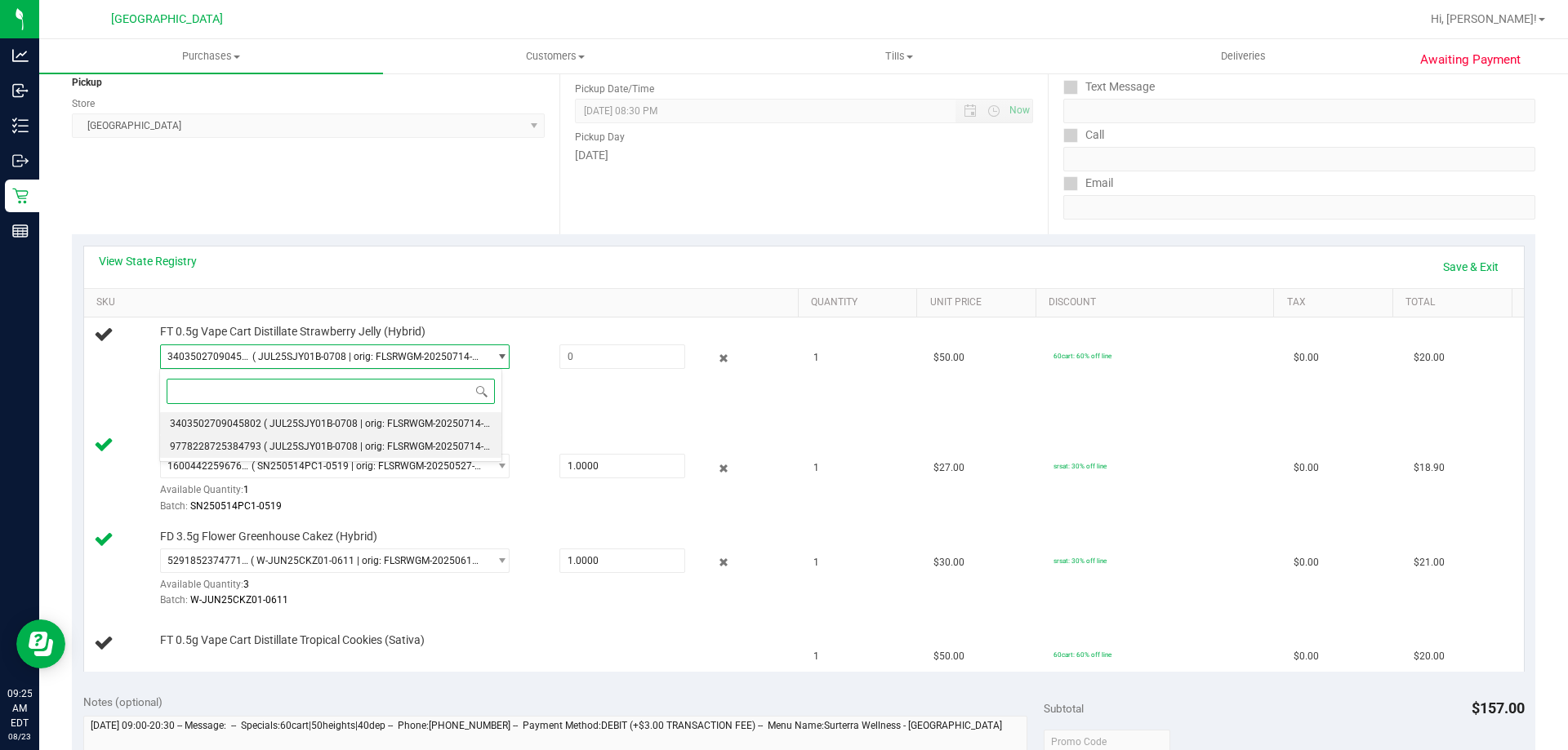
click at [319, 439] on li "9778228725384793 ( JUL25SJY01B-0708 | orig: FLSRWGM-20250714-3225 )" at bounding box center [331, 446] width 342 height 23
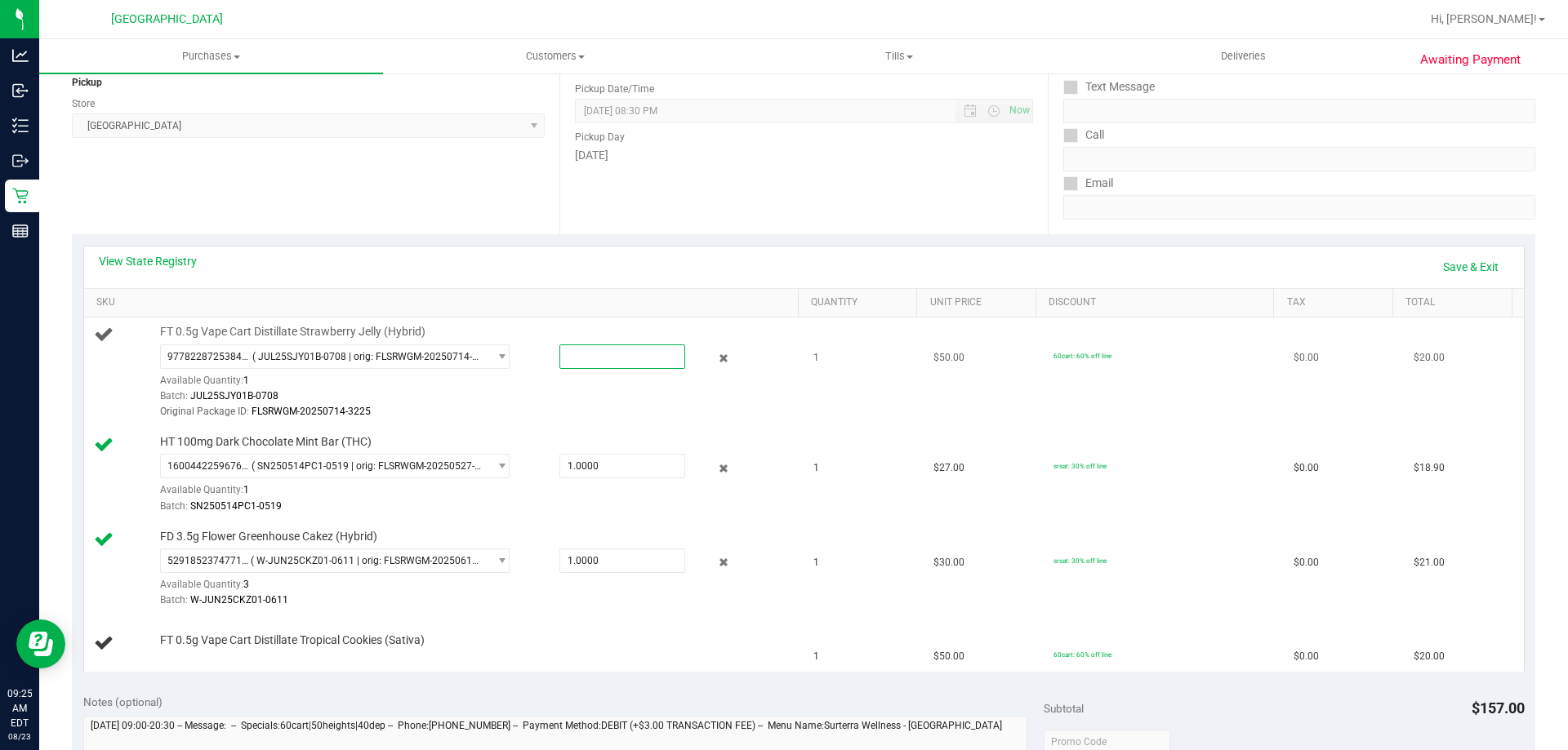
drag, startPoint x: 574, startPoint y: 358, endPoint x: 566, endPoint y: 361, distance: 8.5
click at [566, 361] on span at bounding box center [621, 356] width 125 height 24
type input "1"
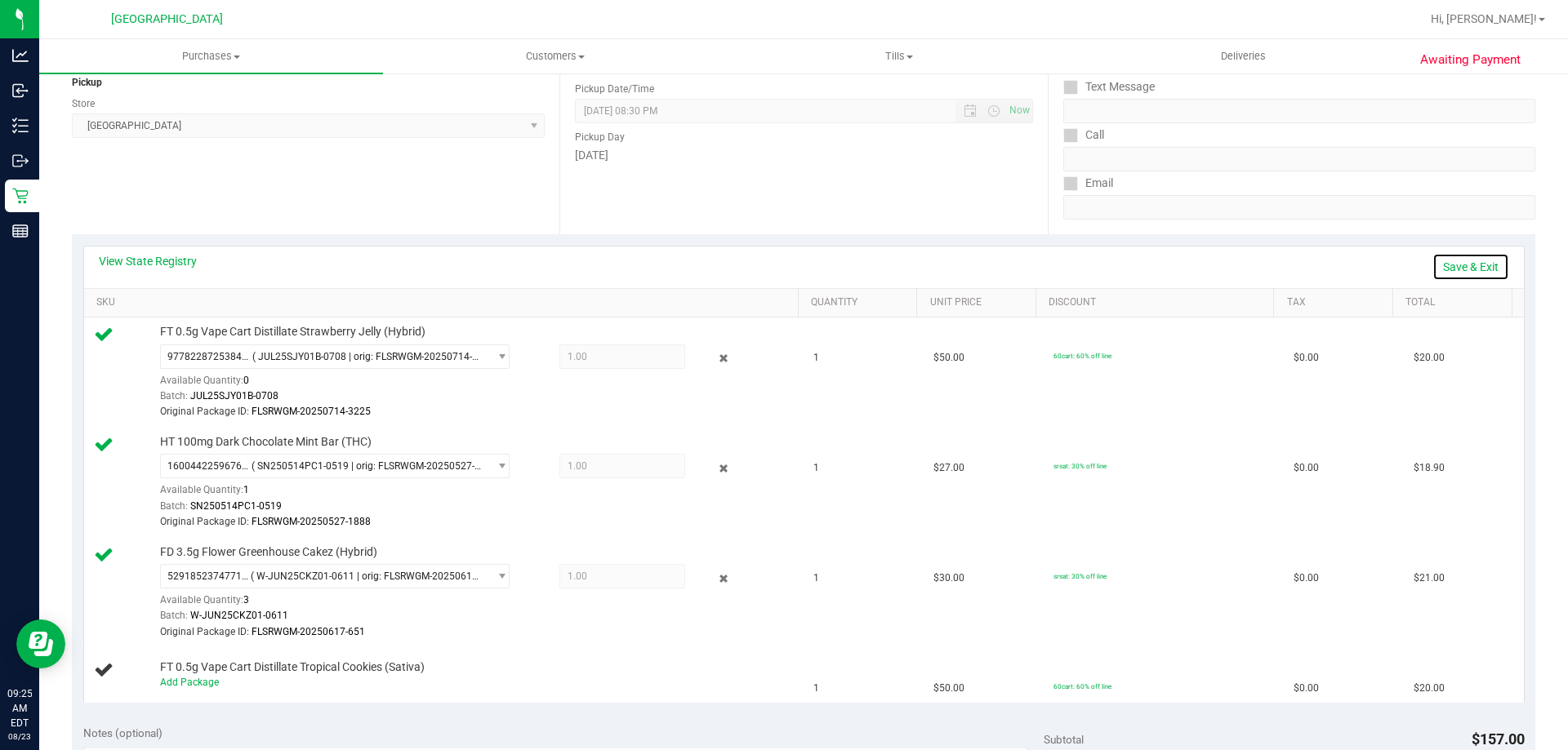
click at [1453, 264] on link "Save & Exit" at bounding box center [1471, 267] width 77 height 28
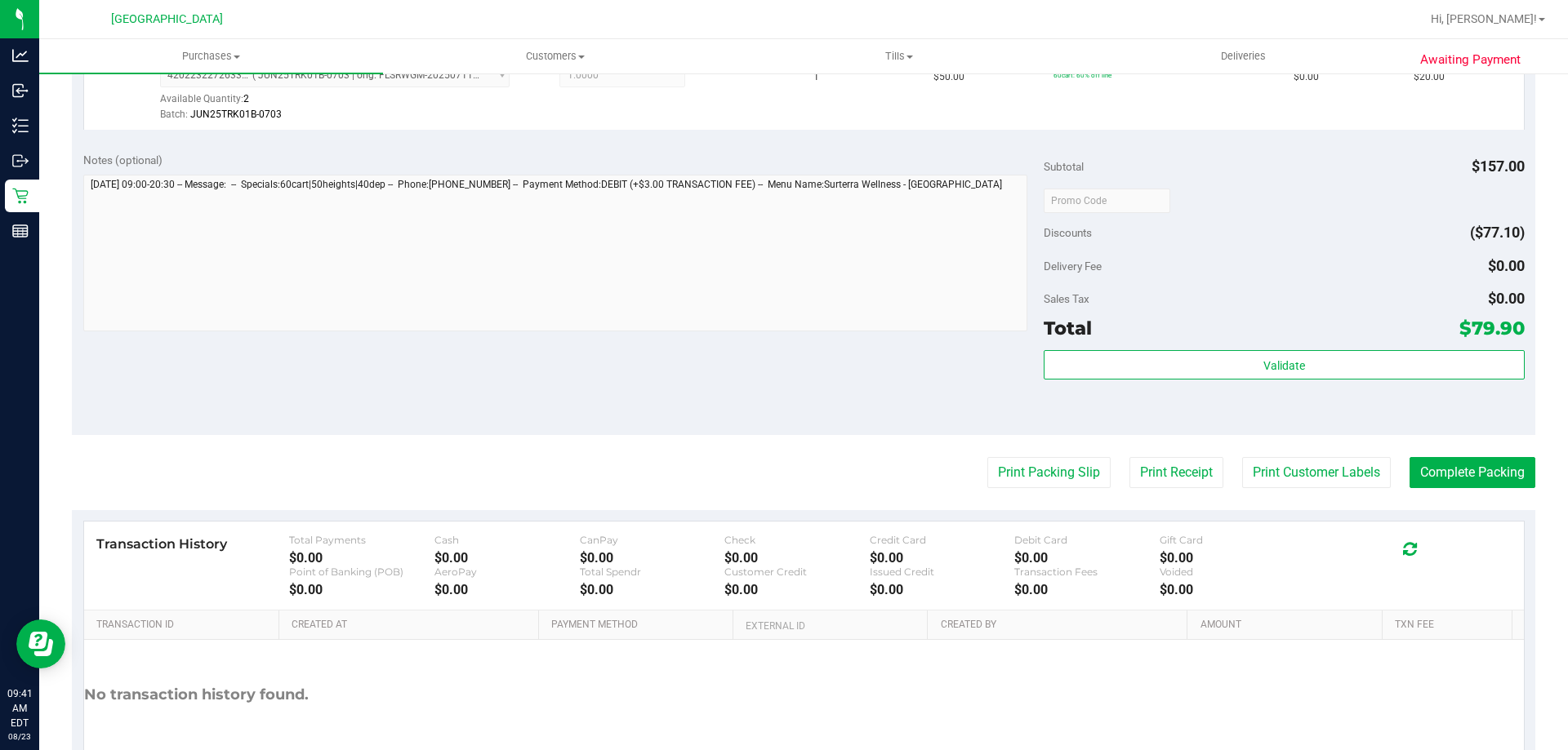
scroll to position [832, 0]
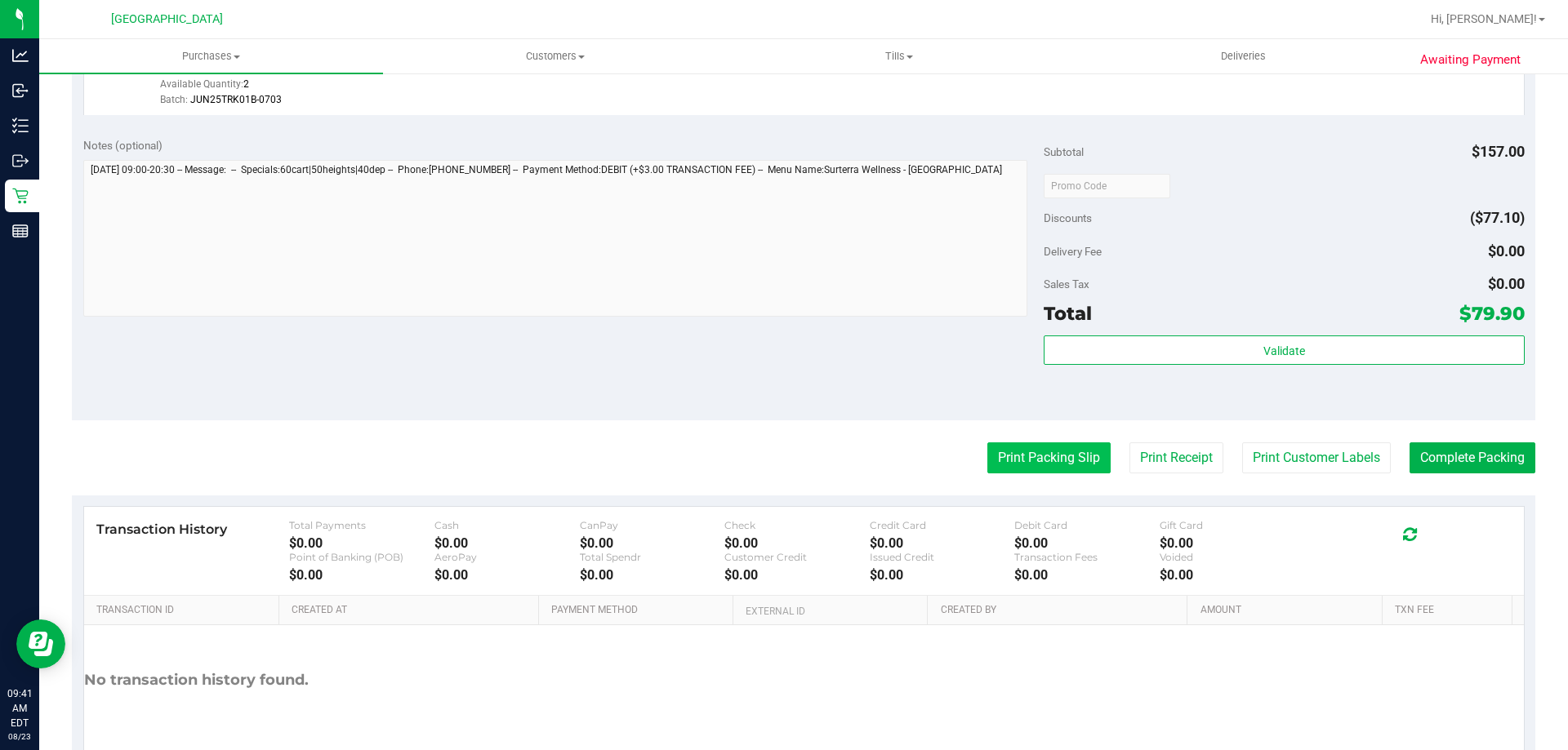
click at [1051, 453] on button "Print Packing Slip" at bounding box center [1049, 458] width 124 height 31
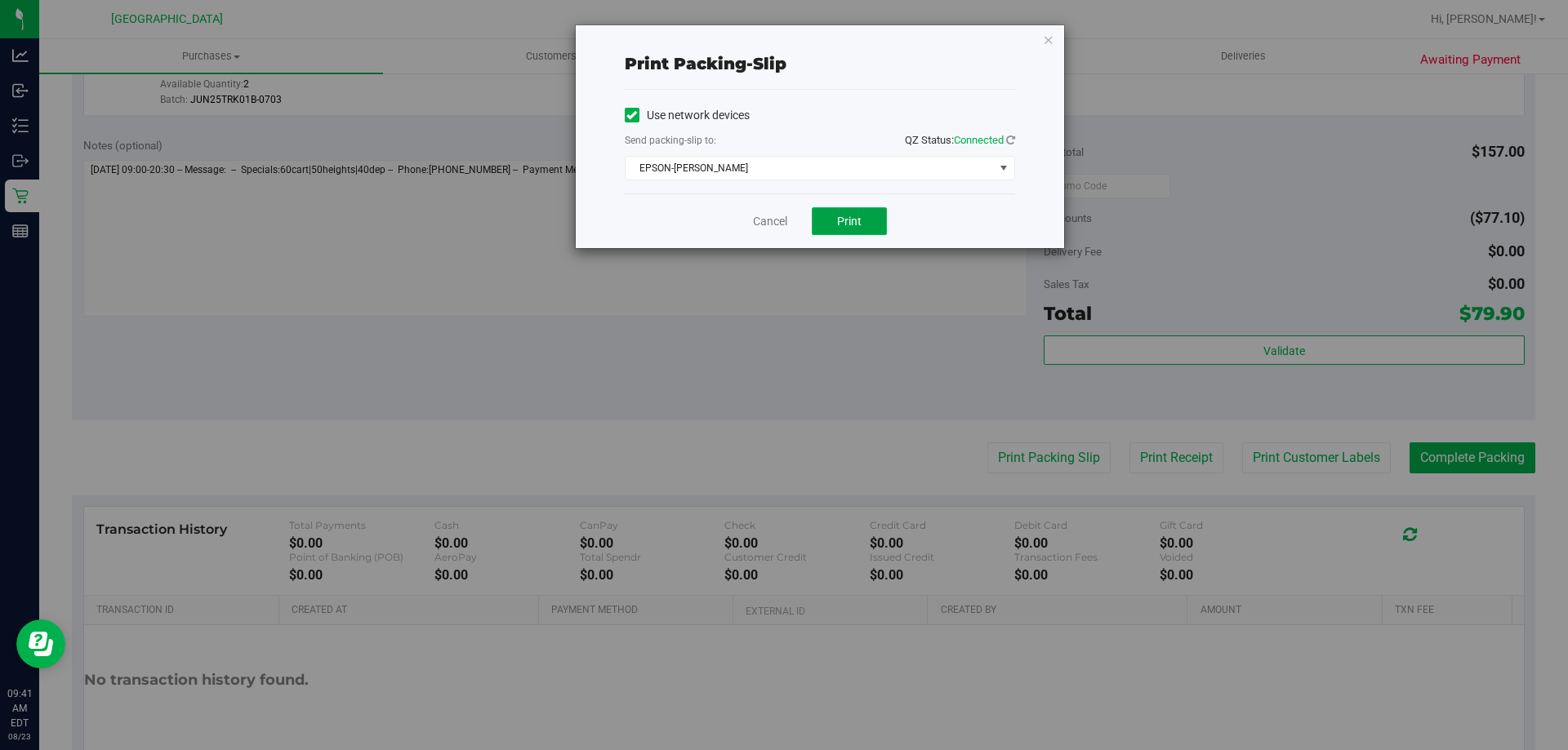
click at [863, 224] on button "Print" at bounding box center [848, 221] width 75 height 28
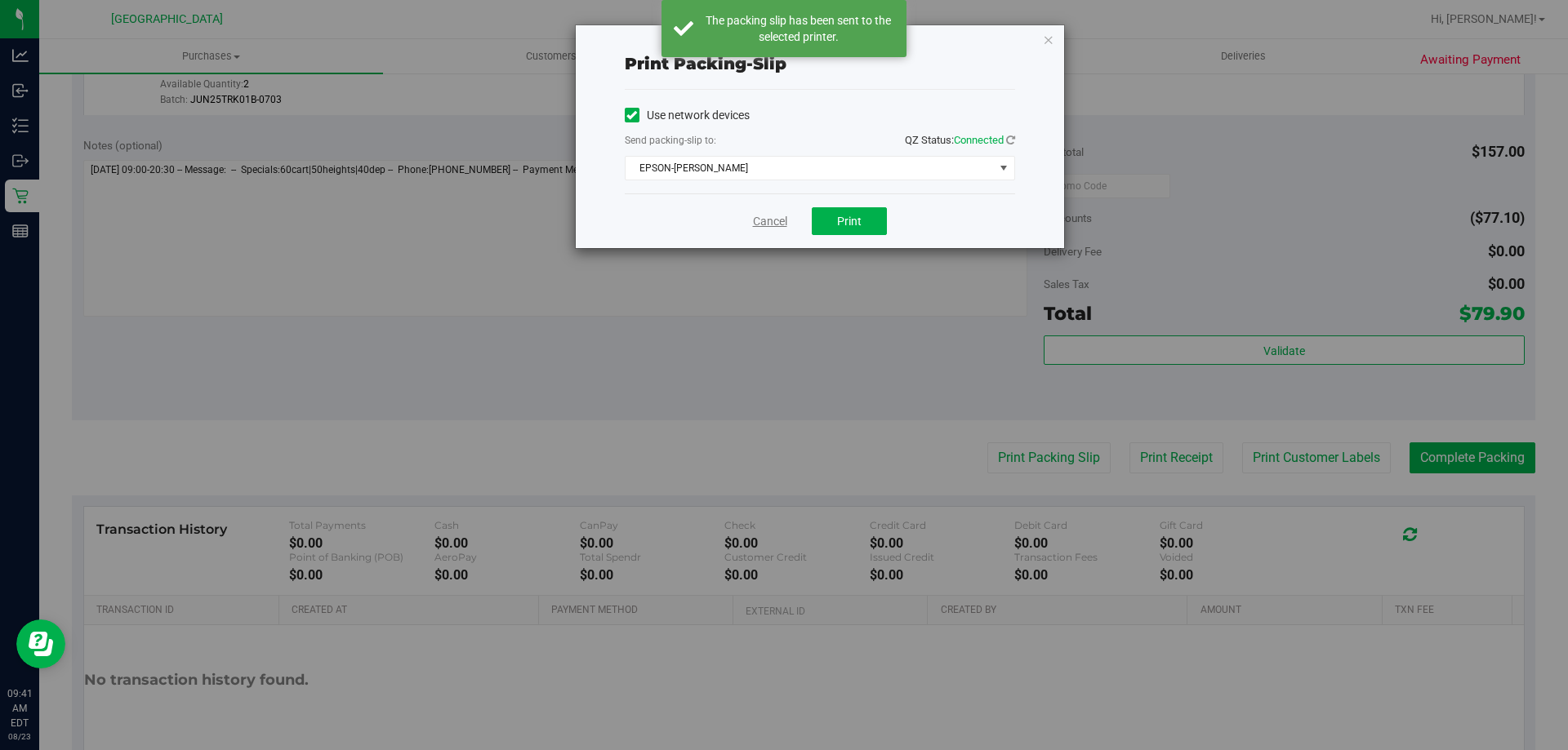
click at [758, 213] on link "Cancel" at bounding box center [770, 221] width 34 height 17
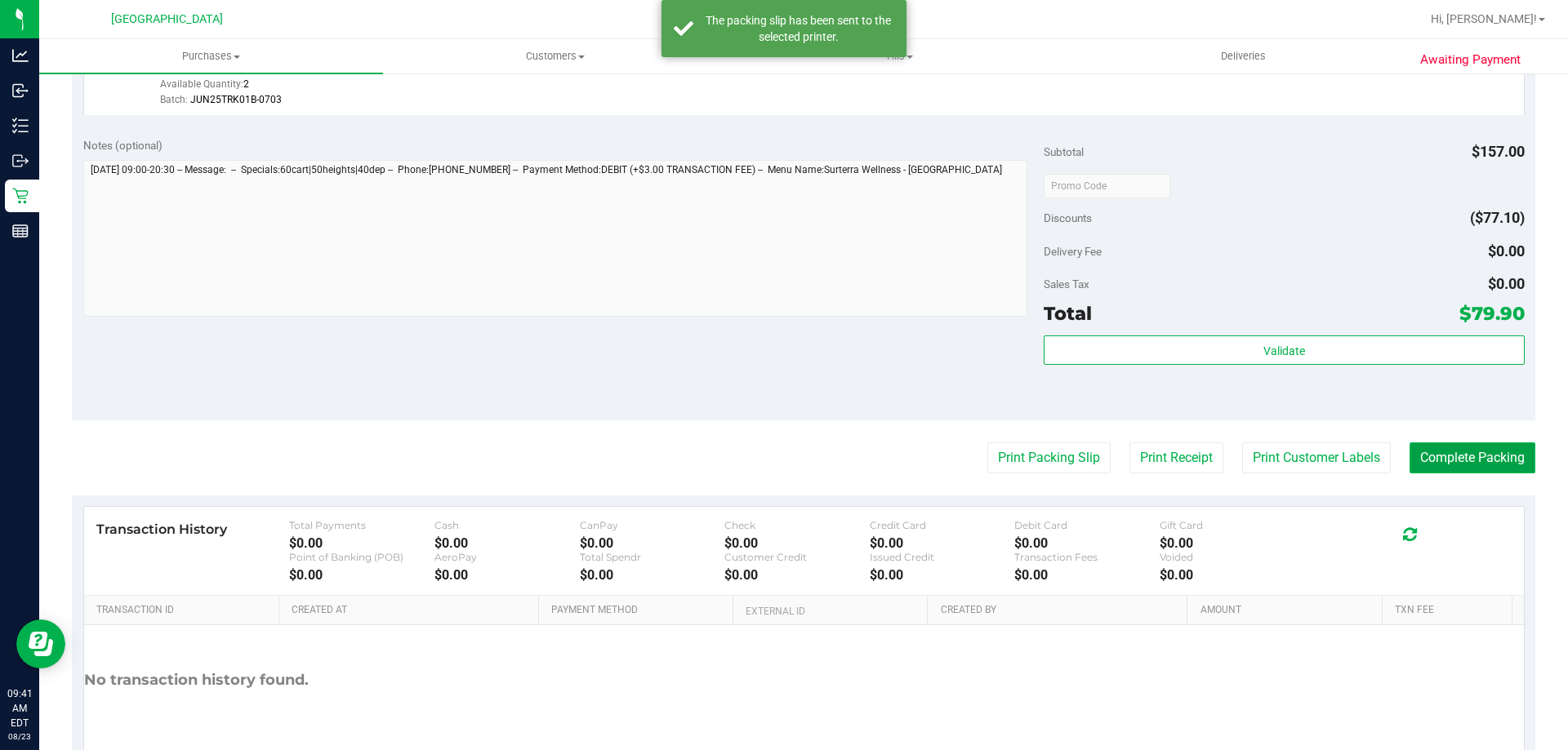
click at [1467, 446] on button "Complete Packing" at bounding box center [1472, 458] width 125 height 31
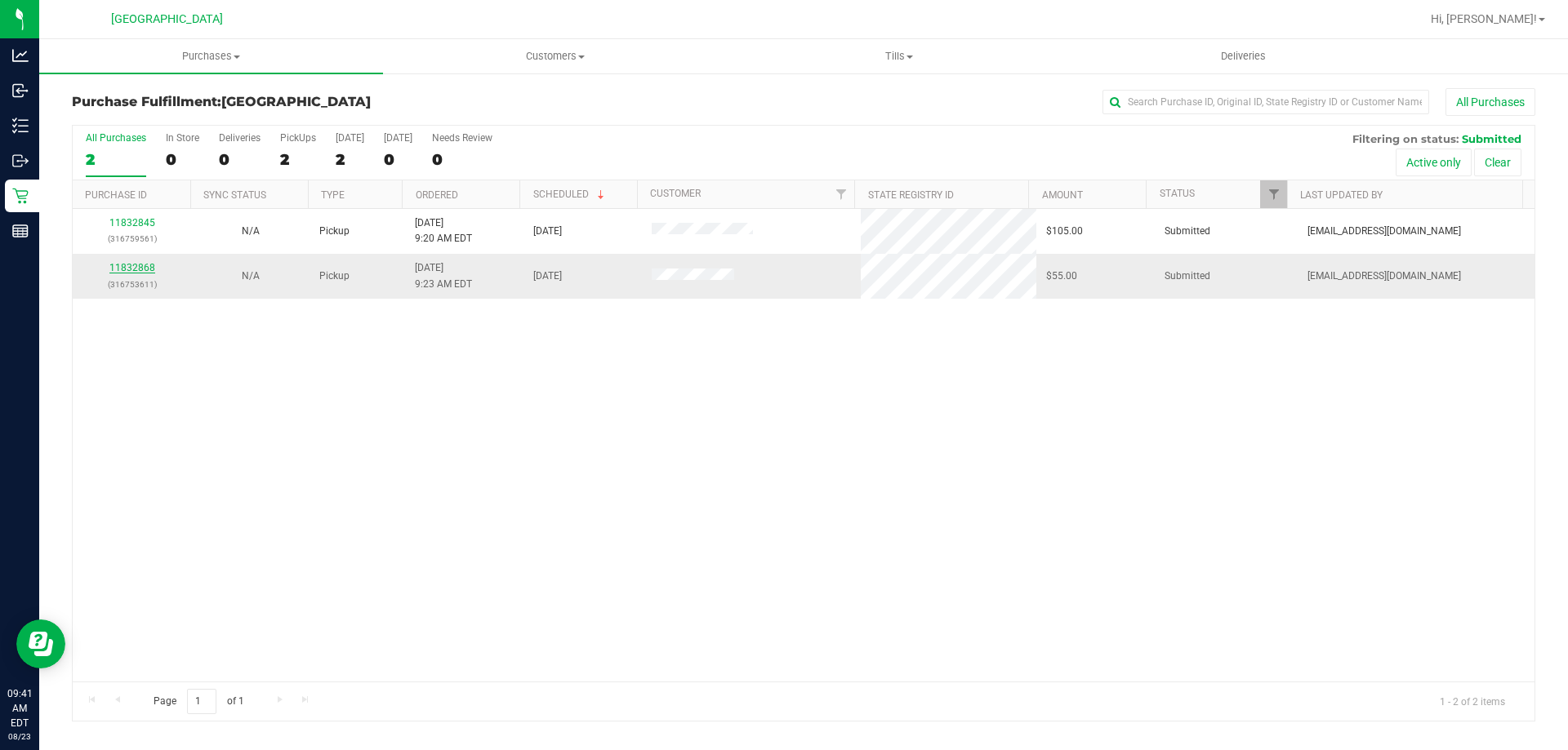
click at [142, 269] on link "11832868" at bounding box center [132, 268] width 46 height 12
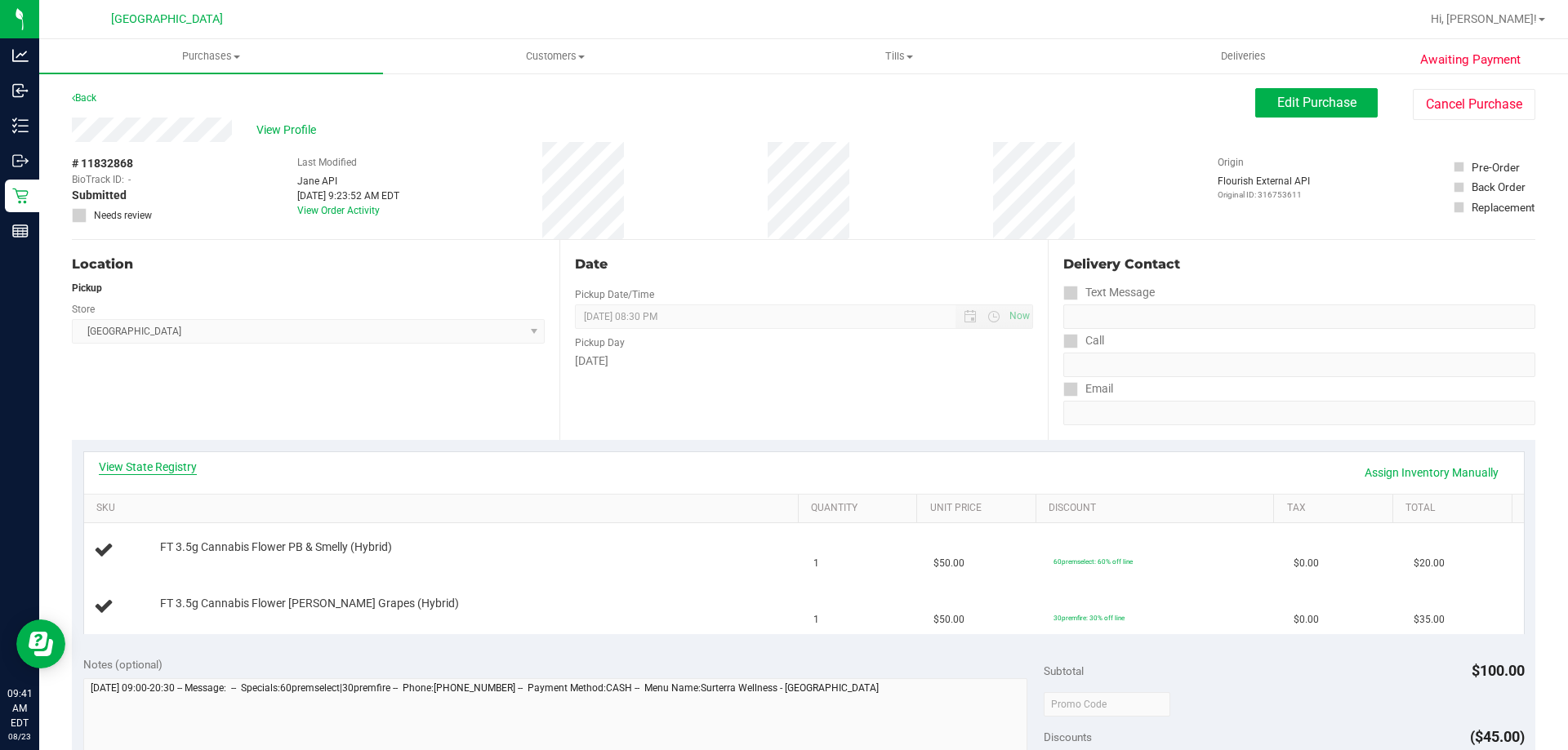
click at [147, 464] on link "View State Registry" at bounding box center [148, 467] width 98 height 16
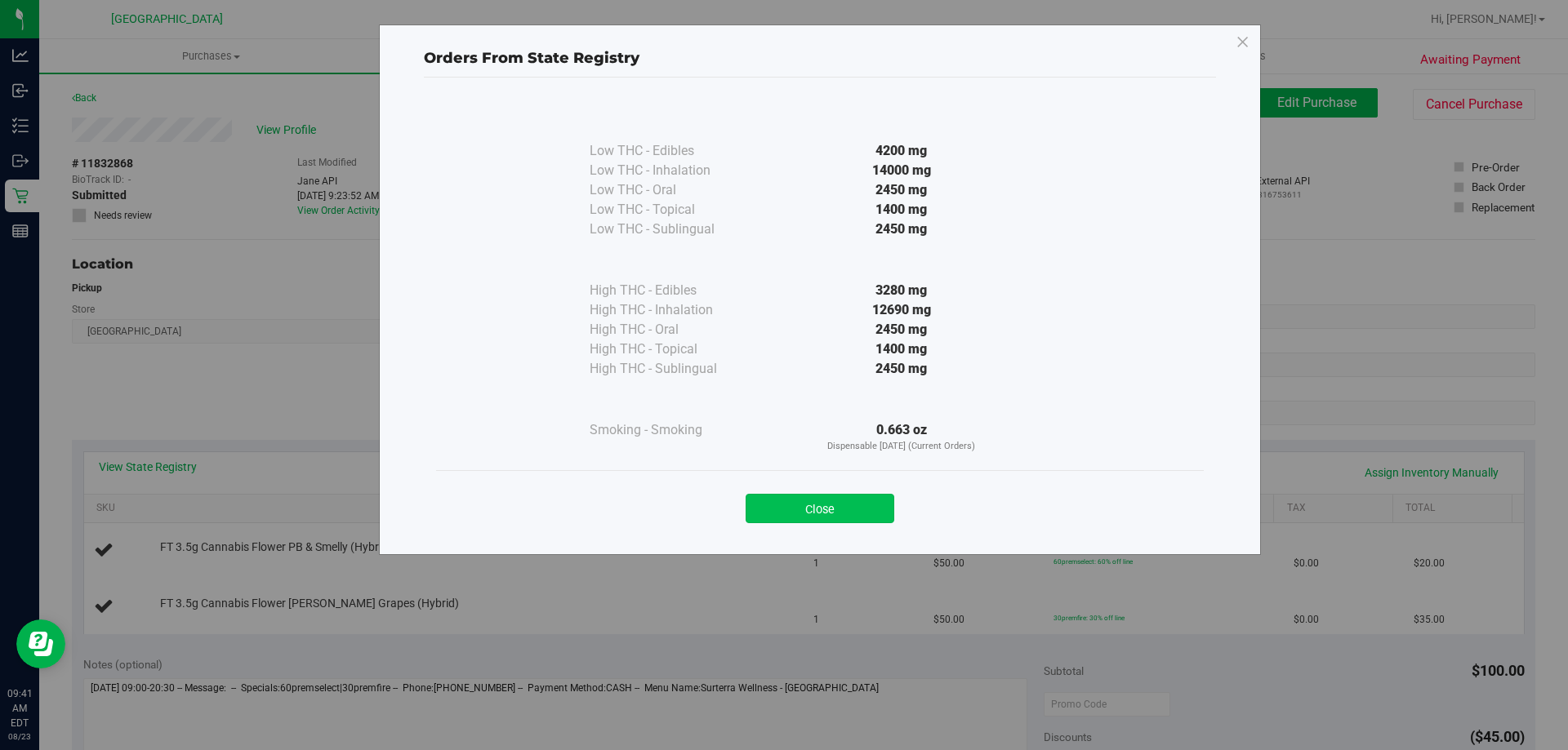
click at [854, 500] on button "Close" at bounding box center [820, 508] width 149 height 30
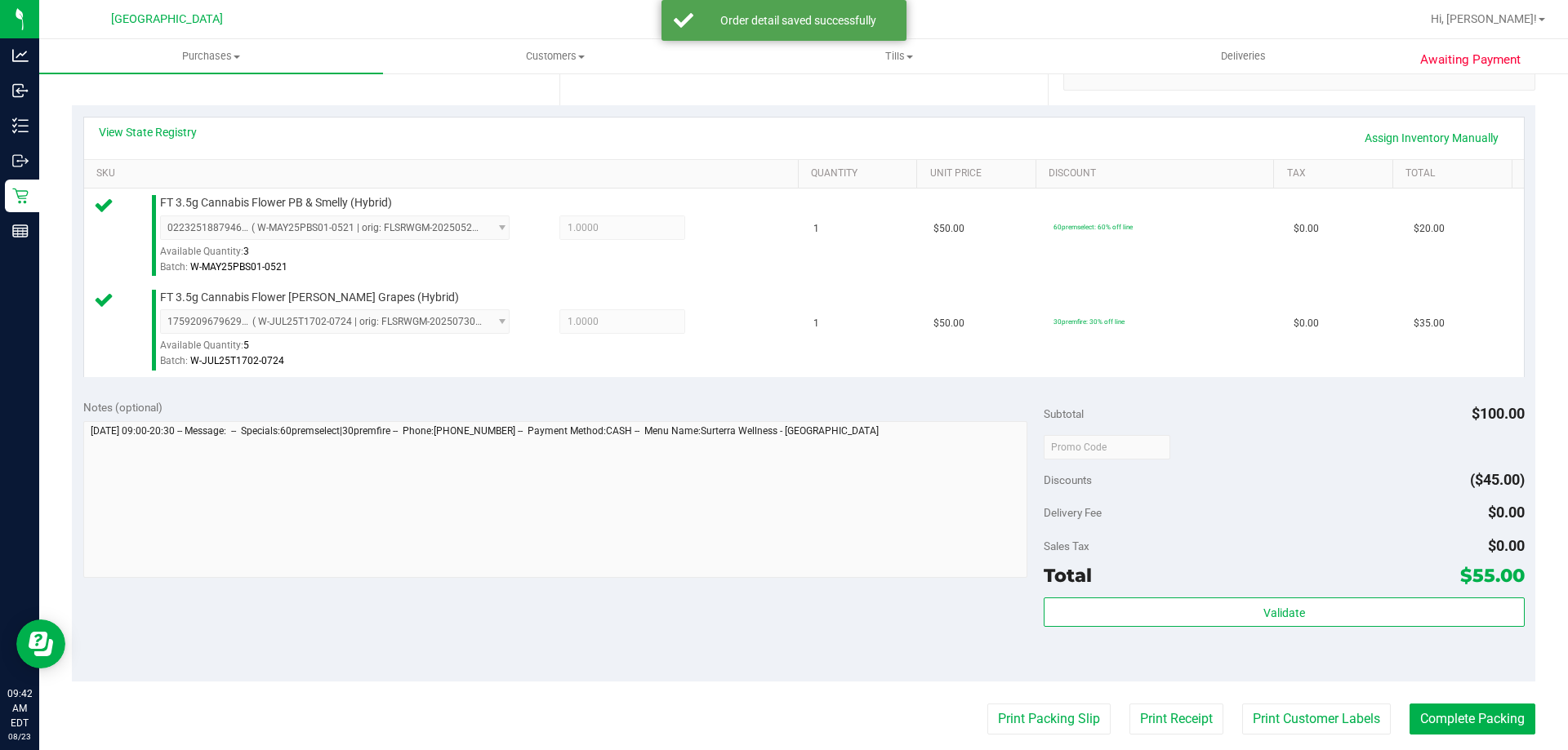
scroll to position [342, 0]
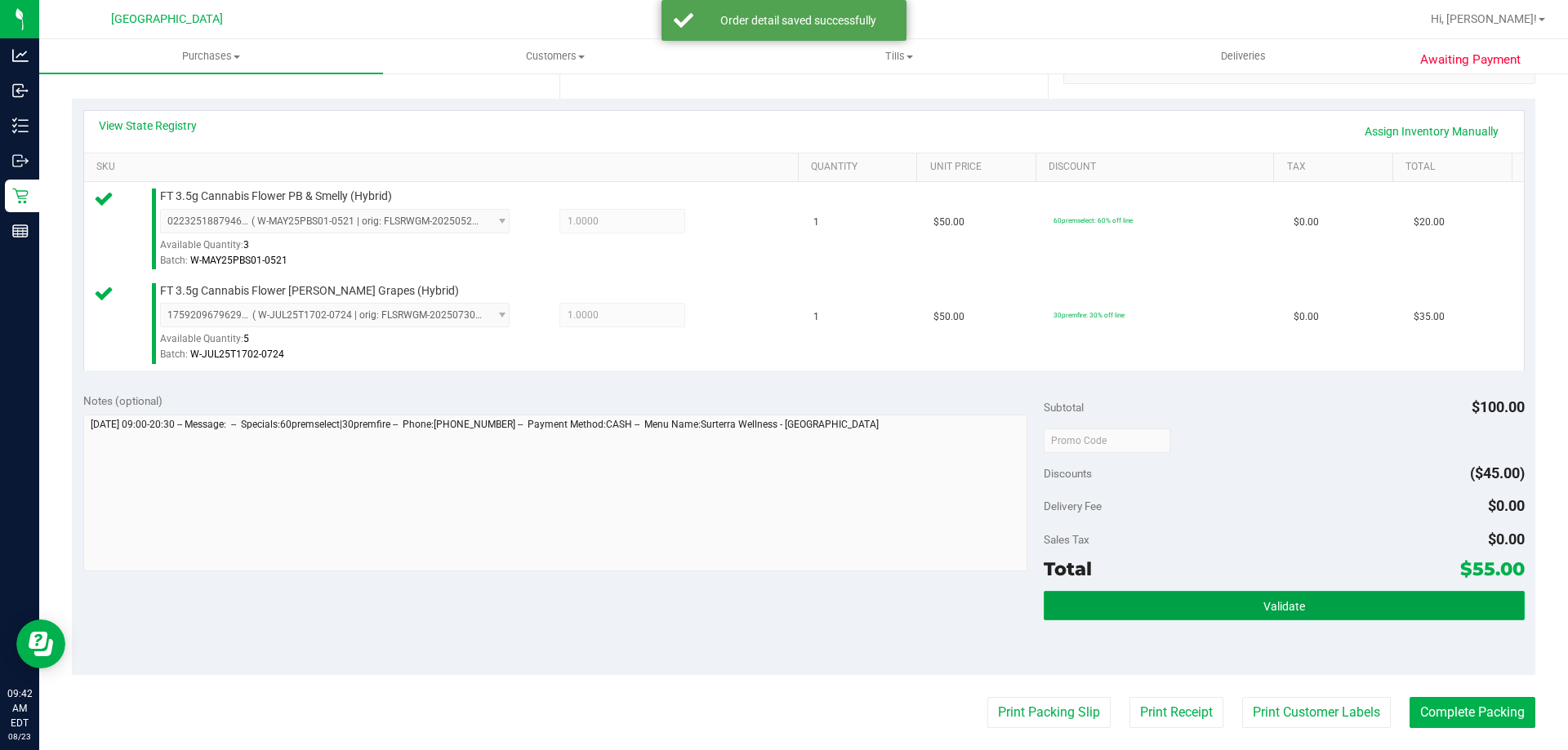
click at [1295, 604] on span "Validate" at bounding box center [1284, 607] width 41 height 13
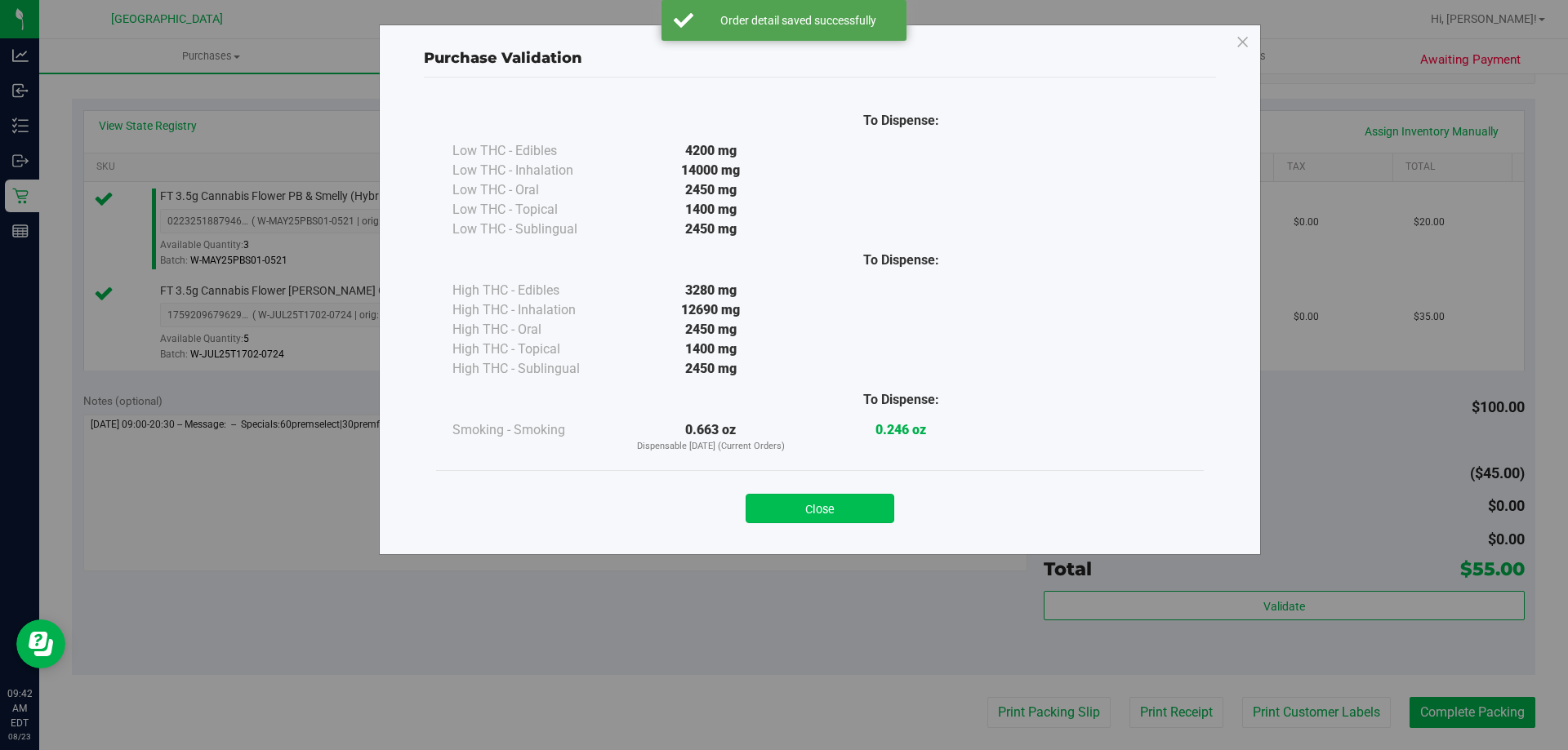
click at [786, 502] on button "Close" at bounding box center [820, 508] width 149 height 30
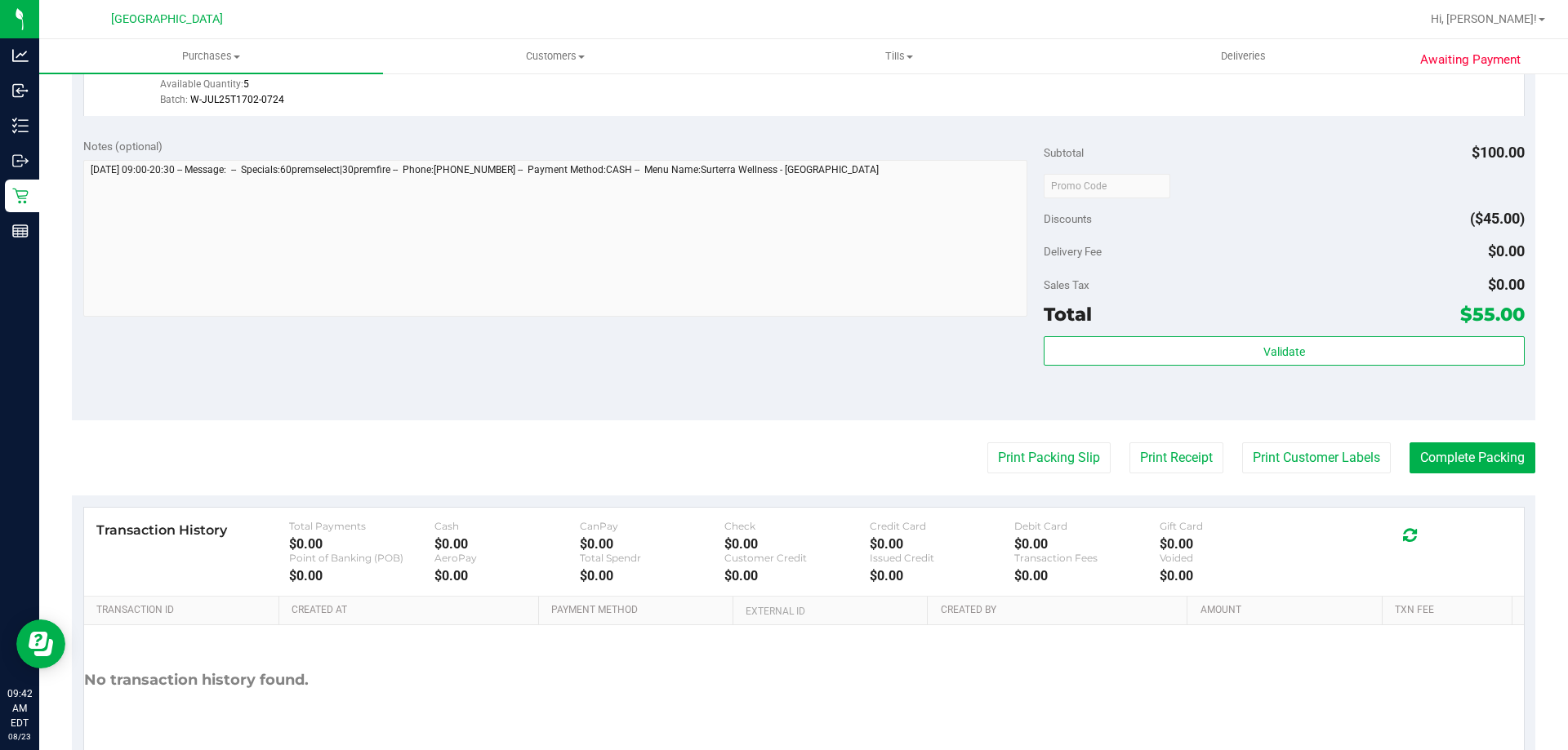
scroll to position [602, 0]
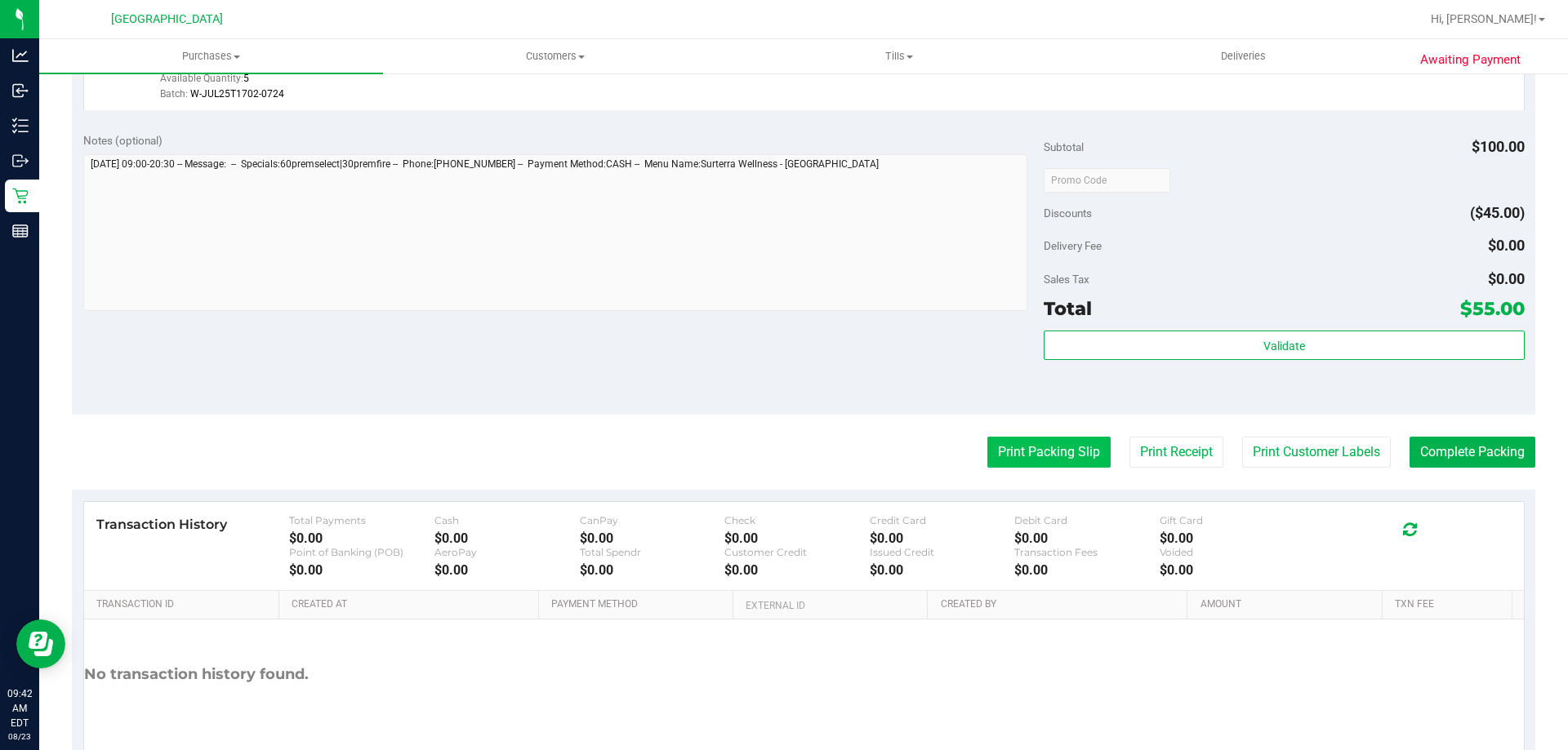
click at [1051, 448] on button "Print Packing Slip" at bounding box center [1049, 453] width 124 height 31
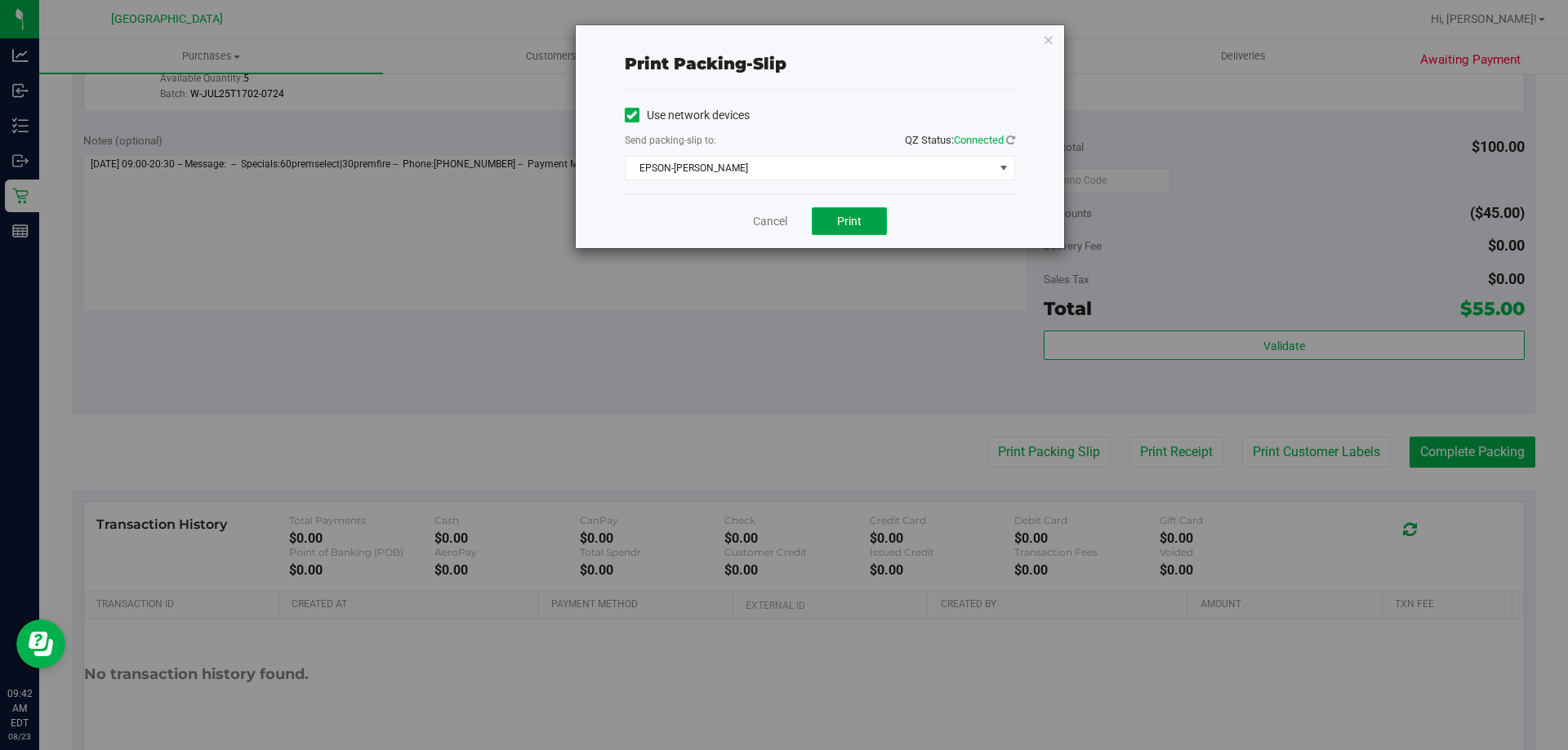
click at [859, 217] on span "Print" at bounding box center [848, 221] width 24 height 13
click at [758, 220] on link "Cancel" at bounding box center [770, 221] width 34 height 17
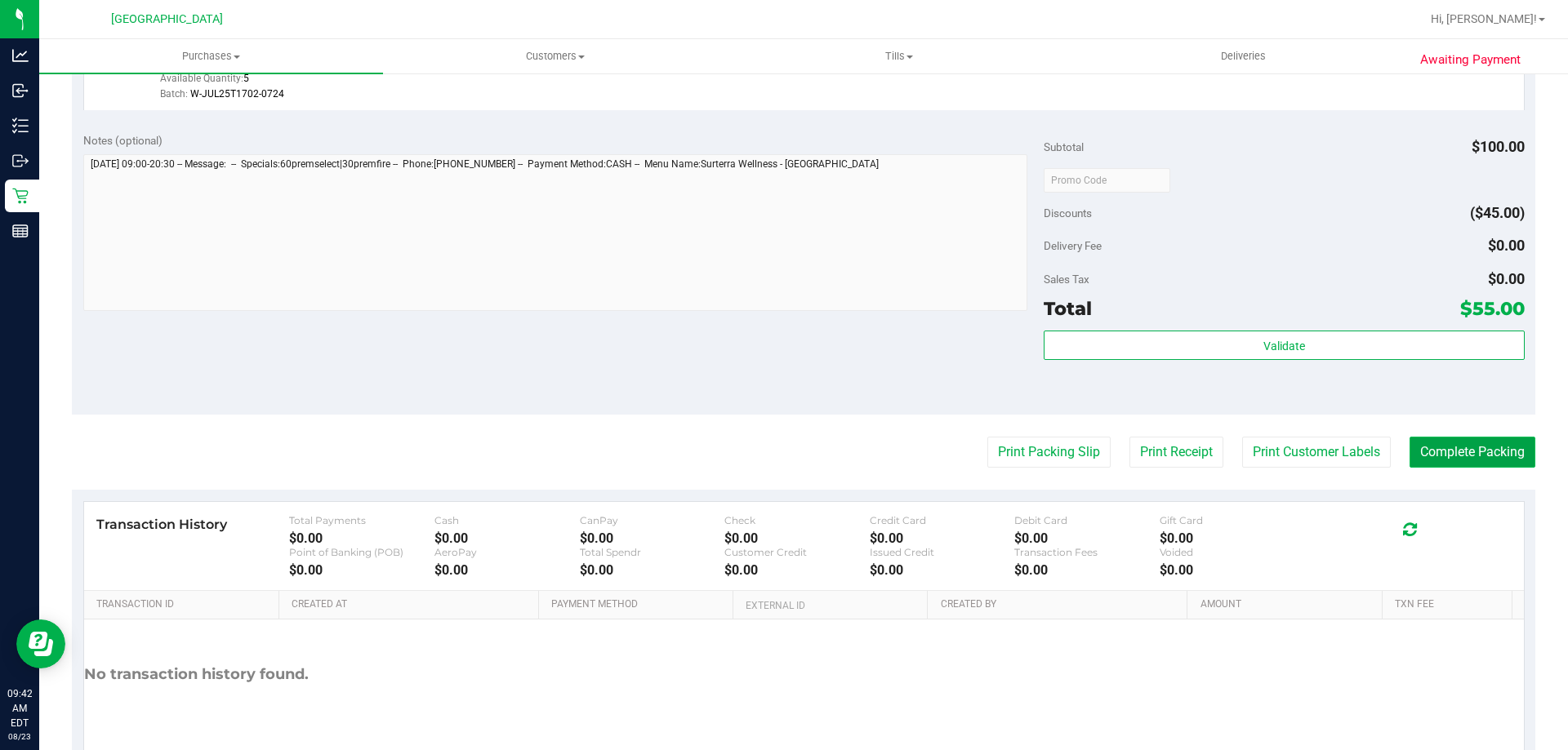
click at [1509, 455] on button "Complete Packing" at bounding box center [1472, 453] width 125 height 31
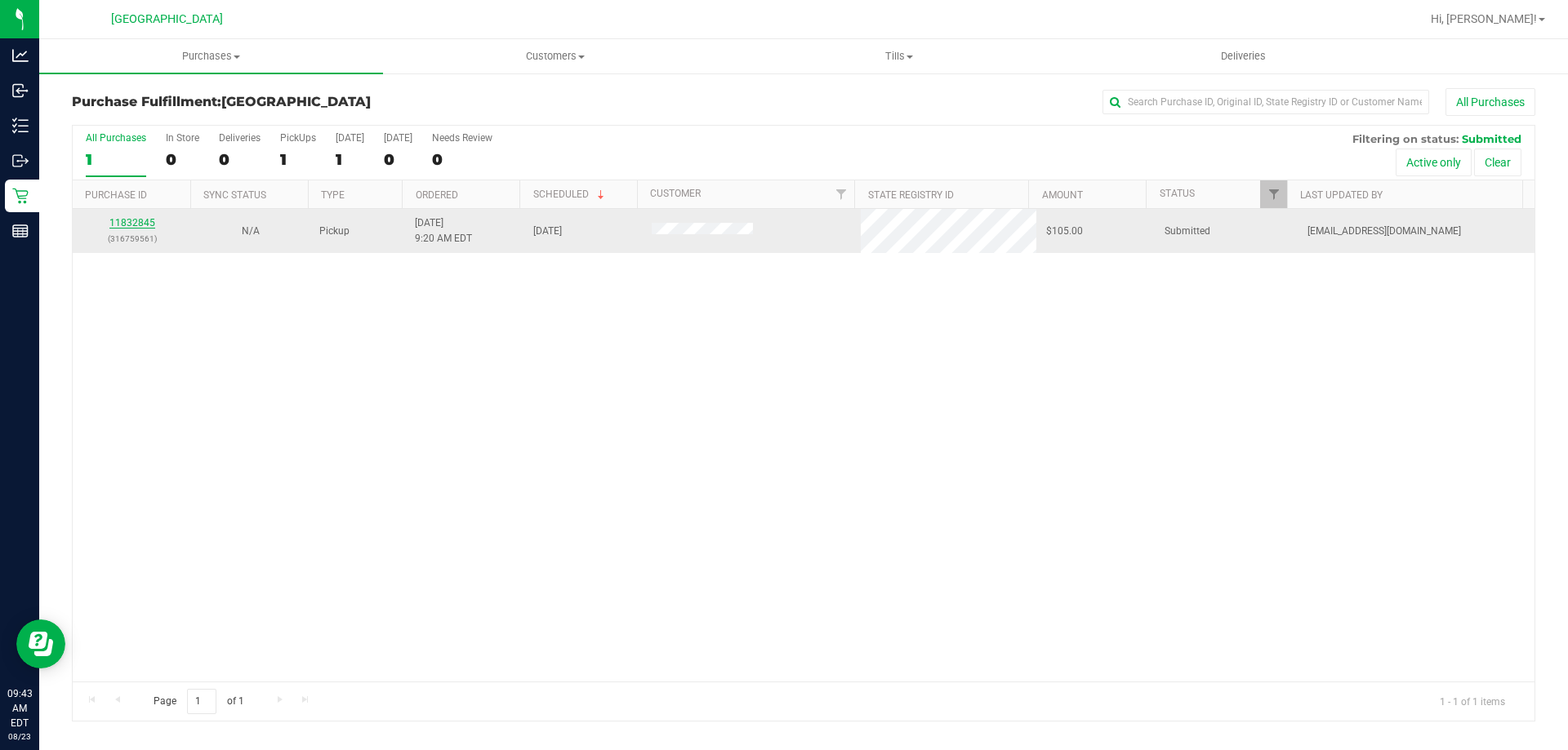
click at [140, 221] on link "11832845" at bounding box center [132, 223] width 46 height 12
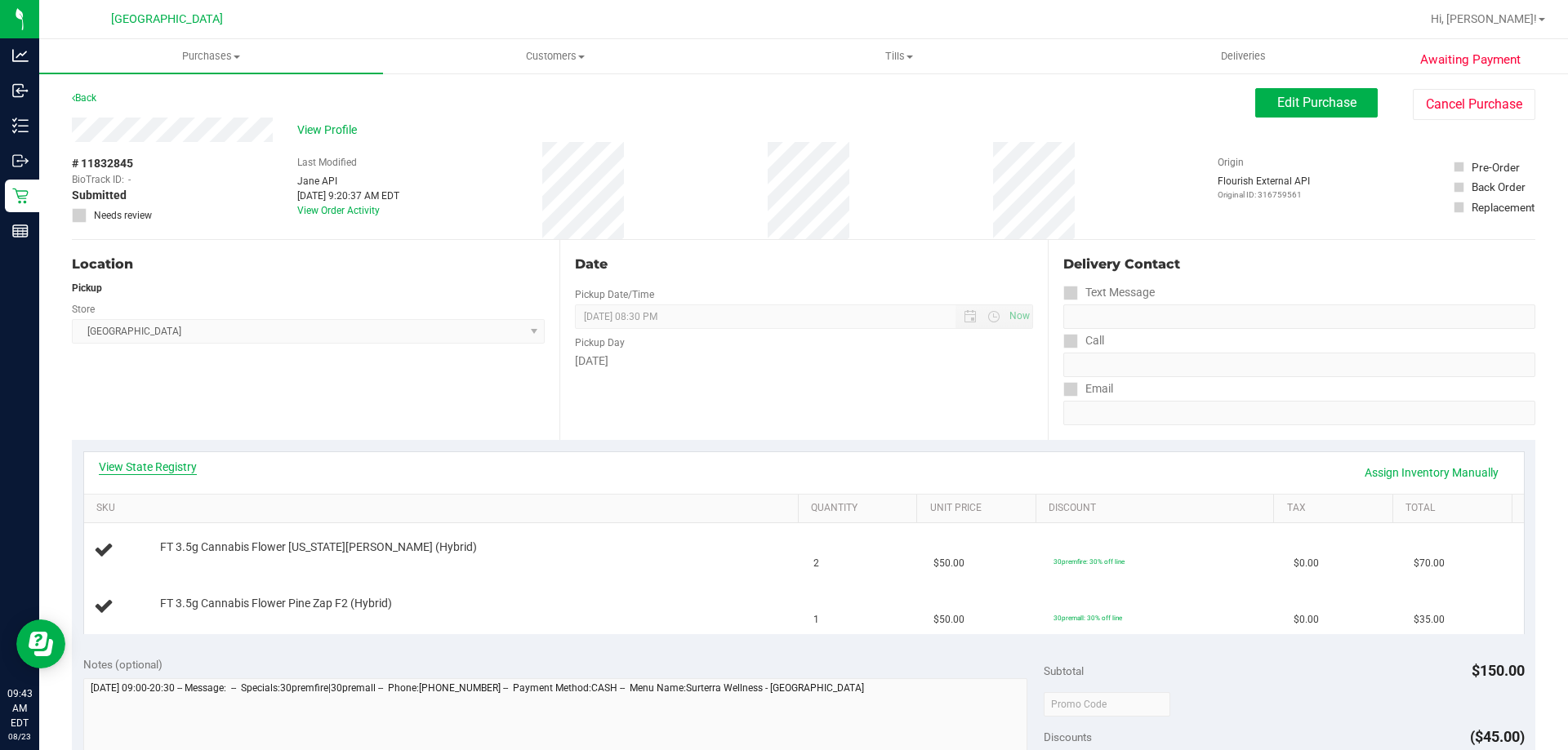
click at [133, 464] on link "View State Registry" at bounding box center [148, 467] width 98 height 16
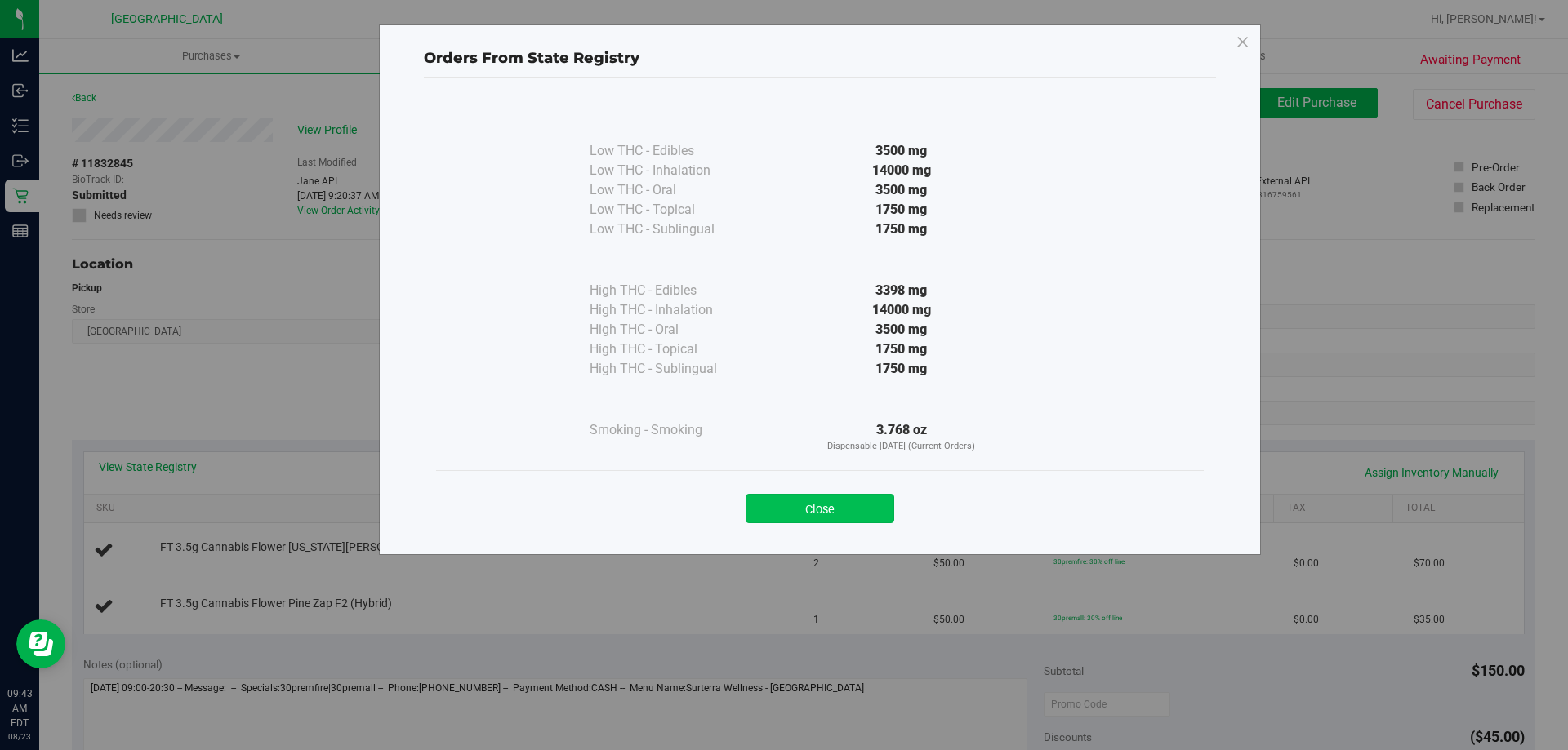
click at [818, 508] on button "Close" at bounding box center [820, 508] width 149 height 30
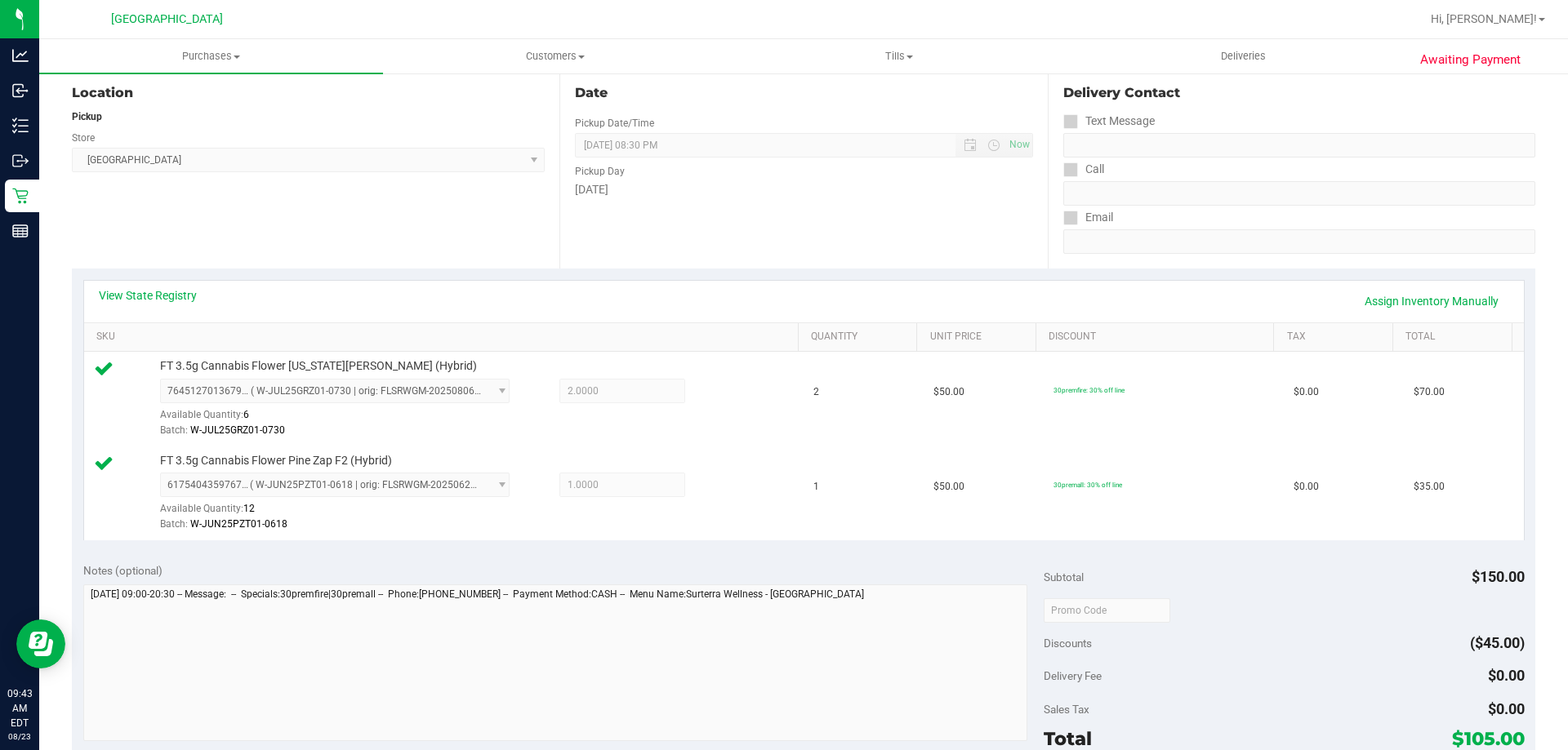
scroll to position [382, 0]
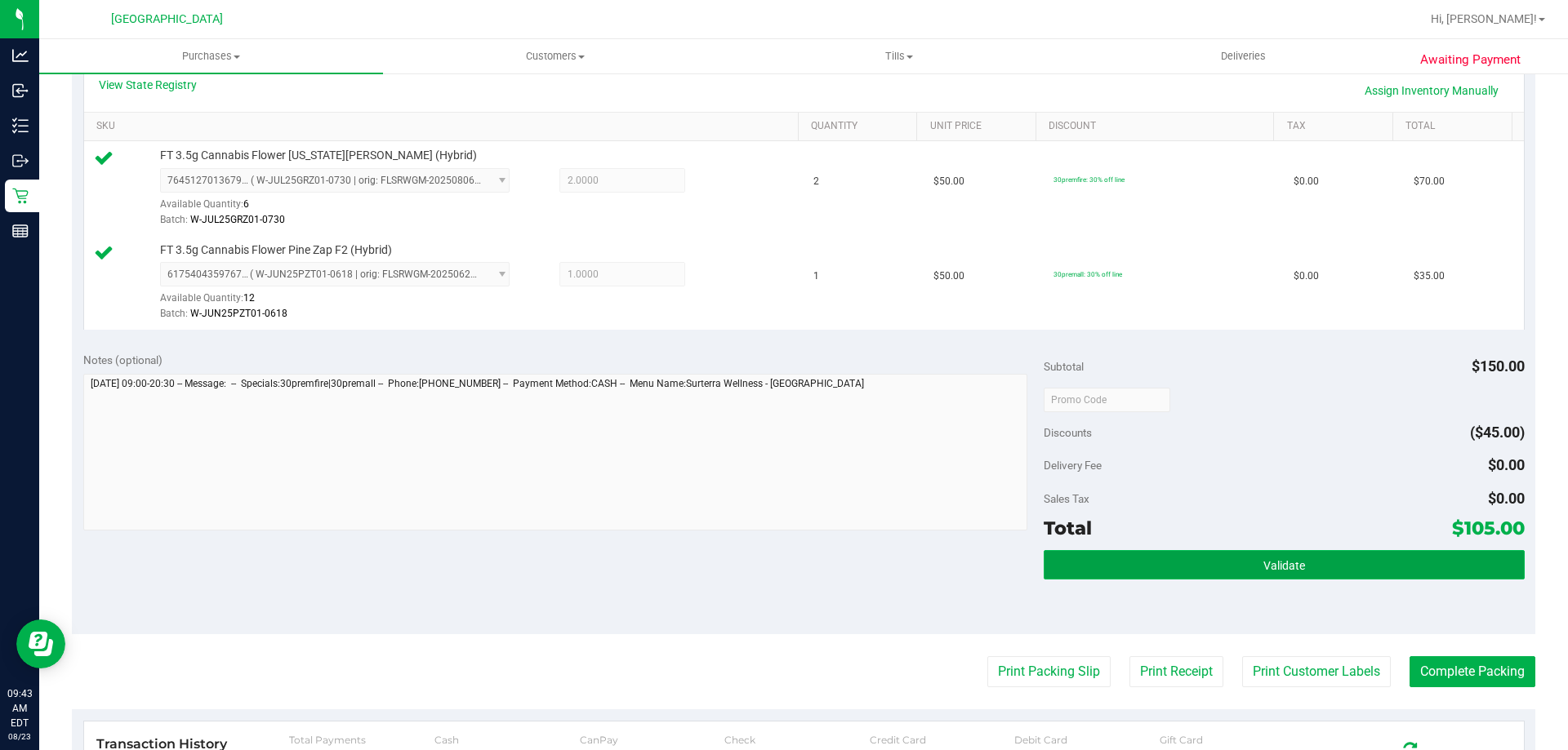
click at [1281, 559] on span "Validate" at bounding box center [1284, 565] width 41 height 13
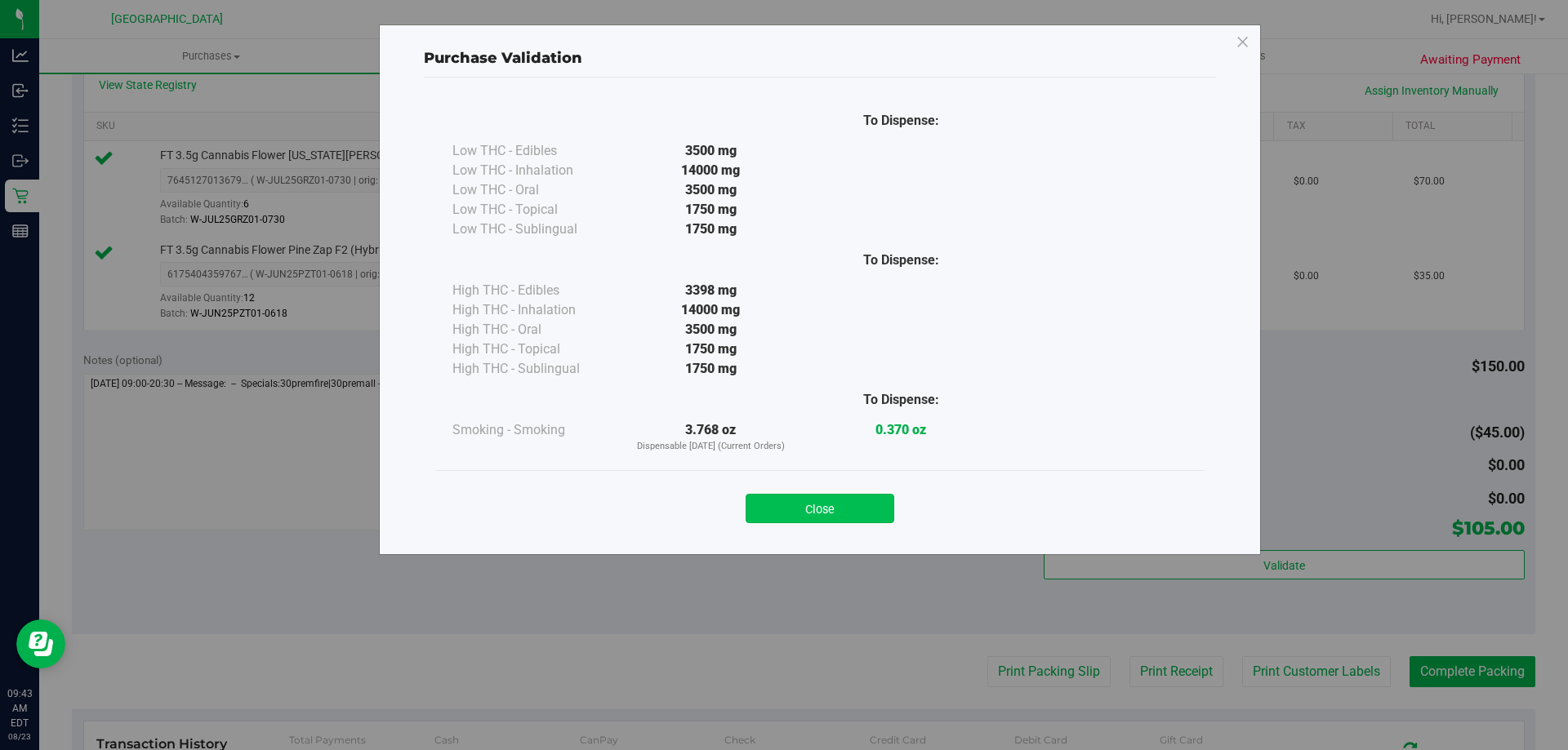
click at [829, 505] on button "Close" at bounding box center [820, 508] width 149 height 30
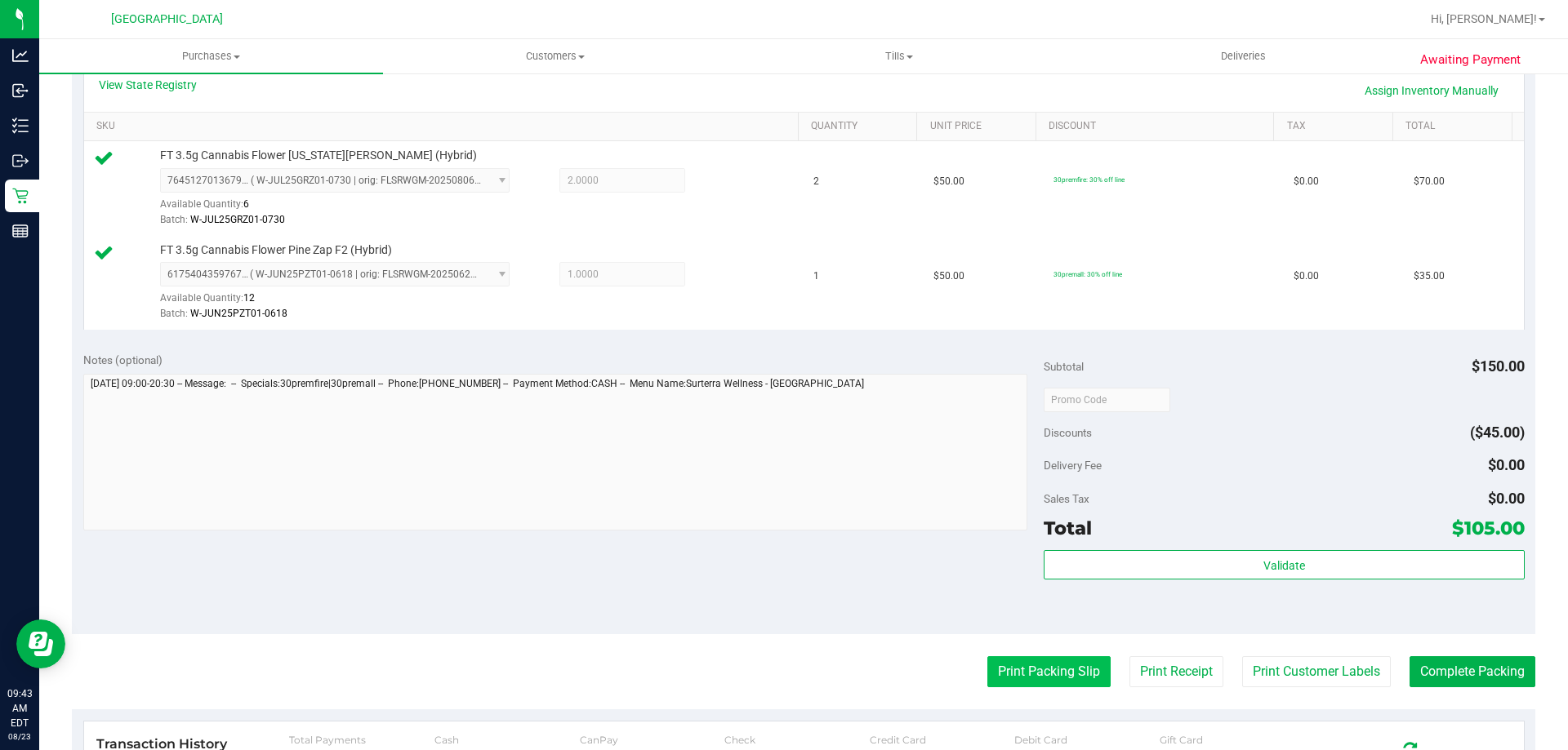
click at [1036, 666] on button "Print Packing Slip" at bounding box center [1049, 672] width 124 height 31
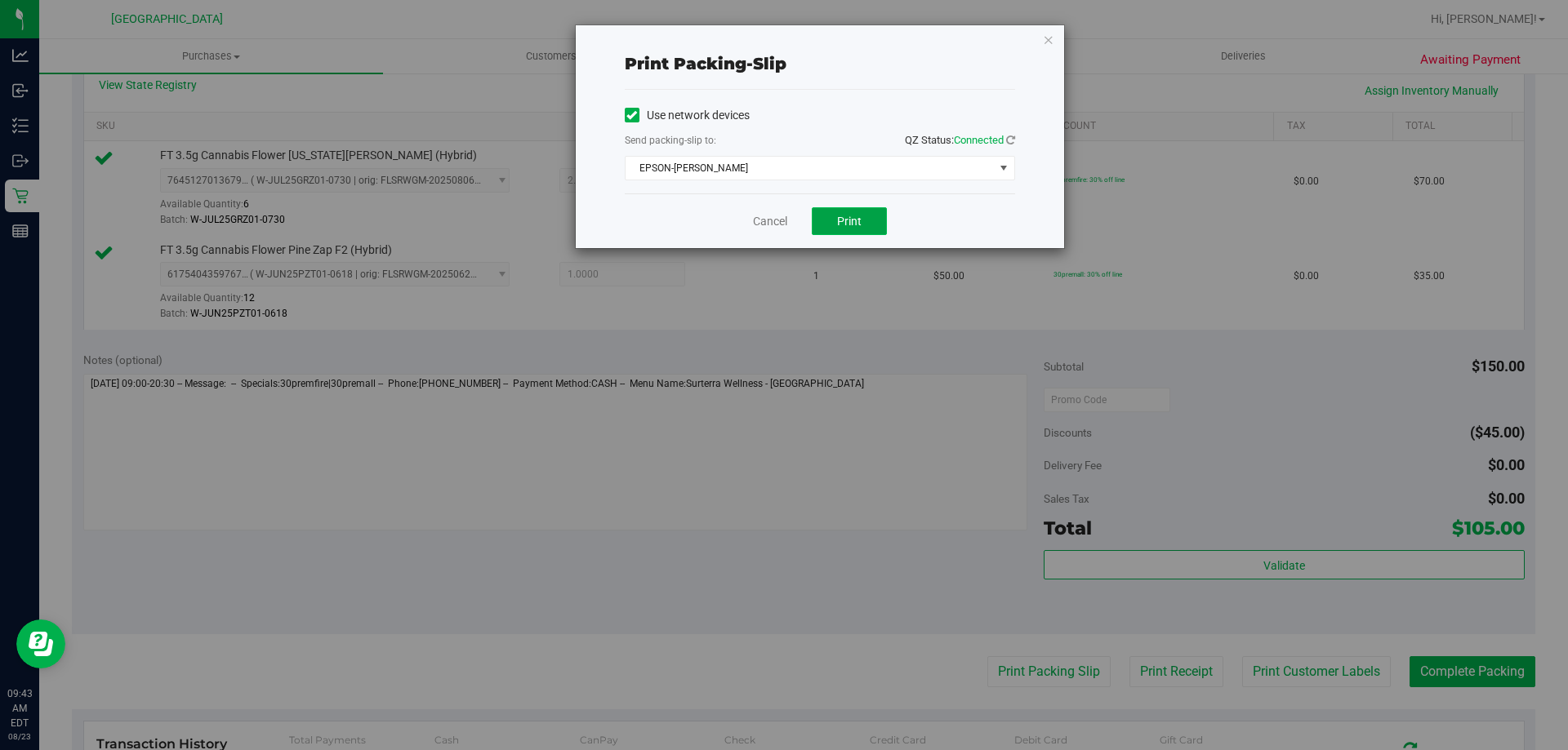
click at [834, 216] on button "Print" at bounding box center [848, 221] width 75 height 28
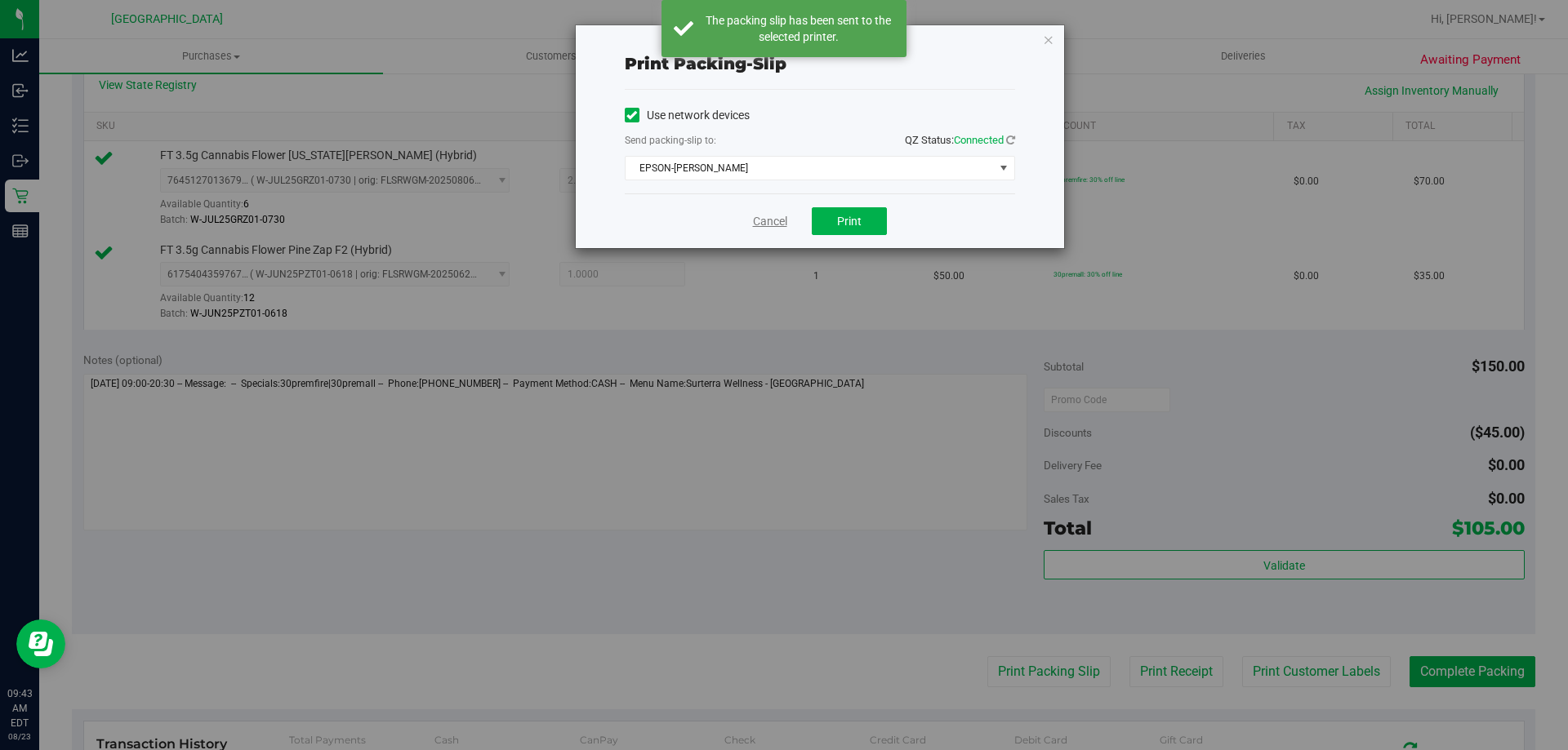
click at [764, 219] on link "Cancel" at bounding box center [770, 221] width 34 height 17
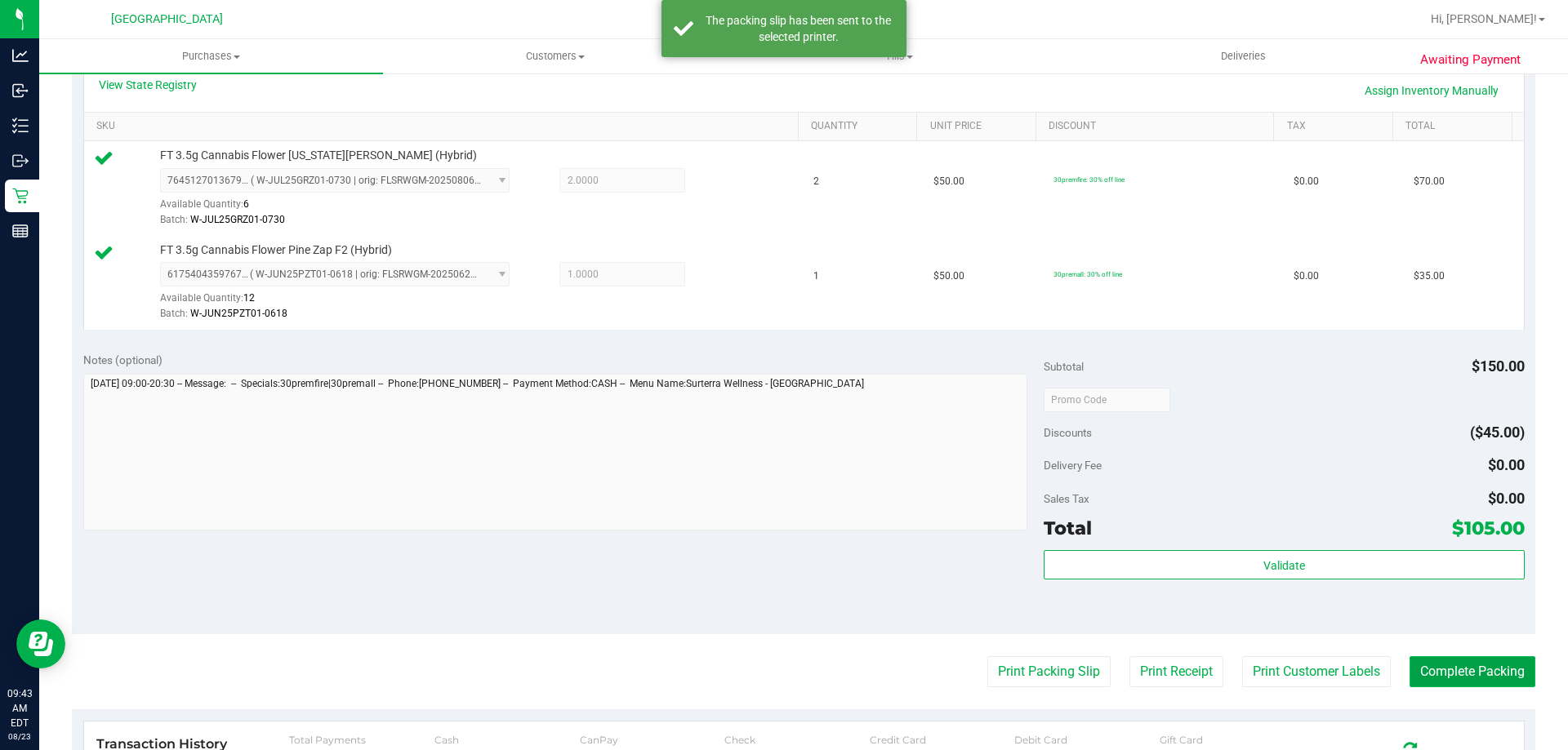
click at [1483, 668] on button "Complete Packing" at bounding box center [1472, 672] width 125 height 31
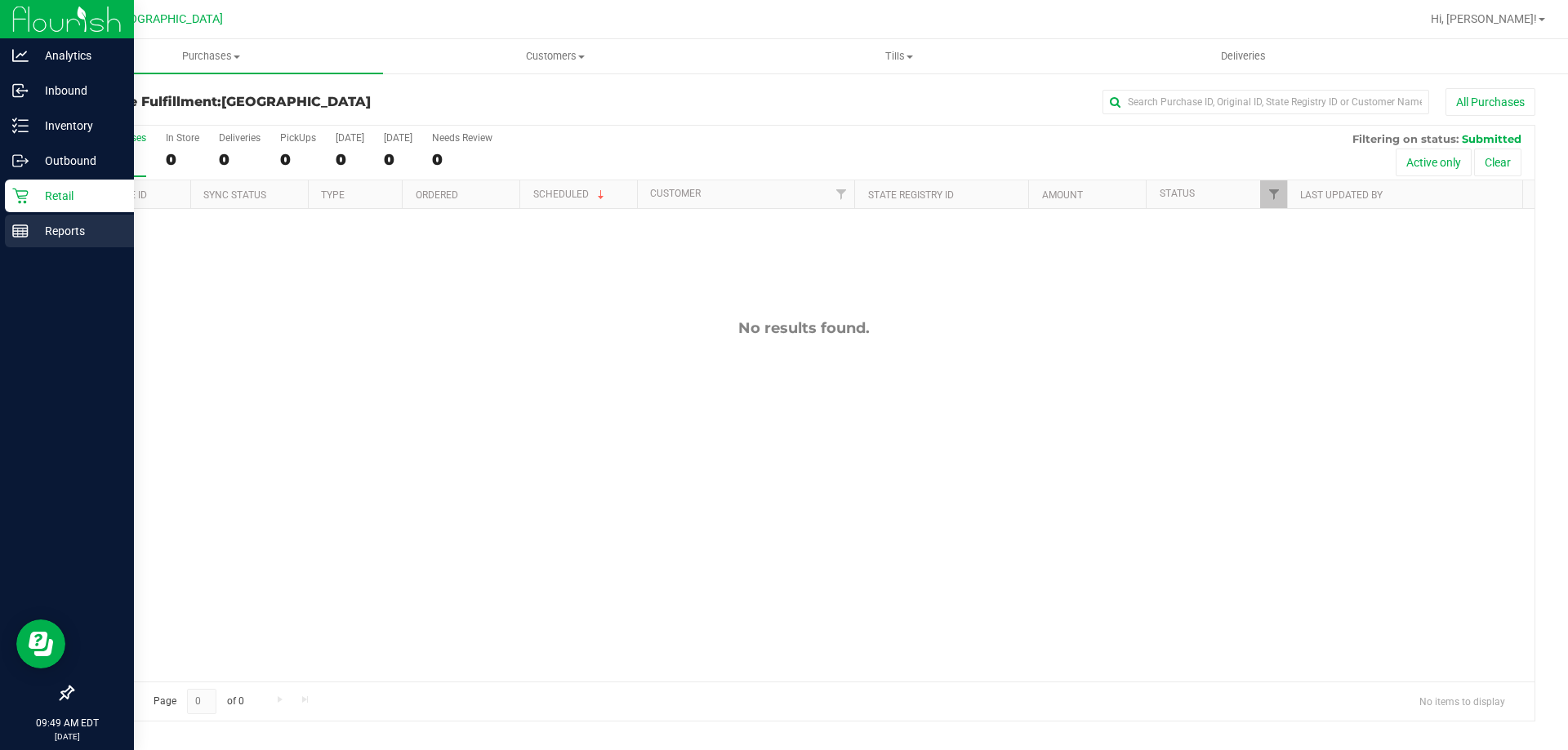
click at [56, 224] on p "Reports" at bounding box center [78, 231] width 98 height 20
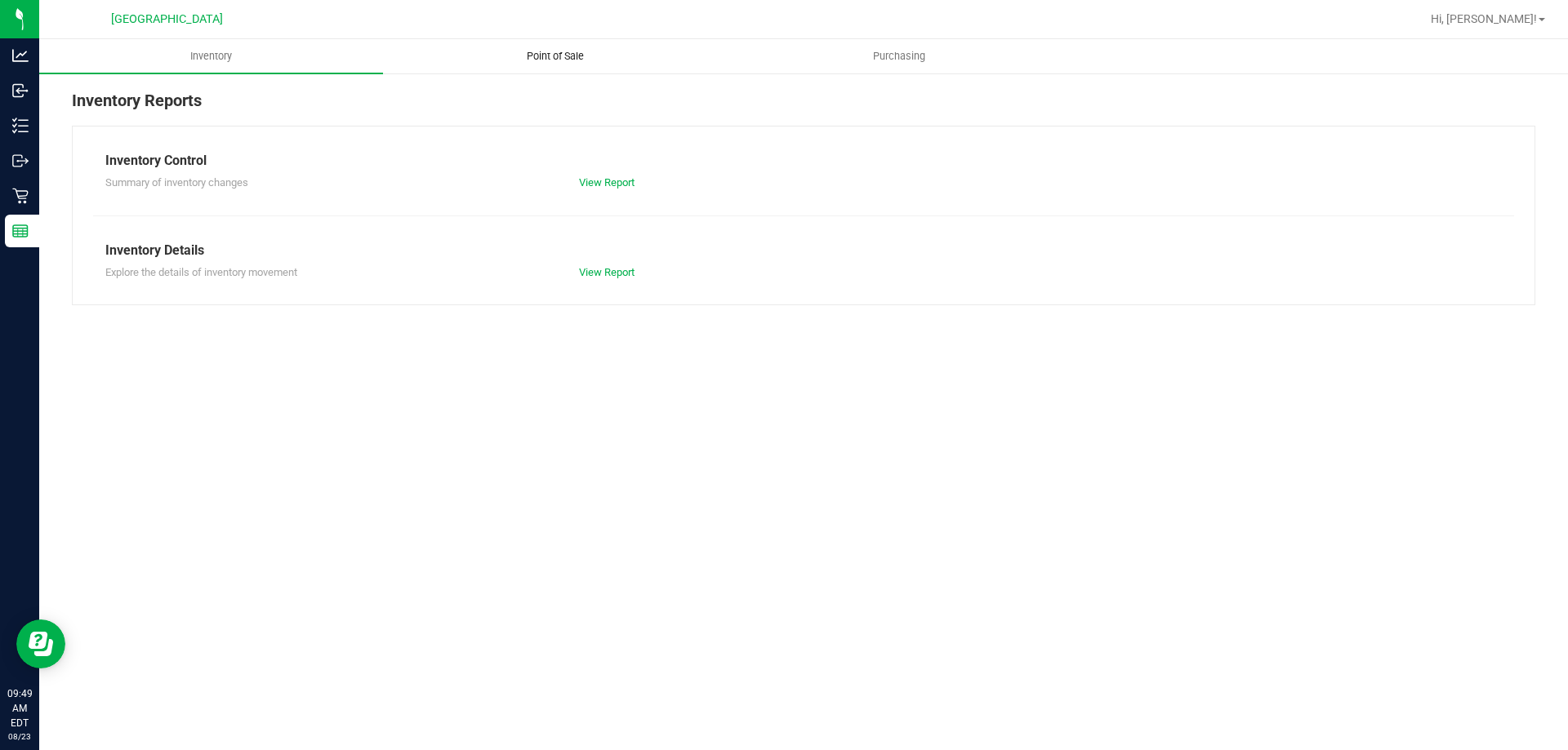
click at [565, 57] on span "Point of Sale" at bounding box center [555, 56] width 101 height 14
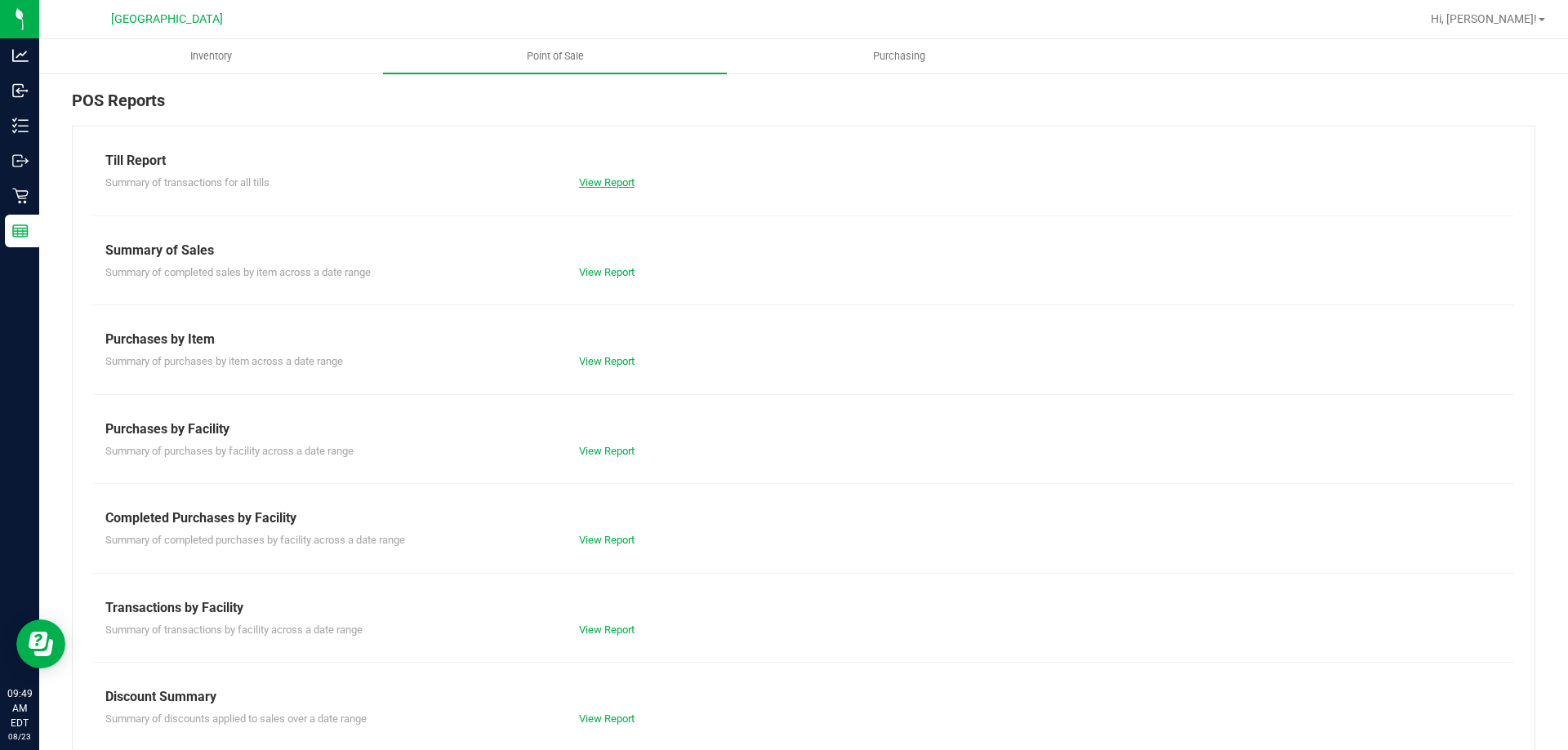
click at [603, 180] on link "View Report" at bounding box center [607, 183] width 56 height 13
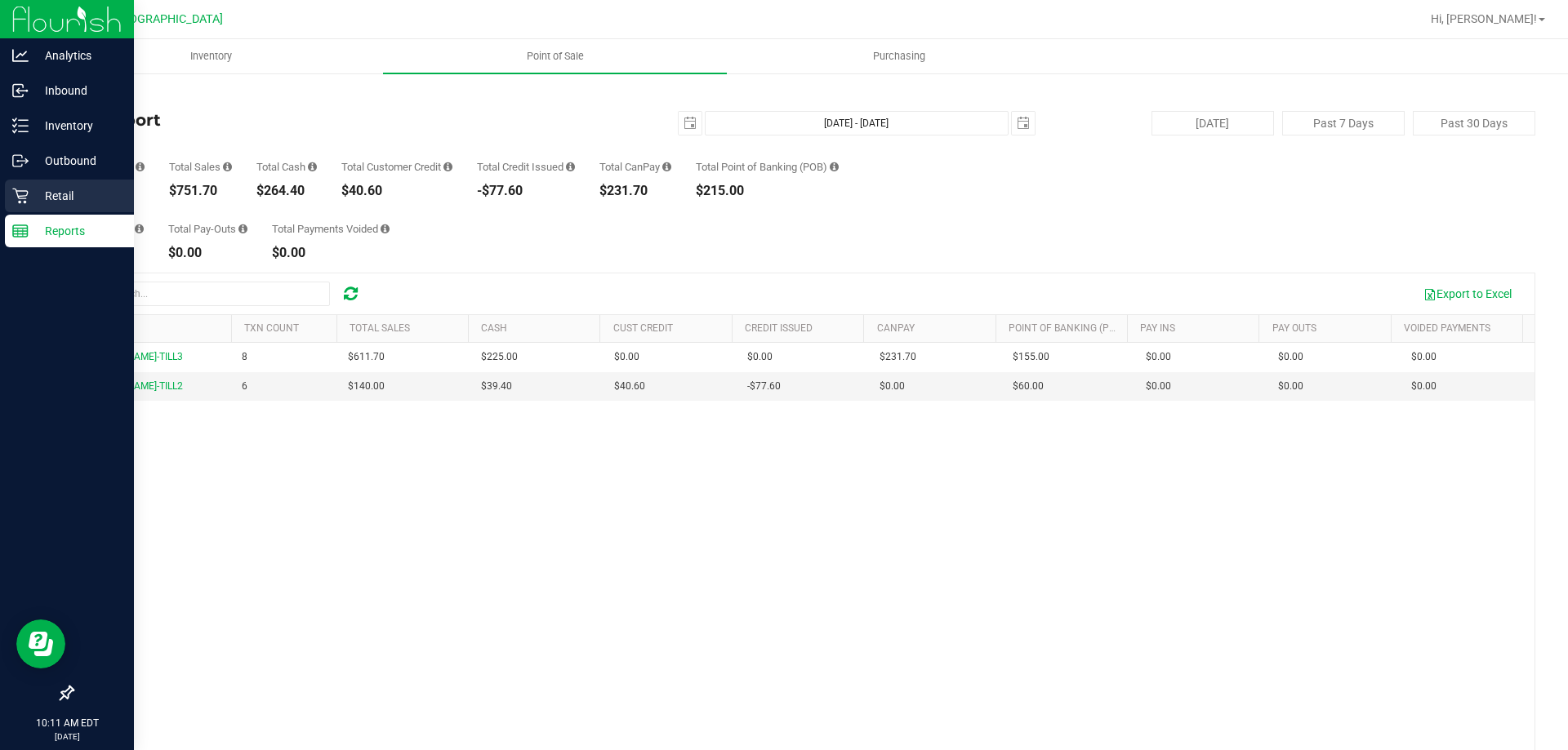
click at [10, 197] on div "Retail" at bounding box center [69, 196] width 129 height 32
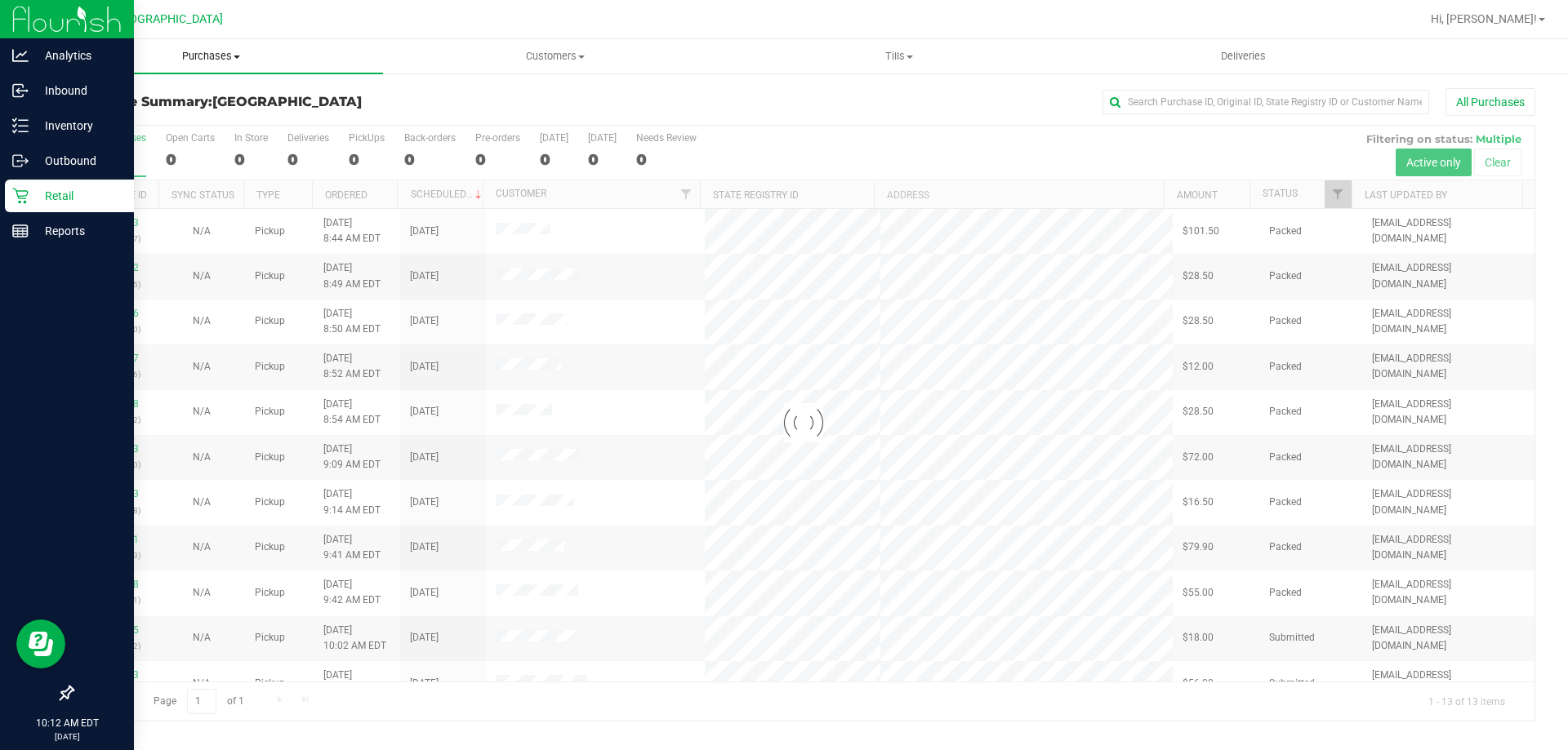
click at [206, 55] on span "Purchases" at bounding box center [210, 56] width 344 height 14
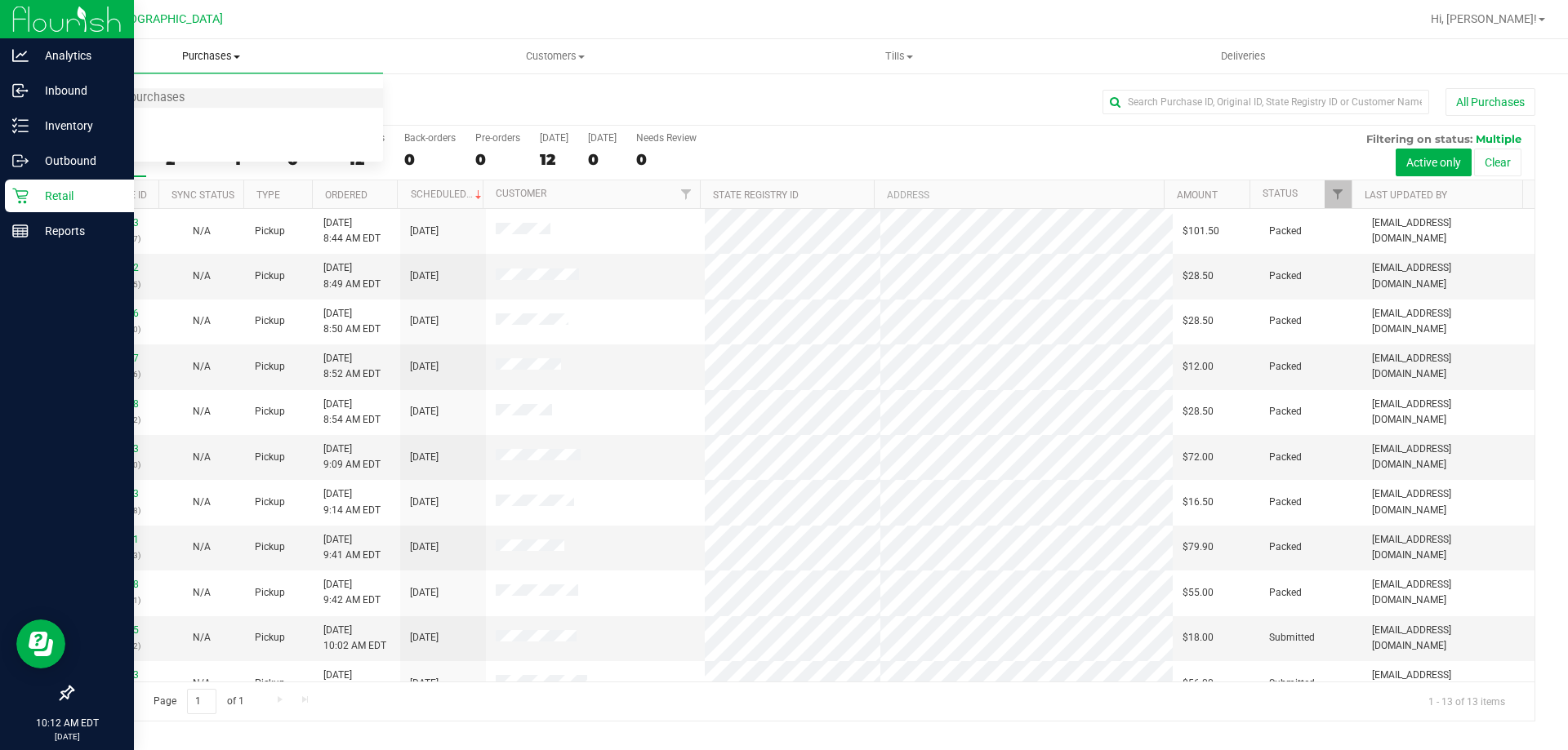
click at [102, 106] on li "Summary of purchases" at bounding box center [210, 99] width 344 height 20
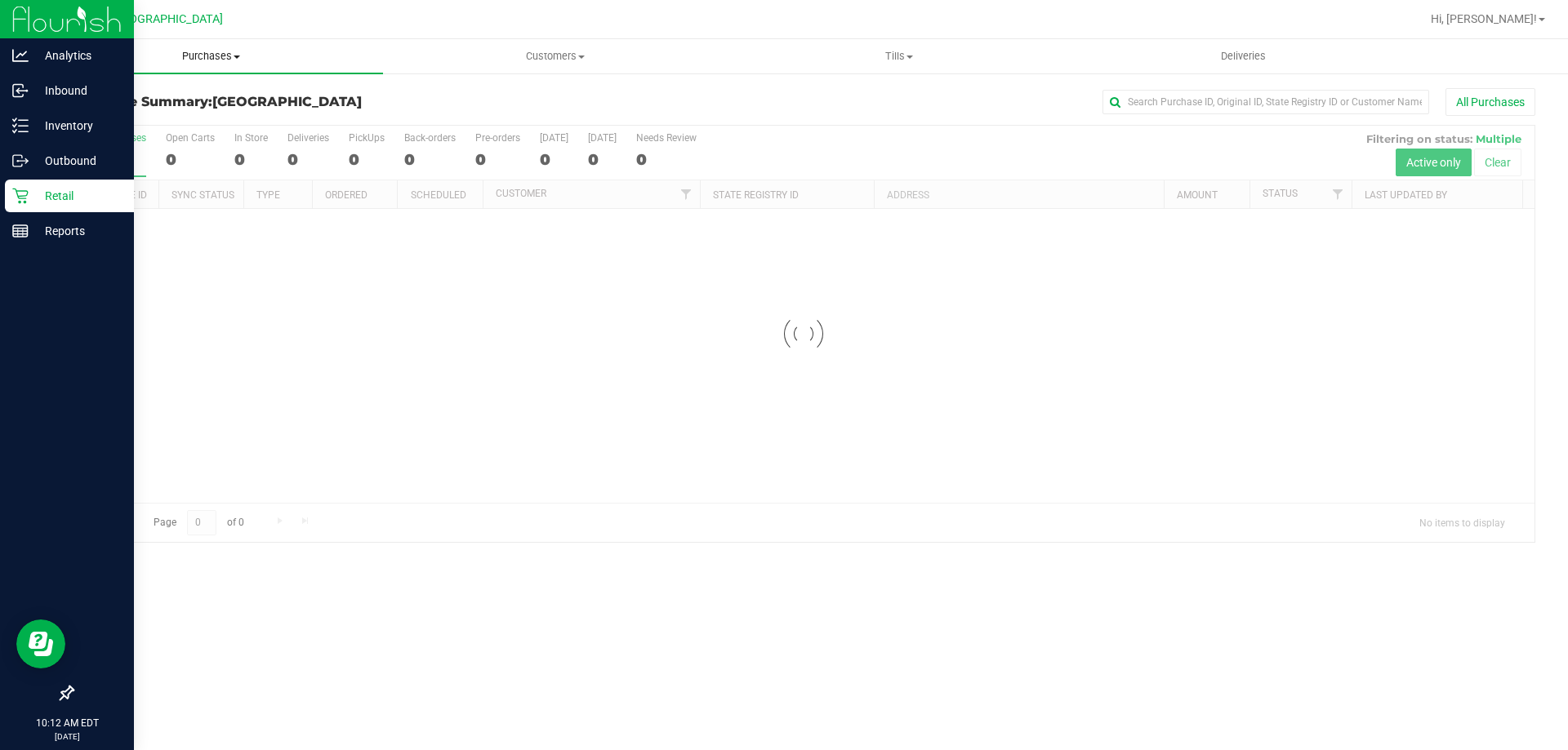
click at [197, 57] on span "Purchases" at bounding box center [210, 56] width 344 height 14
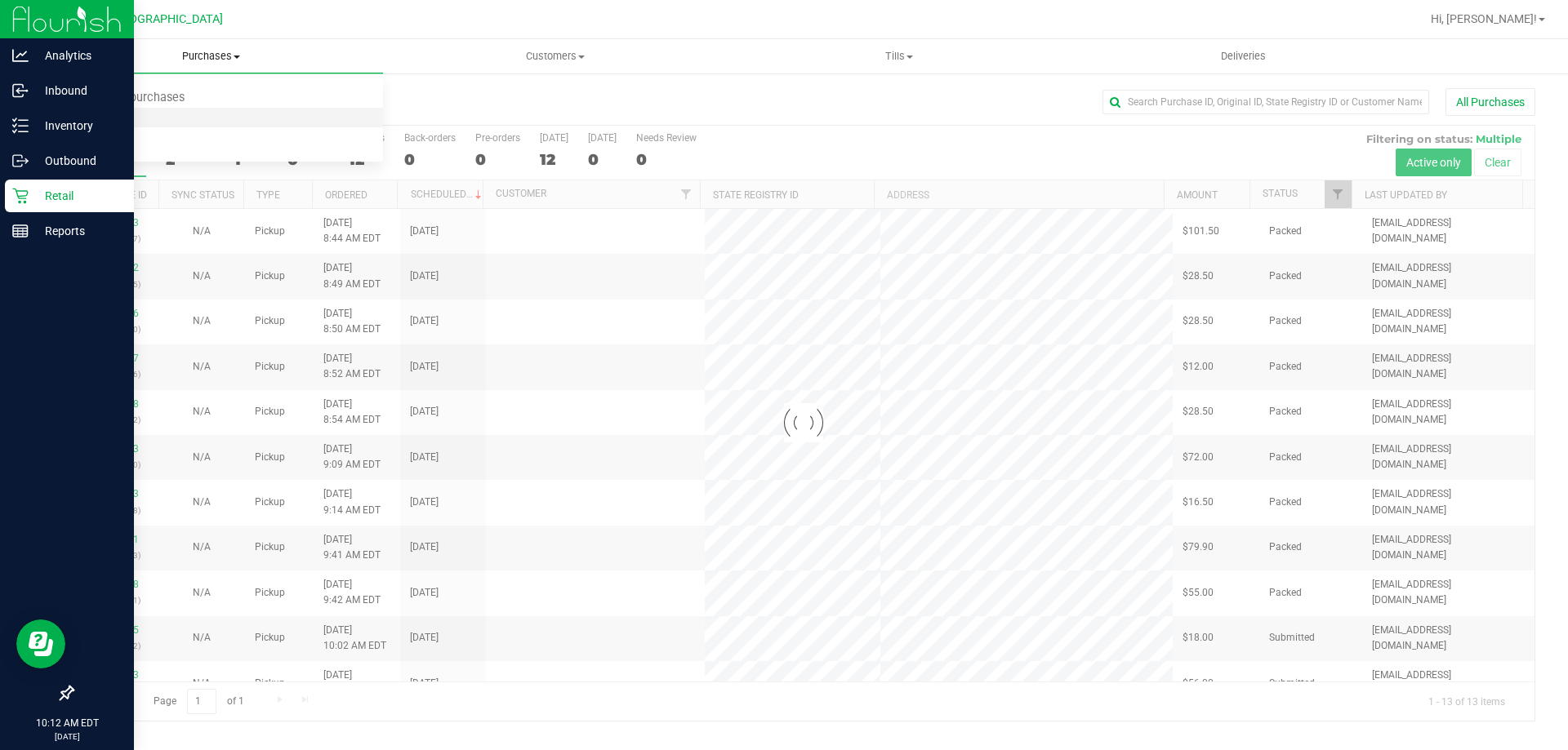
click at [113, 113] on span "Fulfillment" at bounding box center [89, 117] width 101 height 14
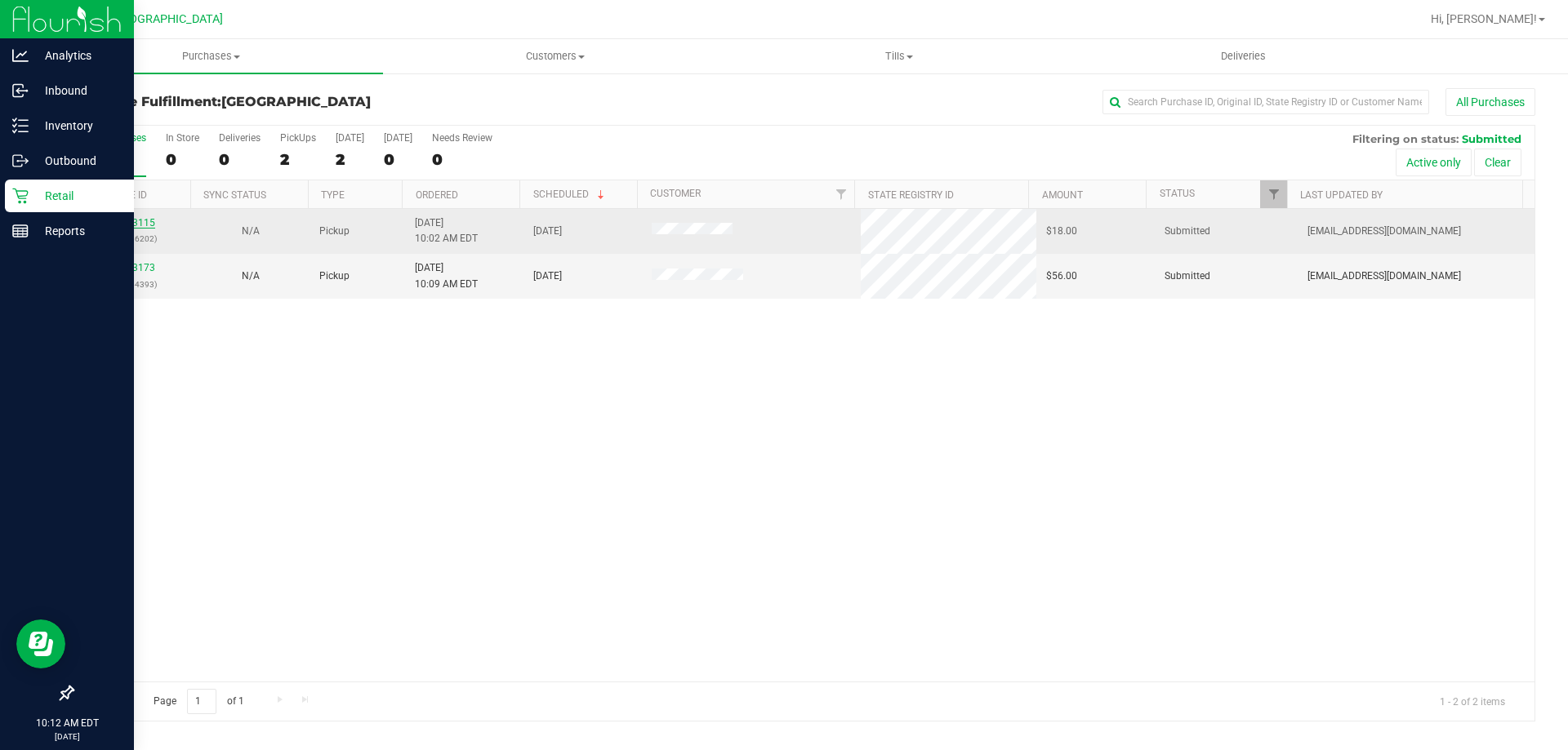
click at [125, 223] on link "11833115" at bounding box center [132, 223] width 46 height 12
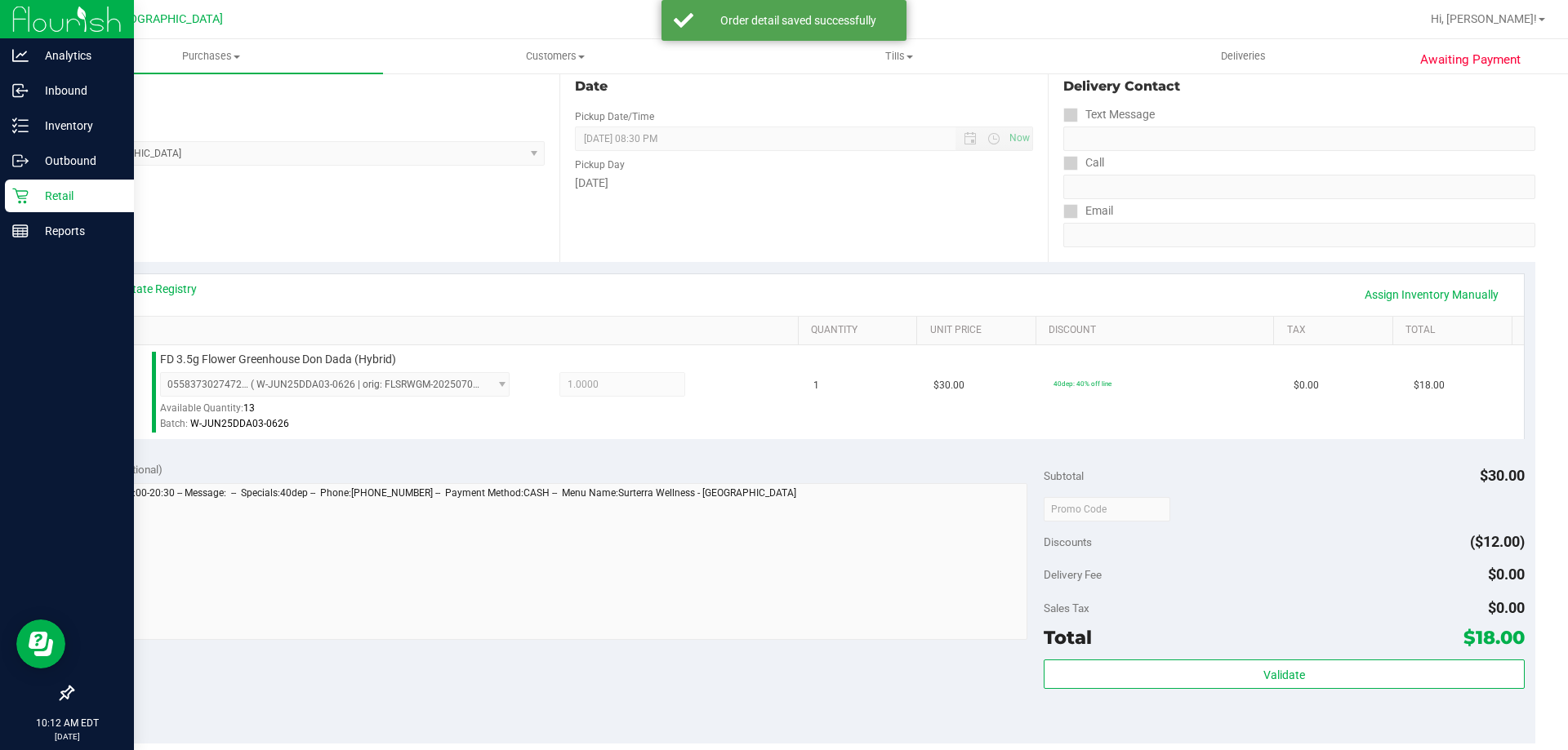
scroll to position [299, 0]
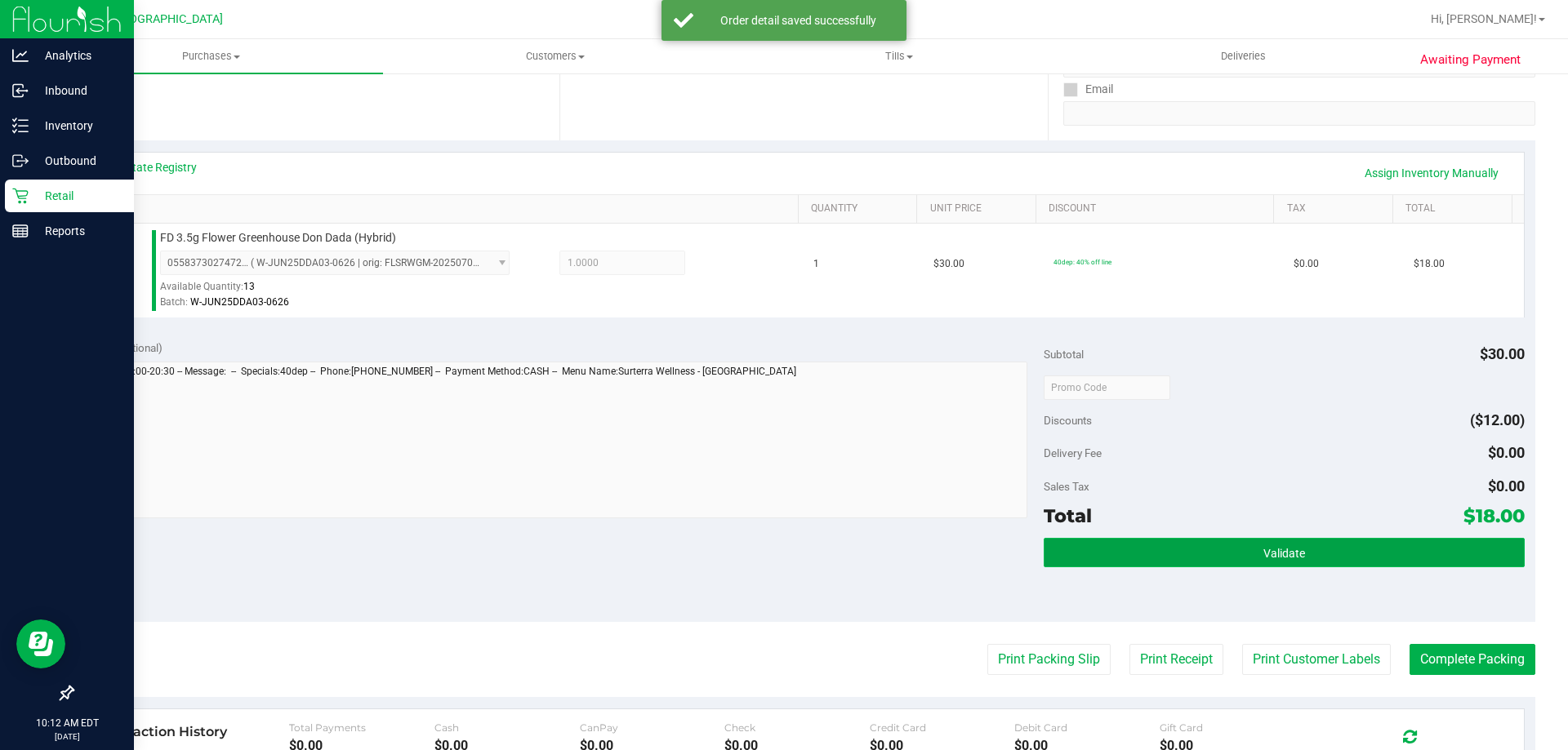
click at [1304, 538] on button "Validate" at bounding box center [1284, 553] width 481 height 30
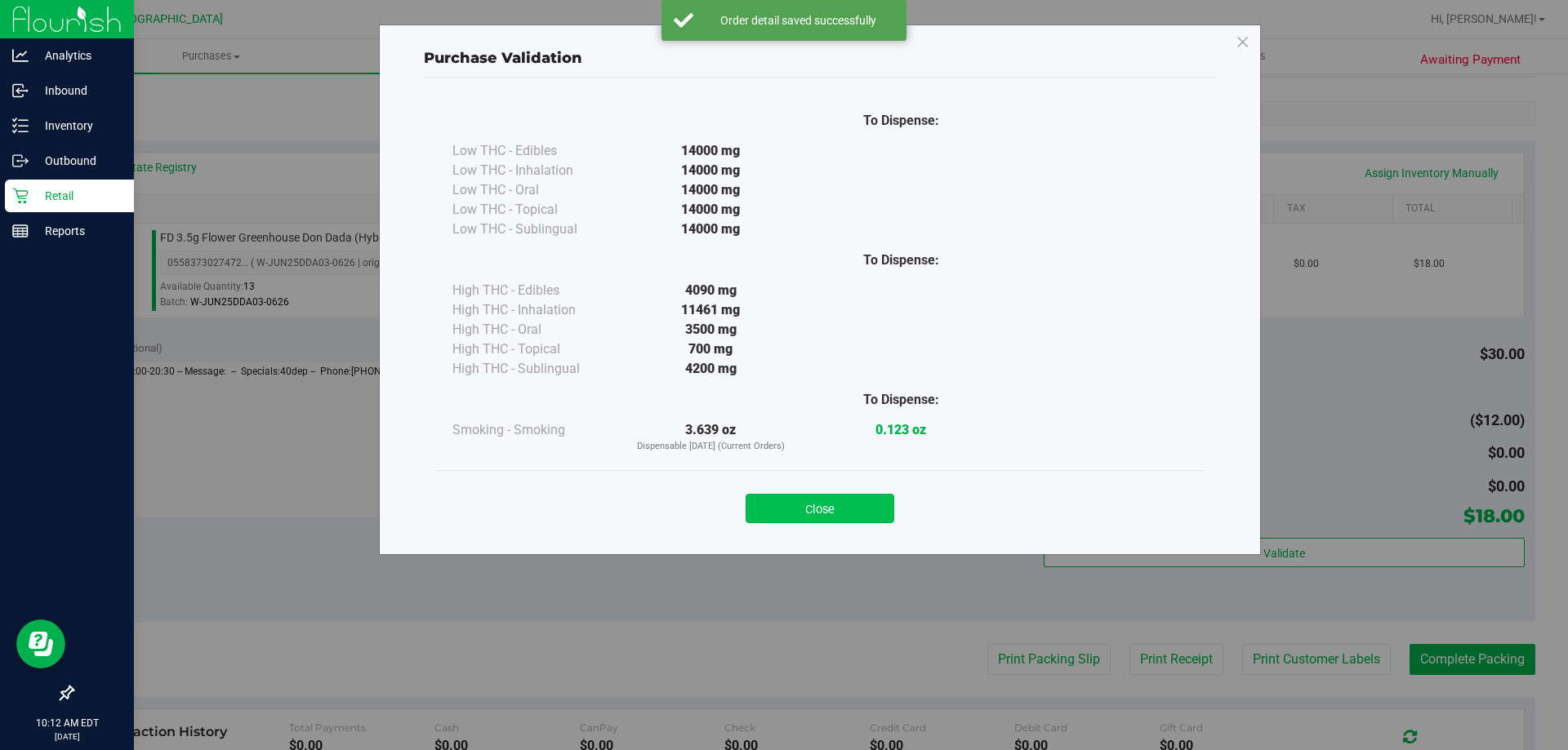
click at [881, 514] on button "Close" at bounding box center [820, 508] width 149 height 30
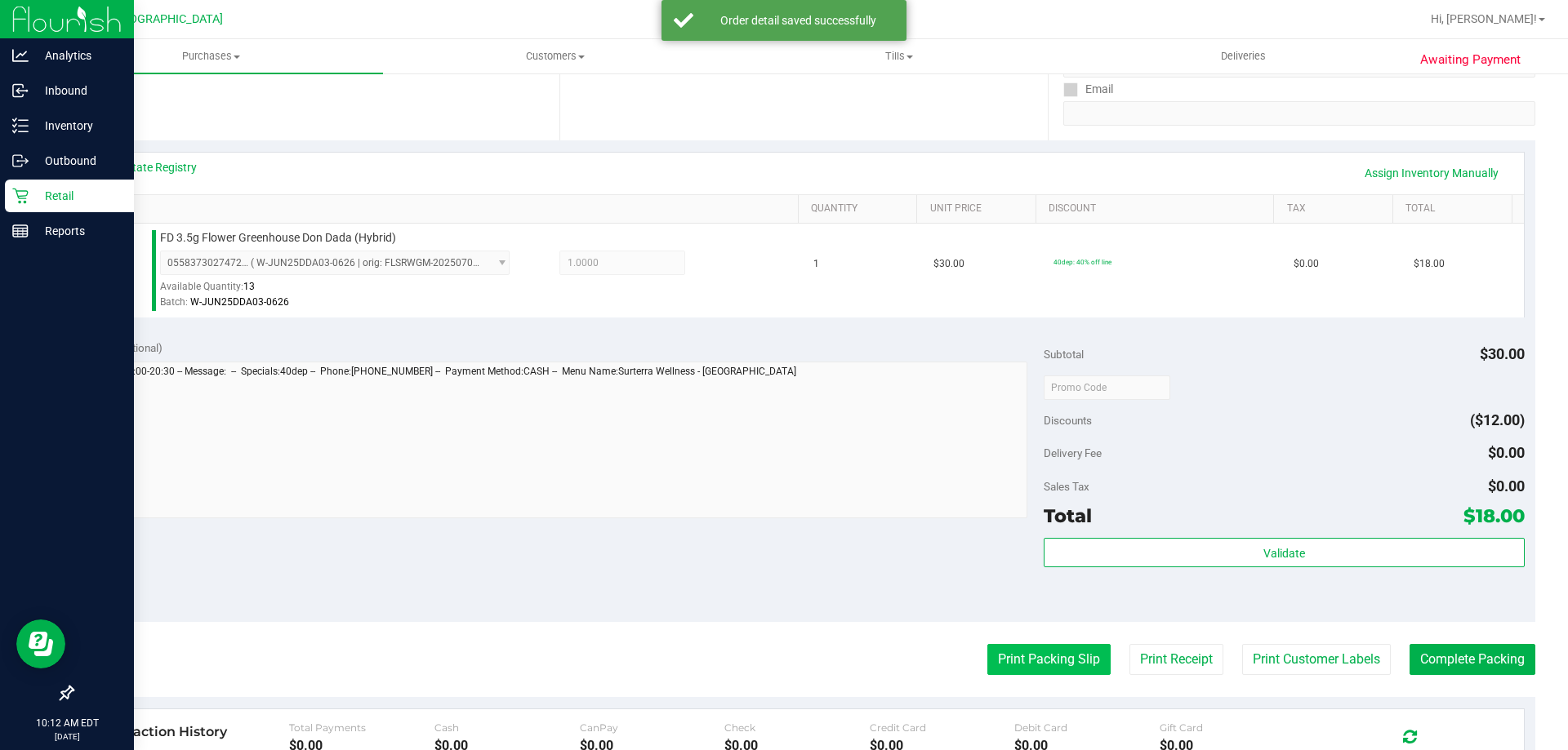
click at [1048, 650] on button "Print Packing Slip" at bounding box center [1049, 660] width 124 height 31
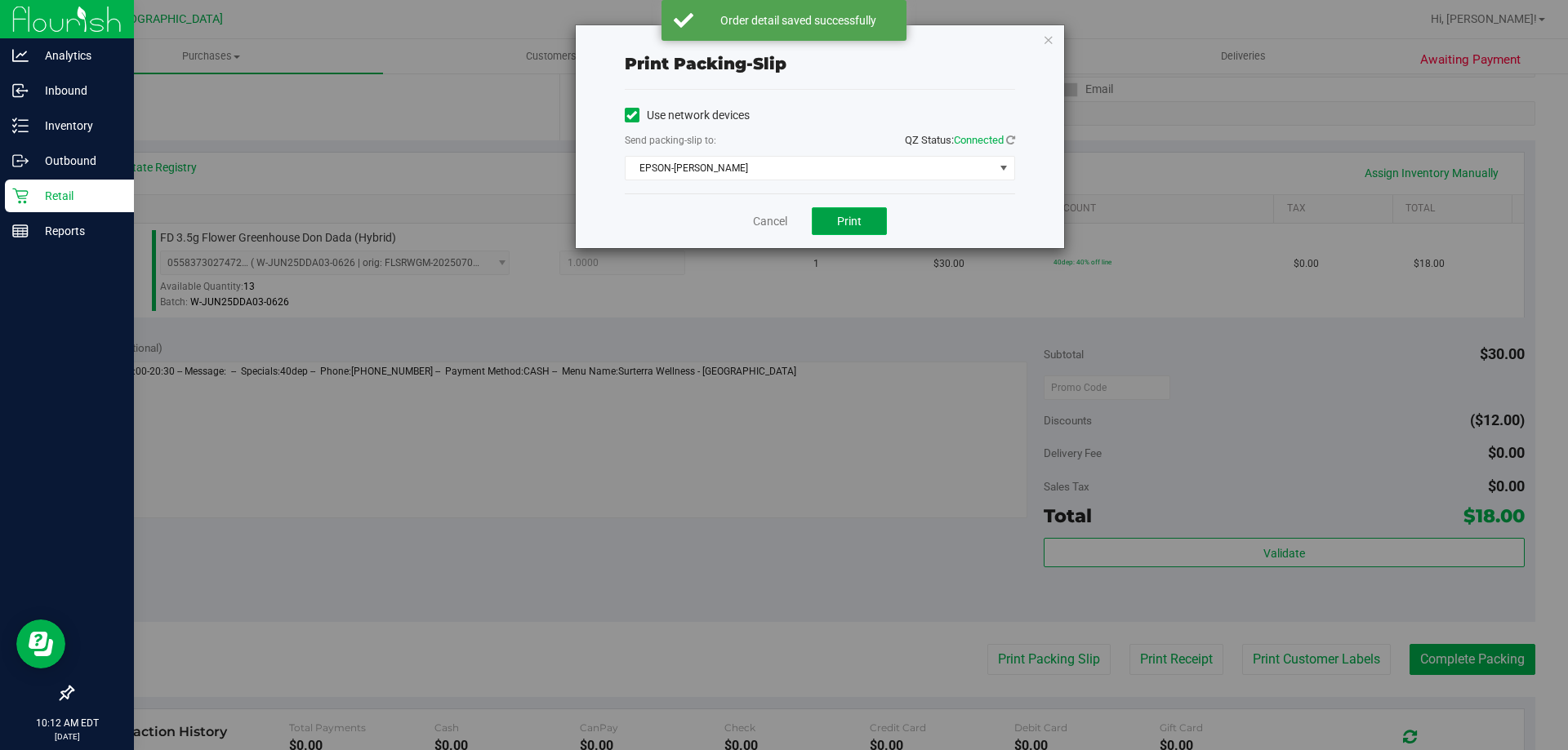
click at [870, 224] on button "Print" at bounding box center [848, 221] width 75 height 28
click at [772, 220] on link "Cancel" at bounding box center [770, 221] width 34 height 17
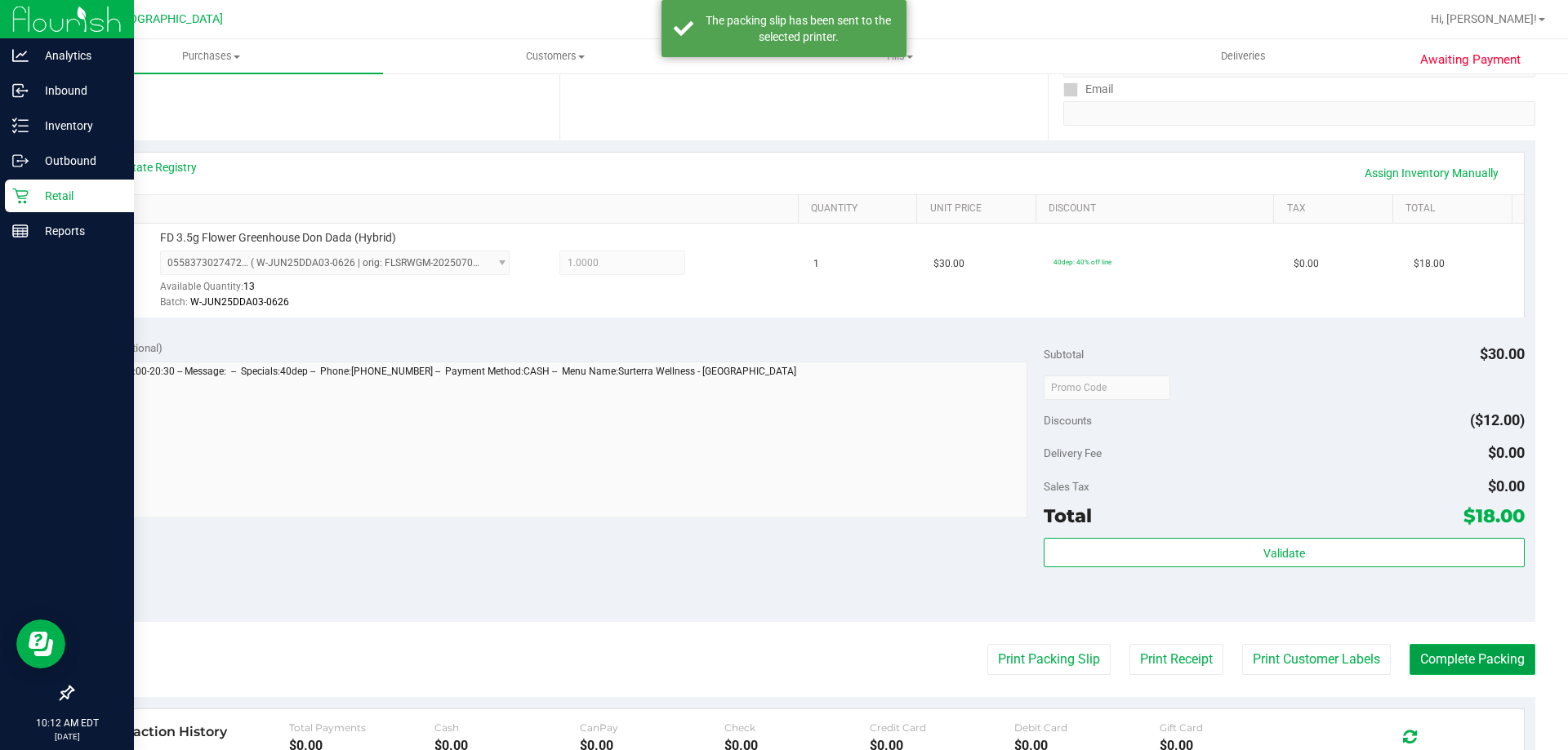
click at [1490, 664] on button "Complete Packing" at bounding box center [1472, 660] width 125 height 31
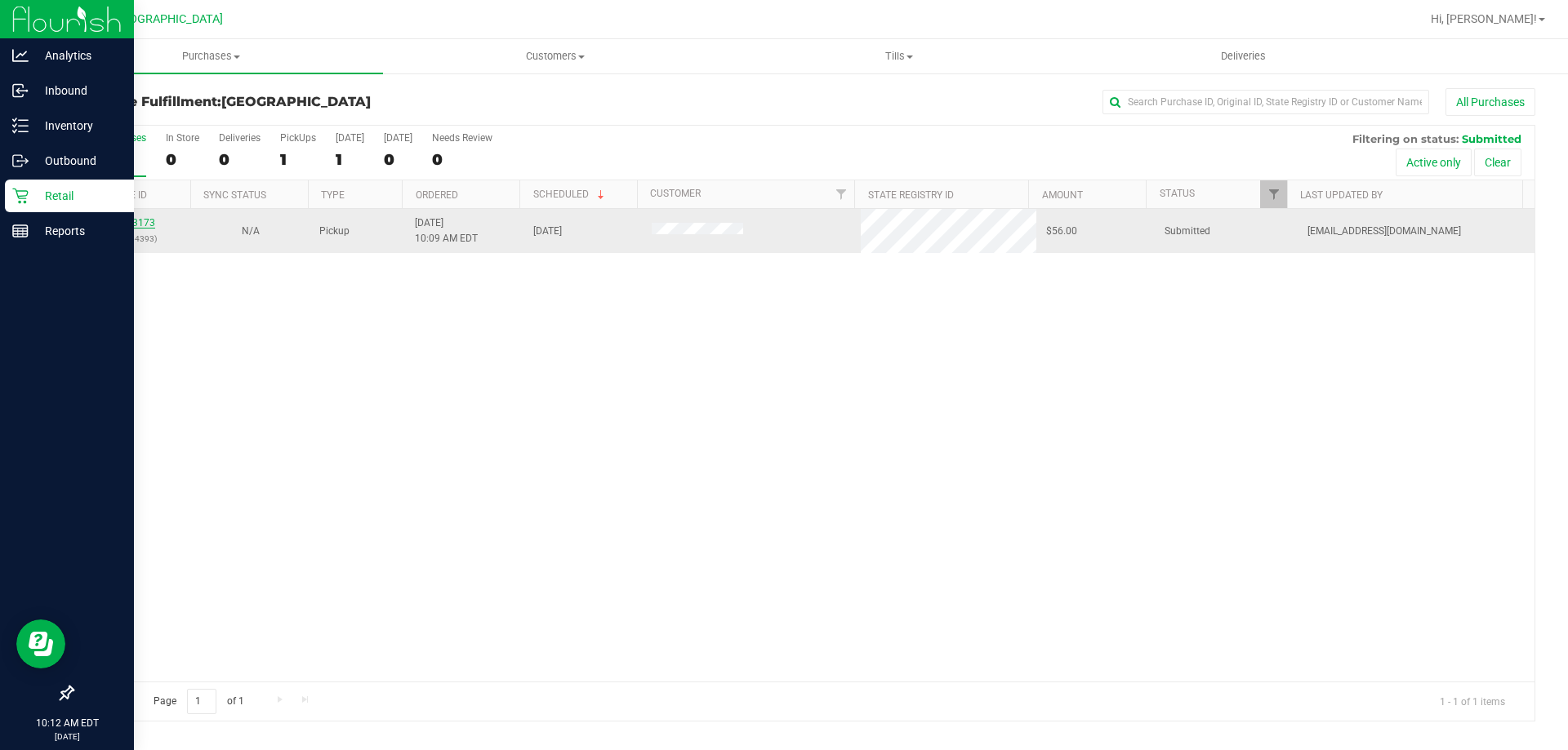
click at [126, 221] on link "11833173" at bounding box center [132, 223] width 46 height 12
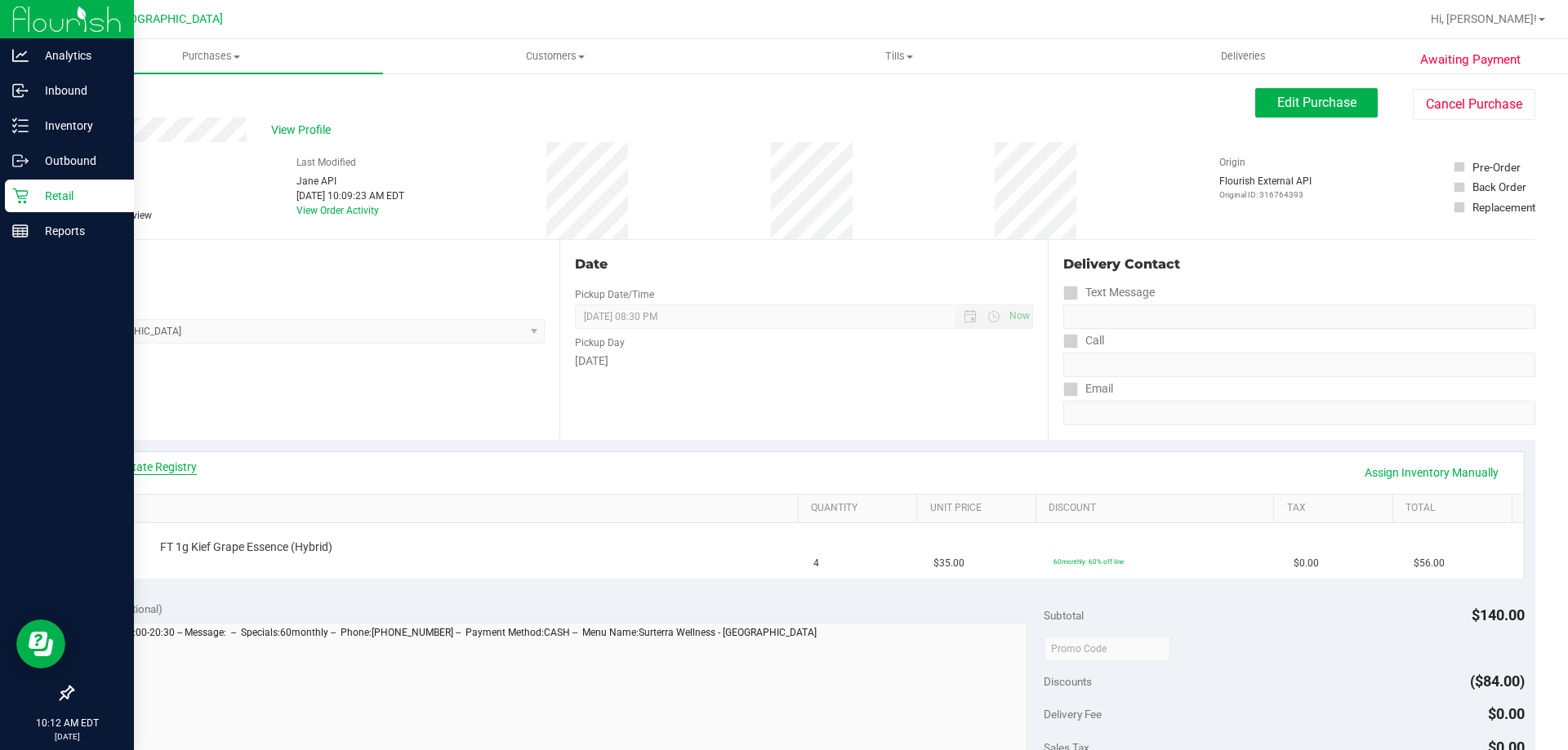
click at [132, 465] on link "View State Registry" at bounding box center [148, 467] width 98 height 16
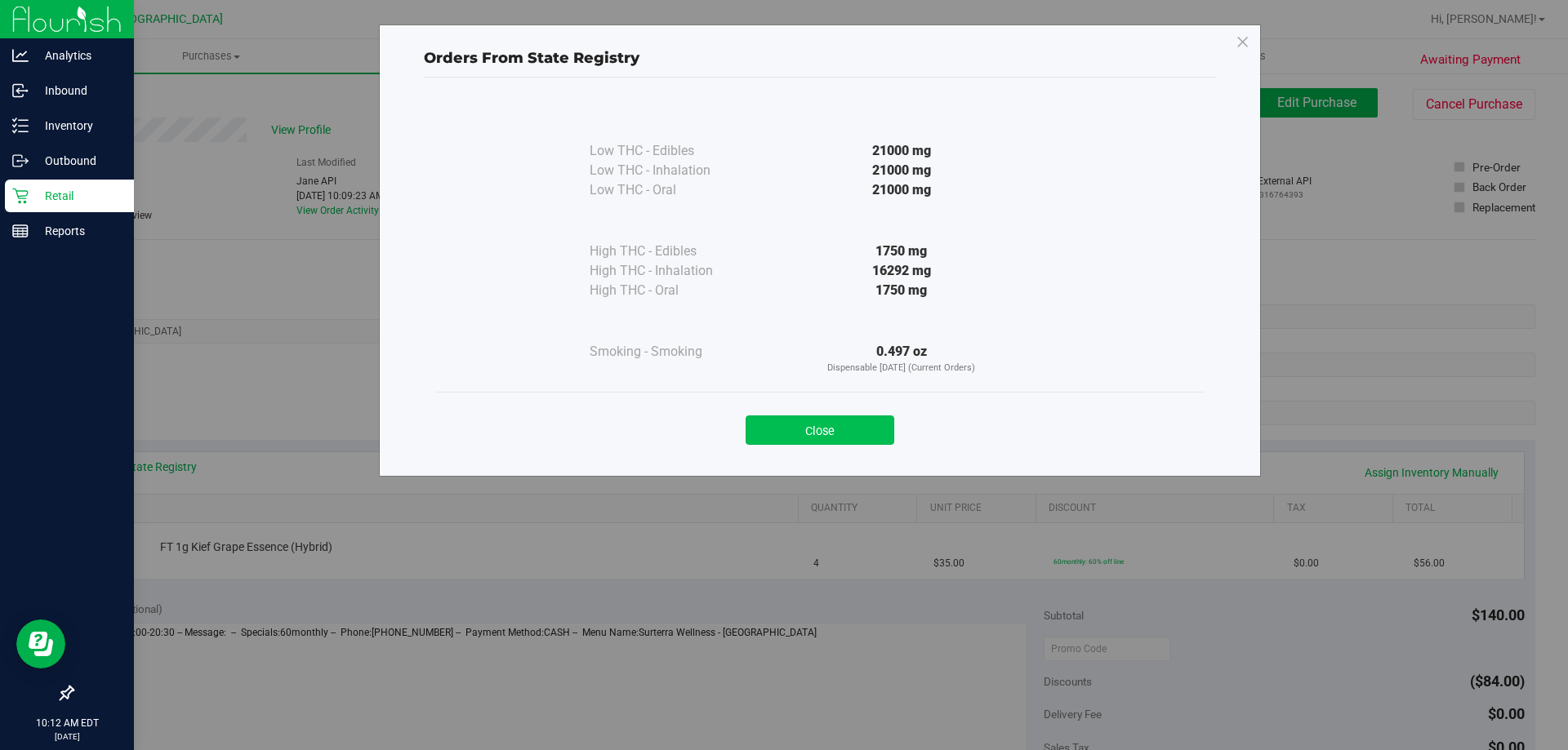
click at [854, 429] on button "Close" at bounding box center [820, 430] width 149 height 30
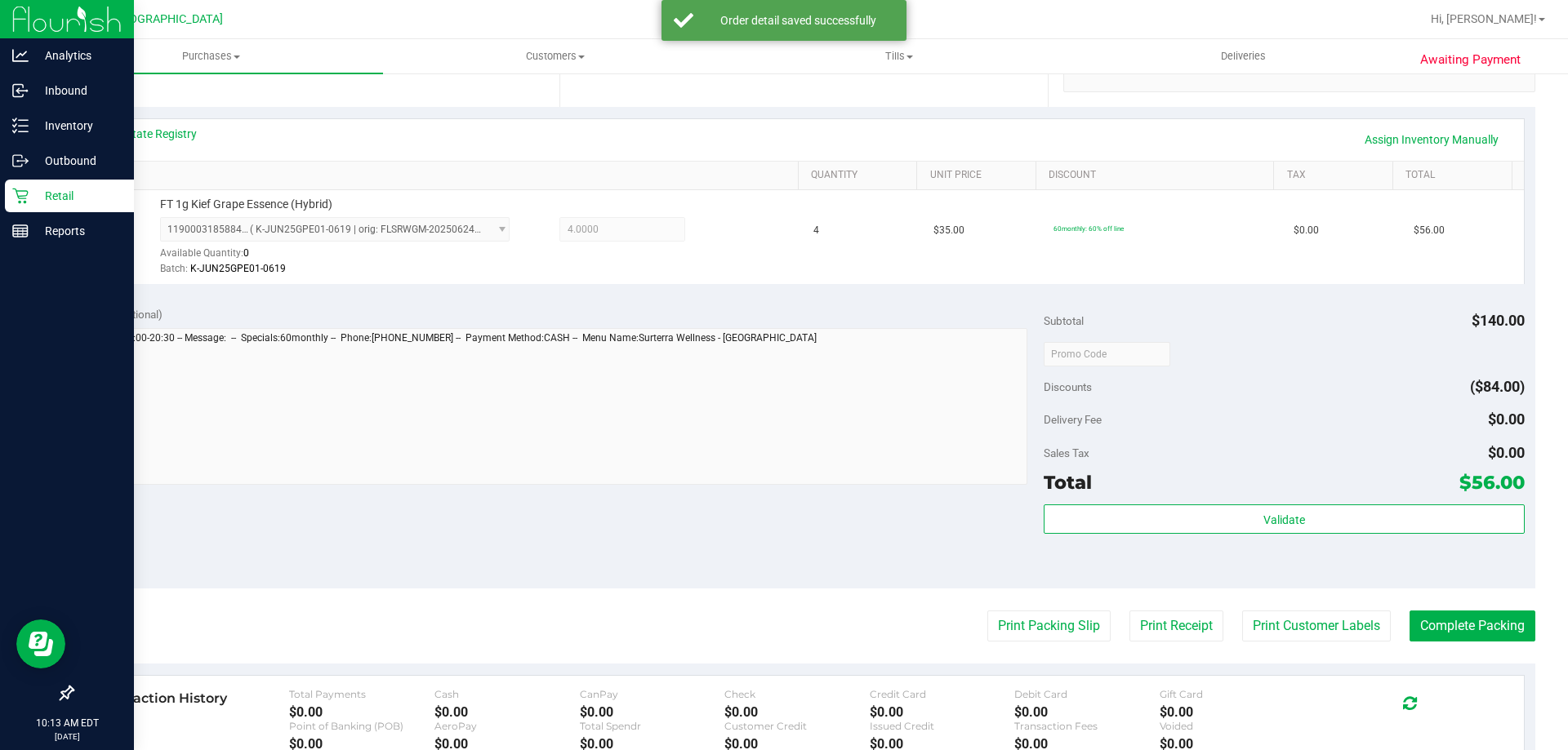
scroll to position [344, 0]
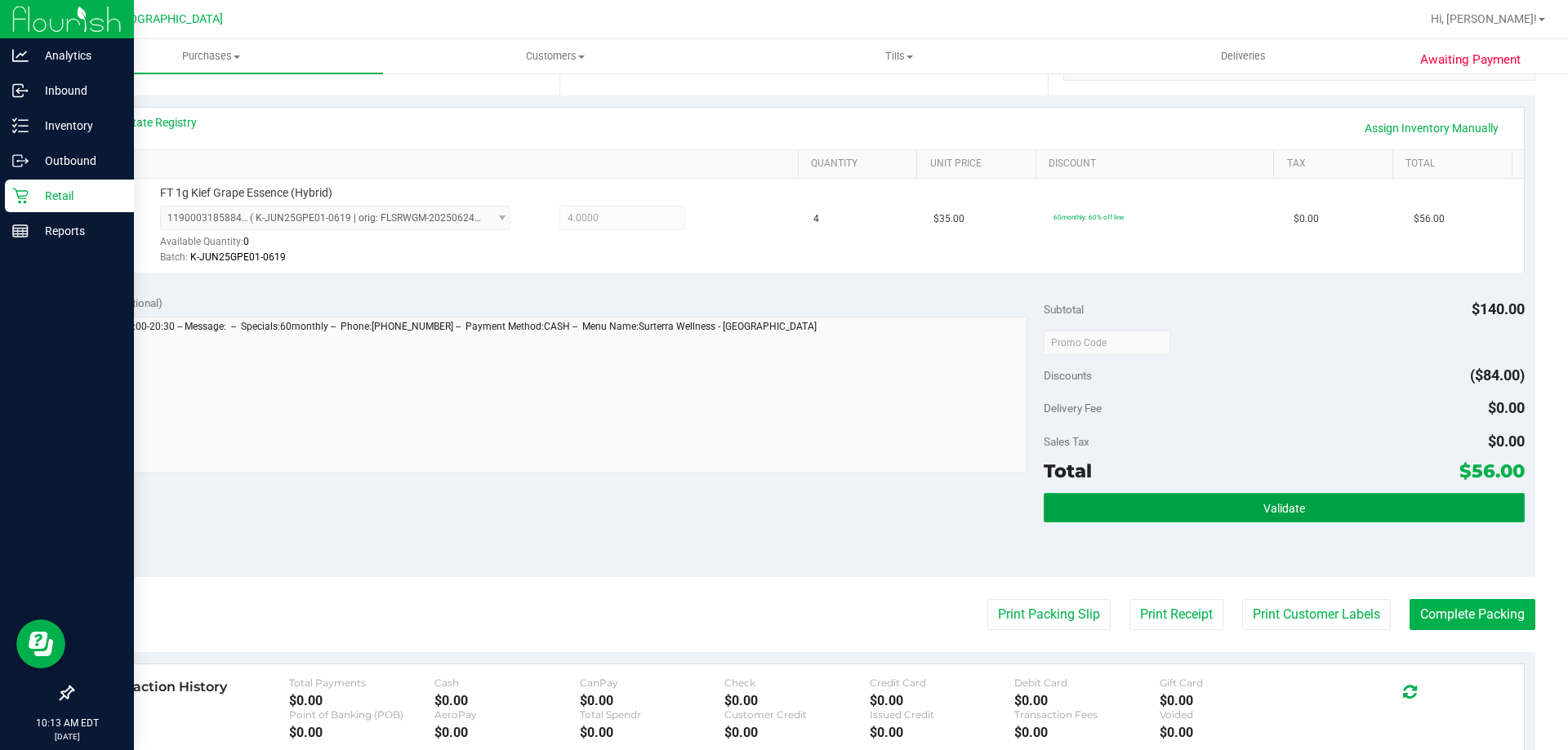
click at [1305, 506] on button "Validate" at bounding box center [1284, 508] width 481 height 30
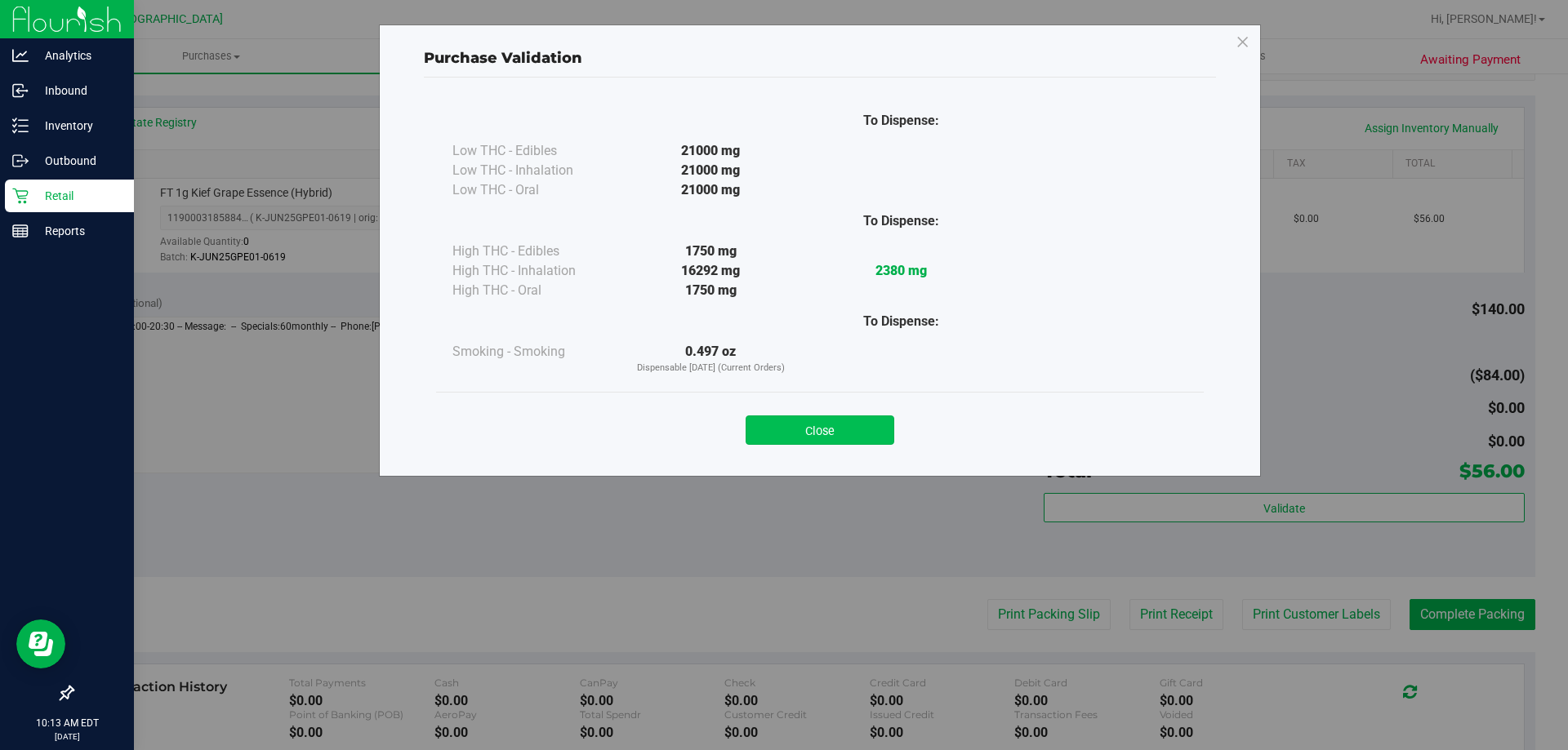
click at [816, 420] on button "Close" at bounding box center [820, 430] width 149 height 30
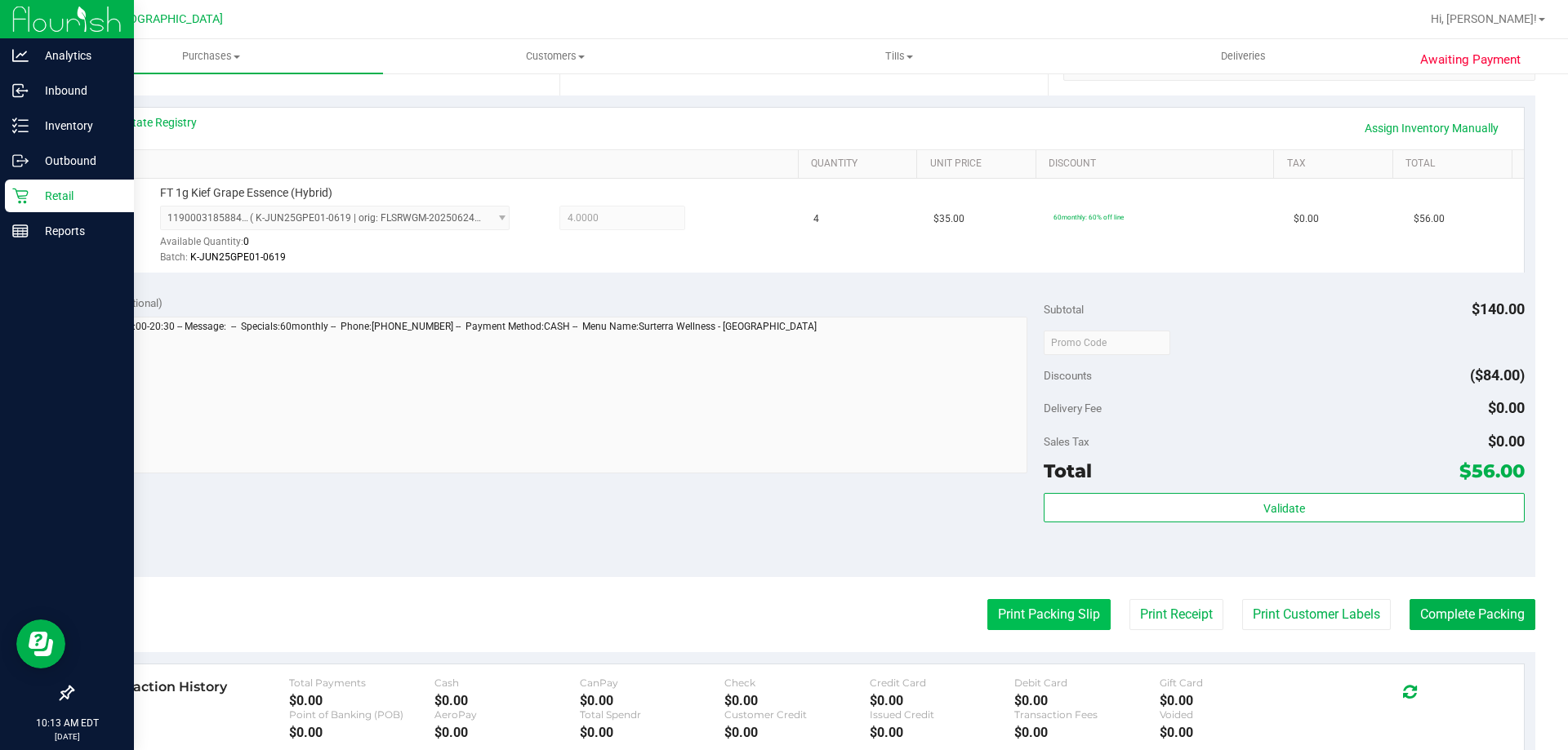
click at [1063, 624] on button "Print Packing Slip" at bounding box center [1049, 615] width 124 height 31
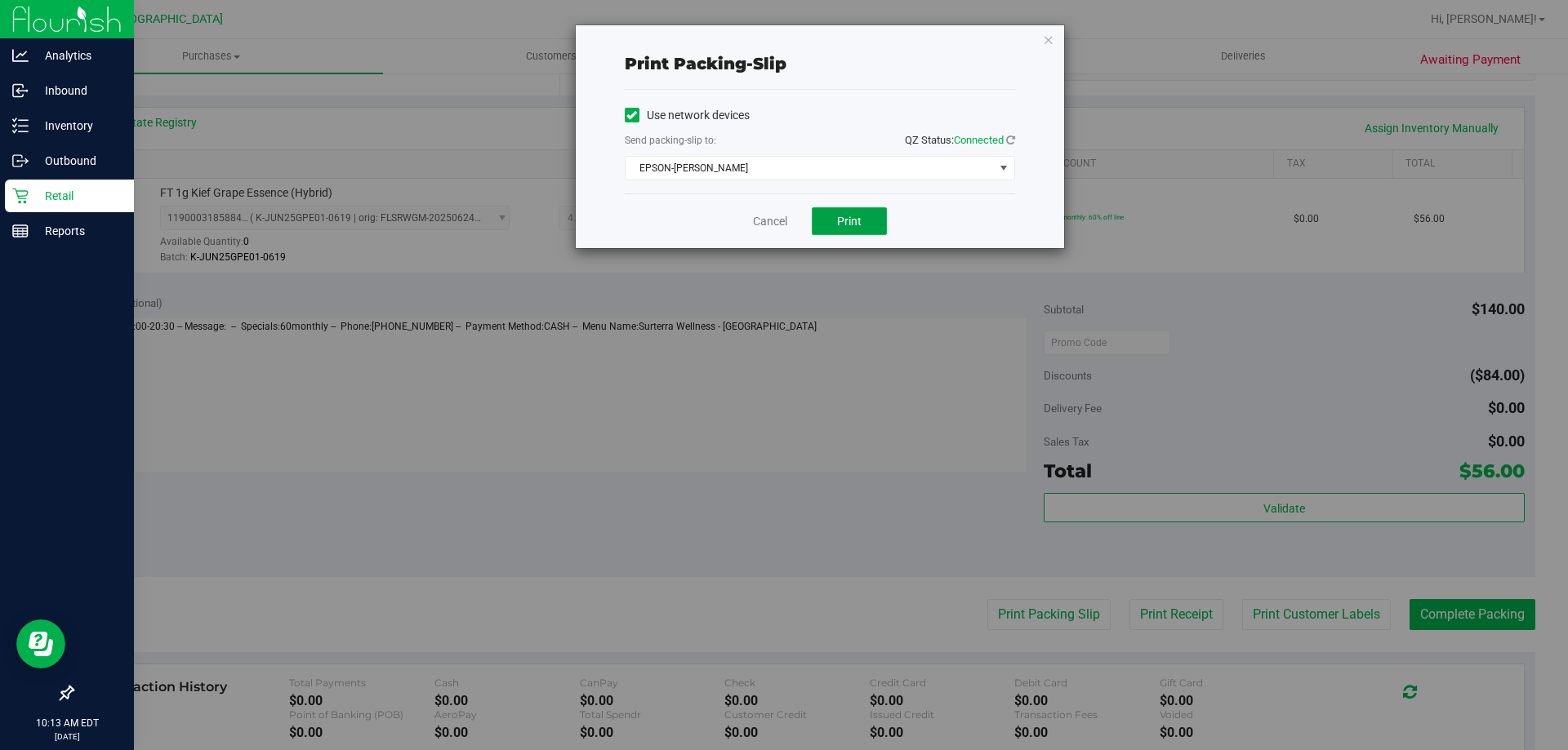
click at [833, 230] on button "Print" at bounding box center [848, 221] width 75 height 28
click at [777, 221] on link "Cancel" at bounding box center [770, 221] width 34 height 17
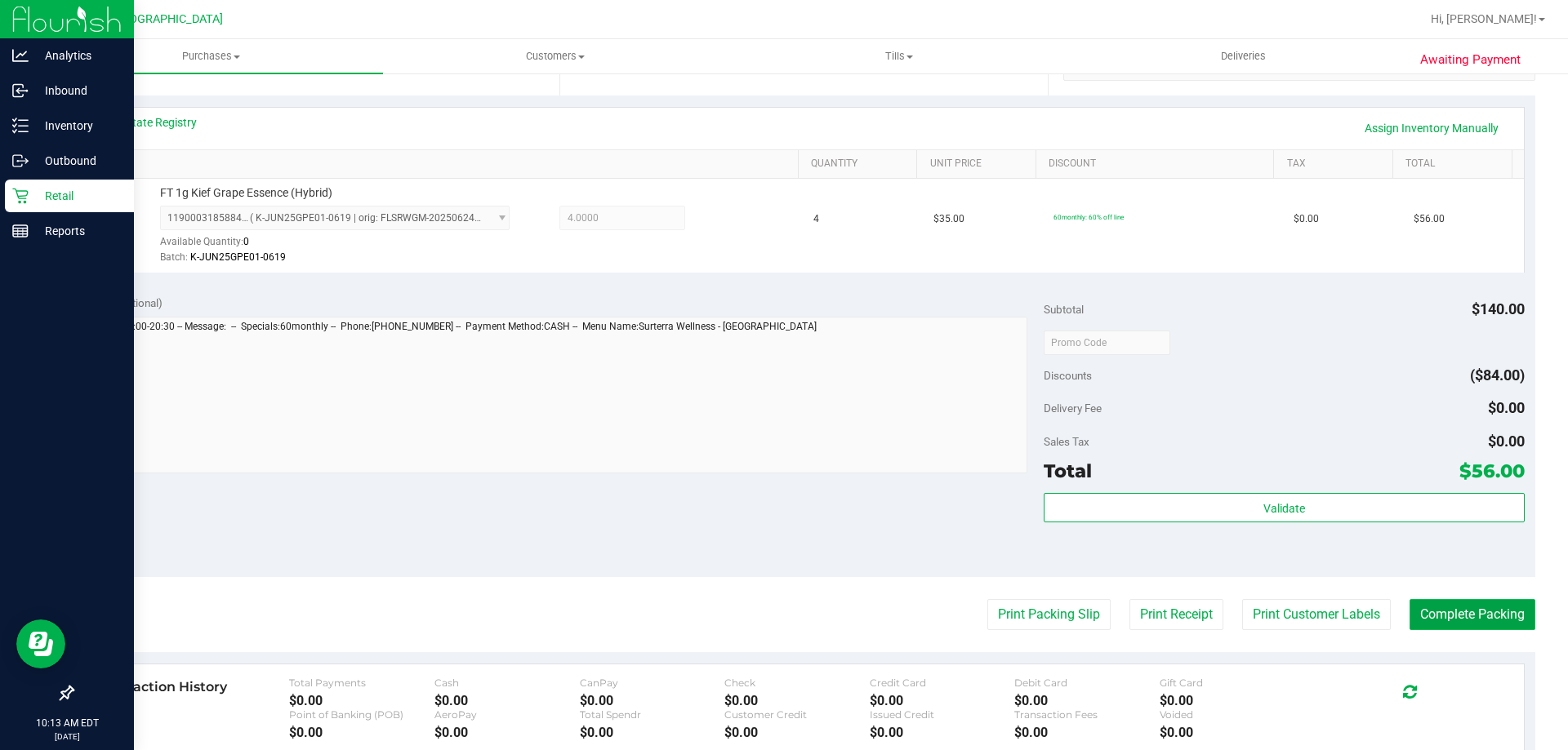
click at [1495, 615] on button "Complete Packing" at bounding box center [1472, 615] width 125 height 31
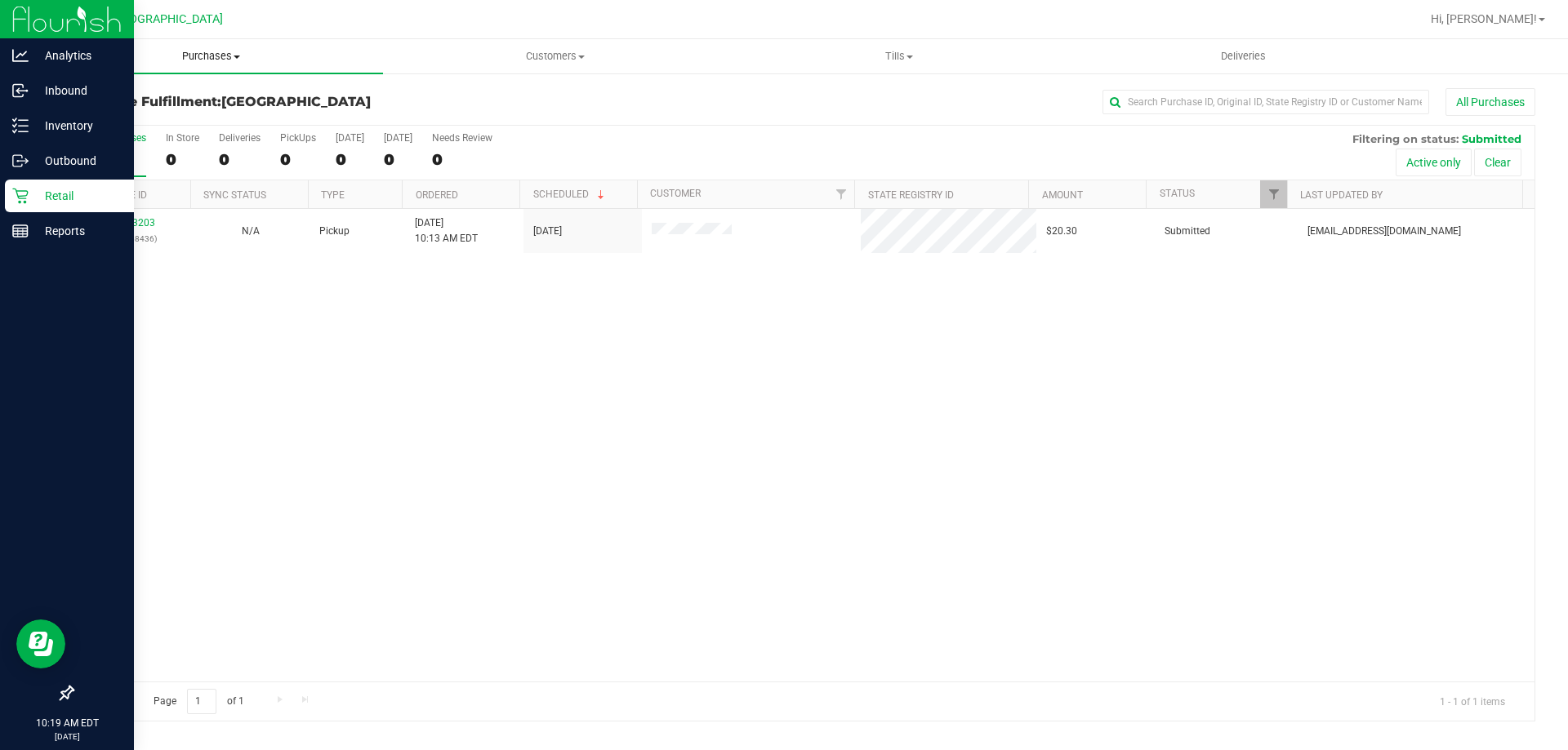
click at [213, 57] on span "Purchases" at bounding box center [210, 56] width 344 height 14
click at [92, 115] on span "Fulfillment" at bounding box center [89, 117] width 101 height 14
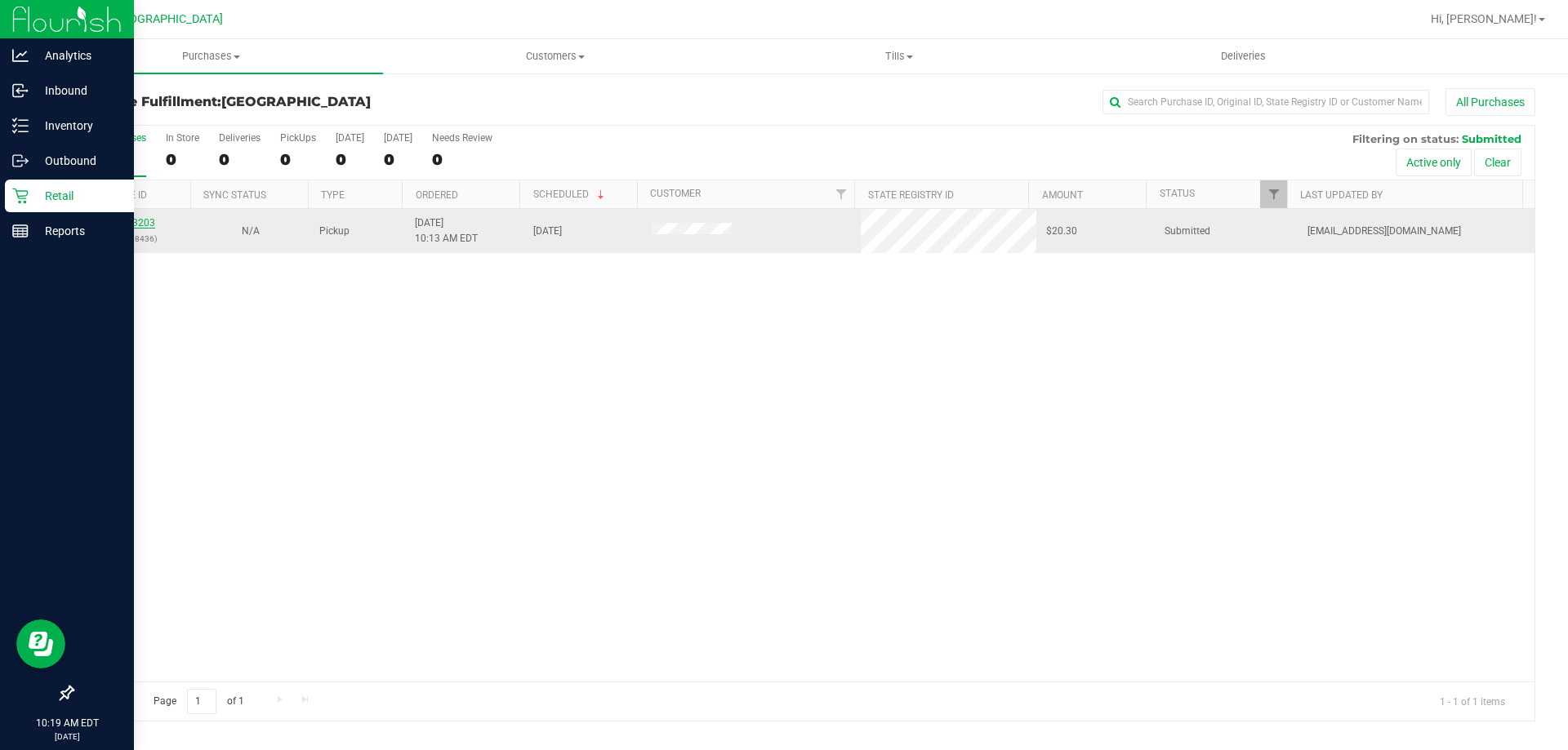
click at [119, 221] on link "11833203" at bounding box center [132, 223] width 46 height 12
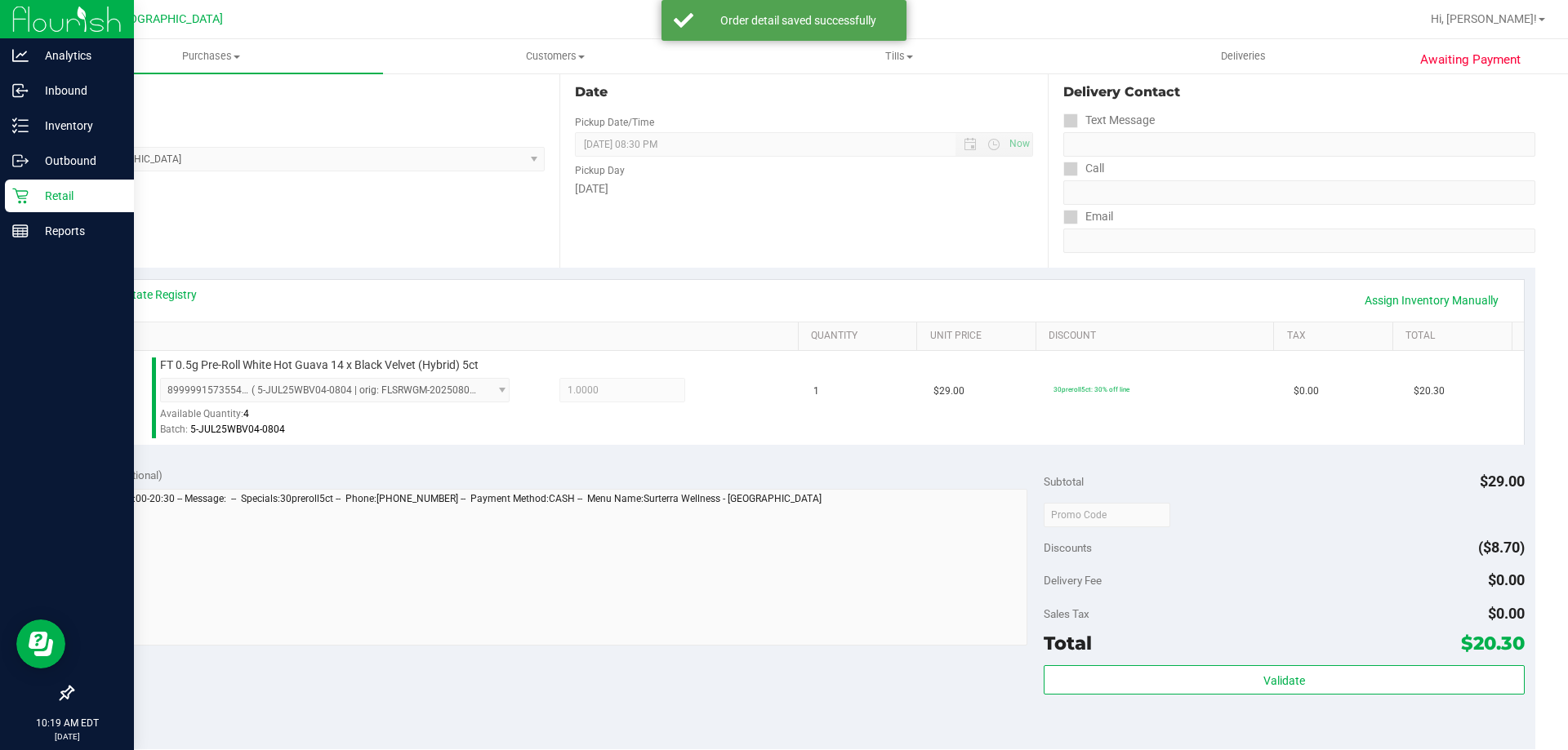
scroll to position [316, 0]
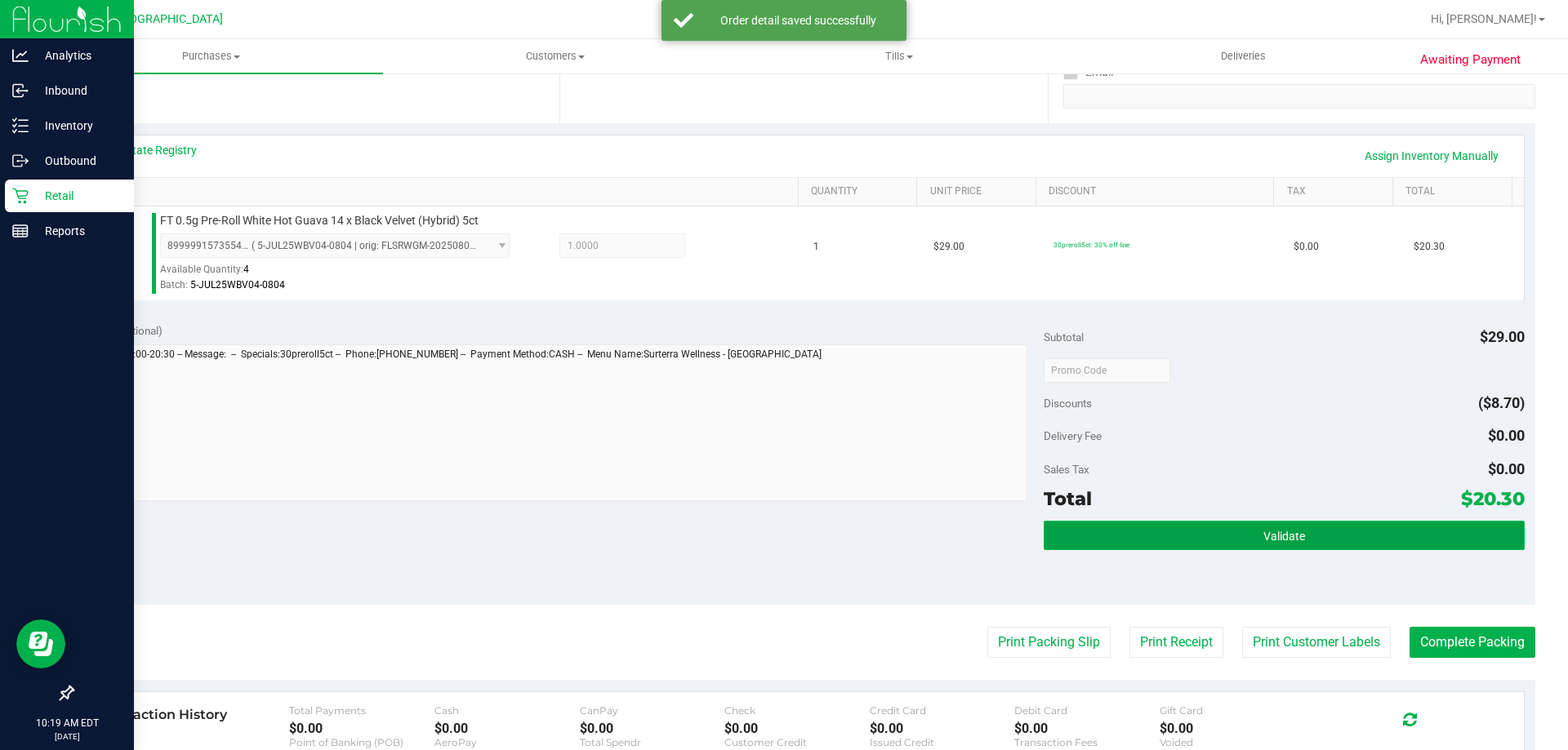
click at [1279, 534] on span "Validate" at bounding box center [1284, 536] width 41 height 13
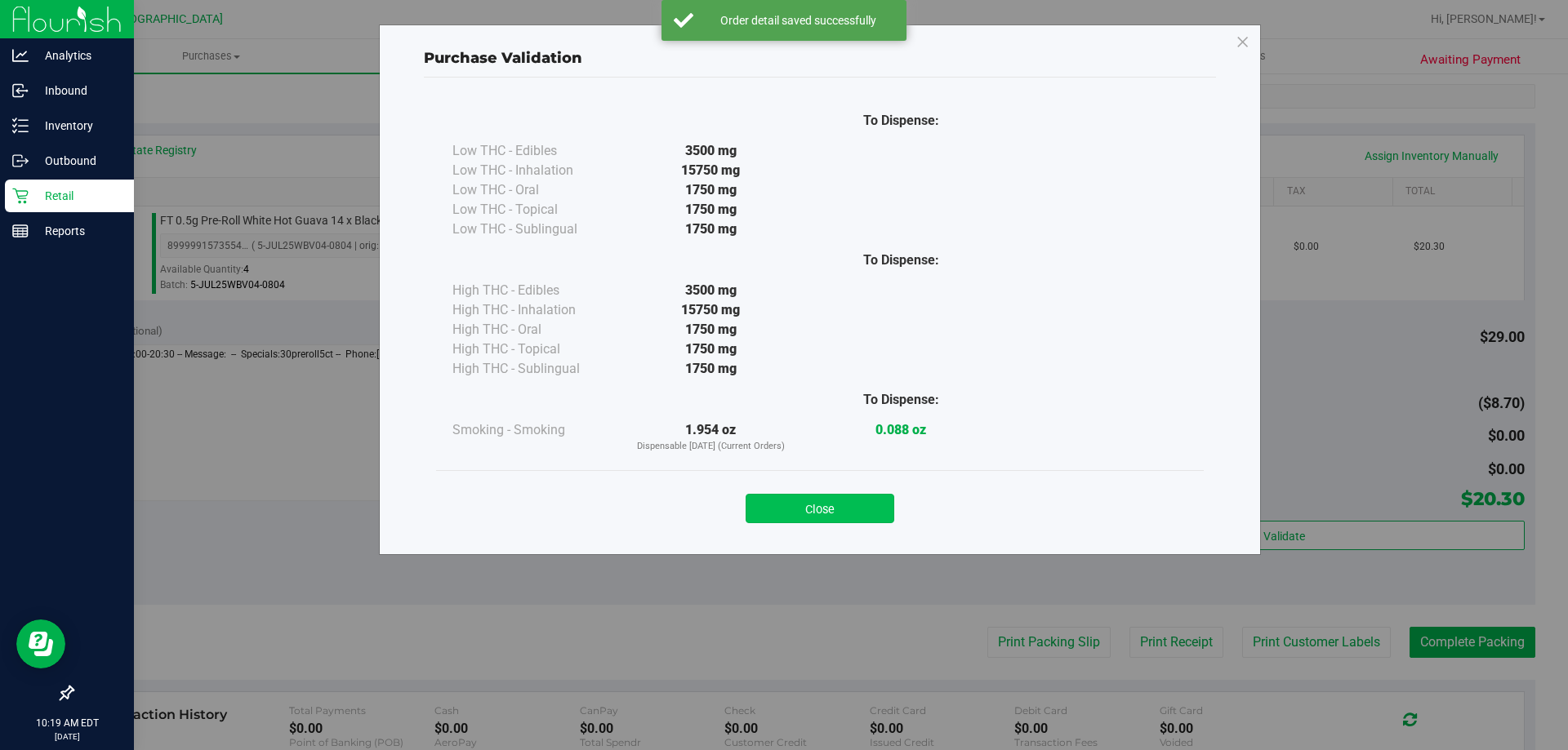
click at [848, 521] on button "Close" at bounding box center [820, 508] width 149 height 30
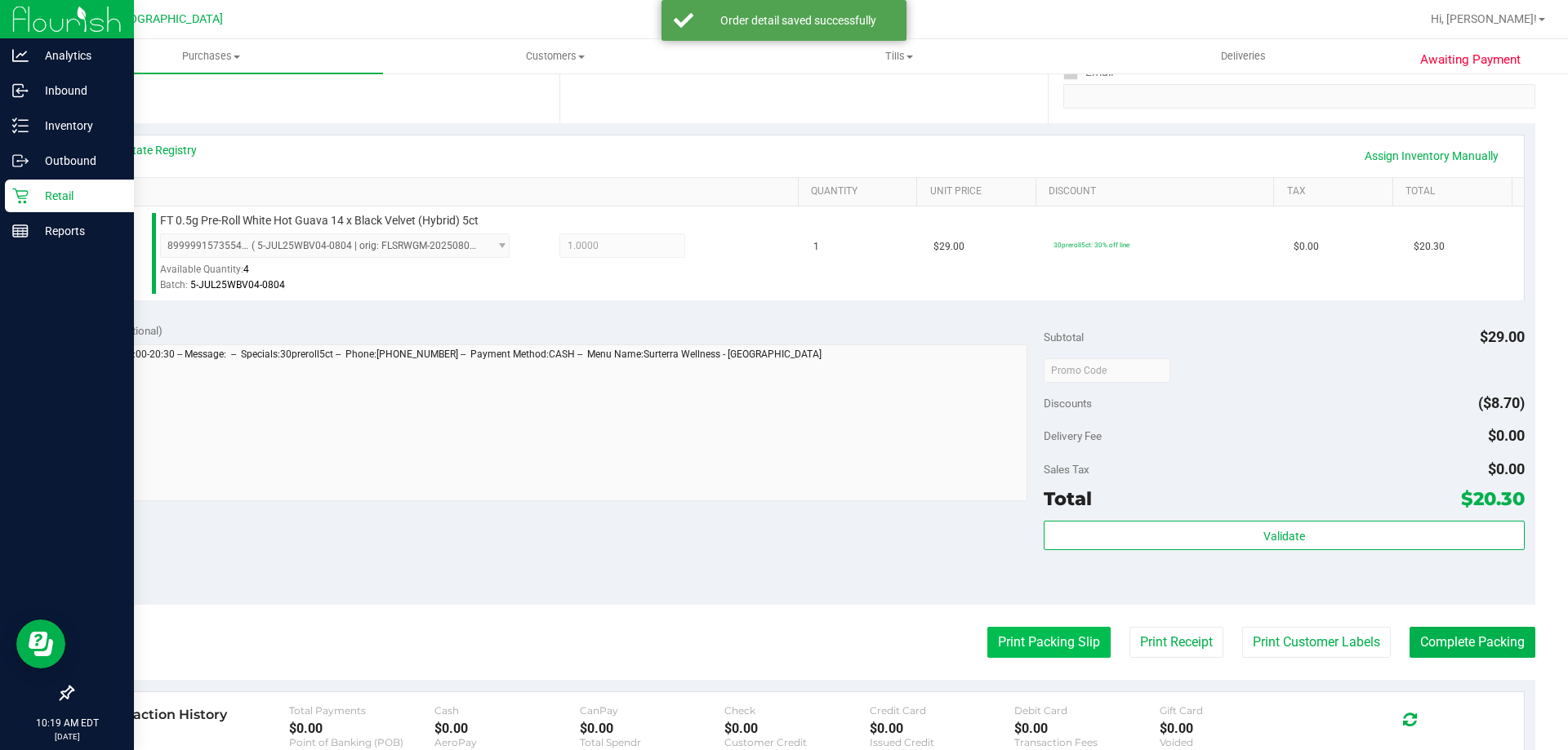
click at [1031, 637] on button "Print Packing Slip" at bounding box center [1049, 643] width 124 height 31
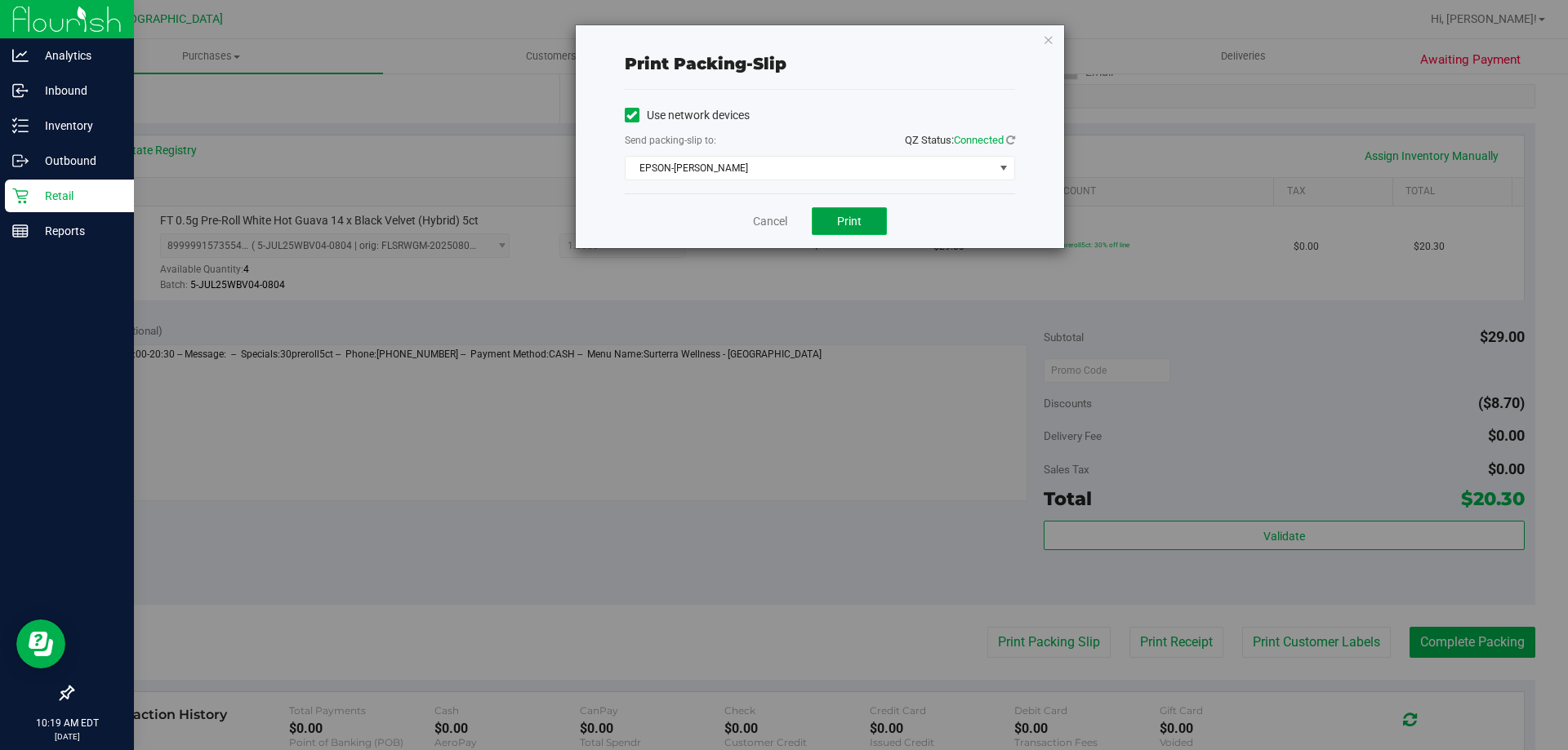
click at [828, 224] on button "Print" at bounding box center [848, 221] width 75 height 28
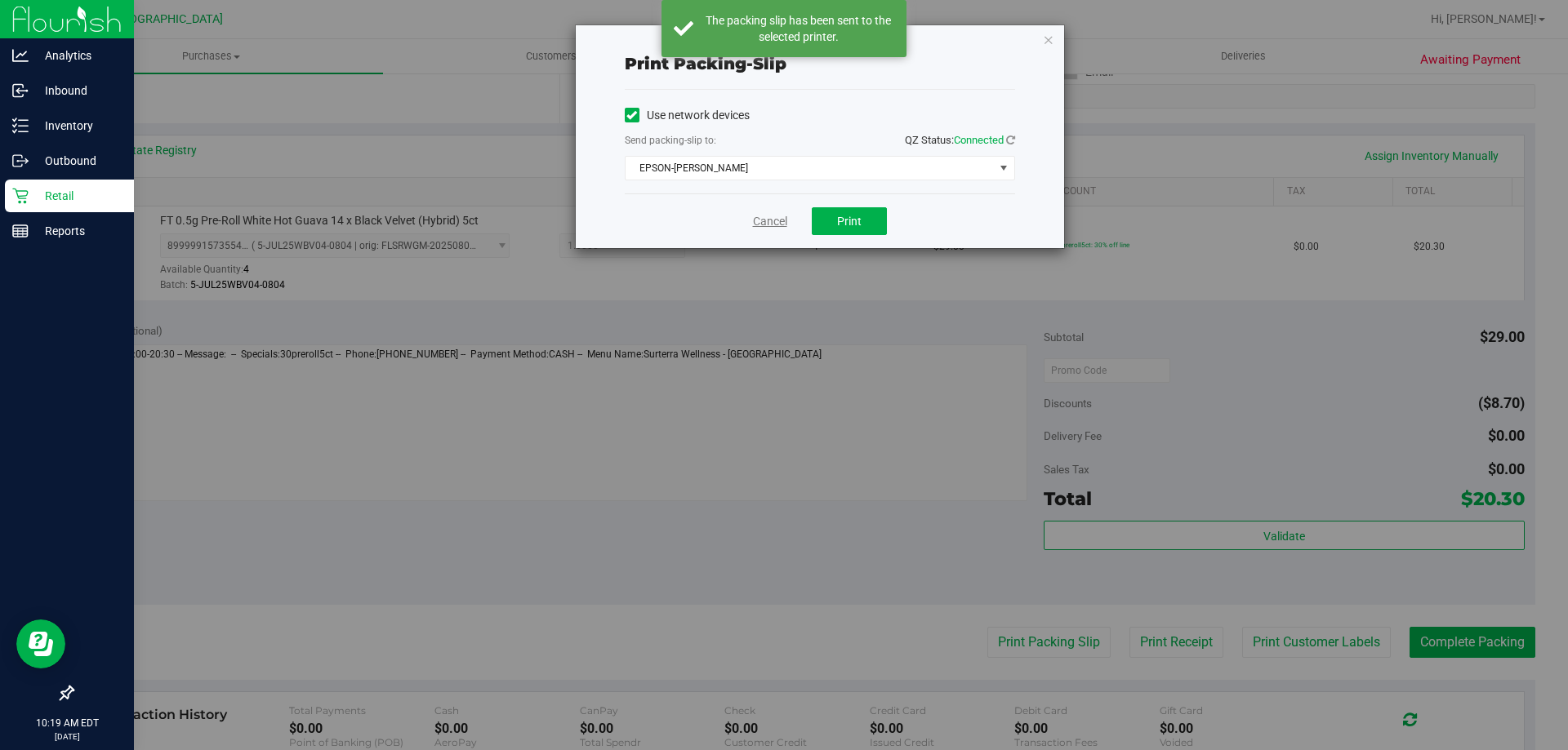
click at [762, 221] on link "Cancel" at bounding box center [770, 221] width 34 height 17
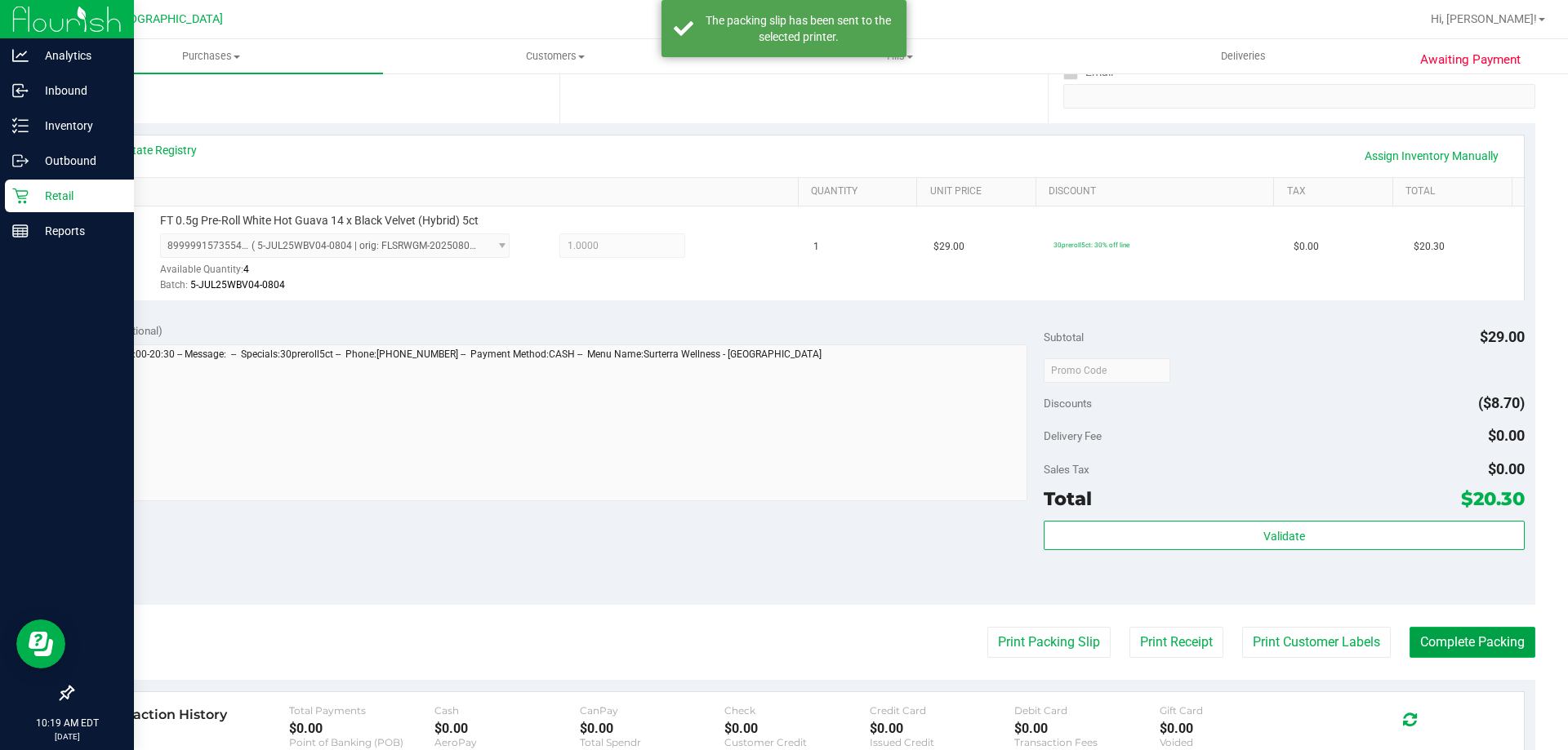
click at [1472, 645] on button "Complete Packing" at bounding box center [1472, 643] width 125 height 31
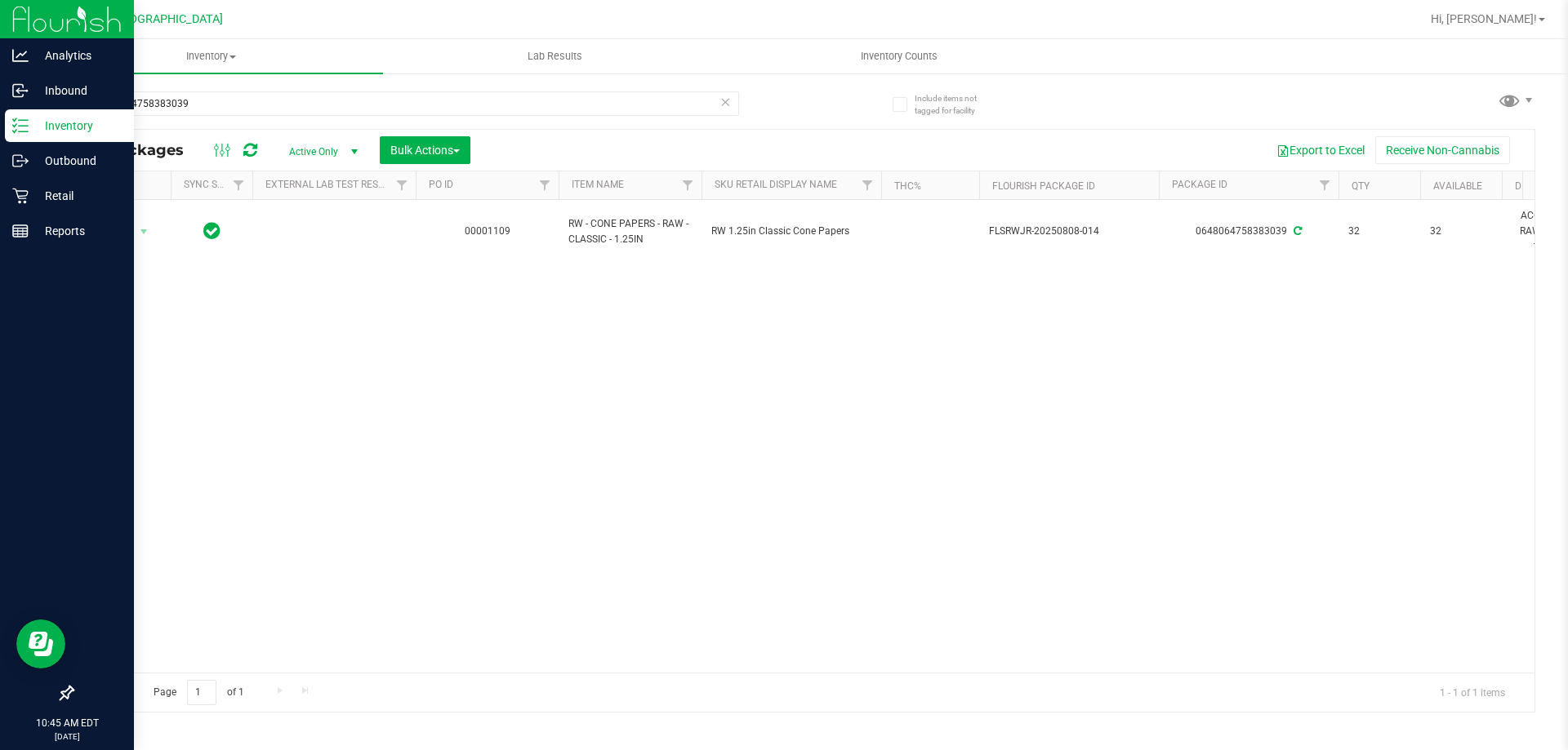
drag, startPoint x: 229, startPoint y: 109, endPoint x: 4, endPoint y: 123, distance: 225.4
click at [4, 123] on div "Analytics Inbound Inventory Outbound Retail Reports 10:45 AM EDT [DATE] 08/23 […" at bounding box center [784, 375] width 1568 height 750
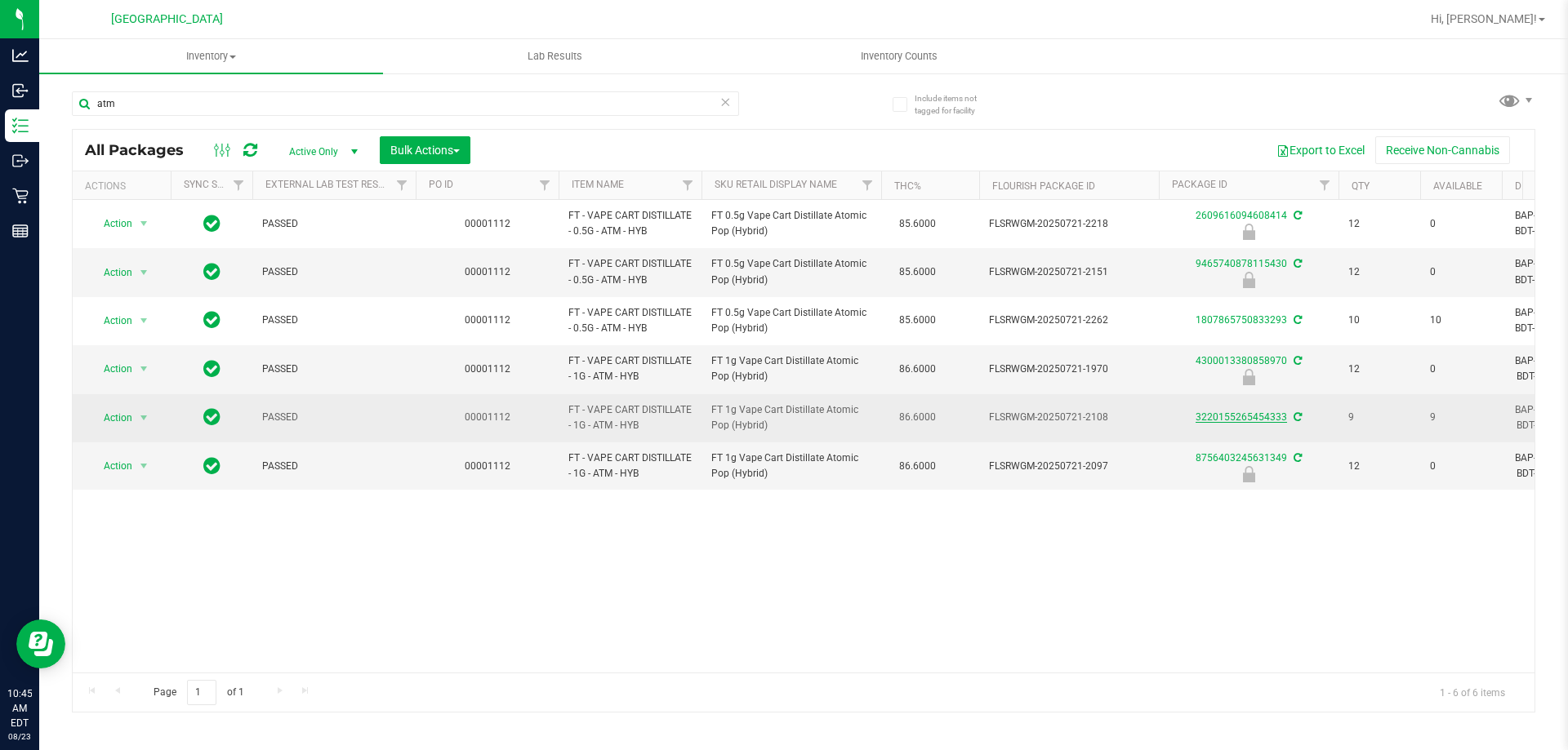
type input "atm"
click at [1241, 416] on link "3220155265454333" at bounding box center [1241, 417] width 91 height 12
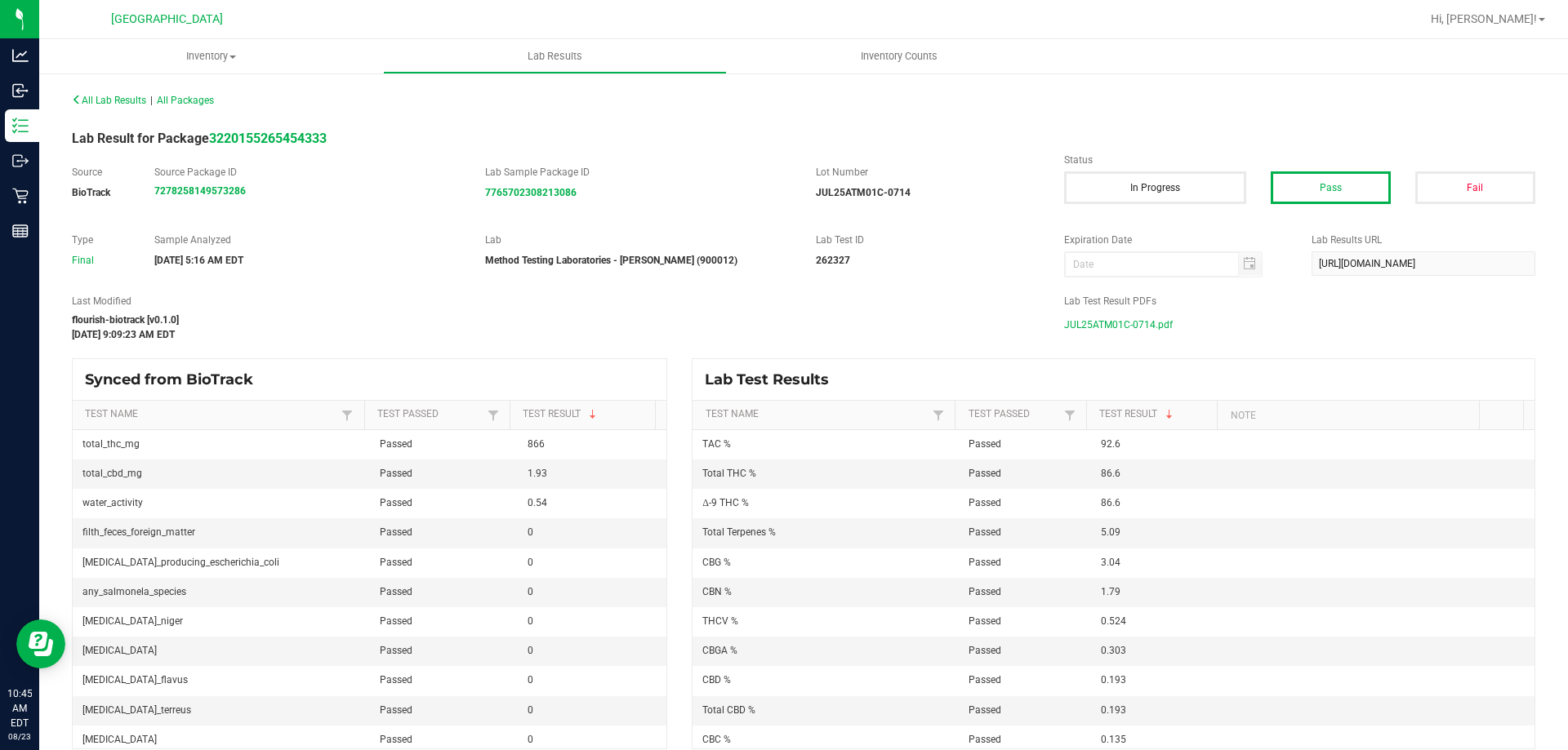
click at [1126, 330] on span "JUL25ATM01C-0714.pdf" at bounding box center [1118, 325] width 108 height 24
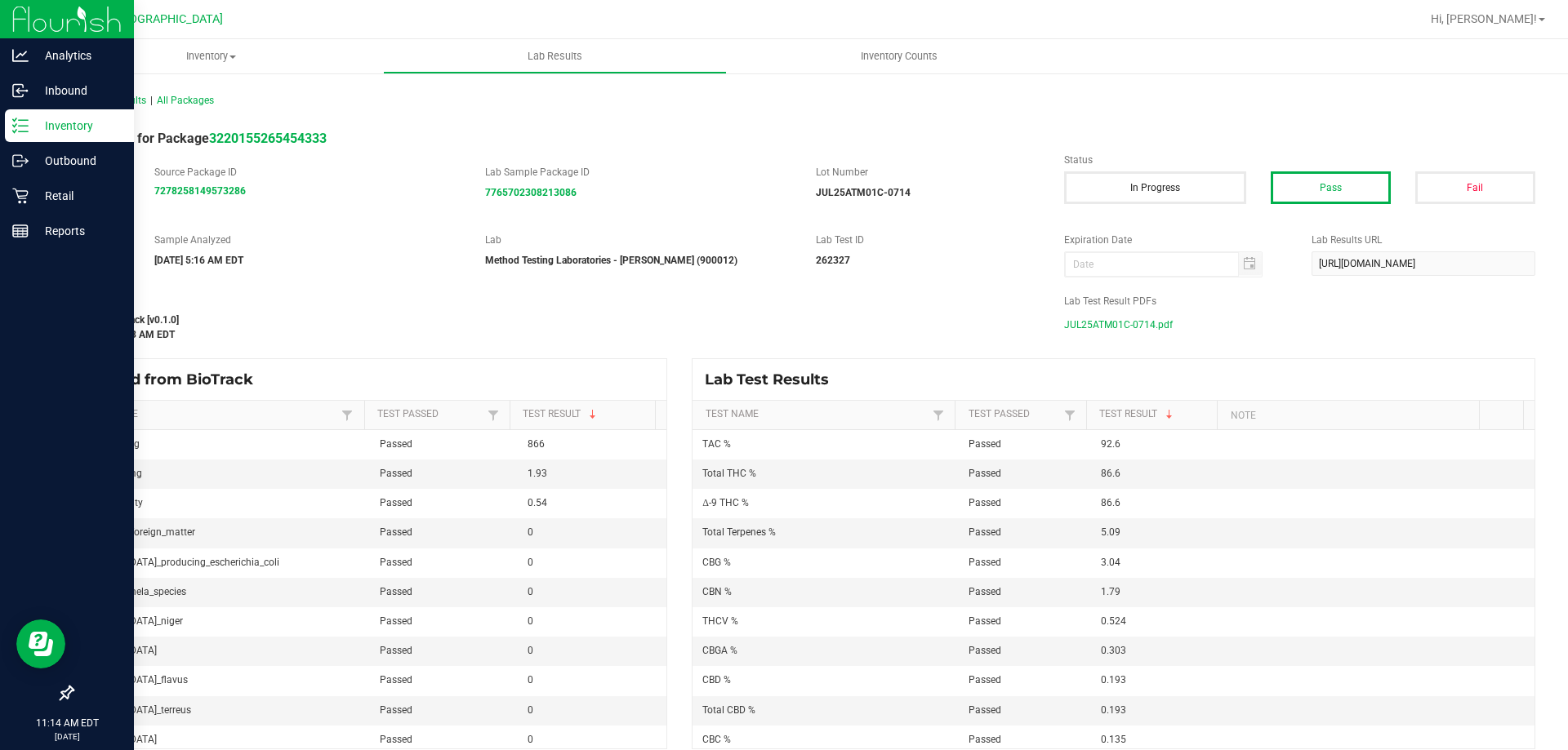
click at [74, 125] on p "Inventory" at bounding box center [78, 126] width 98 height 20
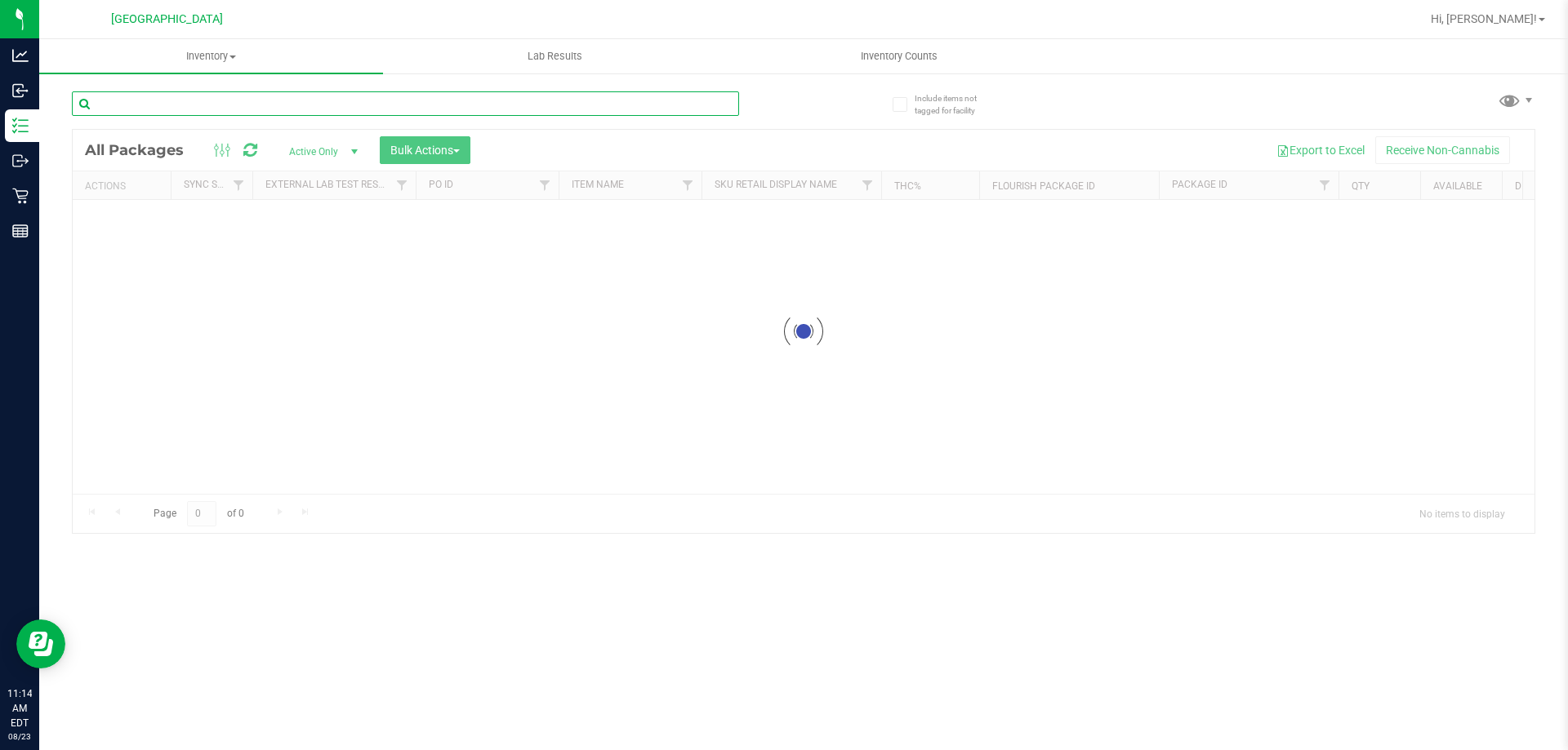
click at [178, 103] on input "text" at bounding box center [406, 103] width 667 height 24
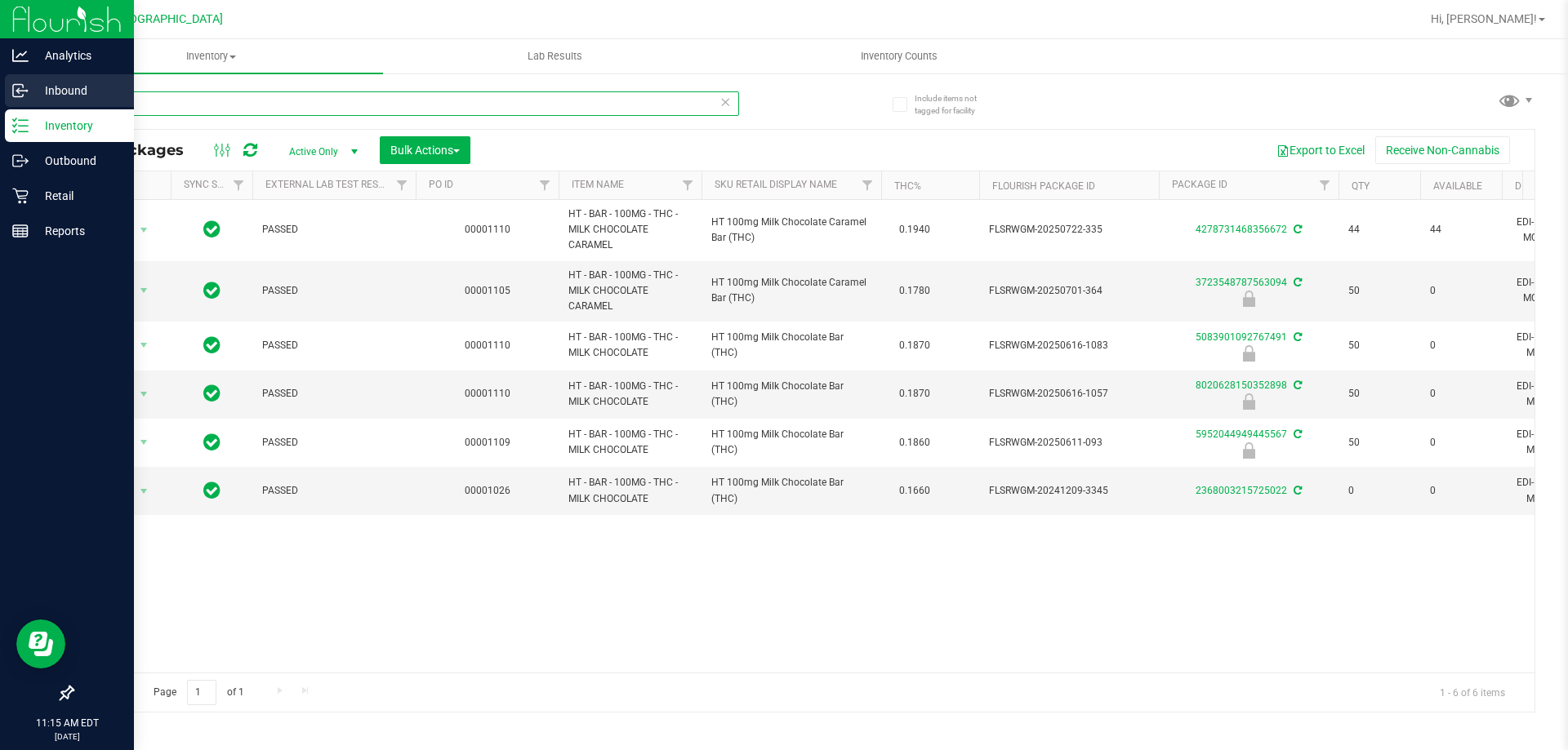
drag, startPoint x: 151, startPoint y: 97, endPoint x: 34, endPoint y: 102, distance: 117.1
click at [34, 102] on div "Analytics Inbound Inventory Outbound Retail Reports 11:15 AM EDT [DATE] 08/23 […" at bounding box center [784, 375] width 1568 height 750
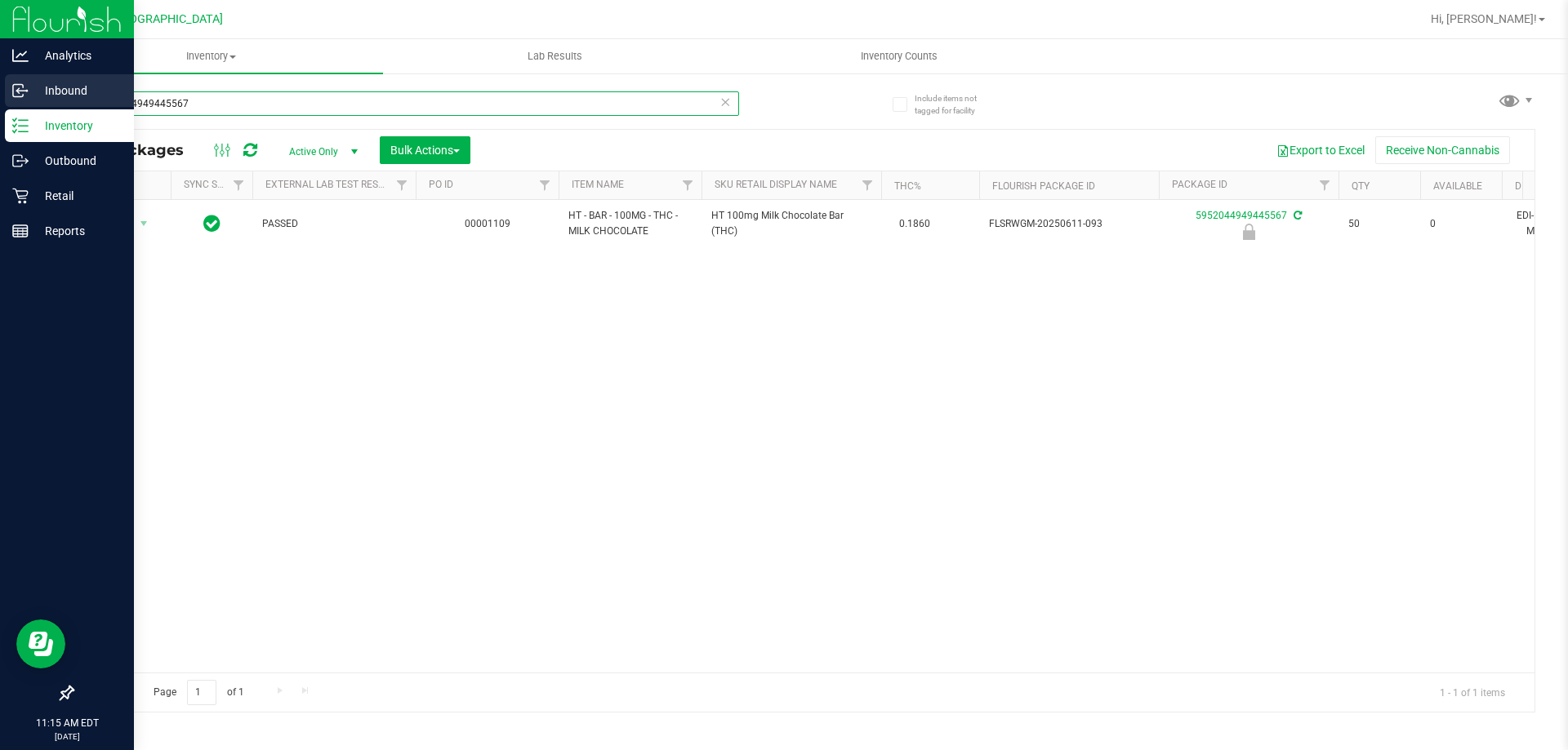
type input "5952044949445567"
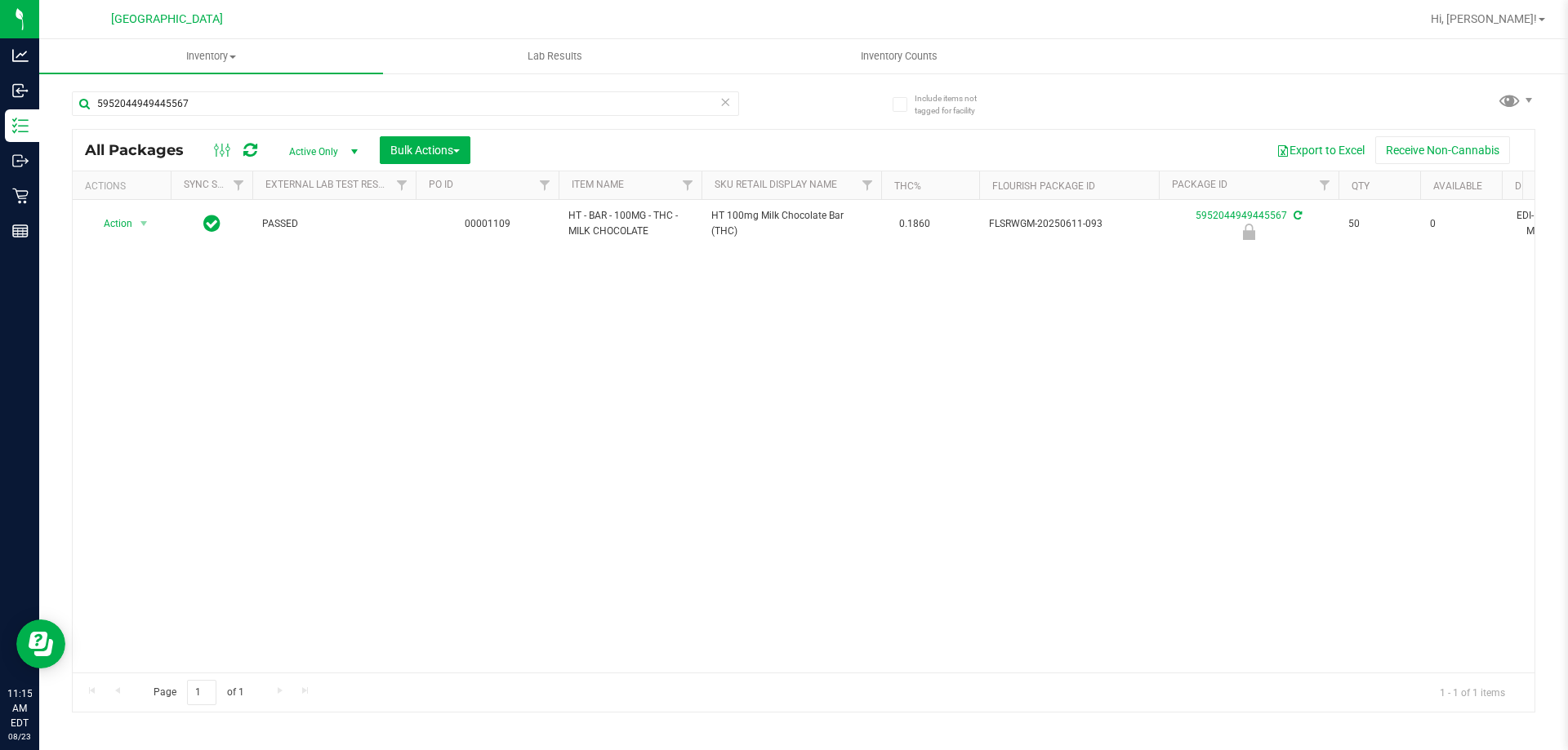
click at [243, 293] on div "Action Action Edit attributes Global inventory Locate package Package audit log…" at bounding box center [803, 436] width 1462 height 472
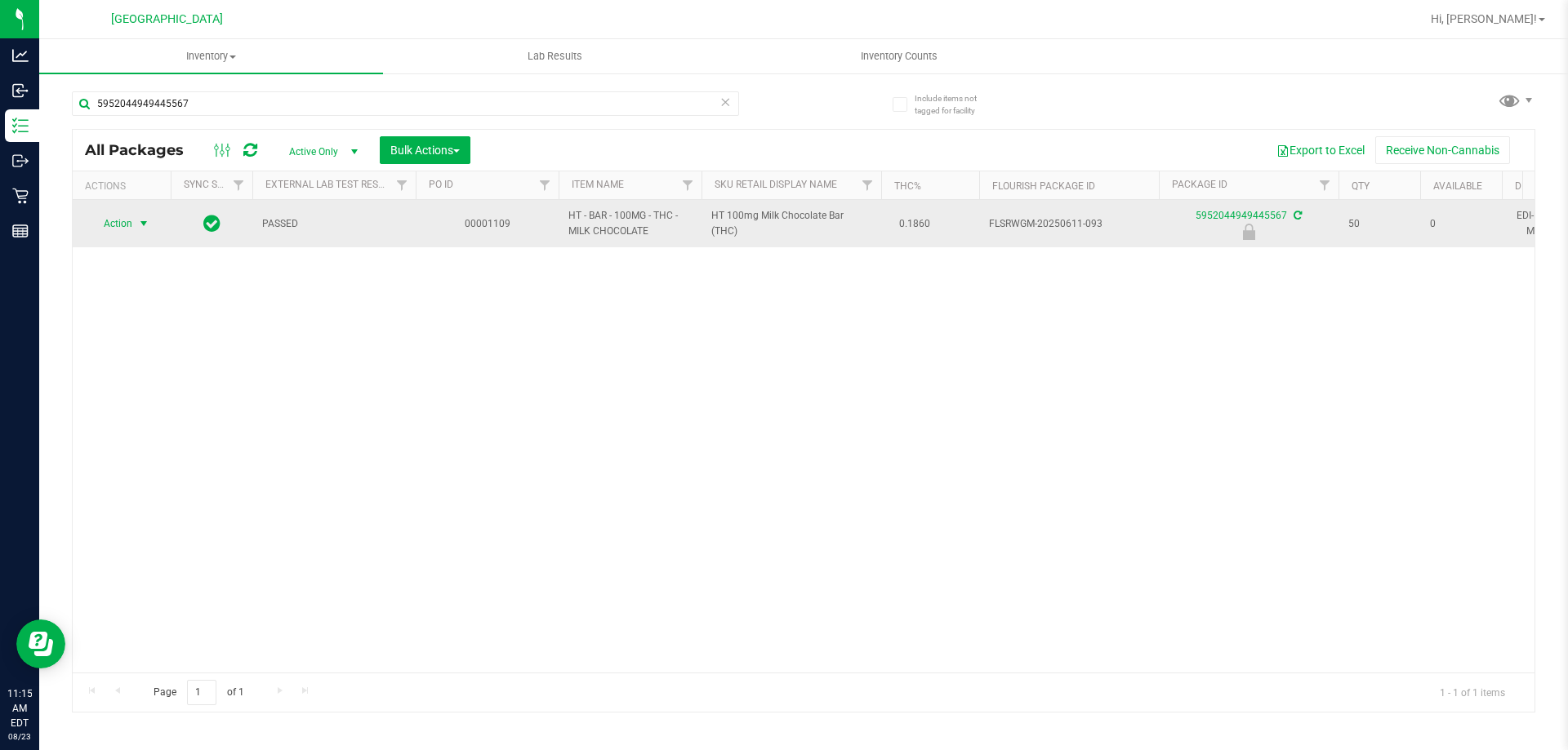
click at [143, 224] on span "select" at bounding box center [143, 224] width 13 height 13
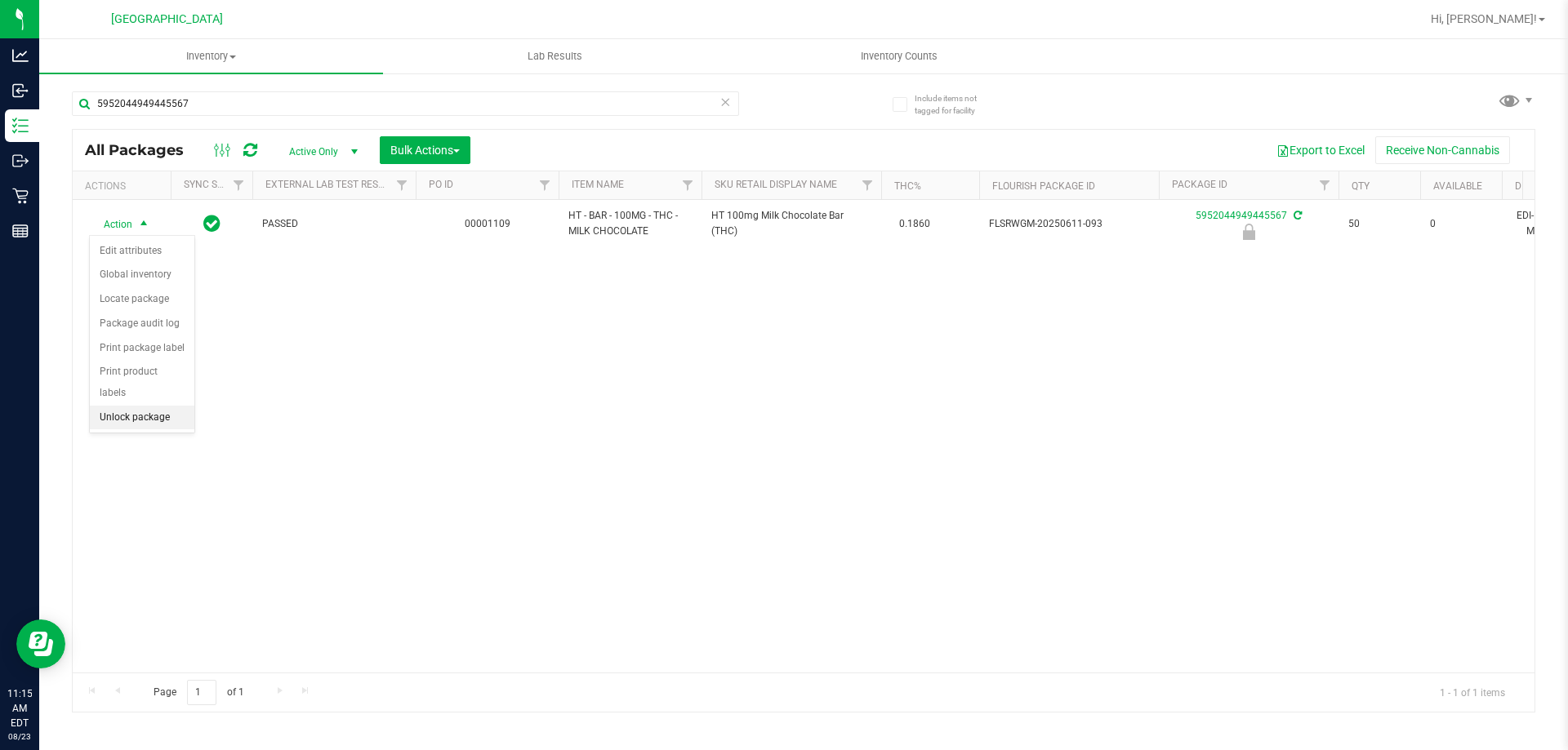
click at [127, 406] on li "Unlock package" at bounding box center [142, 417] width 105 height 24
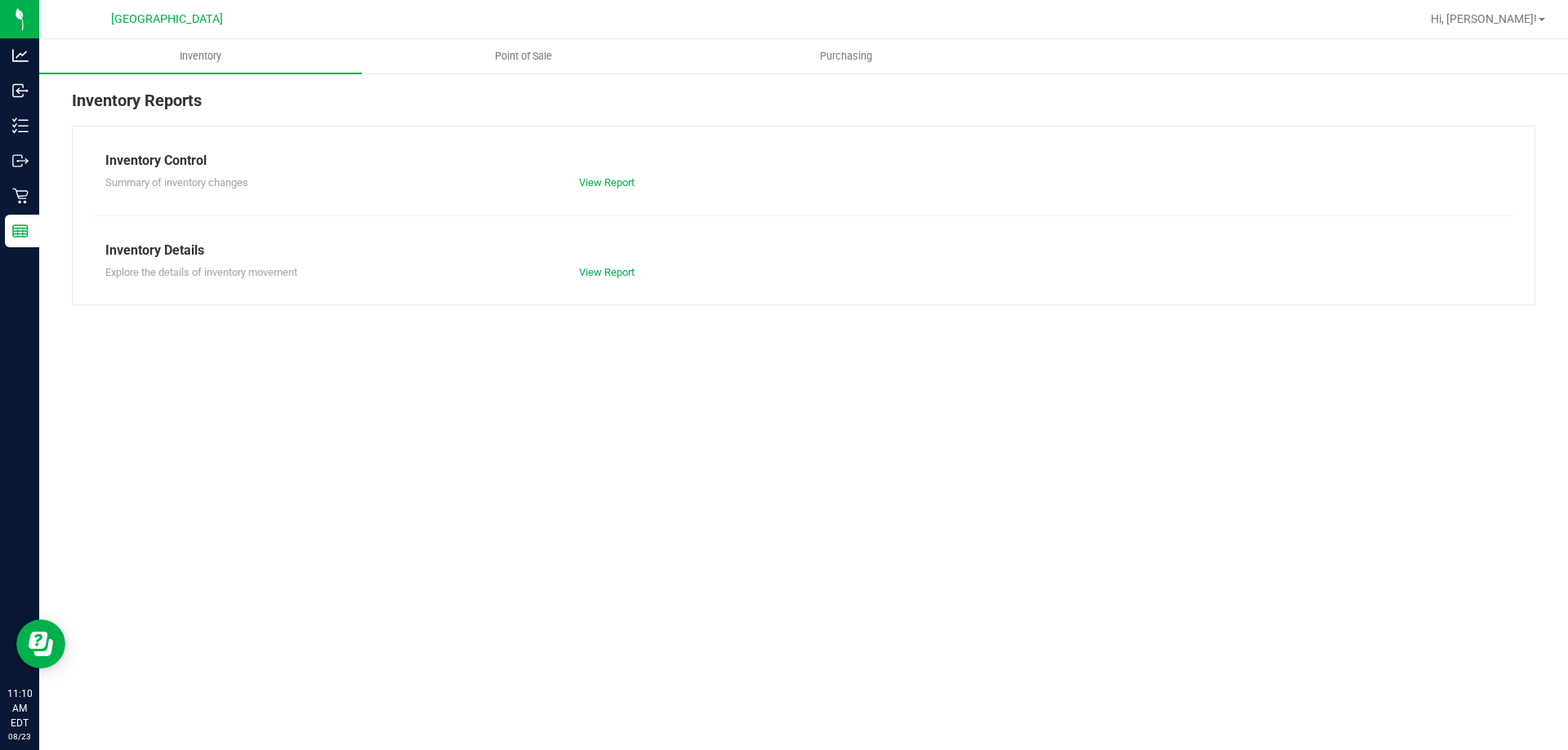
click at [533, 56] on span "Point of Sale" at bounding box center [523, 56] width 101 height 14
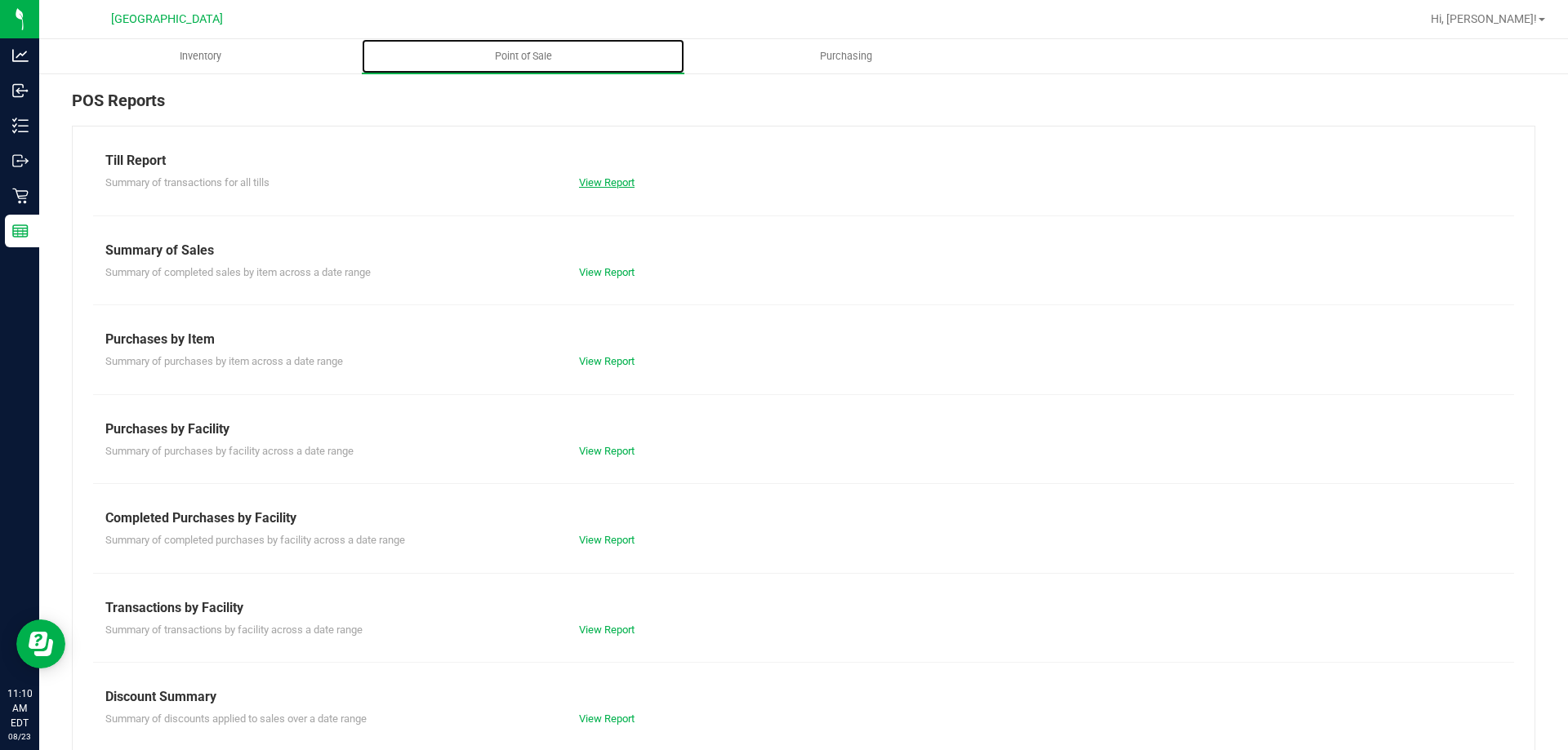
click at [612, 178] on link "View Report" at bounding box center [607, 183] width 56 height 13
